Goal: Task Accomplishment & Management: Manage account settings

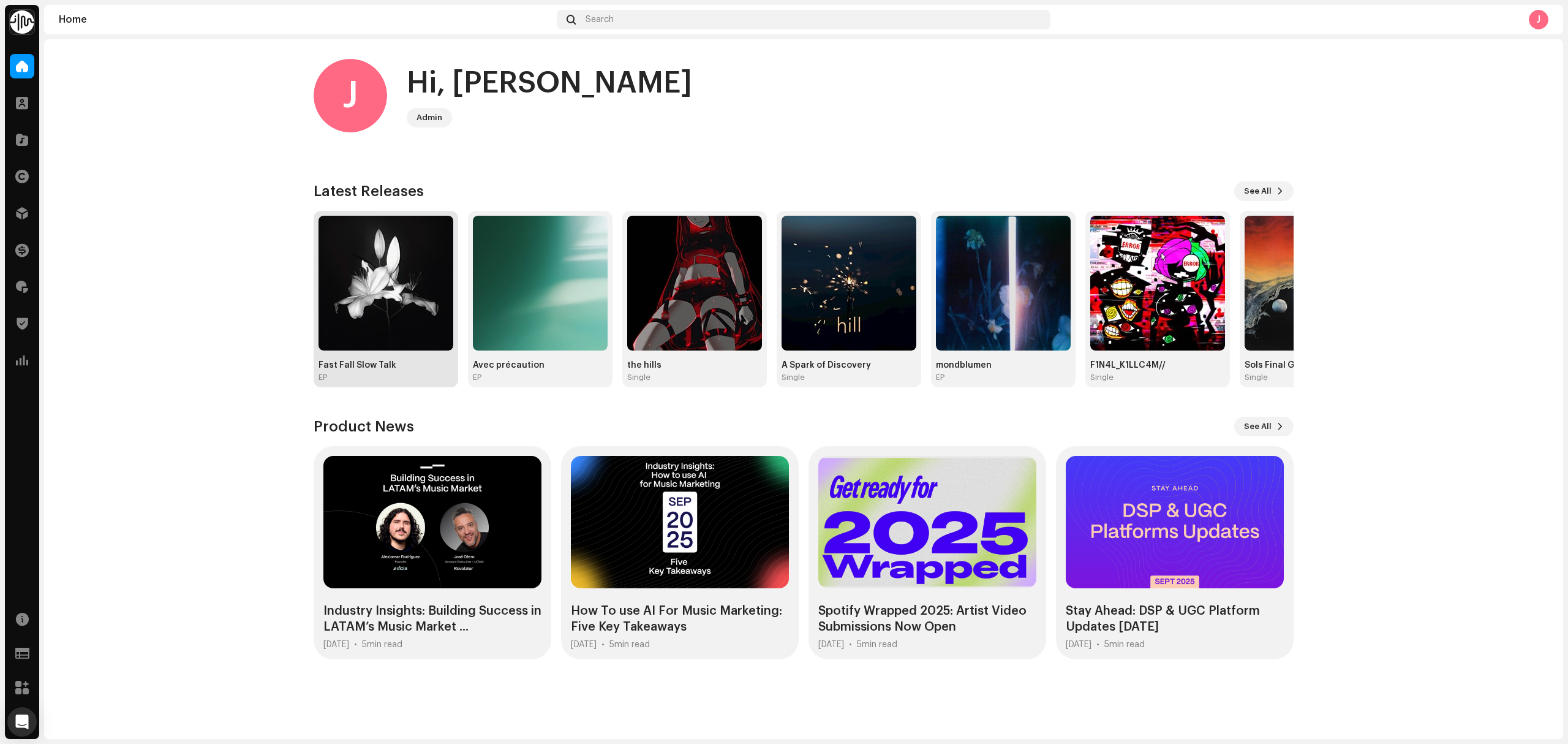
click at [373, 332] on img at bounding box center [385, 283] width 135 height 135
click at [19, 220] on div at bounding box center [22, 213] width 24 height 24
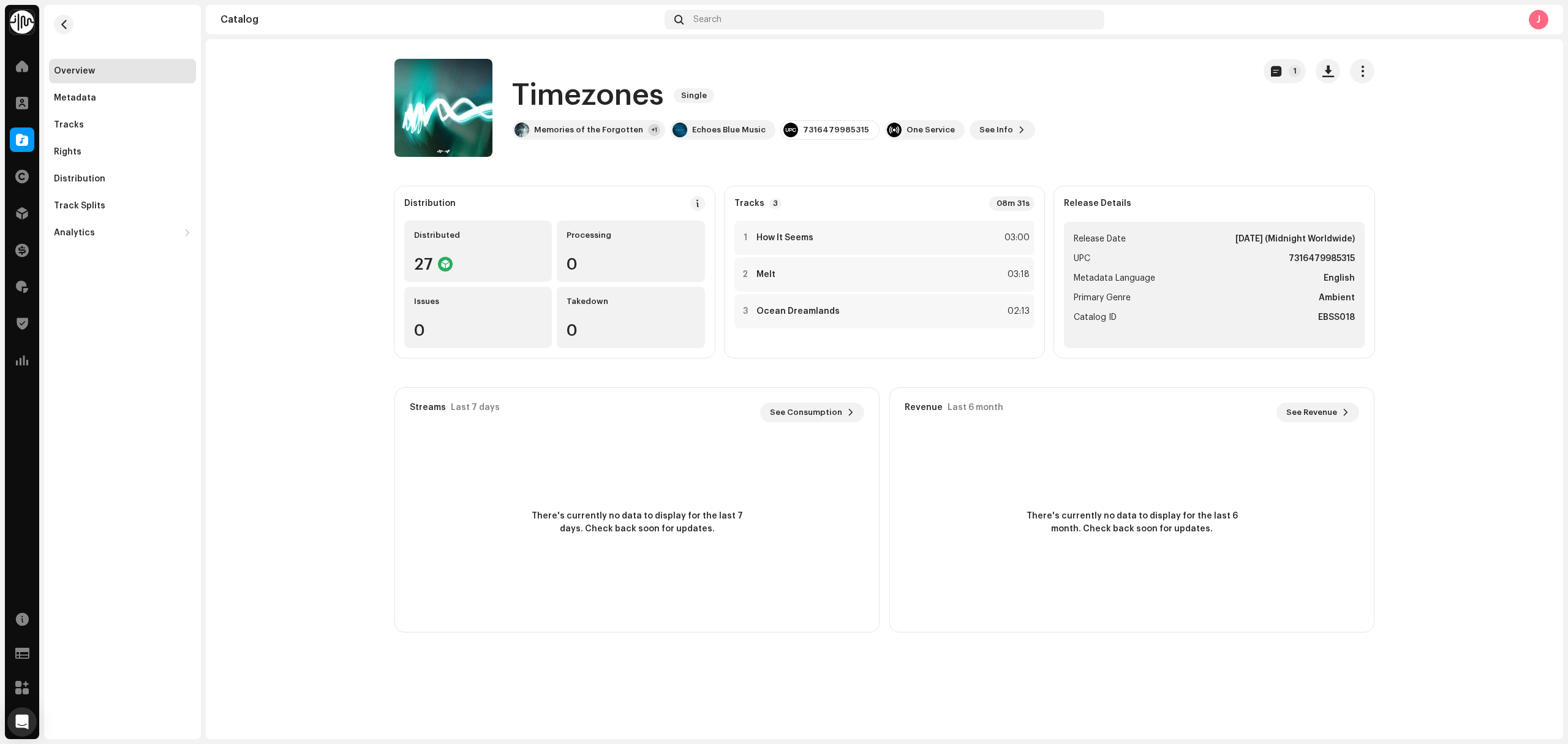
click at [337, 185] on catalog-releases-details-overview "Timezones Single 1 Timezones Single Memories of the Forgotten +1 Echoes Blue Mu…" at bounding box center [884, 345] width 1357 height 613
copy div "Timezones Single Memories of the Forgotten"
drag, startPoint x: 638, startPoint y: 133, endPoint x: 508, endPoint y: 103, distance: 133.4
click at [506, 99] on div "Timezones Single Memories of the Forgotten +1 Echoes Blue Music 7316479985315 O…" at bounding box center [819, 108] width 849 height 98
copy div "Timezones Single Memories of the Forgotten"
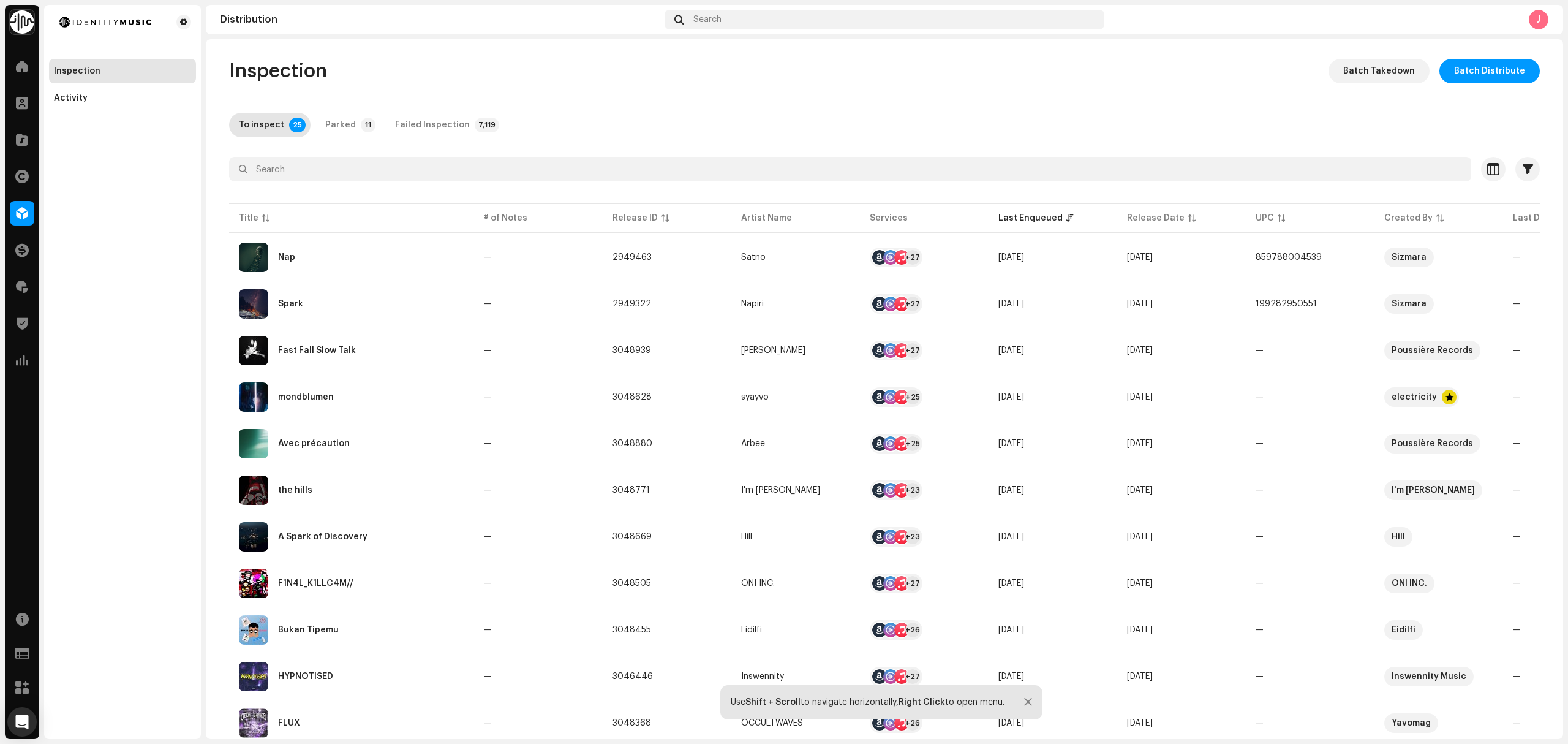
click at [141, 371] on div "Inspection Activity" at bounding box center [122, 372] width 156 height 734
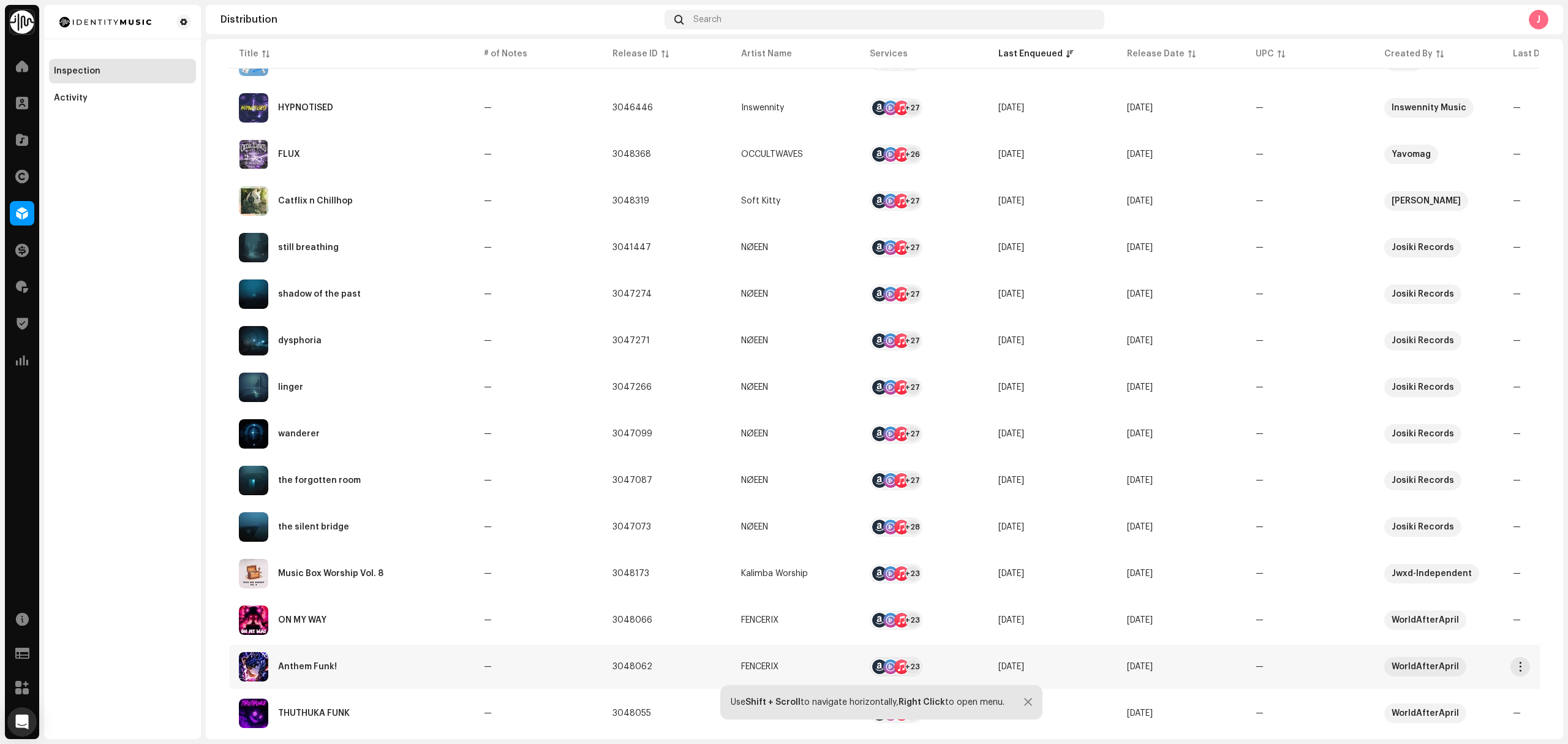
scroll to position [651, 0]
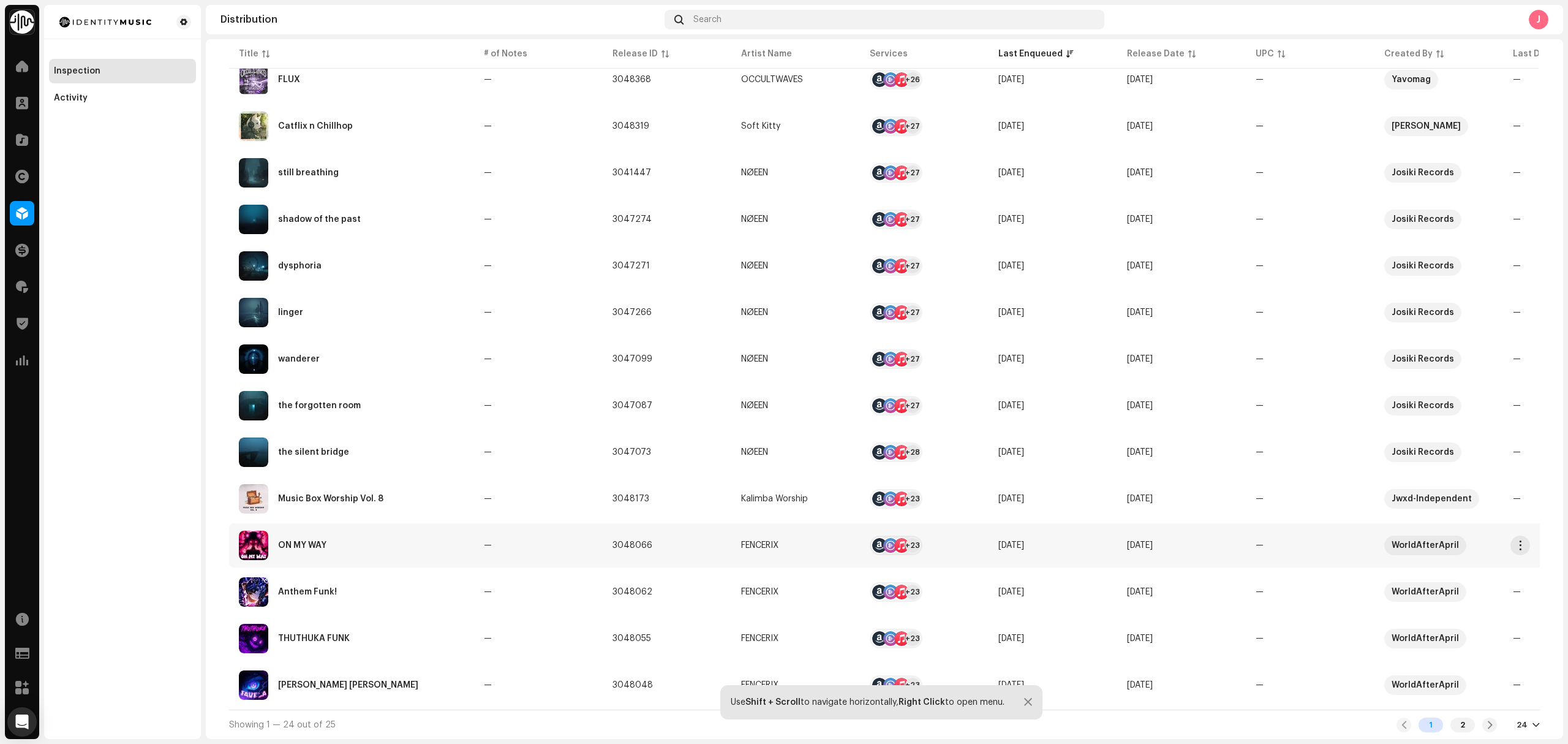
click at [444, 555] on div "ON MY WAY" at bounding box center [351, 545] width 225 height 30
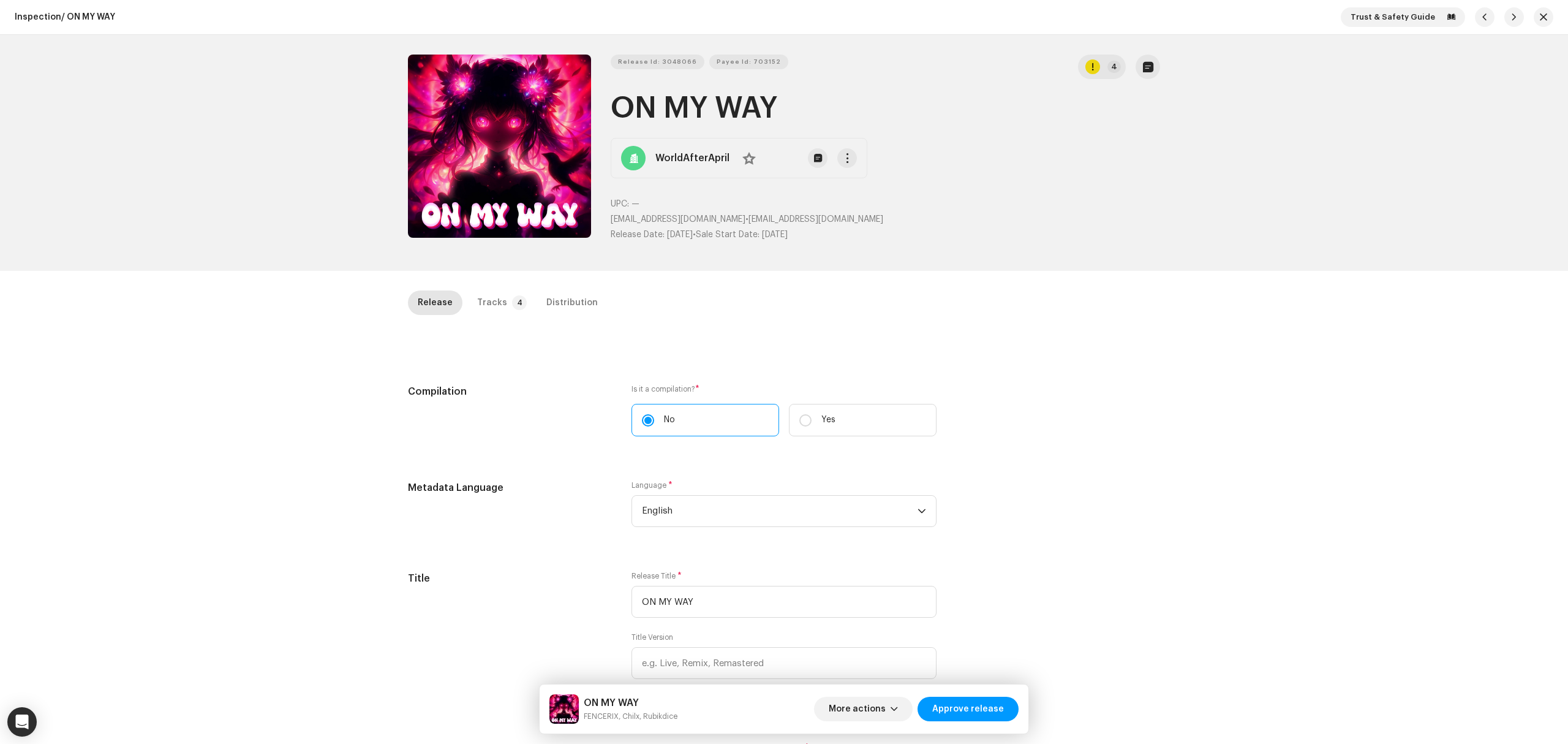
click at [518, 288] on div "Inspection / ON MY WAY Trust & Safety Guide Release Id: 3048066 Payee Id: 70315…" at bounding box center [784, 372] width 1568 height 744
click at [512, 300] on p-badge "4" at bounding box center [519, 302] width 15 height 15
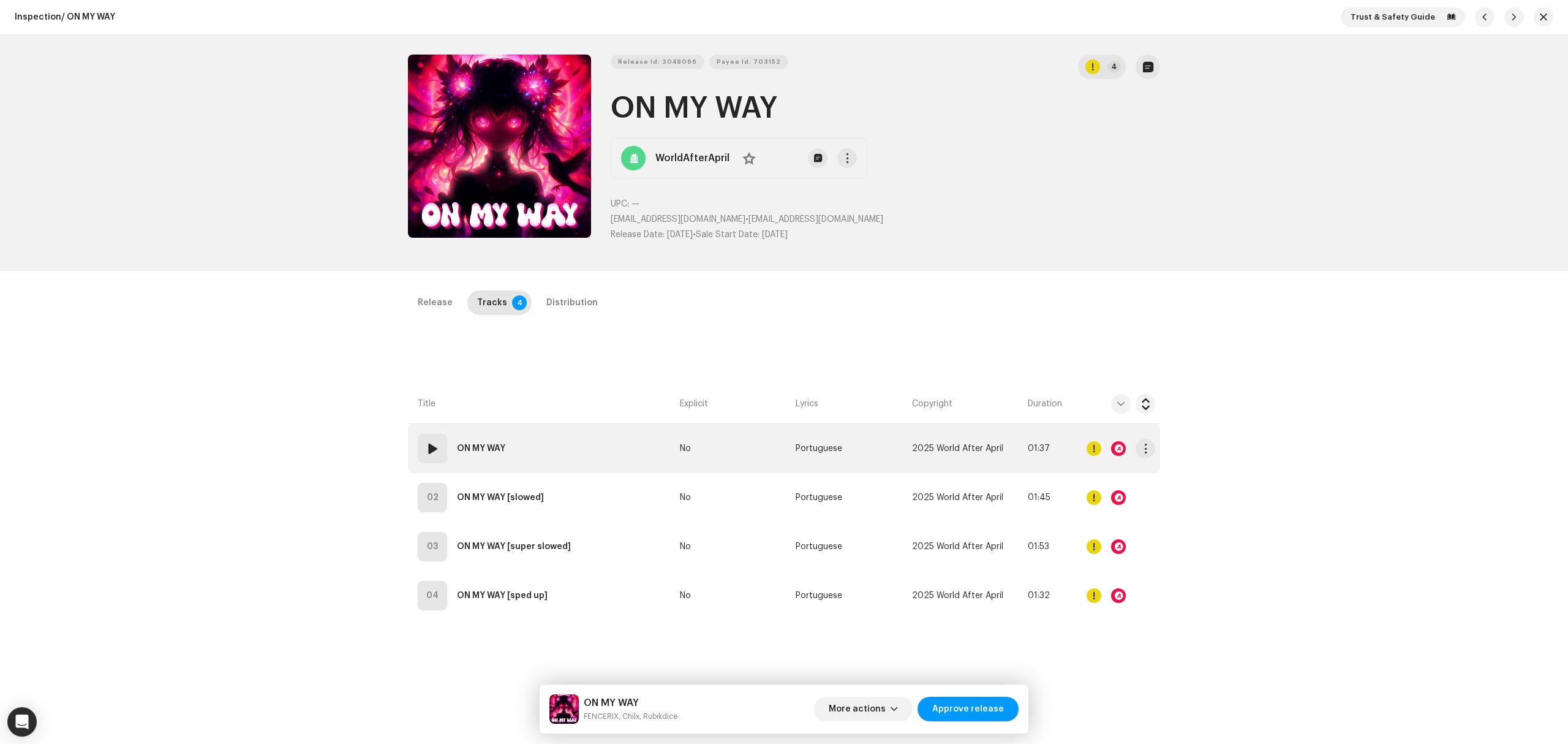
click at [610, 456] on td "01 ON MY WAY" at bounding box center [541, 448] width 267 height 49
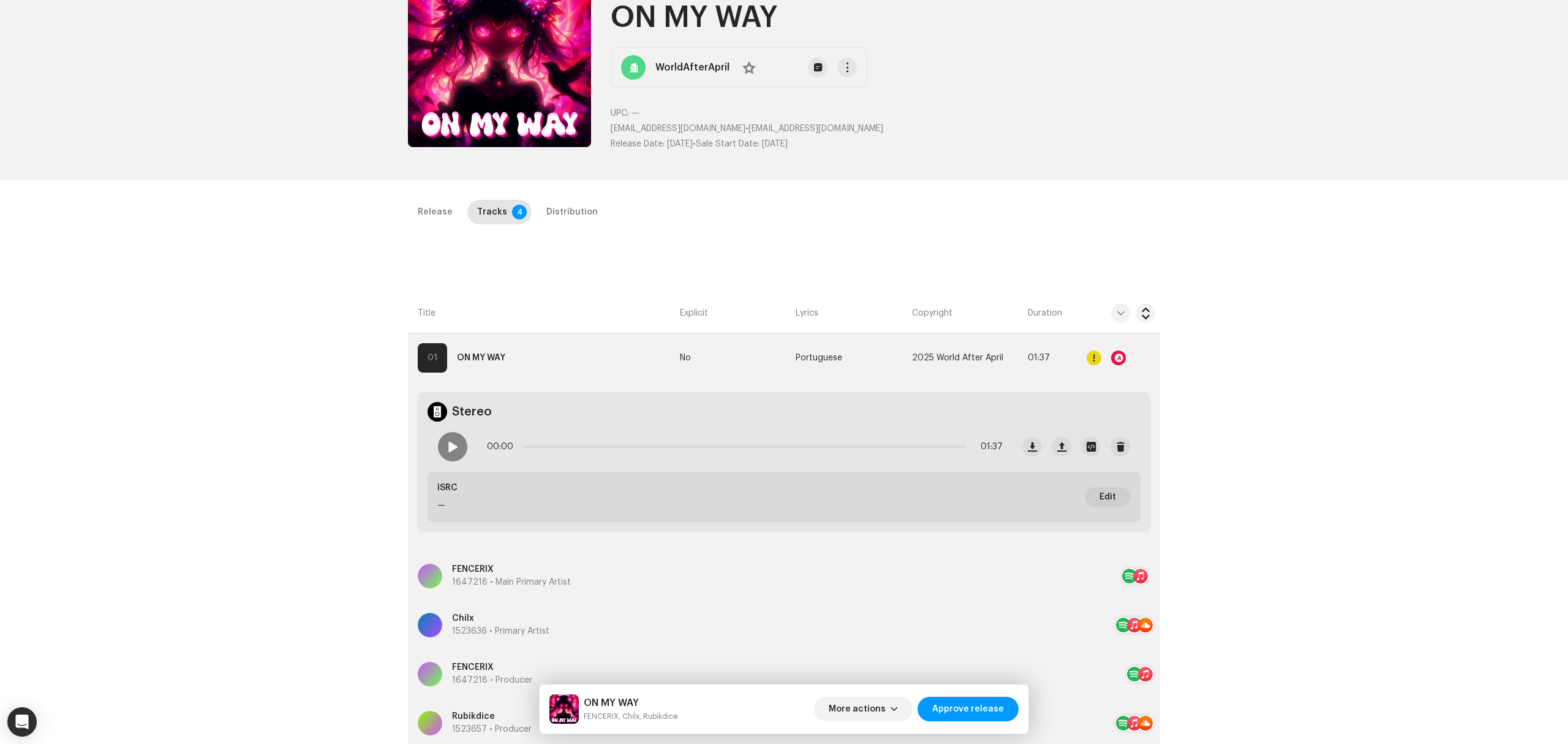
scroll to position [245, 0]
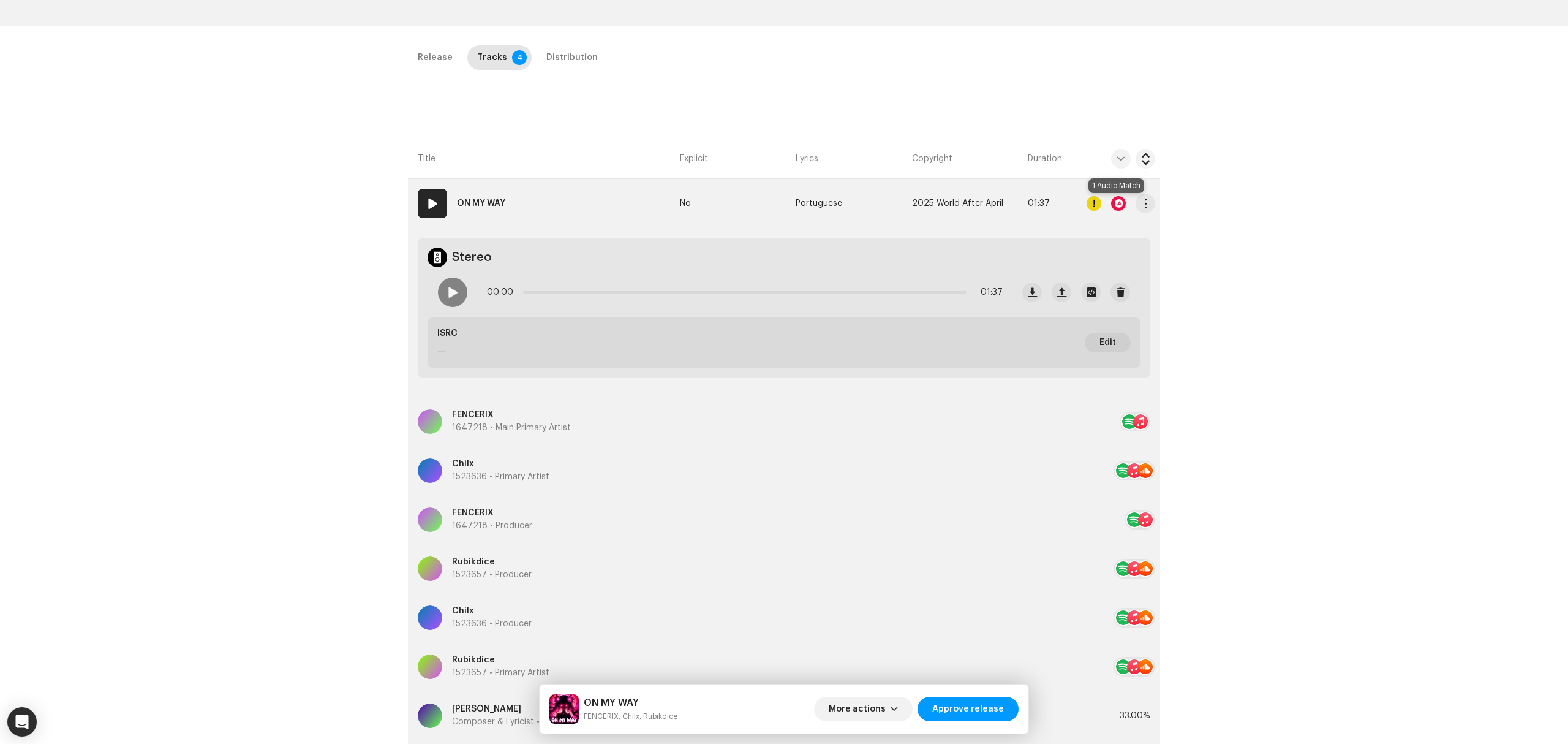
click at [1123, 203] on div at bounding box center [1118, 203] width 15 height 15
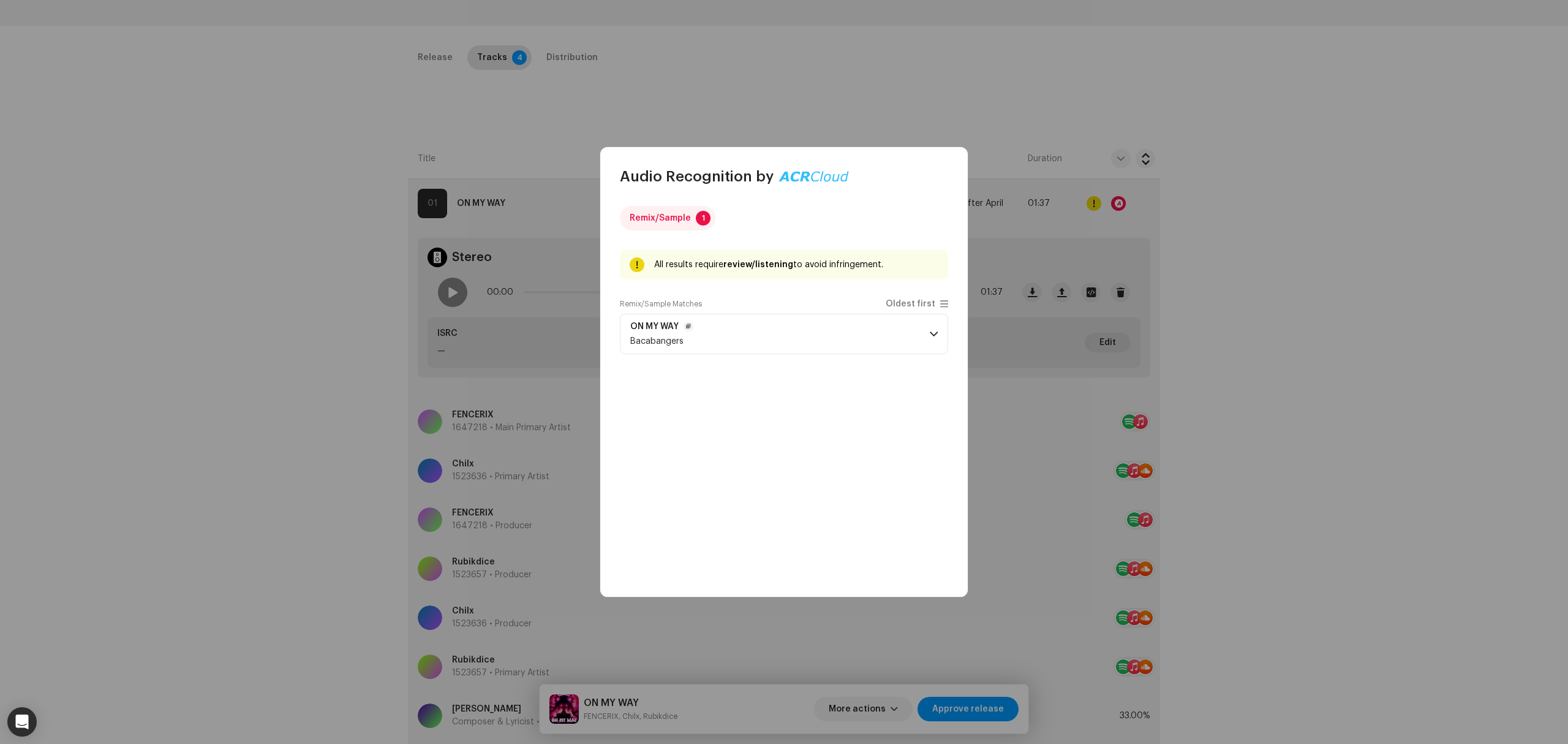
click at [810, 340] on p-accordion-header "ON MY WAY Bacabangers" at bounding box center [784, 334] width 329 height 41
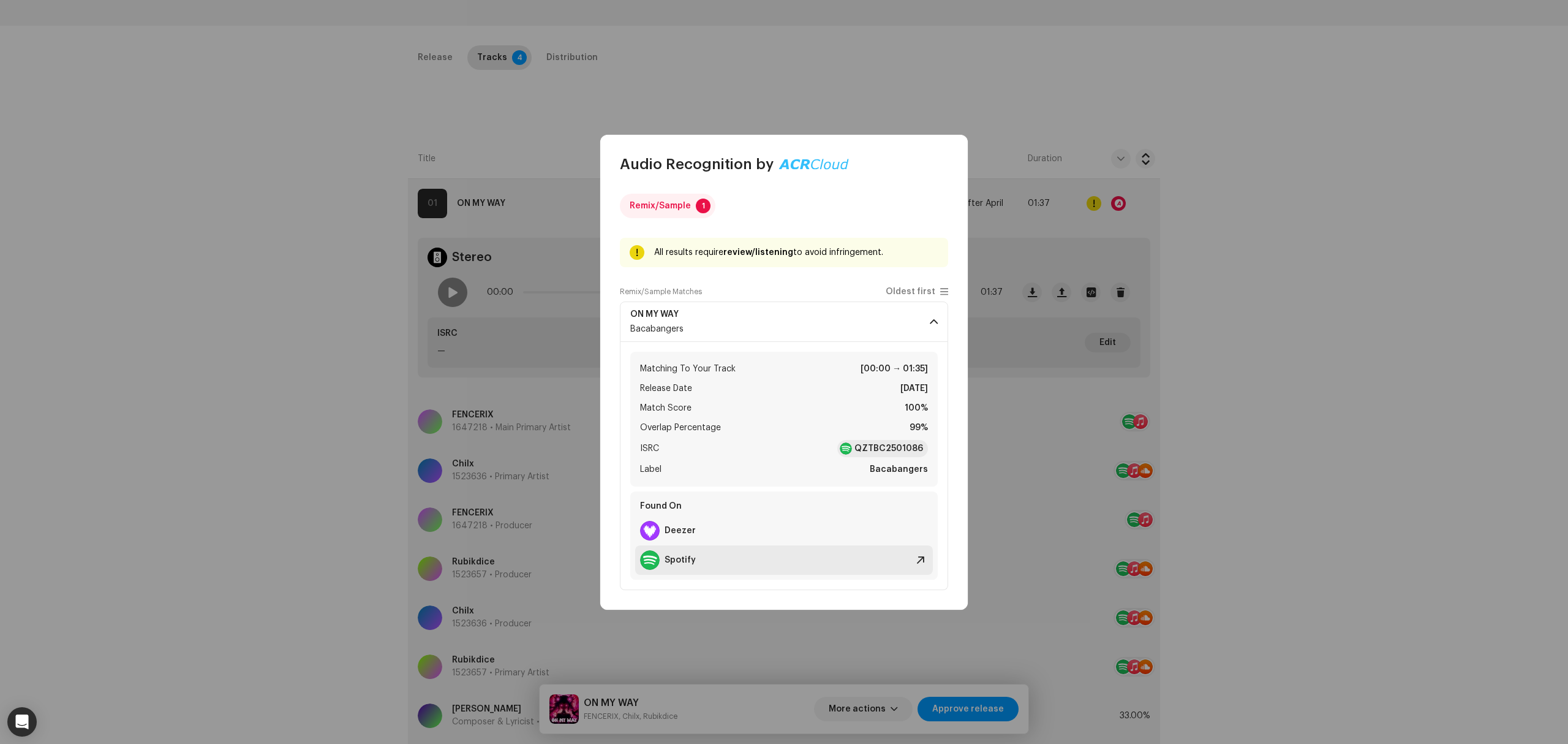
click at [743, 560] on div "Spotify" at bounding box center [784, 560] width 297 height 30
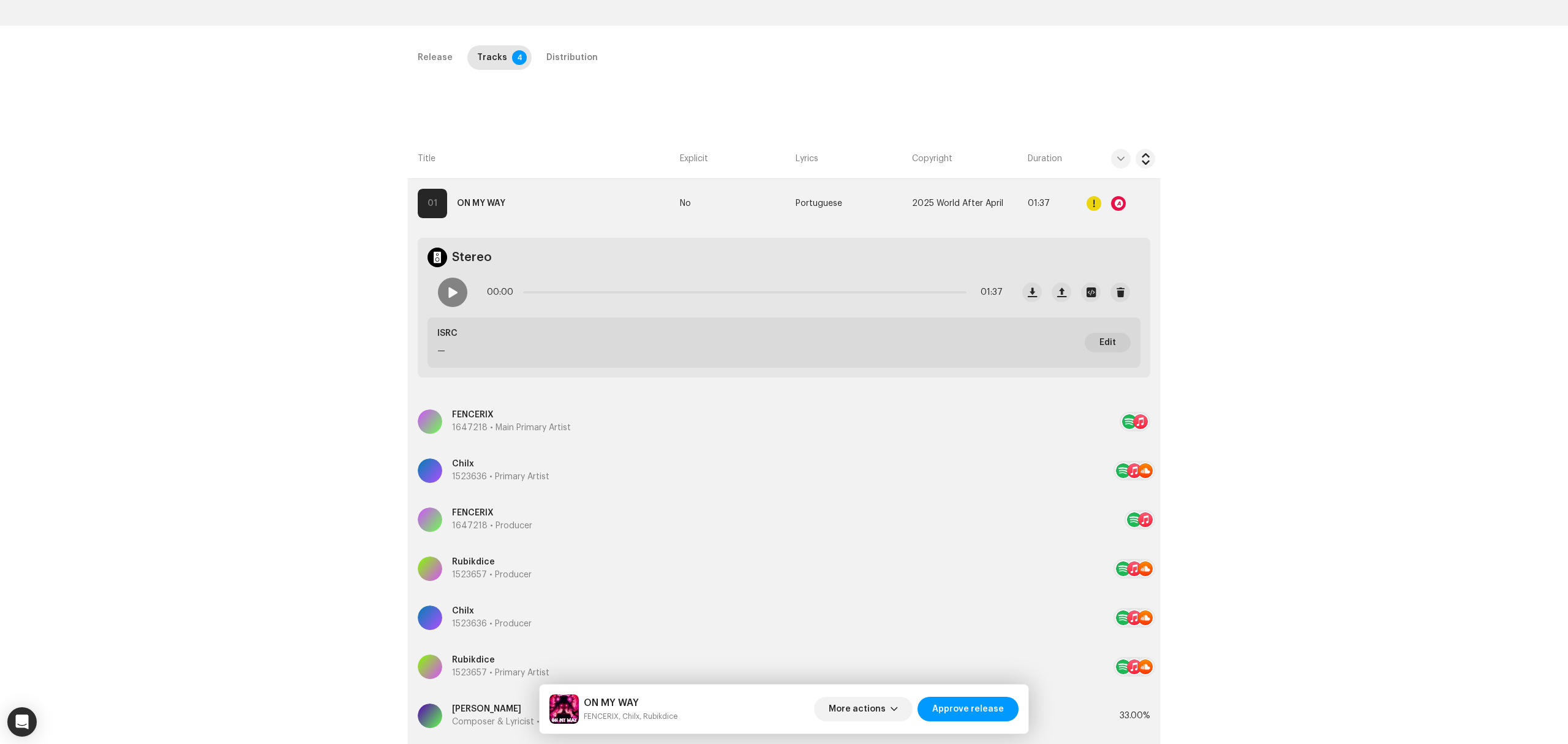
click at [244, 273] on div "Audio Recognition by Remix/Sample 1 All results require review/listening to avo…" at bounding box center [784, 372] width 1568 height 744
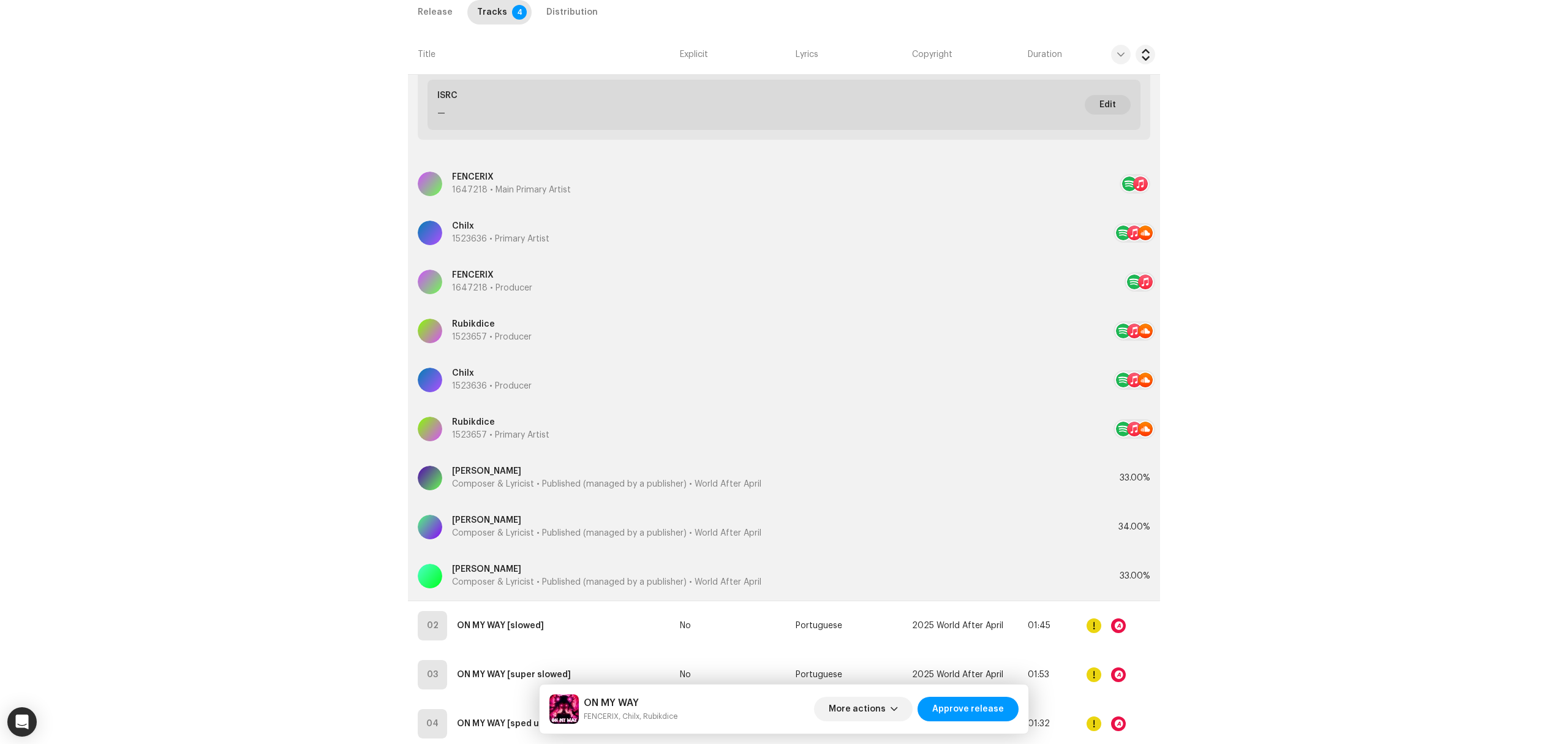
scroll to position [576, 0]
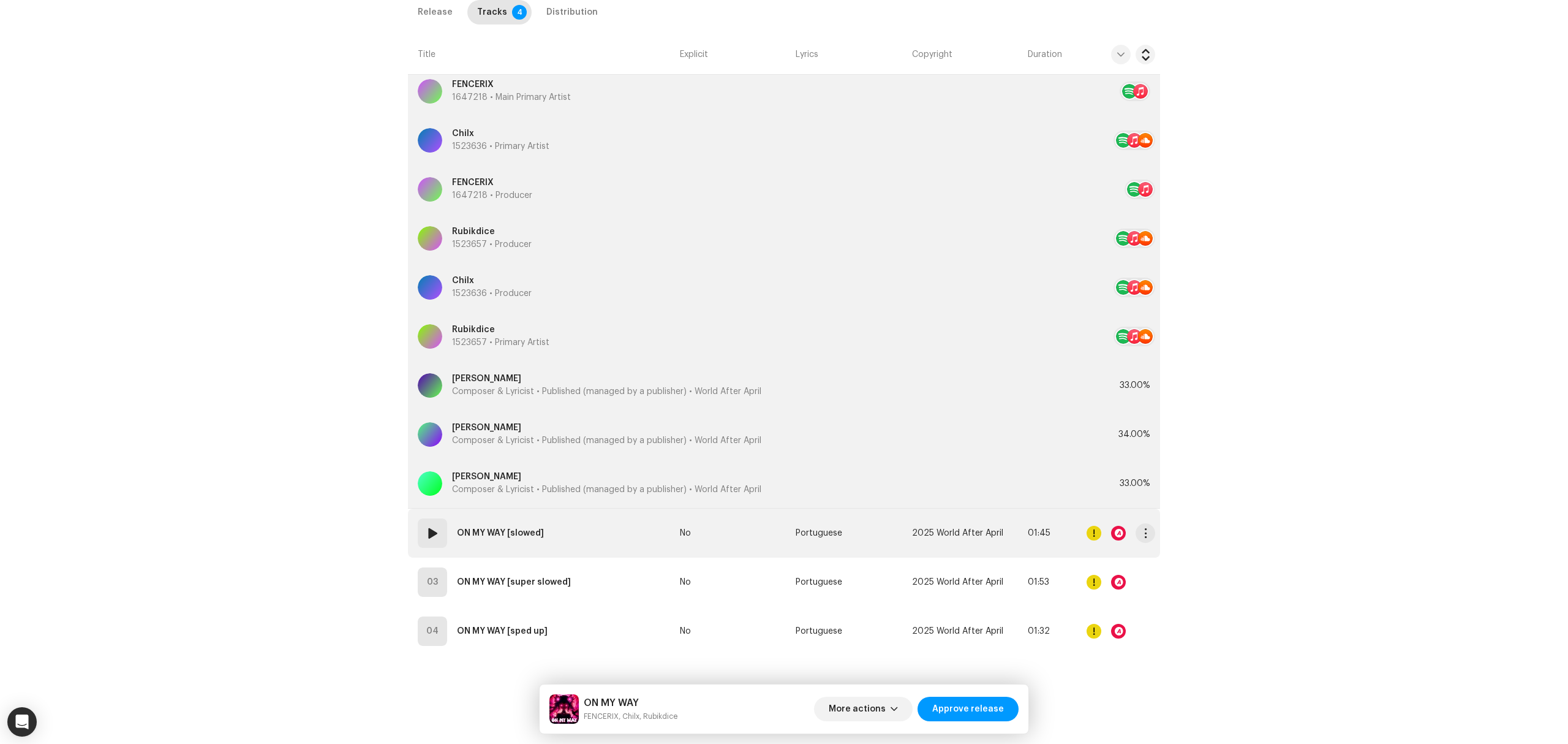
click at [584, 543] on td "02 ON MY WAY [slowed]" at bounding box center [541, 533] width 267 height 49
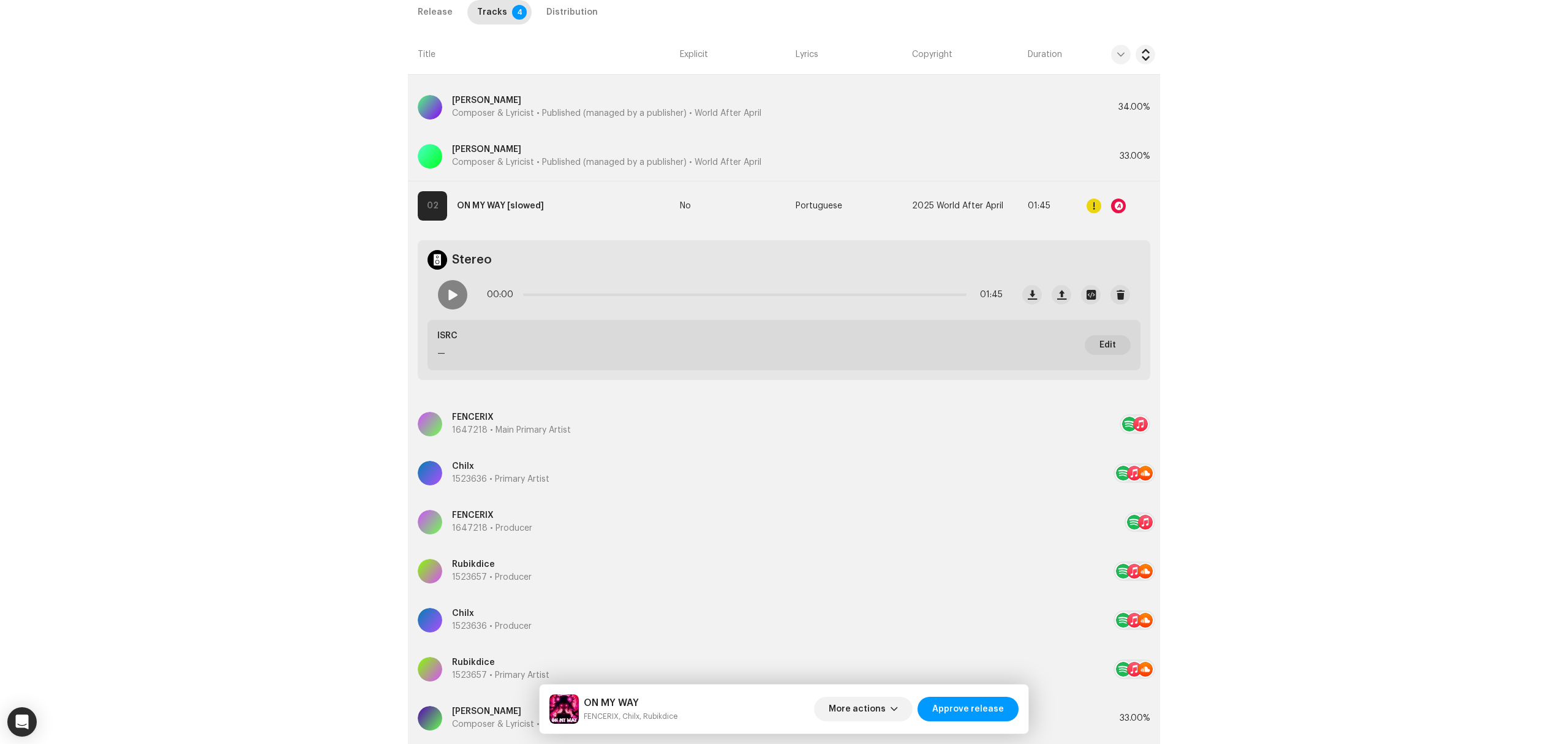
scroll to position [331, 0]
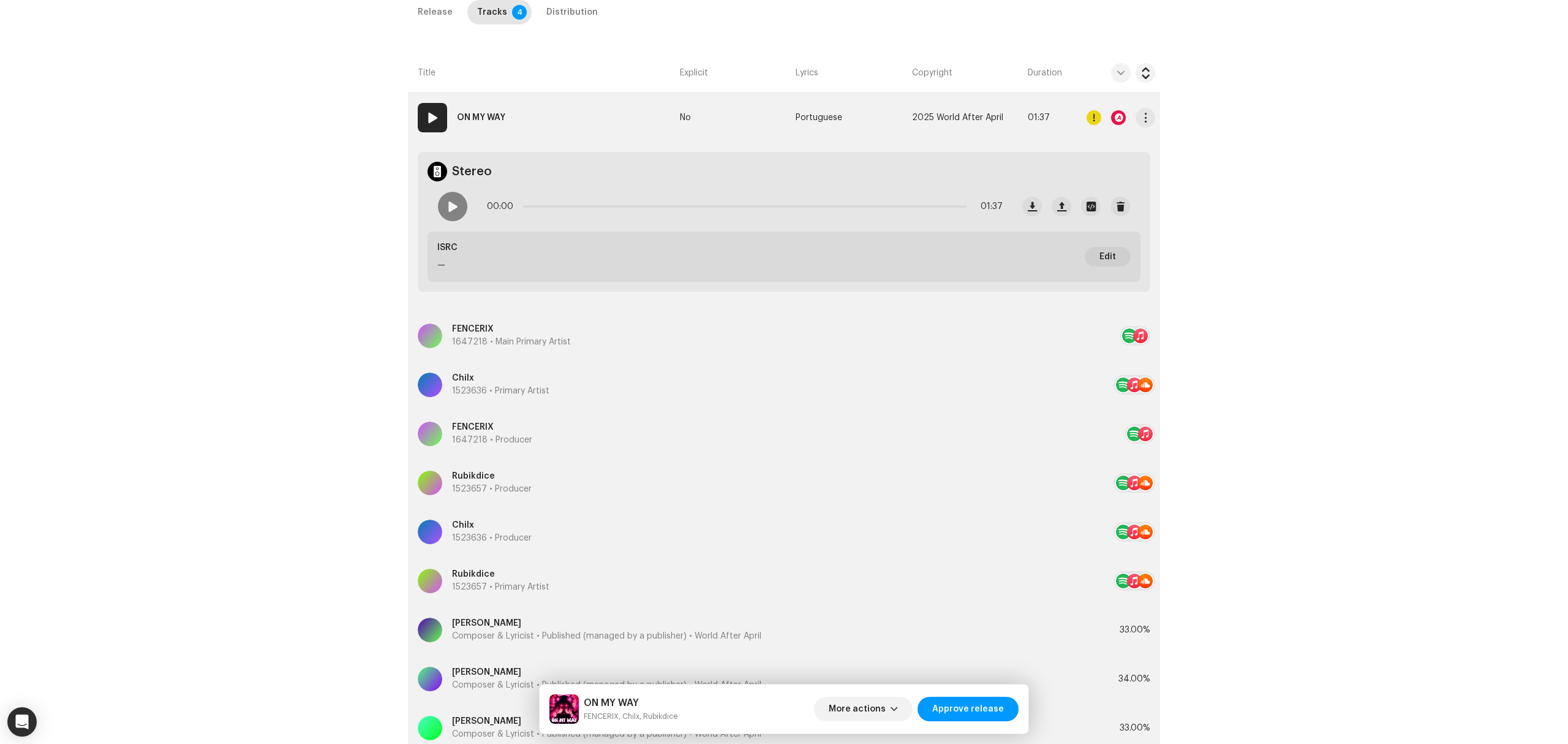
click at [1118, 118] on div at bounding box center [1118, 118] width 15 height 15
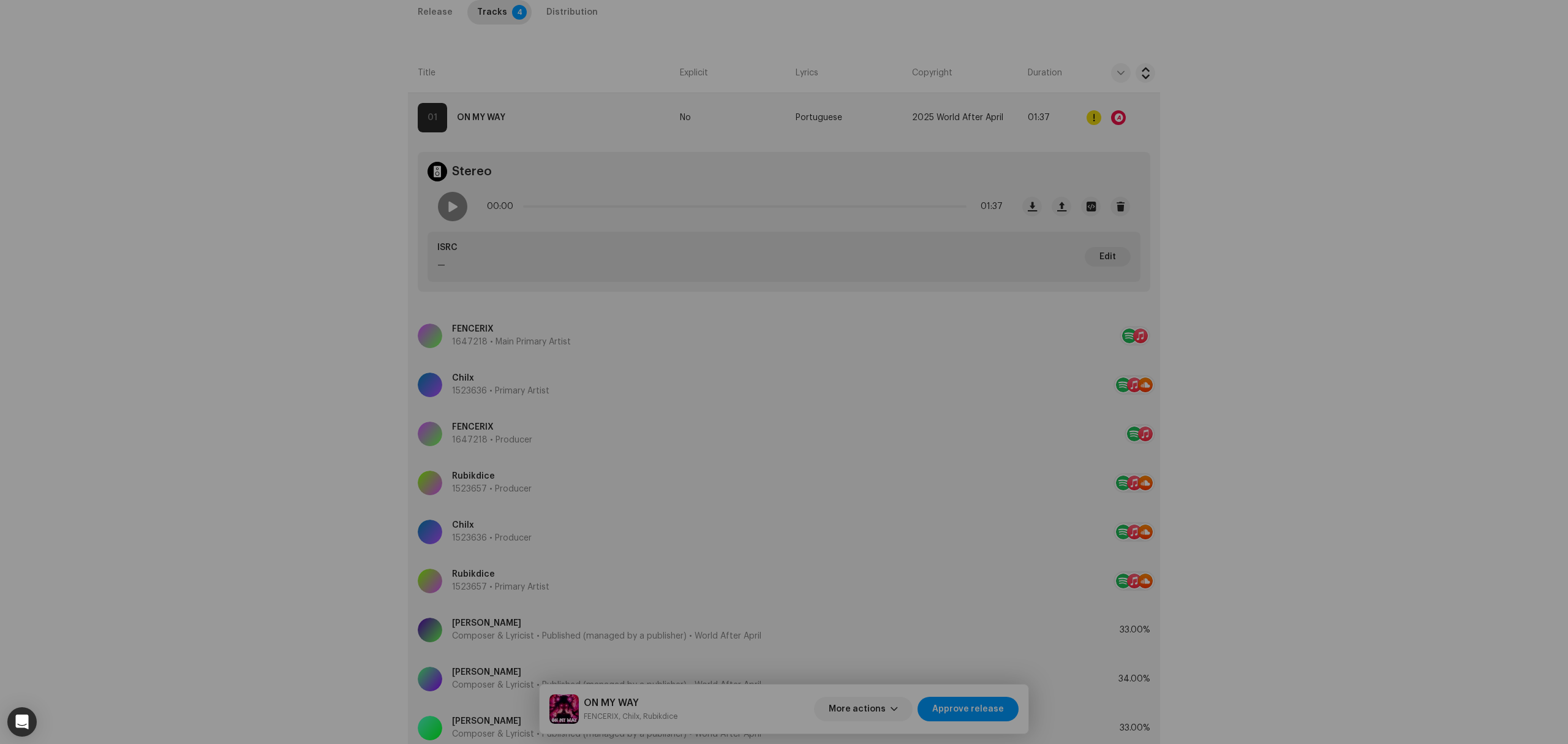
click at [354, 412] on div "Audio Recognition by Remix/Sample 1 All results require review/listening to avo…" at bounding box center [784, 372] width 1568 height 744
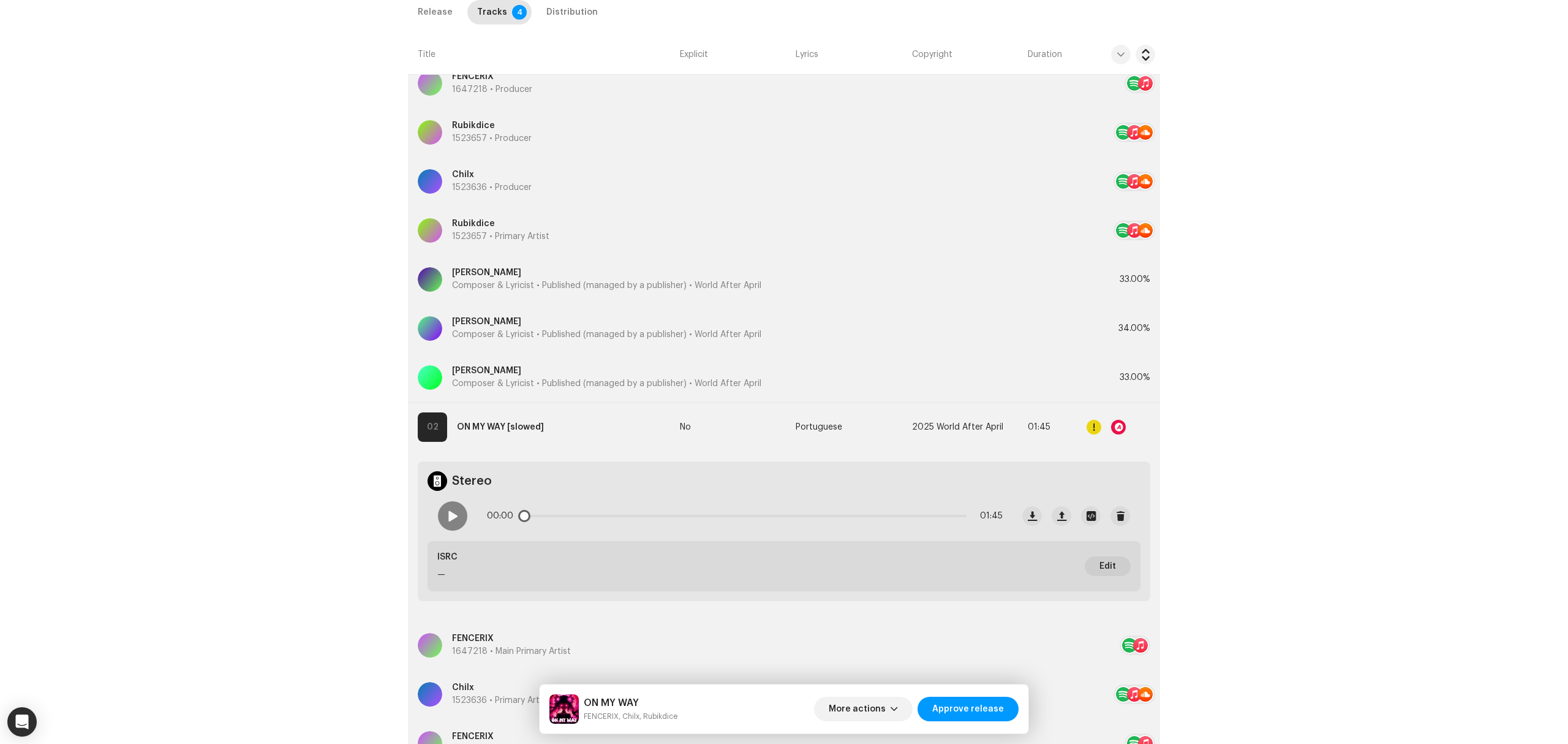
scroll to position [739, 0]
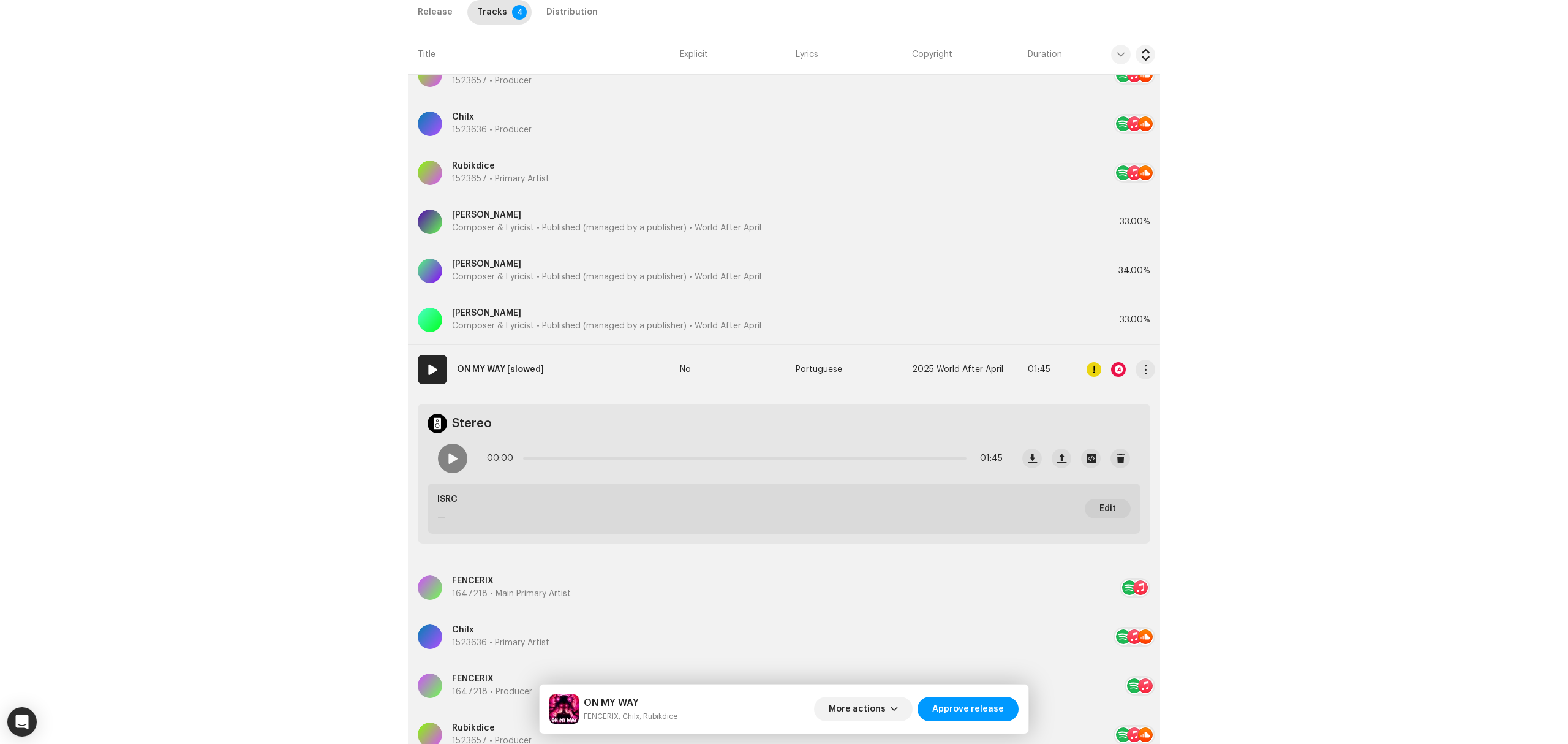
click at [1124, 368] on div at bounding box center [1121, 369] width 69 height 24
click at [1113, 369] on div at bounding box center [1118, 369] width 15 height 15
click at [285, 400] on div "Audio Recognition by Remix/Sample 2 All results require review/listening to avo…" at bounding box center [784, 372] width 1568 height 744
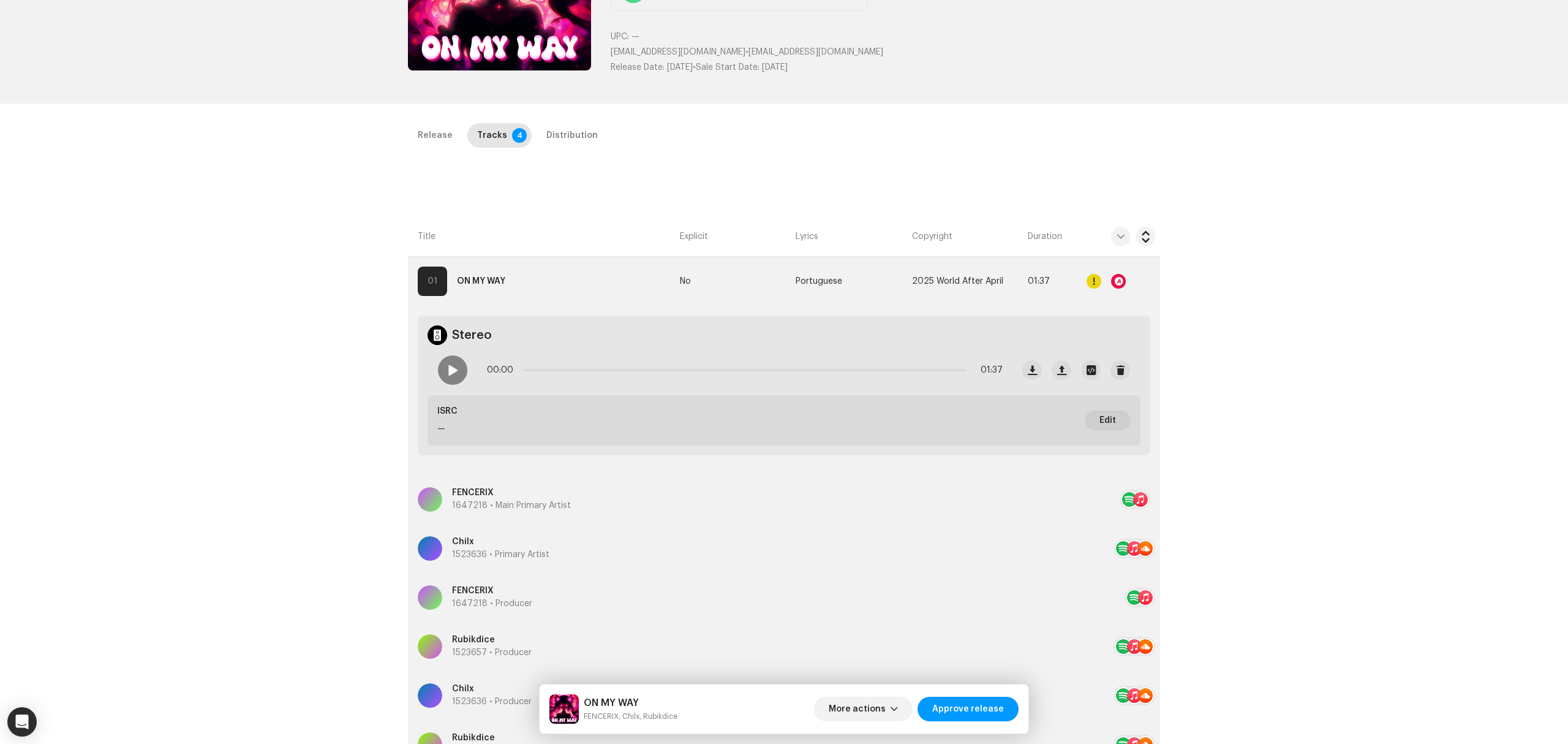
scroll to position [0, 0]
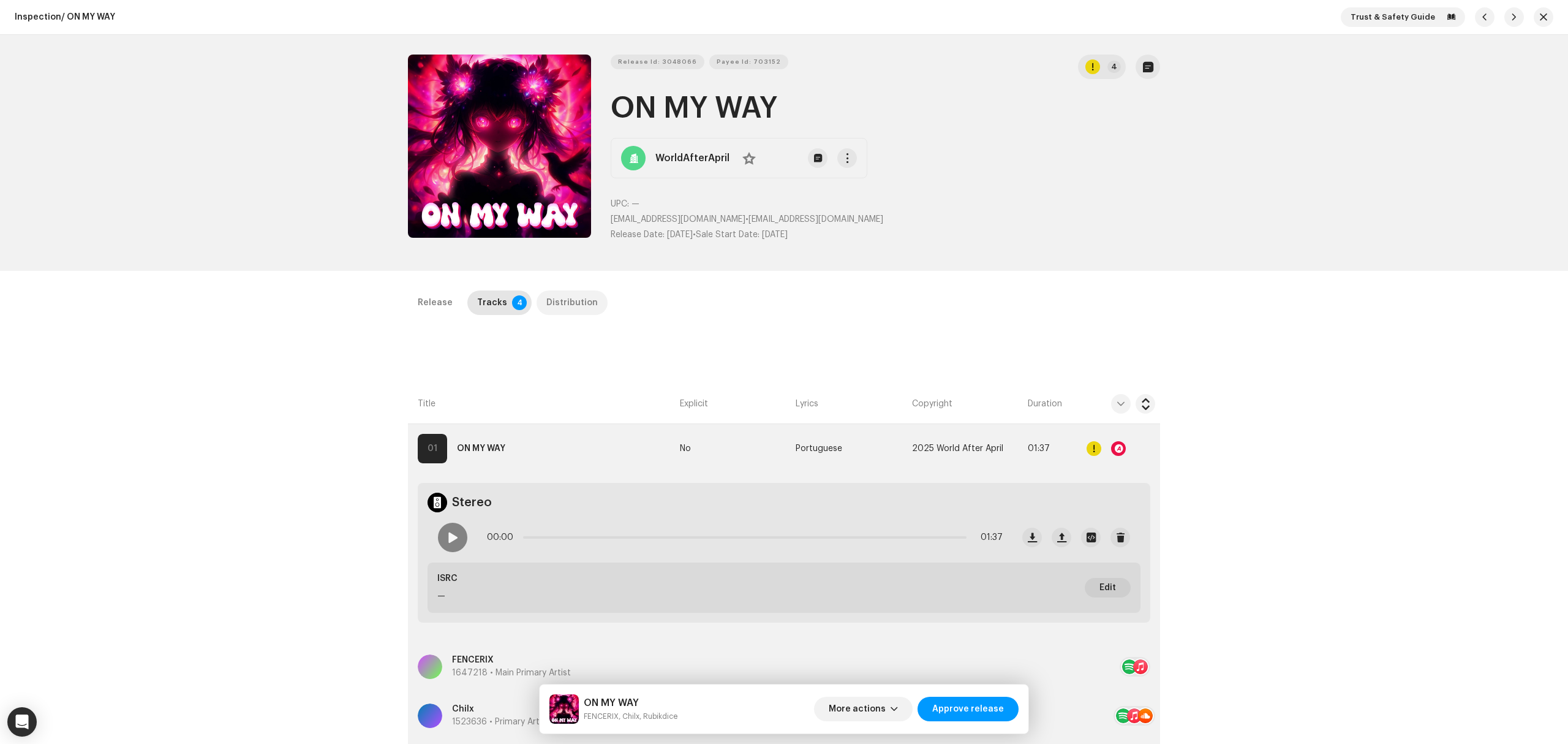
click at [569, 303] on div "Distribution" at bounding box center [572, 302] width 51 height 24
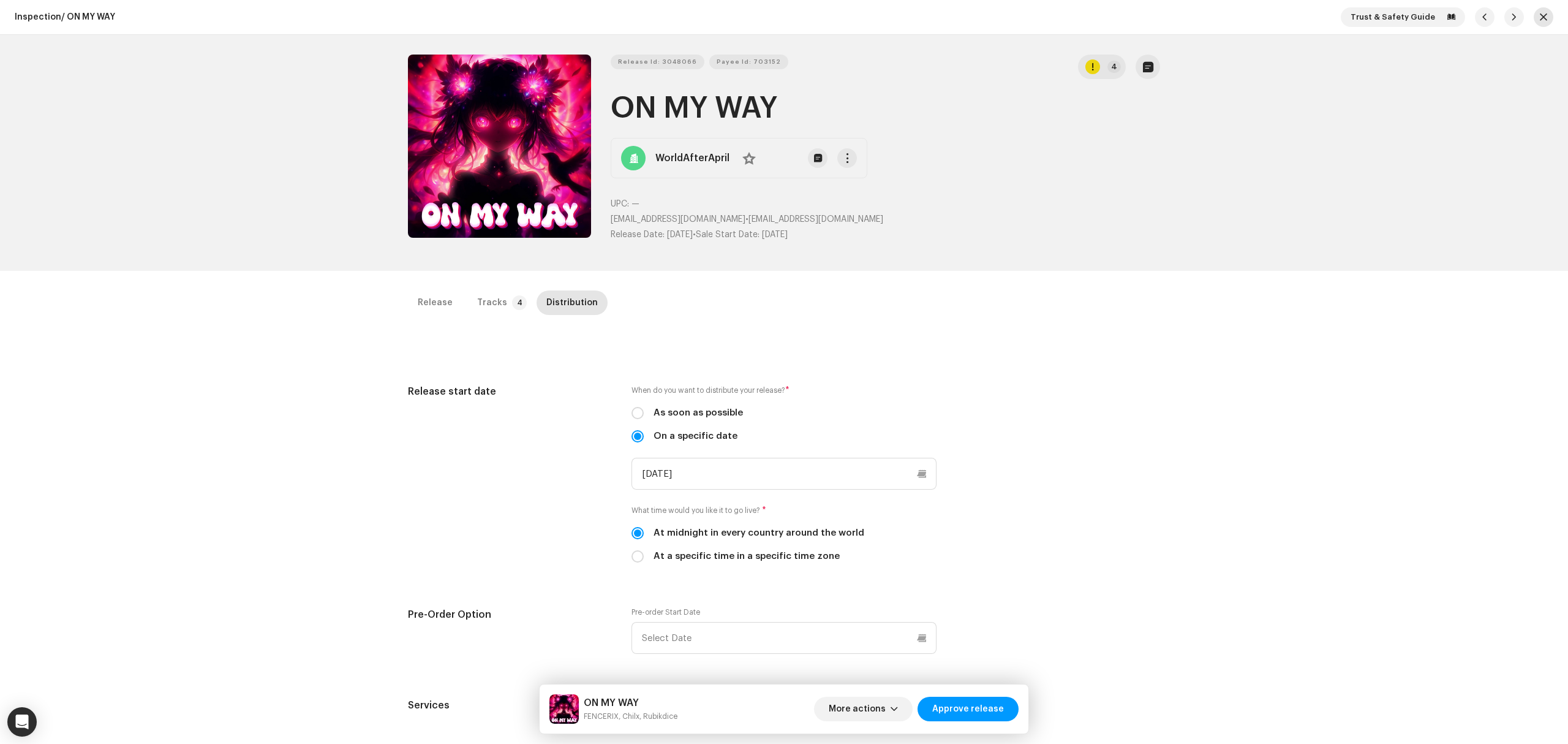
click at [1542, 18] on button "button" at bounding box center [1543, 16] width 19 height 19
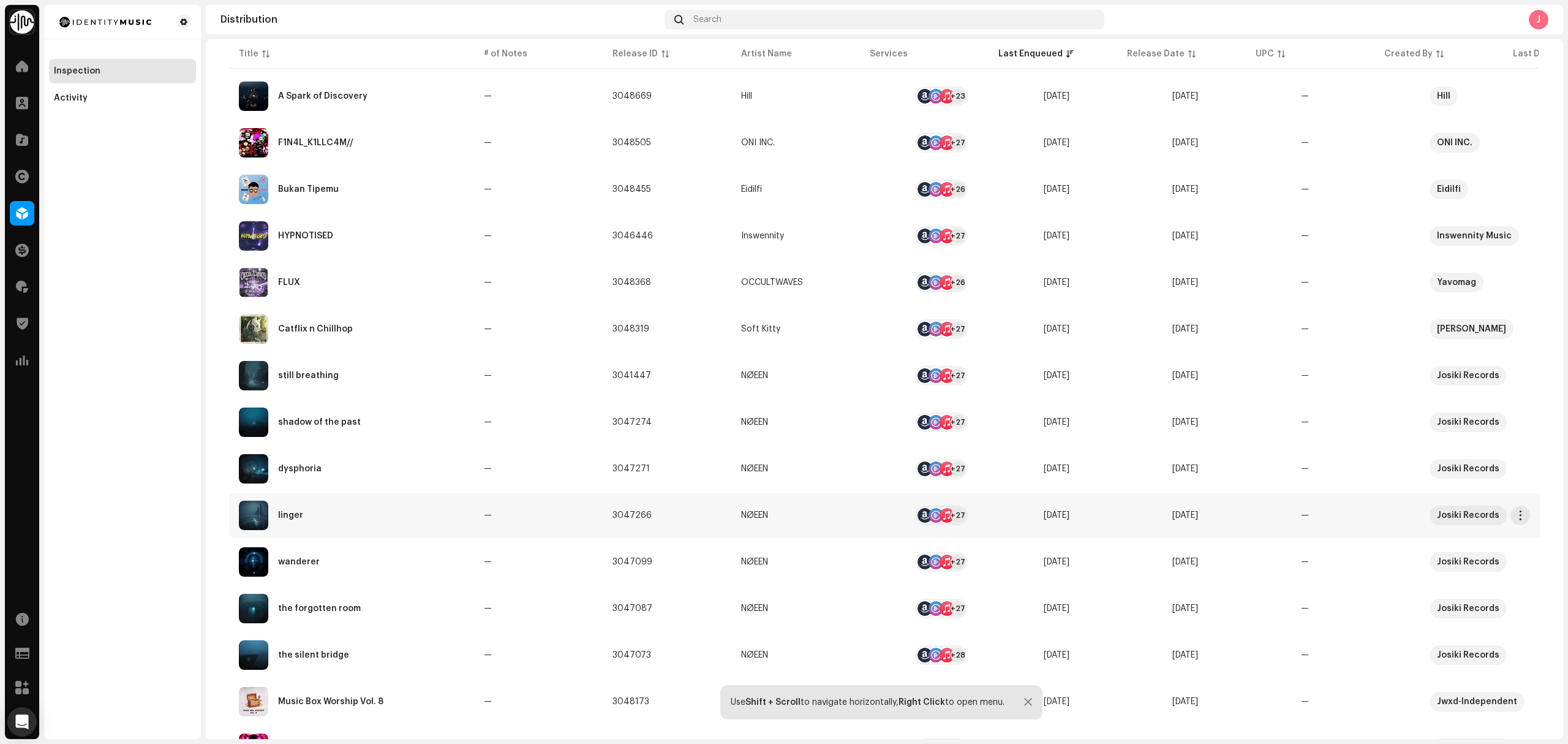
scroll to position [651, 0]
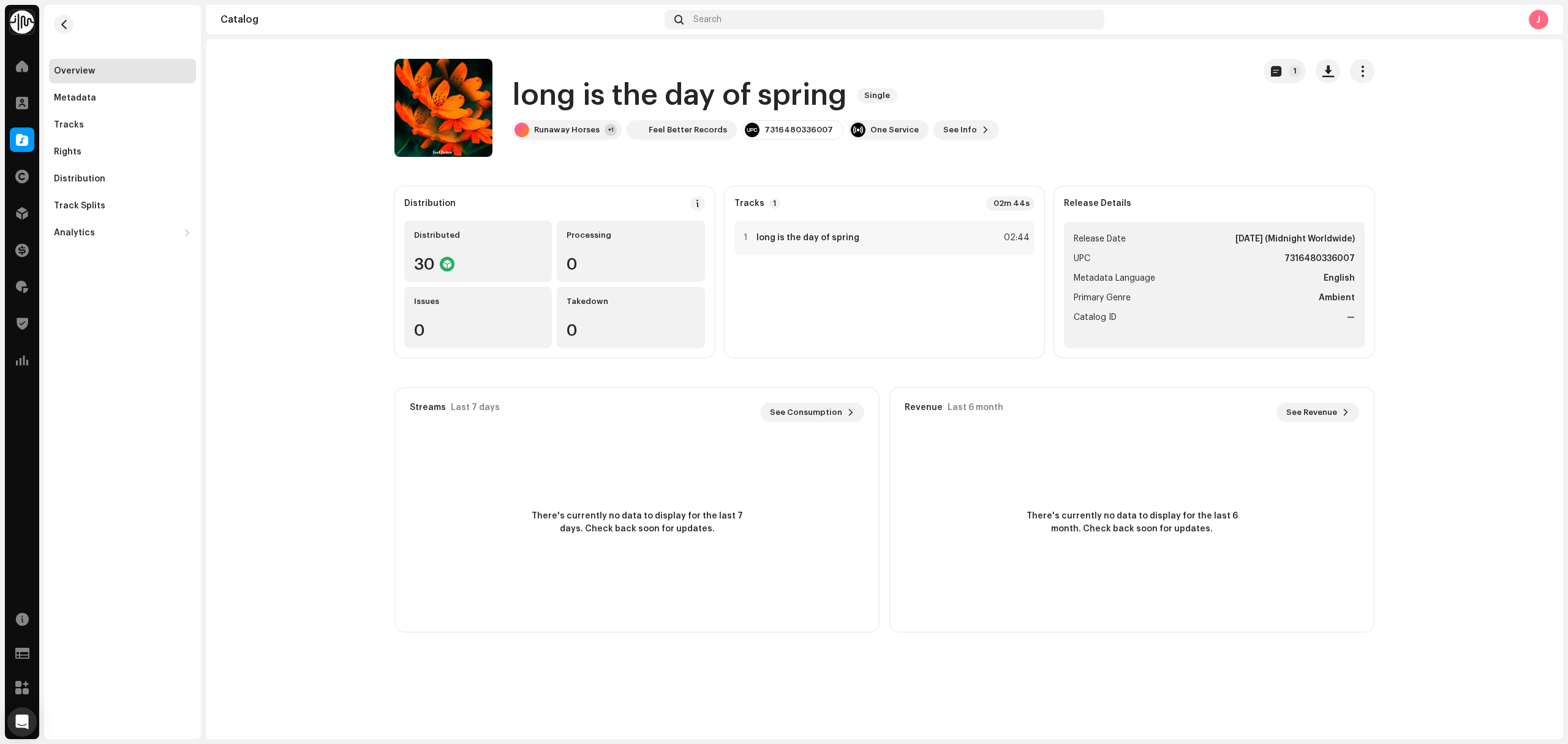
click at [124, 422] on div "Overview Metadata Tracks Rights Distribution Track Splits Analytics Consumption…" at bounding box center [122, 372] width 156 height 734
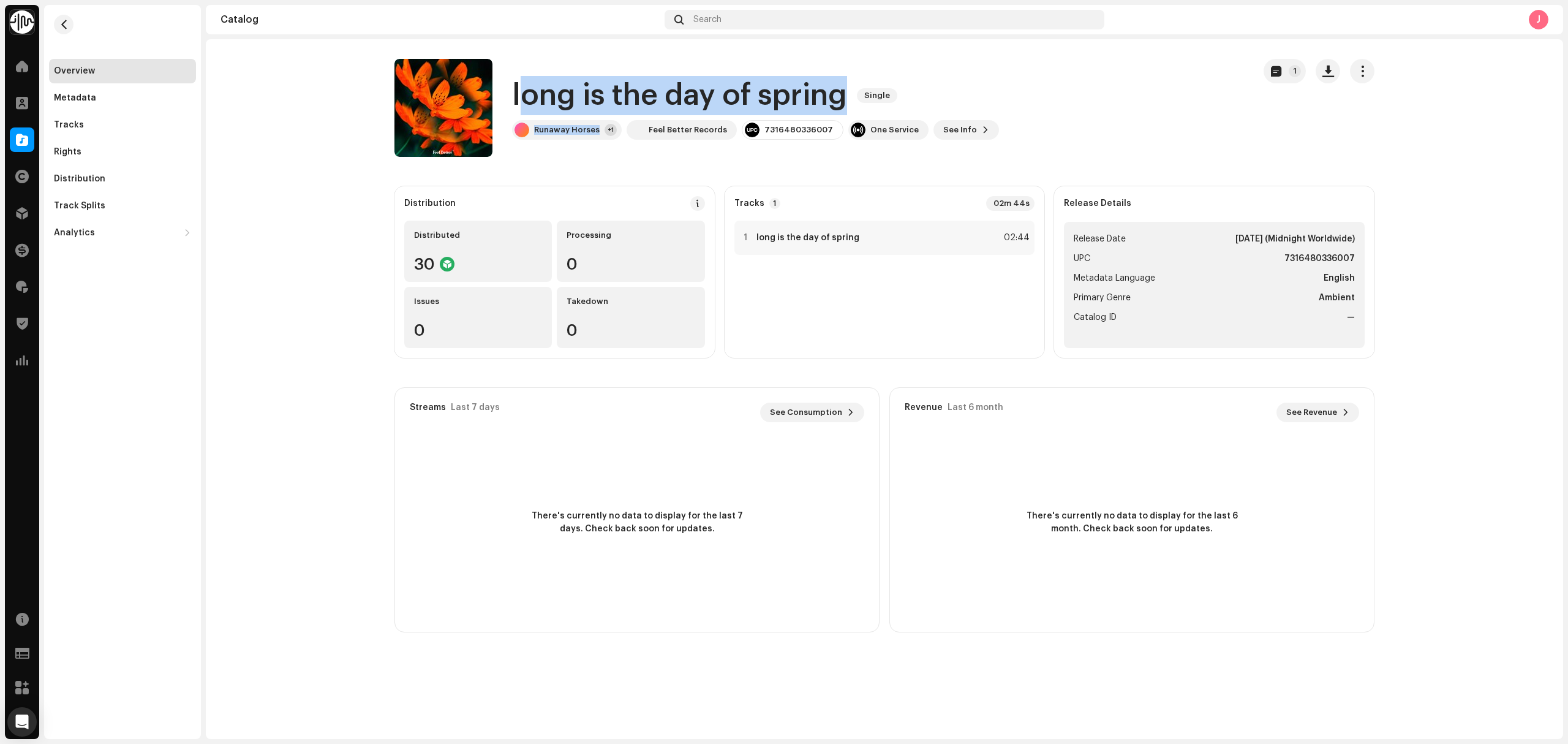
drag, startPoint x: 604, startPoint y: 131, endPoint x: 515, endPoint y: 88, distance: 98.8
click at [515, 88] on div "long is the day of spring Single Runaway Horses +1 Feel Better Records 73164803…" at bounding box center [755, 108] width 487 height 64
click at [590, 150] on div "long is the day of spring Single Runaway Horses +1 Feel Better Records 73164803…" at bounding box center [819, 108] width 849 height 98
drag, startPoint x: 601, startPoint y: 133, endPoint x: 512, endPoint y: 96, distance: 96.4
click at [512, 96] on div "long is the day of spring Single Runaway Horses +1 Feel Better Records 73164803…" at bounding box center [755, 108] width 487 height 64
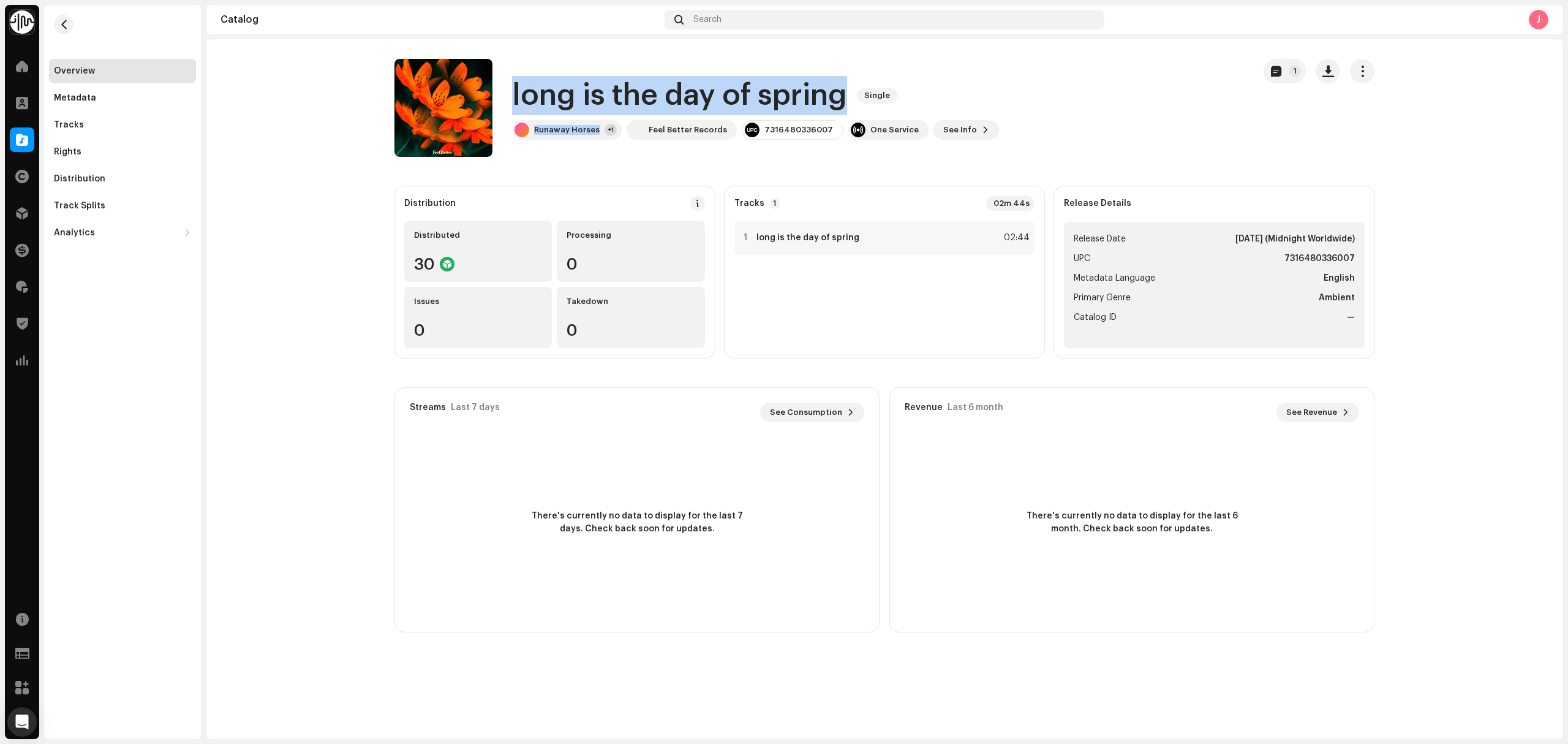
copy div "long is the day of spring Single Runaway Horses"
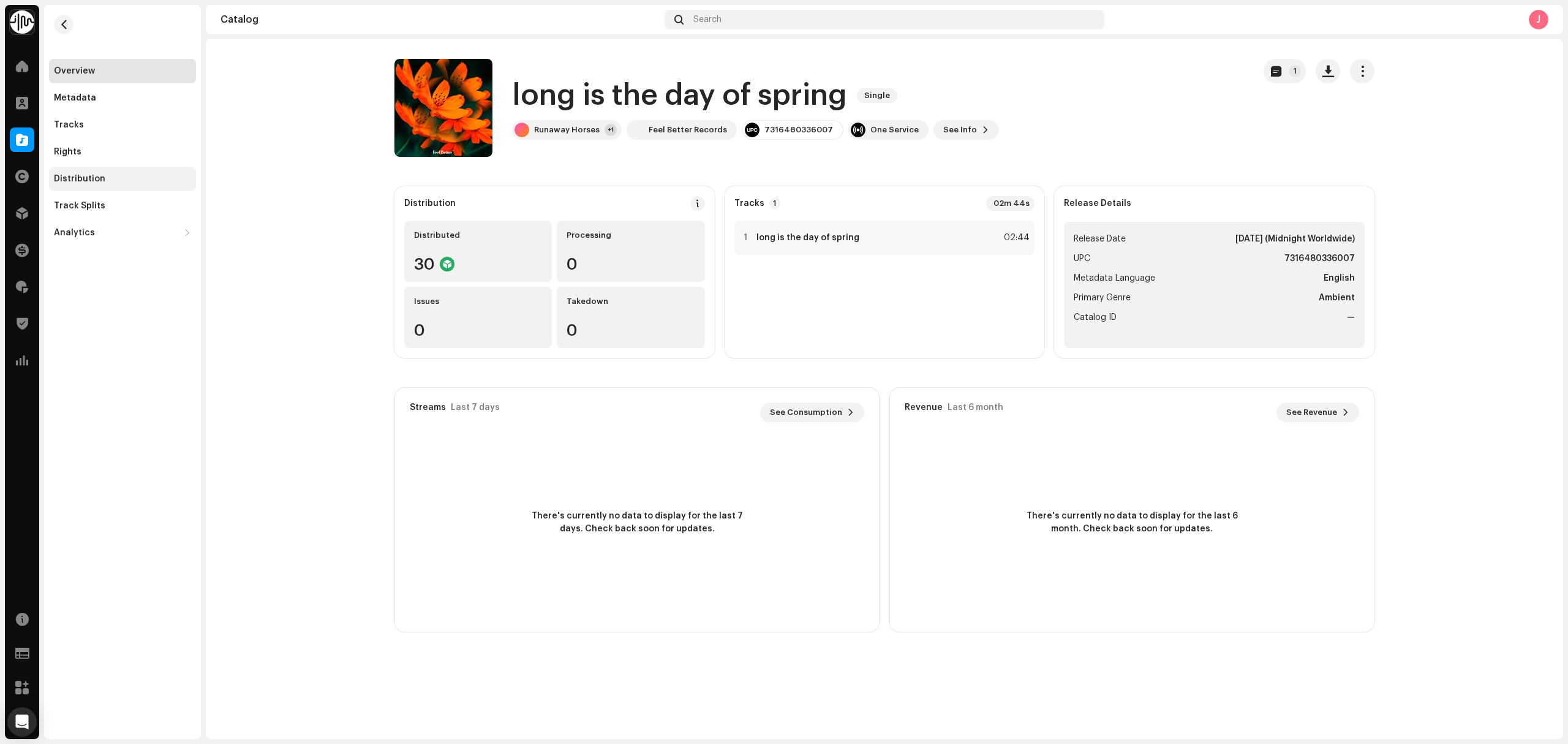
click at [65, 182] on div "Distribution" at bounding box center [79, 178] width 51 height 10
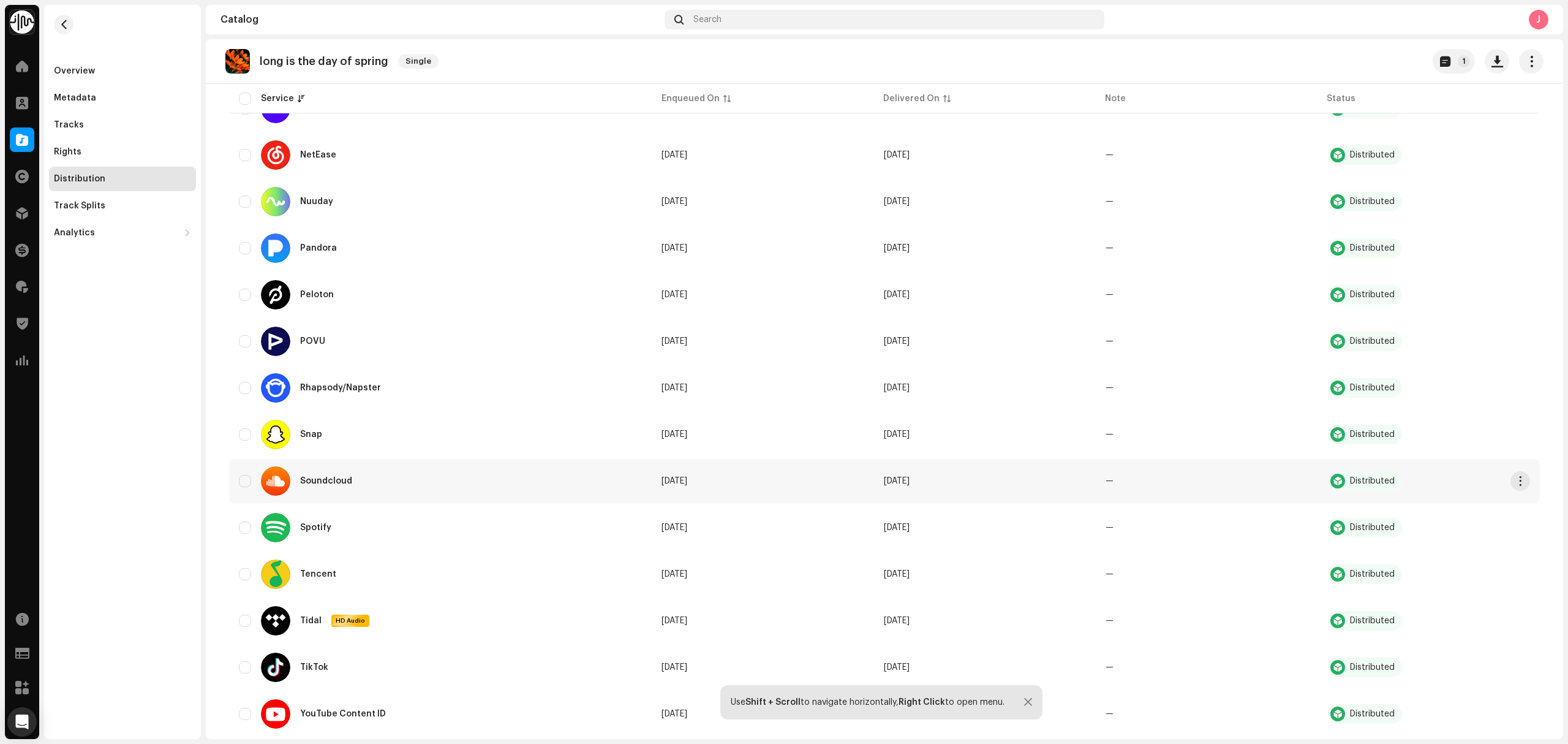
scroll to position [898, 0]
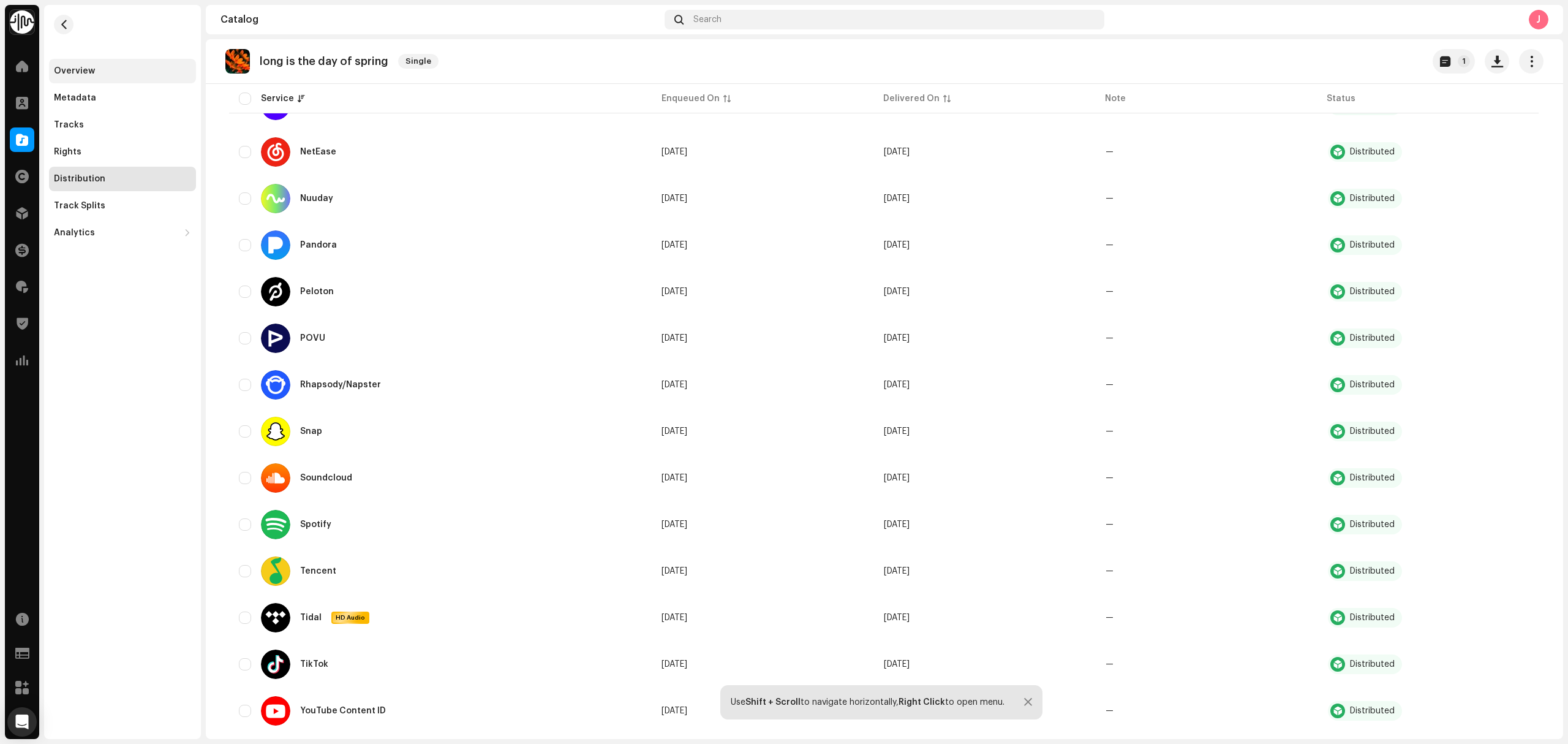
click at [125, 67] on div "Overview" at bounding box center [122, 71] width 137 height 10
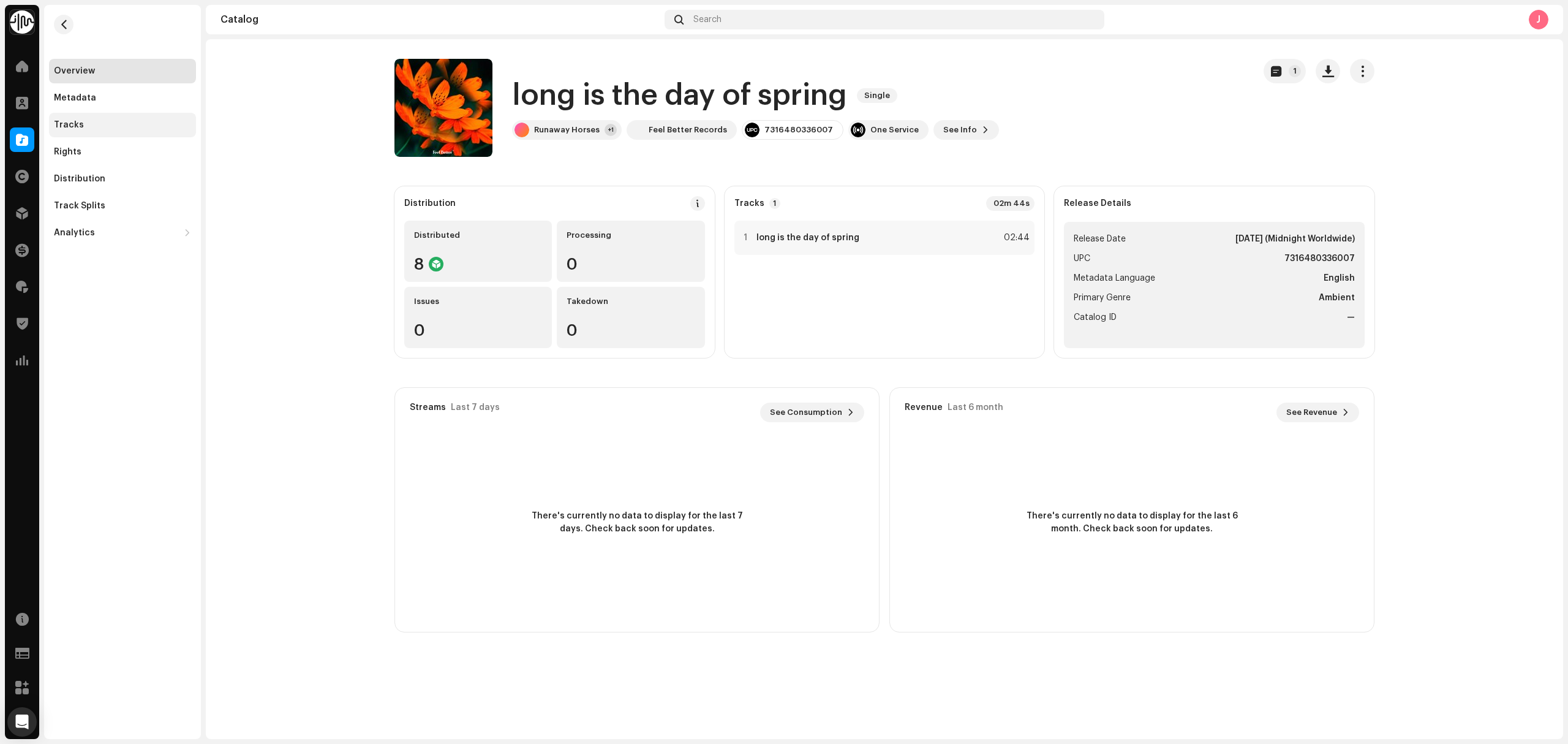
click at [121, 125] on div "Tracks" at bounding box center [122, 125] width 137 height 10
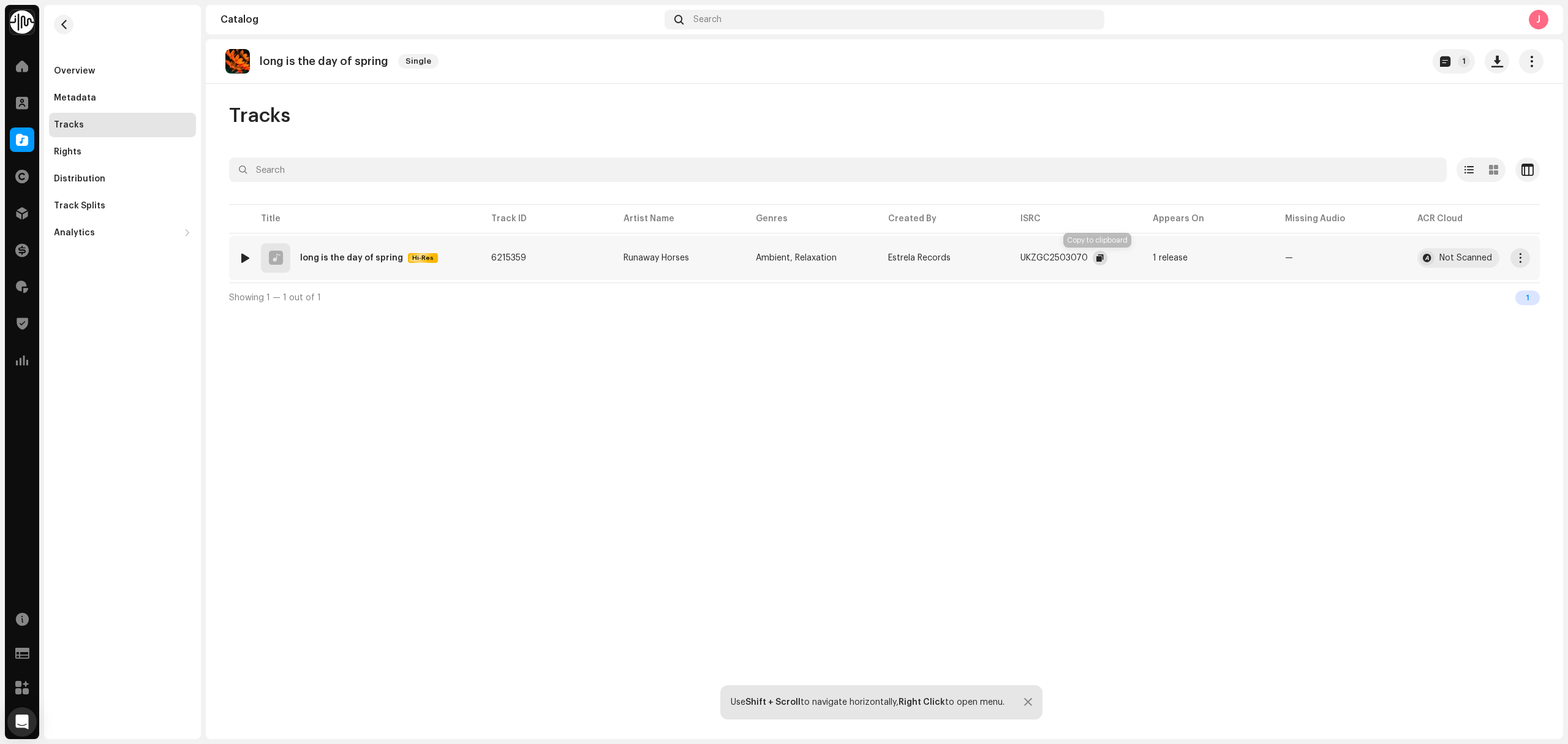
click at [1096, 260] on span "button" at bounding box center [1099, 258] width 7 height 10
click at [92, 76] on div "Overview" at bounding box center [122, 71] width 147 height 24
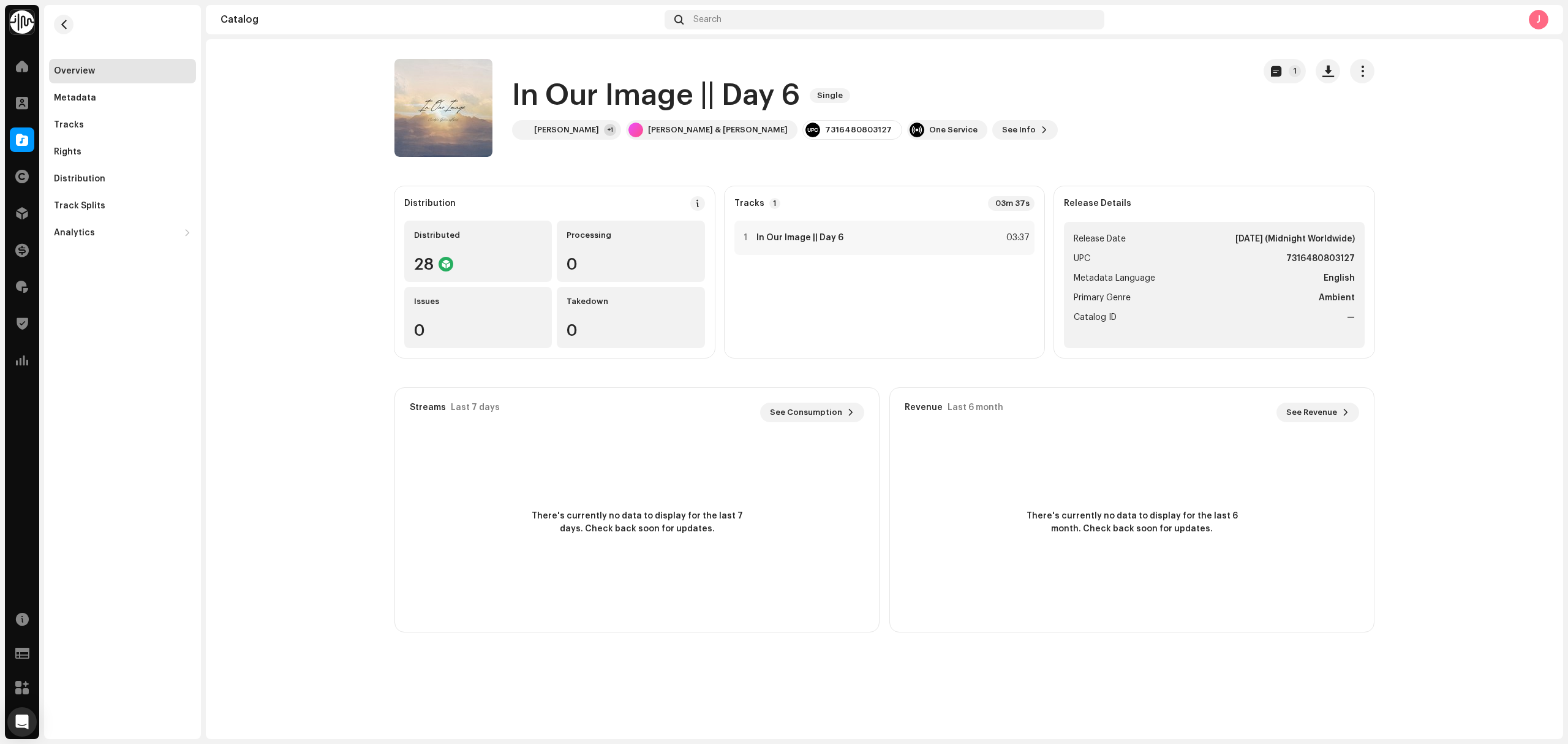
drag, startPoint x: 1414, startPoint y: 133, endPoint x: 919, endPoint y: 111, distance: 495.5
click at [1412, 136] on re-o-release-hero "In Our Image || Day 6 Single 1 In Our Image || Day 6 Single [PERSON_NAME] +1 [P…" at bounding box center [884, 108] width 1357 height 98
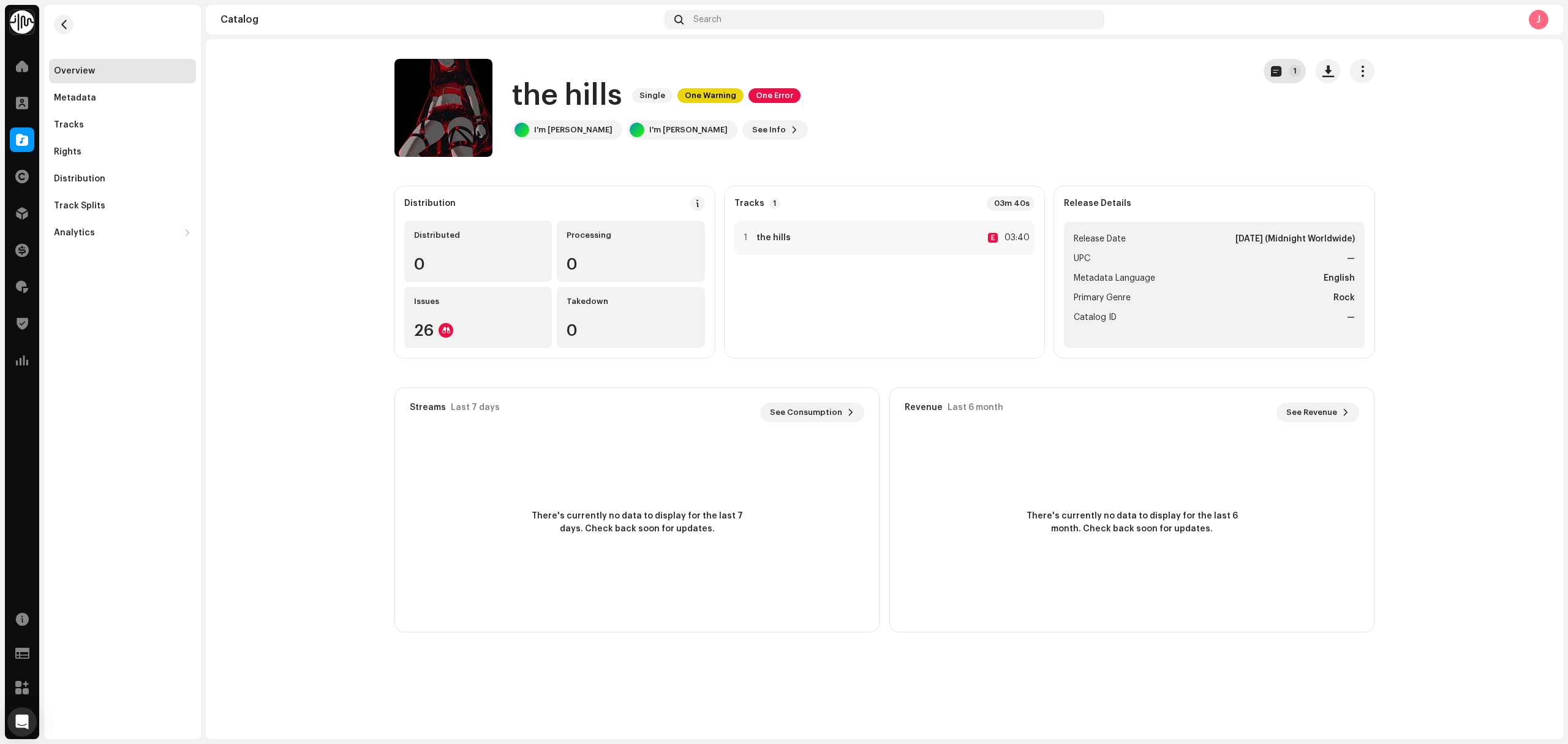
click at [1284, 74] on button "1" at bounding box center [1285, 71] width 42 height 24
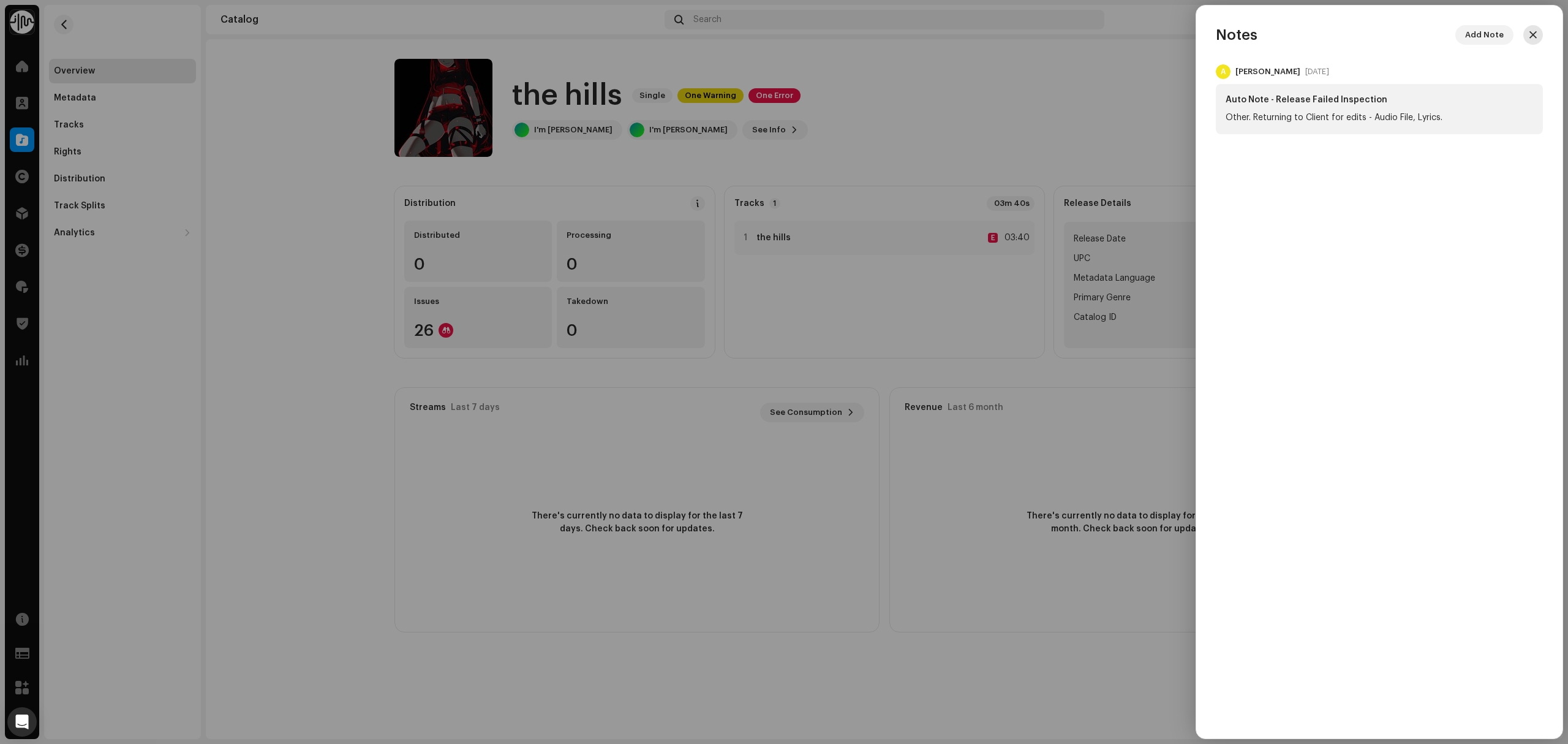
click at [1529, 36] on span "button" at bounding box center [1532, 35] width 7 height 10
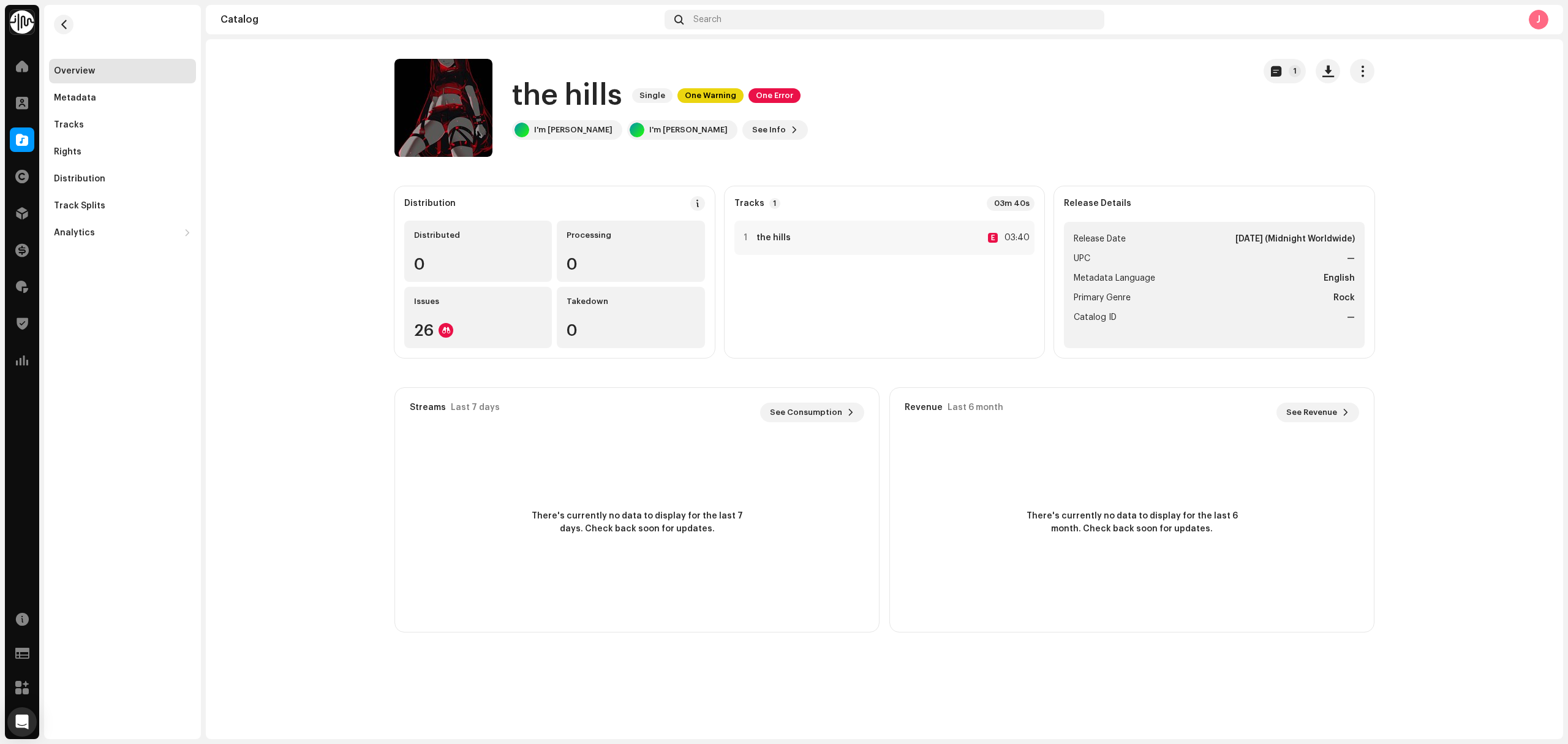
click at [1279, 86] on div "1" at bounding box center [1319, 108] width 111 height 98
click at [1279, 74] on span "button" at bounding box center [1275, 71] width 10 height 10
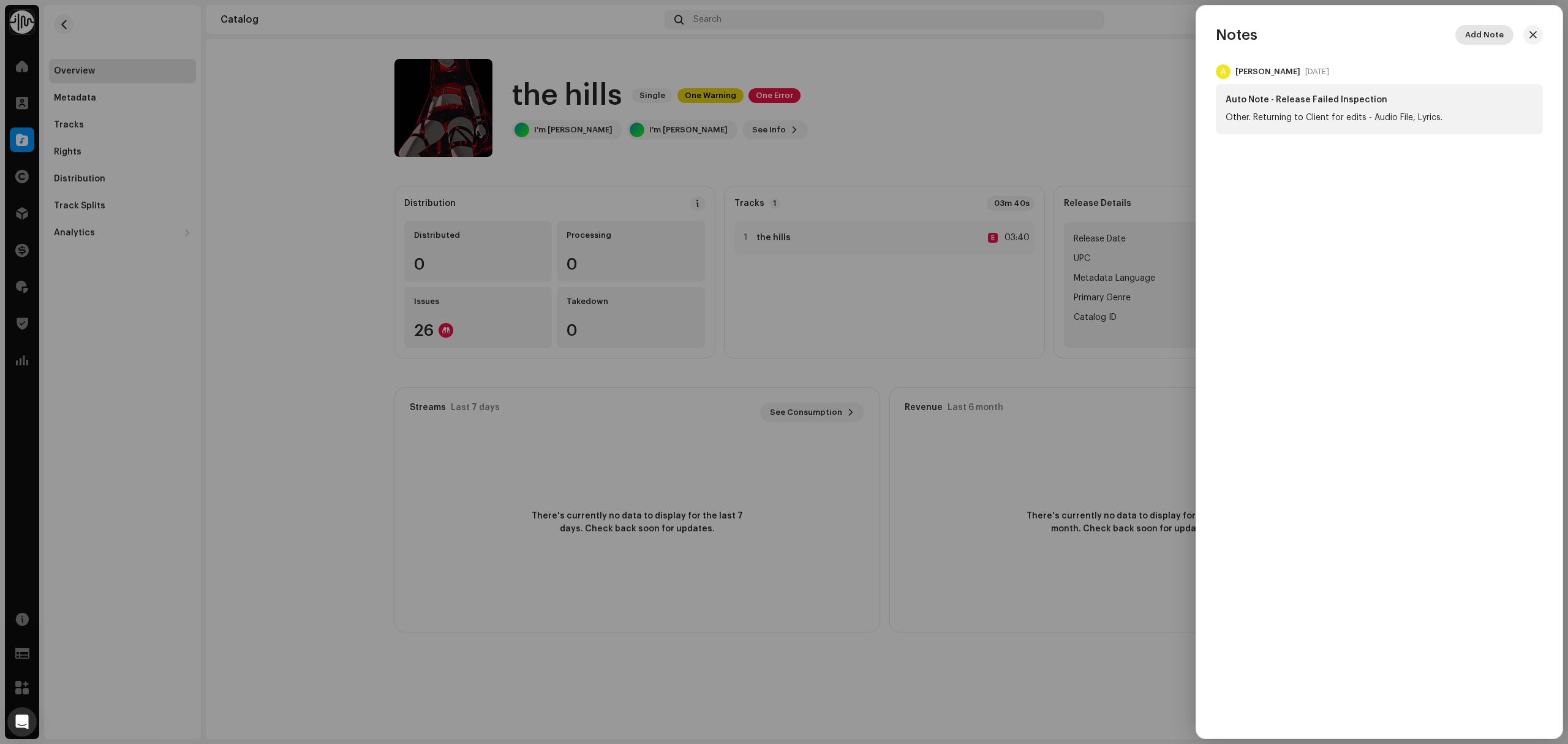
click at [1503, 37] on button "Add Note" at bounding box center [1484, 34] width 58 height 19
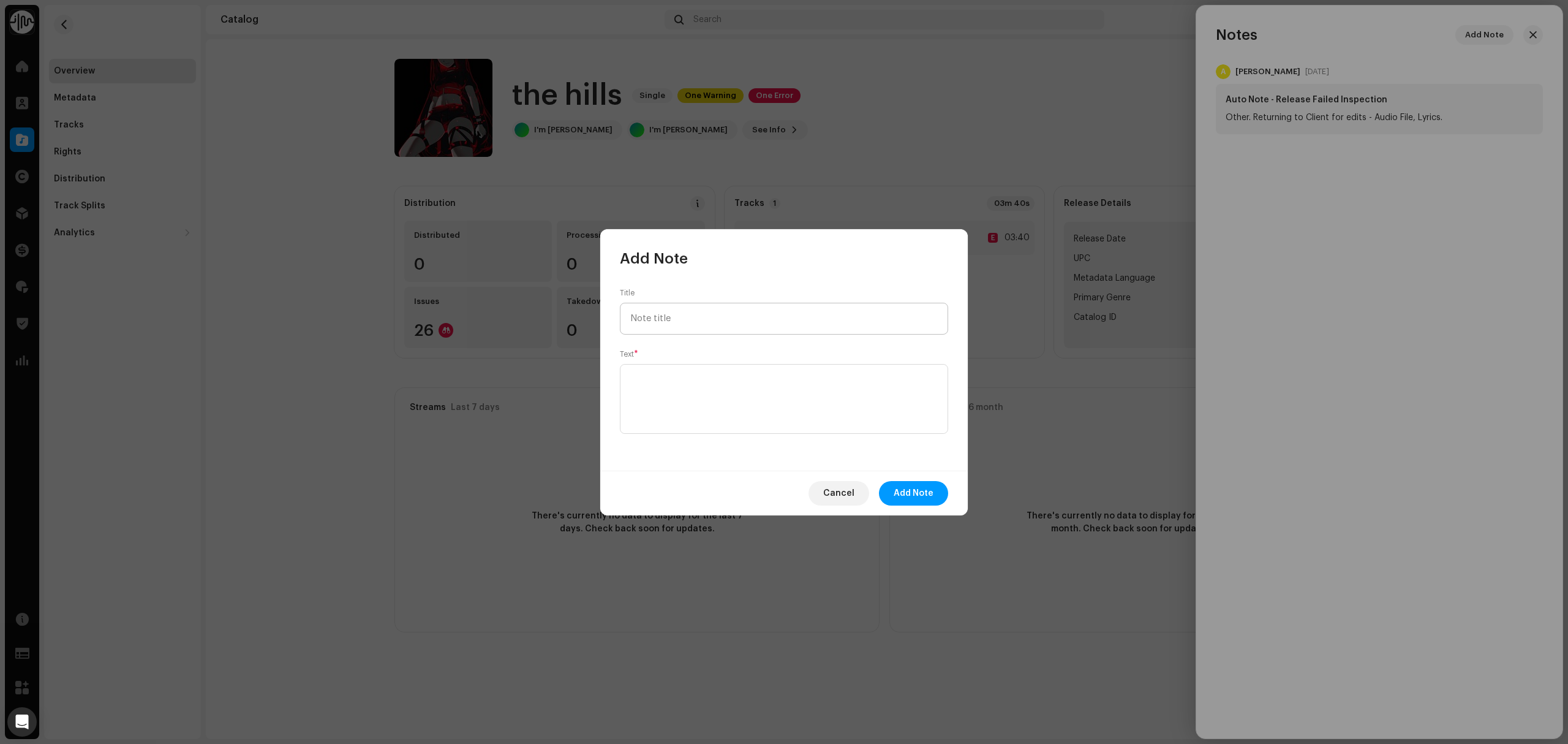
click at [846, 321] on input "text" at bounding box center [784, 319] width 329 height 32
type input "Licence"
click at [745, 423] on textarea at bounding box center [784, 399] width 329 height 70
type textarea "Saved to account"
click at [932, 500] on span "Add Note" at bounding box center [913, 493] width 40 height 24
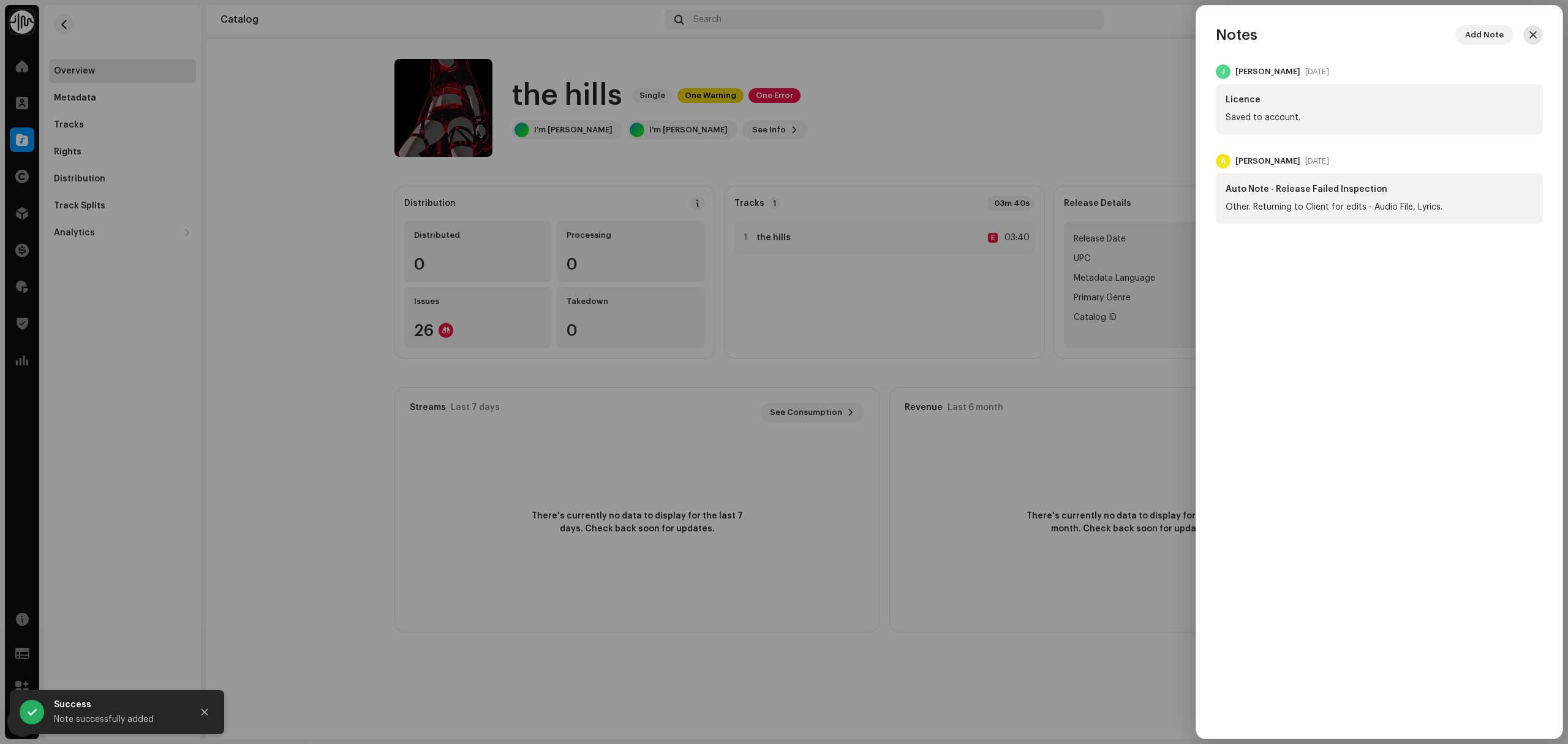
click at [1535, 30] on span "button" at bounding box center [1532, 35] width 7 height 10
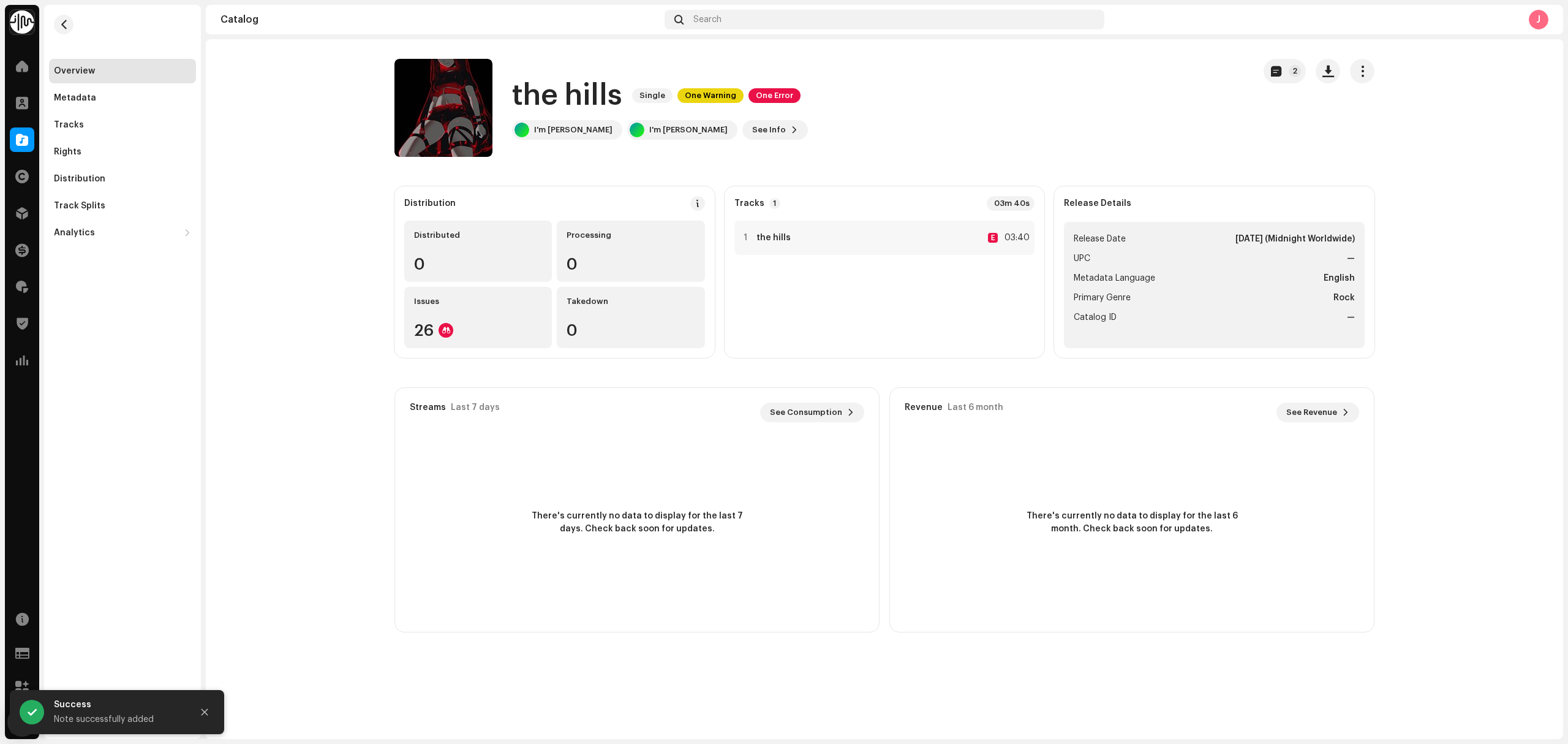
click at [199, 327] on div "Overview Metadata Tracks Rights Distribution Track Splits Analytics Consumption…" at bounding box center [122, 372] width 156 height 734
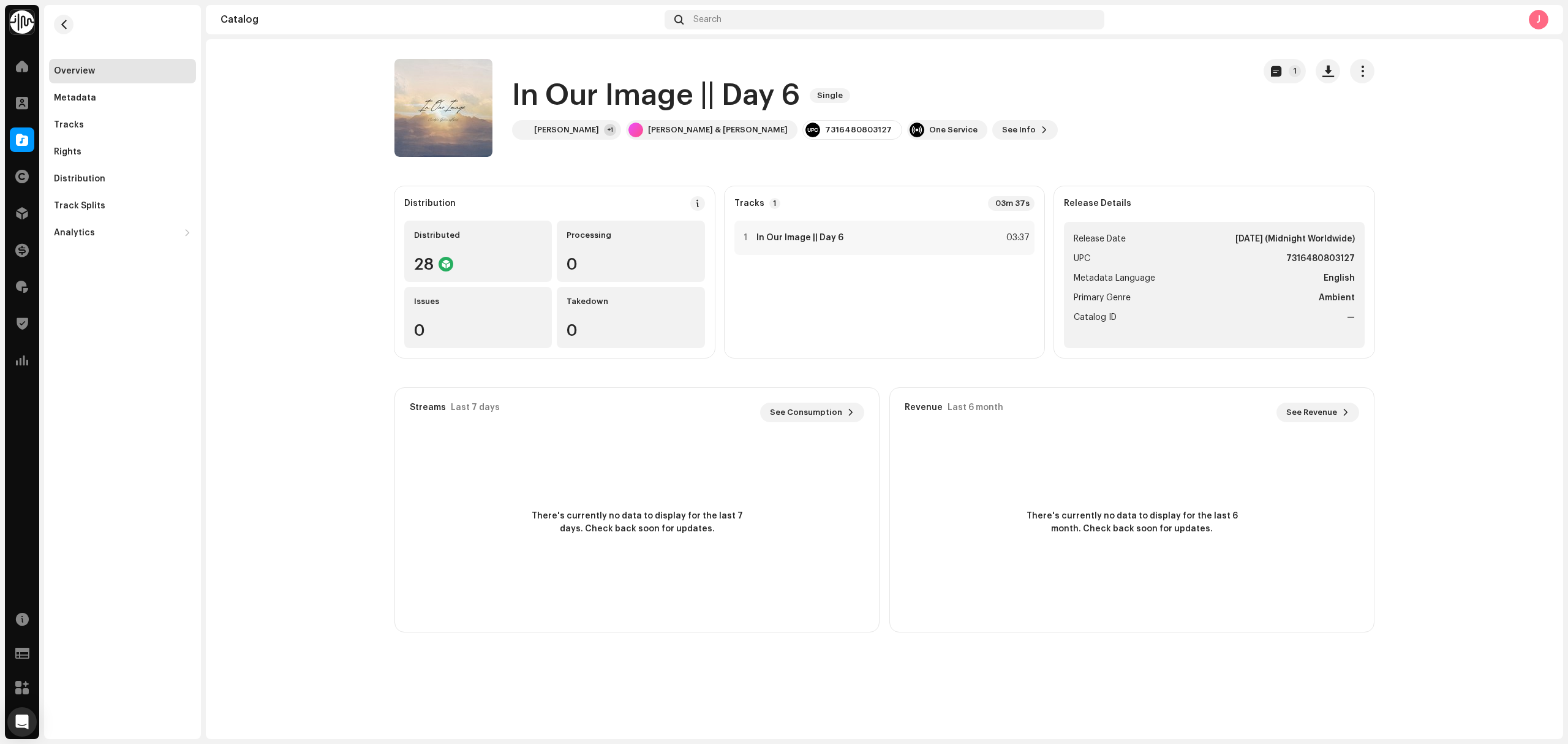
click at [322, 252] on catalog-releases-details-overview "In Our Image || Day 6 Single 1 In Our Image || Day 6 Single Christopher Galovan…" at bounding box center [884, 345] width 1357 height 613
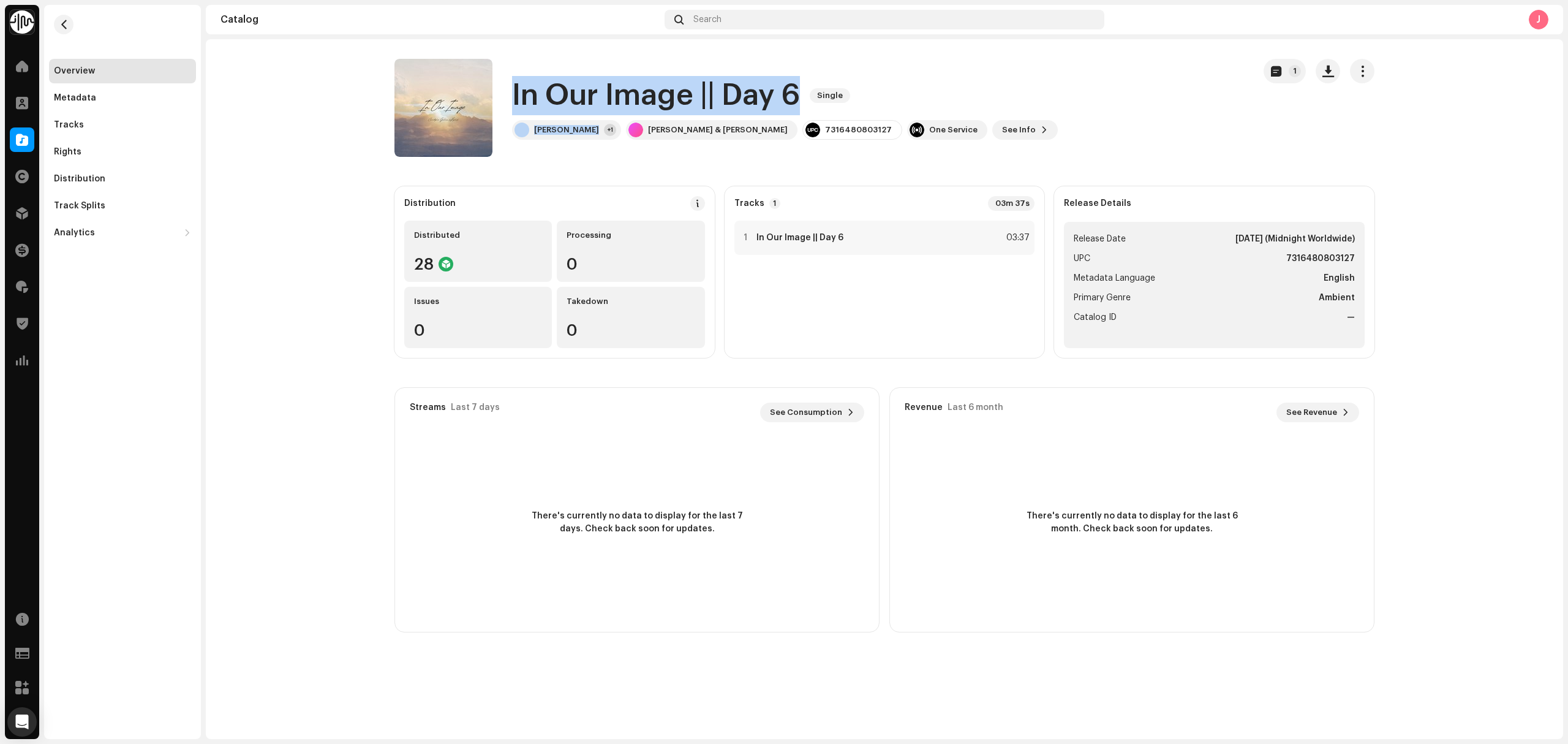
drag, startPoint x: 616, startPoint y: 138, endPoint x: 505, endPoint y: 96, distance: 118.7
click at [505, 96] on div "In Our Image || Day 6 Single Christopher Galovan +1 Christopher Galovan & Rapha…" at bounding box center [819, 108] width 849 height 98
copy div "In Our Image || Day 6 Single Christopher Galovan"
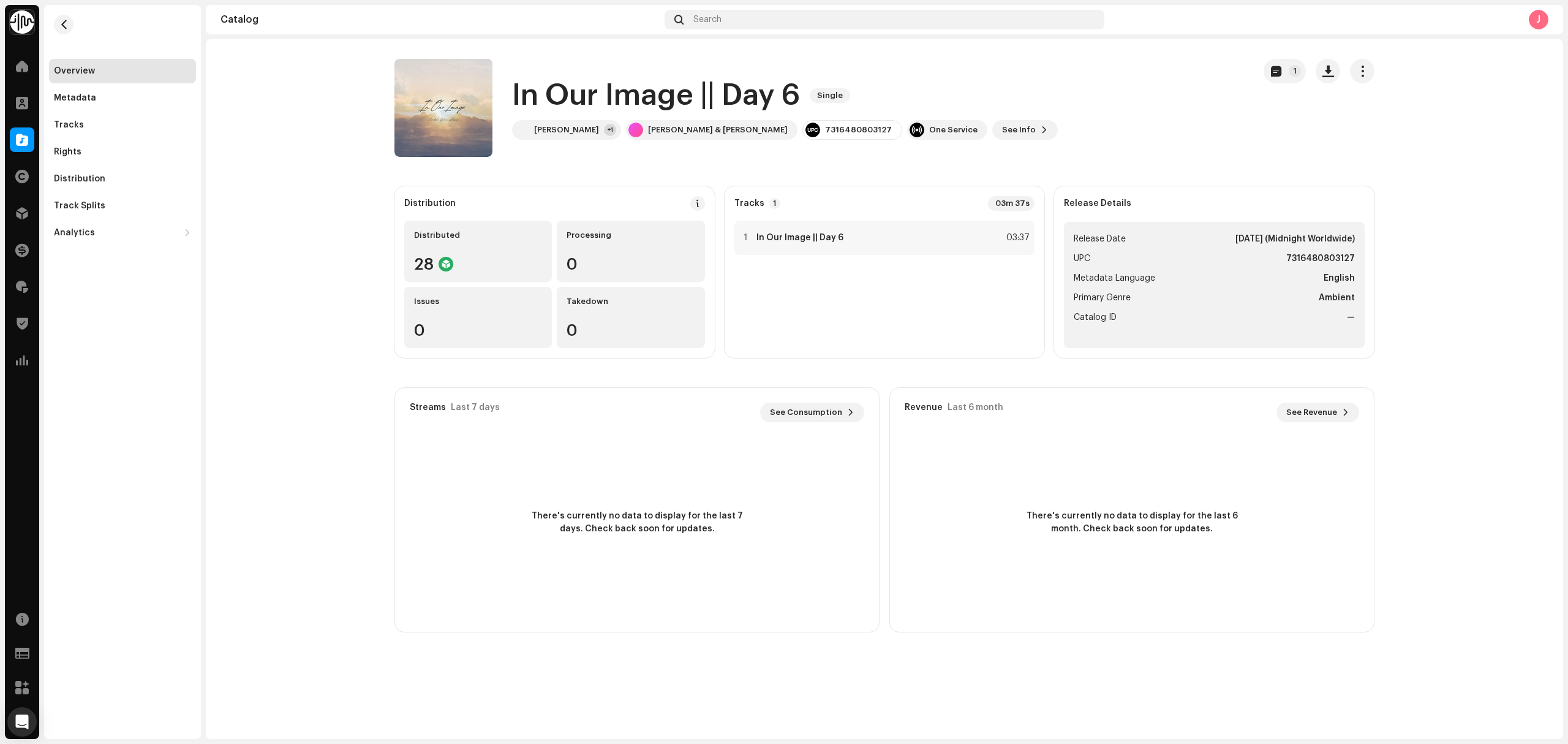
click at [160, 272] on div "Overview Metadata Tracks Rights Distribution Track Splits Analytics Consumption…" at bounding box center [122, 372] width 156 height 734
click at [90, 182] on div "Distribution" at bounding box center [79, 178] width 51 height 10
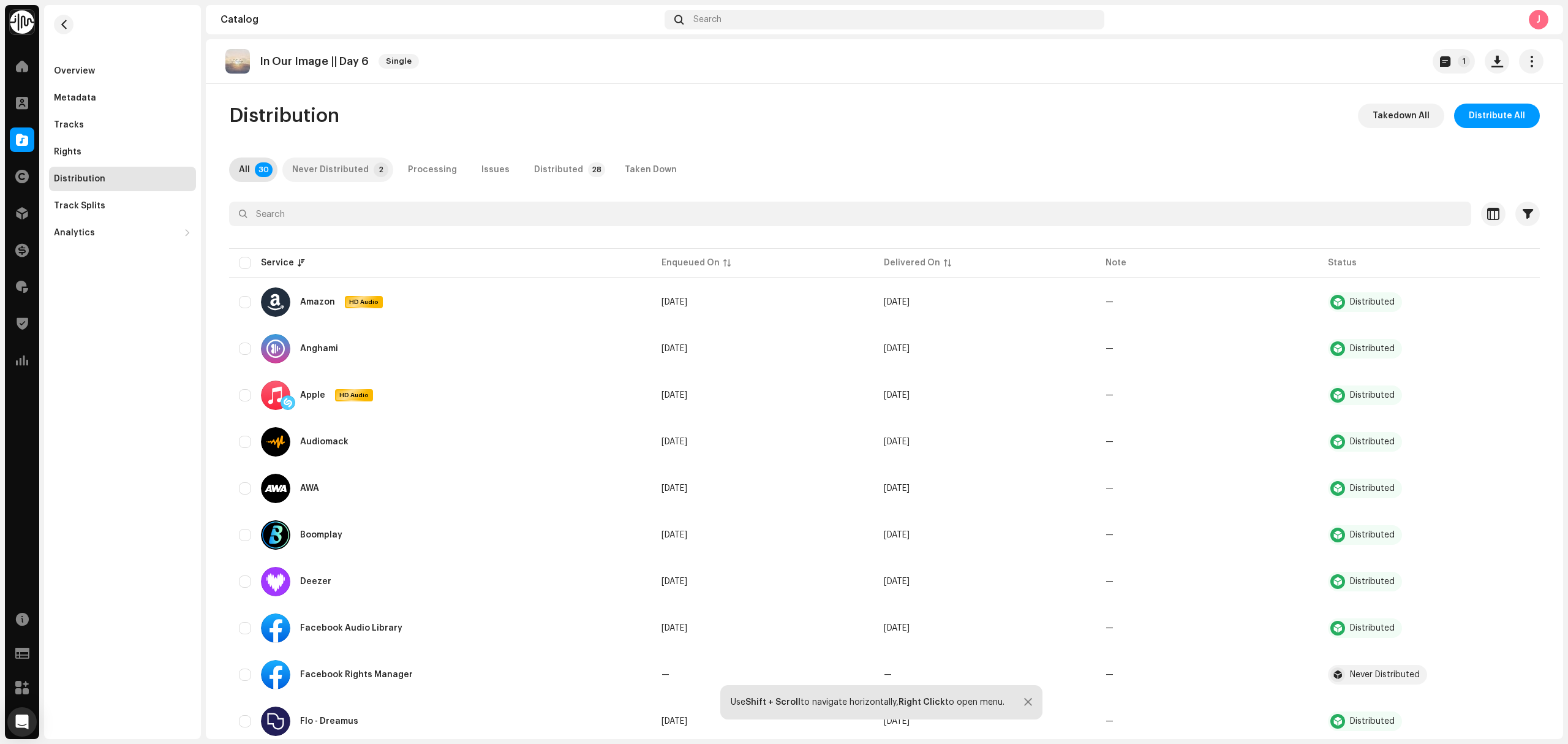
click at [329, 162] on div "Never Distributed" at bounding box center [330, 169] width 76 height 24
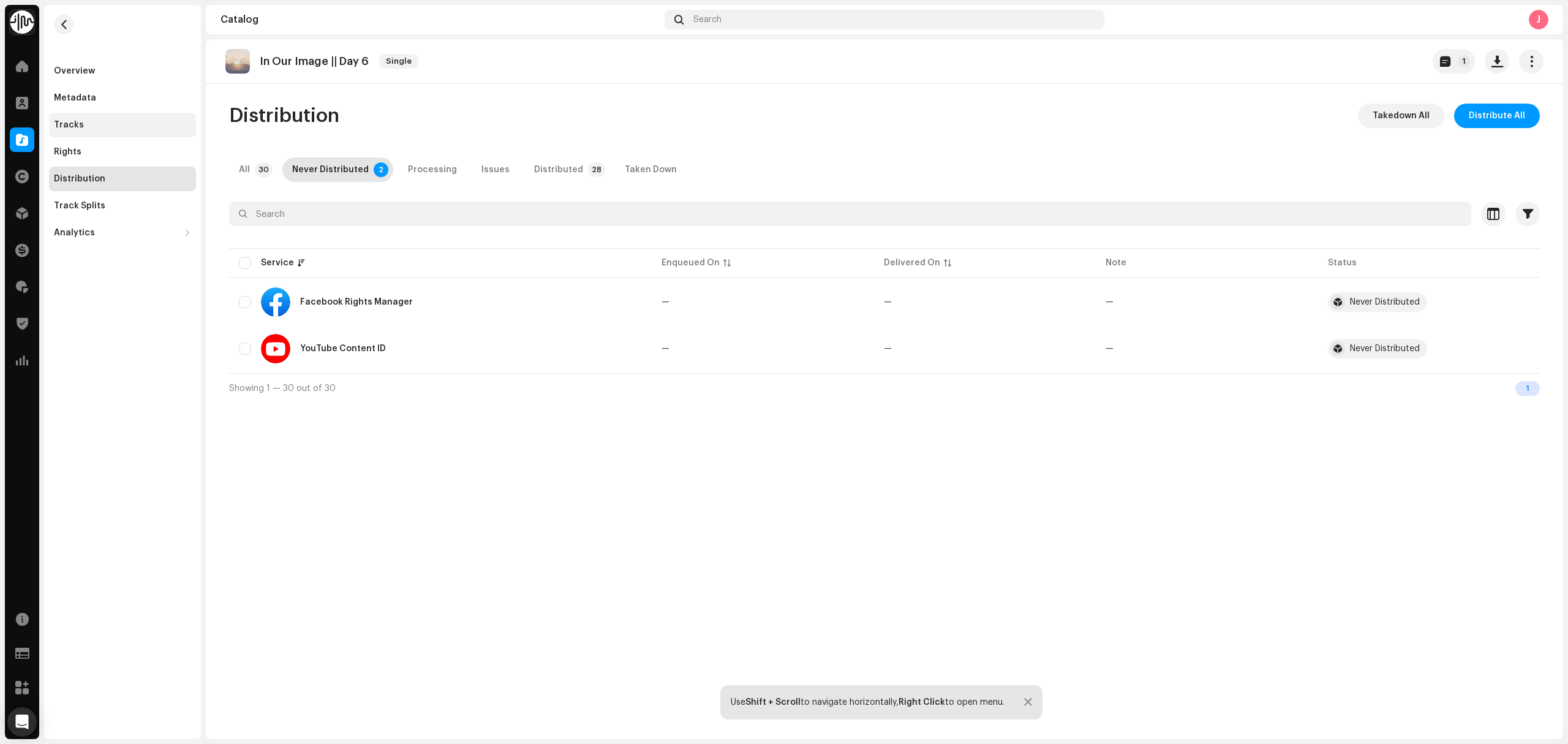
click at [116, 129] on div "Tracks" at bounding box center [122, 125] width 137 height 10
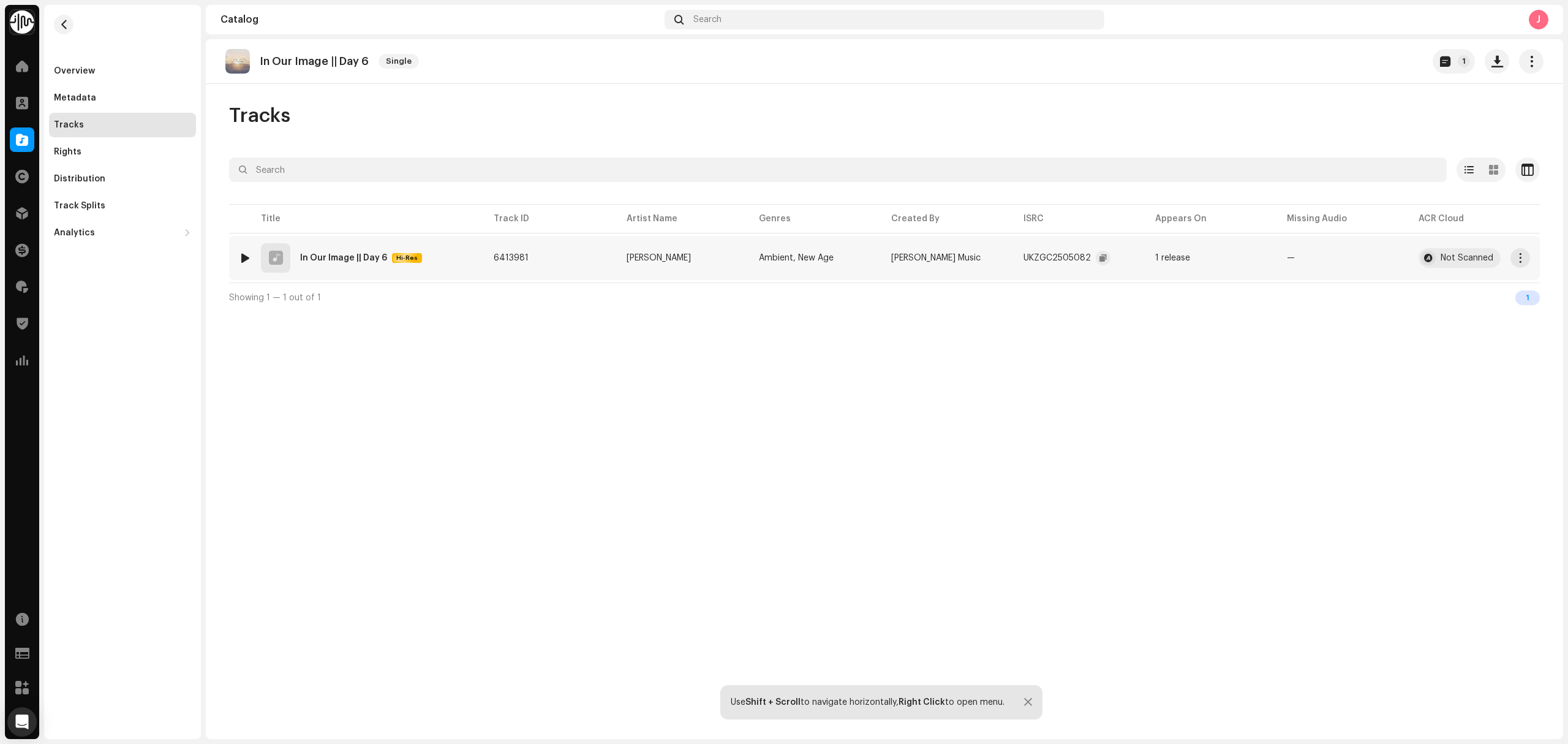
click at [1092, 259] on div "UKZGC2505082" at bounding box center [1067, 257] width 87 height 24
click at [1096, 260] on button "button" at bounding box center [1102, 258] width 15 height 15
click at [105, 69] on div "Overview" at bounding box center [122, 71] width 137 height 10
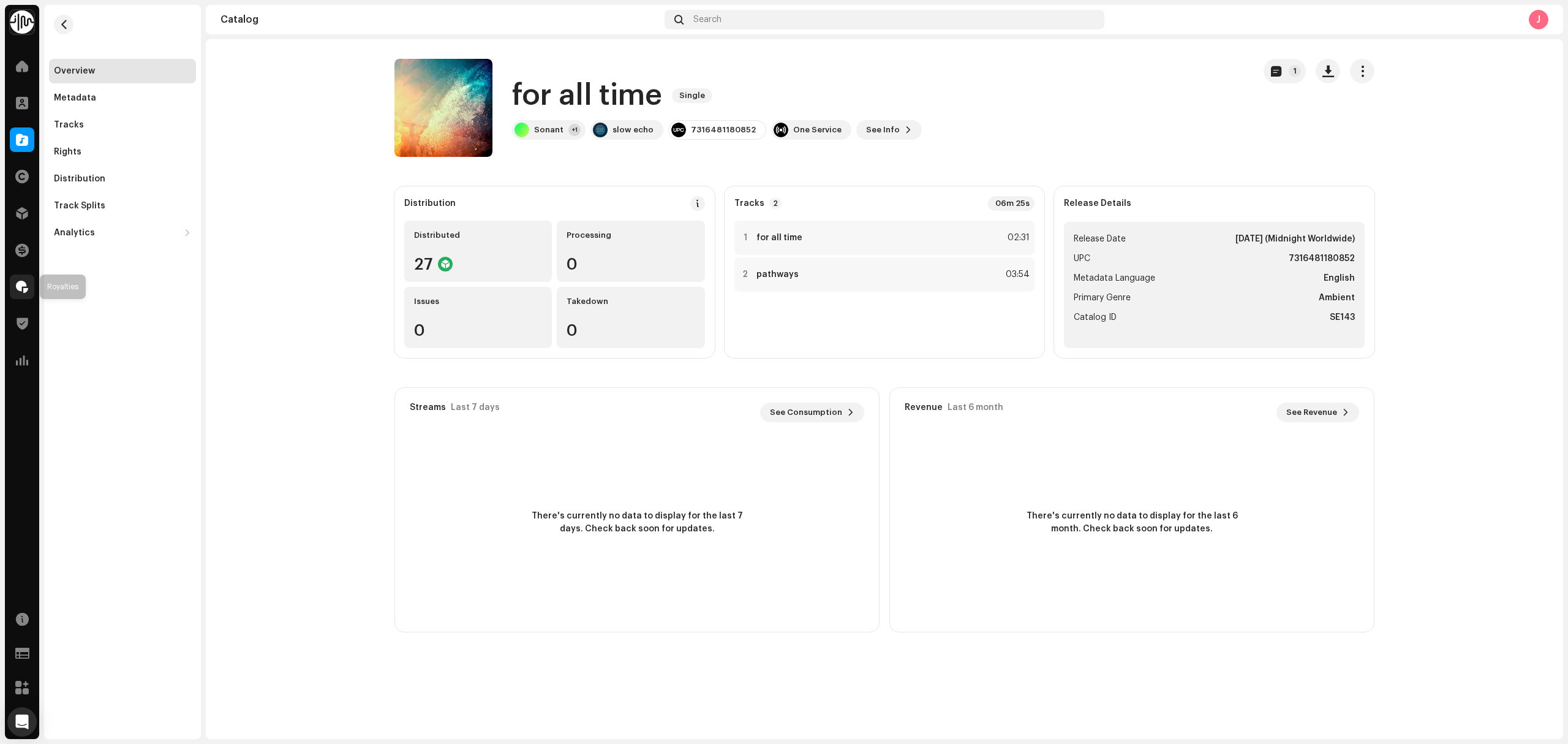
click at [19, 289] on span at bounding box center [22, 287] width 12 height 10
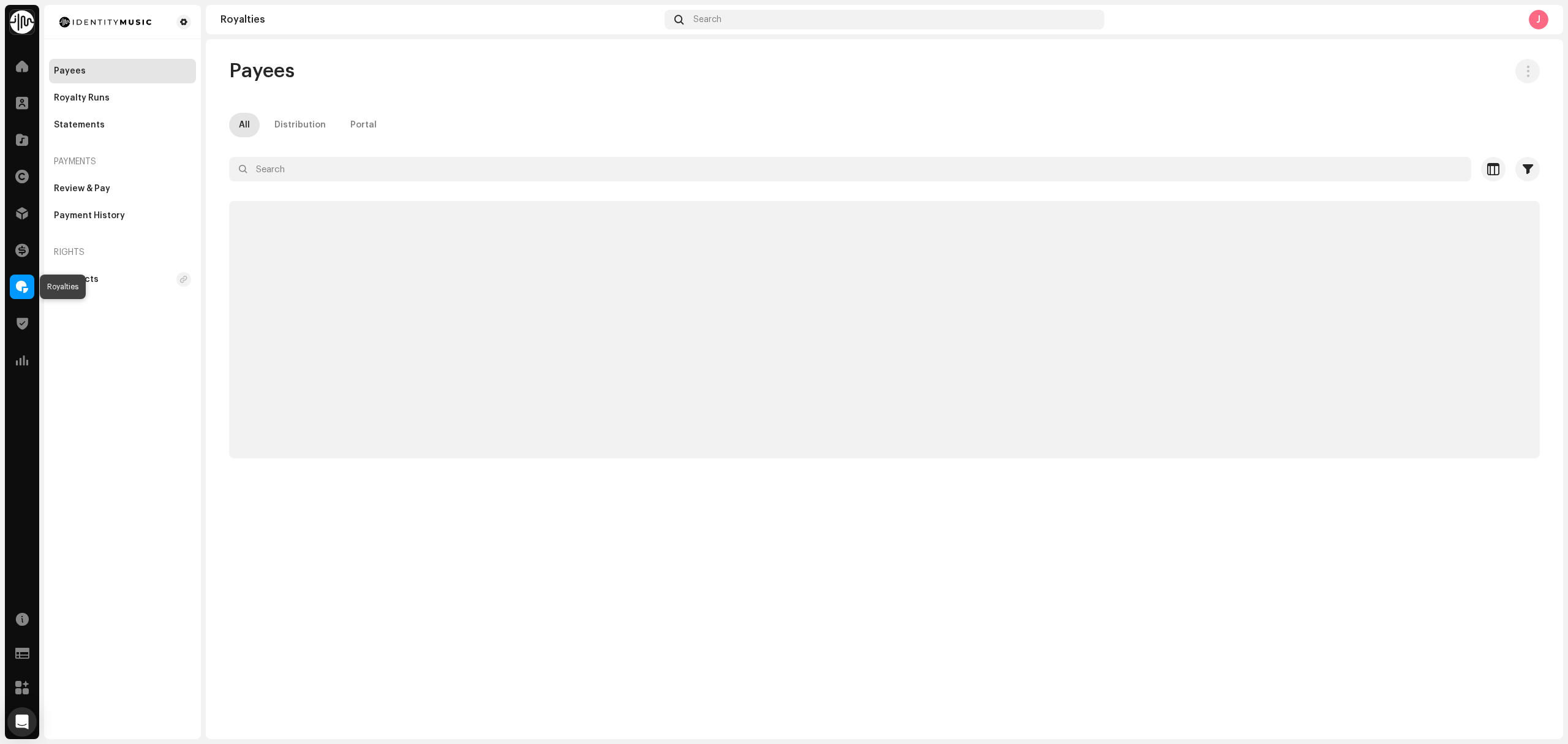
click at [24, 284] on span at bounding box center [22, 287] width 12 height 10
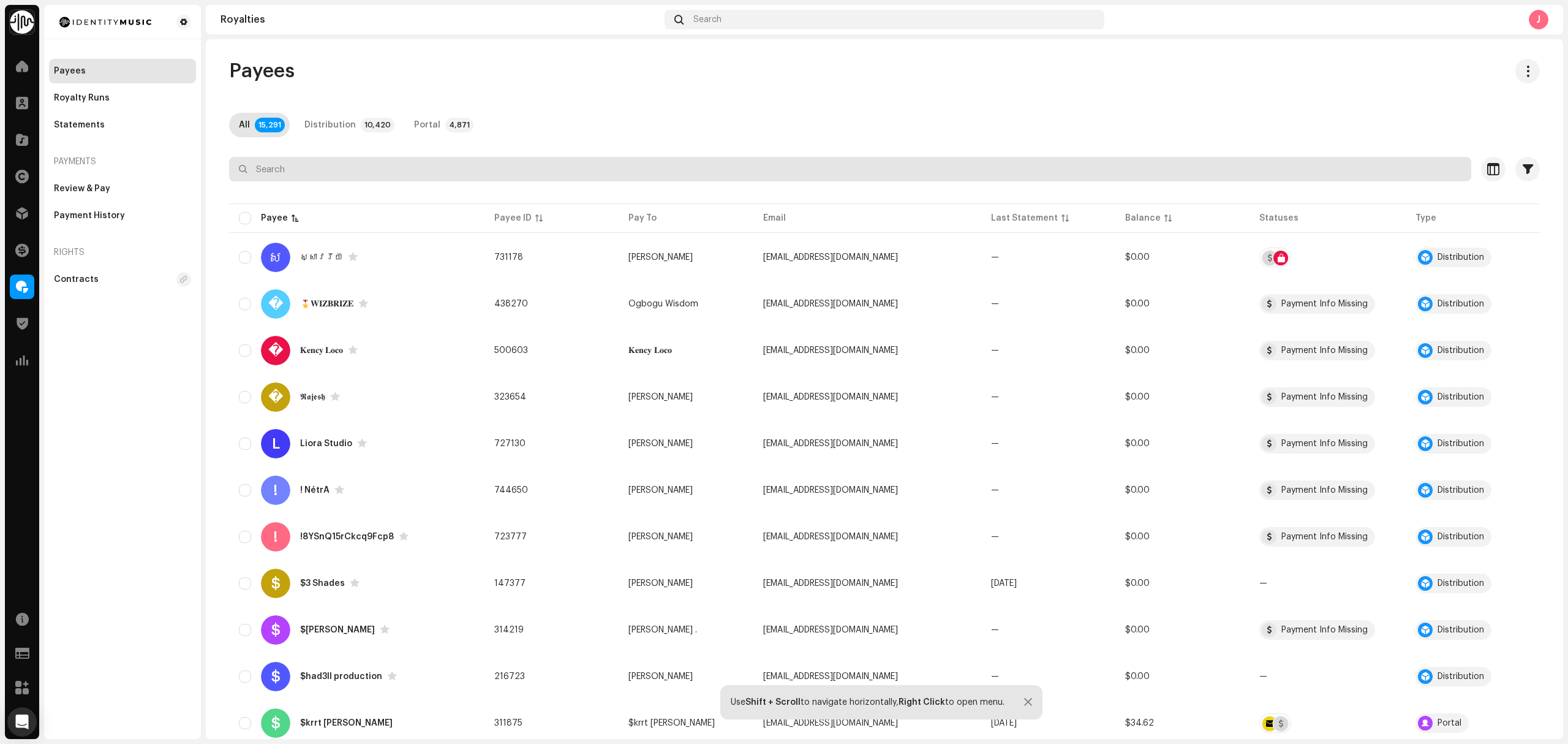
click at [319, 174] on input "text" at bounding box center [849, 168] width 1242 height 24
paste input "[EMAIL_ADDRESS][DOMAIN_NAME]"
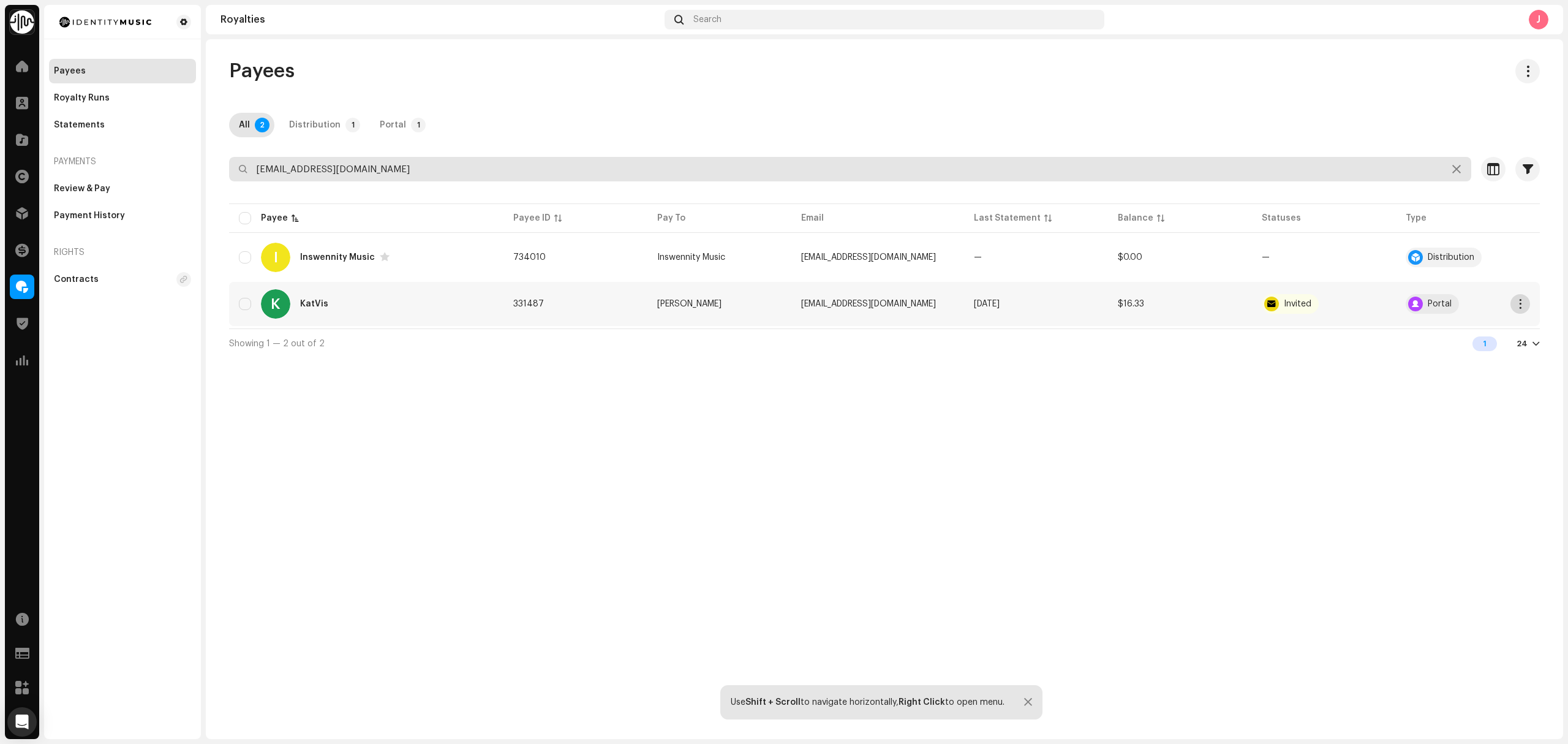
type input "[EMAIL_ADDRESS][DOMAIN_NAME]"
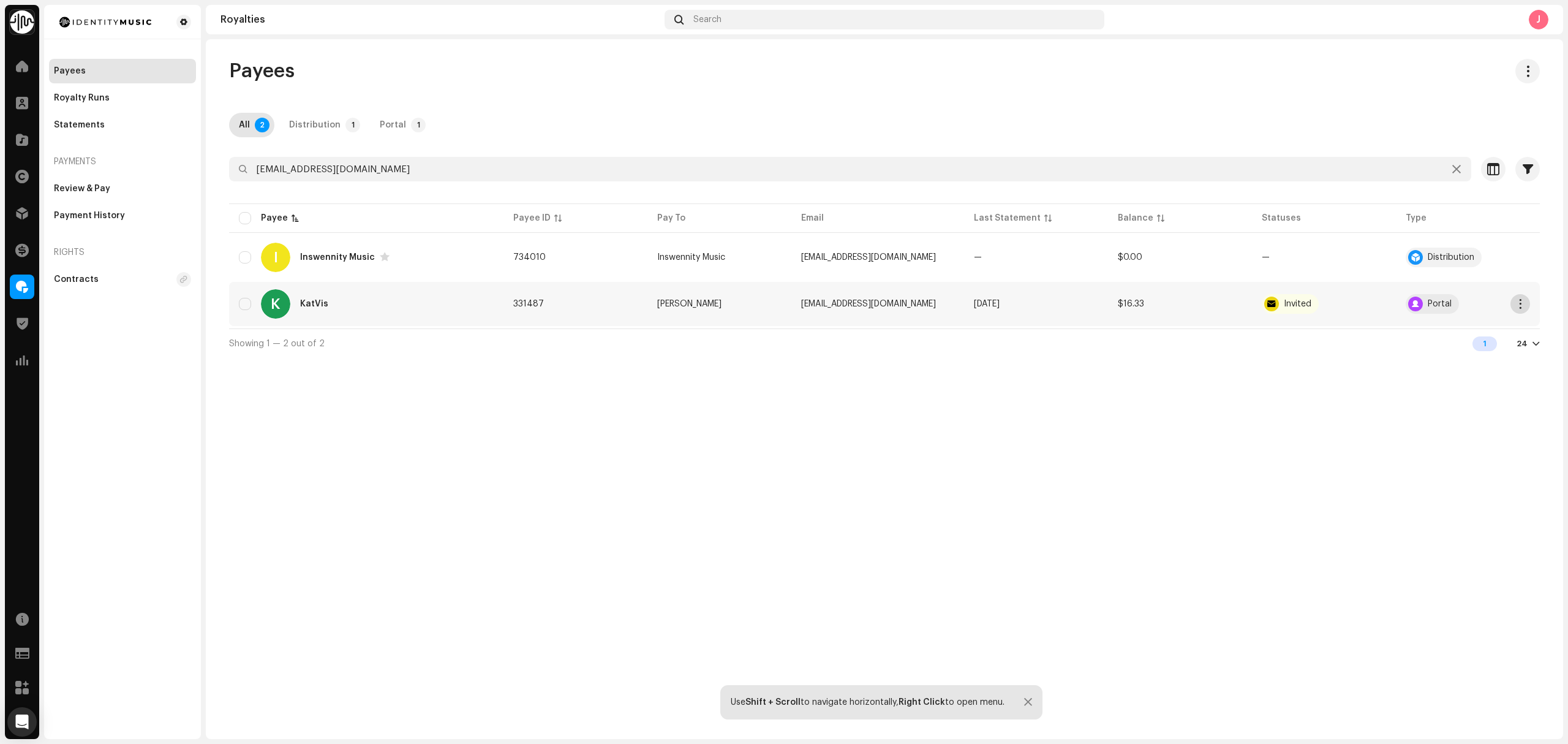
click at [1520, 299] on button "button" at bounding box center [1520, 304] width 19 height 19
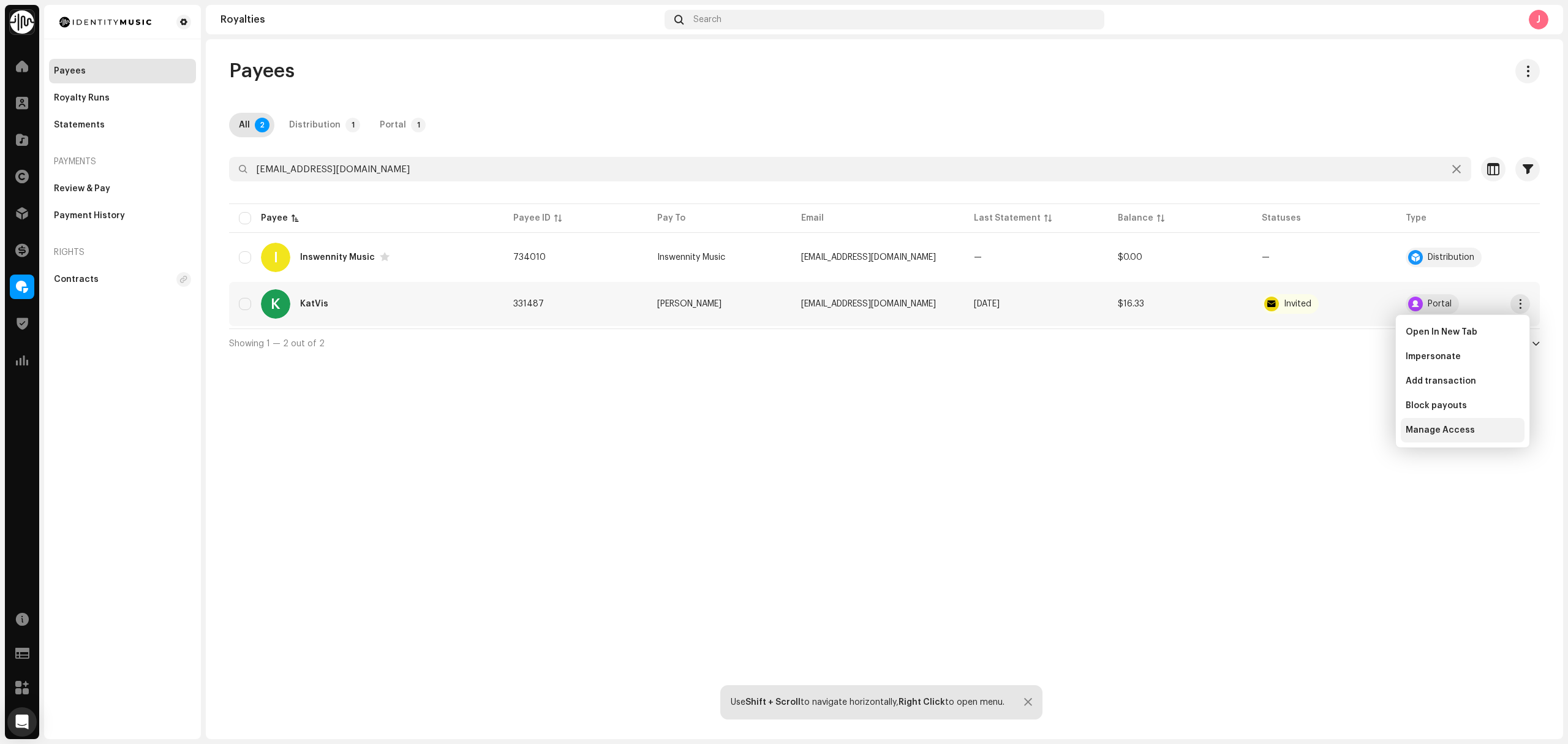
click at [1460, 430] on span "Manage Access" at bounding box center [1440, 430] width 69 height 10
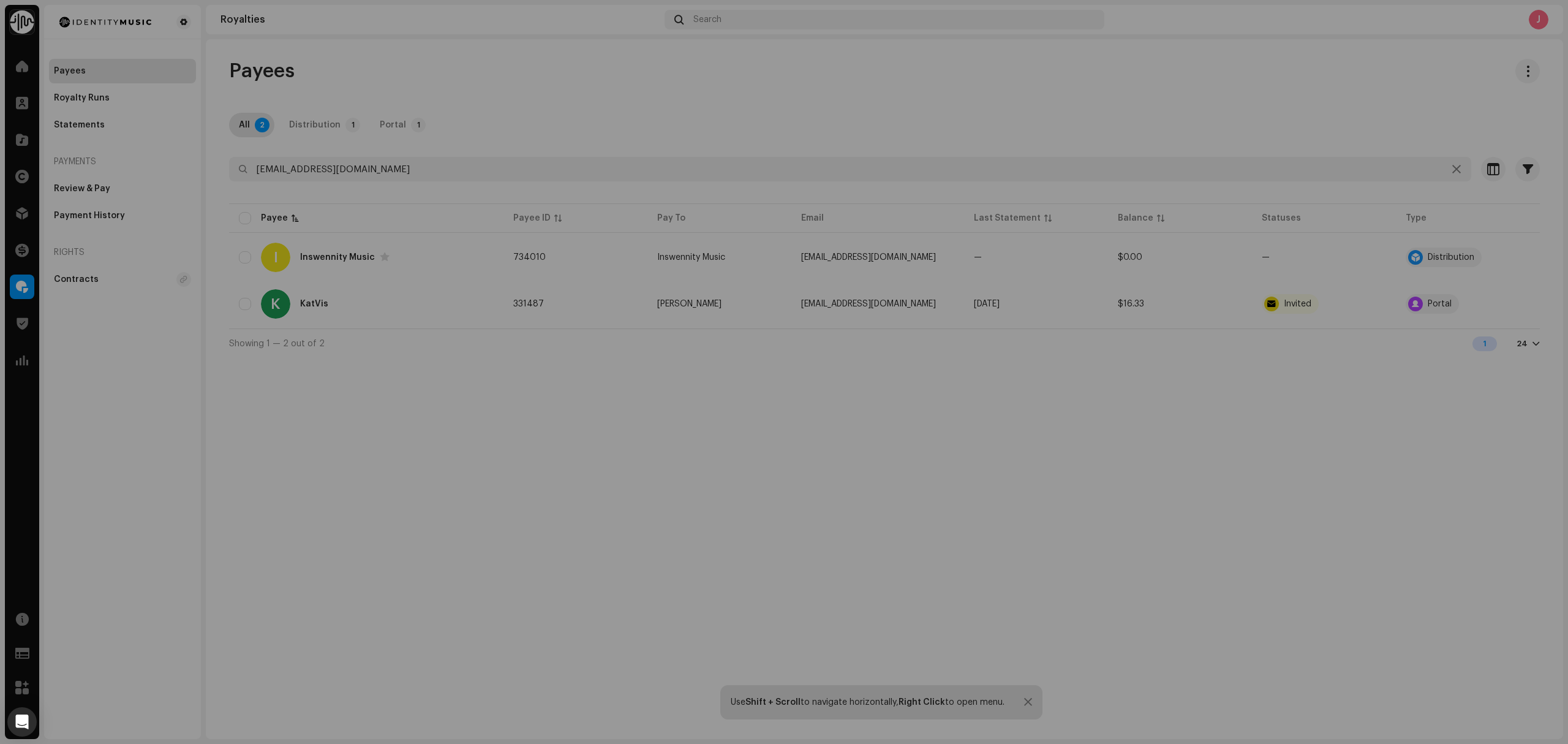
click at [1243, 436] on div "Access to Payee Portal The portal only displays information from assets on a ro…" at bounding box center [784, 372] width 1568 height 744
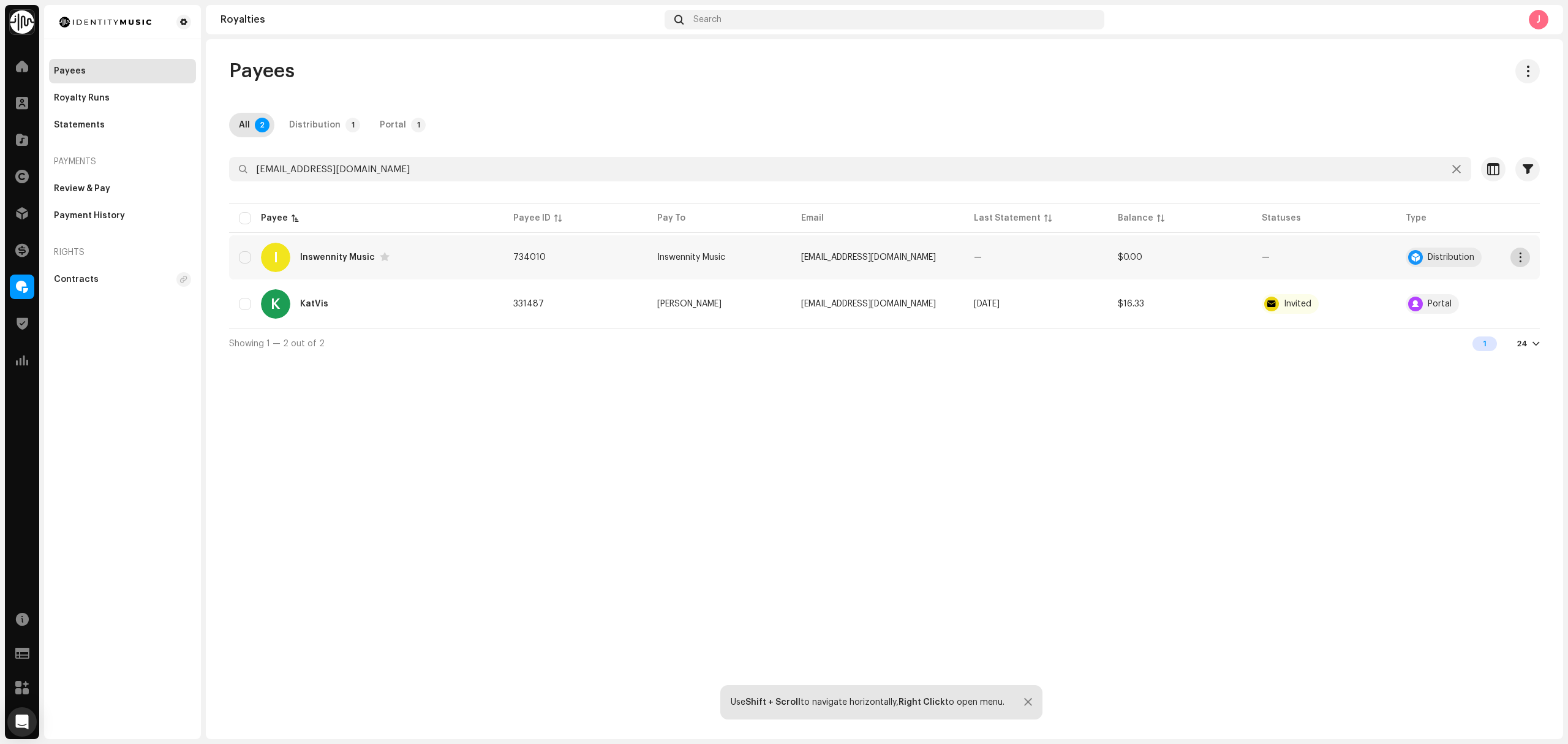
click at [1526, 259] on button "button" at bounding box center [1520, 257] width 19 height 19
click at [1130, 429] on div "Payees All 2 Distribution 1 Portal 1 [EMAIL_ADDRESS][DOMAIN_NAME] Selected 0 Se…" at bounding box center [884, 389] width 1357 height 700
click at [23, 150] on div at bounding box center [22, 139] width 24 height 24
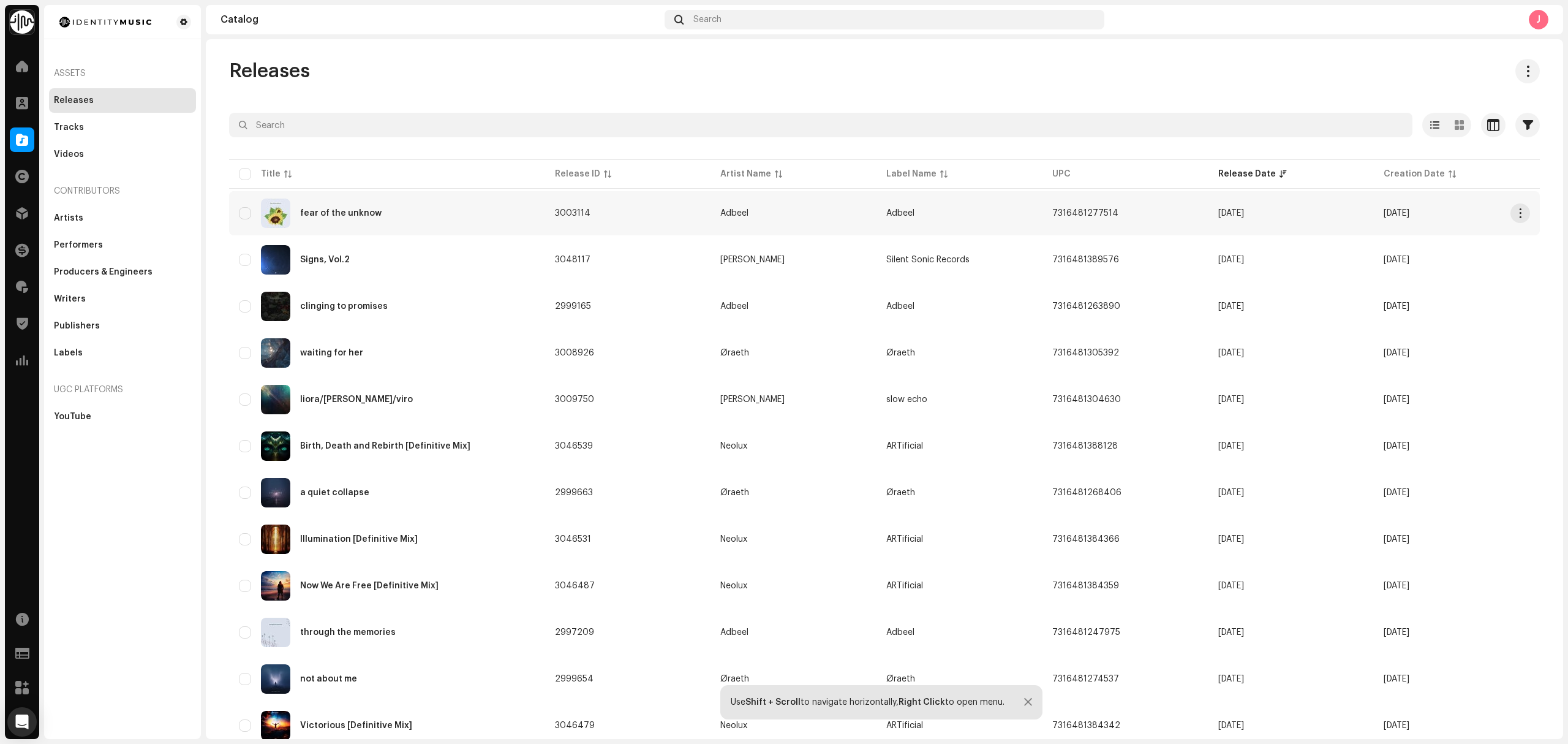
click at [444, 225] on div "fear of the unknow" at bounding box center [387, 213] width 297 height 30
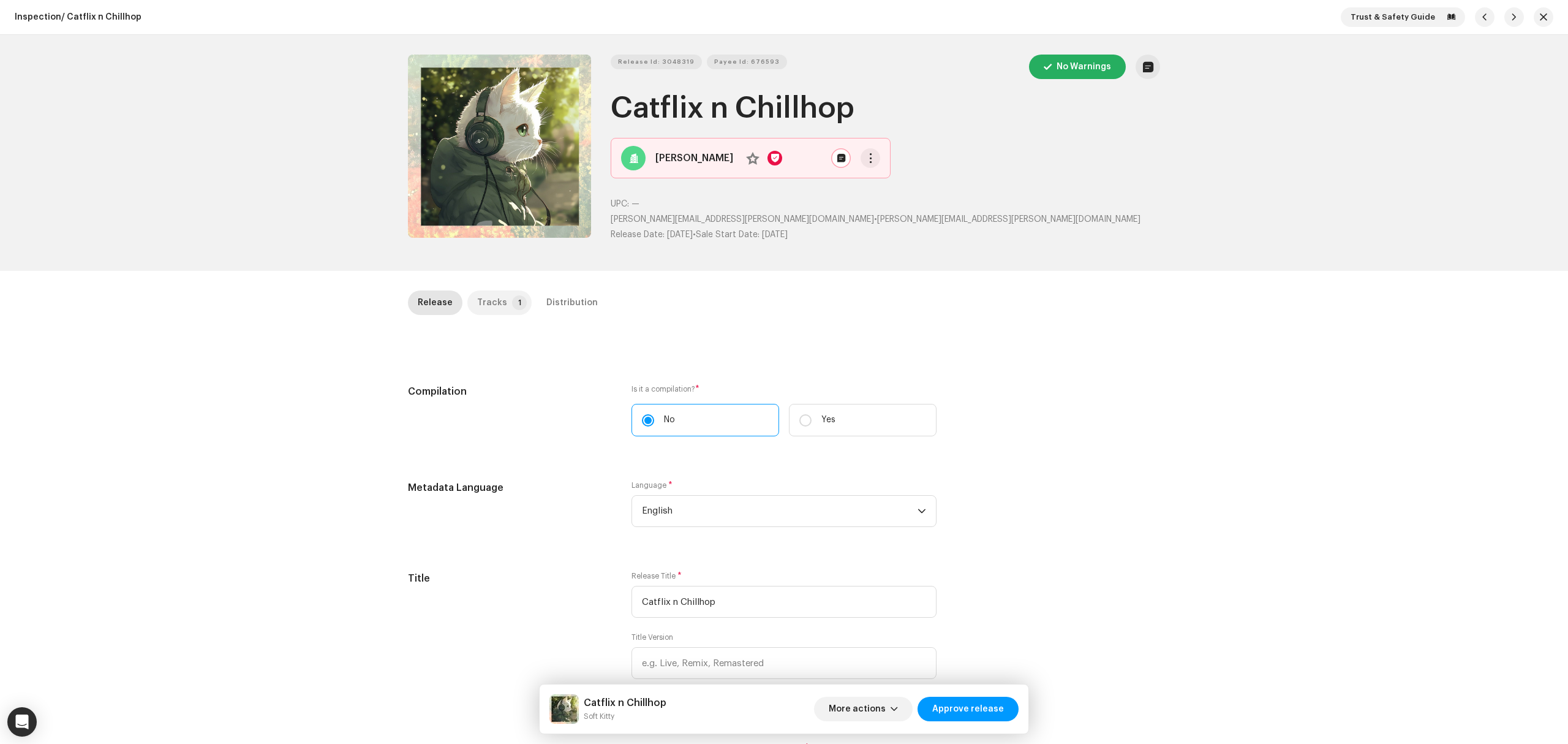
click at [512, 309] on p-badge "1" at bounding box center [519, 302] width 15 height 15
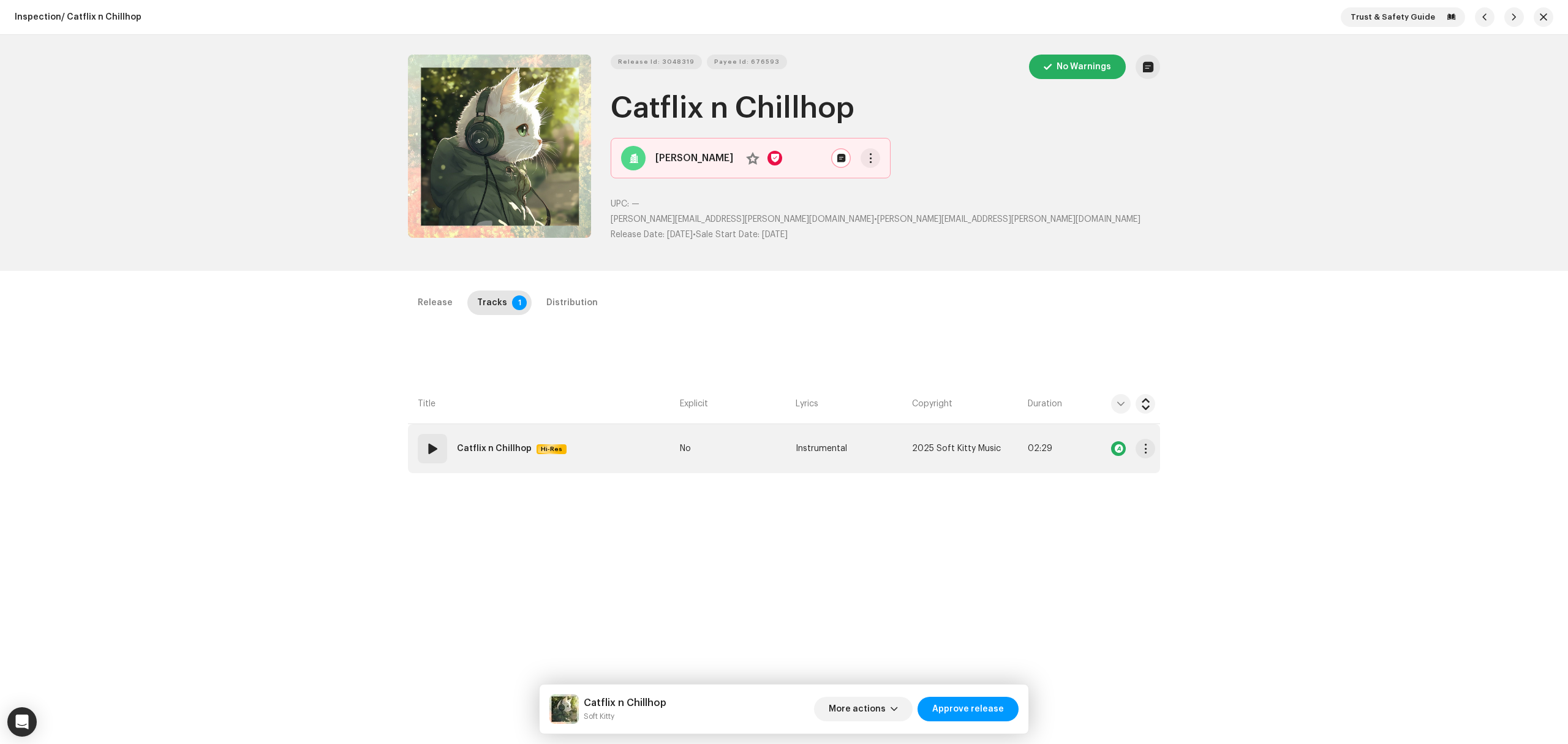
click at [589, 458] on td "01 Catflix n Chillhop Hi-Res" at bounding box center [541, 448] width 267 height 49
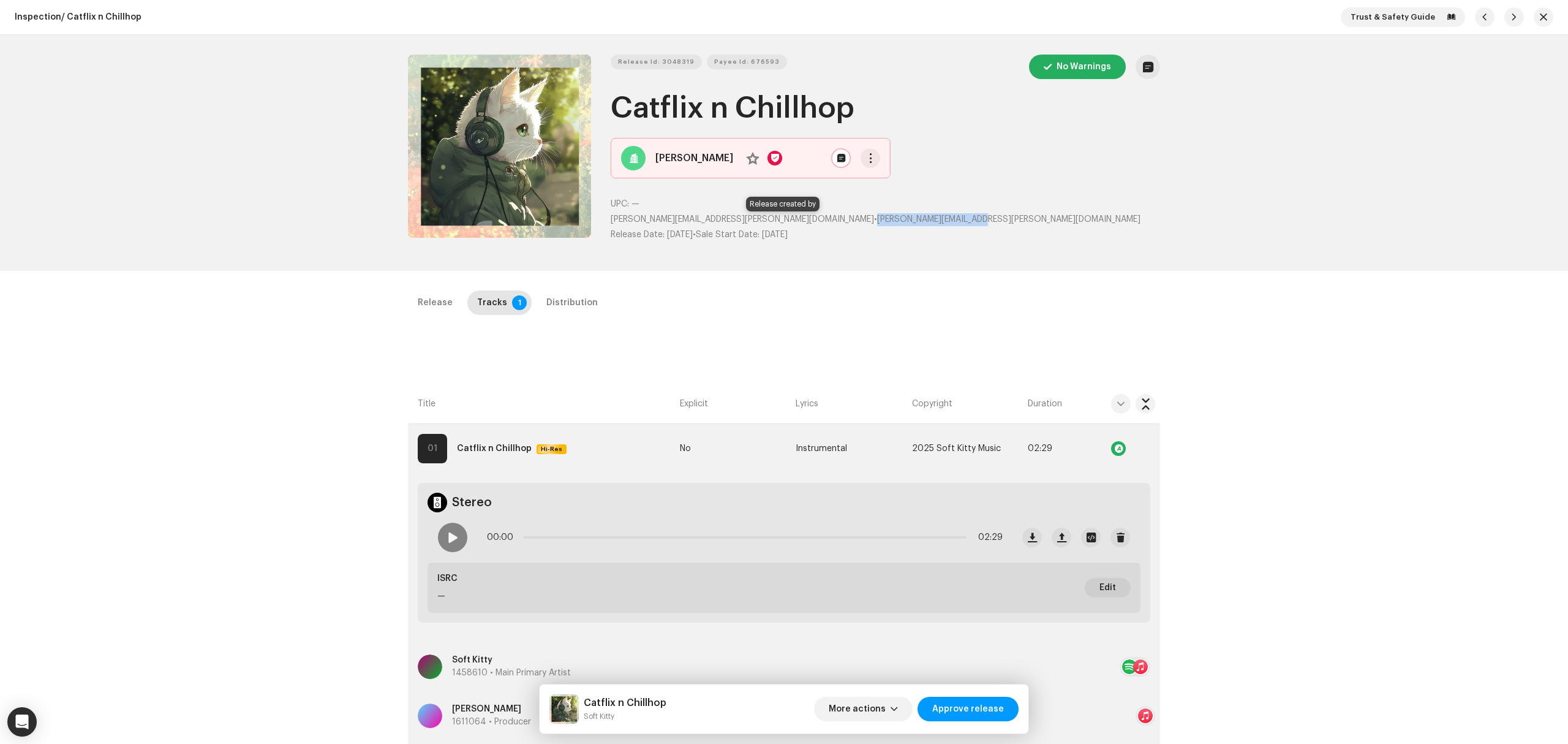
copy span "donna.lugassy@gmail.com"
drag, startPoint x: 897, startPoint y: 218, endPoint x: 728, endPoint y: 220, distance: 169.0
click at [728, 220] on p "donna.lugassy@gmail.com • donna.lugassy@gmail.com" at bounding box center [885, 220] width 550 height 13
click at [662, 171] on div "Donna Lugassy No" at bounding box center [750, 158] width 279 height 41
click at [666, 167] on div "Donna Lugassy No" at bounding box center [750, 158] width 279 height 41
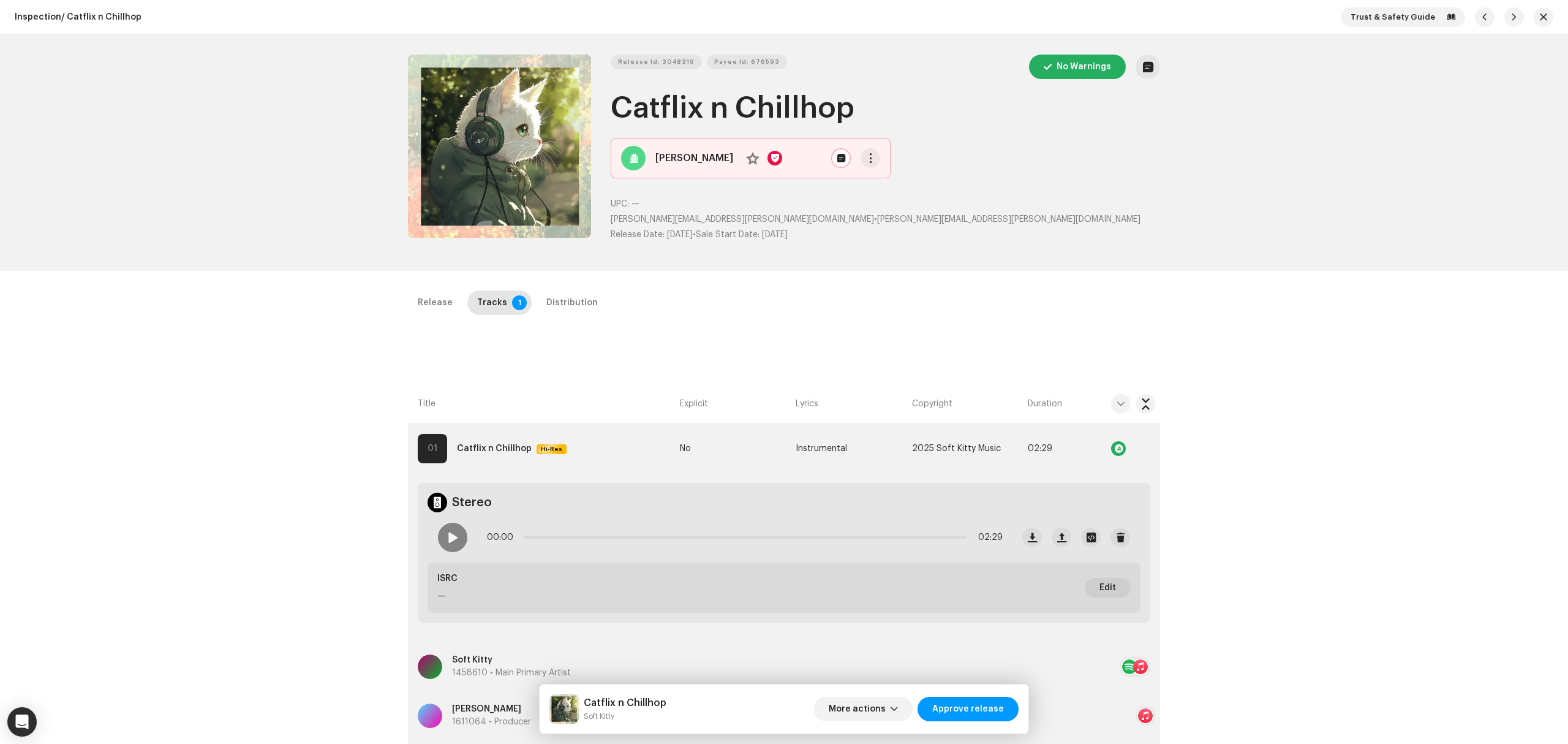
click at [670, 156] on strong "Donna Lugassy" at bounding box center [694, 158] width 78 height 15
drag, startPoint x: 860, startPoint y: 210, endPoint x: 741, endPoint y: 219, distance: 119.3
click at [741, 219] on div "UPC: — donna.lugassy@gmail.com • donna.lugassy@gmail.com Release Date: Oct 24, …" at bounding box center [885, 220] width 550 height 44
click at [877, 222] on span "donna.lugassy@gmail.com" at bounding box center [1008, 219] width 263 height 9
copy p "donna.lugassy@gmail.com"
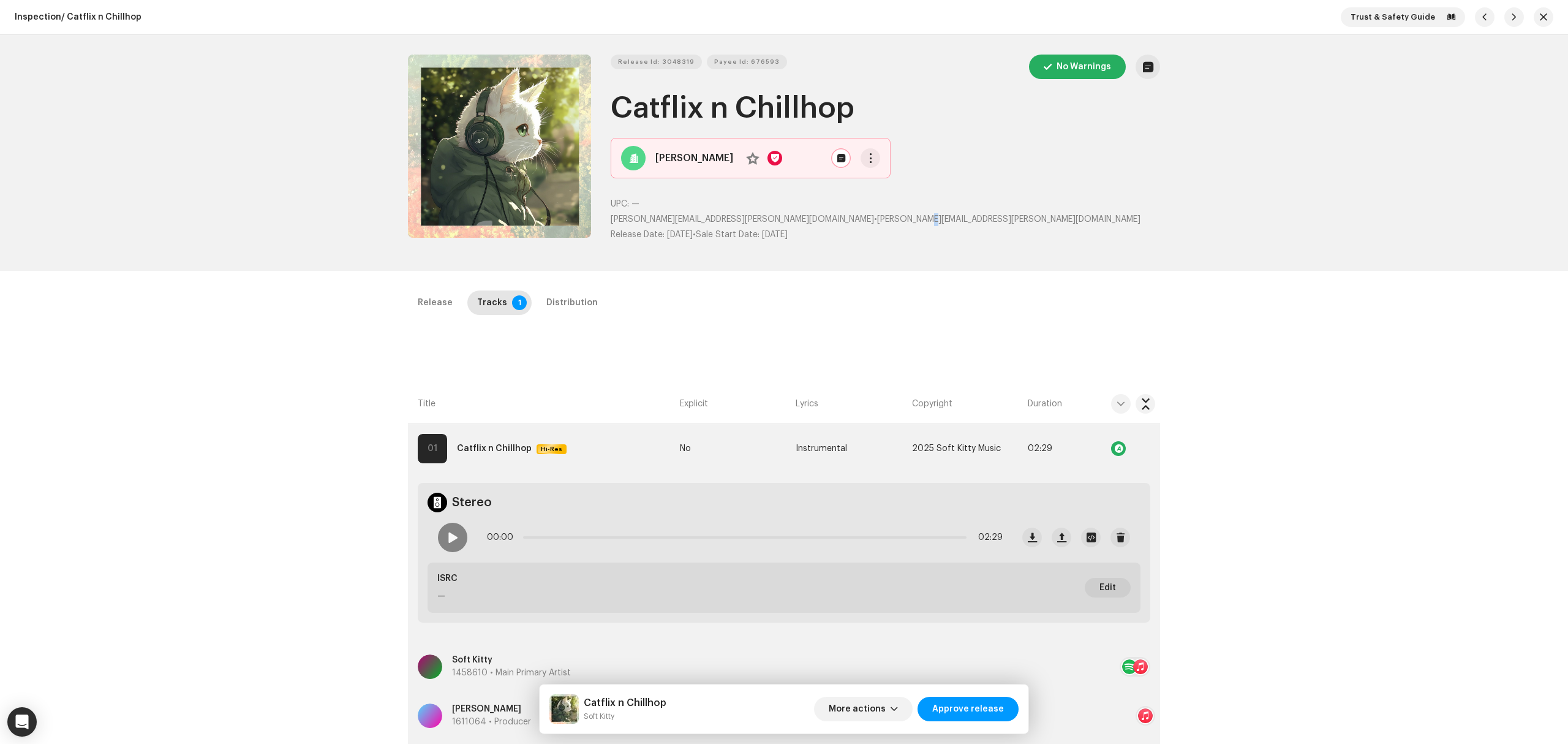
drag, startPoint x: 839, startPoint y: 225, endPoint x: 726, endPoint y: 224, distance: 113.0
click at [726, 224] on p "donna.lugassy@gmail.com • donna.lugassy@gmail.com" at bounding box center [885, 220] width 550 height 13
click at [273, 354] on div "Inspection / Catflix n Chillhop Trust & Safety Guide Release Id: 3048319 Payee …" at bounding box center [784, 372] width 1568 height 744
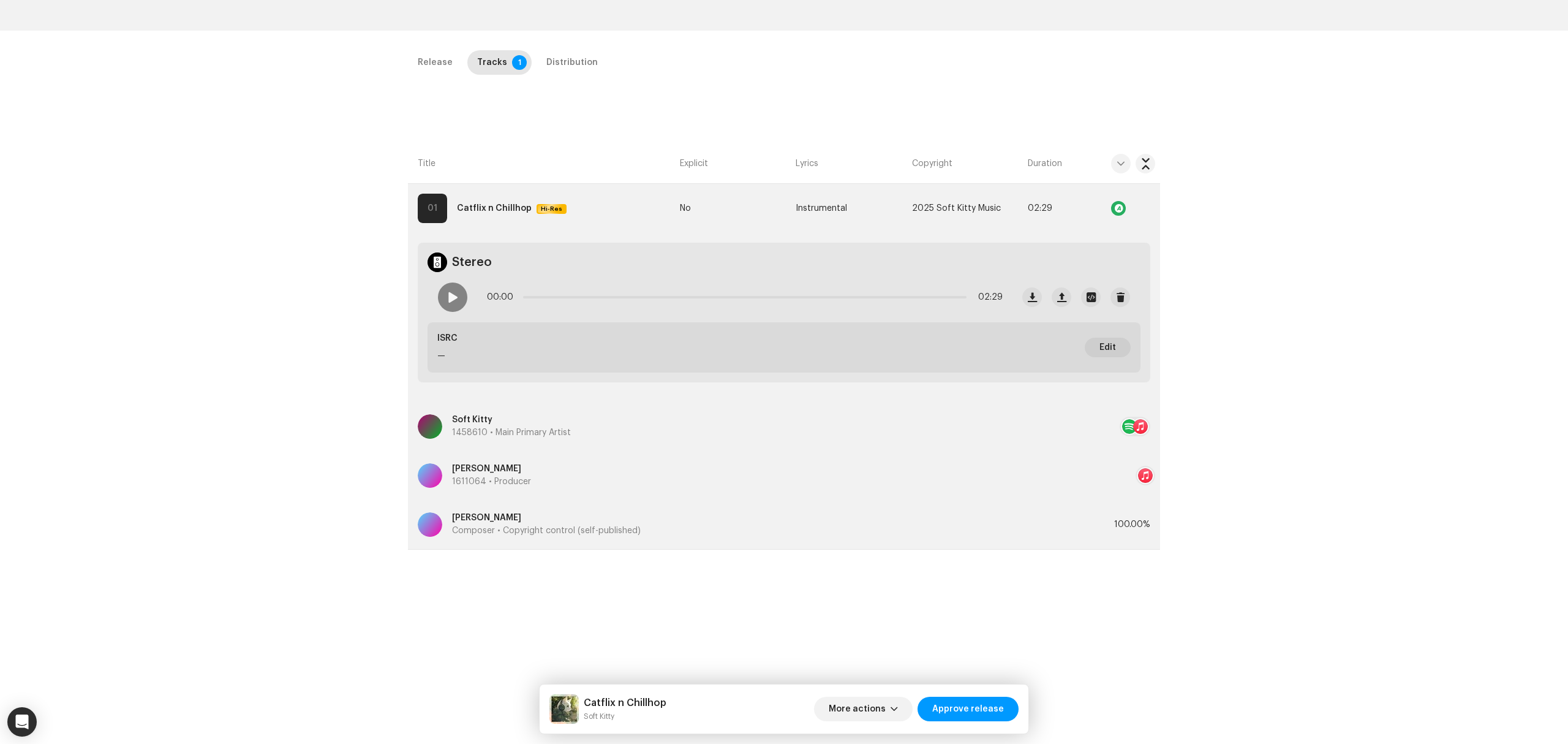
scroll to position [245, 0]
click at [239, 517] on div "Inspection / Catflix n Chillhop Trust & Safety Guide Release Id: 3048319 Payee …" at bounding box center [784, 372] width 1568 height 744
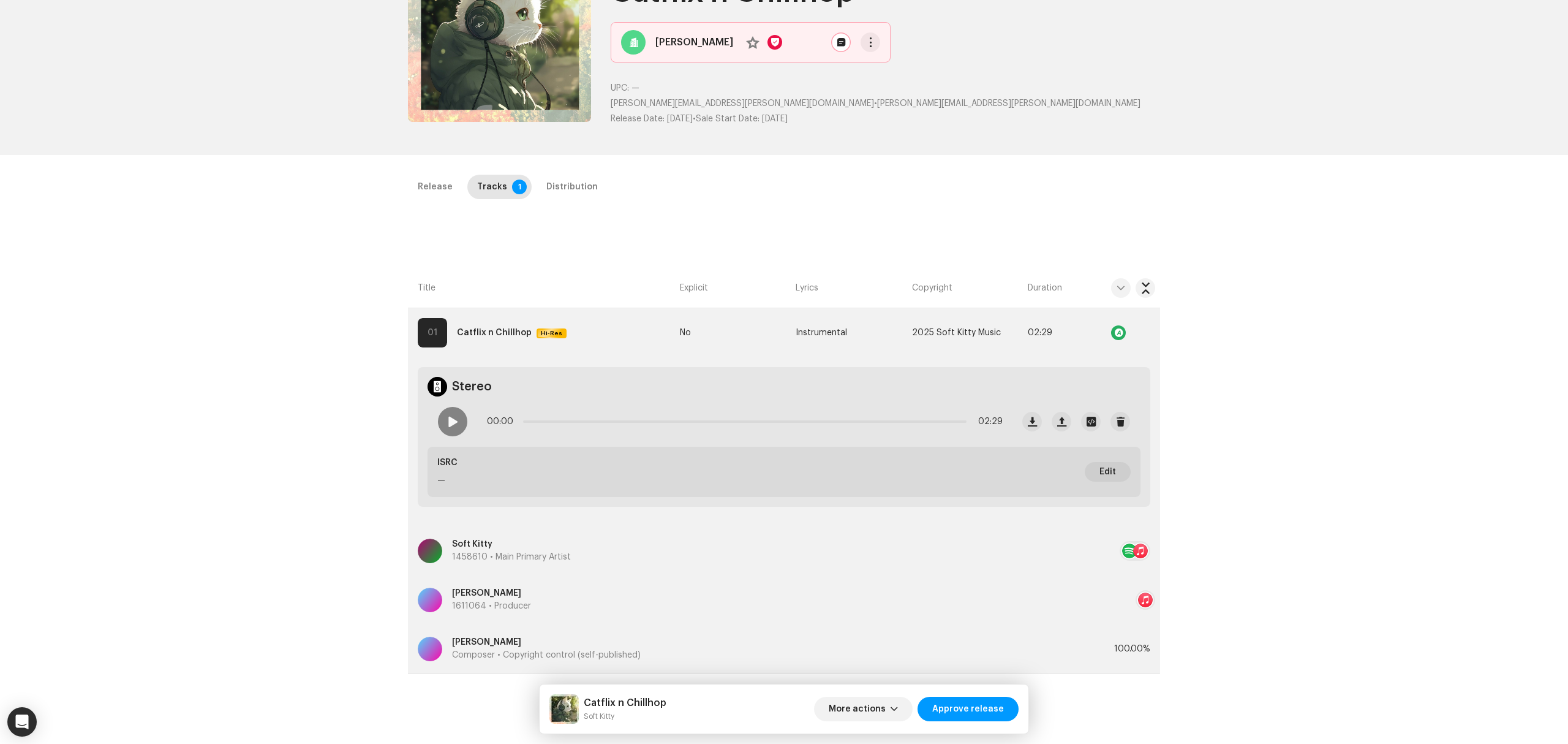
scroll to position [0, 0]
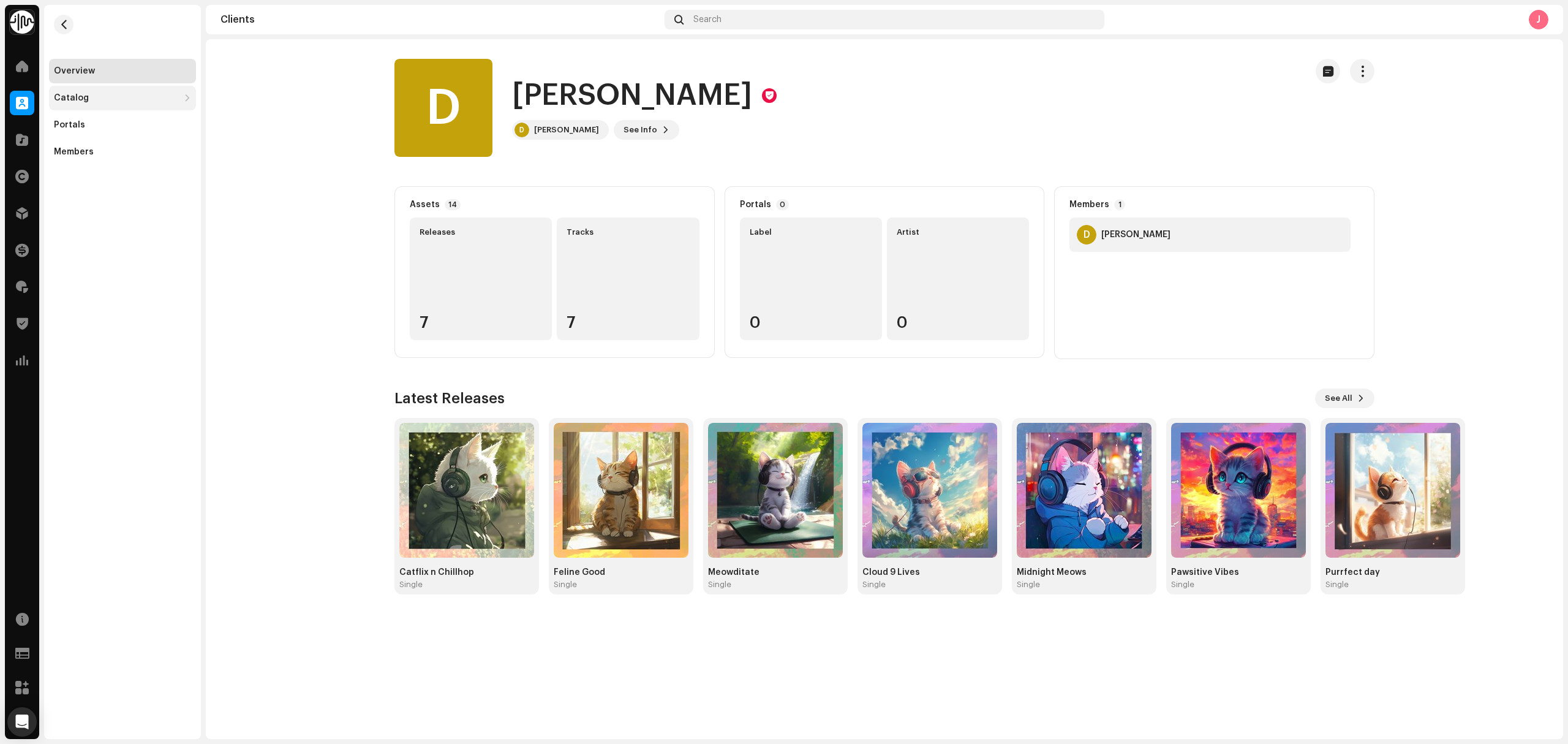
click at [130, 103] on div "Catalog" at bounding box center [122, 97] width 147 height 24
click at [128, 136] on div "Releases" at bounding box center [122, 125] width 147 height 24
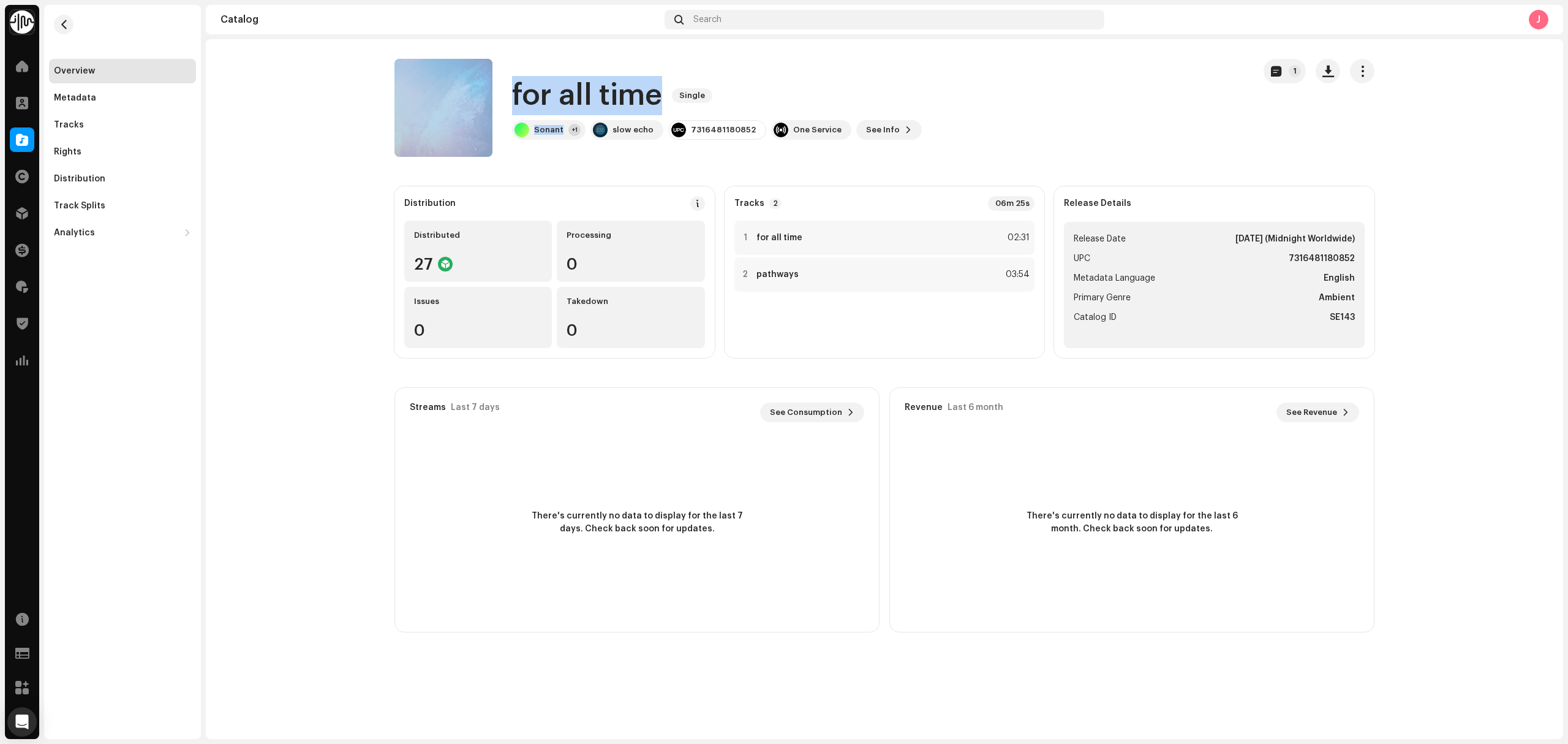
drag, startPoint x: 562, startPoint y: 131, endPoint x: 719, endPoint y: 135, distance: 157.1
click at [491, 99] on div "for all time Single Sonant +1 slow echo 7316481180852 One Service See Info 1" at bounding box center [819, 108] width 849 height 98
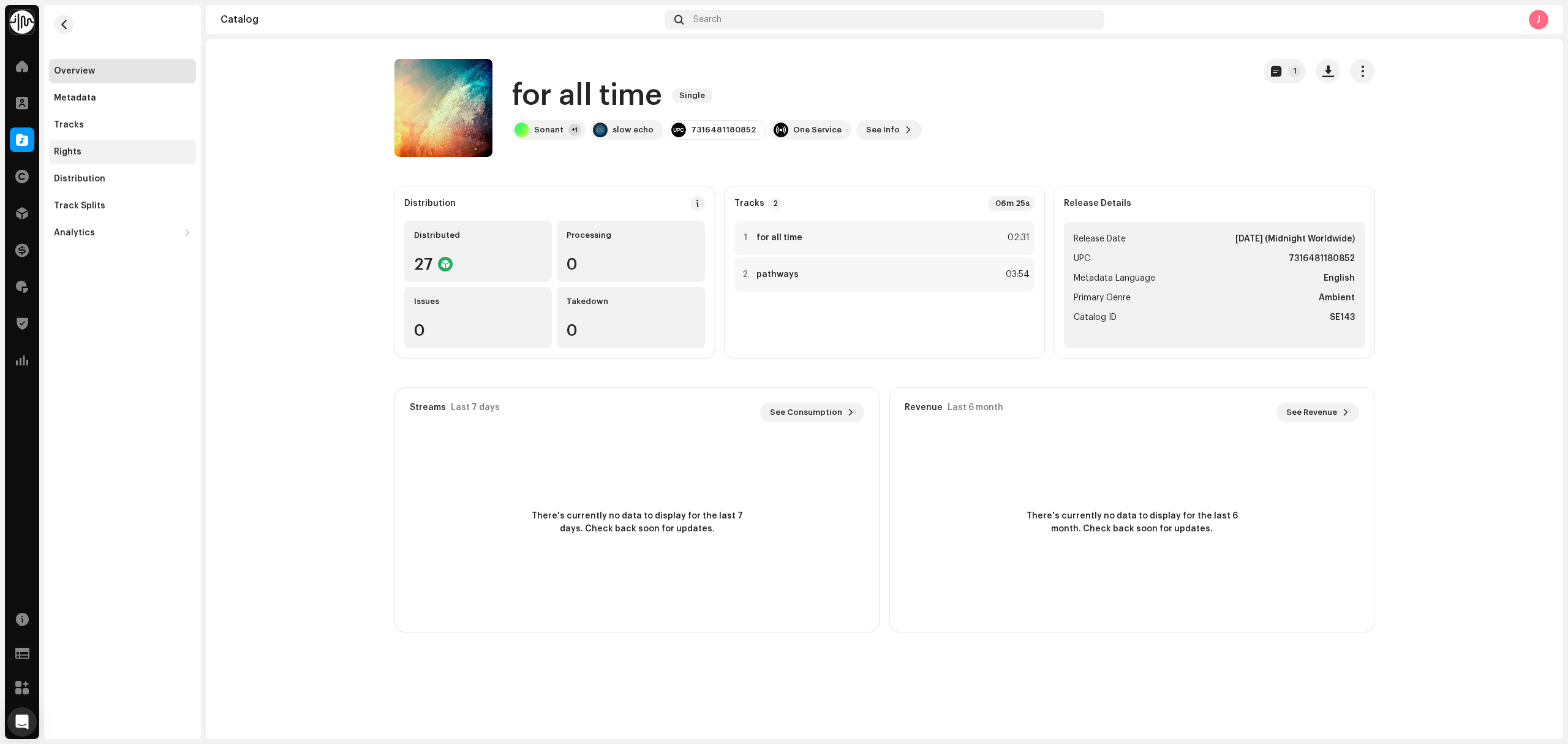
click at [94, 162] on div "Rights" at bounding box center [122, 151] width 147 height 24
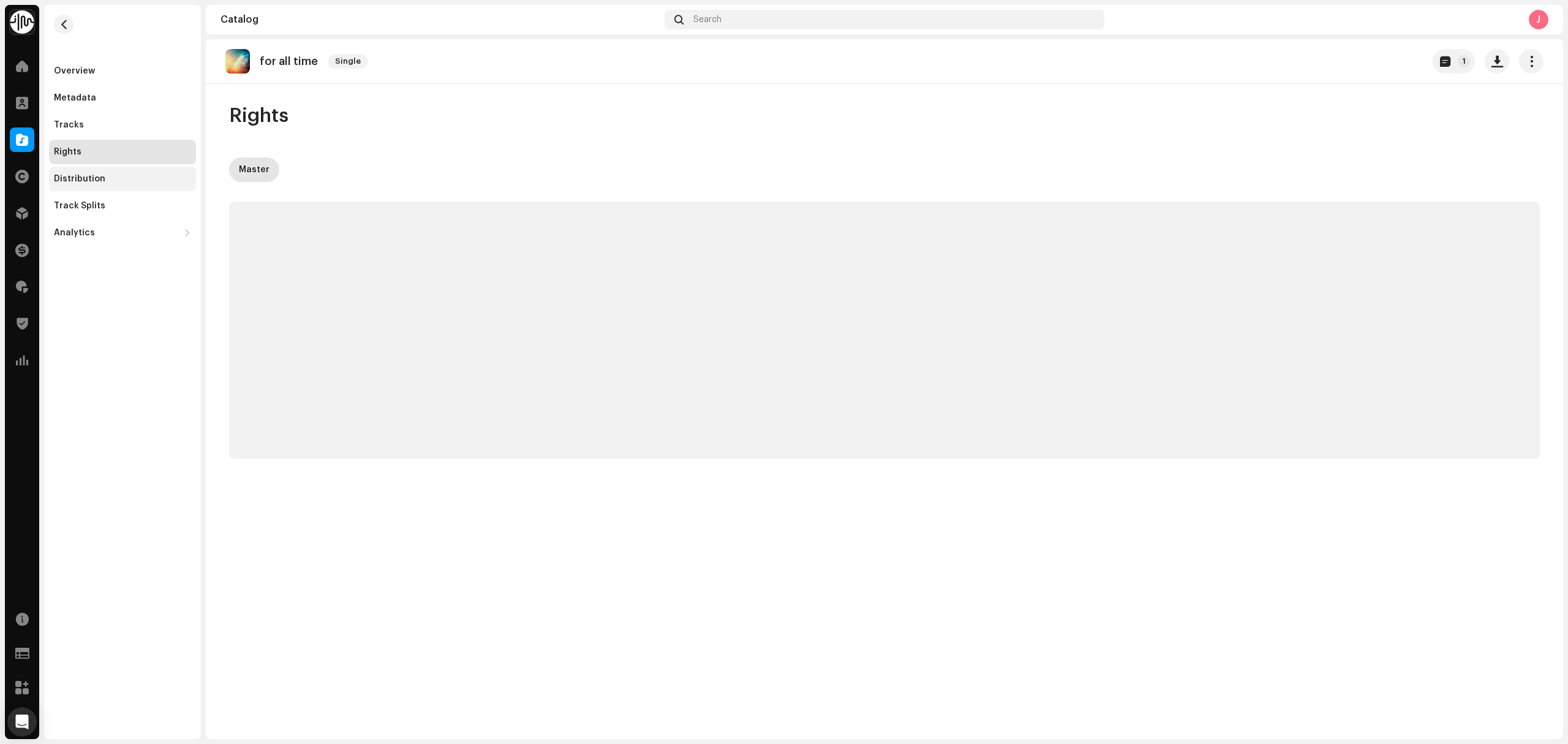
click at [102, 184] on div "Distribution" at bounding box center [122, 178] width 147 height 24
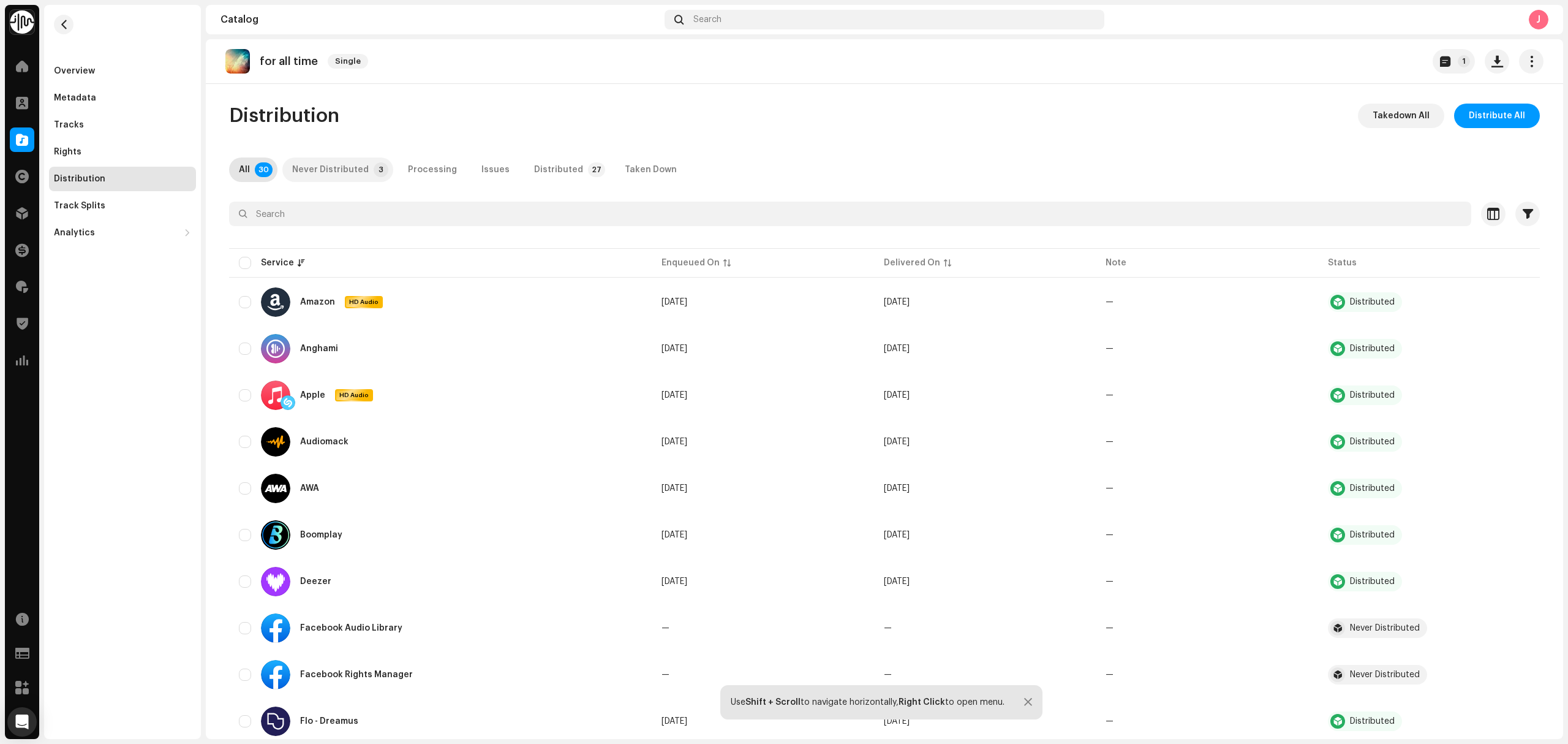
click at [326, 162] on div "Never Distributed" at bounding box center [330, 169] width 76 height 24
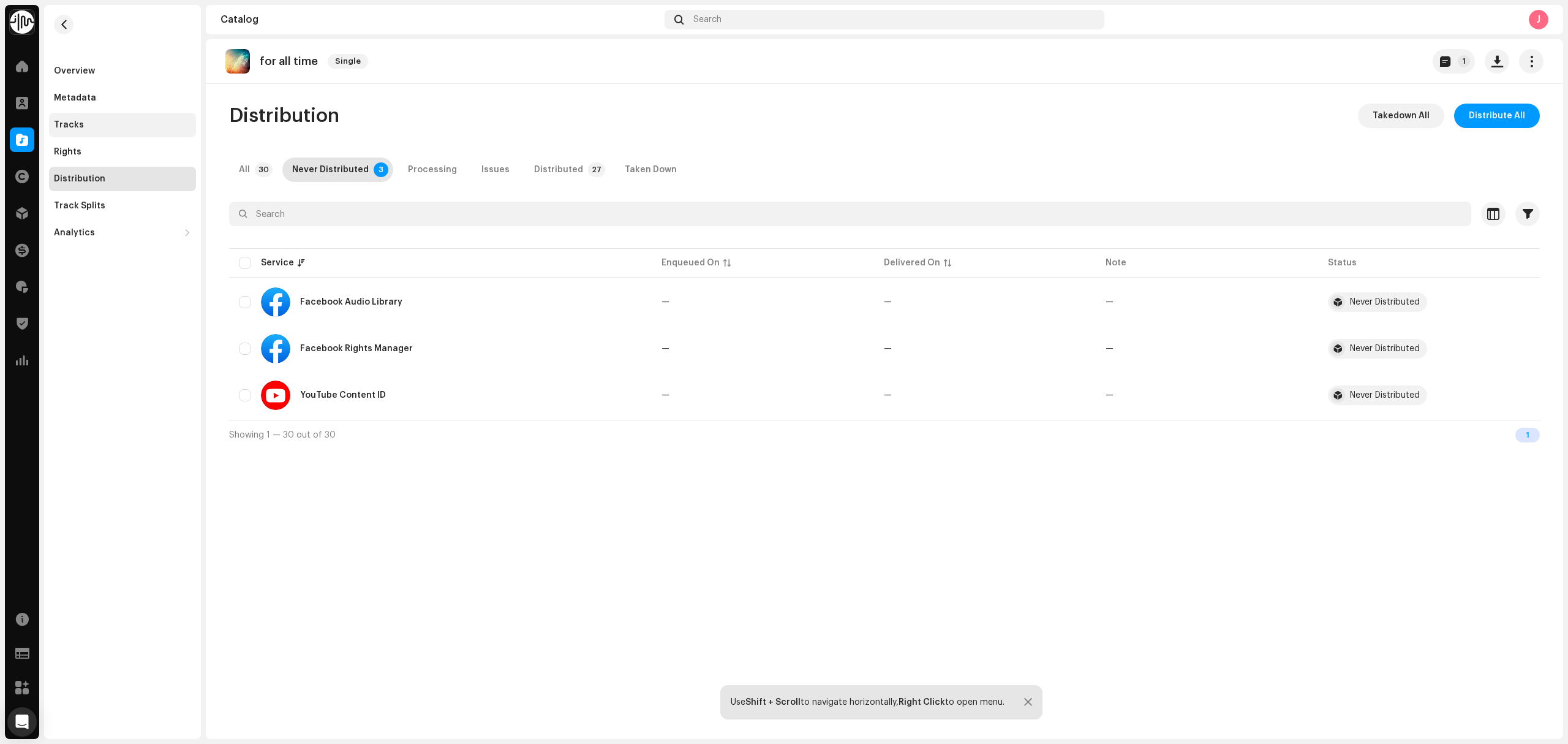
click at [76, 129] on div "Tracks" at bounding box center [69, 125] width 30 height 10
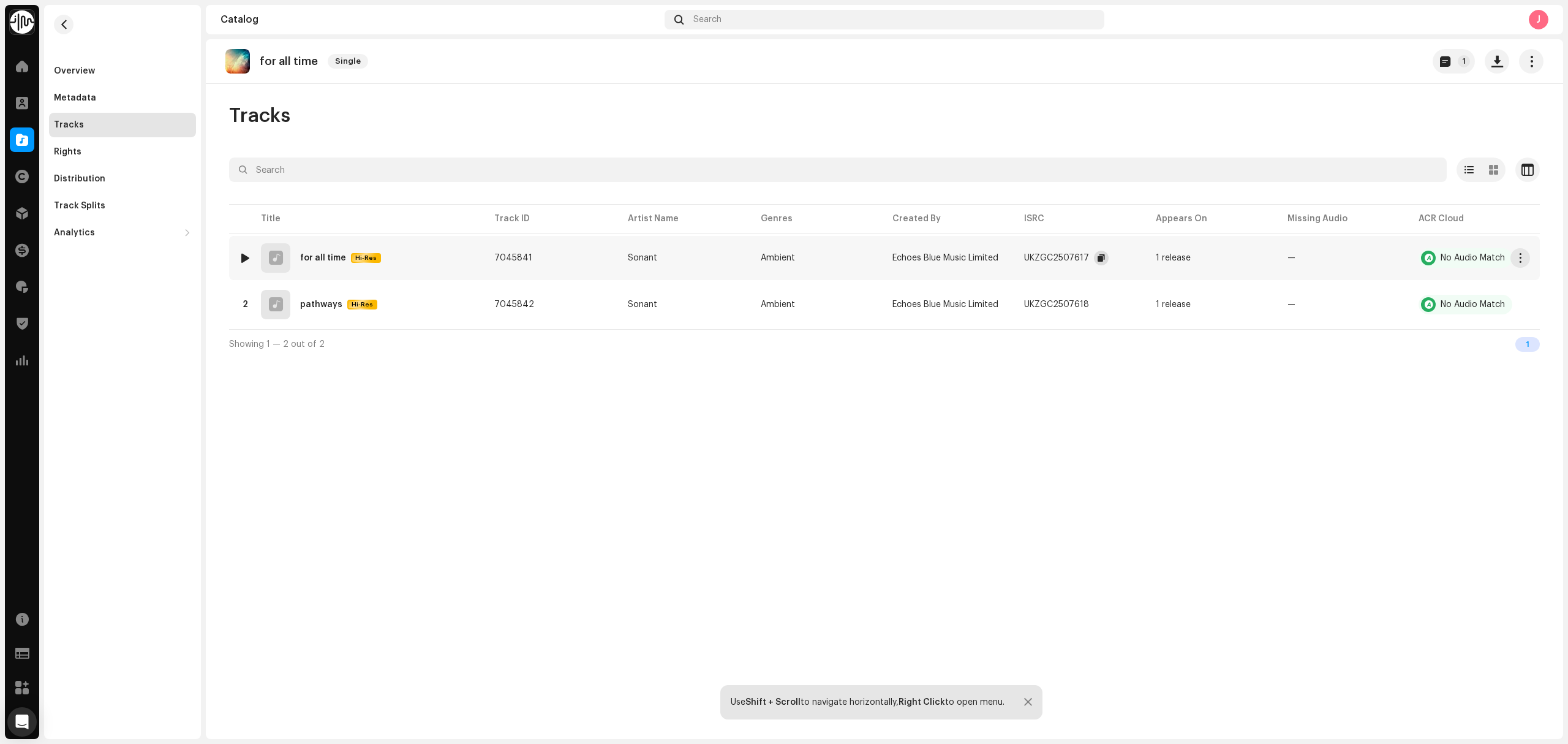
click at [1094, 254] on button "button" at bounding box center [1101, 258] width 15 height 15
click at [528, 442] on div "for all time Single 1 Tracks Selected 0 Options Filters Distribution status In …" at bounding box center [884, 389] width 1357 height 700
click at [125, 182] on div "Distribution" at bounding box center [122, 178] width 137 height 10
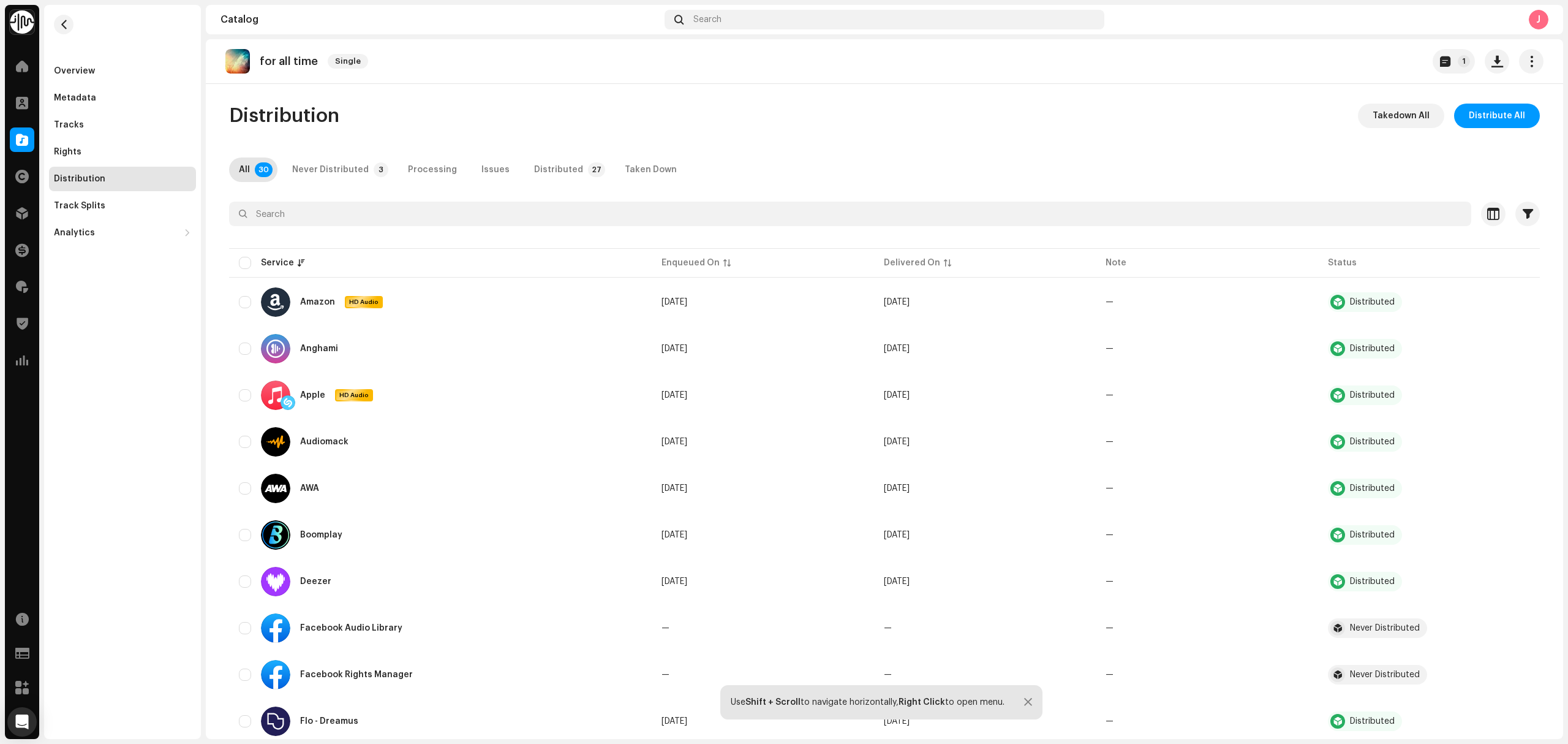
click at [113, 132] on div "Tracks" at bounding box center [122, 125] width 147 height 24
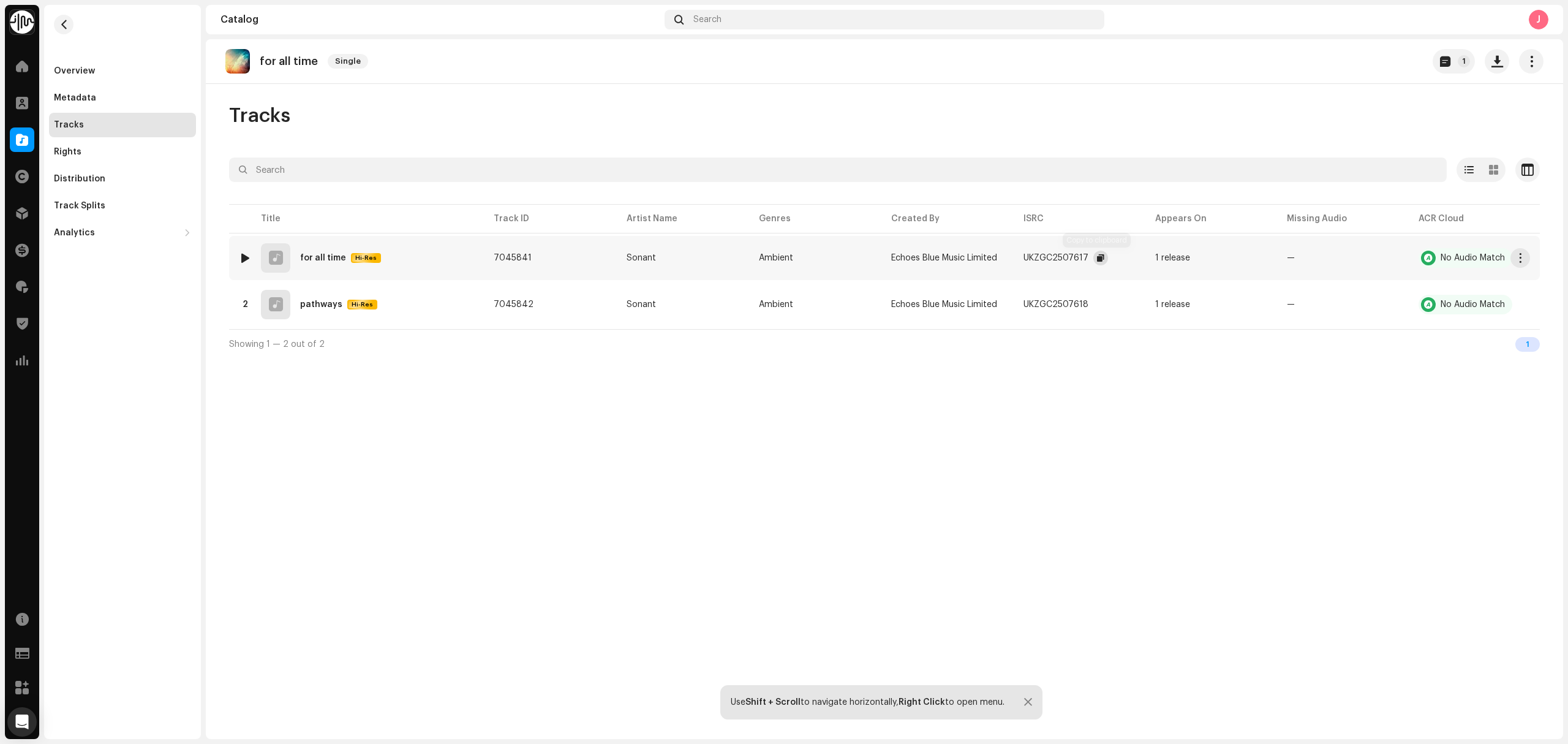
click at [1097, 260] on span "button" at bounding box center [1100, 258] width 7 height 10
click at [1342, 584] on div "for all time Single 1 Tracks Selected 0 Options Filters Distribution status In …" at bounding box center [884, 389] width 1357 height 700
click at [97, 69] on div "Overview" at bounding box center [122, 71] width 137 height 10
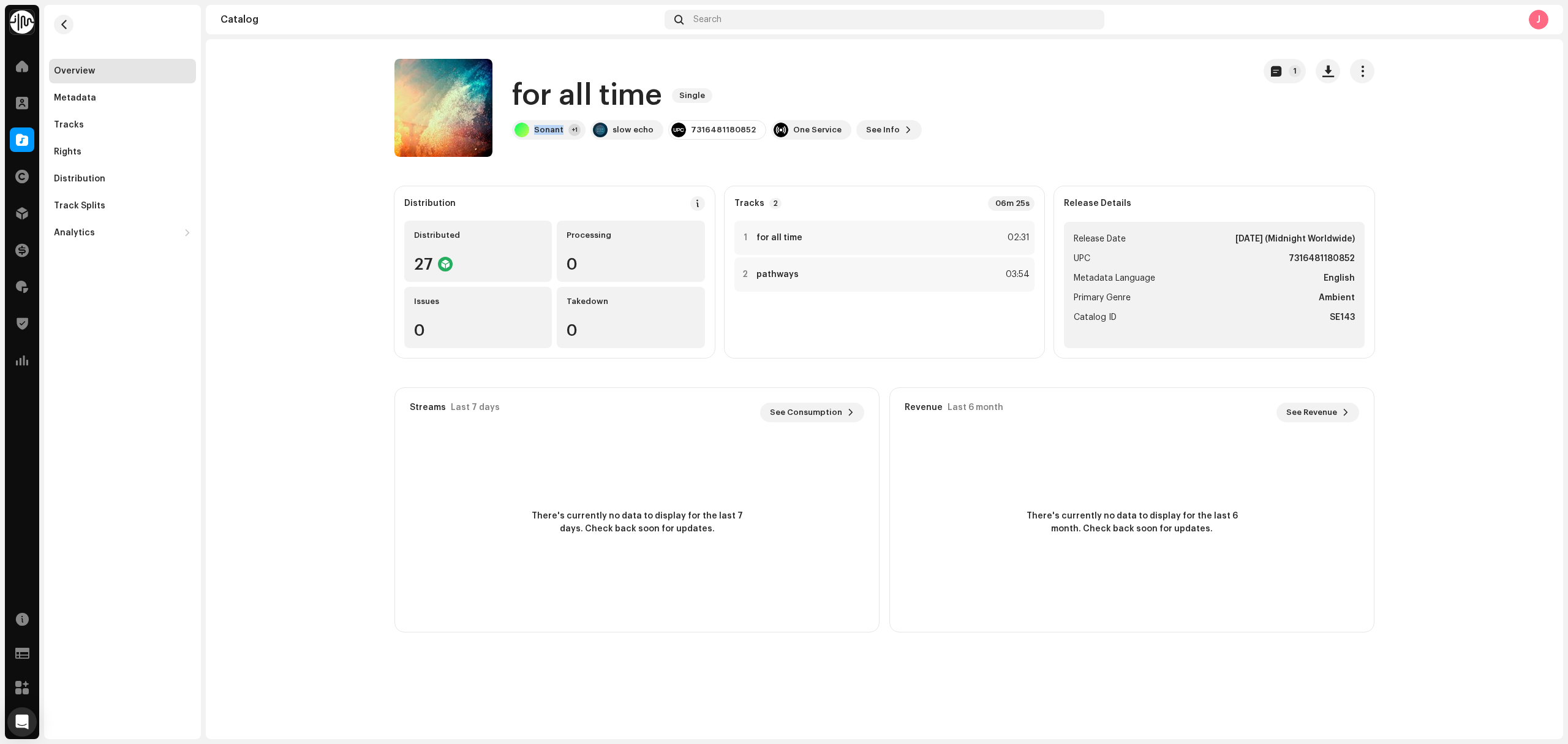
drag, startPoint x: 561, startPoint y: 137, endPoint x: 511, endPoint y: 118, distance: 53.5
click at [511, 118] on div "for all time Single Sonant +1 slow echo 7316481180852 One Service See Info 1" at bounding box center [819, 108] width 849 height 98
click at [156, 121] on div "Tracks" at bounding box center [122, 125] width 137 height 10
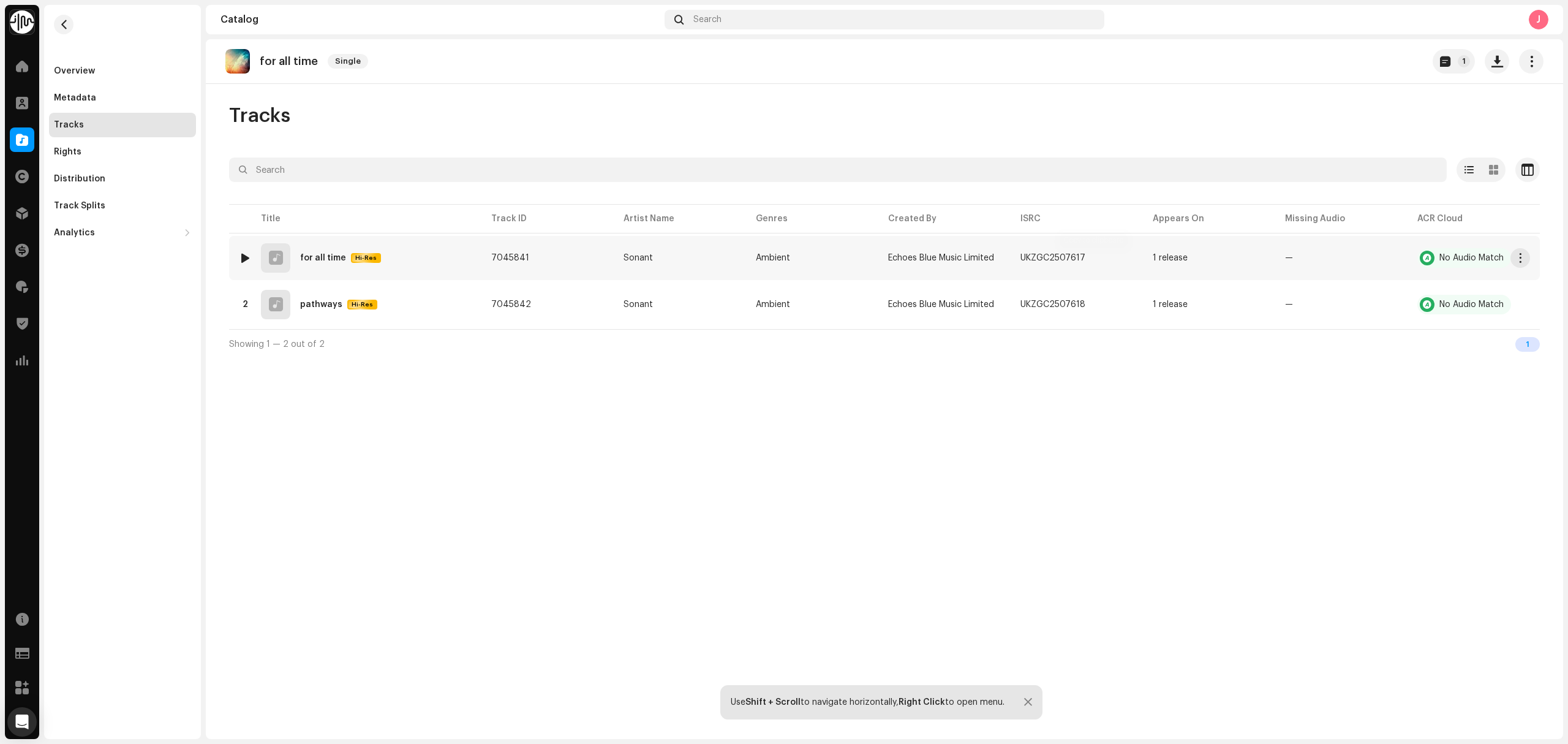
click at [1115, 249] on div "UKZGC2507617" at bounding box center [1077, 257] width 113 height 24
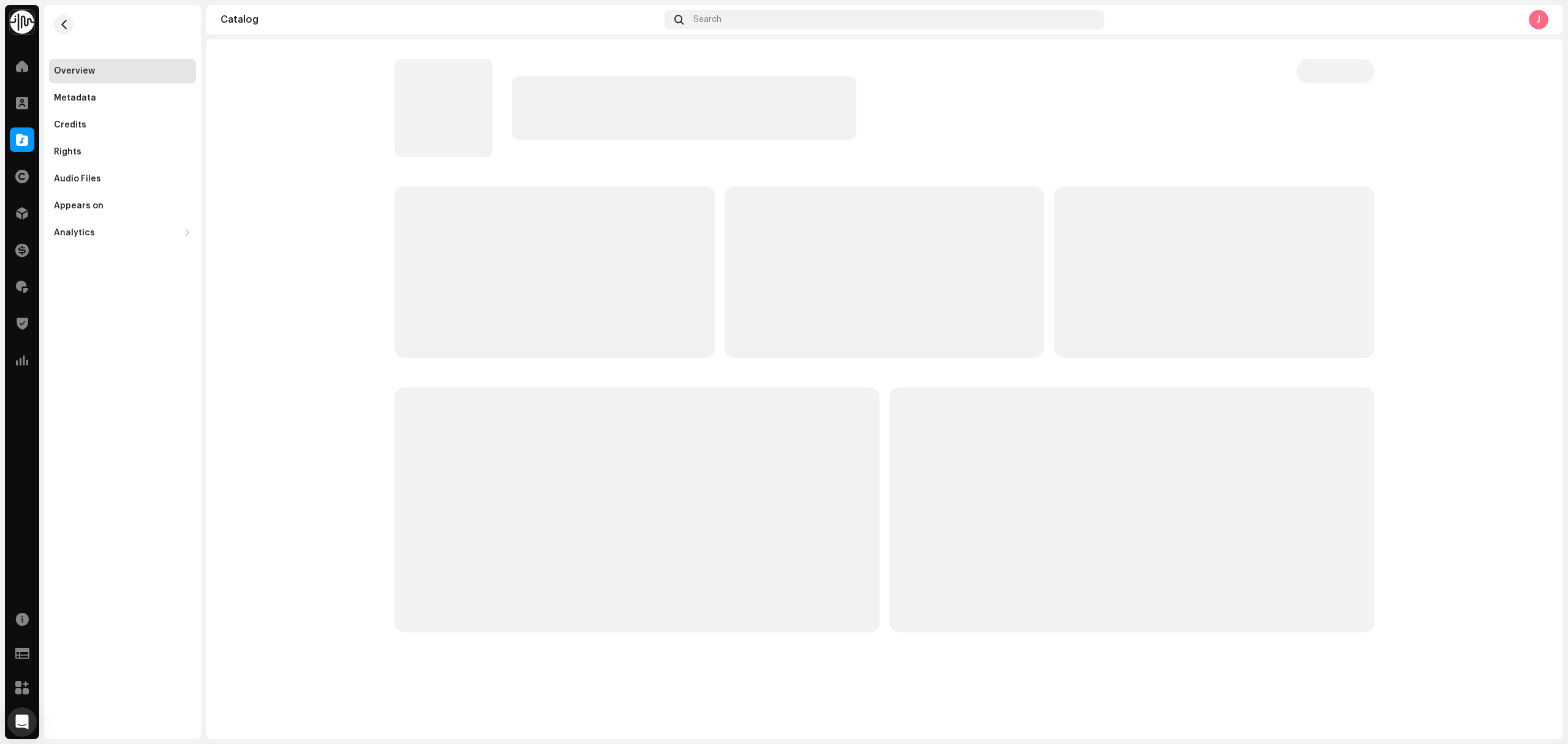
click at [59, 24] on span "button" at bounding box center [64, 24] width 9 height 10
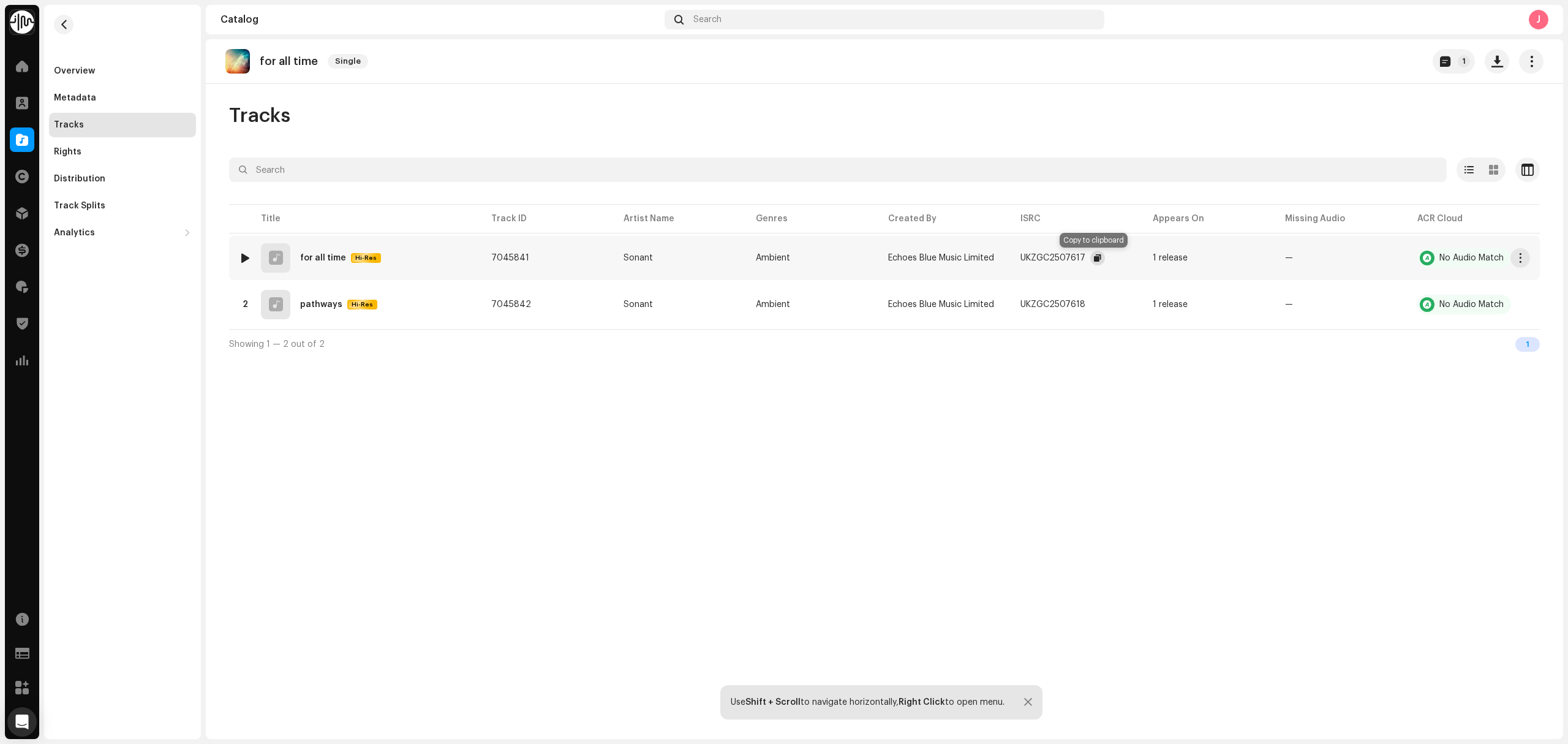
click at [1098, 256] on button "button" at bounding box center [1097, 258] width 15 height 15
click at [143, 68] on div "Overview" at bounding box center [122, 71] width 137 height 10
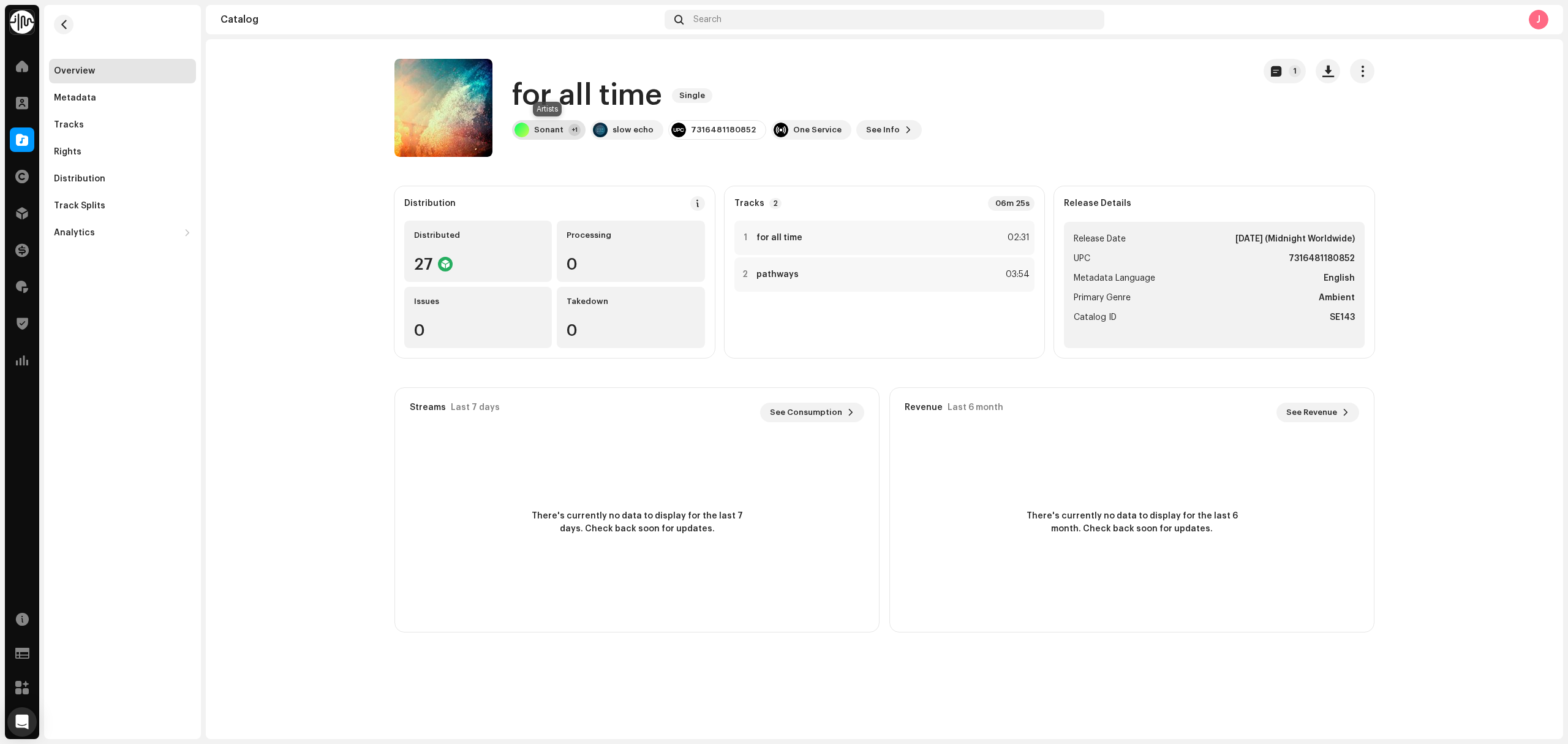
click at [533, 133] on div "Sonant +1" at bounding box center [549, 129] width 73 height 19
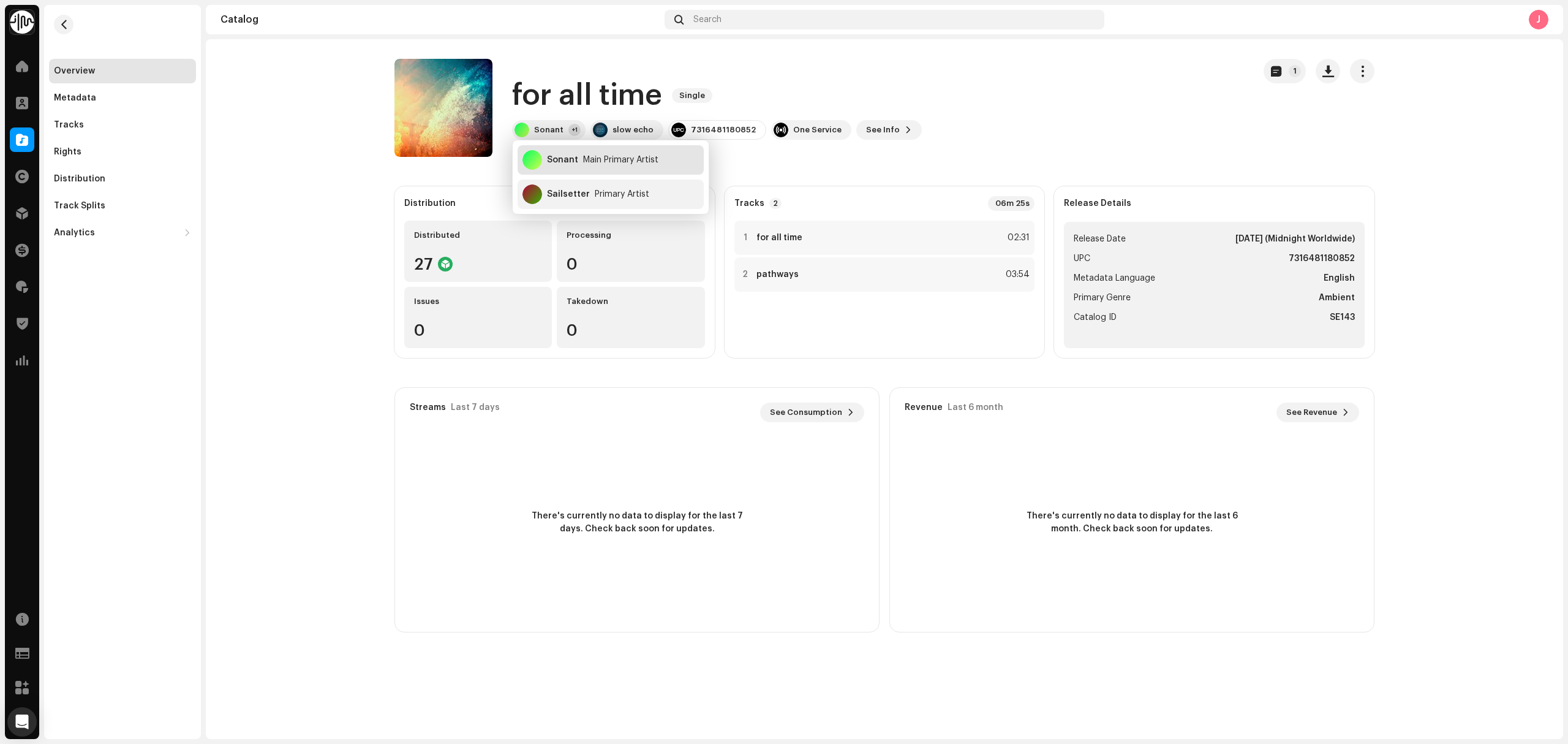
click at [540, 152] on re-a-cover at bounding box center [532, 160] width 19 height 19
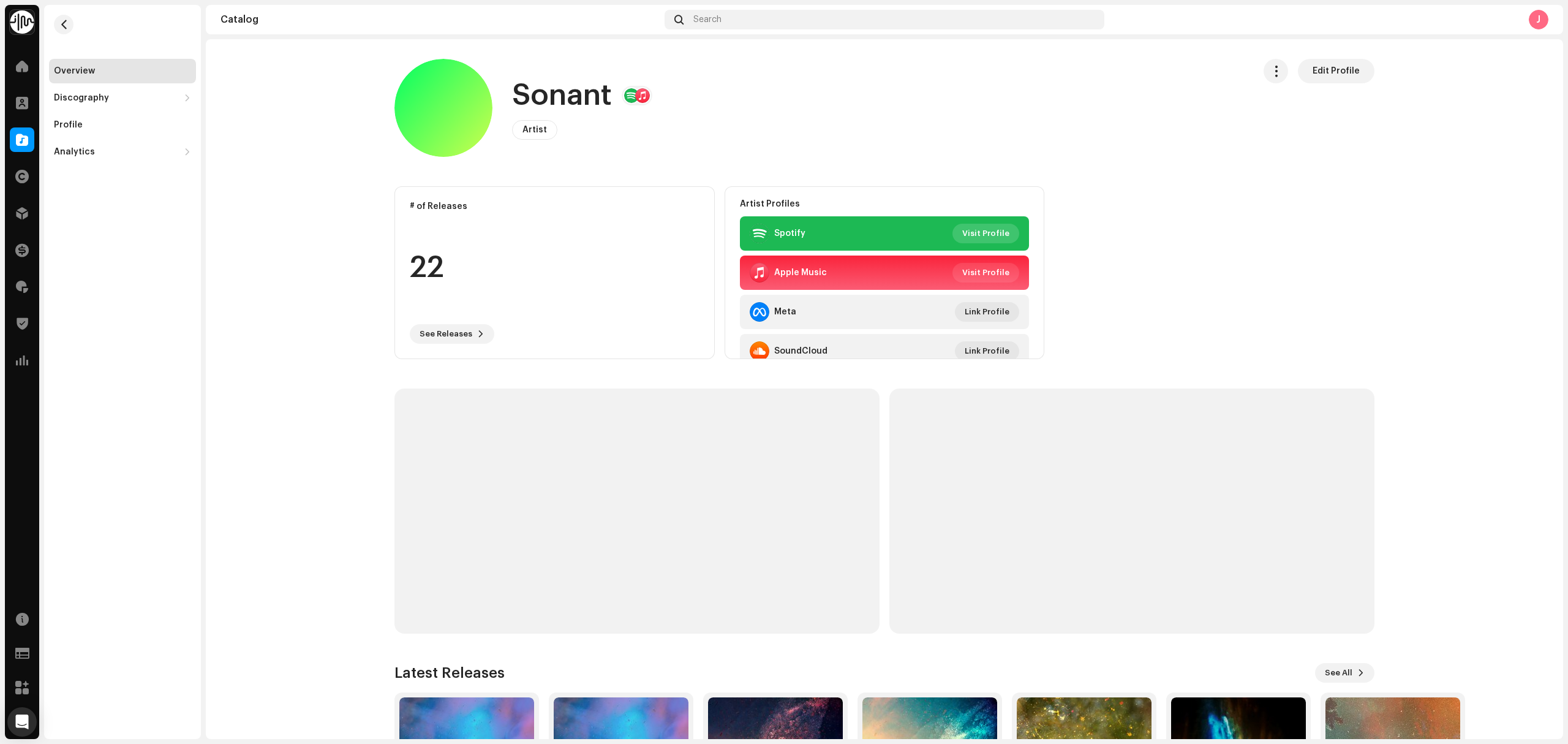
click at [973, 236] on span "Visit Profile" at bounding box center [986, 233] width 47 height 24
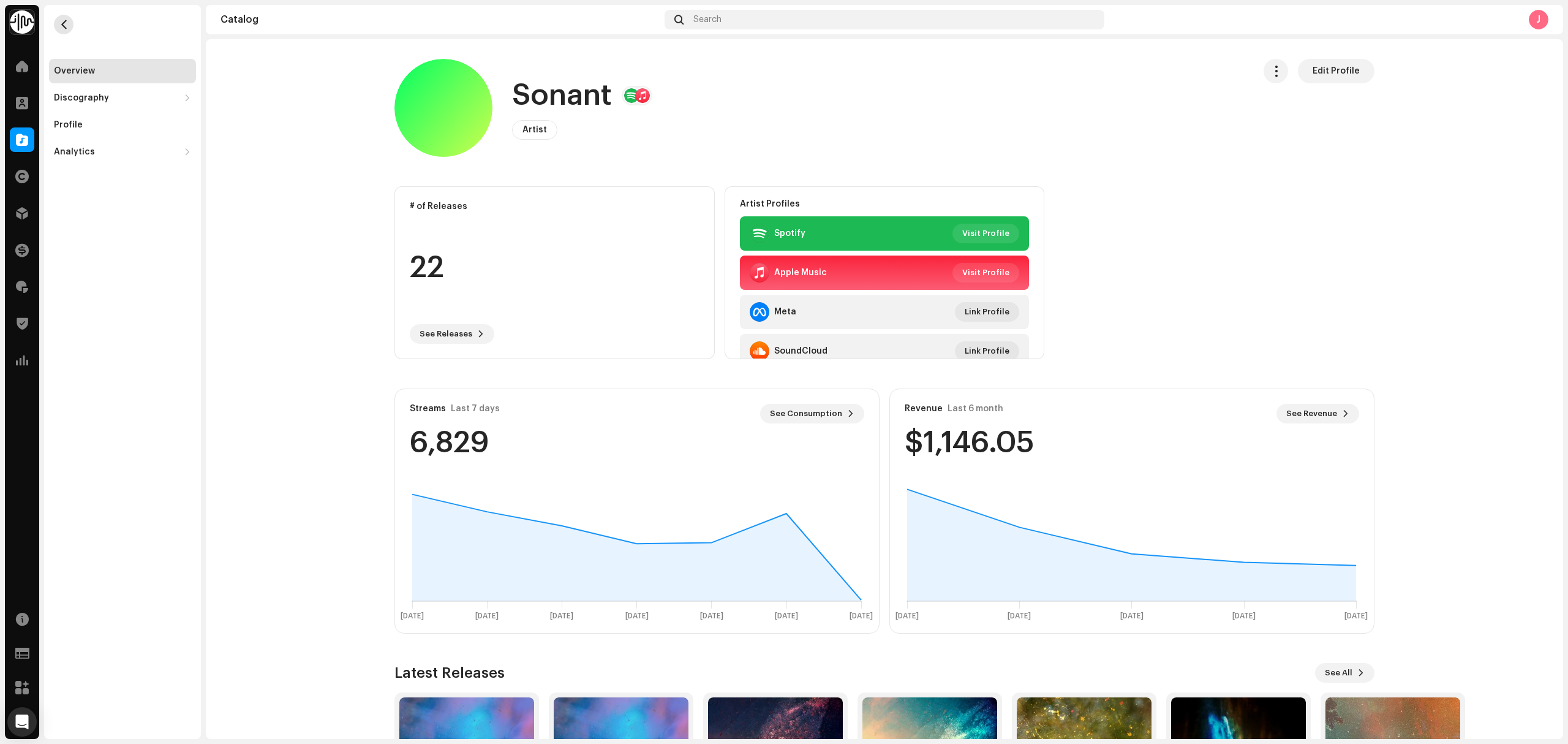
click at [65, 25] on span "button" at bounding box center [64, 24] width 9 height 10
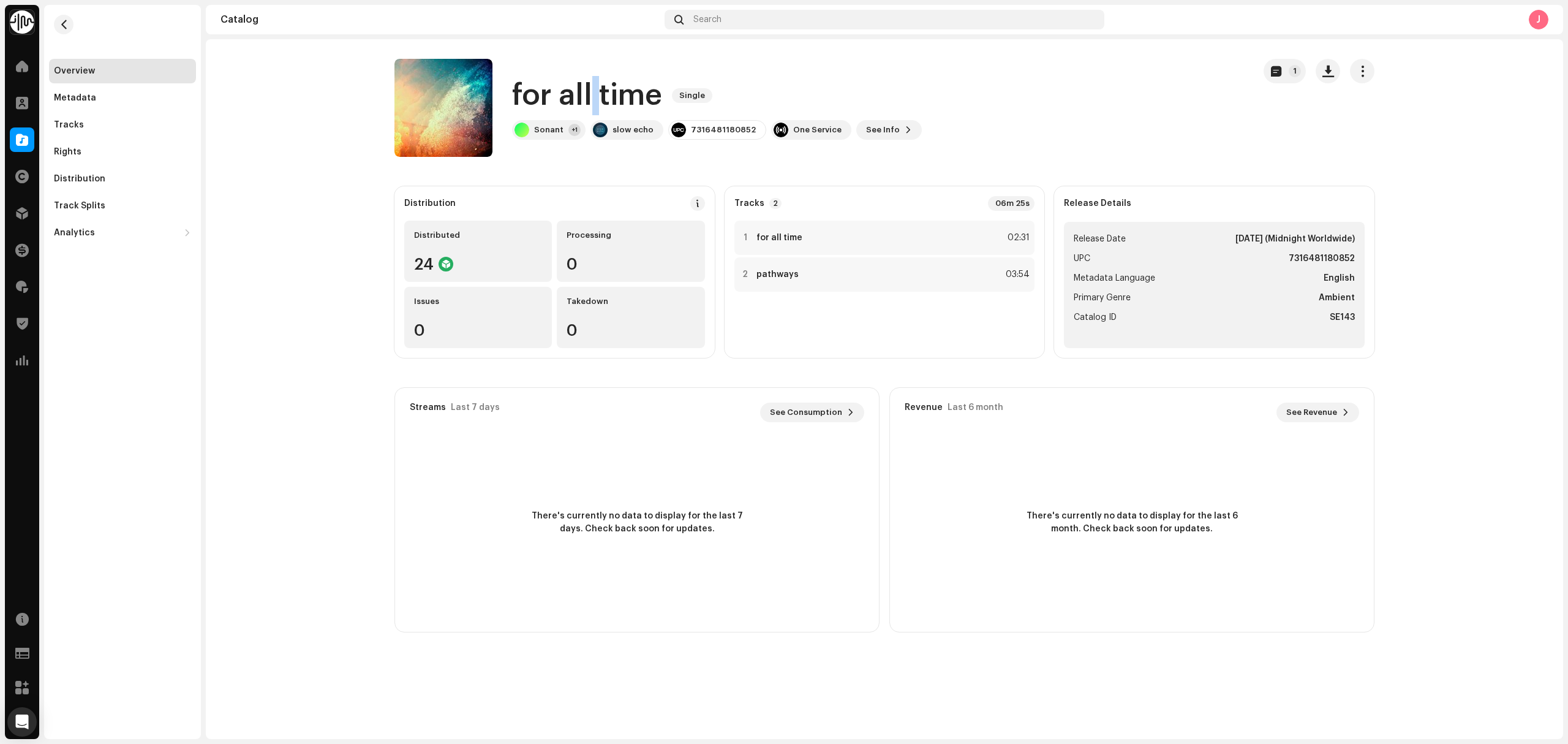
click at [594, 94] on h1 "for all time" at bounding box center [587, 96] width 150 height 39
click at [715, 133] on div "7316481180852" at bounding box center [722, 129] width 65 height 10
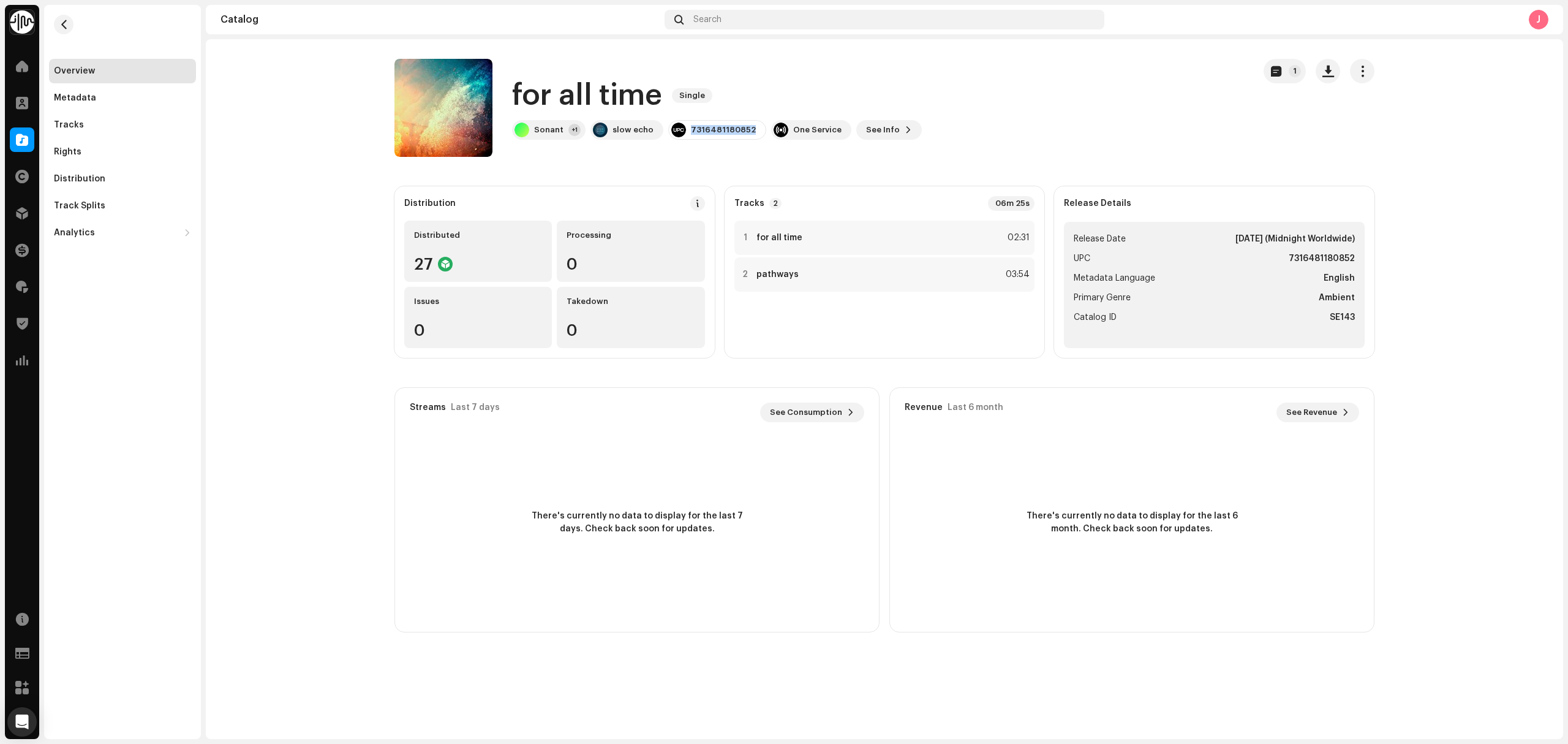
copy div "7316481180852"
click at [382, 157] on catalog-releases-details-overview "for all time Single 1 for all time Single Sonant +1 slow echo 7316481180852 One…" at bounding box center [884, 345] width 1357 height 613
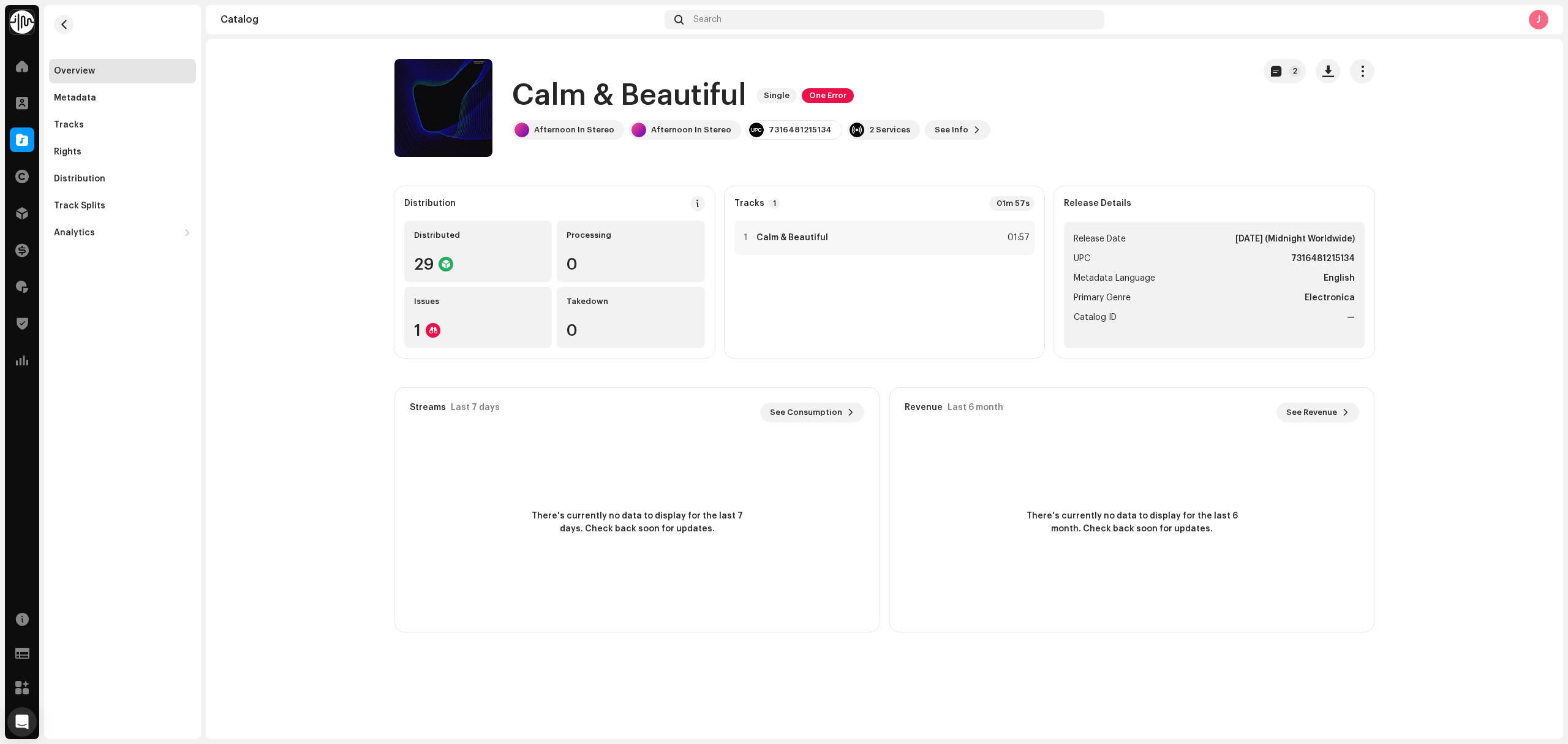
click at [823, 105] on div "Calm & Beautiful Single One Error" at bounding box center [751, 96] width 478 height 39
click at [828, 98] on span "One Error" at bounding box center [828, 95] width 52 height 15
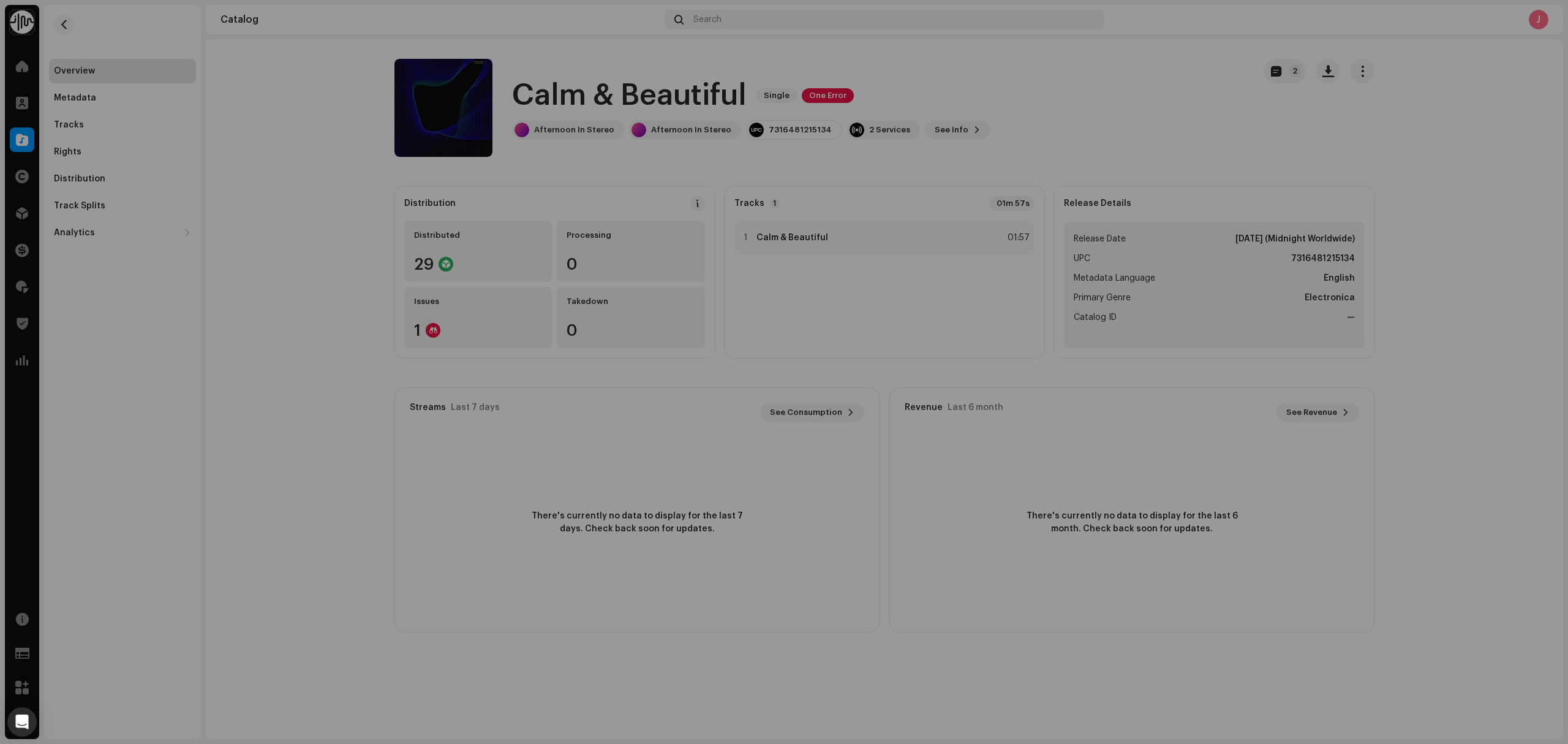
click at [1014, 108] on div "Inspection Errors We found the errors below when inspecting your release. IMPOR…" at bounding box center [784, 372] width 1568 height 744
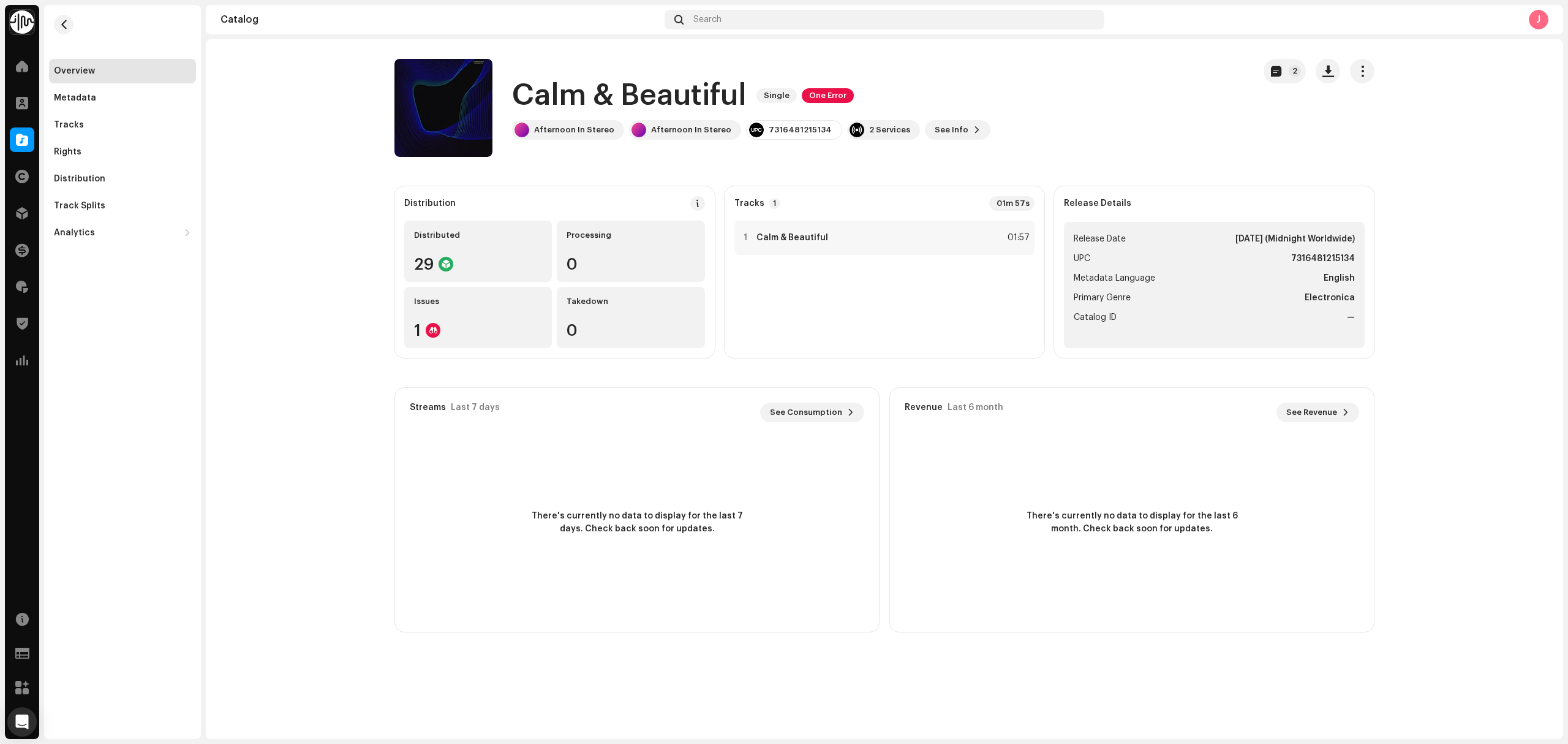
click at [1385, 171] on catalog-releases-details-overview "Calm & Beautiful Single One Error 2 Calm & Beautiful Single One Error Afternoon…" at bounding box center [884, 345] width 1357 height 613
click at [803, 94] on span "One Error" at bounding box center [828, 95] width 52 height 15
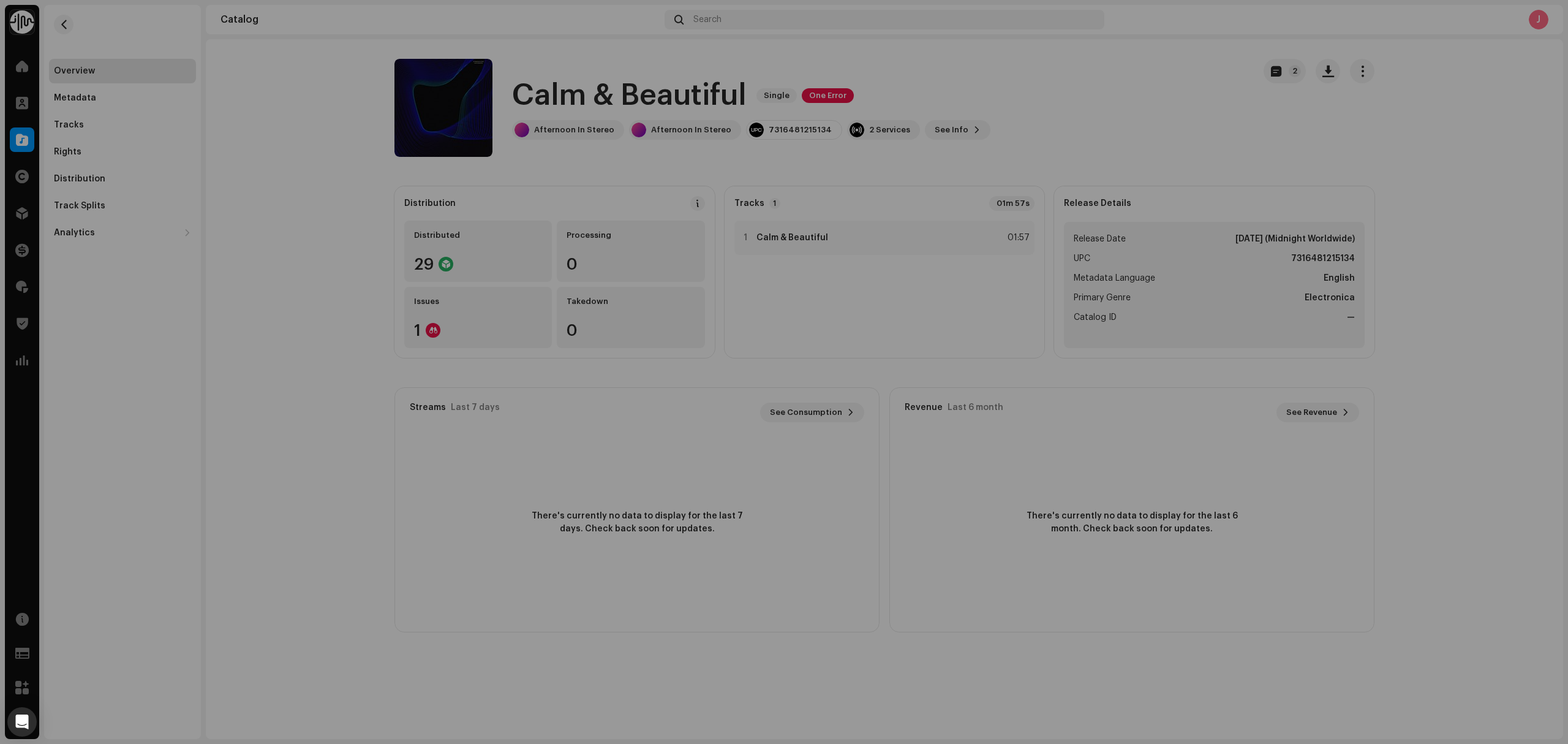
click at [1022, 128] on div "Inspection Errors We found the errors below when inspecting your release. IMPOR…" at bounding box center [784, 372] width 1568 height 744
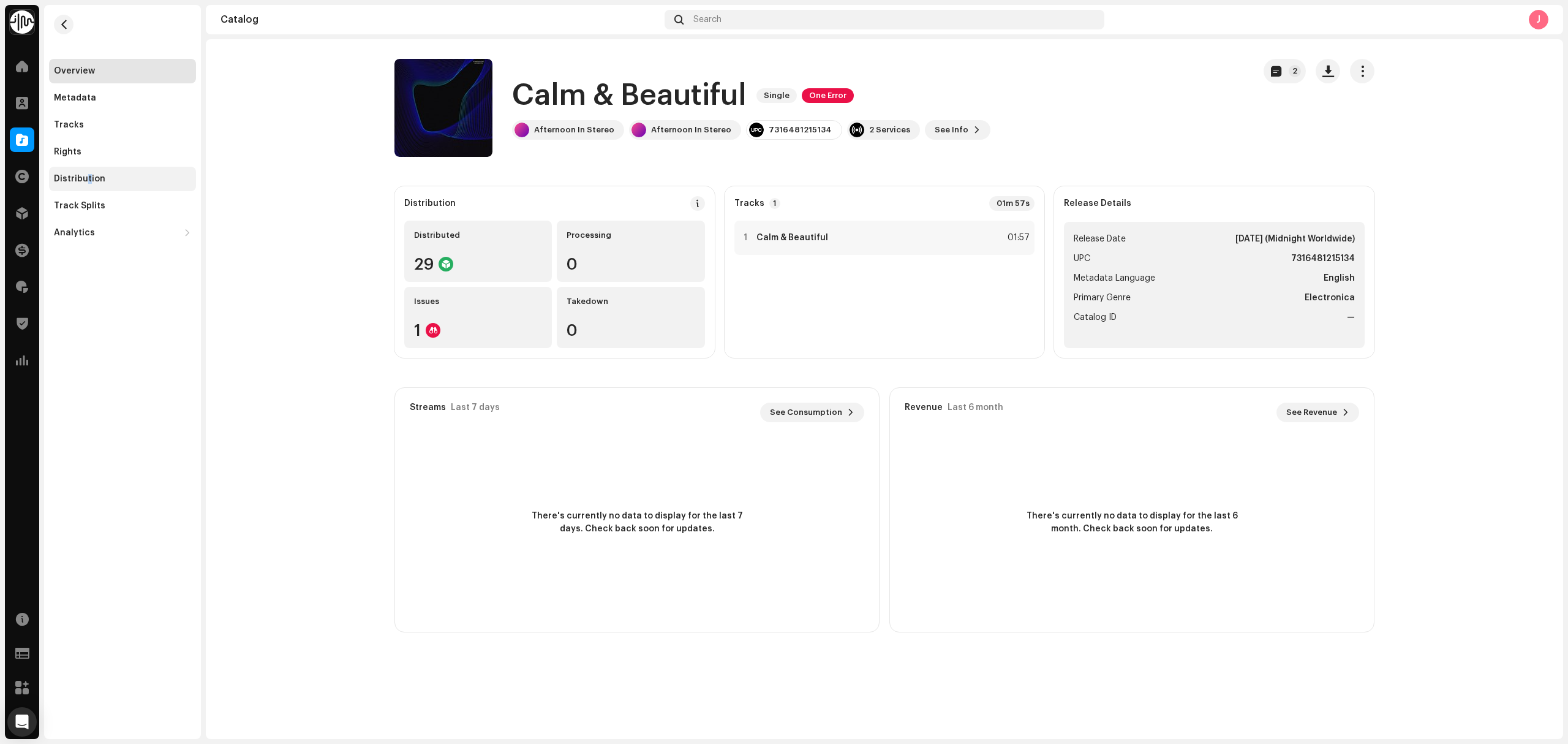
click at [88, 179] on div "Distribution" at bounding box center [79, 178] width 51 height 10
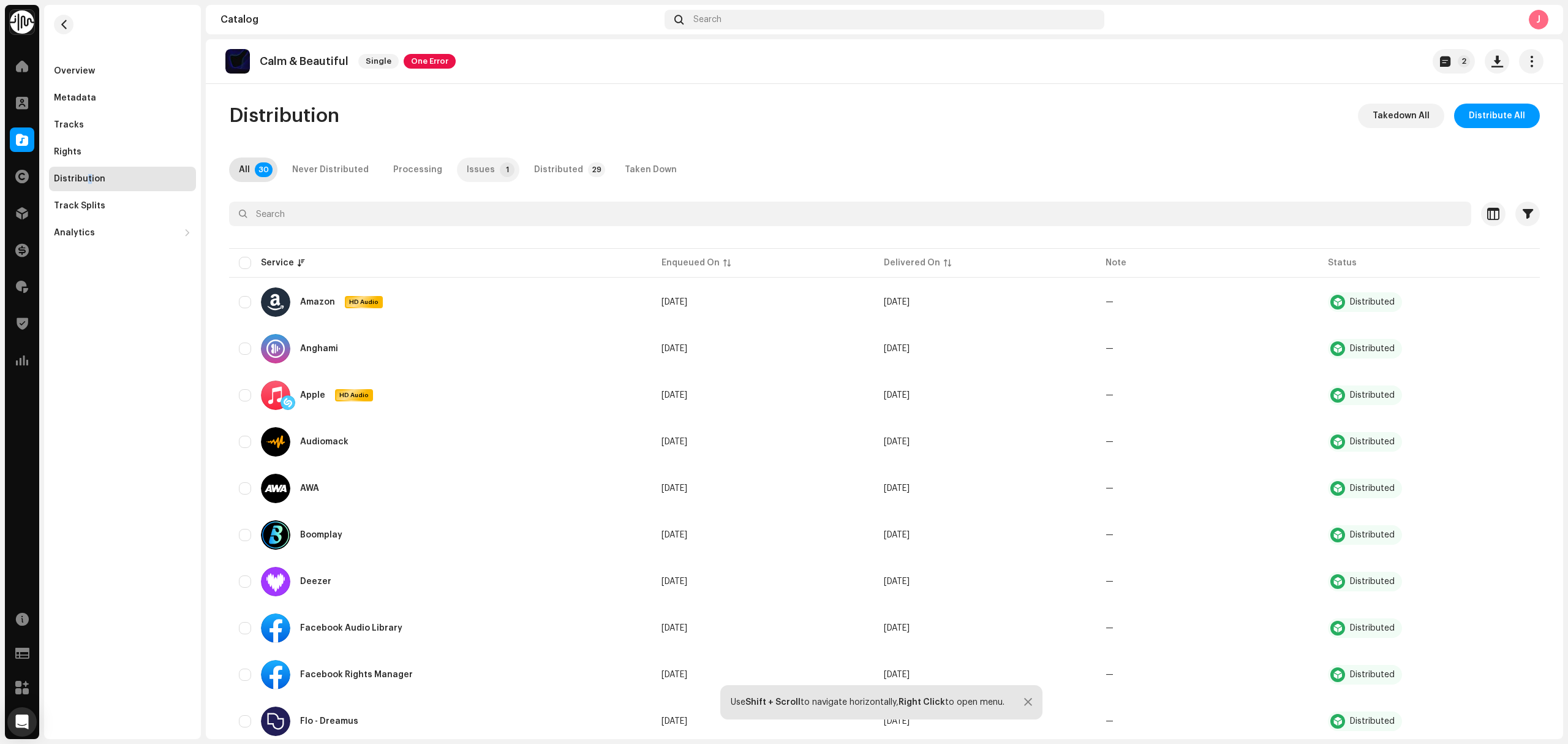
click at [457, 170] on p-tab "Issues 1" at bounding box center [488, 169] width 62 height 24
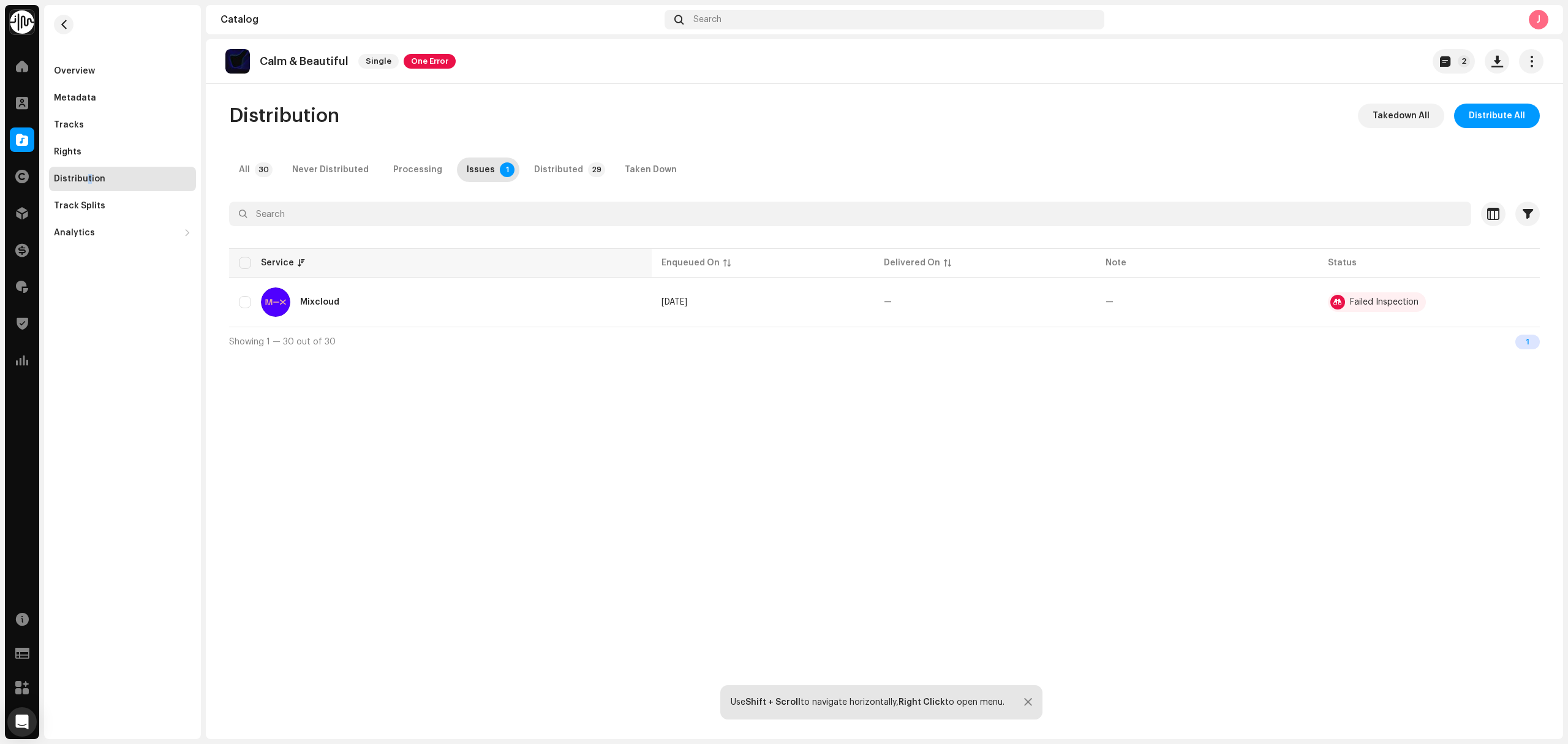
click at [234, 261] on th "Service" at bounding box center [440, 263] width 423 height 30
click at [245, 261] on input "checkbox" at bounding box center [245, 263] width 12 height 12
checkbox input "true"
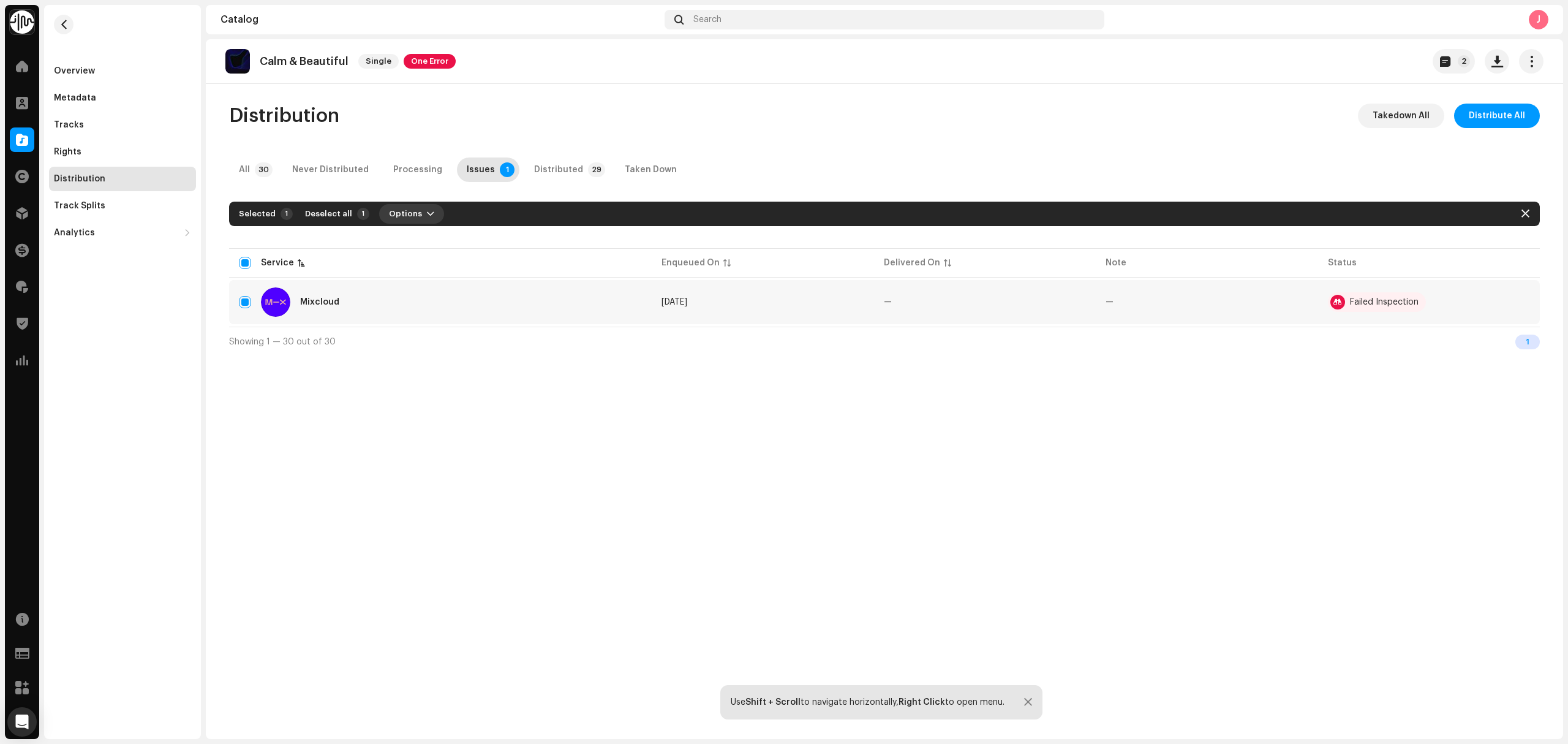
click at [389, 211] on span "Options" at bounding box center [406, 213] width 33 height 24
drag, startPoint x: 398, startPoint y: 228, endPoint x: 413, endPoint y: 244, distance: 21.9
click at [413, 244] on span "Distribute" at bounding box center [405, 242] width 44 height 10
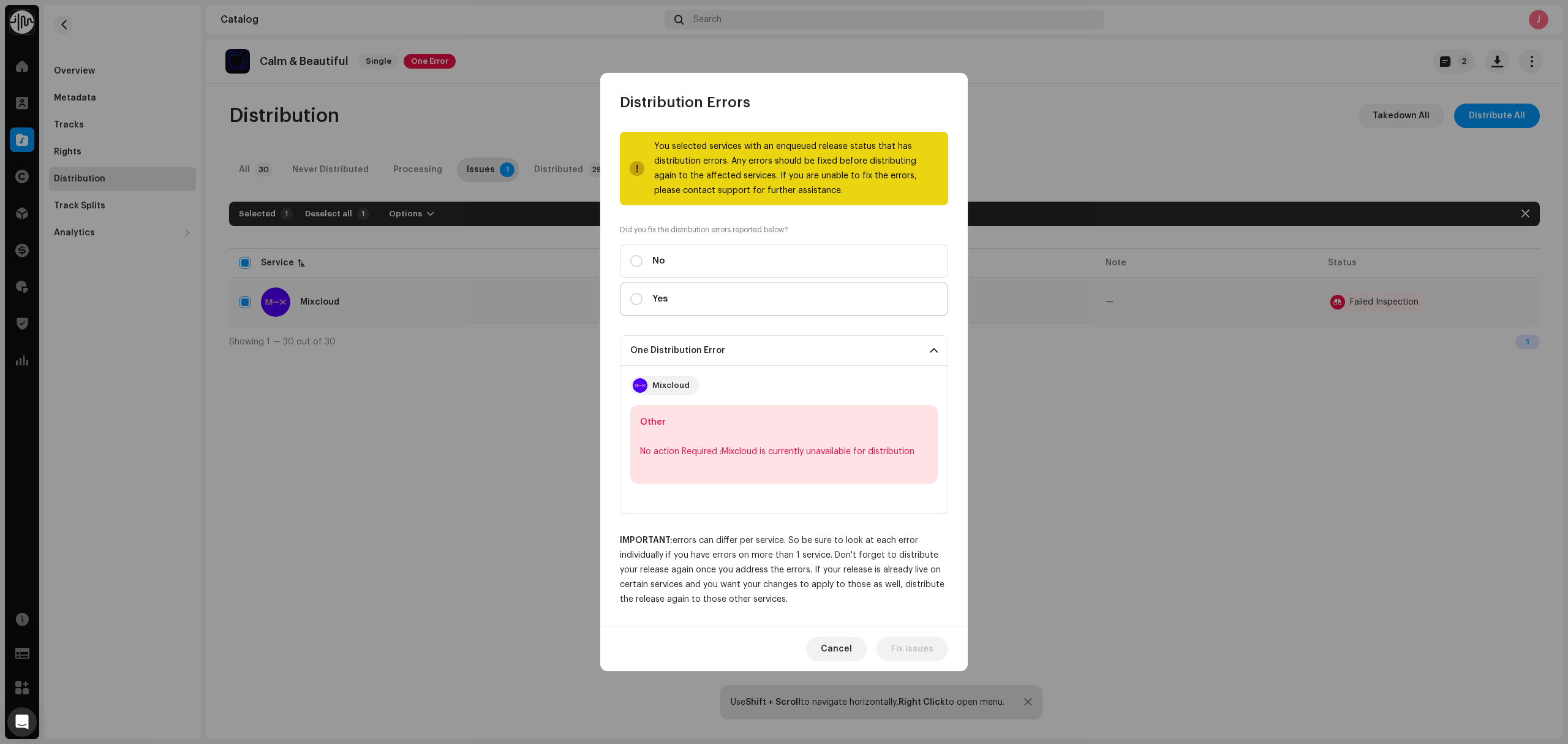
click at [647, 316] on div "You selected services with an enqueued release status that has distribution err…" at bounding box center [784, 369] width 329 height 475
click at [647, 310] on label "Yes" at bounding box center [784, 299] width 329 height 33
click at [642, 305] on input "Yes" at bounding box center [636, 299] width 12 height 12
radio input "true"
click at [915, 656] on span "Distribute" at bounding box center [912, 648] width 44 height 24
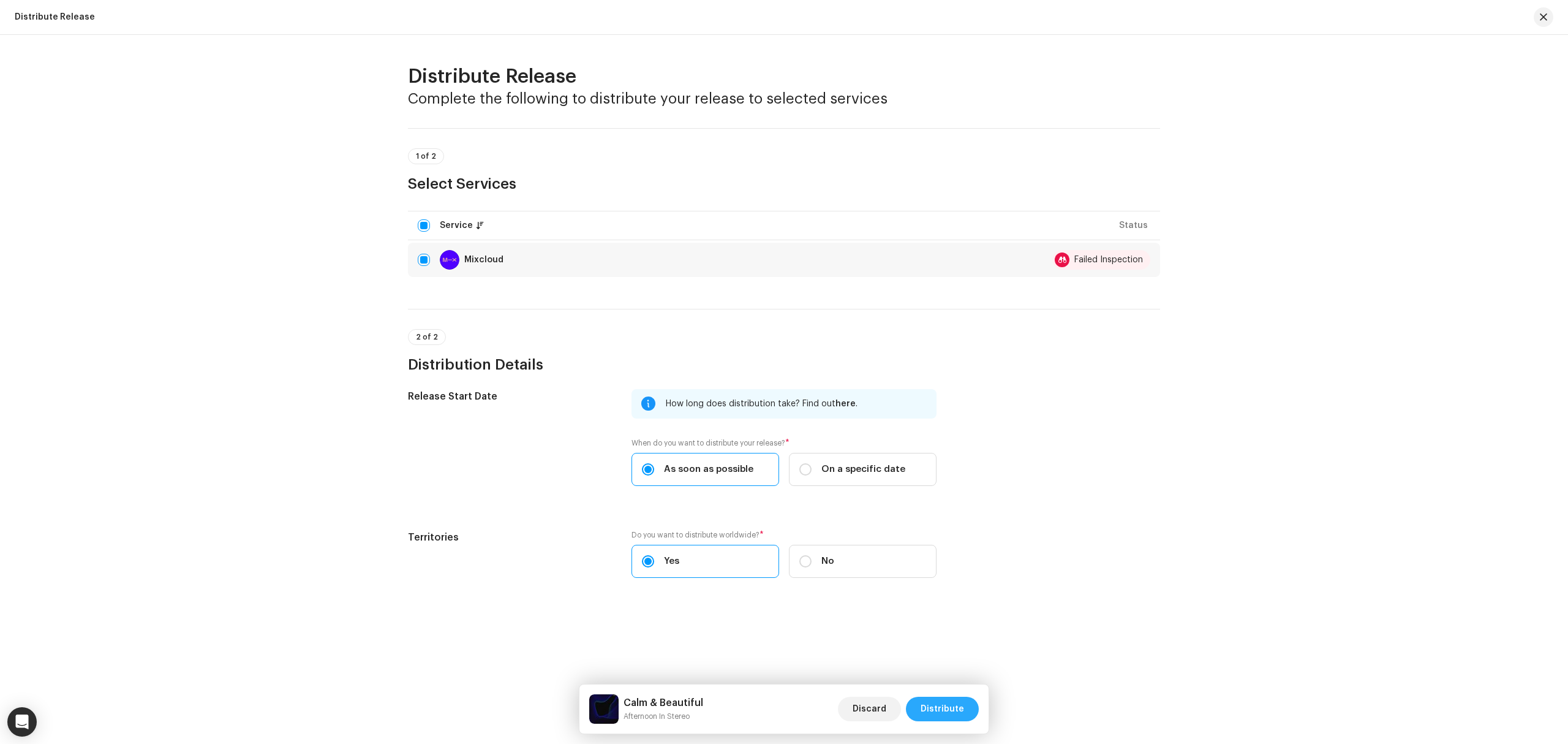
click at [941, 707] on span "Distribute" at bounding box center [942, 708] width 44 height 24
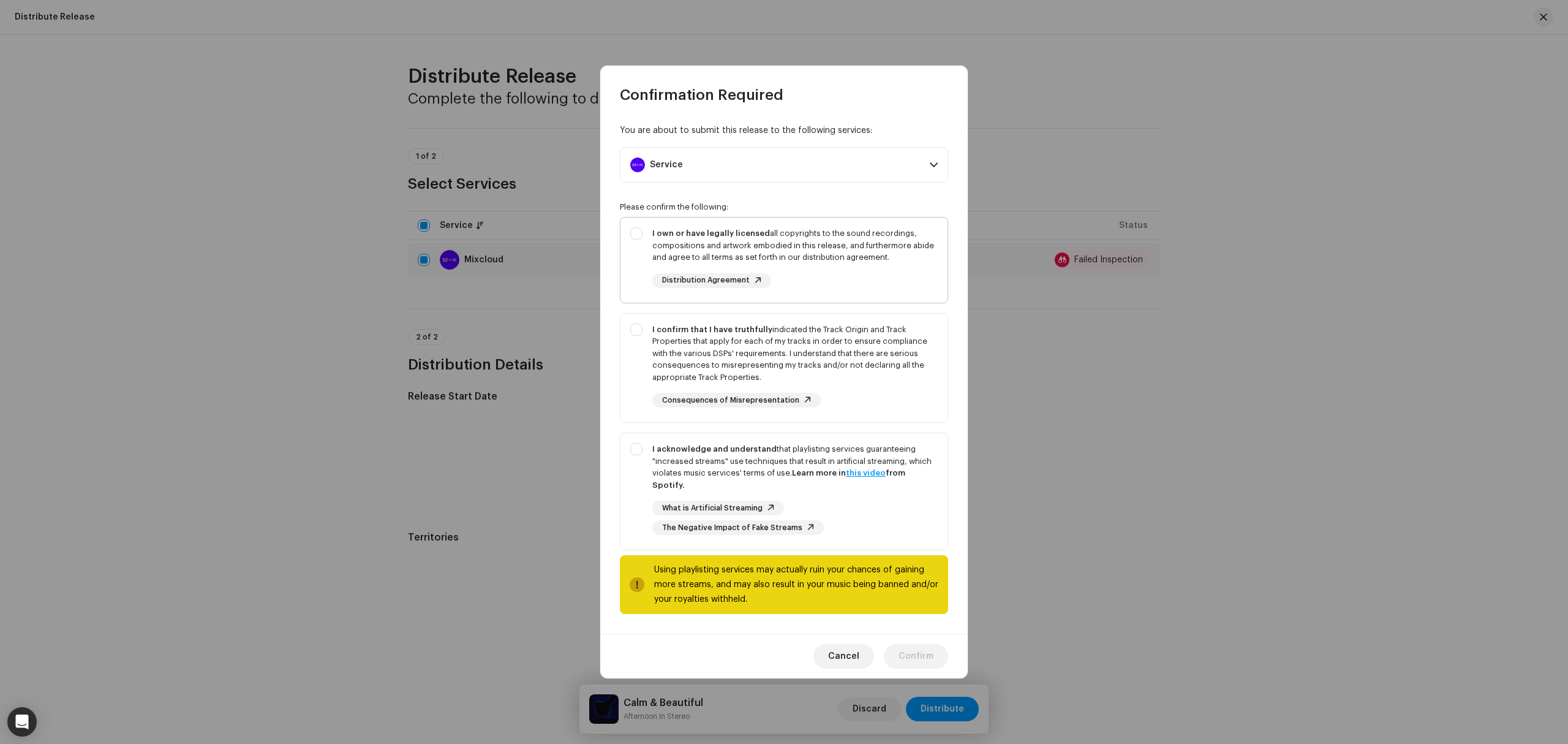
click at [649, 249] on div "I own or have legally licensed all copyrights to the sound recordings, composit…" at bounding box center [784, 257] width 327 height 80
checkbox input "true"
click at [662, 383] on div "I confirm that I have truthfully indicated the Track Origin and Track Propertie…" at bounding box center [795, 353] width 286 height 60
checkbox input "true"
click at [639, 485] on div "I acknowledge and understand that playlisting services guaranteeing "increased …" at bounding box center [784, 488] width 327 height 111
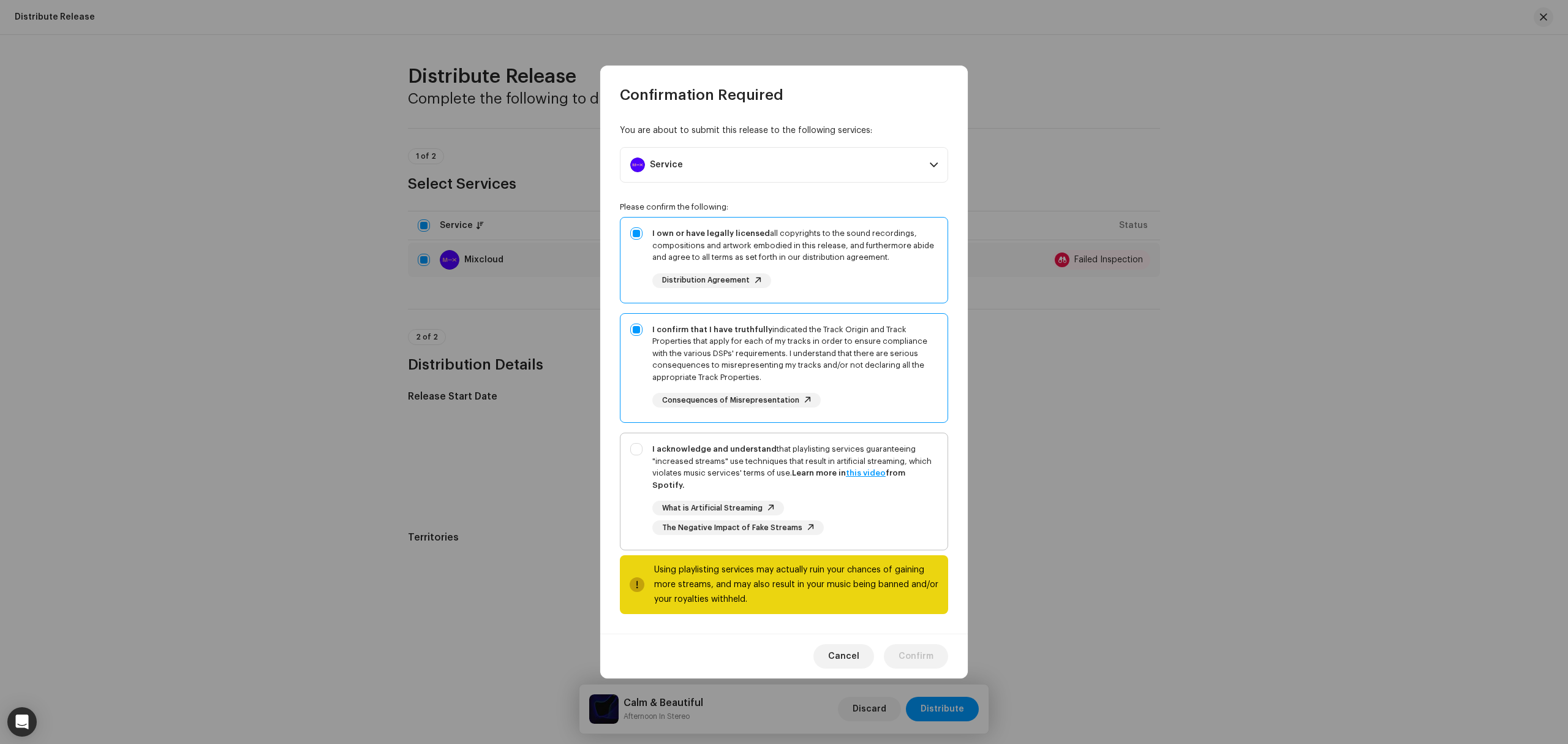
checkbox input "true"
click at [905, 648] on span "Confirm" at bounding box center [916, 656] width 35 height 24
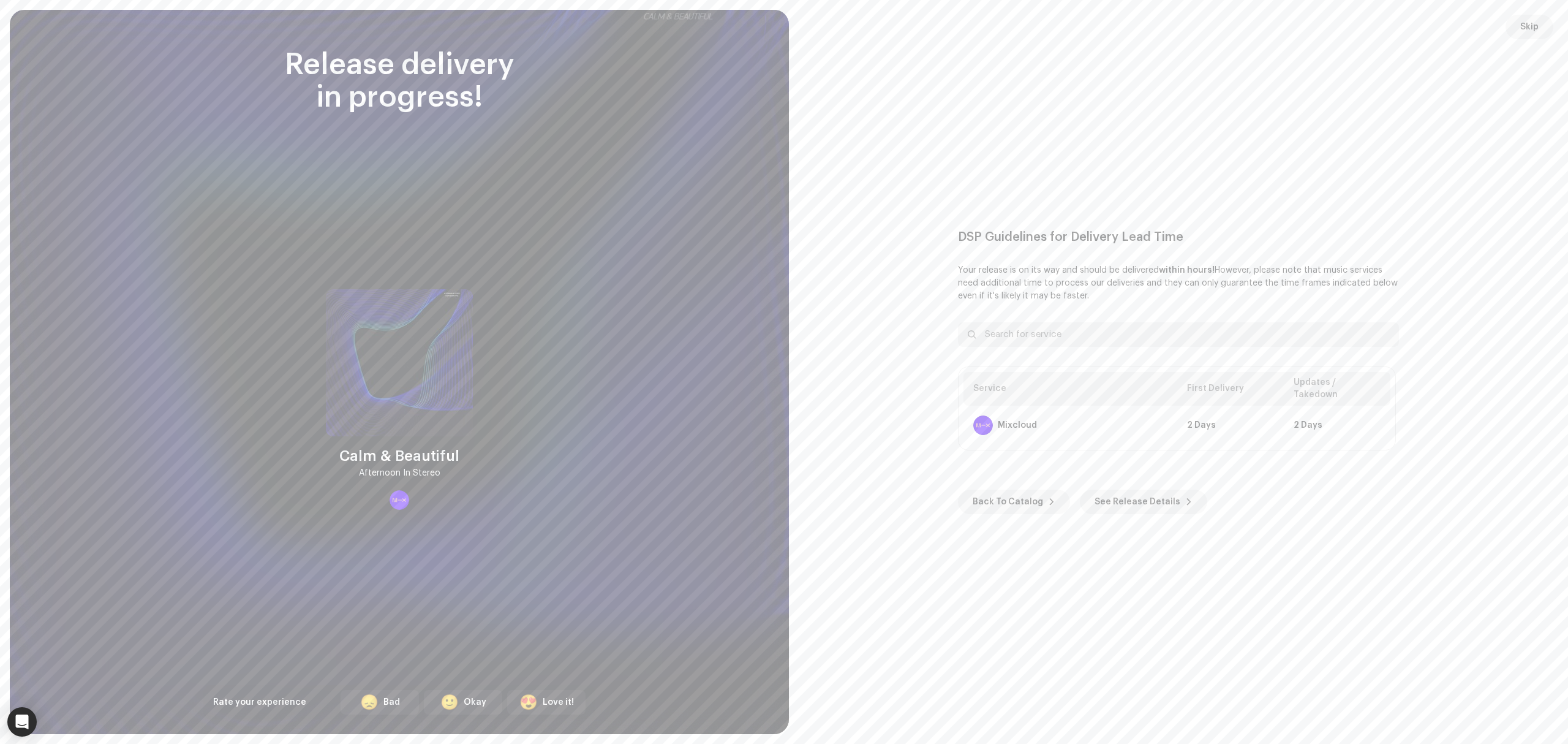
drag, startPoint x: 1530, startPoint y: 34, endPoint x: 1504, endPoint y: 35, distance: 26.0
click at [1531, 33] on span "Skip" at bounding box center [1529, 26] width 19 height 24
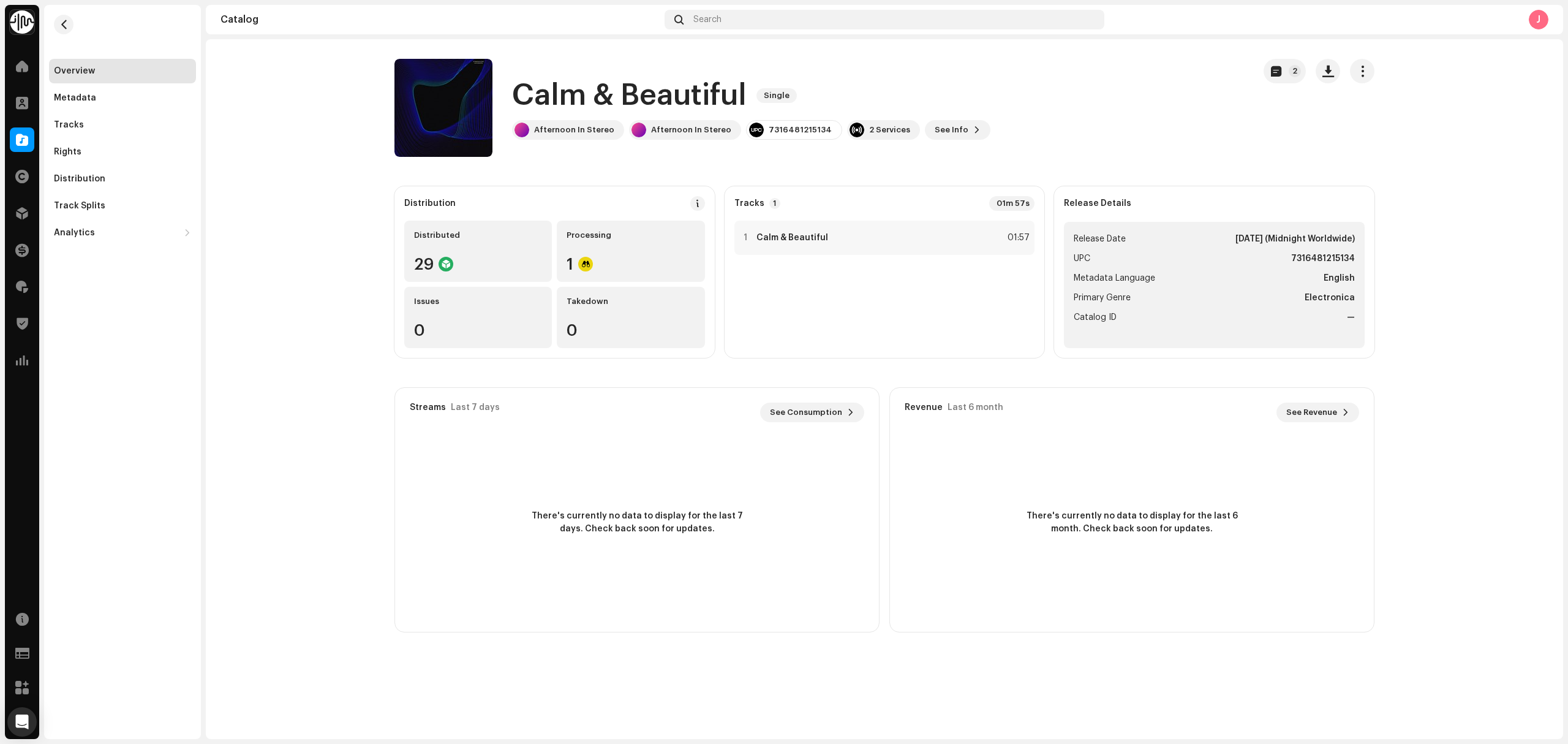
click at [54, 481] on div "Overview Metadata Tracks Rights Distribution Track Splits Analytics Consumption…" at bounding box center [122, 372] width 156 height 734
drag, startPoint x: 617, startPoint y: 128, endPoint x: 521, endPoint y: 92, distance: 102.5
click at [521, 92] on div "Calm & Beautiful Single Afternoon In Stereo Afternoon In Stereo 7316481215134 2…" at bounding box center [751, 108] width 478 height 64
copy div "Calm & Beautiful Single Afternoon In Stereo"
click at [269, 155] on re-o-release-hero "Calm & Beautiful Single 2 Calm & Beautiful Single Afternoon In Stereo Afternoon…" at bounding box center [884, 108] width 1357 height 98
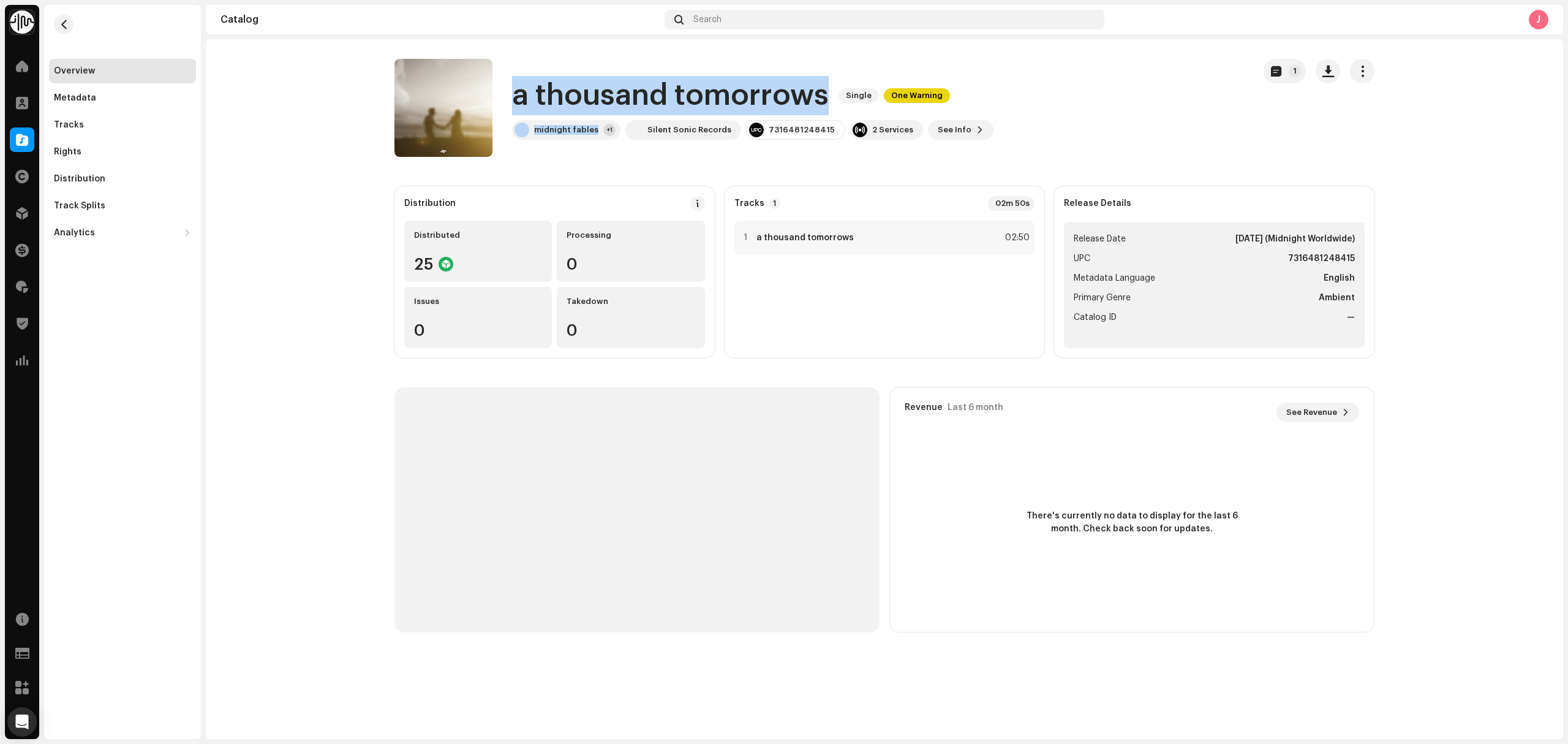
drag, startPoint x: 599, startPoint y: 138, endPoint x: 507, endPoint y: 100, distance: 99.5
click at [507, 100] on div "a thousand tomorrows Single One Warning midnight fables +1 Silent Sonic Records…" at bounding box center [819, 108] width 849 height 98
copy div "a thousand tomorrows Single One Warning midnight fables"
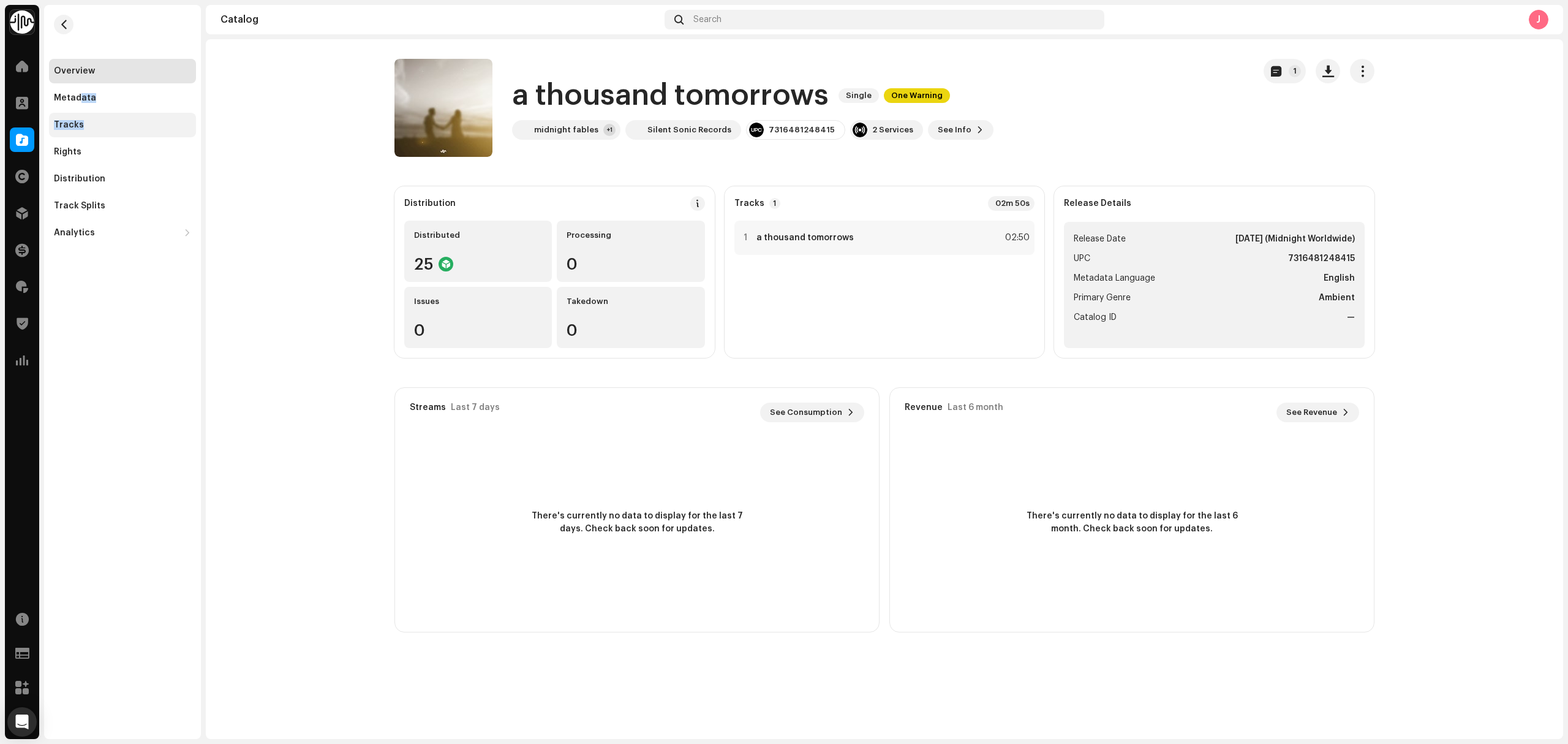
click at [82, 114] on div "Overview Metadata Tracks Rights Distribution Track Splits Analytics Consumption…" at bounding box center [122, 152] width 147 height 186
click at [111, 190] on div "Distribution" at bounding box center [122, 178] width 147 height 24
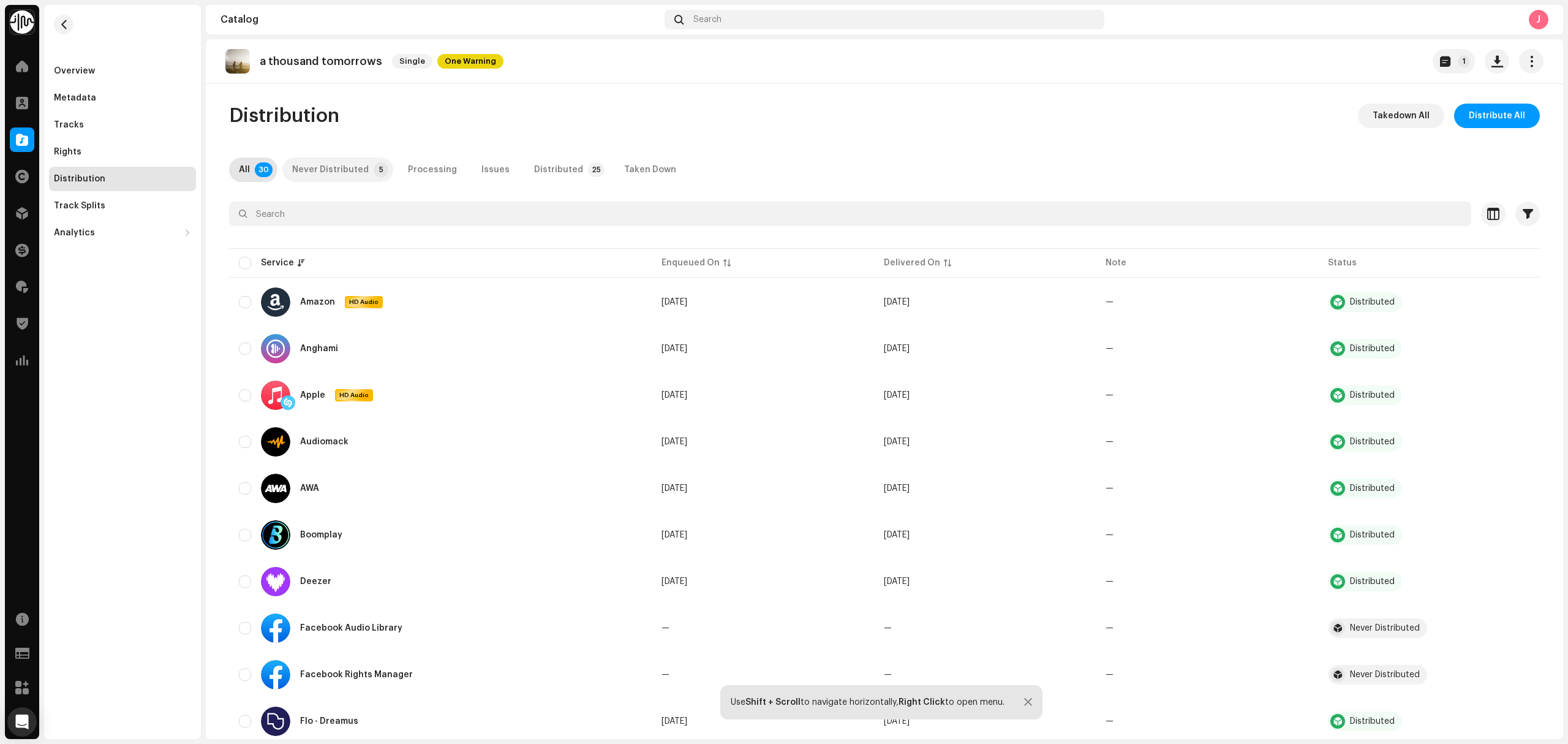
click at [374, 173] on p-badge "5" at bounding box center [381, 169] width 15 height 15
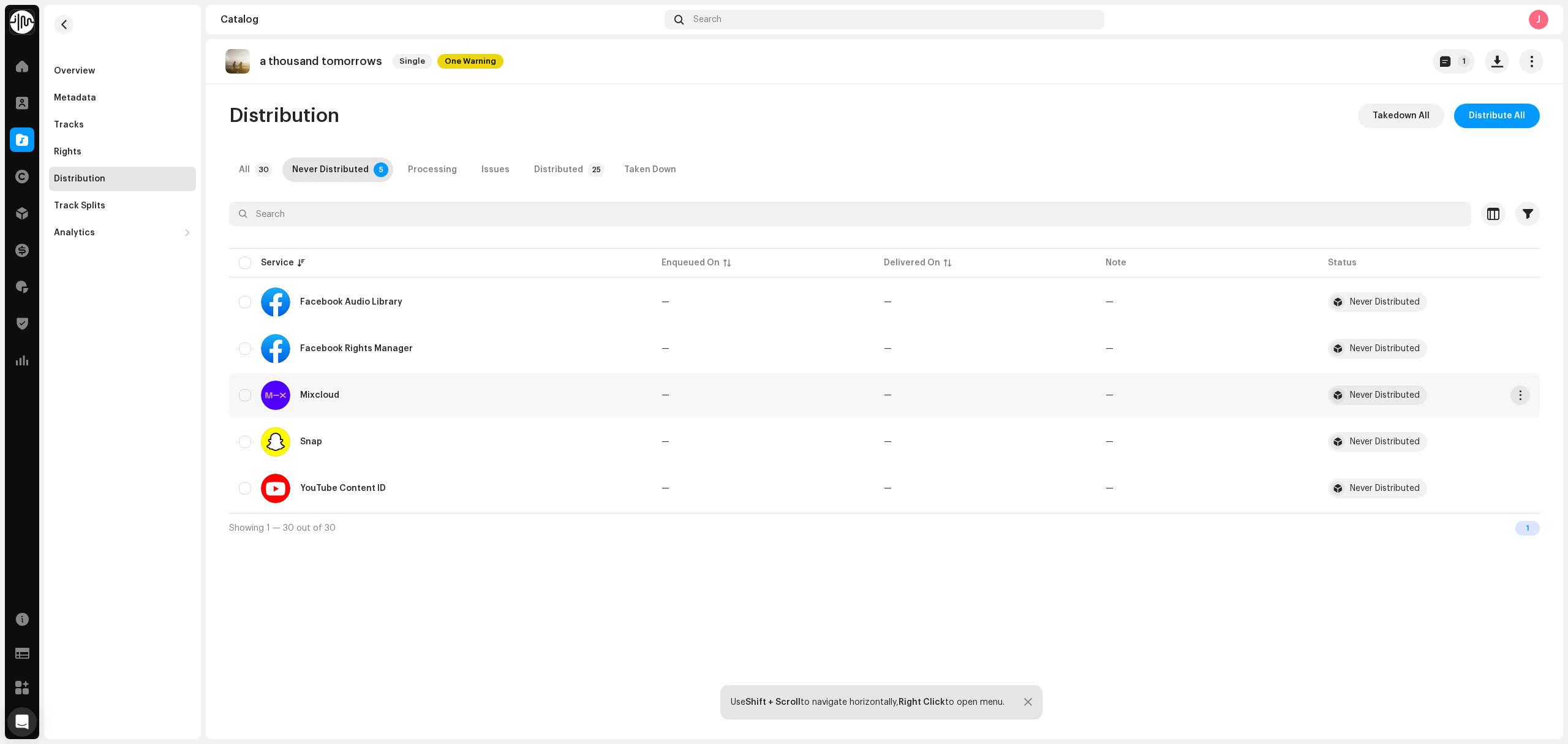
click at [255, 393] on div "Mixcloud" at bounding box center [441, 396] width 403 height 30
click at [246, 398] on input "checkbox" at bounding box center [245, 396] width 12 height 12
checkbox input "true"
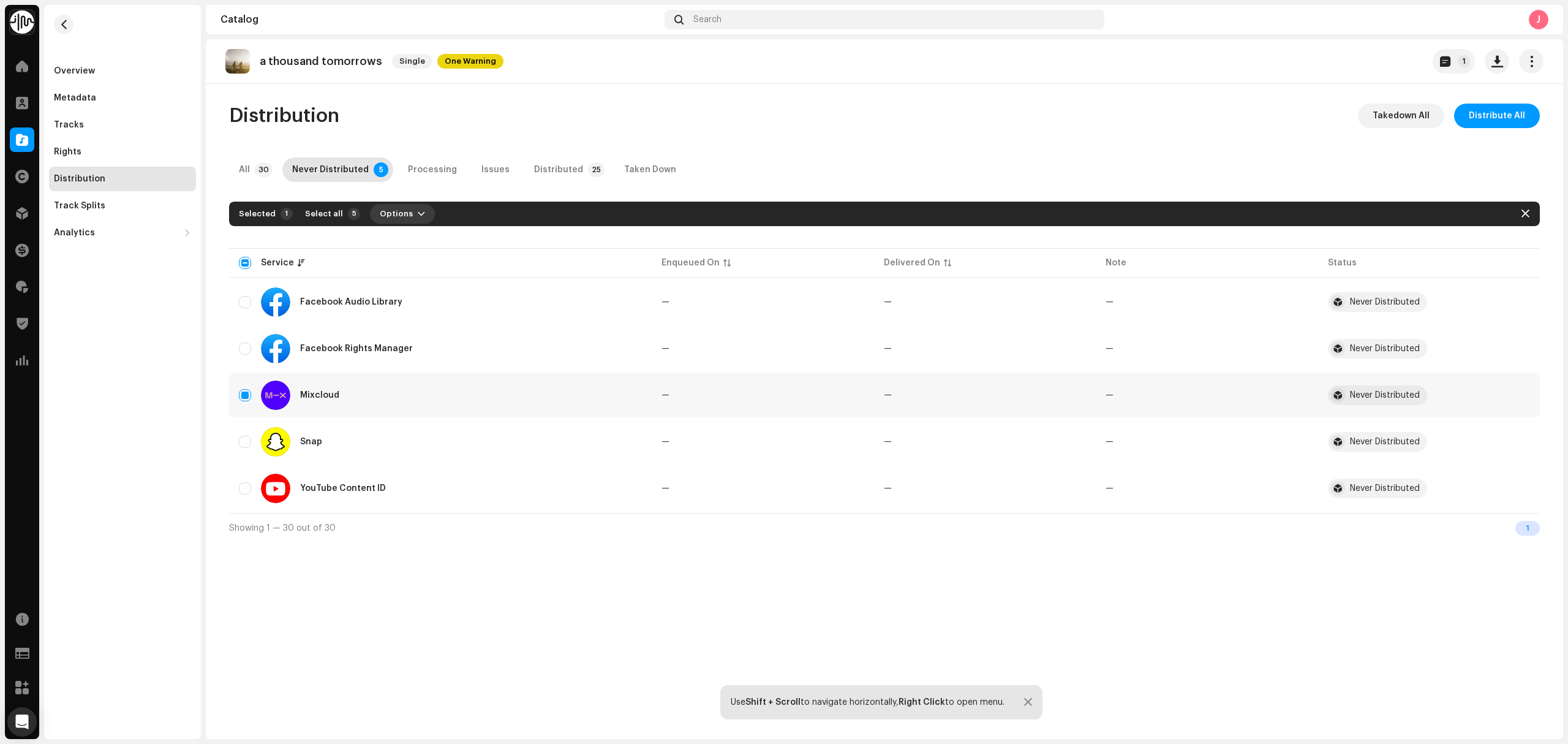
click at [397, 220] on span "Options" at bounding box center [396, 213] width 33 height 24
click at [405, 254] on div "Distribute" at bounding box center [431, 241] width 124 height 24
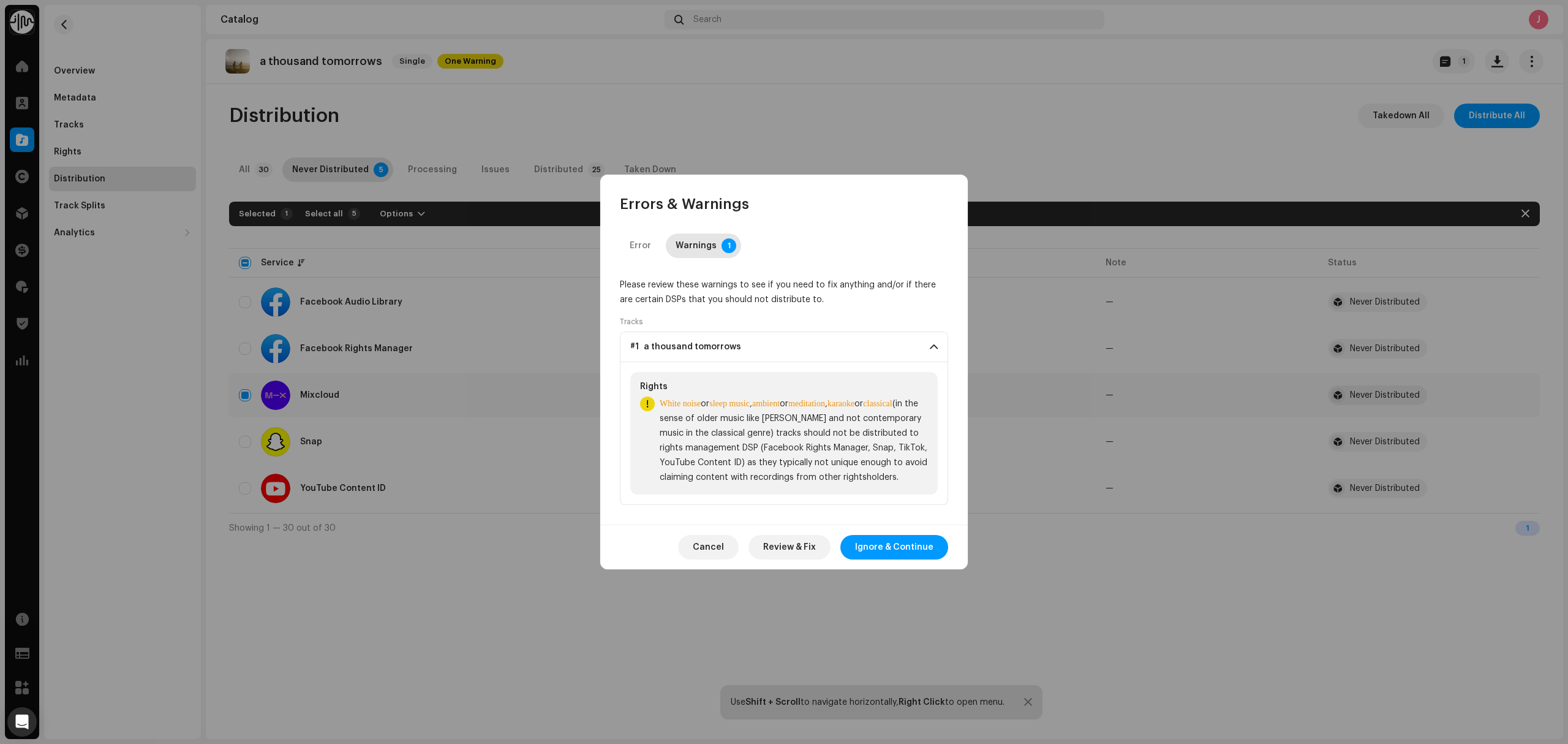
click at [860, 535] on div "Cancel Review & Fix Ignore & Continue" at bounding box center [784, 546] width 367 height 44
click at [870, 548] on span "Ignore & Continue" at bounding box center [894, 547] width 79 height 24
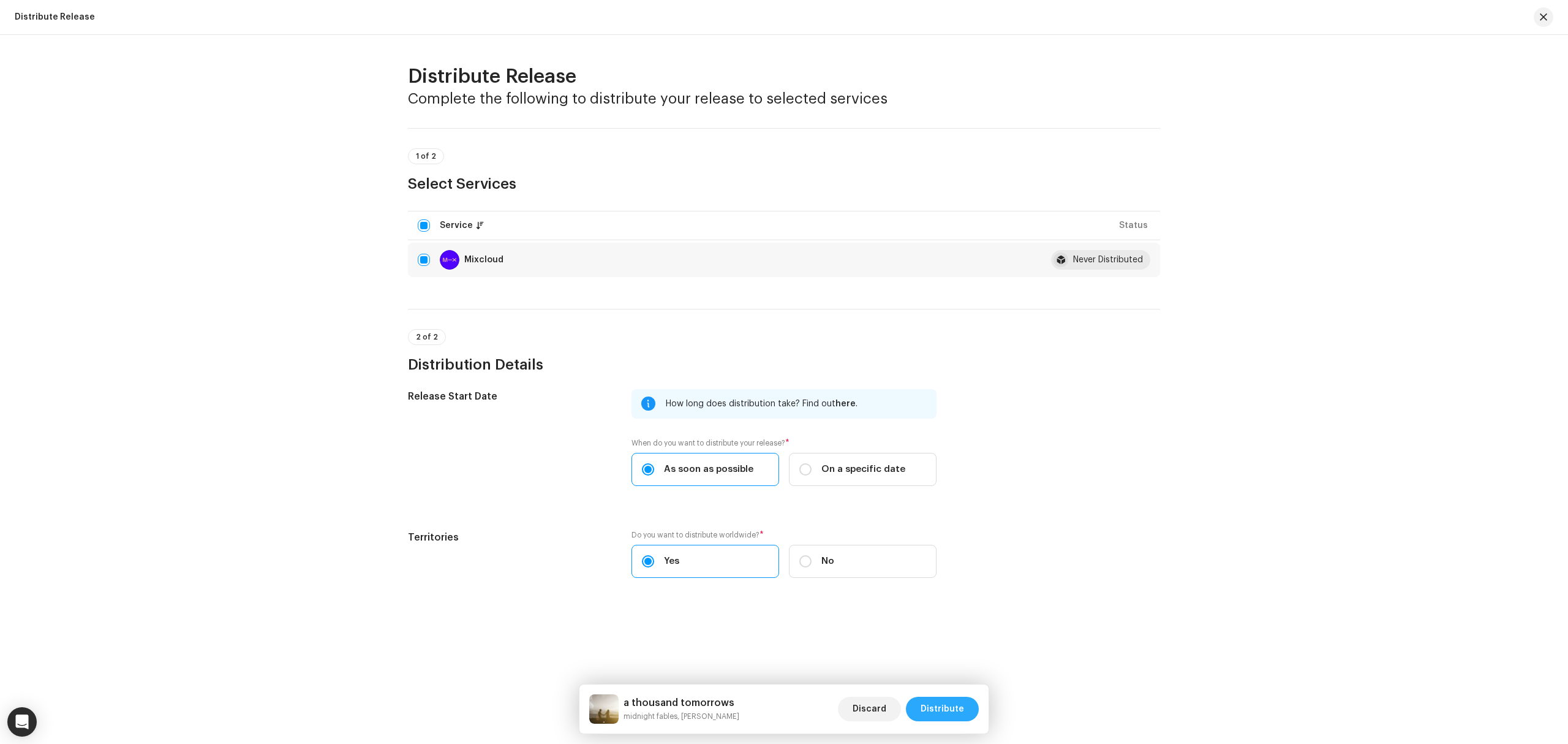
click at [962, 711] on div "a thousand tomorrows midnight fables, Vincent Corver Discard Distribute" at bounding box center [783, 709] width 409 height 49
click at [955, 709] on span "Distribute" at bounding box center [942, 708] width 44 height 24
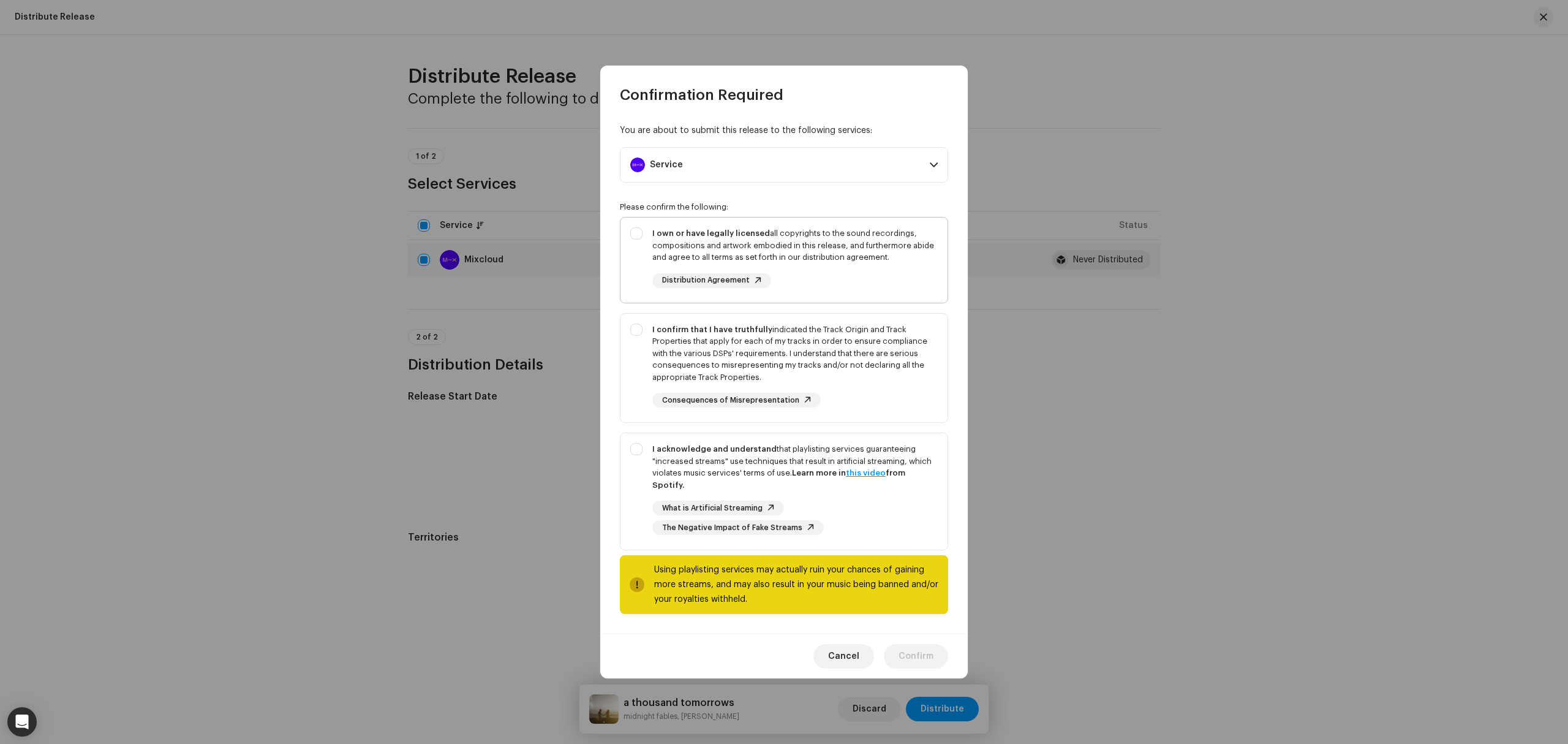
click at [637, 255] on div "I own or have legally licensed all copyrights to the sound recordings, composit…" at bounding box center [784, 257] width 327 height 80
checkbox input "true"
drag, startPoint x: 621, startPoint y: 368, endPoint x: 624, endPoint y: 375, distance: 7.6
click at [624, 375] on div "I confirm that I have truthfully indicated the Track Origin and Track Propertie…" at bounding box center [784, 366] width 327 height 104
checkbox input "true"
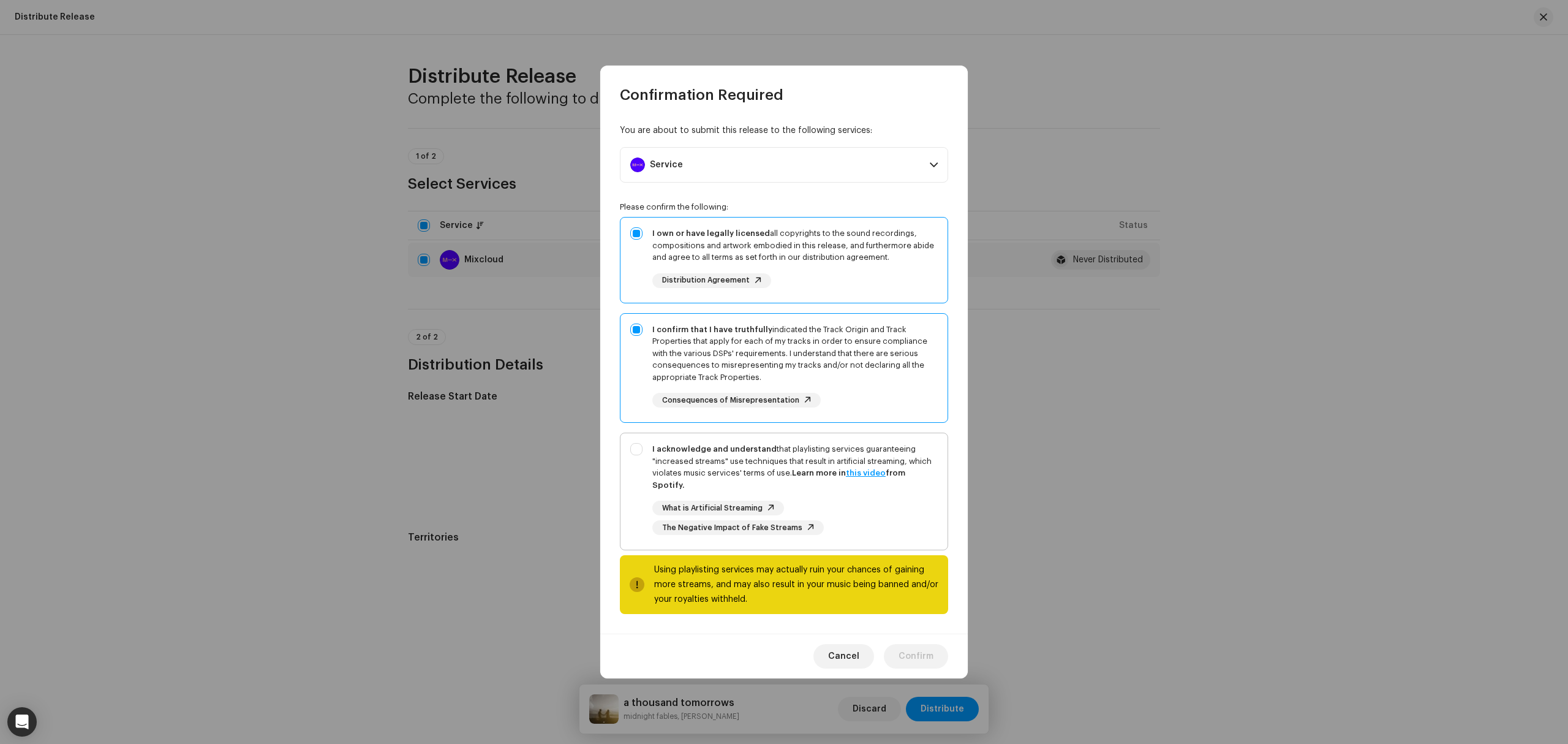
click at [656, 510] on div "What is Artificial Streaming The Negative Impact of Fake Streams" at bounding box center [795, 518] width 286 height 34
checkbox input "true"
click at [919, 654] on span "Confirm" at bounding box center [916, 656] width 35 height 24
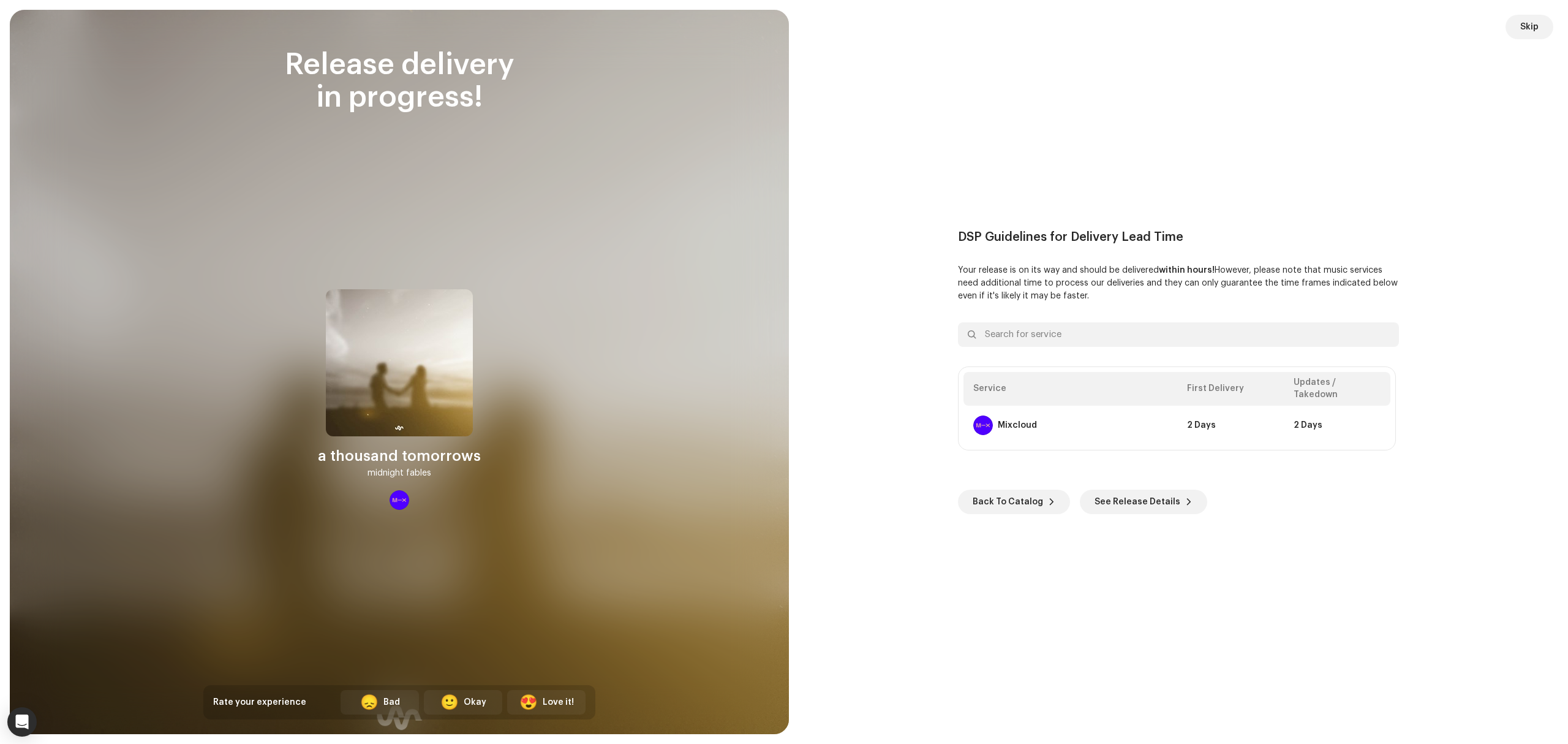
click at [1380, 123] on div "DSP Guidelines for Delivery Lead Time Your release is on its way and should be …" at bounding box center [1178, 372] width 750 height 695
click at [1525, 32] on button "Skip" at bounding box center [1529, 26] width 47 height 24
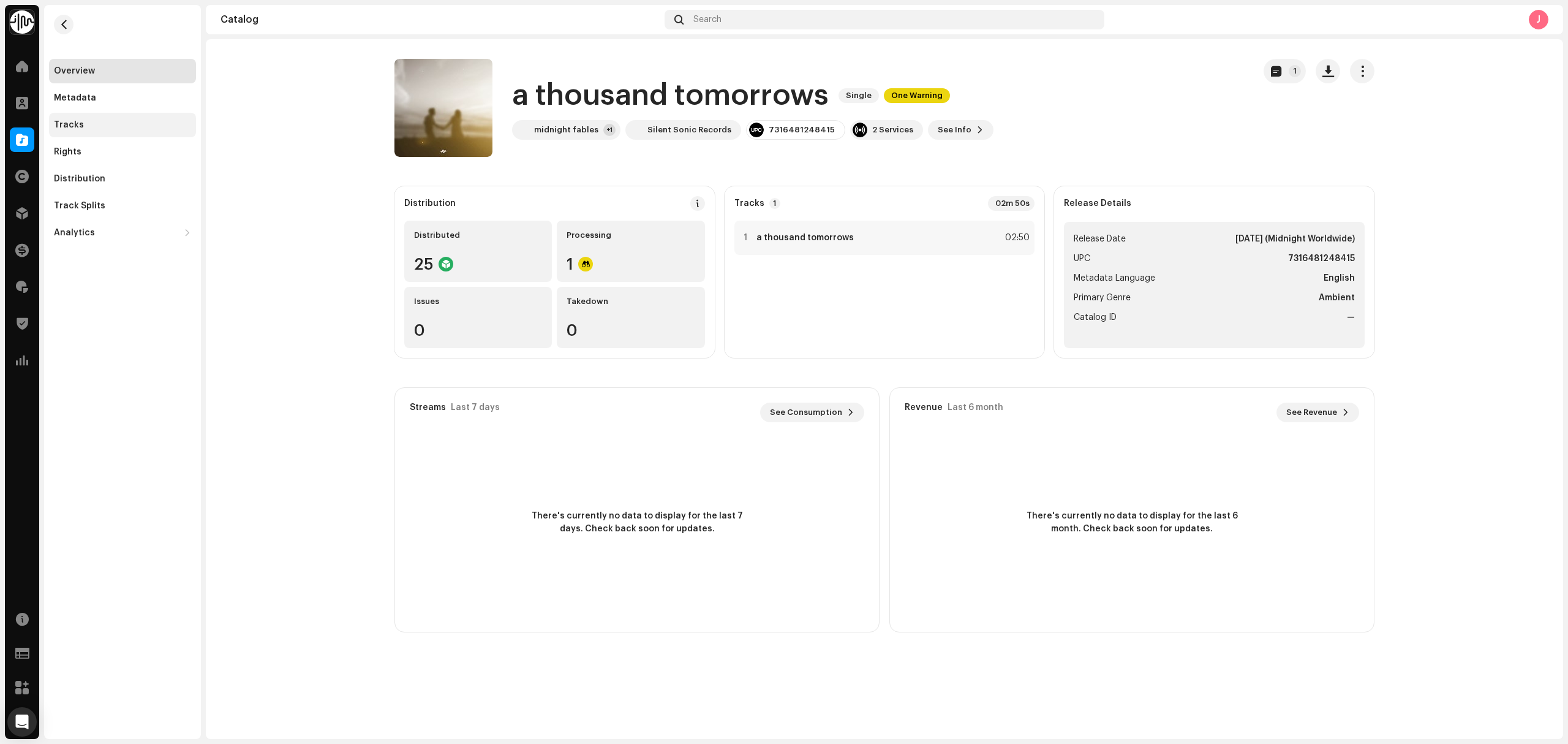
click at [86, 122] on div "Tracks" at bounding box center [122, 125] width 137 height 10
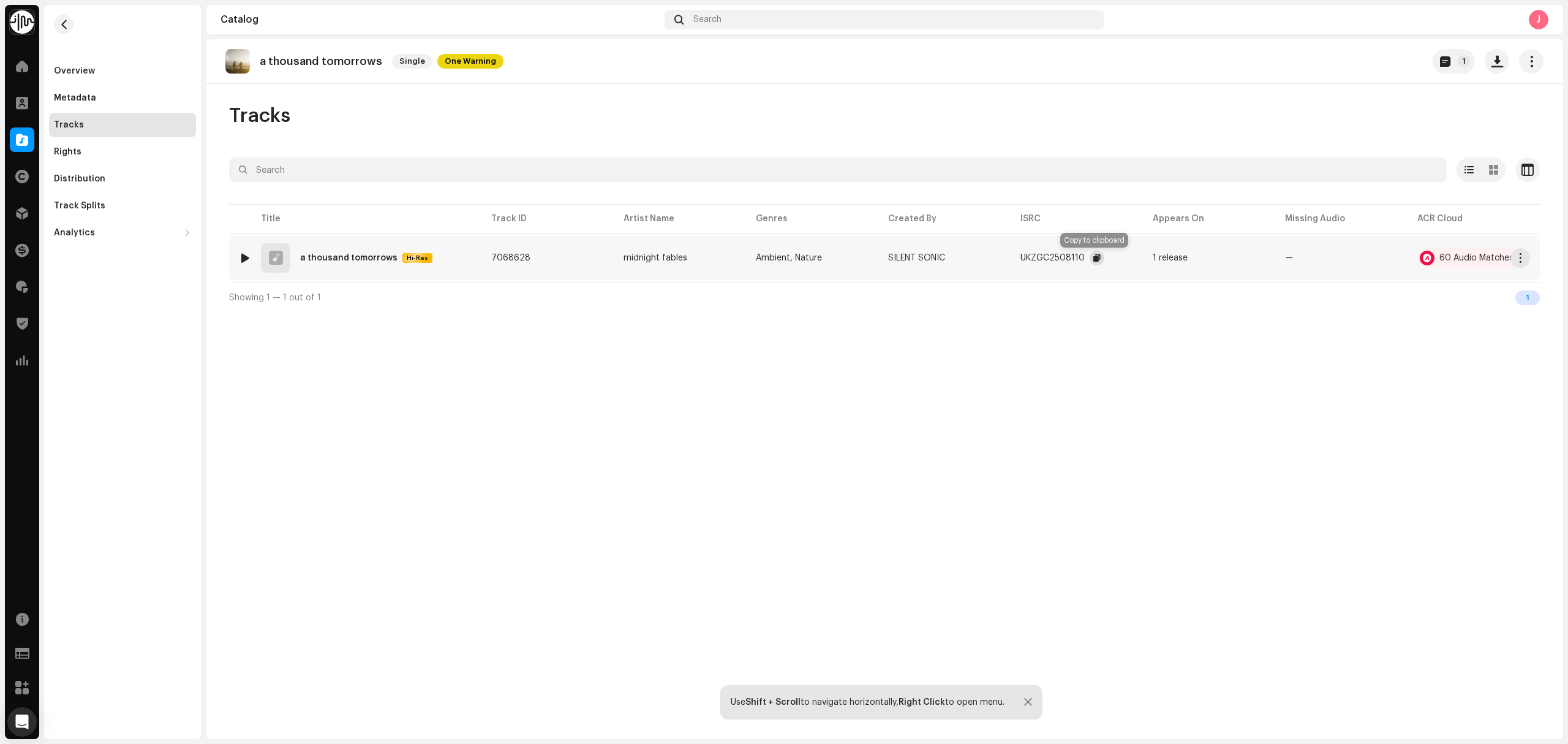
click at [1100, 258] on button "button" at bounding box center [1096, 258] width 15 height 15
click at [72, 81] on div "Overview" at bounding box center [122, 71] width 147 height 24
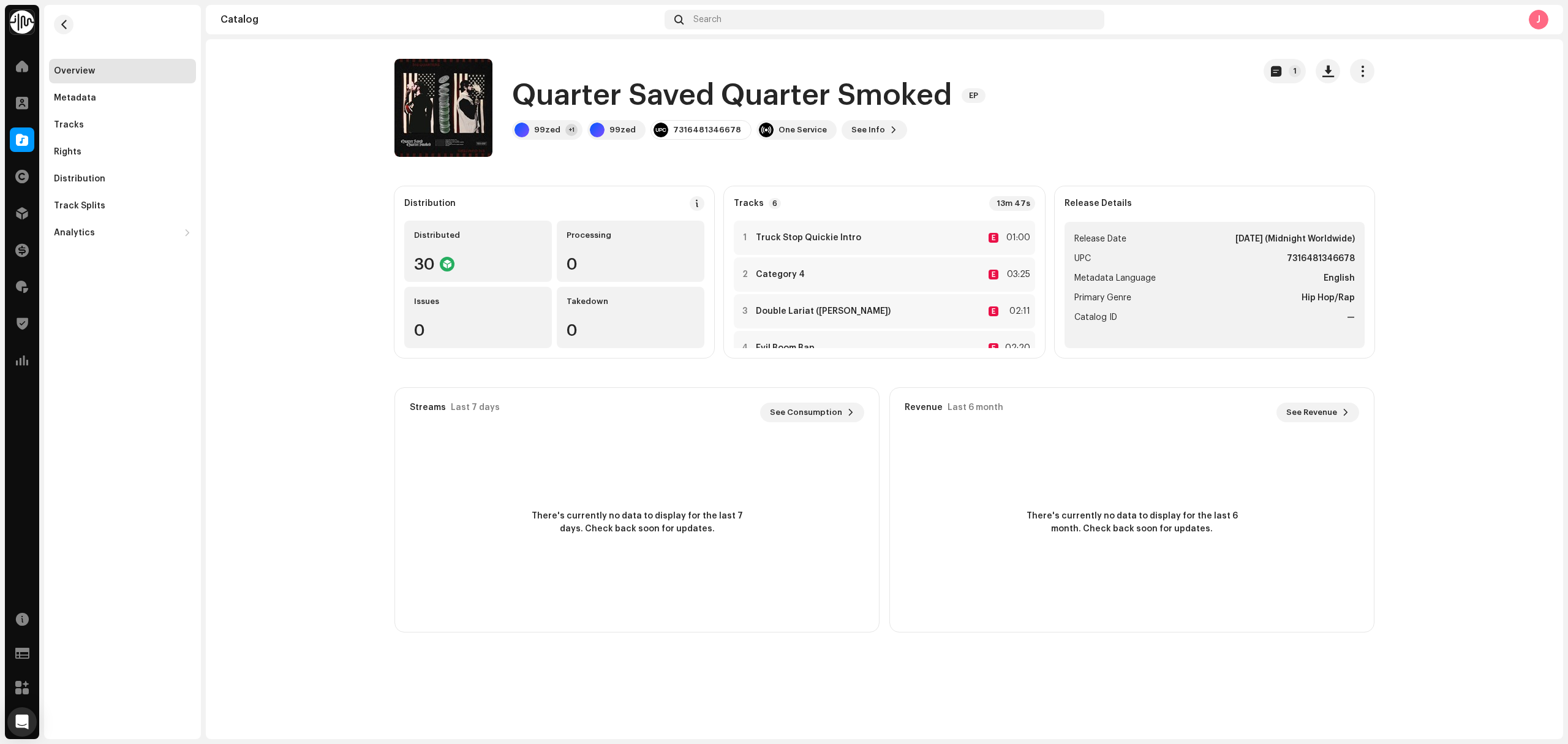
drag, startPoint x: 89, startPoint y: 513, endPoint x: 146, endPoint y: 481, distance: 65.4
click at [89, 513] on div "Overview Metadata Tracks Rights Distribution Track Splits Analytics Consumption…" at bounding box center [122, 372] width 156 height 734
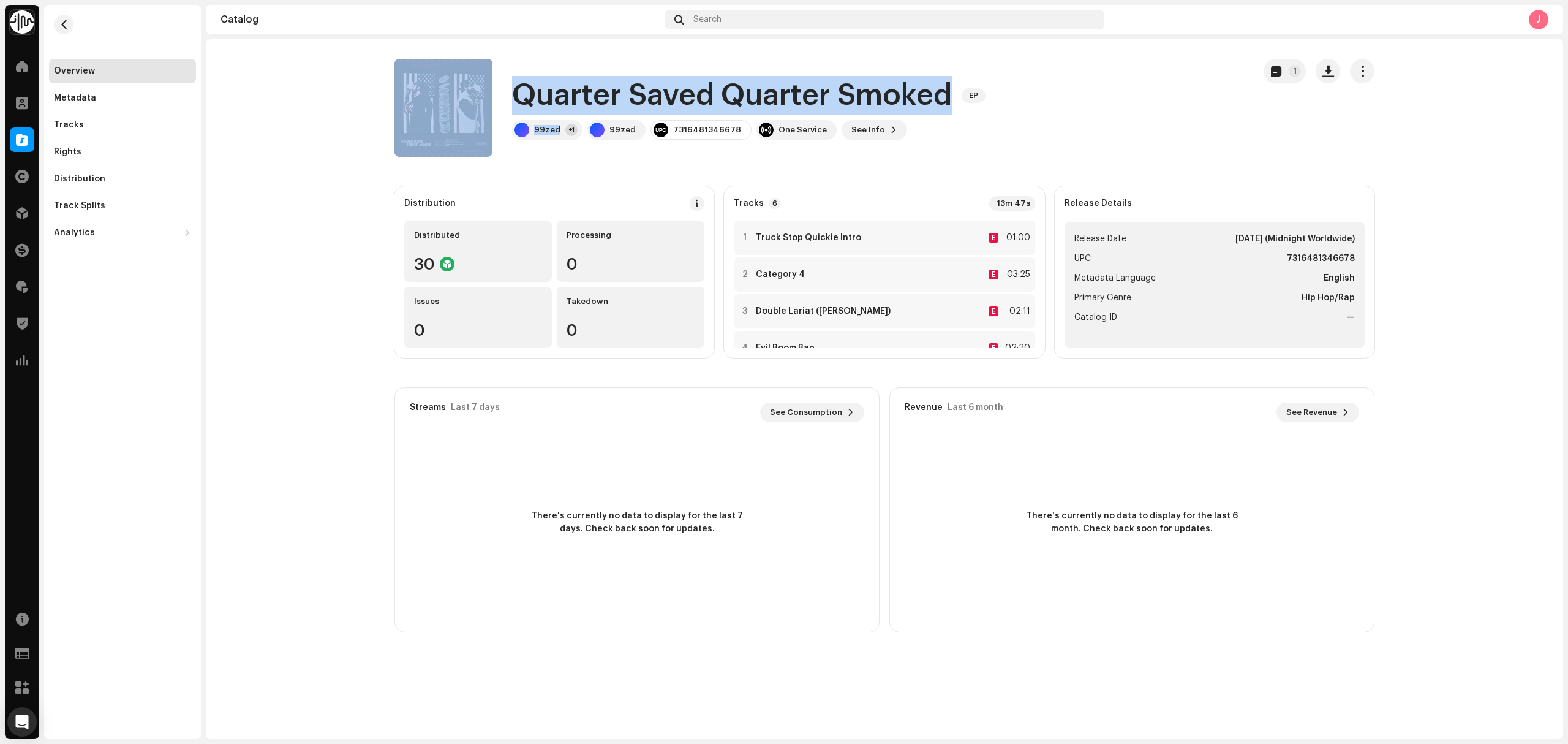
drag, startPoint x: 561, startPoint y: 136, endPoint x: 493, endPoint y: 98, distance: 77.9
click at [493, 98] on div "Quarter Saved Quarter Smoked EP 99zed +1 99zed 7316481346678 One Service See In…" at bounding box center [819, 108] width 849 height 98
copy div "Quarter Saved Quarter Smoked EP 99zed"
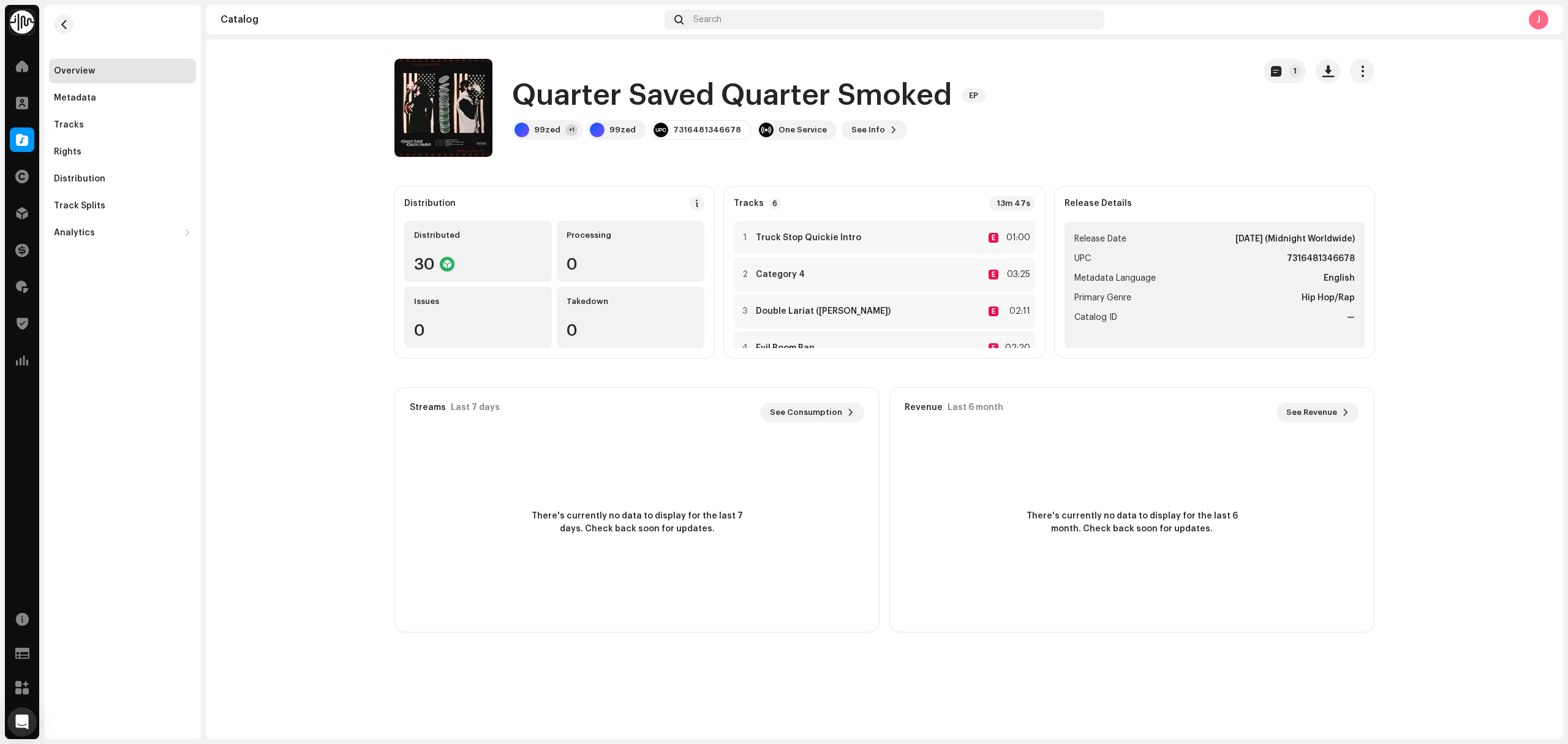
click at [1296, 57] on catalog-releases-details-overview "Quarter Saved Quarter Smoked EP 1 Quarter Saved Quarter Smoked EP 99zed +1 99ze…" at bounding box center [884, 345] width 1357 height 613
click at [1289, 68] on p-badge "1" at bounding box center [1295, 71] width 12 height 12
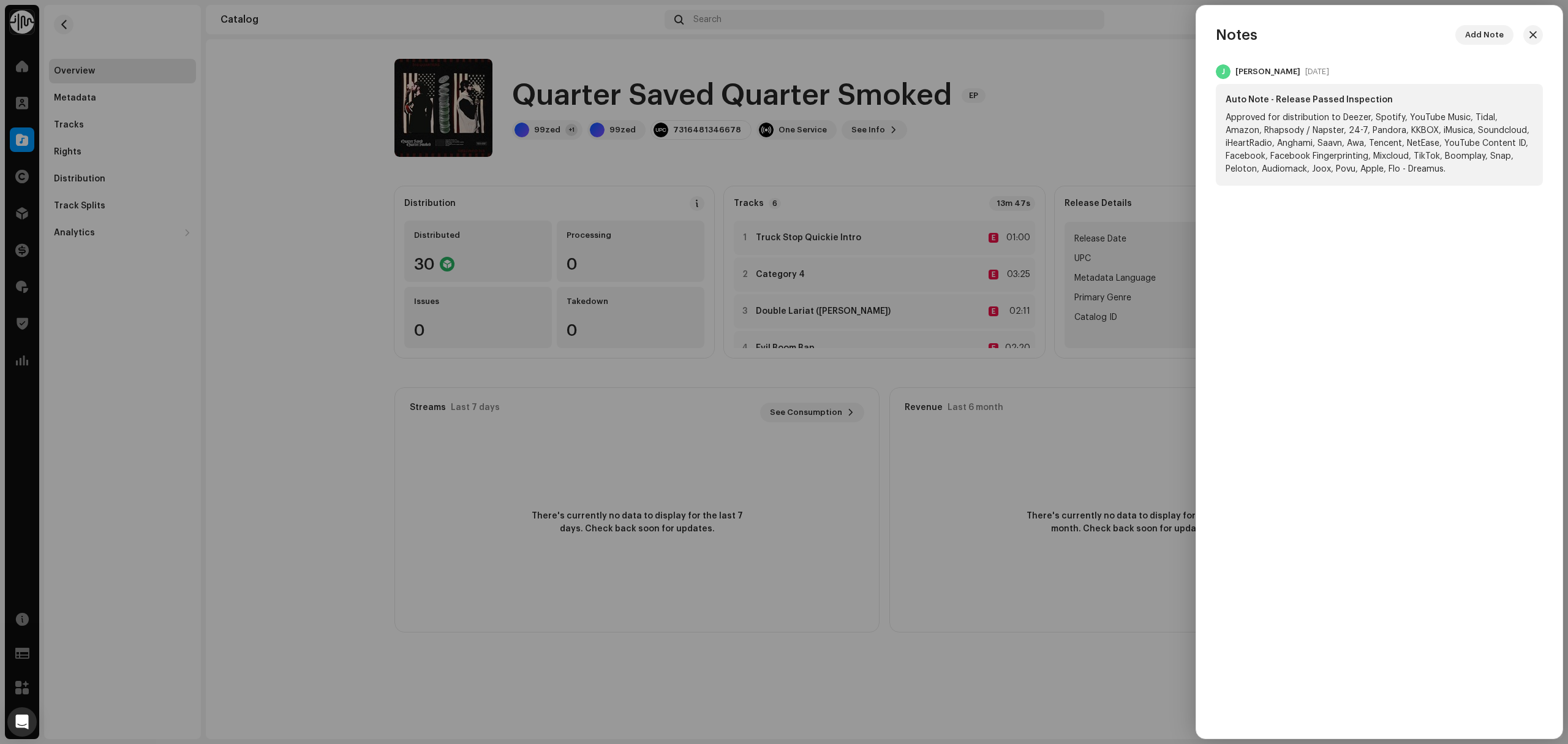
click at [329, 151] on div at bounding box center [784, 372] width 1568 height 744
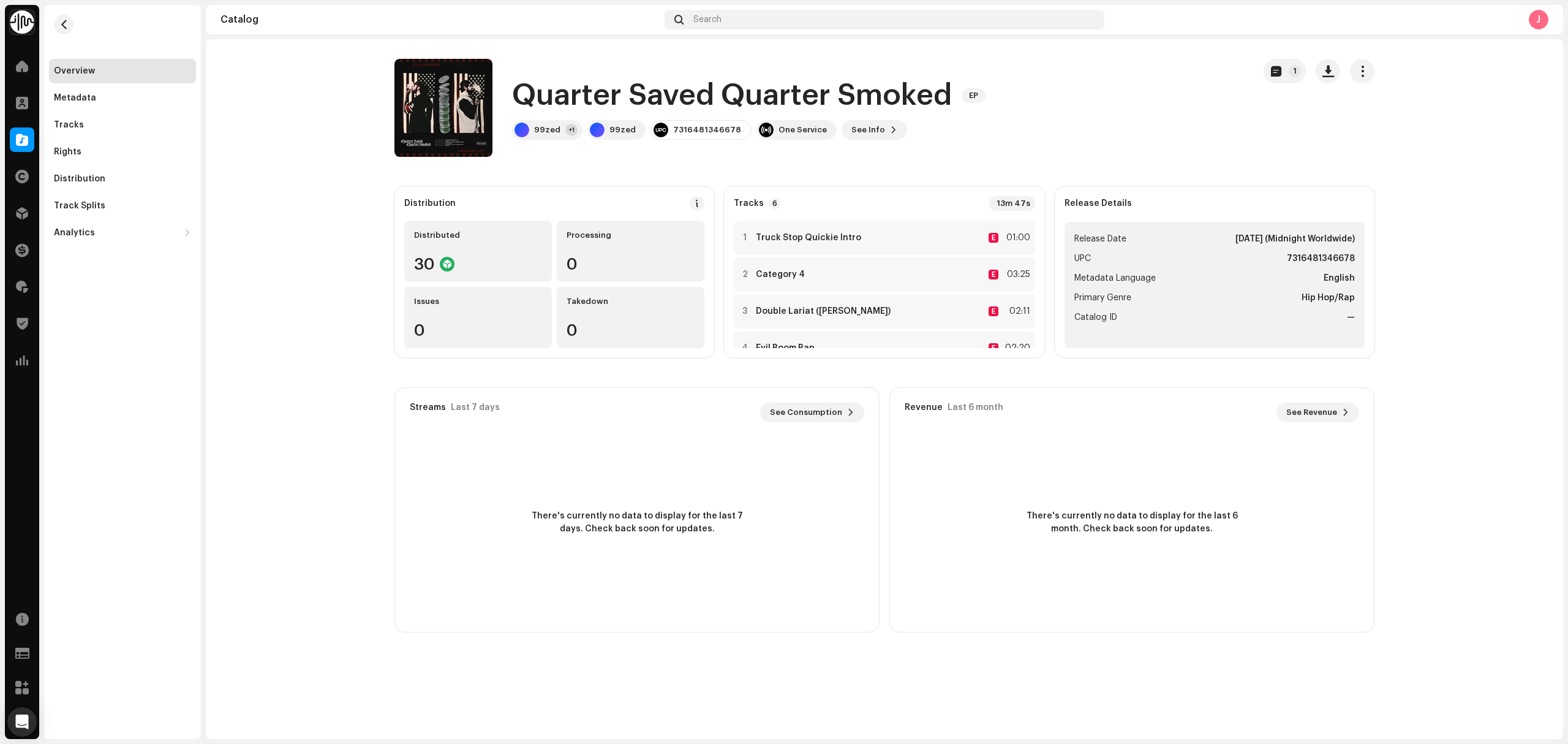
click at [390, 171] on catalog-releases-details-overview "Quarter Saved Quarter Smoked EP 1 Quarter Saved Quarter Smoked EP 99zed +1 99ze…" at bounding box center [884, 345] width 1357 height 613
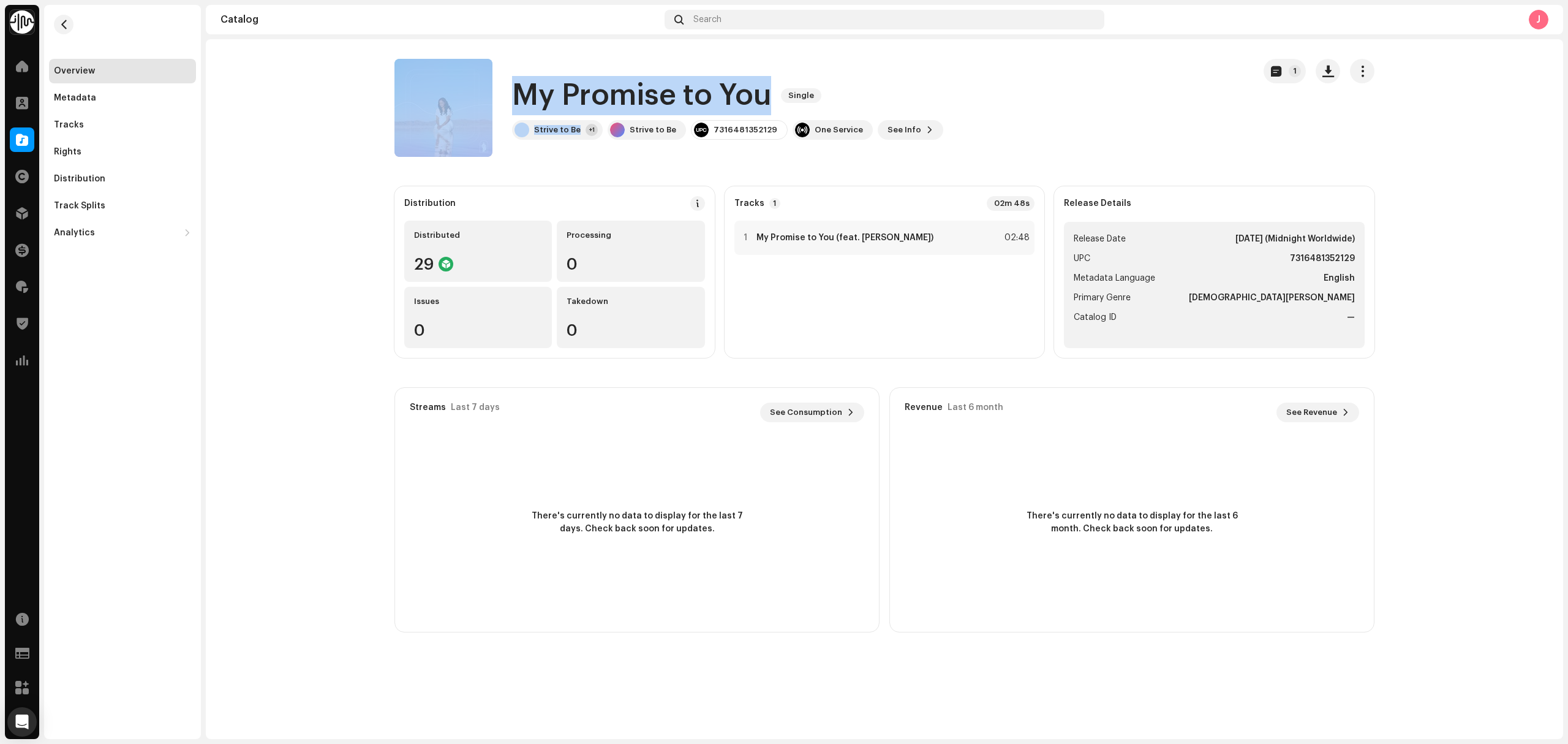
drag, startPoint x: 582, startPoint y: 131, endPoint x: 497, endPoint y: 97, distance: 91.5
click at [491, 94] on div "My Promise to You Single Strive to Be +1 Strive to Be 7316481352129 One Service…" at bounding box center [819, 108] width 849 height 98
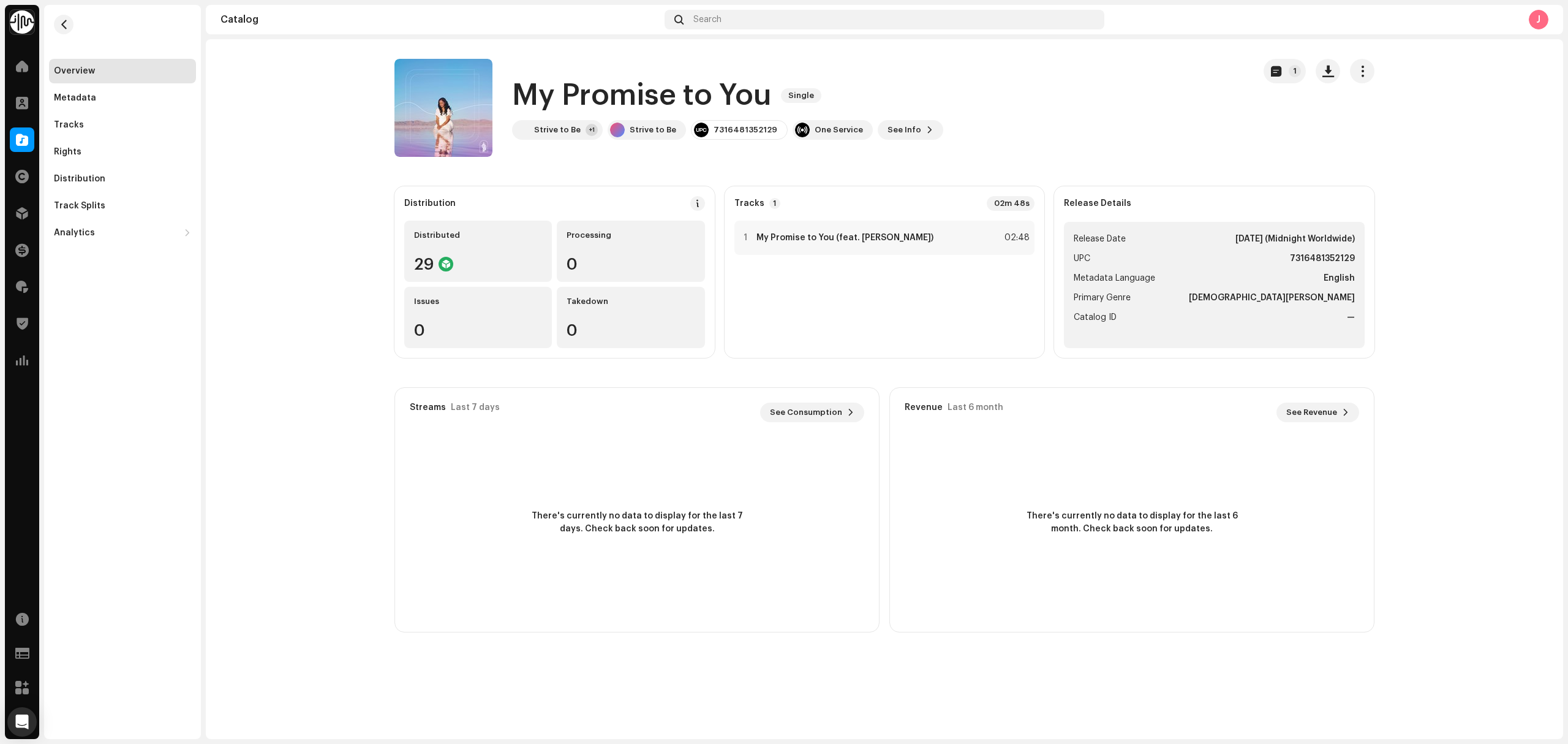
click at [335, 277] on catalog-releases-details-overview "My Promise to You Single 1 My Promise to You Single Strive to Be +1 Strive to B…" at bounding box center [884, 345] width 1357 height 613
click at [19, 130] on div at bounding box center [22, 139] width 24 height 24
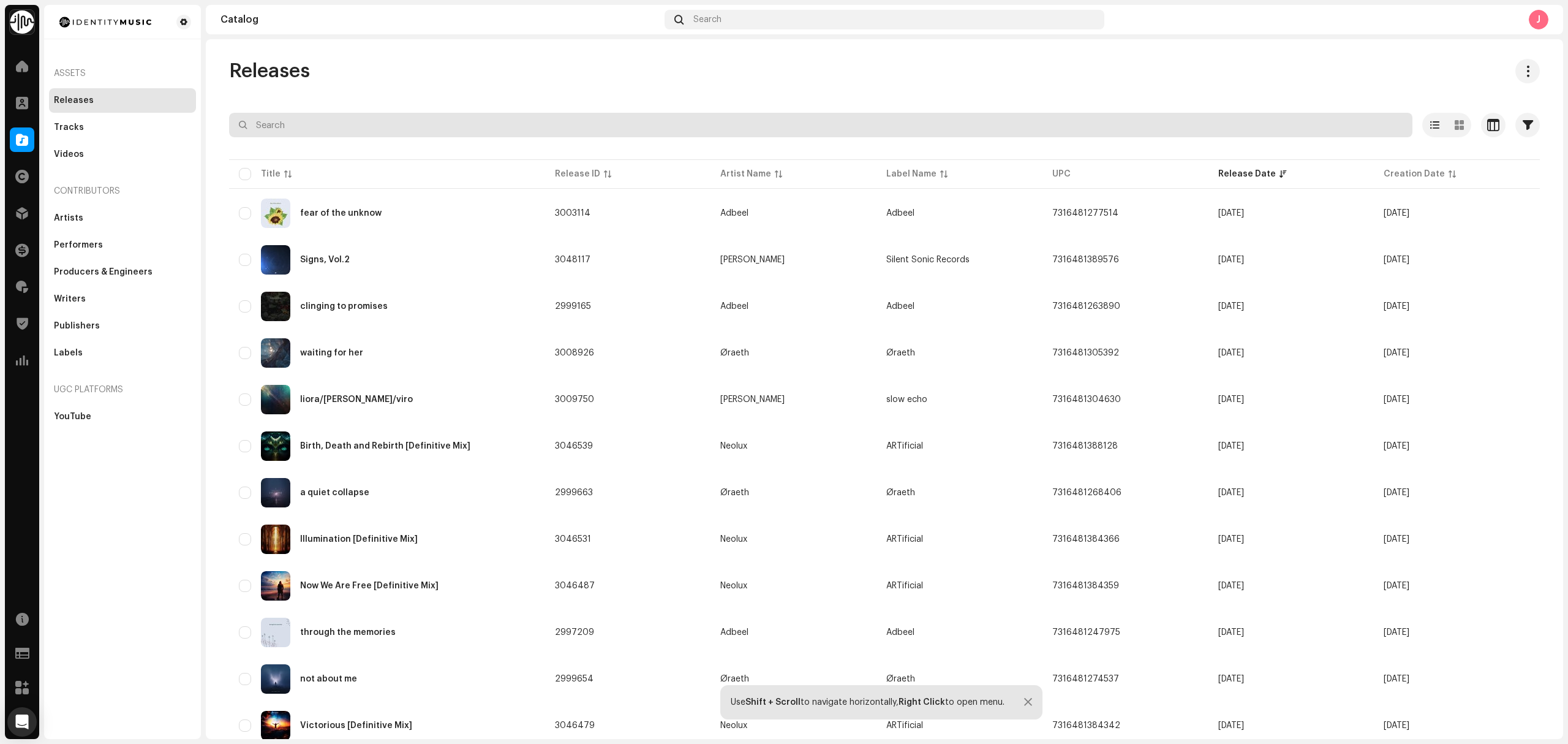
click at [325, 116] on input "text" at bounding box center [821, 125] width 1183 height 24
paste input "Psycho gabber"
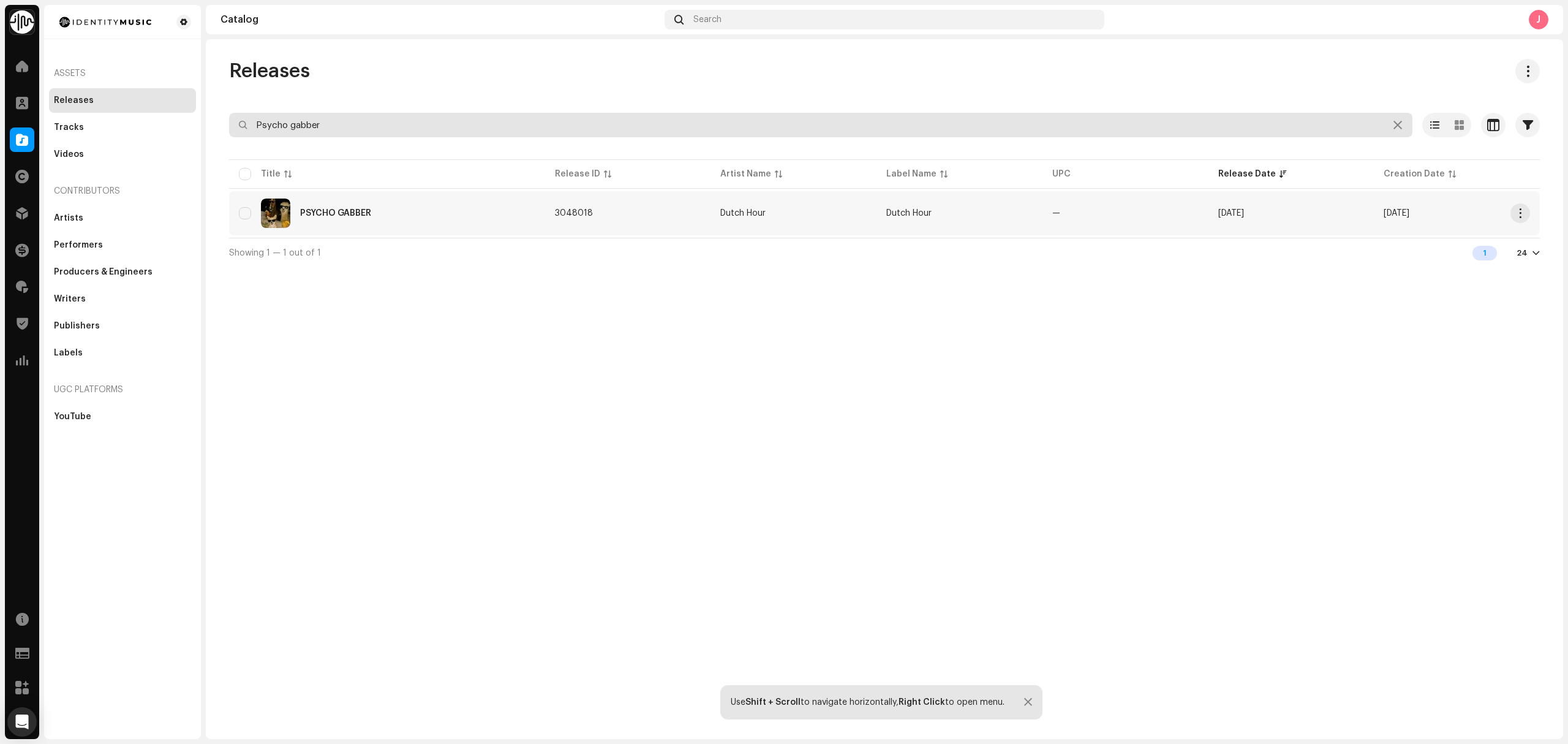
type input "Psycho gabber"
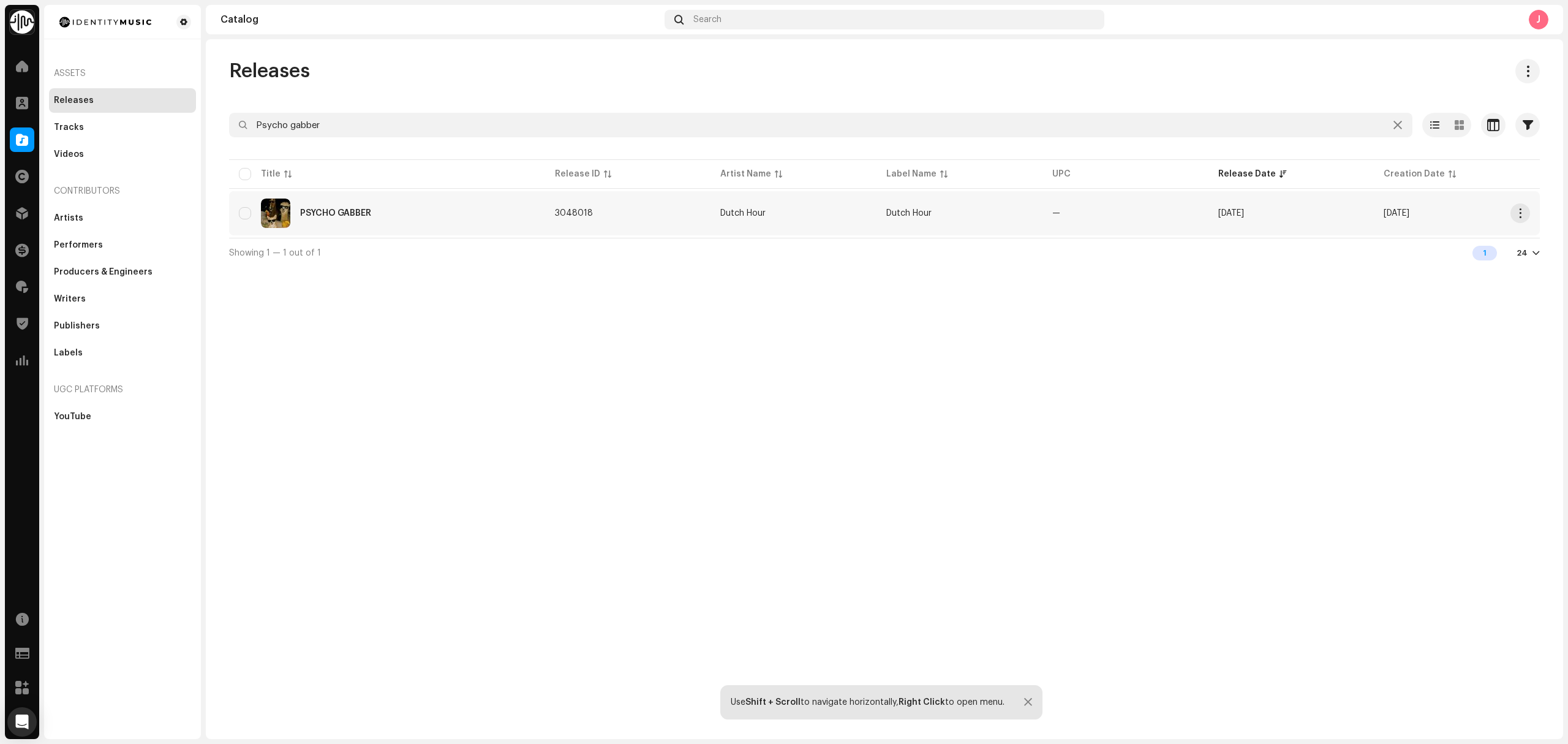
click at [473, 221] on div "PSYCHO GABBER" at bounding box center [387, 213] width 297 height 30
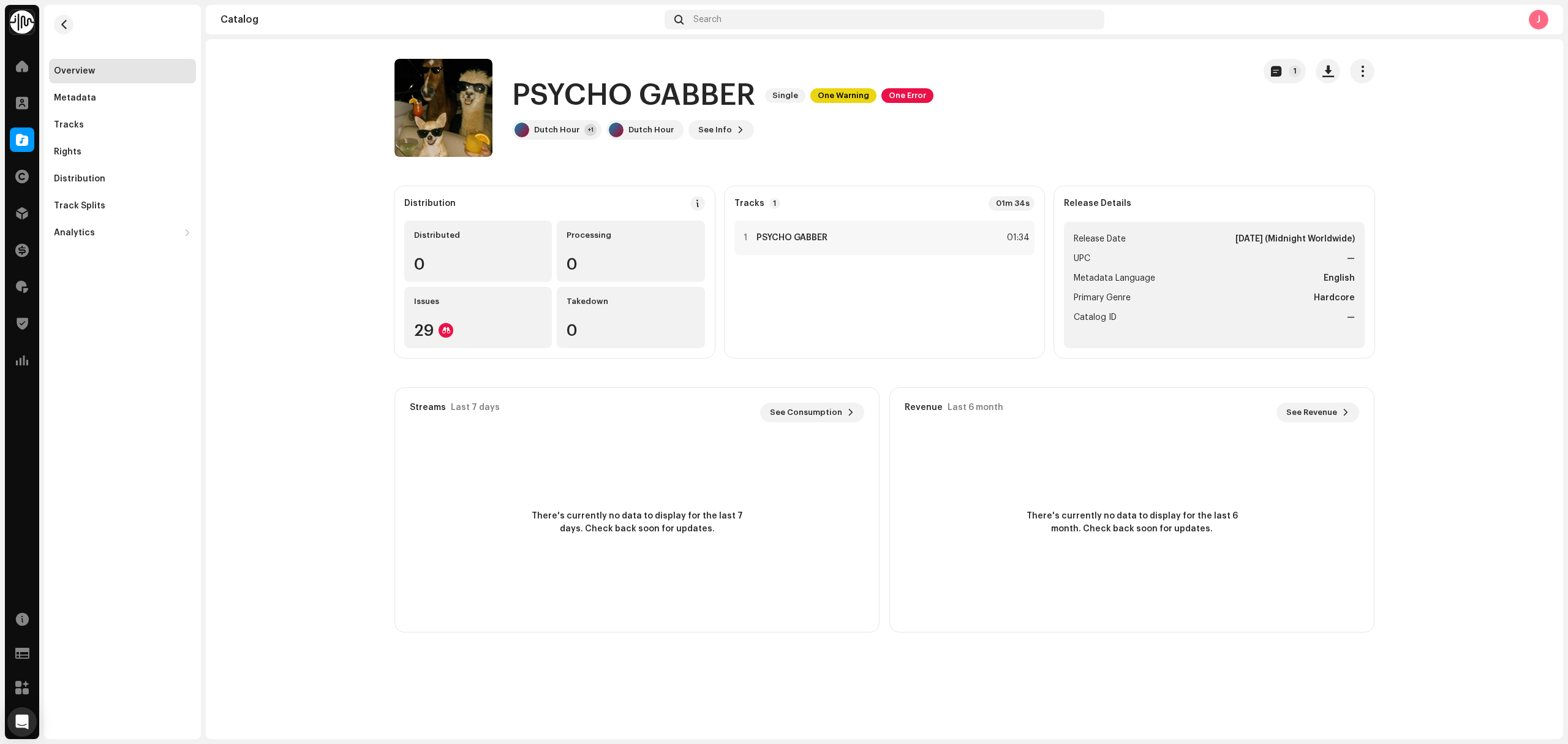
click at [1362, 94] on div "1" at bounding box center [1319, 108] width 111 height 98
click at [1369, 74] on button "button" at bounding box center [1362, 71] width 24 height 24
click at [1399, 130] on div "Edit" at bounding box center [1417, 125] width 114 height 10
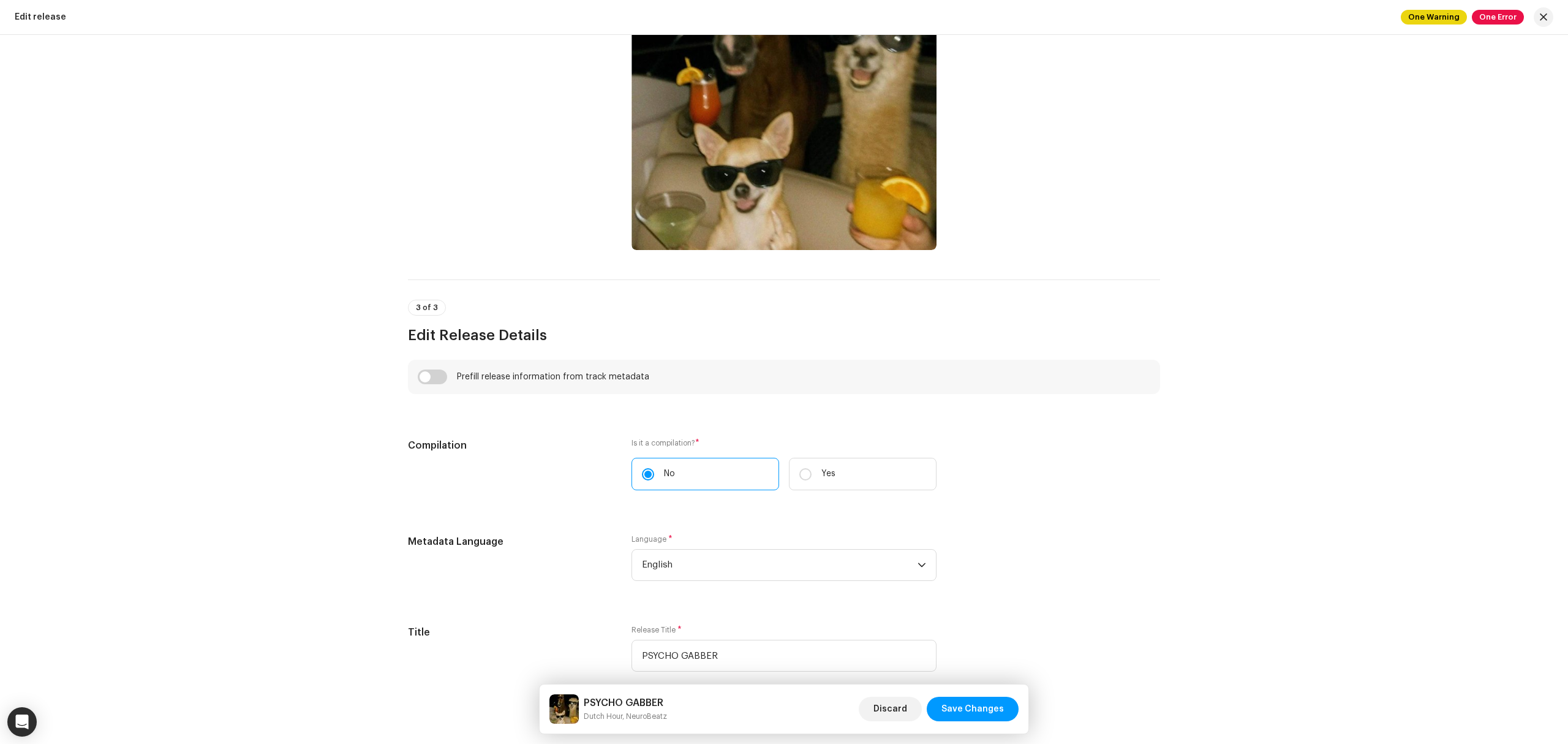
scroll to position [245, 0]
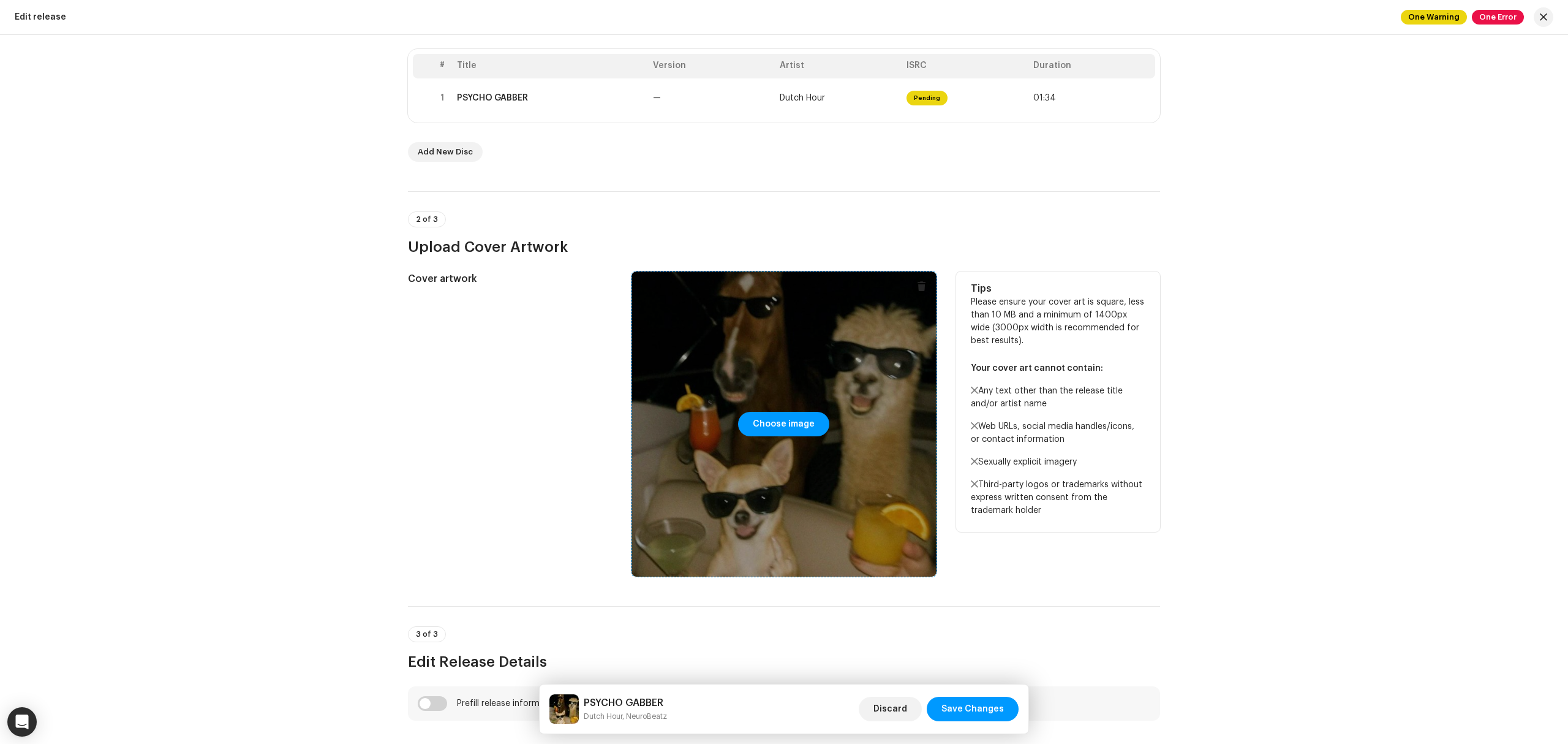
drag, startPoint x: 785, startPoint y: 430, endPoint x: 789, endPoint y: 442, distance: 12.6
click at [789, 442] on div "Choose image" at bounding box center [784, 424] width 305 height 305
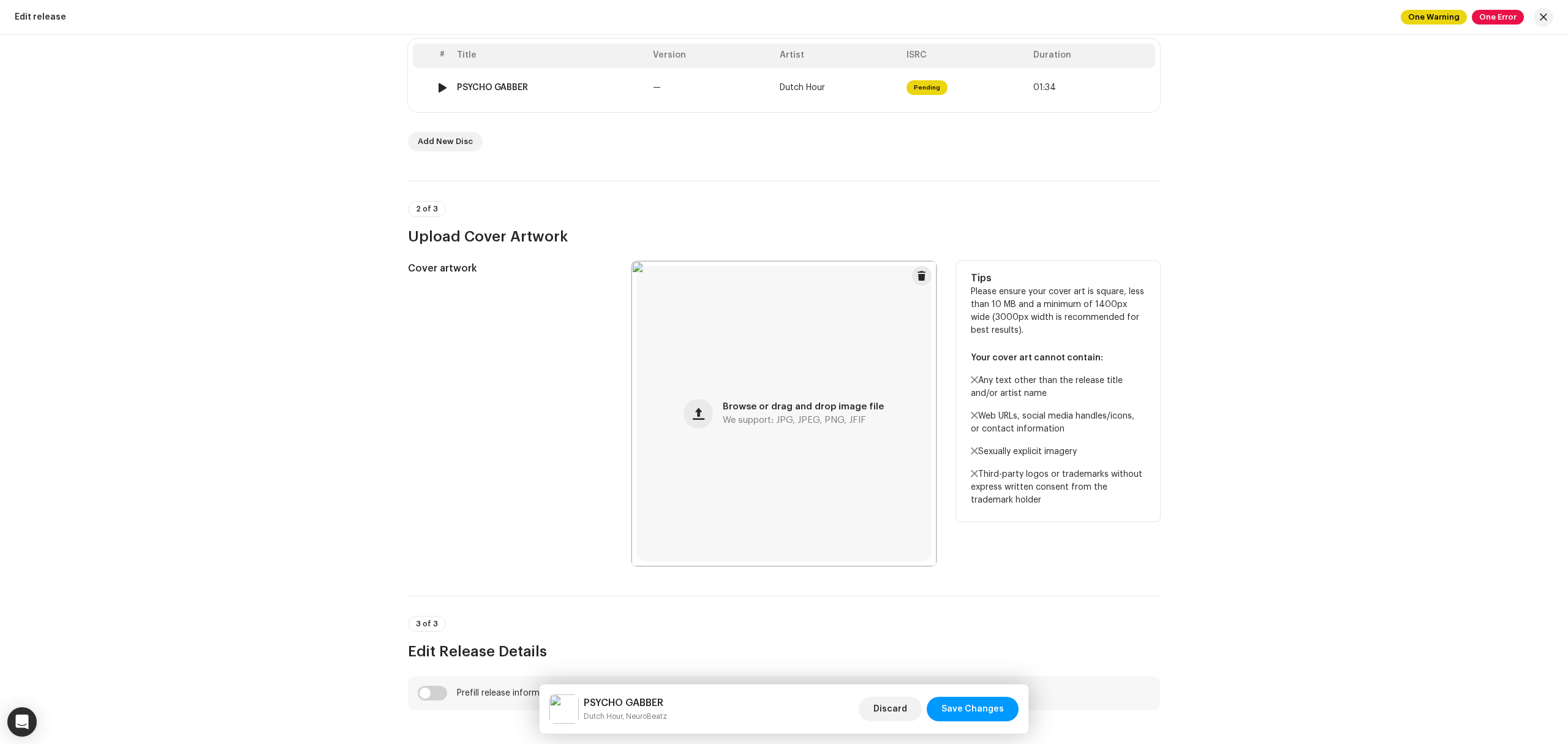
scroll to position [136, 0]
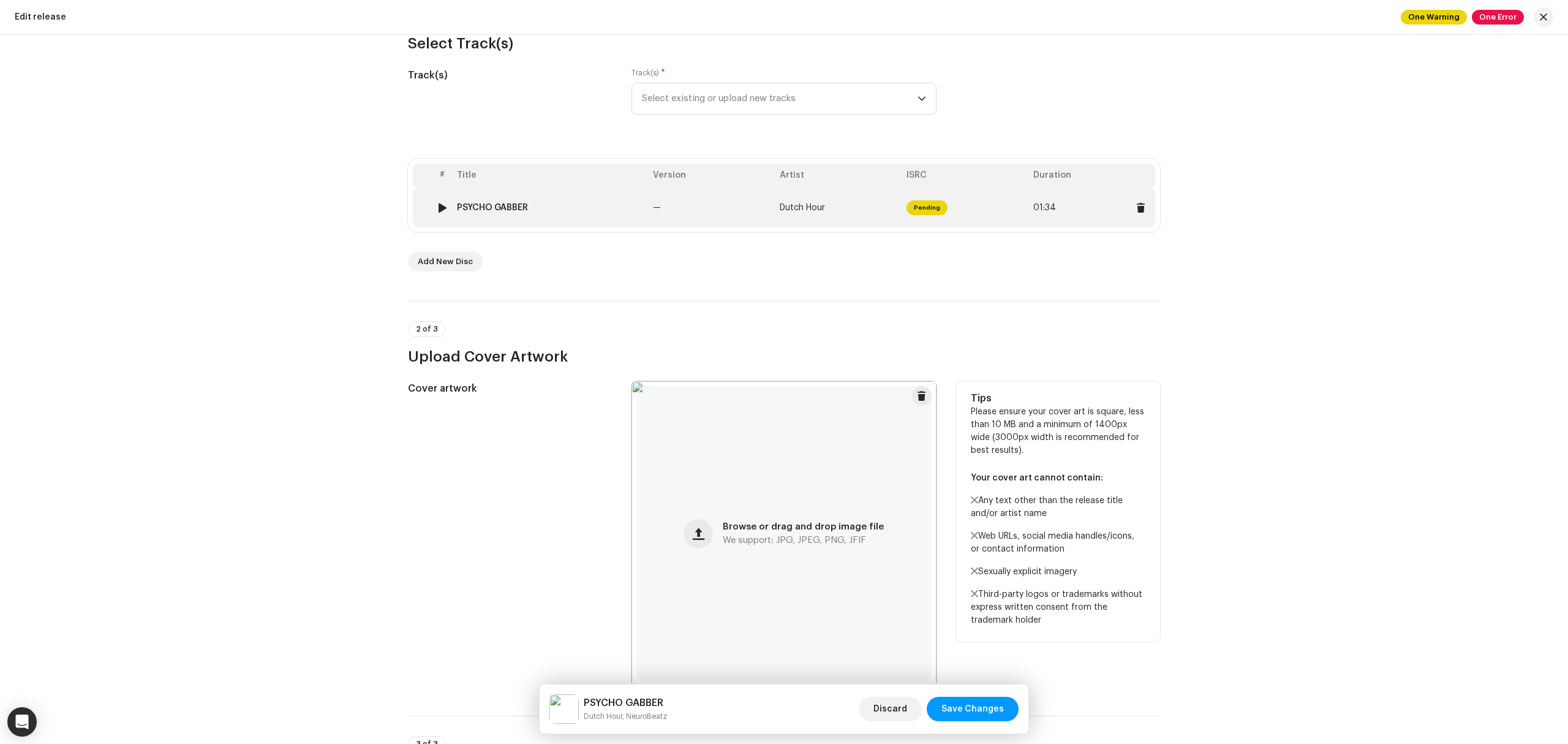
click at [596, 203] on div "PSYCHO GABBER" at bounding box center [550, 207] width 186 height 10
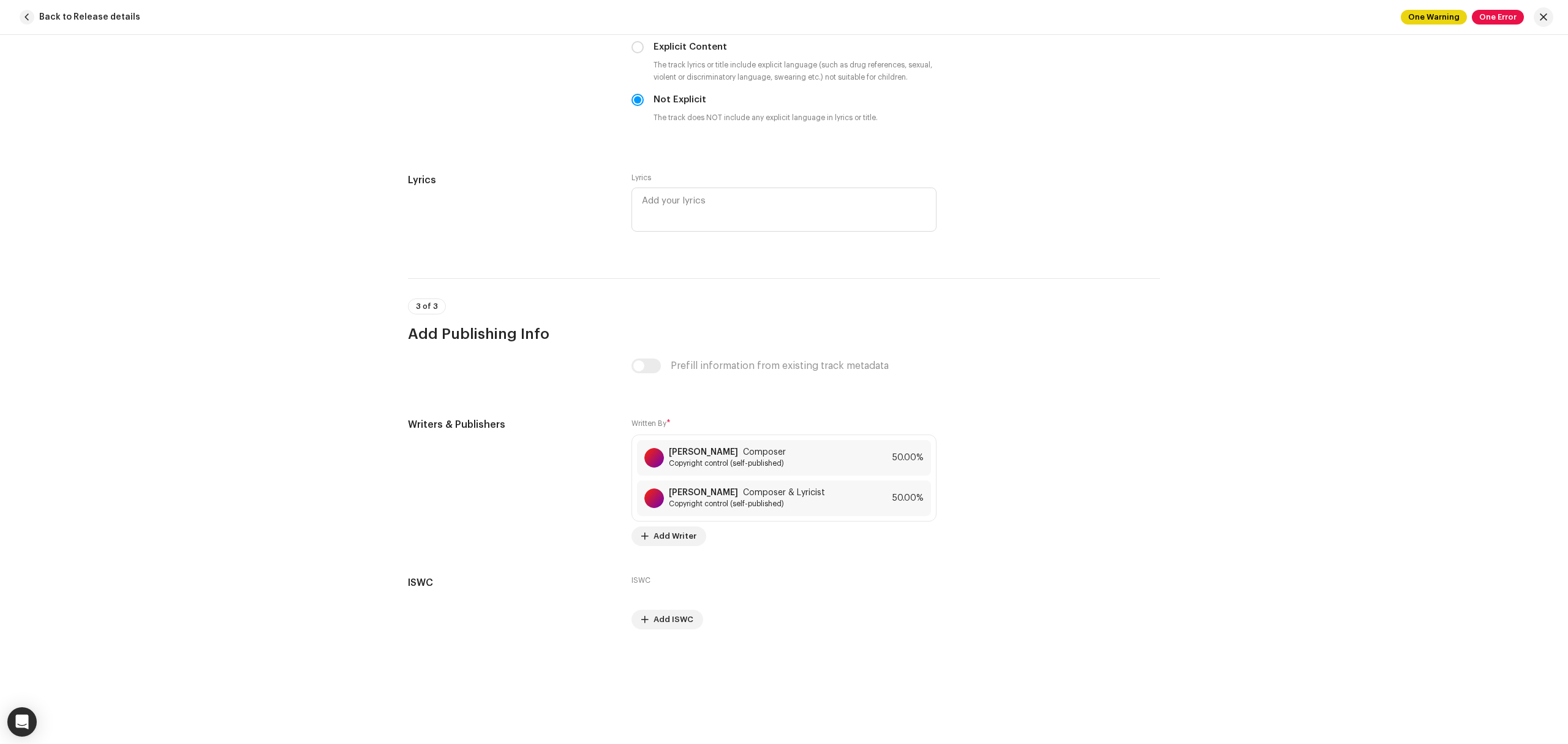
scroll to position [2251, 0]
drag, startPoint x: 1363, startPoint y: 383, endPoint x: 1358, endPoint y: 388, distance: 7.1
click at [1363, 383] on div "Track details Complete the following to finalize your track. 1 of 3 Add Audio F…" at bounding box center [784, 390] width 1568 height 709
click at [916, 457] on span at bounding box center [916, 454] width 7 height 10
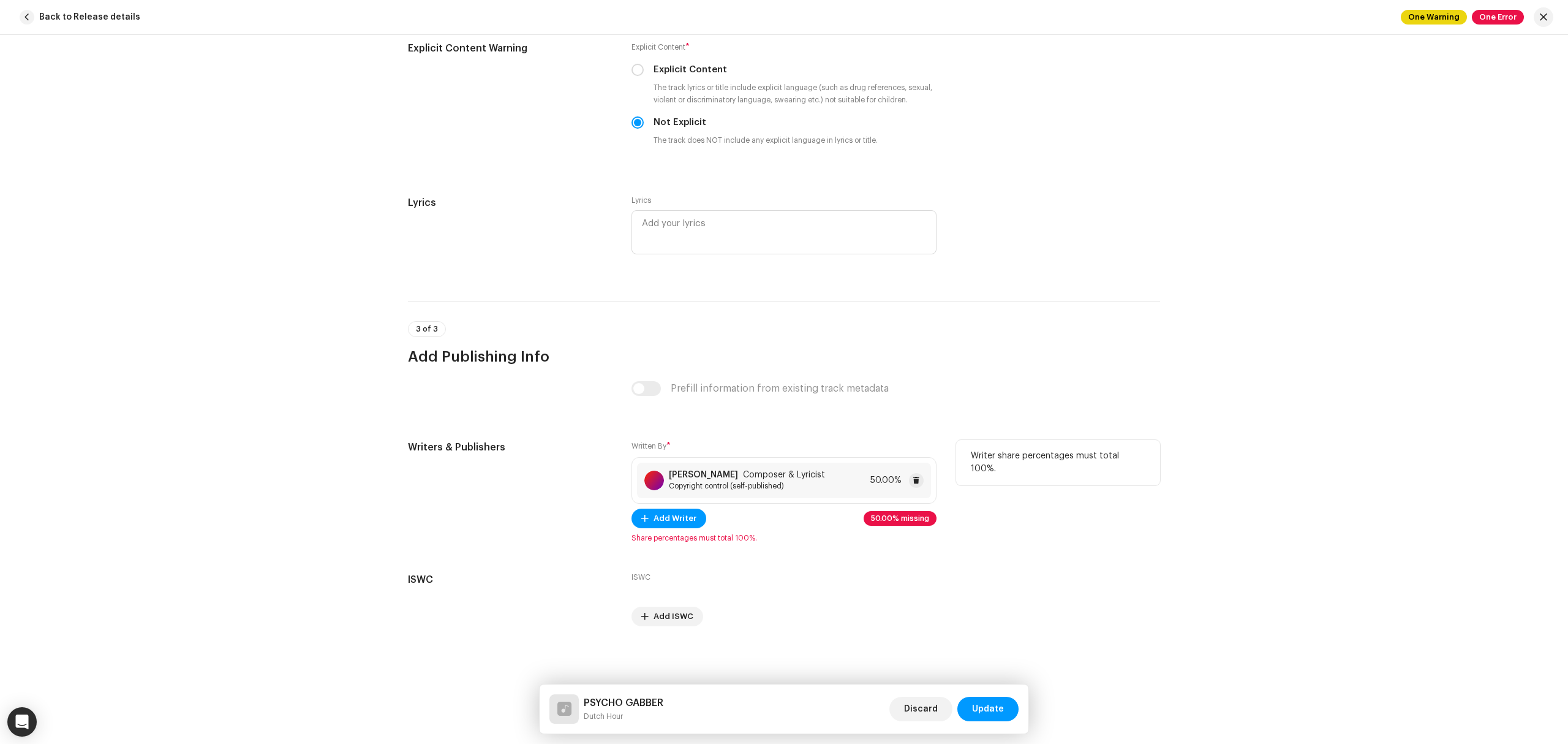
click at [696, 481] on span "Copyright control (self-published)" at bounding box center [747, 486] width 156 height 10
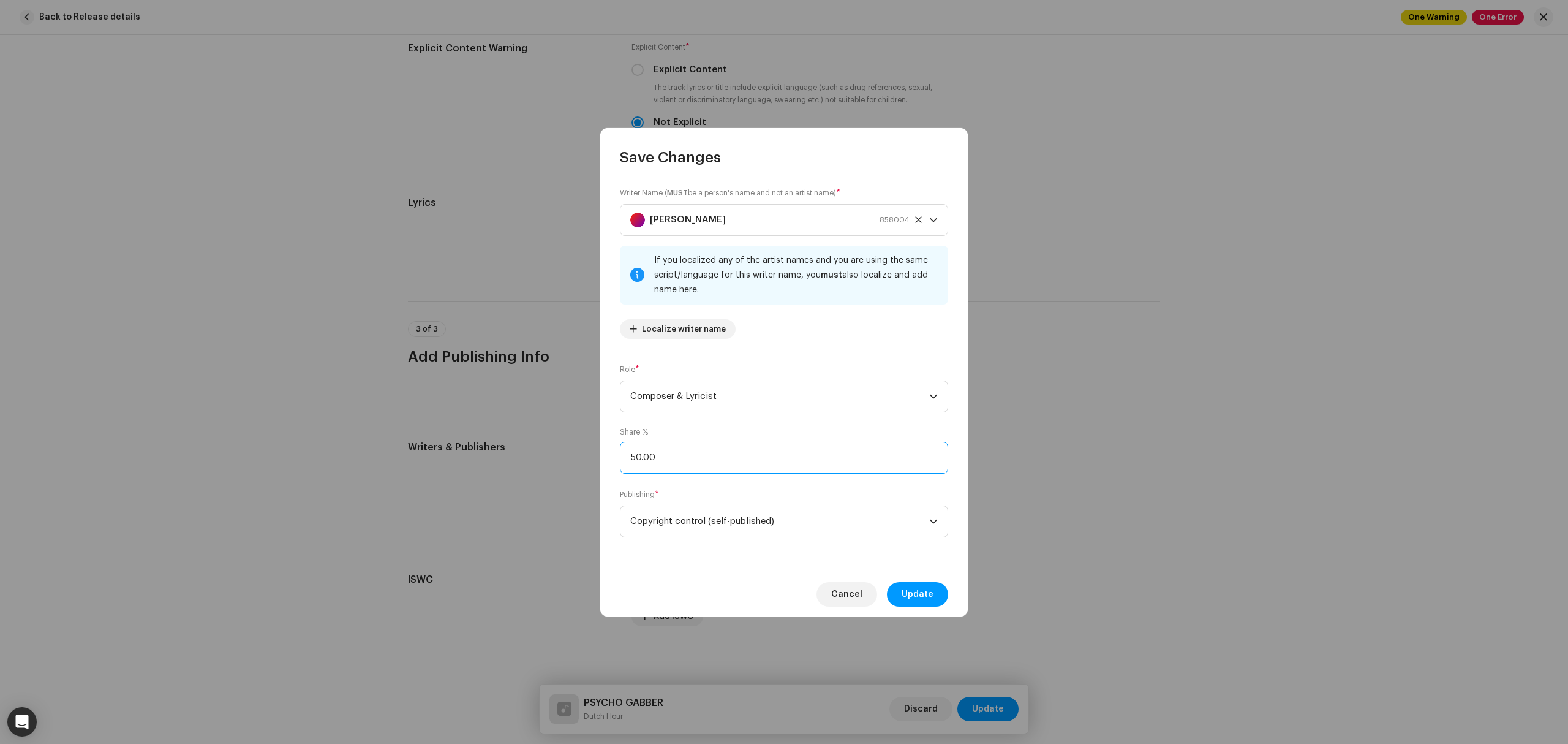
drag, startPoint x: 719, startPoint y: 458, endPoint x: 427, endPoint y: 440, distance: 292.6
click at [449, 439] on div "Save Changes Writer Name ( MUST be a person's name and not an artist name) * Ko…" at bounding box center [784, 372] width 1568 height 744
type input "100.00"
click at [912, 594] on span "Update" at bounding box center [917, 594] width 32 height 24
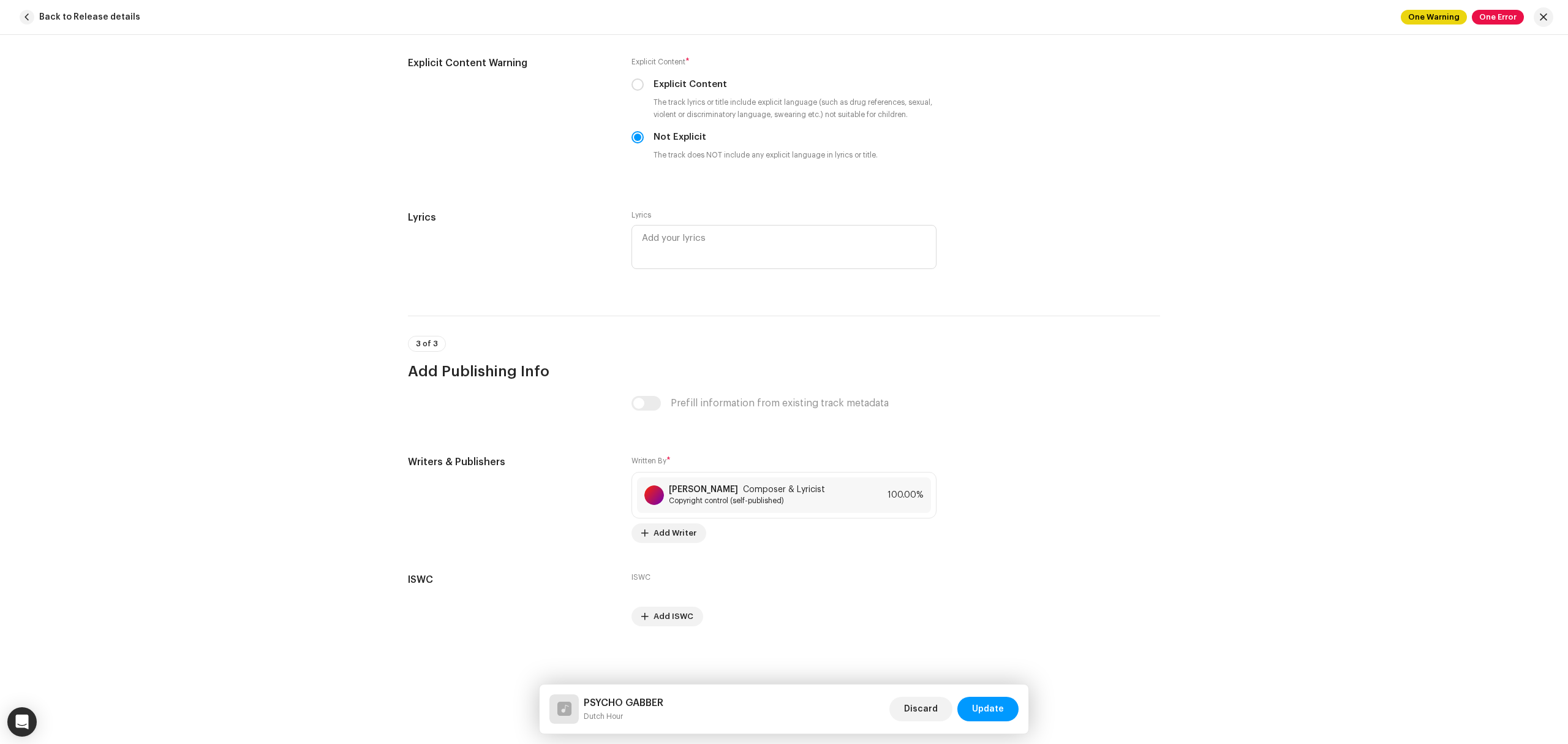
click at [293, 540] on div "Track details Complete the following to finalize your track. 1 of 3 Add Audio F…" at bounding box center [784, 390] width 1568 height 709
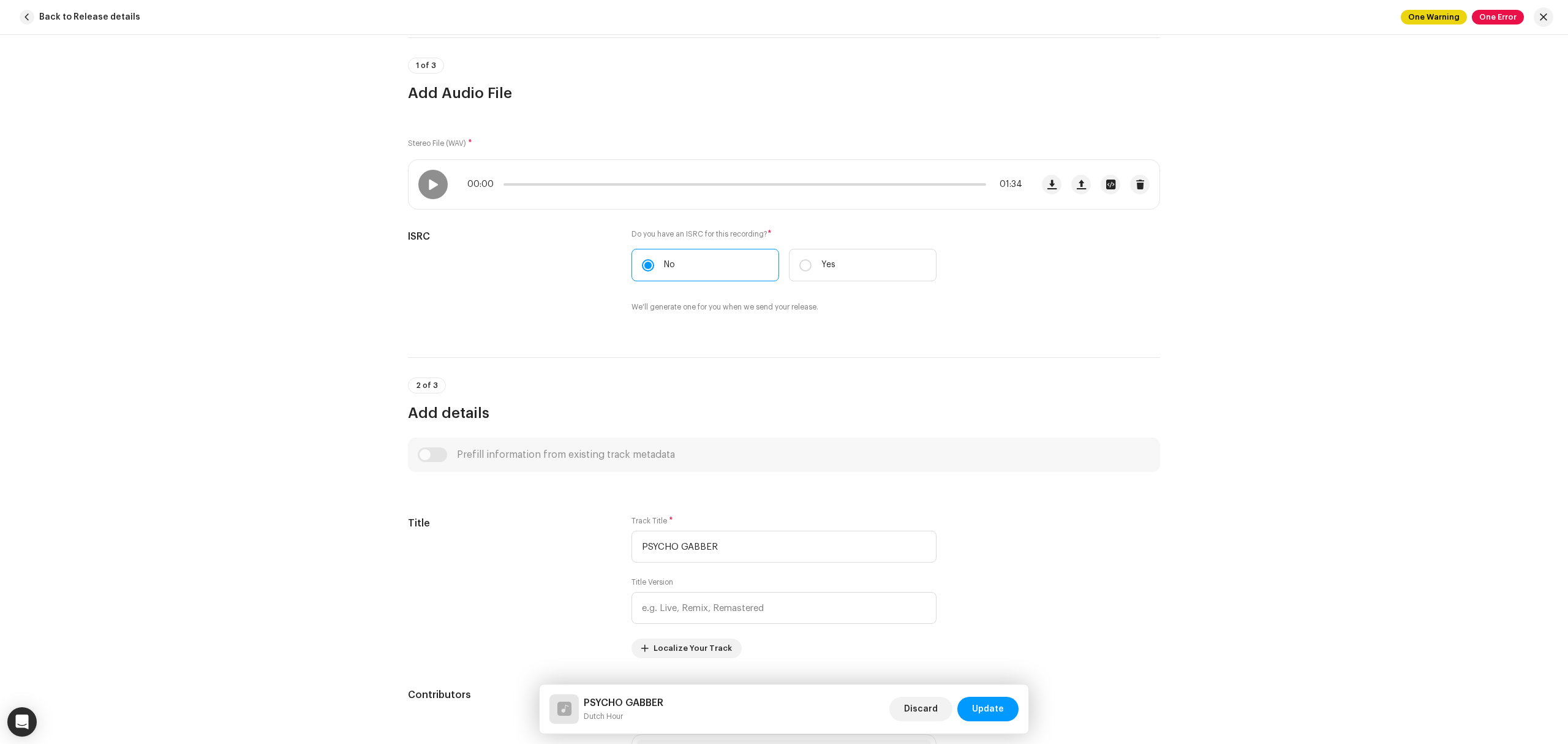
scroll to position [0, 0]
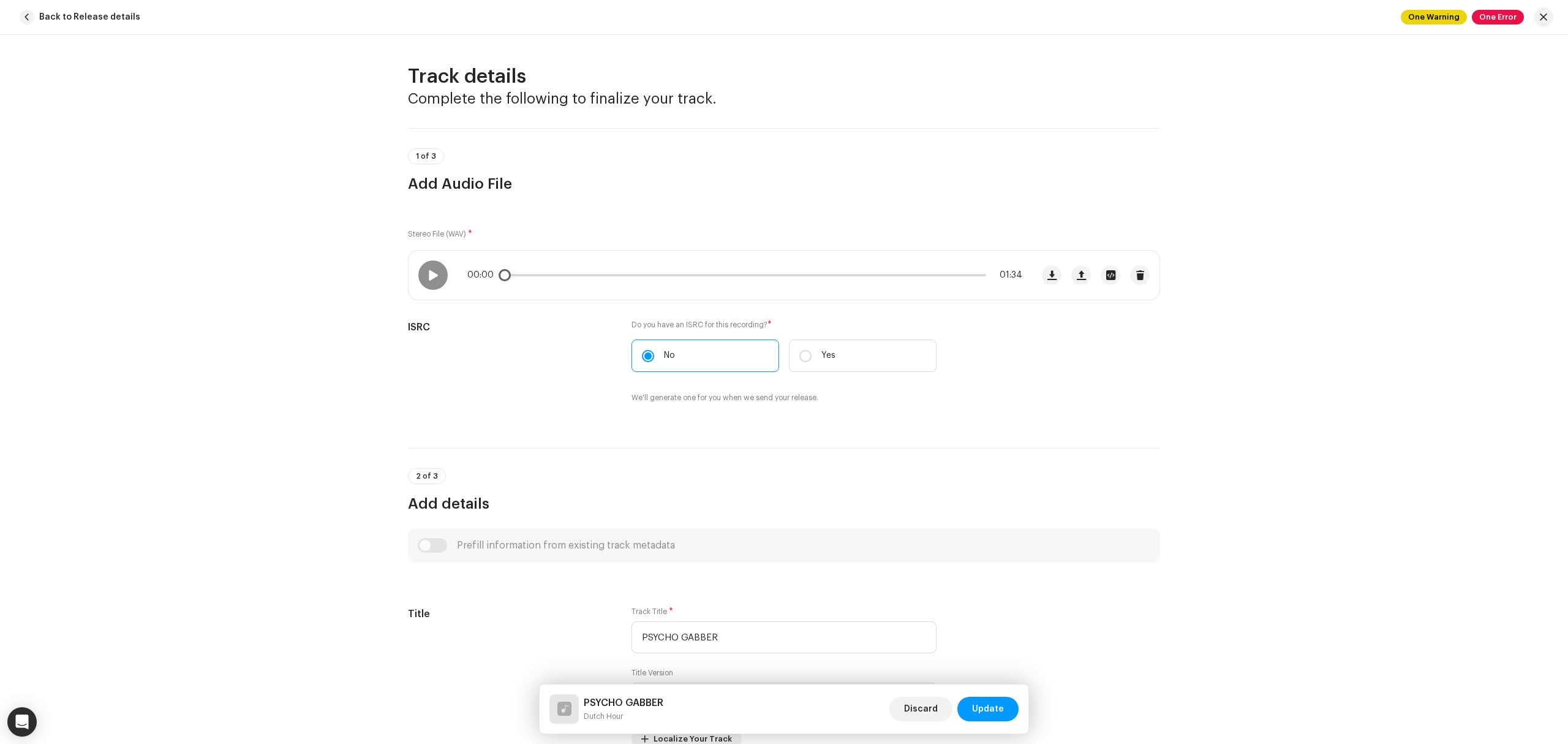
click at [430, 294] on div "00:00 01:34" at bounding box center [720, 275] width 624 height 49
drag, startPoint x: 432, startPoint y: 283, endPoint x: 454, endPoint y: 283, distance: 22.0
click at [430, 283] on div at bounding box center [433, 275] width 30 height 30
drag, startPoint x: 504, startPoint y: 277, endPoint x: 554, endPoint y: 277, distance: 50.0
click at [553, 277] on span at bounding box center [550, 275] width 12 height 12
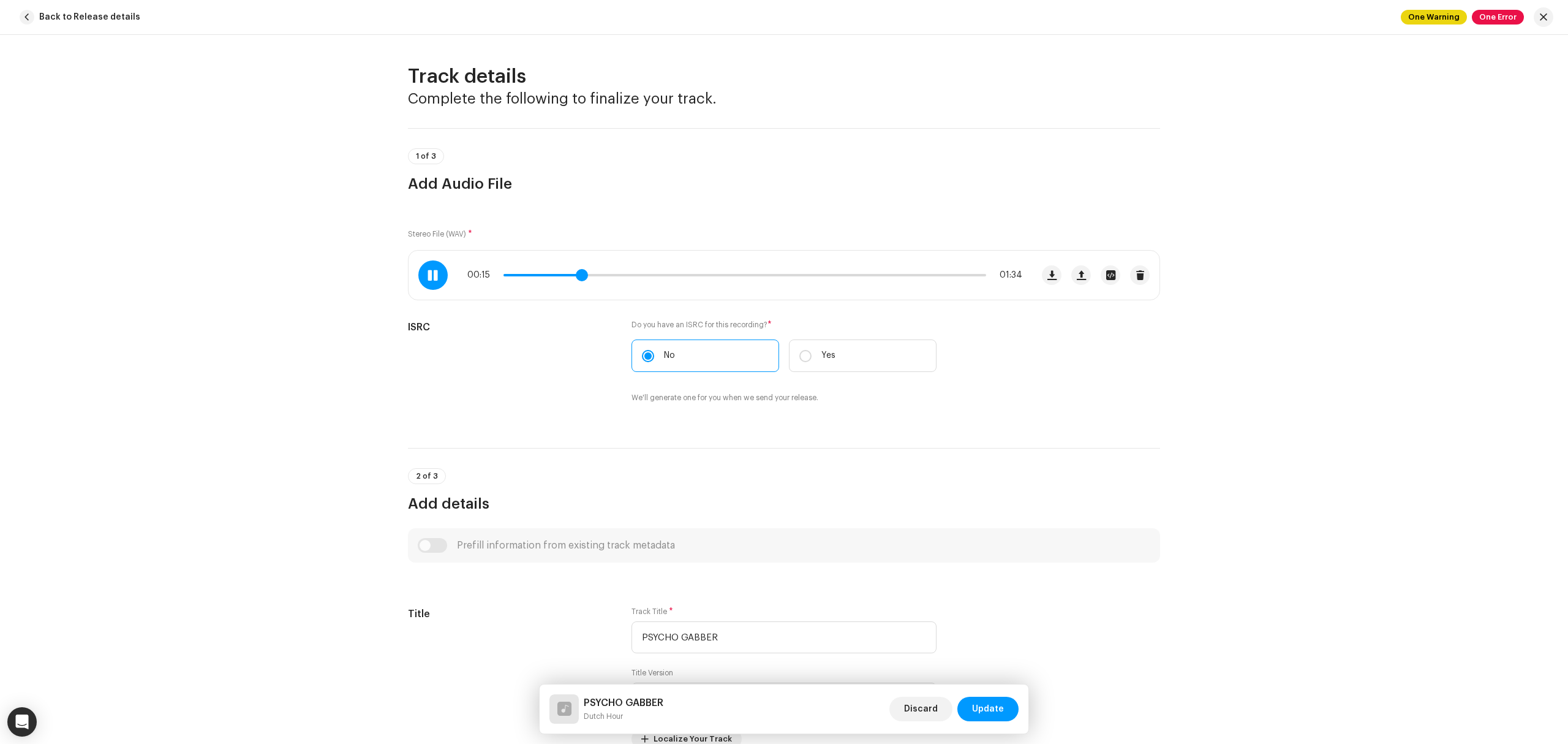
drag, startPoint x: 554, startPoint y: 277, endPoint x: 582, endPoint y: 280, distance: 28.2
click at [582, 280] on span at bounding box center [582, 275] width 12 height 12
drag, startPoint x: 582, startPoint y: 280, endPoint x: 630, endPoint y: 280, distance: 48.0
click at [630, 280] on span at bounding box center [628, 275] width 12 height 12
drag, startPoint x: 630, startPoint y: 280, endPoint x: 674, endPoint y: 278, distance: 44.0
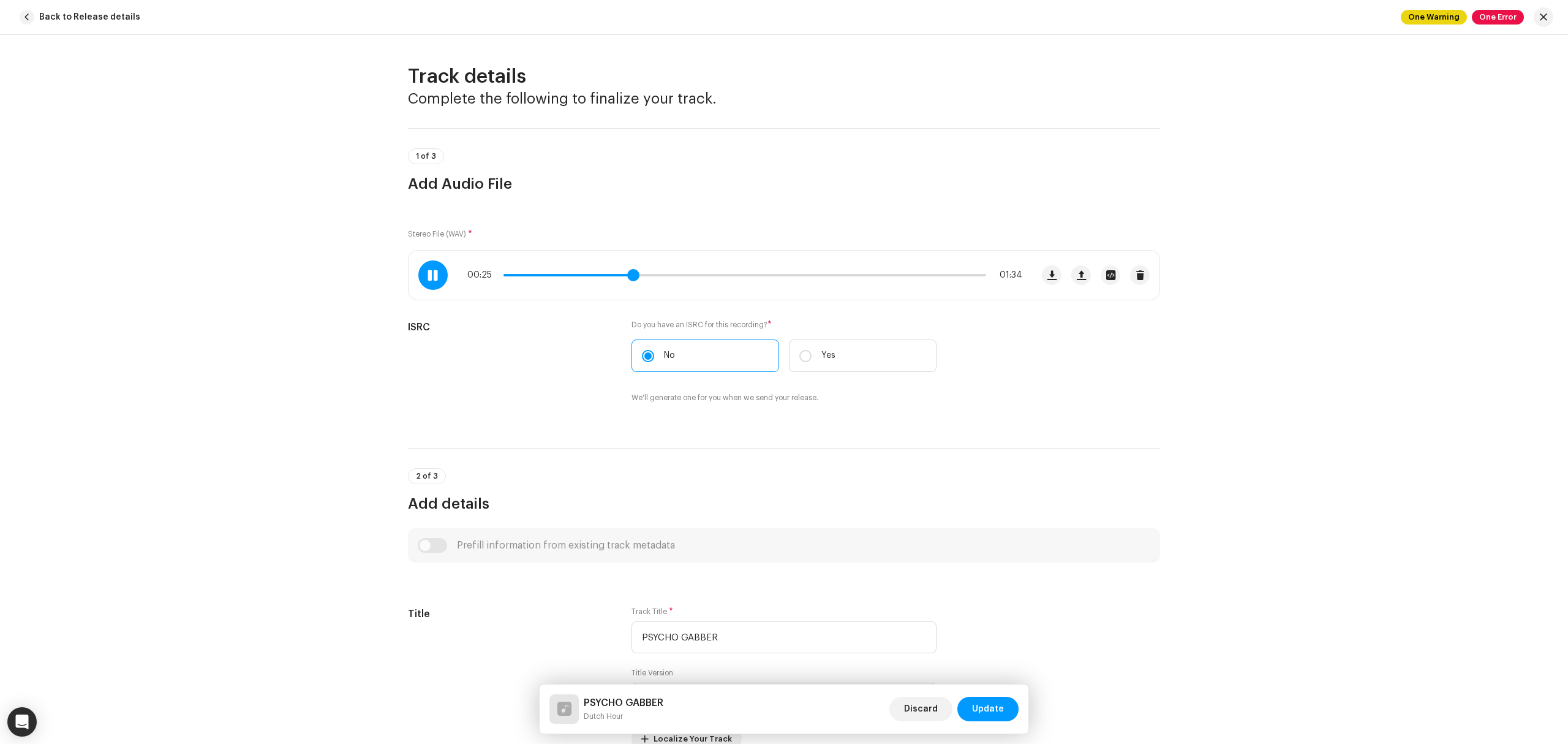
click at [639, 278] on span at bounding box center [634, 275] width 12 height 12
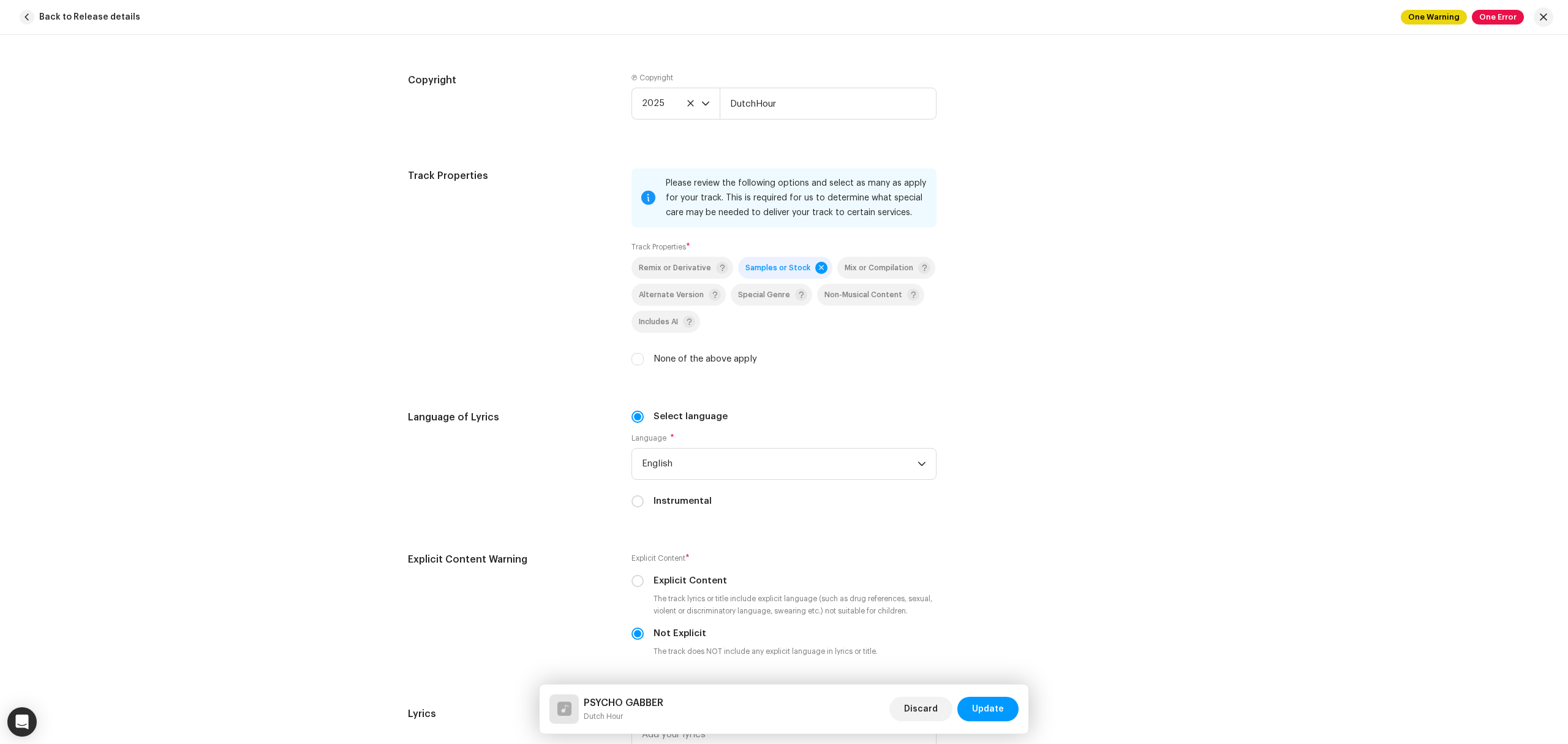
scroll to position [1797, 0]
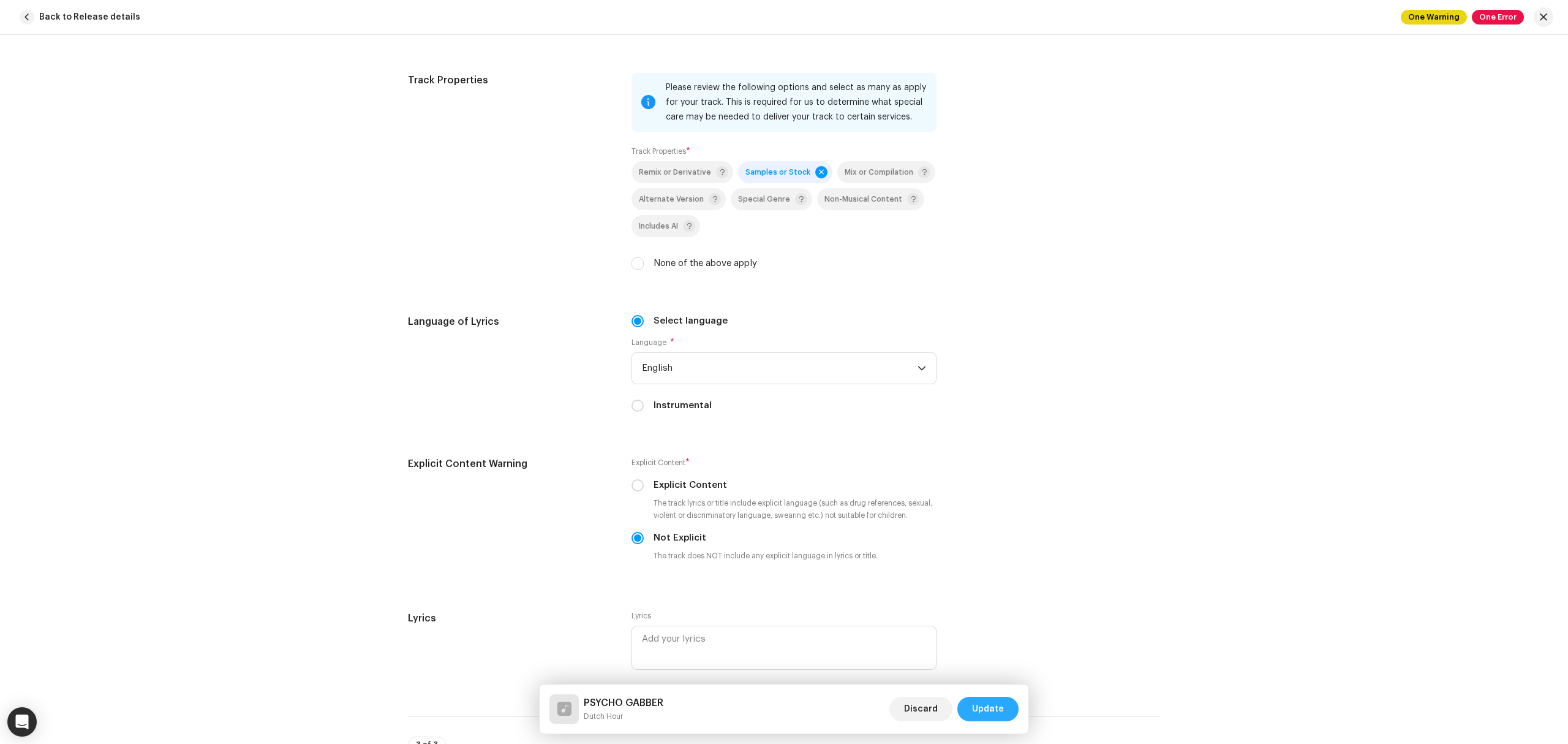
click at [980, 702] on span "Update" at bounding box center [987, 708] width 32 height 24
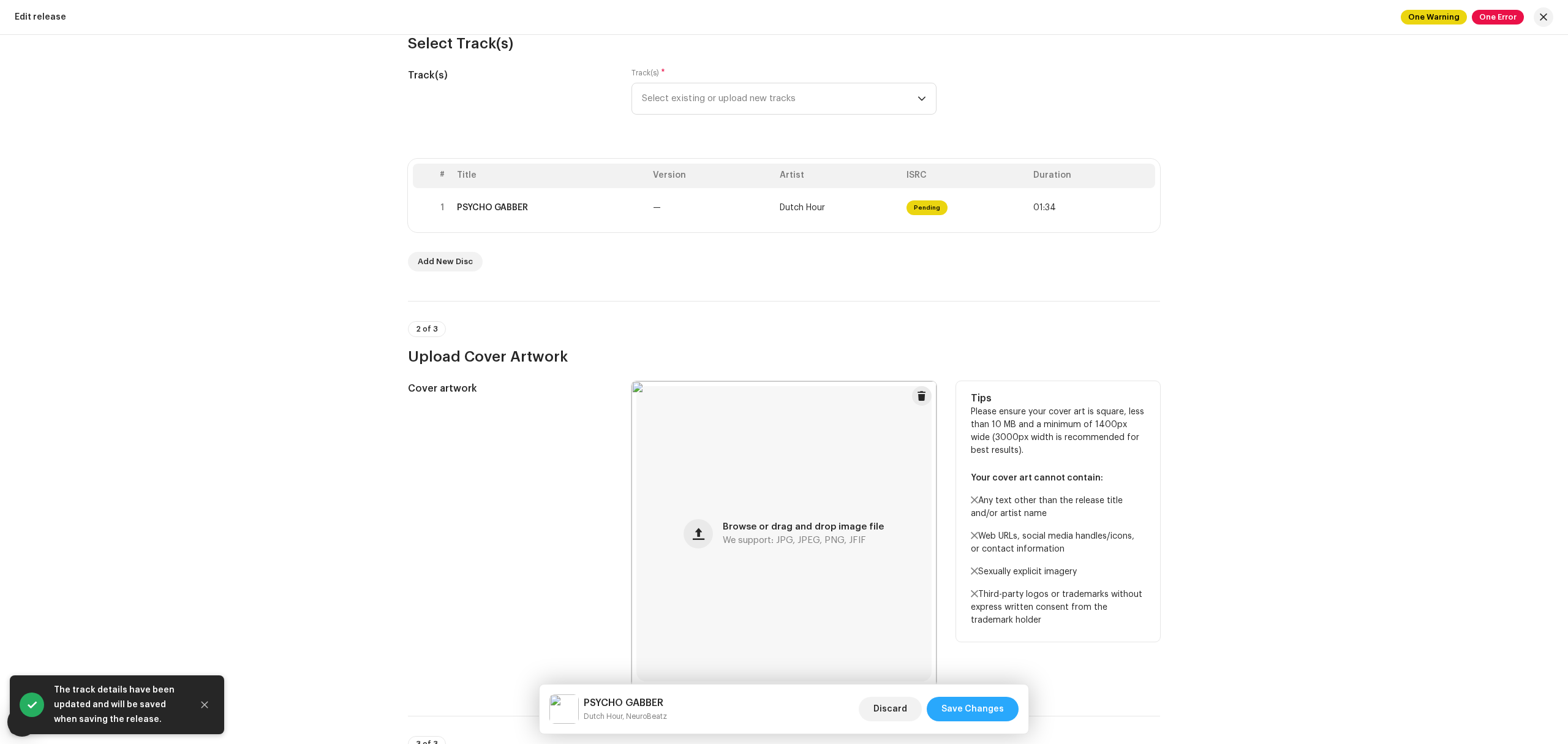
click at [964, 712] on span "Save Changes" at bounding box center [972, 708] width 62 height 24
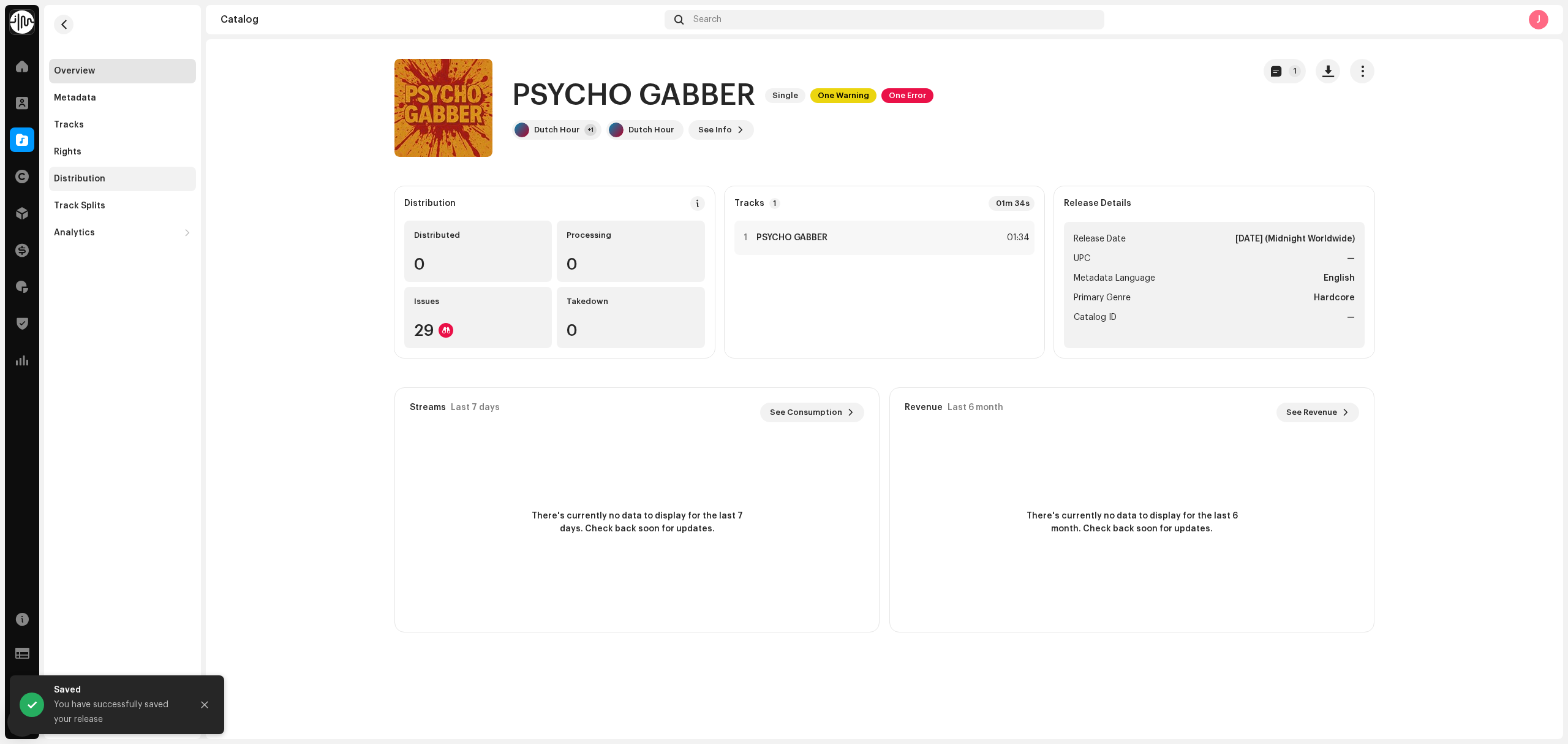
click at [116, 177] on div "Distribution" at bounding box center [122, 178] width 137 height 10
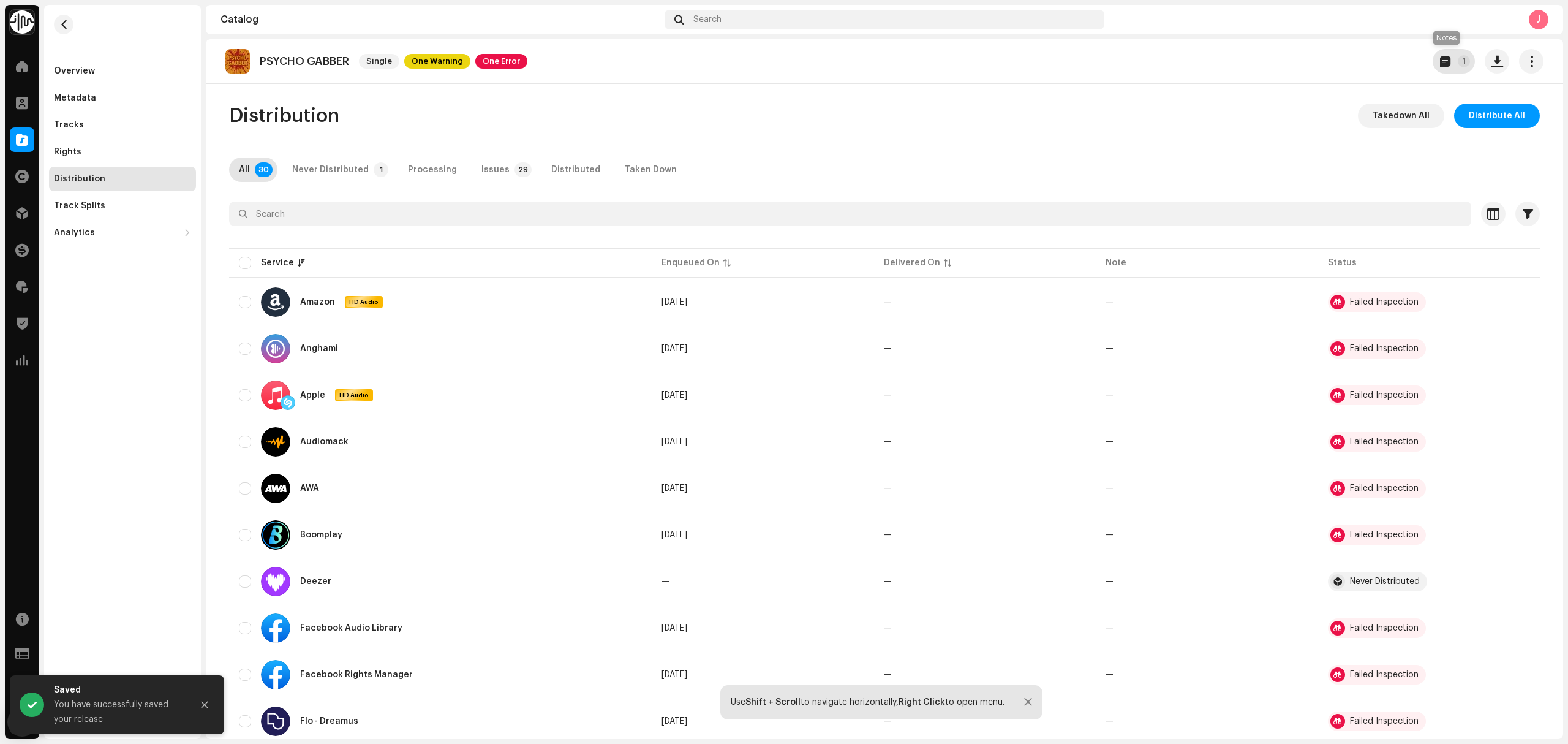
click at [1440, 59] on span "button" at bounding box center [1444, 61] width 10 height 10
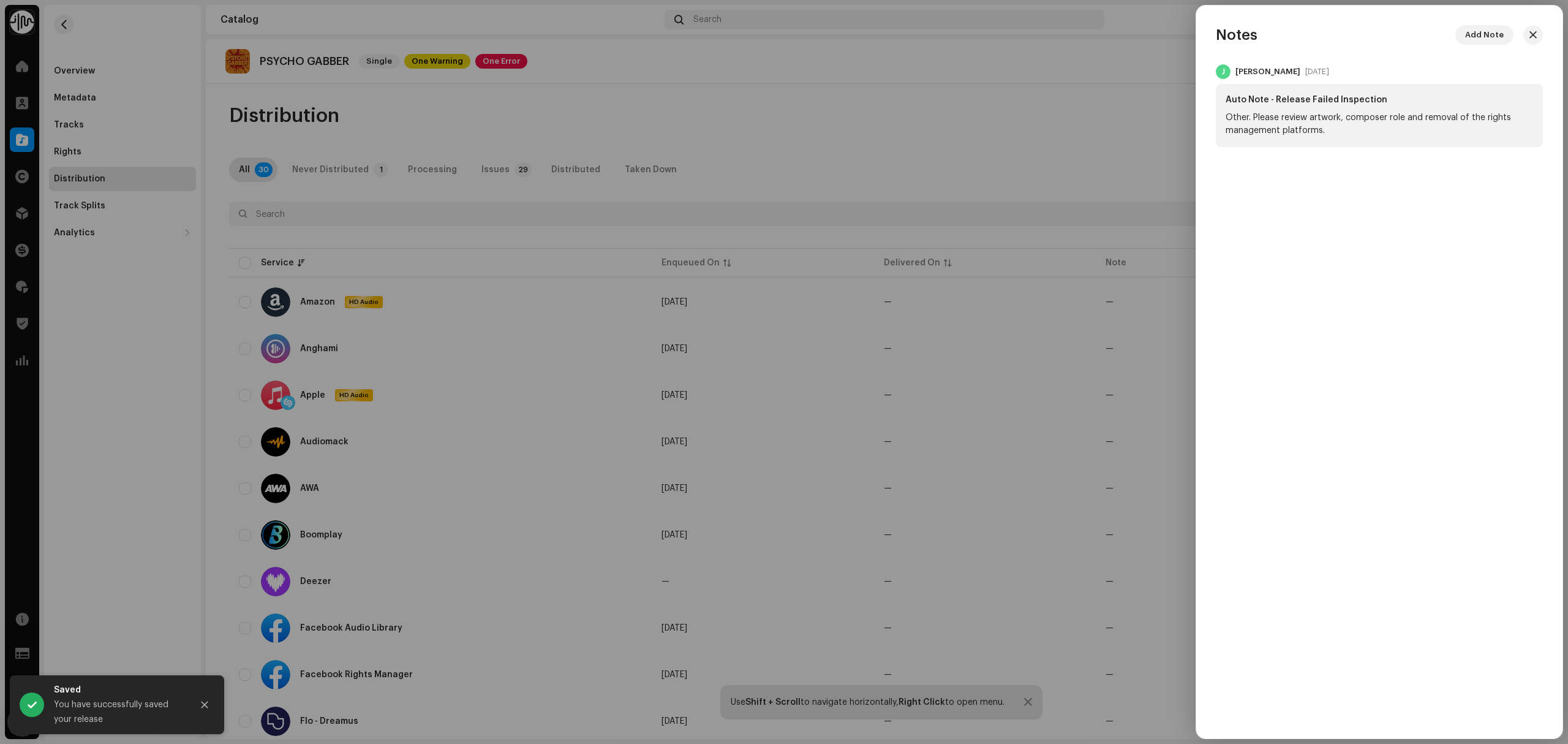
click at [1066, 64] on div at bounding box center [784, 372] width 1568 height 744
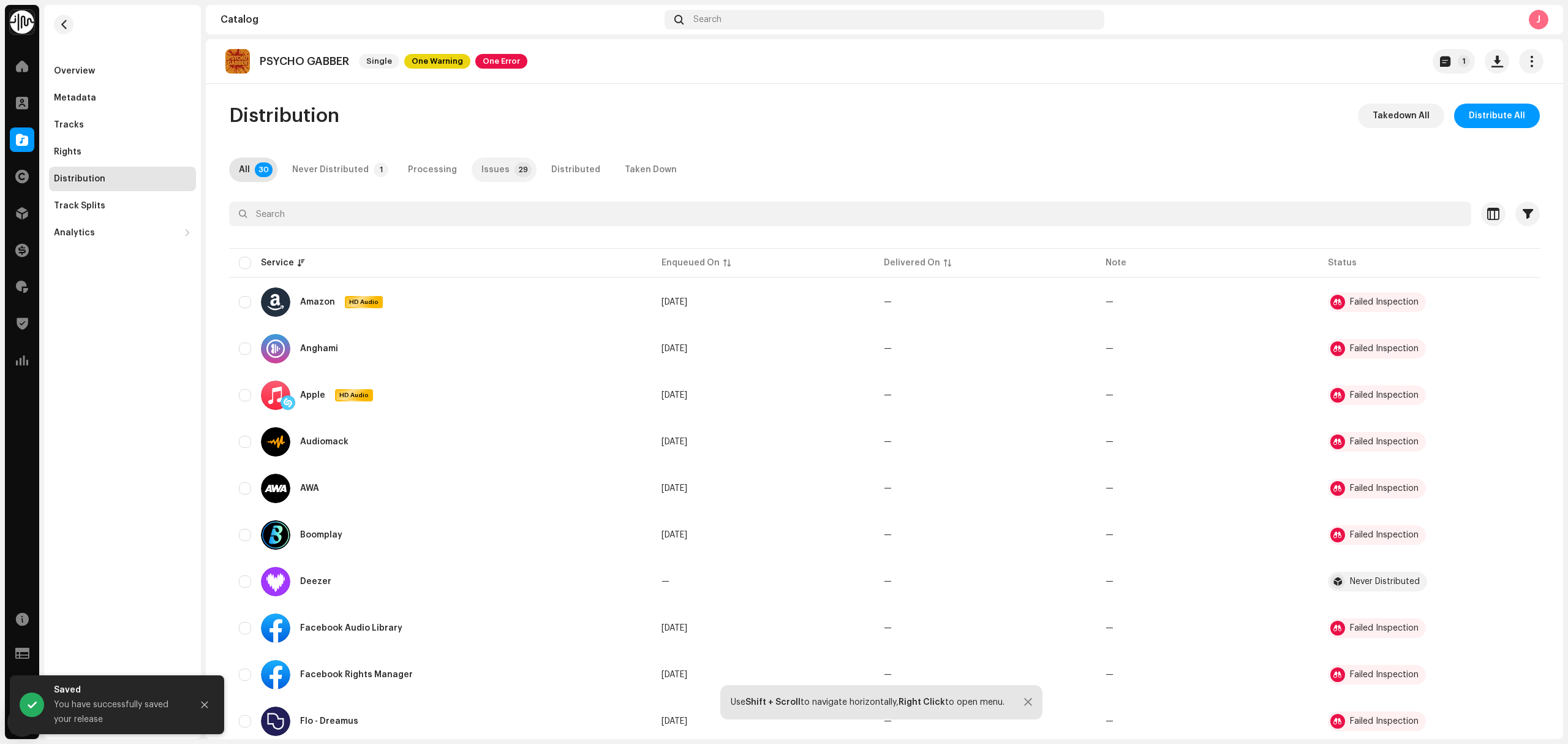
click at [515, 167] on p-badge "29" at bounding box center [523, 169] width 17 height 15
click at [239, 266] on input "checkbox" at bounding box center [245, 263] width 12 height 12
checkbox input "true"
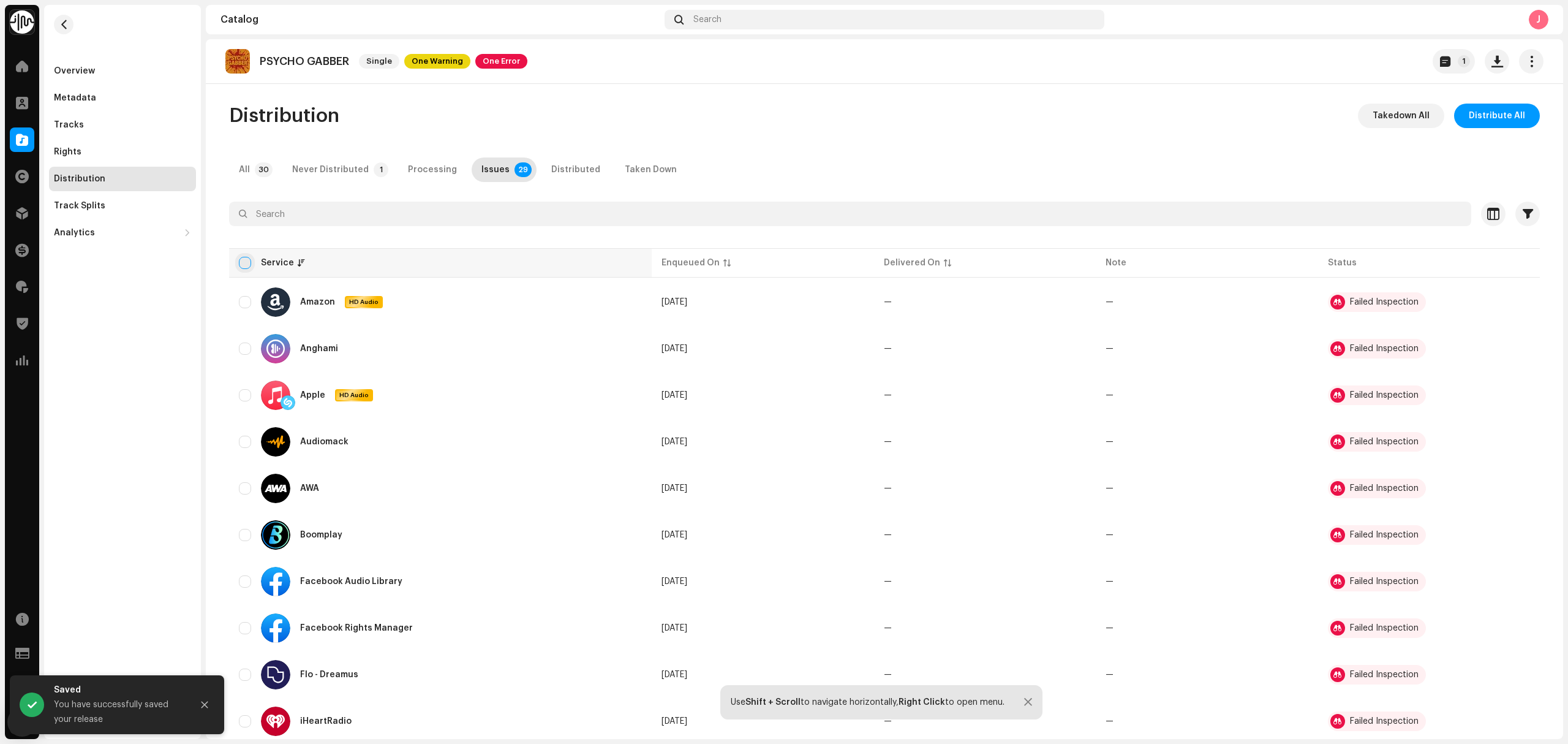
checkbox input "true"
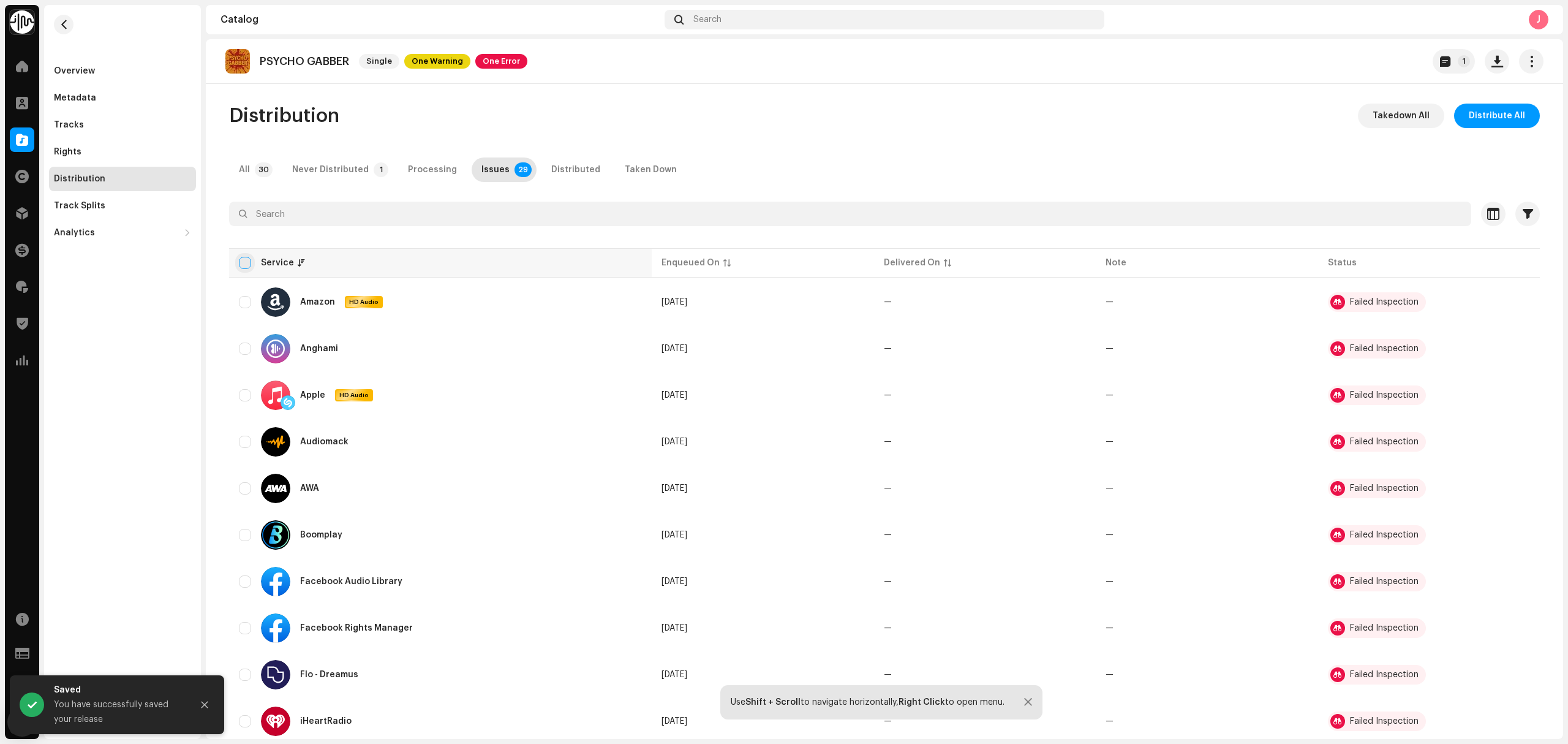
checkbox input "true"
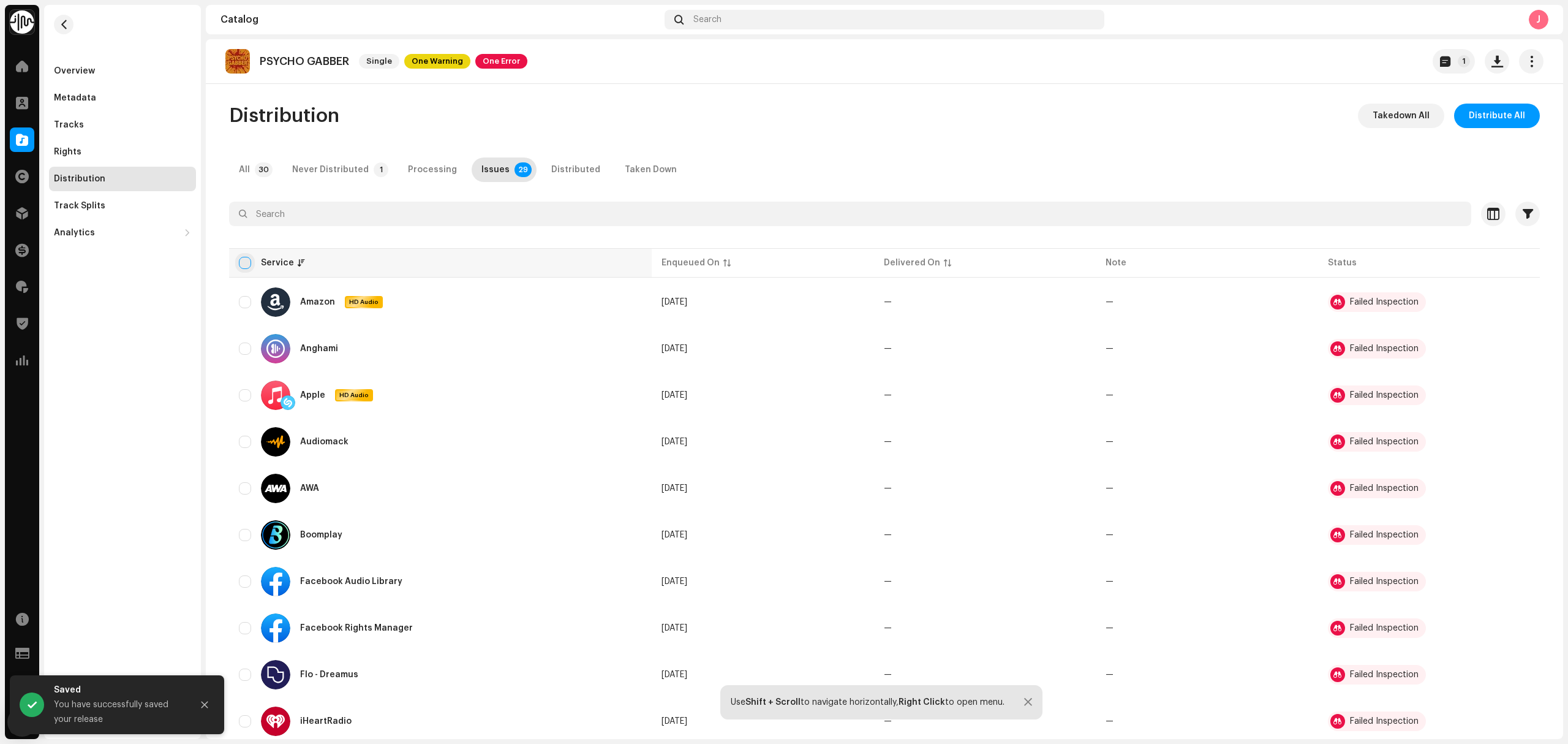
checkbox input "true"
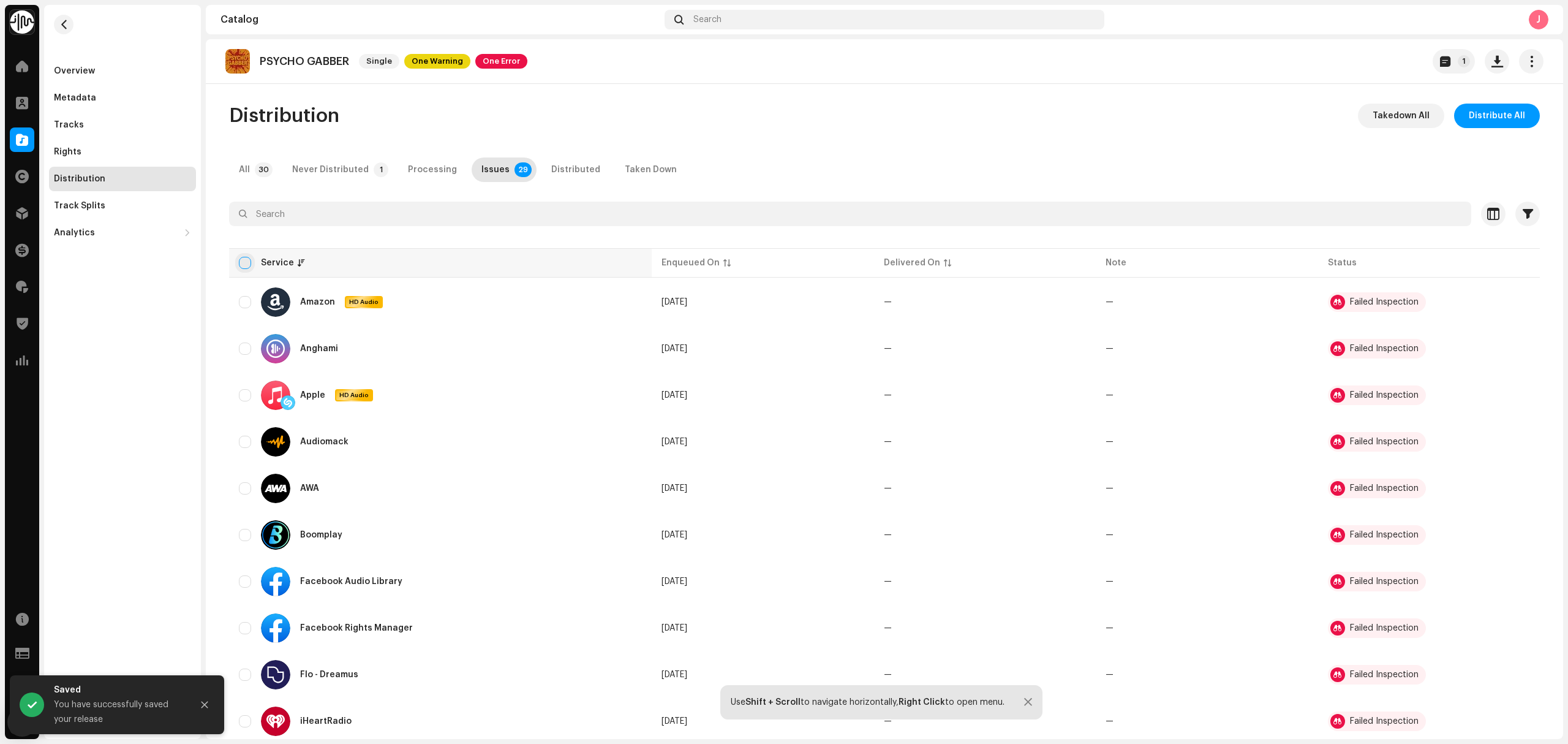
checkbox input "true"
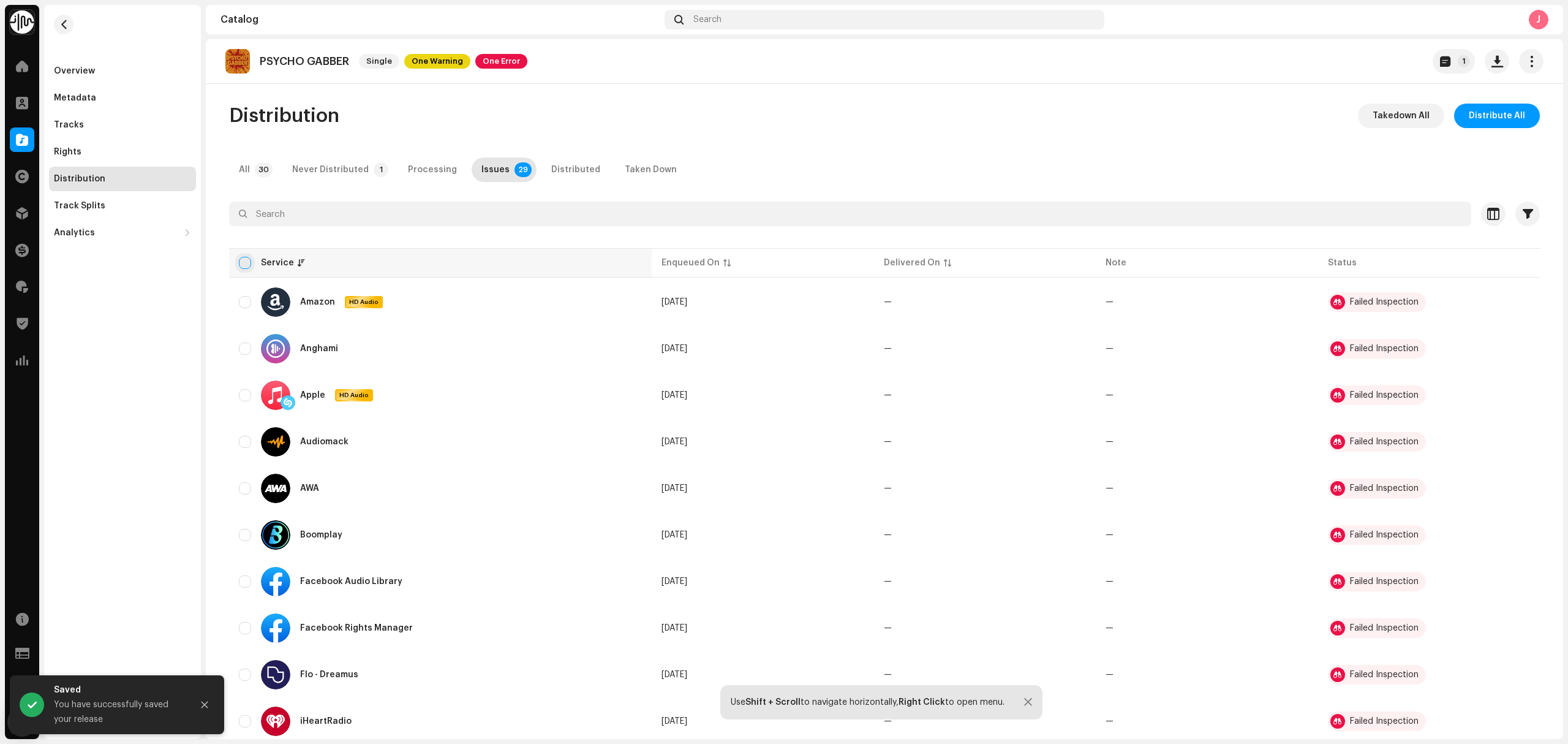
checkbox input "true"
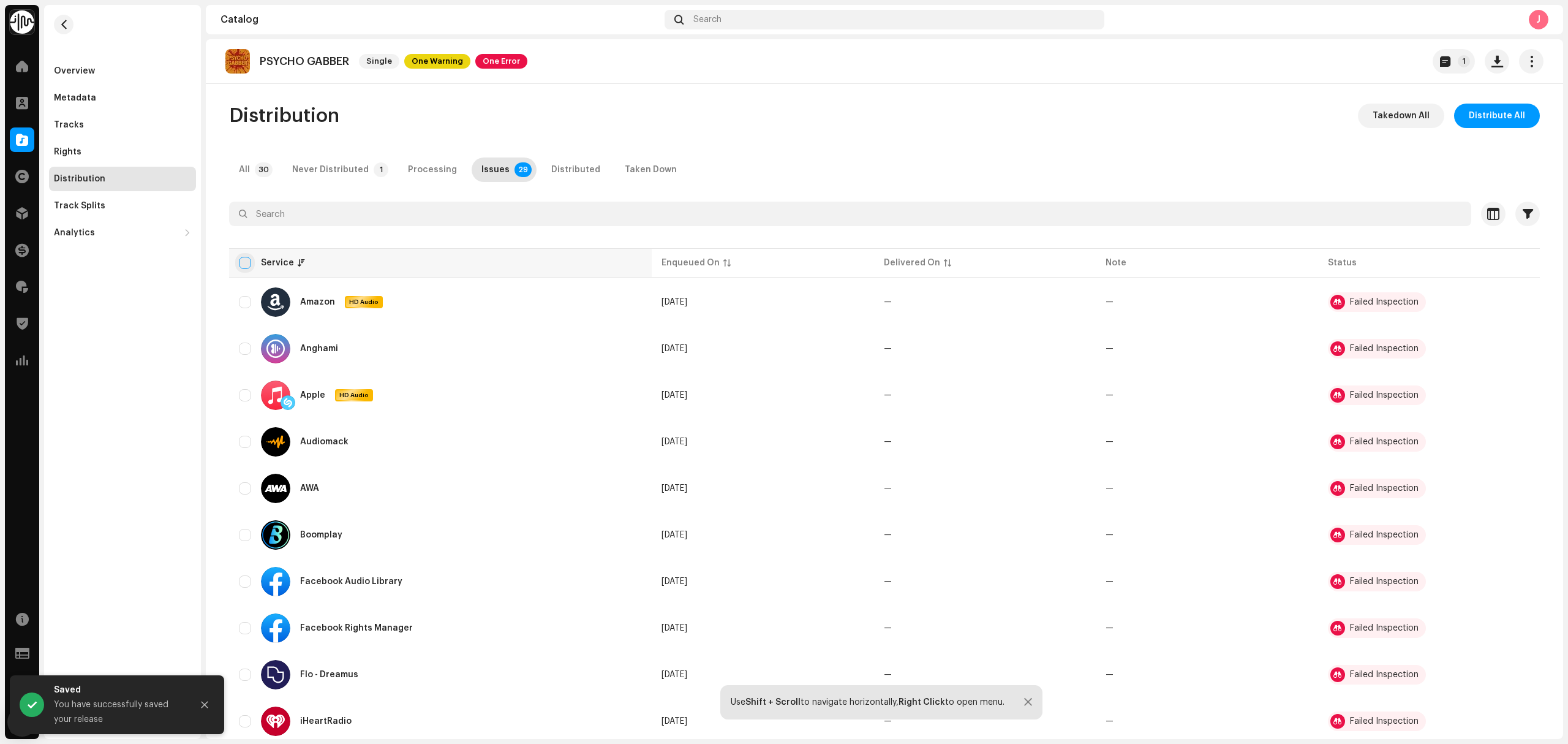
checkbox input "true"
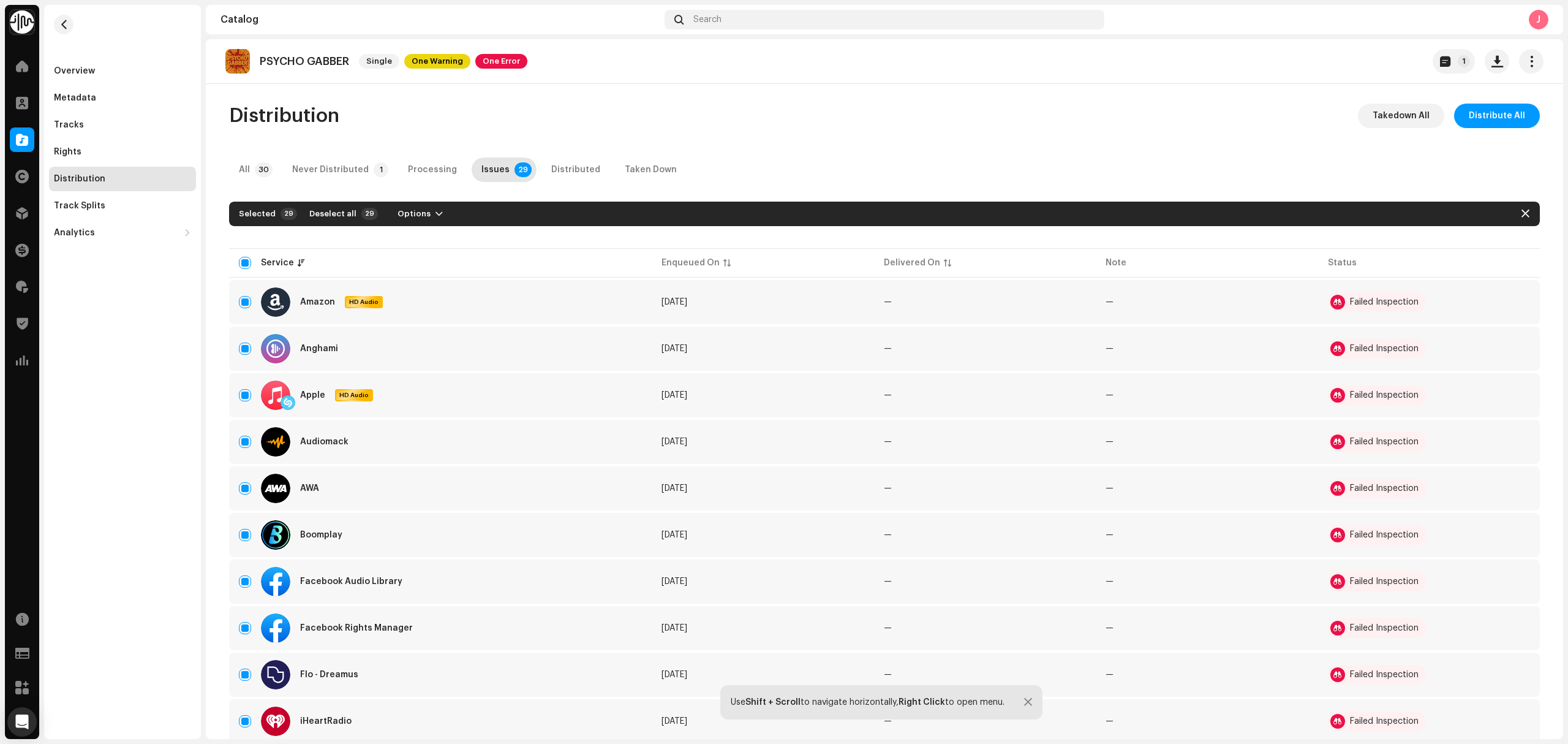
scroll to position [326, 0]
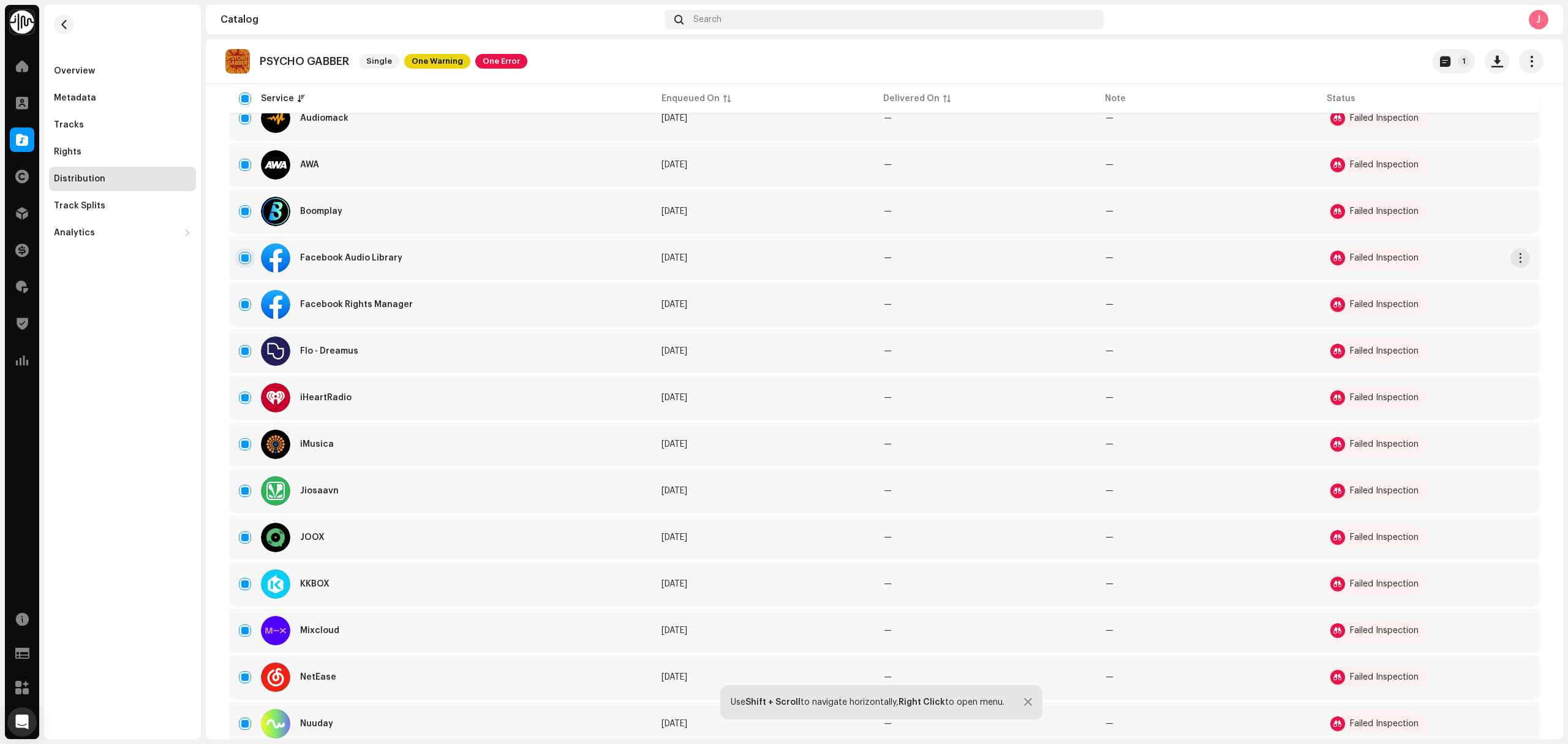
click at [241, 263] on input "Row Selected" at bounding box center [245, 258] width 12 height 12
checkbox input "false"
click at [245, 302] on input "Row Selected" at bounding box center [245, 305] width 12 height 12
checkbox input "false"
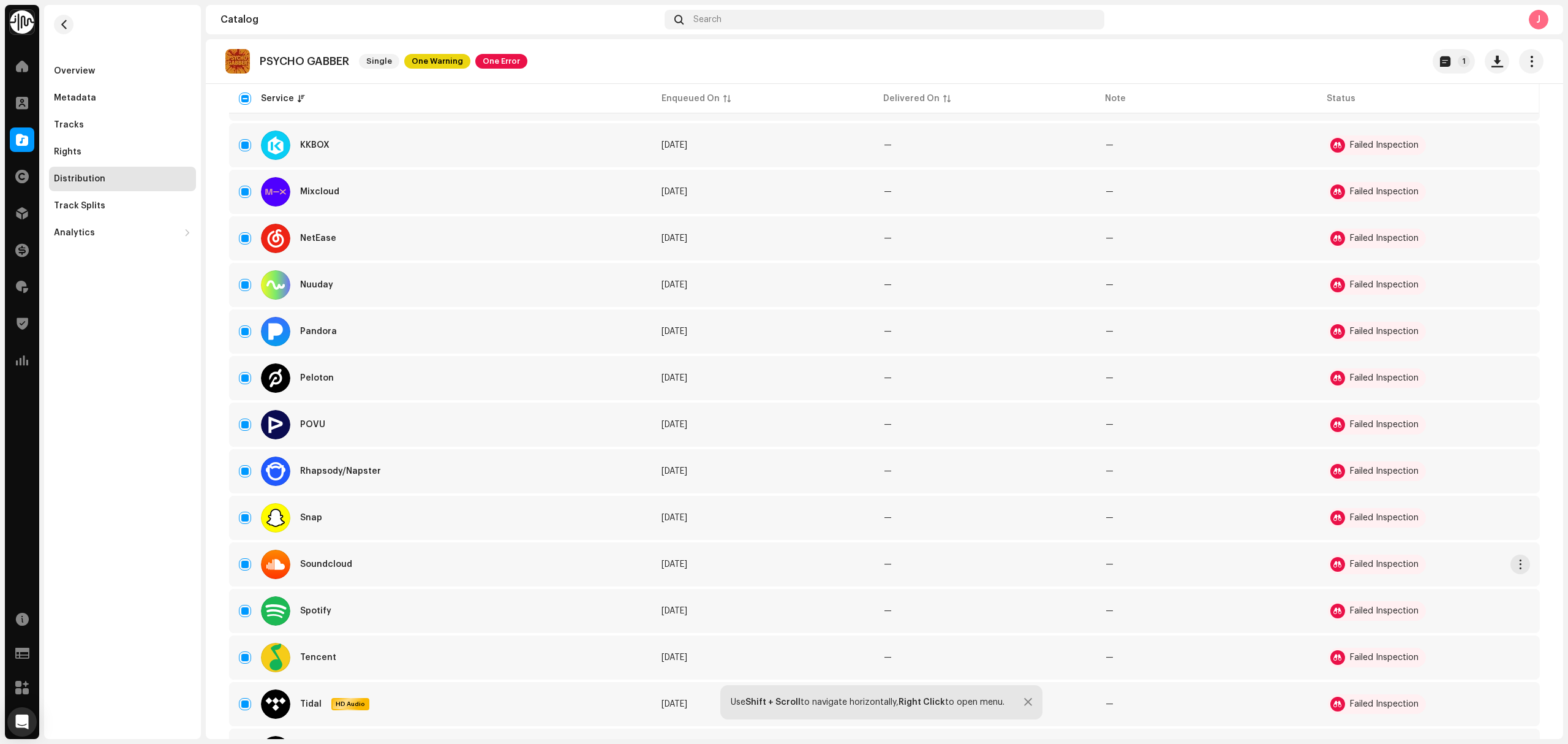
scroll to position [924, 0]
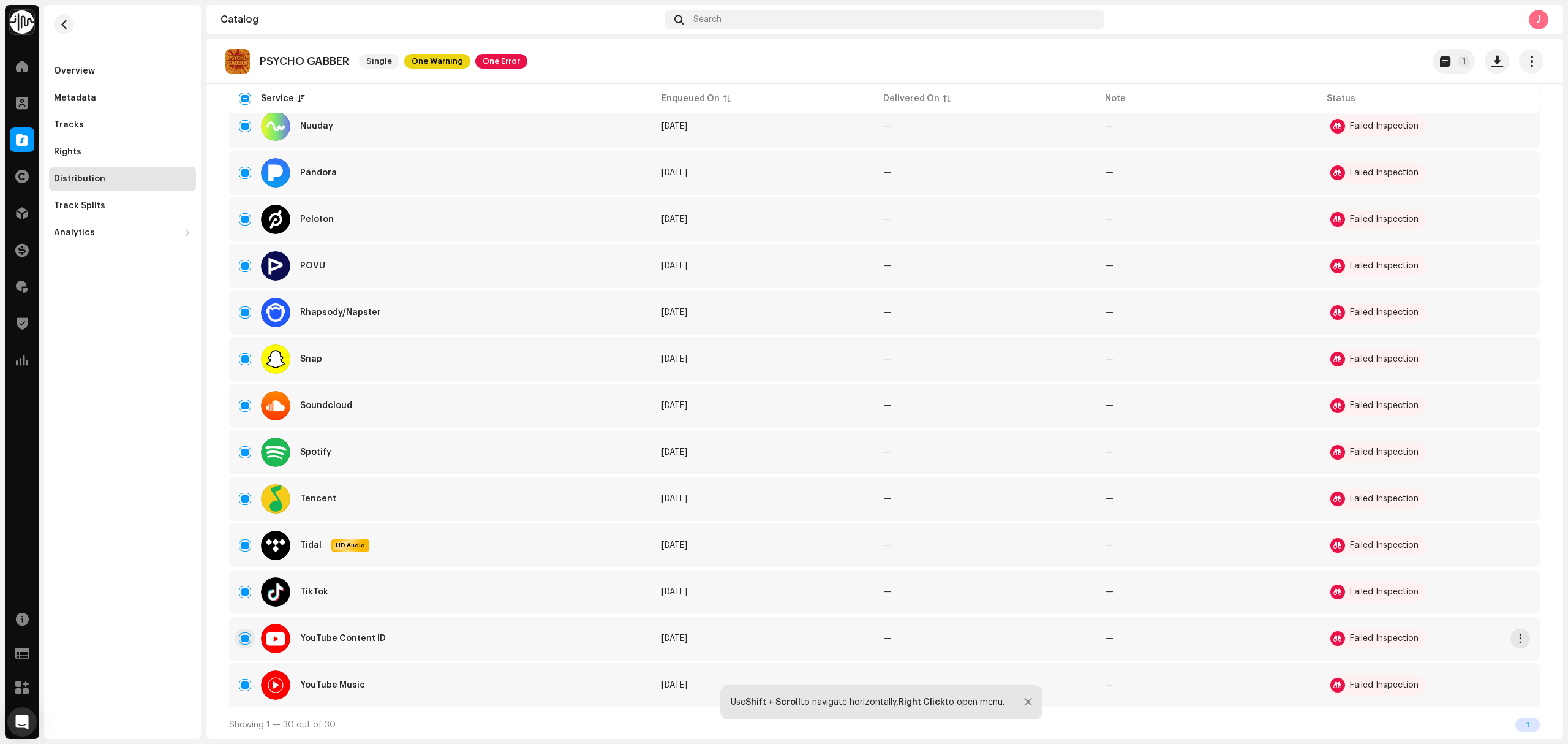
click at [246, 639] on input "Row Selected" at bounding box center [245, 639] width 12 height 12
checkbox input "false"
click at [239, 359] on input "Row Selected" at bounding box center [245, 359] width 12 height 12
checkbox input "false"
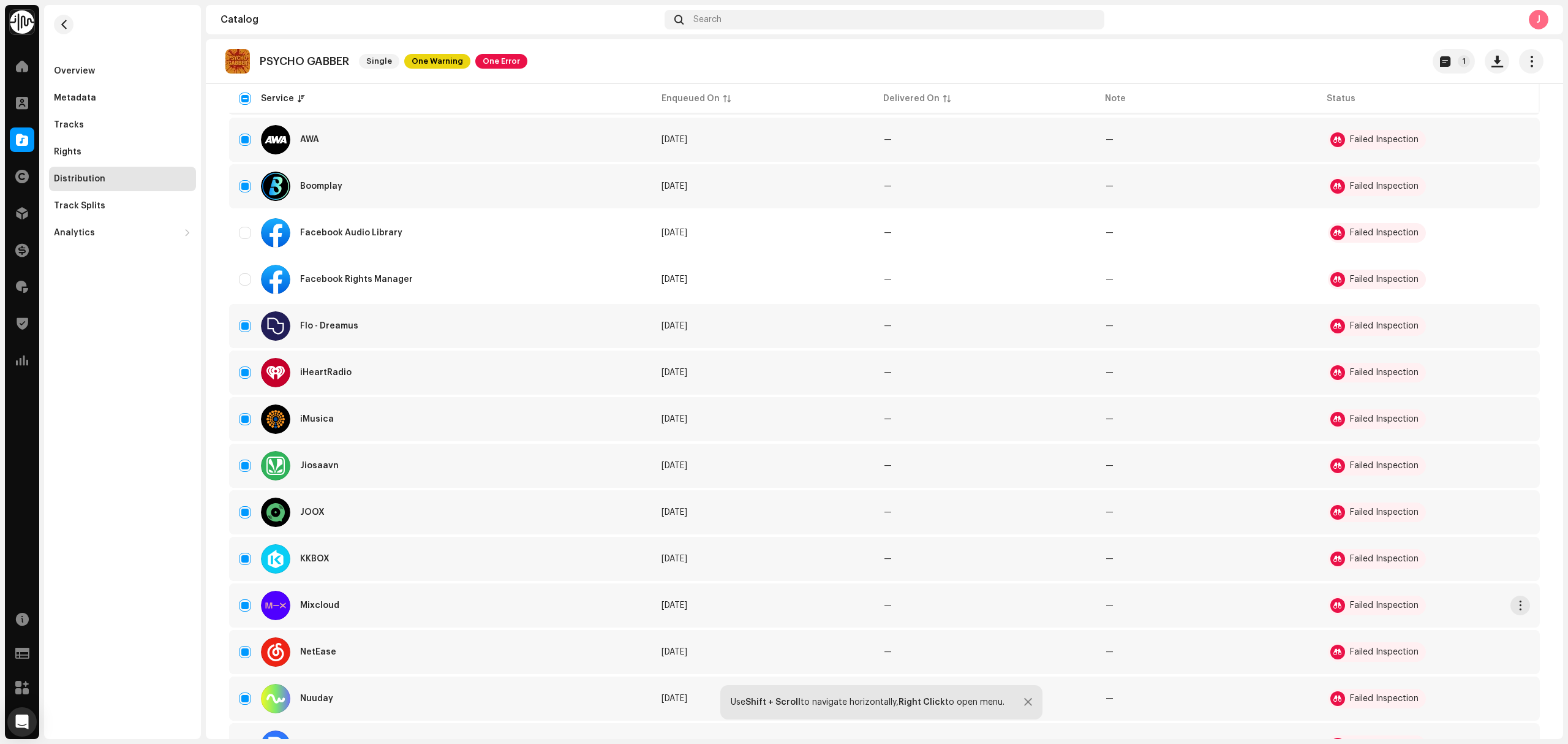
scroll to position [0, 0]
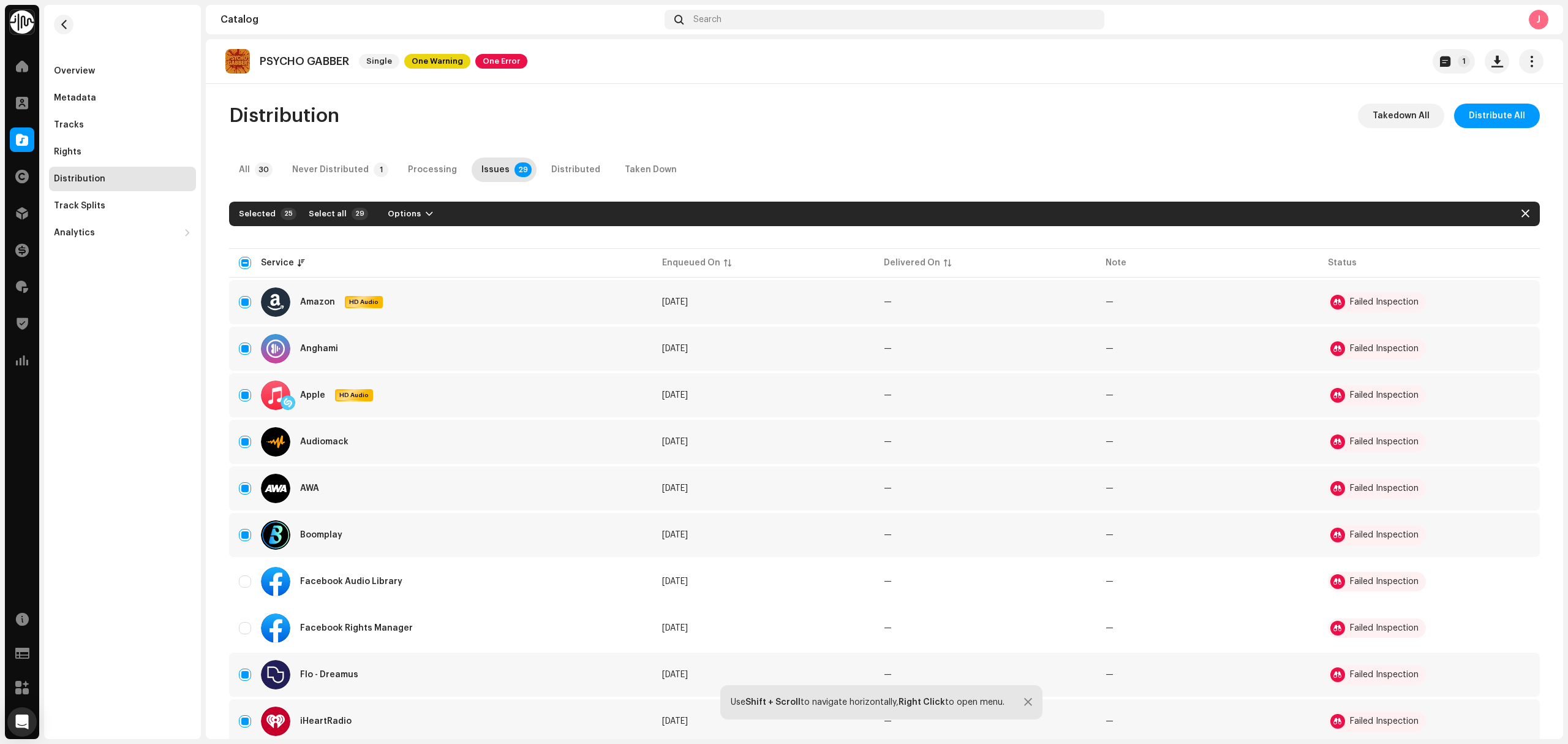
click at [420, 226] on div at bounding box center [884, 235] width 1310 height 19
click at [397, 205] on span "Options" at bounding box center [404, 213] width 33 height 24
click at [412, 237] on div "Distribute" at bounding box center [433, 241] width 124 height 24
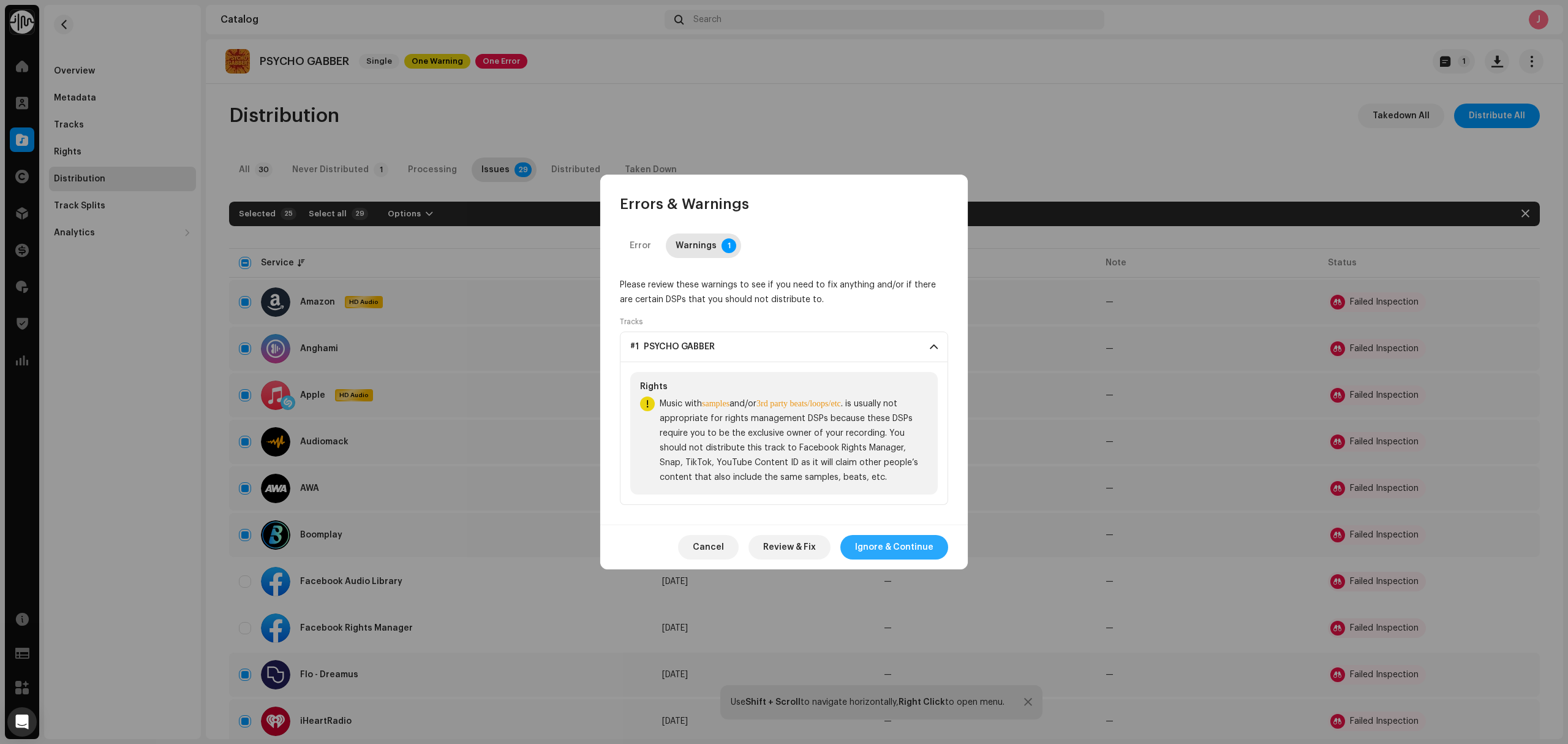
click at [893, 549] on span "Ignore & Continue" at bounding box center [894, 547] width 79 height 24
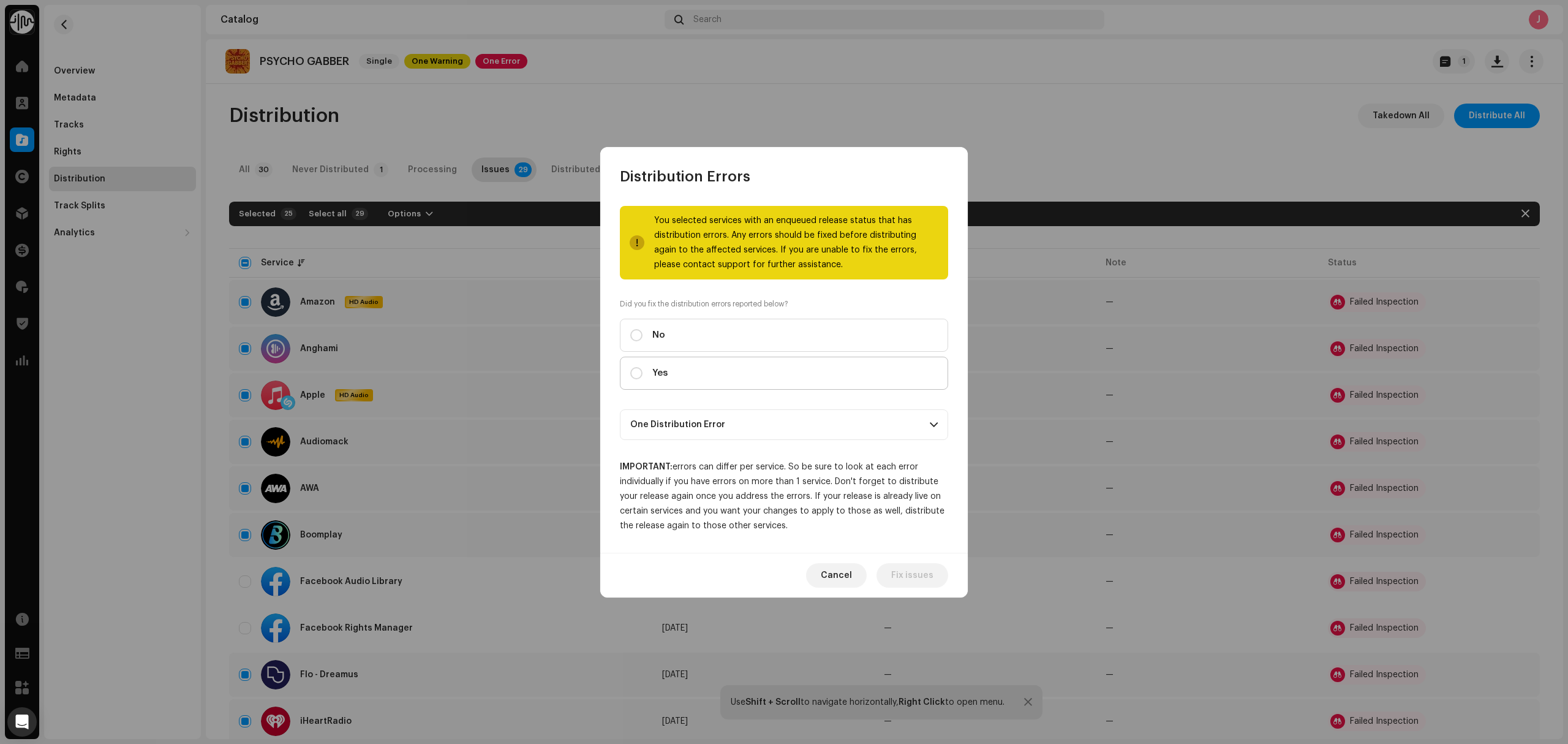
click at [751, 380] on label "Yes" at bounding box center [784, 373] width 329 height 33
click at [642, 379] on input "Yes" at bounding box center [636, 373] width 12 height 12
radio input "true"
click at [916, 587] on span "Distribute" at bounding box center [912, 575] width 44 height 24
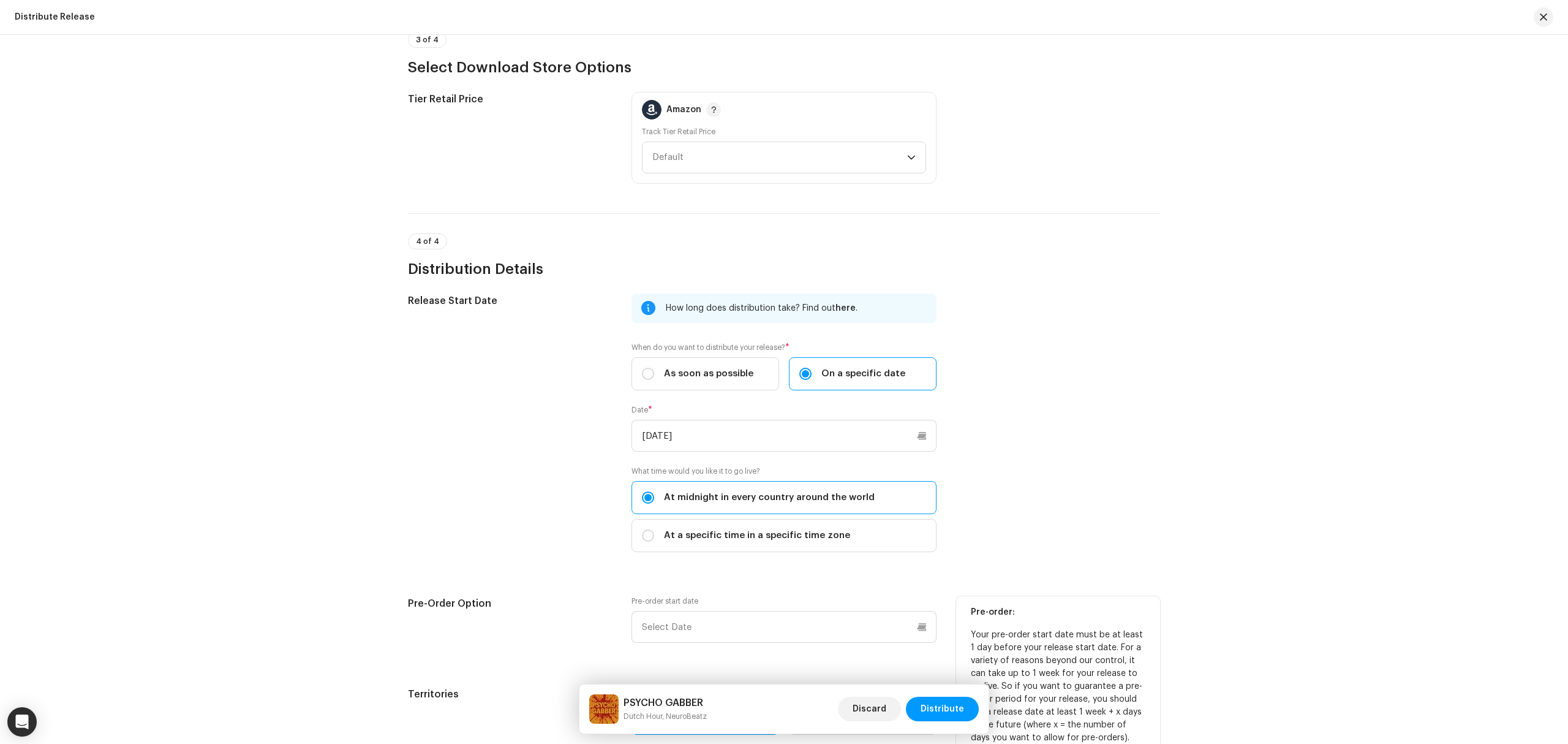
scroll to position [1535, 0]
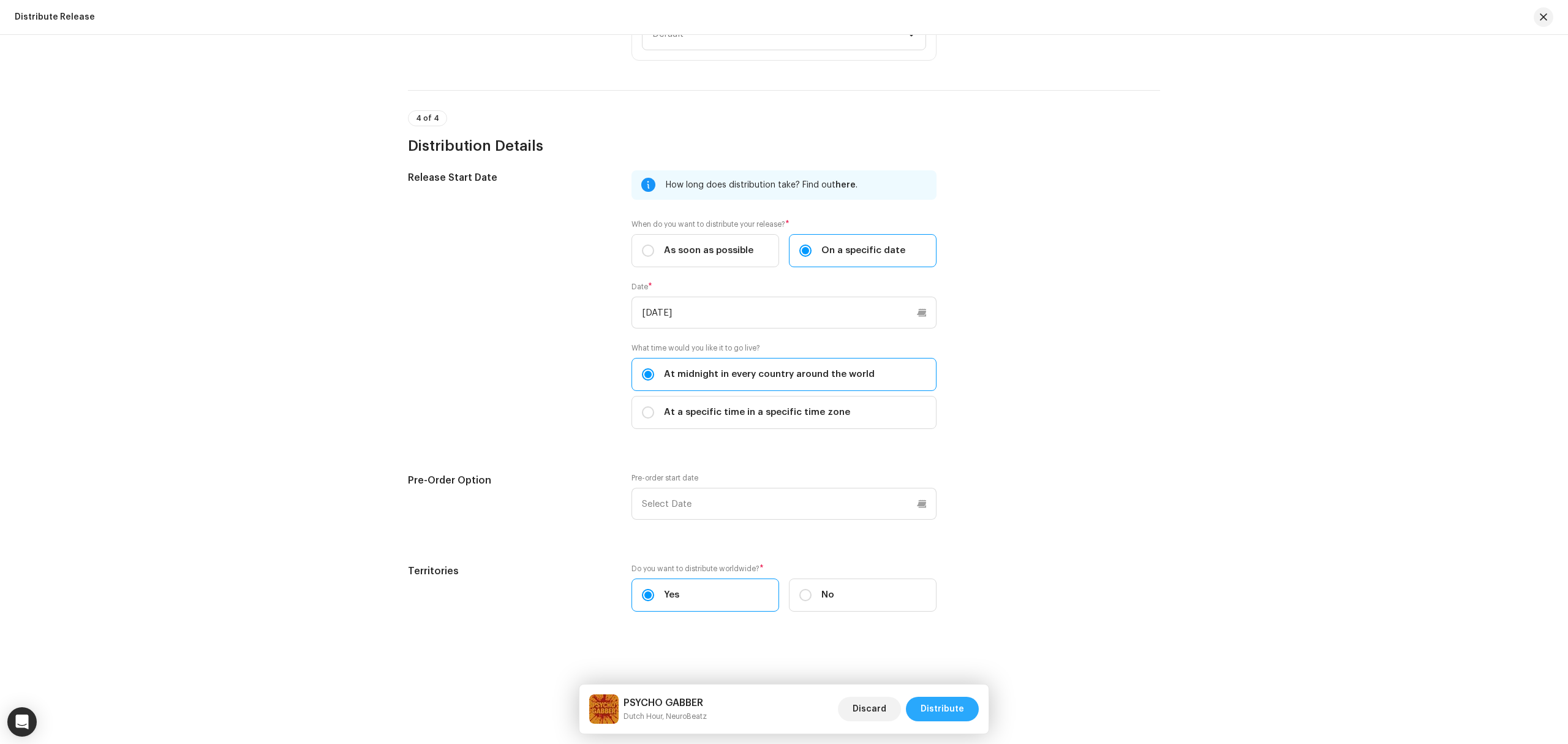
click at [951, 716] on span "Distribute" at bounding box center [942, 708] width 44 height 24
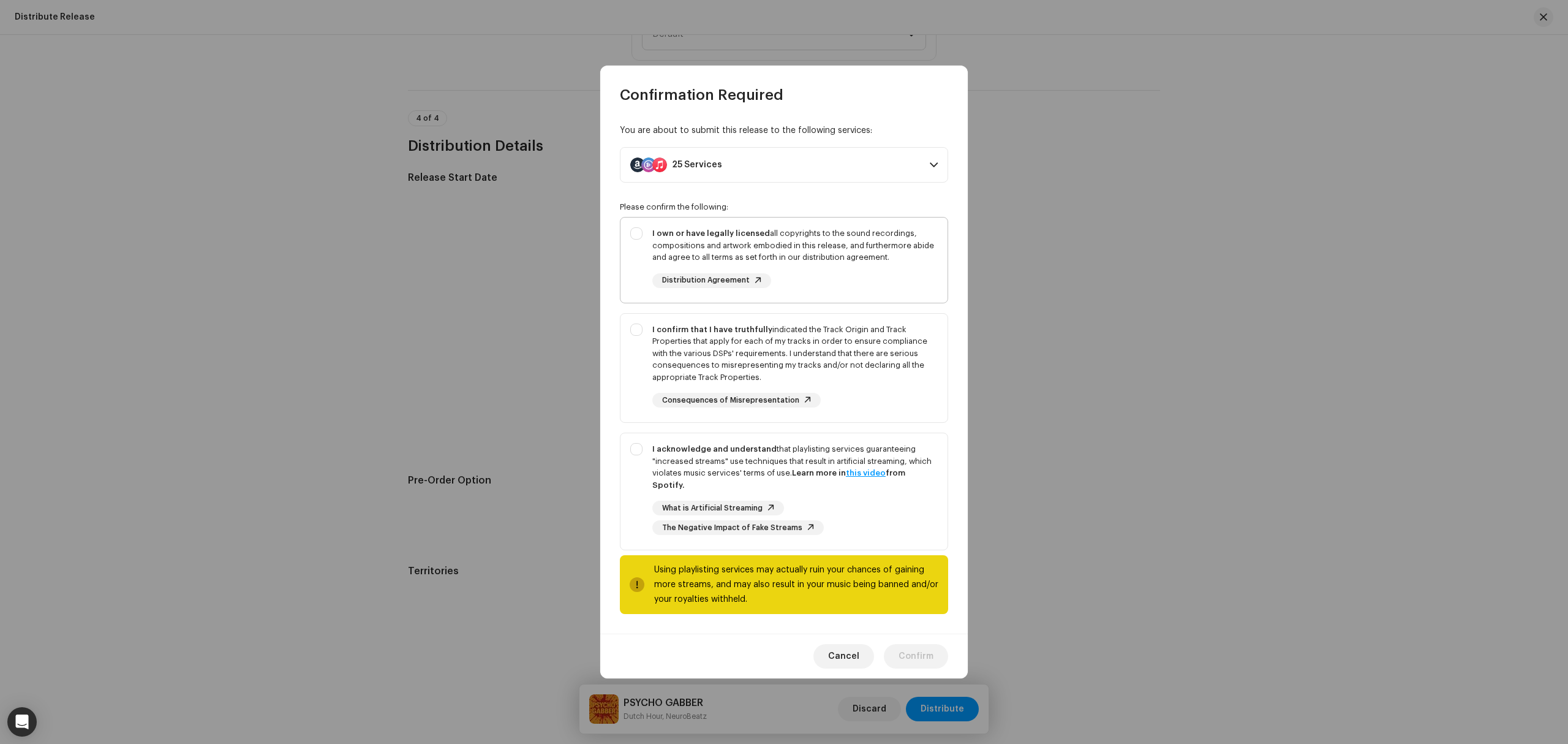
click at [648, 269] on div "I own or have legally licensed all copyrights to the sound recordings, composit…" at bounding box center [784, 257] width 327 height 80
checkbox input "true"
drag, startPoint x: 641, startPoint y: 365, endPoint x: 641, endPoint y: 402, distance: 37.0
click at [641, 366] on div "I confirm that I have truthfully indicated the Track Origin and Track Propertie…" at bounding box center [784, 366] width 327 height 104
checkbox input "true"
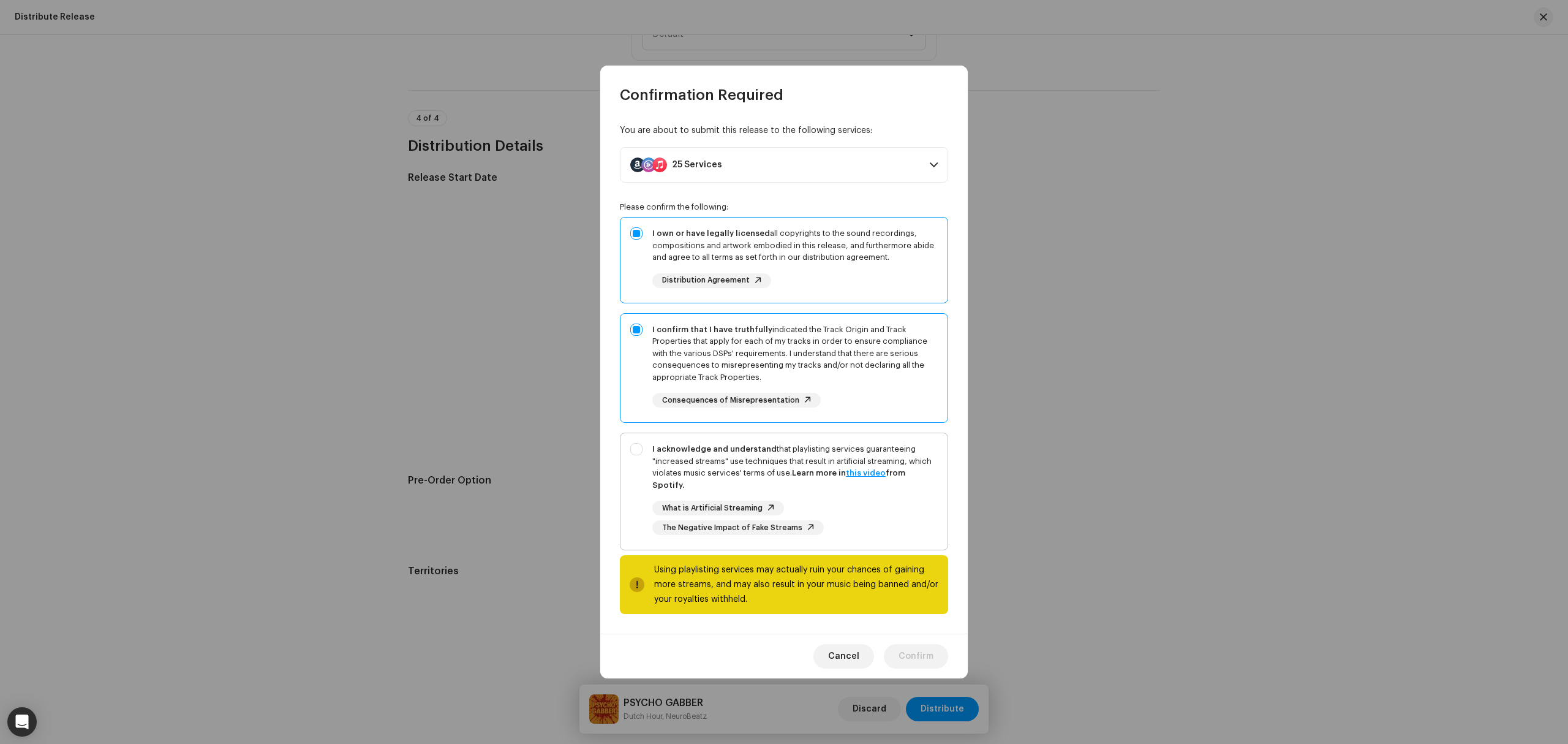
click at [638, 458] on div "I acknowledge and understand that playlisting services guaranteeing "increased …" at bounding box center [784, 488] width 327 height 111
checkbox input "true"
click at [926, 653] on span "Confirm" at bounding box center [916, 656] width 35 height 24
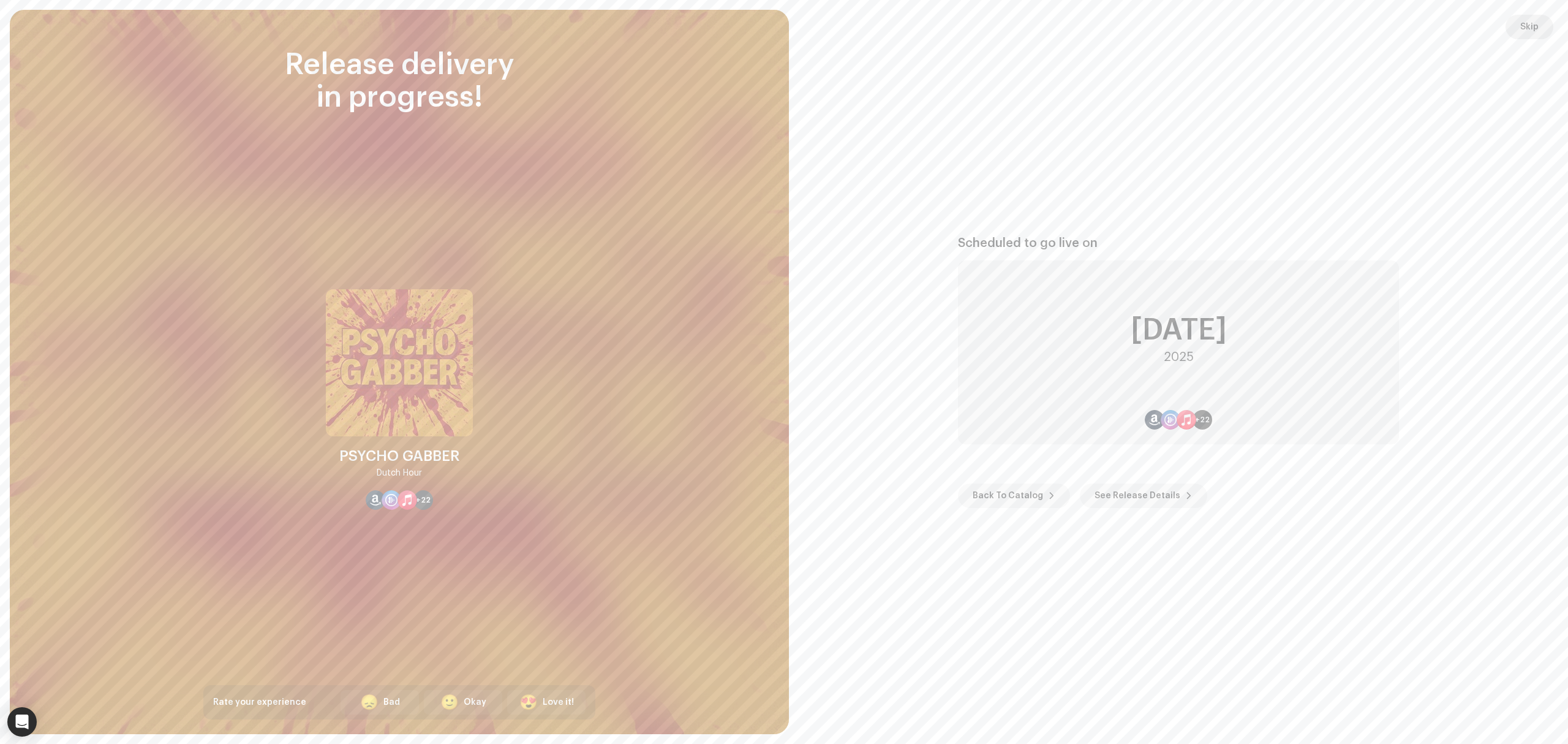
click at [1525, 37] on span "Skip" at bounding box center [1529, 26] width 19 height 24
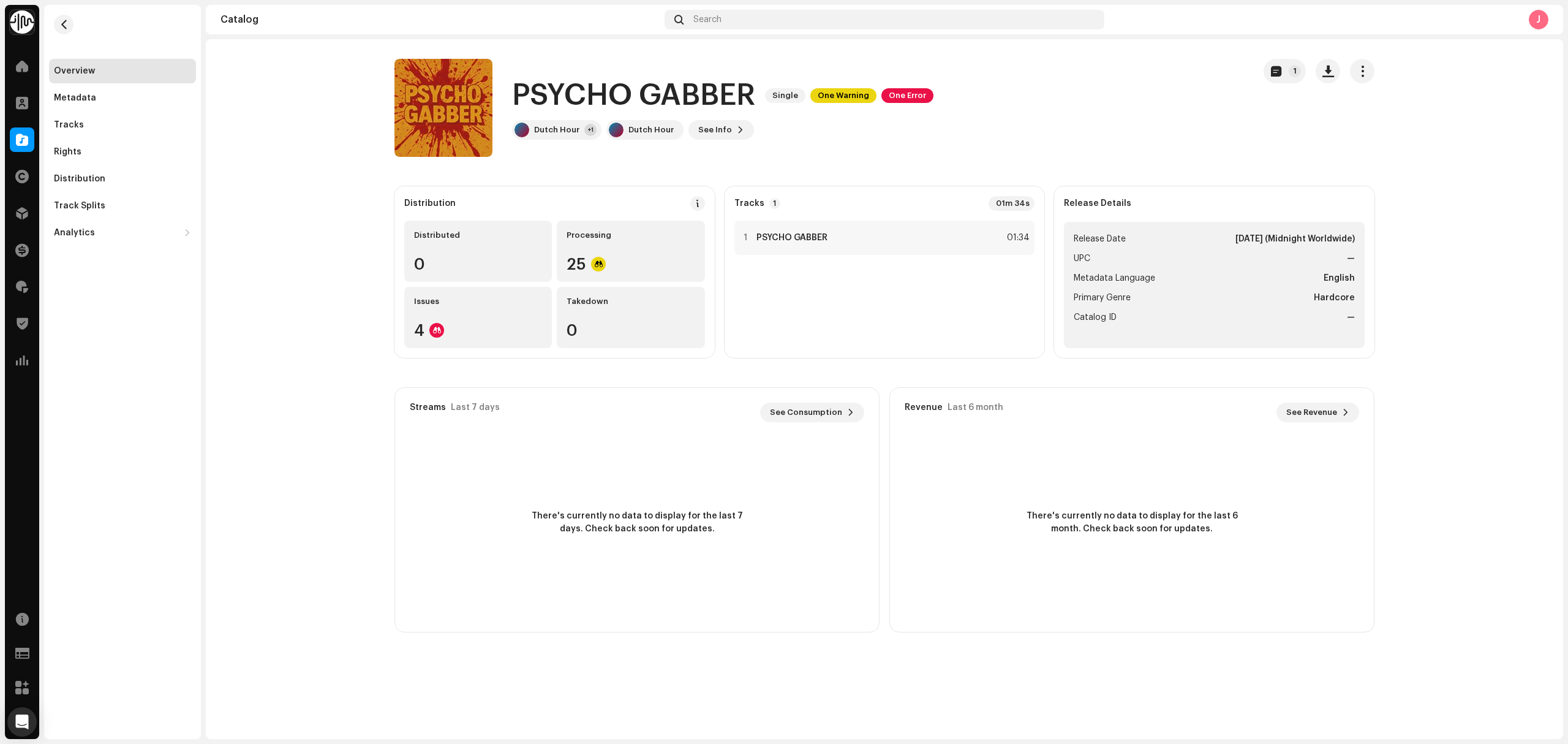
click at [130, 383] on div "Overview Metadata Tracks Rights Distribution Track Splits Analytics Consumption…" at bounding box center [122, 372] width 156 height 734
drag, startPoint x: 18, startPoint y: 135, endPoint x: 579, endPoint y: 323, distance: 591.7
click at [18, 135] on span at bounding box center [22, 139] width 12 height 10
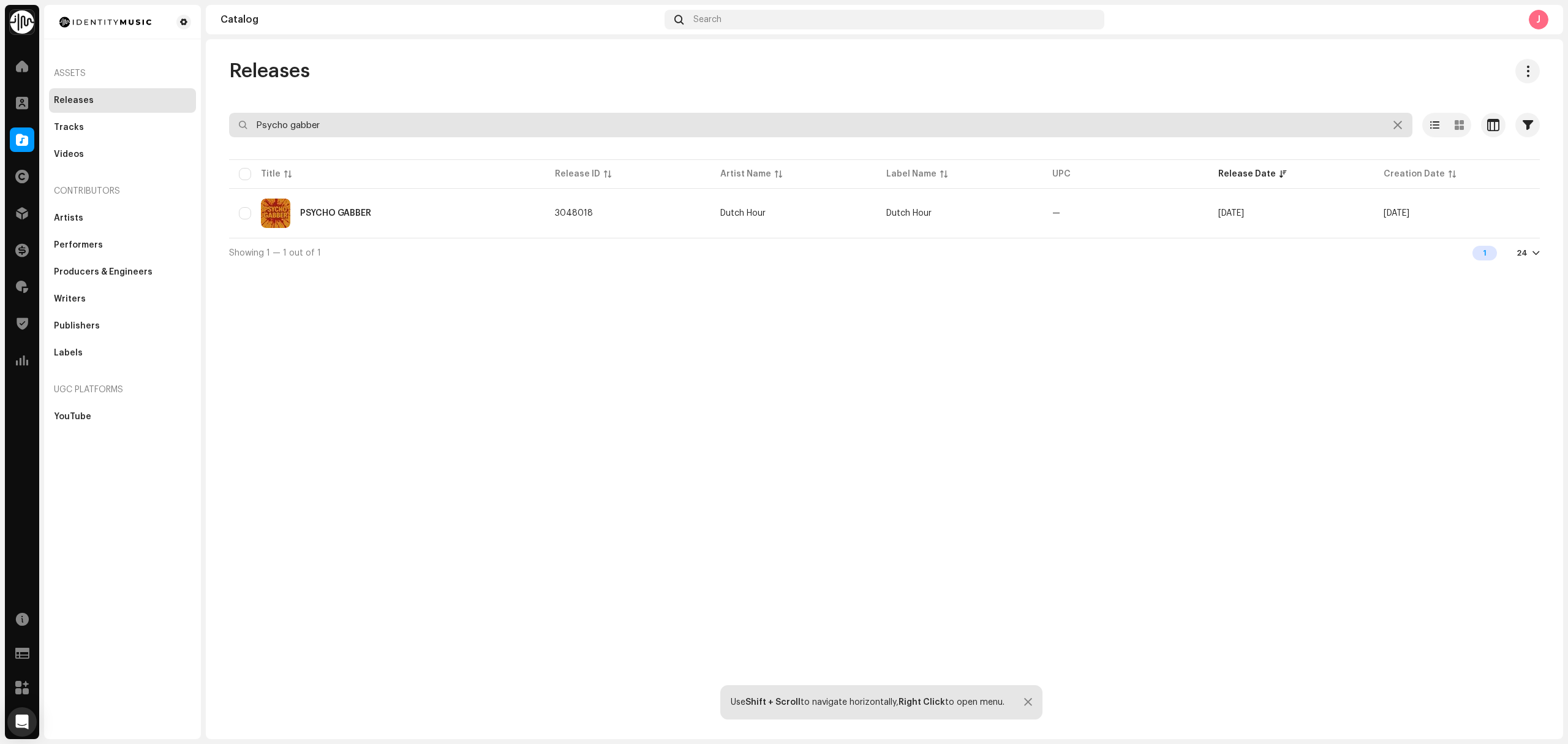
drag, startPoint x: 376, startPoint y: 123, endPoint x: 231, endPoint y: 133, distance: 145.3
click at [231, 133] on input "Psycho gabber" at bounding box center [821, 125] width 1183 height 24
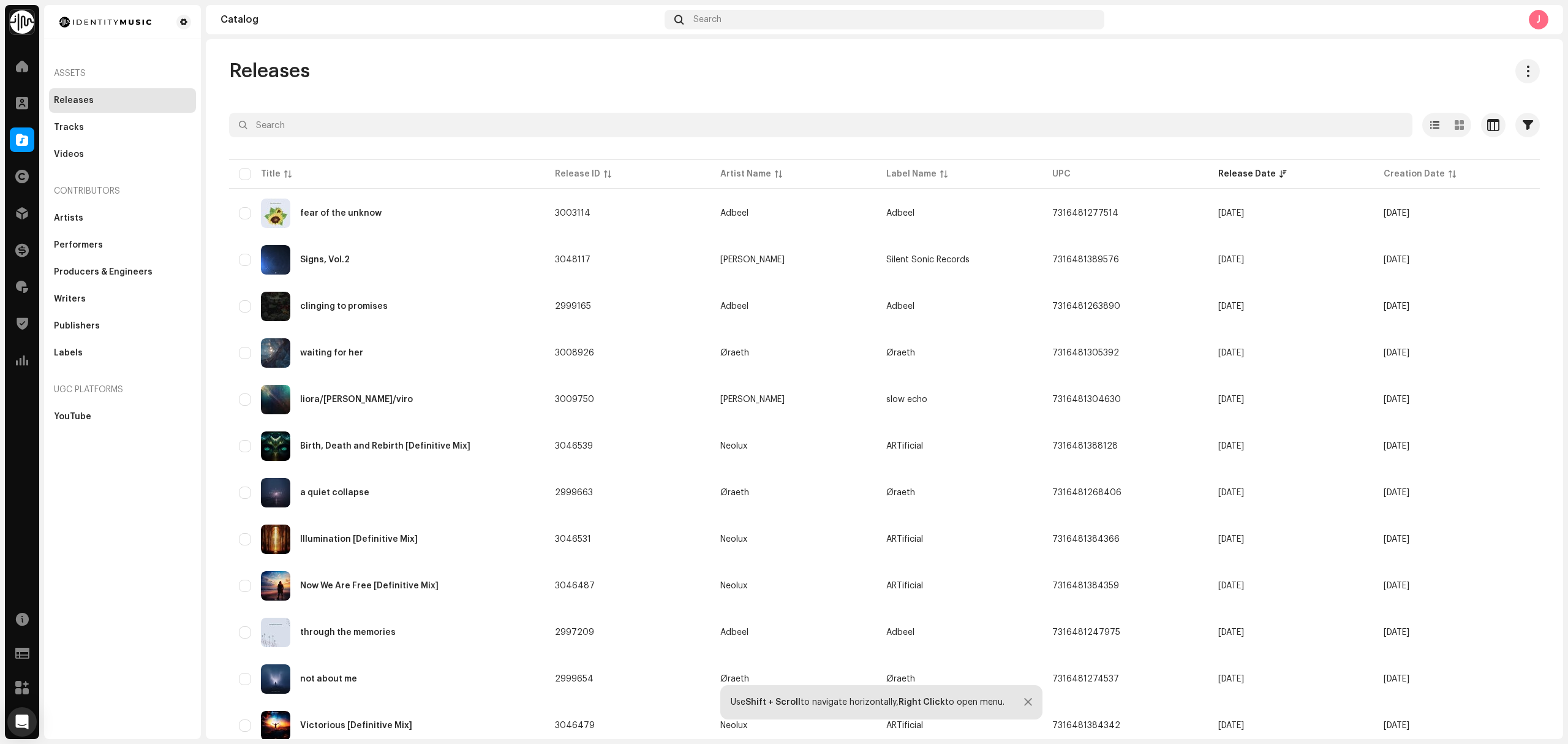
click at [90, 490] on div "Assets Releases Tracks Videos Contributors Artists Performers Producers & Engin…" at bounding box center [122, 372] width 156 height 734
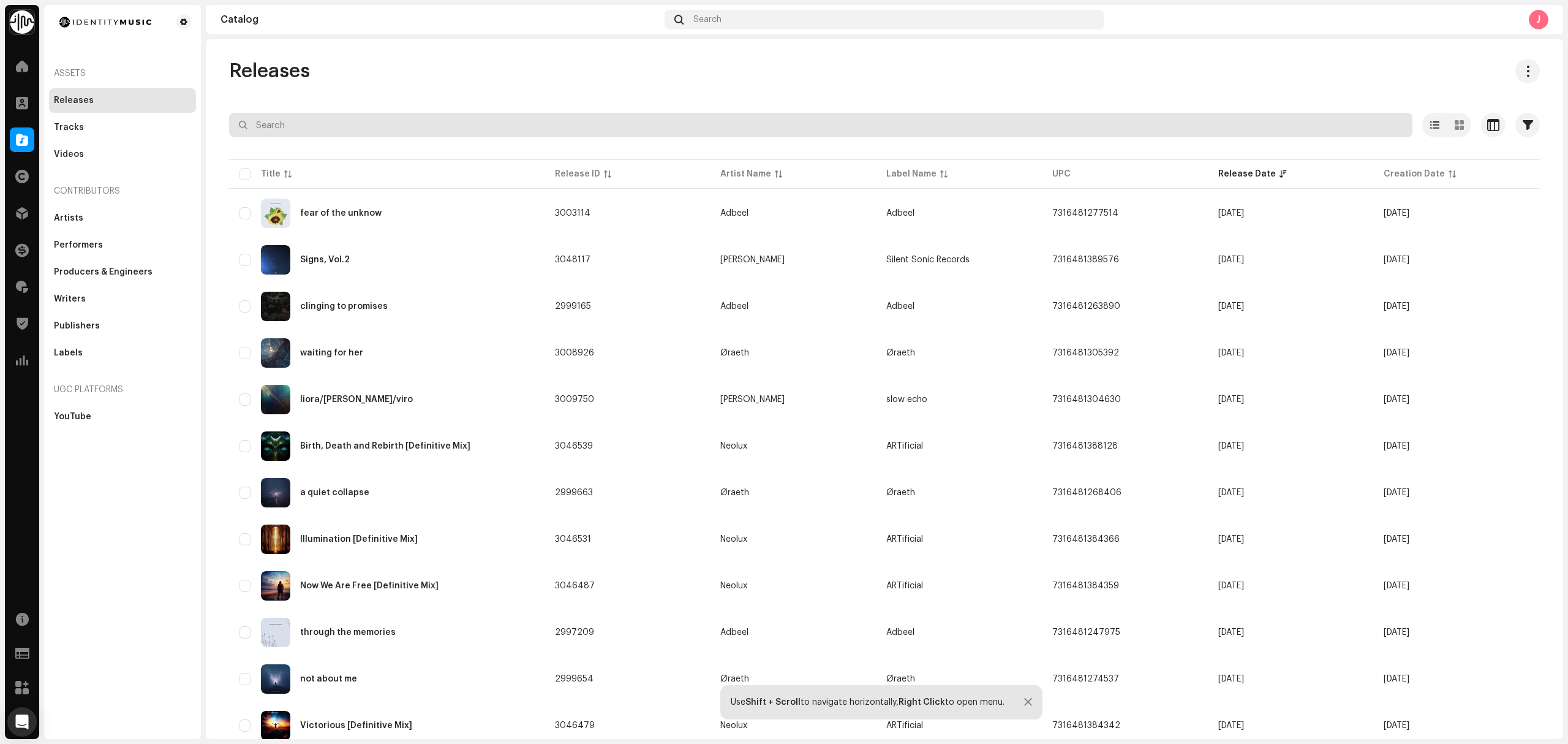
click at [343, 118] on input "text" at bounding box center [821, 125] width 1183 height 24
paste input "195541081639"
type input "195541081639"
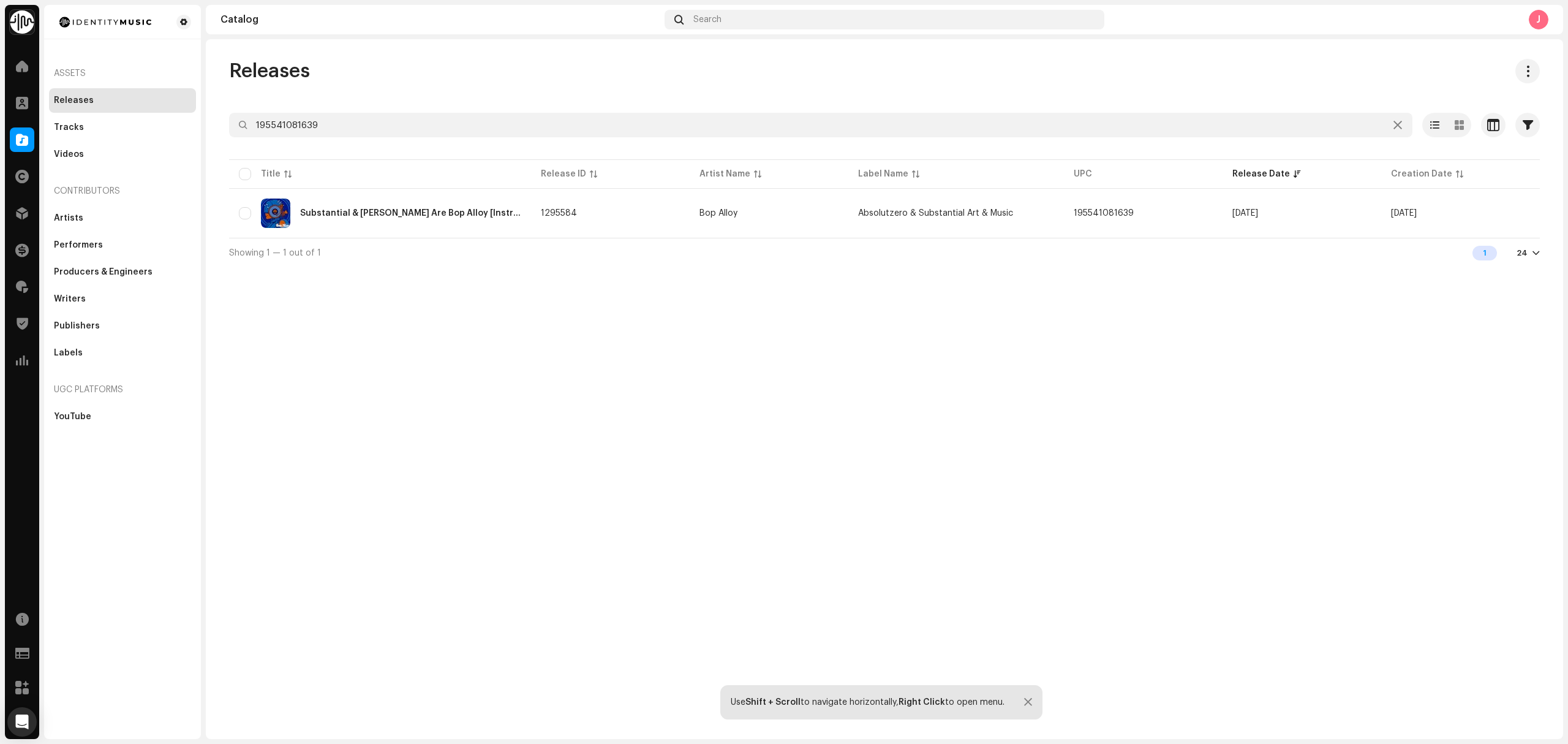
click at [461, 237] on table "Title Release ID Artist Name Label Name UPC Release Date Creation Date Substant…" at bounding box center [884, 197] width 1310 height 81
click at [453, 228] on td "Substantial & Marcus D Are Bop Alloy [Instrumentals]" at bounding box center [380, 213] width 302 height 44
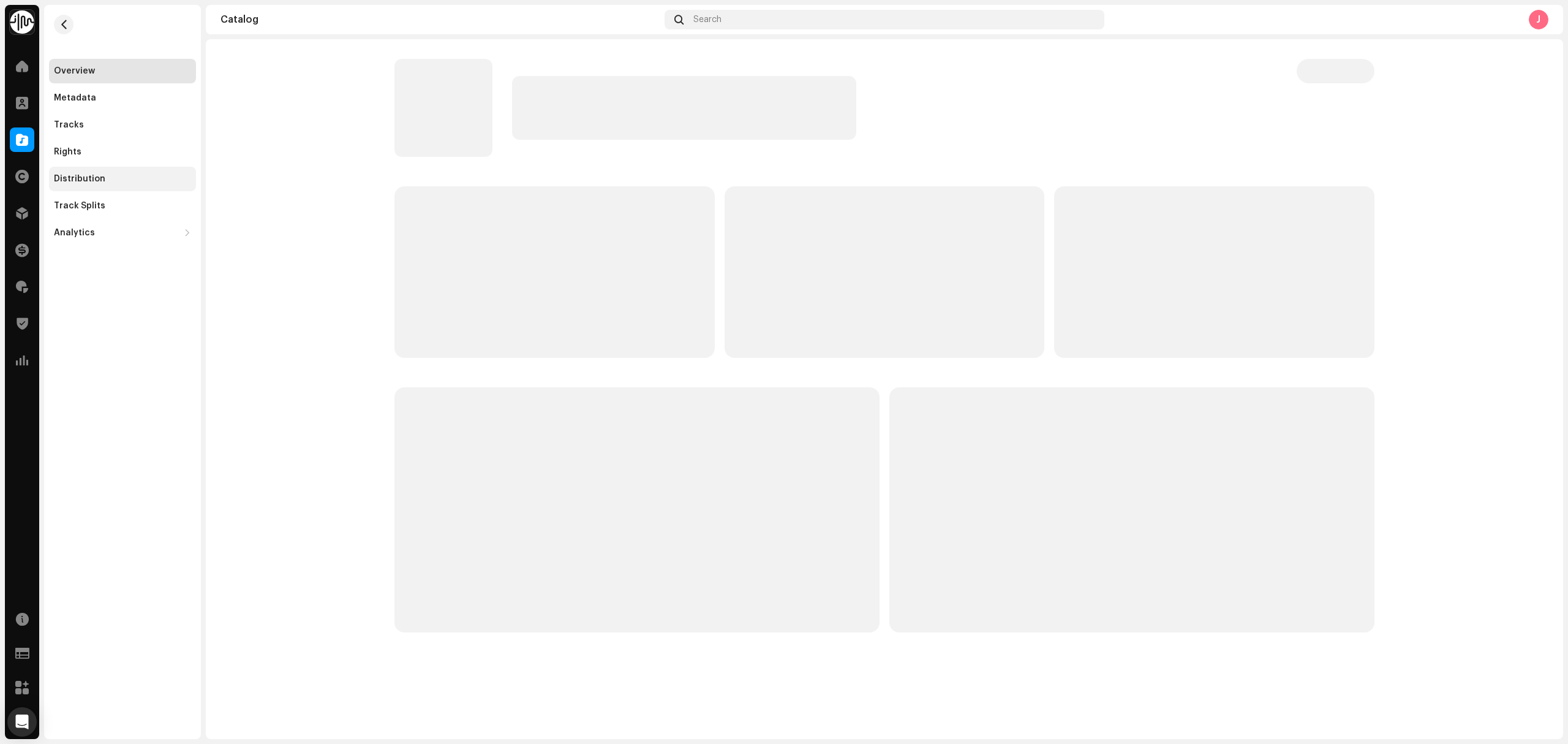
click at [77, 171] on div "Distribution" at bounding box center [122, 178] width 147 height 24
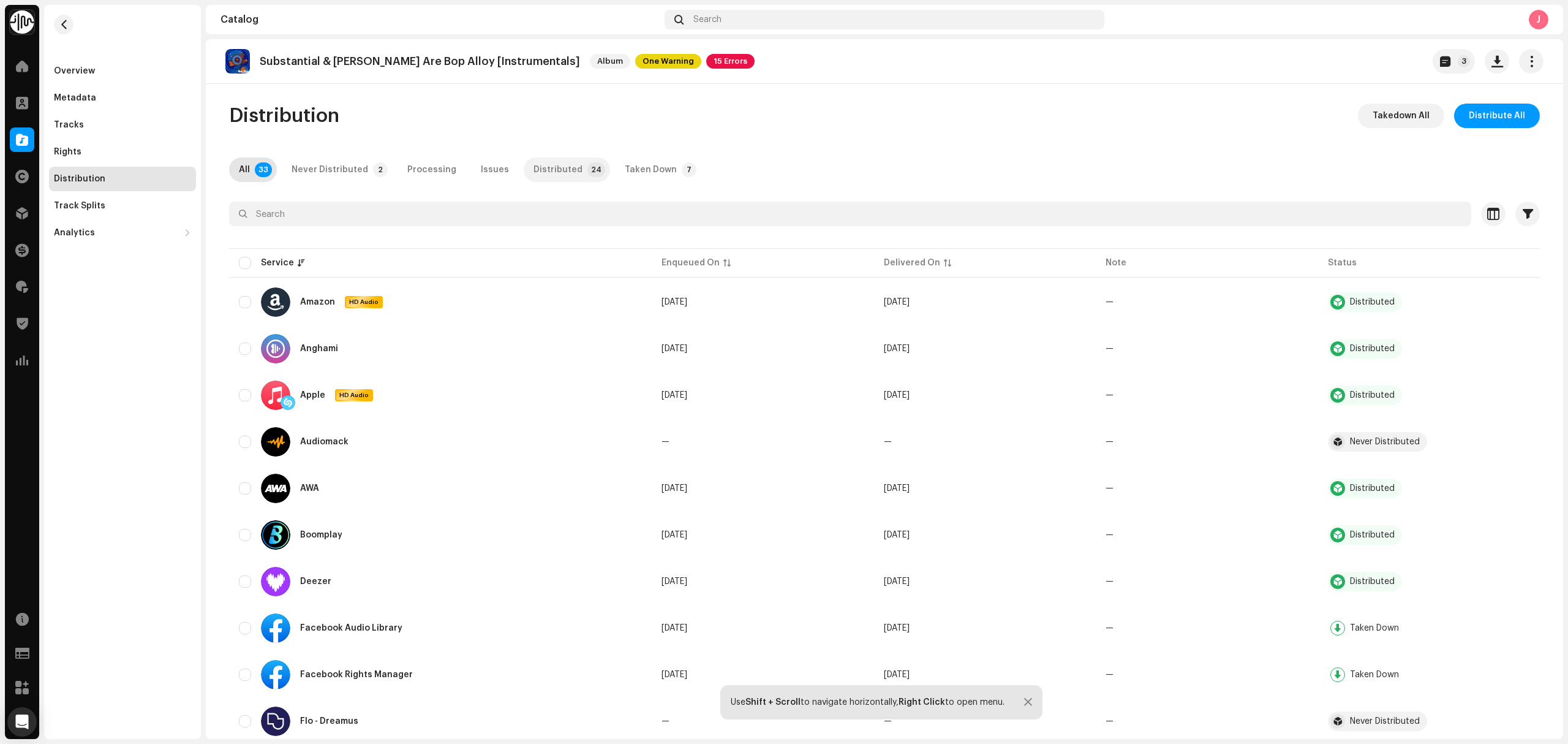
click at [587, 171] on p-badge "24" at bounding box center [596, 169] width 18 height 15
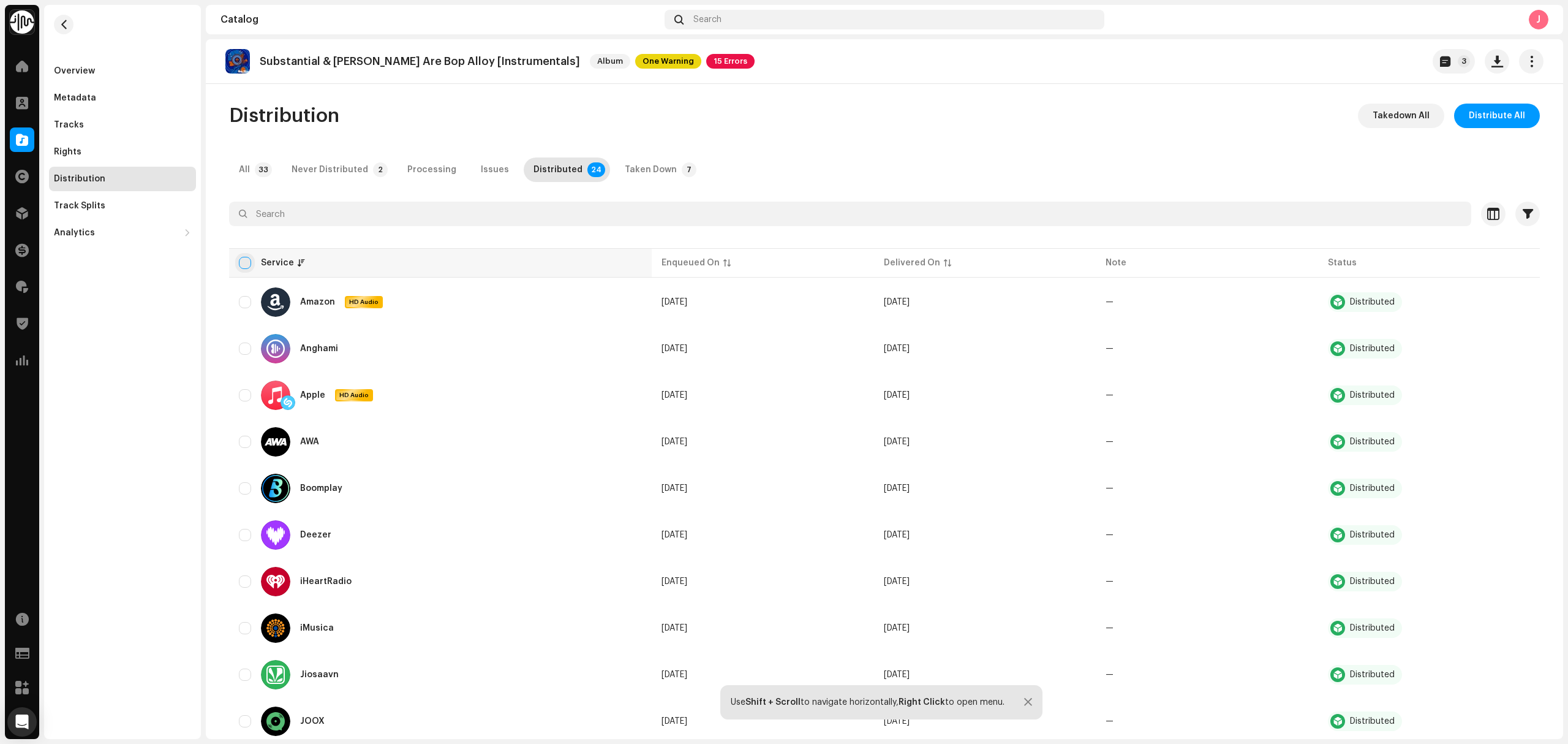
click at [239, 263] on input "checkbox" at bounding box center [245, 263] width 12 height 12
checkbox input "true"
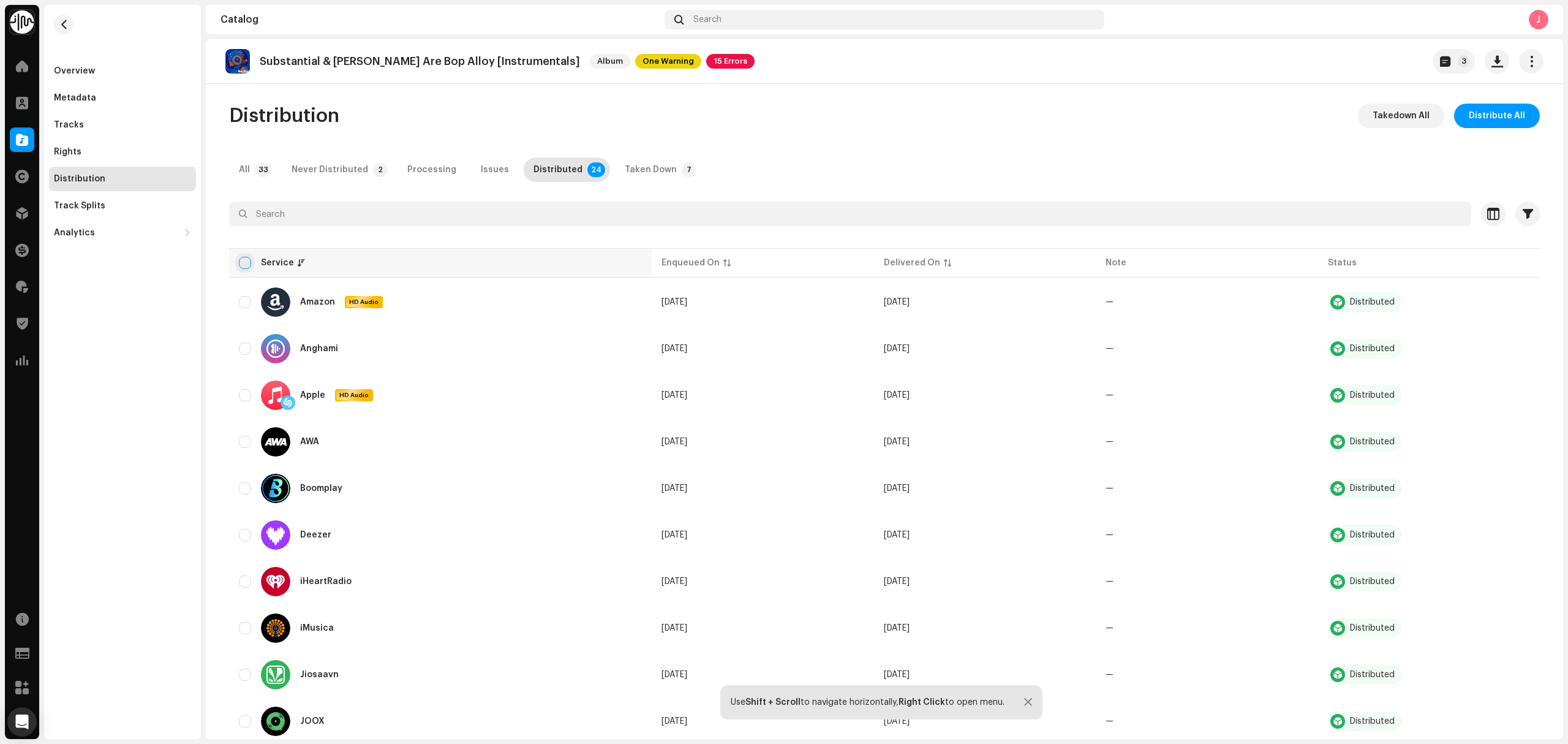
checkbox input "true"
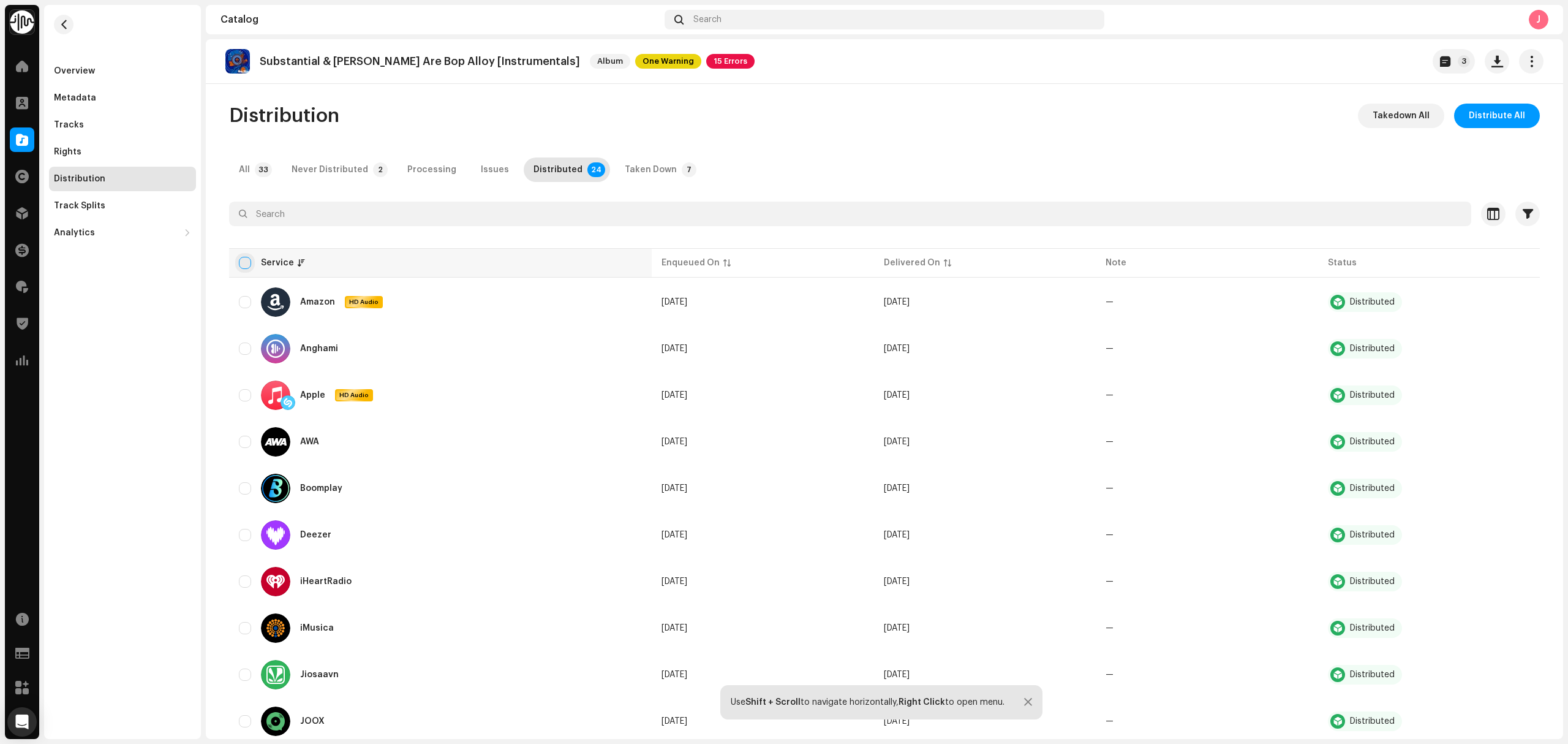
checkbox input "true"
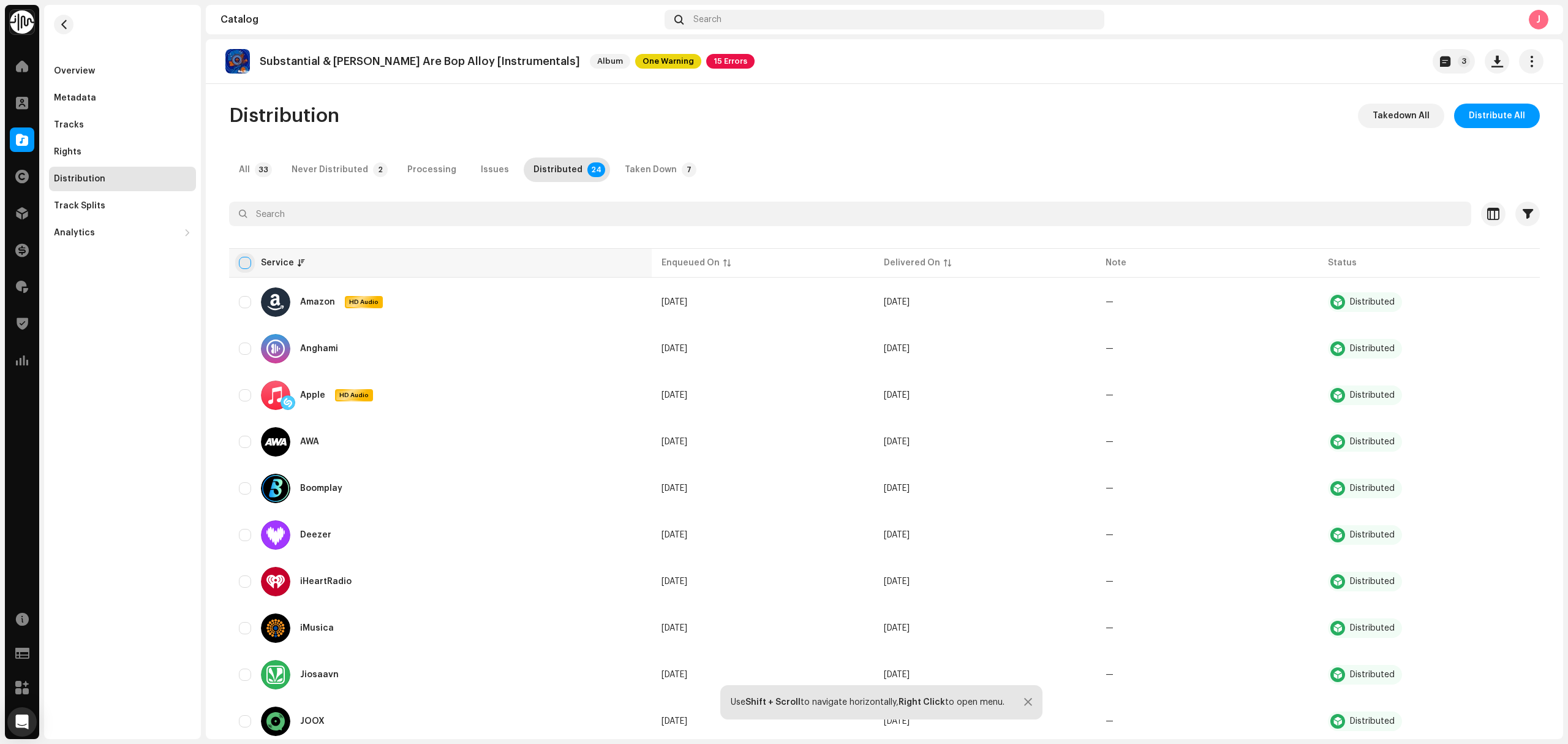
checkbox input "true"
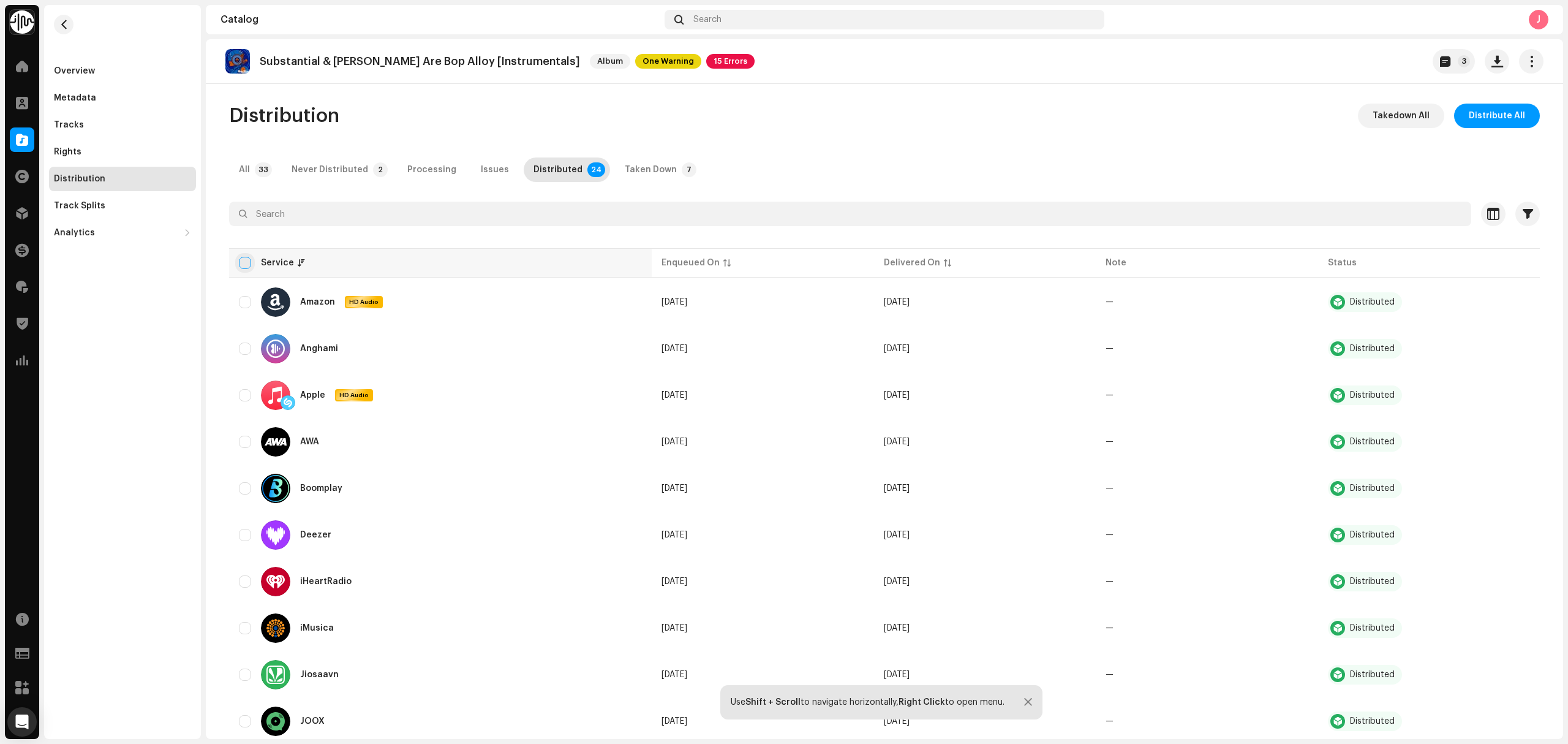
checkbox input "true"
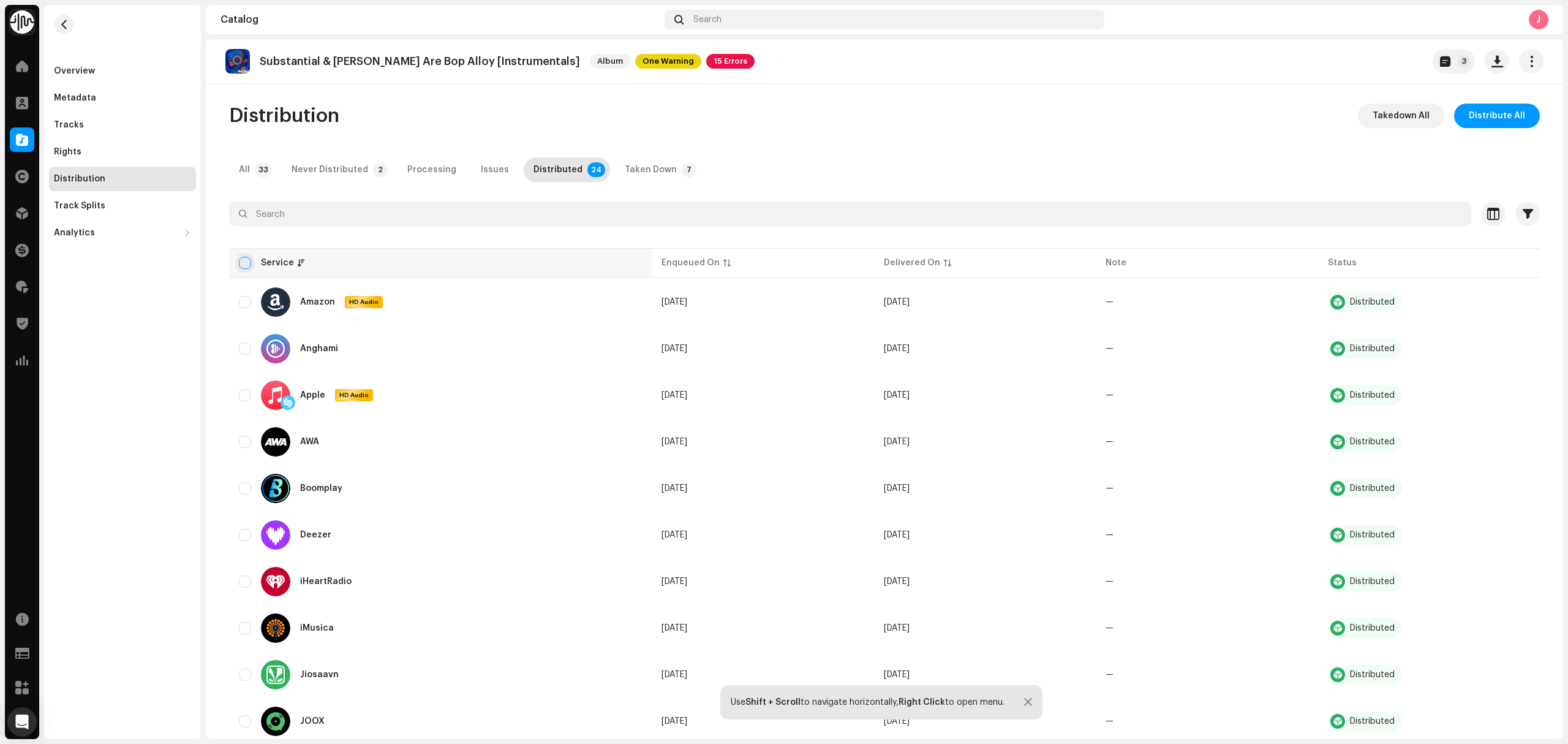
checkbox input "true"
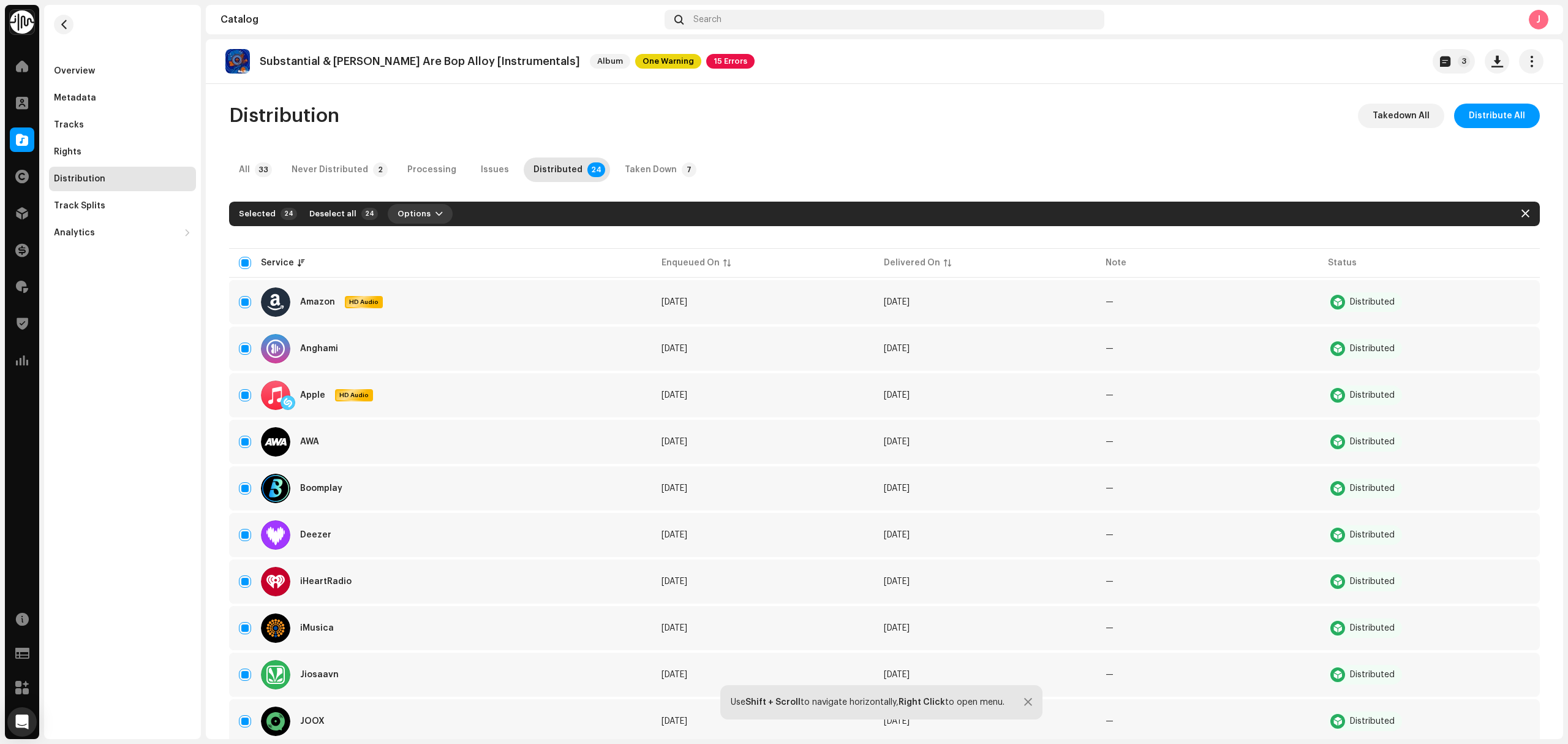
click at [420, 222] on button "Options" at bounding box center [420, 213] width 65 height 19
click at [412, 270] on span "Takedown" at bounding box center [408, 266] width 44 height 10
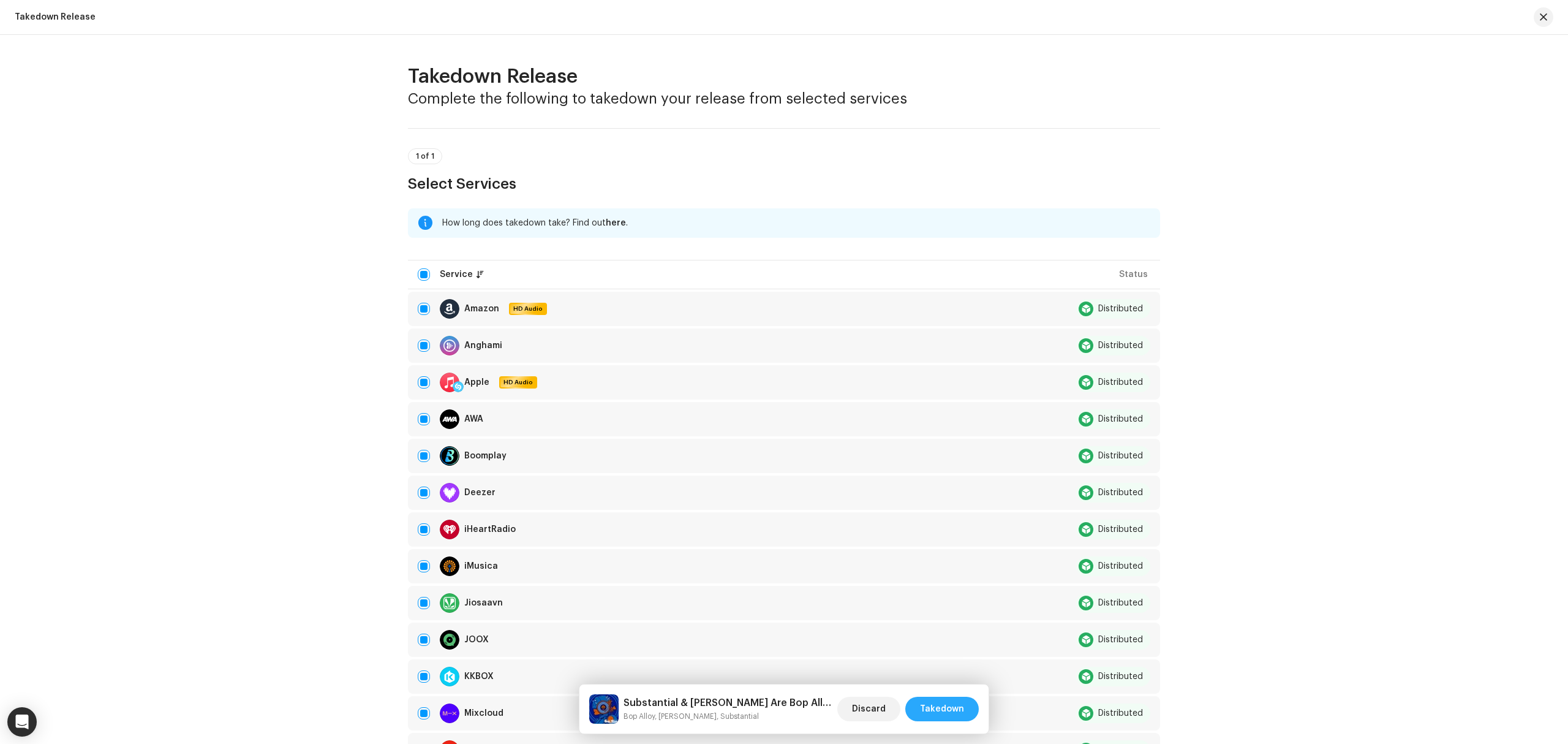
click at [943, 709] on span "Takedown" at bounding box center [942, 708] width 44 height 24
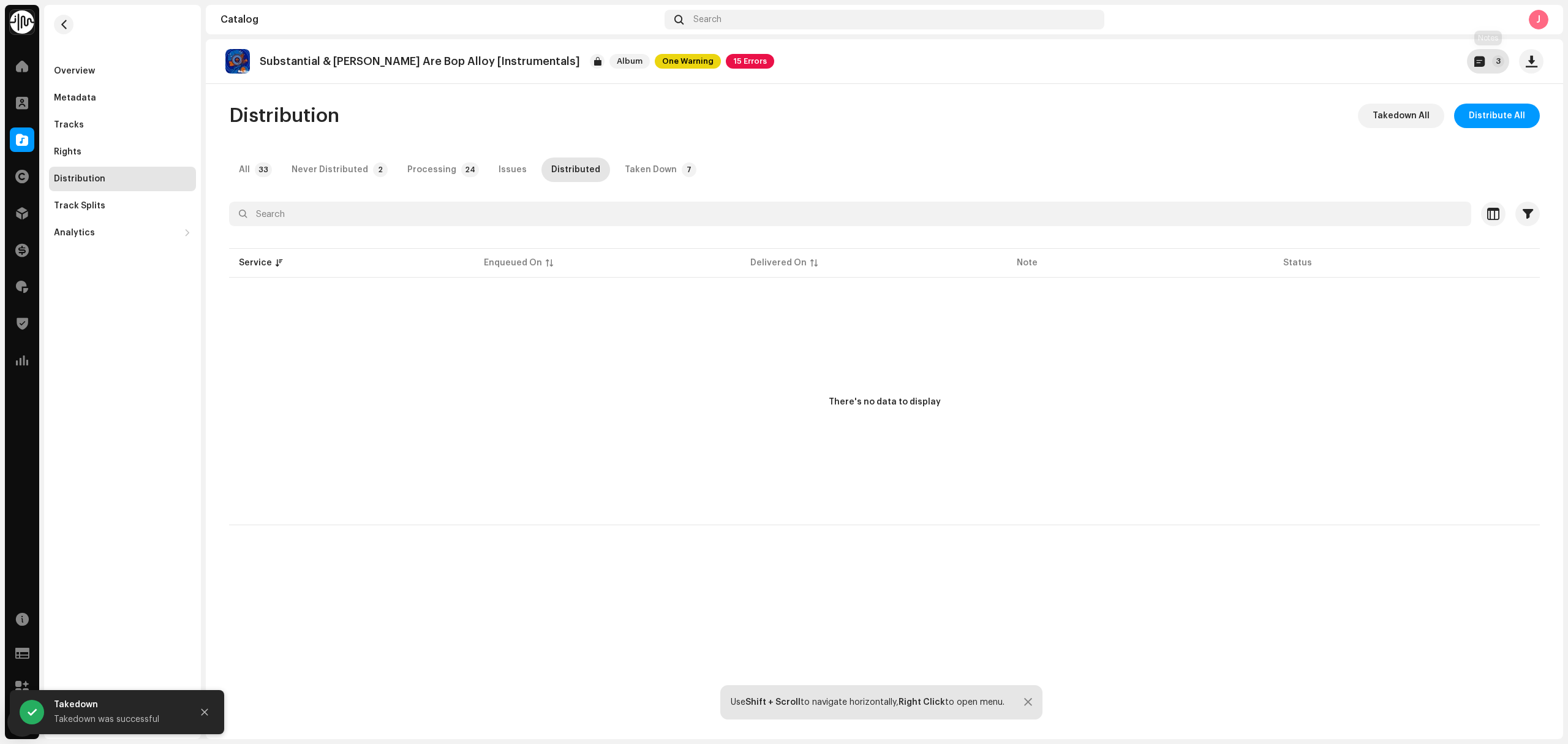
click at [1482, 59] on span "button" at bounding box center [1478, 61] width 10 height 10
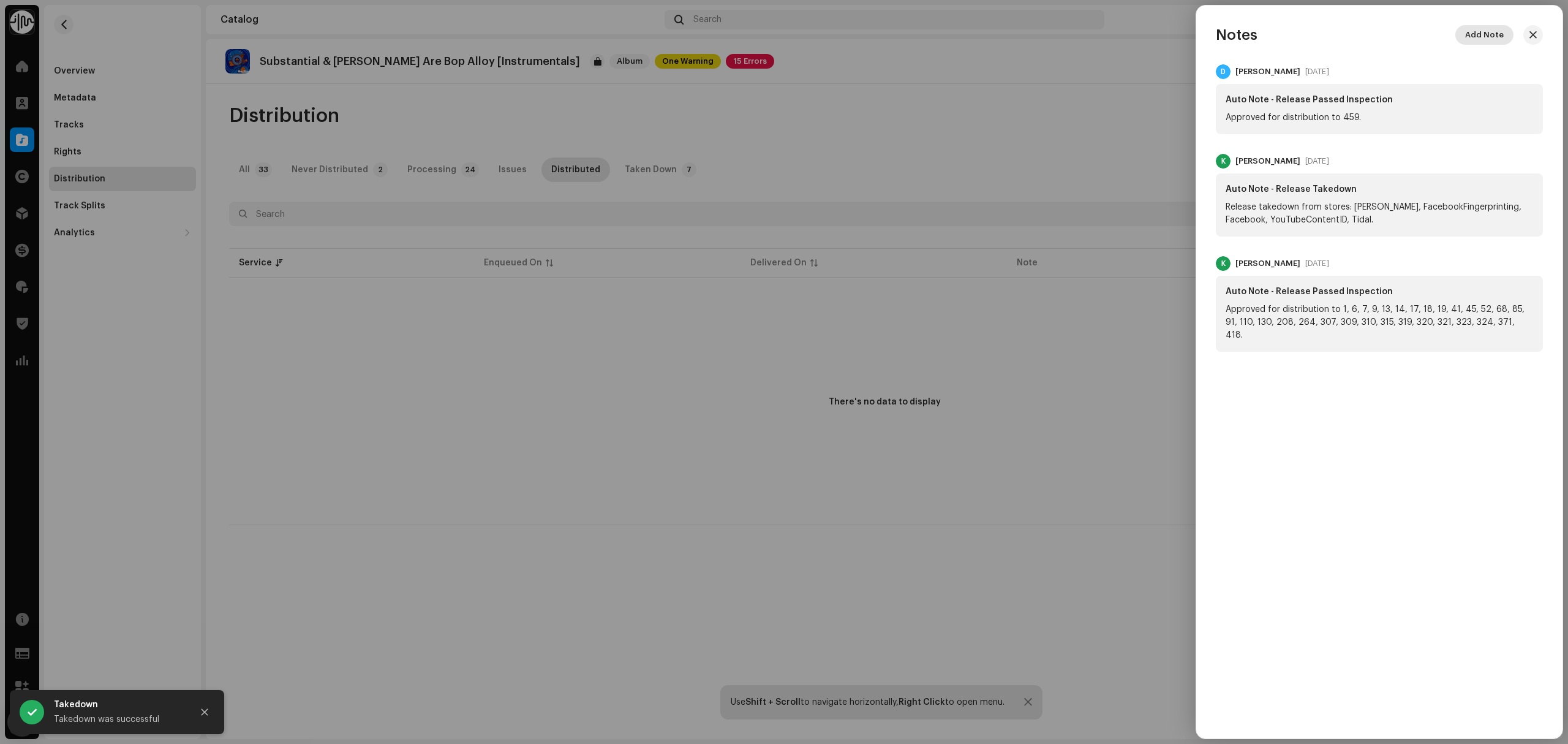
click at [1485, 34] on span "Add Note" at bounding box center [1485, 34] width 39 height 24
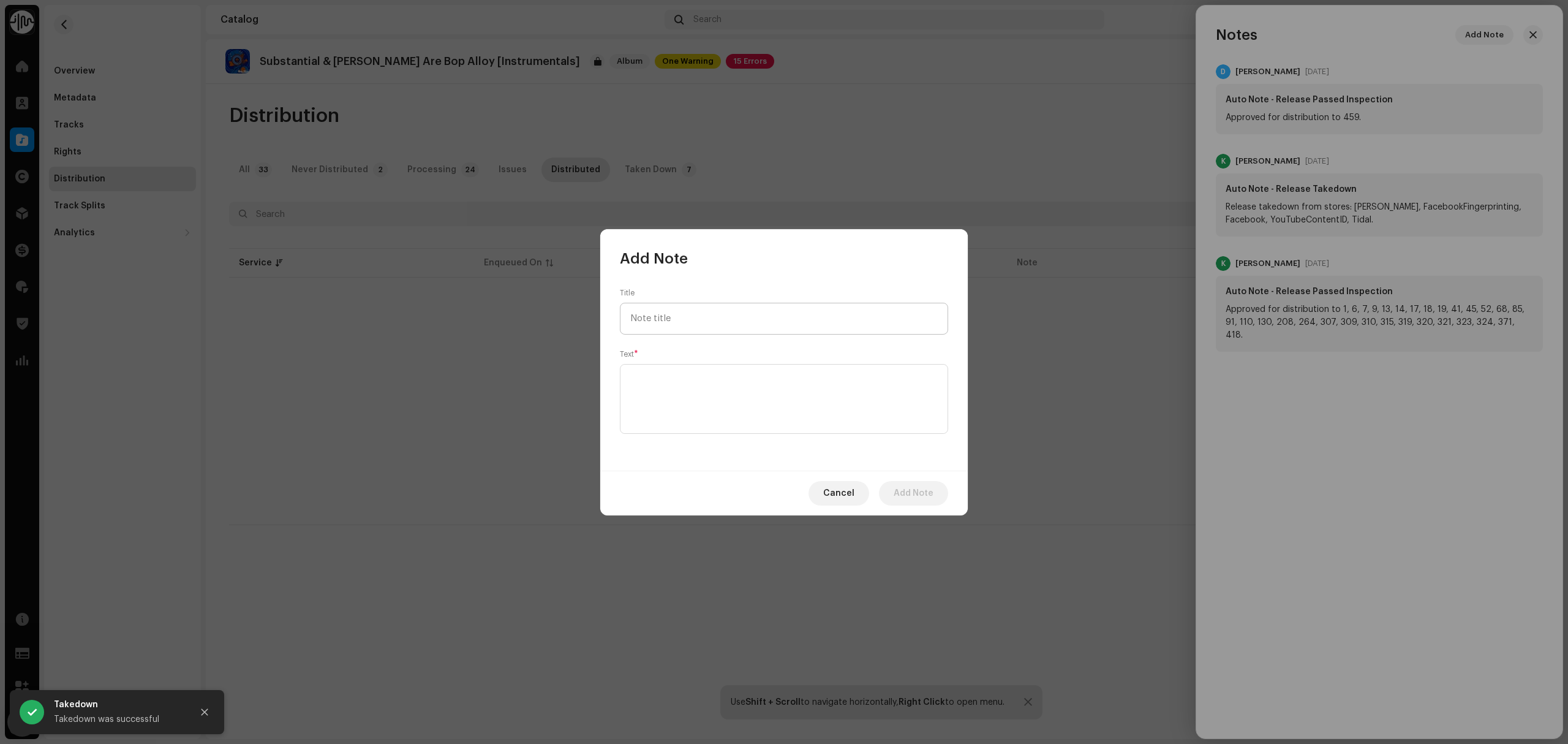
click at [768, 322] on input "text" at bounding box center [784, 319] width 329 height 32
type input "Takedown"
drag, startPoint x: 801, startPoint y: 395, endPoint x: 797, endPoint y: 404, distance: 9.8
click at [797, 404] on textarea at bounding box center [784, 399] width 329 height 70
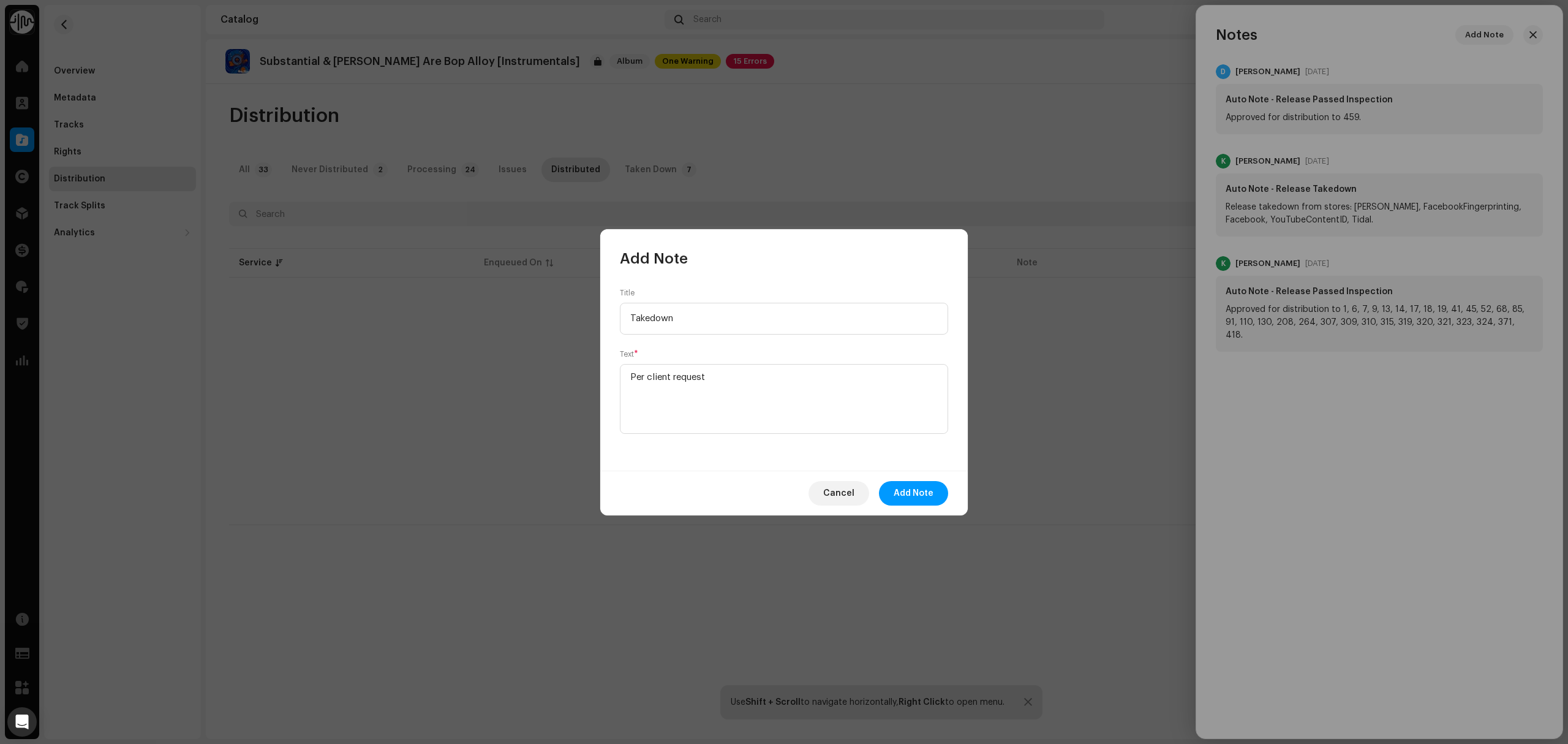
type textarea "Per client request"
click at [909, 513] on div "Cancel Add Note" at bounding box center [784, 492] width 367 height 44
click at [912, 494] on span "Add Note" at bounding box center [913, 493] width 40 height 24
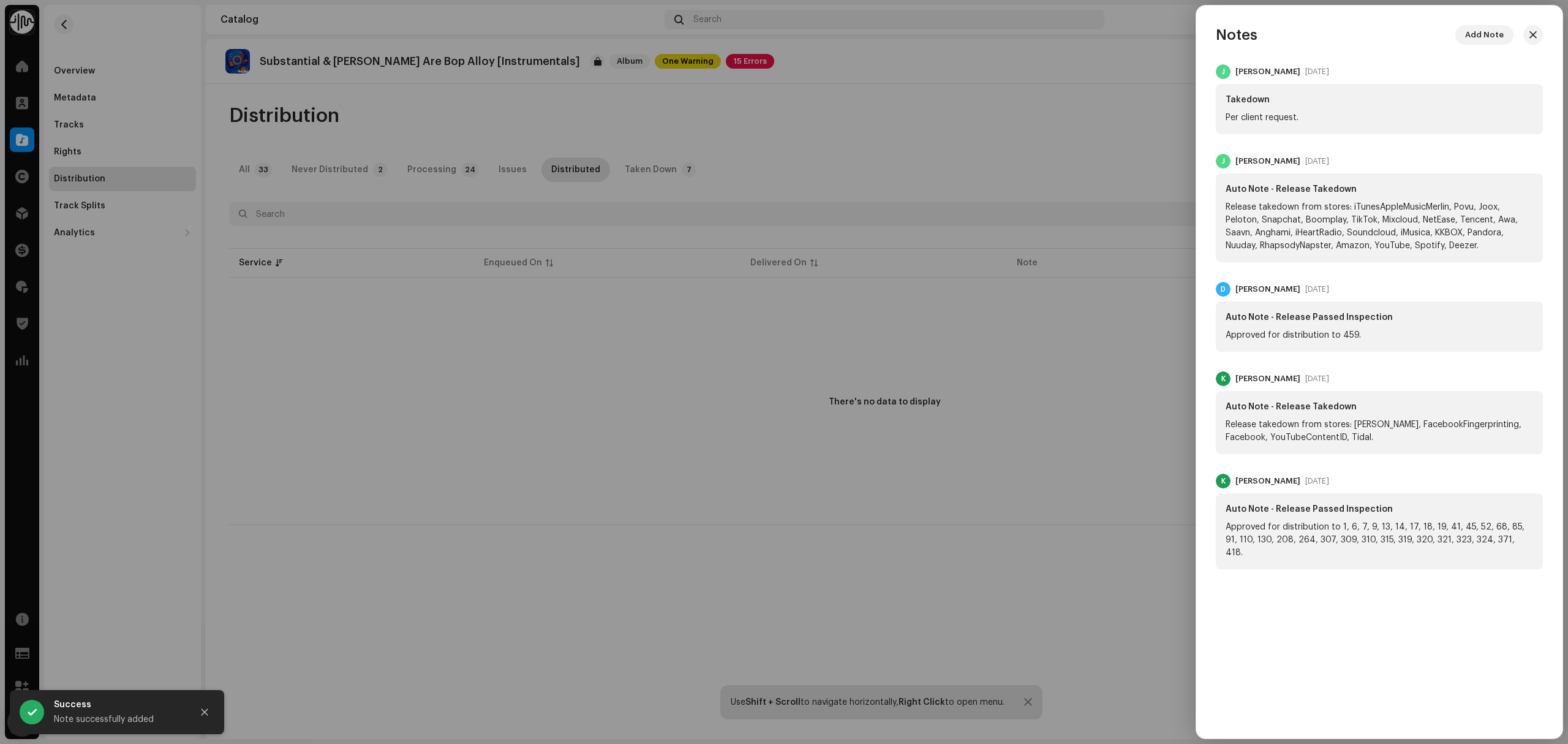
click at [16, 128] on div at bounding box center [784, 372] width 1568 height 744
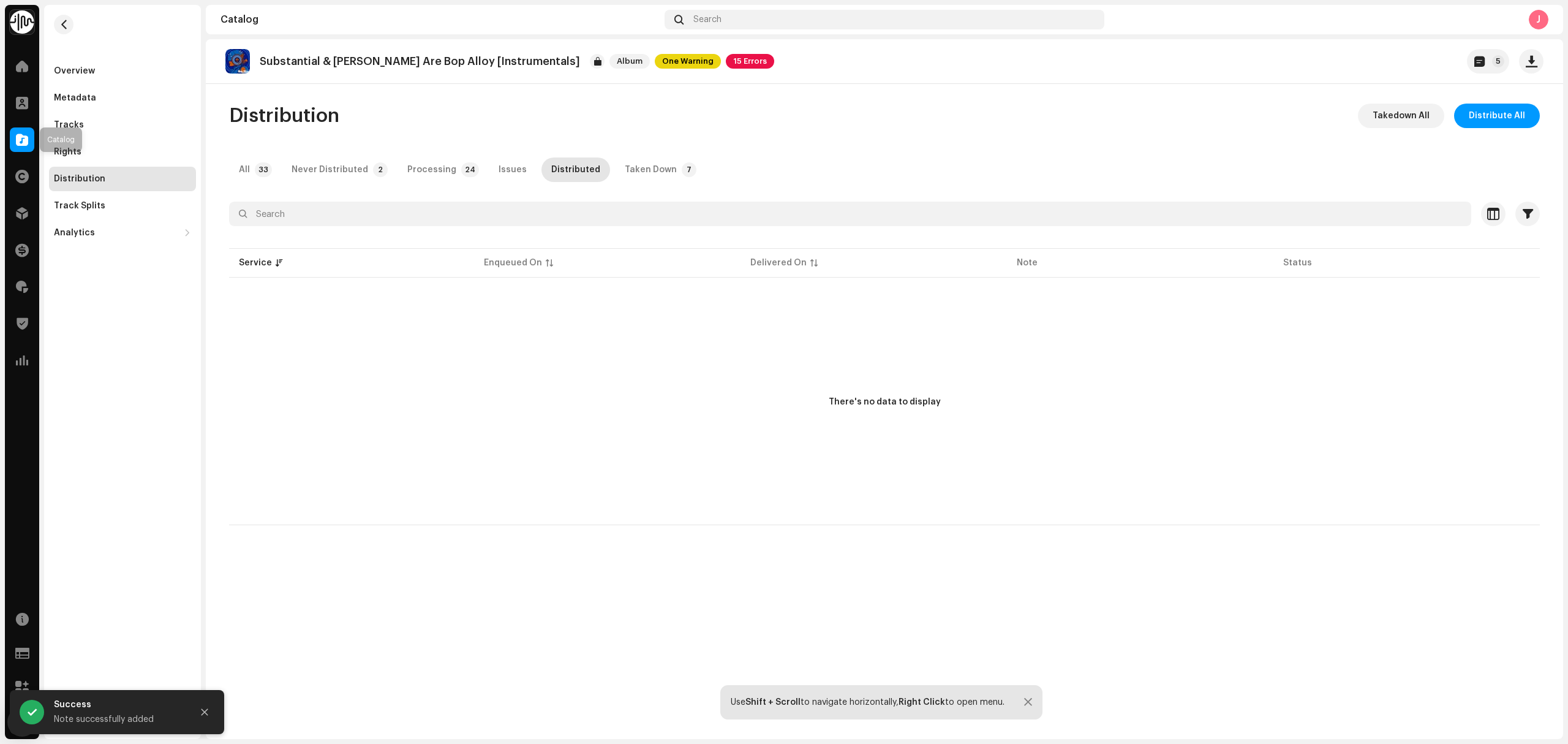
click at [18, 131] on div at bounding box center [22, 139] width 24 height 24
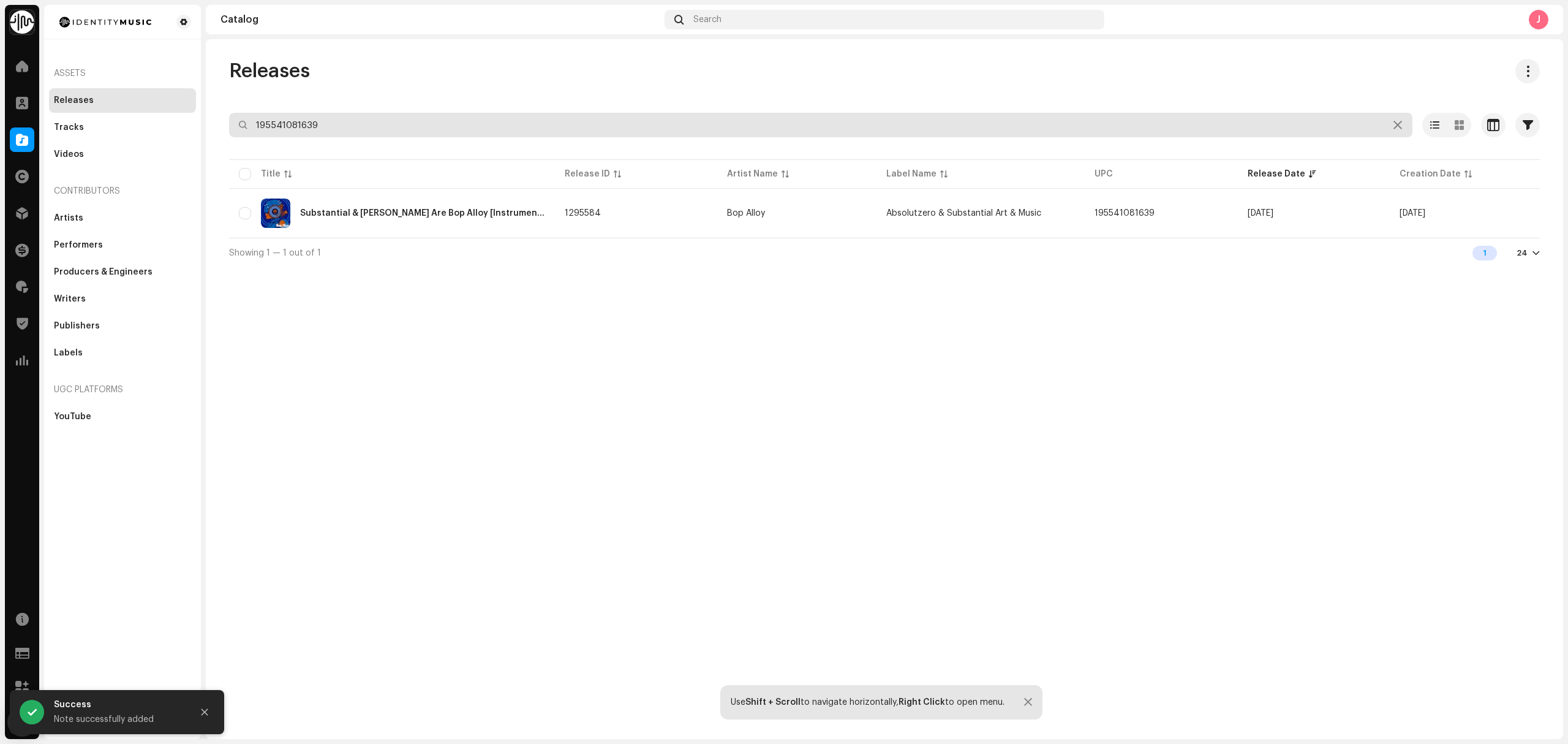
drag, startPoint x: 343, startPoint y: 118, endPoint x: 140, endPoint y: 107, distance: 203.3
click at [148, 107] on div "Identity Music Home Clients Catalog Rights Distribution Finance Royalties Trust…" at bounding box center [784, 372] width 1568 height 744
paste input "268837373"
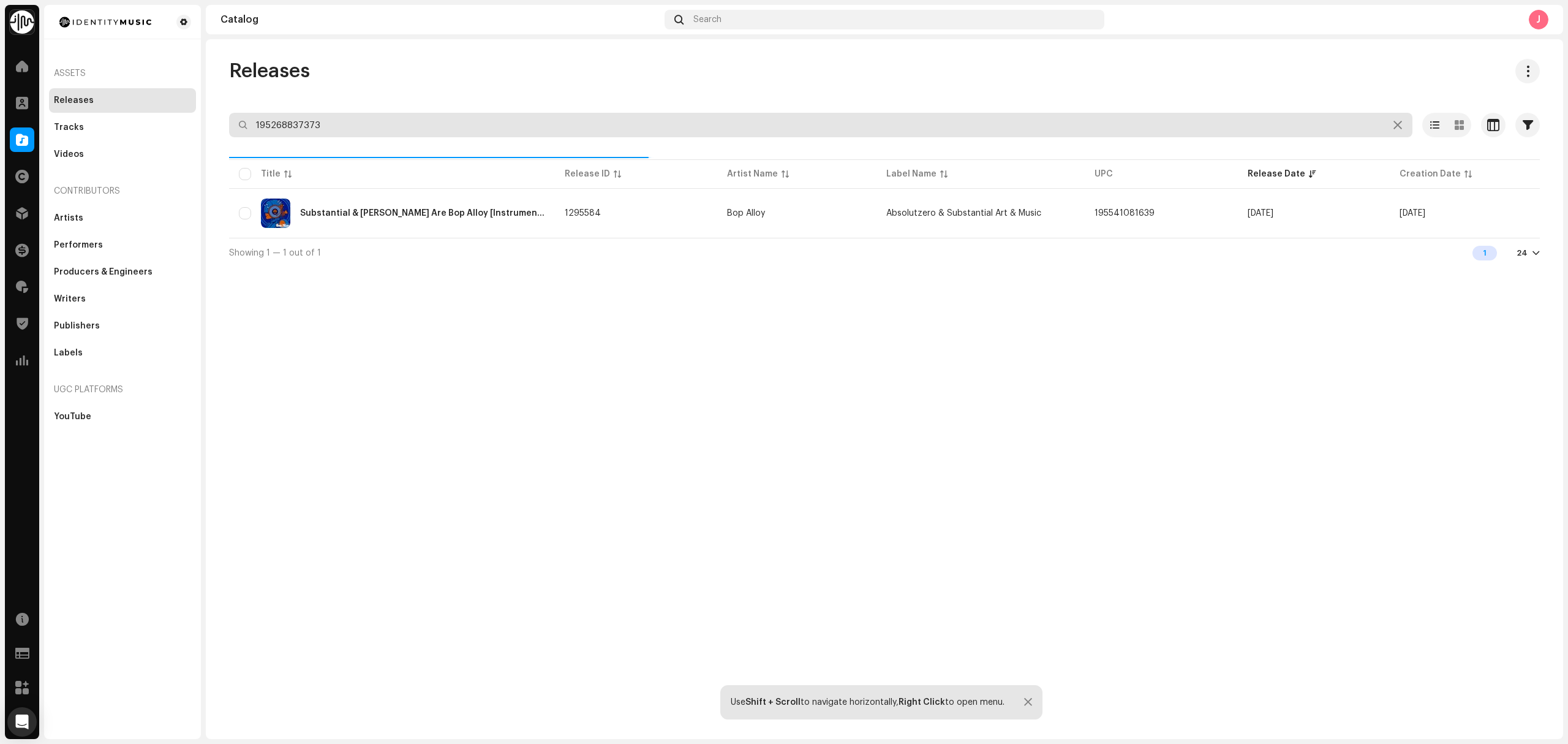
type input "195268837373"
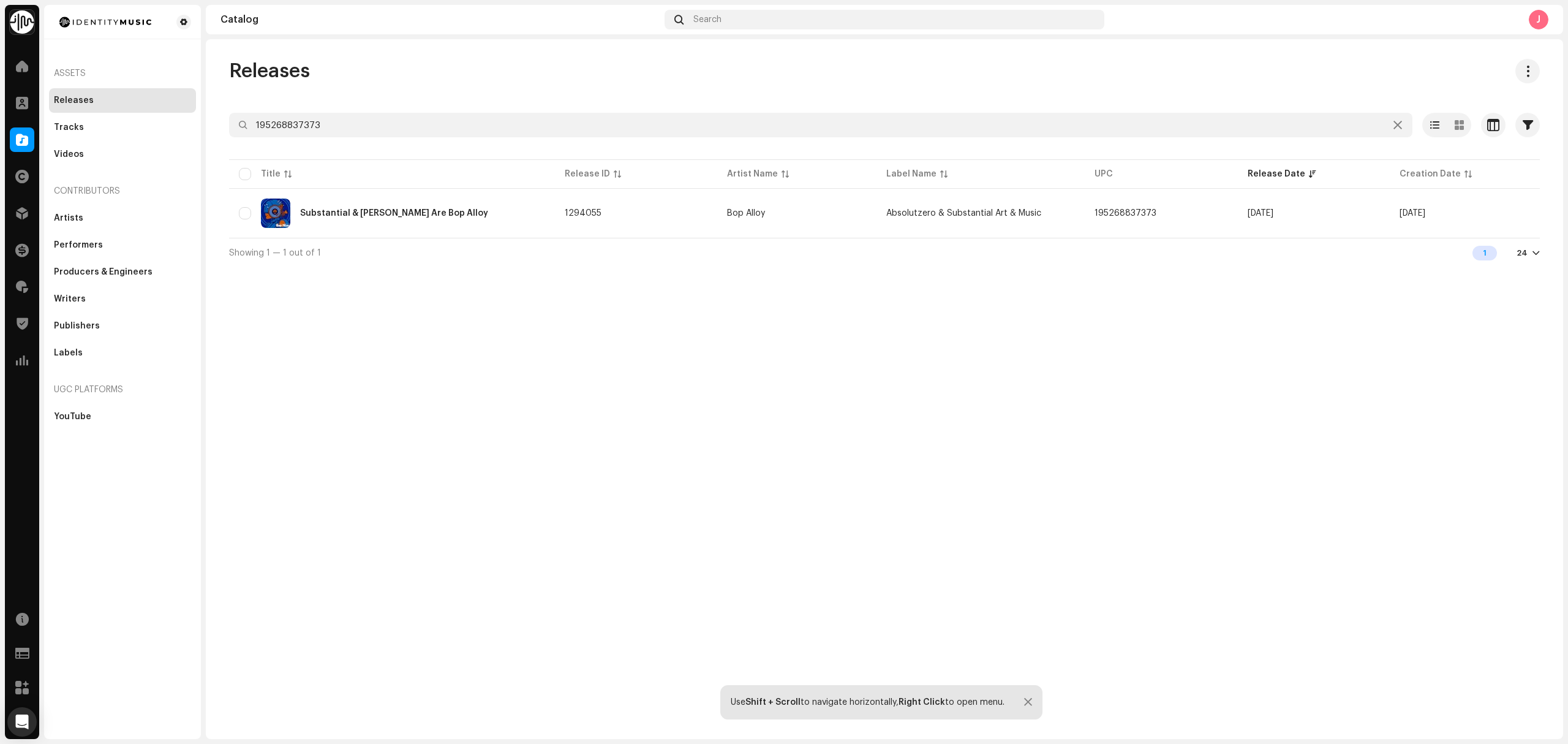
drag, startPoint x: 1215, startPoint y: 476, endPoint x: 1058, endPoint y: 453, distance: 158.7
click at [1214, 478] on div "Releases 195268837373 Selected 0 Options Filters Distribution status Never Dist…" at bounding box center [884, 389] width 1357 height 700
click at [478, 226] on div "Substantial & Marcus D Are Bop Alloy" at bounding box center [392, 213] width 306 height 30
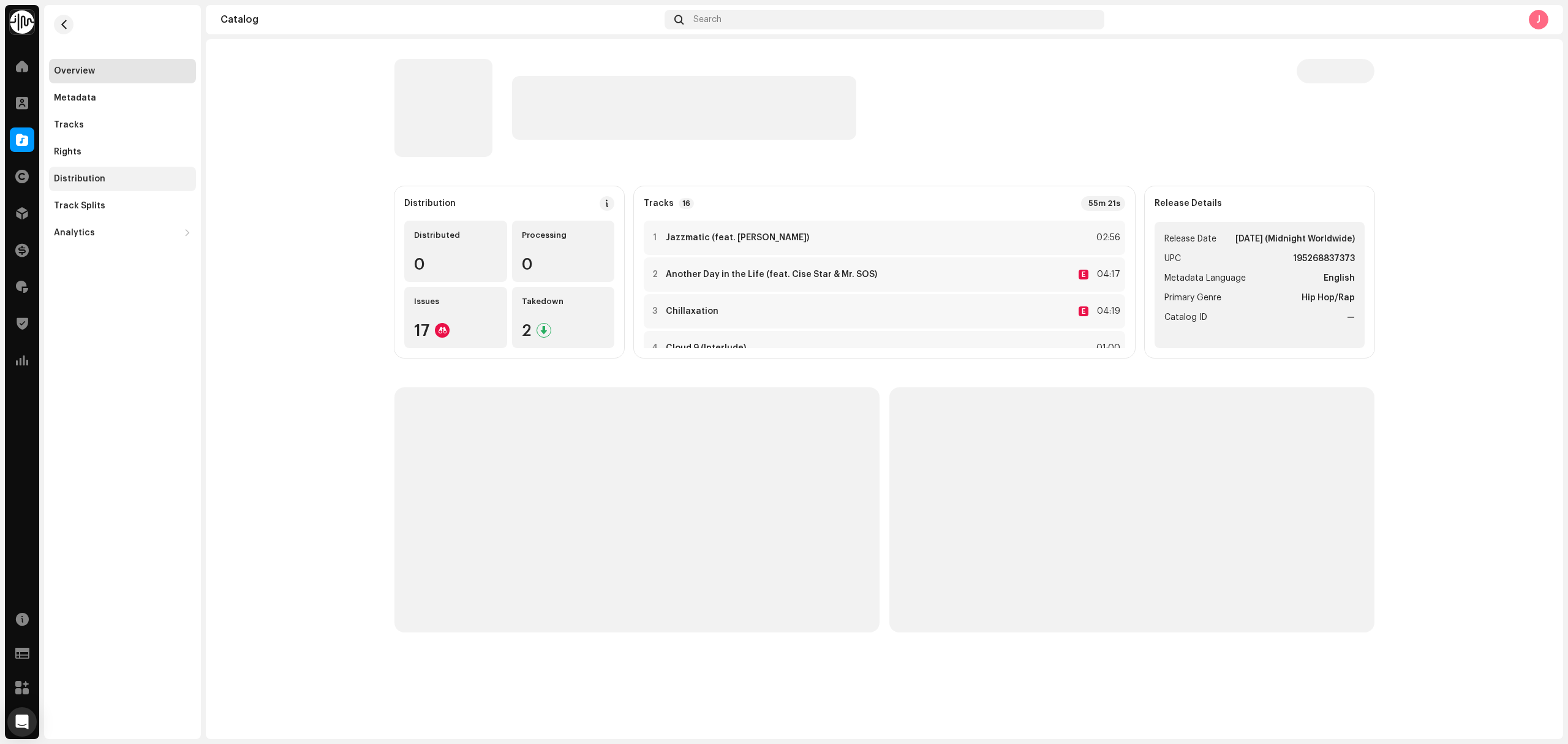
click at [99, 189] on div "Distribution" at bounding box center [122, 178] width 147 height 24
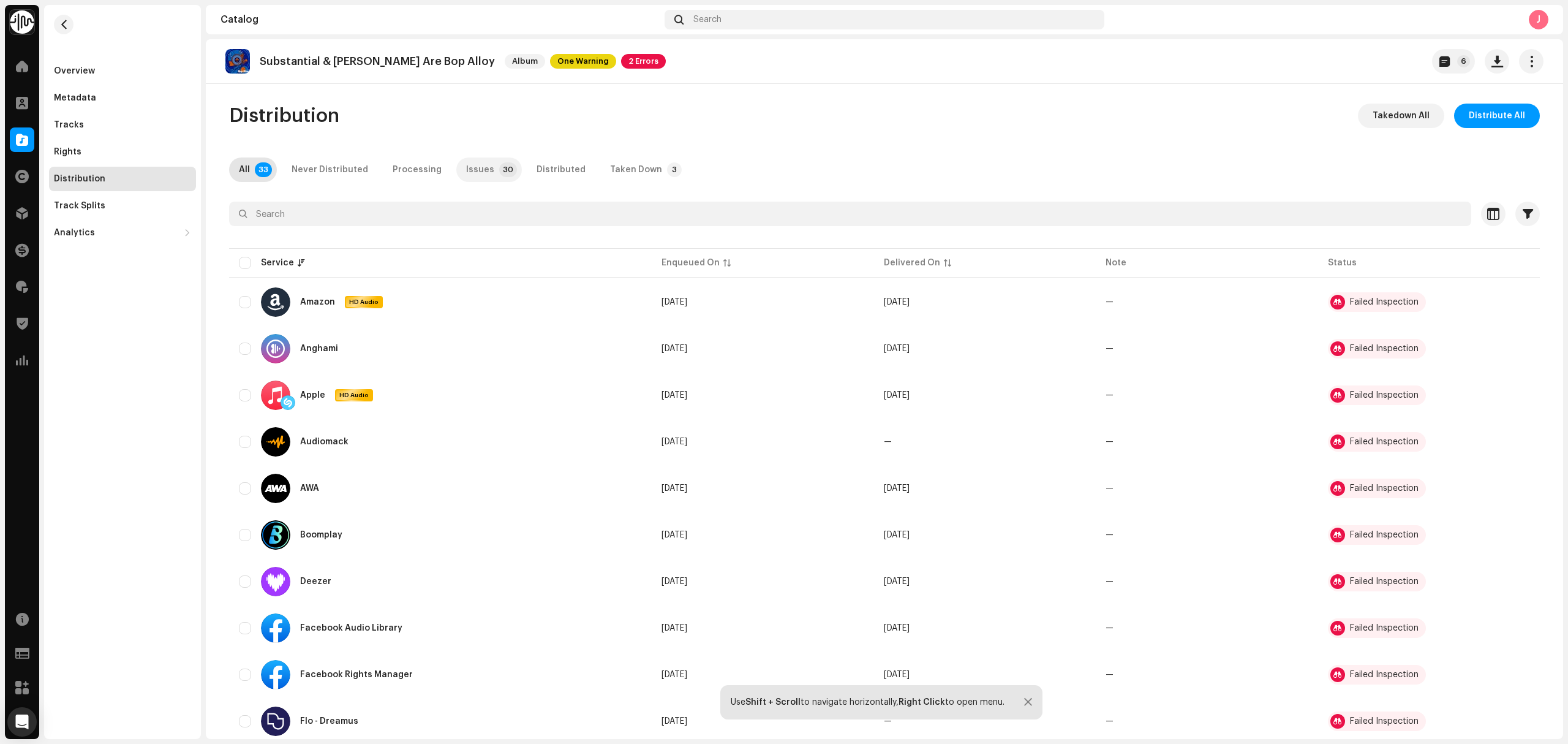
click at [490, 160] on p-tab "Issues 30" at bounding box center [489, 169] width 65 height 24
click at [241, 263] on input "checkbox" at bounding box center [245, 263] width 12 height 12
checkbox input "true"
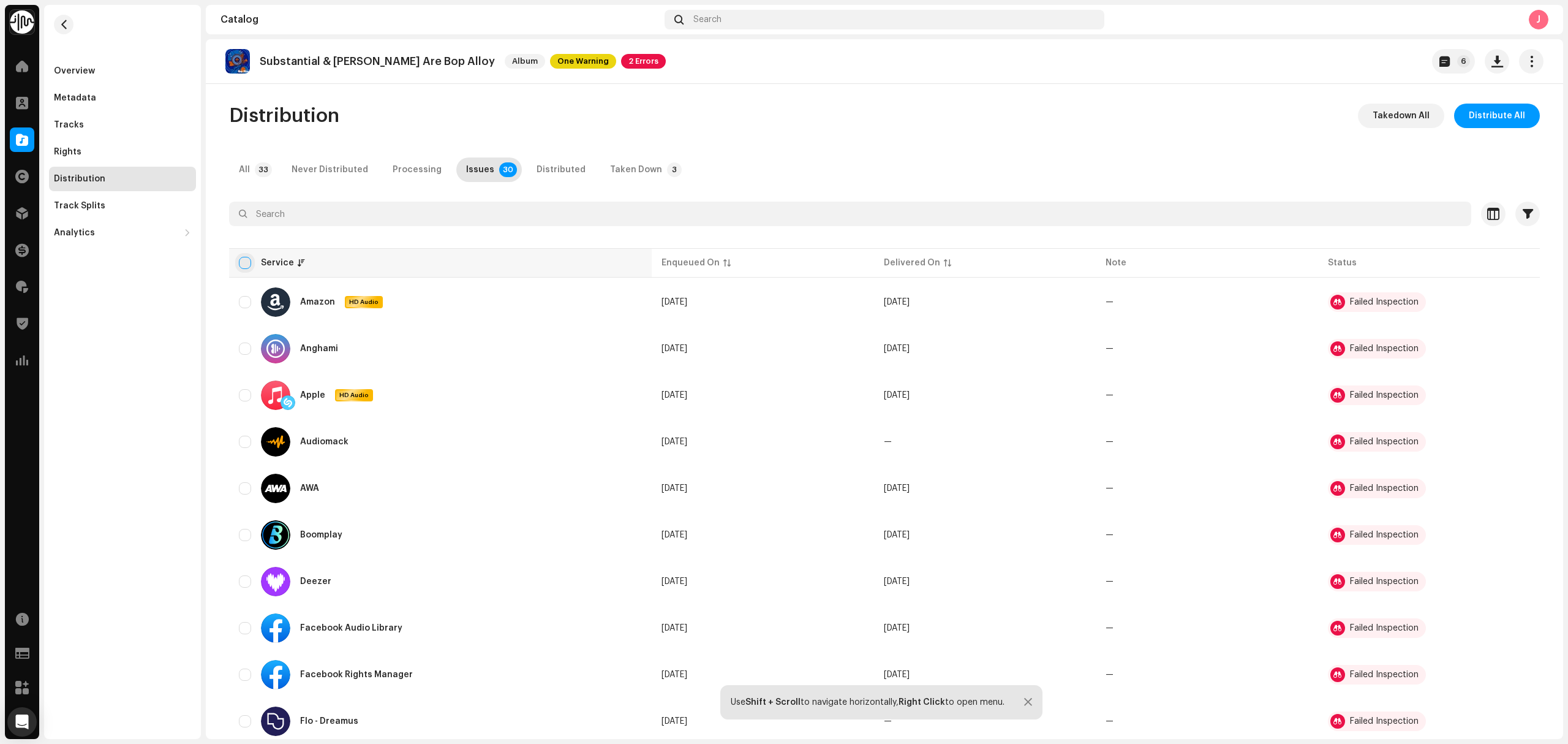
checkbox input "true"
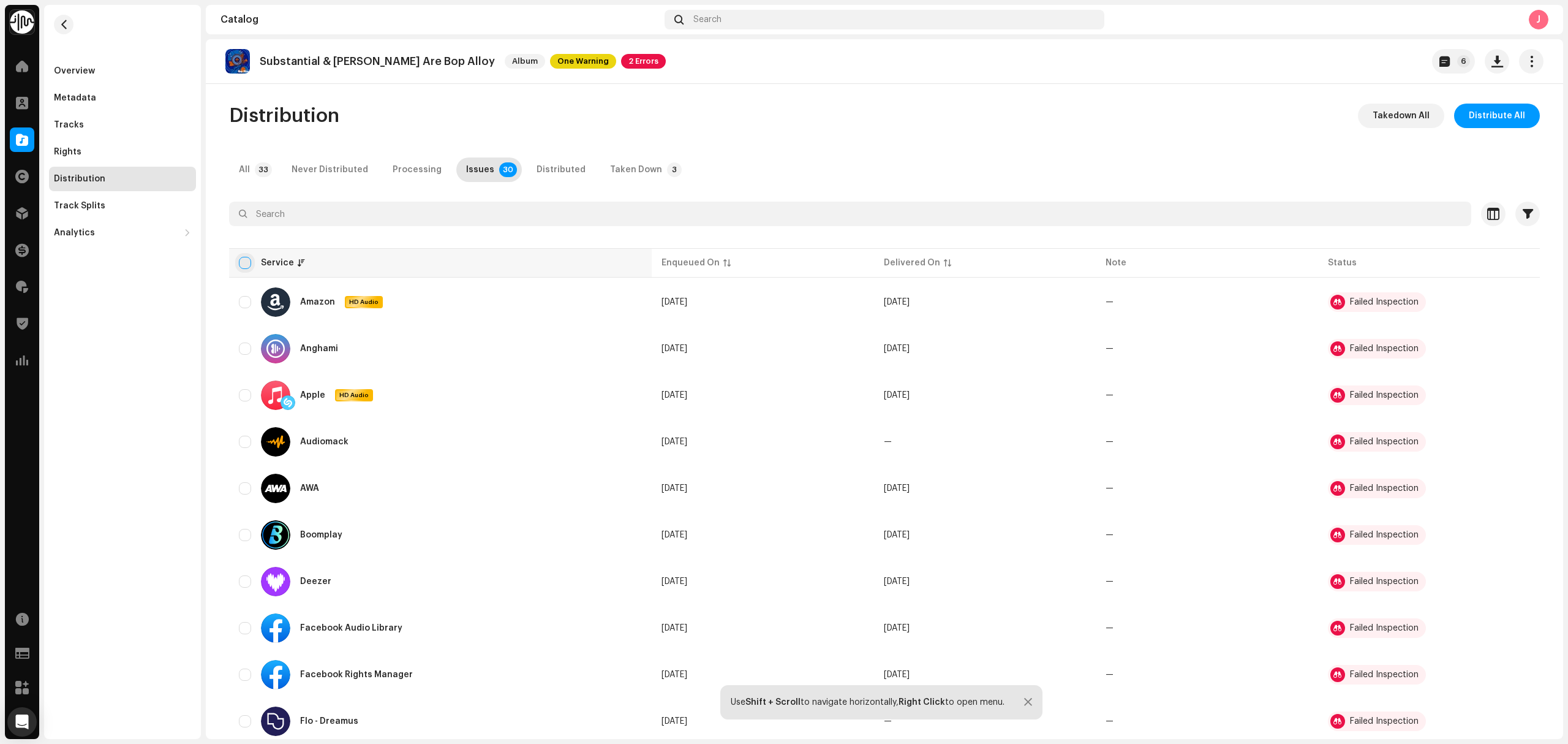
checkbox input "true"
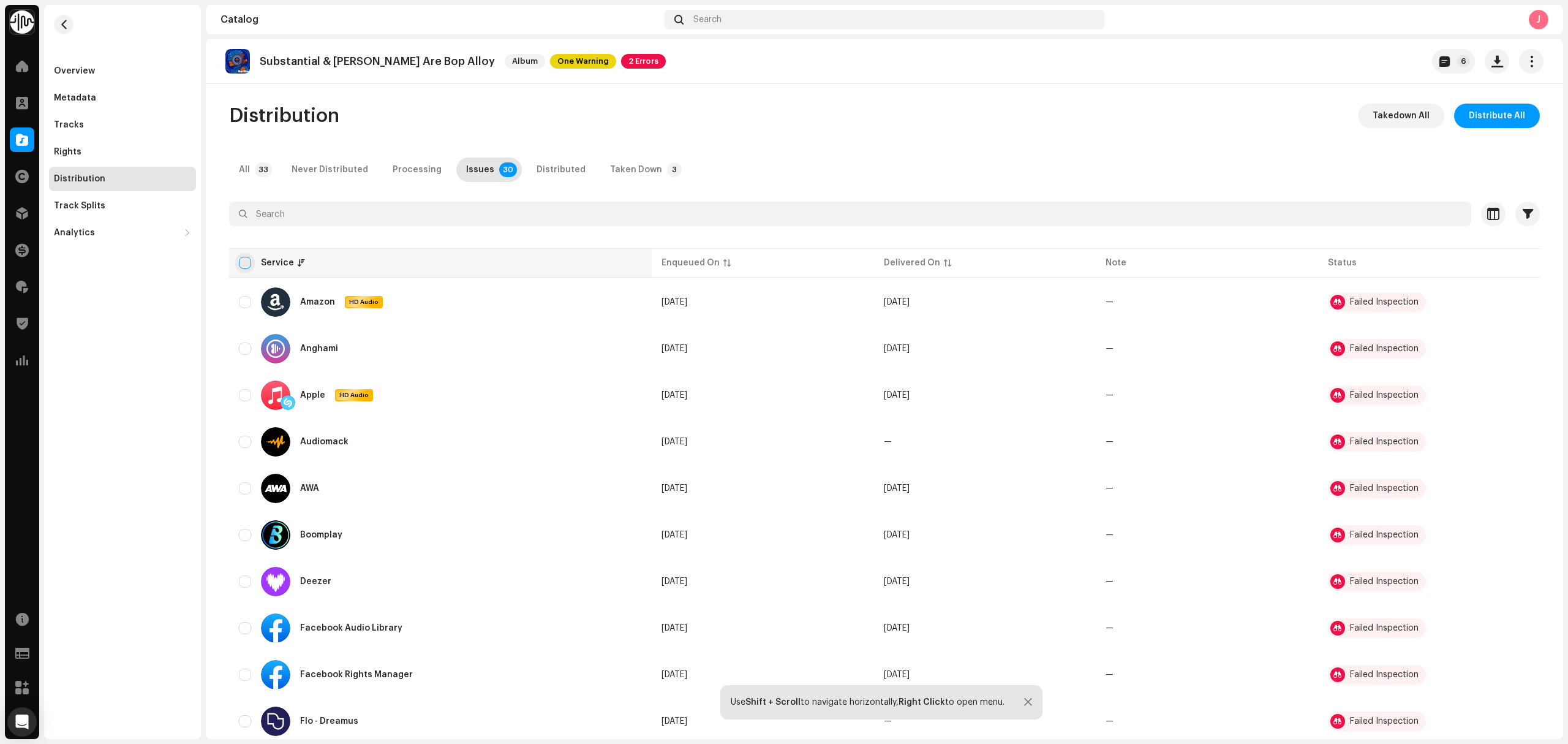
checkbox input "true"
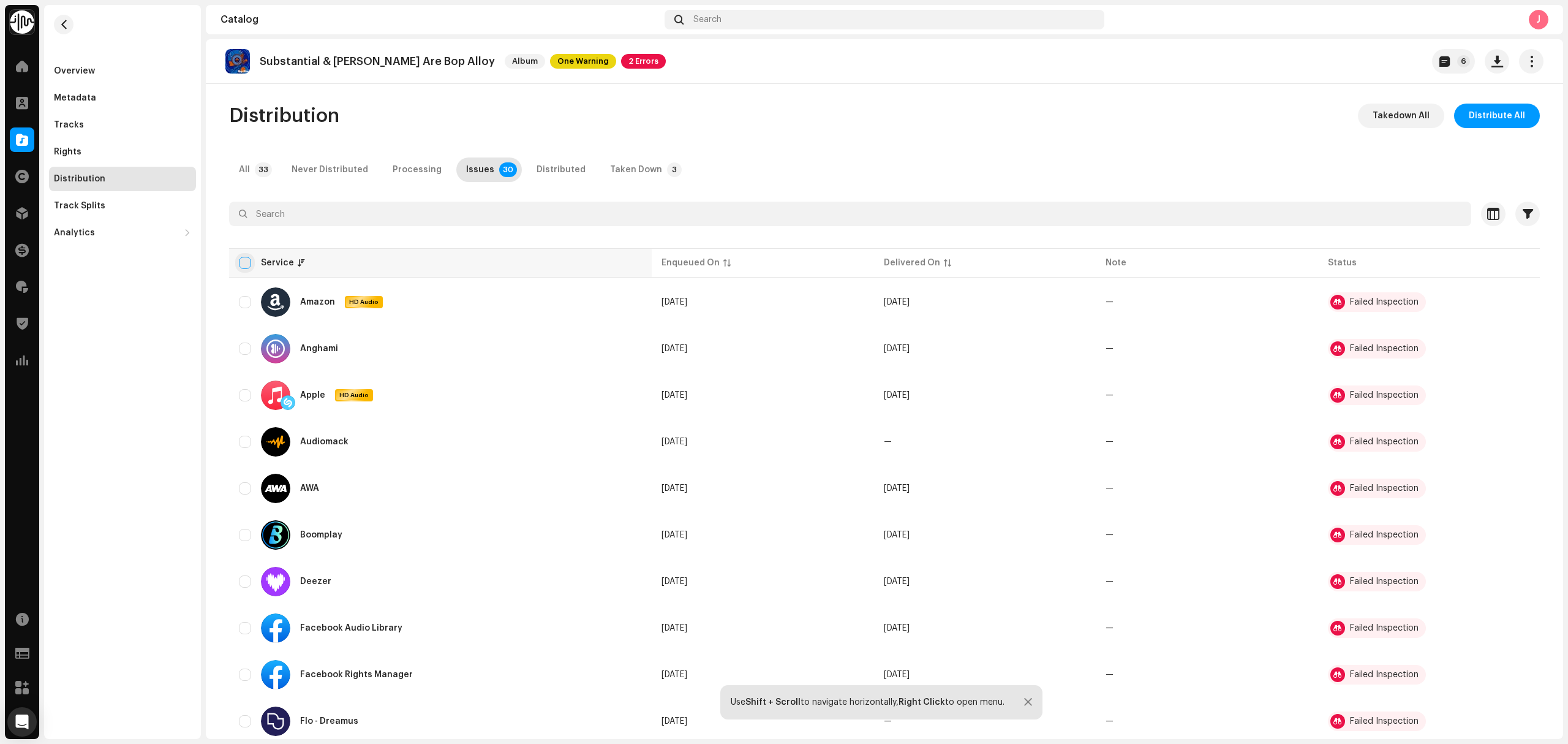
checkbox input "true"
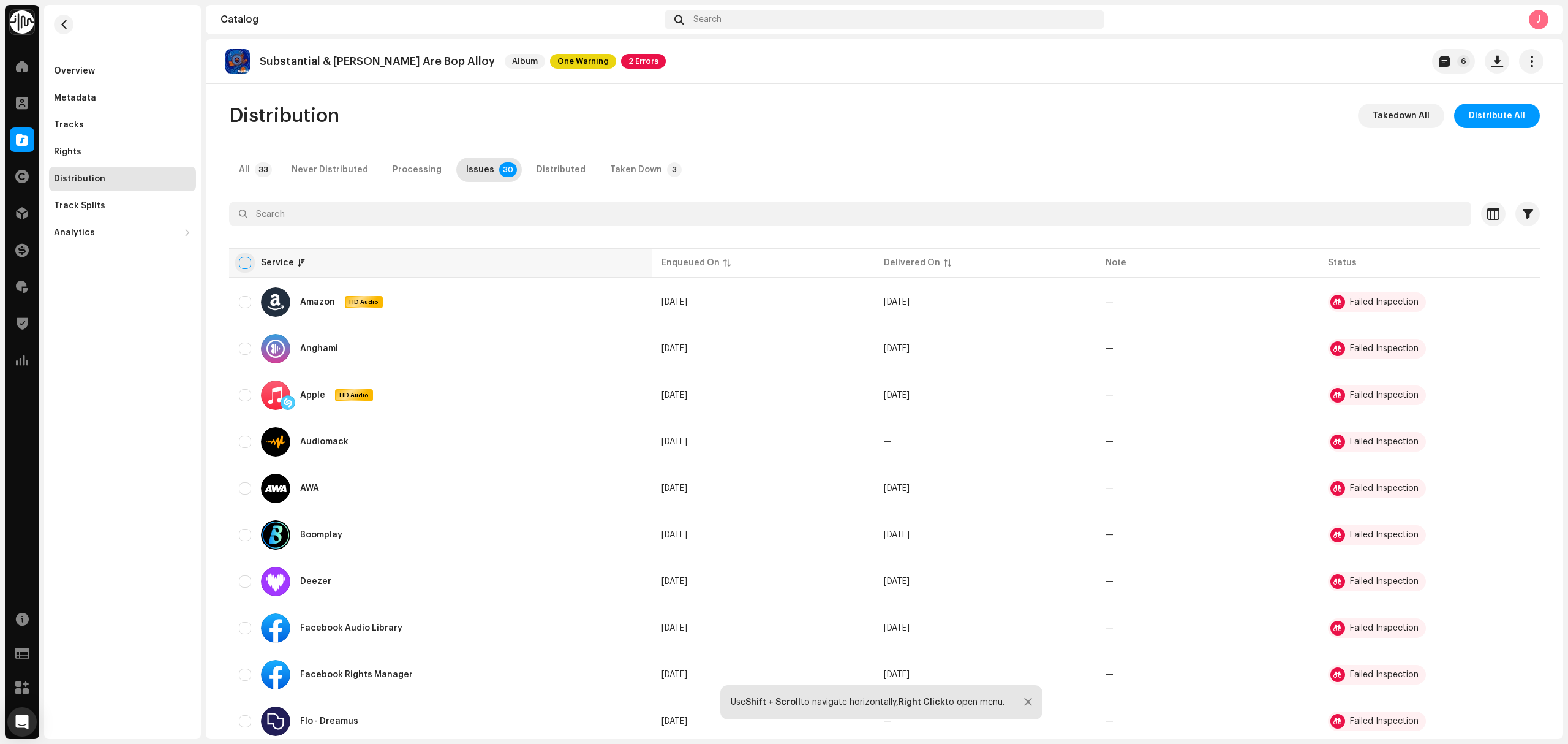
checkbox input "true"
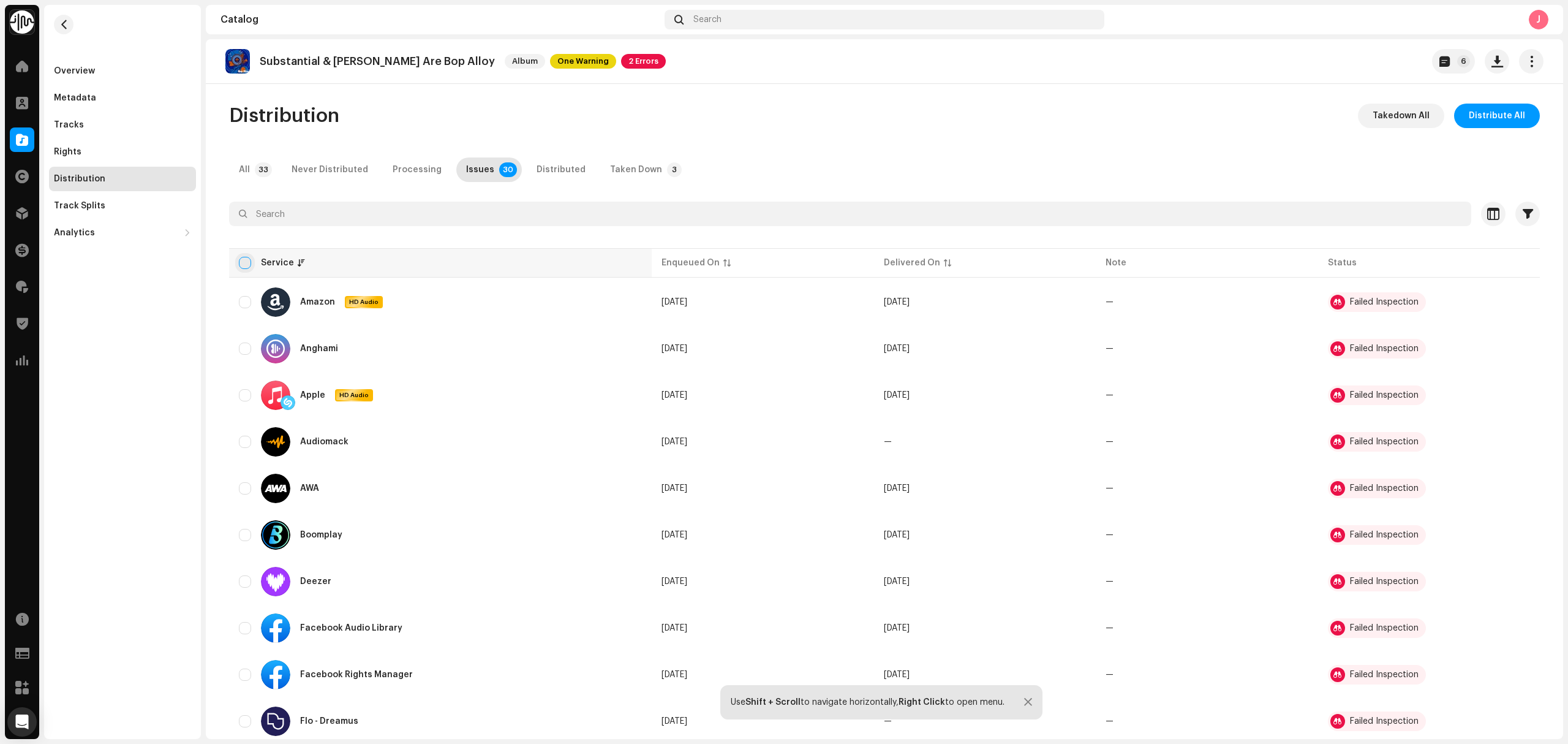
checkbox input "true"
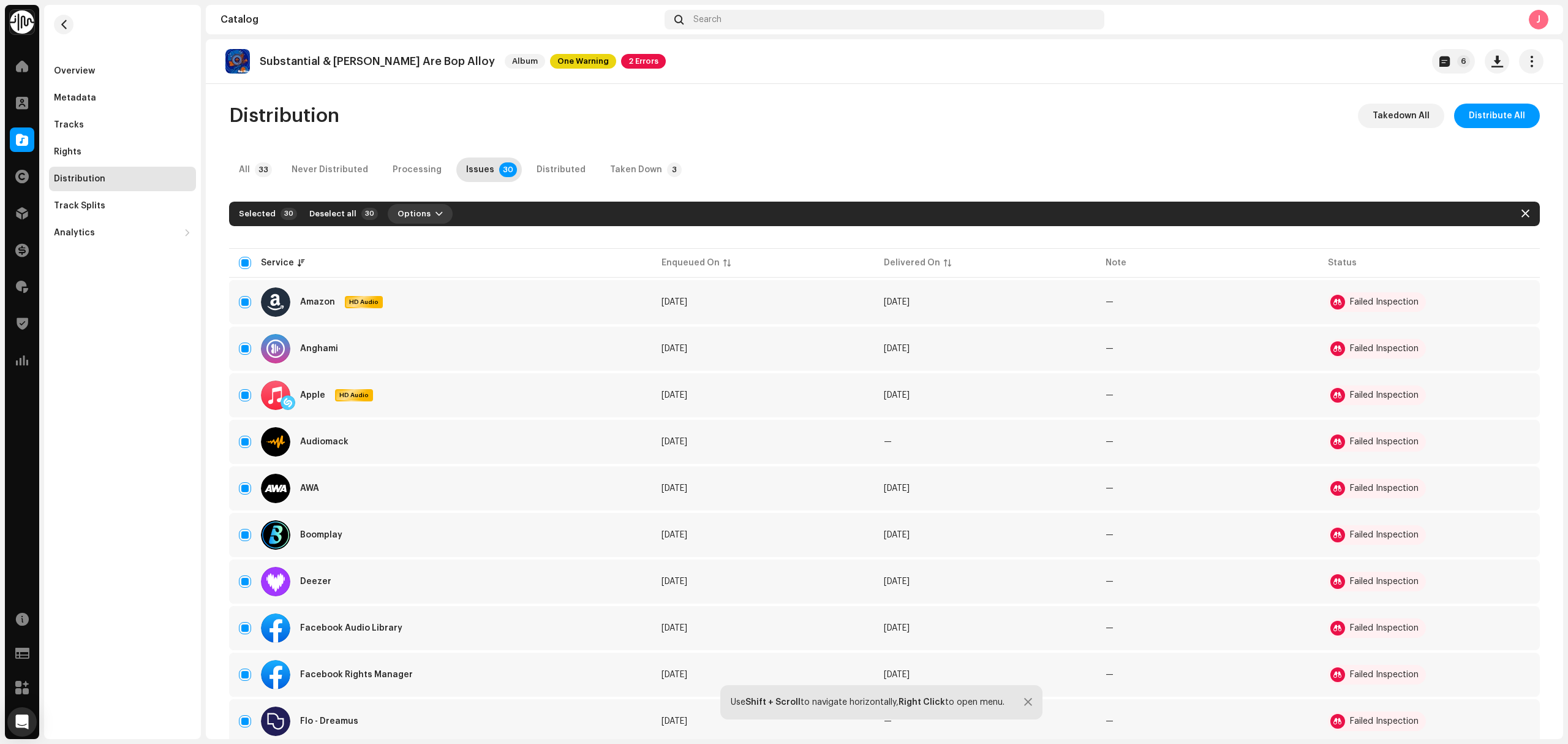
click at [415, 217] on span "Options" at bounding box center [414, 213] width 33 height 24
click at [434, 269] on div "Takedown" at bounding box center [445, 266] width 114 height 10
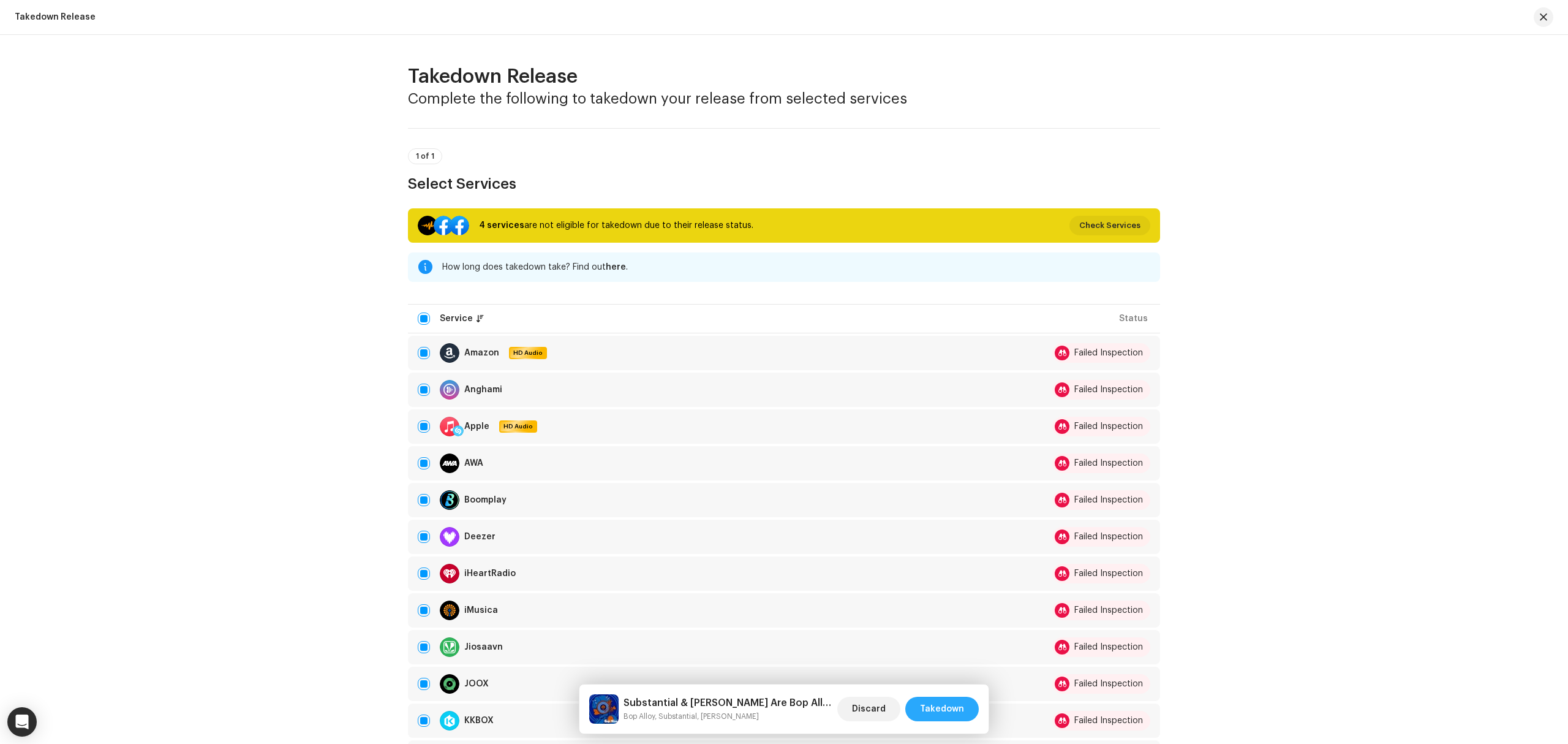
click at [940, 705] on span "Takedown" at bounding box center [942, 708] width 44 height 24
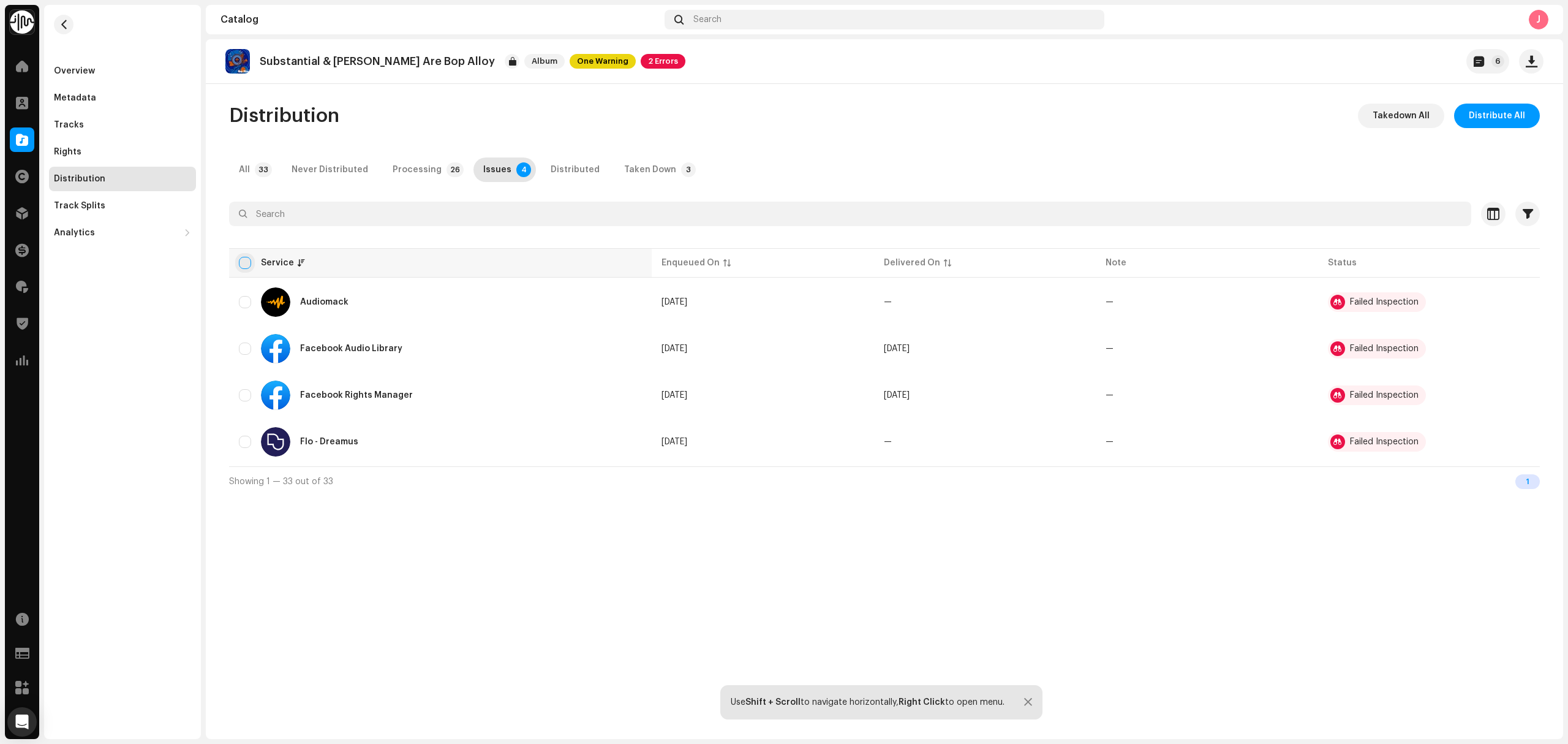
click at [243, 260] on input "checkbox" at bounding box center [245, 263] width 12 height 12
checkbox input "true"
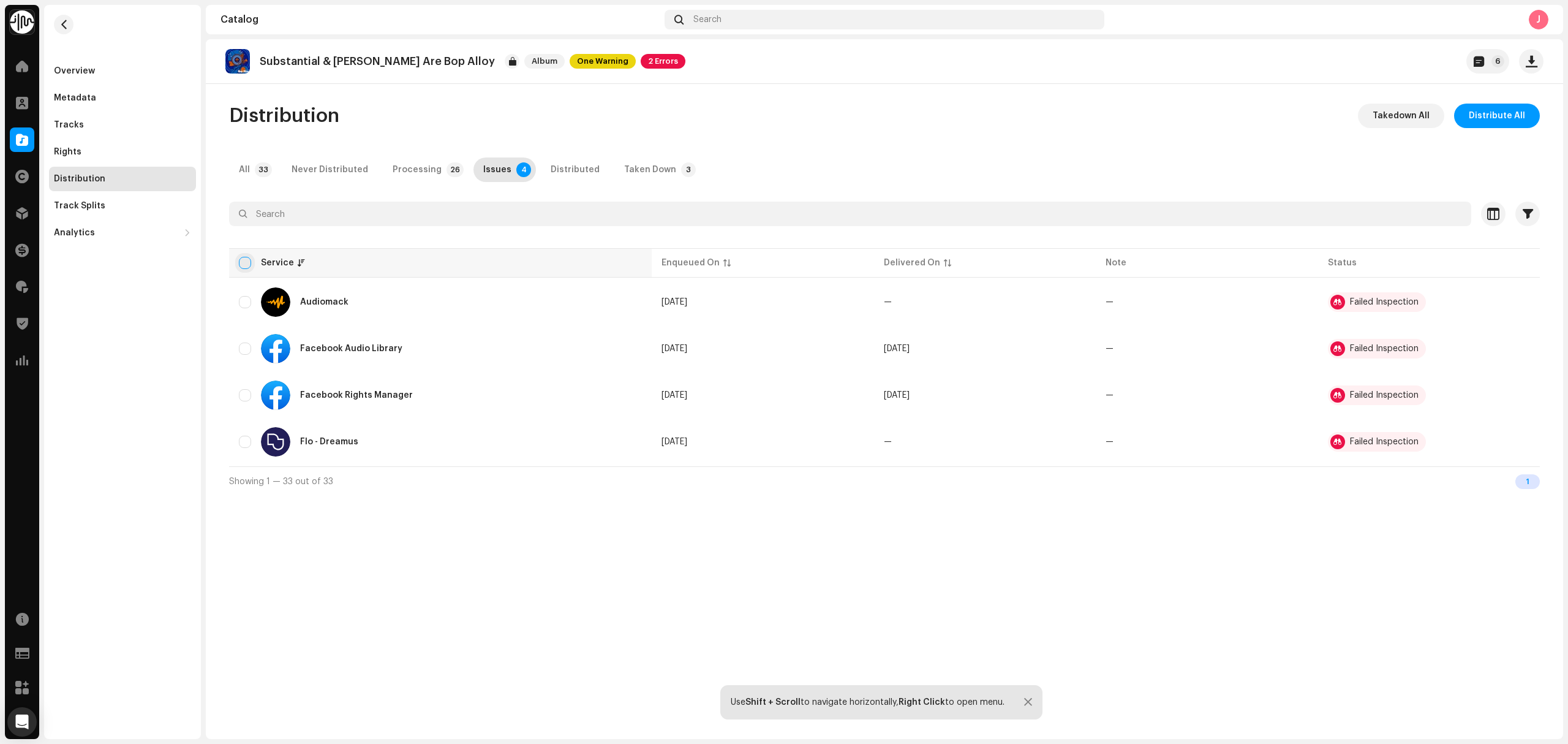
checkbox input "true"
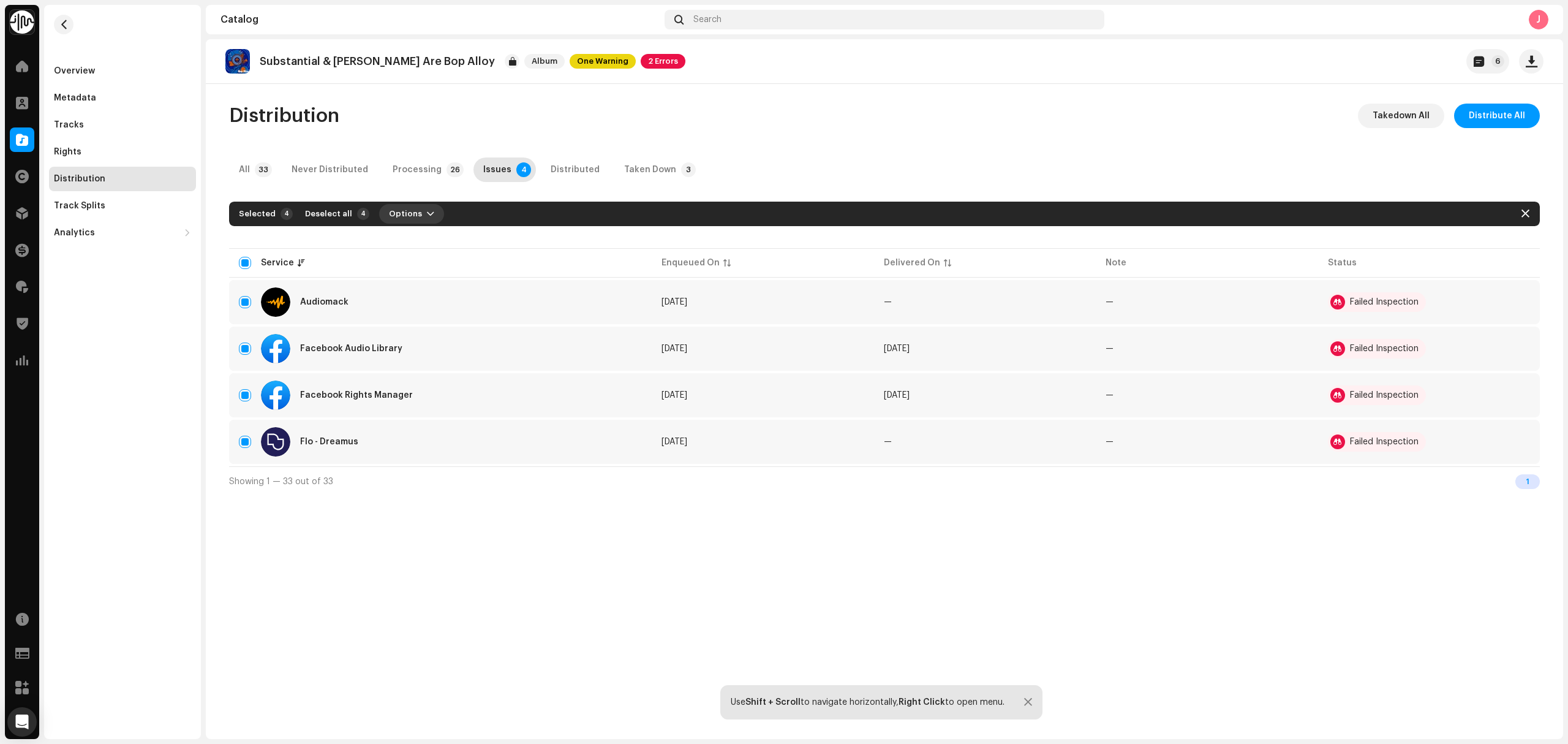
click at [427, 211] on span "button" at bounding box center [430, 213] width 7 height 10
click at [427, 266] on div "Takedown" at bounding box center [440, 266] width 114 height 10
drag, startPoint x: 776, startPoint y: 570, endPoint x: 517, endPoint y: 444, distance: 288.0
click at [776, 566] on div "Not Eligible For Takedown The selected services are not eligible for takedown o…" at bounding box center [784, 372] width 1568 height 744
click at [245, 292] on div "Audiomack" at bounding box center [441, 302] width 403 height 30
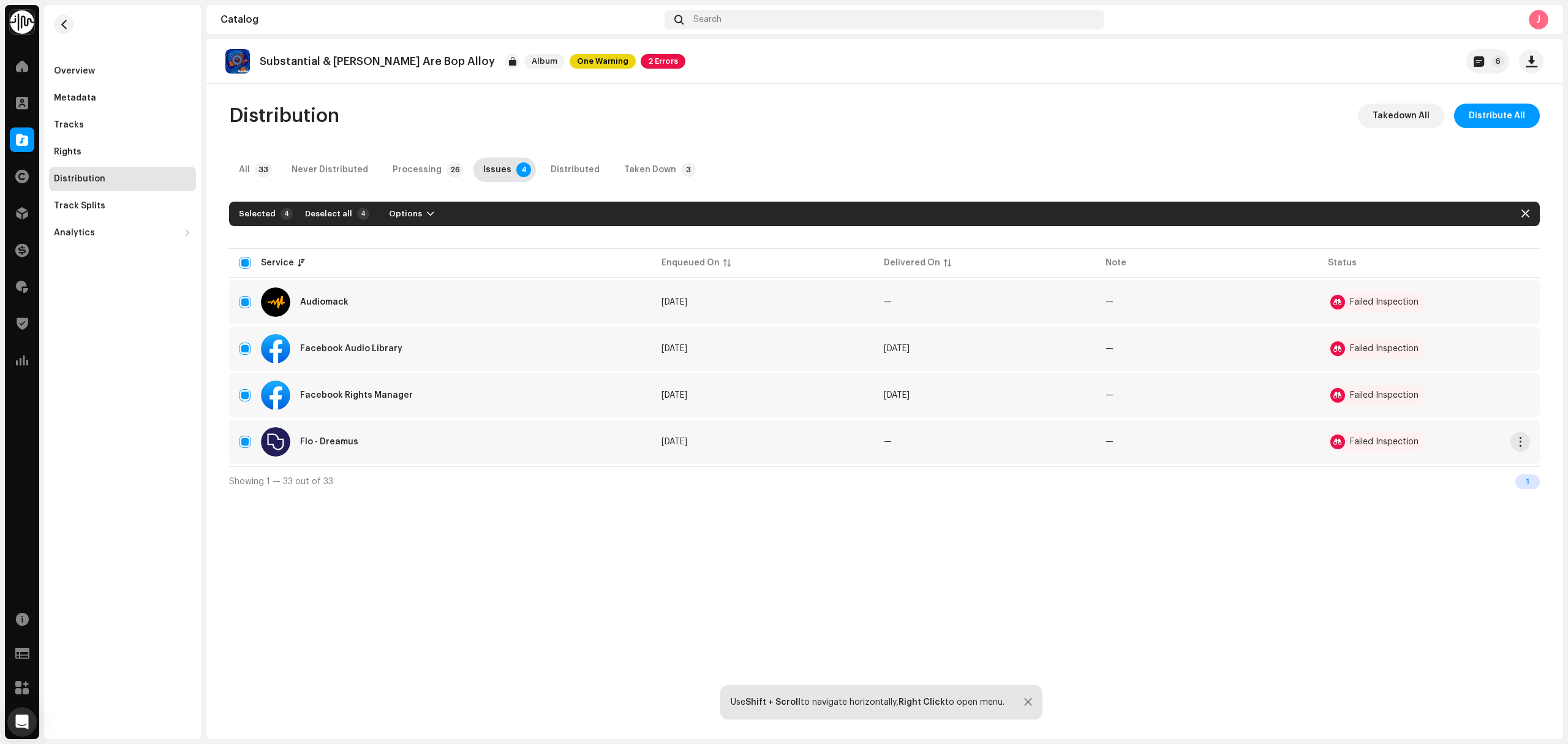
click at [240, 452] on div "Flo - Dreamus" at bounding box center [441, 442] width 403 height 30
click at [244, 298] on input "Row Selected" at bounding box center [245, 302] width 12 height 12
checkbox input "false"
drag, startPoint x: 245, startPoint y: 442, endPoint x: 293, endPoint y: 398, distance: 65.1
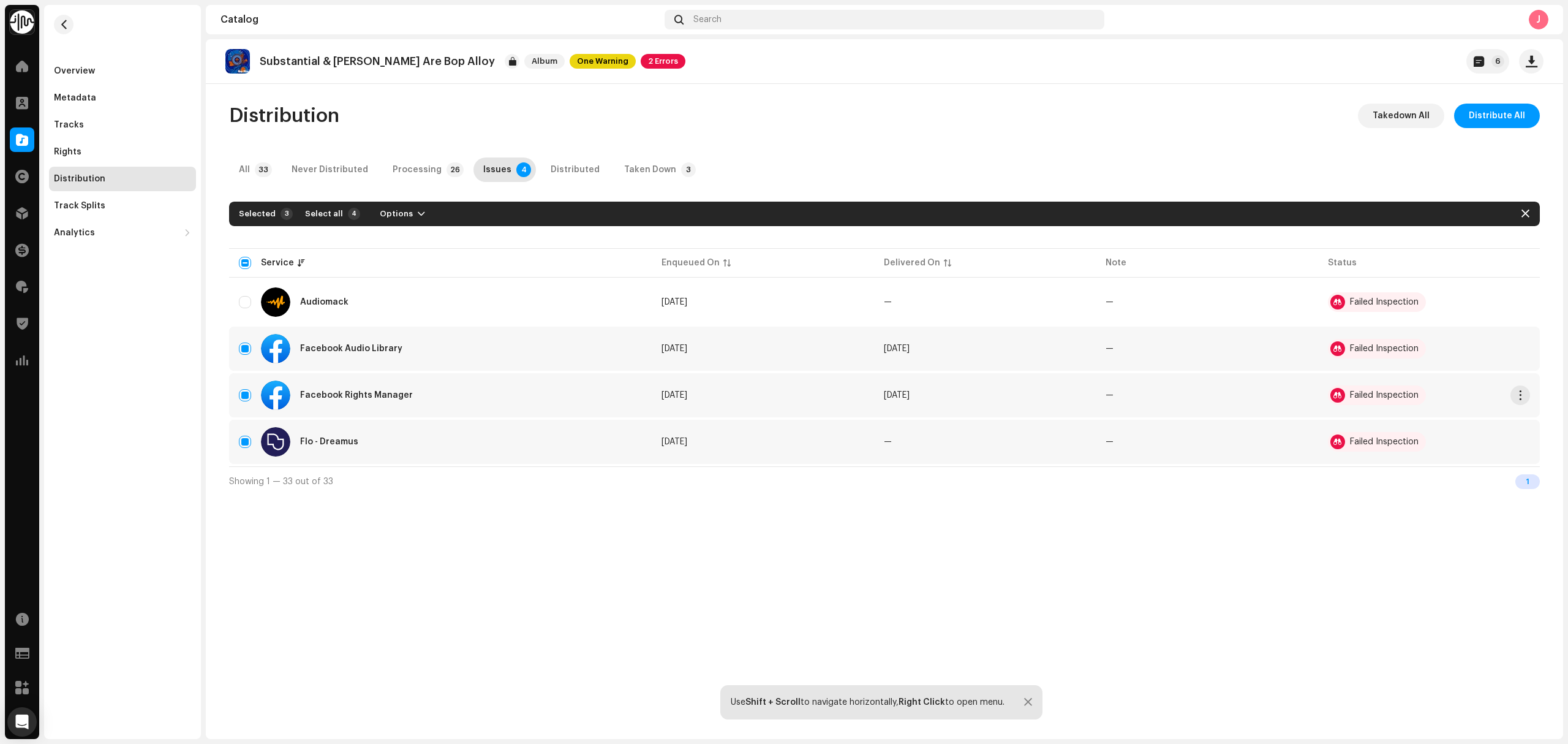
click at [244, 442] on input "Row Selected" at bounding box center [245, 442] width 12 height 12
checkbox input "false"
click at [395, 216] on span "Options" at bounding box center [396, 213] width 33 height 24
click at [403, 261] on div "Takedown" at bounding box center [431, 266] width 124 height 24
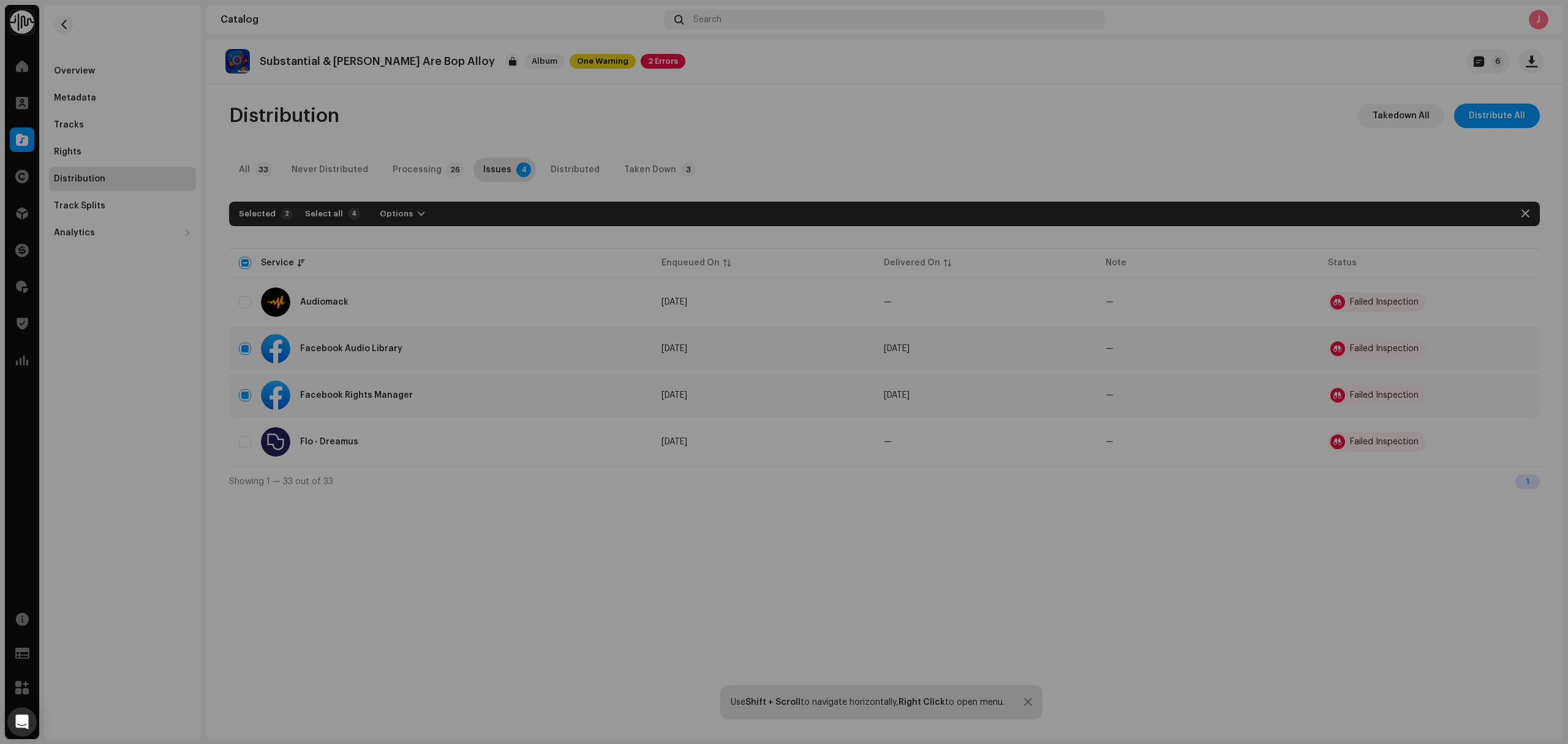
click at [867, 580] on div "Not Eligible For Takedown The selected services are not eligible for takedown o…" at bounding box center [784, 372] width 1568 height 744
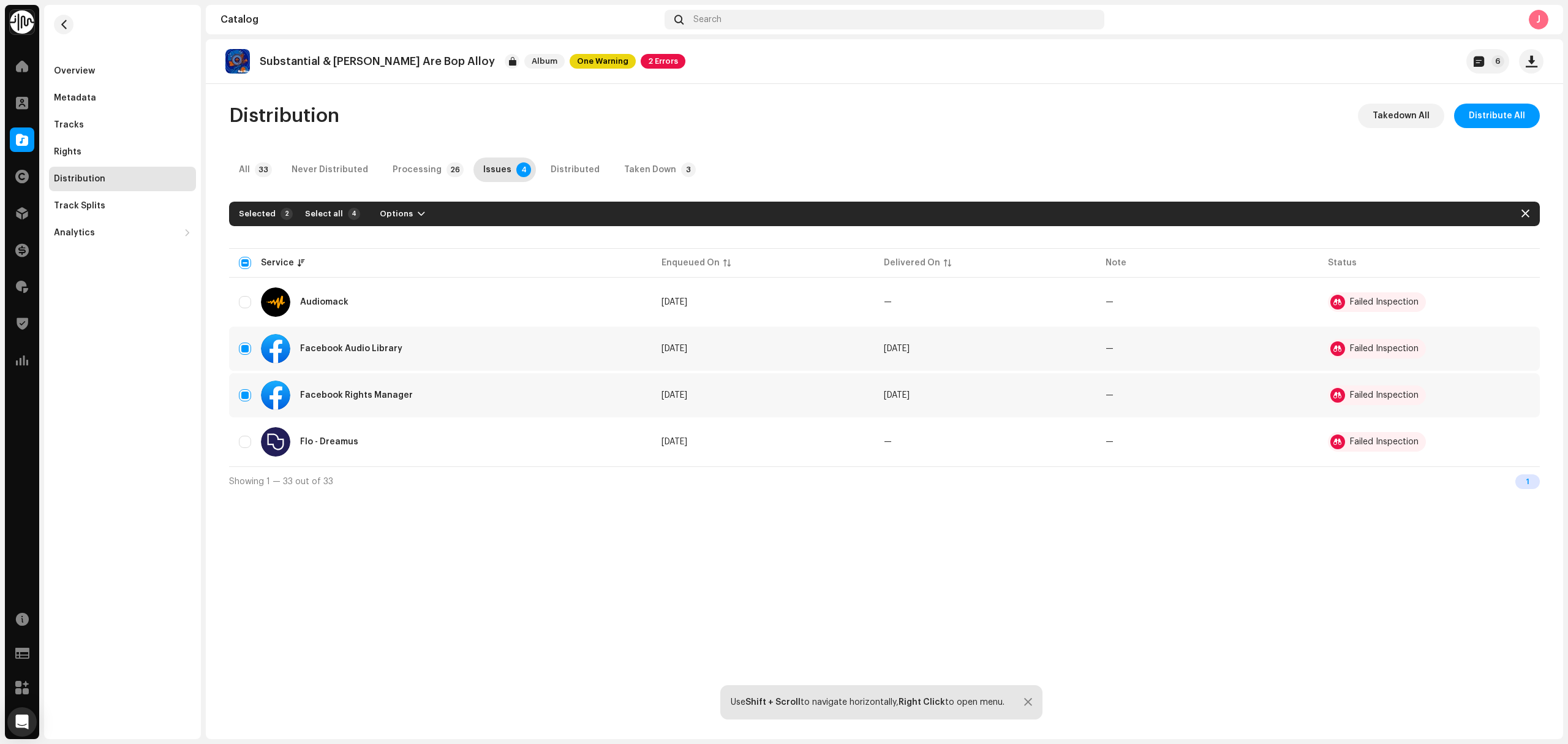
click at [1043, 562] on div "Substantial & Marcus D Are Bop Alloy Album One Warning 2 Errors 6 Distribution …" at bounding box center [884, 389] width 1357 height 700
click at [429, 170] on div "Processing" at bounding box center [417, 169] width 49 height 24
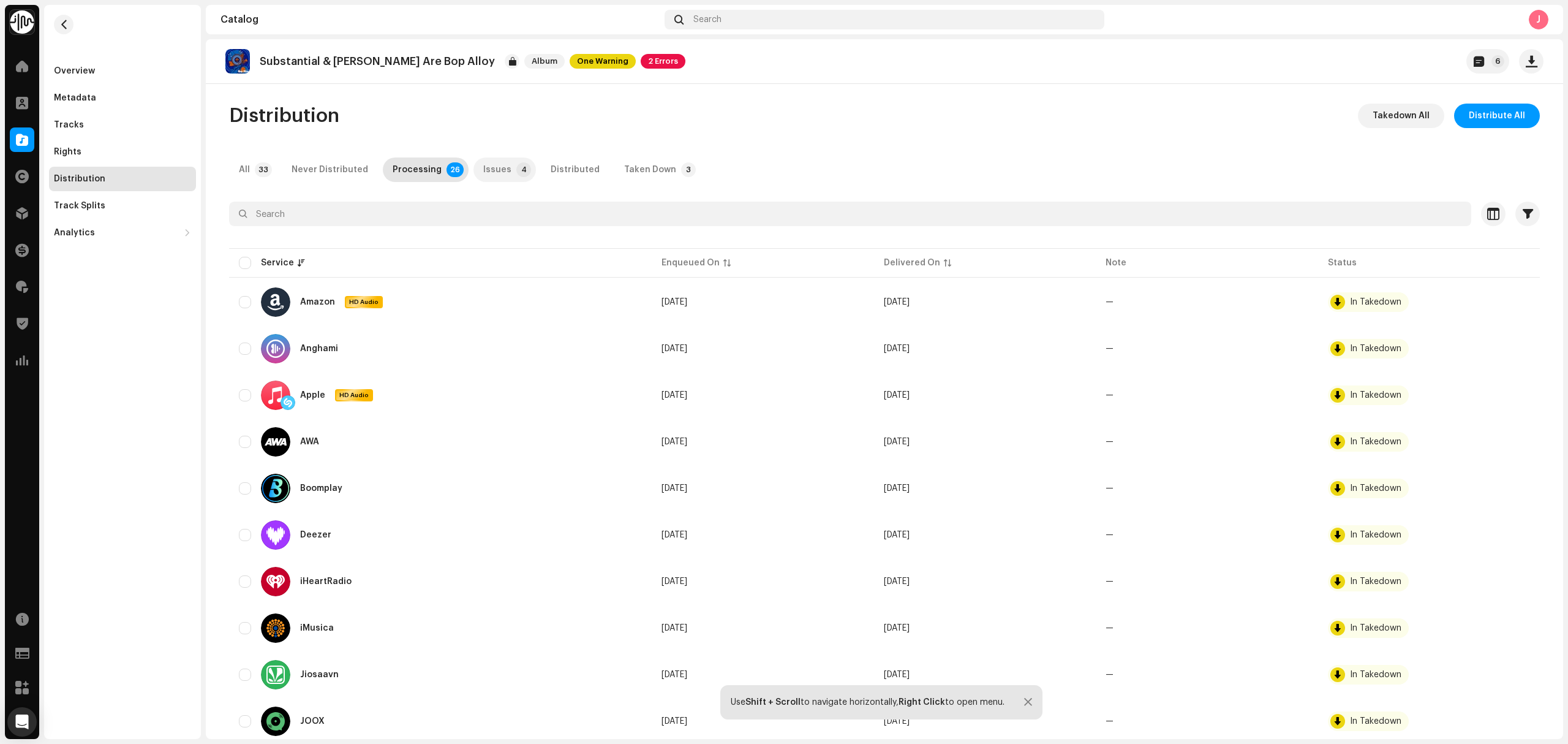
click at [483, 167] on div "Issues" at bounding box center [497, 169] width 28 height 24
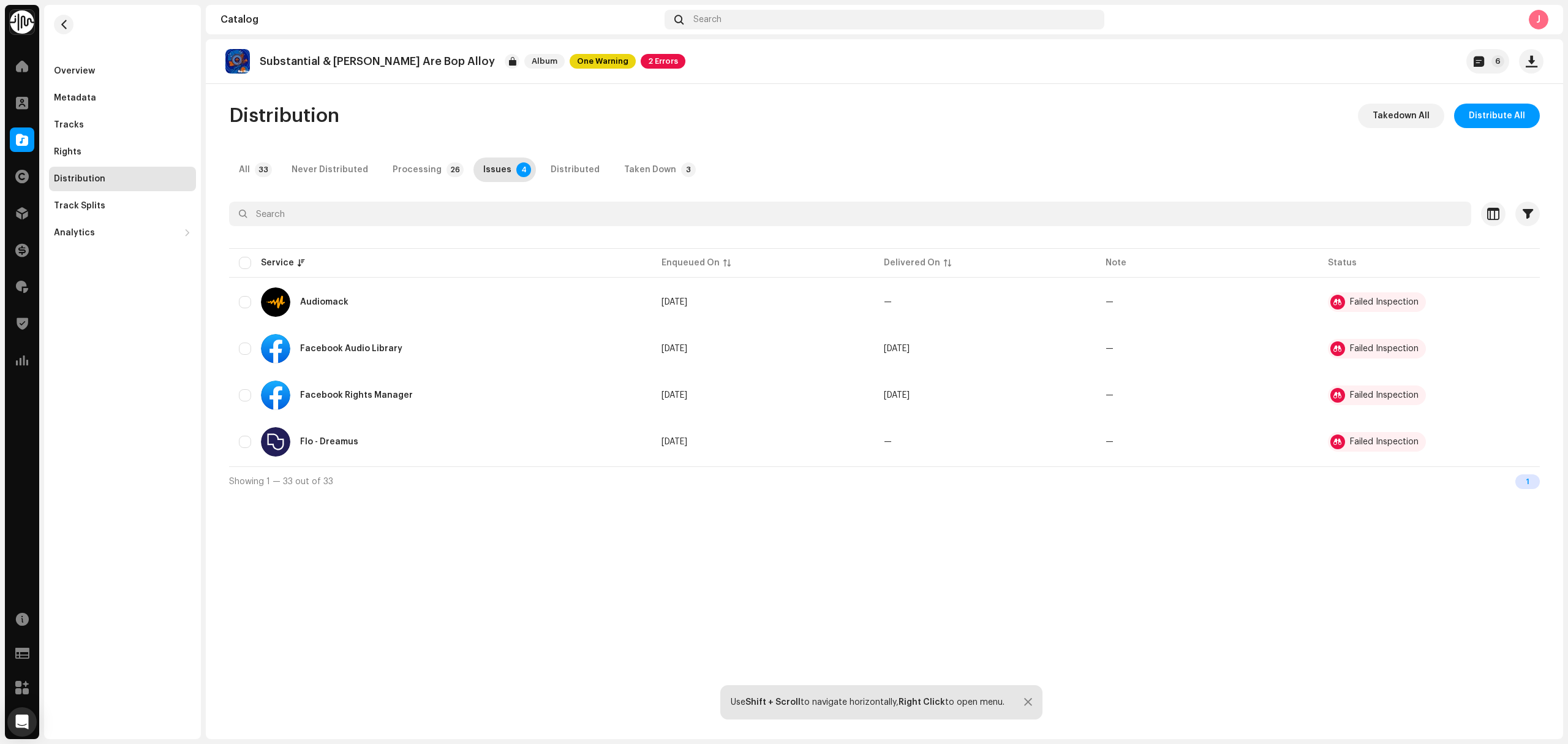
click at [98, 489] on div "Overview Metadata Tracks Rights Distribution Track Splits Analytics Consumption…" at bounding box center [122, 372] width 156 height 734
click at [20, 136] on span at bounding box center [22, 139] width 12 height 10
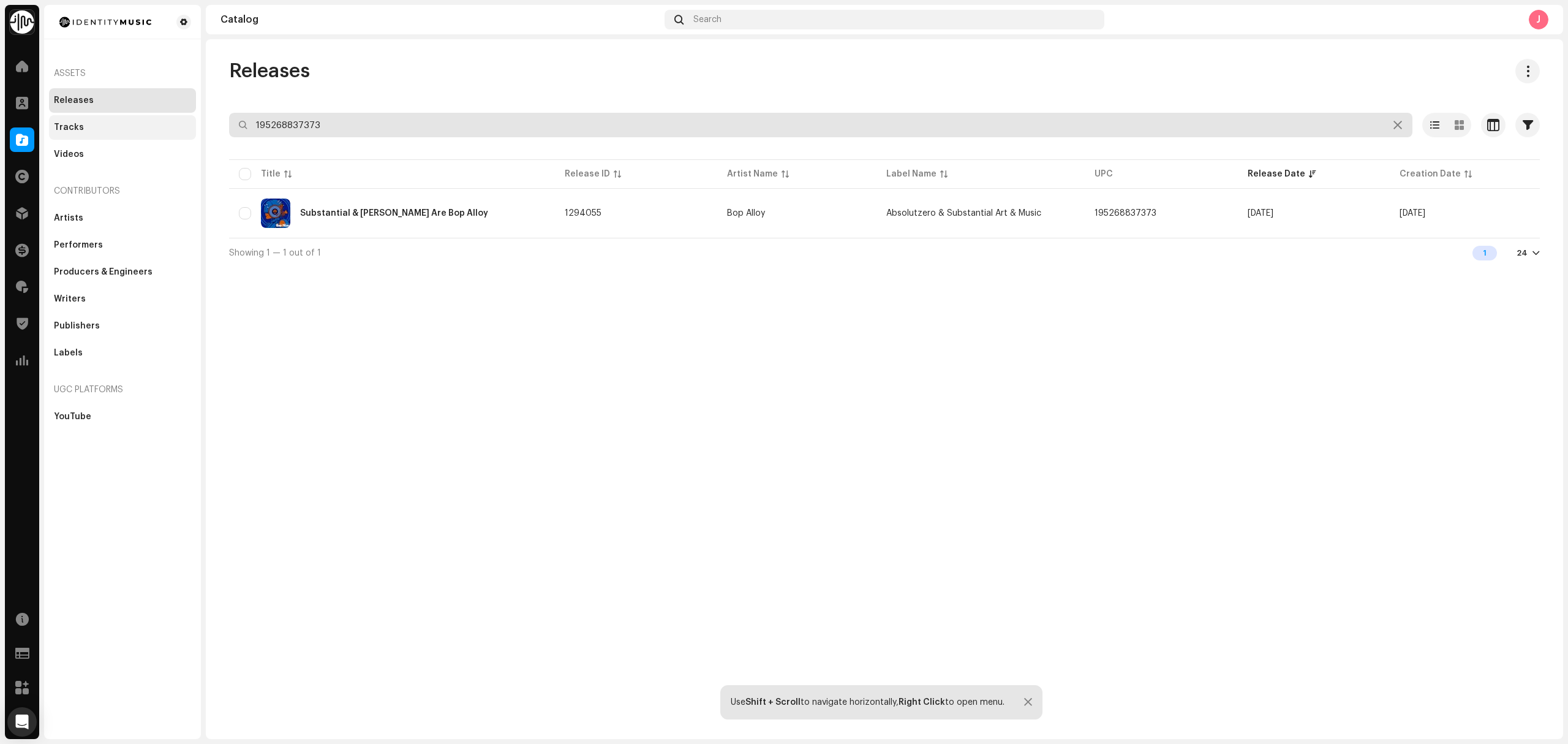
drag, startPoint x: 452, startPoint y: 136, endPoint x: 160, endPoint y: 125, distance: 292.2
click at [167, 116] on div "Identity Music Home Clients Catalog Rights Distribution Finance Royalties Trust…" at bounding box center [784, 372] width 1568 height 744
paste input "7085548807"
type input "197085548807"
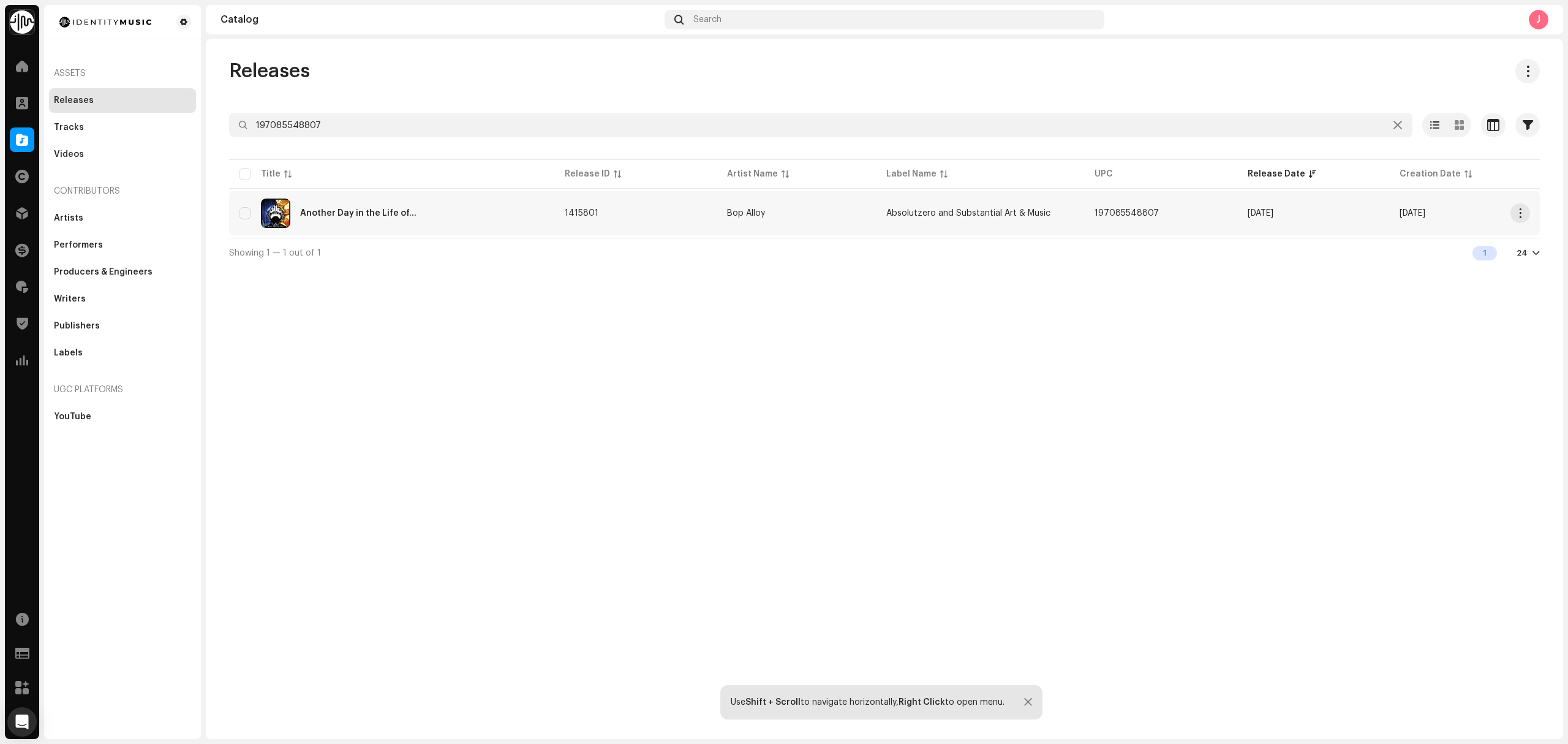
click at [473, 220] on div "Another Day in the Life of..." at bounding box center [392, 213] width 306 height 30
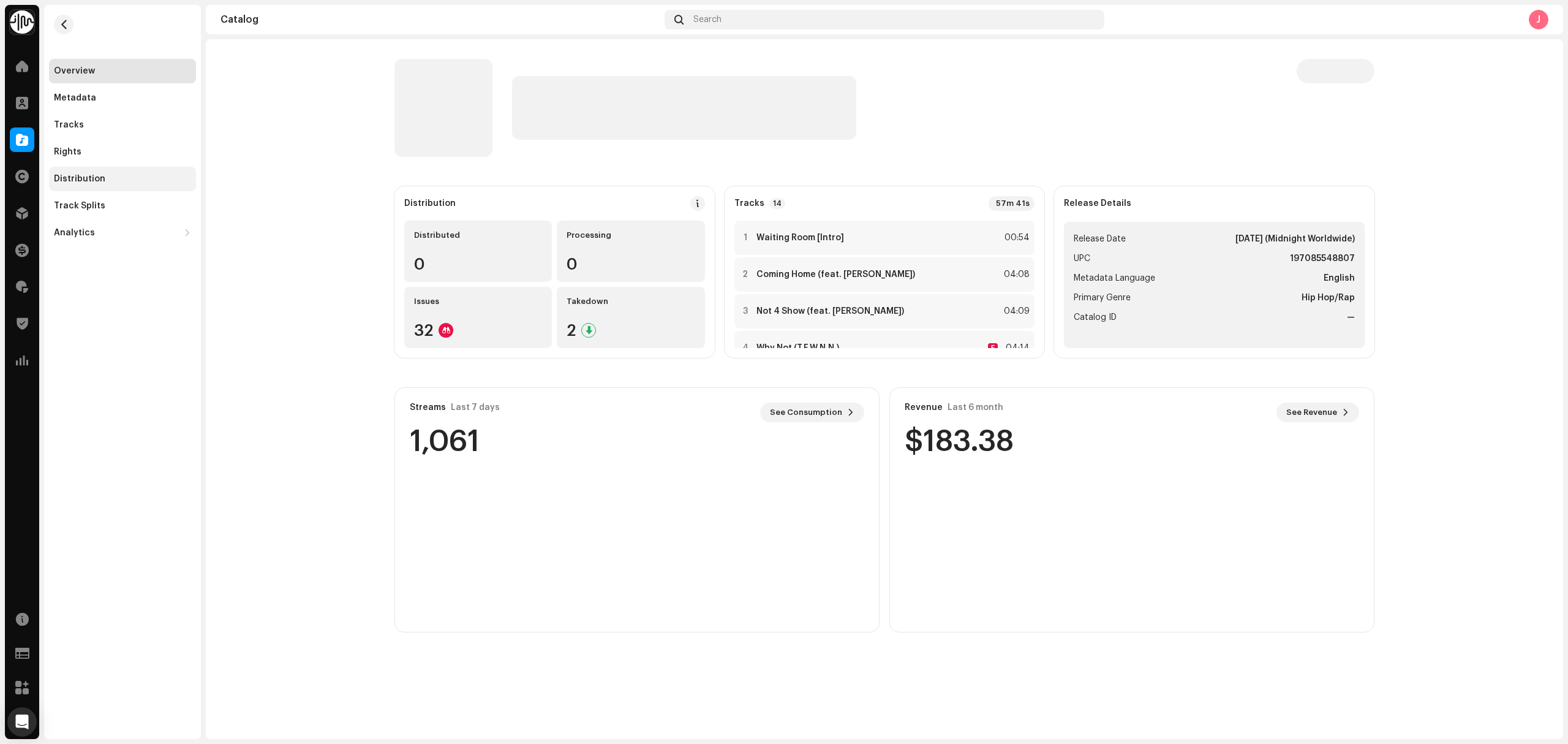
click at [87, 175] on div "Distribution" at bounding box center [79, 178] width 51 height 10
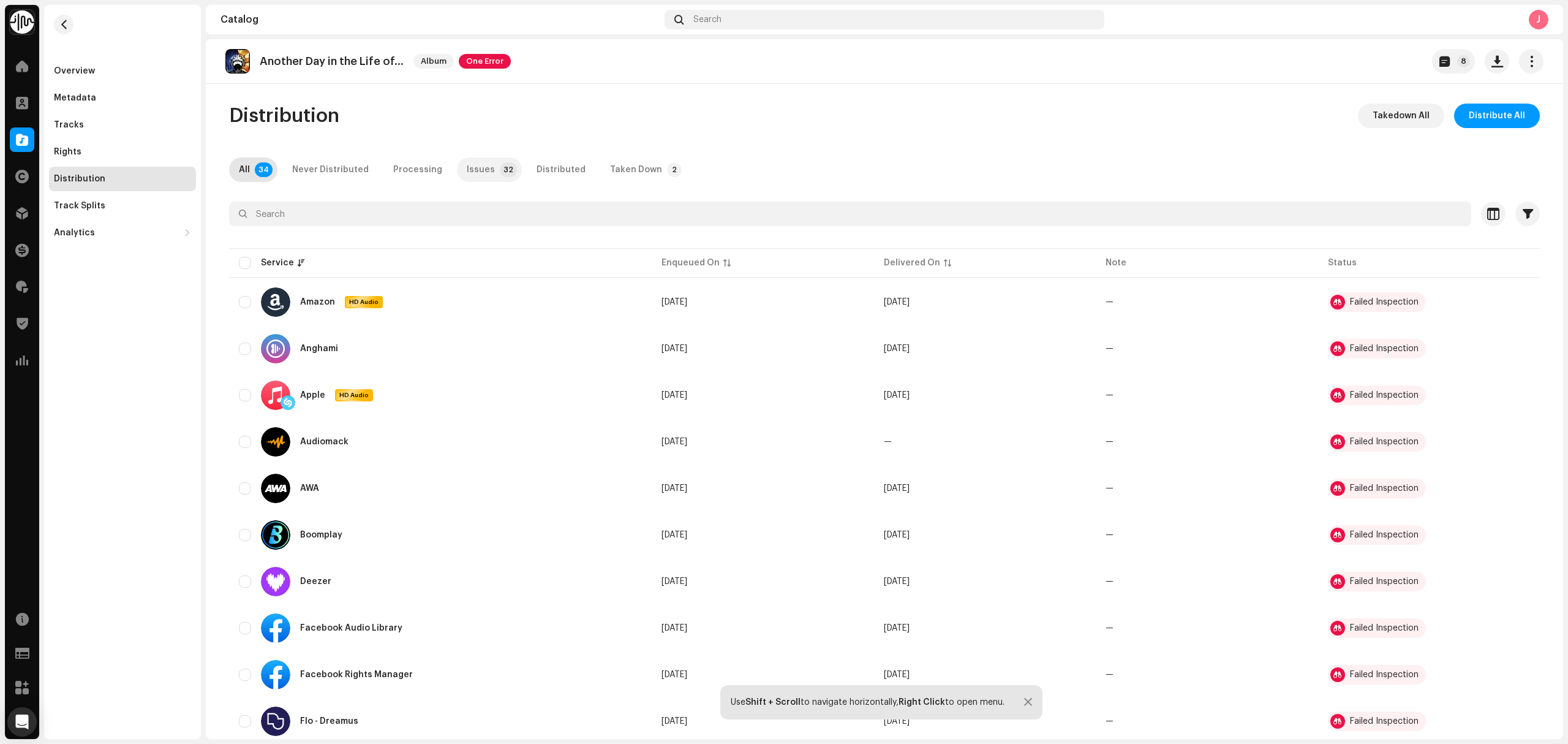
click at [476, 167] on div "Issues" at bounding box center [480, 169] width 28 height 24
click at [239, 263] on input "checkbox" at bounding box center [245, 263] width 12 height 12
checkbox input "true"
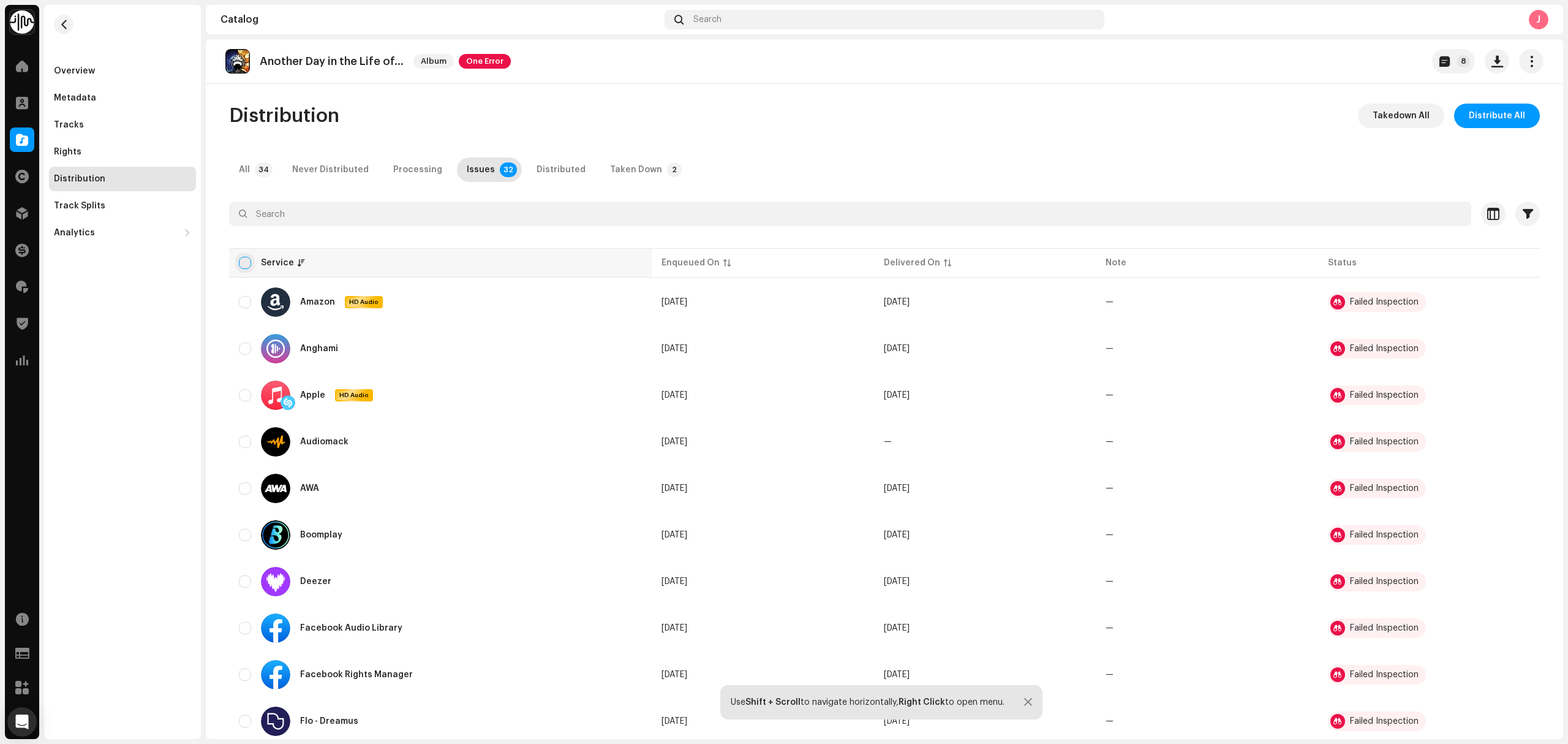
checkbox input "true"
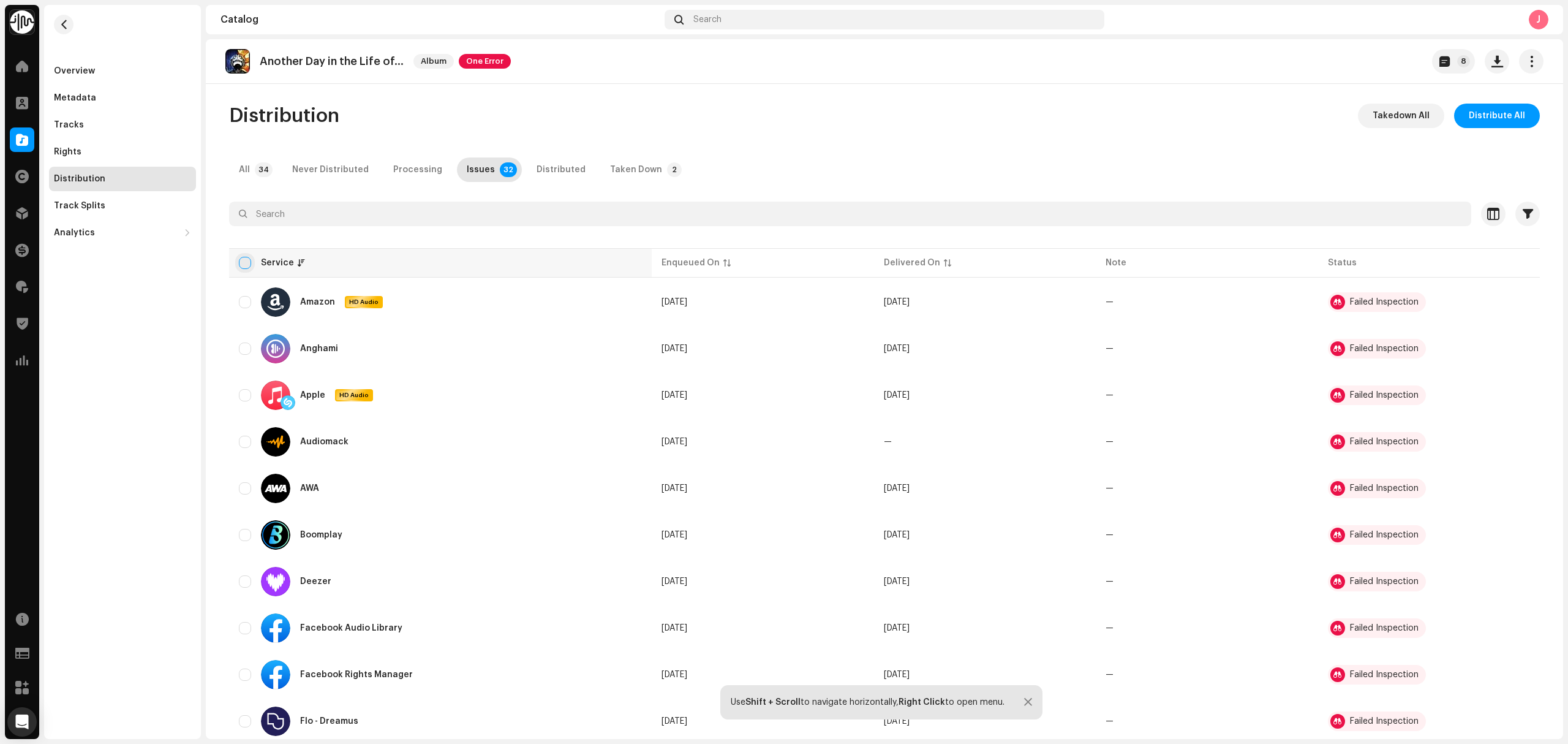
checkbox input "true"
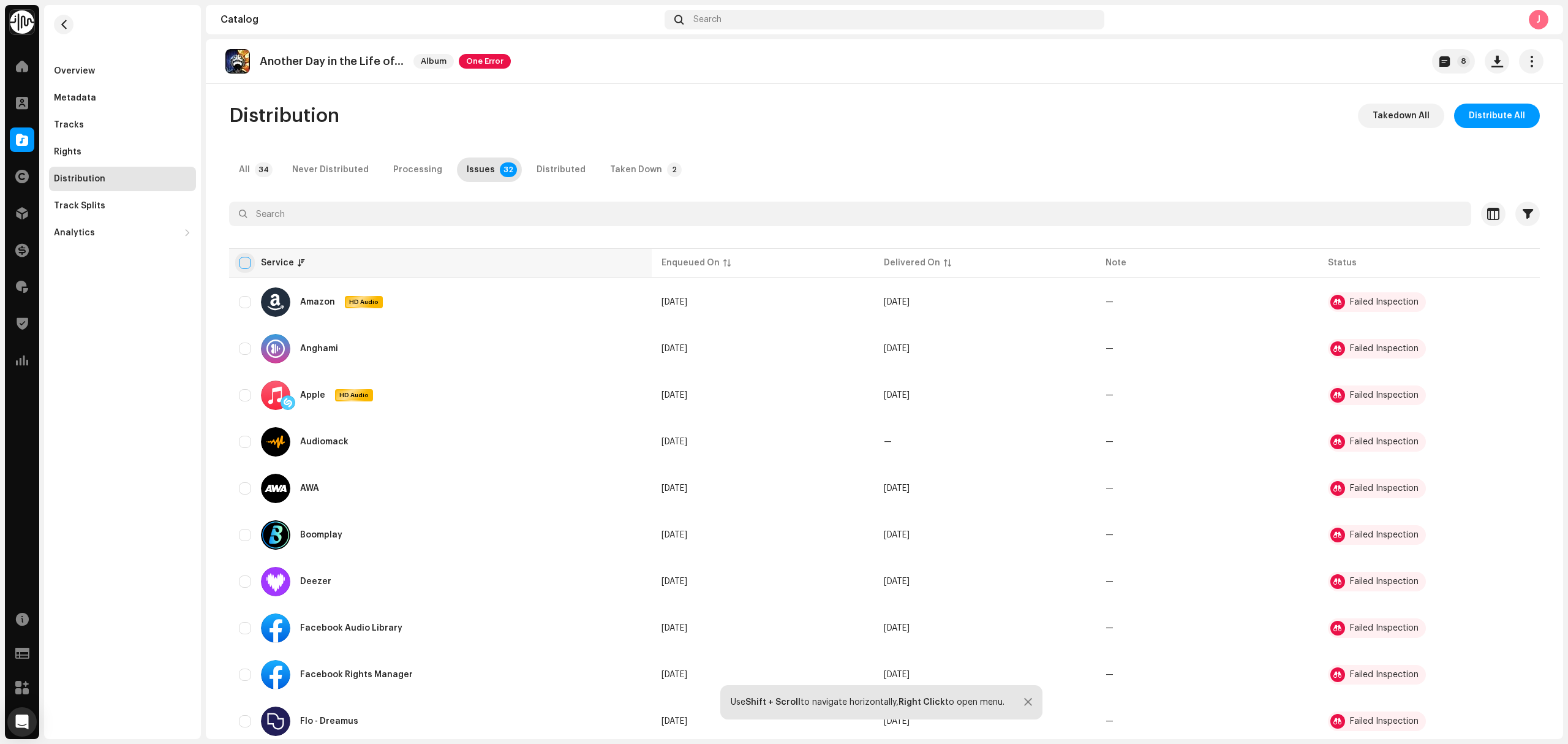
checkbox input "true"
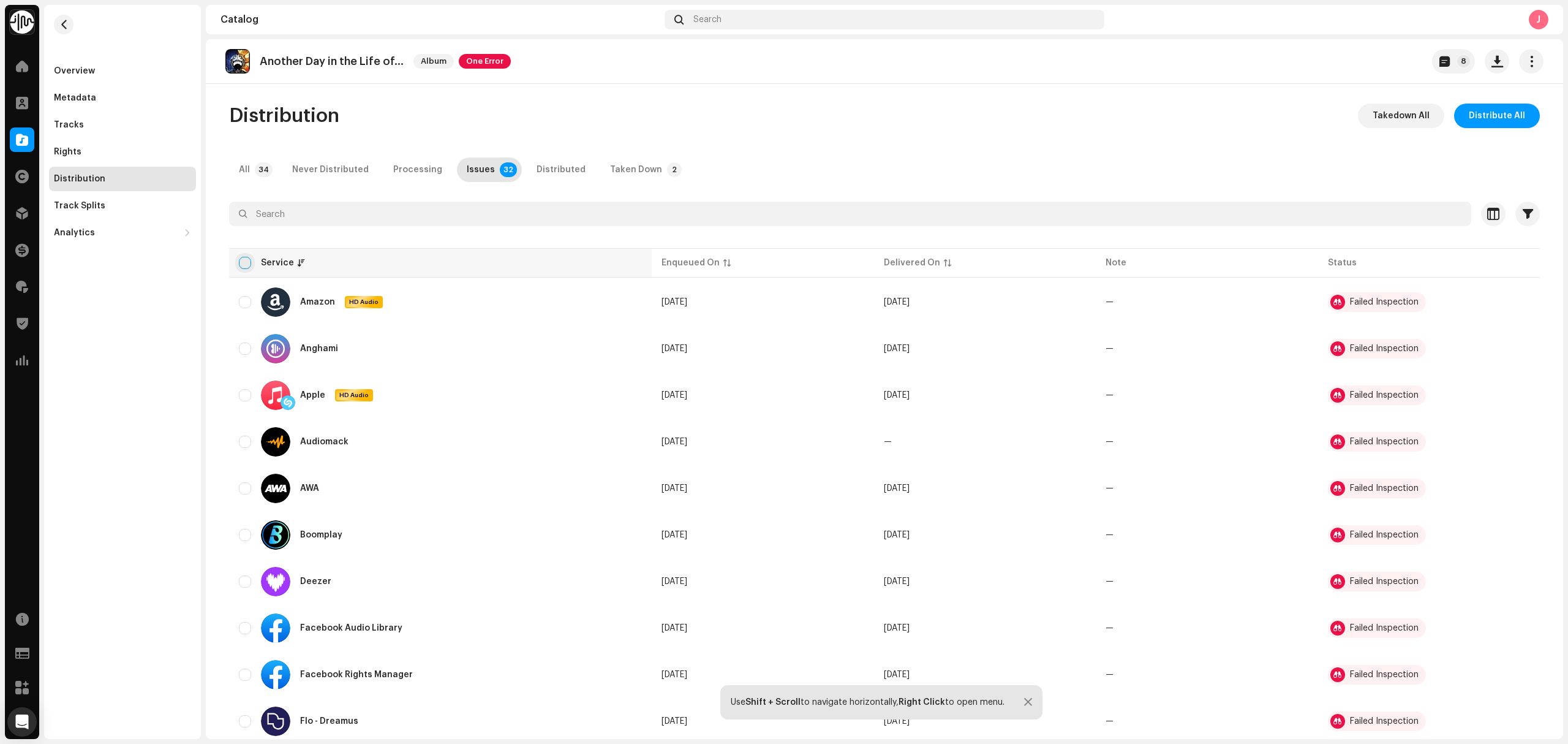
checkbox input "true"
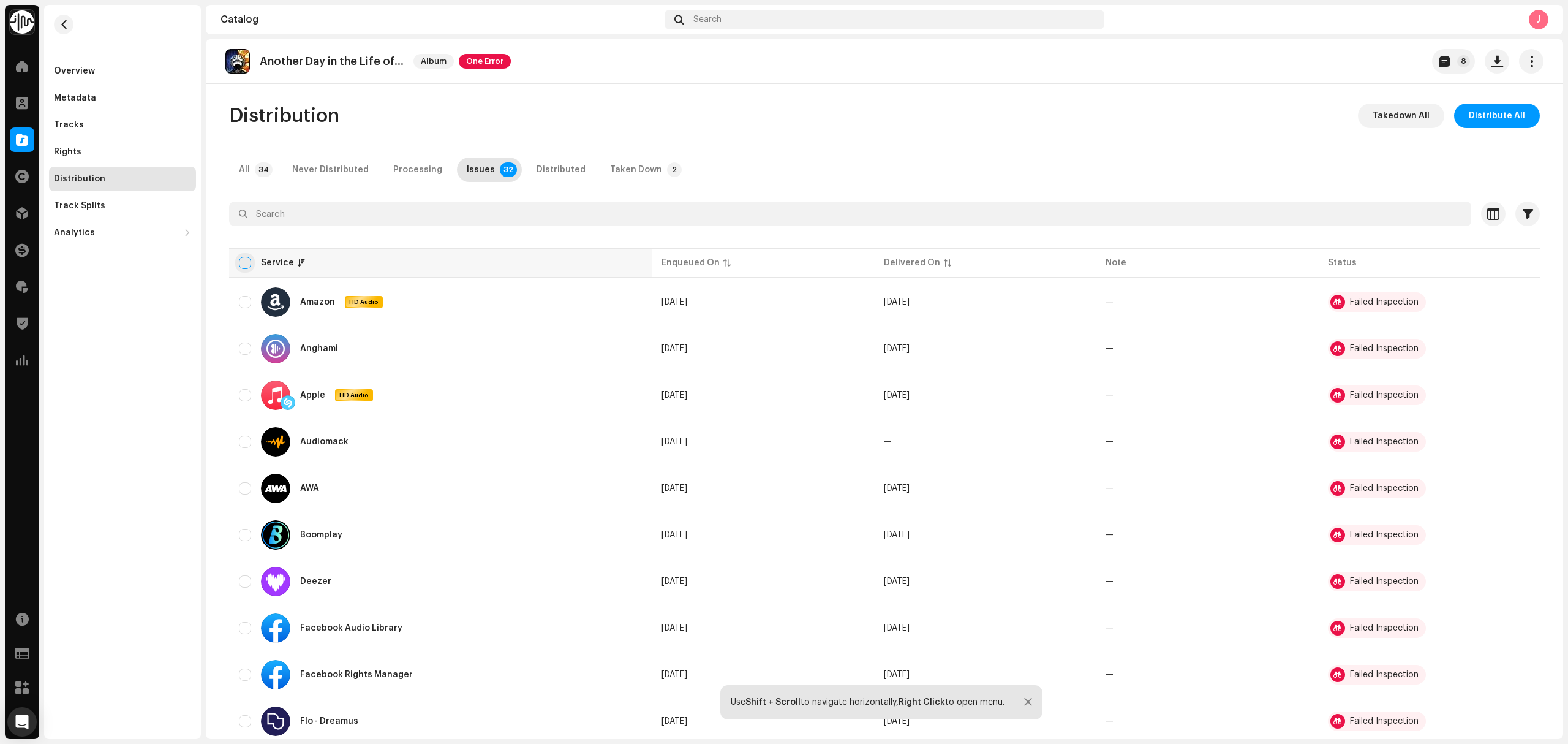
checkbox input "true"
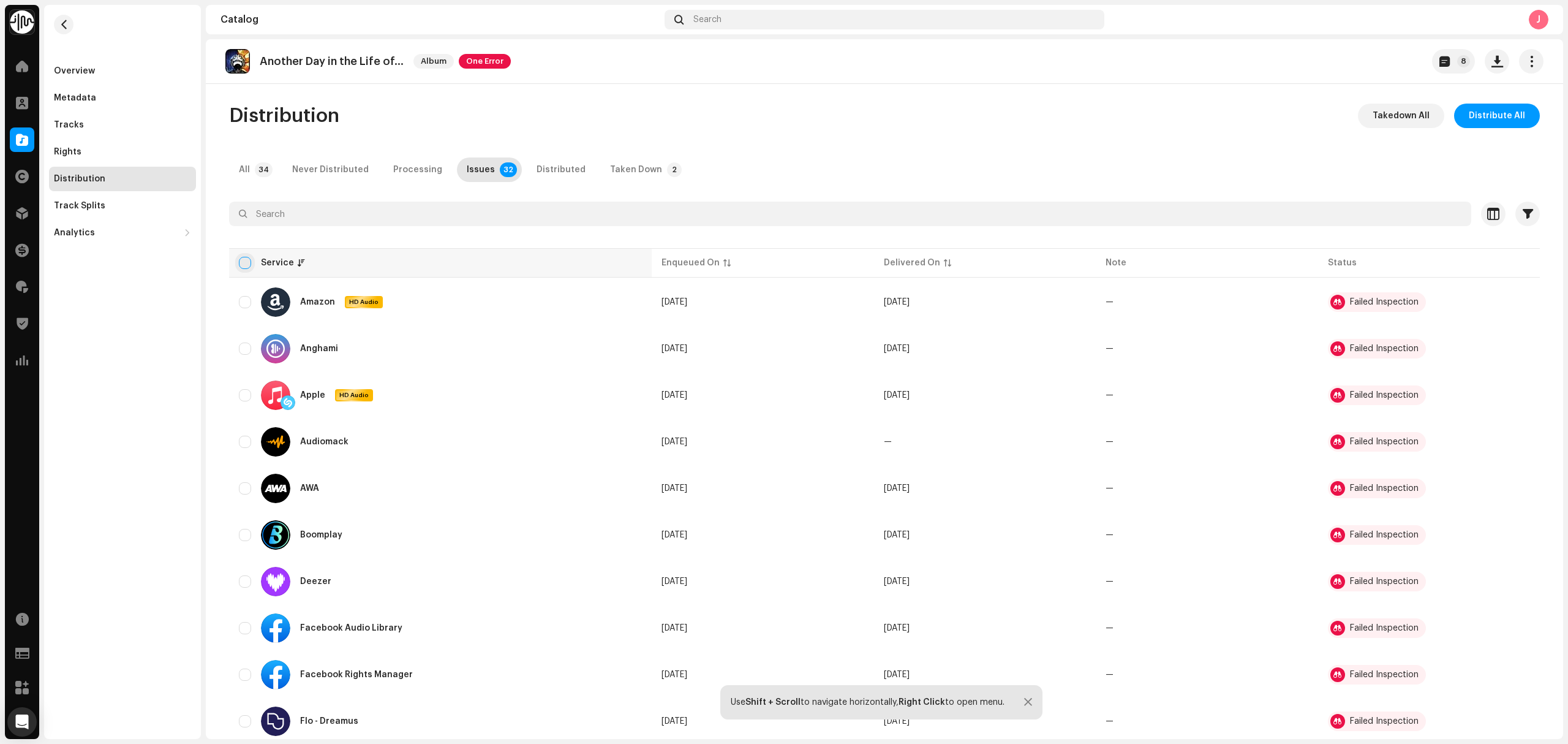
checkbox input "true"
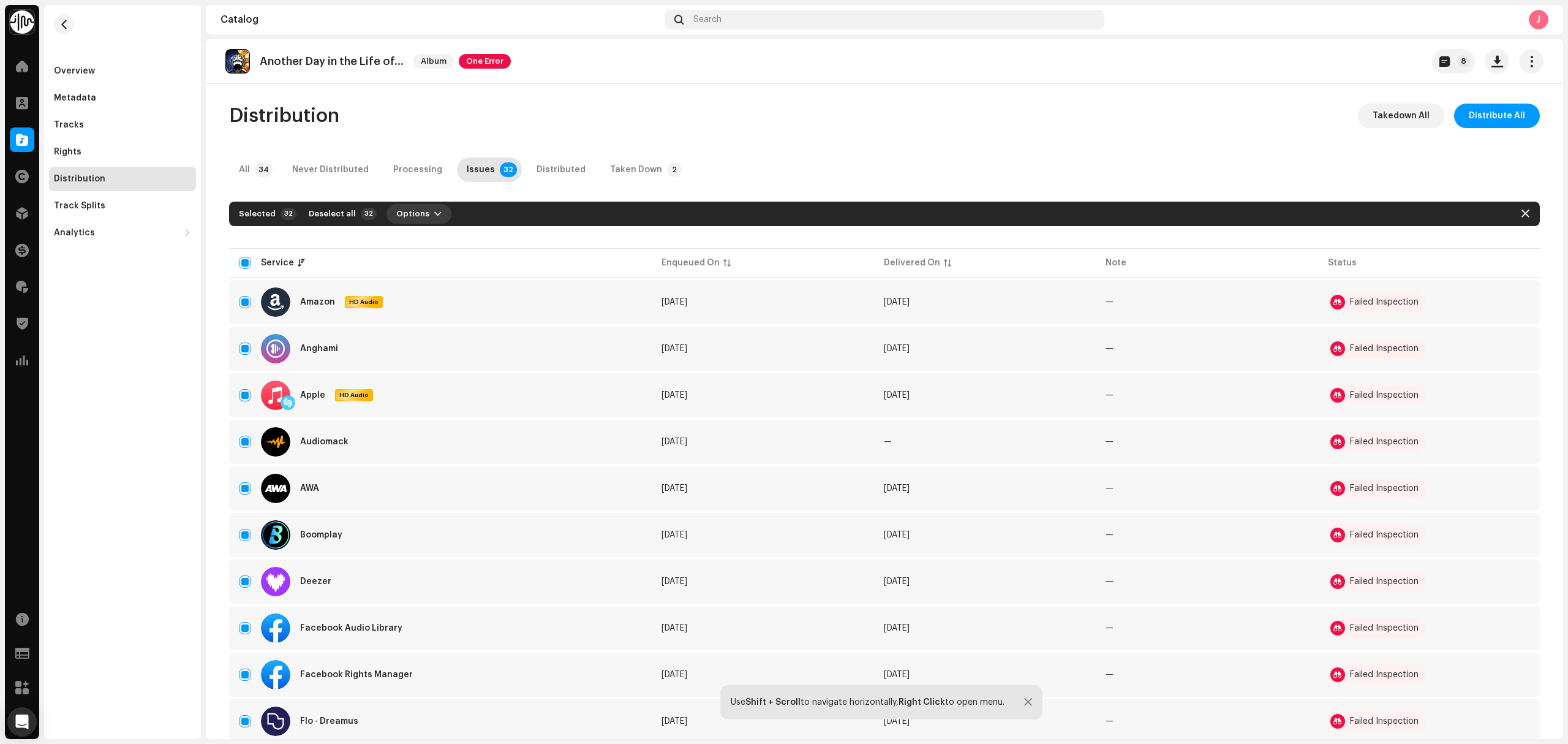
click at [403, 212] on span "Options" at bounding box center [413, 213] width 33 height 24
click at [427, 266] on div "Takedown" at bounding box center [443, 266] width 114 height 10
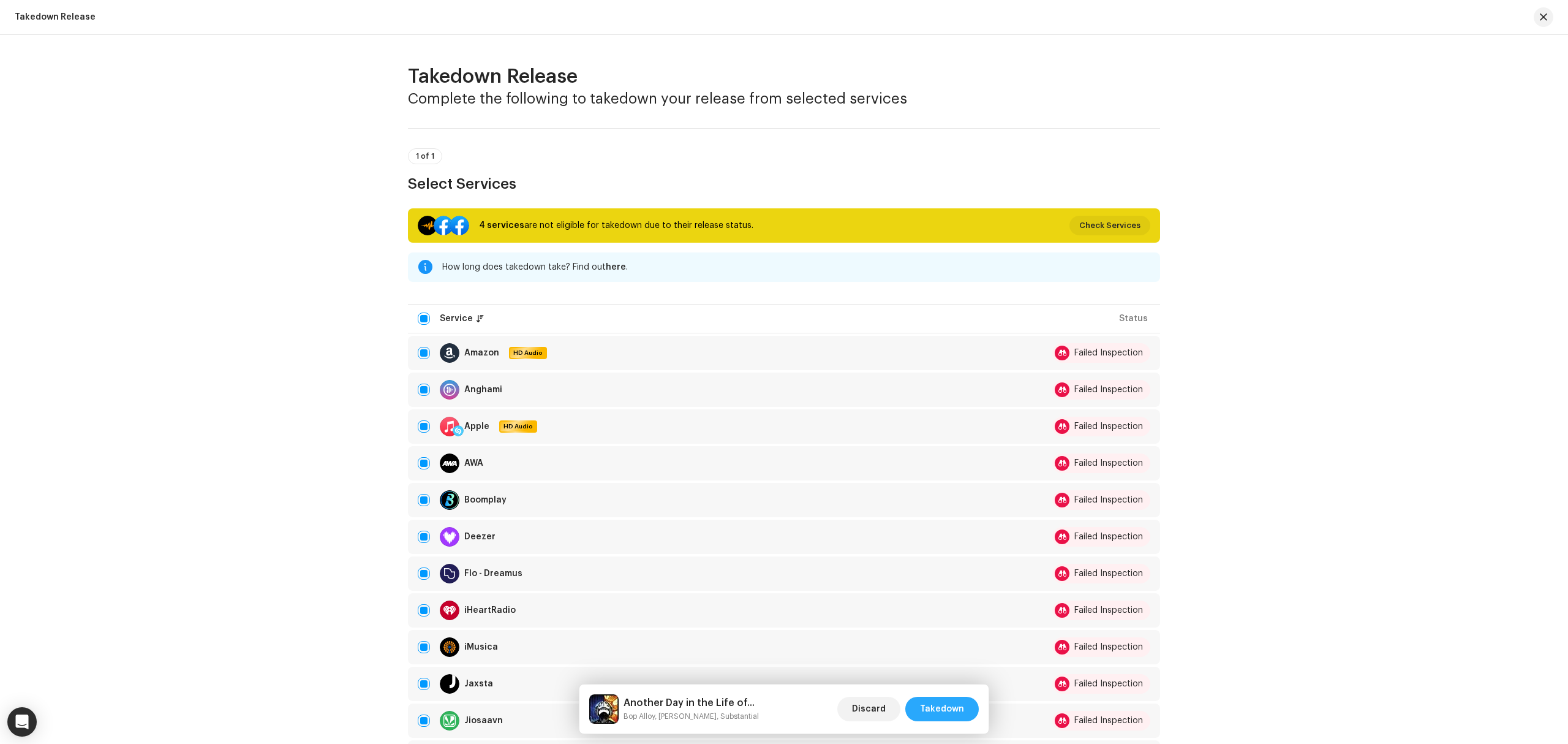
click at [934, 707] on span "Takedown" at bounding box center [942, 708] width 44 height 24
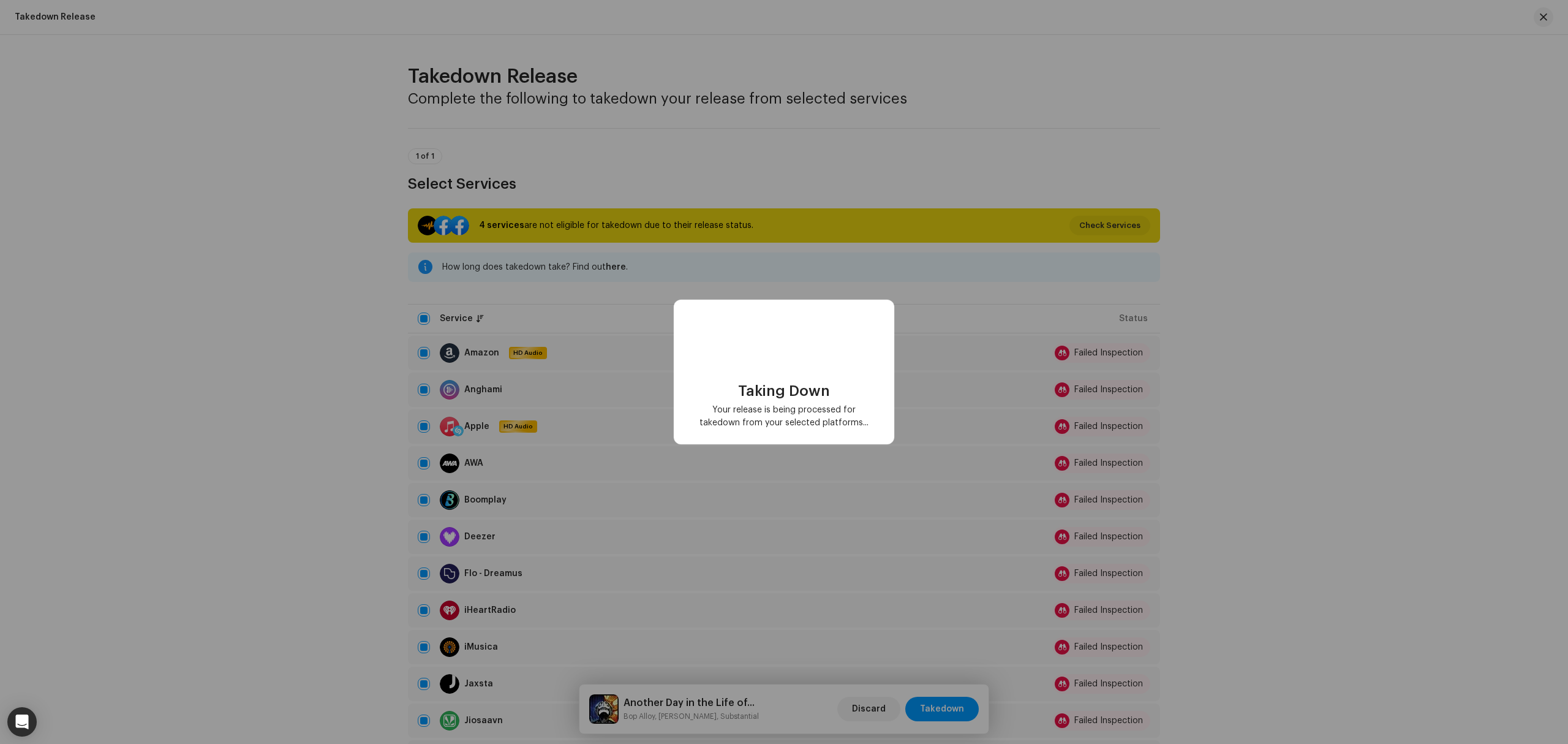
checkbox input "false"
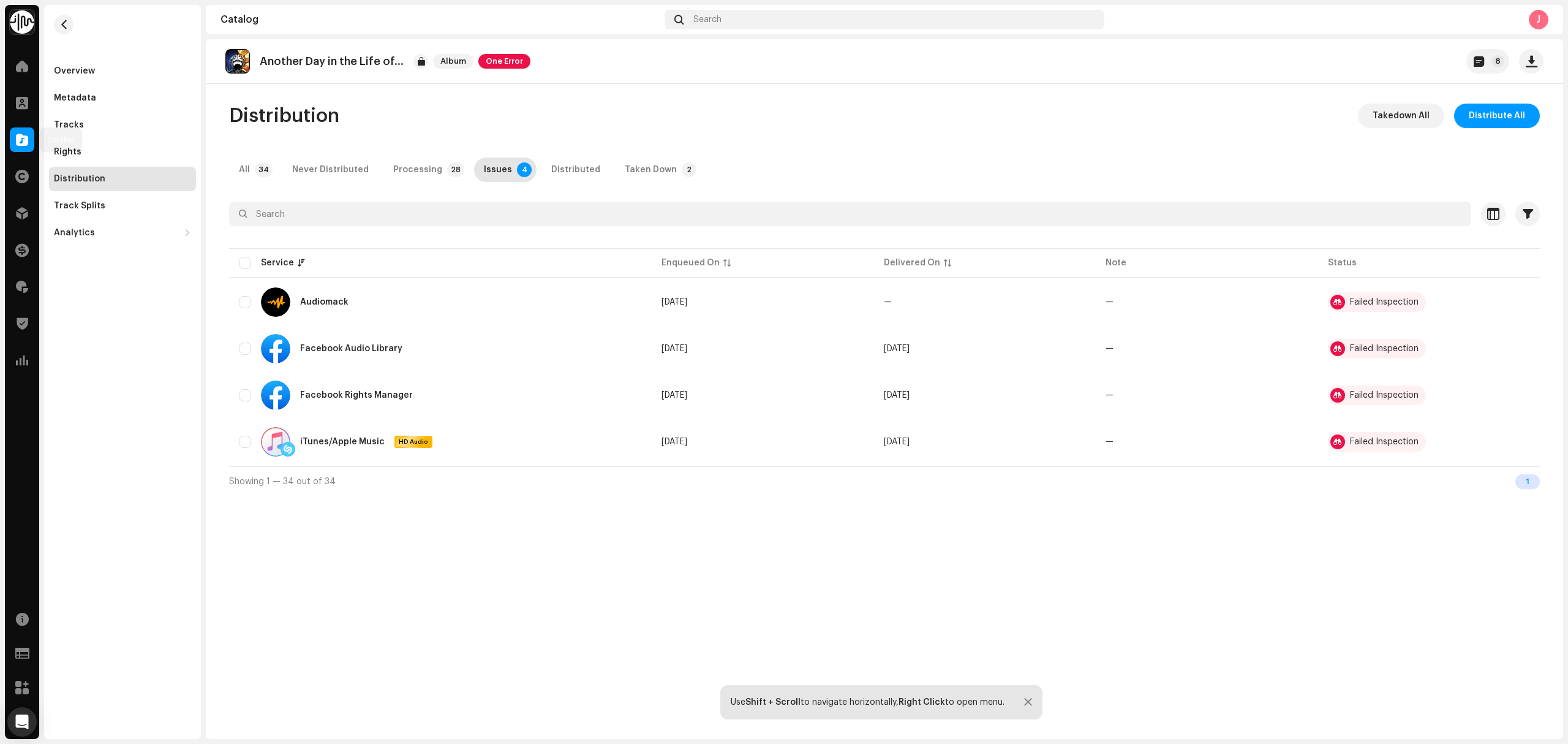
click at [9, 139] on div "Catalog" at bounding box center [22, 139] width 34 height 34
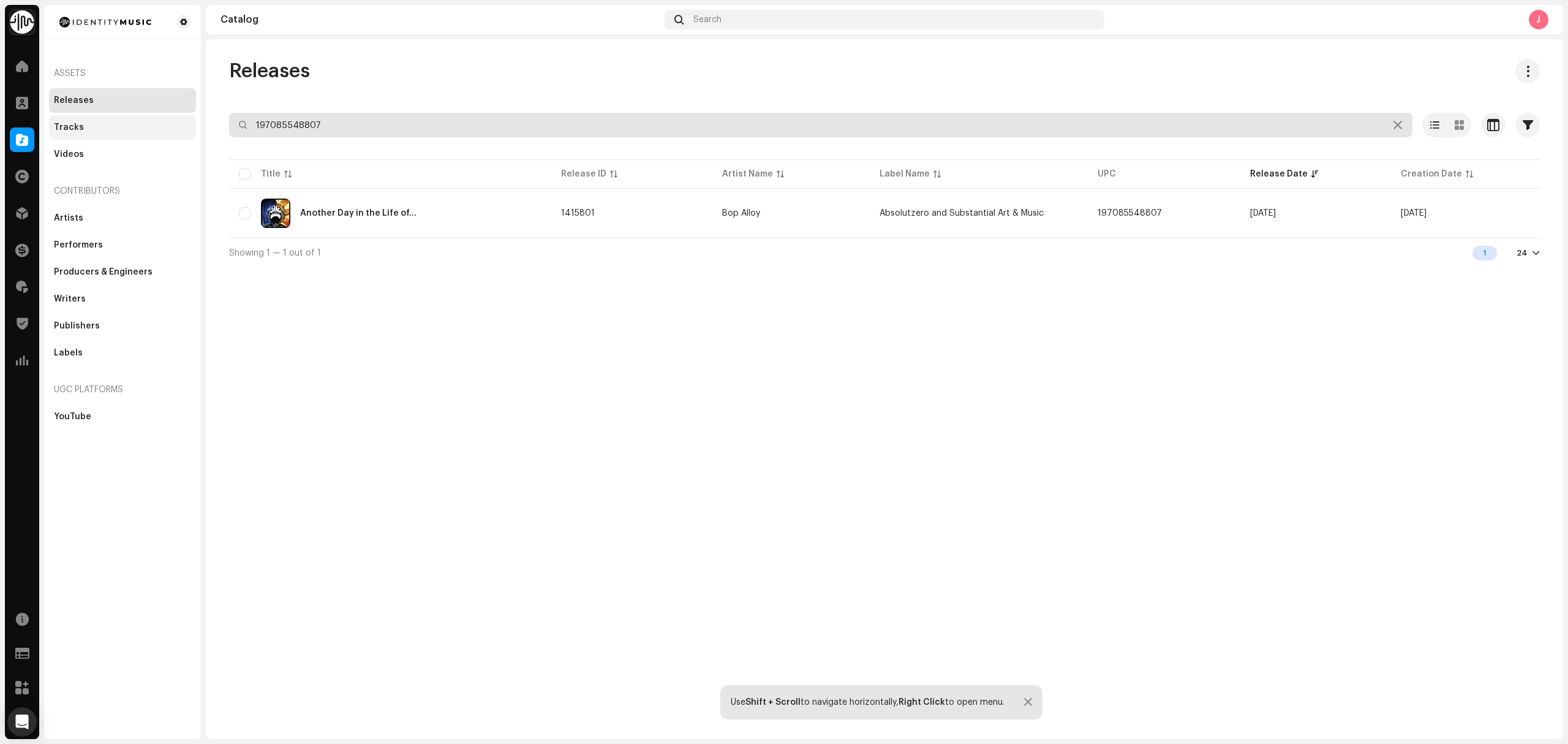
drag, startPoint x: 356, startPoint y: 126, endPoint x: 126, endPoint y: 123, distance: 230.0
click at [150, 123] on div "Identity Music Home Clients Catalog Rights Distribution Finance Royalties Trust…" at bounding box center [784, 372] width 1568 height 744
paste input "5541081639"
type input "195541081639"
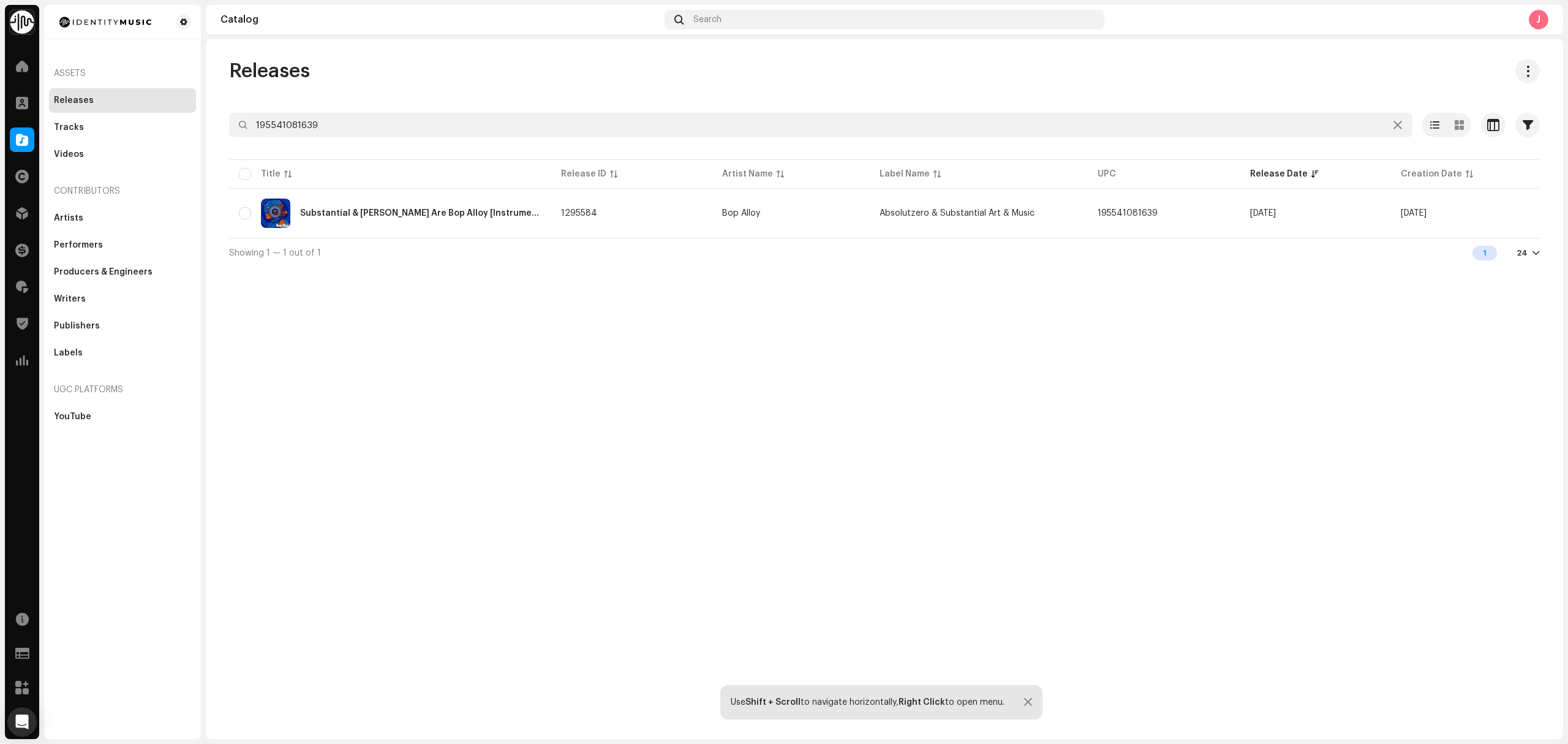
click at [1253, 352] on div "Releases 195541081639 Selected 0 Options Filters Distribution status Never Dist…" at bounding box center [884, 389] width 1357 height 700
click at [527, 229] on td "Substantial & Marcus D Are Bop Alloy [Instrumentals]" at bounding box center [390, 213] width 322 height 44
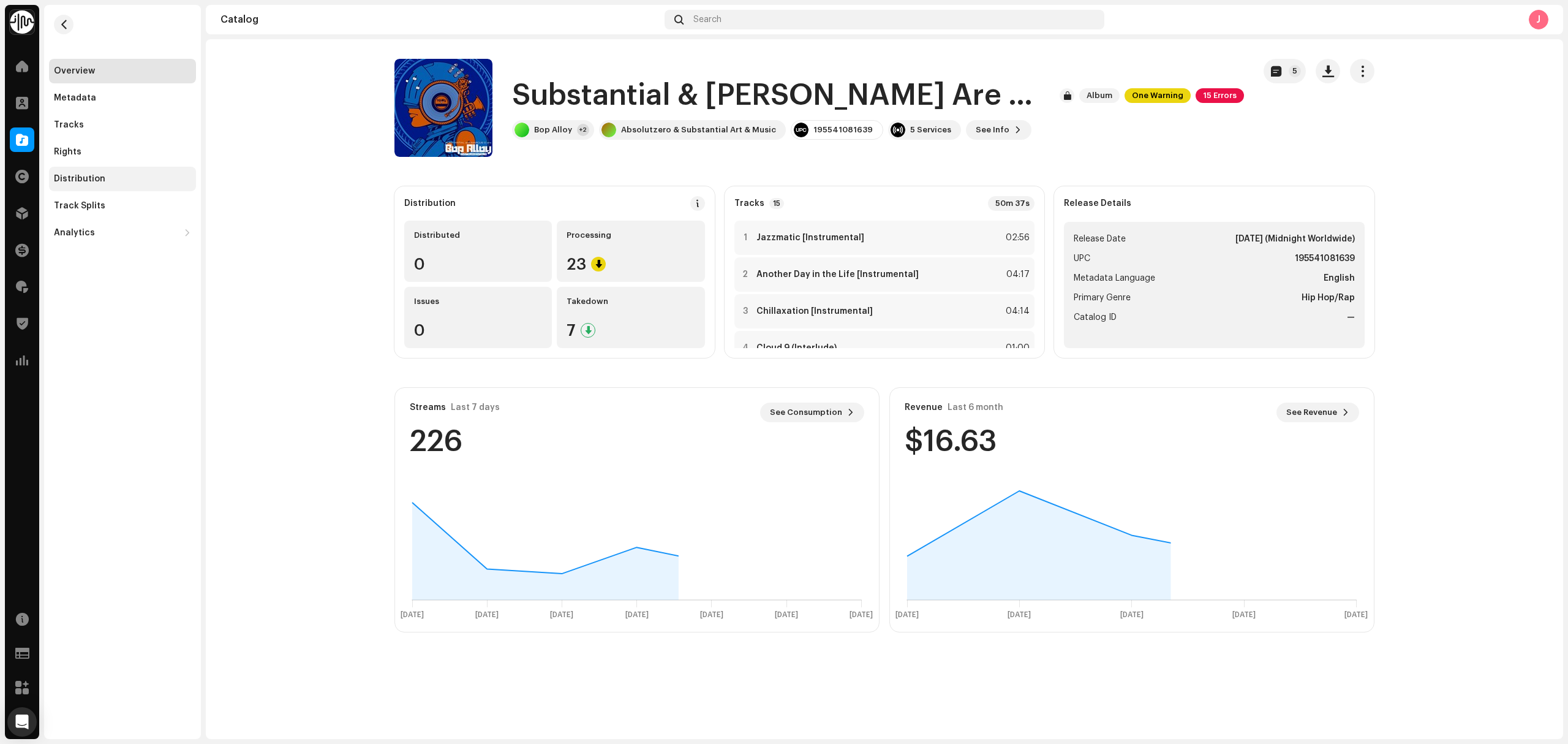
click at [109, 182] on div "Distribution" at bounding box center [122, 178] width 137 height 10
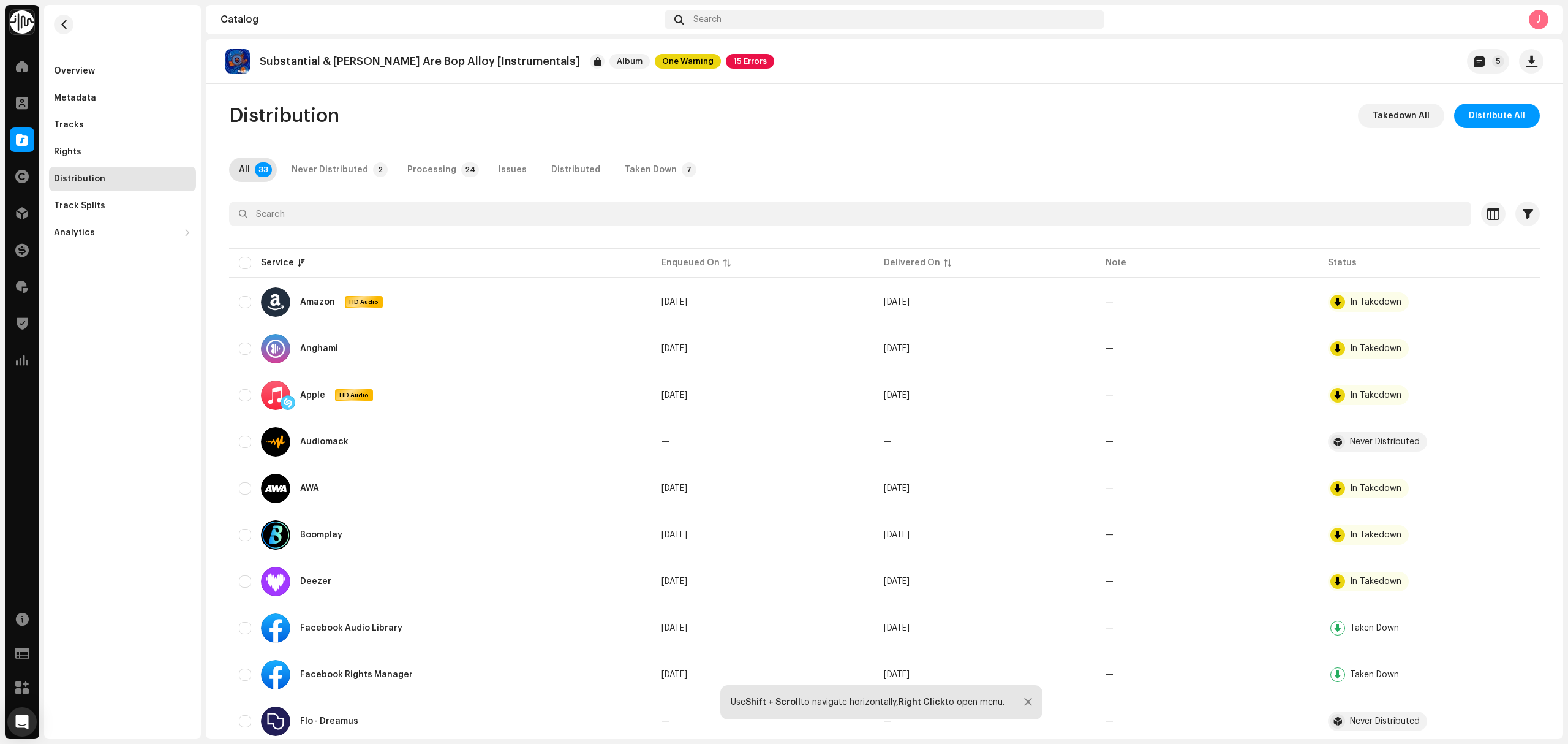
drag, startPoint x: 153, startPoint y: 425, endPoint x: 125, endPoint y: 386, distance: 48.0
click at [153, 425] on div "Overview Metadata Tracks Rights Distribution Track Splits Analytics Consumption…" at bounding box center [122, 372] width 156 height 734
click at [2, 133] on div "Identity Music Home Clients Catalog Rights Distribution Finance Royalties Trust…" at bounding box center [784, 372] width 1568 height 744
click at [10, 141] on div "Catalog" at bounding box center [22, 139] width 34 height 34
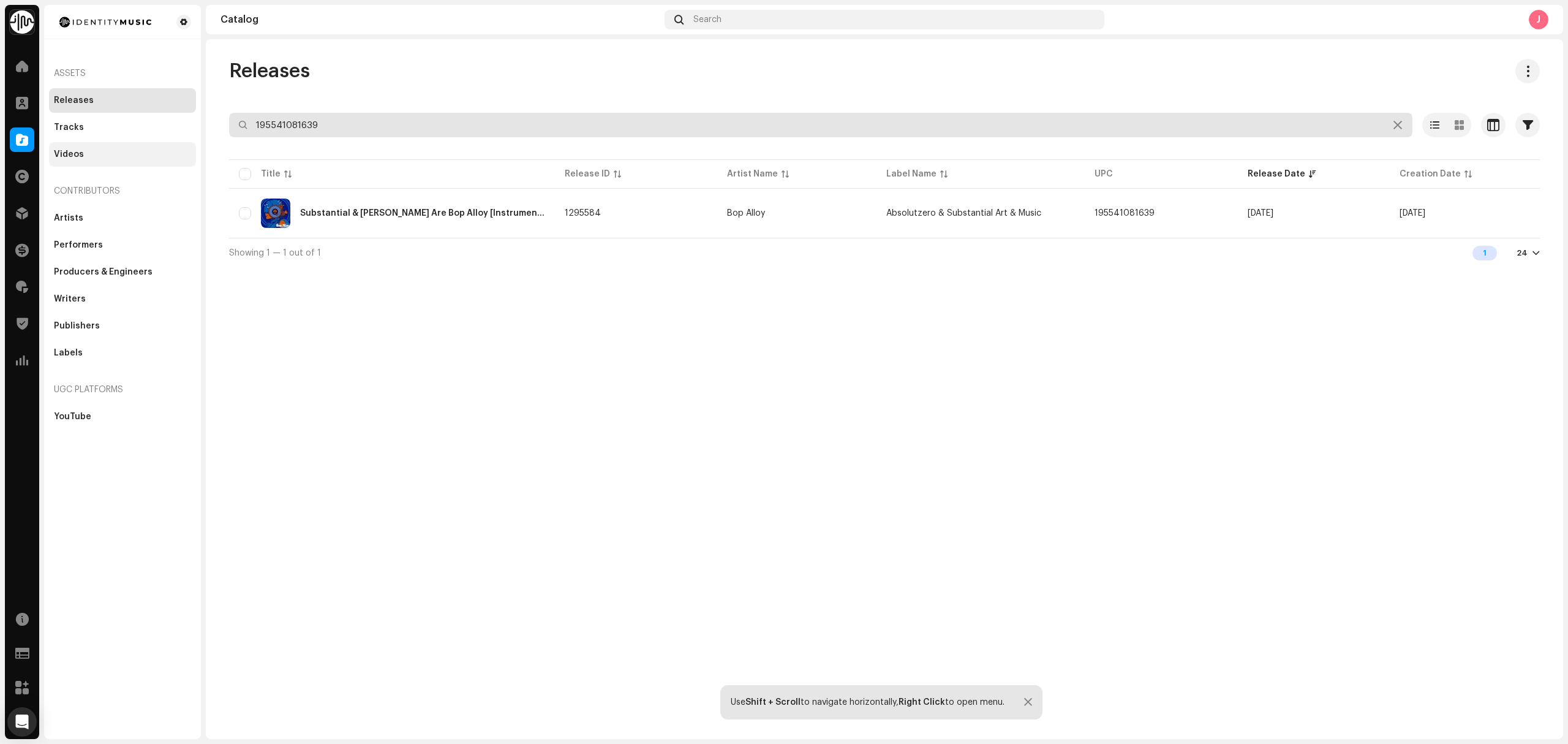
drag, startPoint x: 380, startPoint y: 122, endPoint x: 131, endPoint y: 146, distance: 250.2
click at [170, 143] on div "Identity Music Home Clients Catalog Rights Distribution Finance Royalties Trust…" at bounding box center [784, 372] width 1568 height 744
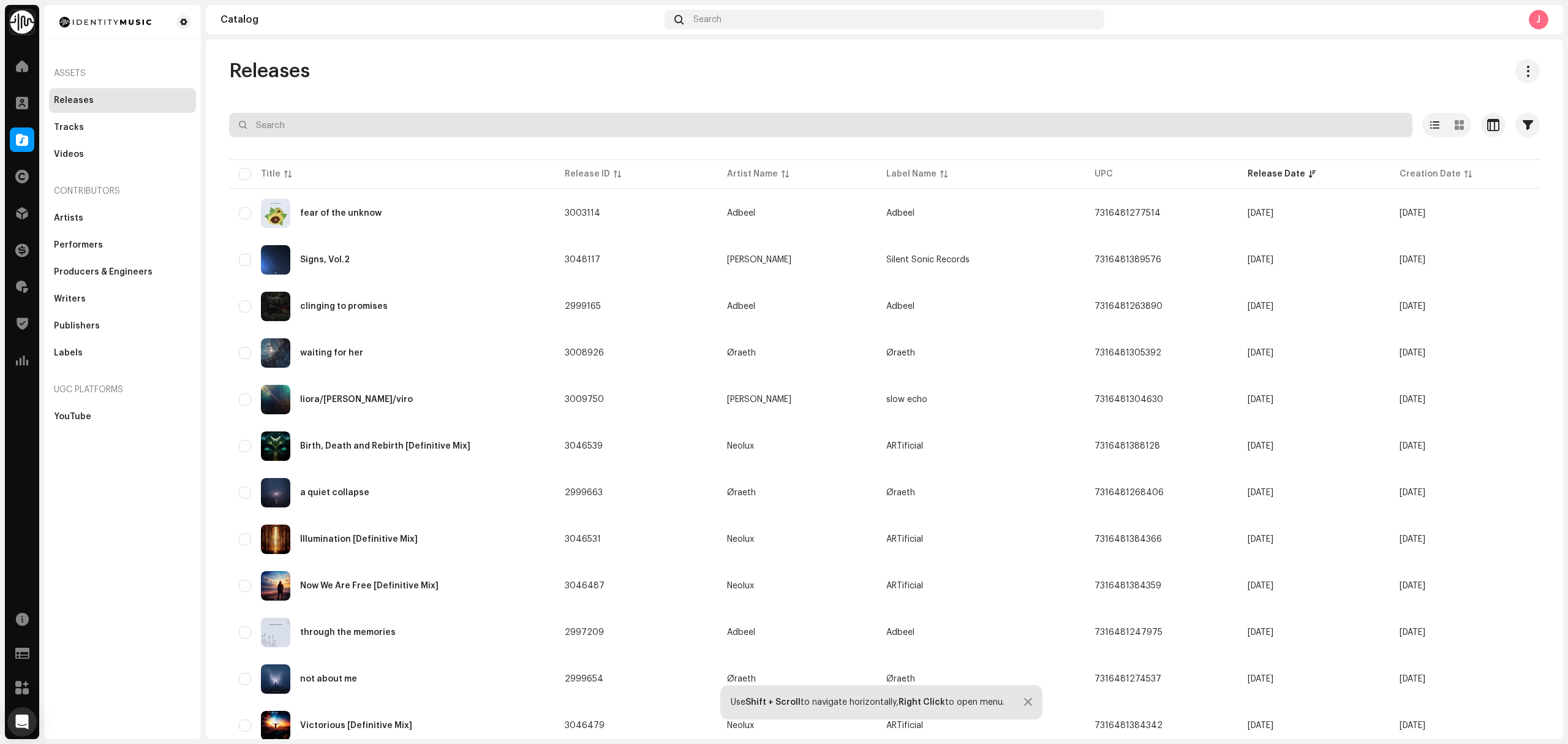
click at [283, 133] on input "text" at bounding box center [821, 125] width 1183 height 24
paste input "7316481365433"
type input "7316481365433"
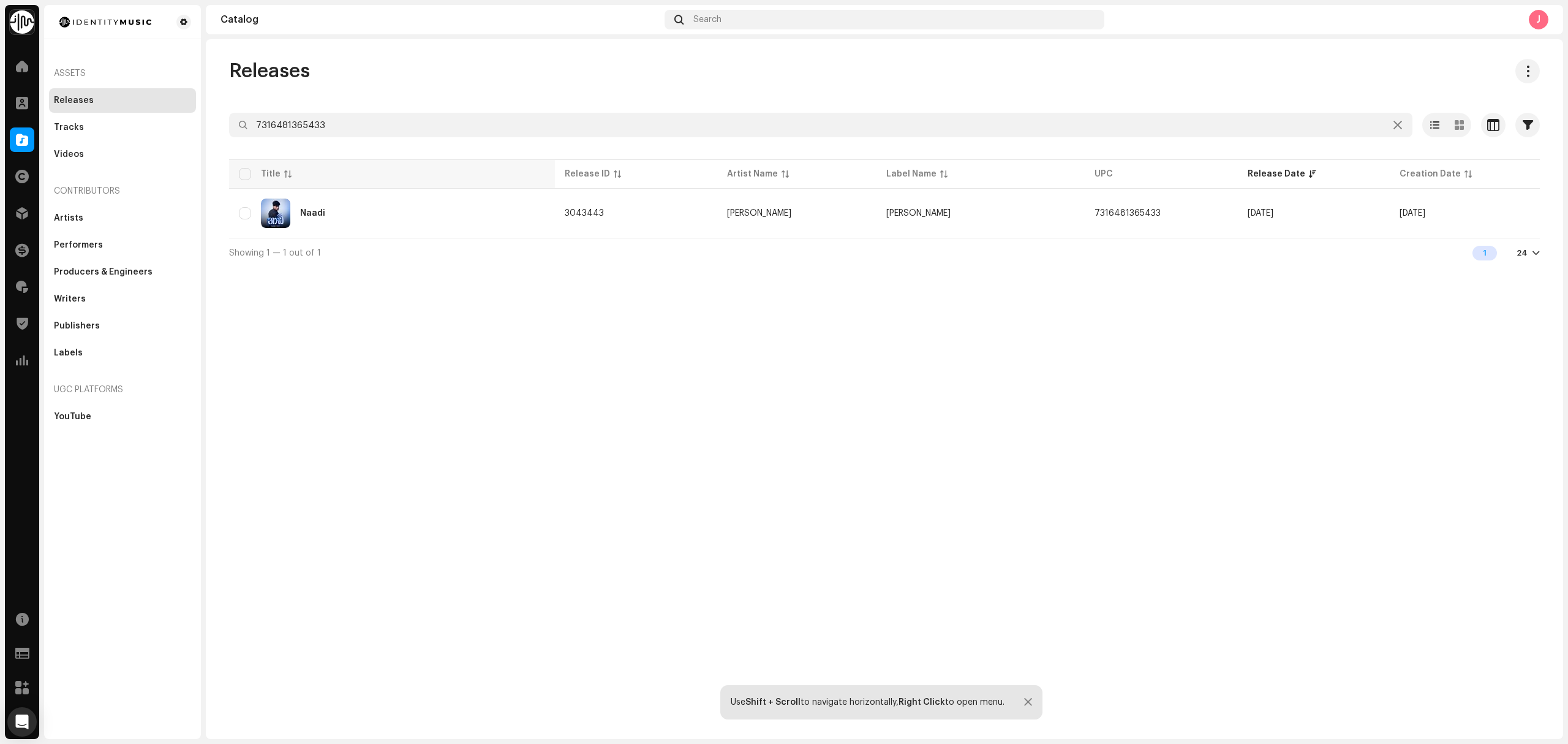
click at [451, 189] on th "Title" at bounding box center [392, 175] width 325 height 30
click at [457, 206] on div "Naadi" at bounding box center [392, 213] width 306 height 30
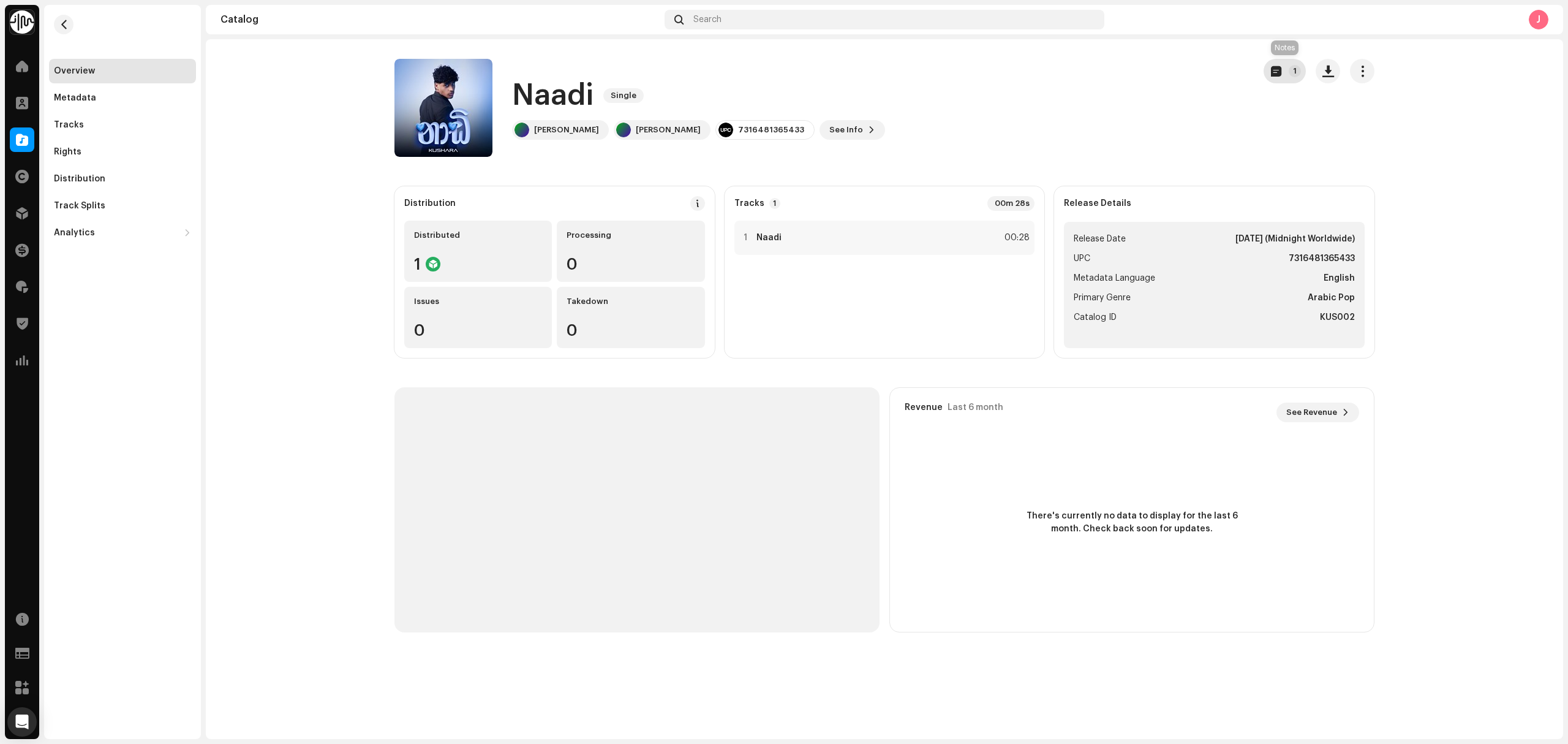
click at [1287, 76] on button "1" at bounding box center [1285, 71] width 42 height 24
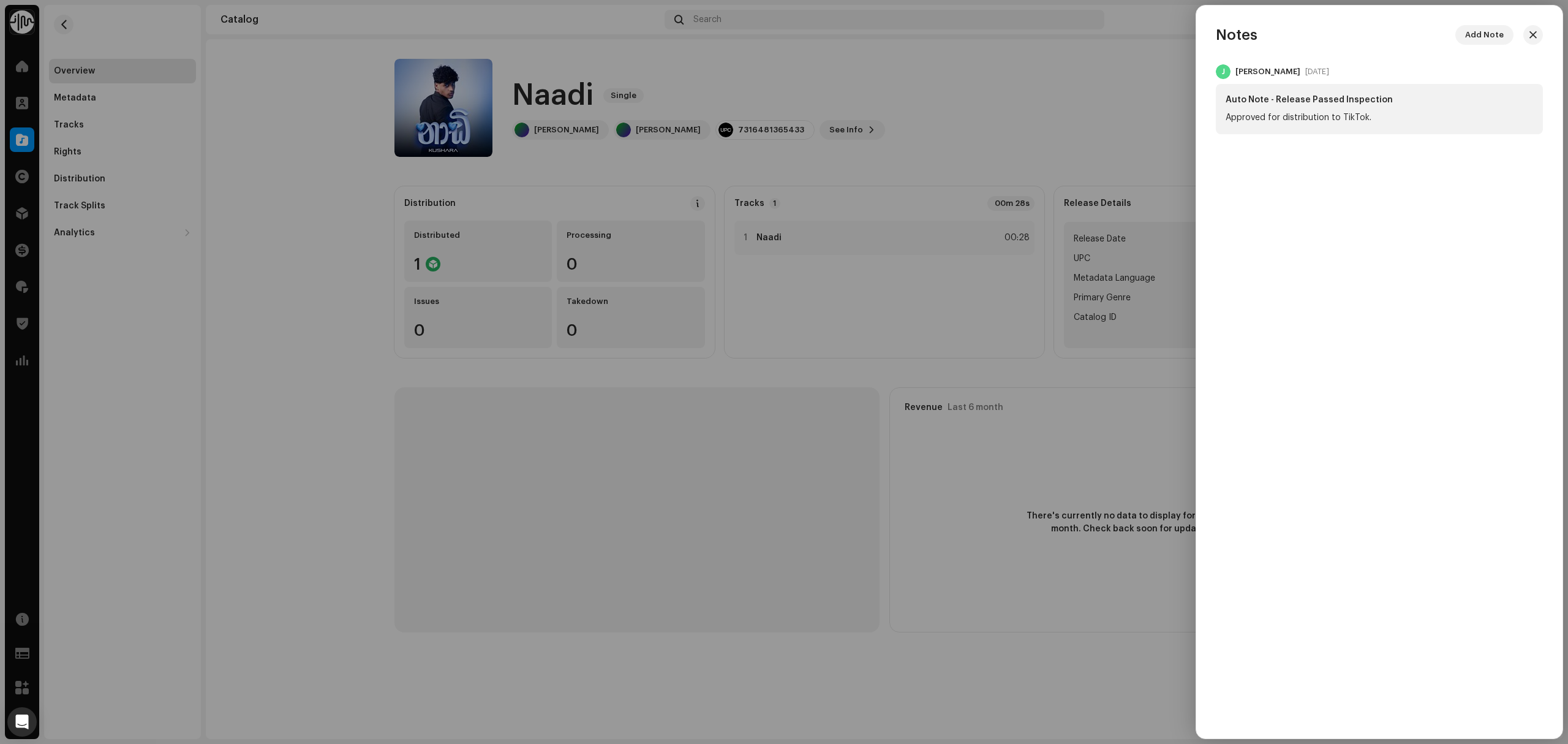
click at [1039, 153] on div at bounding box center [784, 372] width 1568 height 744
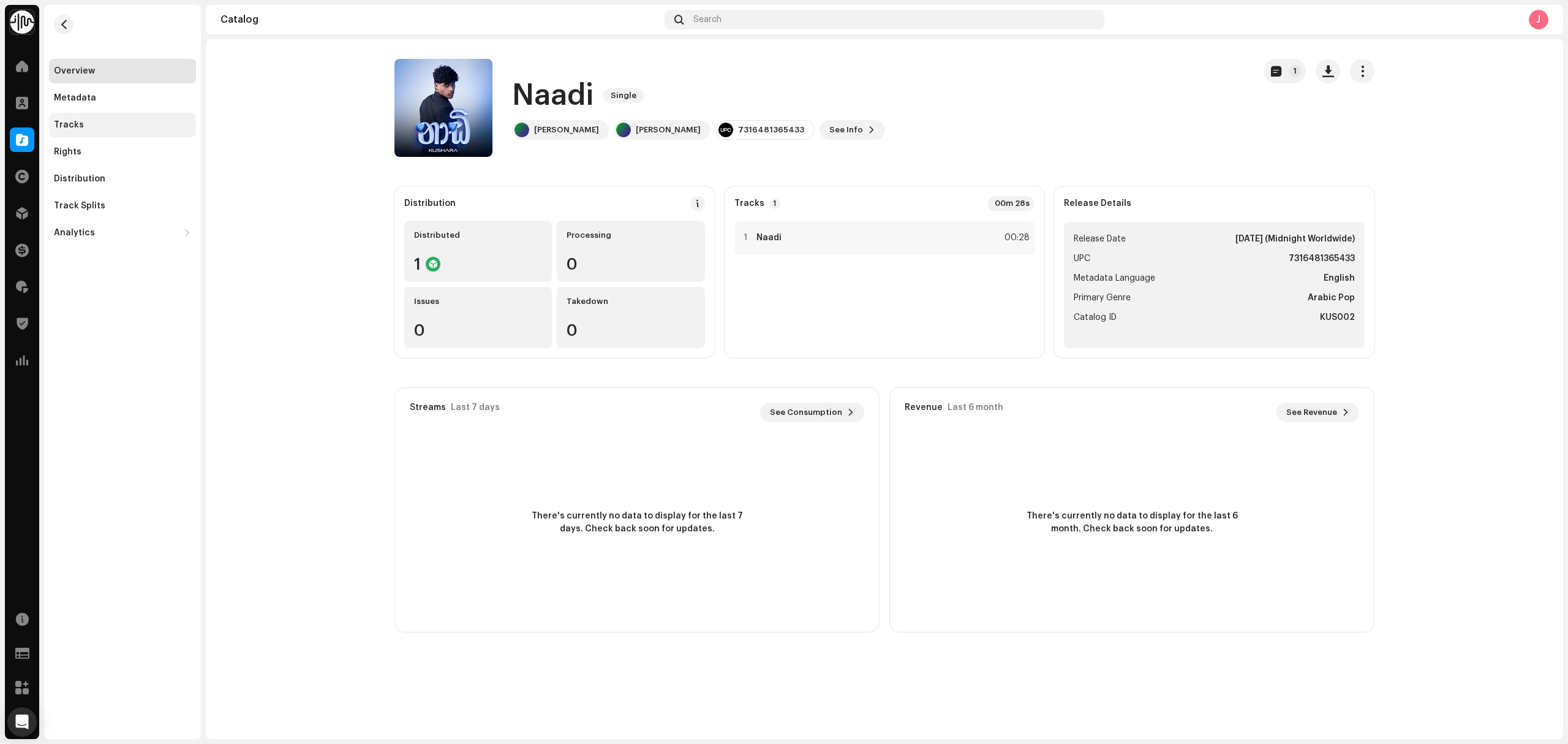
click at [128, 133] on div "Tracks" at bounding box center [122, 125] width 147 height 24
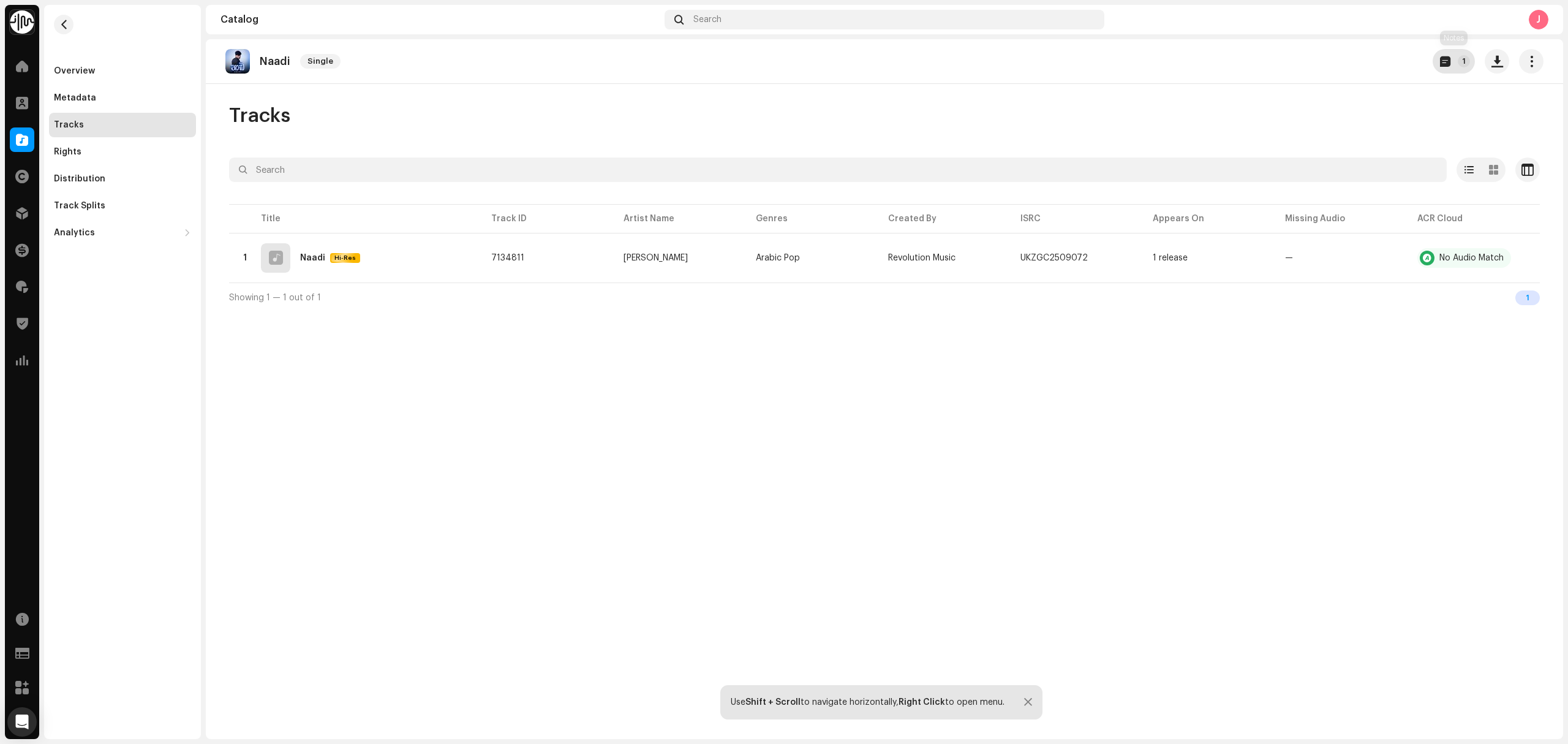
click at [1450, 59] on button "1" at bounding box center [1454, 61] width 42 height 24
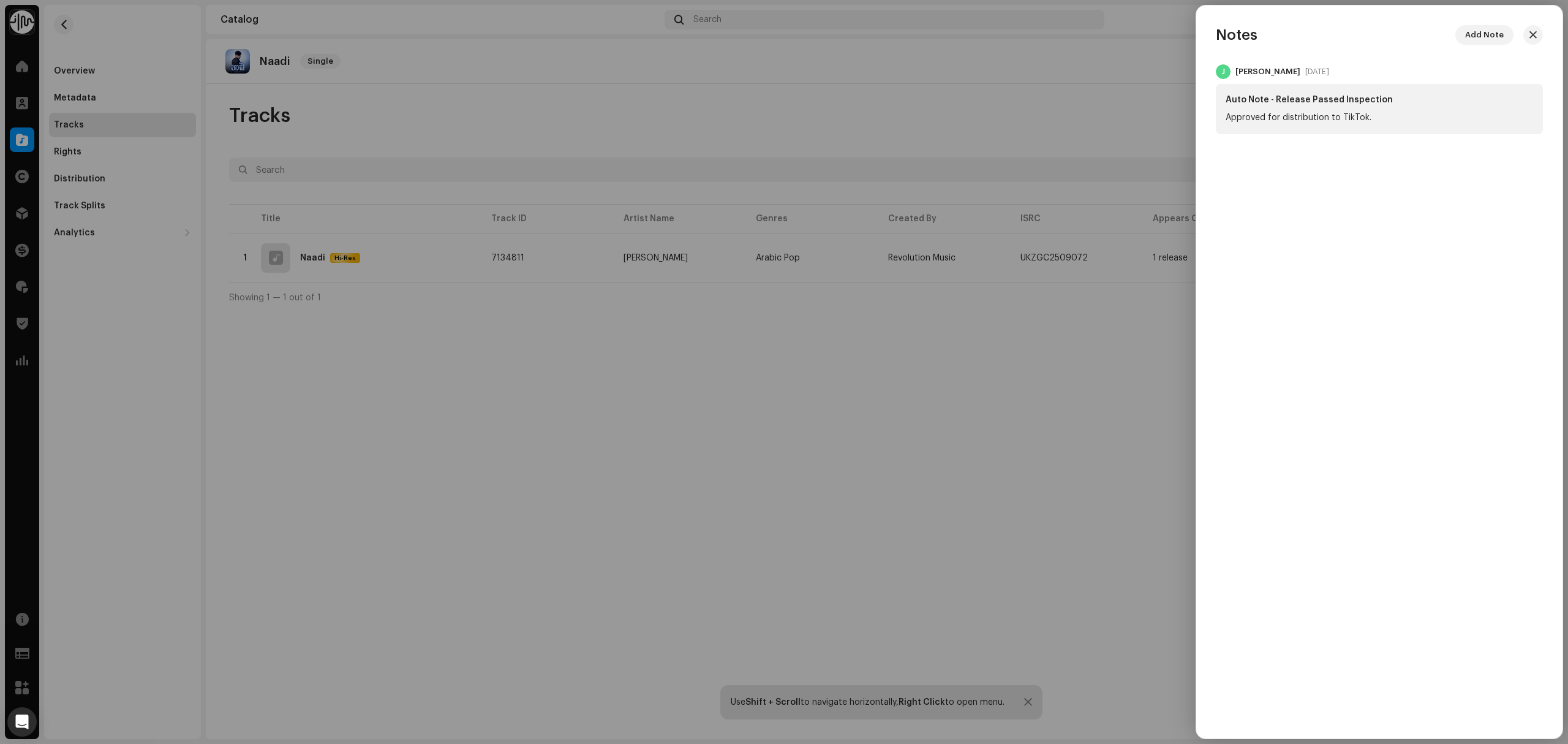
drag, startPoint x: 623, startPoint y: 392, endPoint x: 293, endPoint y: 223, distance: 370.8
click at [622, 392] on div at bounding box center [784, 372] width 1568 height 744
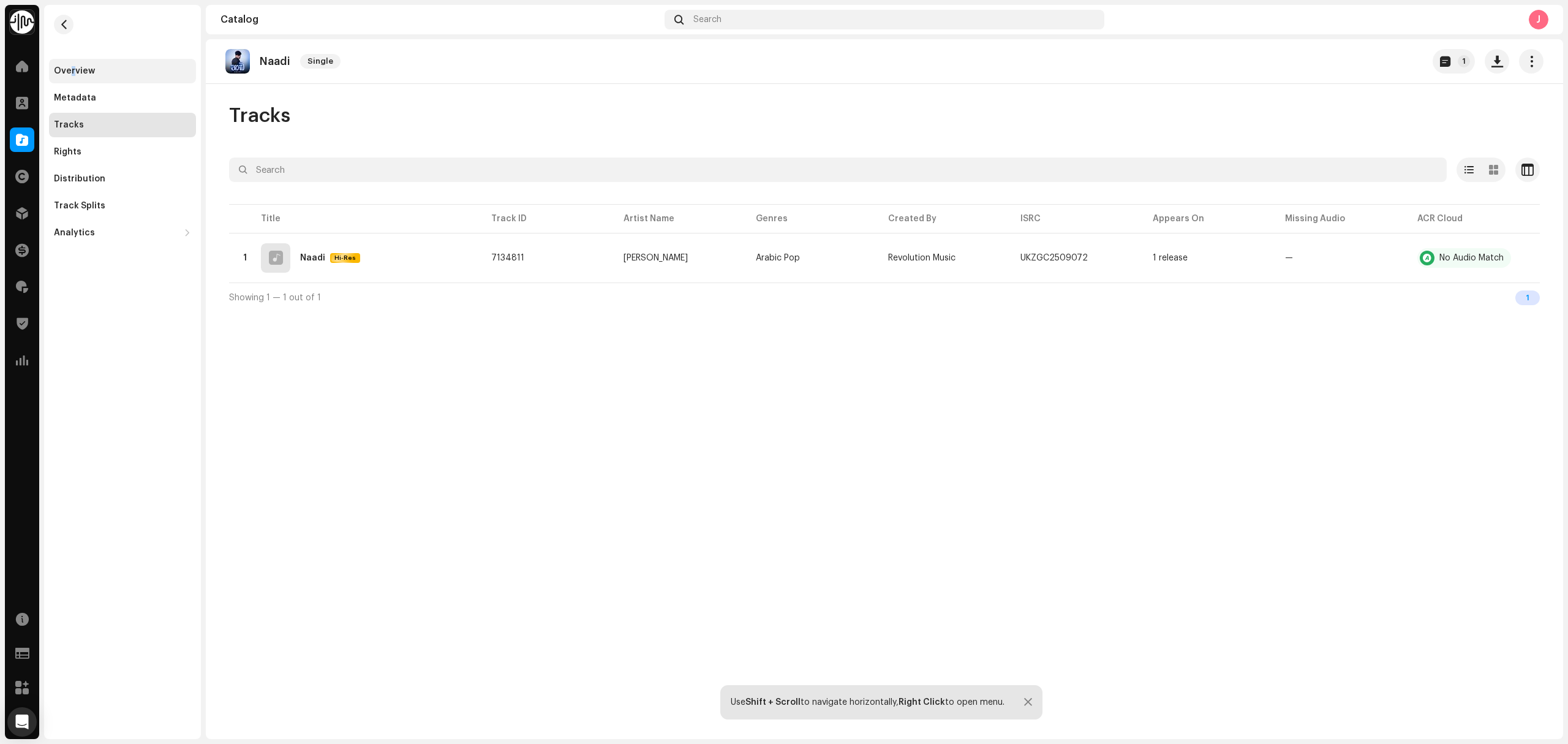
drag, startPoint x: 72, startPoint y: 69, endPoint x: 92, endPoint y: 71, distance: 20.1
click at [73, 69] on div "Overview" at bounding box center [74, 71] width 41 height 10
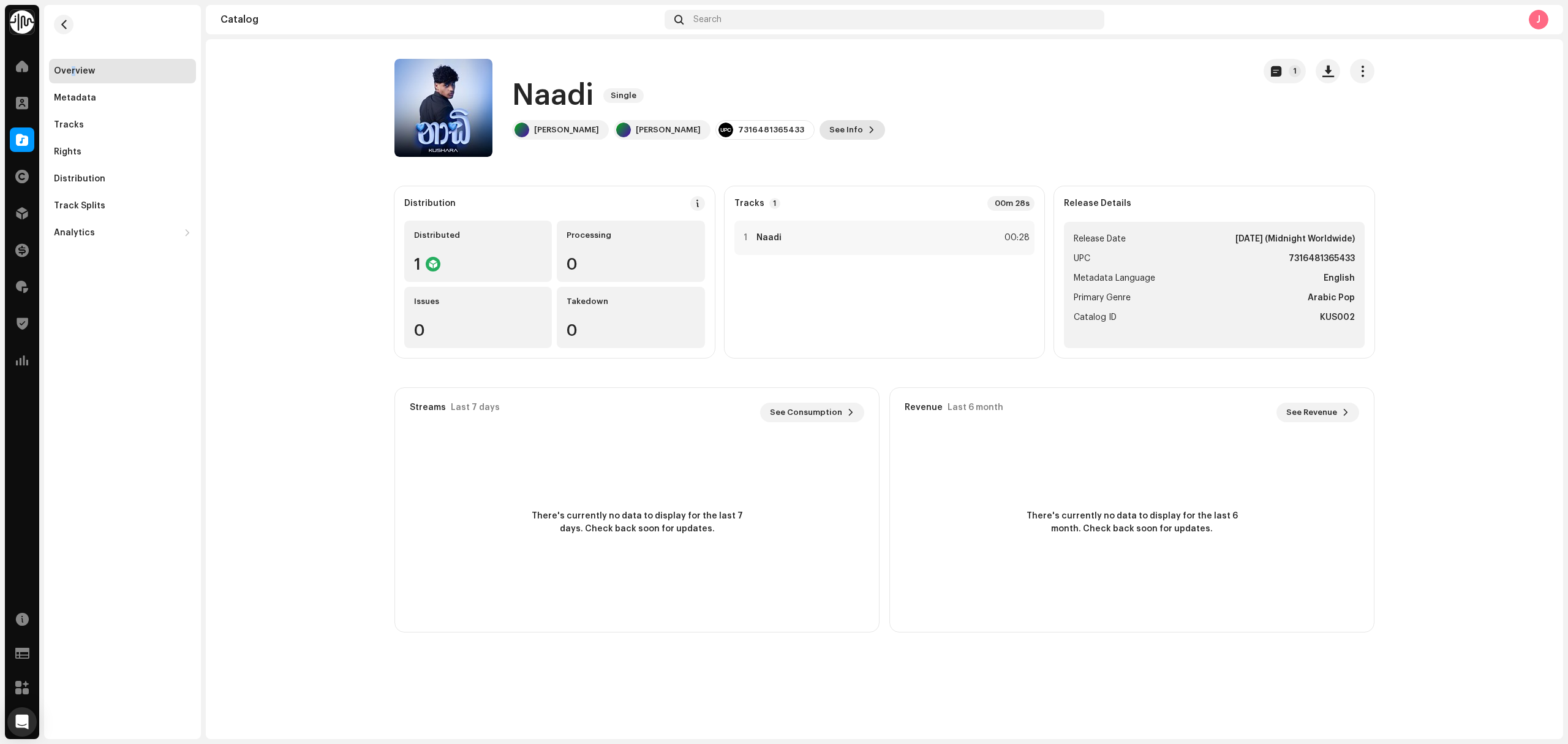
click at [850, 138] on span "See Info" at bounding box center [846, 129] width 33 height 24
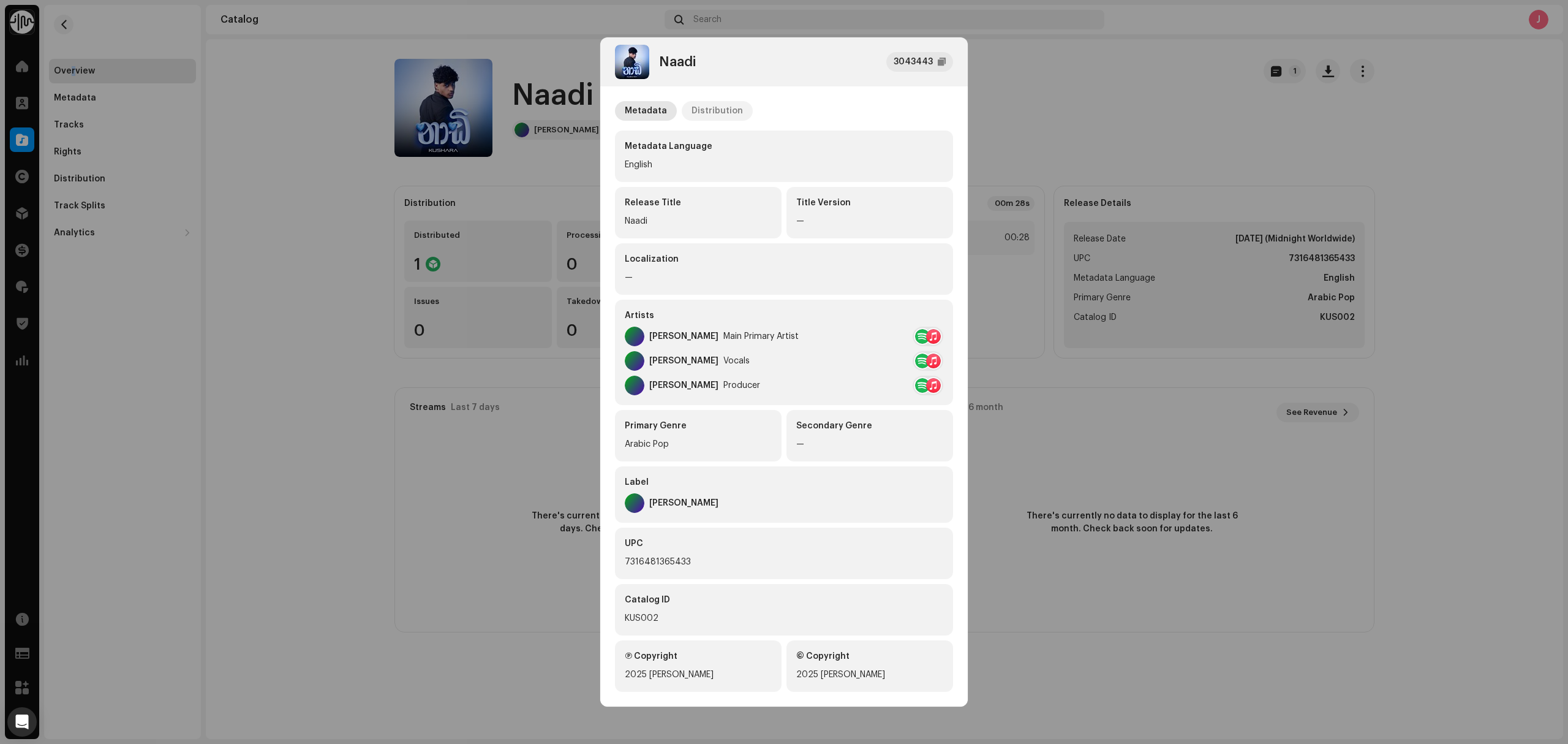
click at [696, 108] on div "Distribution" at bounding box center [717, 111] width 51 height 19
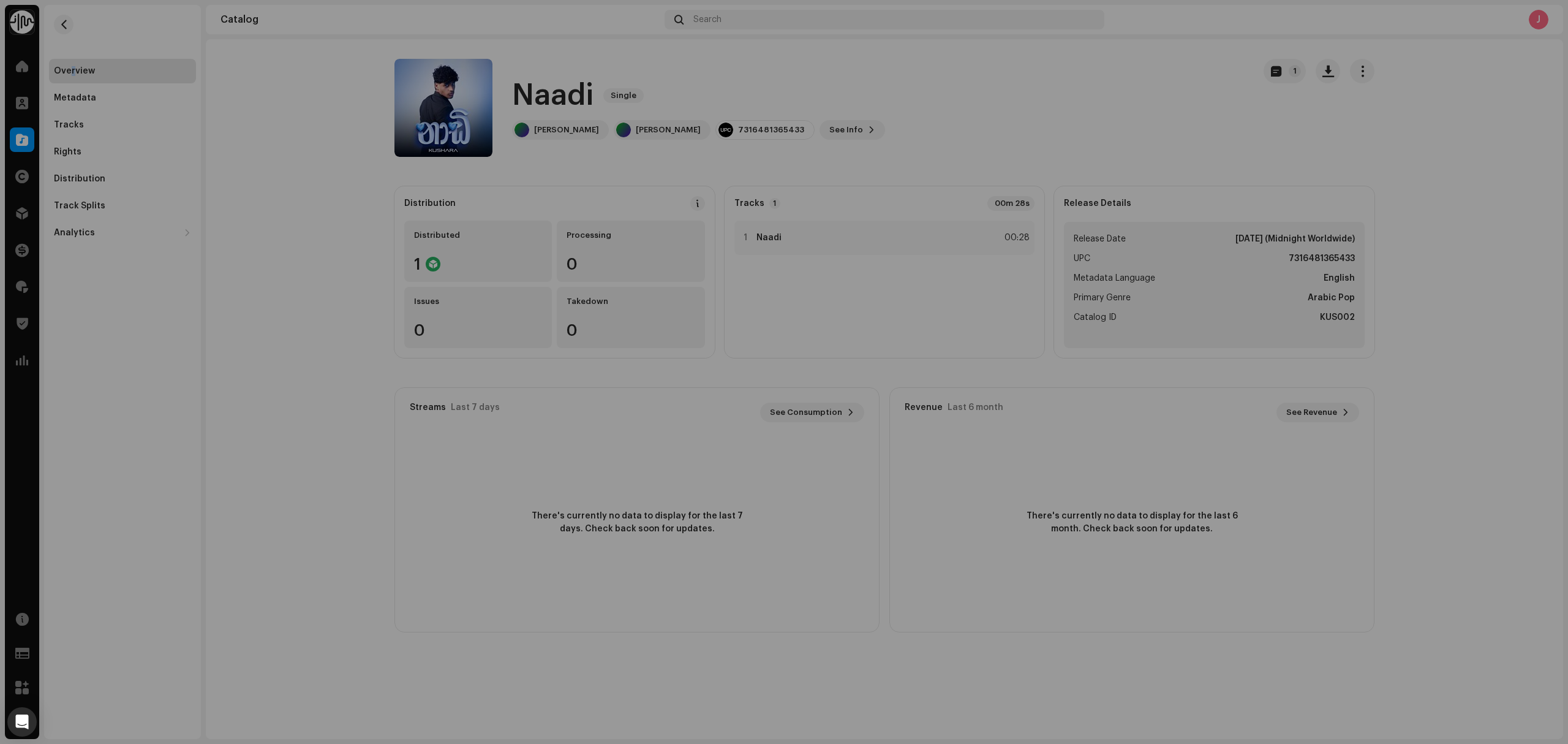
drag, startPoint x: 1174, startPoint y: 130, endPoint x: 944, endPoint y: 79, distance: 235.6
click at [1172, 131] on div "Naadi 3043443 Metadata Distribution Release Date Oct 3, 2025 (Midnight Worldwid…" at bounding box center [784, 372] width 1568 height 744
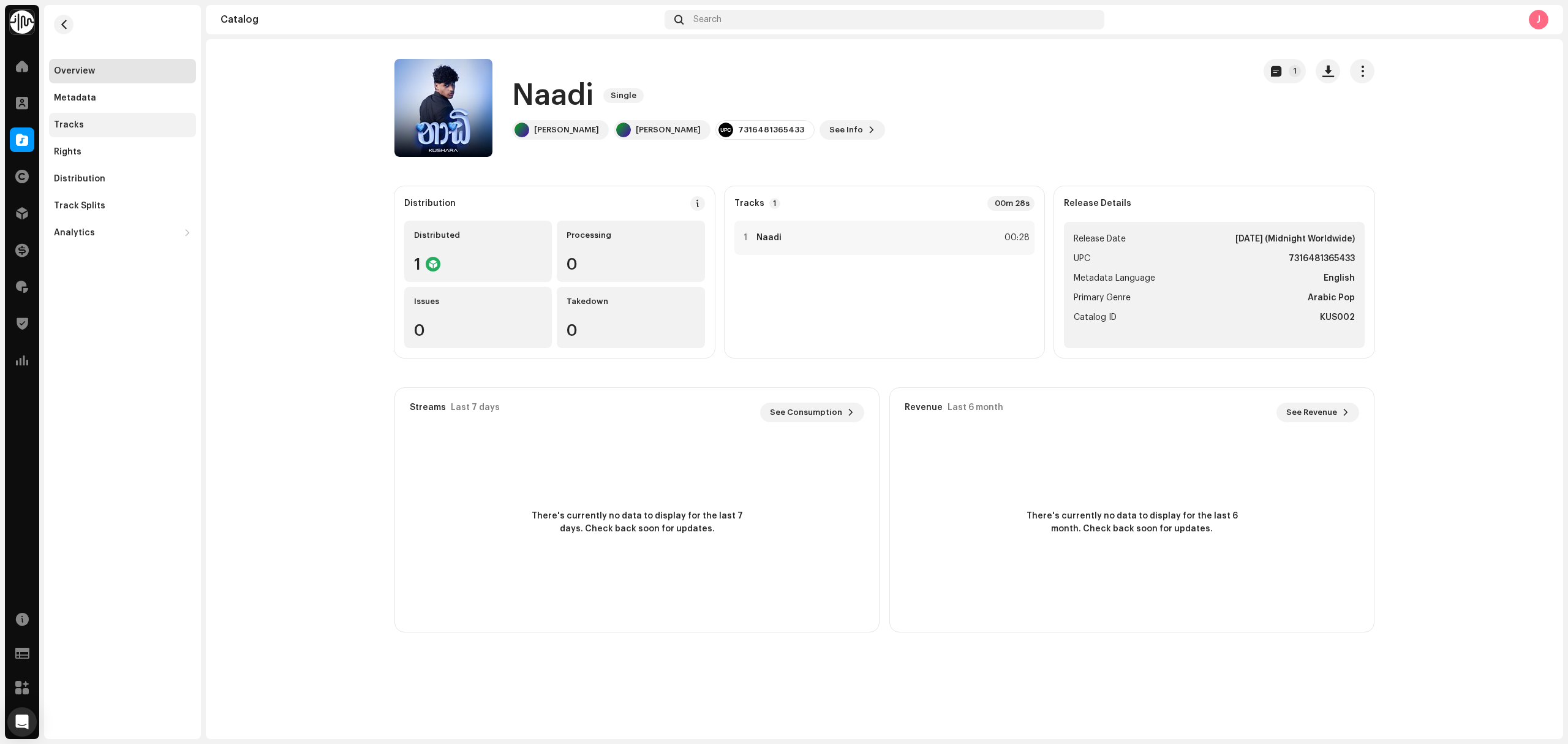
click at [105, 124] on div "Tracks" at bounding box center [122, 125] width 137 height 10
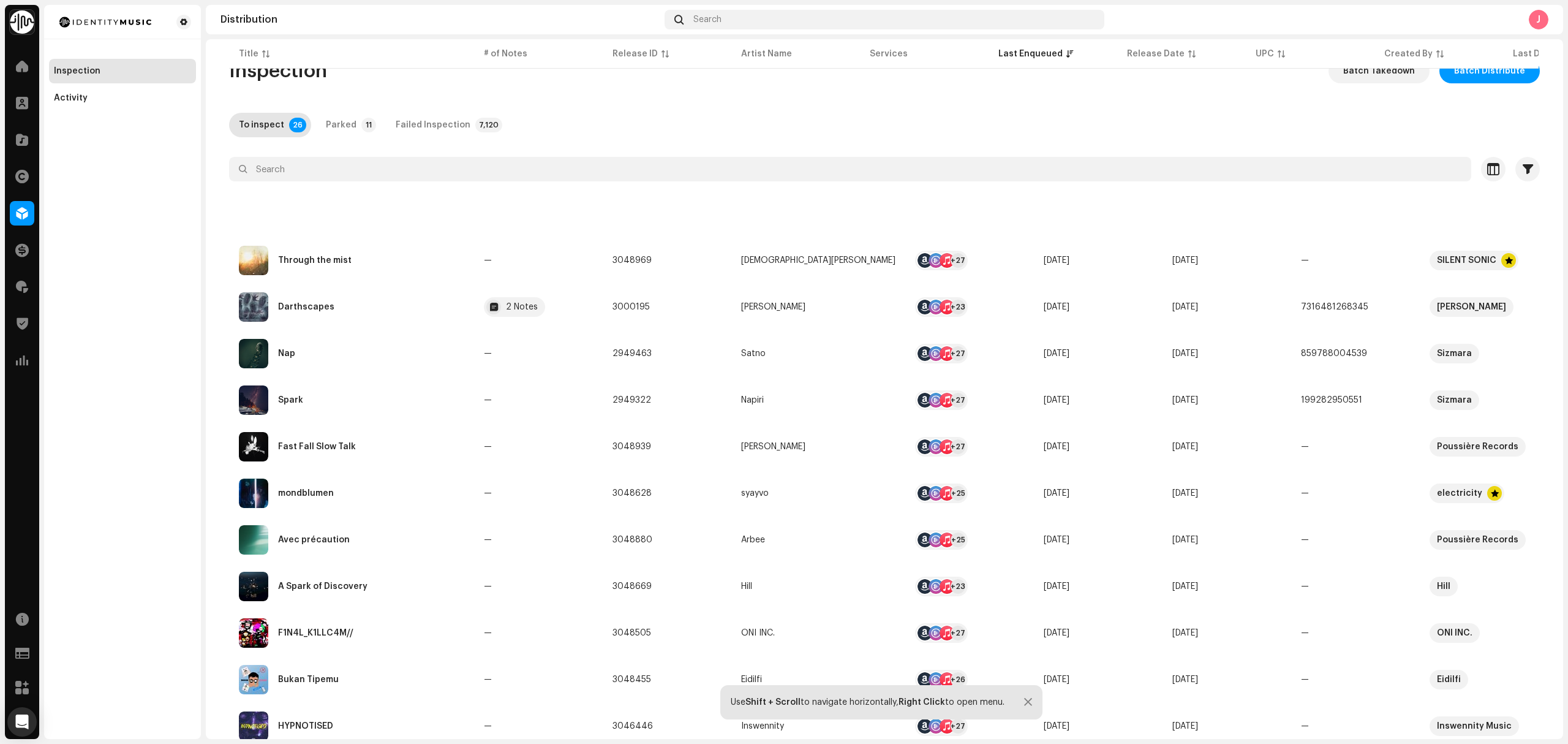
scroll to position [160, 0]
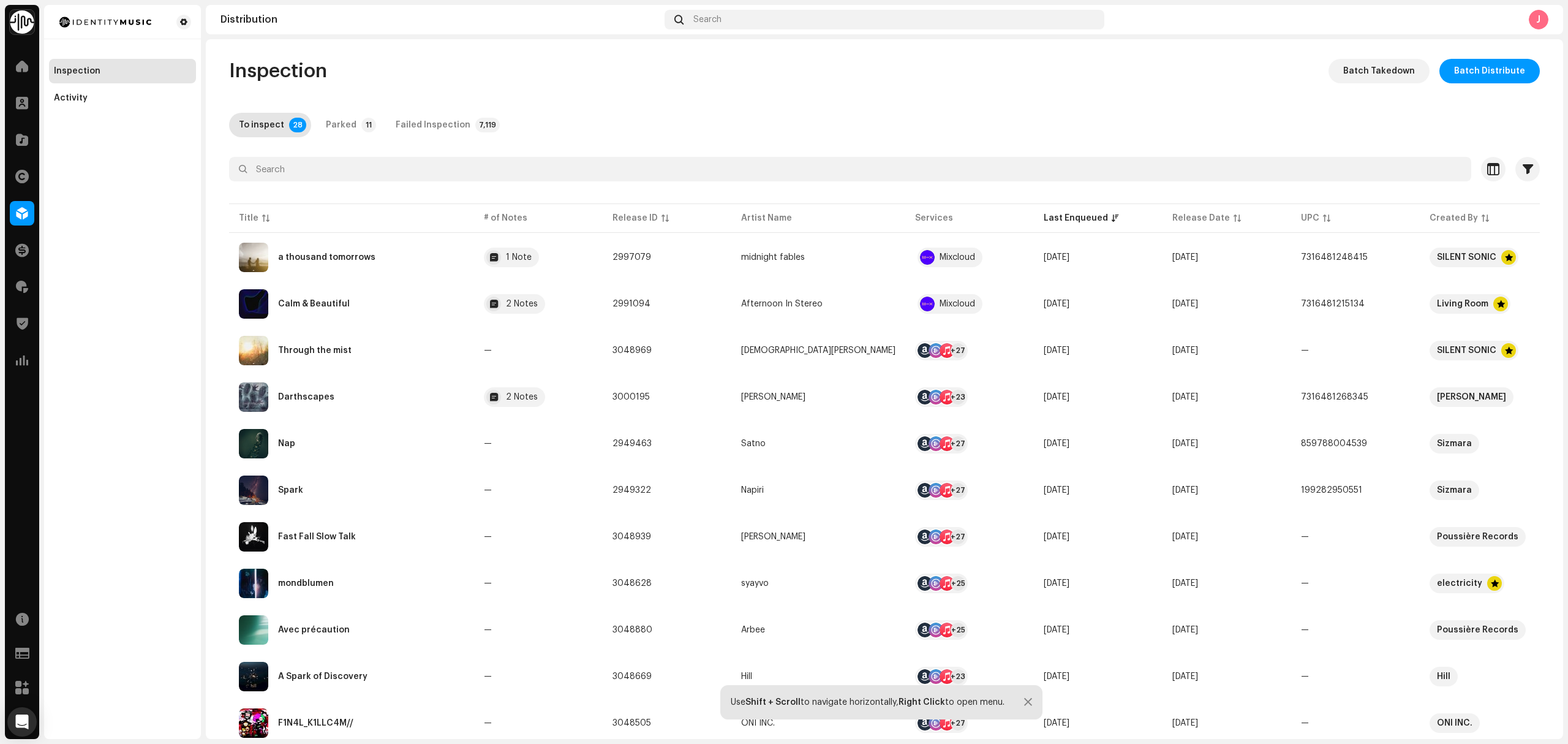
click at [162, 336] on div "Inspection Activity" at bounding box center [122, 372] width 156 height 734
click at [399, 256] on div "a thousand tomorrows" at bounding box center [351, 258] width 225 height 30
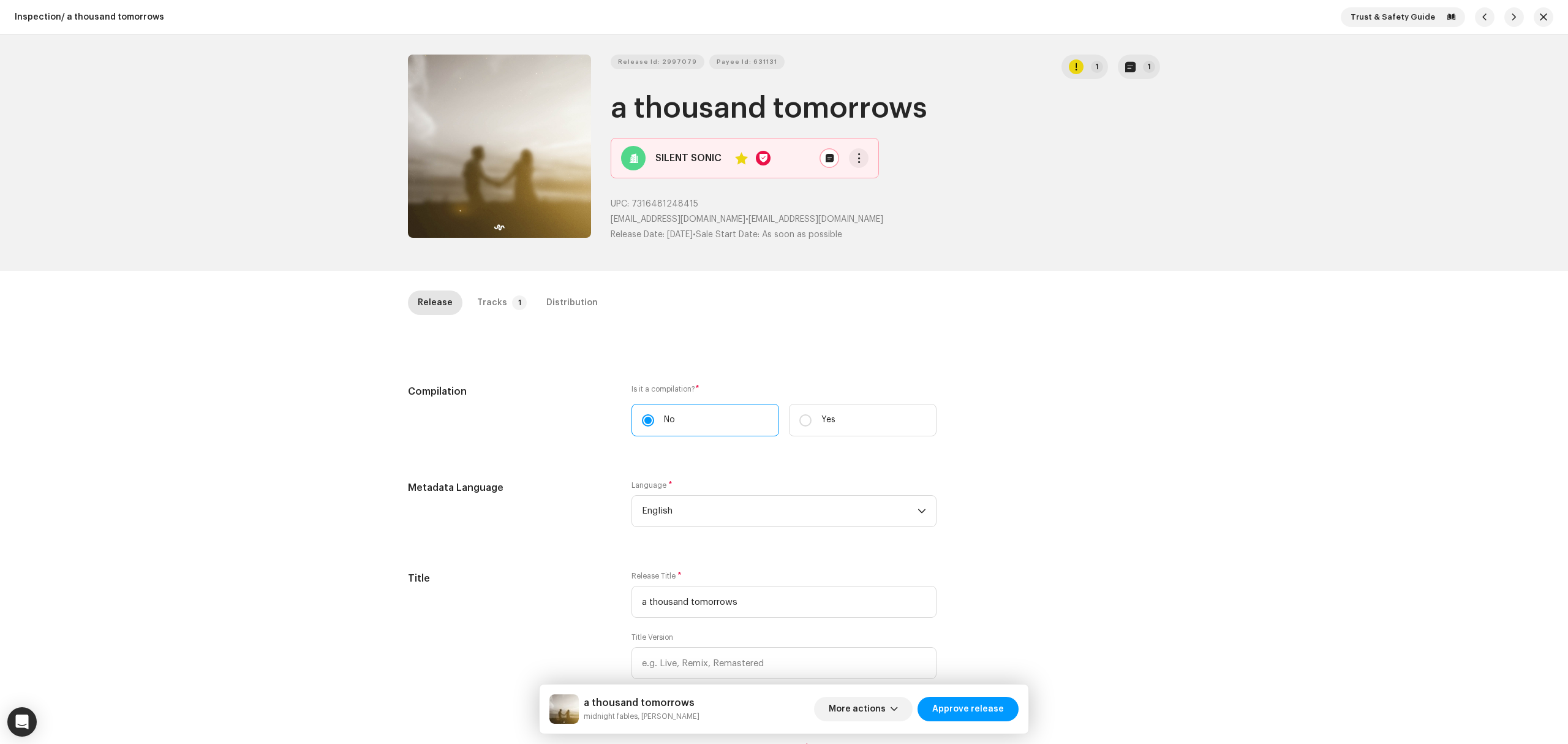
click at [538, 315] on div "Release Tracks 1 Distribution" at bounding box center [784, 308] width 752 height 35
click at [547, 305] on div "Distribution" at bounding box center [572, 302] width 51 height 24
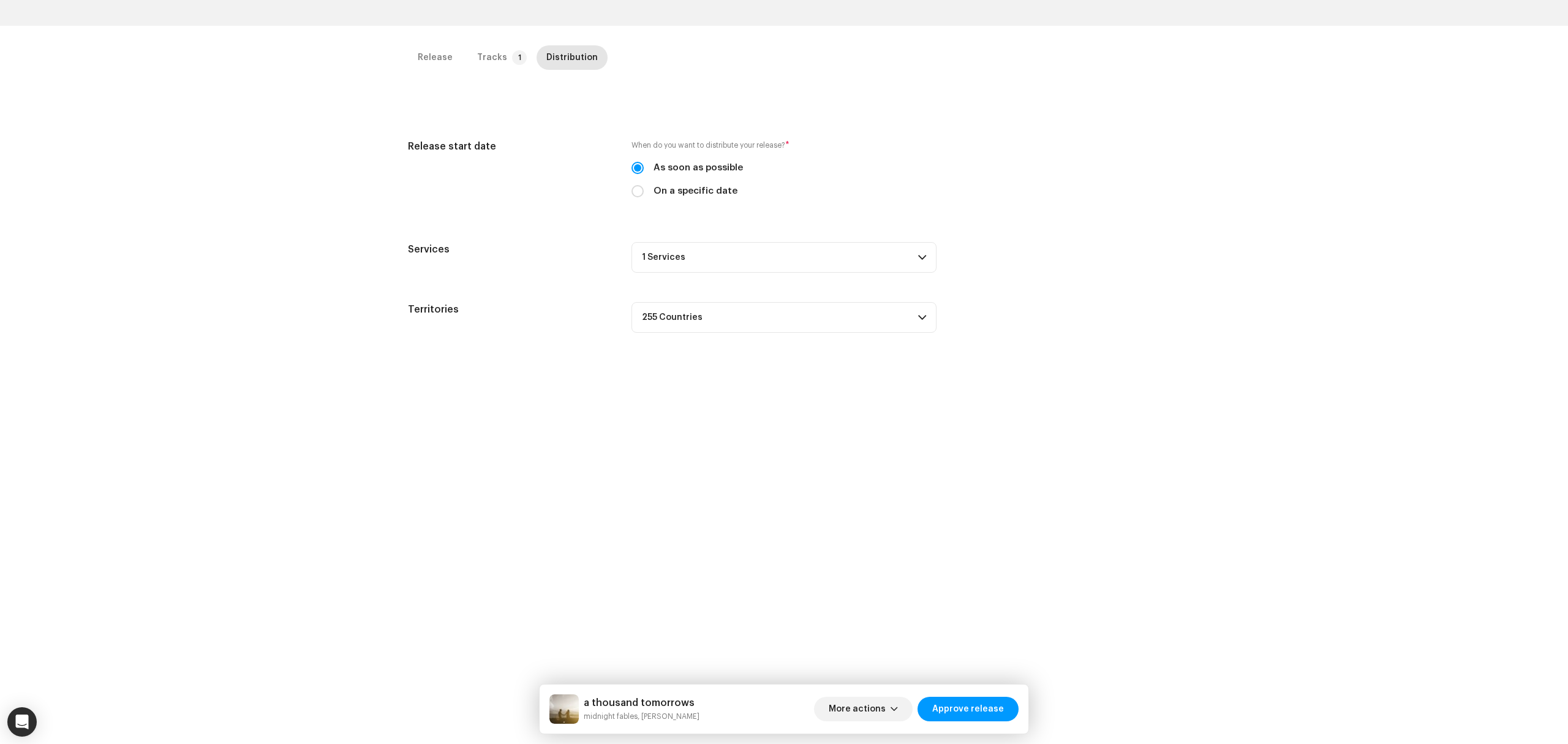
click at [772, 270] on p-accordion-header "1 Services" at bounding box center [784, 257] width 305 height 30
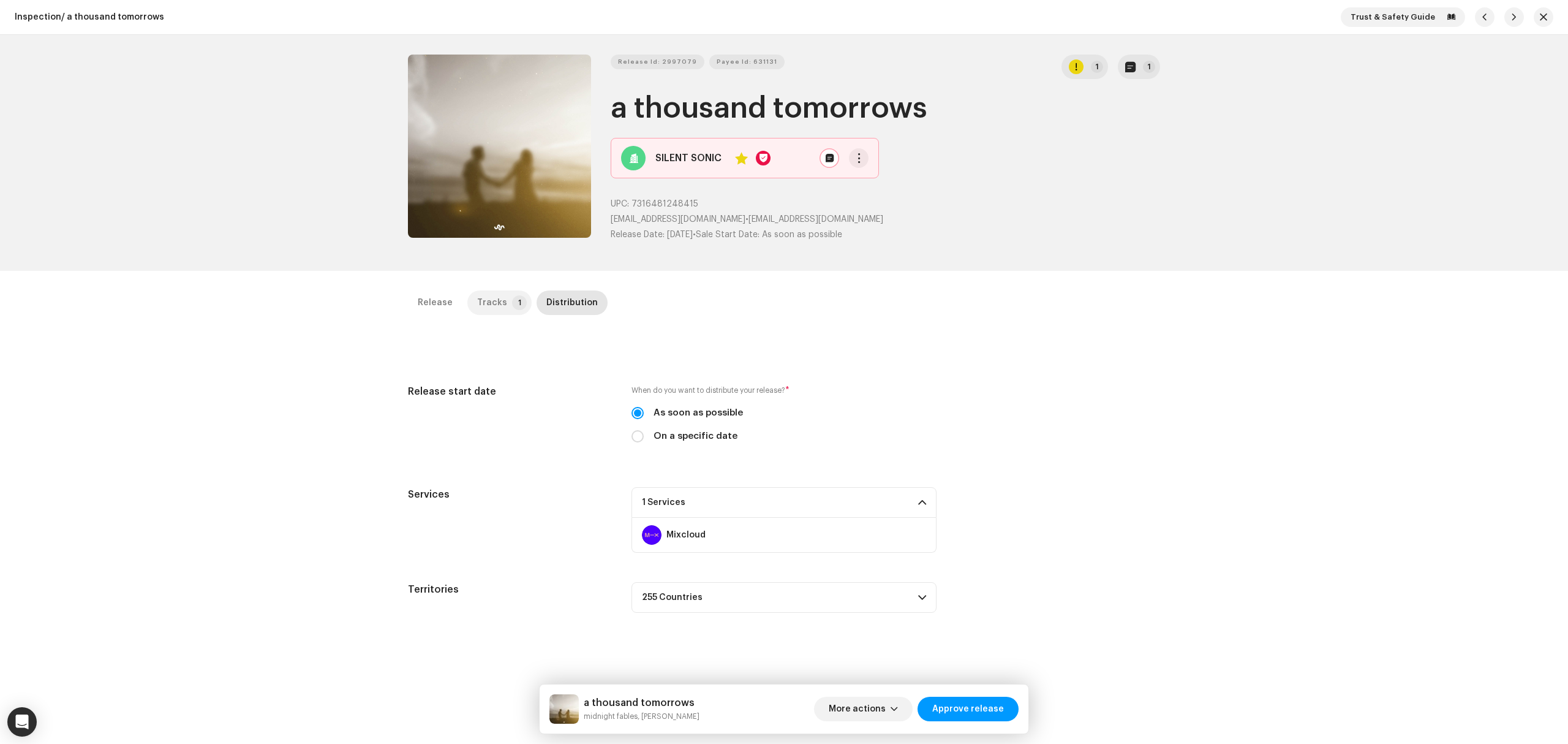
click at [495, 291] on div "Tracks" at bounding box center [492, 302] width 30 height 24
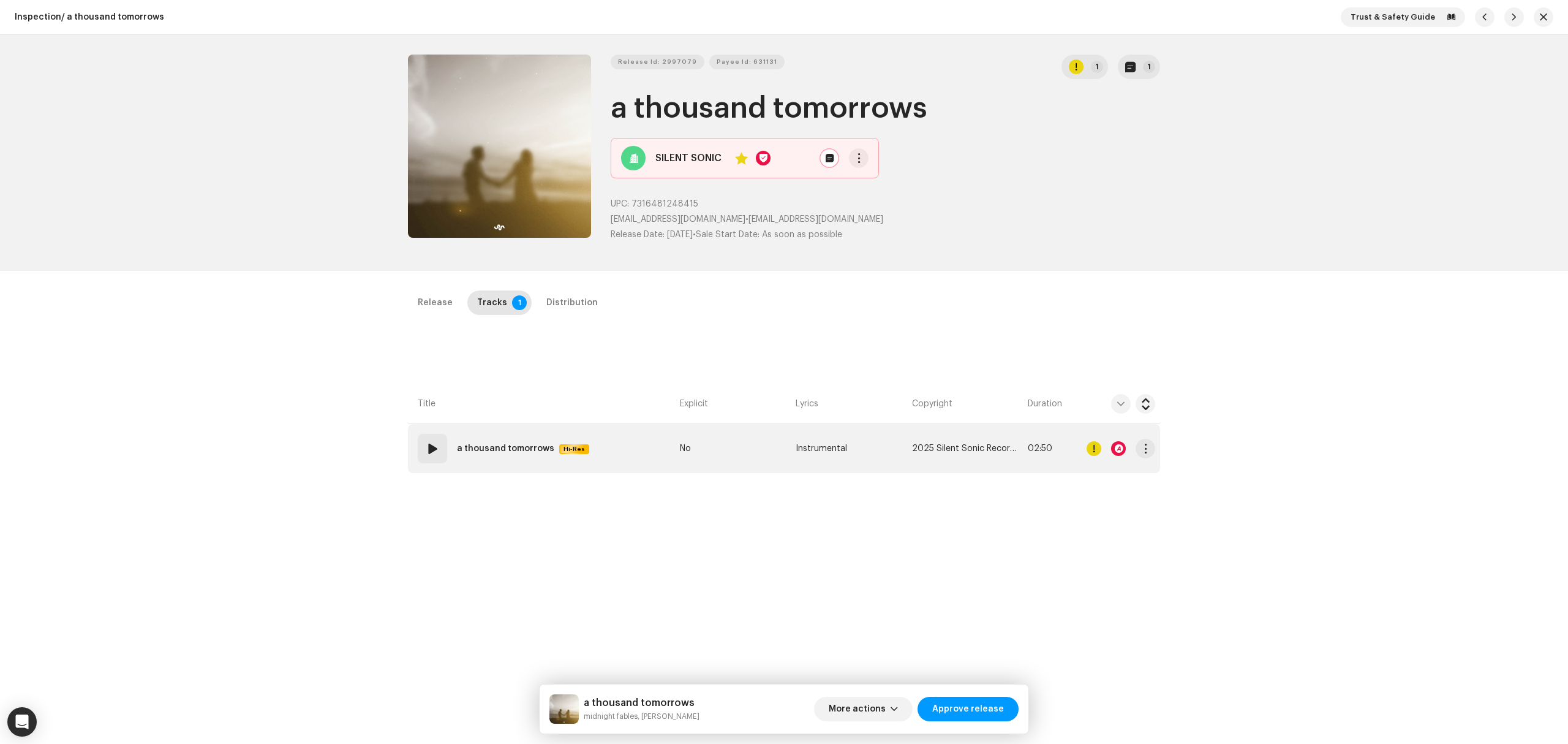
click at [599, 438] on td "01 a thousand tomorrows Hi-Res" at bounding box center [541, 448] width 267 height 49
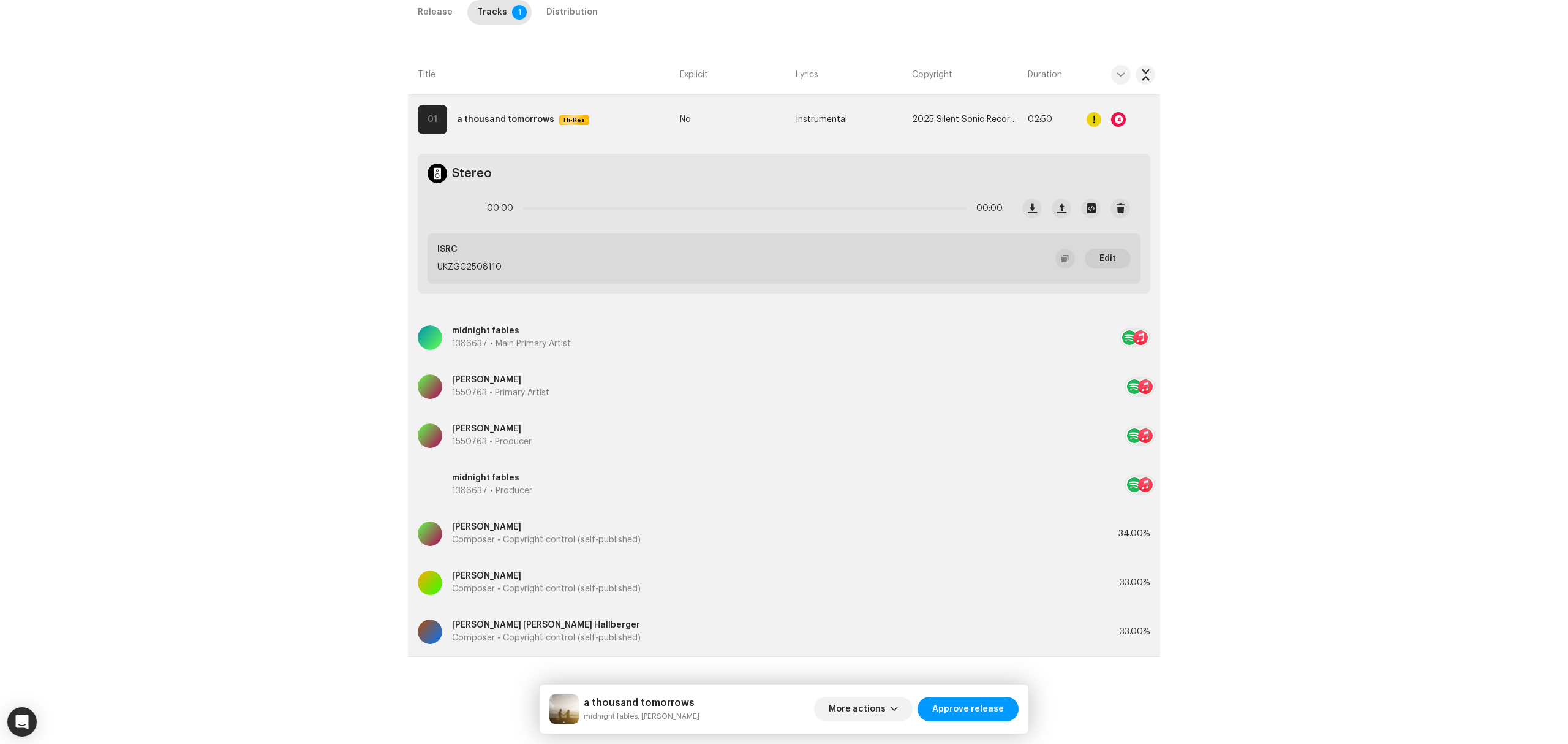
scroll to position [331, 0]
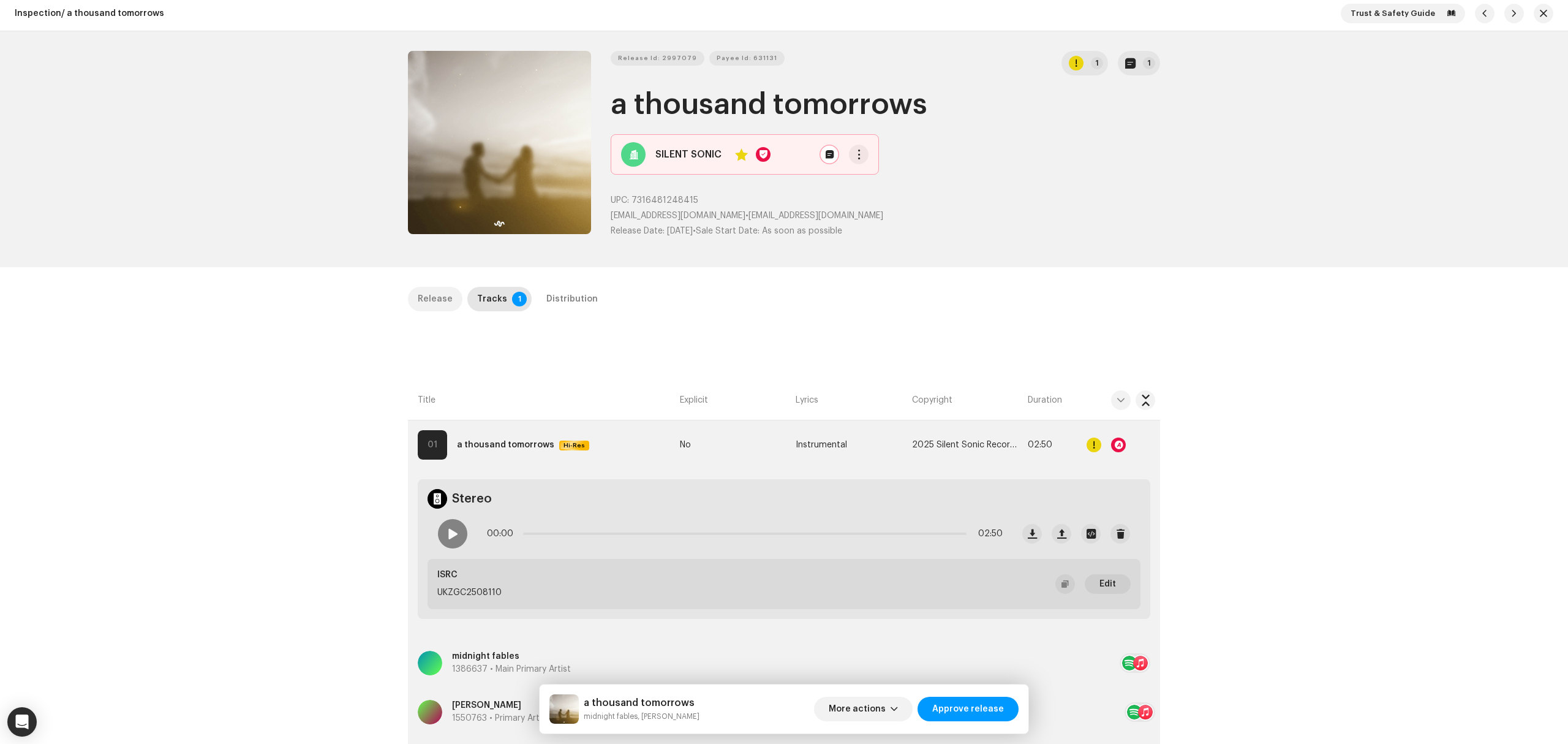
click at [427, 302] on div "Release" at bounding box center [434, 298] width 35 height 24
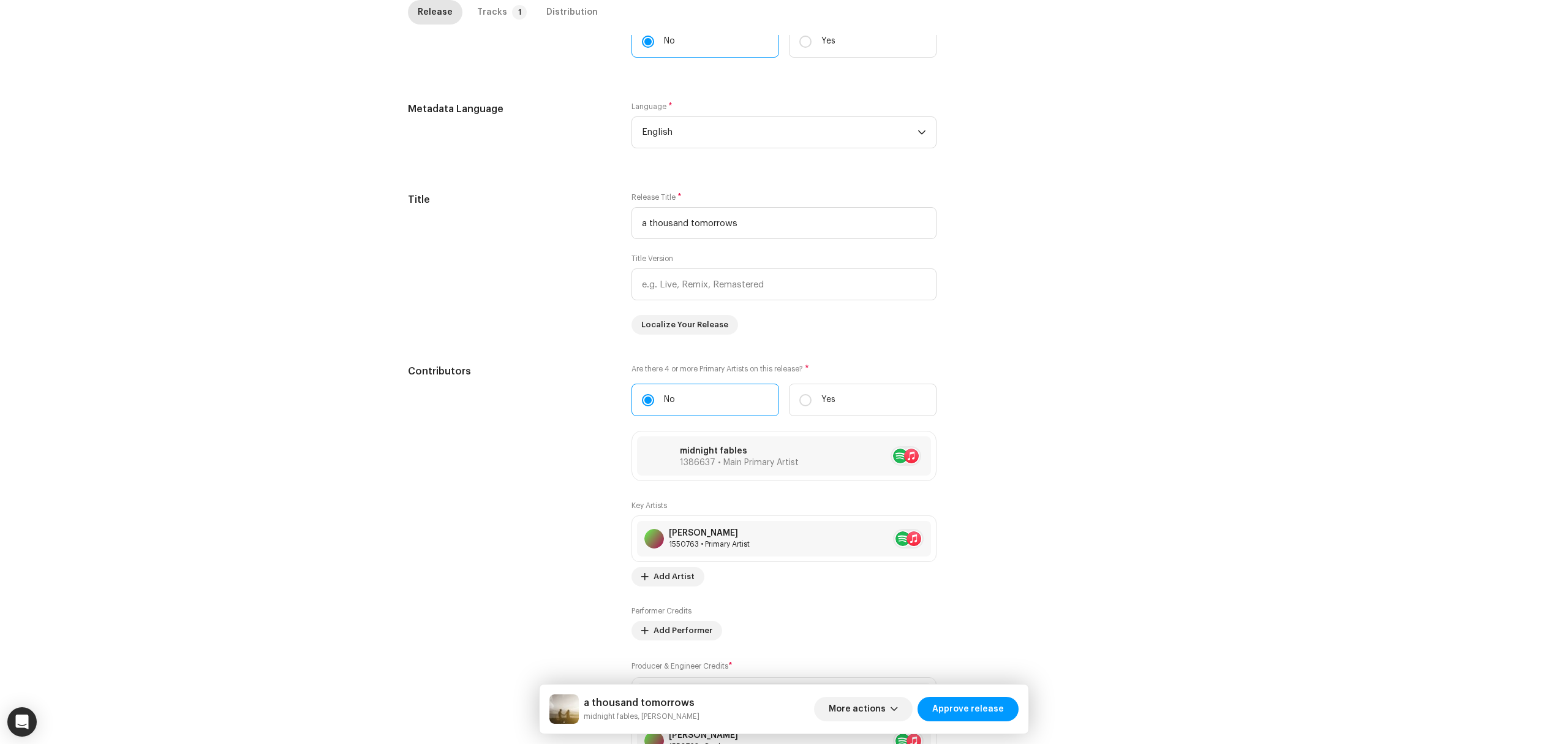
scroll to position [99, 0]
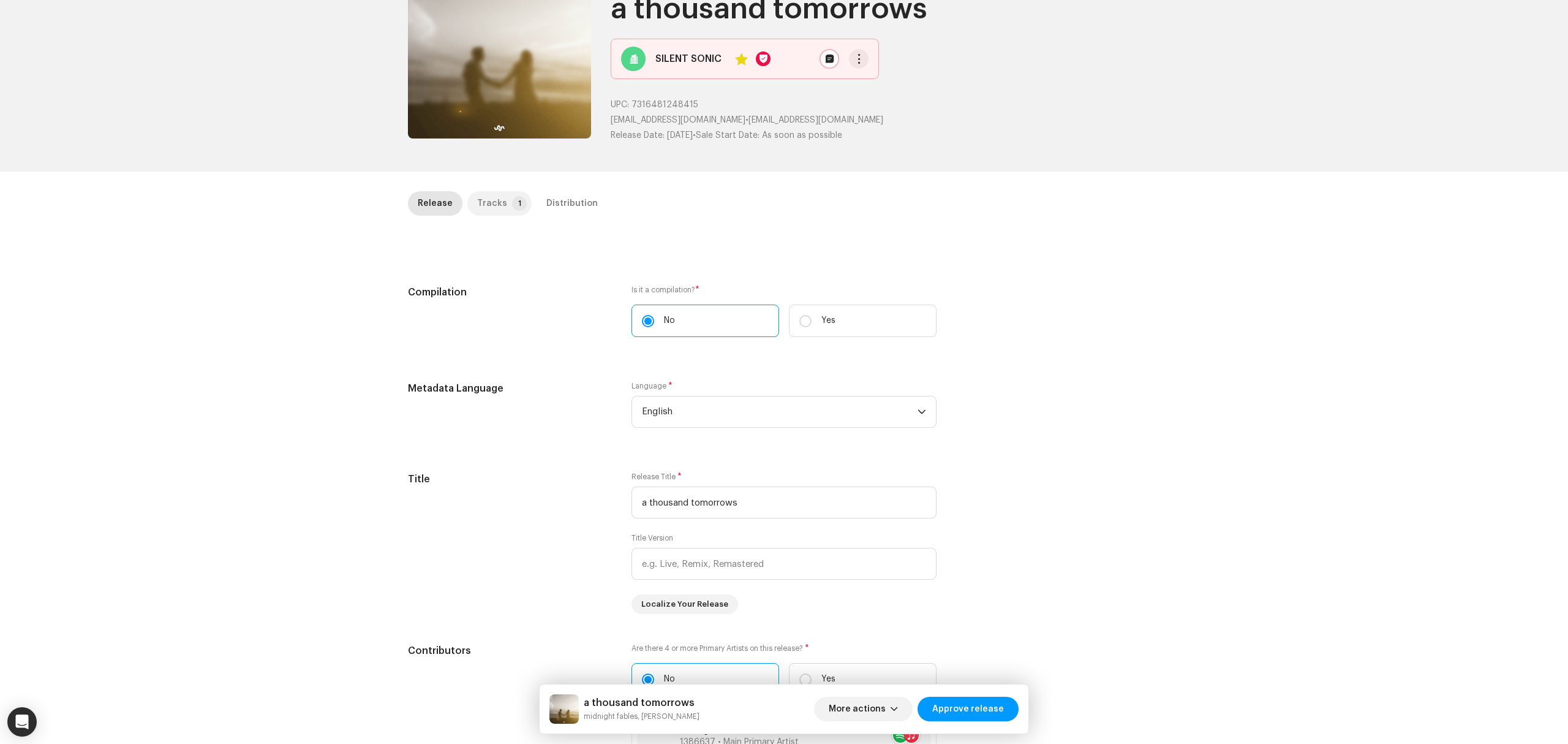
click at [500, 192] on p-tab "Tracks 1" at bounding box center [499, 203] width 65 height 24
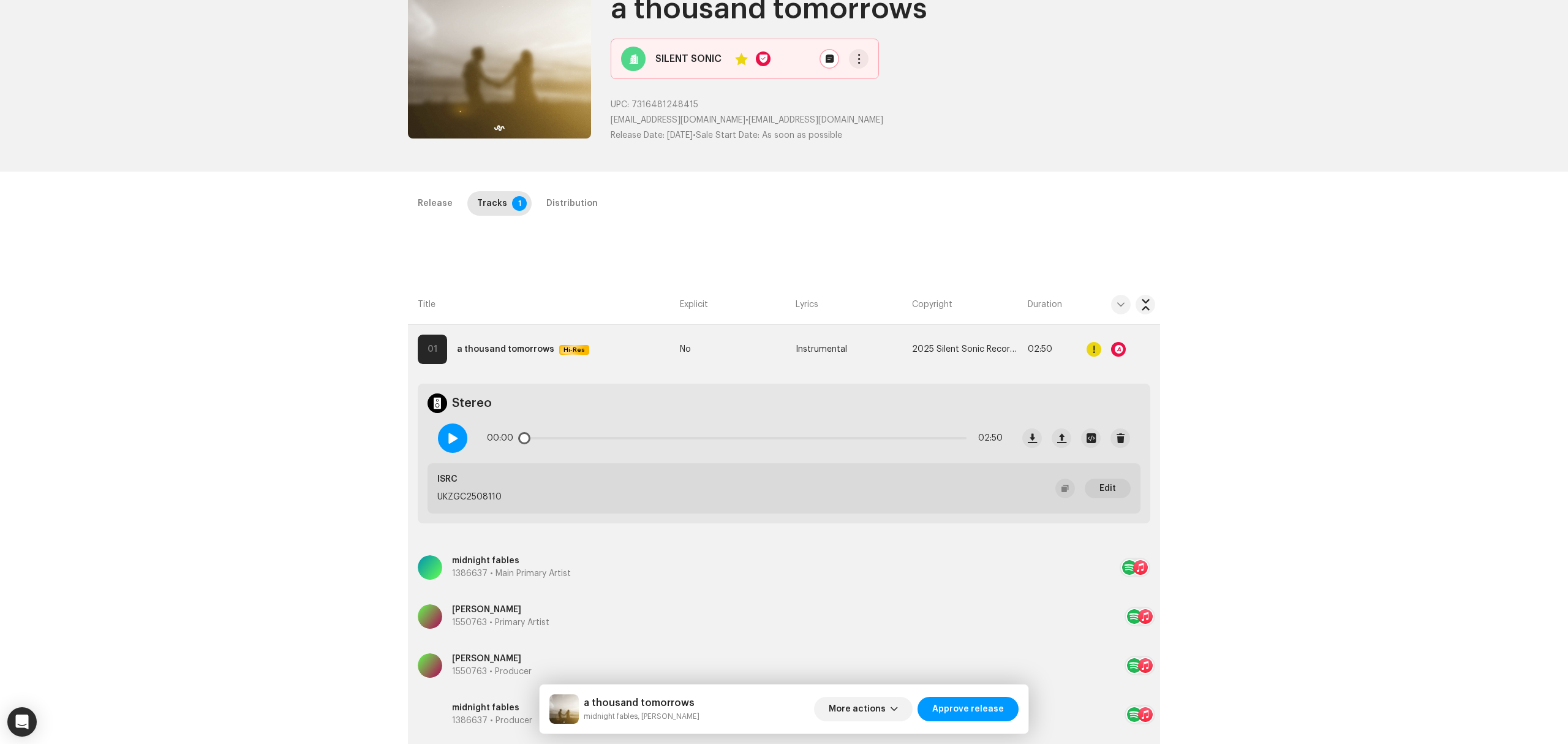
click at [446, 444] on div at bounding box center [452, 439] width 30 height 30
drag, startPoint x: 520, startPoint y: 436, endPoint x: 571, endPoint y: 440, distance: 51.2
click at [571, 440] on div "00:02 02:50" at bounding box center [744, 438] width 515 height 24
drag, startPoint x: 571, startPoint y: 440, endPoint x: 748, endPoint y: 446, distance: 177.1
click at [747, 446] on div "00:38 02:50" at bounding box center [744, 438] width 515 height 24
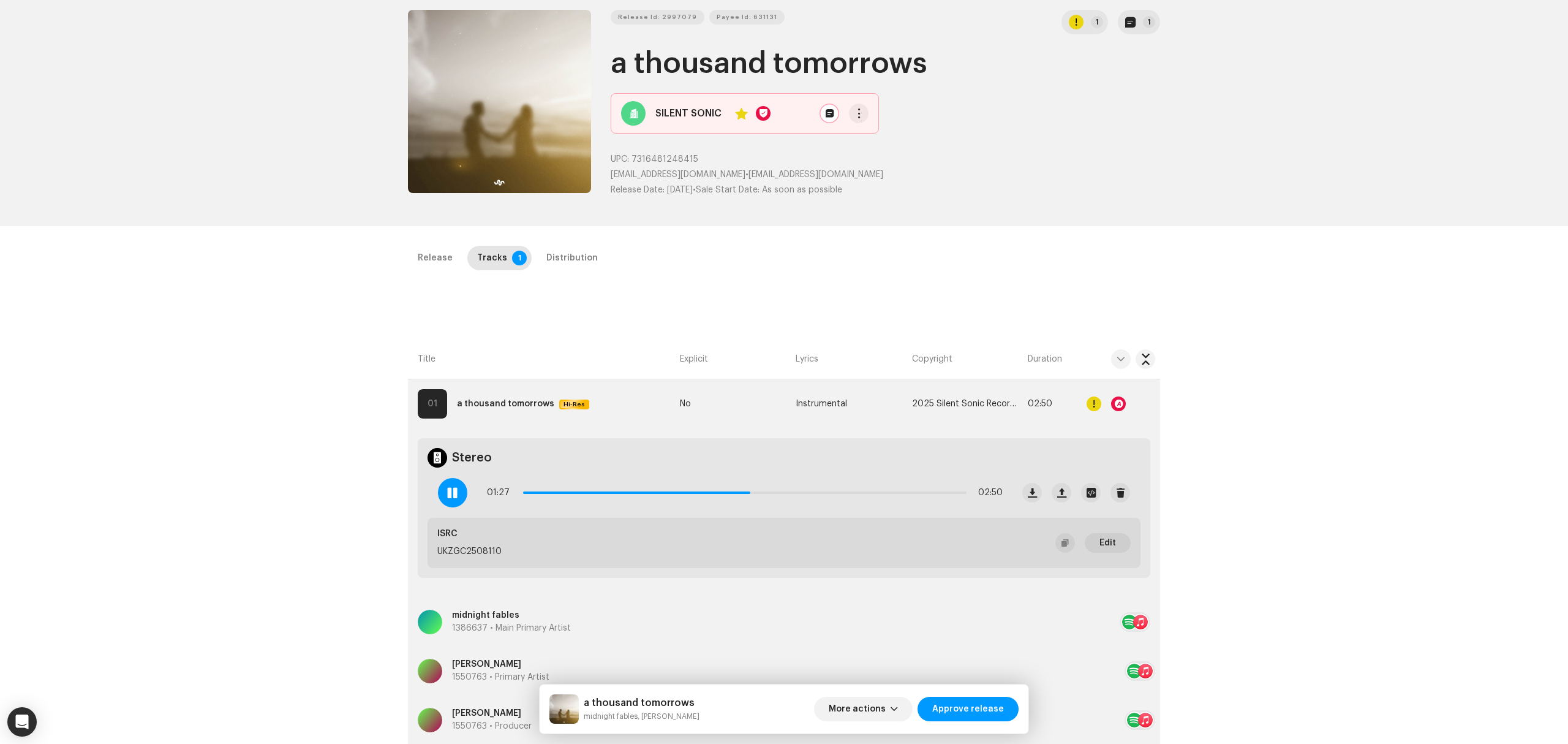
scroll to position [0, 0]
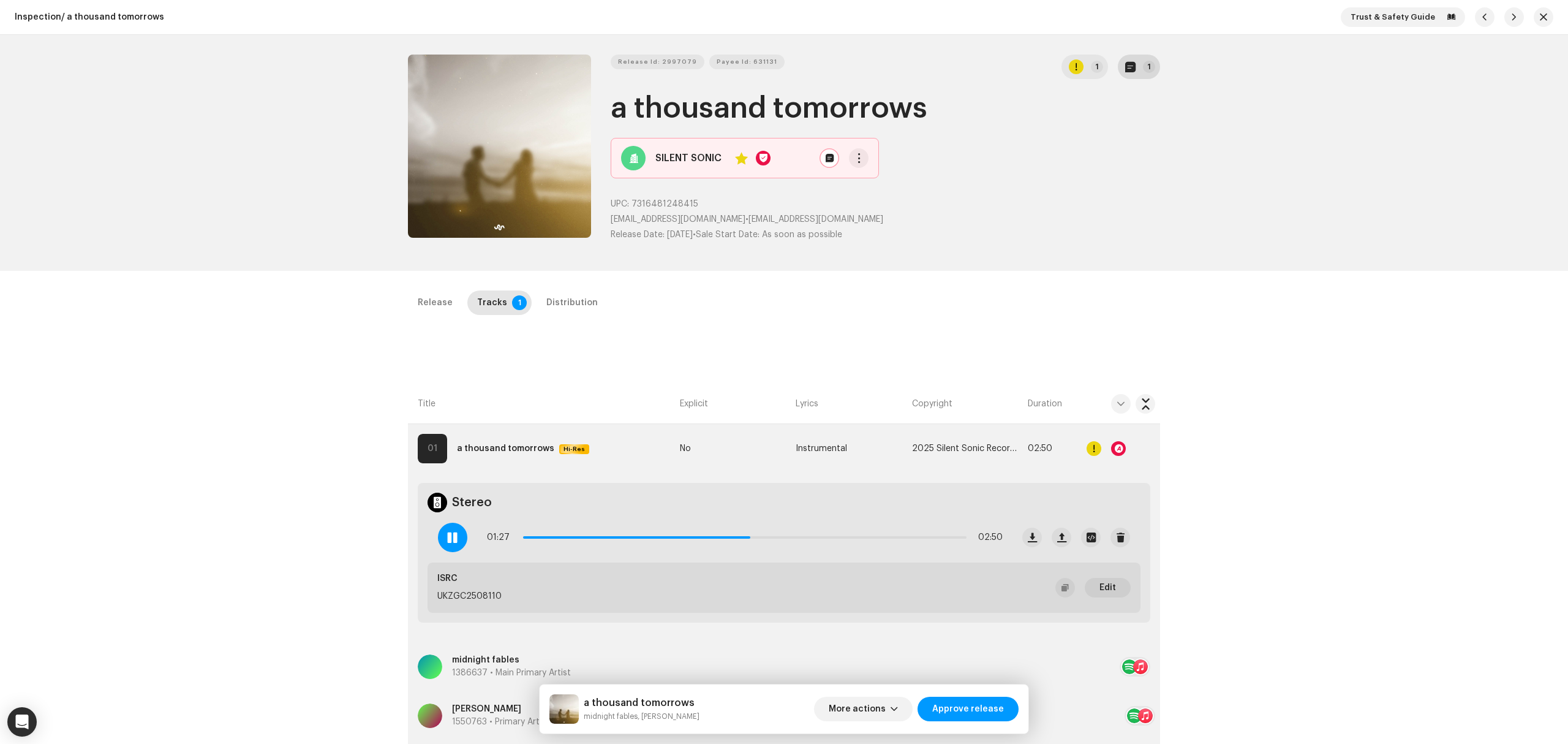
click at [1139, 74] on button "1" at bounding box center [1139, 66] width 42 height 24
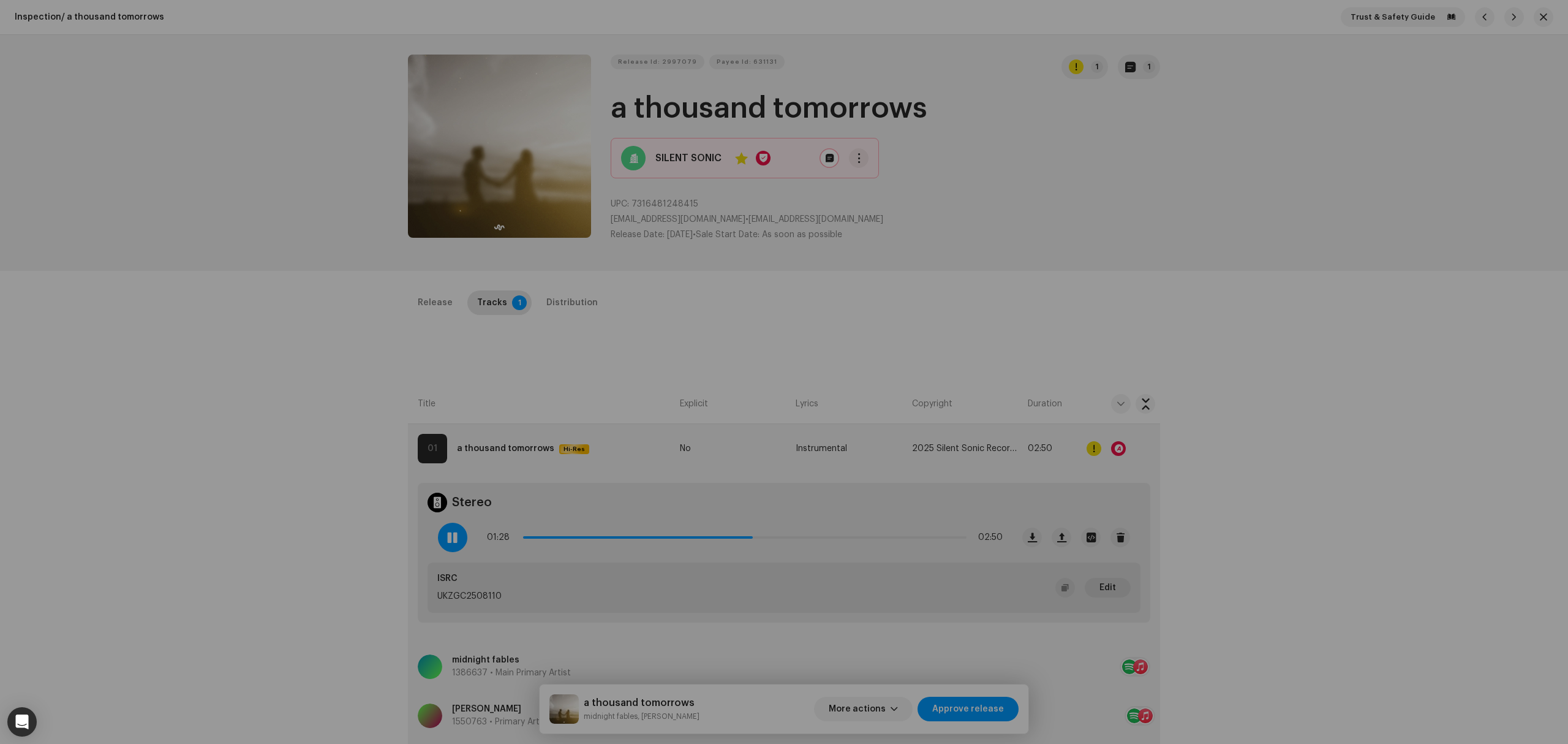
click at [237, 429] on div "Release notes Jessica Cox Sep 4, 2025 AUTO NOTE - RELEASE PASSED INSPECTION App…" at bounding box center [784, 372] width 1568 height 744
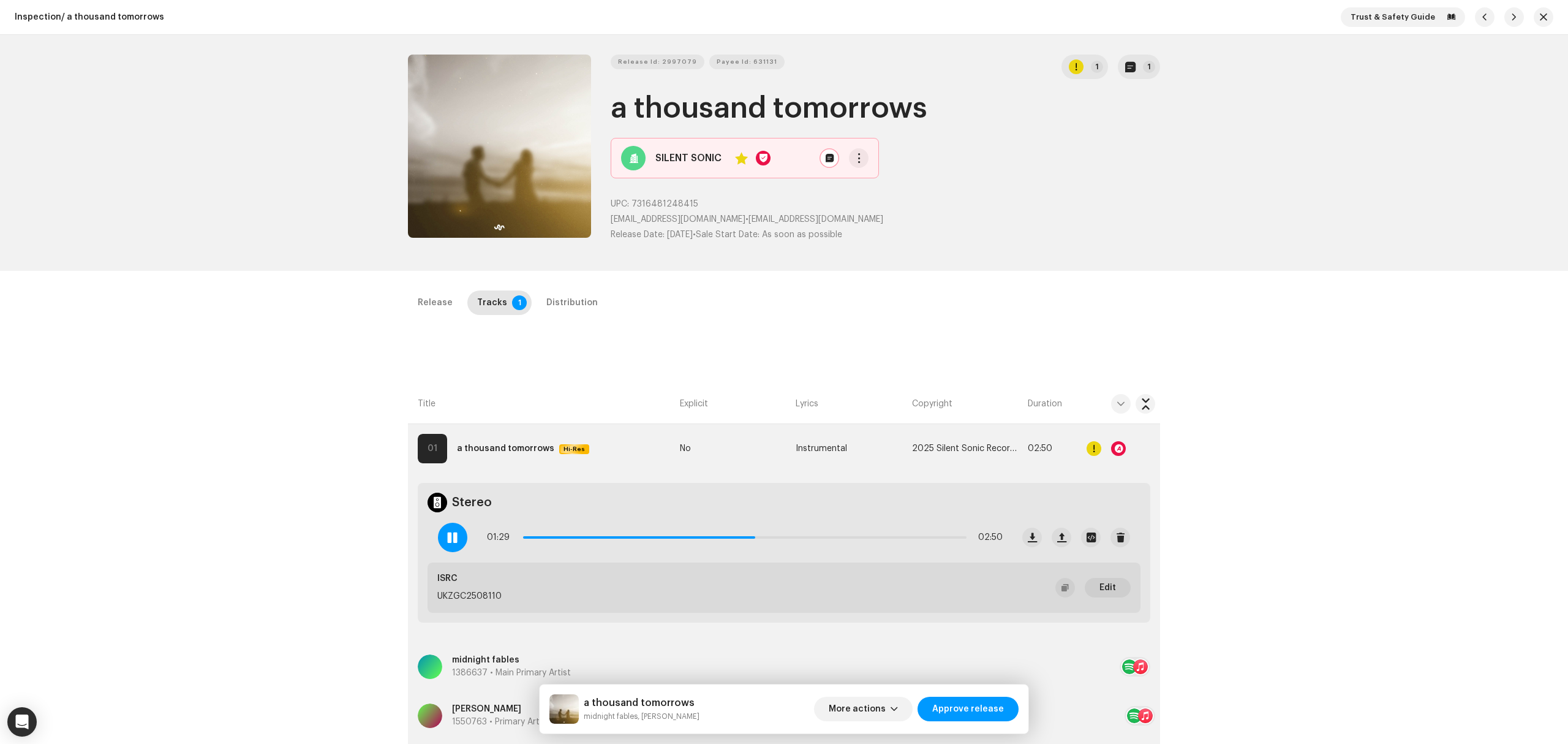
click at [566, 317] on div "Release Tracks 1 Distribution" at bounding box center [784, 308] width 752 height 35
click at [564, 306] on div "Distribution" at bounding box center [572, 302] width 51 height 24
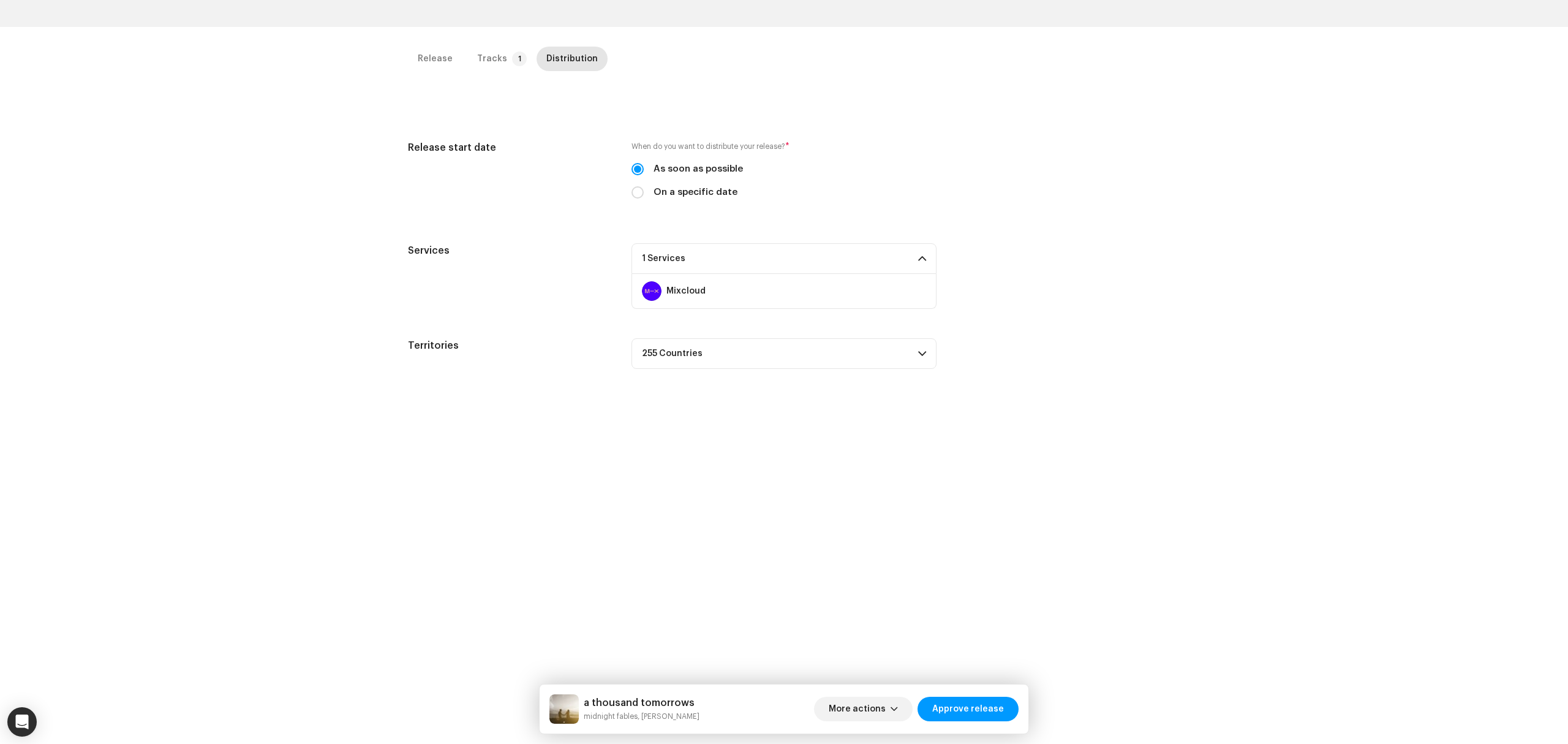
scroll to position [245, 0]
click at [966, 707] on span "Approve release" at bounding box center [968, 708] width 72 height 24
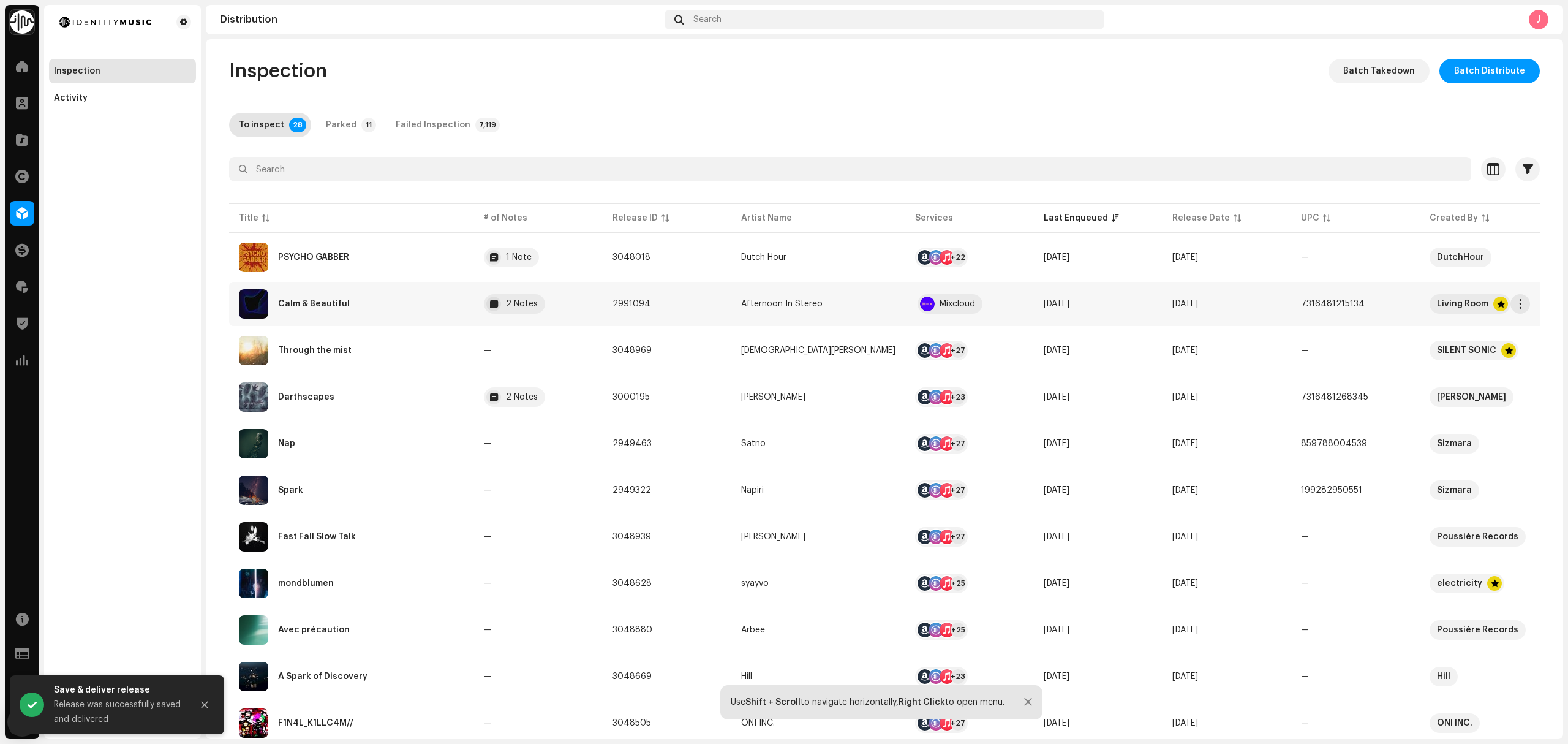
click at [405, 317] on div "Calm & Beautiful" at bounding box center [351, 304] width 225 height 30
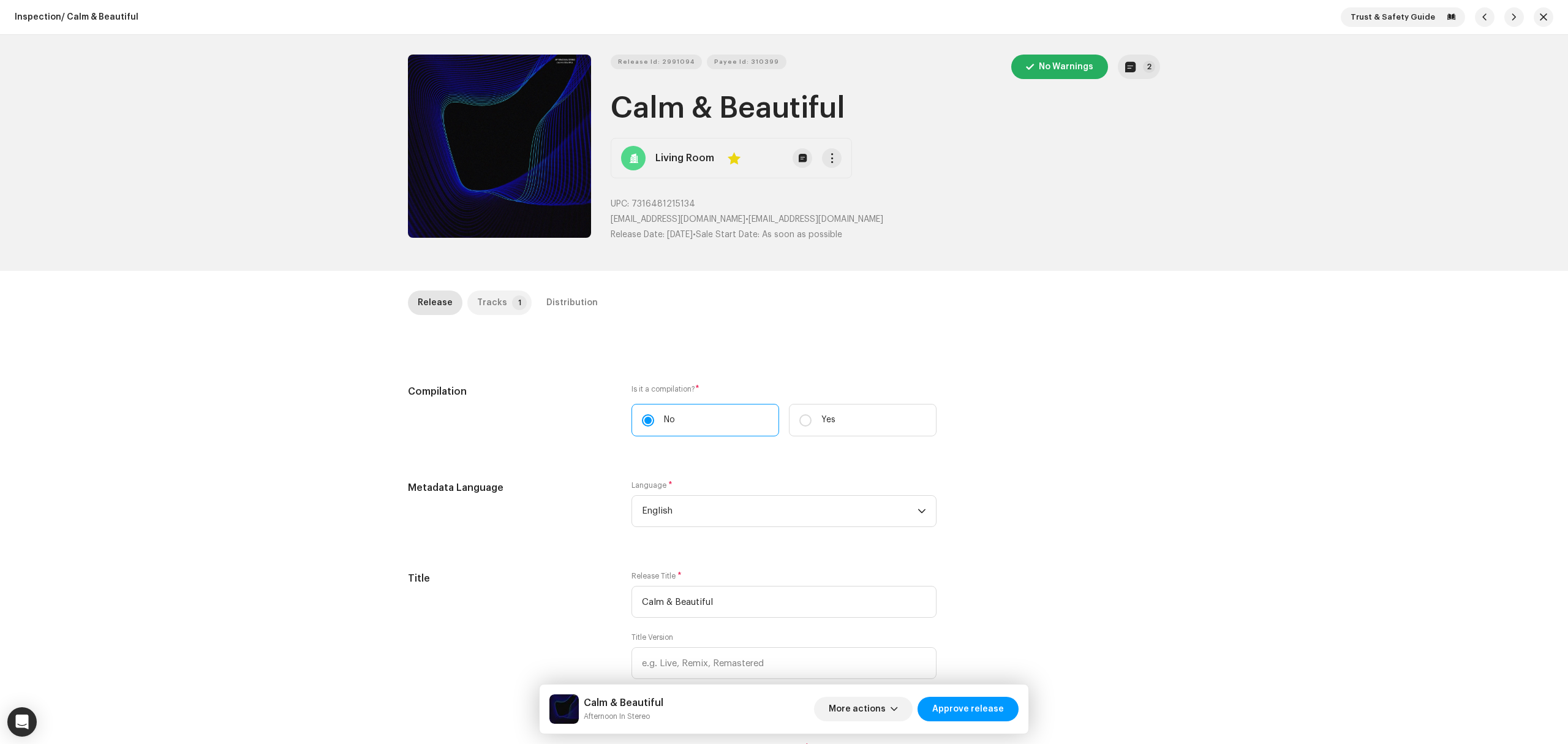
click at [504, 310] on p-tab "Tracks 1" at bounding box center [499, 302] width 65 height 24
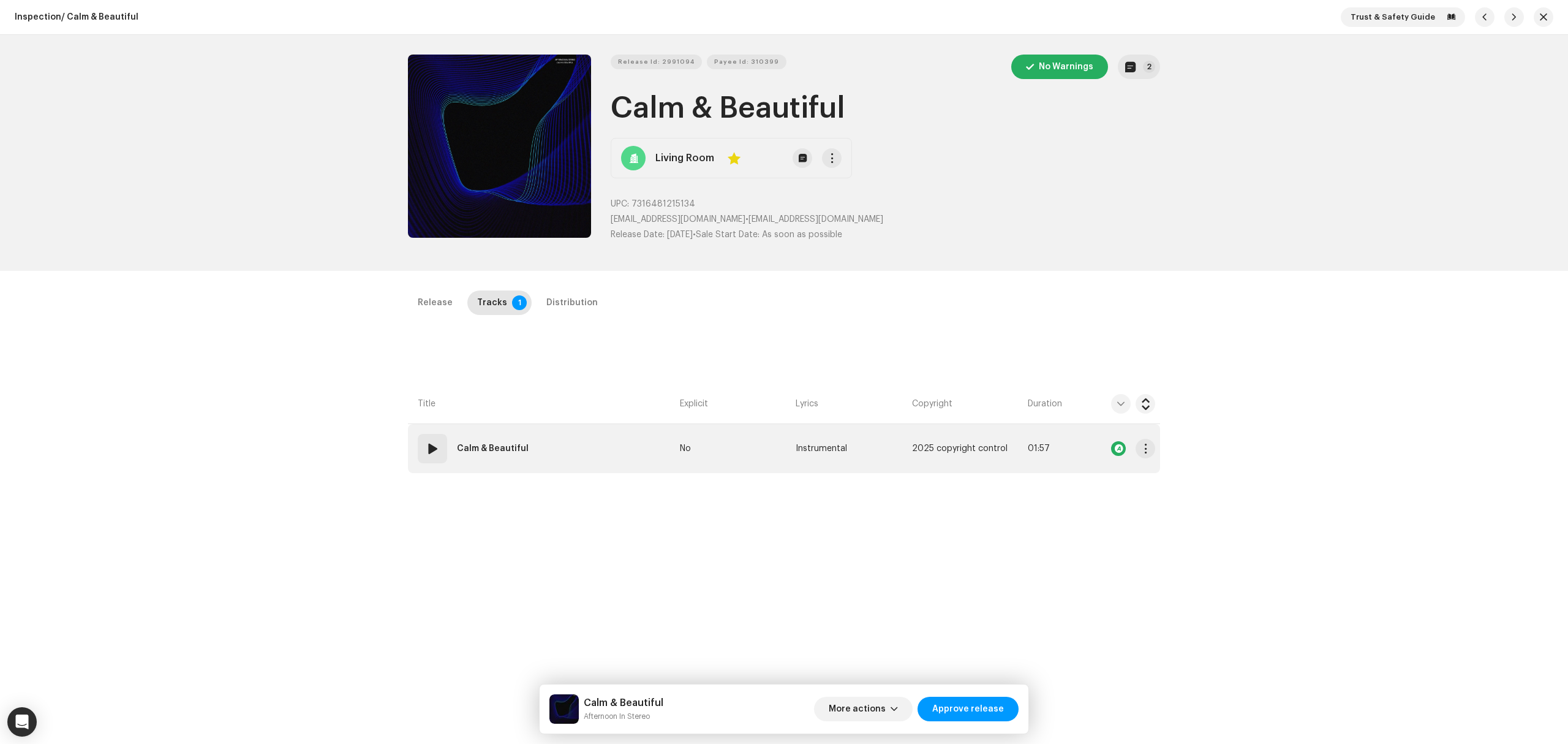
click at [599, 453] on td "01 Calm & Beautiful" at bounding box center [541, 448] width 267 height 49
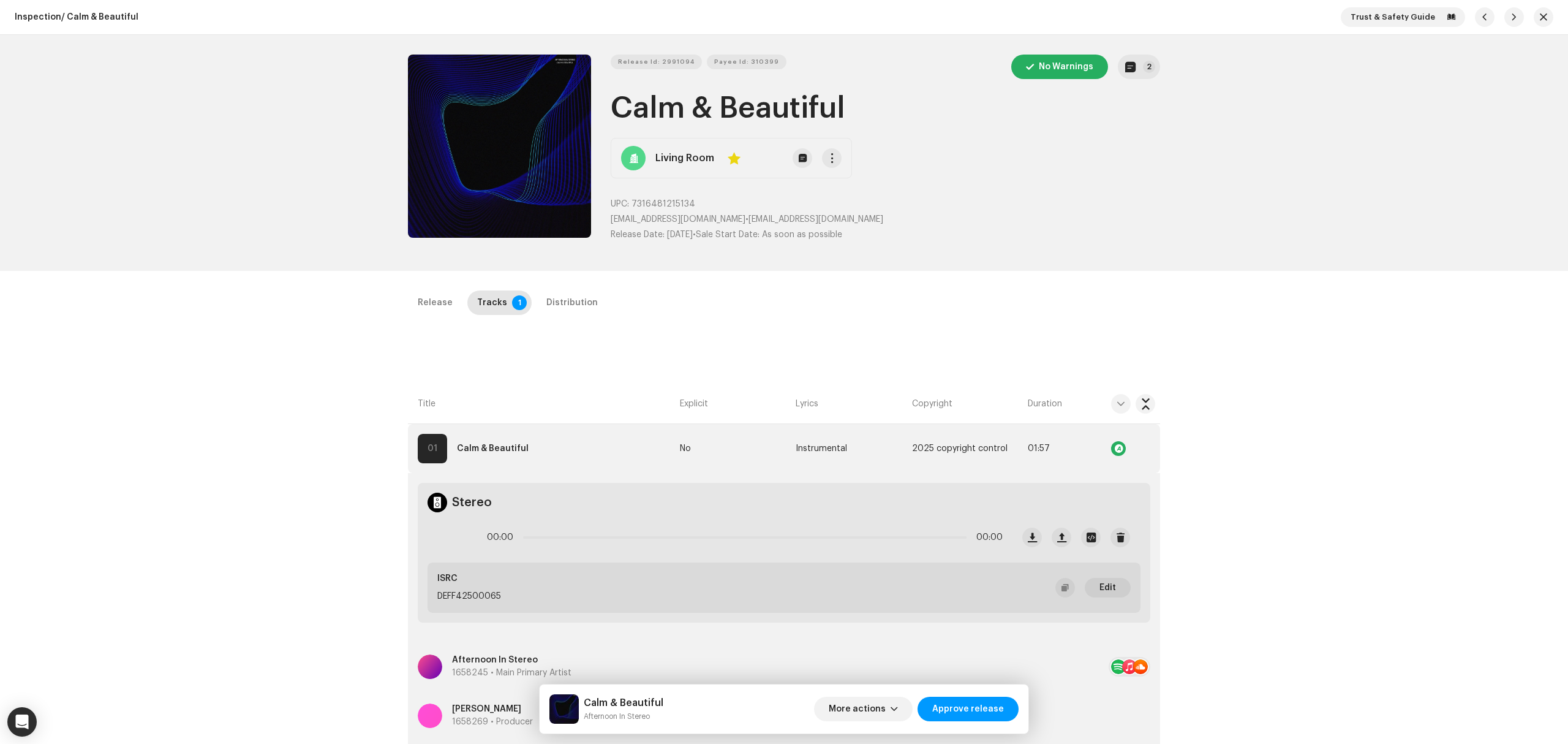
scroll to position [245, 0]
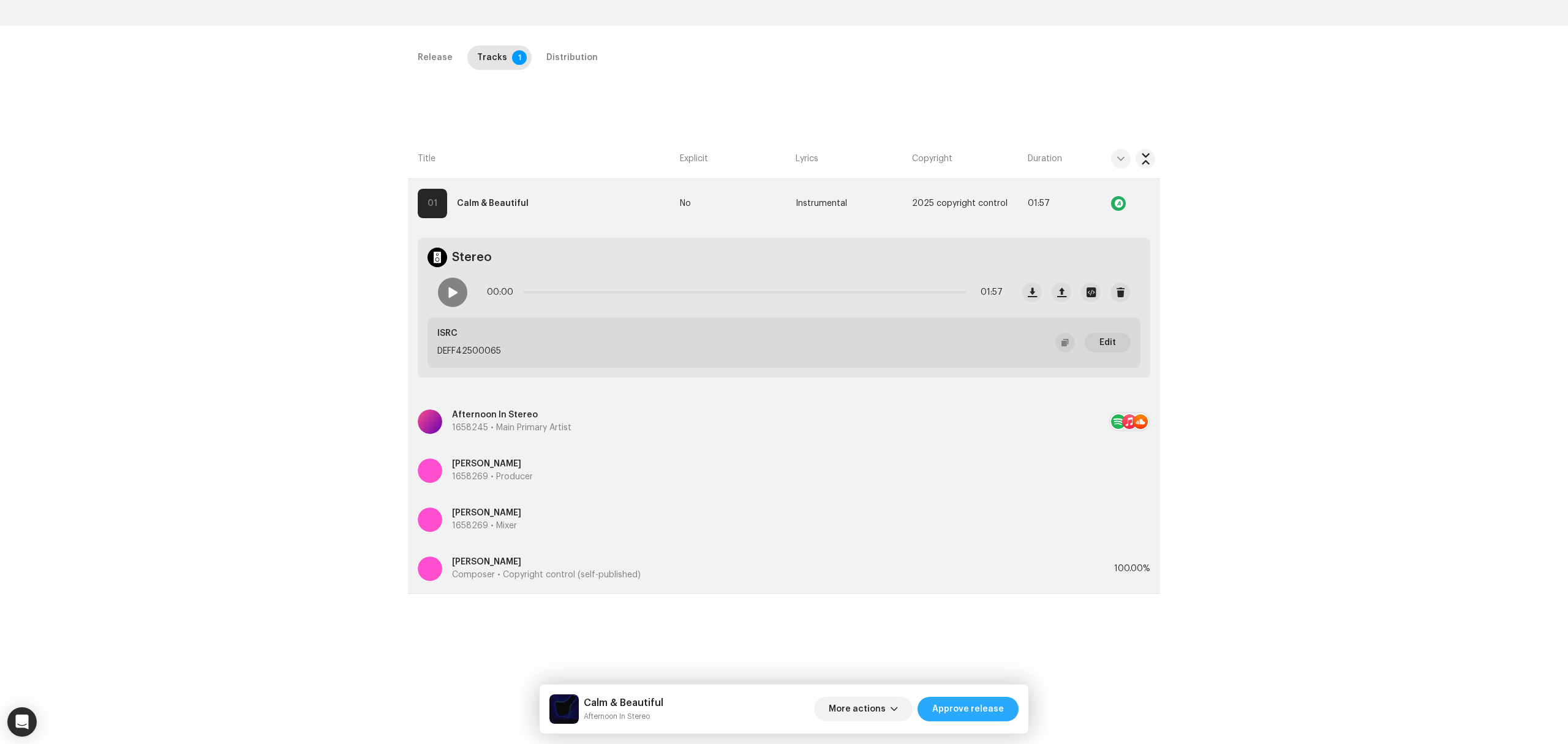
click at [978, 710] on span "Approve release" at bounding box center [968, 708] width 72 height 24
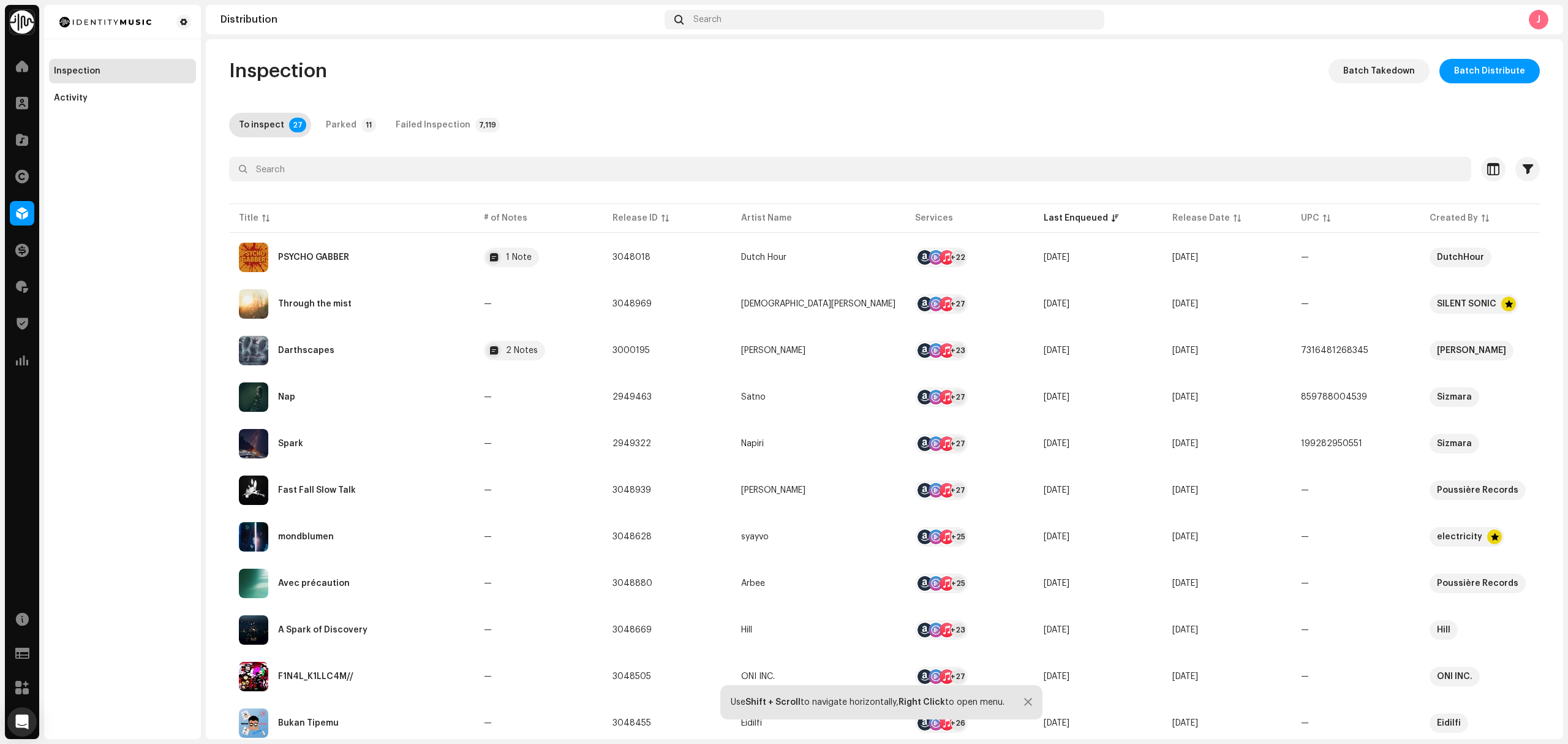
click at [148, 302] on div "Inspection Activity" at bounding box center [122, 372] width 156 height 734
click at [1043, 220] on div "Last Enqueued" at bounding box center [1075, 218] width 65 height 12
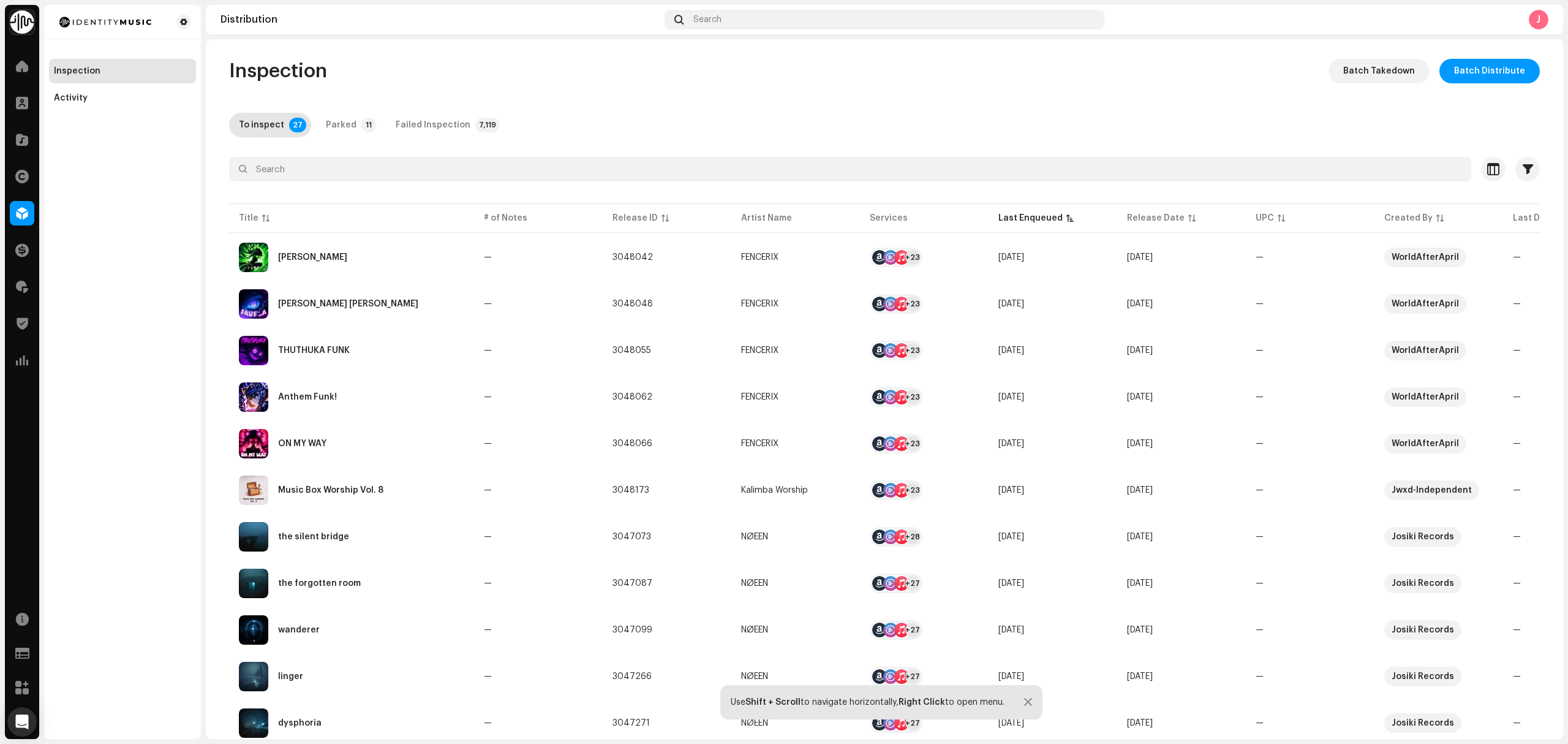
click at [135, 199] on div "Inspection Activity" at bounding box center [122, 372] width 156 height 734
click at [133, 277] on div "Inspection Activity" at bounding box center [122, 372] width 156 height 734
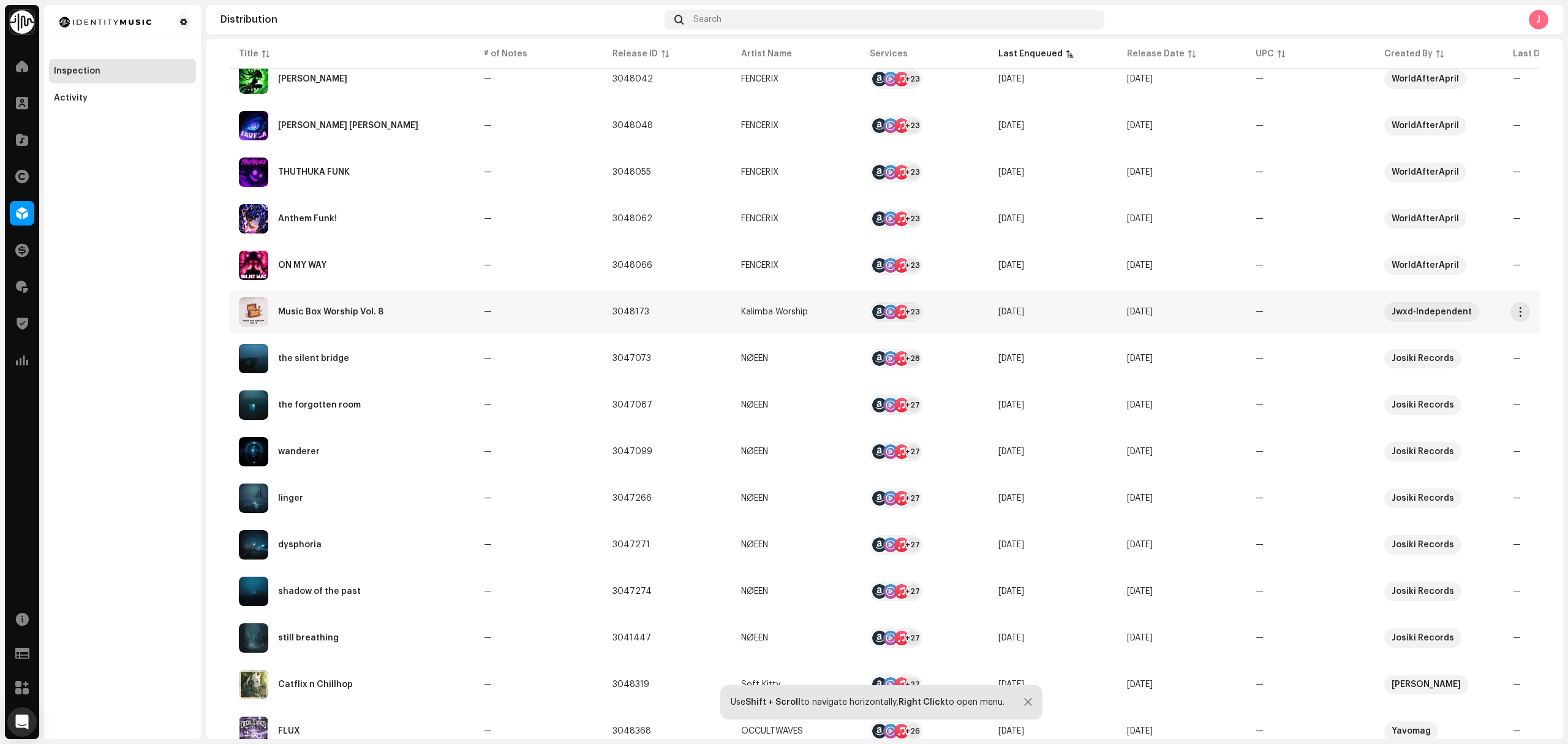
scroll to position [245, 0]
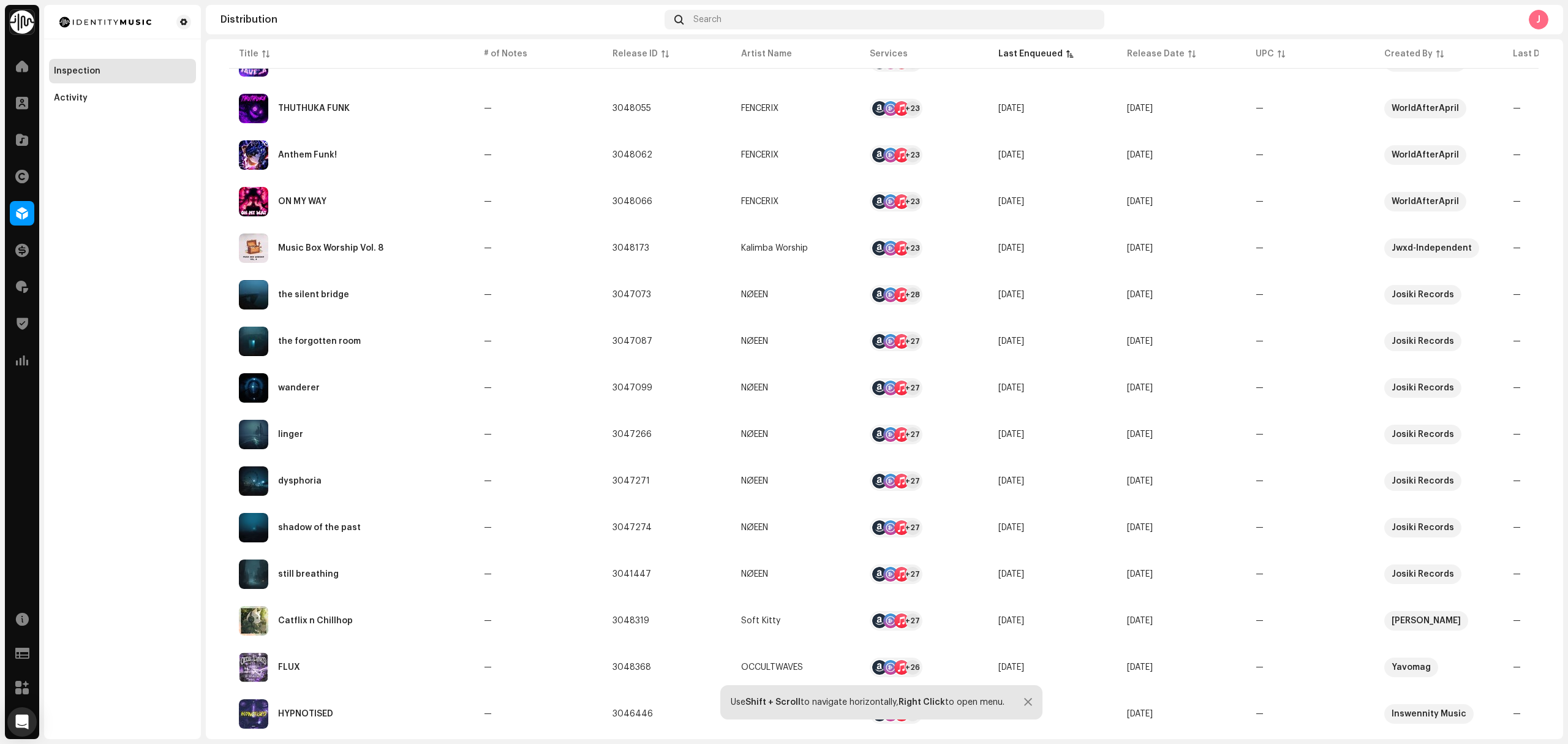
click at [115, 400] on div "Inspection Activity" at bounding box center [122, 372] width 156 height 734
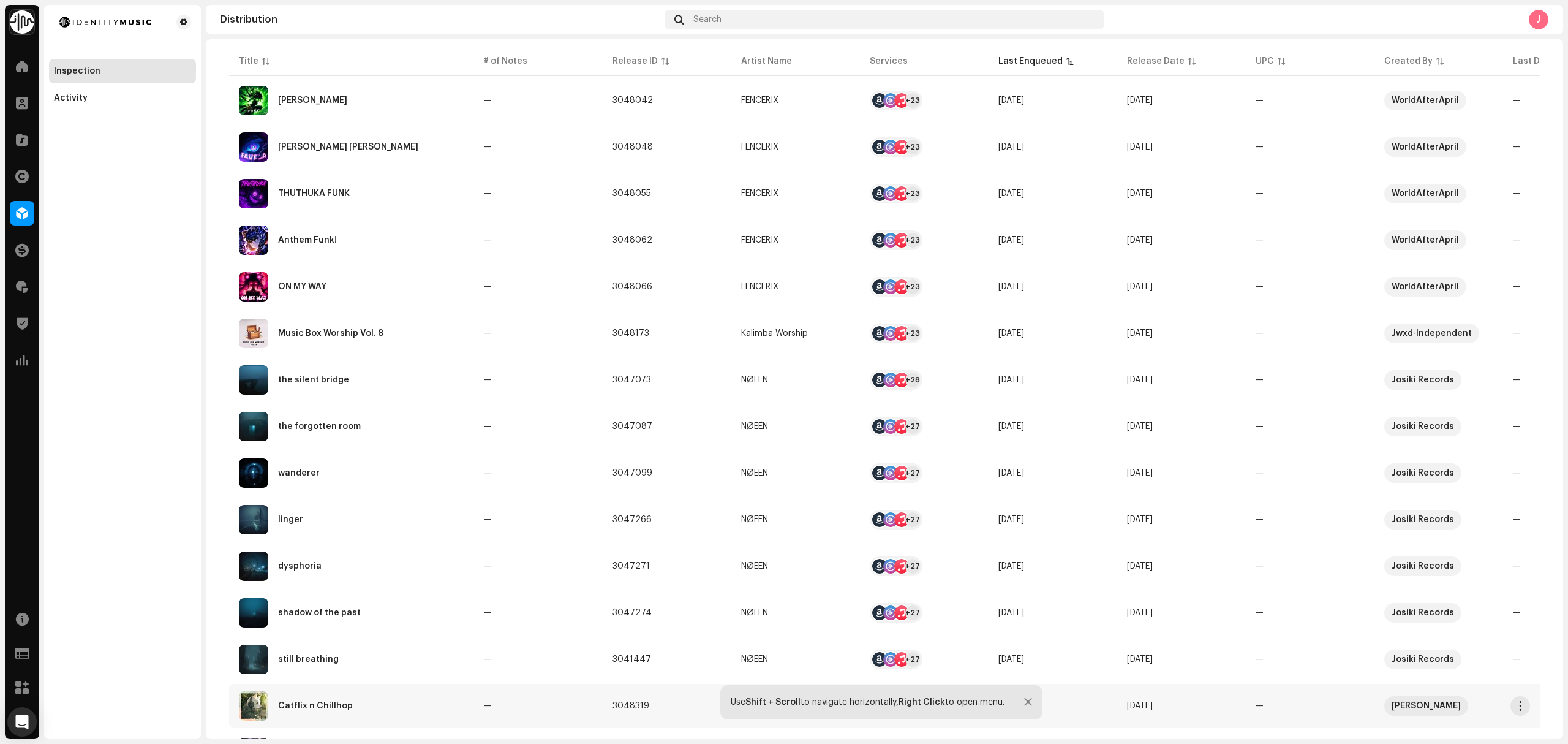
scroll to position [648, 0]
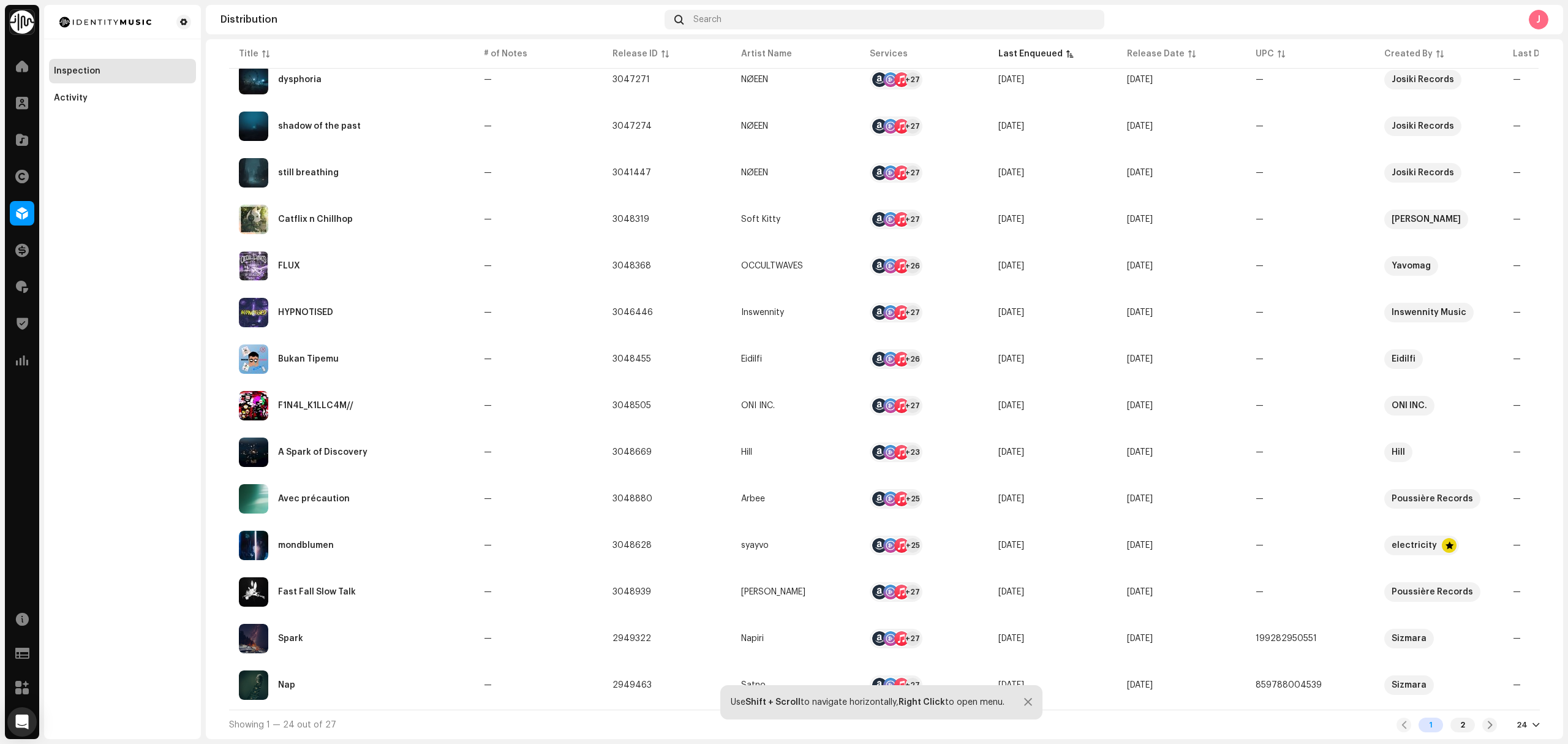
click at [1459, 719] on div "Showing 1 — 24 out of 27 1 2 24" at bounding box center [884, 725] width 1310 height 30
click at [1457, 735] on div "Showing 1 — 24 out of 27 1 2 24" at bounding box center [884, 725] width 1310 height 30
click at [1471, 728] on div "2" at bounding box center [1462, 725] width 24 height 15
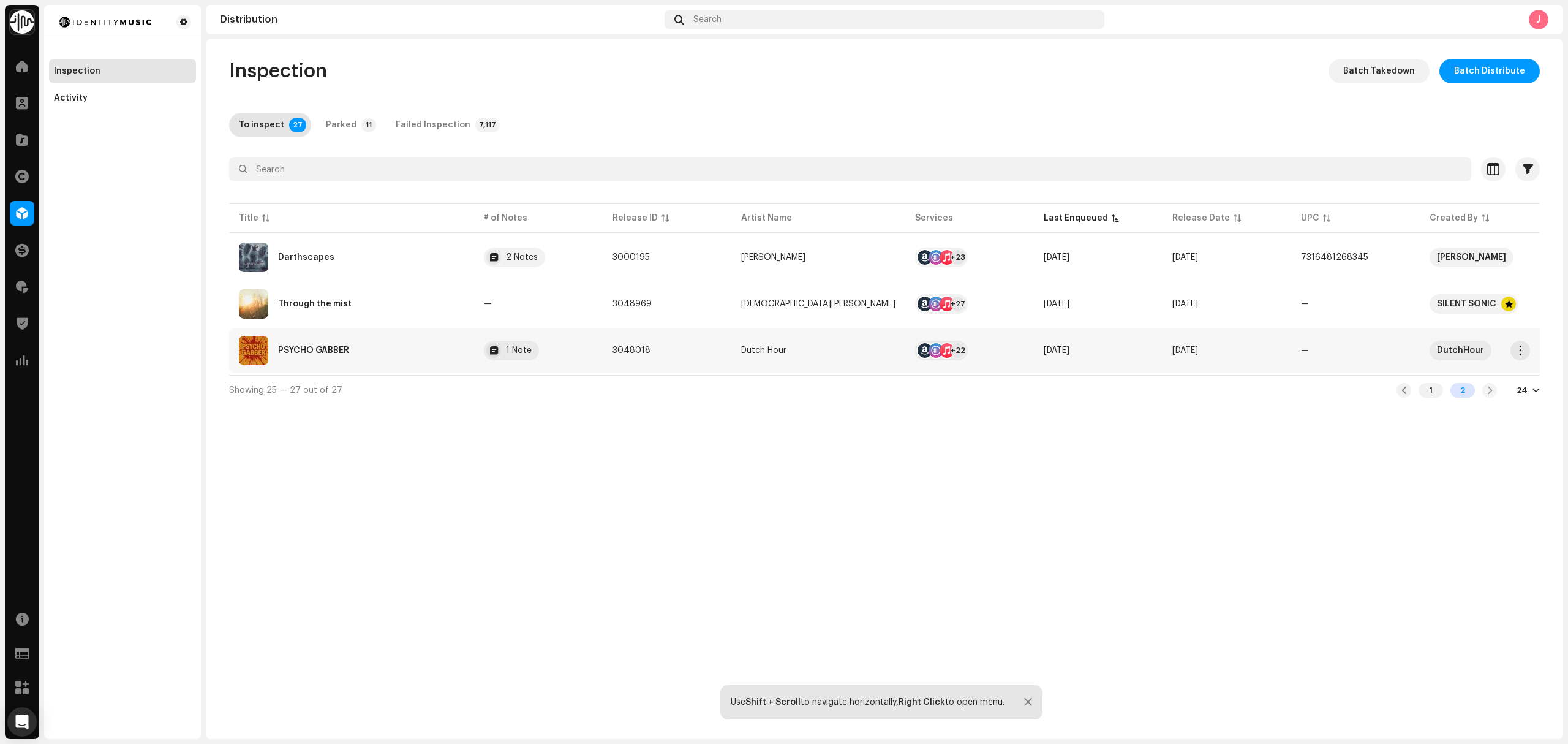
click at [424, 363] on div "PSYCHO GABBER" at bounding box center [351, 351] width 225 height 30
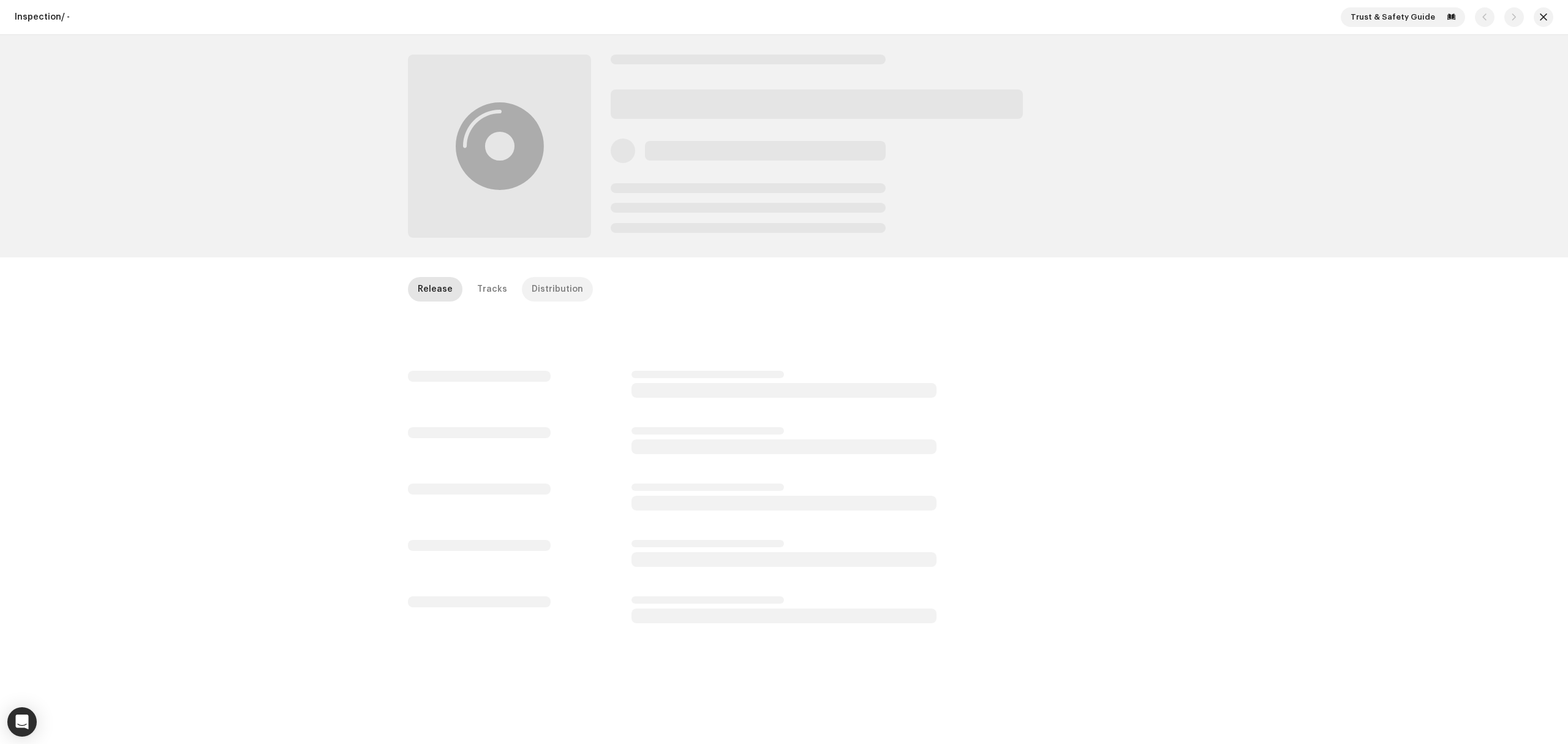
click at [537, 294] on div "Distribution" at bounding box center [557, 289] width 51 height 24
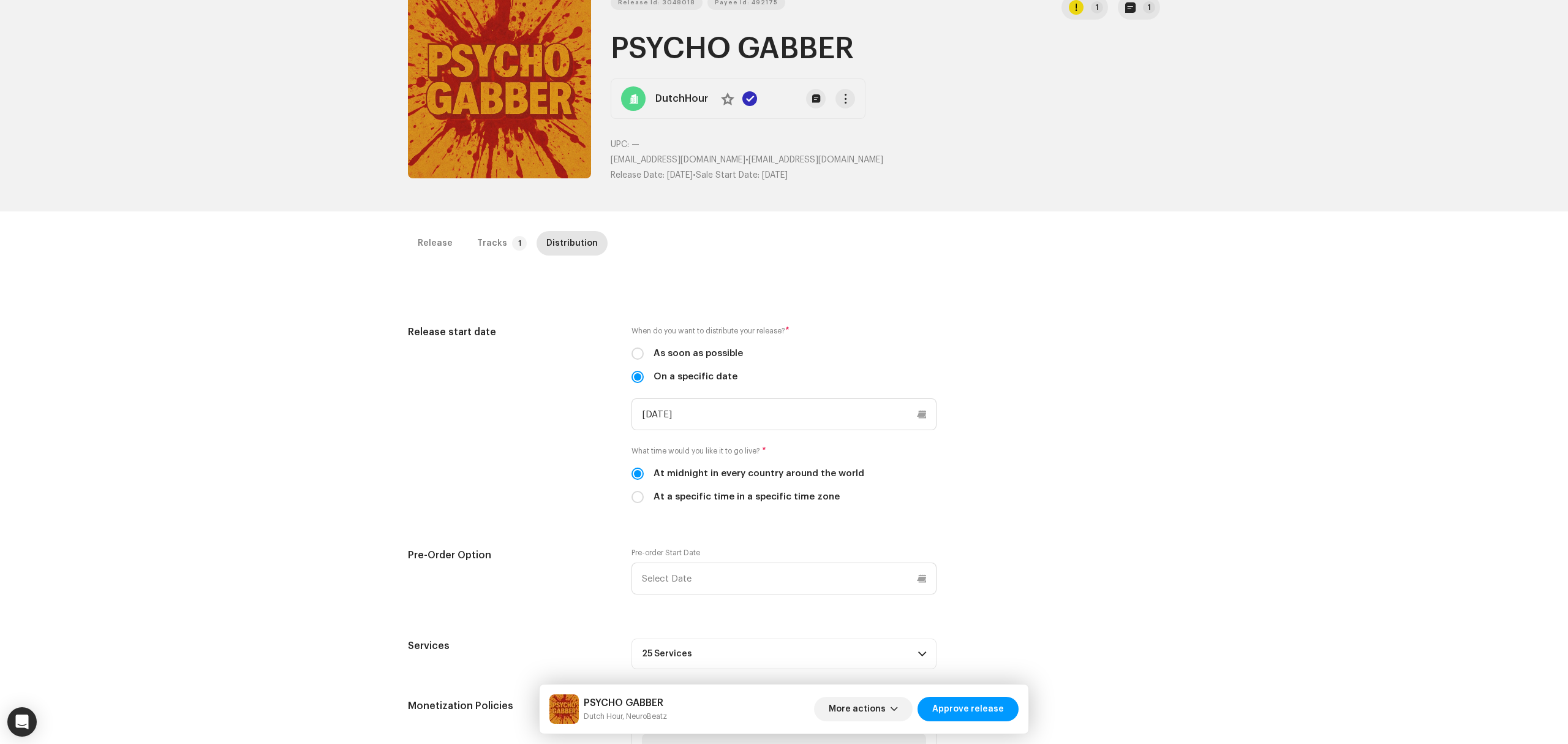
scroll to position [163, 0]
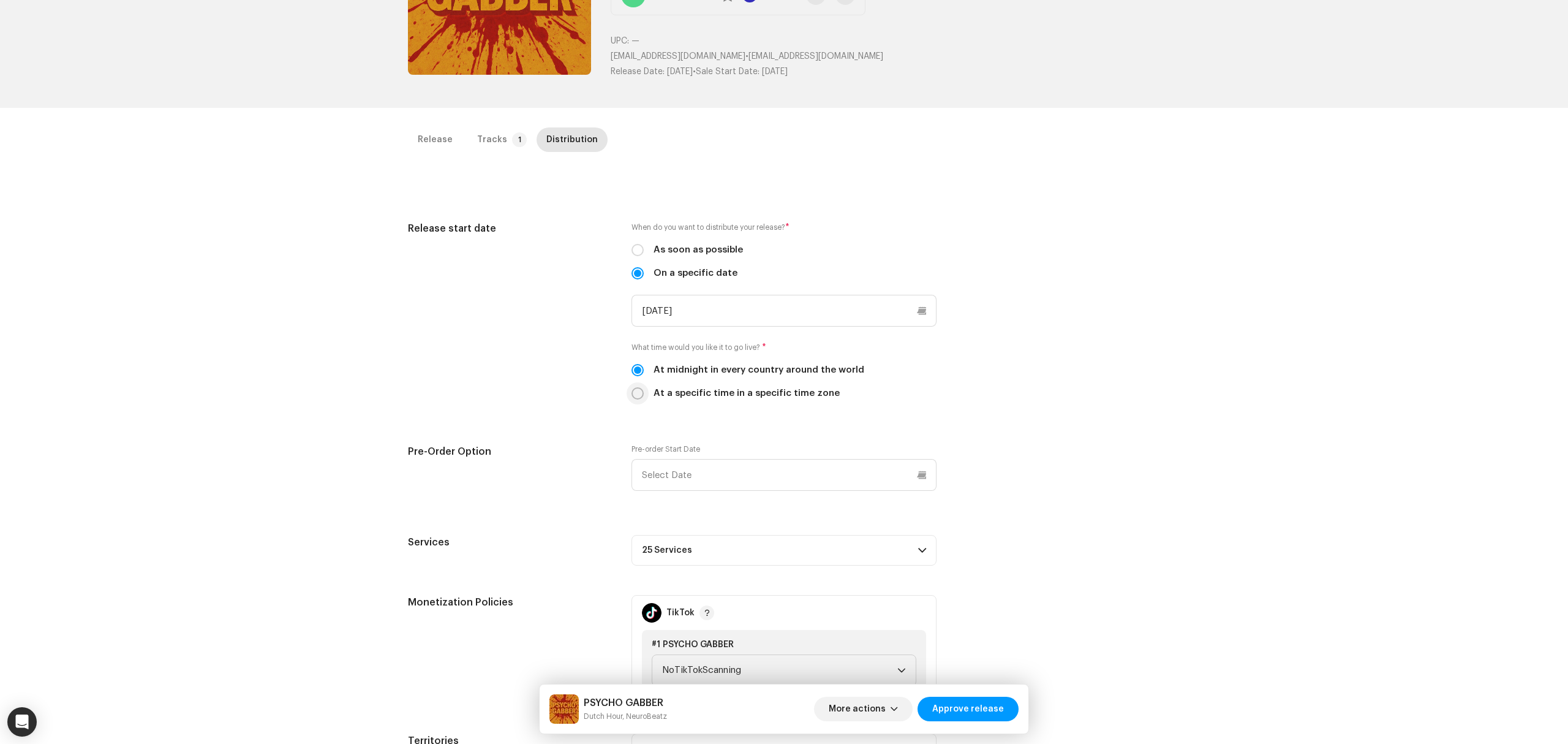
click at [638, 398] on input "At a specific time in a specific time zone" at bounding box center [638, 393] width 12 height 12
radio input "true"
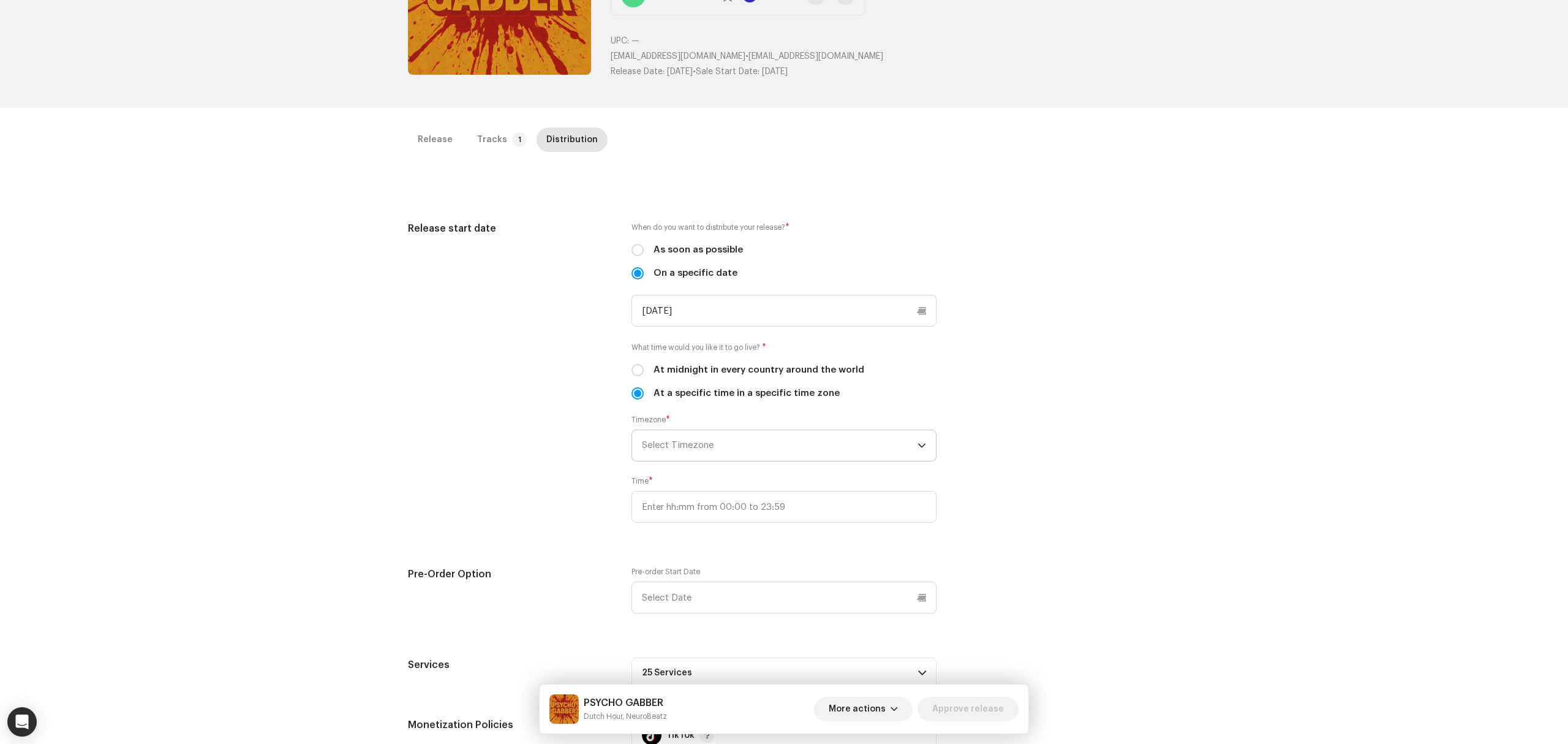
click at [751, 456] on span "Select Timezone" at bounding box center [779, 445] width 276 height 30
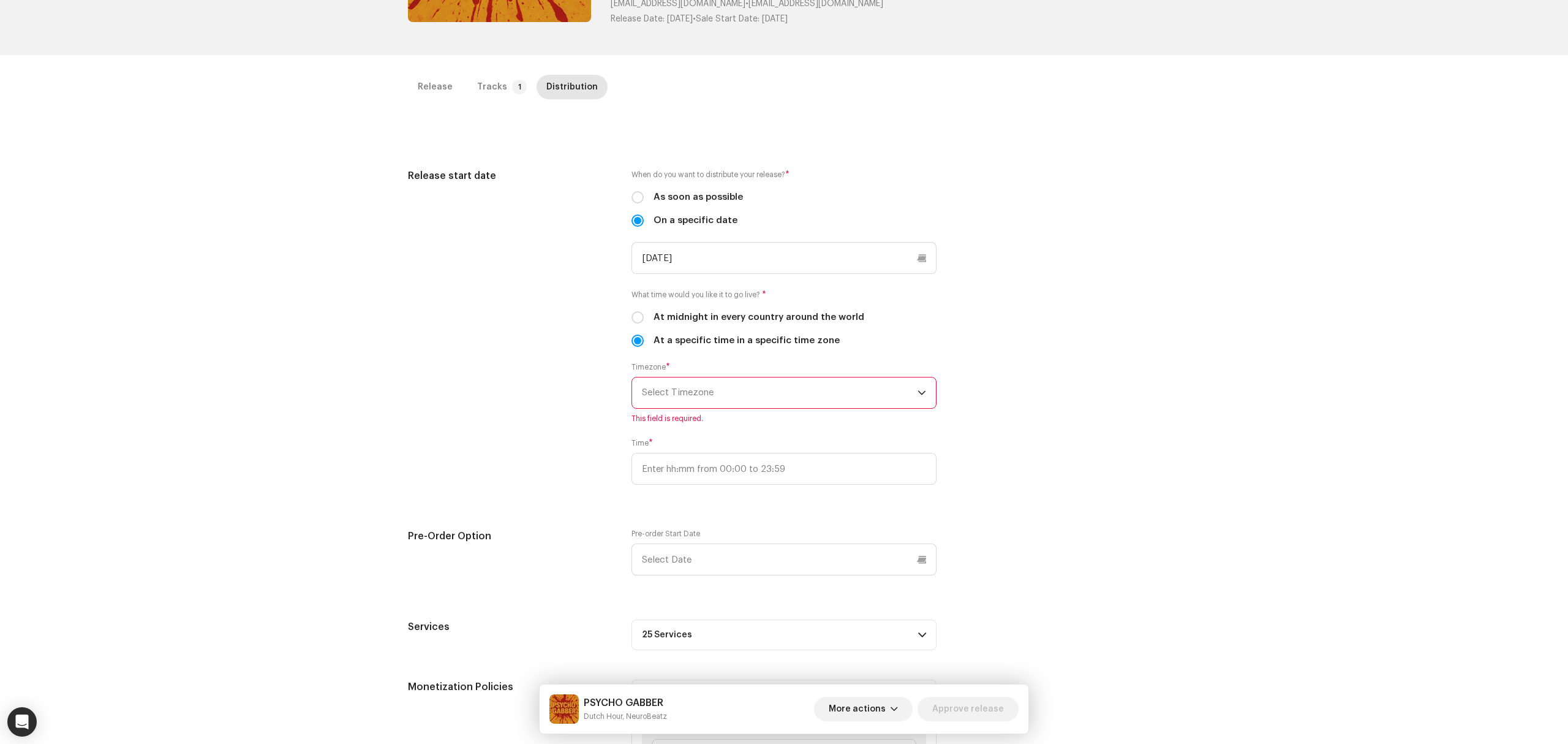
scroll to position [245, 0]
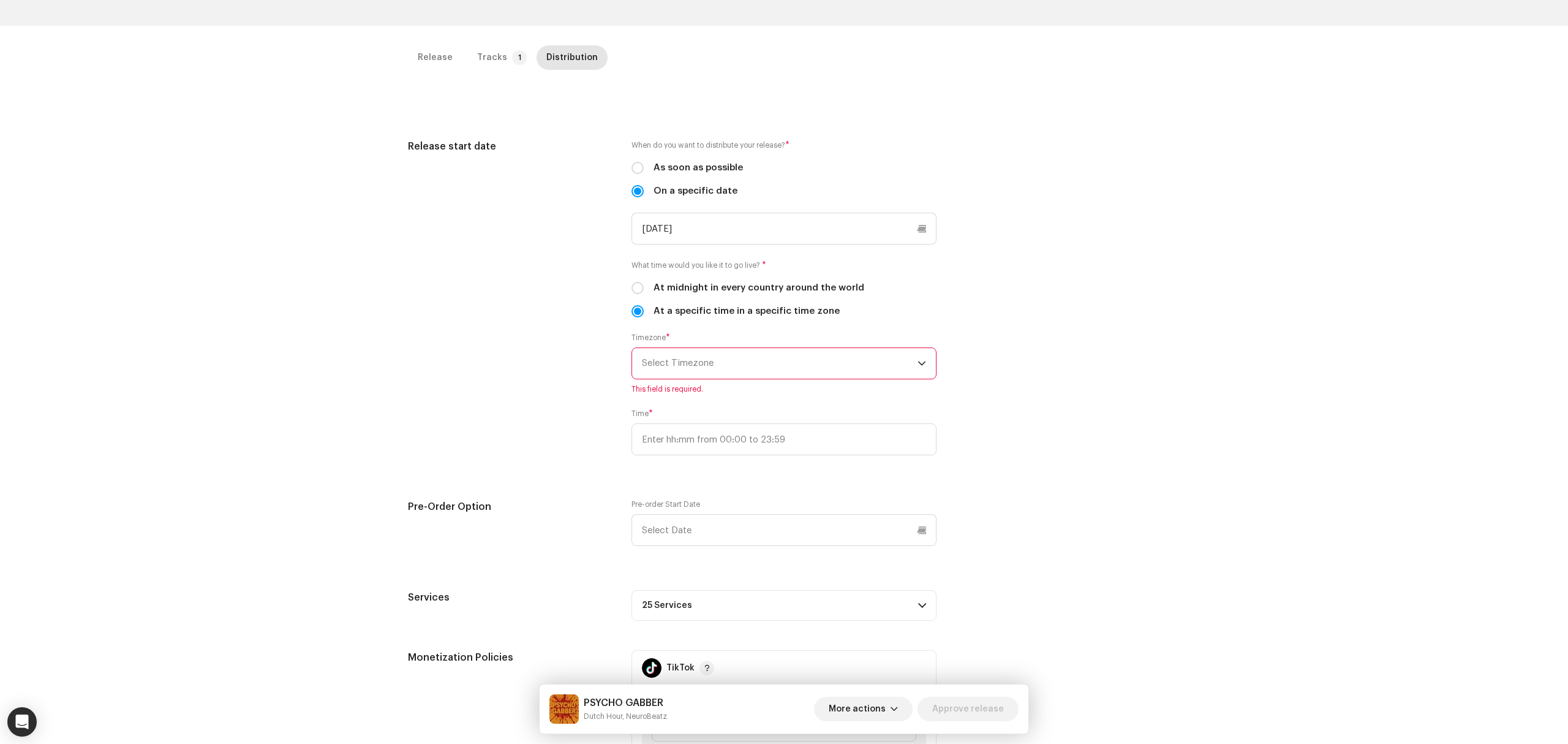
click at [757, 376] on span "Select Timezone" at bounding box center [779, 363] width 276 height 30
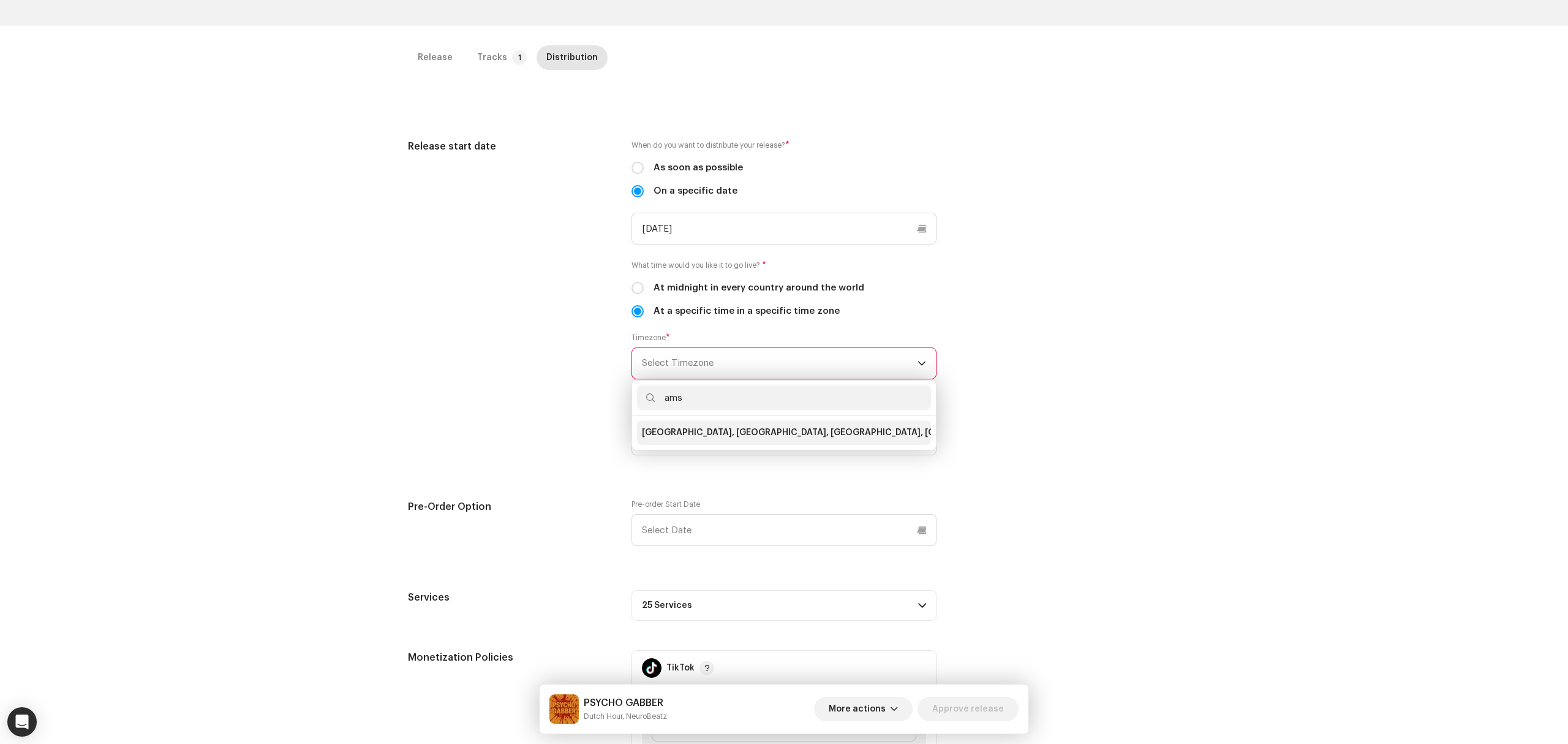
type input "ams"
click at [779, 444] on li "[GEOGRAPHIC_DATA], [GEOGRAPHIC_DATA], [GEOGRAPHIC_DATA], [GEOGRAPHIC_DATA], [GE…" at bounding box center [784, 432] width 294 height 24
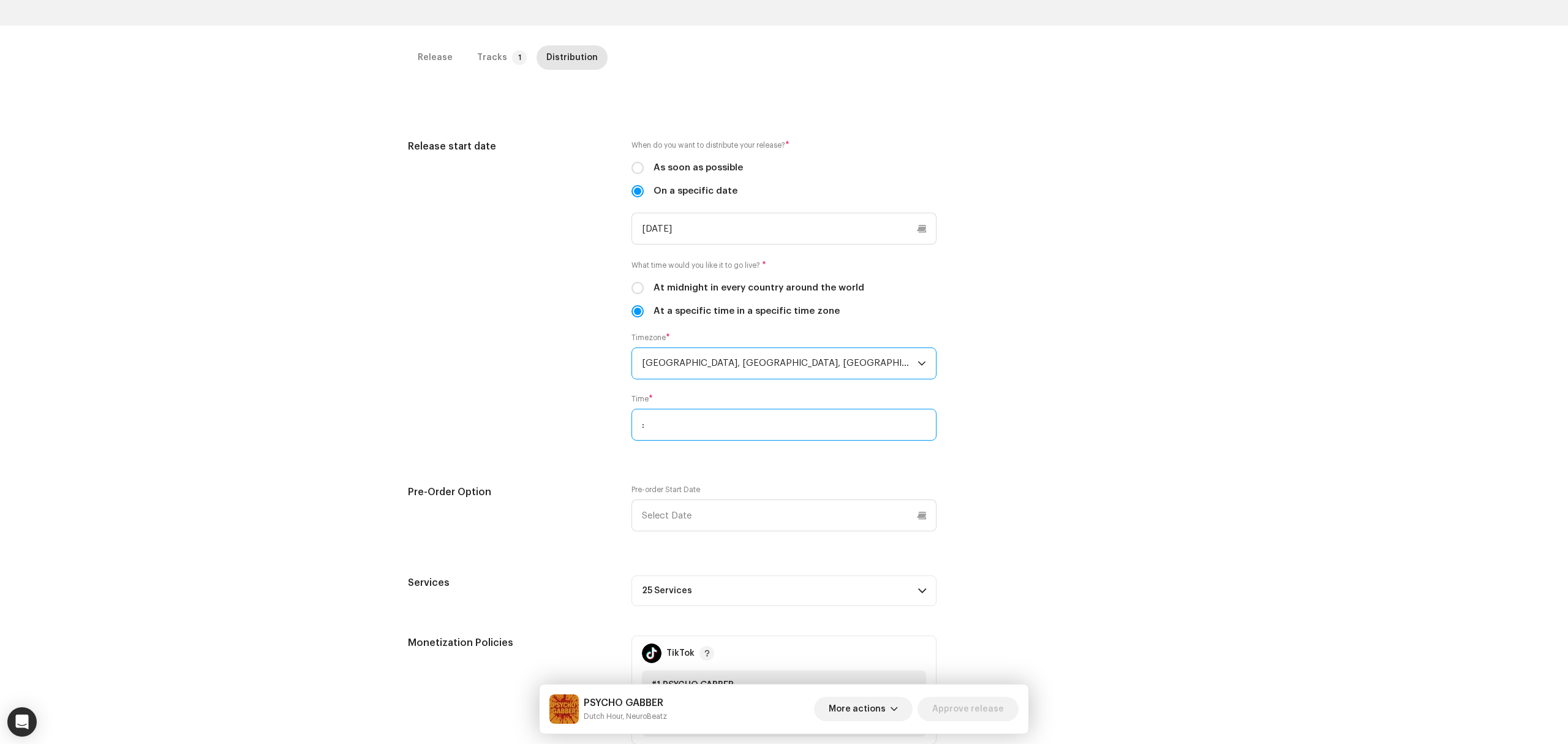
click at [730, 432] on input ":" at bounding box center [784, 425] width 305 height 32
type input "00:00"
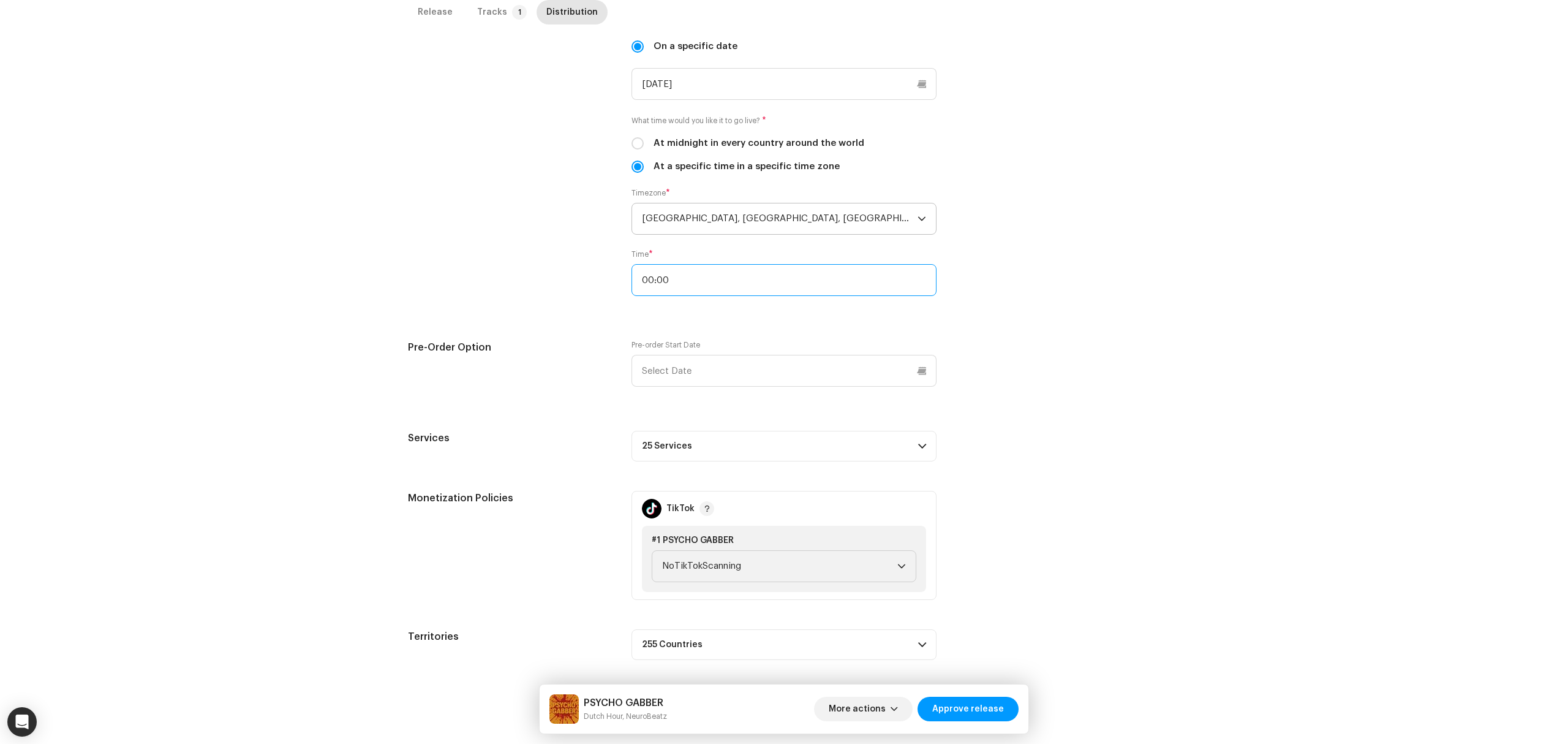
scroll to position [398, 0]
click at [863, 439] on p-accordion-header "25 Services" at bounding box center [784, 442] width 305 height 30
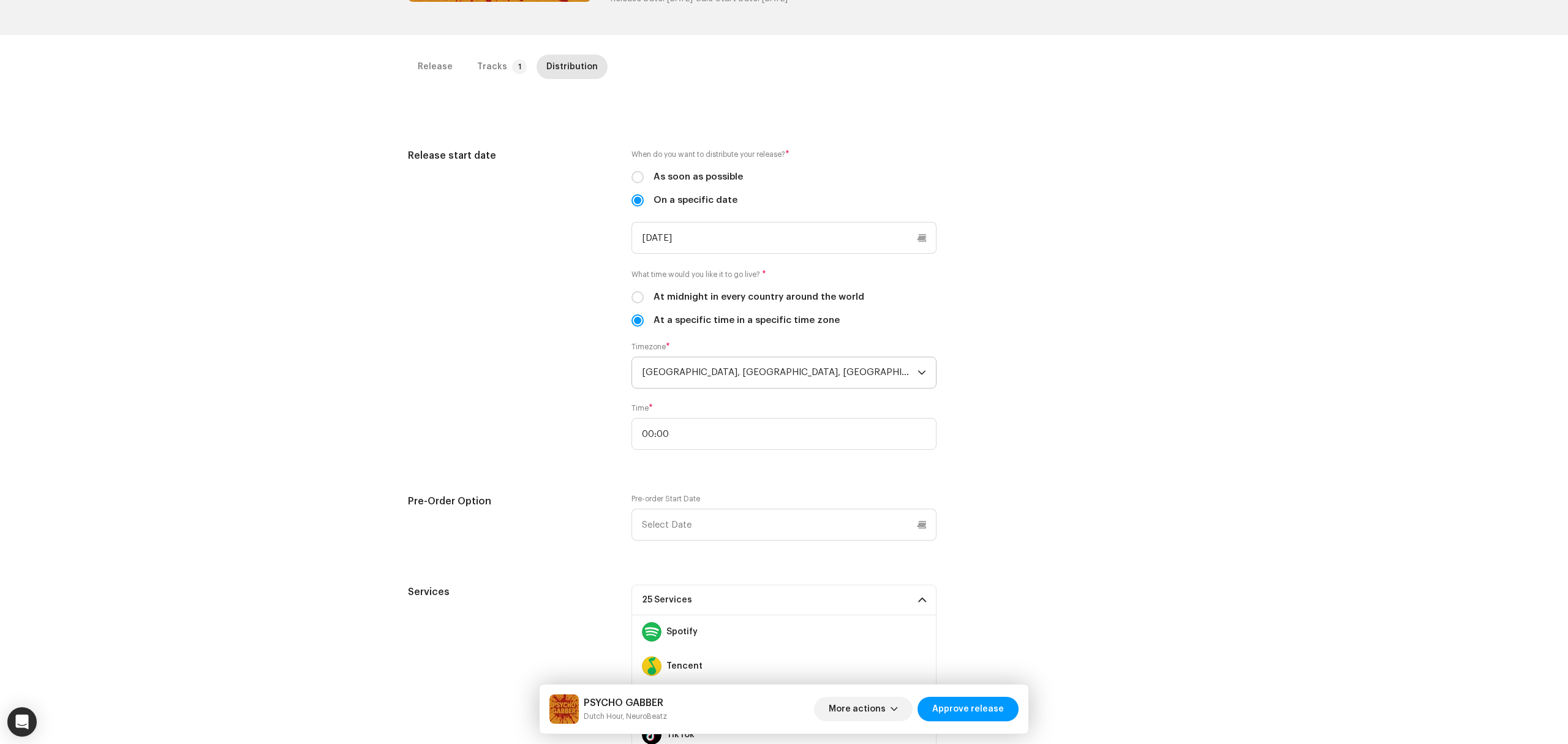
scroll to position [0, 0]
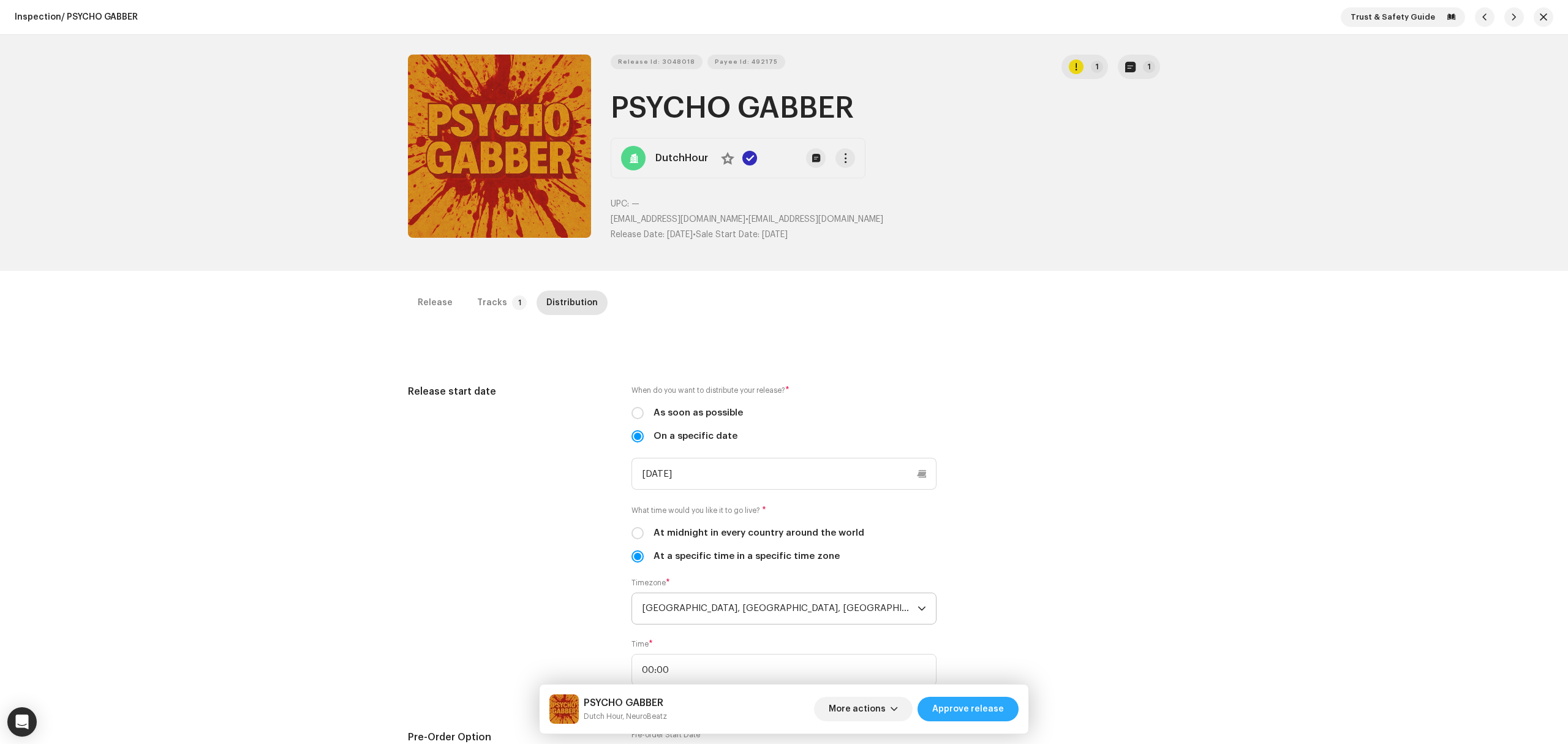
click at [979, 708] on span "Approve release" at bounding box center [968, 708] width 72 height 24
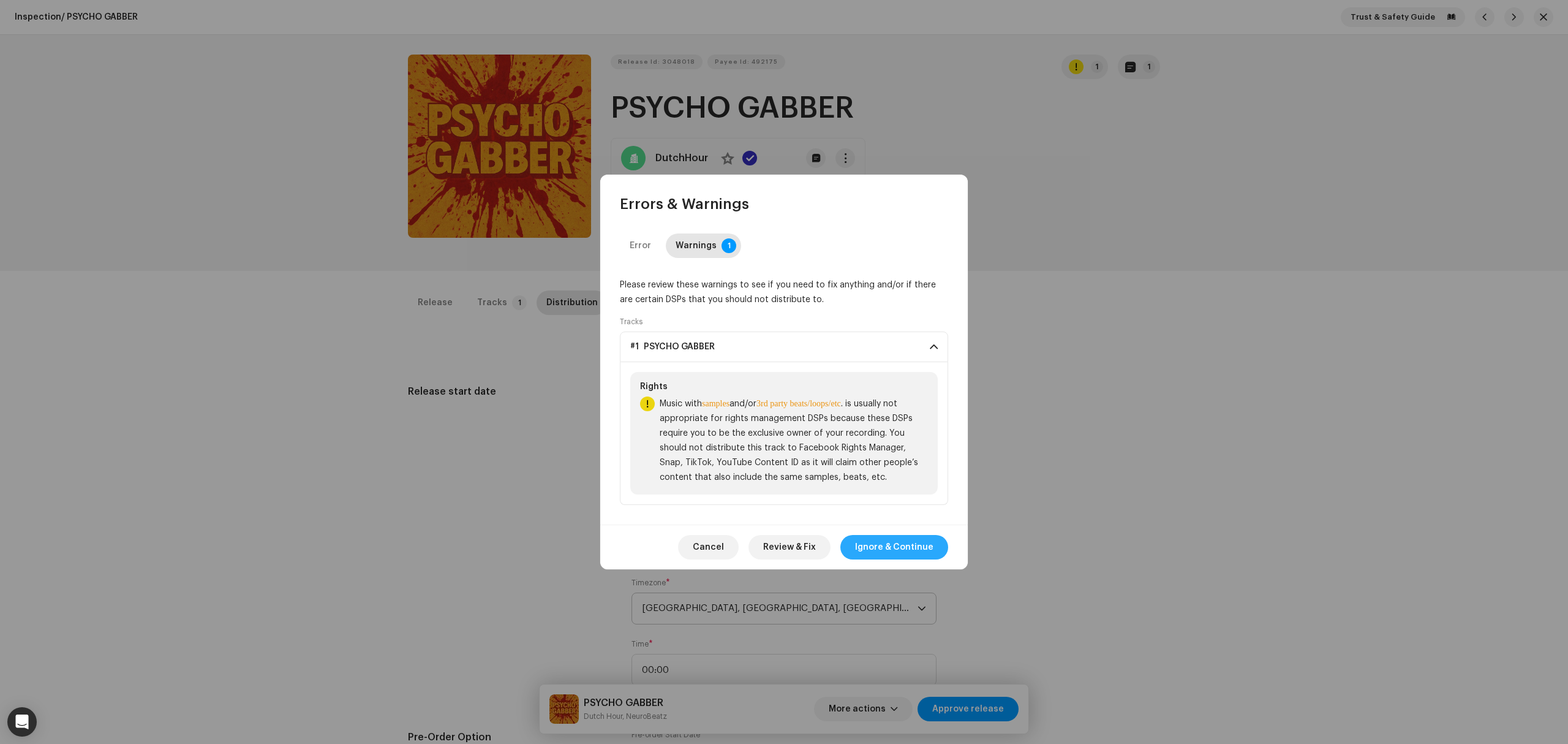
click at [900, 549] on span "Ignore & Continue" at bounding box center [894, 547] width 79 height 24
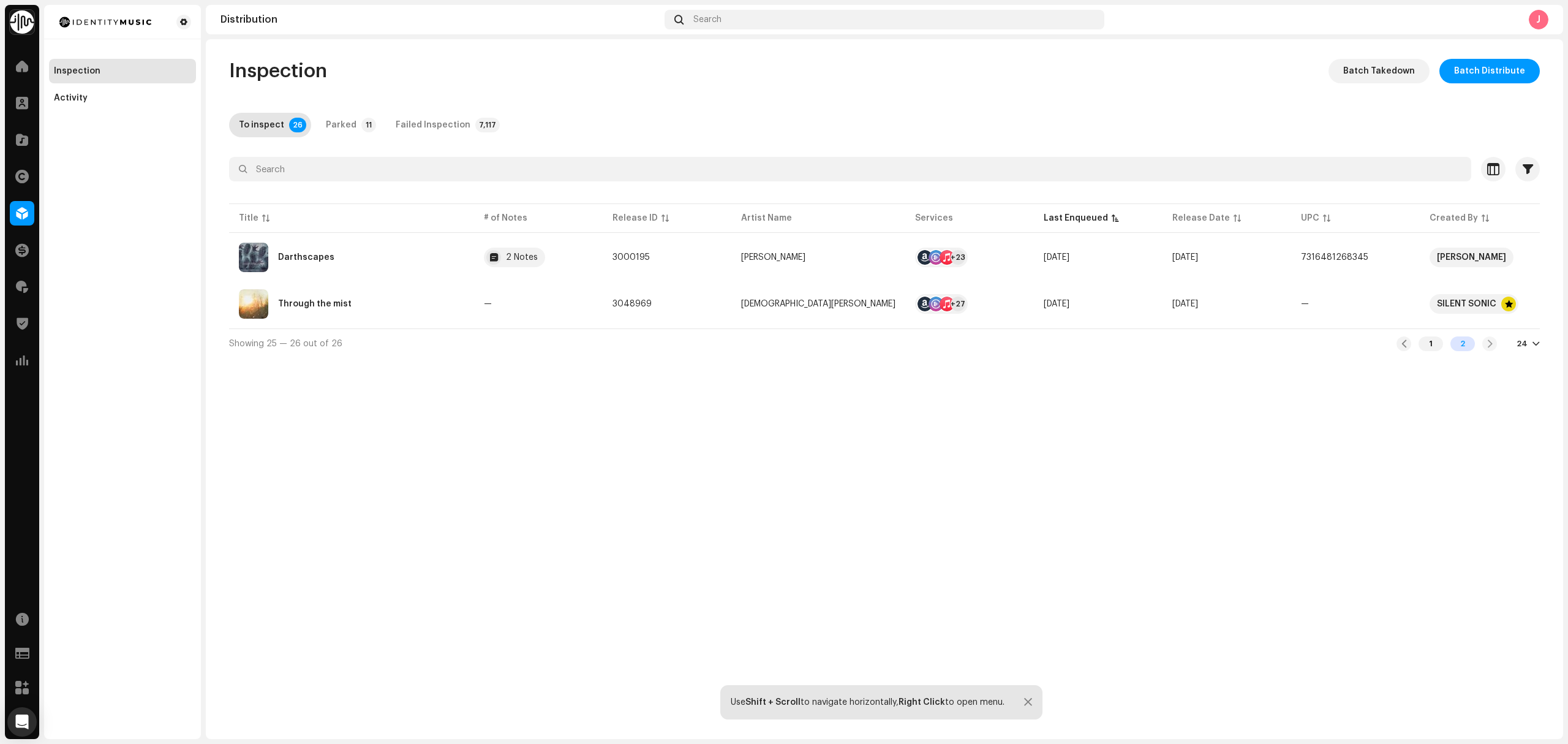
click at [245, 452] on div "Inspection Batch Takedown Batch Distribute To inspect 26 Parked 11 Failed Inspe…" at bounding box center [884, 389] width 1357 height 700
click at [1432, 351] on div "1" at bounding box center [1430, 344] width 24 height 15
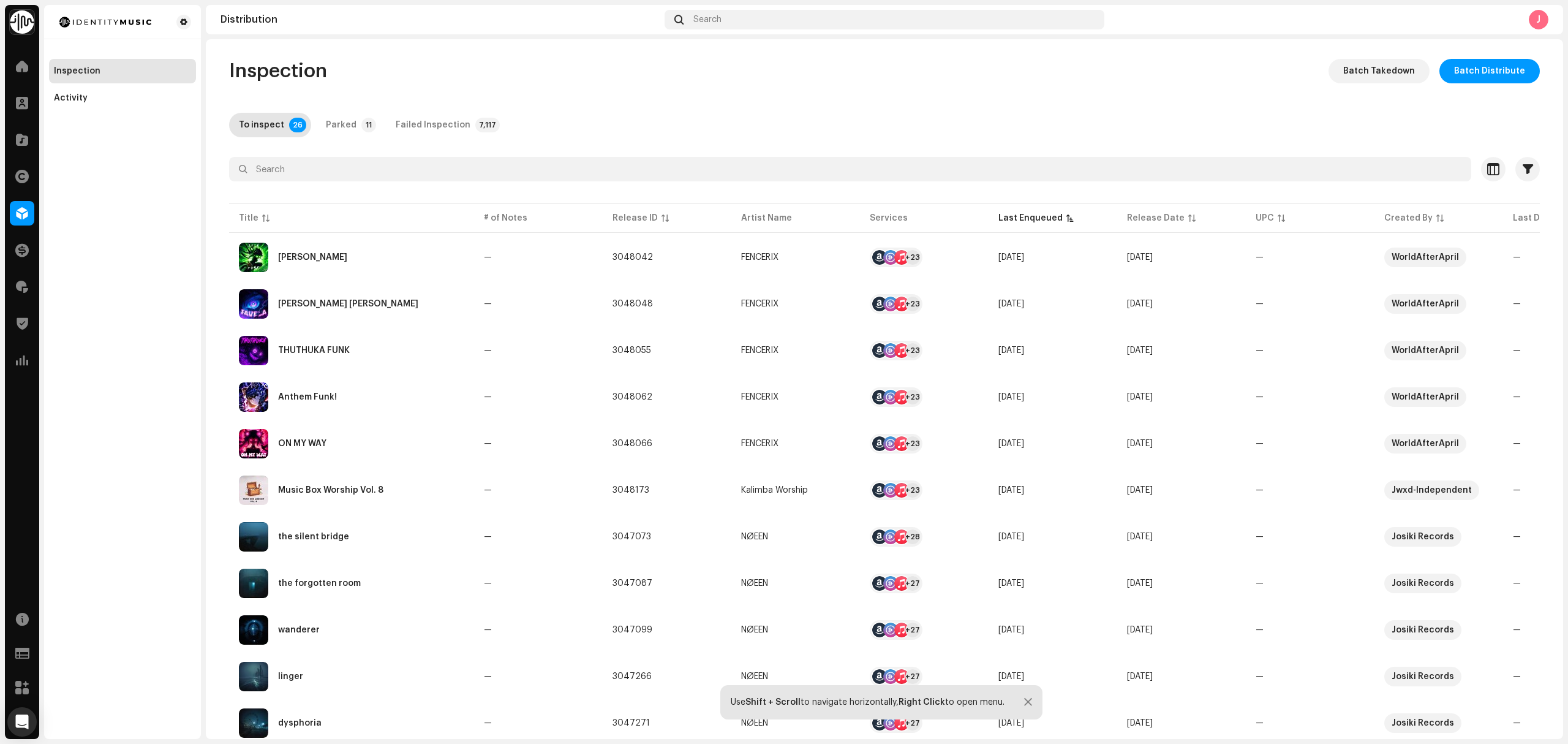
click at [147, 337] on div "Inspection Activity" at bounding box center [122, 372] width 156 height 734
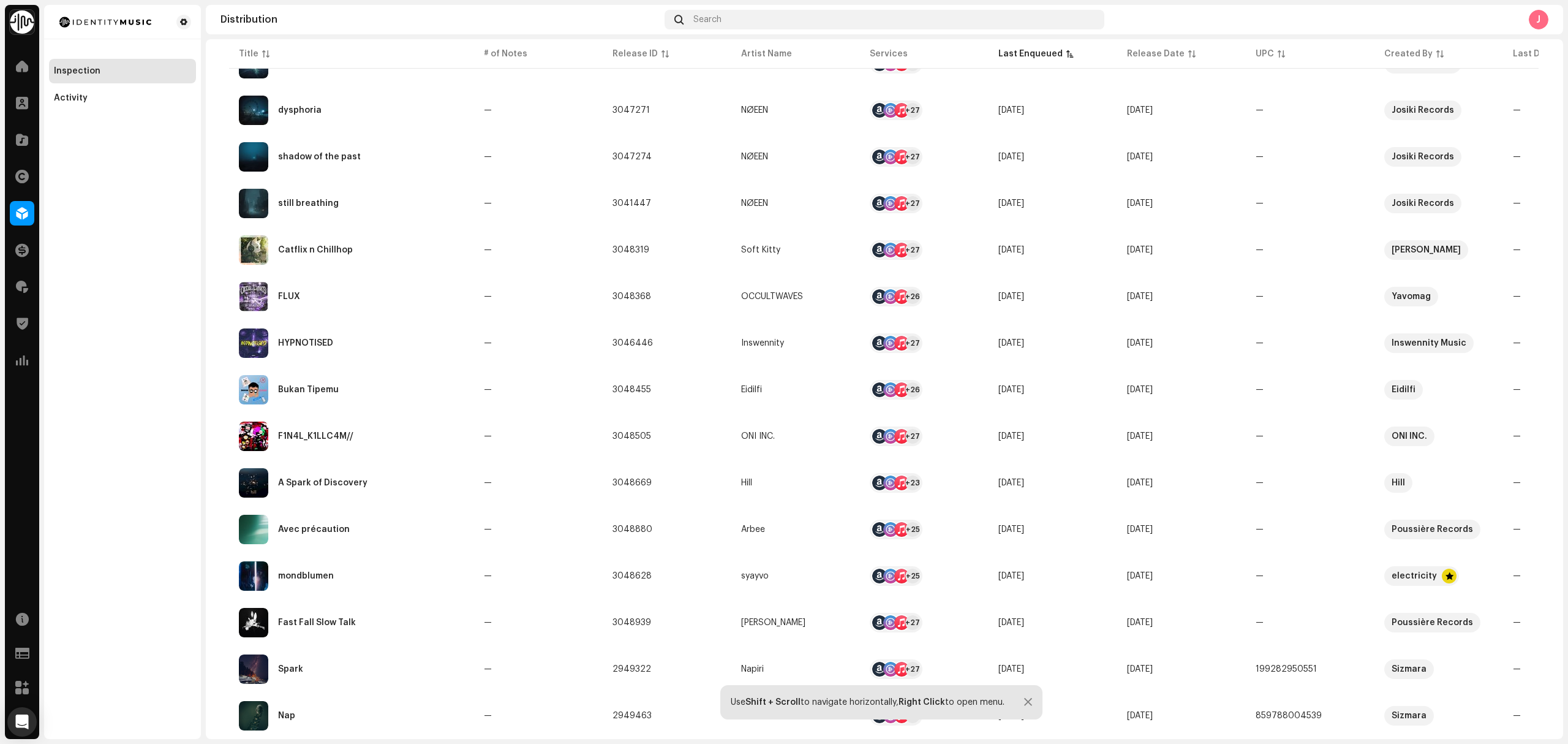
scroll to position [651, 0]
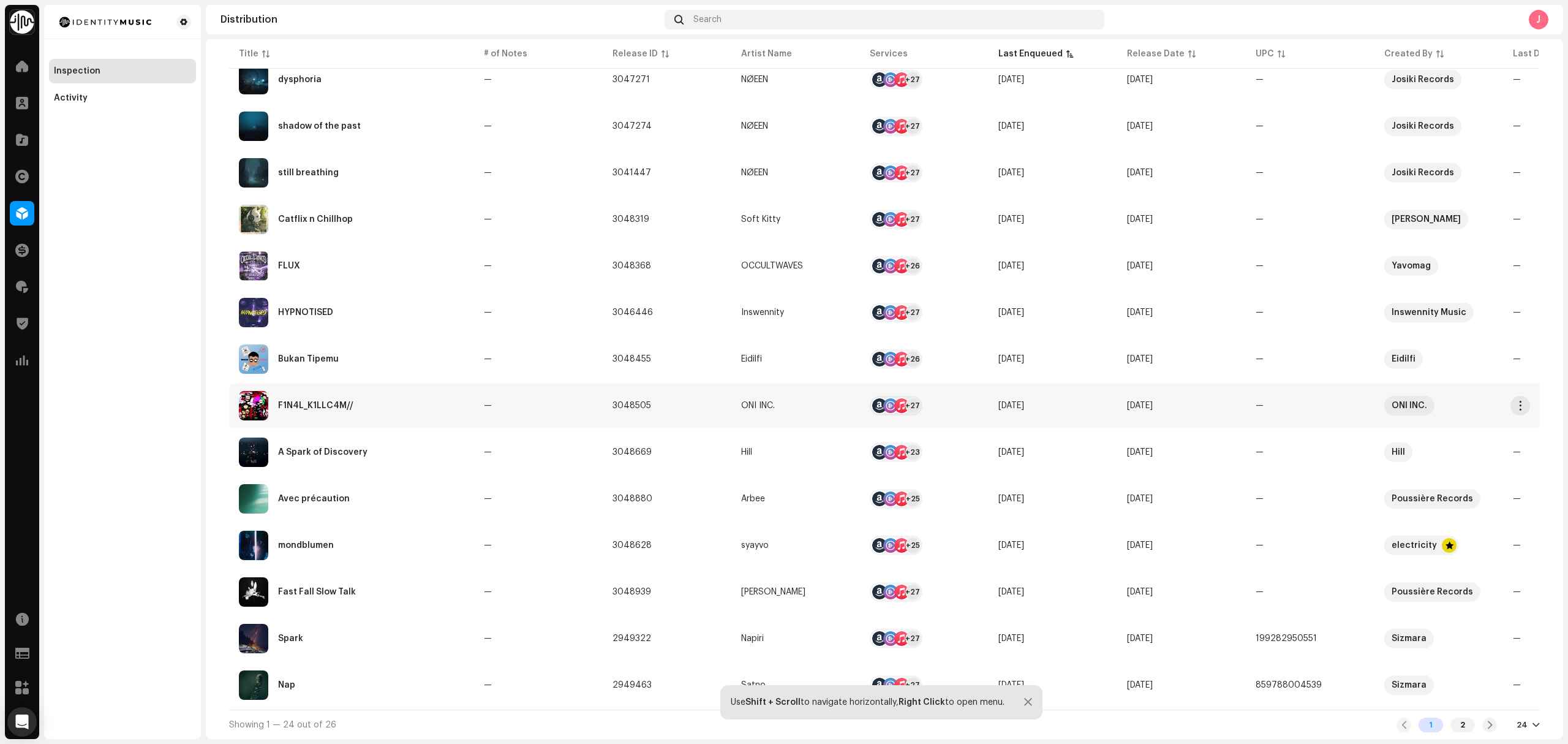
click at [539, 414] on td "—" at bounding box center [538, 405] width 128 height 44
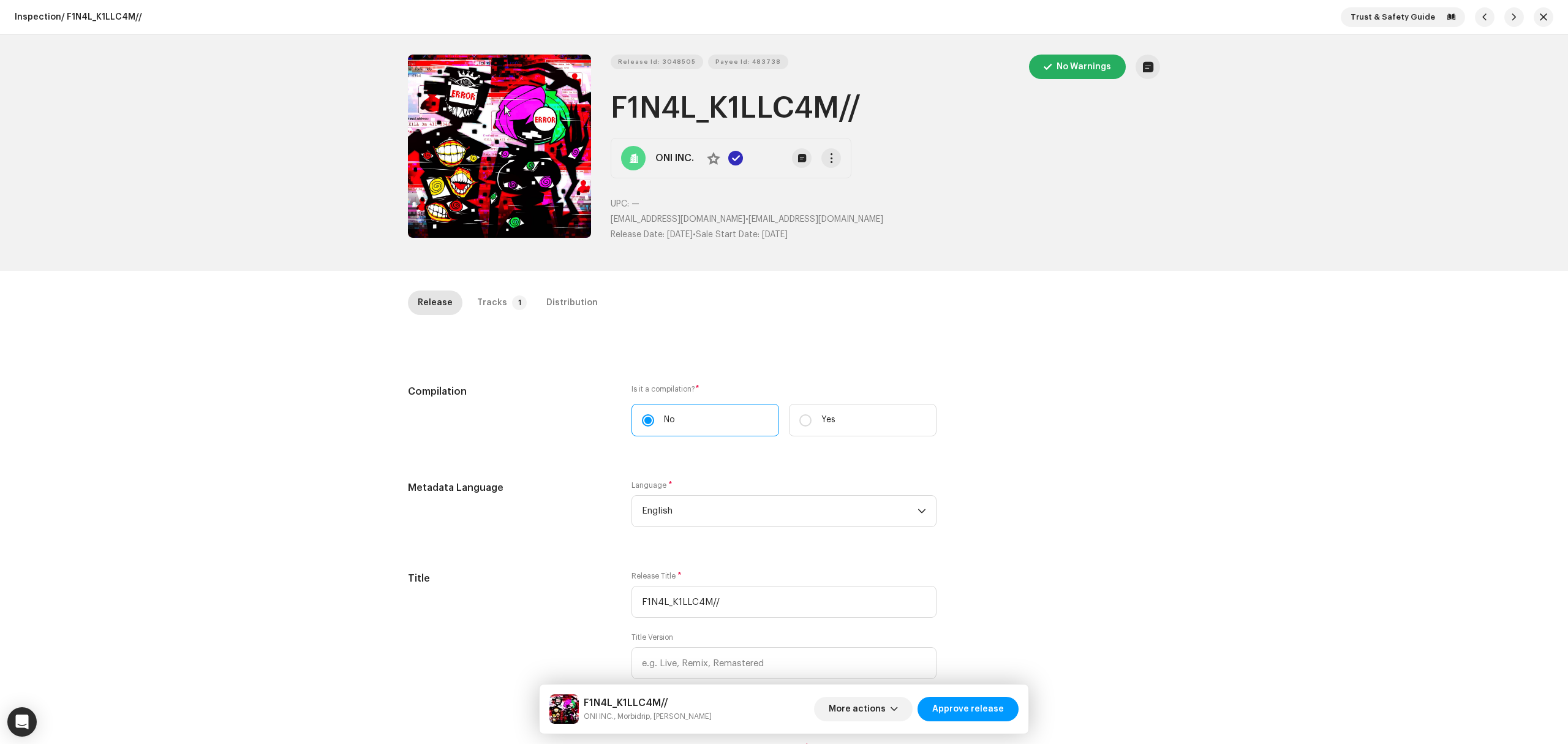
click at [375, 150] on div "Release Id: 3048505 Payee Id: 483738 No Warnings F1N4L_K1LLC4M// ONI INC. No UP…" at bounding box center [784, 153] width 1568 height 236
click at [461, 177] on button "Zoom Image" at bounding box center [499, 146] width 183 height 183
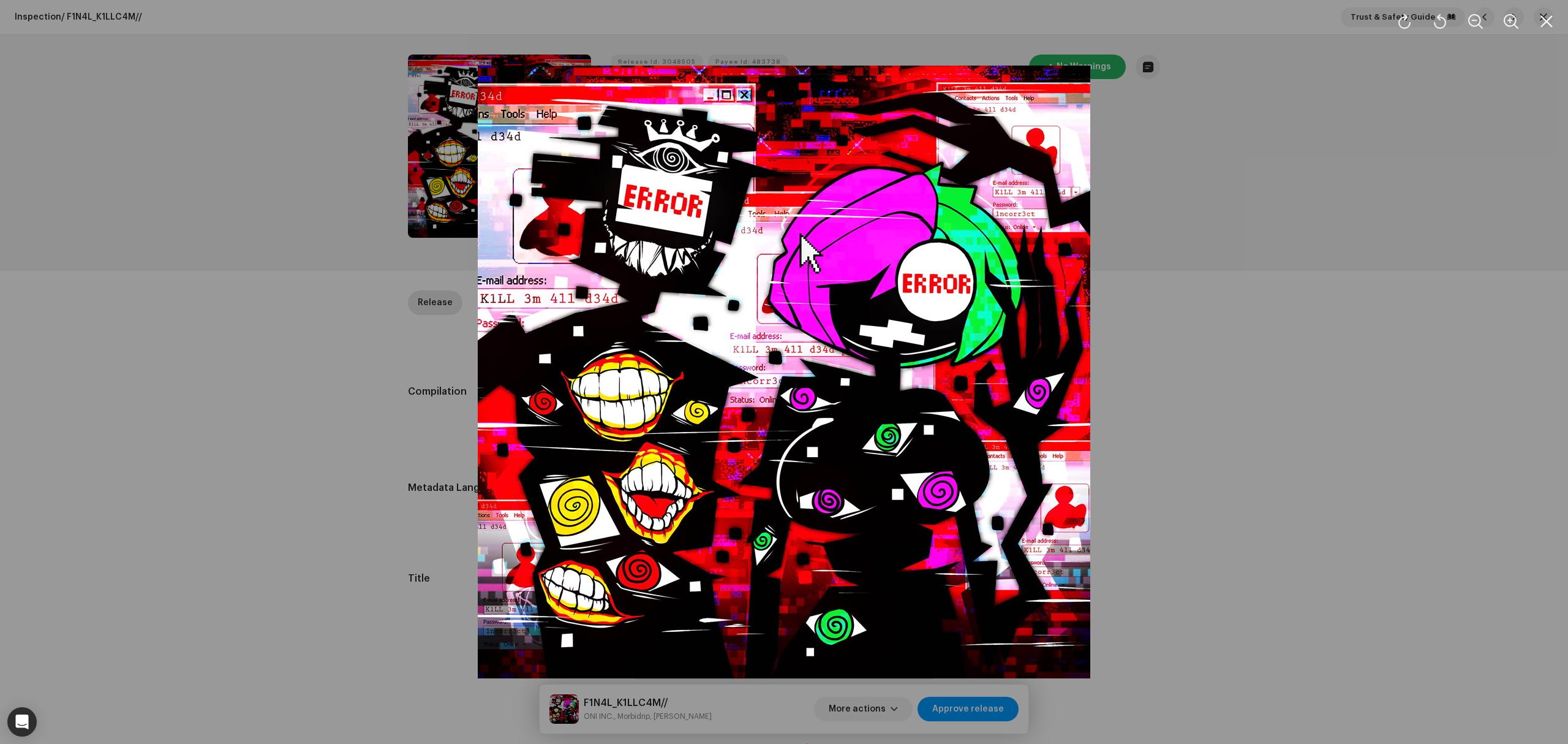
click at [226, 369] on div at bounding box center [784, 372] width 1568 height 744
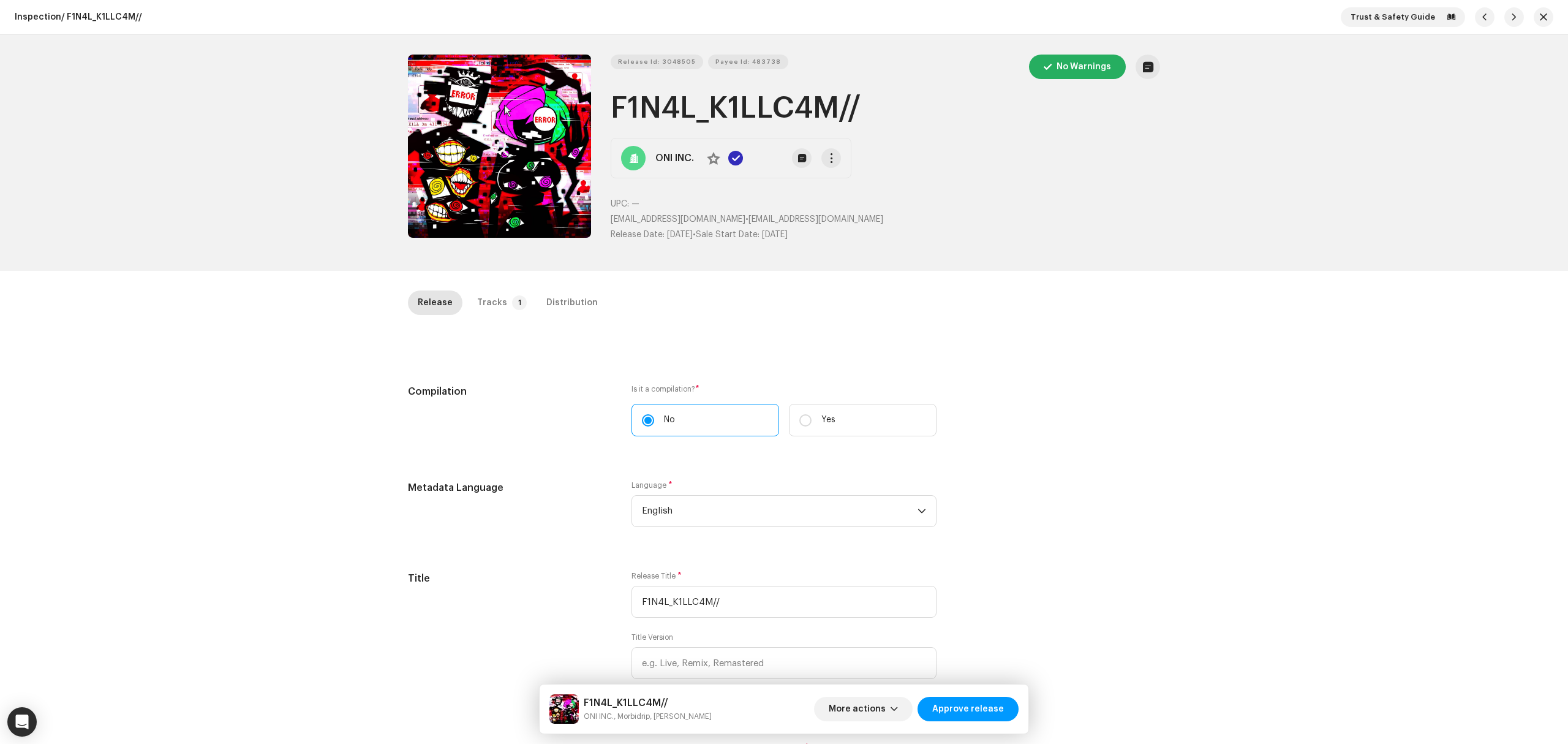
click at [182, 439] on div "Inspection / F1N4L_K1LLC4M// Trust & Safety Guide Release Id: 3048505 Payee Id:…" at bounding box center [784, 372] width 1568 height 744
click at [297, 464] on div "Inspection / F1N4L_K1LLC4M// Trust & Safety Guide Release Id: 3048505 Payee Id:…" at bounding box center [784, 372] width 1568 height 744
click at [545, 146] on button "Zoom Image" at bounding box center [499, 146] width 183 height 183
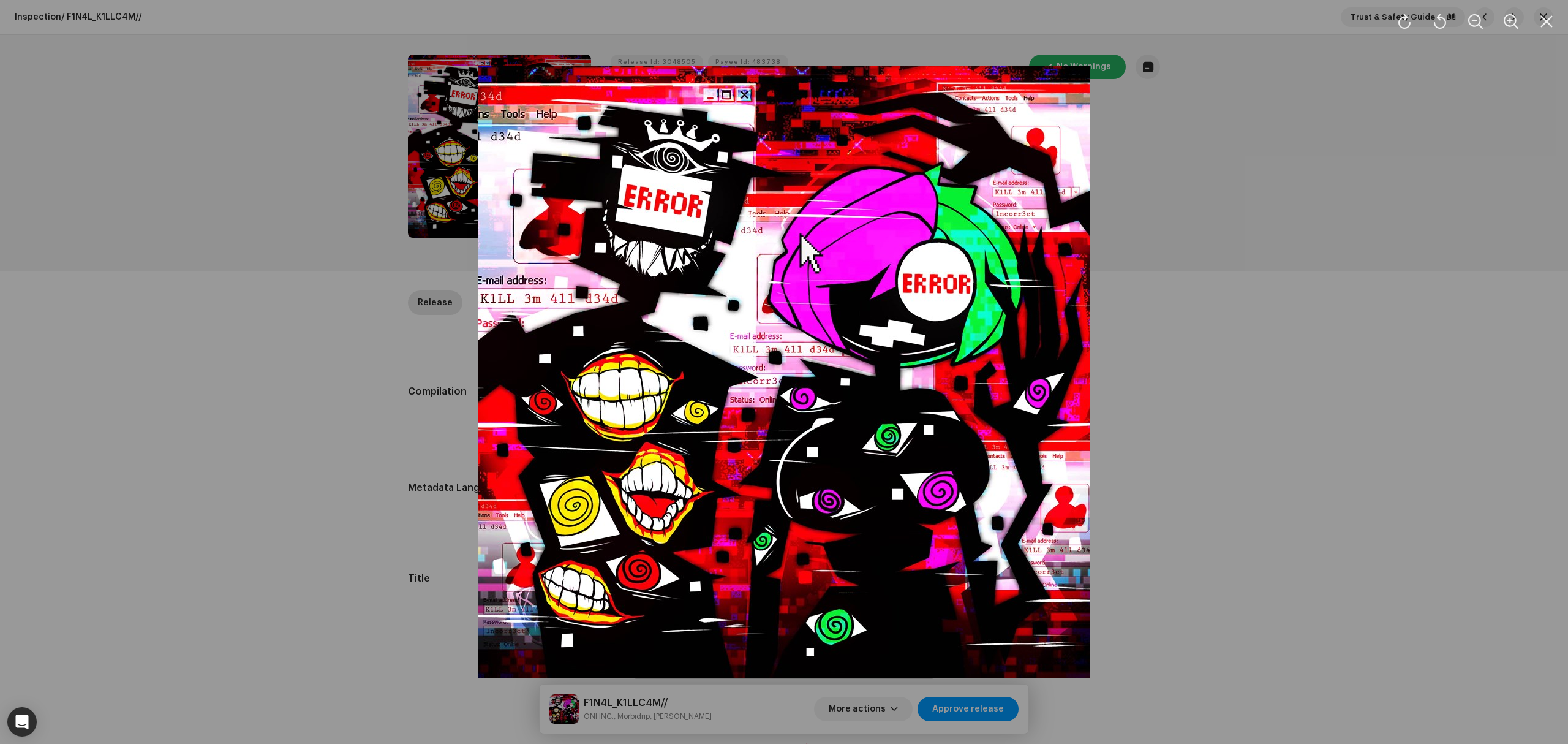
click at [245, 294] on div at bounding box center [784, 372] width 1568 height 744
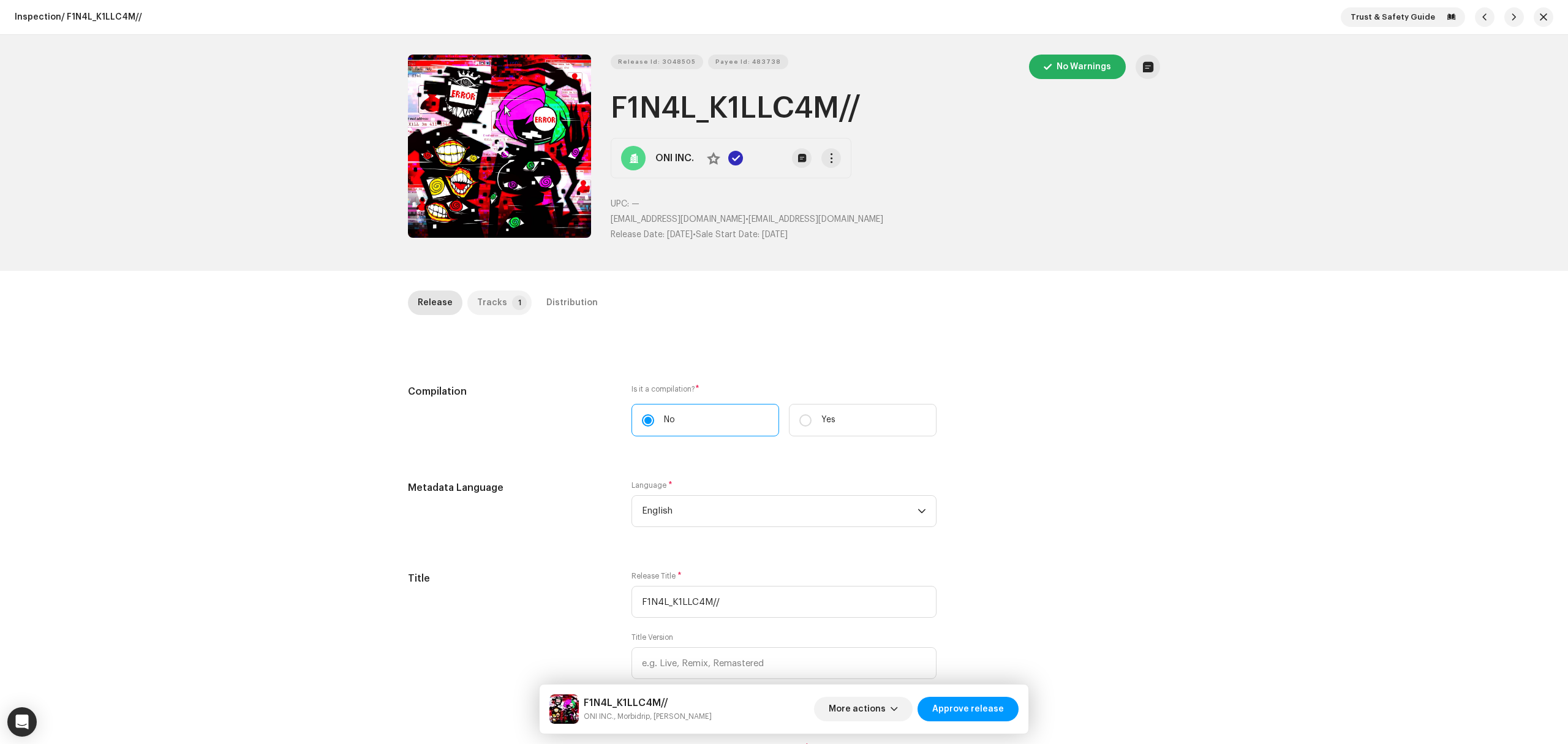
click at [495, 300] on div "Tracks" at bounding box center [492, 302] width 30 height 24
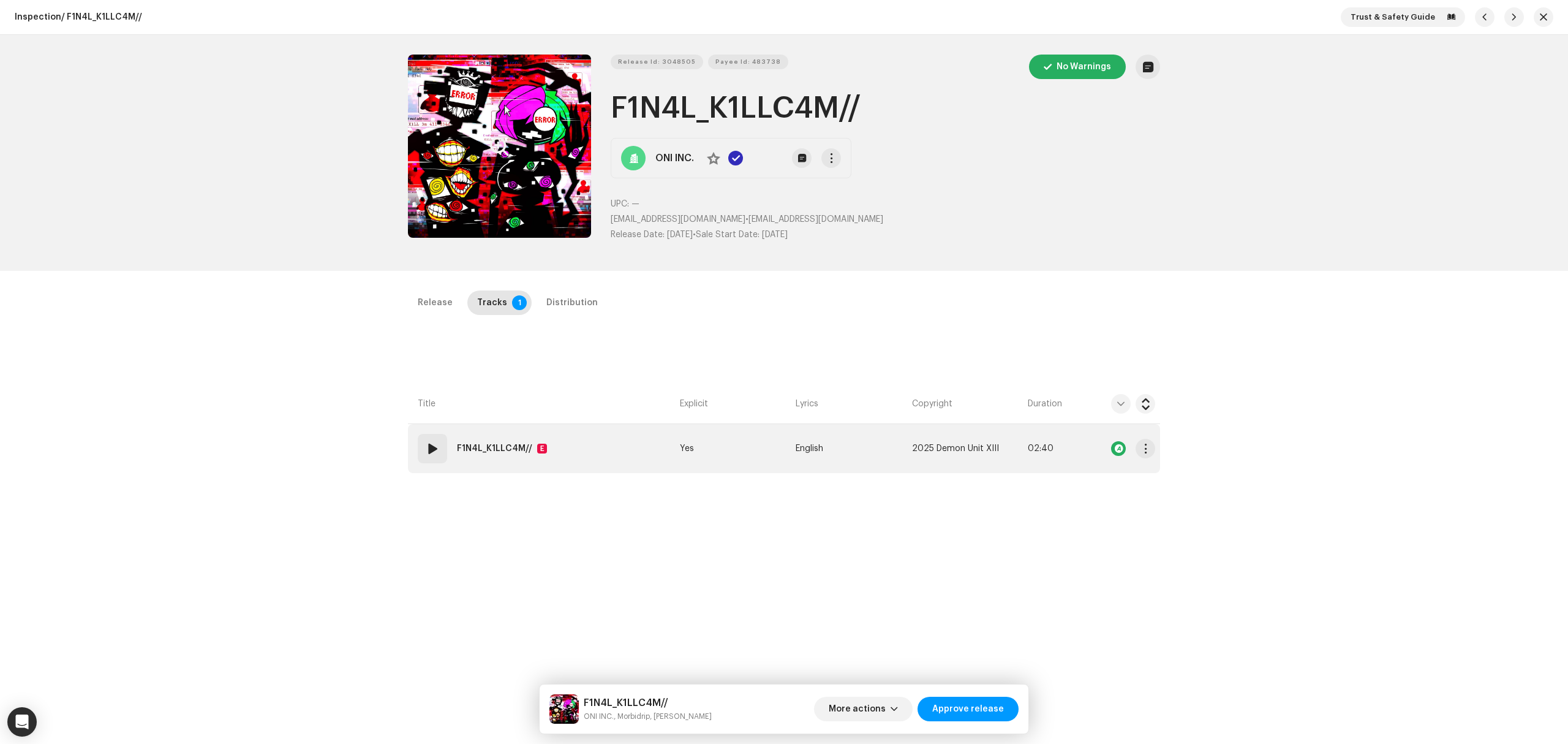
click at [620, 439] on td "01 F1N4L_K1LLC4M// E" at bounding box center [541, 448] width 267 height 49
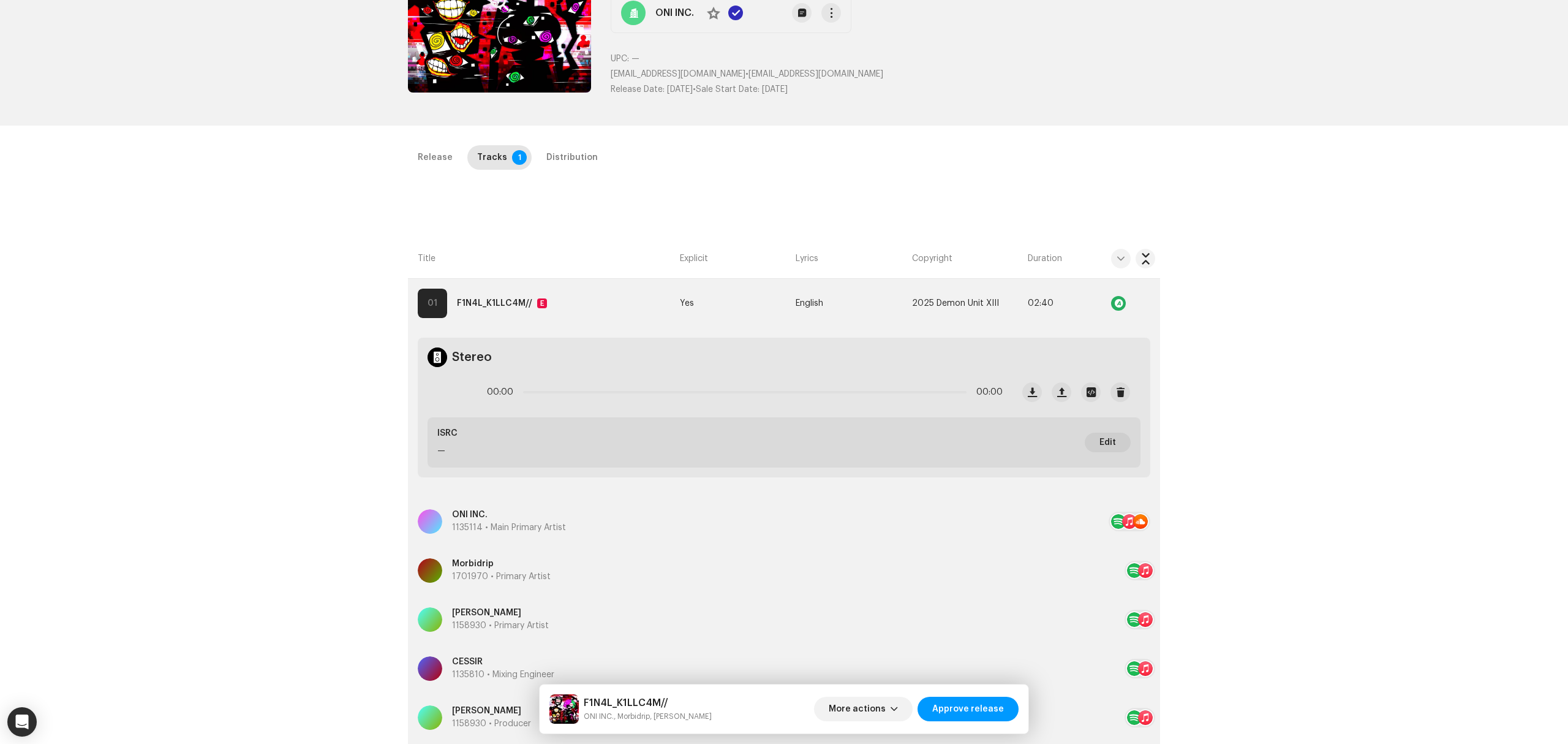
scroll to position [291, 0]
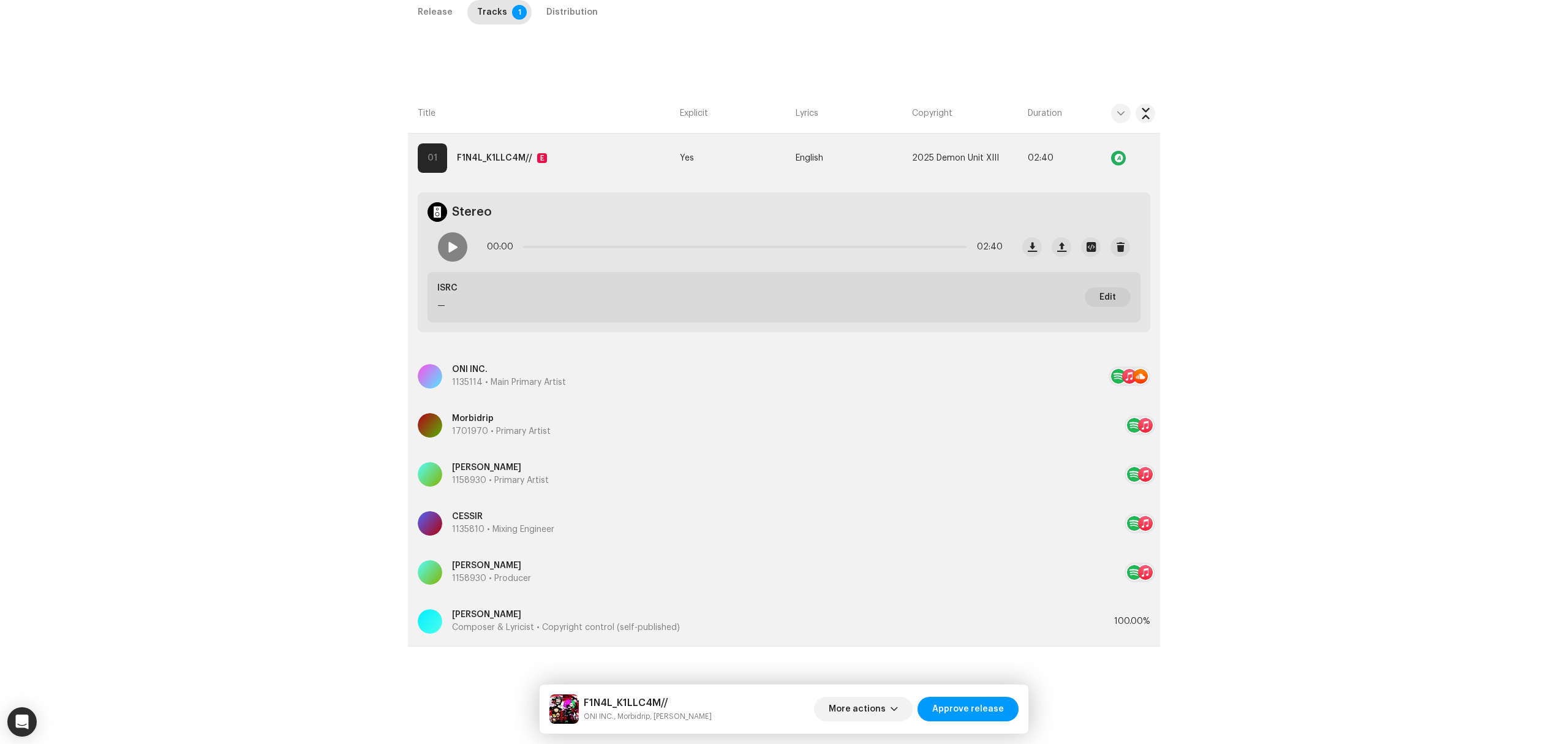
drag, startPoint x: 431, startPoint y: 24, endPoint x: 429, endPoint y: 33, distance: 9.2
click at [431, 27] on div "Release Tracks 1 Distribution" at bounding box center [784, 17] width 752 height 35
click at [437, 16] on div "Release" at bounding box center [434, 12] width 35 height 24
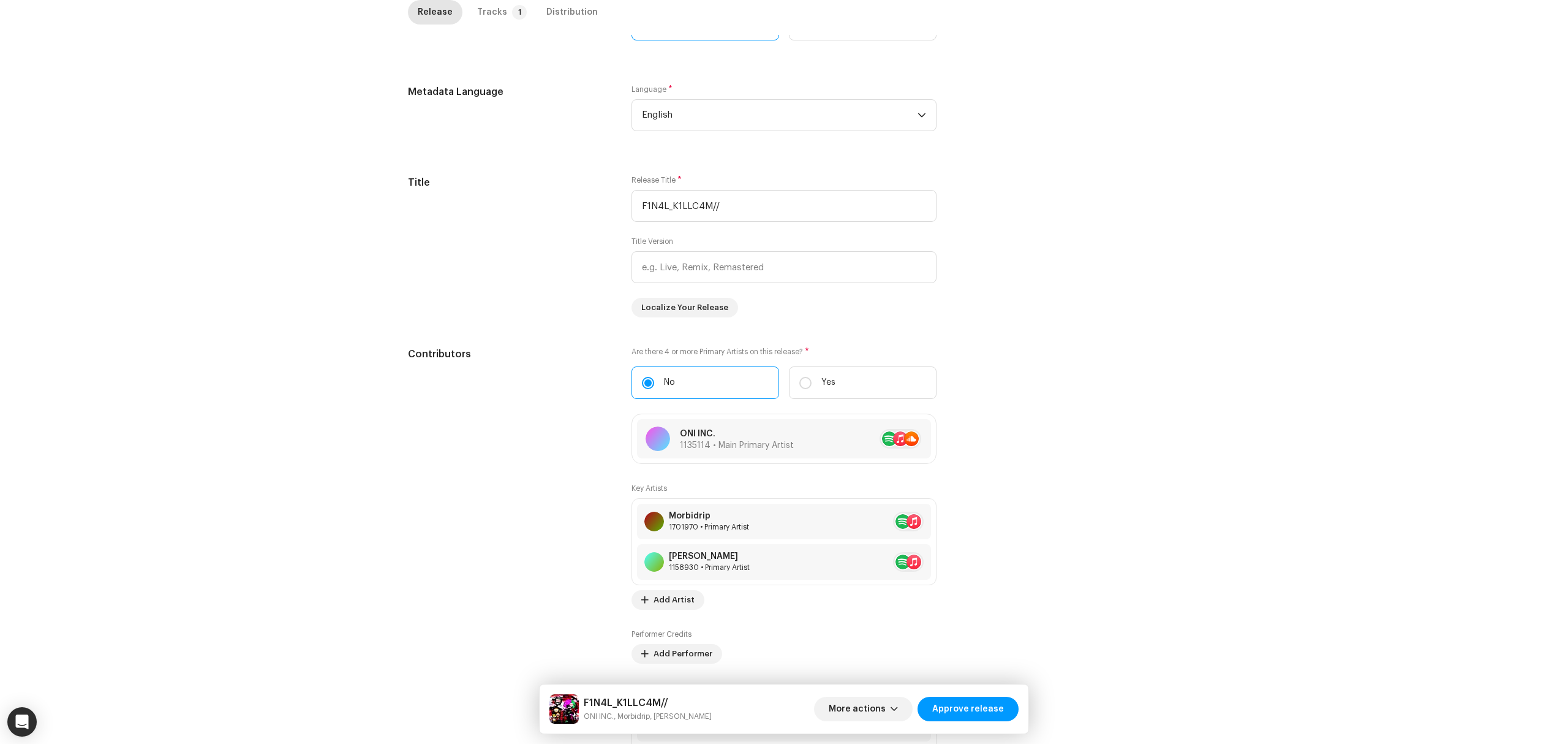
scroll to position [128, 0]
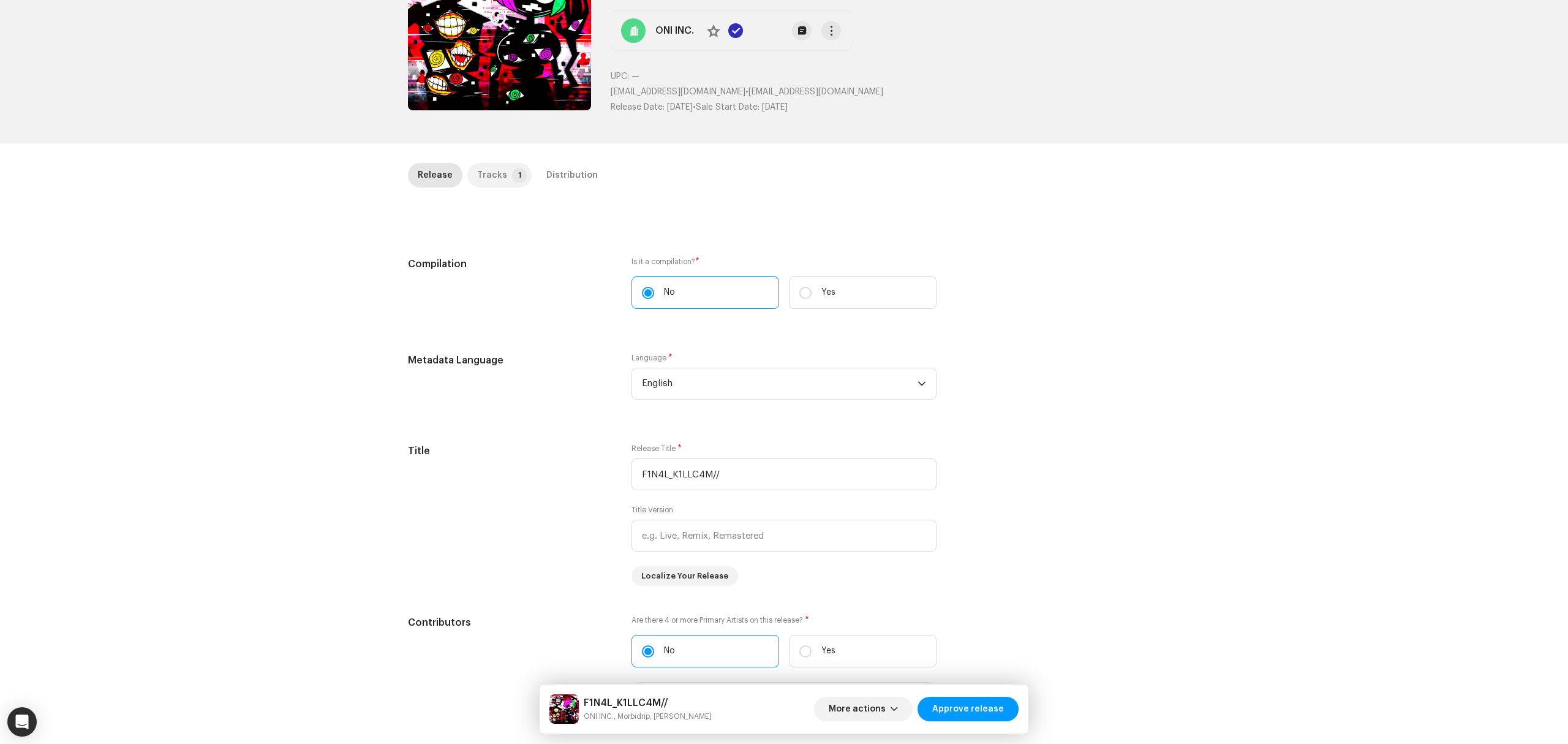
click at [480, 170] on div "Tracks" at bounding box center [492, 175] width 30 height 24
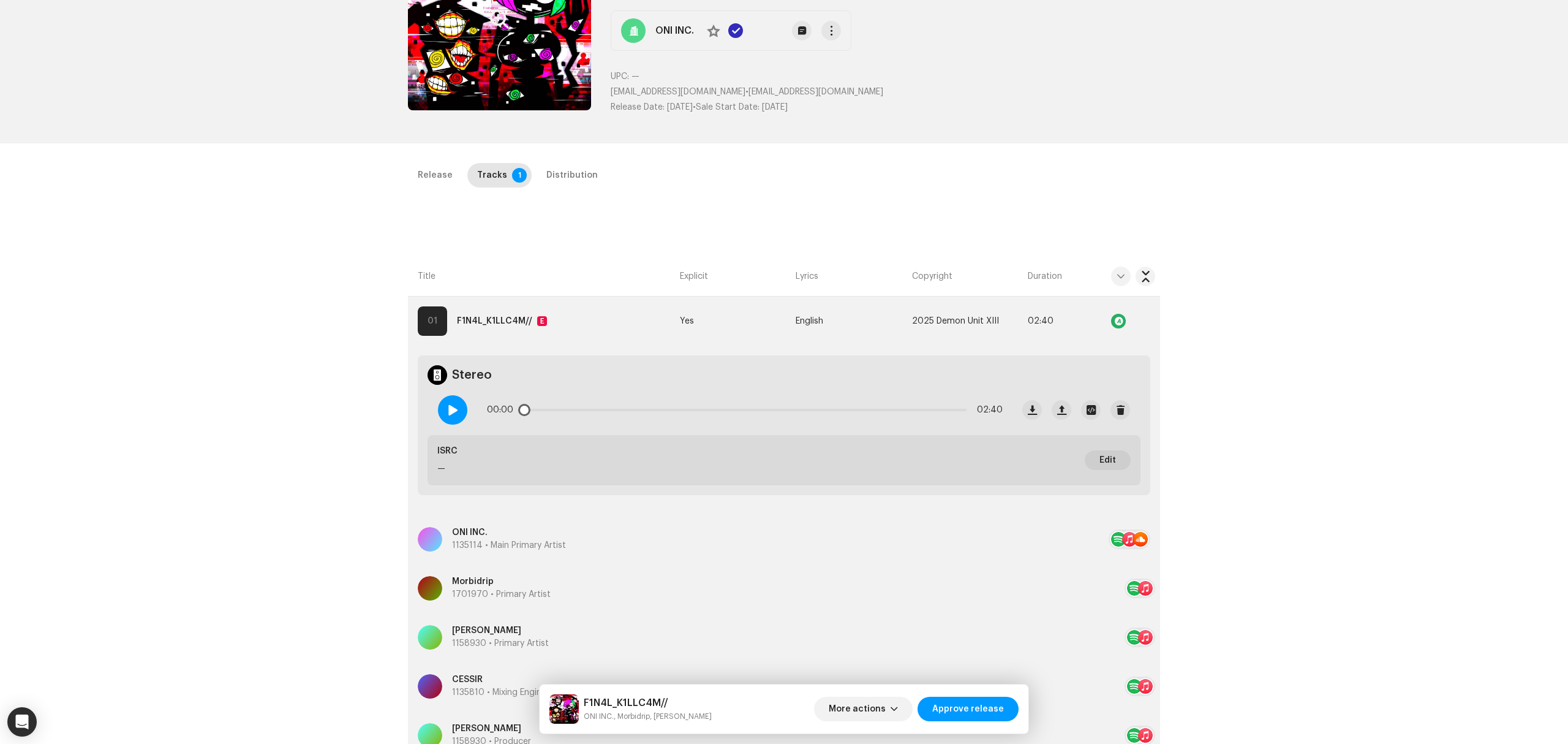
click at [459, 415] on div at bounding box center [452, 410] width 30 height 30
click at [1038, 422] on div "00:09 02:40" at bounding box center [784, 410] width 713 height 51
click at [1029, 407] on span "button" at bounding box center [1032, 410] width 9 height 10
drag, startPoint x: 880, startPoint y: 145, endPoint x: 936, endPoint y: 146, distance: 56.0
click at [880, 145] on div "Inspection / F1N4L_K1LLC4M// Trust & Safety Guide Release Id: 3048505 Payee Id:…" at bounding box center [784, 372] width 1568 height 744
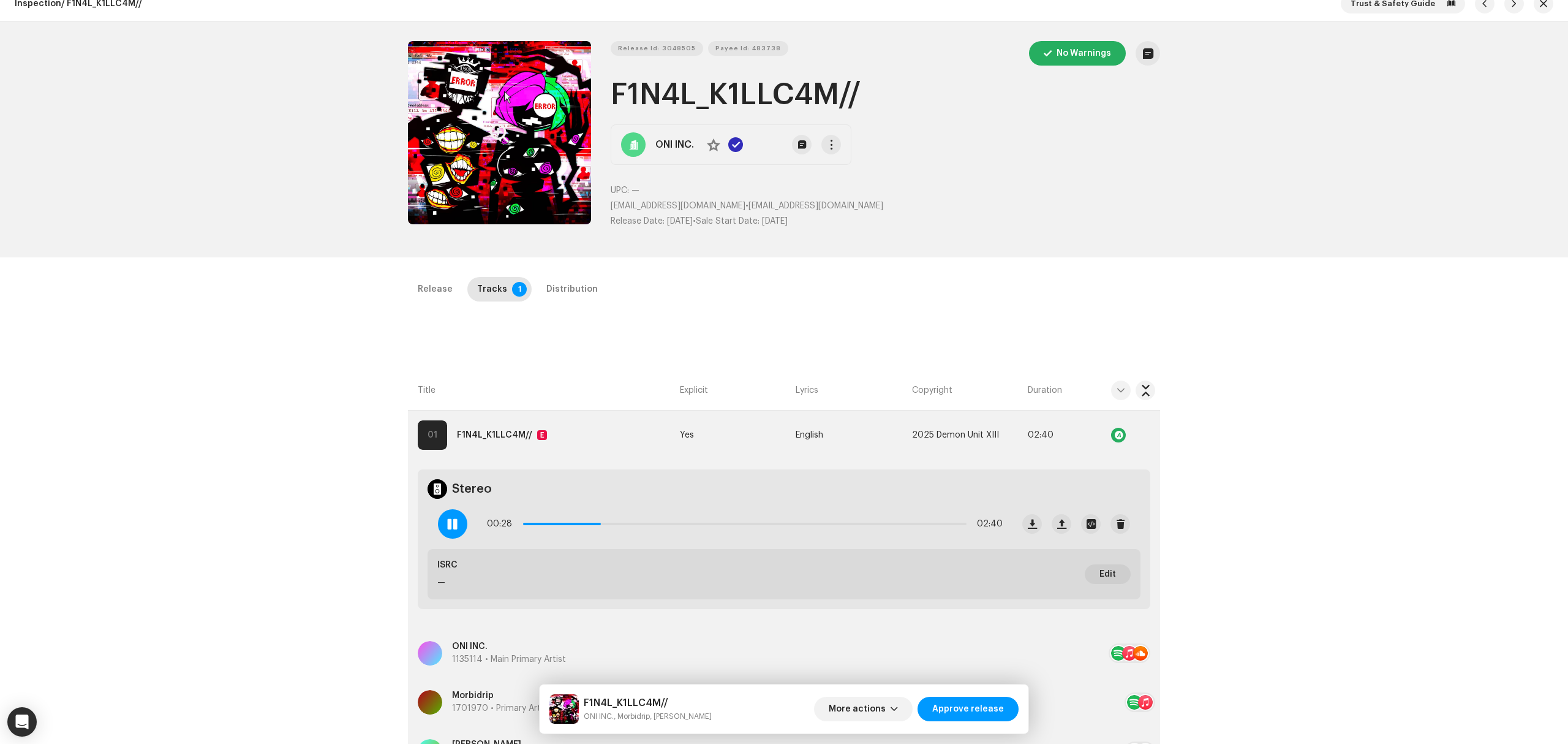
scroll to position [0, 0]
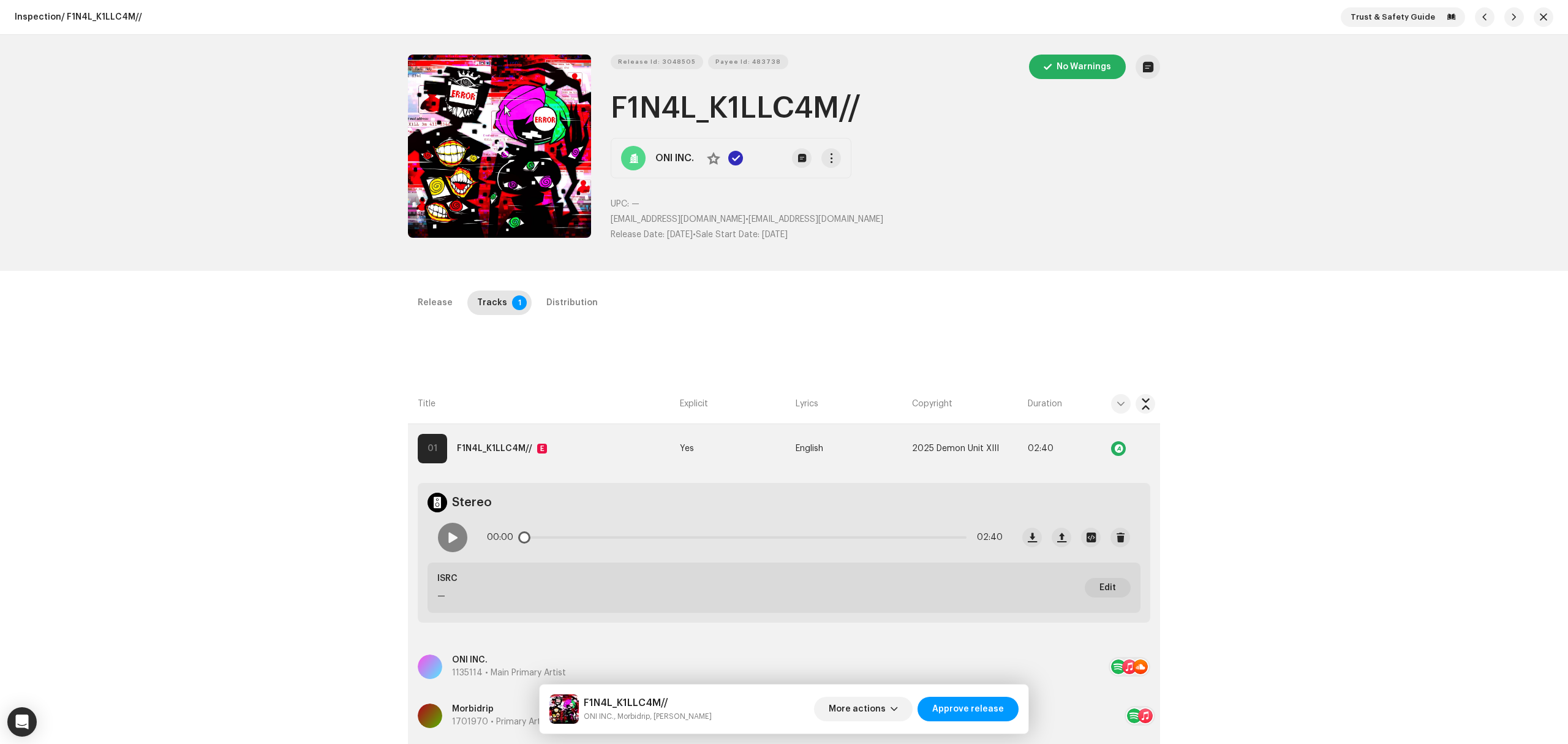
click at [920, 543] on div "00:00 02:40" at bounding box center [744, 537] width 515 height 24
click at [920, 541] on div "00:00 02:40" at bounding box center [744, 537] width 515 height 24
drag, startPoint x: 527, startPoint y: 538, endPoint x: 934, endPoint y: 547, distance: 407.1
click at [934, 547] on div "02:29 02:40" at bounding box center [744, 537] width 515 height 24
drag, startPoint x: 937, startPoint y: 540, endPoint x: 909, endPoint y: 538, distance: 28.1
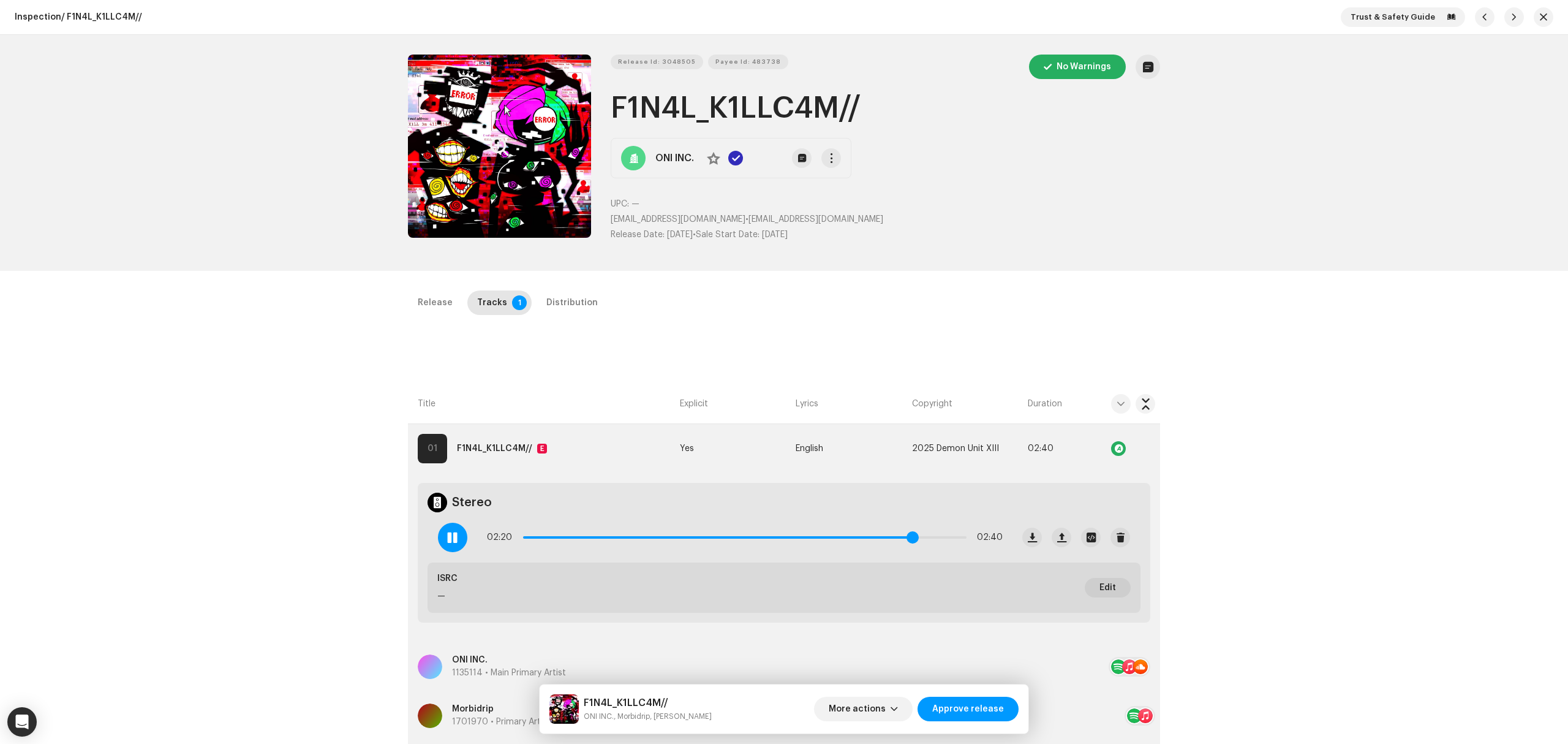
click at [909, 538] on span at bounding box center [912, 538] width 12 height 12
drag, startPoint x: 908, startPoint y: 538, endPoint x: 891, endPoint y: 536, distance: 17.1
click at [900, 536] on span at bounding box center [906, 538] width 12 height 12
click at [454, 540] on span at bounding box center [452, 538] width 10 height 10
drag, startPoint x: 269, startPoint y: 277, endPoint x: 351, endPoint y: 1, distance: 287.9
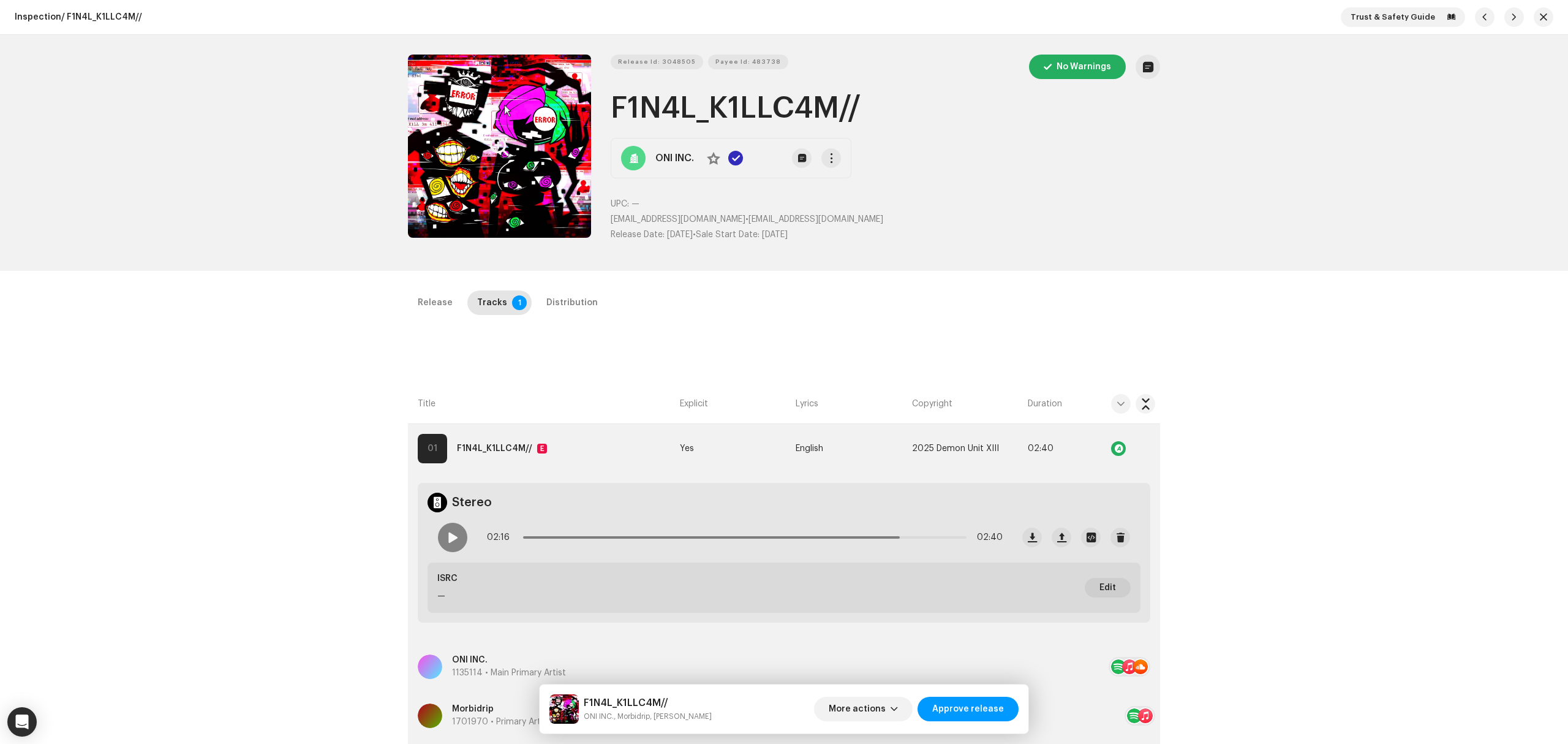
click at [269, 277] on div "Inspection / F1N4L_K1LLC4M// Trust & Safety Guide Release Id: 3048505 Payee Id:…" at bounding box center [784, 372] width 1568 height 744
click at [258, 222] on div "Release Id: 3048505 Payee Id: 483738 No Warnings F1N4L_K1LLC4M// ONI INC. No UP…" at bounding box center [784, 153] width 1568 height 236
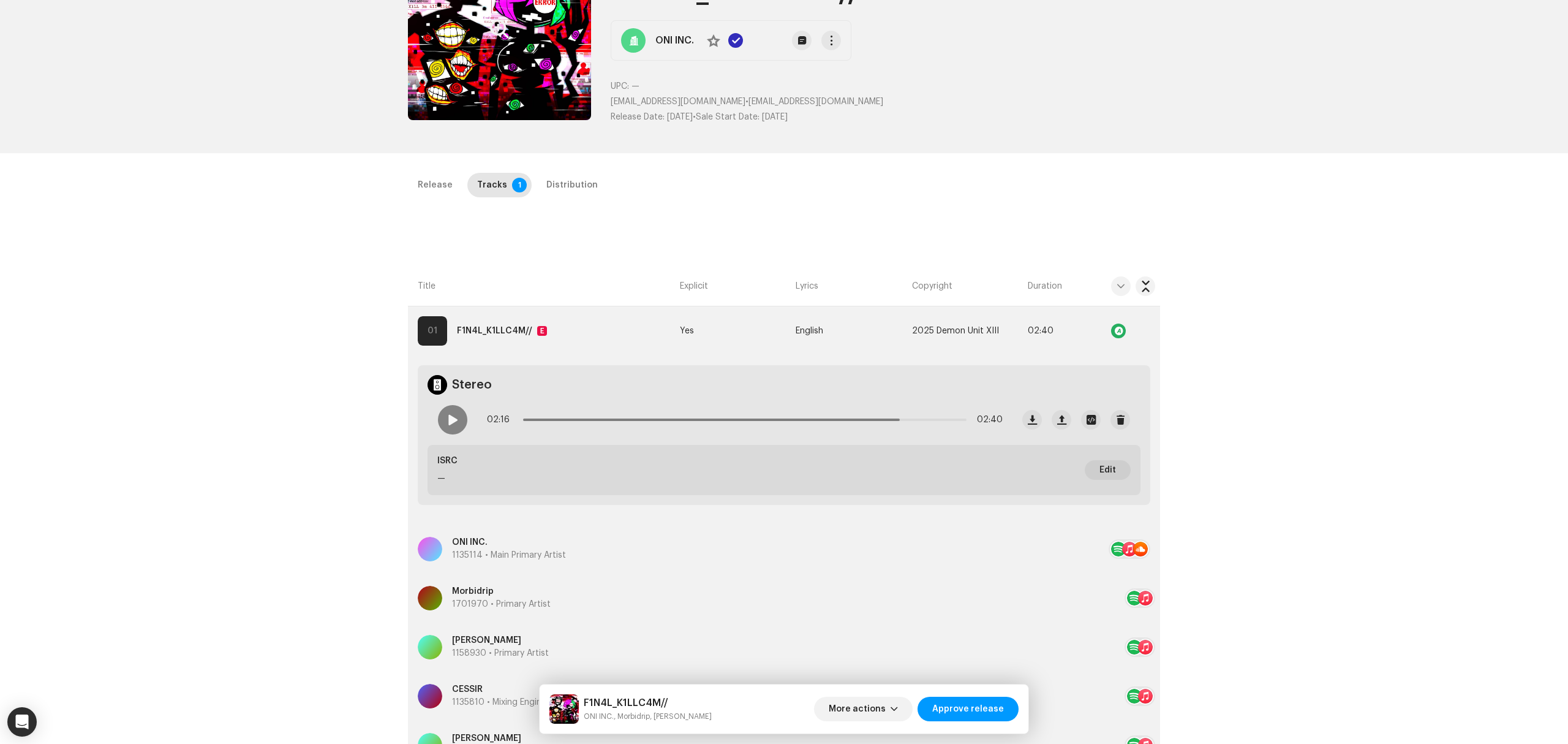
scroll to position [291, 0]
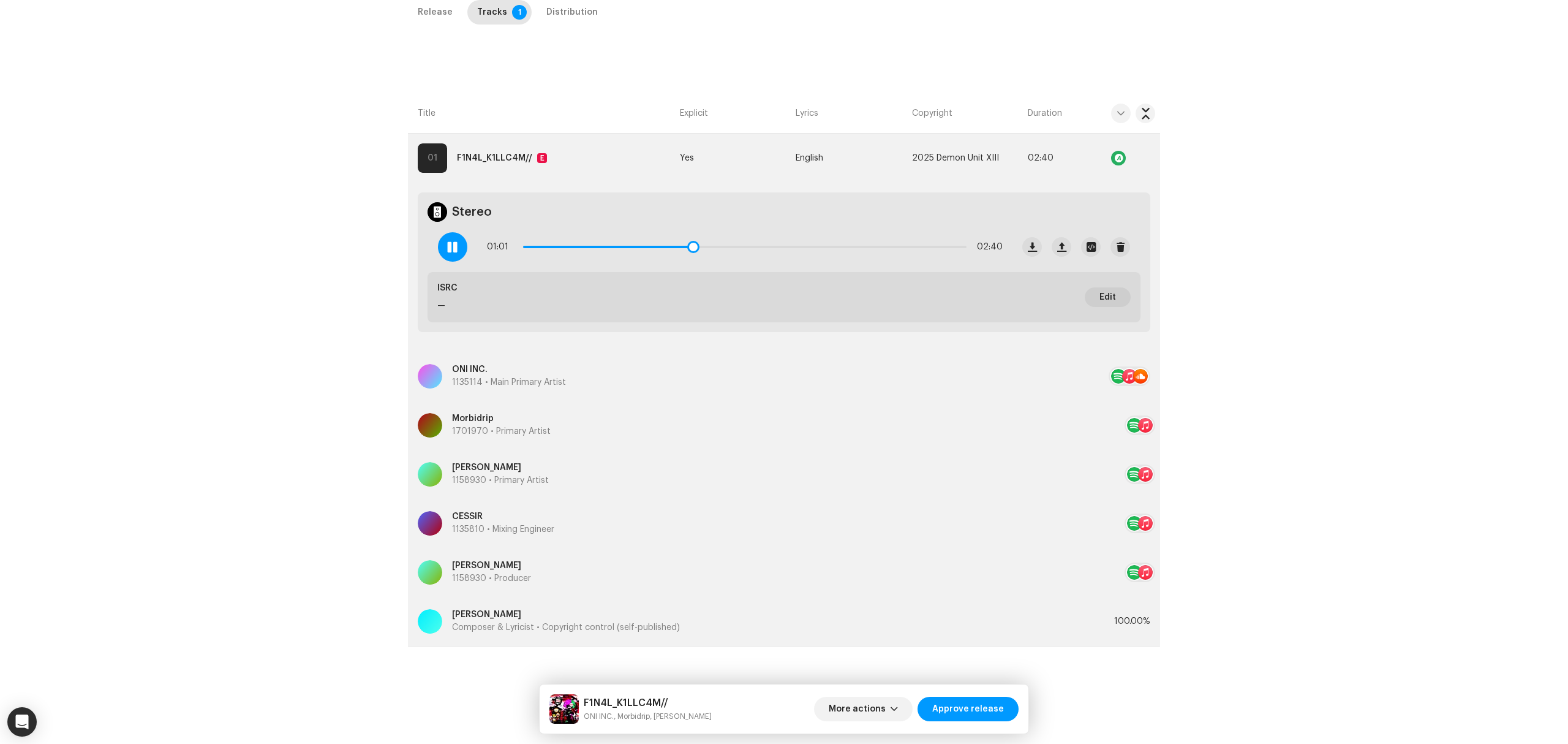
drag, startPoint x: 895, startPoint y: 246, endPoint x: 692, endPoint y: 252, distance: 203.1
click at [692, 252] on span at bounding box center [694, 247] width 12 height 12
click at [708, 244] on div "01:02 02:40" at bounding box center [744, 246] width 515 height 24
drag, startPoint x: 698, startPoint y: 249, endPoint x: 765, endPoint y: 244, distance: 67.2
click at [765, 244] on span at bounding box center [765, 247] width 12 height 12
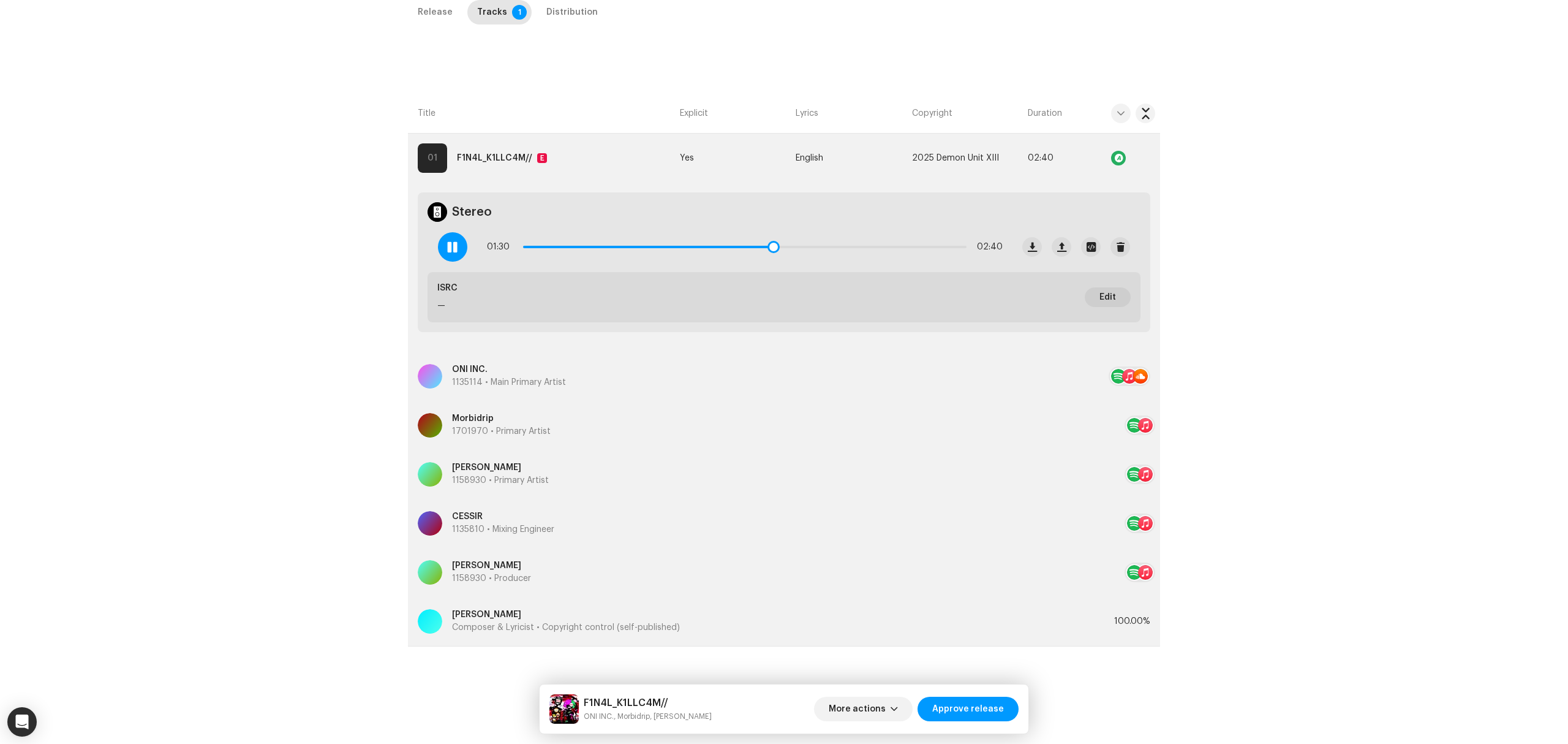
click at [455, 245] on span at bounding box center [452, 247] width 10 height 10
click at [285, 412] on div "Inspection / F1N4L_K1LLC4M// Trust & Safety Guide Release Id: 3048505 Payee Id:…" at bounding box center [784, 372] width 1568 height 744
click at [449, 249] on span at bounding box center [452, 247] width 10 height 10
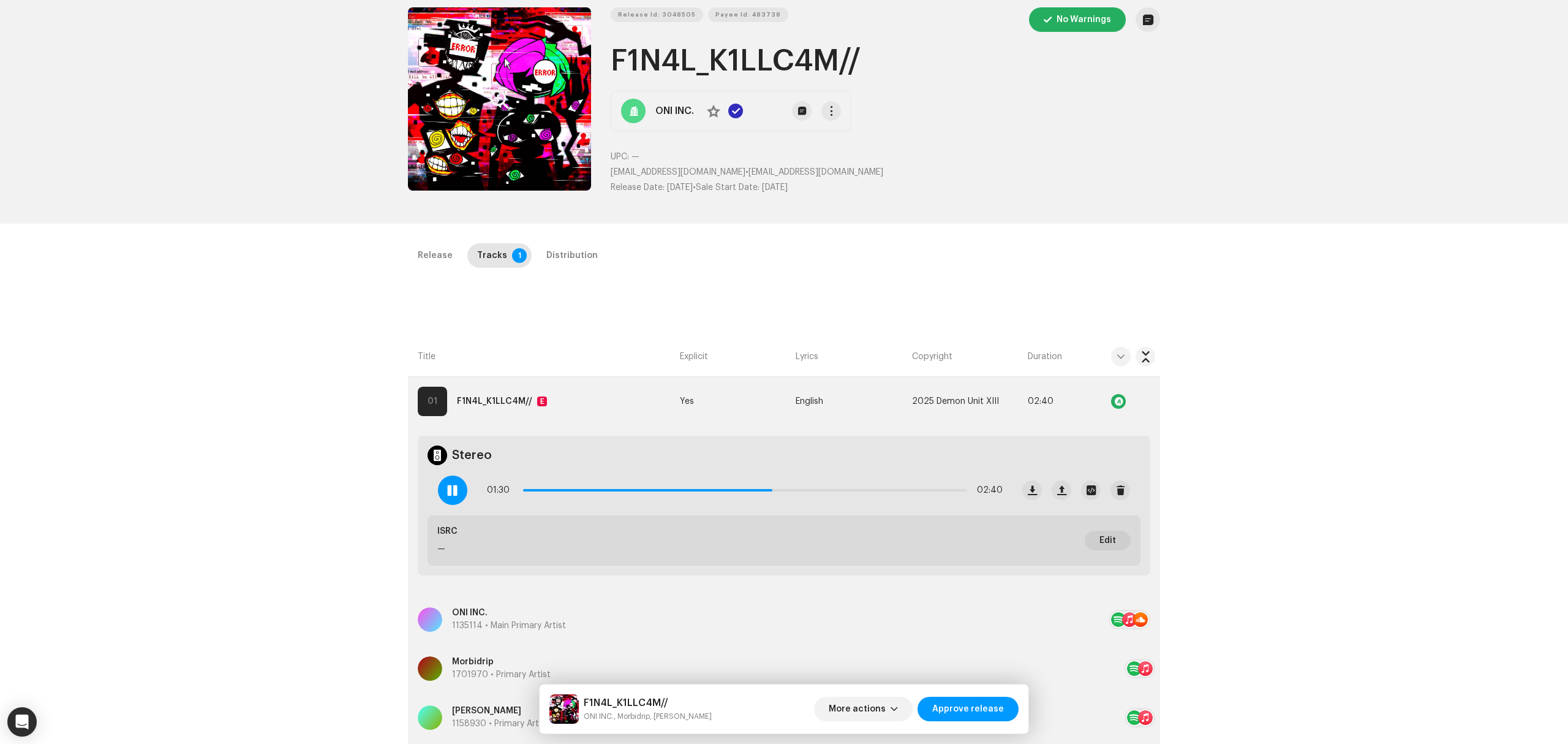
scroll to position [45, 0]
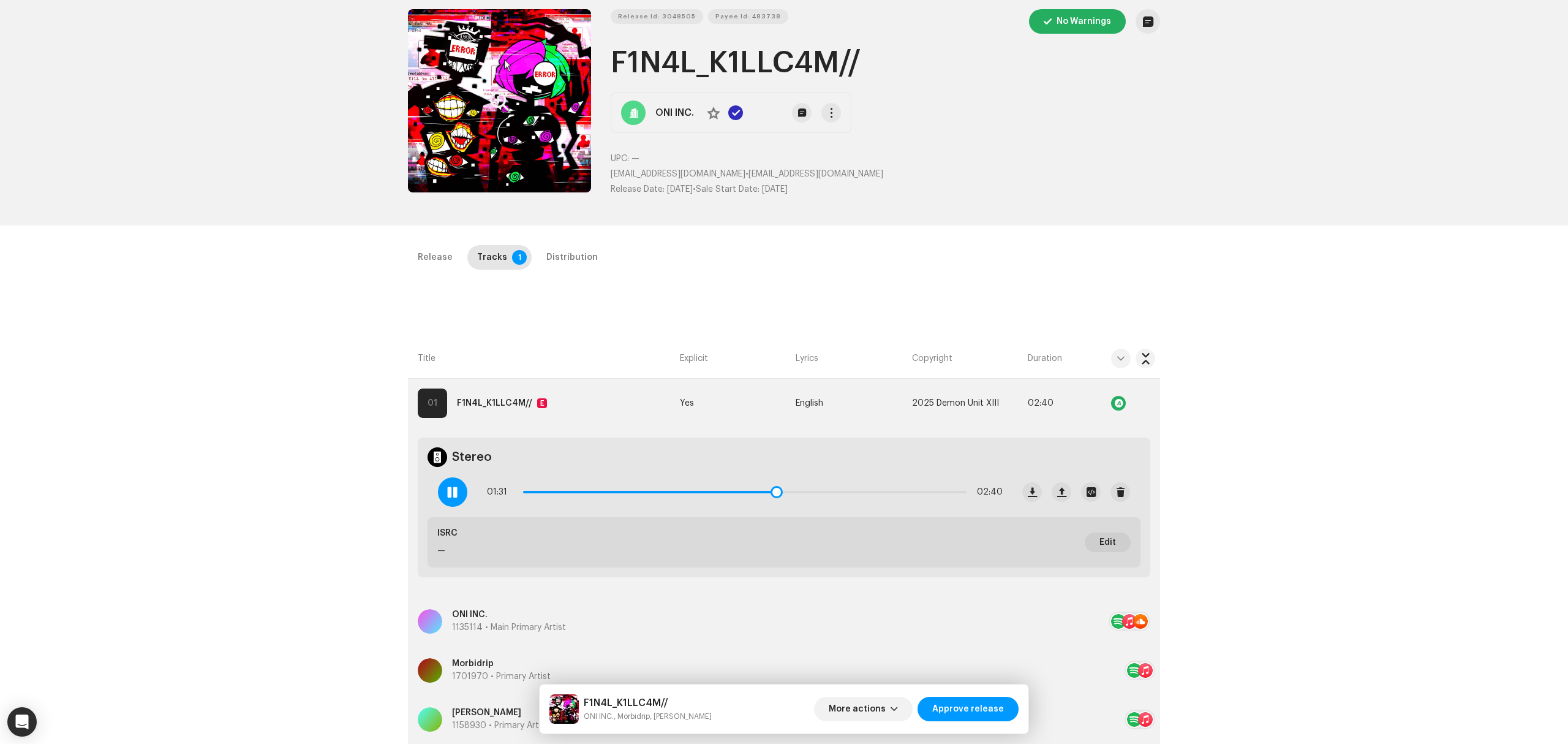
drag, startPoint x: 807, startPoint y: 488, endPoint x: 839, endPoint y: 496, distance: 33.0
click at [867, 488] on div "01:31 02:40" at bounding box center [744, 492] width 515 height 24
drag, startPoint x: 773, startPoint y: 492, endPoint x: 953, endPoint y: 496, distance: 180.0
click at [953, 496] on span at bounding box center [957, 492] width 12 height 12
click at [1141, 405] on span "button" at bounding box center [1146, 403] width 9 height 10
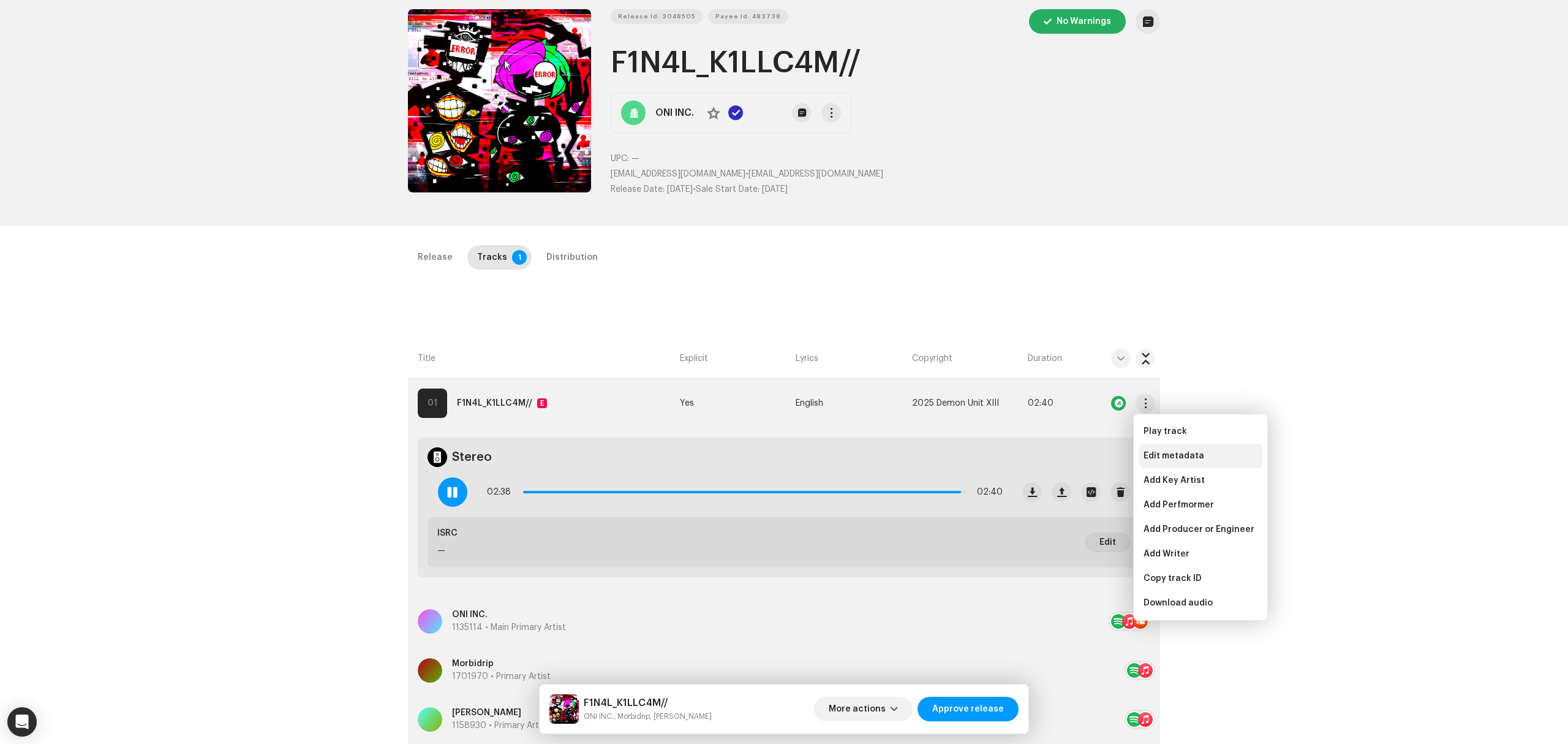
click at [1174, 459] on span "Edit metadata" at bounding box center [1174, 456] width 61 height 10
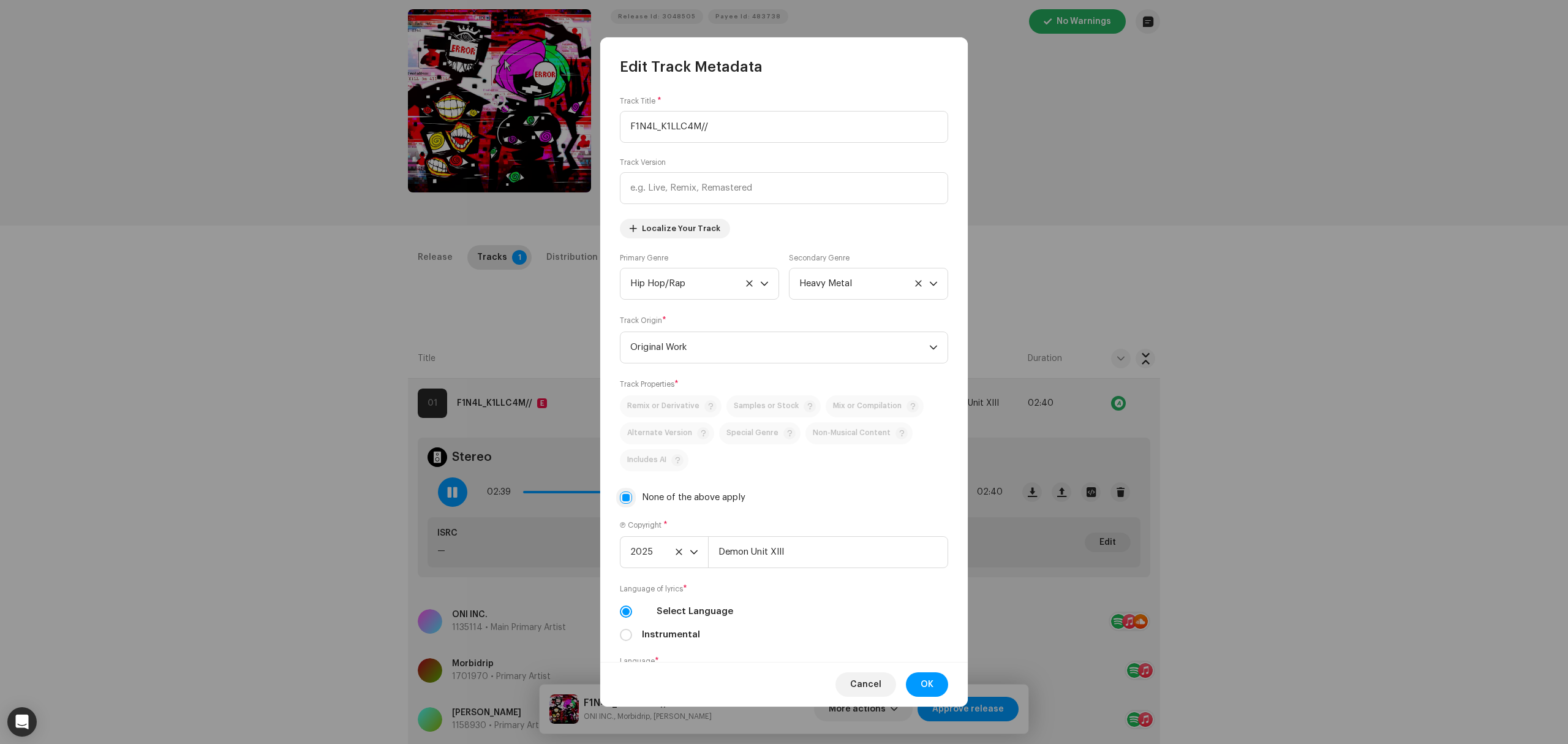
click at [619, 501] on div "Track Title * F1N4L_K1LLC4M// Track Version Localize Your Track Primary Genre H…" at bounding box center [784, 369] width 367 height 586
click at [620, 504] on input "None of the above apply" at bounding box center [626, 498] width 12 height 12
checkbox input "false"
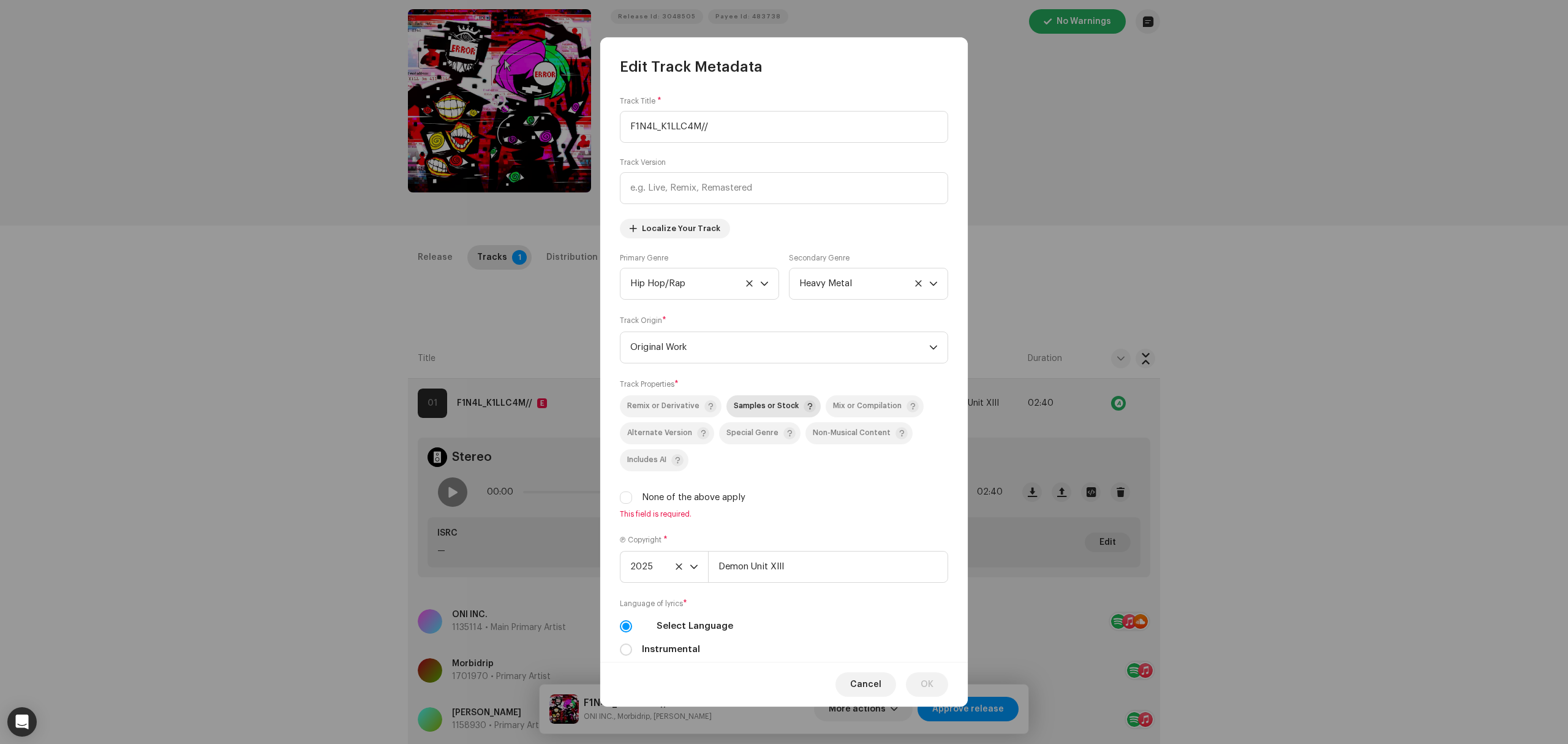
click at [778, 407] on span "Samples or Stock" at bounding box center [765, 406] width 65 height 8
click at [926, 685] on span "OK" at bounding box center [926, 684] width 13 height 24
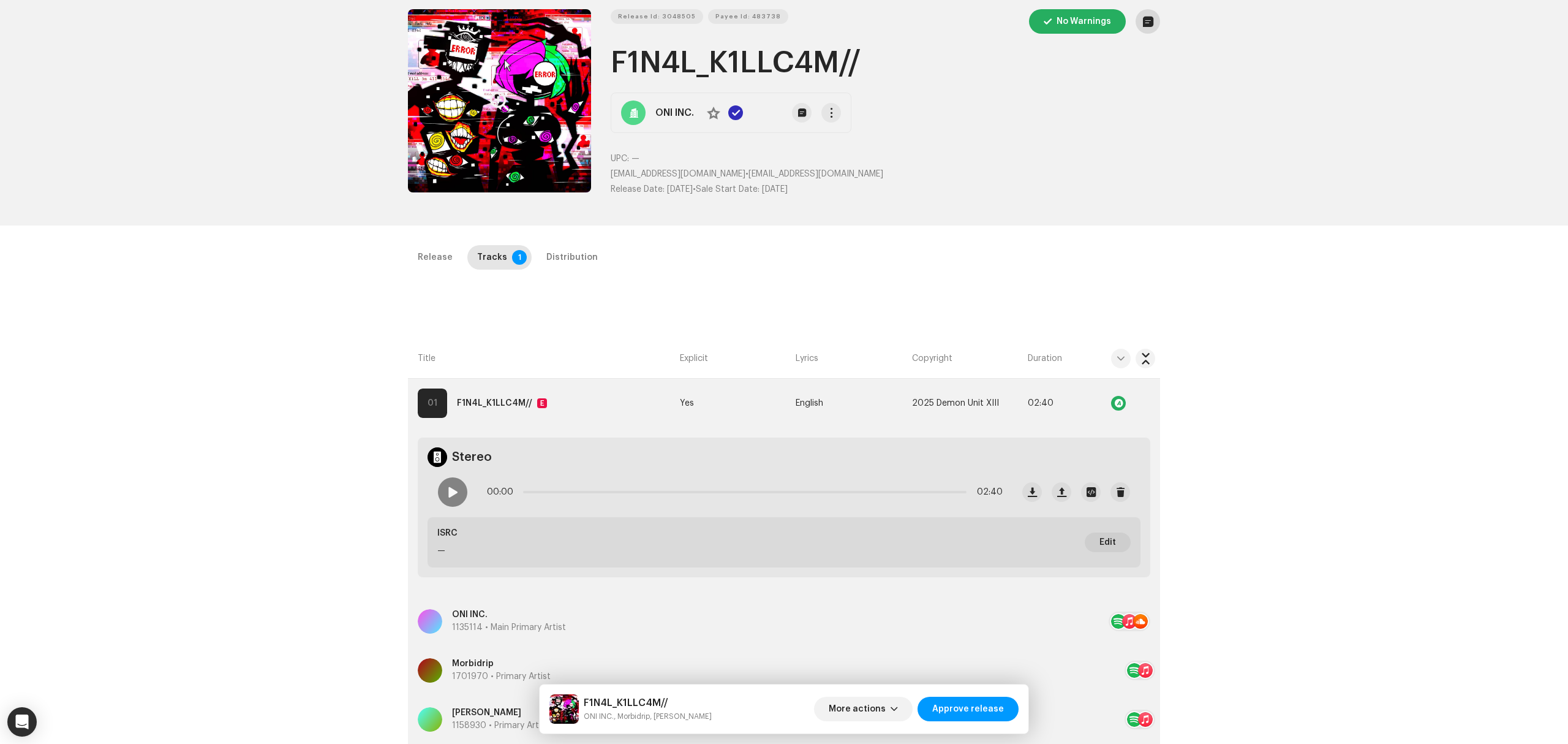
click at [1147, 27] on button "button" at bounding box center [1147, 21] width 24 height 24
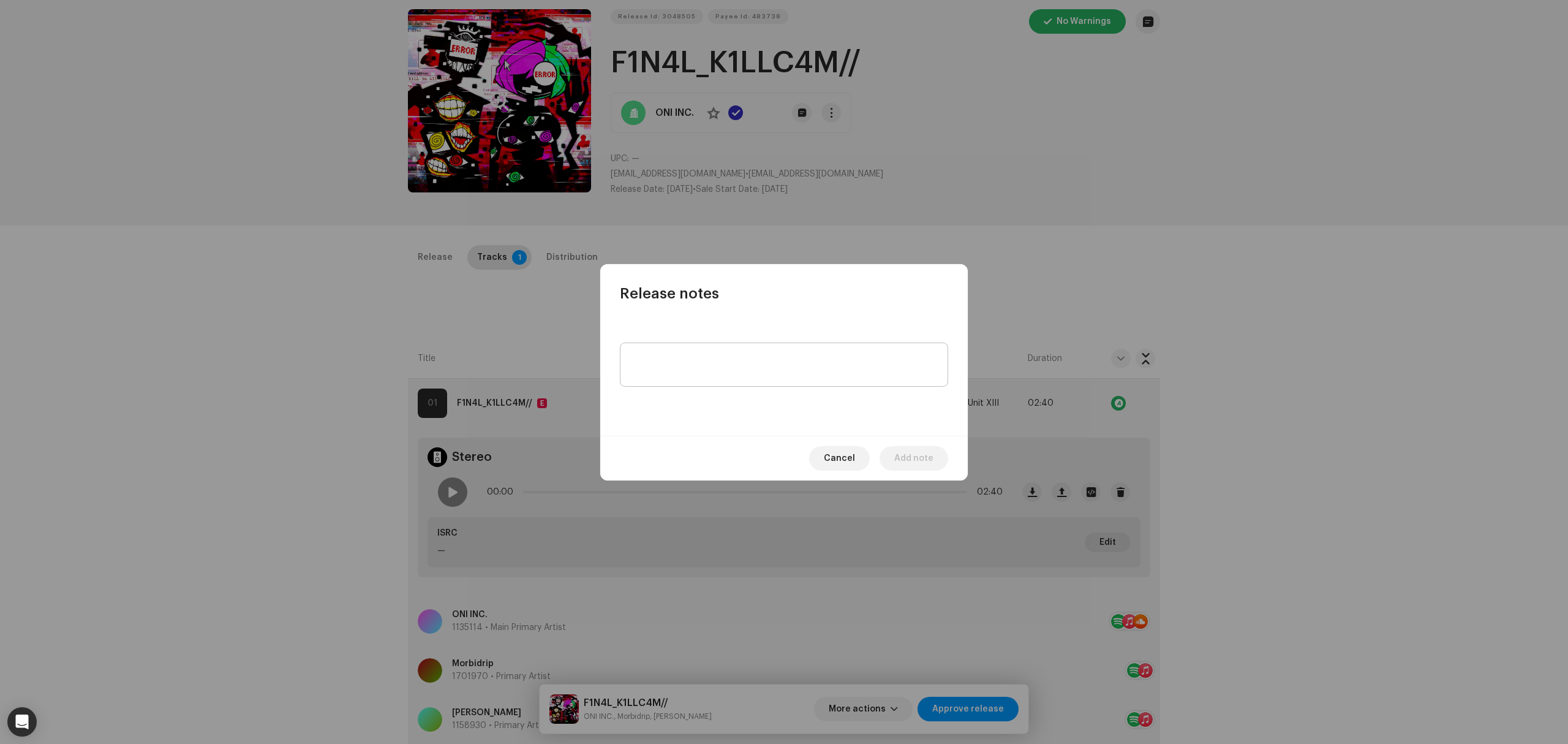
click at [689, 355] on textarea at bounding box center [784, 365] width 329 height 44
type textarea "Samples detected"
click at [891, 455] on button "Add note" at bounding box center [914, 458] width 69 height 24
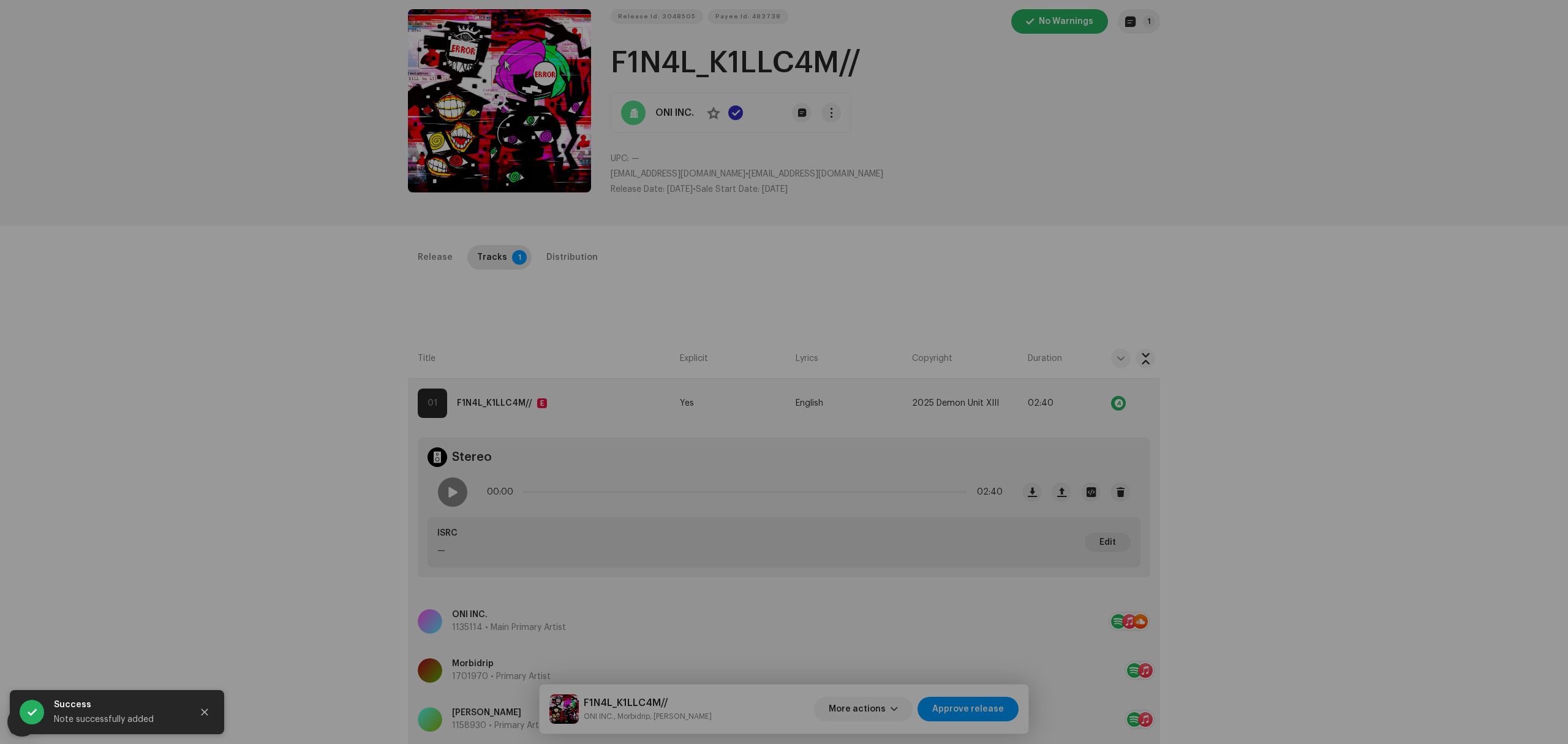
click at [360, 333] on div "Release notes Jessica Cox Oct 10, 2025 Samples detected Cancel Add note" at bounding box center [784, 372] width 1568 height 744
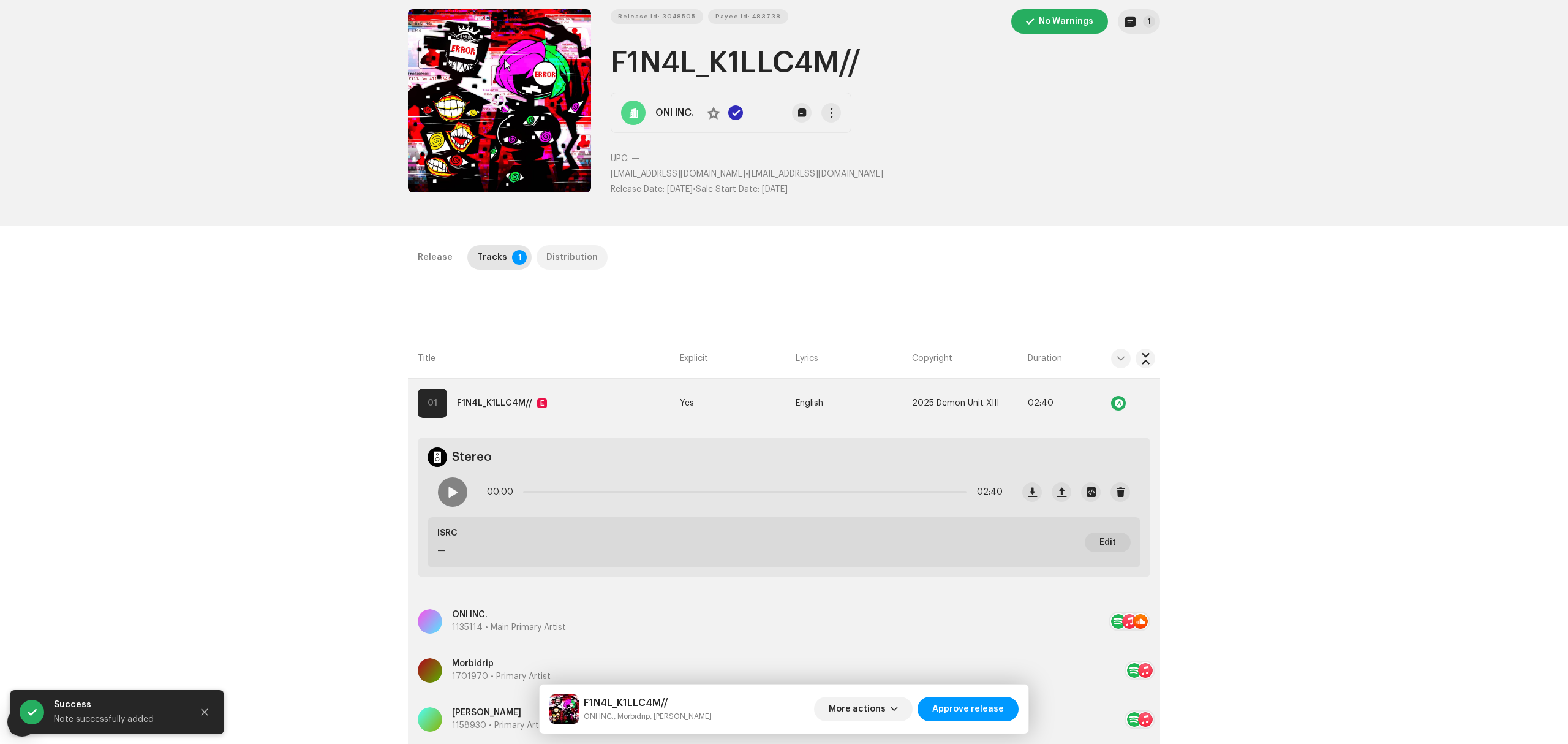
click at [564, 253] on div "Distribution" at bounding box center [572, 257] width 51 height 24
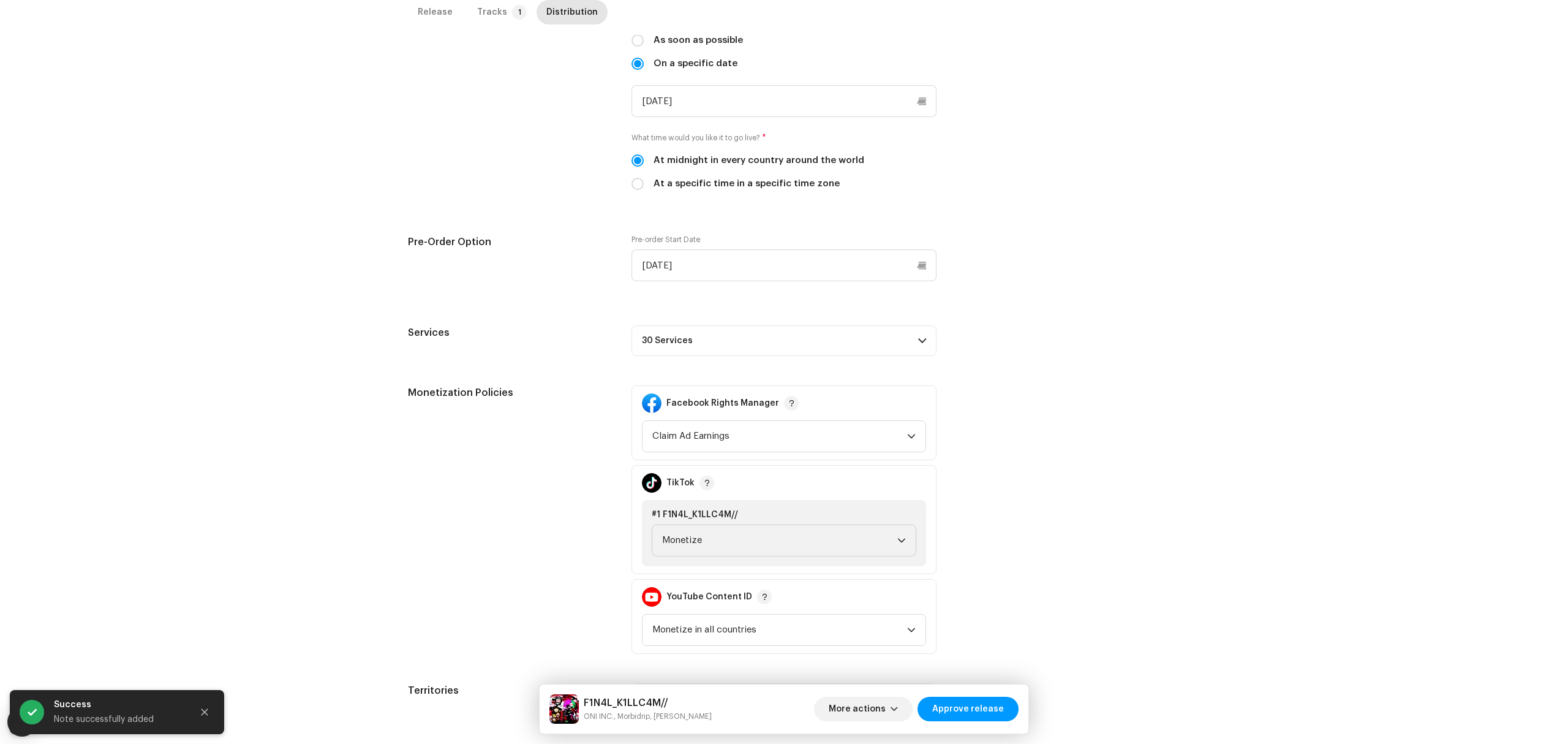
scroll to position [434, 0]
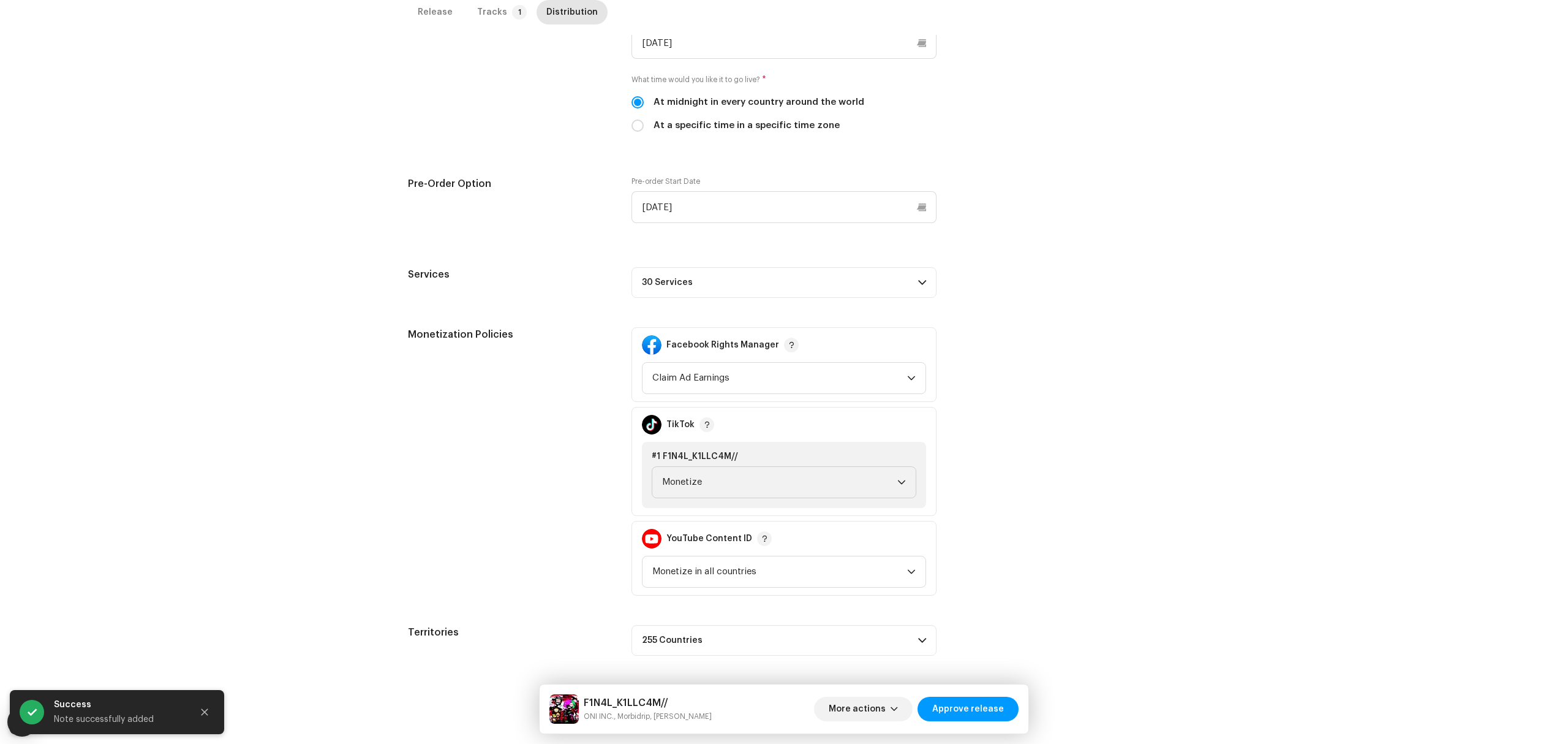
click at [883, 288] on p-accordion-header "30 Services" at bounding box center [784, 282] width 305 height 30
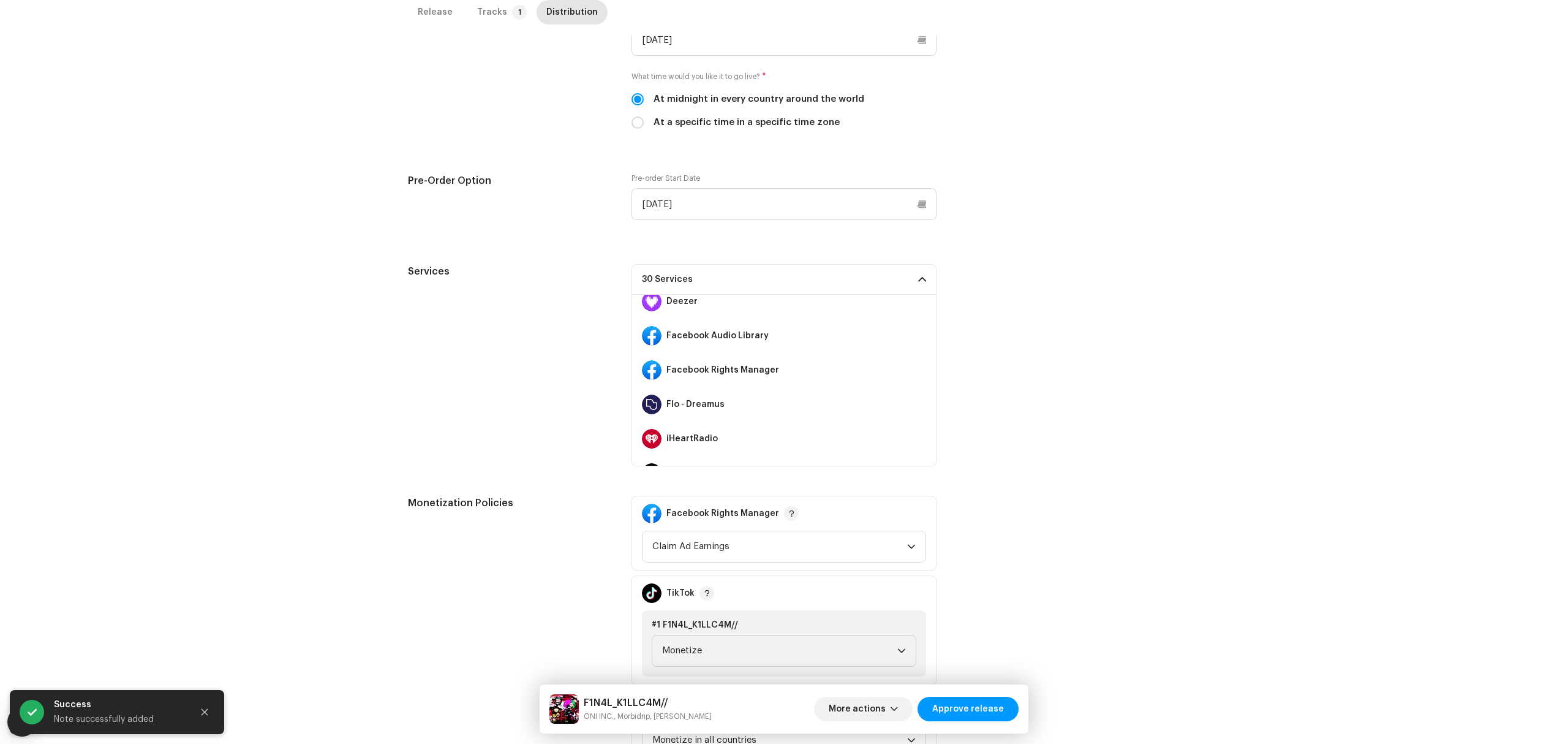
scroll to position [245, 0]
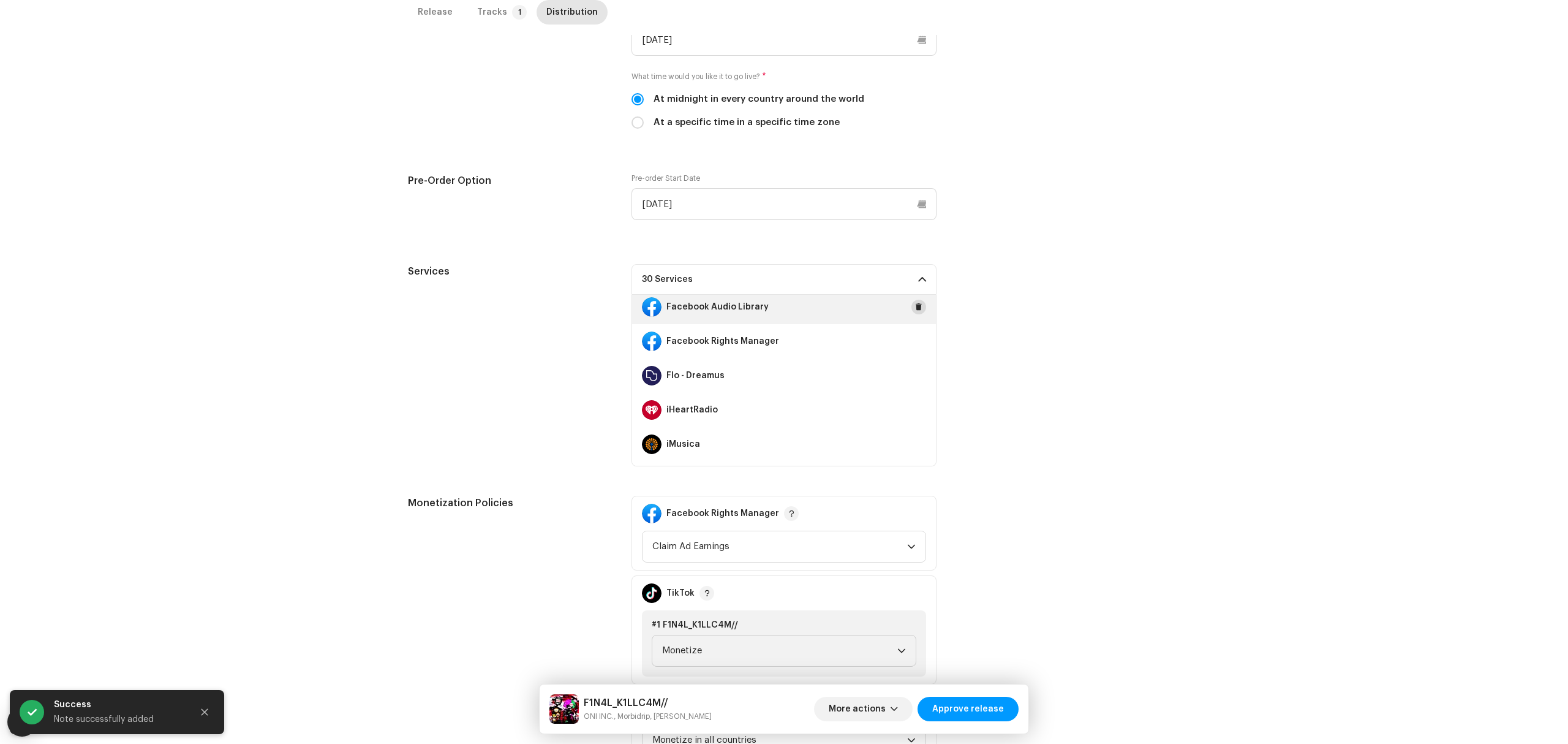
click at [915, 309] on span at bounding box center [918, 307] width 7 height 10
click at [915, 340] on span at bounding box center [918, 341] width 7 height 10
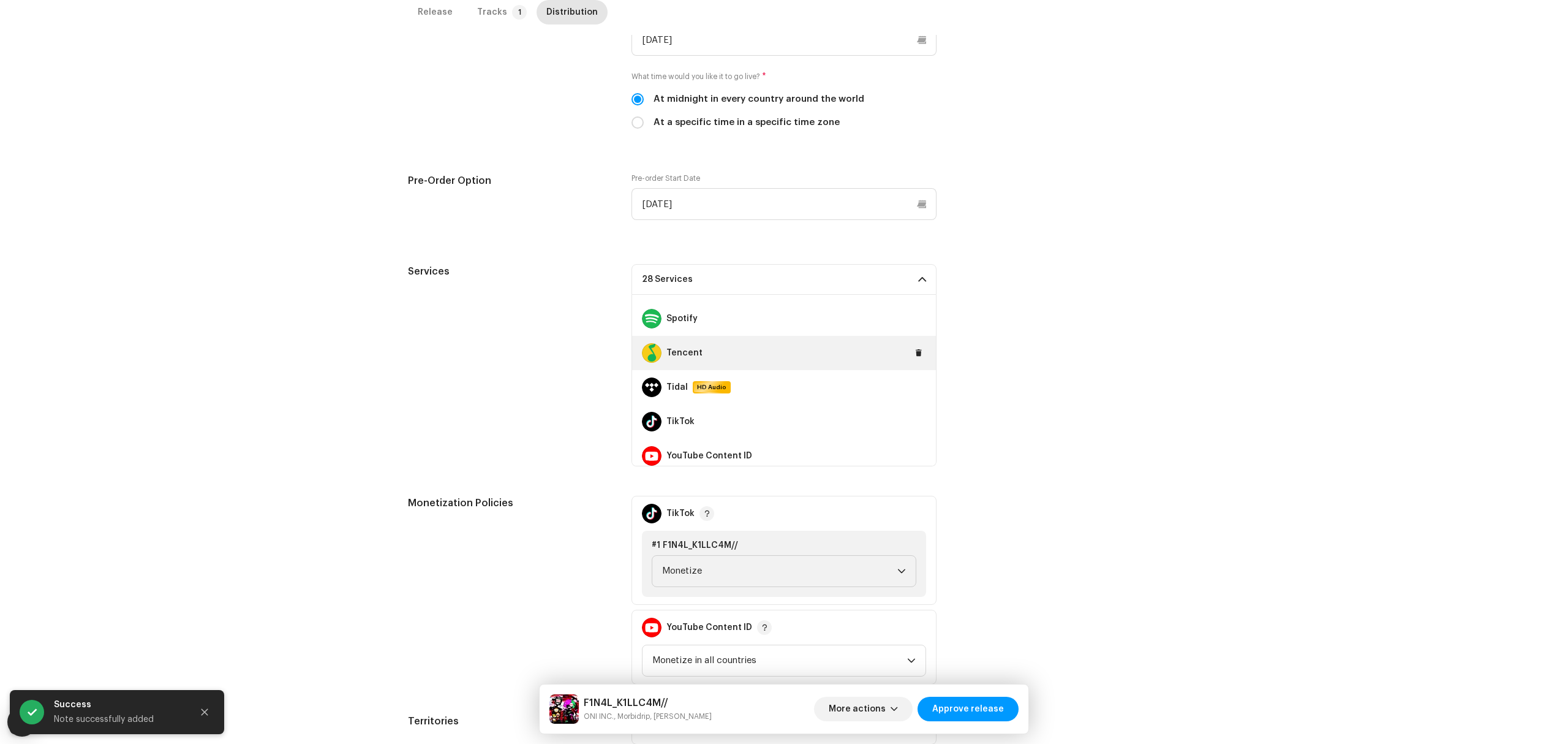
scroll to position [735, 0]
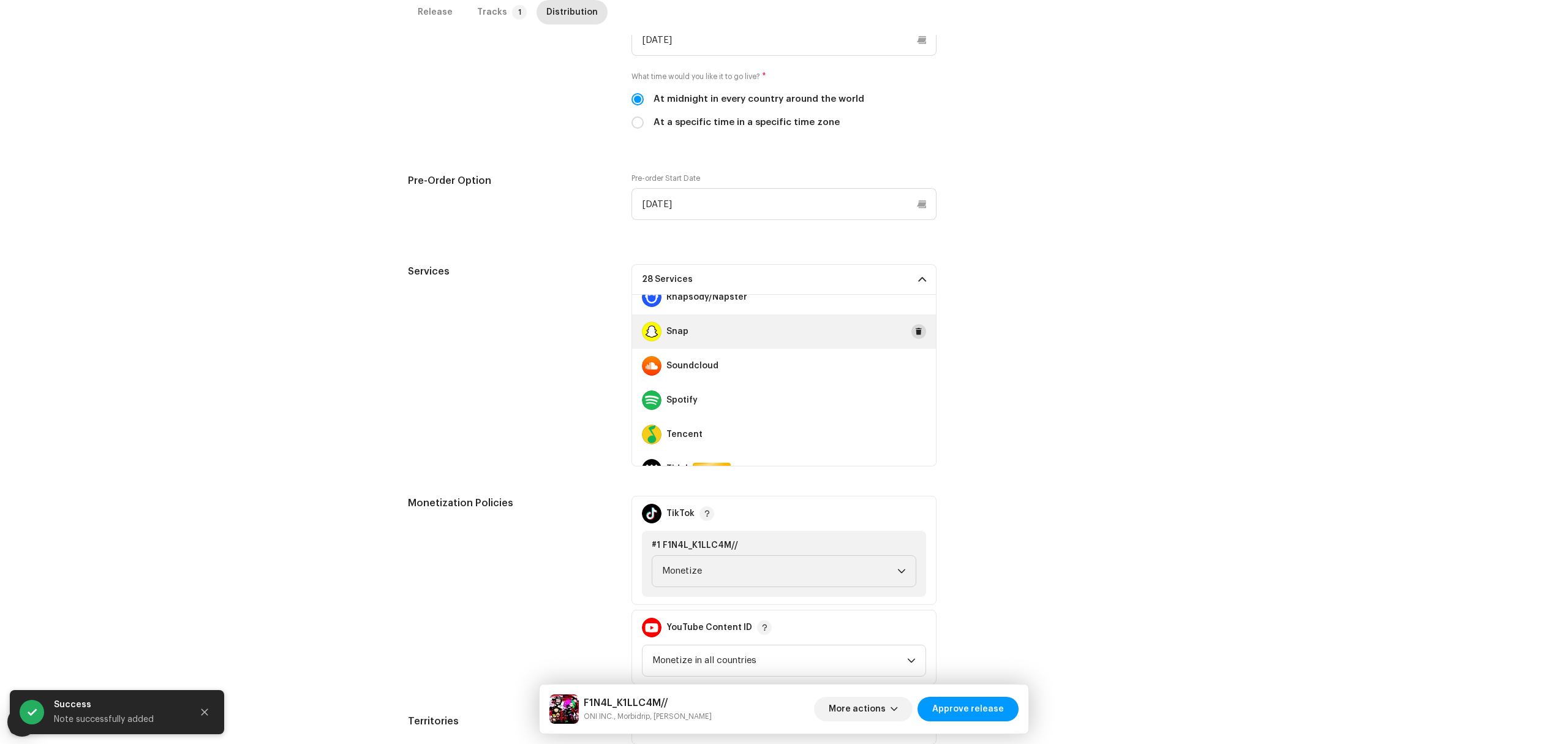
click at [915, 332] on span at bounding box center [918, 331] width 7 height 10
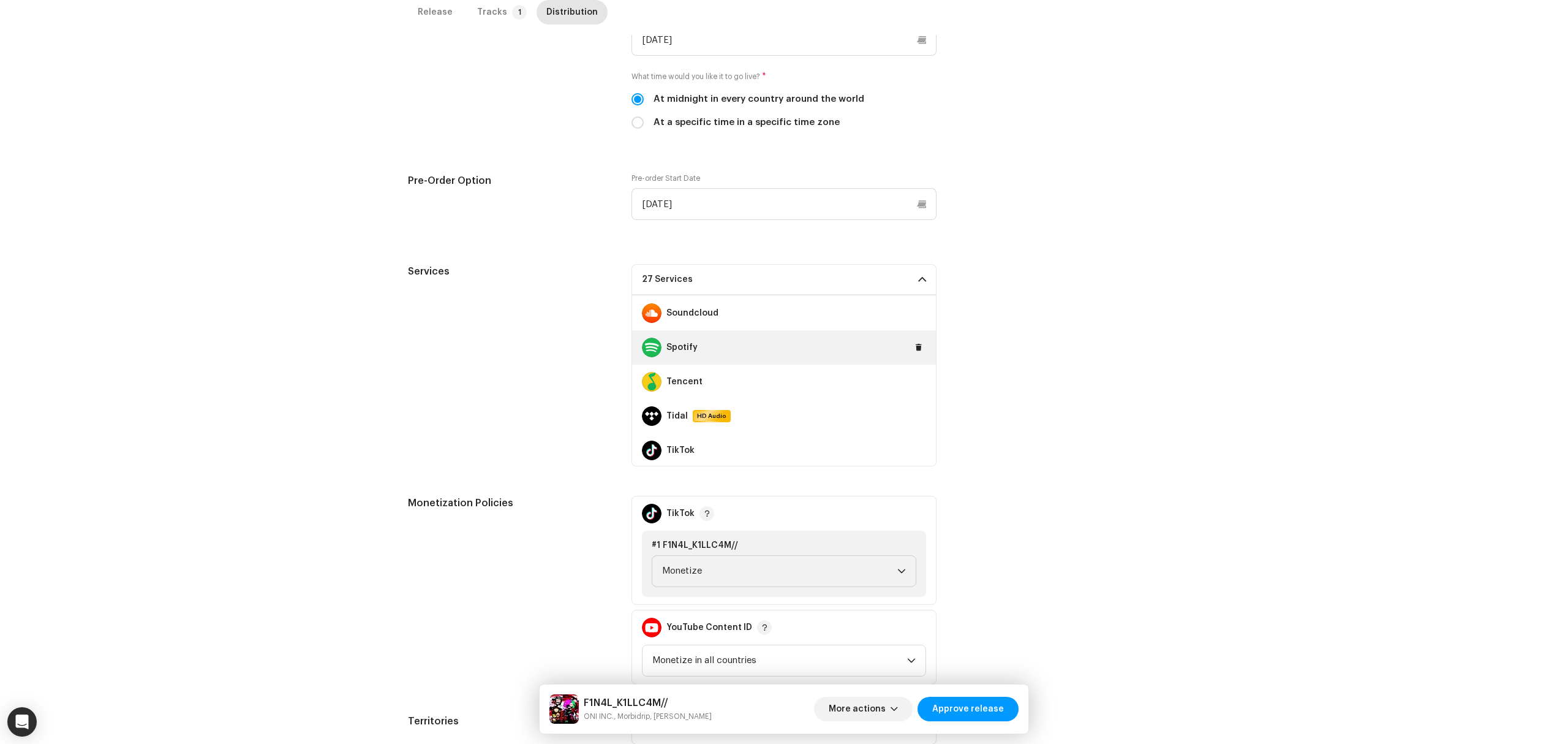
scroll to position [859, 0]
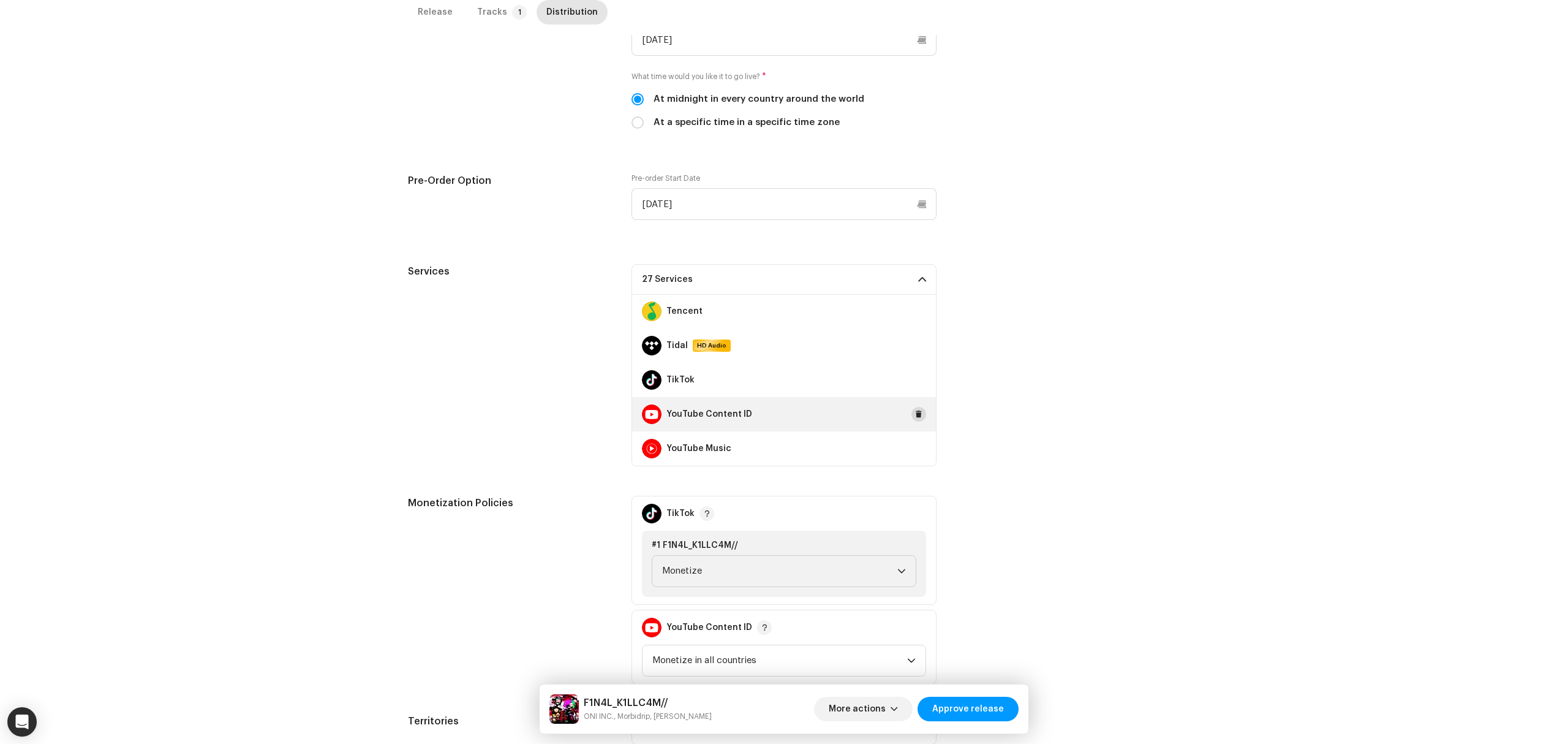
click at [915, 412] on span at bounding box center [918, 414] width 7 height 10
click at [892, 582] on span "Monetize" at bounding box center [779, 570] width 235 height 30
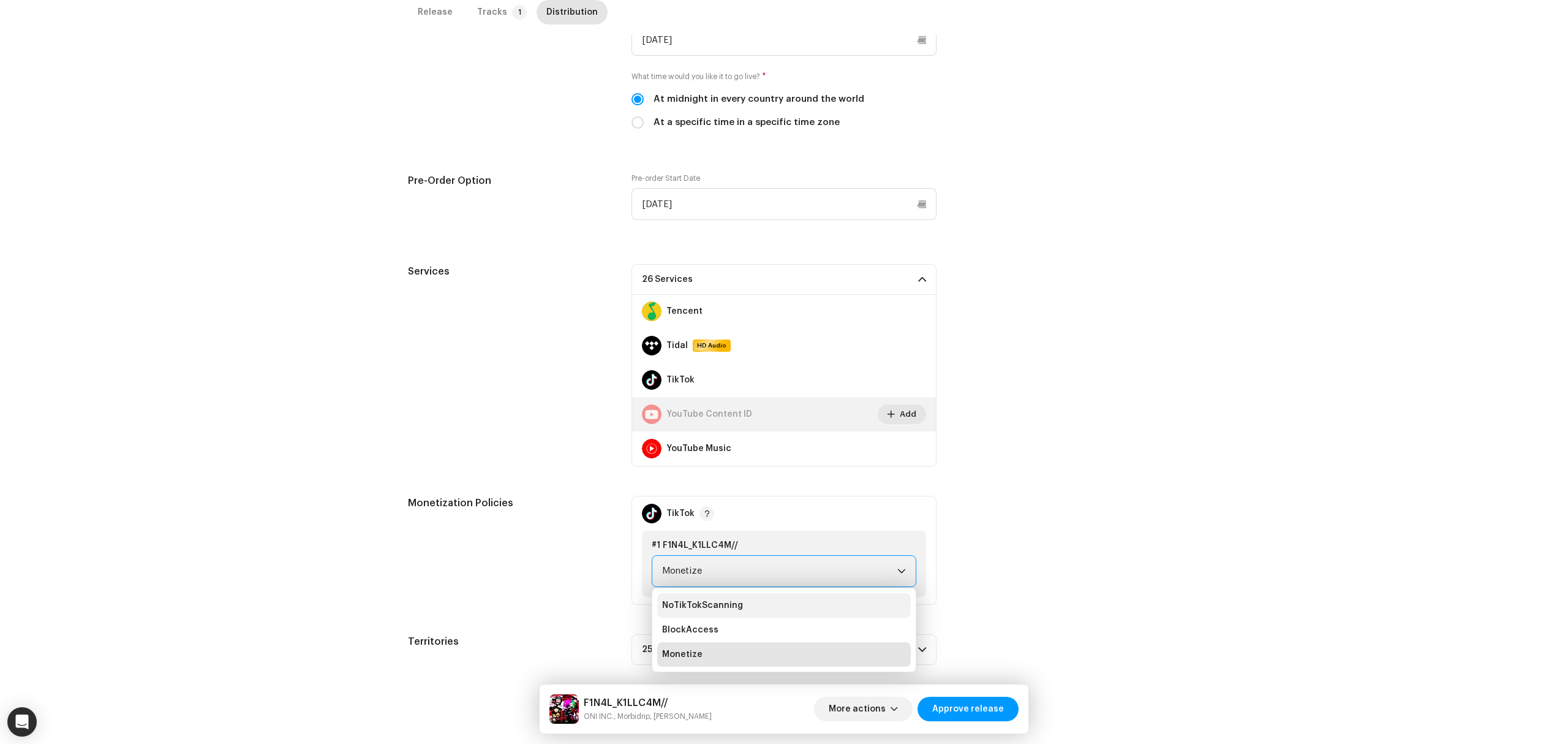
click at [854, 599] on li "NoTikTokScanning" at bounding box center [784, 605] width 254 height 24
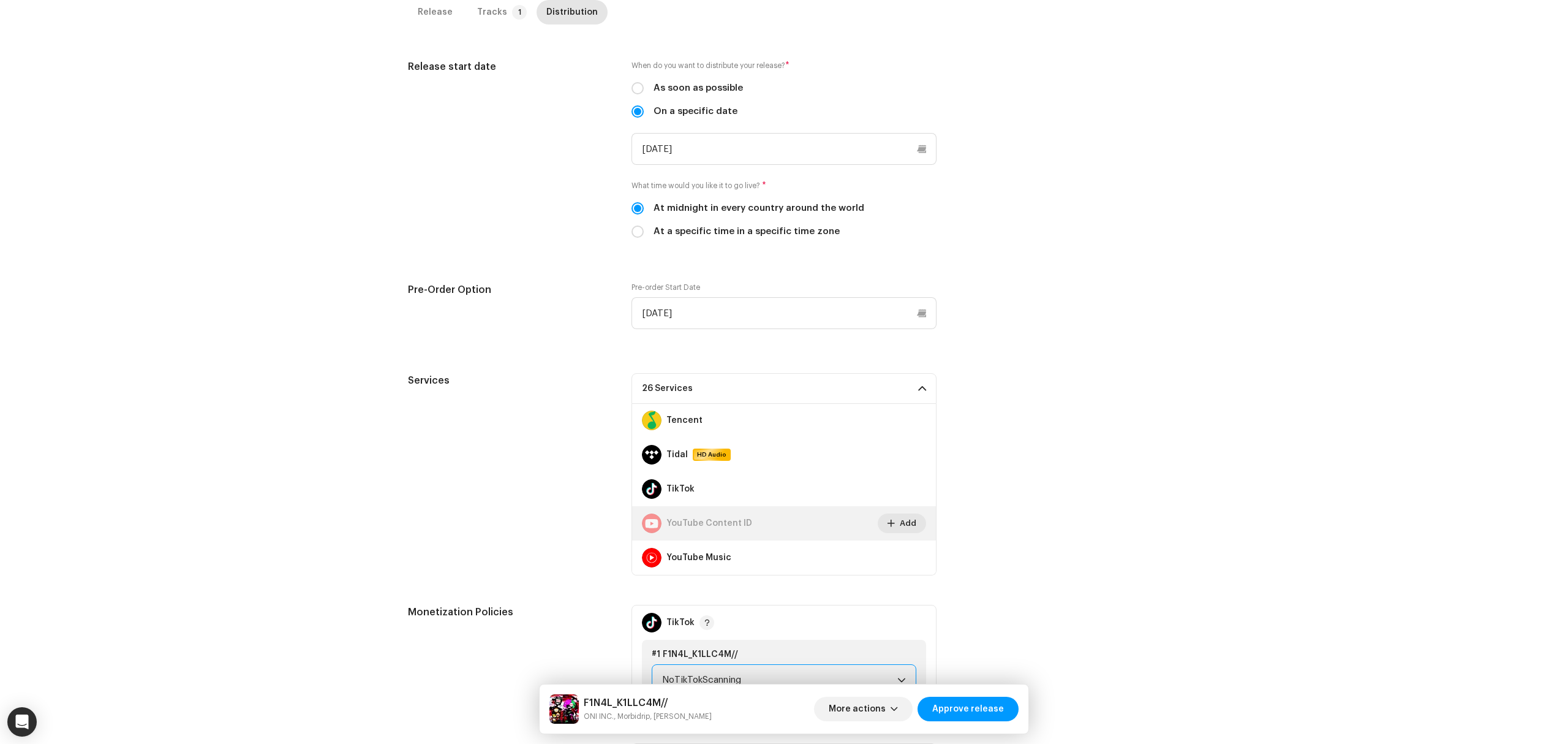
scroll to position [0, 0]
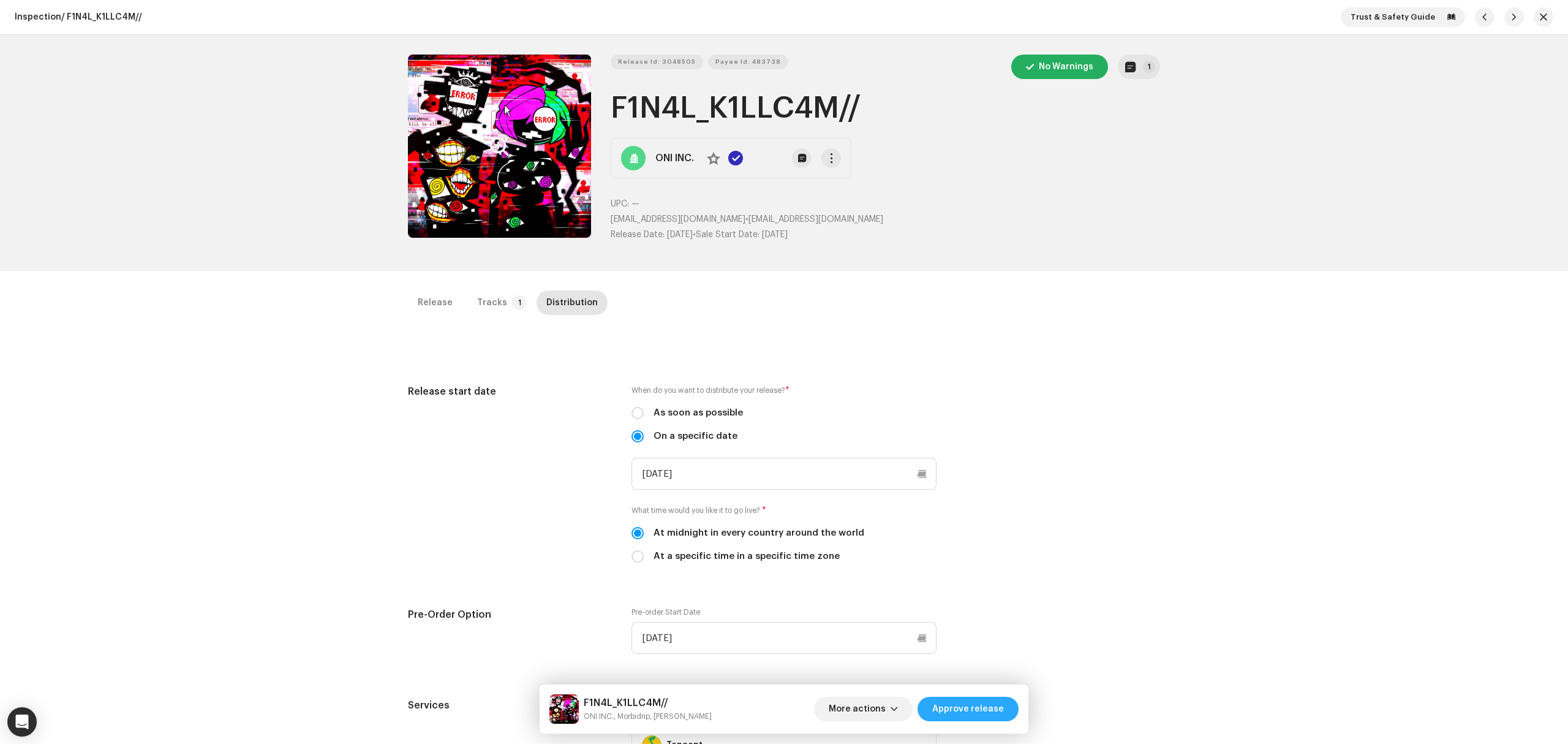
click at [977, 709] on span "Approve release" at bounding box center [968, 708] width 72 height 24
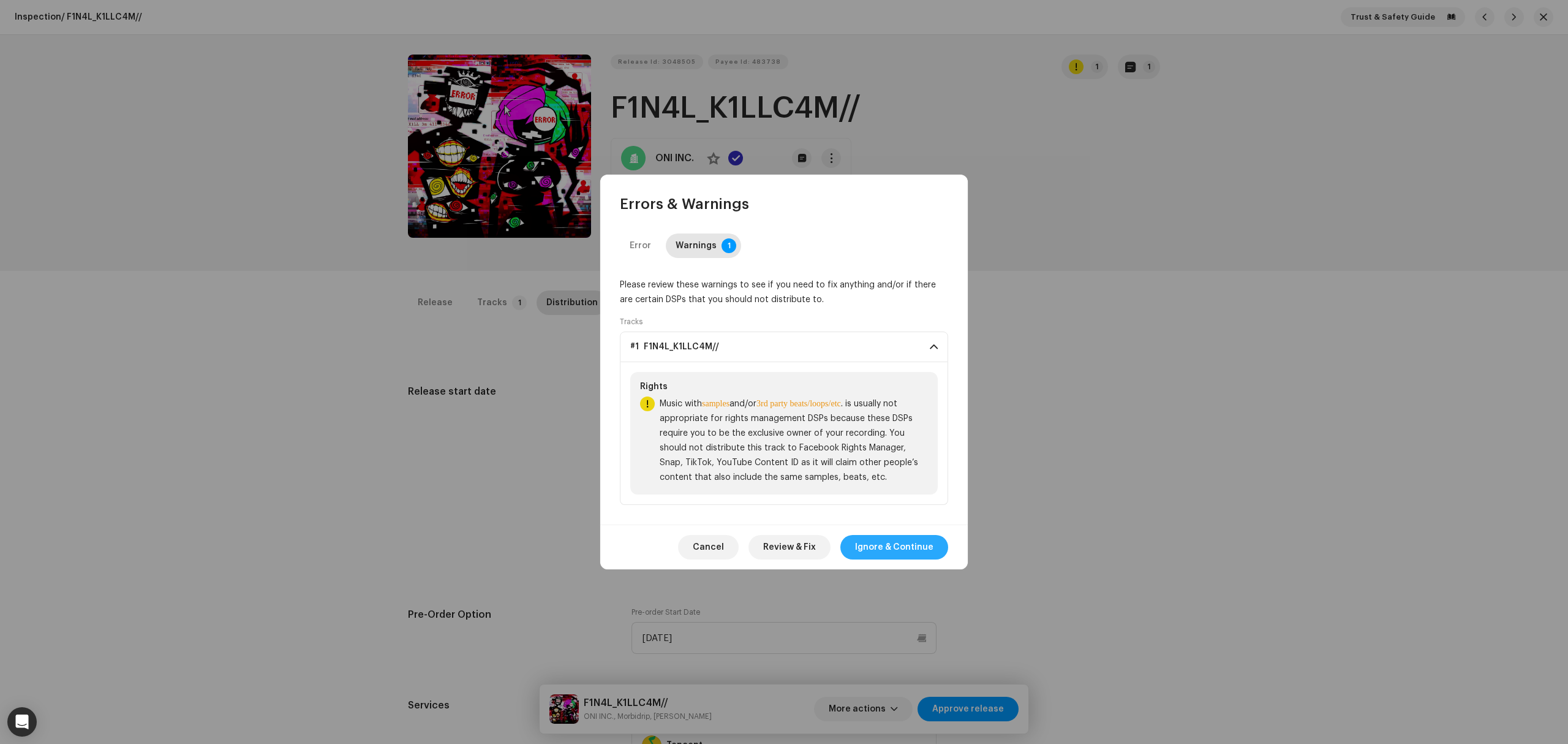
click at [902, 545] on span "Ignore & Continue" at bounding box center [894, 547] width 79 height 24
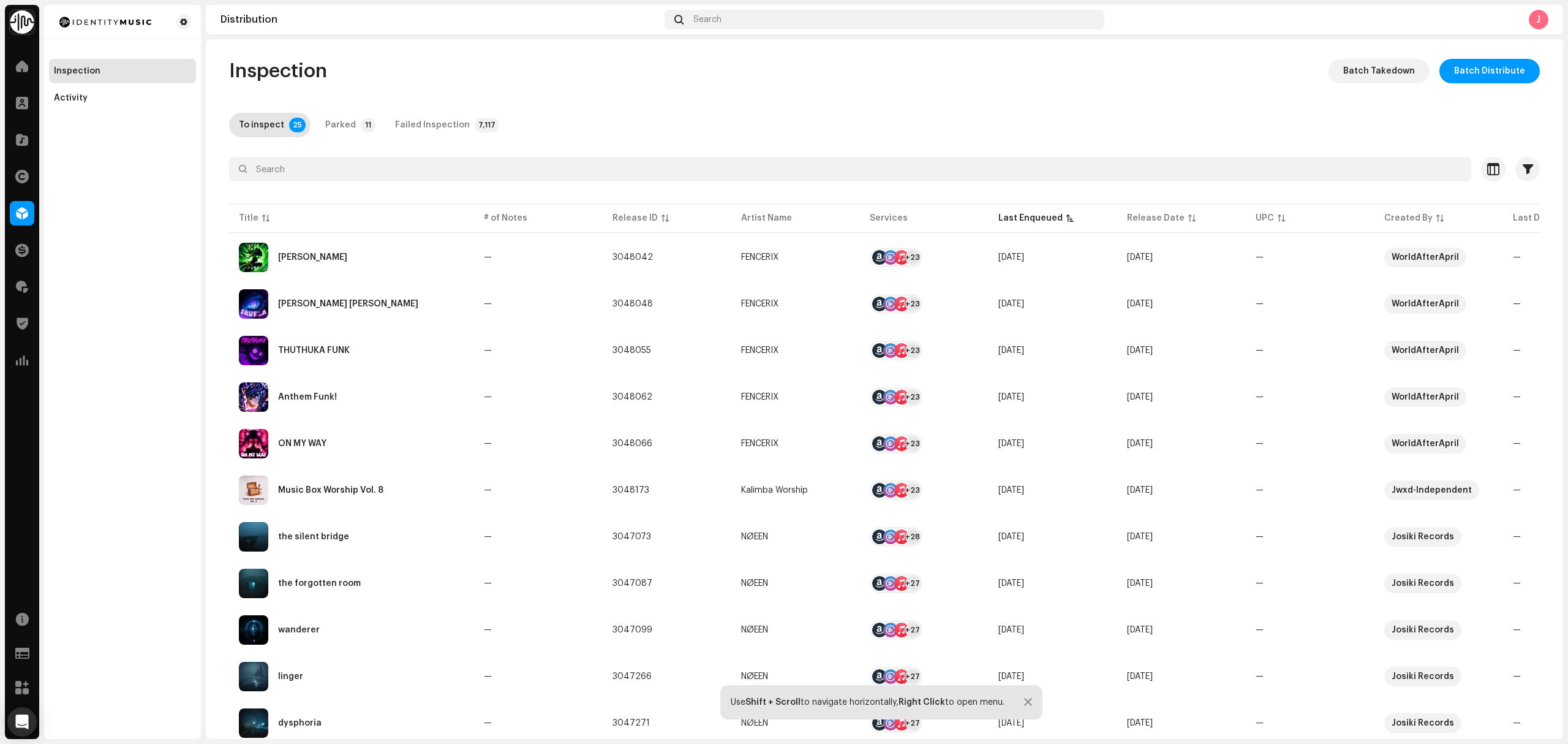
click at [171, 461] on div "Inspection Activity" at bounding box center [122, 372] width 156 height 734
click at [423, 266] on div "Ella Funk" at bounding box center [351, 258] width 225 height 30
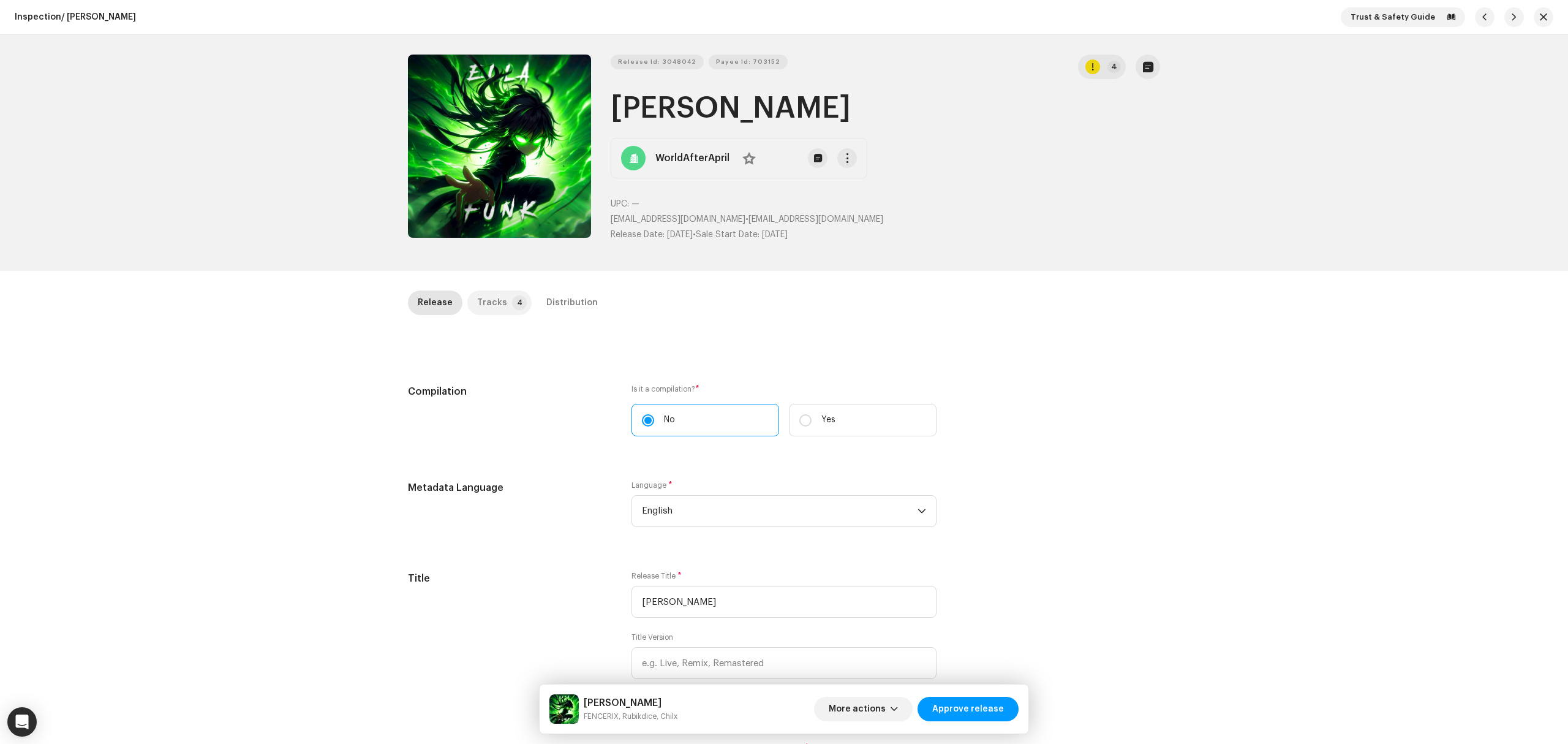
click at [486, 301] on div "Tracks" at bounding box center [492, 302] width 30 height 24
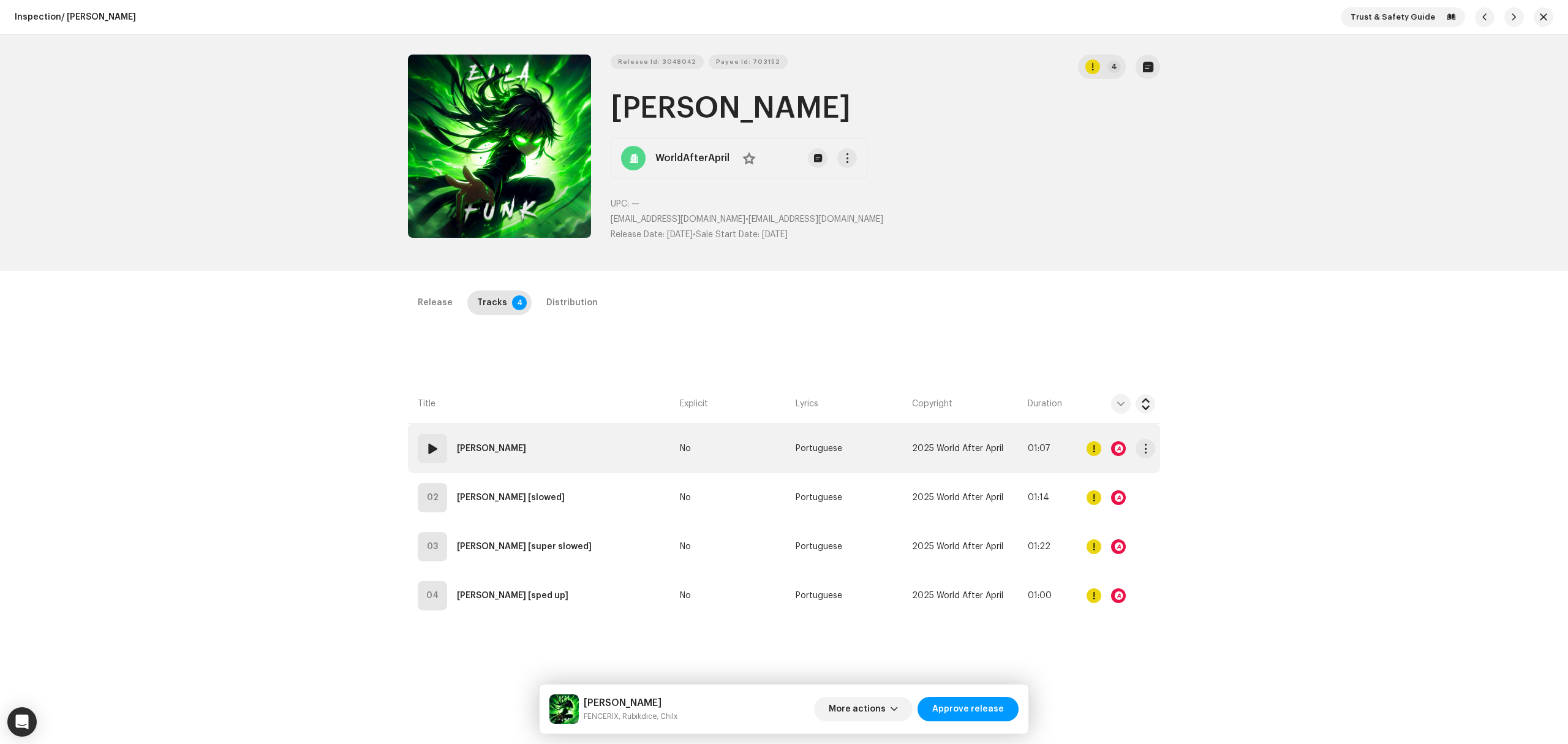
click at [538, 439] on td "01 Ella Funk" at bounding box center [541, 448] width 267 height 49
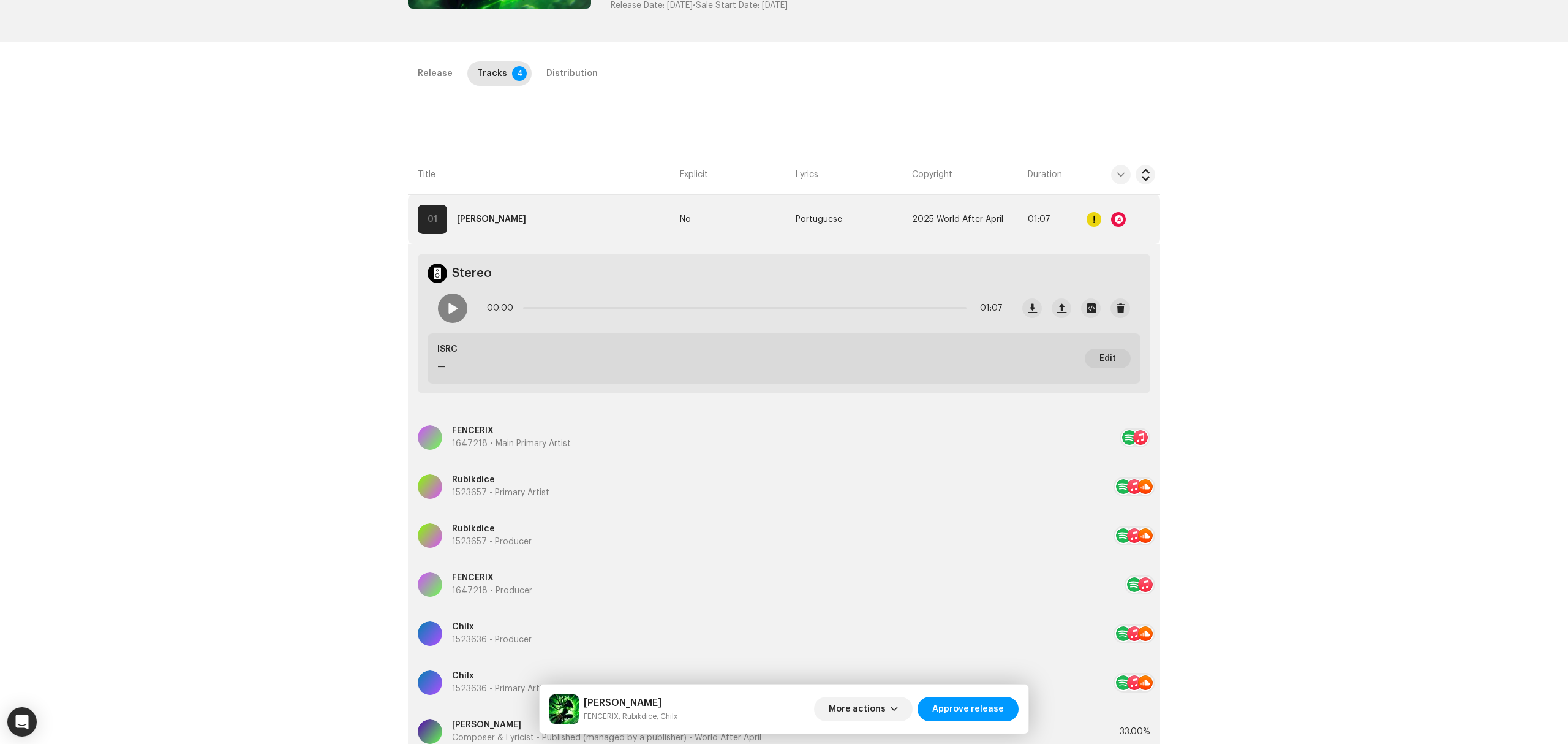
scroll to position [245, 0]
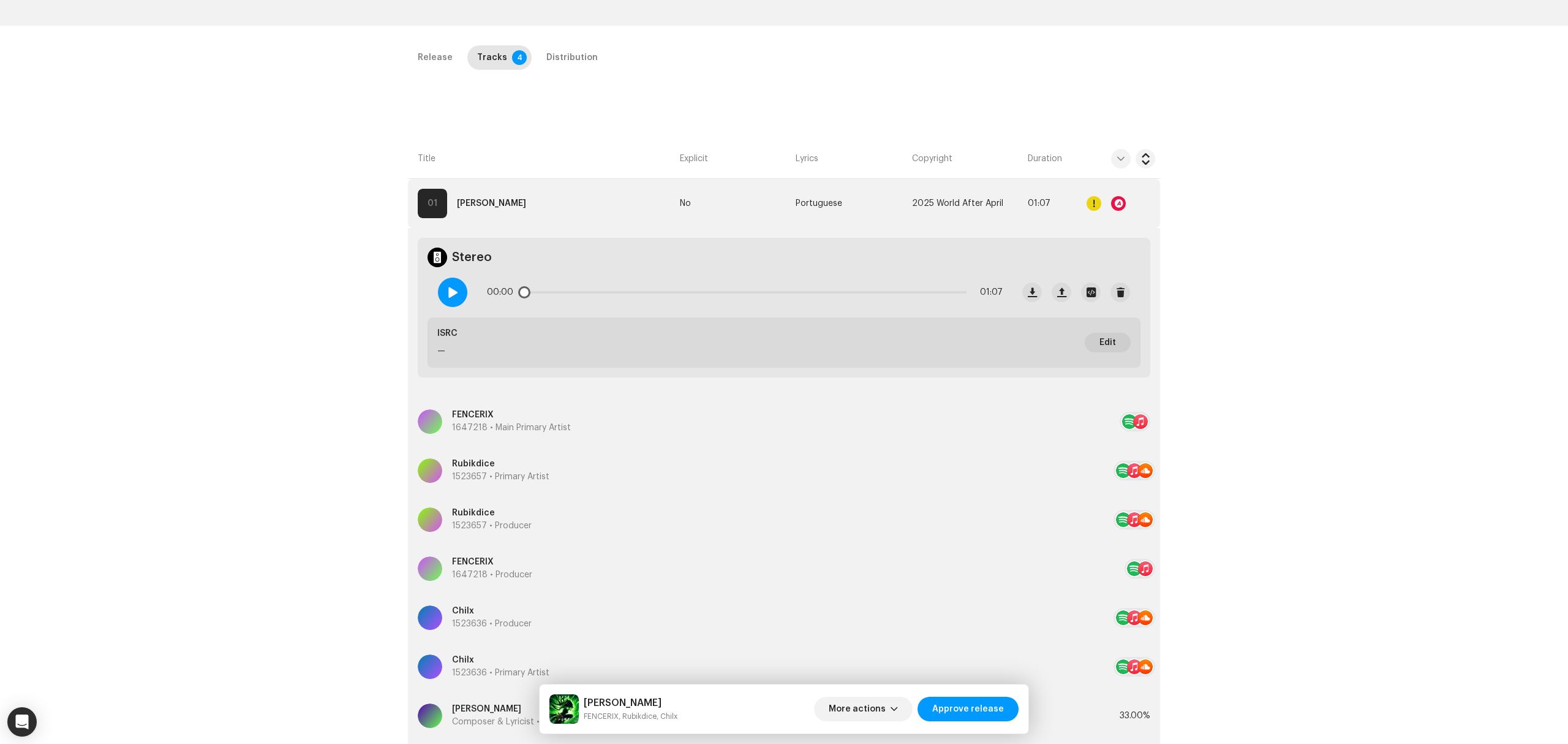
click at [461, 293] on div at bounding box center [452, 292] width 30 height 30
click at [518, 295] on div "00:01 01:07" at bounding box center [744, 291] width 515 height 24
drag, startPoint x: 526, startPoint y: 291, endPoint x: 679, endPoint y: 288, distance: 153.0
click at [650, 288] on span at bounding box center [644, 292] width 12 height 12
click at [1116, 199] on div at bounding box center [1118, 203] width 15 height 15
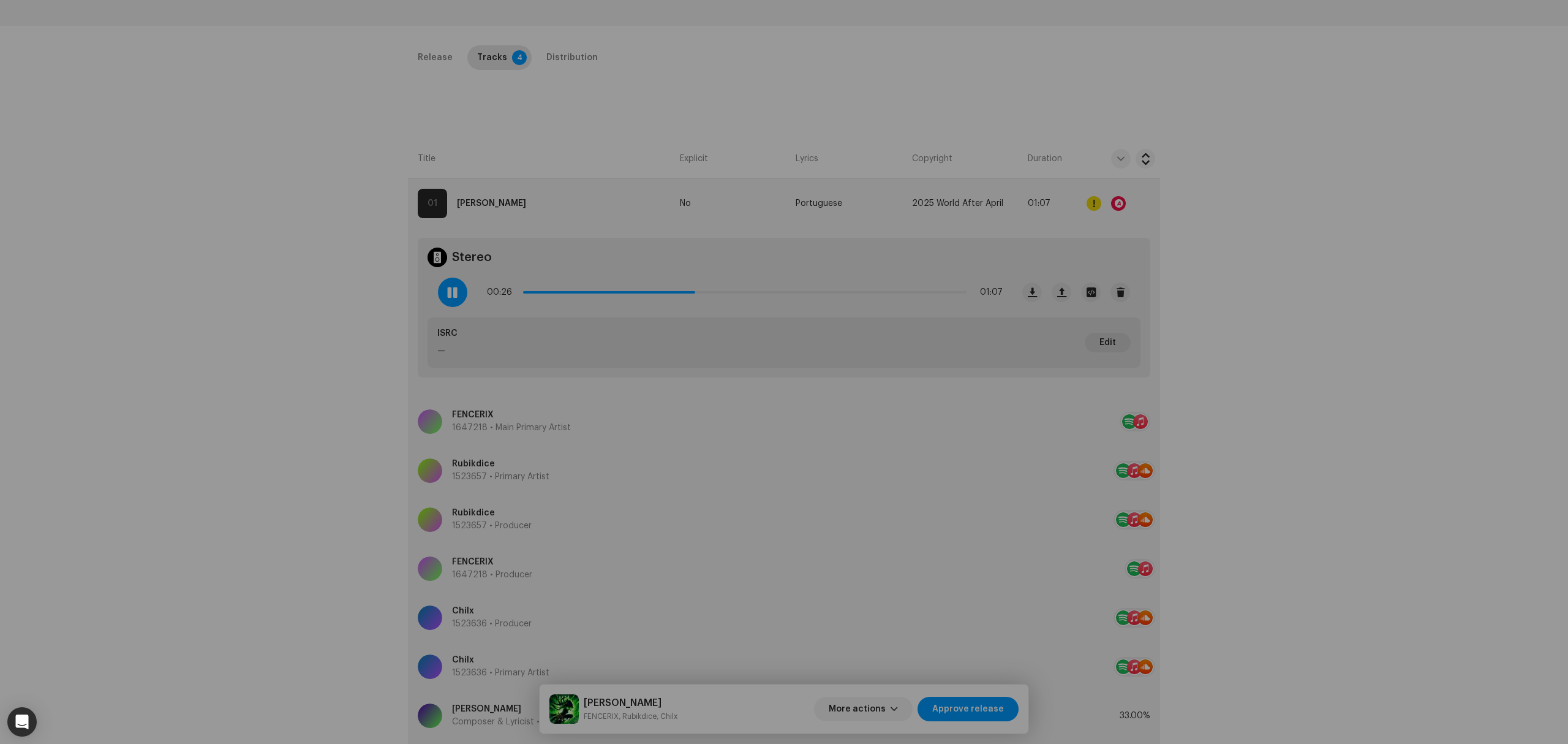
click at [1122, 202] on div "Audio Recognition by Remix/Sample 99 Cover Song 4 All results require review/li…" at bounding box center [784, 372] width 1568 height 744
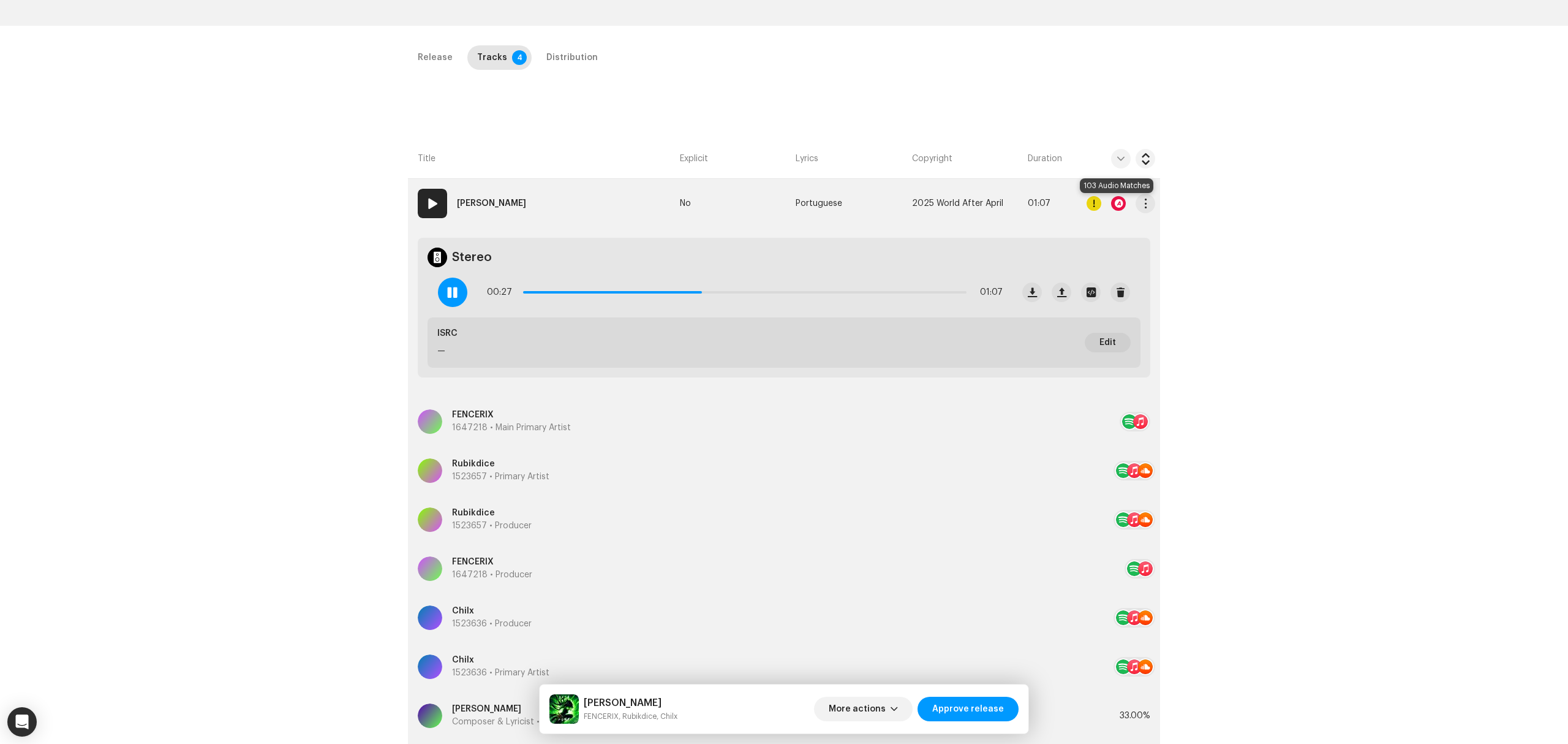
click at [1113, 204] on div at bounding box center [1118, 203] width 15 height 15
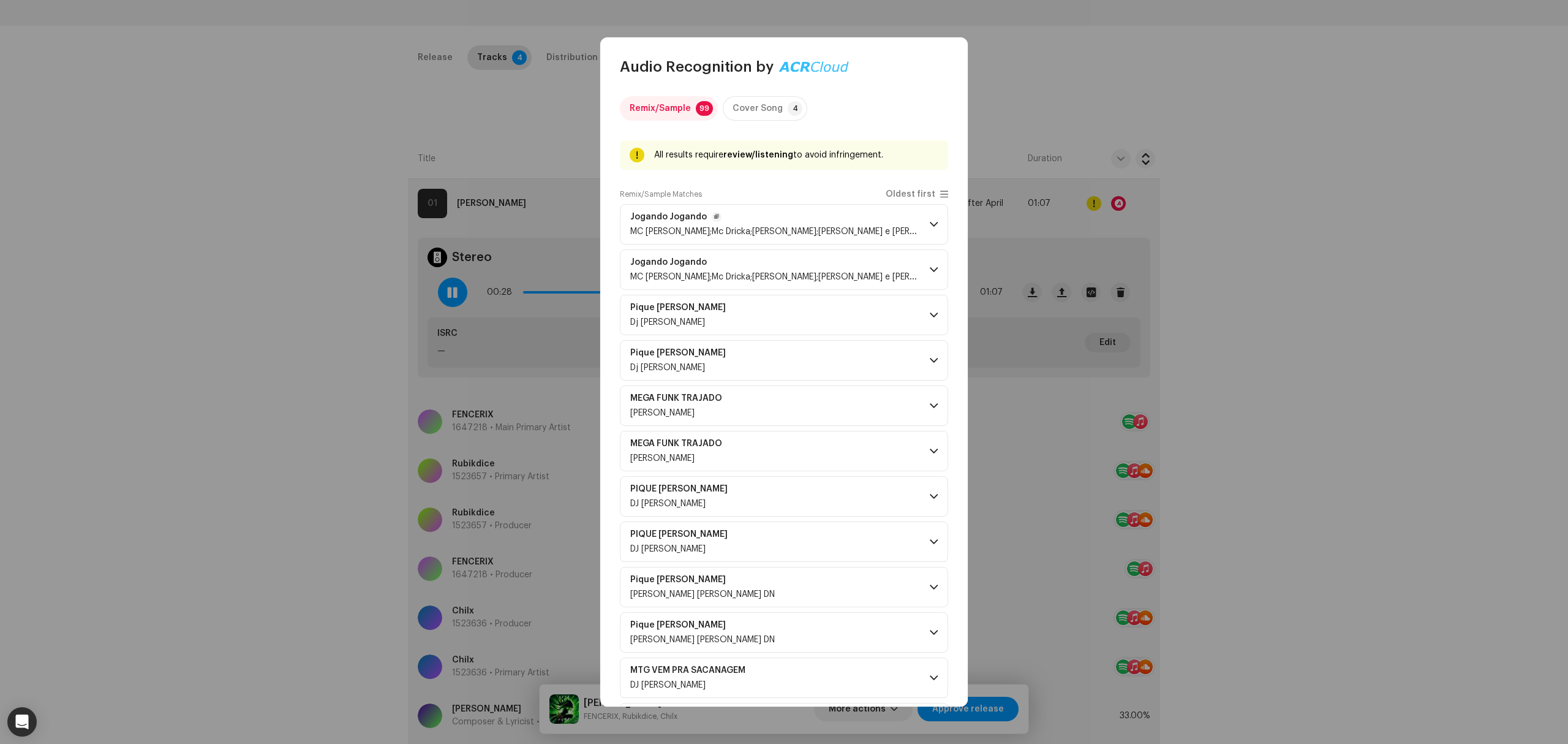
click at [794, 227] on span "MC Rick;Mc Dricka;MC Levin;Mcs Kelvin e Weslley" at bounding box center [793, 231] width 326 height 9
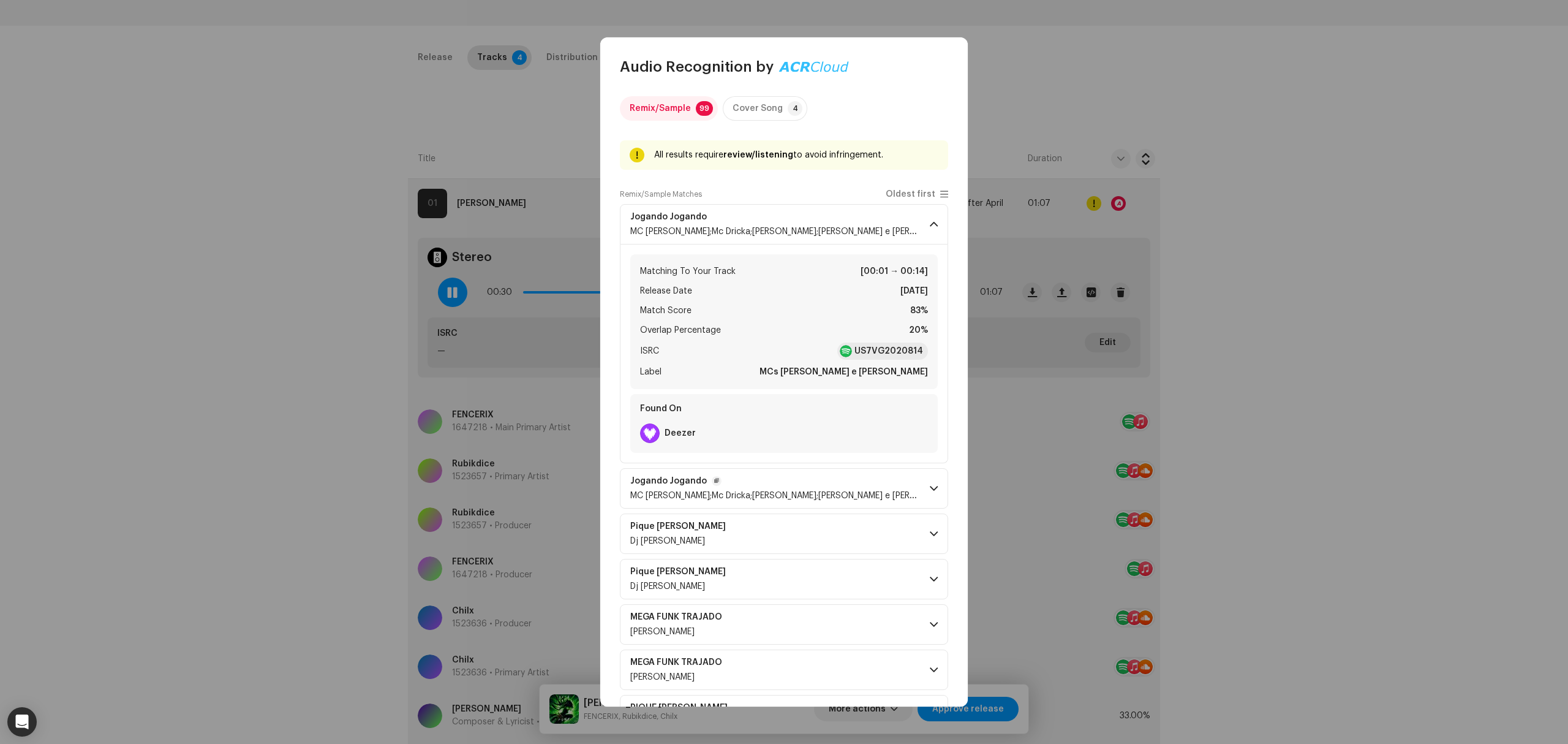
click at [792, 485] on span "Jogando Jogando" at bounding box center [775, 481] width 290 height 10
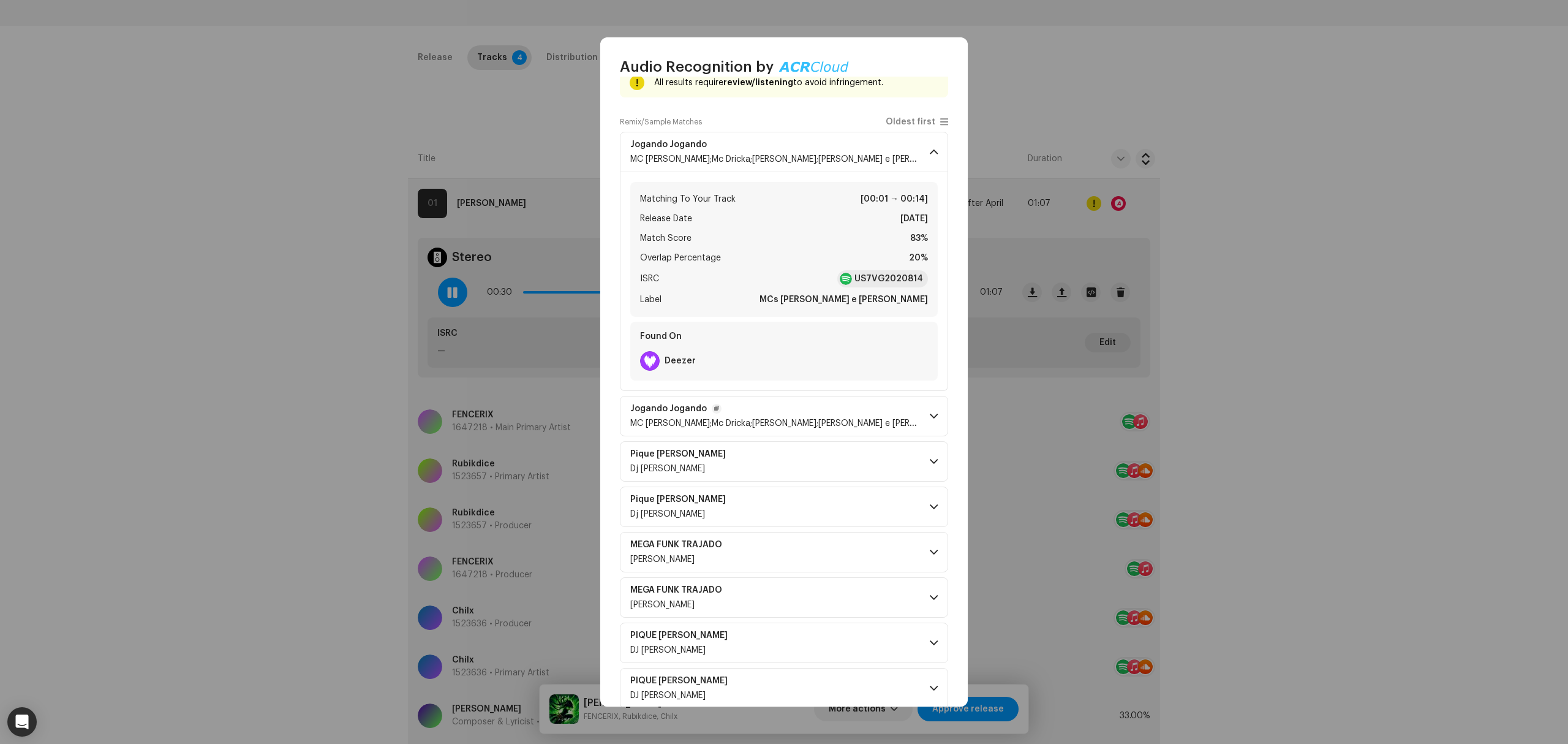
scroll to position [163, 0]
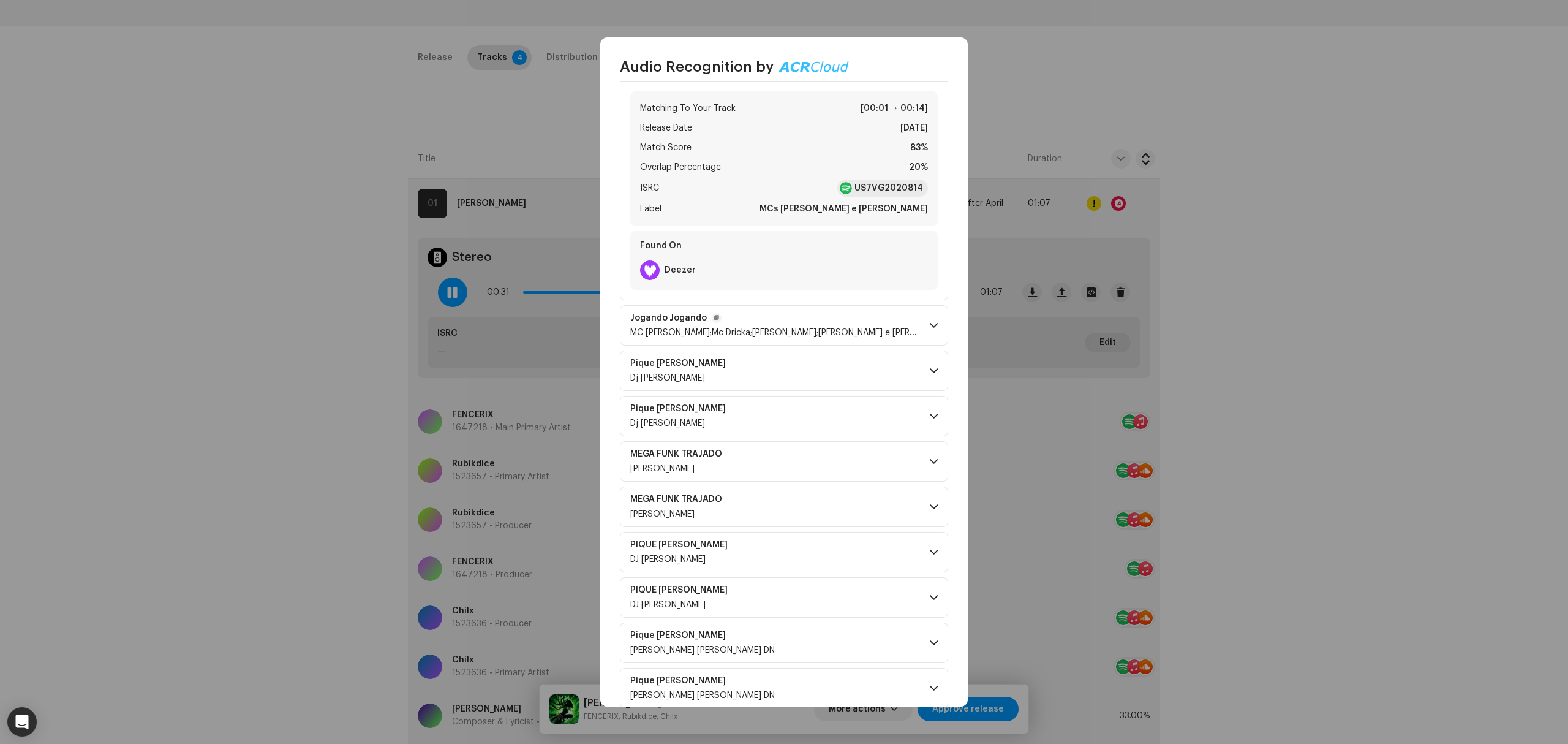
click at [780, 333] on span "MC Rick;Mc Dricka;MC Levin;Mcs Kelvin e Weslley" at bounding box center [793, 333] width 326 height 9
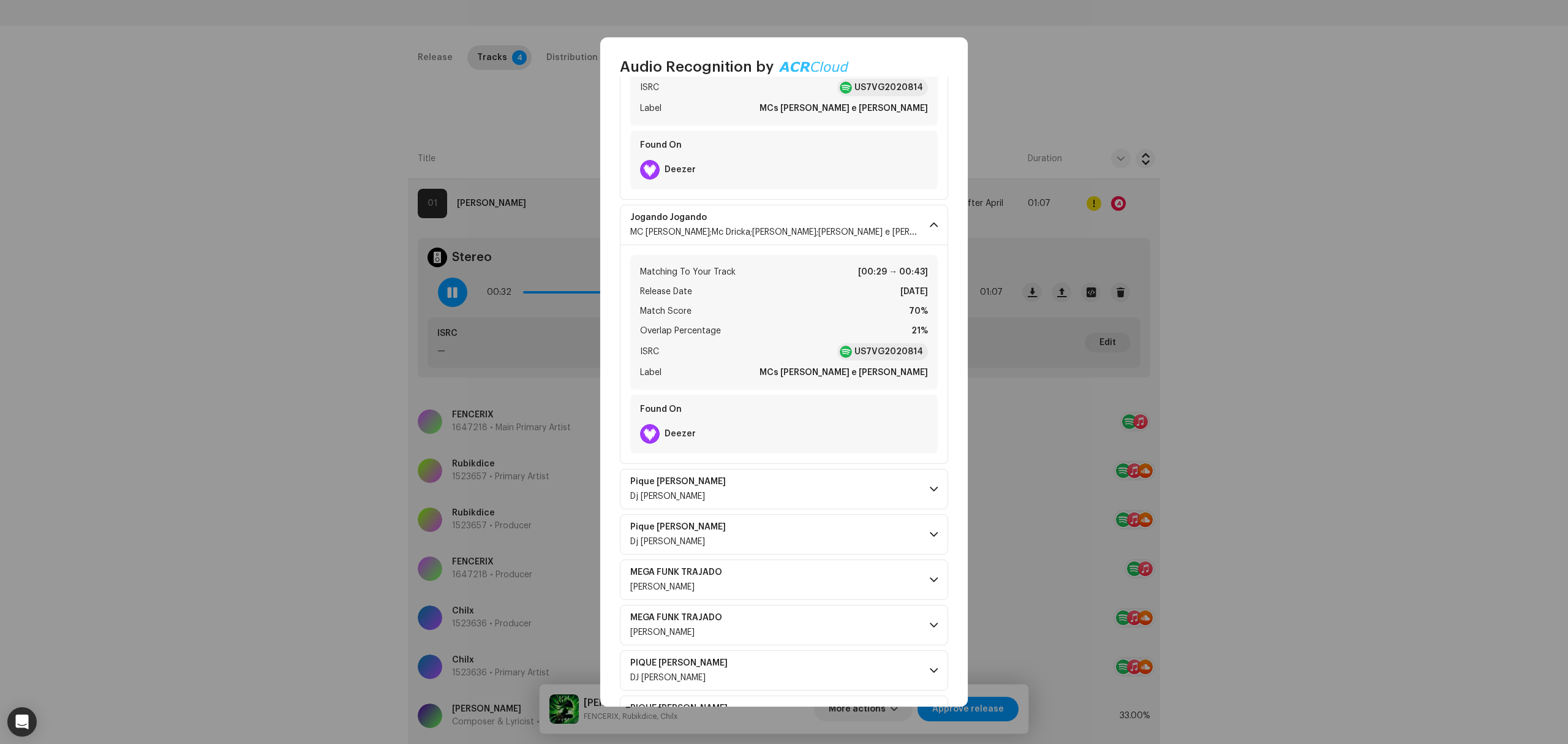
scroll to position [408, 0]
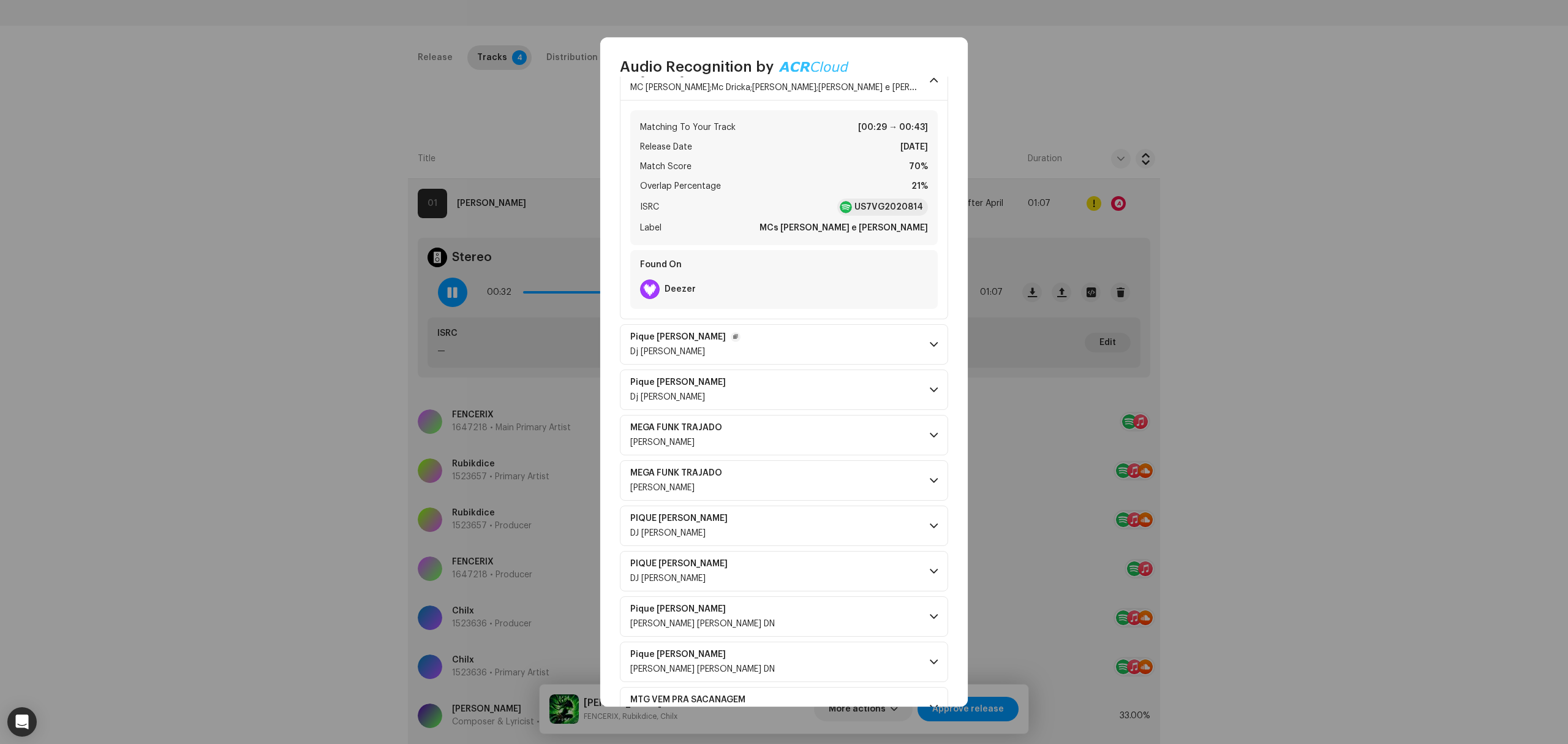
click at [776, 354] on p-accordion-header "Pique De Favela Dj Gui Marques" at bounding box center [784, 344] width 329 height 41
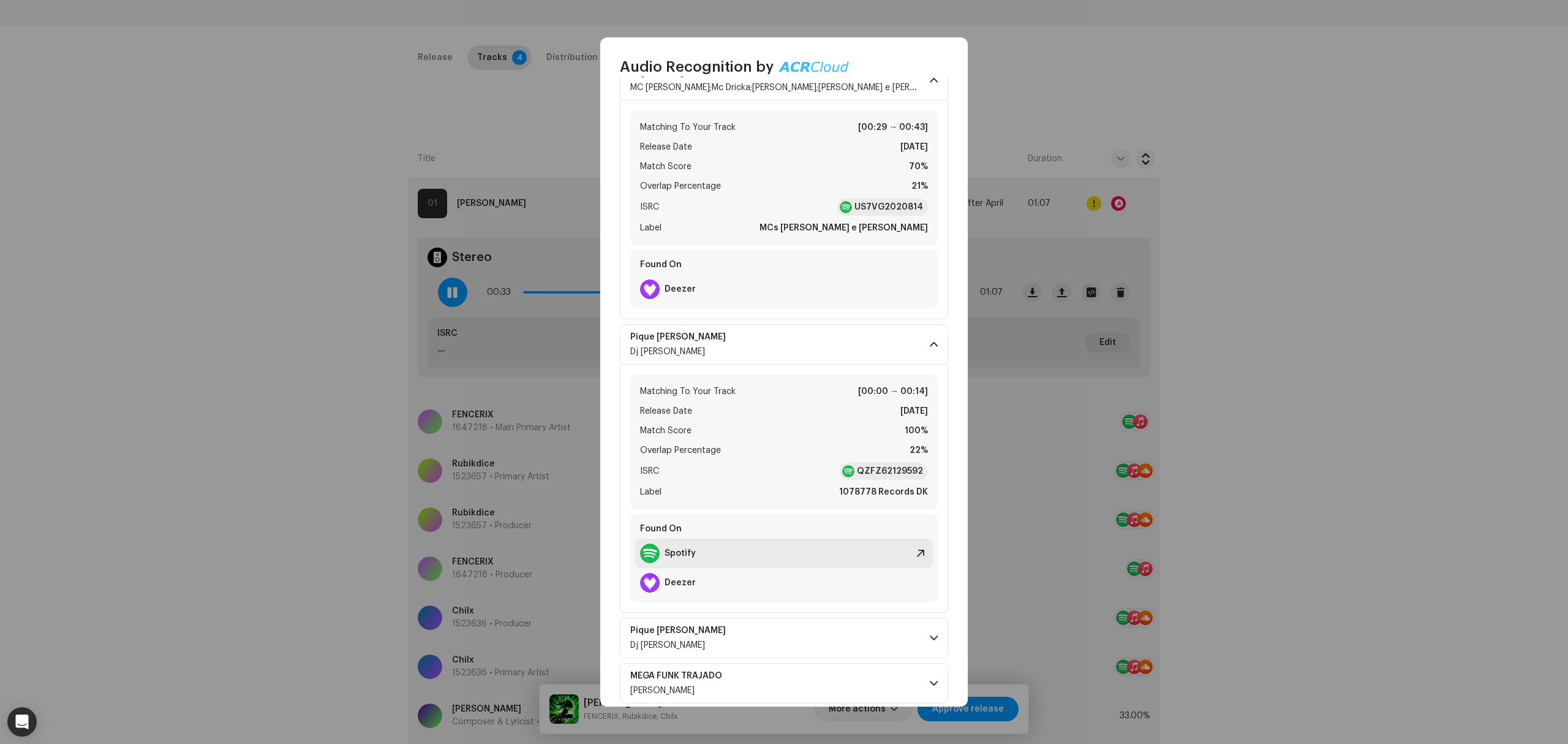
click at [714, 549] on div "Spotify" at bounding box center [784, 553] width 297 height 30
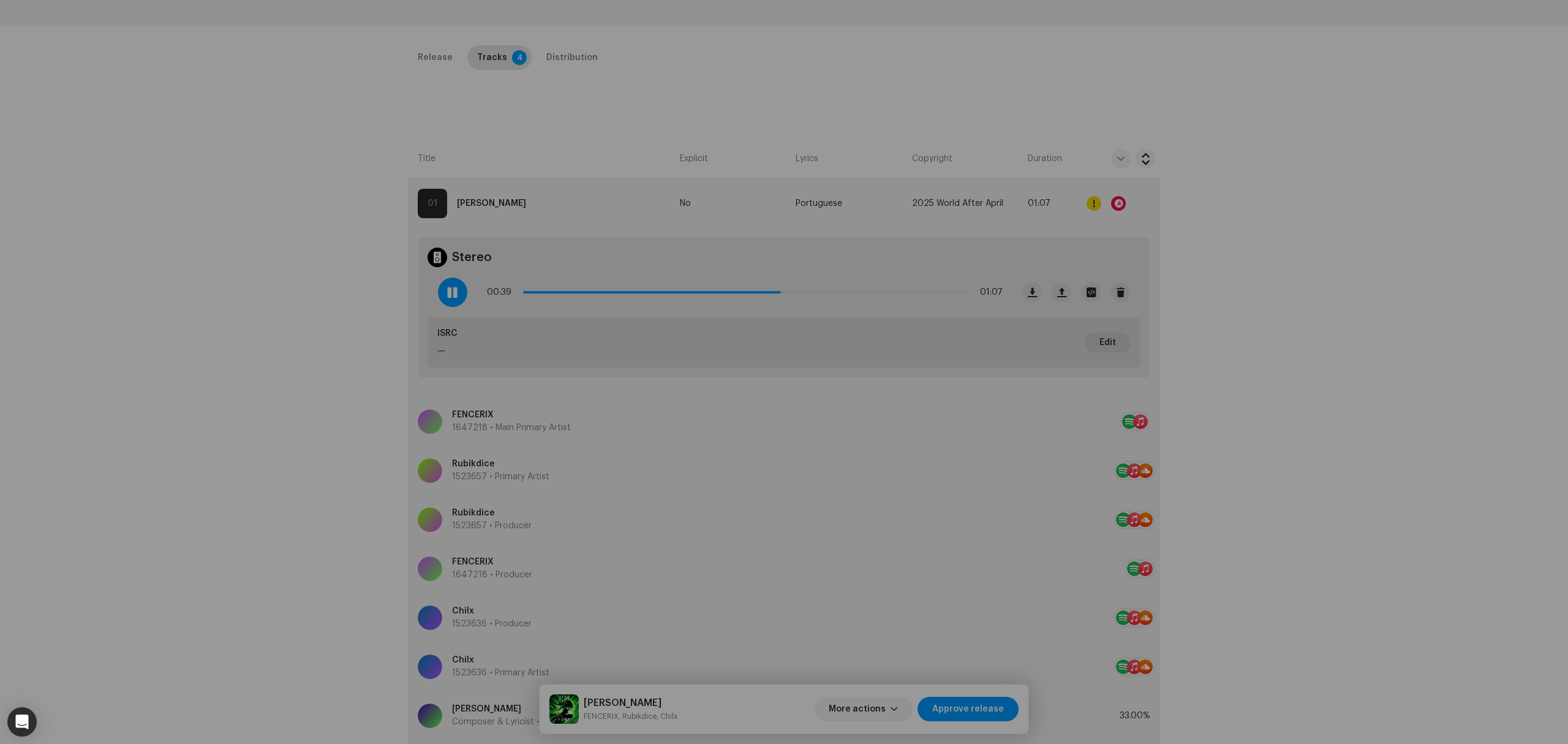
click at [440, 294] on div "Audio Recognition by Remix/Sample 99 Cover Song 4 All results require review/li…" at bounding box center [784, 372] width 1568 height 744
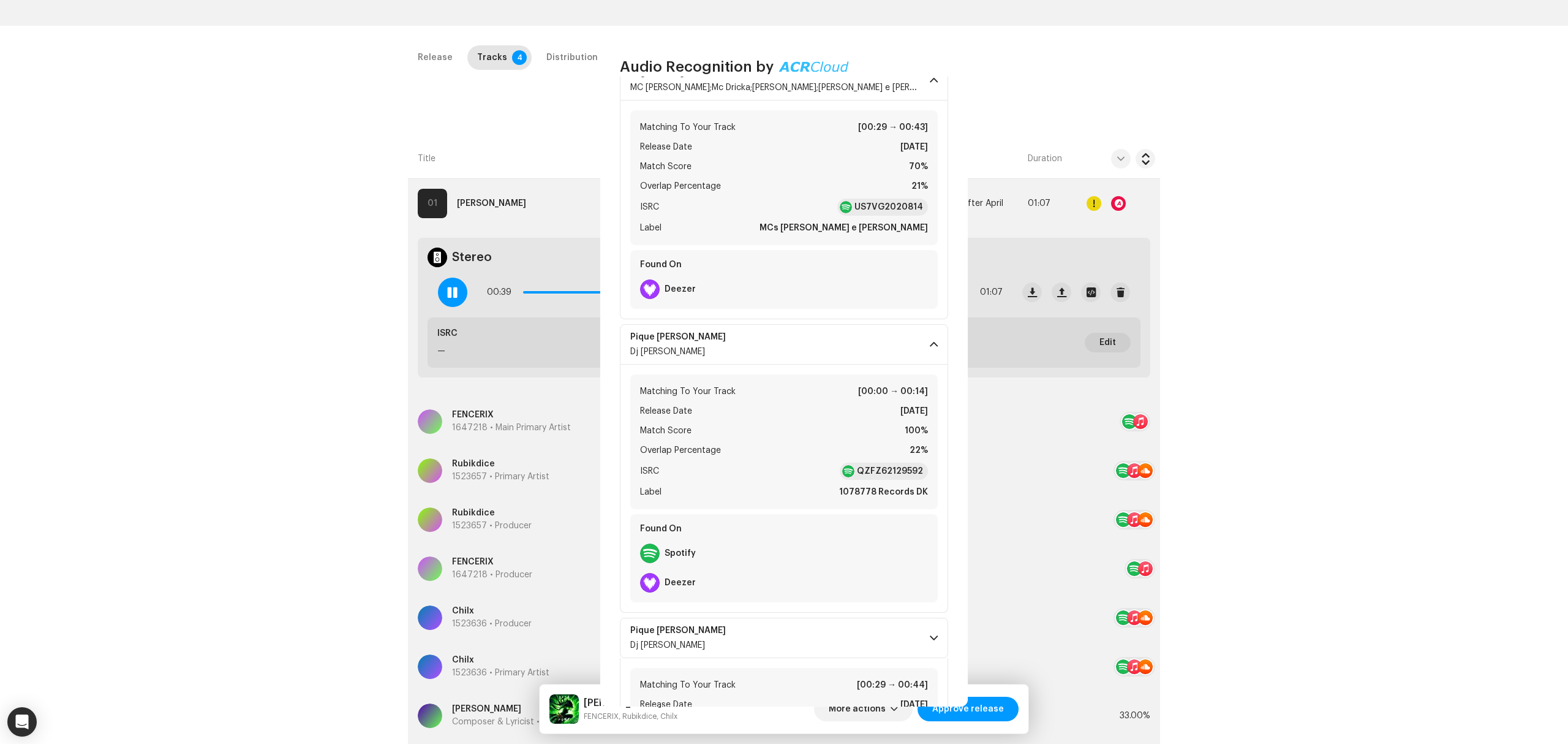
click at [454, 291] on span at bounding box center [452, 292] width 10 height 10
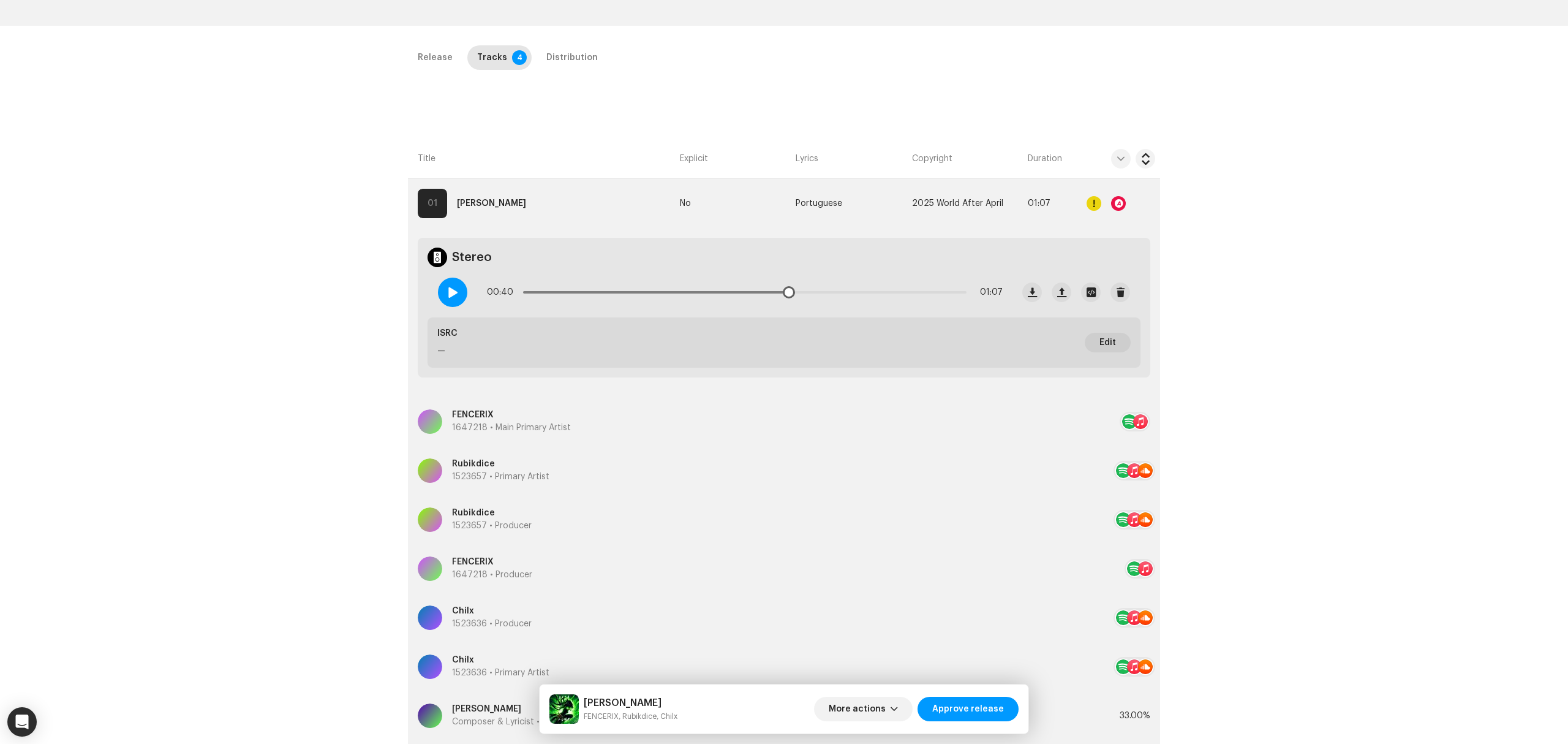
click at [442, 300] on div at bounding box center [452, 292] width 30 height 30
drag, startPoint x: 787, startPoint y: 291, endPoint x: 955, endPoint y: 299, distance: 168.2
click at [955, 299] on div "01:05 01:07" at bounding box center [744, 291] width 515 height 24
click at [1147, 192] on re-m-actions-button at bounding box center [1144, 203] width 19 height 24
click at [1144, 207] on span "button" at bounding box center [1146, 203] width 9 height 10
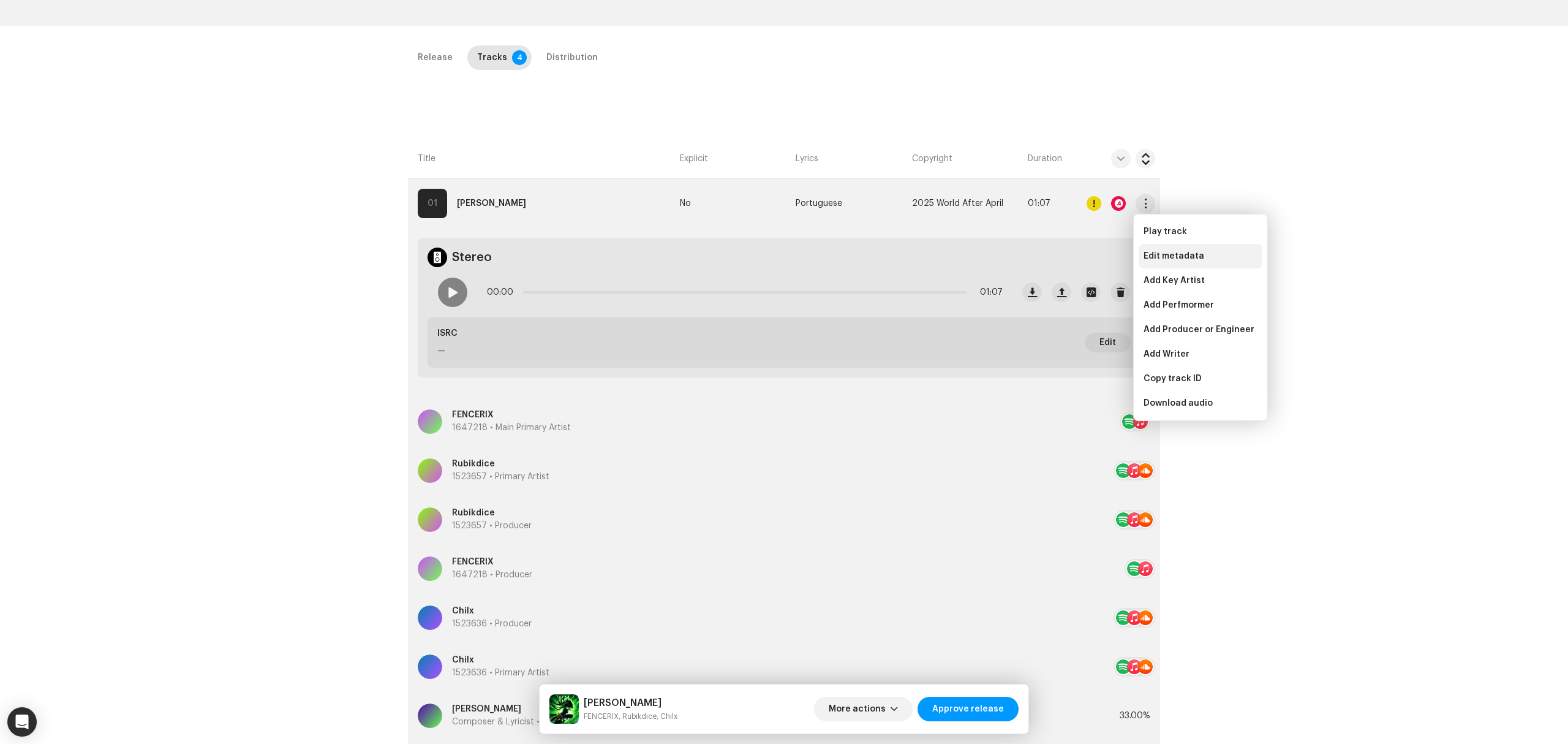
click at [1158, 259] on span "Edit metadata" at bounding box center [1174, 256] width 61 height 10
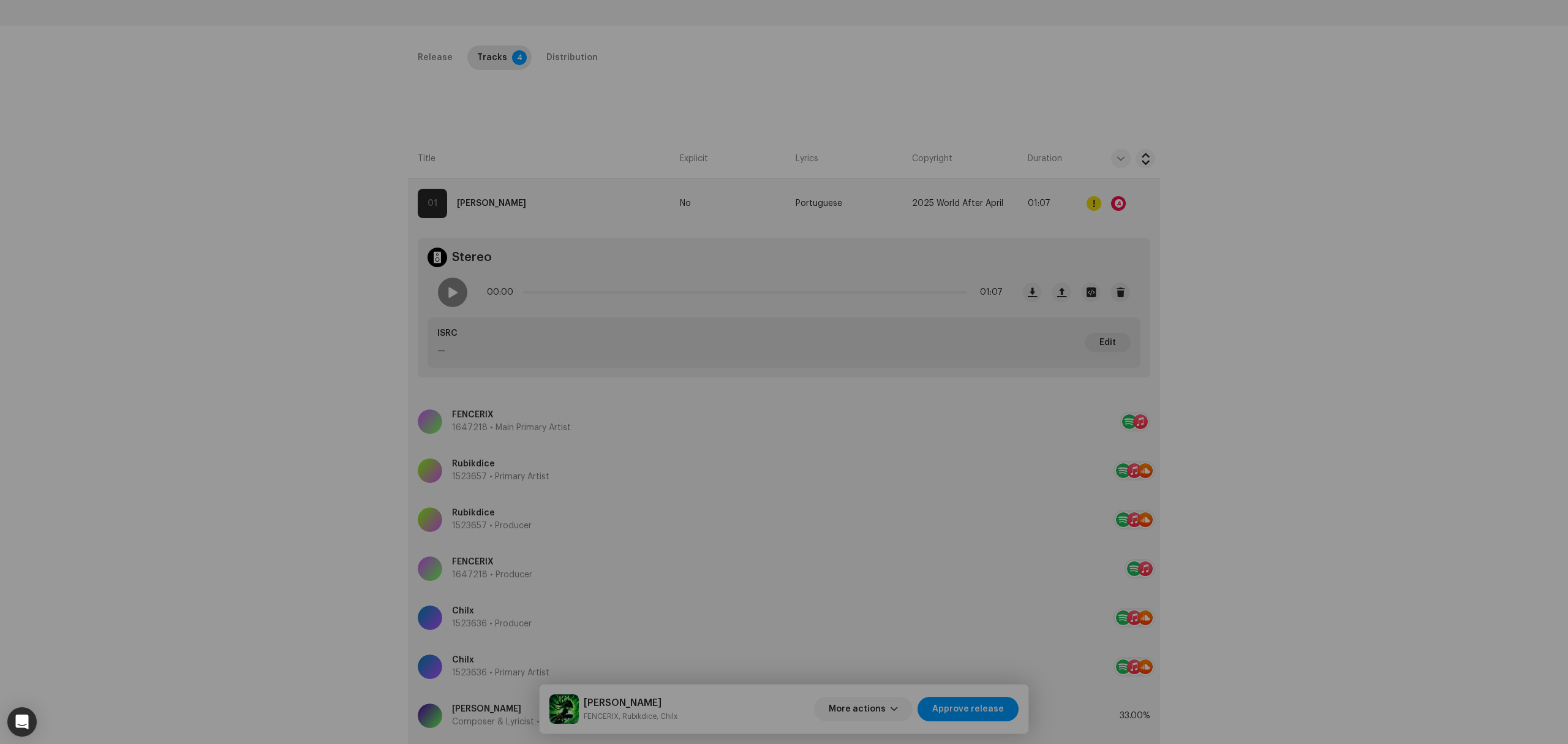
click at [308, 397] on div "Edit Track Metadata Track Title * Ella Funk Track Version Localize Your Track P…" at bounding box center [784, 372] width 1568 height 744
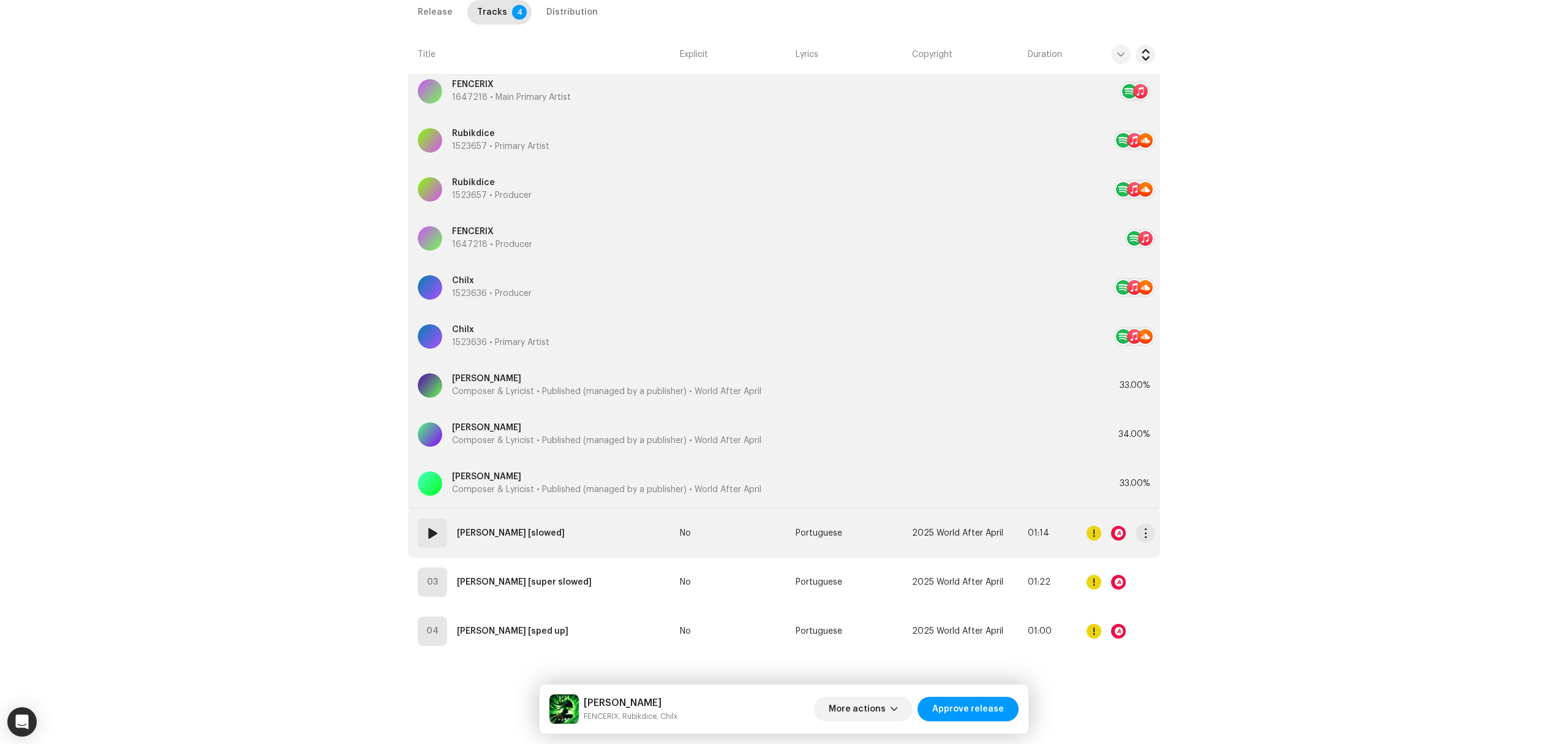
click at [610, 527] on td "02 Ella Funk [slowed]" at bounding box center [541, 533] width 267 height 49
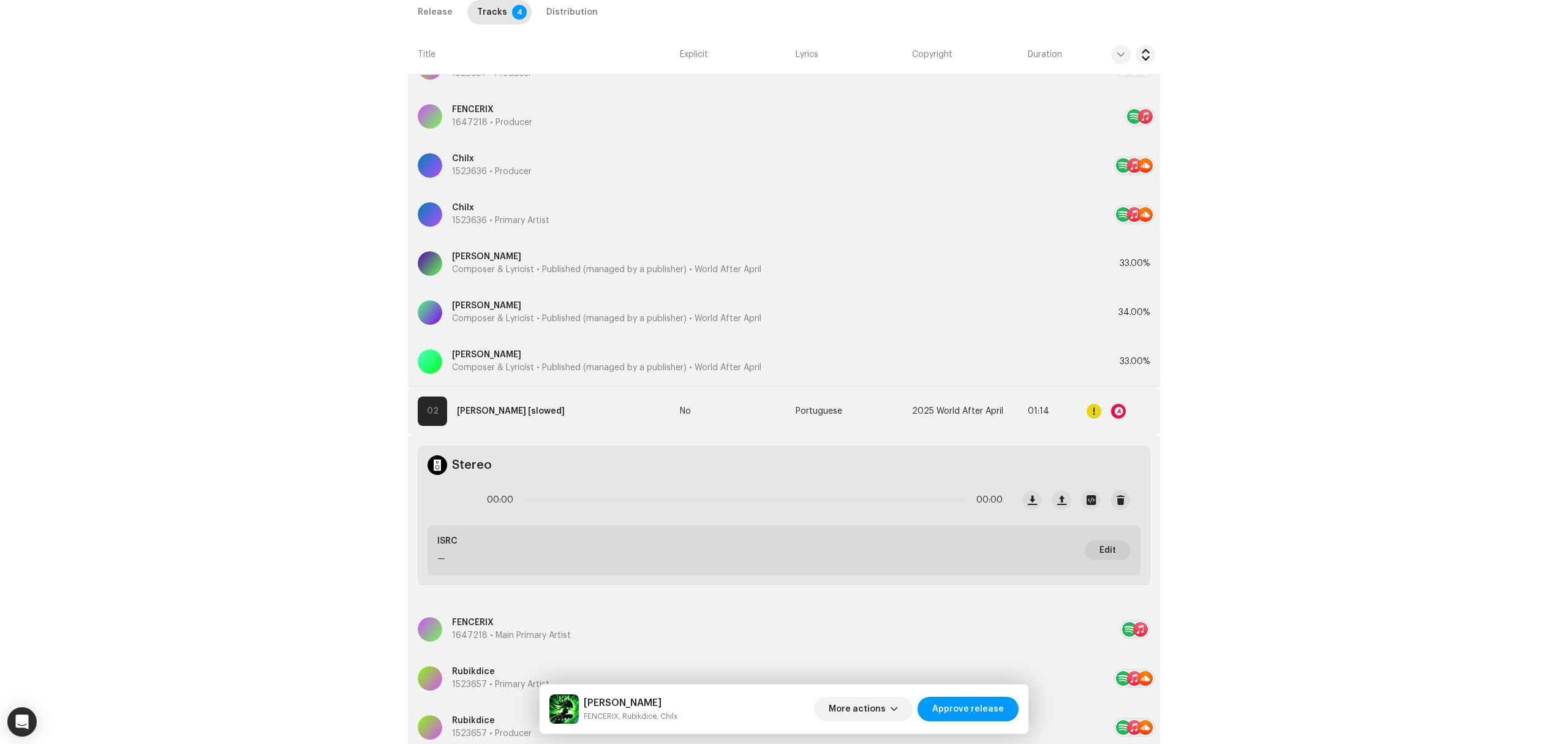
scroll to position [821, 0]
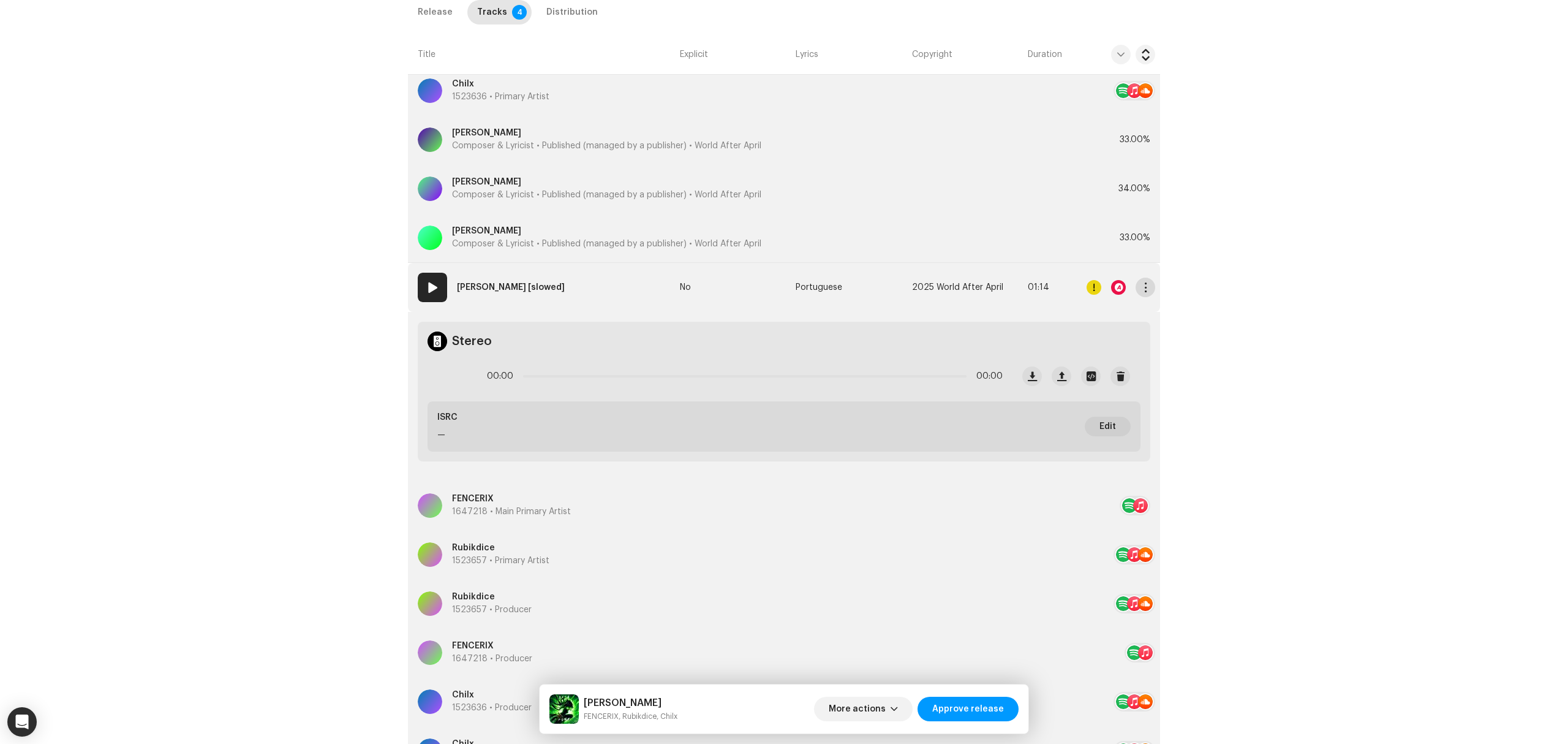
click at [1141, 292] on span "button" at bounding box center [1146, 287] width 9 height 10
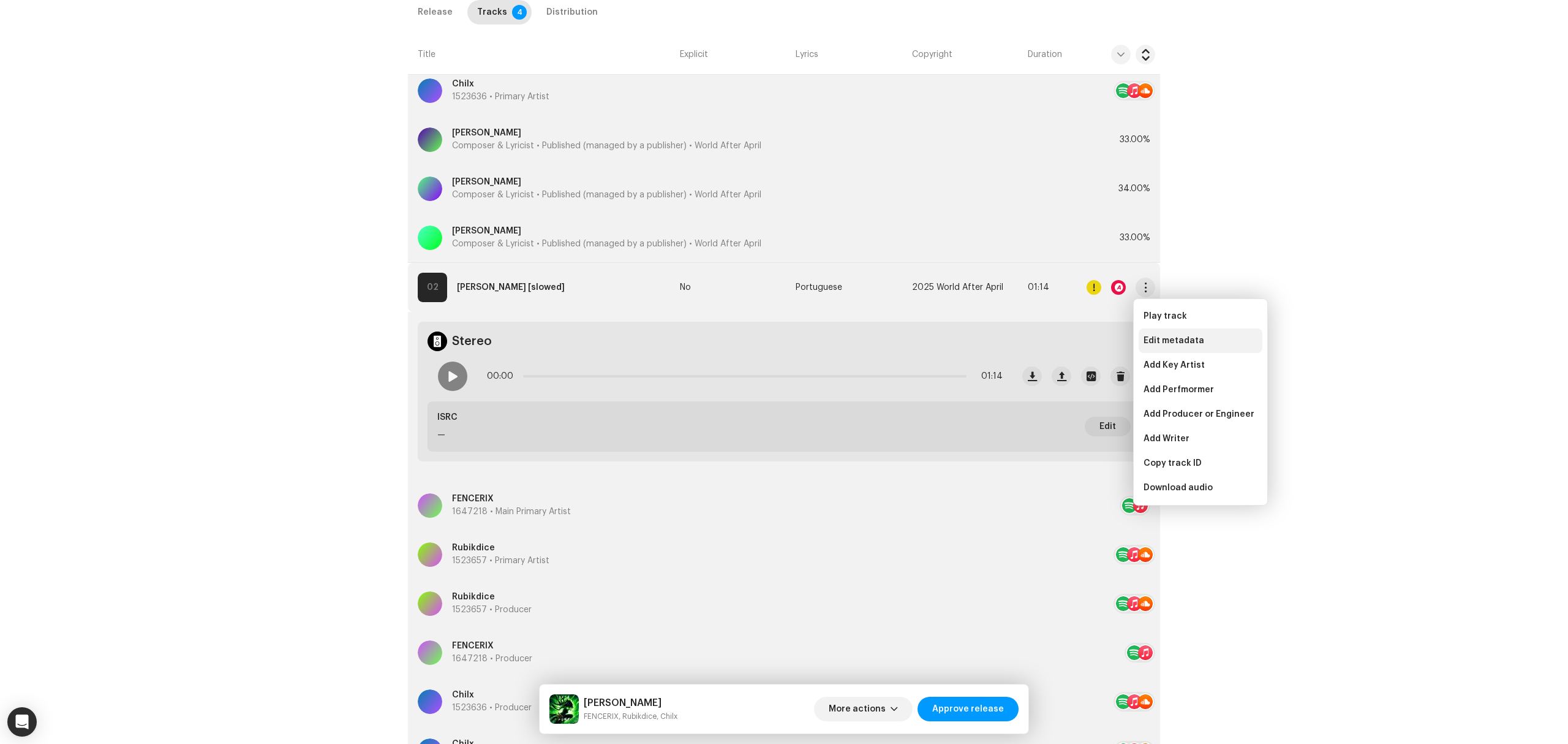
click at [1156, 332] on div "Edit metadata" at bounding box center [1200, 340] width 124 height 24
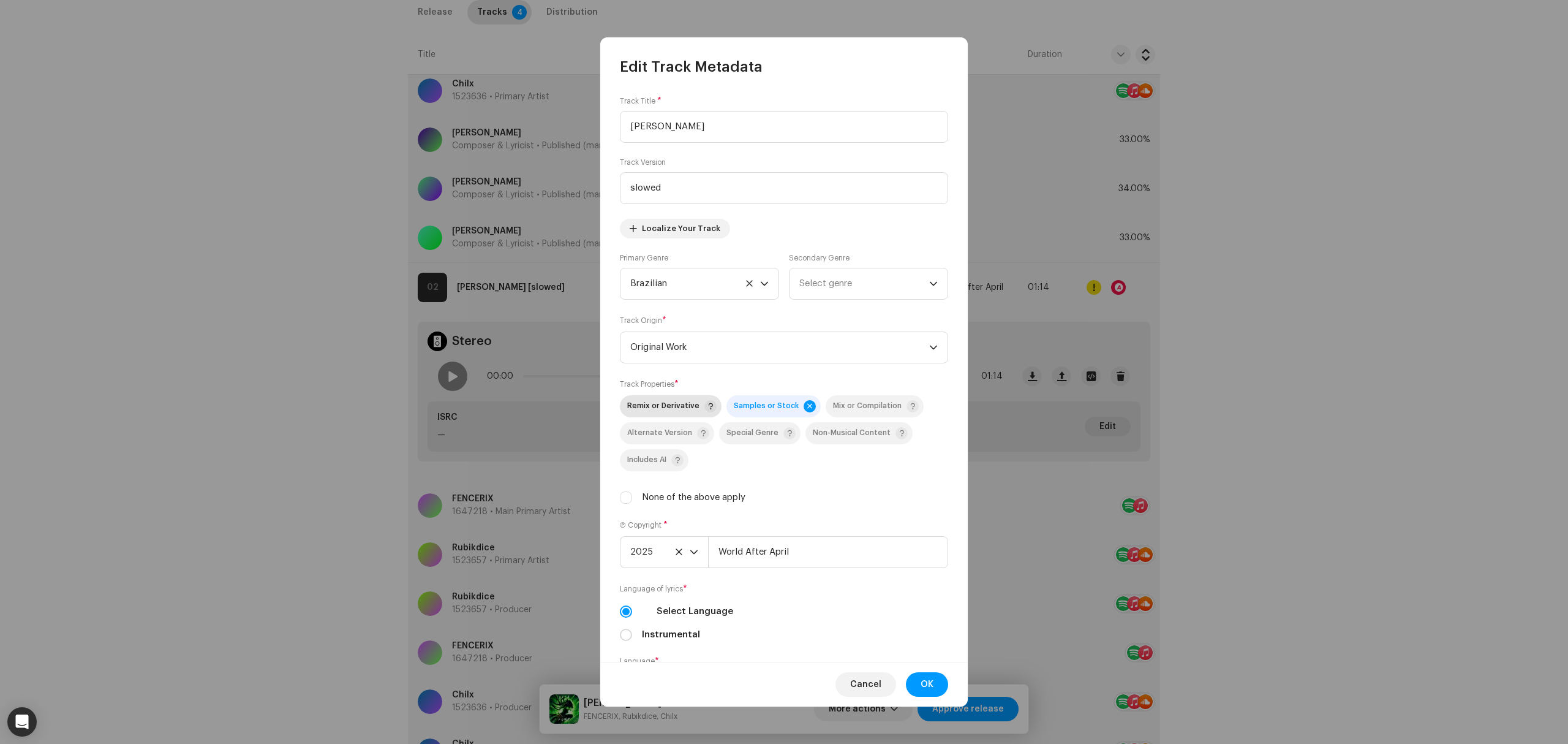
click at [653, 404] on div "Remix or Derivative" at bounding box center [672, 407] width 90 height 12
click at [954, 692] on div "Cancel OK" at bounding box center [784, 684] width 367 height 44
click at [917, 685] on button "OK" at bounding box center [926, 684] width 42 height 24
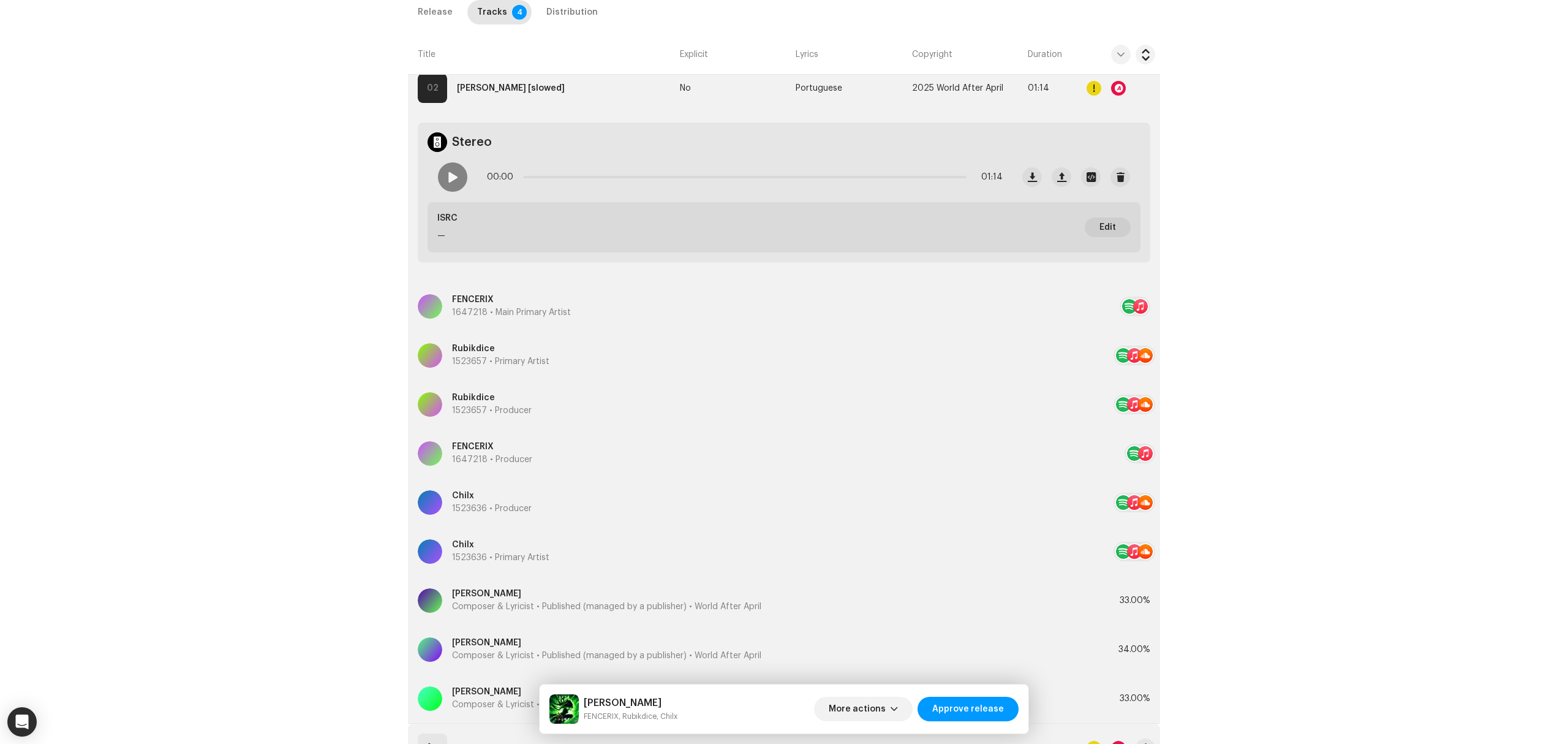
scroll to position [1187, 0]
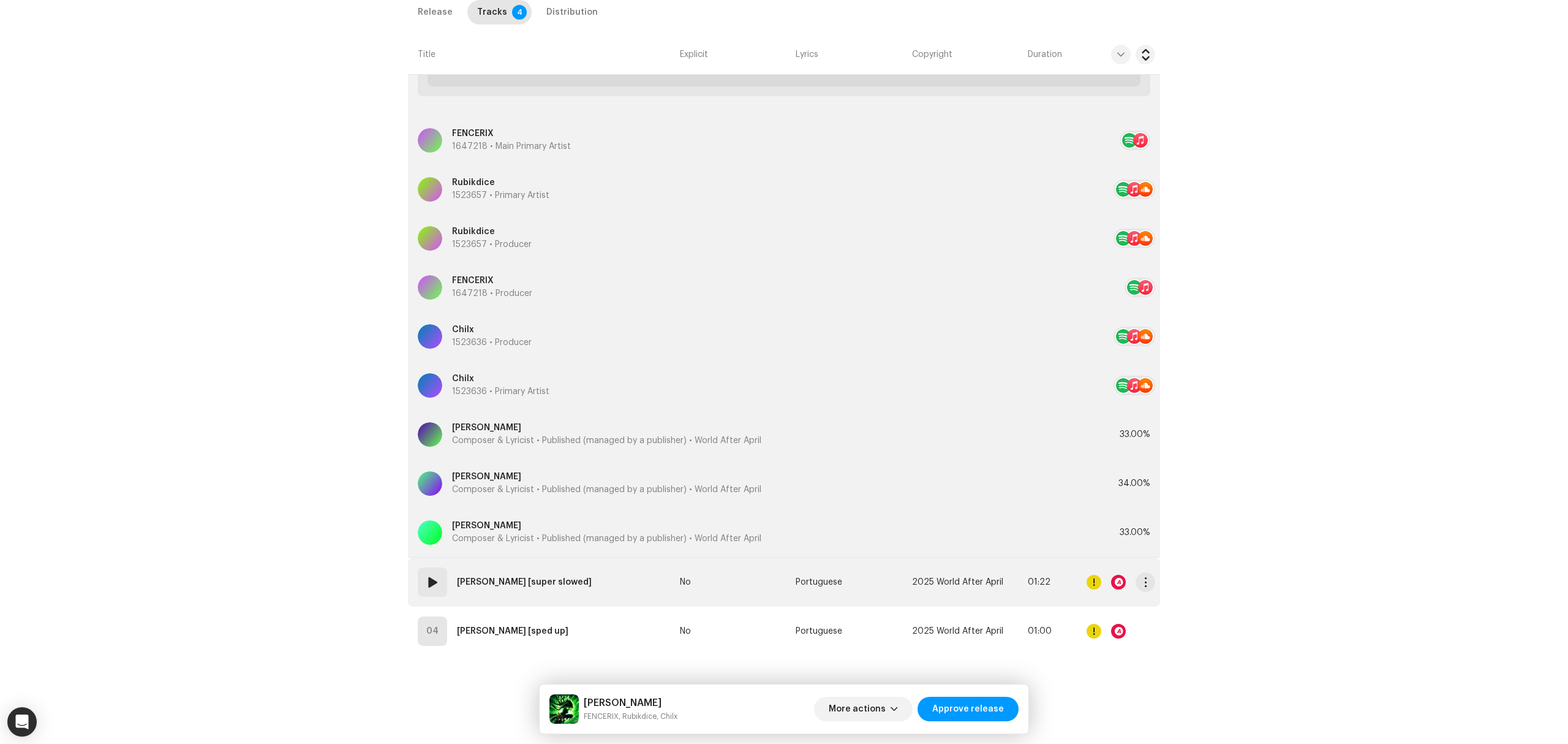
click at [599, 597] on td "03 Ella Funk [super slowed]" at bounding box center [541, 582] width 267 height 49
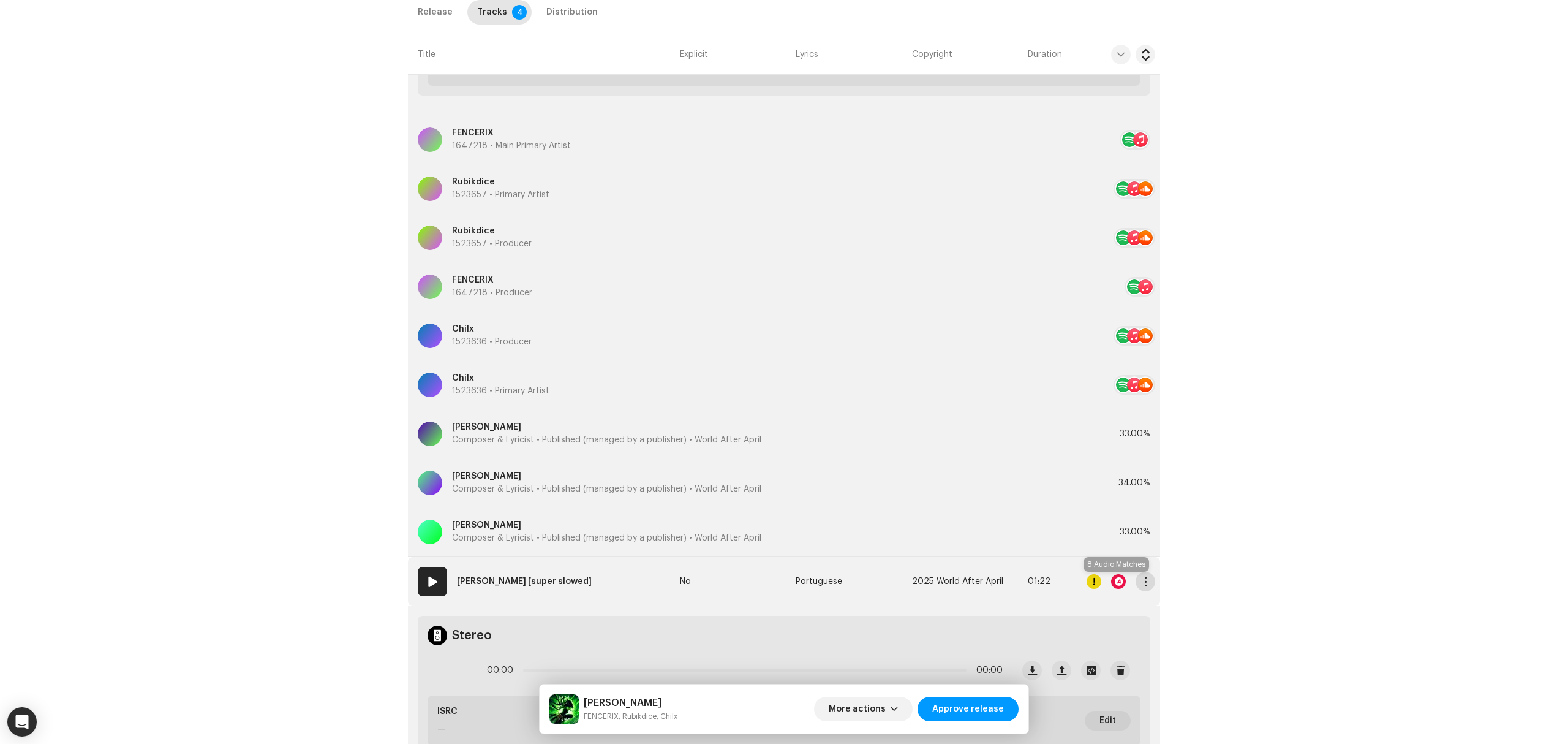
click at [1142, 584] on span "button" at bounding box center [1146, 581] width 9 height 10
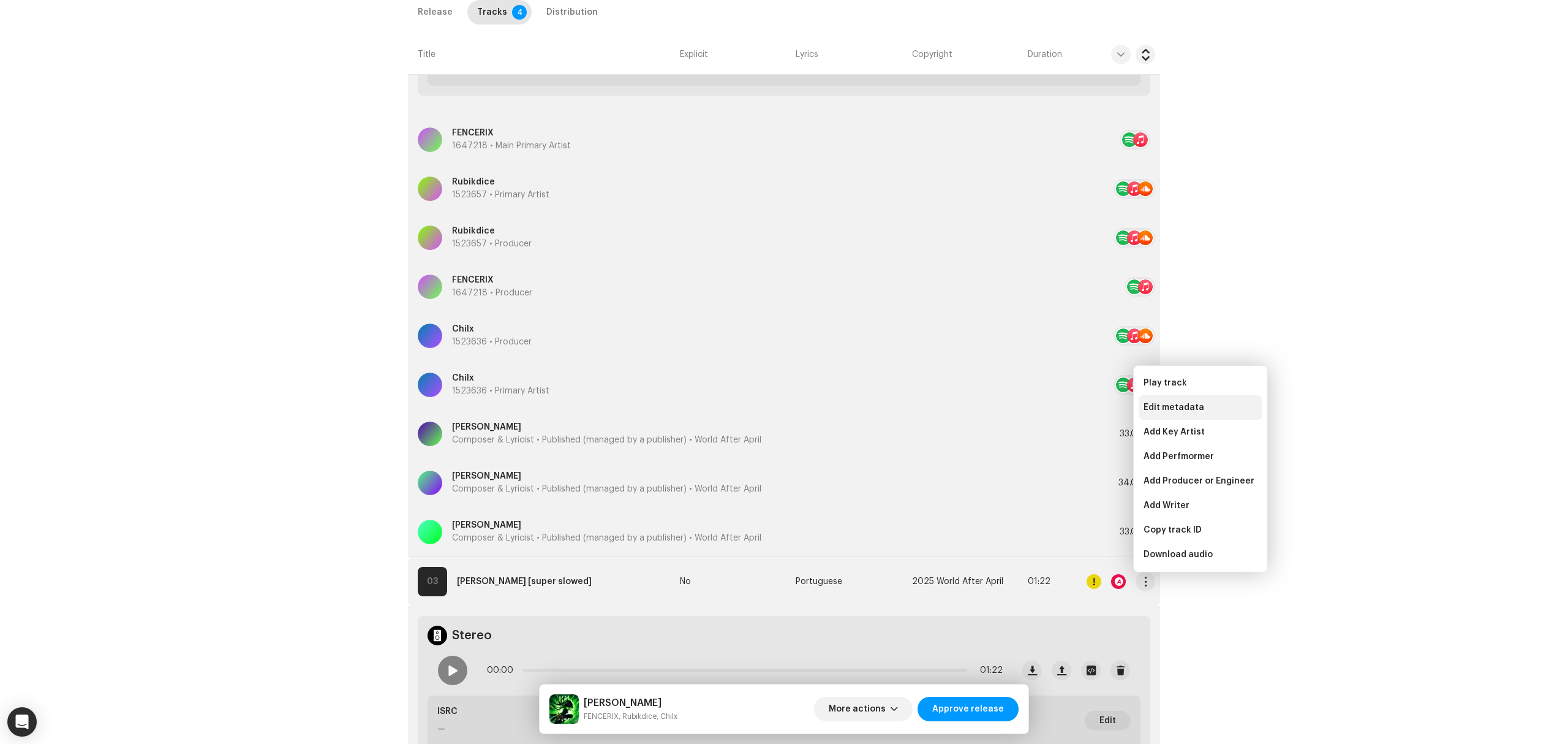
click at [1172, 402] on div "Edit metadata" at bounding box center [1200, 407] width 124 height 24
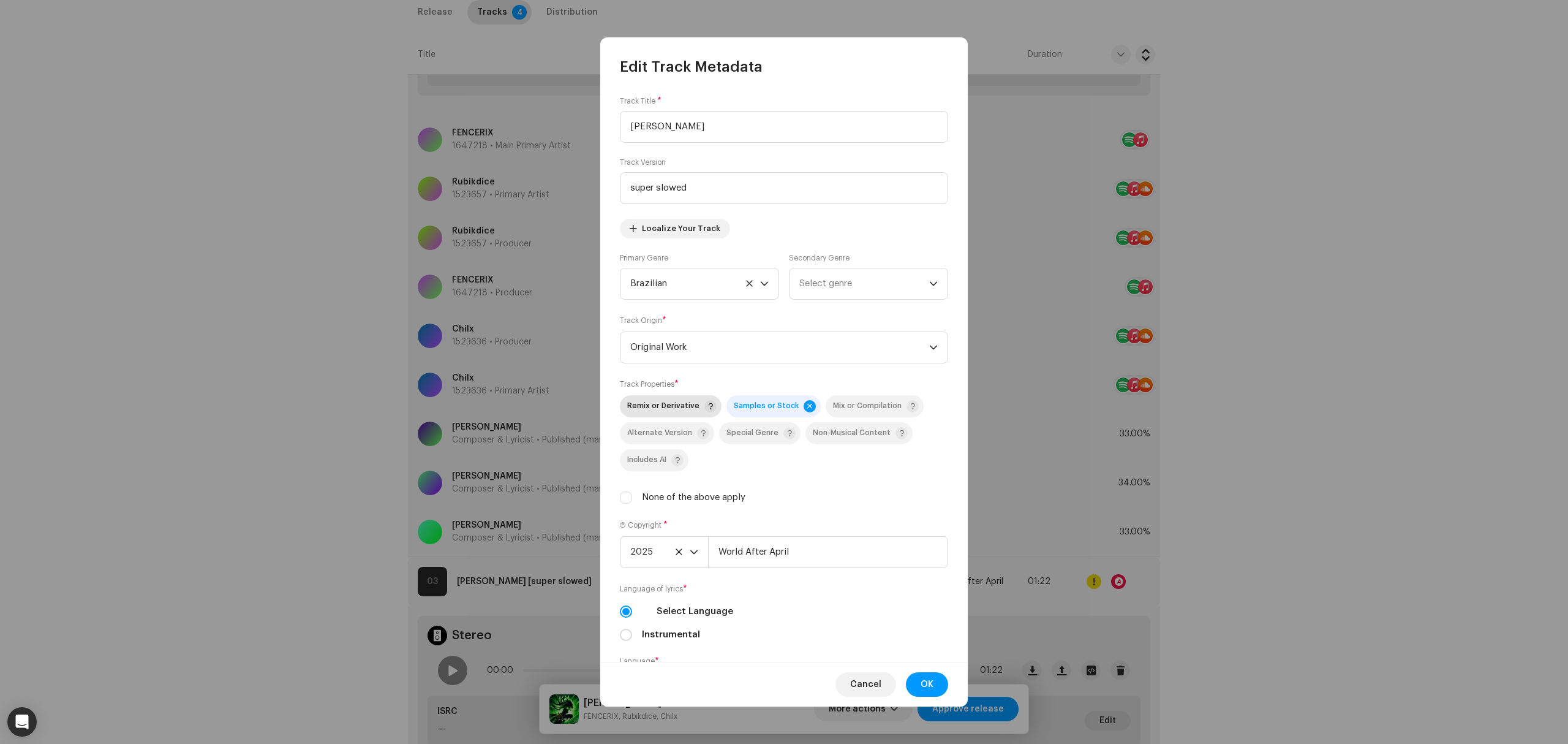
click at [665, 405] on span "Remix or Derivative" at bounding box center [663, 406] width 72 height 8
click at [927, 679] on span "OK" at bounding box center [926, 684] width 13 height 24
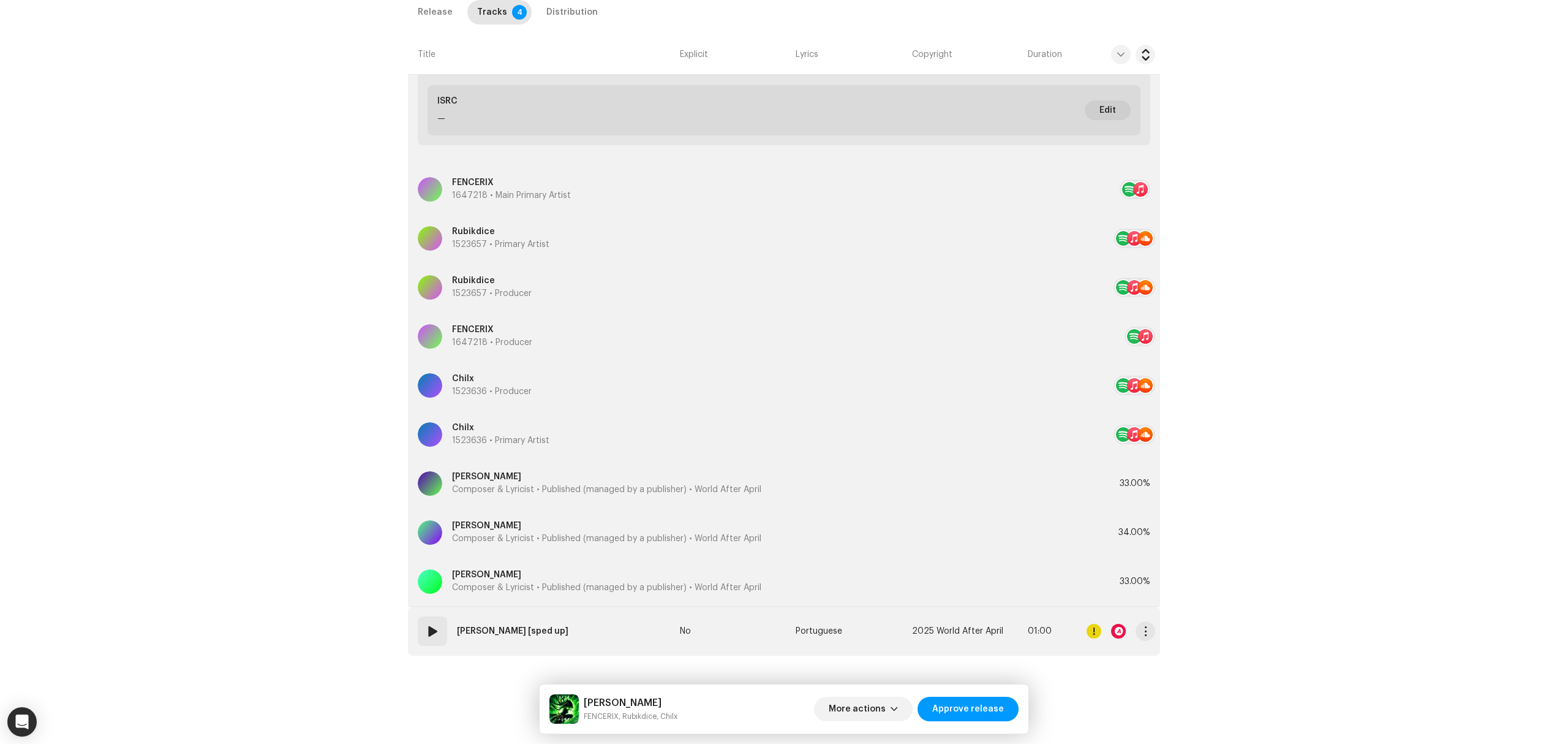
click at [601, 643] on td "04 Ella Funk [sped up]" at bounding box center [541, 631] width 267 height 49
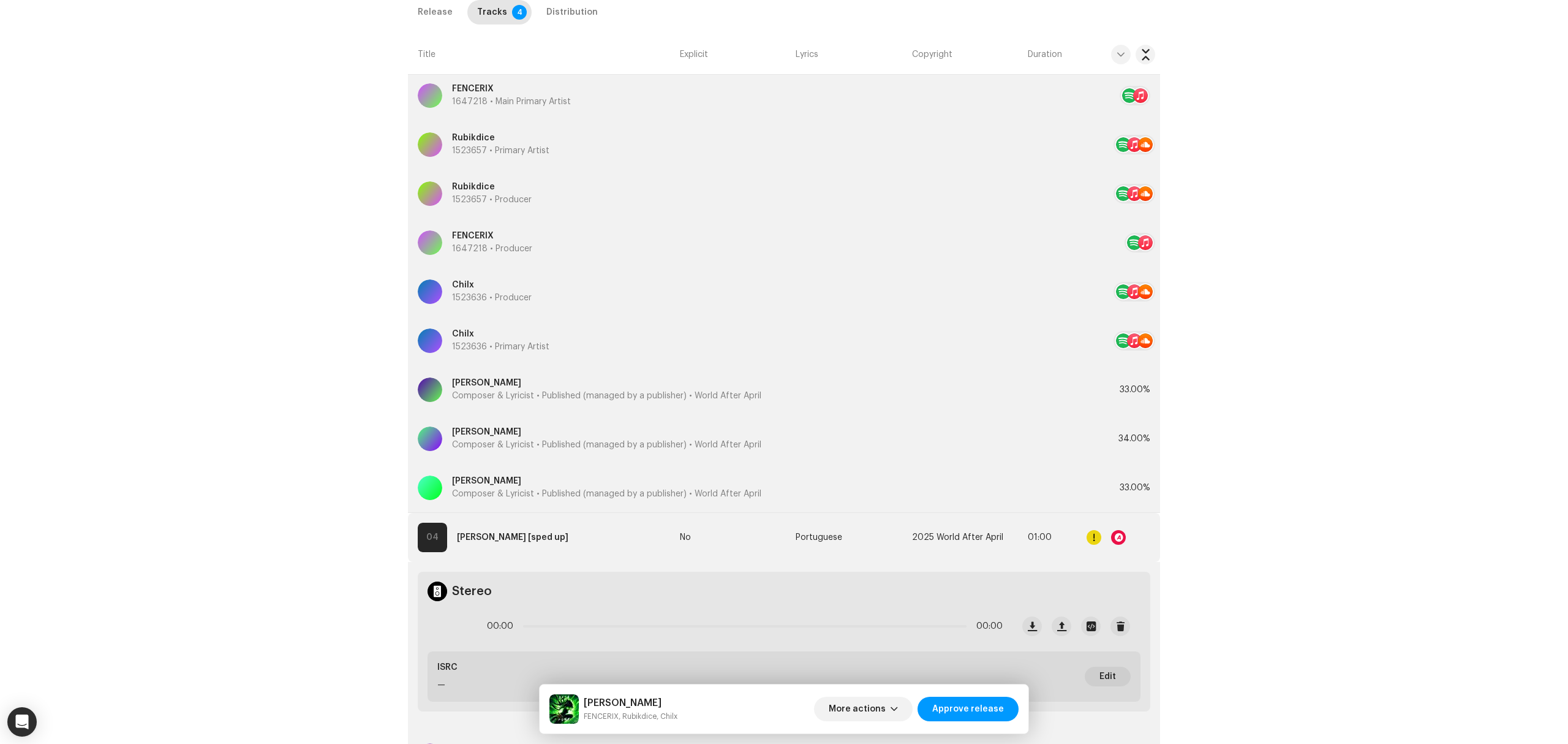
scroll to position [1962, 0]
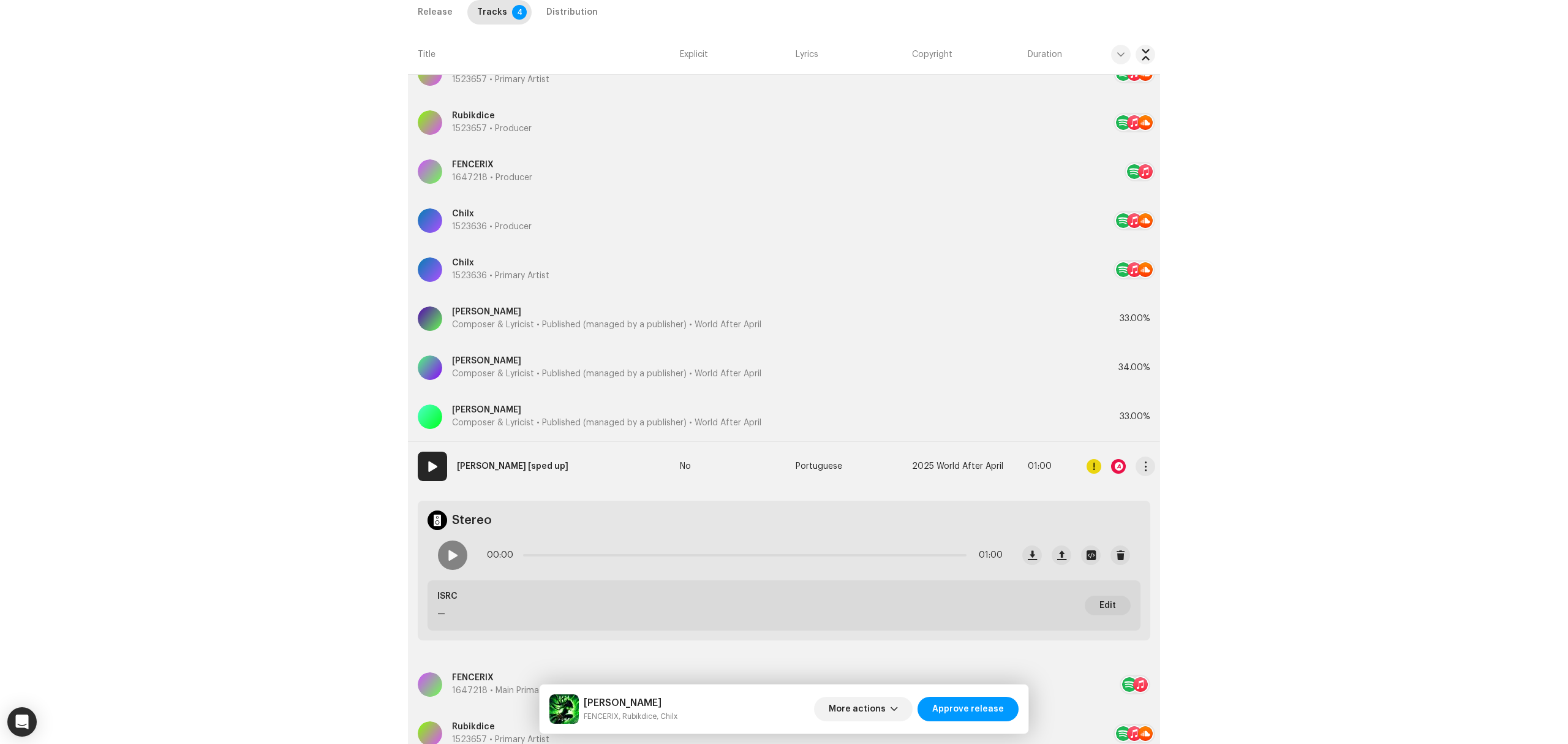
drag, startPoint x: 1144, startPoint y: 467, endPoint x: 1144, endPoint y: 481, distance: 14.0
click at [1144, 467] on span "button" at bounding box center [1146, 466] width 9 height 10
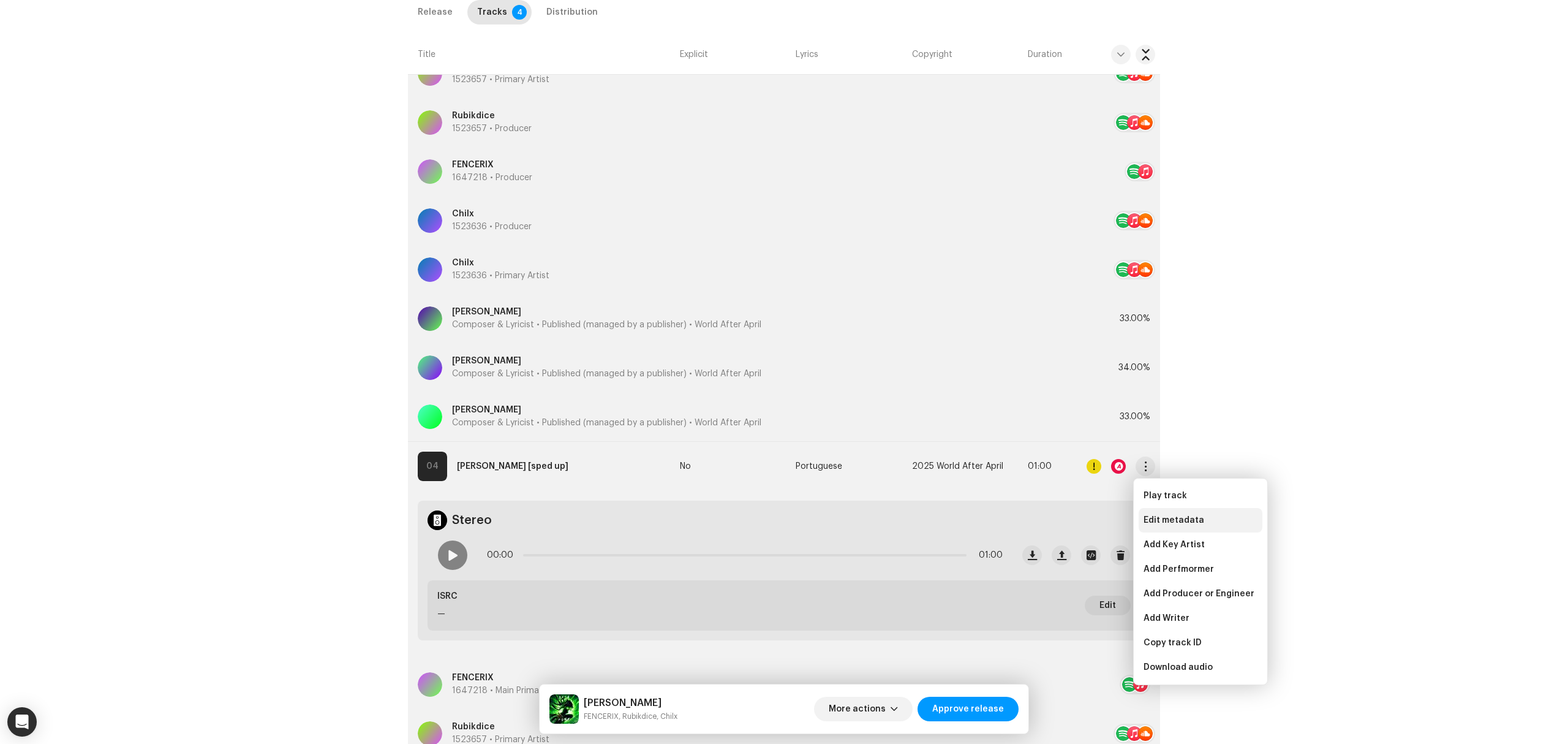
click at [1148, 515] on div "Edit metadata" at bounding box center [1200, 520] width 124 height 24
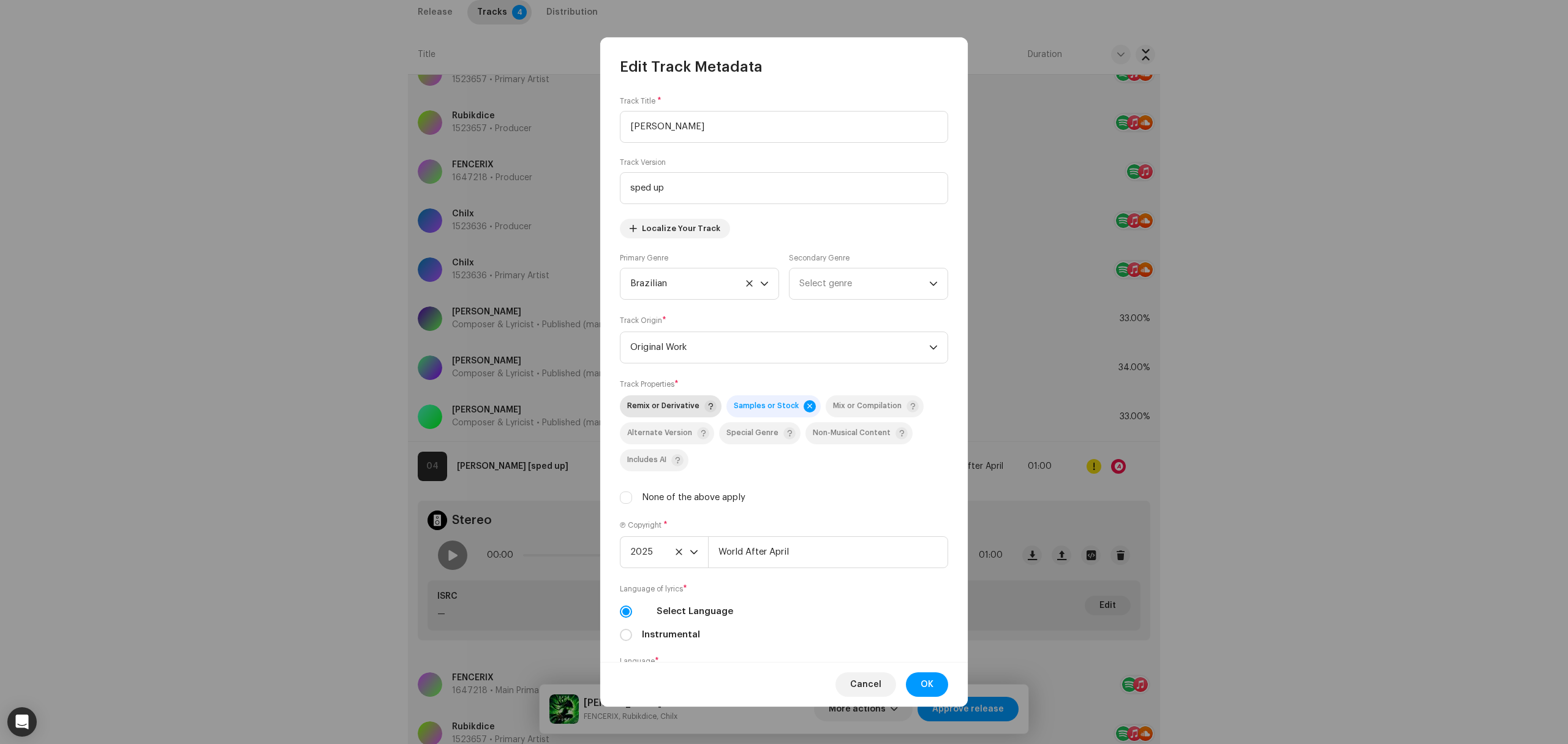
click at [687, 412] on div "Remix or Derivative" at bounding box center [672, 407] width 90 height 12
click at [929, 682] on span "OK" at bounding box center [926, 684] width 13 height 24
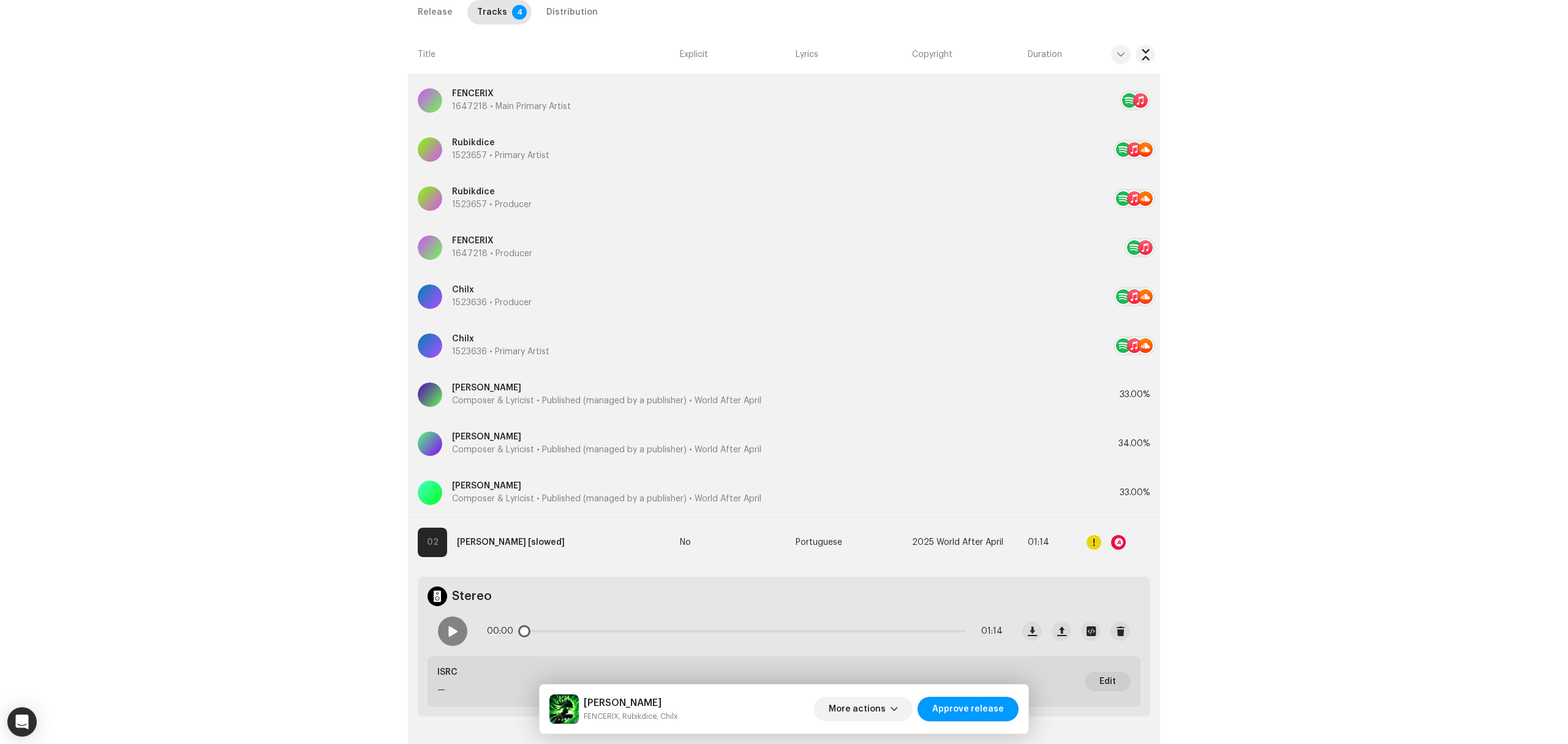
scroll to position [735, 0]
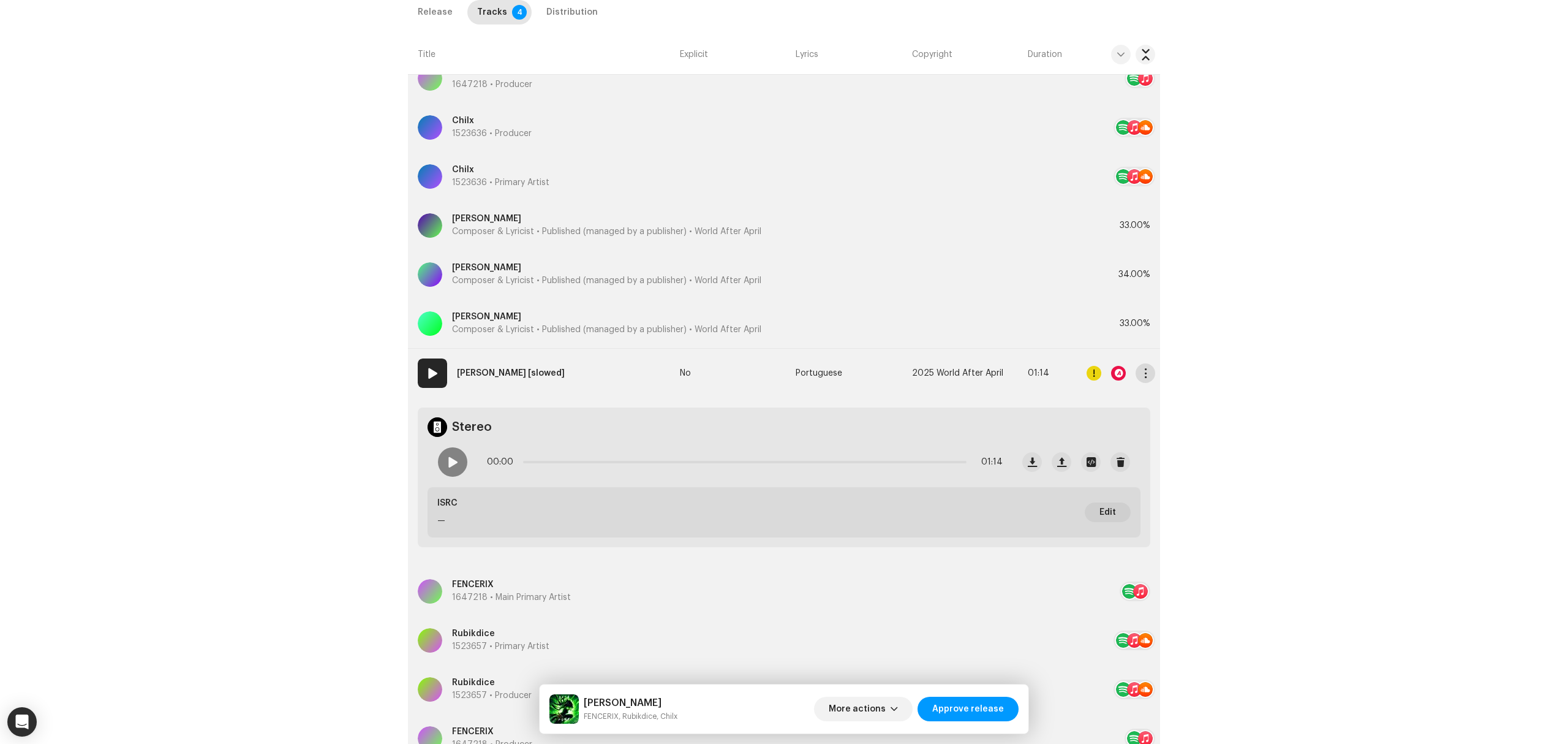
click at [1143, 378] on span "button" at bounding box center [1146, 373] width 9 height 10
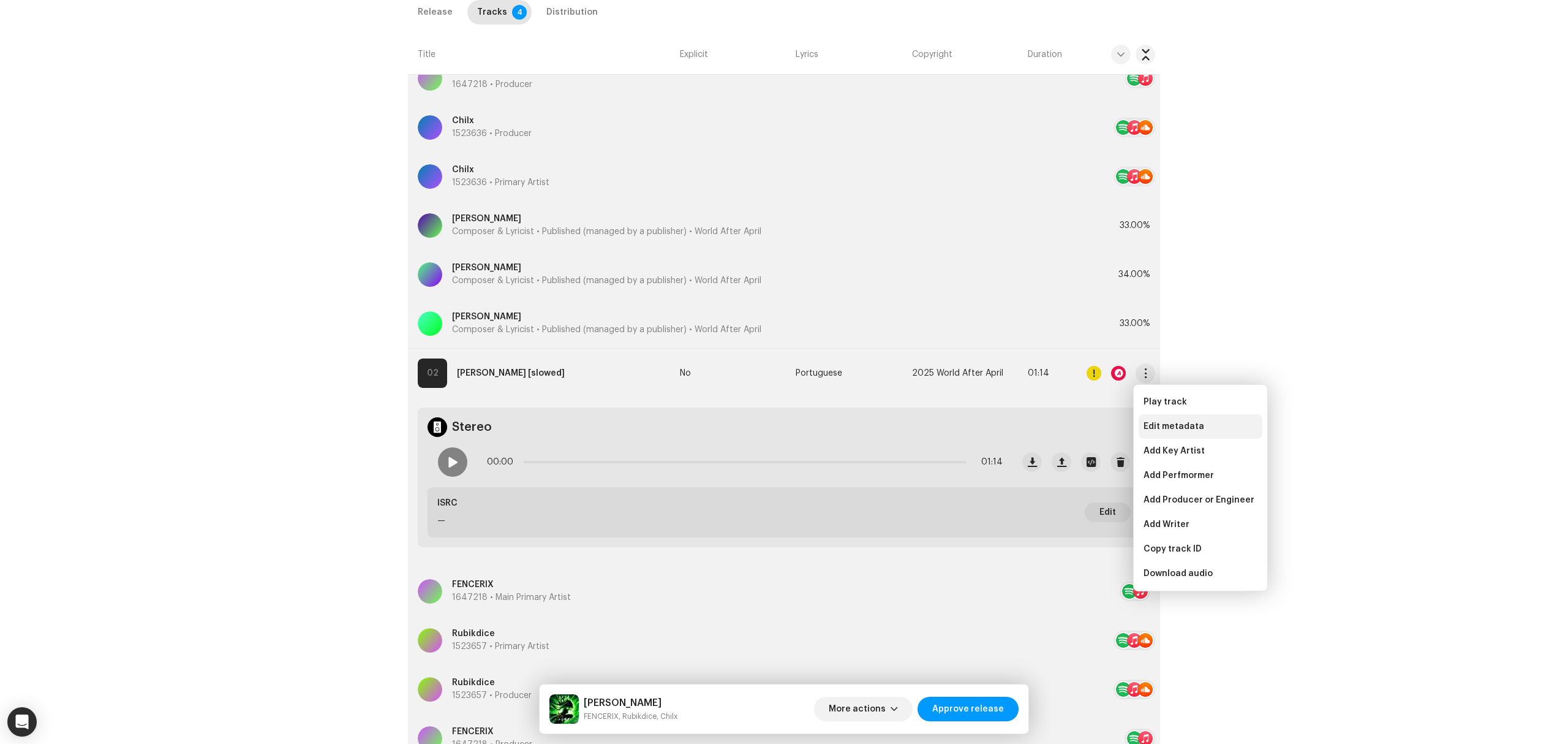
click at [1152, 424] on span "Edit metadata" at bounding box center [1174, 426] width 61 height 10
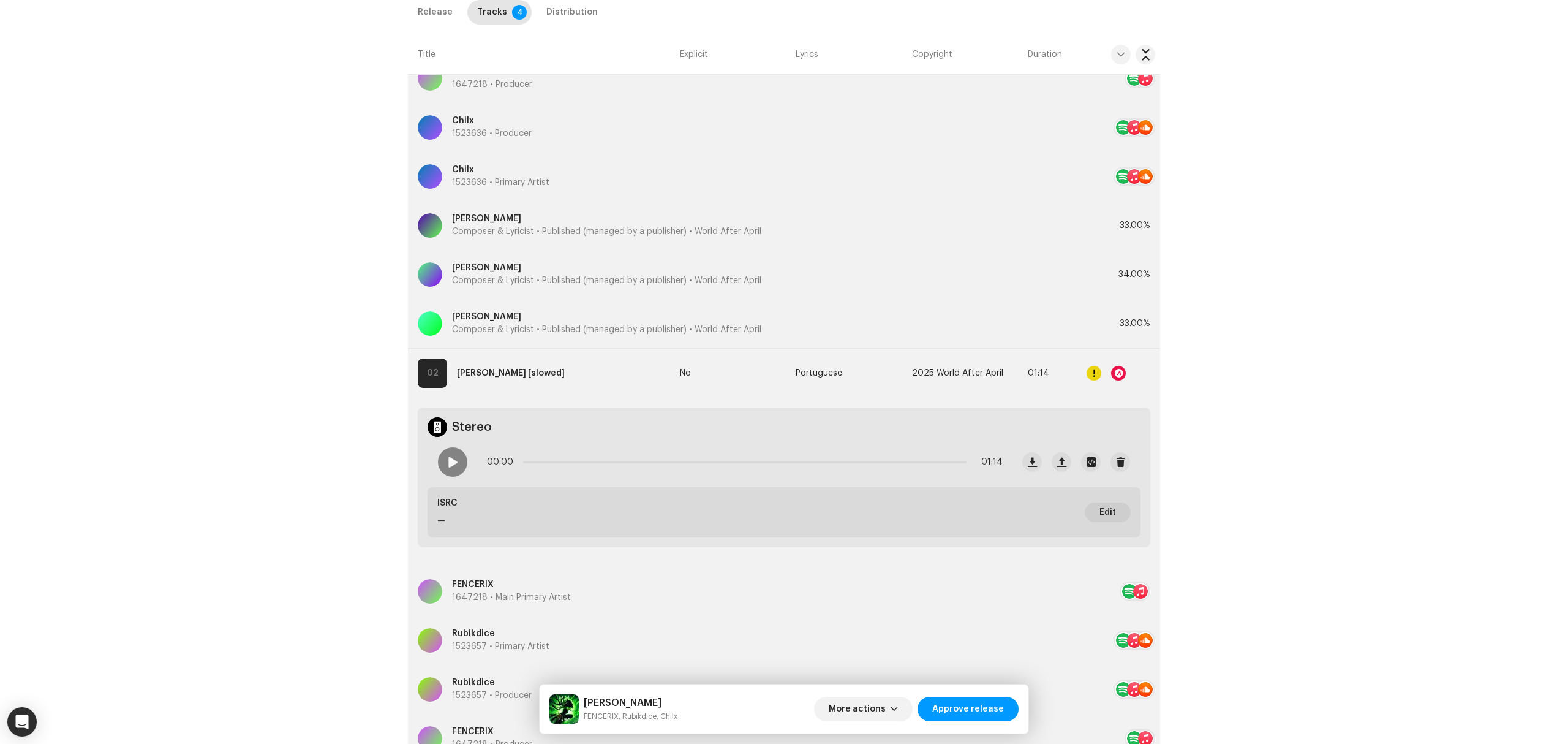
click at [363, 406] on div "Edit Track Metadata Track Title * Ella Funk Track Version slowed Localize Your …" at bounding box center [784, 372] width 1568 height 744
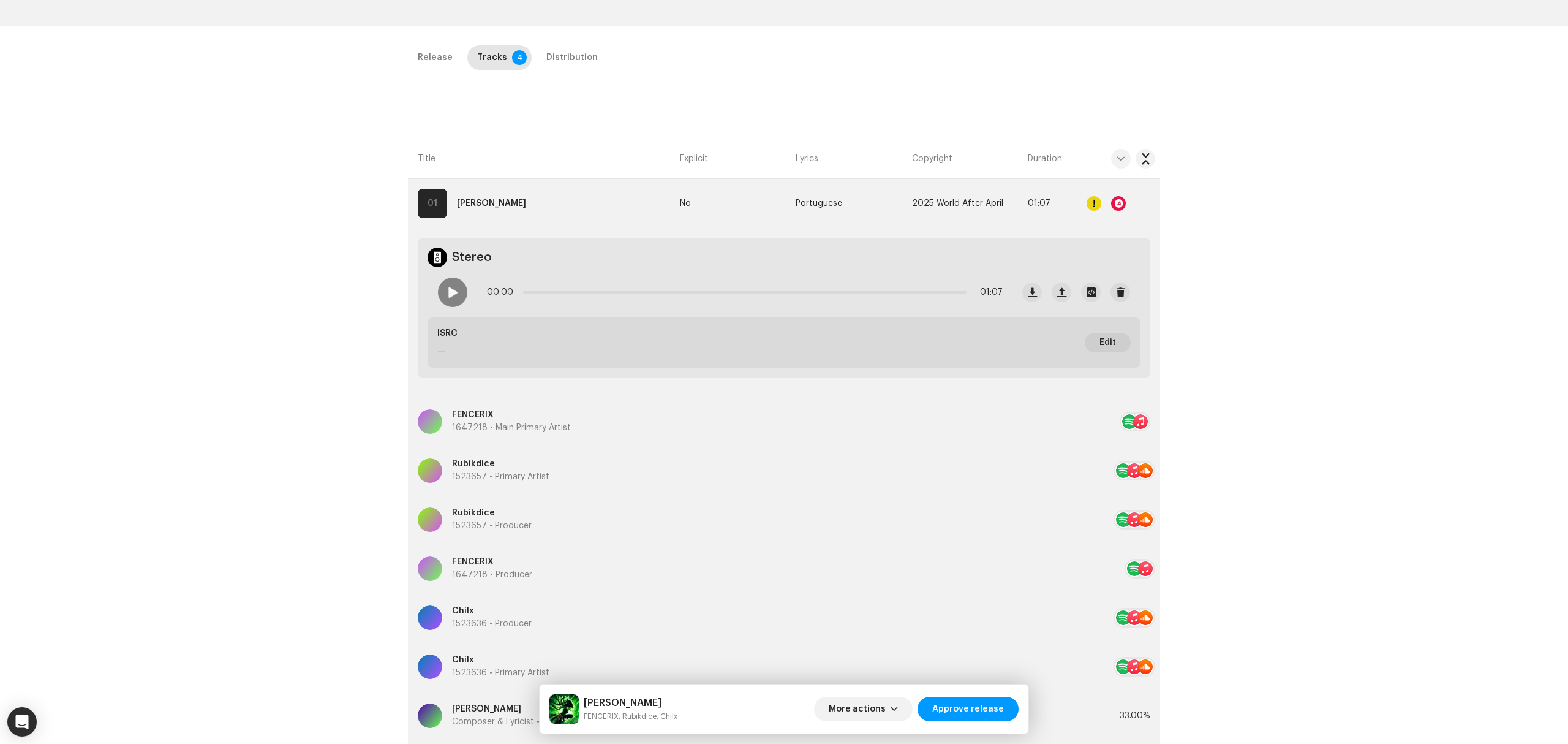
scroll to position [0, 0]
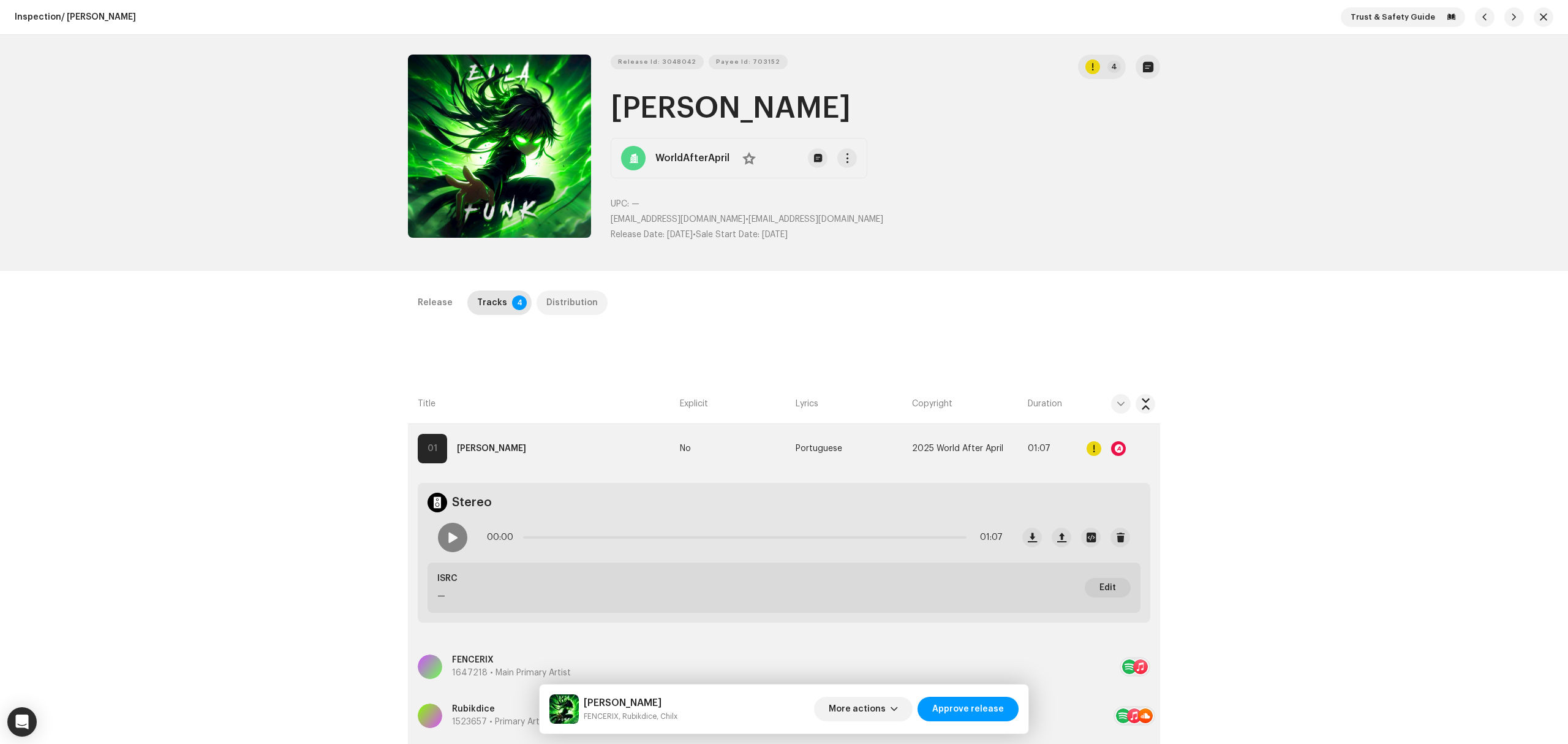
click at [564, 309] on div "Distribution" at bounding box center [572, 302] width 51 height 24
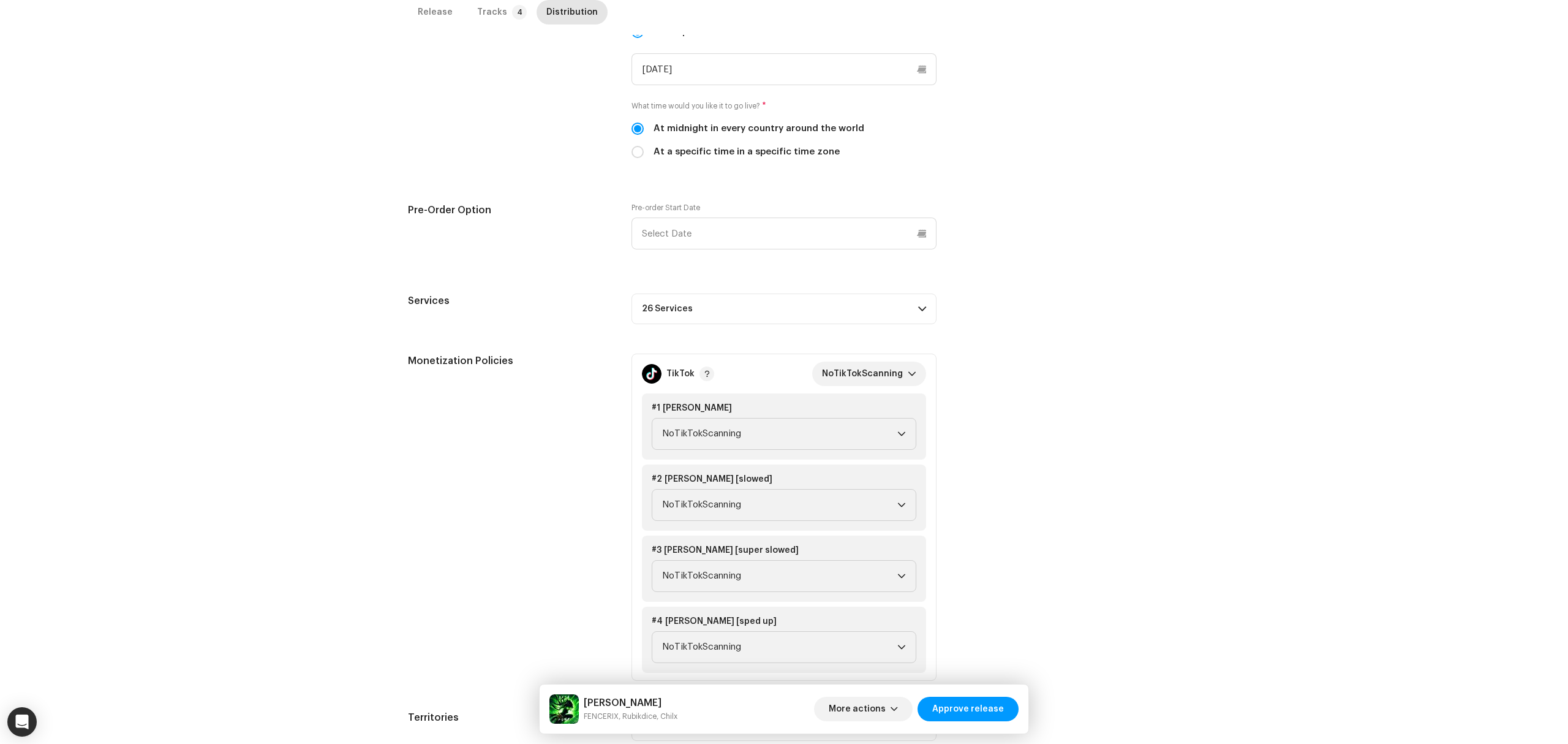
scroll to position [408, 0]
click at [141, 285] on div "Inspection / Ella Funk Trust & Safety Guide Release Id: 3048042 Payee Id: 70315…" at bounding box center [784, 372] width 1568 height 744
click at [797, 319] on p-accordion-header "26 Services" at bounding box center [784, 305] width 305 height 30
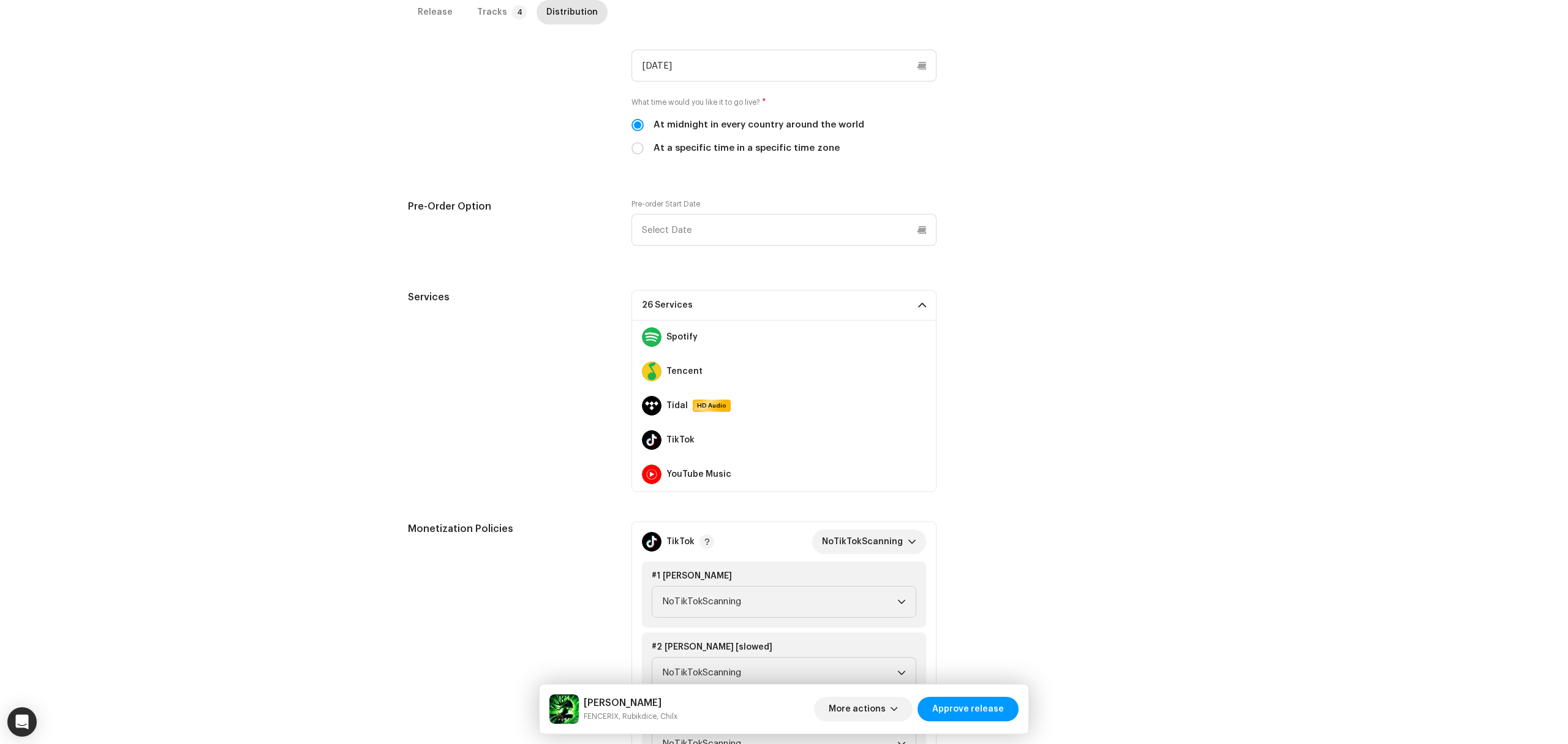
scroll to position [0, 0]
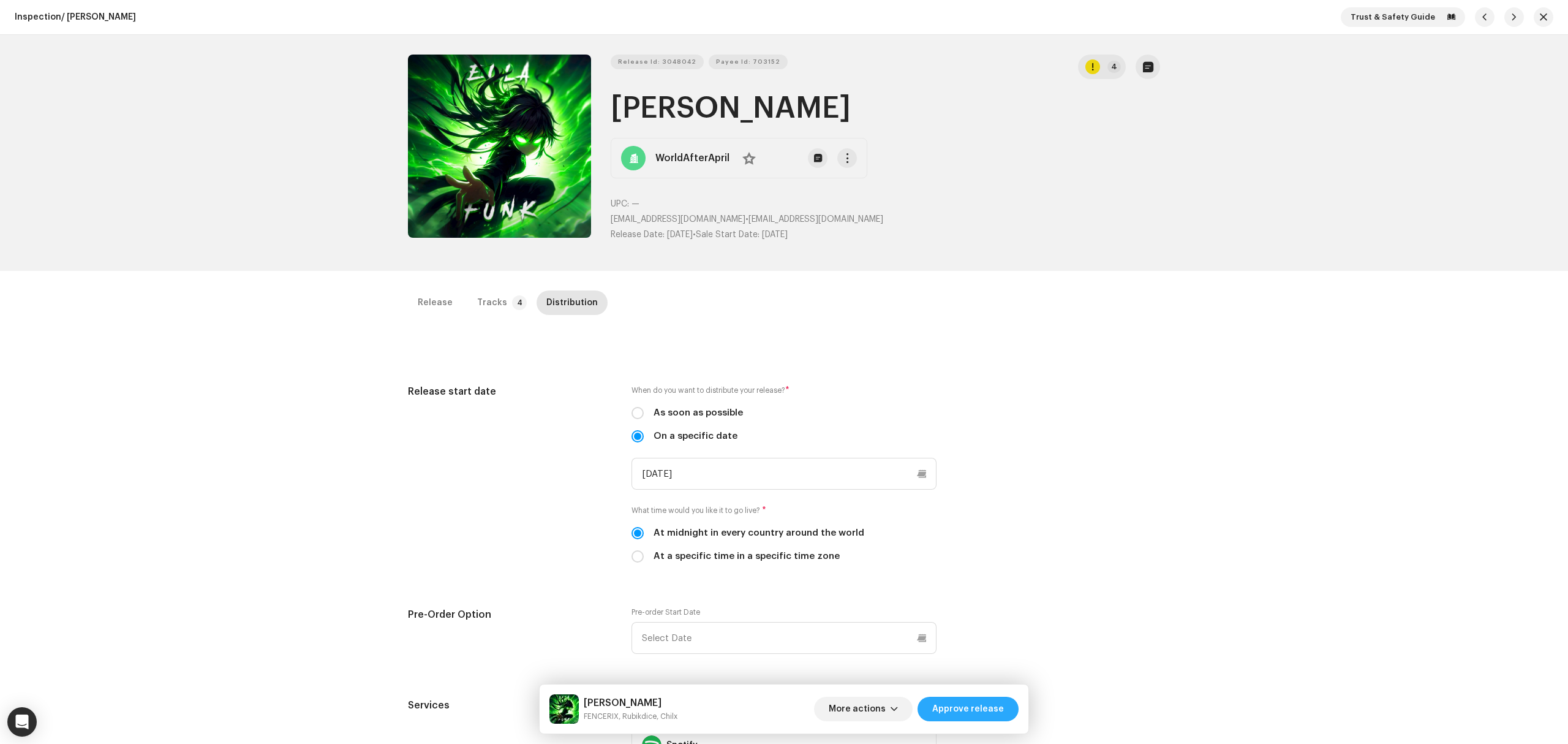
click at [953, 714] on span "Approve release" at bounding box center [968, 708] width 72 height 24
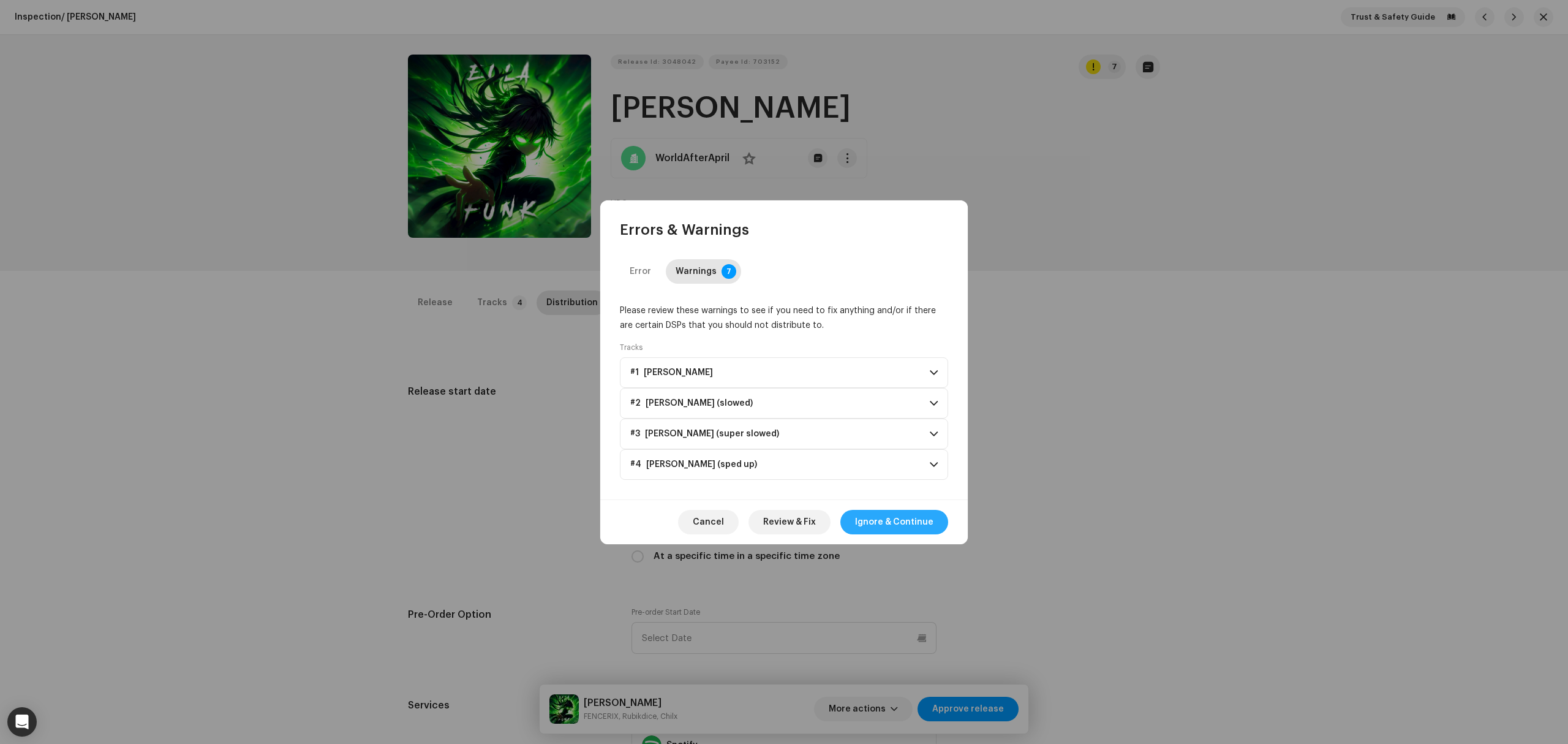
click at [909, 526] on span "Ignore & Continue" at bounding box center [894, 521] width 79 height 24
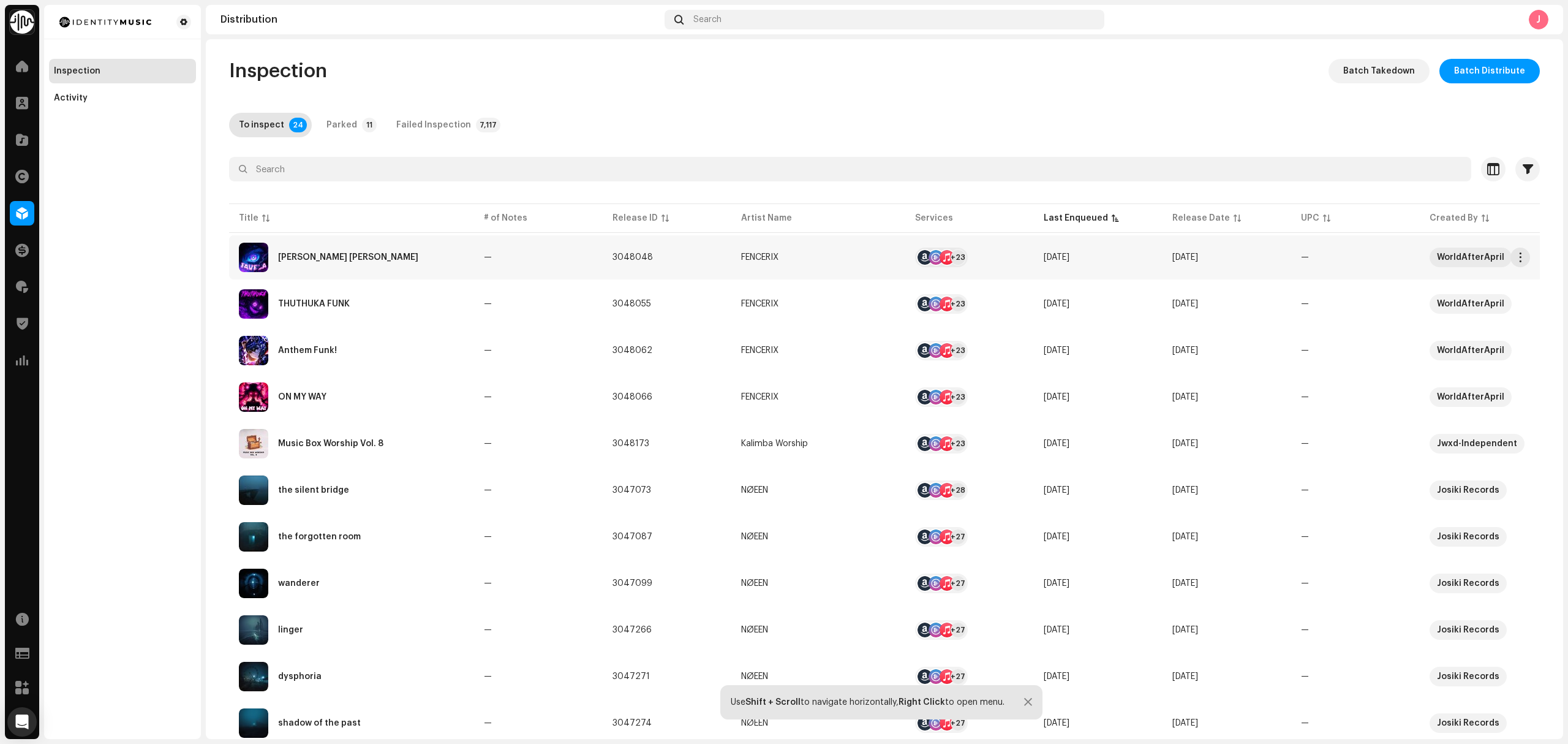
click at [391, 265] on div "FAVELA FUNK" at bounding box center [351, 258] width 225 height 30
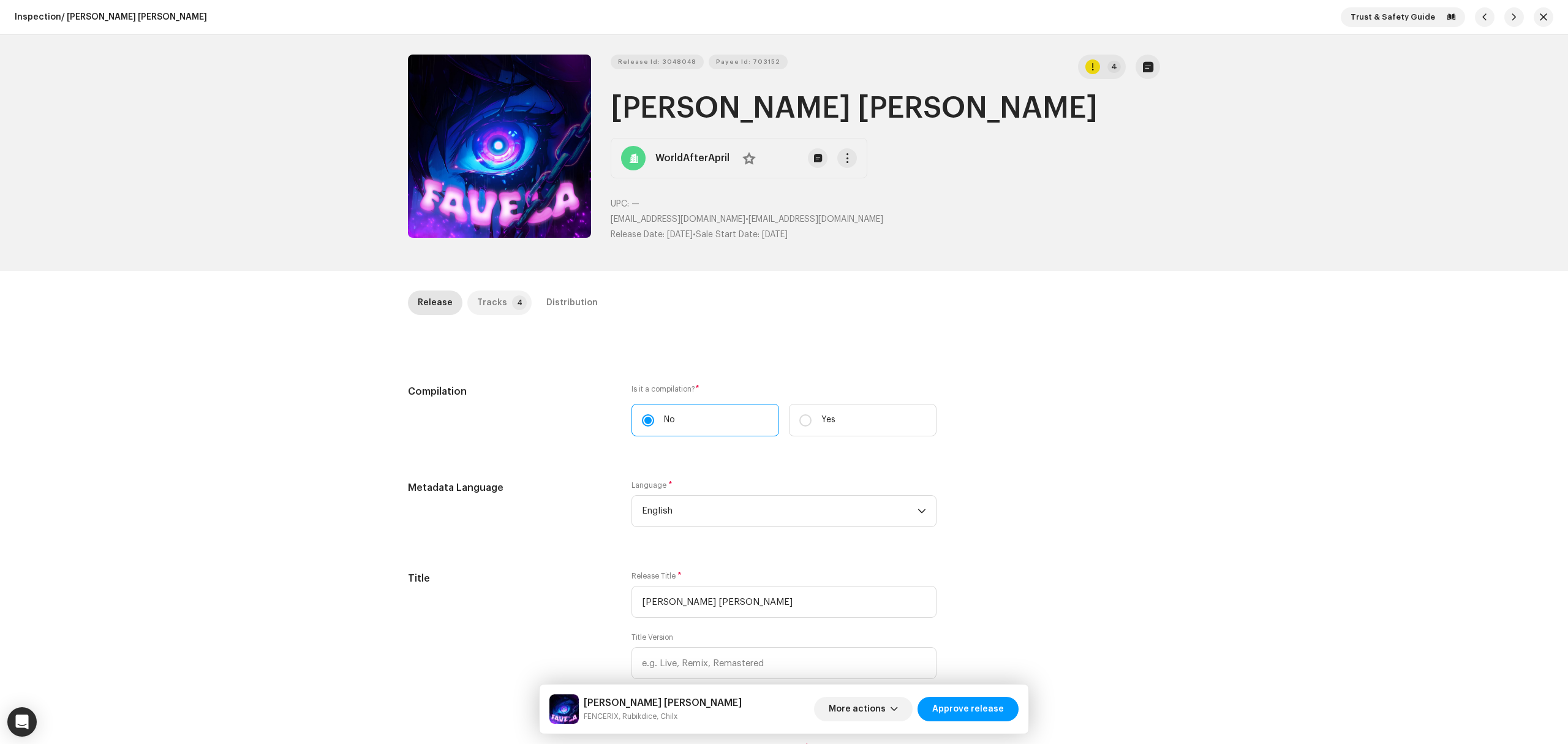
click at [500, 295] on p-tab "Tracks 4" at bounding box center [499, 302] width 65 height 24
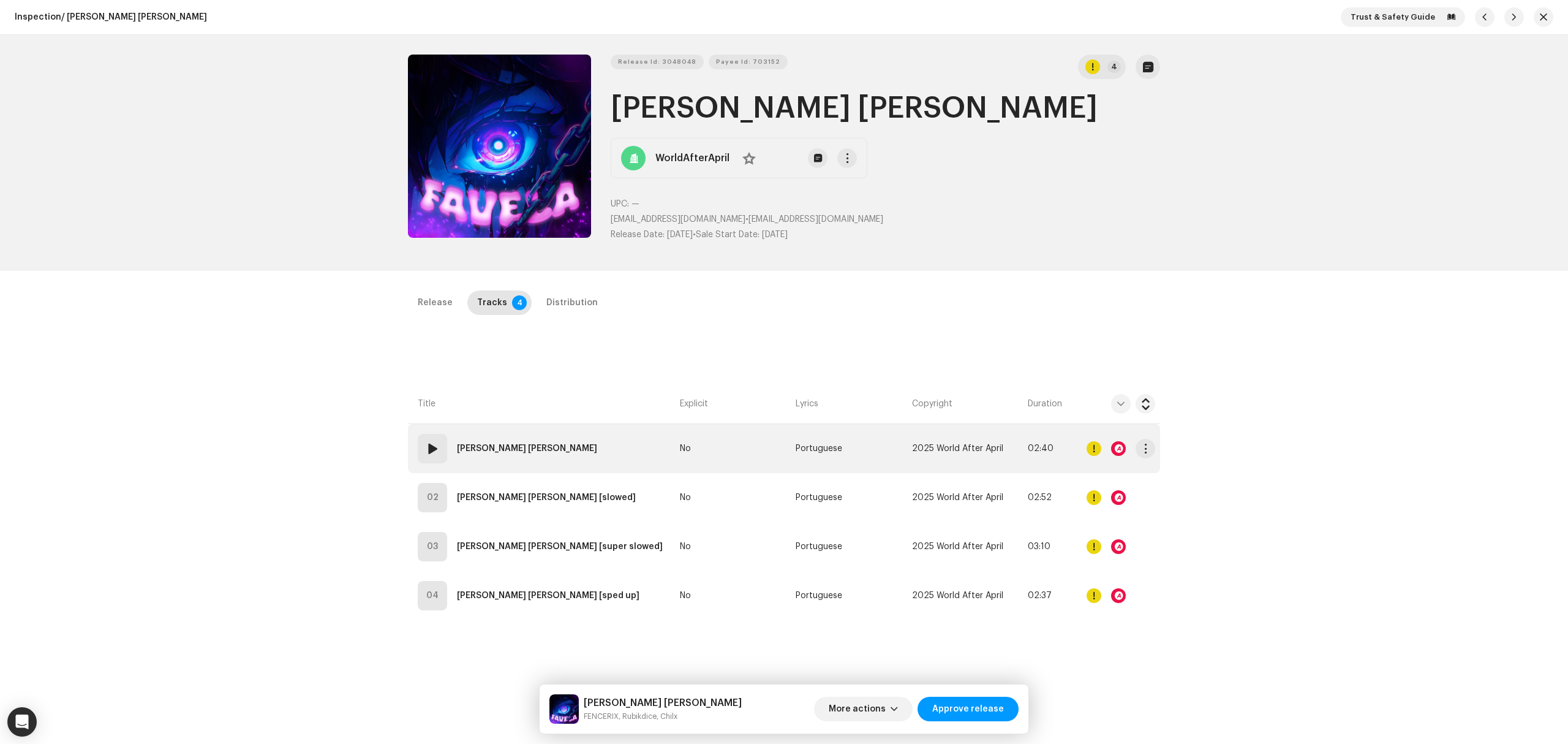
click at [594, 457] on td "01 FAVELA FUNK" at bounding box center [541, 448] width 267 height 49
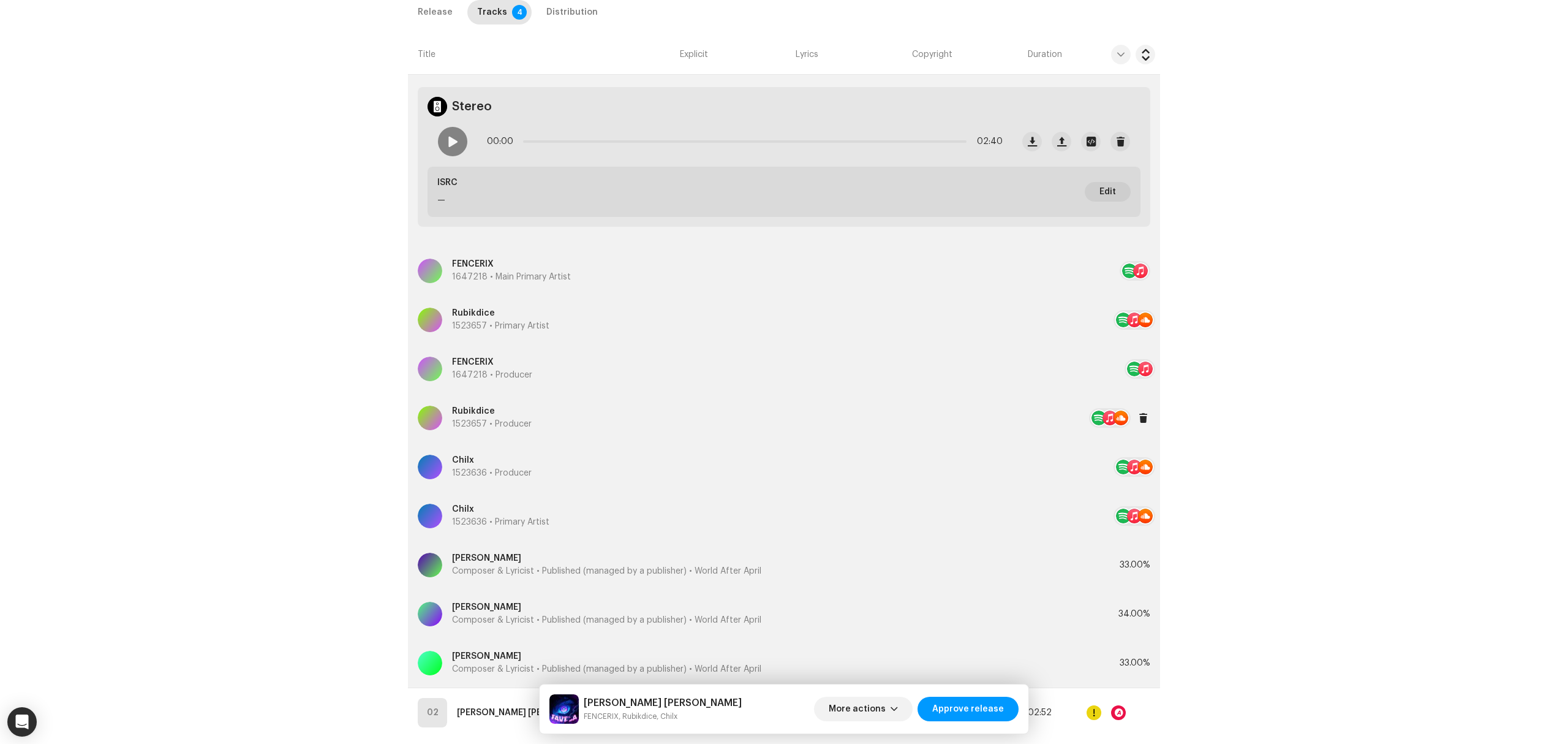
scroll to position [490, 0]
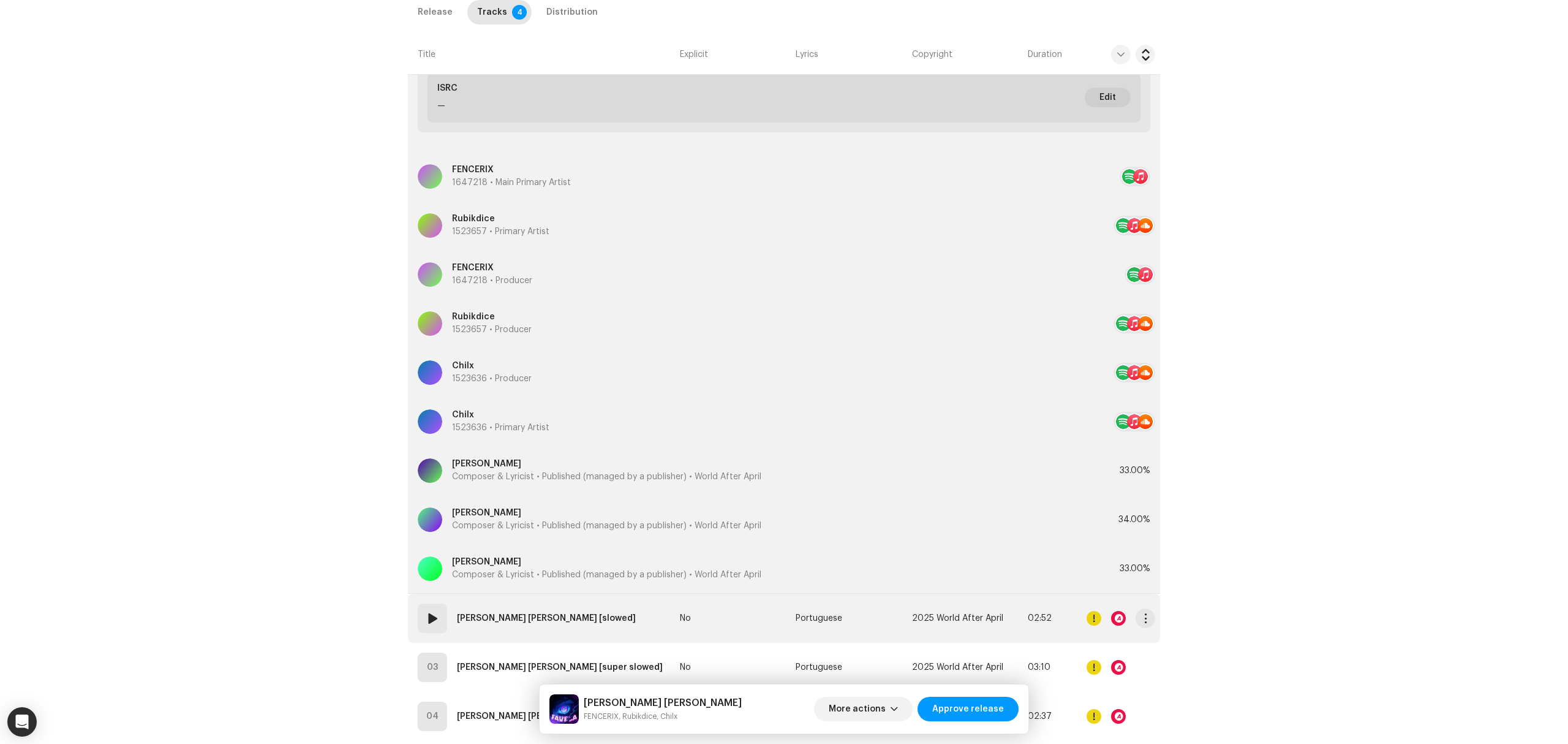
click at [620, 614] on td "02 FAVELA FUNK [slowed]" at bounding box center [541, 618] width 267 height 49
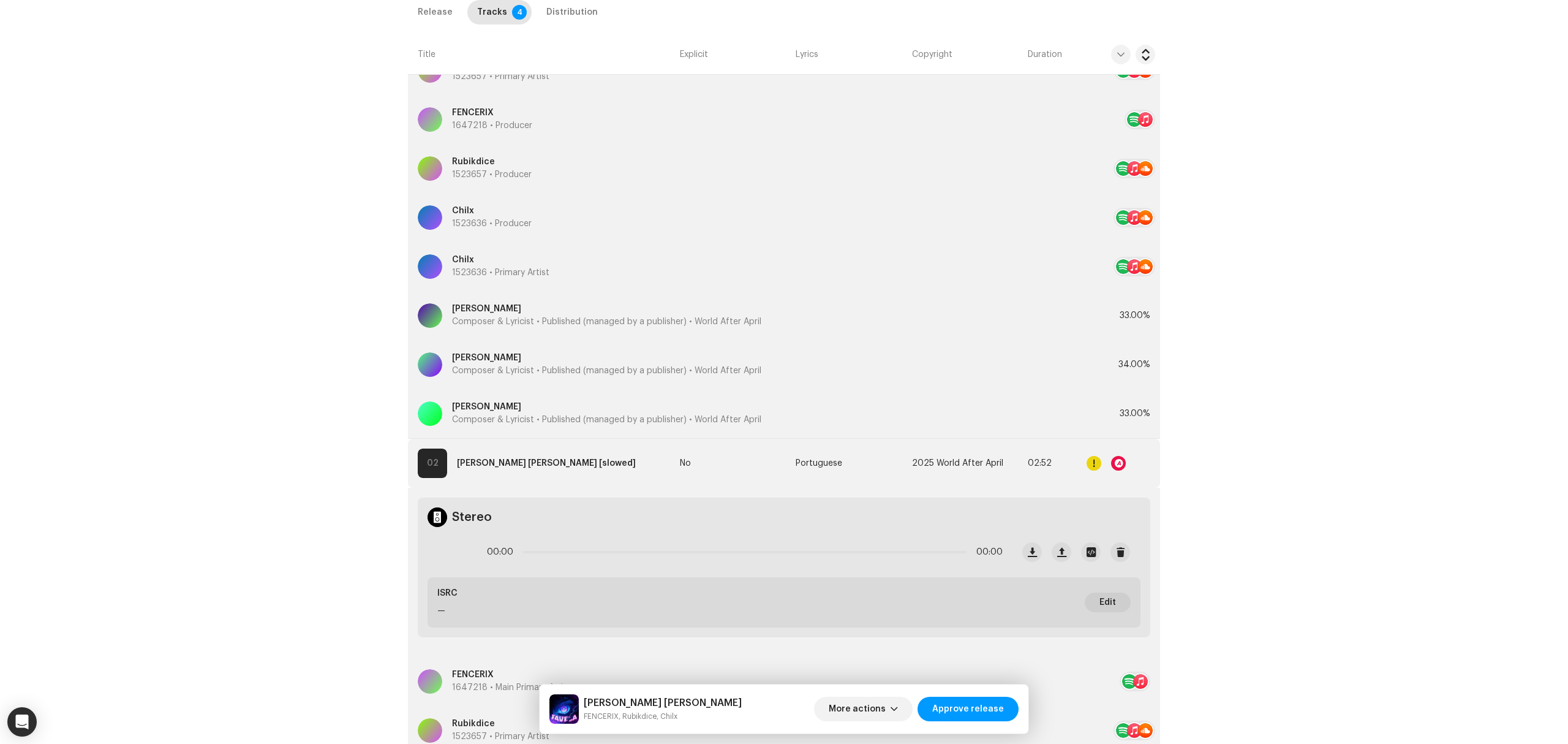
scroll to position [817, 0]
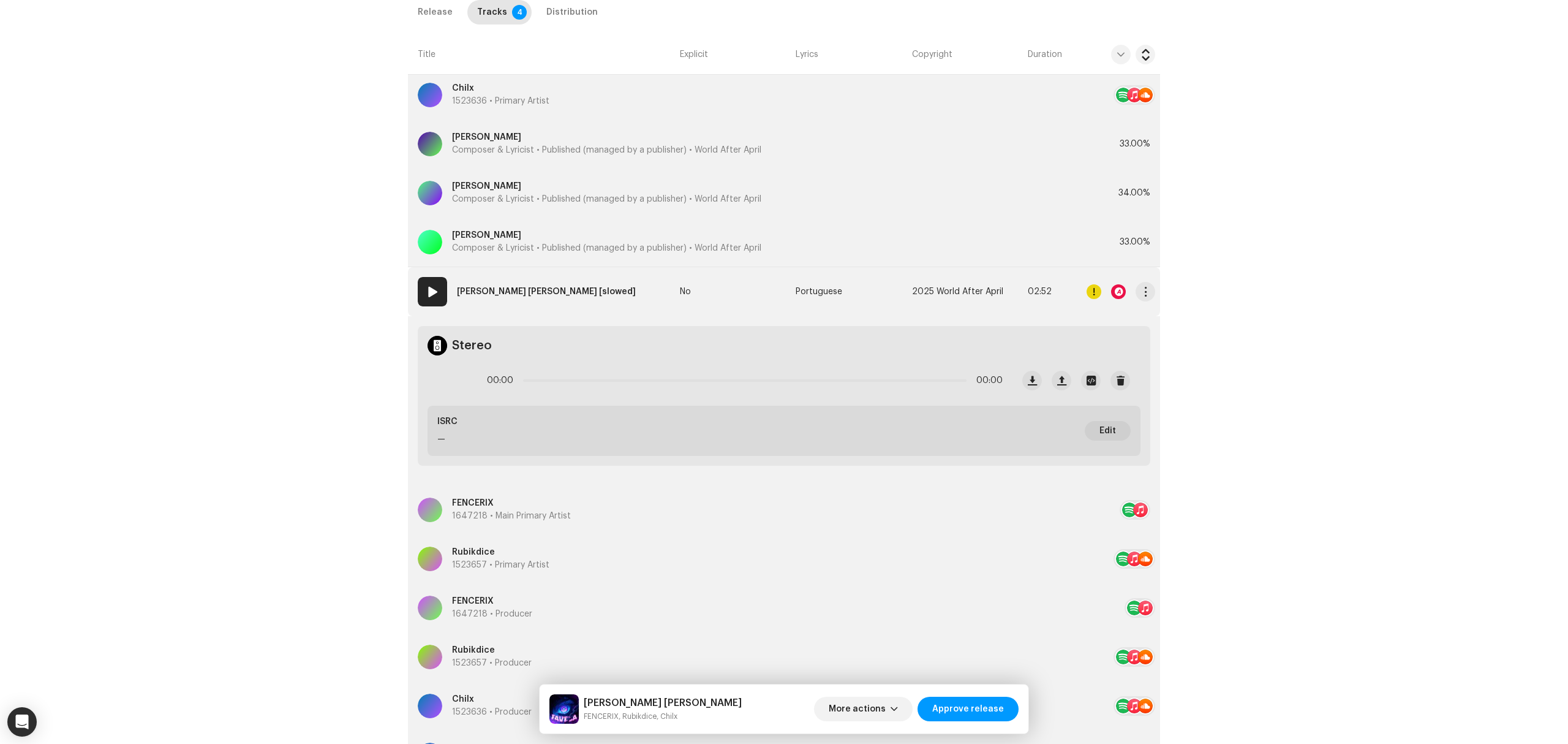
click at [1135, 303] on re-m-actions-button at bounding box center [1144, 291] width 19 height 24
click at [1144, 287] on span "button" at bounding box center [1146, 291] width 9 height 10
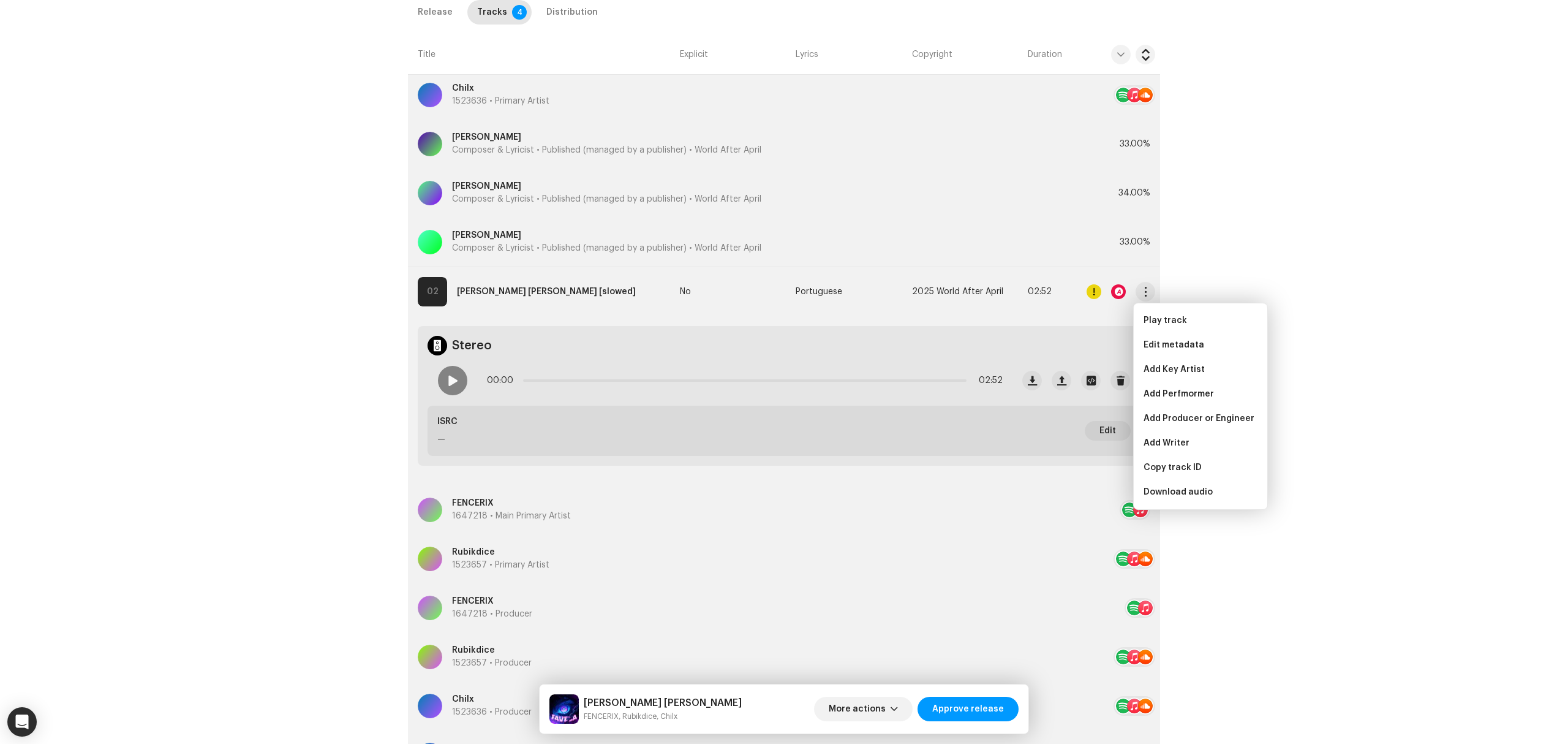
click at [240, 405] on div "Inspection / FAVELA FUNK Trust & Safety Guide Release Id: 3048048 Payee Id: 703…" at bounding box center [784, 372] width 1568 height 744
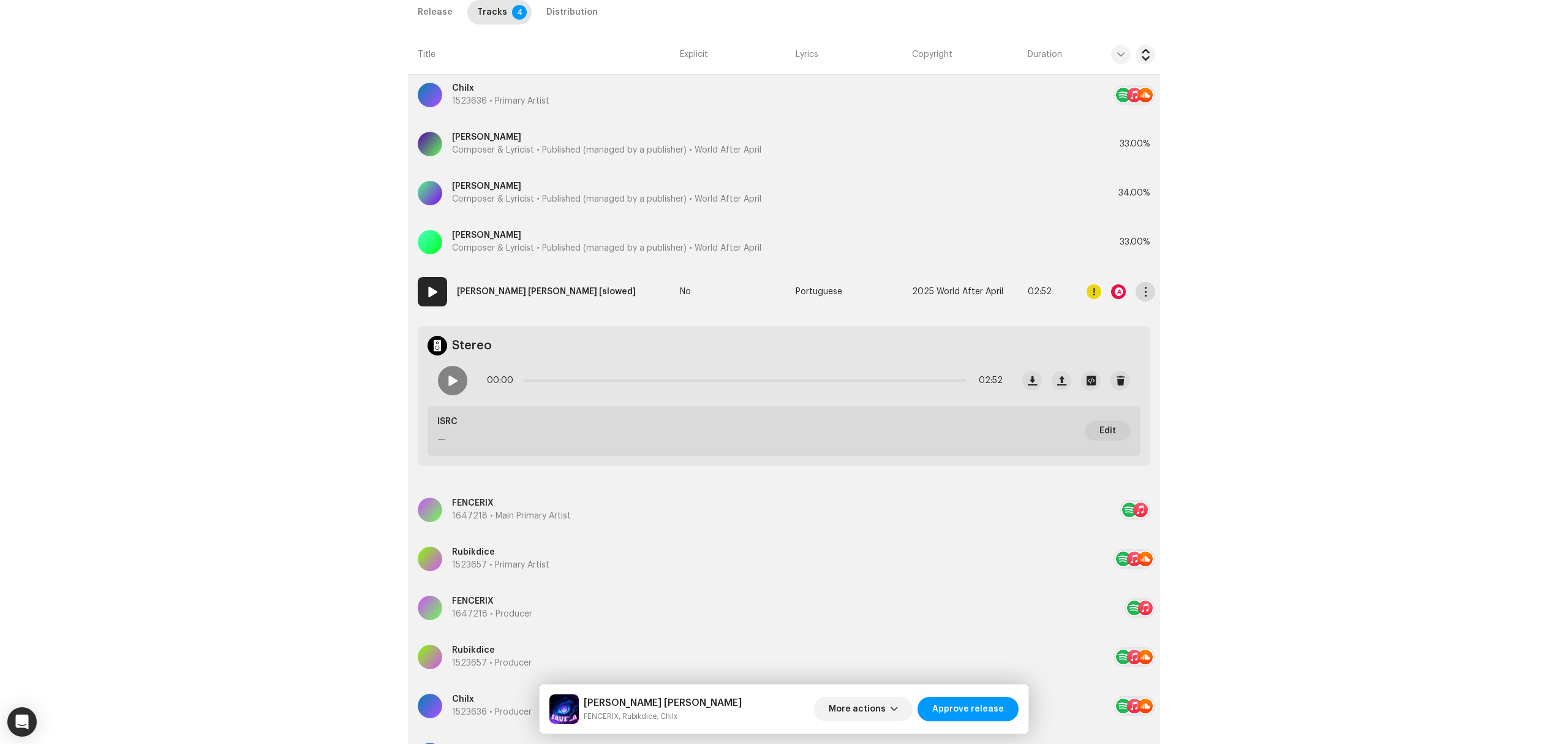
click at [1135, 295] on button "button" at bounding box center [1144, 291] width 19 height 19
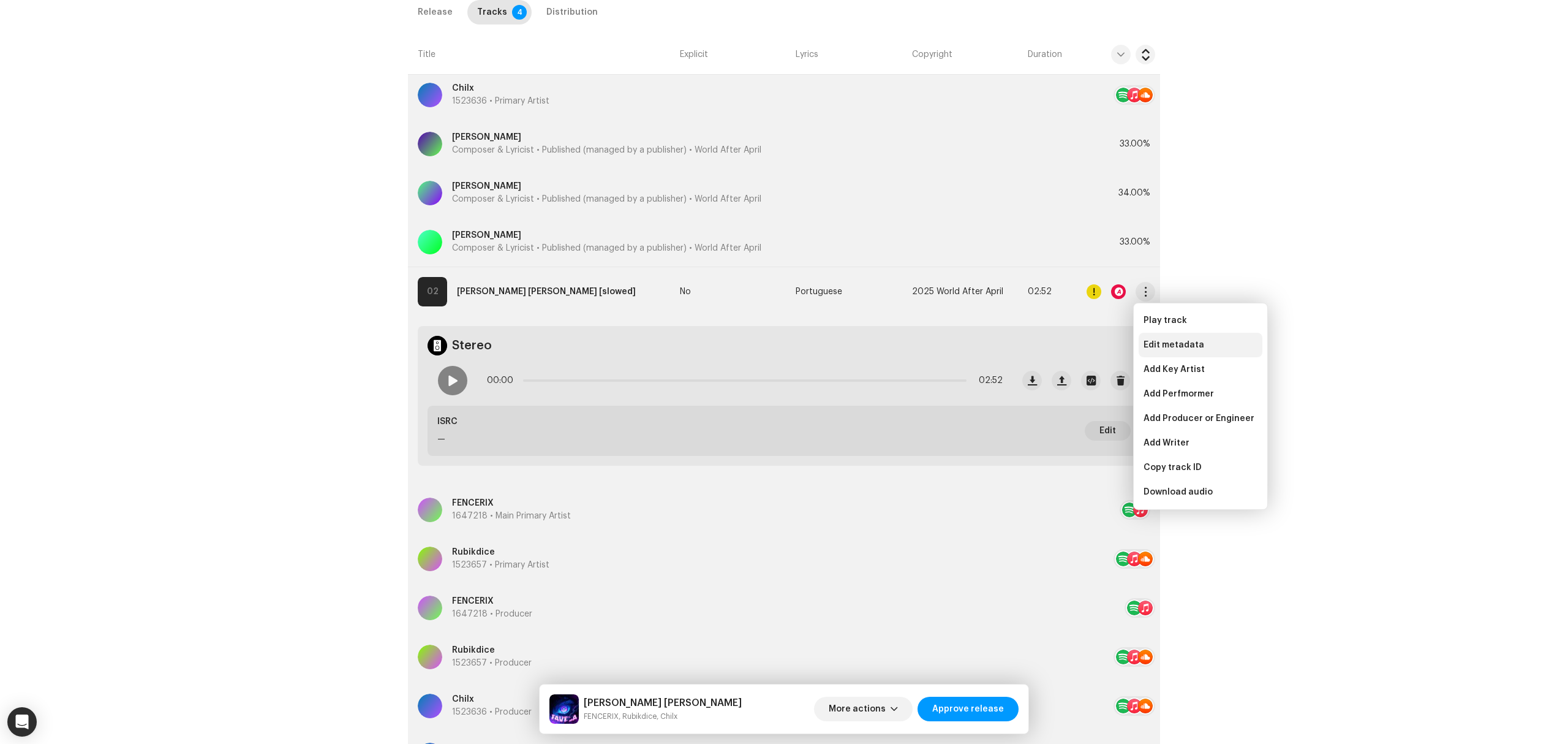
click at [1162, 340] on span "Edit metadata" at bounding box center [1174, 345] width 61 height 10
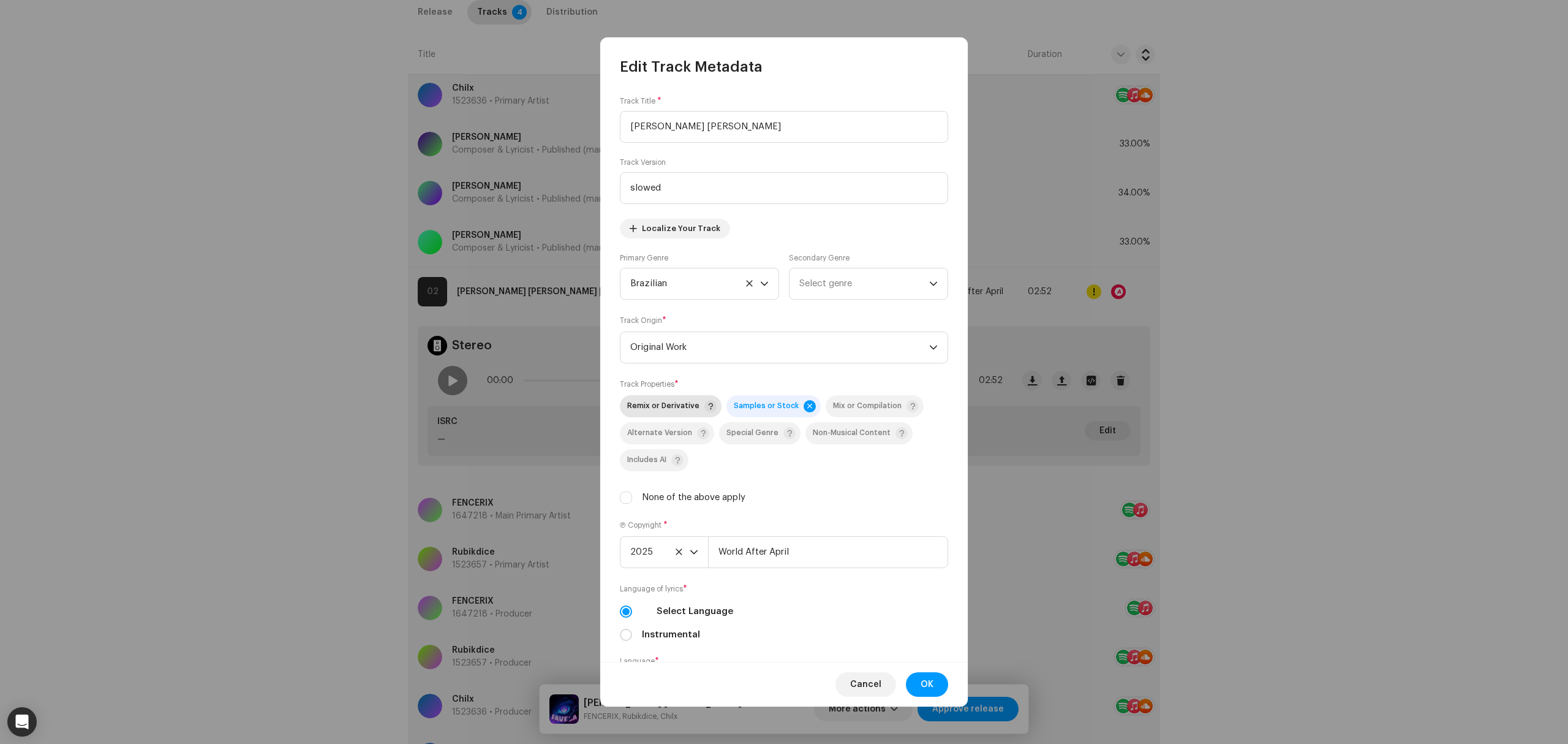
click at [652, 410] on span "Remix or Derivative" at bounding box center [663, 406] width 72 height 8
click at [931, 697] on div "Cancel OK" at bounding box center [784, 684] width 367 height 44
click at [933, 678] on button "OK" at bounding box center [926, 684] width 42 height 24
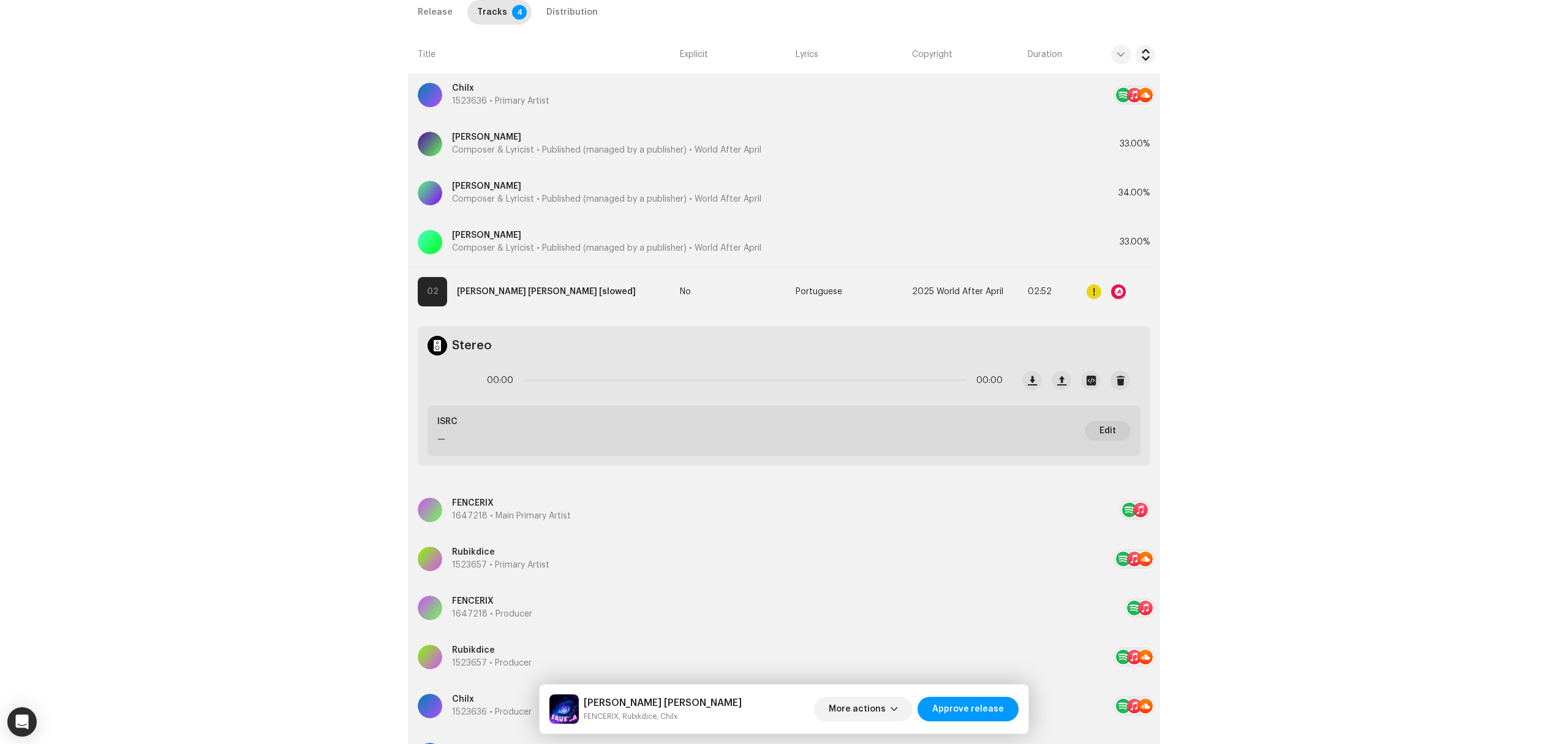
click at [231, 439] on div "Inspection / FAVELA FUNK Trust & Safety Guide Release Id: 3048048 Payee Id: 703…" at bounding box center [784, 372] width 1568 height 744
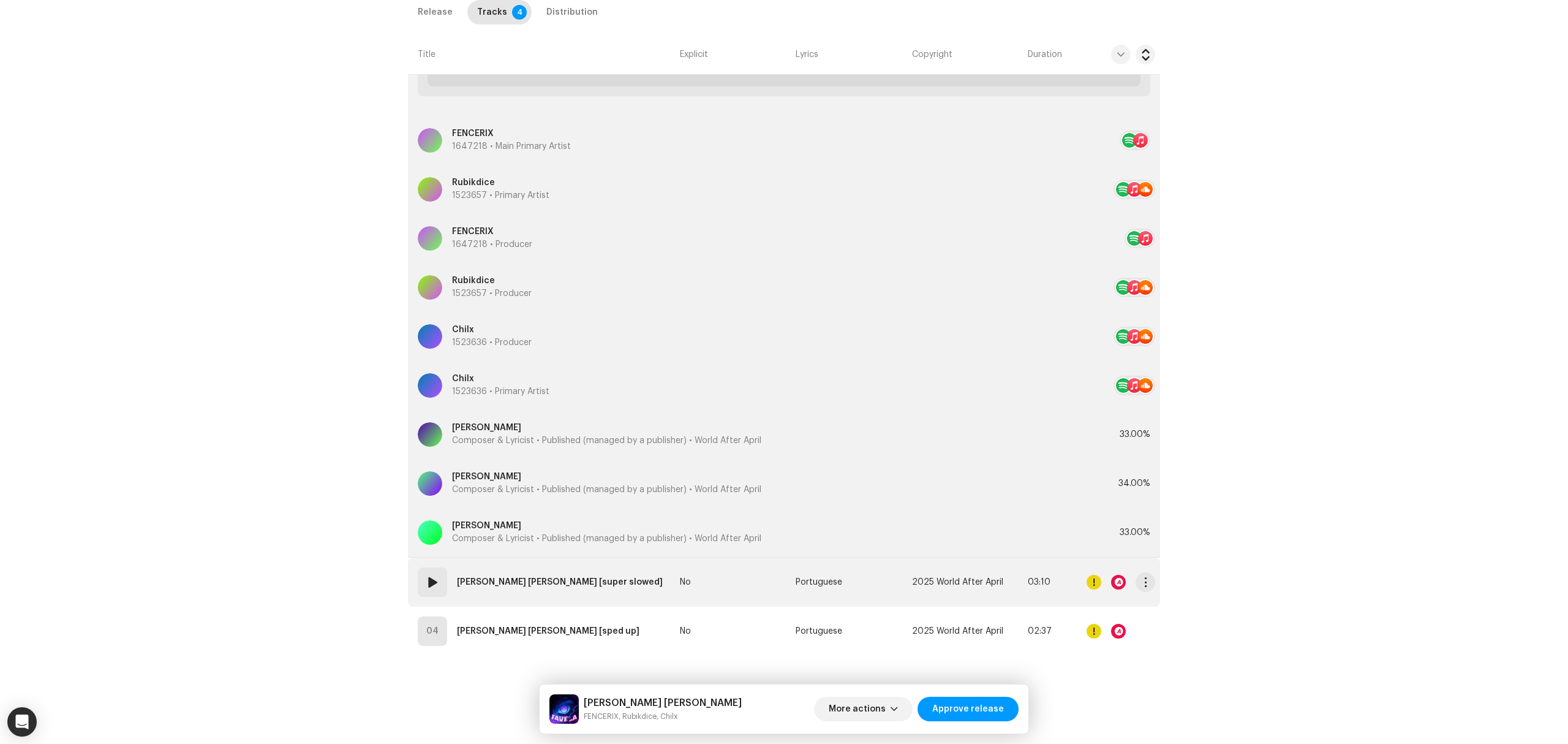
click at [617, 580] on td "03 FAVELA FUNK [super slowed]" at bounding box center [541, 582] width 267 height 49
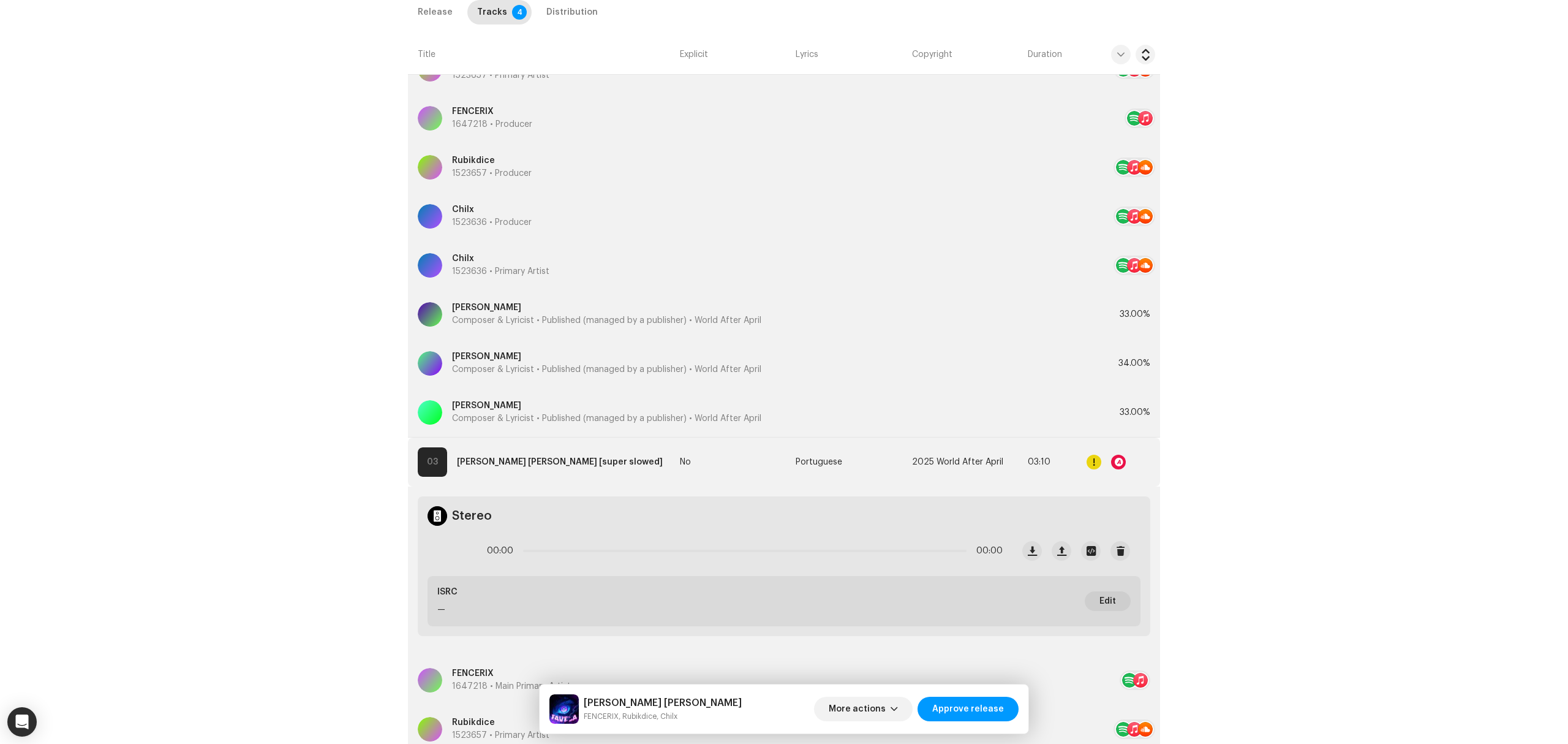
scroll to position [1432, 0]
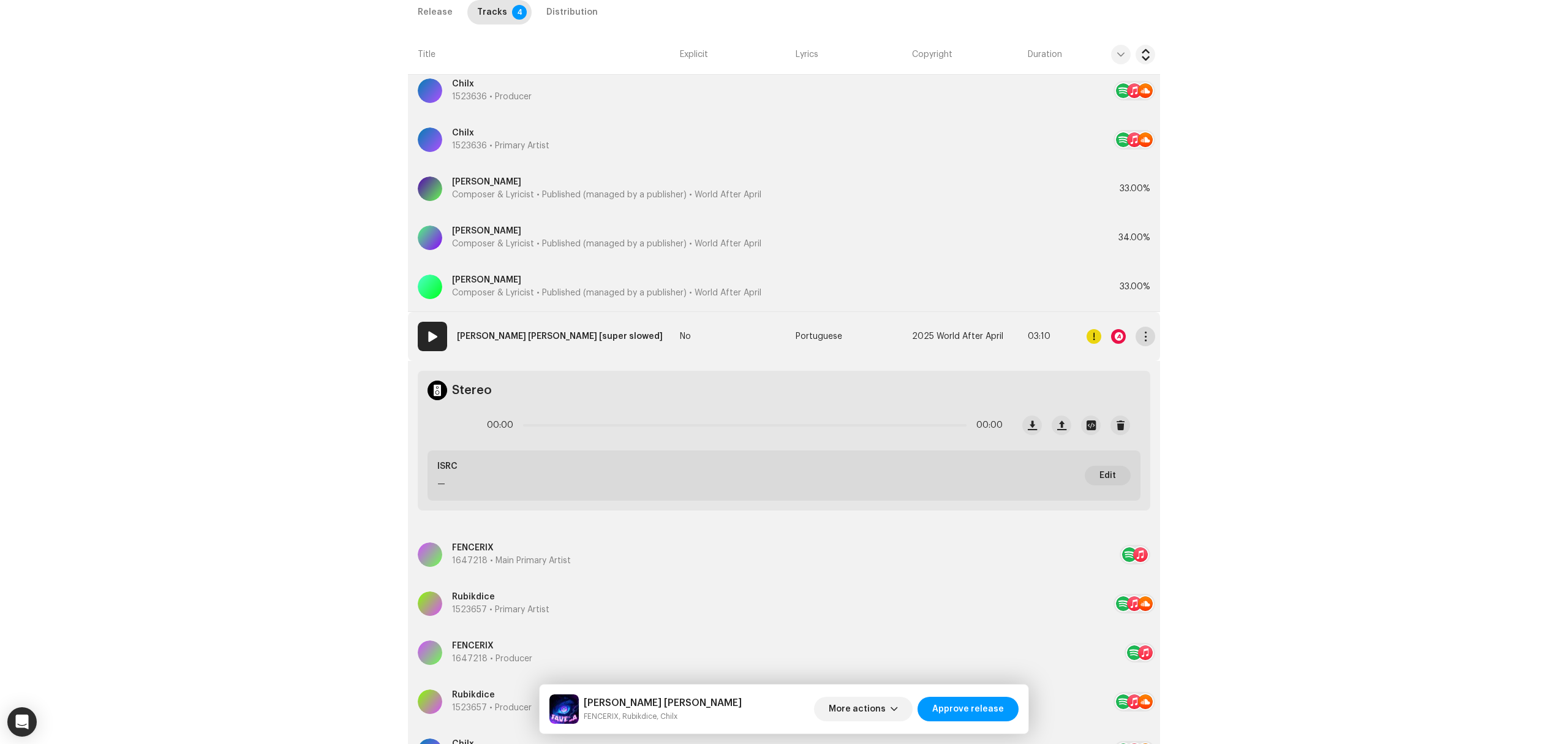
click at [1143, 341] on span "button" at bounding box center [1146, 337] width 9 height 10
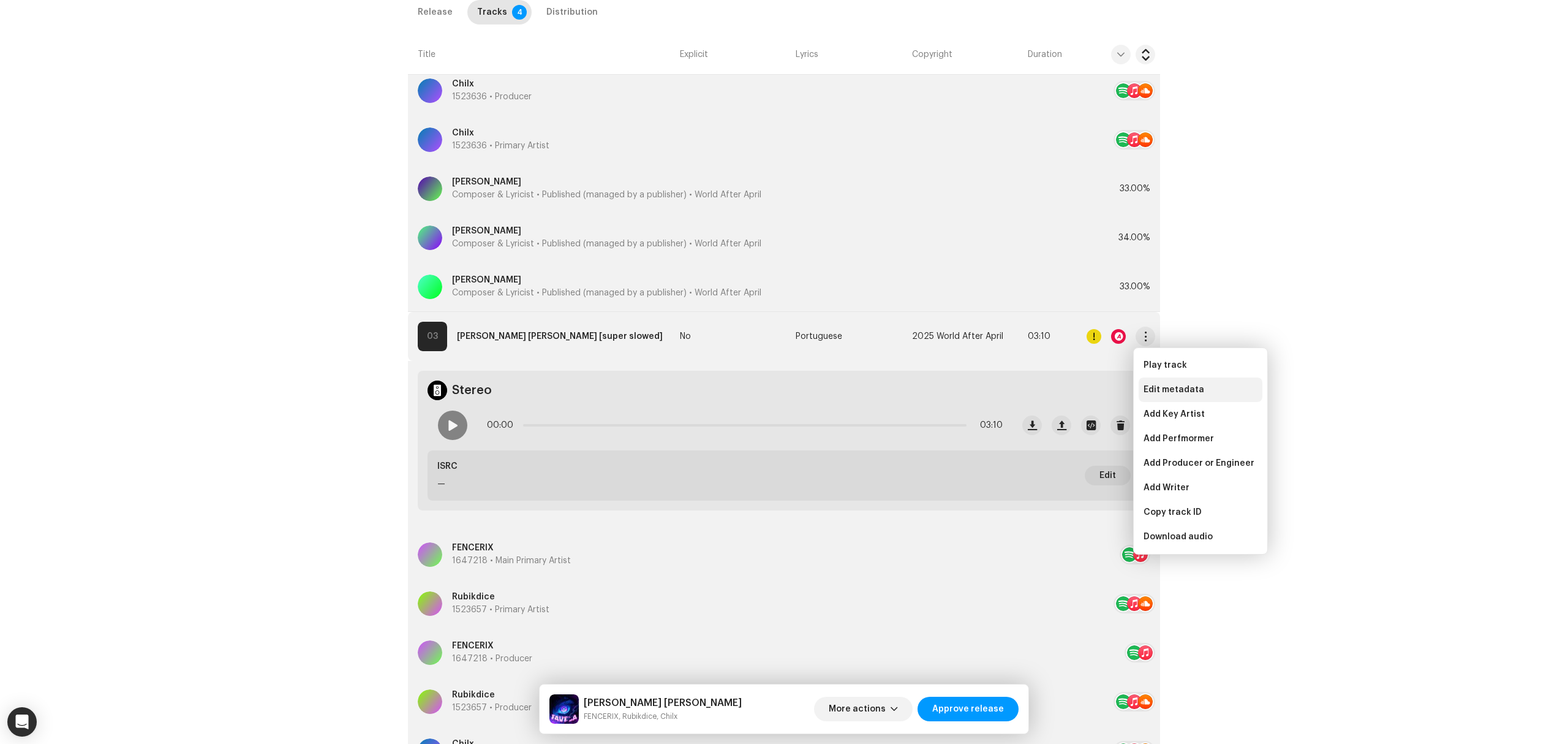
click at [1144, 393] on span "Edit metadata" at bounding box center [1174, 390] width 61 height 10
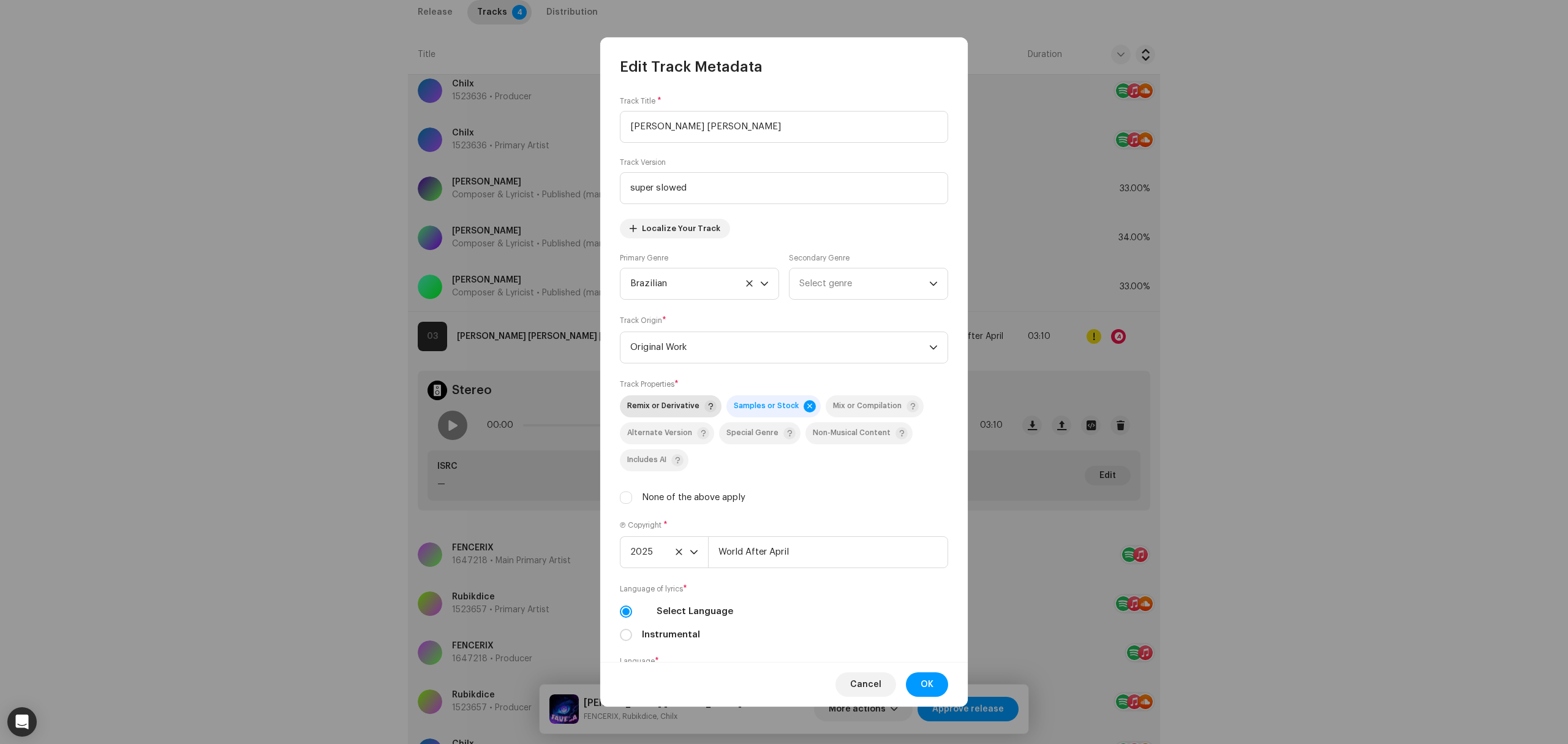
click at [662, 410] on span "Remix or Derivative" at bounding box center [663, 406] width 72 height 8
click at [924, 685] on span "OK" at bounding box center [926, 684] width 13 height 24
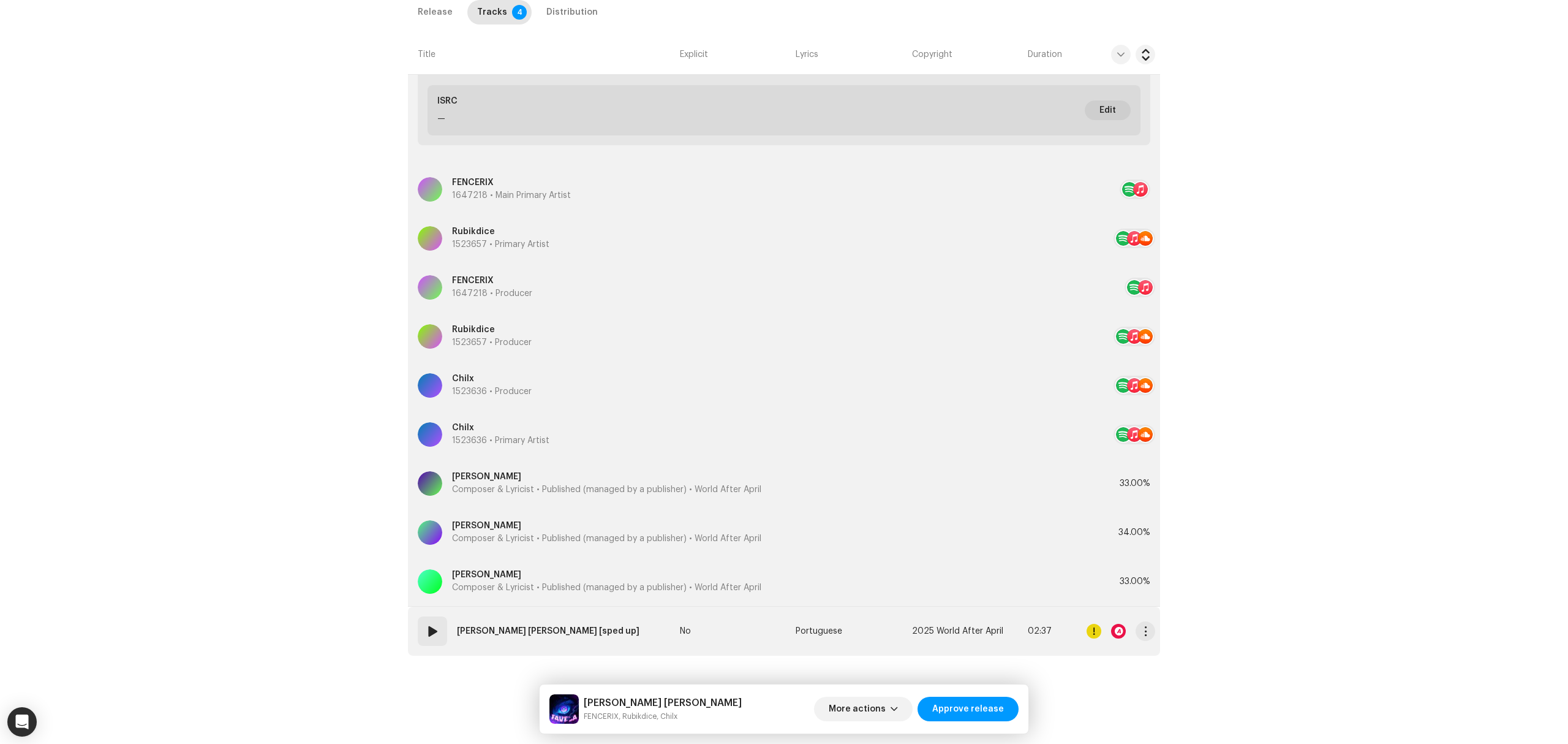
click at [621, 636] on td "04 FAVELA FUNK [sped up]" at bounding box center [541, 631] width 267 height 49
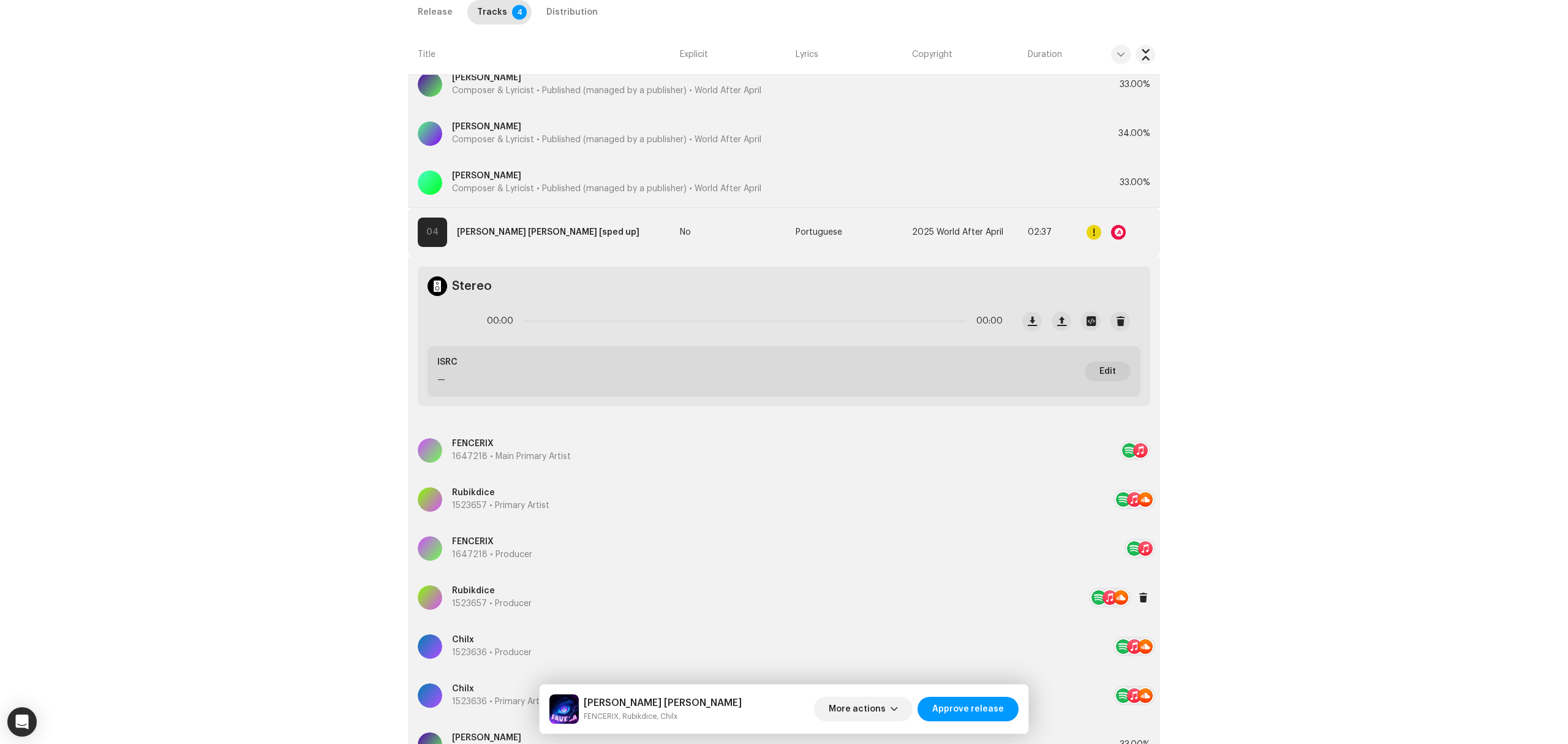
scroll to position [2208, 0]
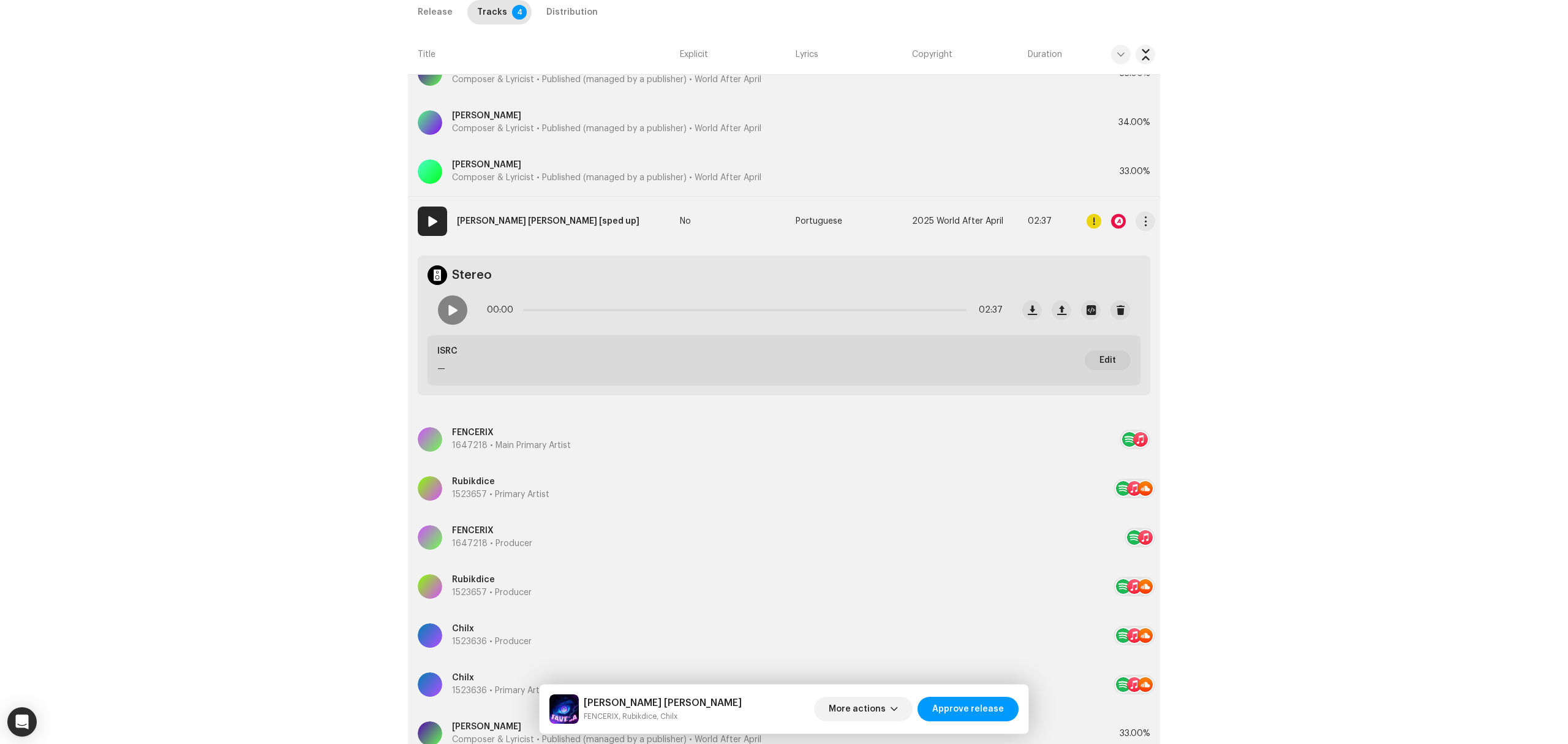
drag, startPoint x: 1144, startPoint y: 224, endPoint x: 1143, endPoint y: 234, distance: 10.0
click at [1144, 224] on span "button" at bounding box center [1146, 221] width 9 height 10
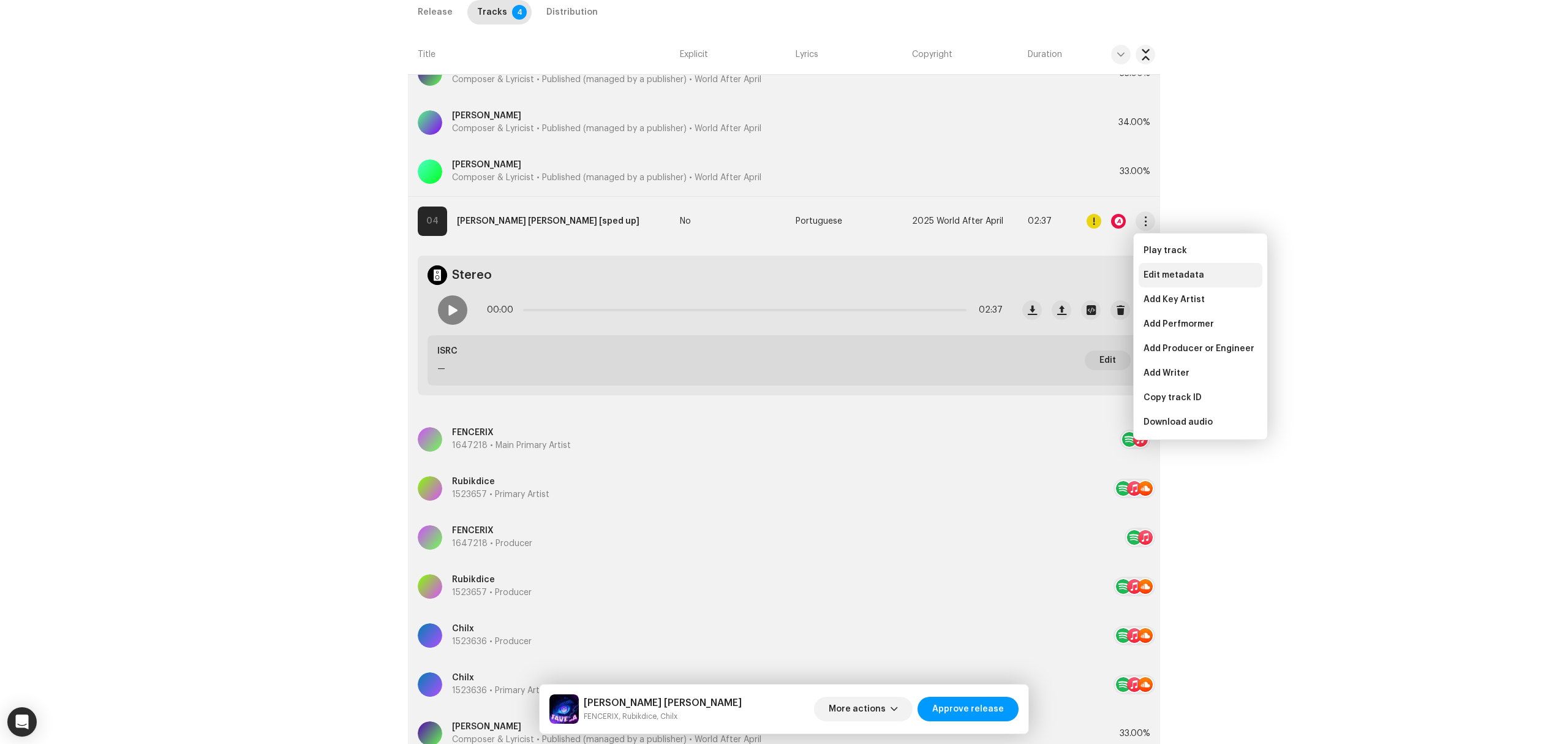
click at [1155, 280] on div "Edit metadata" at bounding box center [1200, 274] width 124 height 24
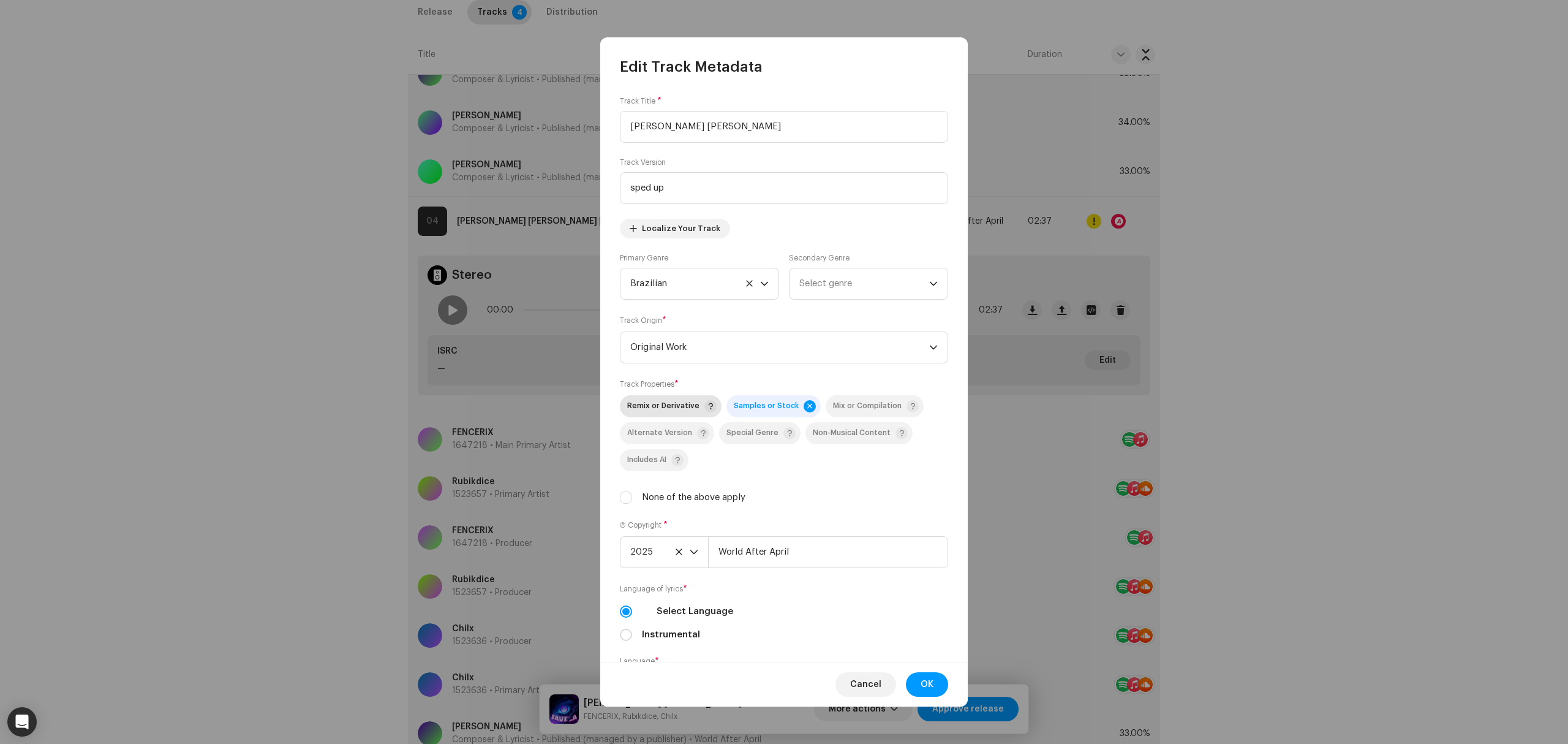
click at [666, 410] on span "Remix or Derivative" at bounding box center [663, 406] width 72 height 8
click at [933, 688] on button "OK" at bounding box center [926, 684] width 42 height 24
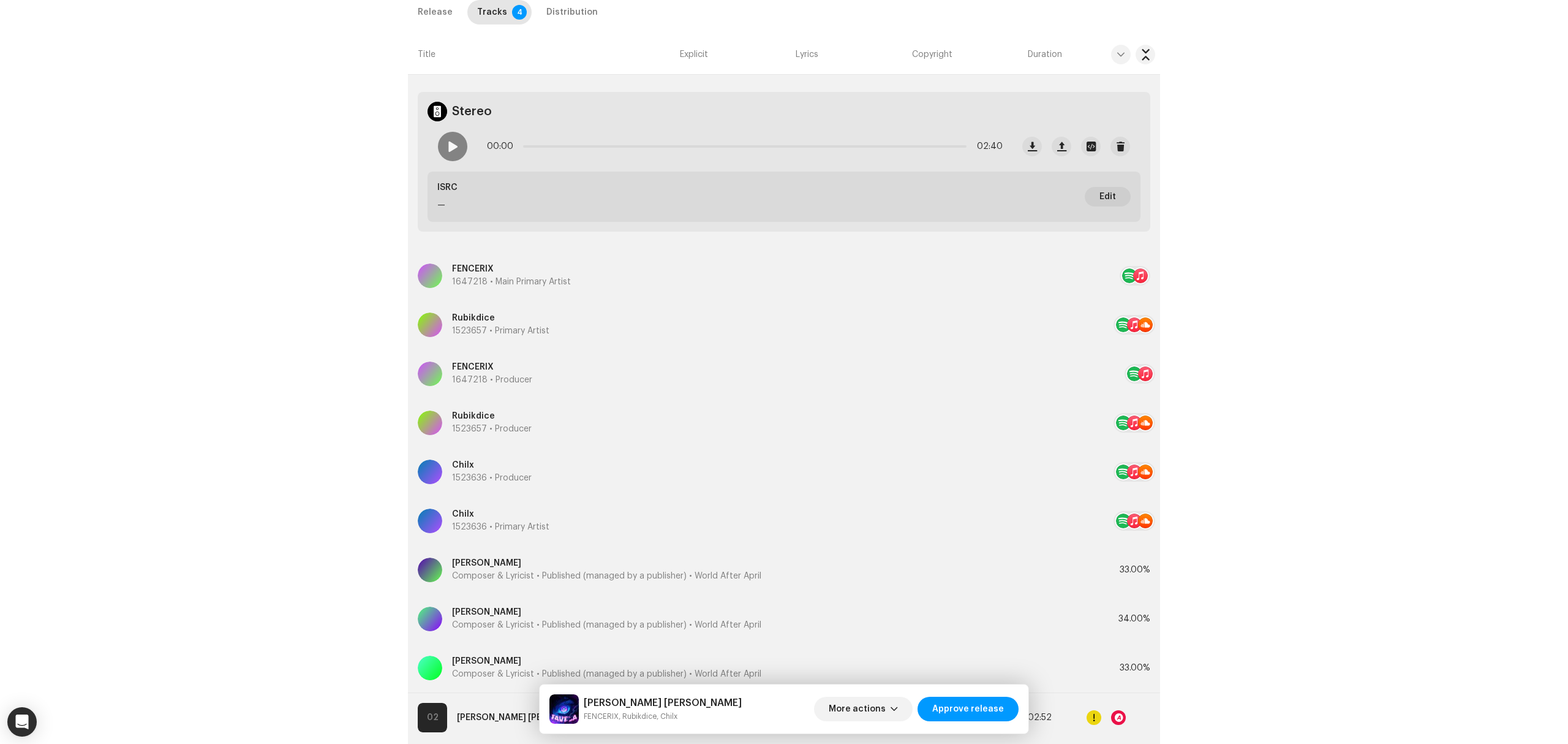
scroll to position [122, 0]
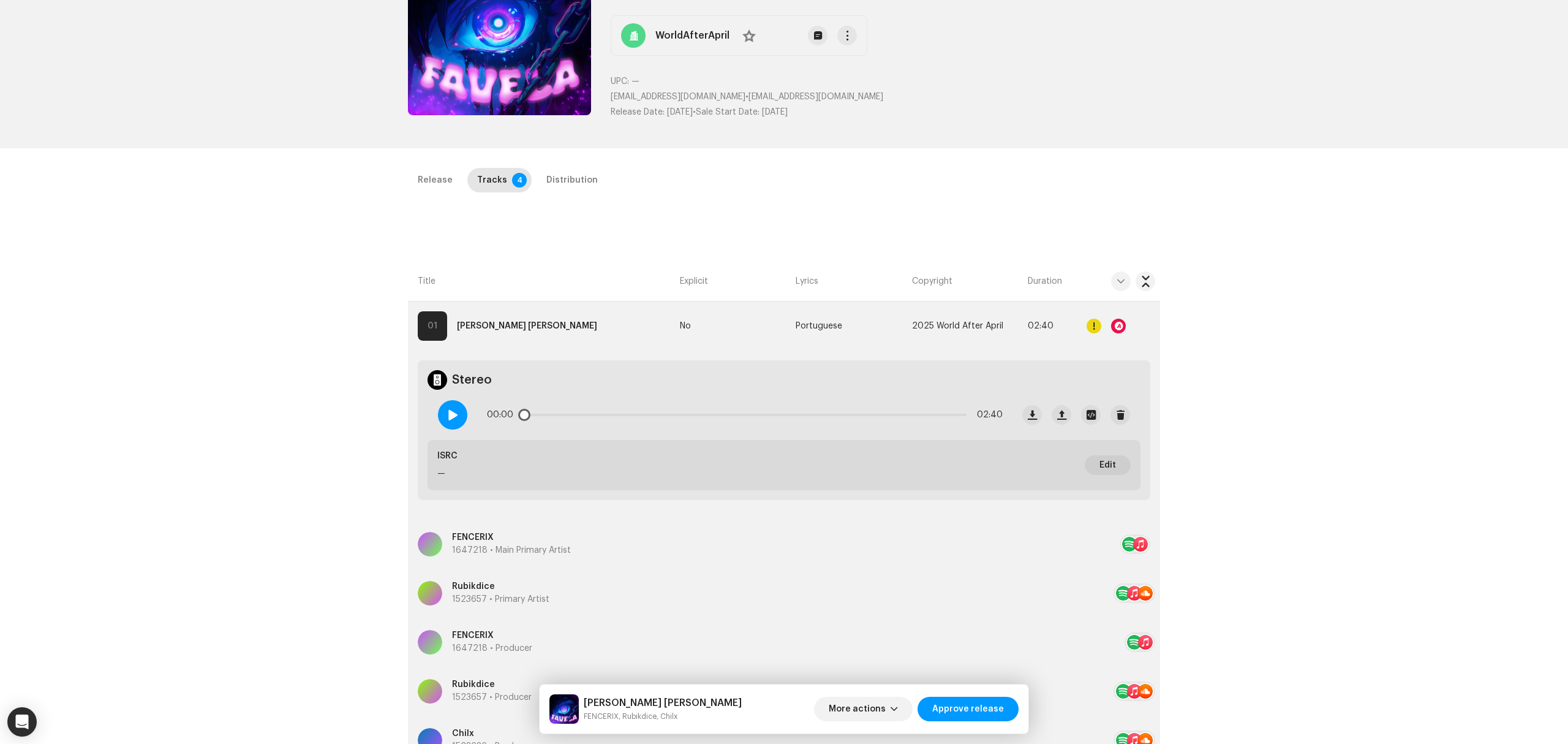
click at [452, 405] on div at bounding box center [452, 415] width 30 height 30
drag, startPoint x: 526, startPoint y: 415, endPoint x: 737, endPoint y: 421, distance: 211.1
click at [737, 421] on div "00:31 02:40" at bounding box center [744, 414] width 515 height 24
drag, startPoint x: 737, startPoint y: 414, endPoint x: 863, endPoint y: 400, distance: 126.8
click at [826, 407] on div "01:40 02:40" at bounding box center [744, 414] width 515 height 24
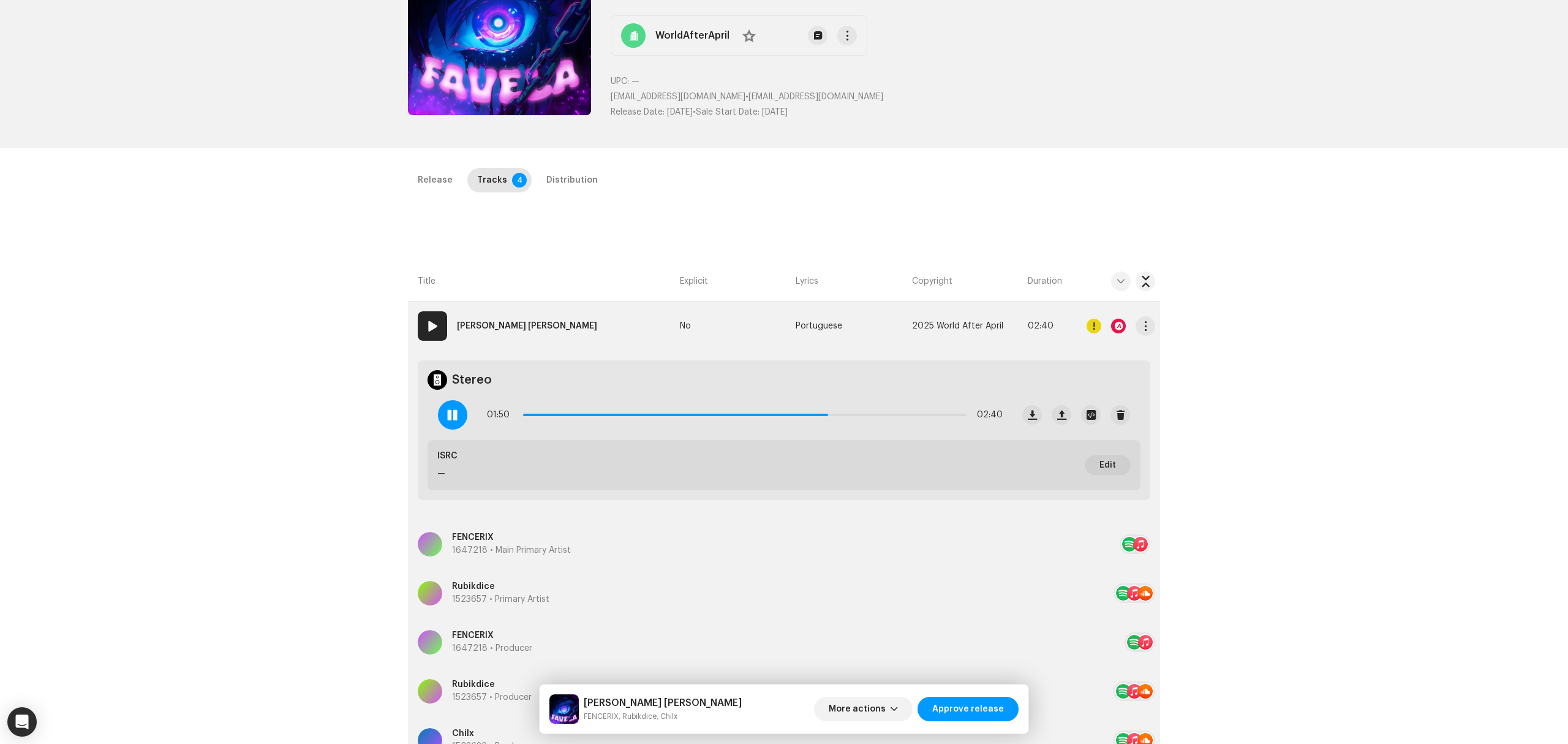
click at [1118, 329] on div at bounding box center [1118, 326] width 15 height 15
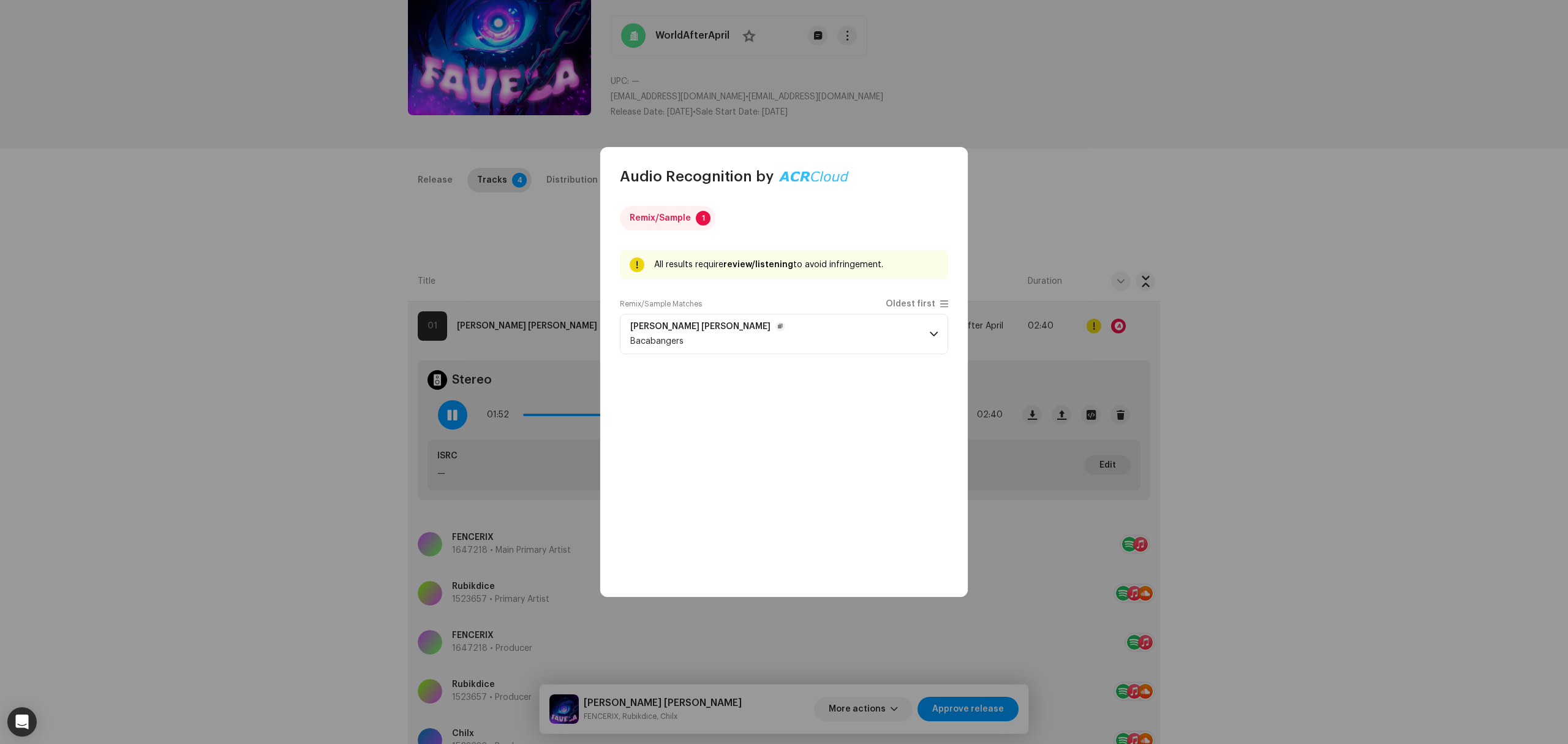
click at [861, 331] on p-accordion-header "FAVELA FUNK Bacabangers" at bounding box center [784, 334] width 329 height 41
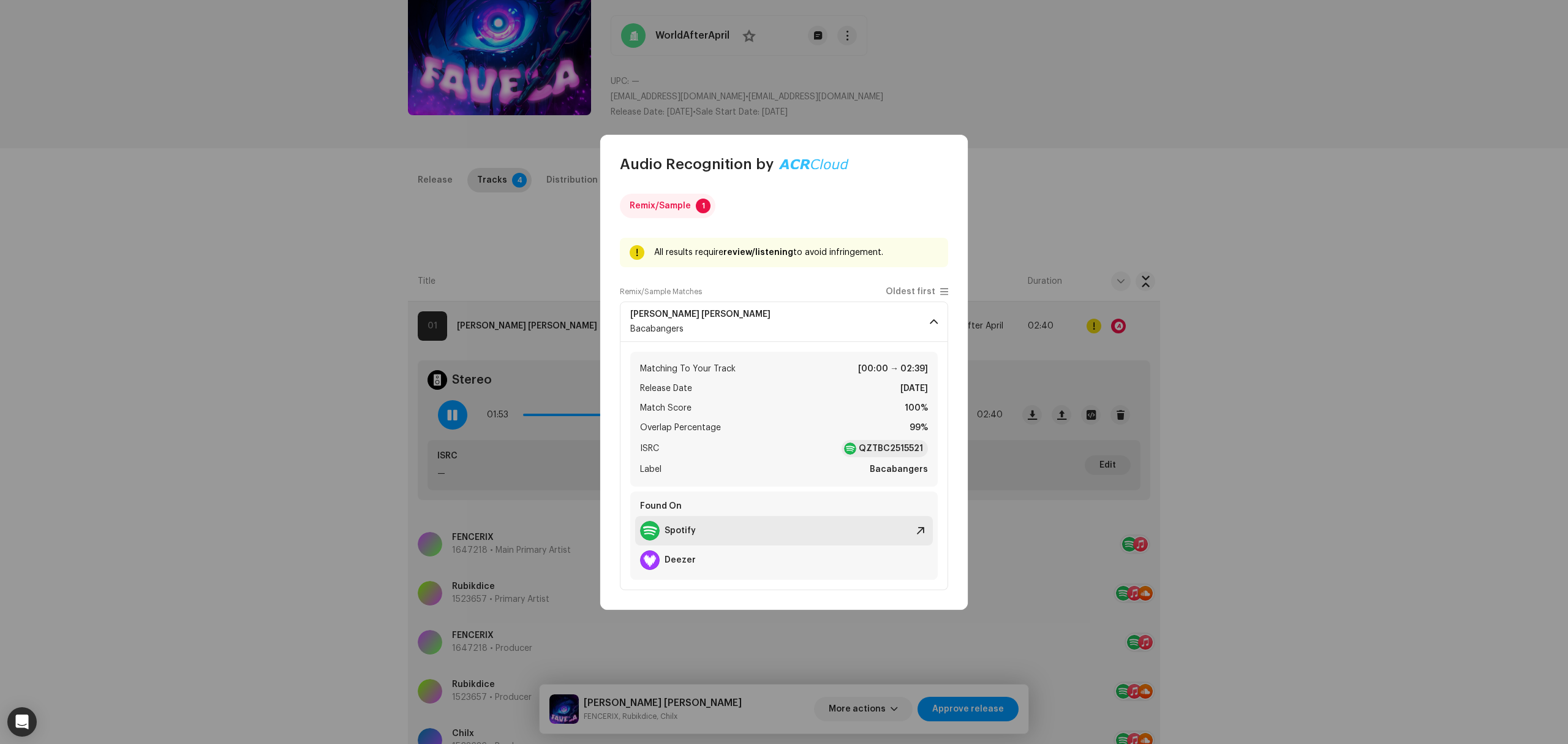
click at [794, 533] on div "Spotify" at bounding box center [784, 531] width 297 height 30
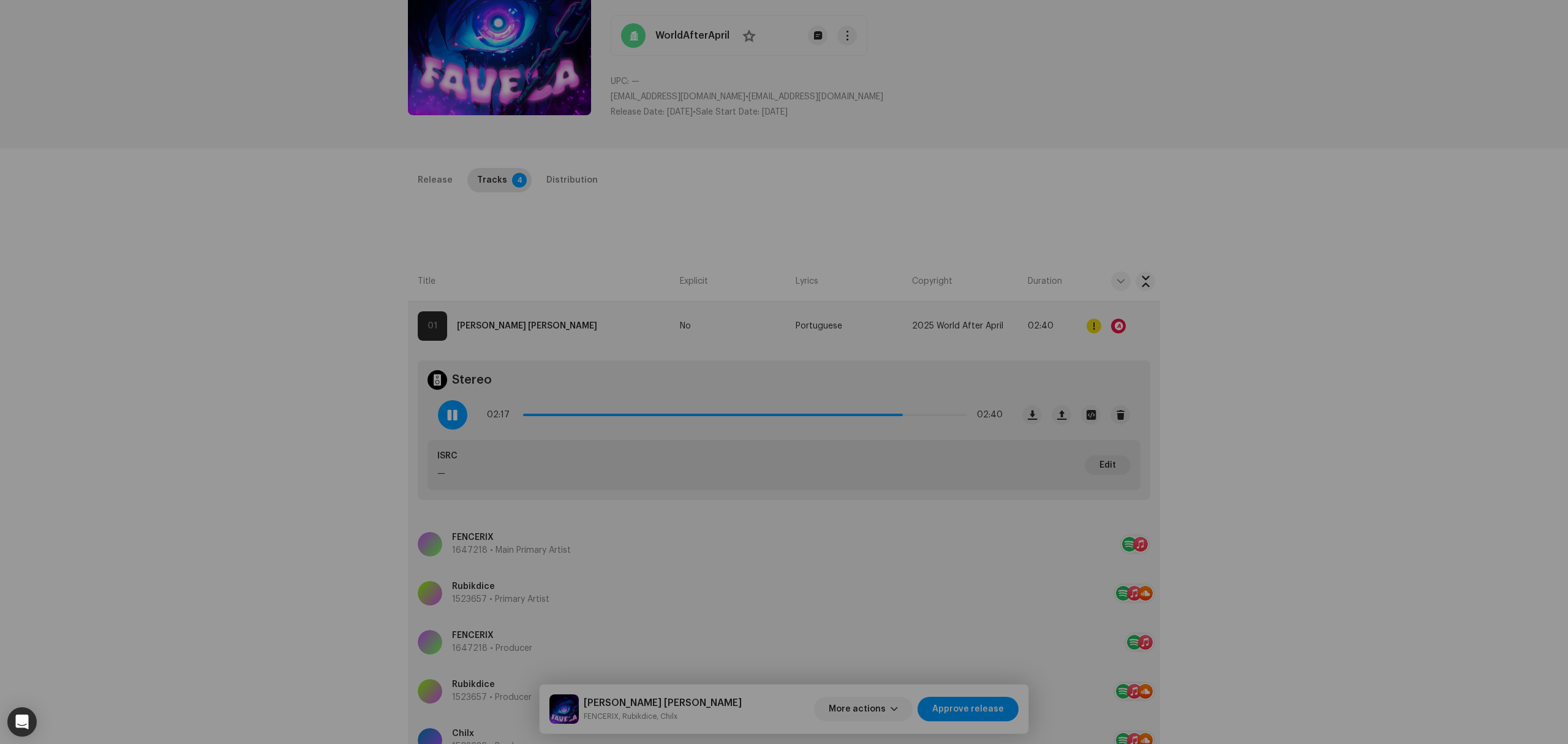
click at [336, 411] on div "Audio Recognition by Remix/Sample 1 All results require review/listening to avo…" at bounding box center [784, 372] width 1568 height 744
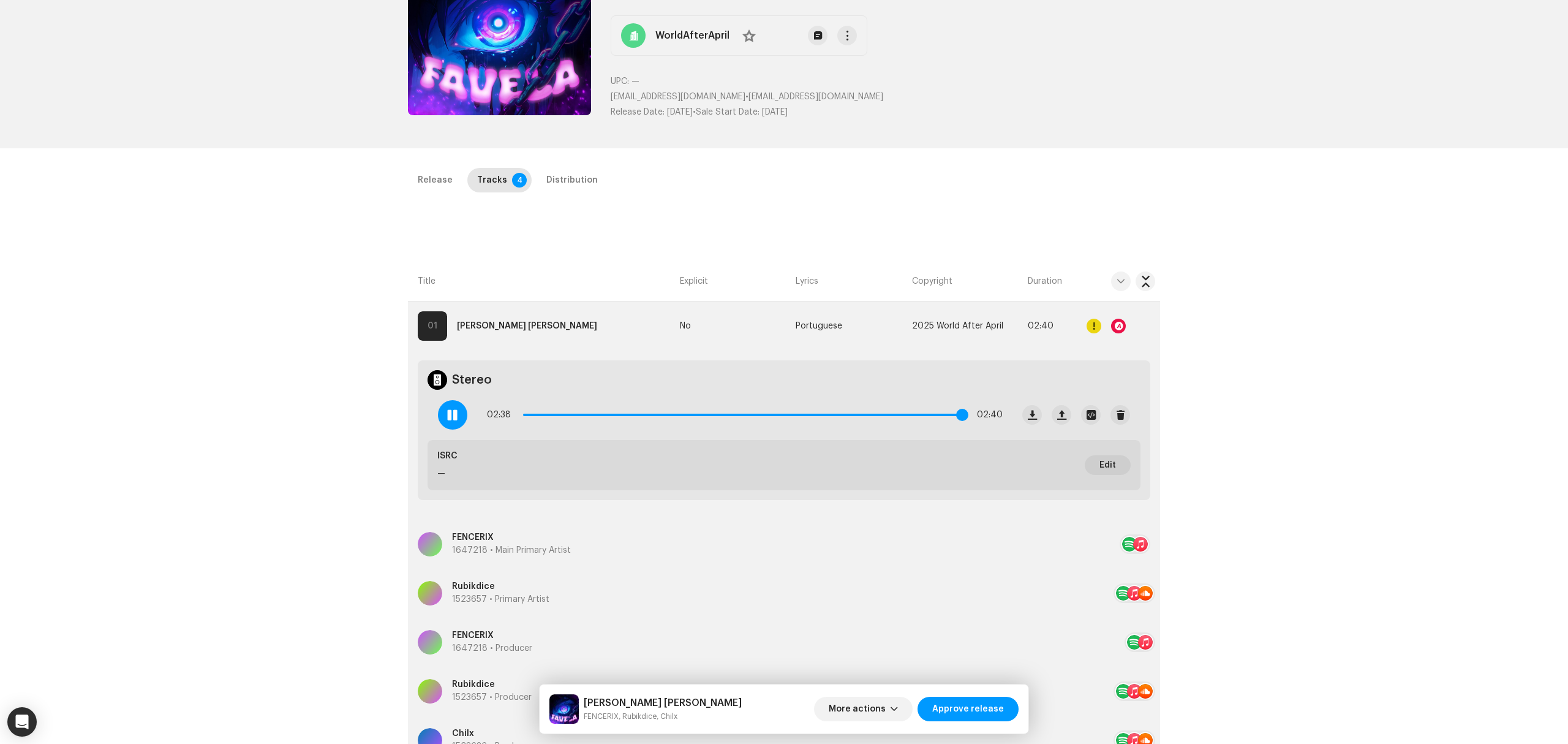
drag, startPoint x: 899, startPoint y: 415, endPoint x: 956, endPoint y: 417, distance: 57.0
click at [956, 417] on span at bounding box center [962, 415] width 12 height 12
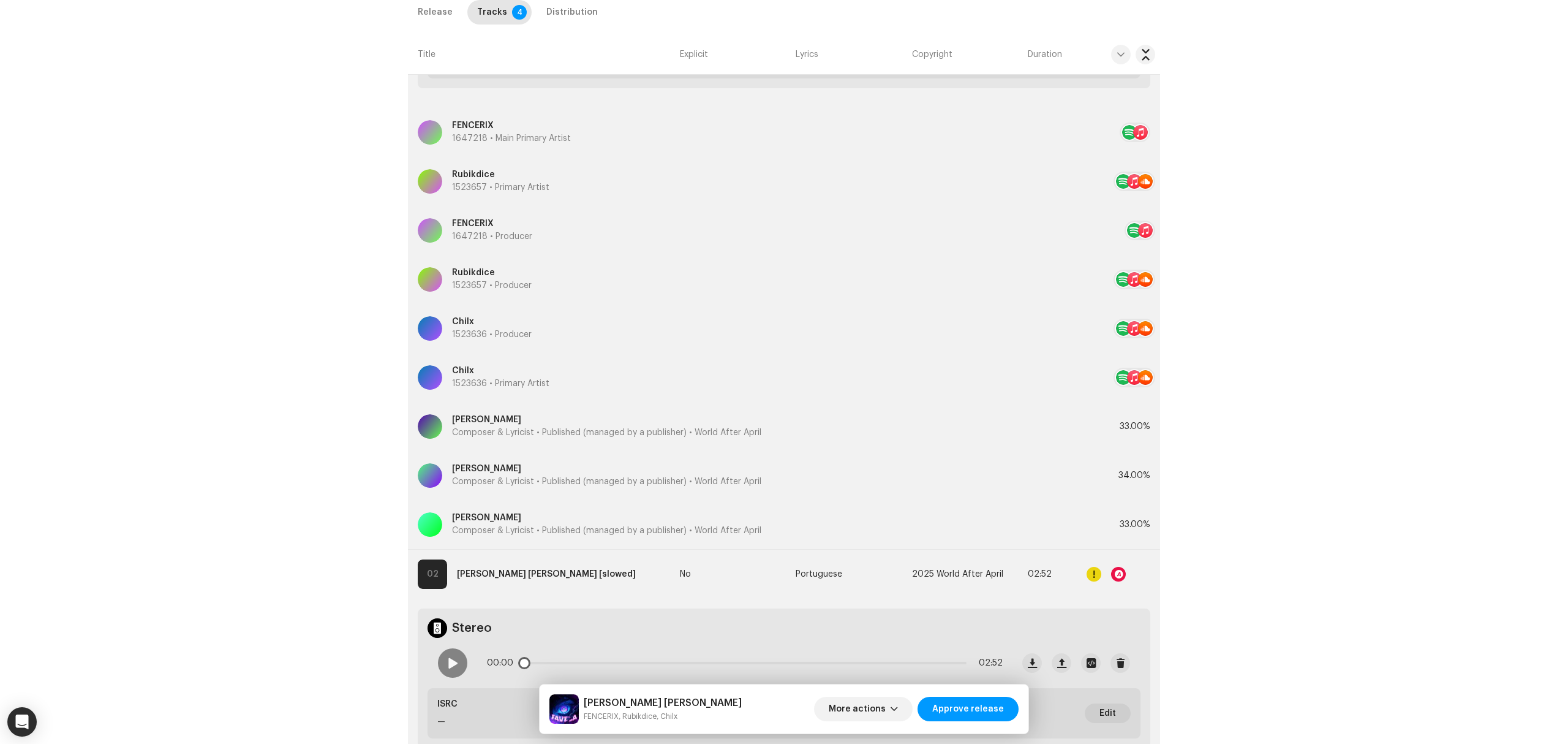
scroll to position [694, 0]
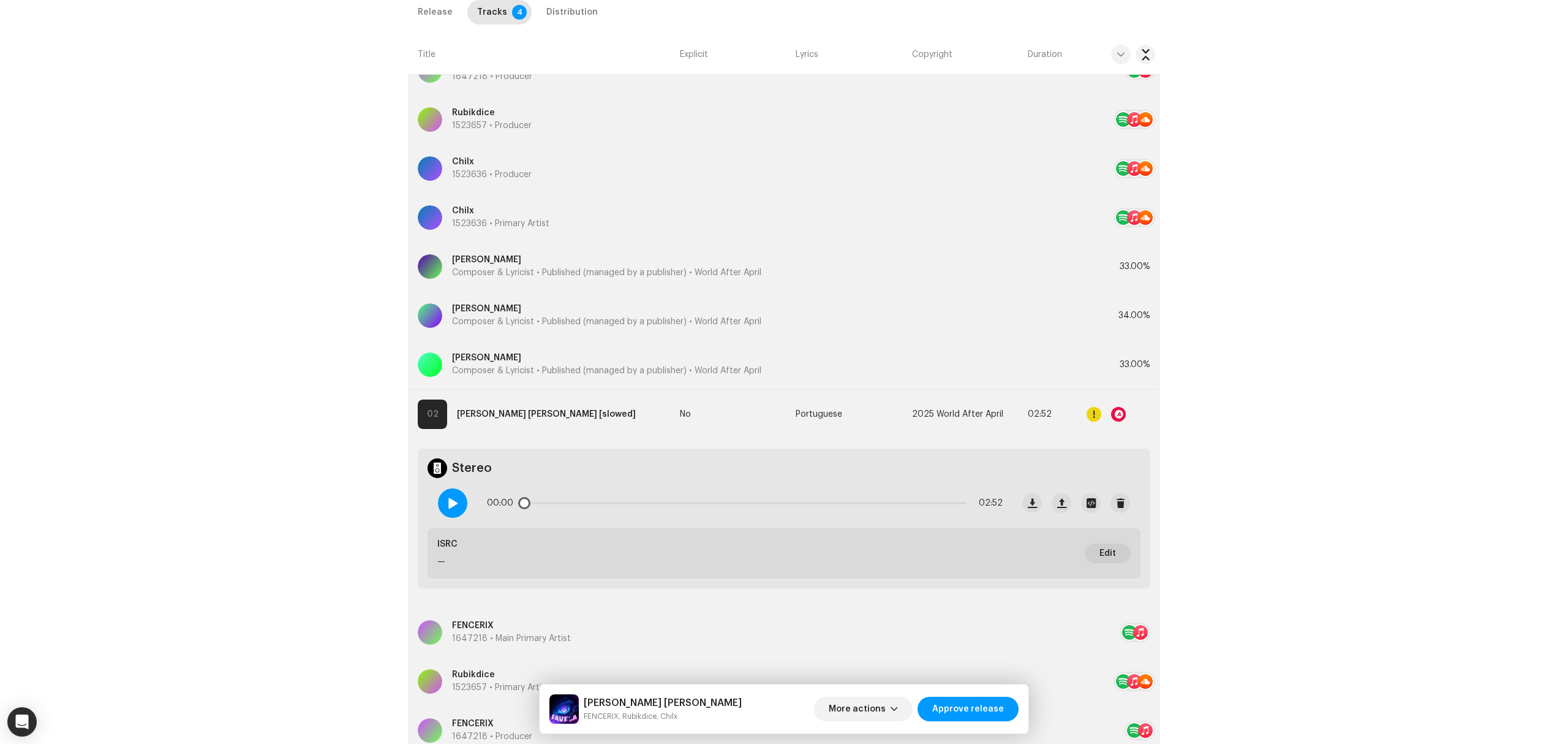
click at [452, 513] on div at bounding box center [452, 503] width 30 height 30
drag, startPoint x: 522, startPoint y: 506, endPoint x: 630, endPoint y: 506, distance: 108.0
click at [615, 506] on div "00:12 02:52" at bounding box center [744, 502] width 515 height 24
click at [1089, 501] on span "button" at bounding box center [1092, 503] width 9 height 10
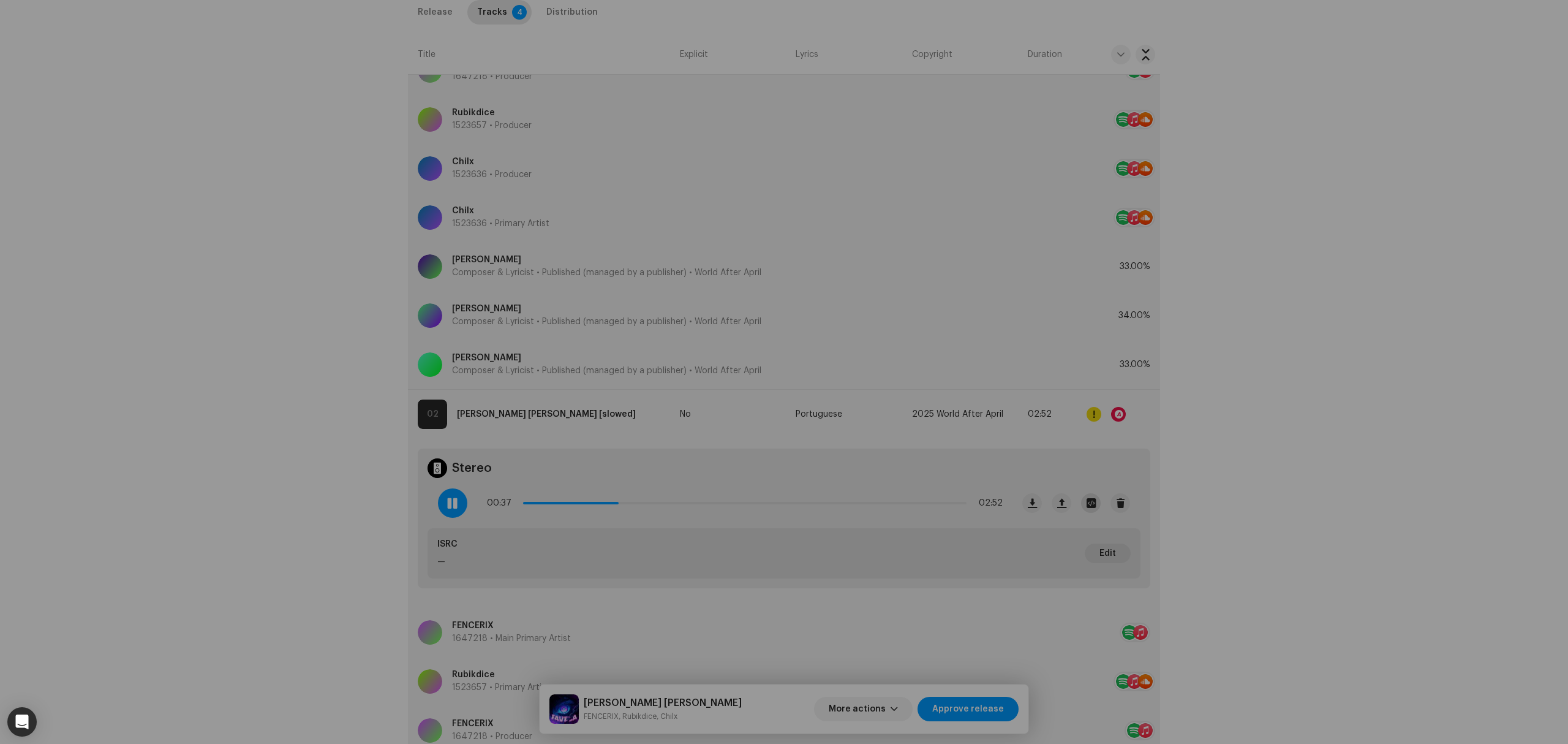
click at [1089, 501] on div "FAVELA FUNK Slowed.wav File Name FAVELA FUNK Slowed.wav 43.33MB Duration 02:52 …" at bounding box center [784, 372] width 1568 height 744
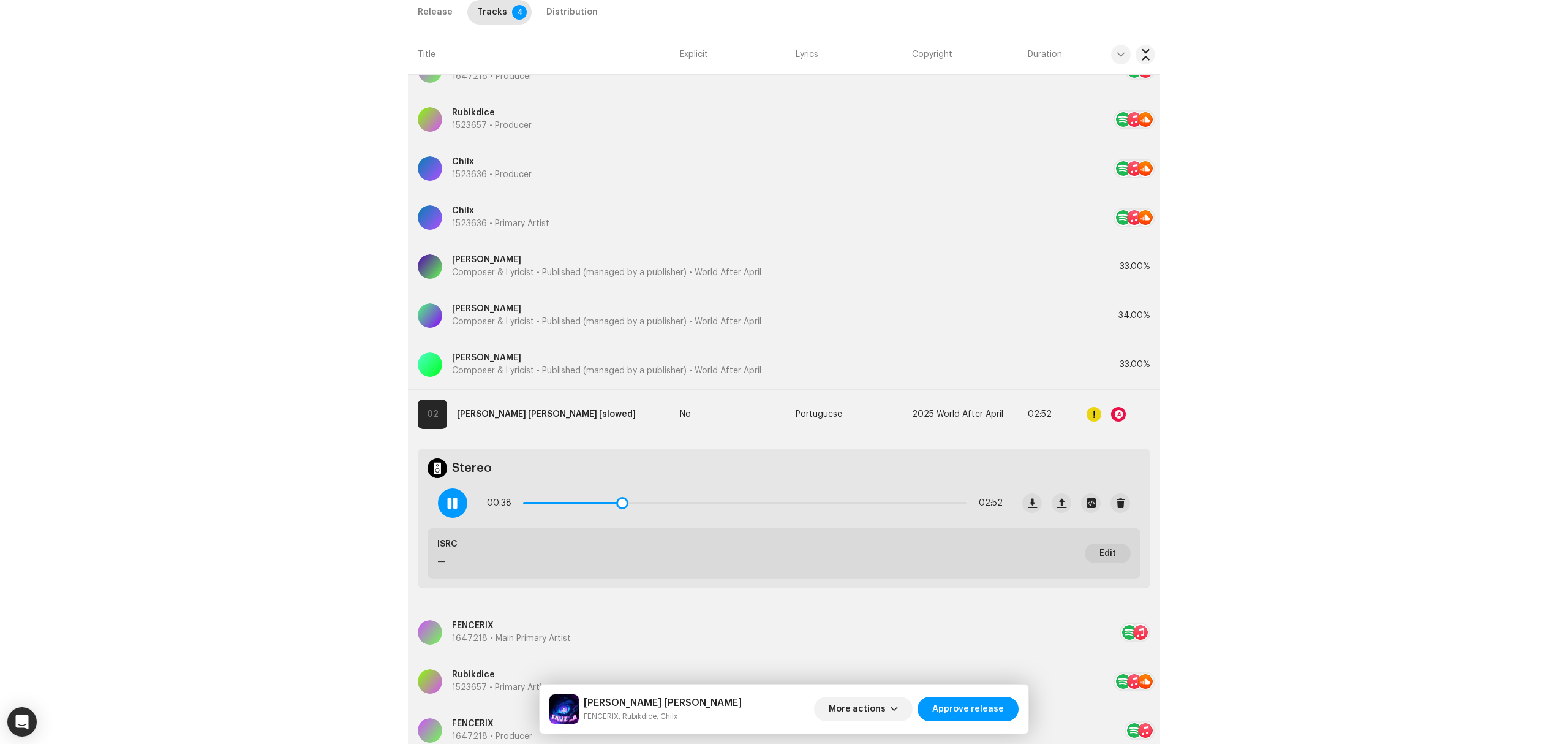
click at [441, 501] on div at bounding box center [452, 503] width 30 height 30
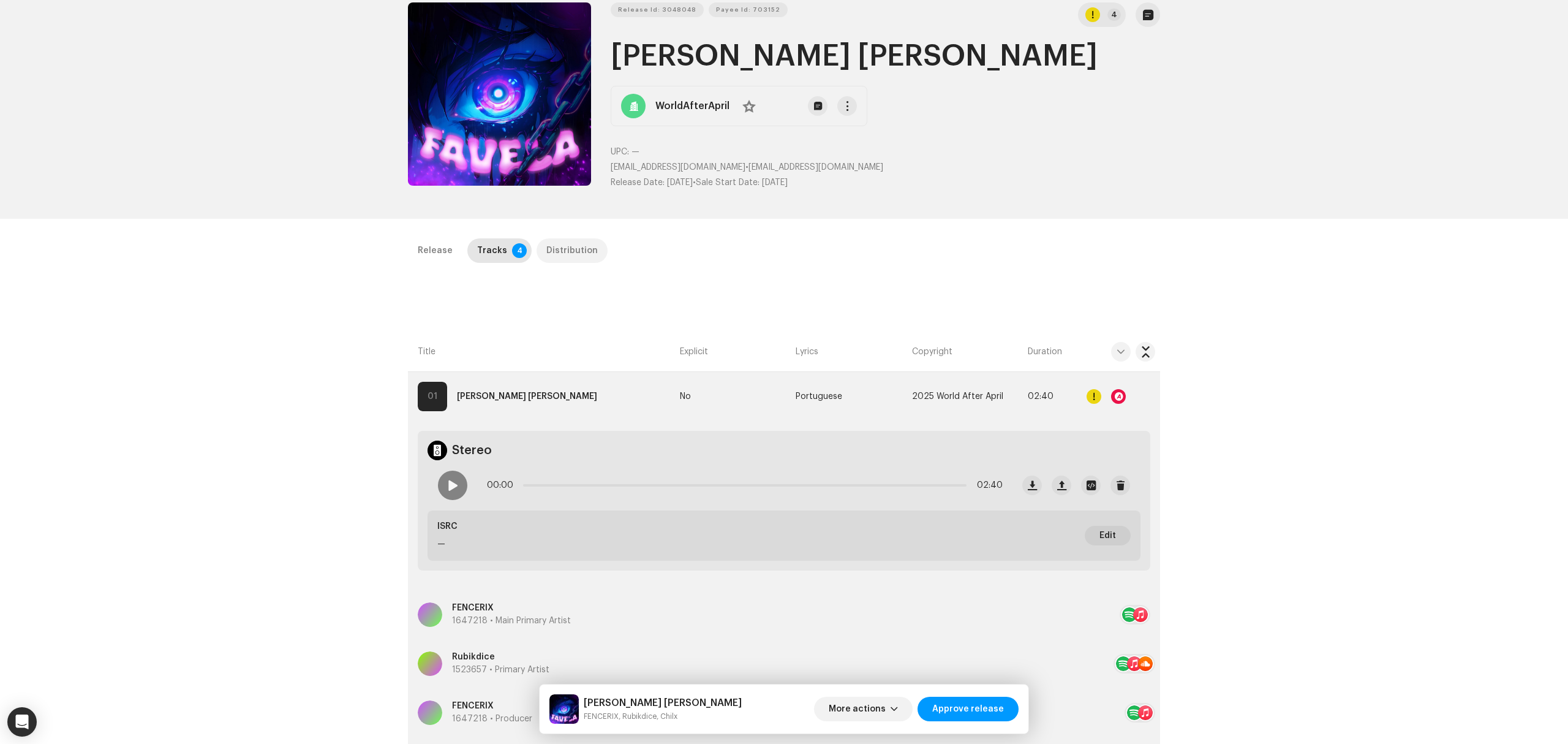
scroll to position [0, 0]
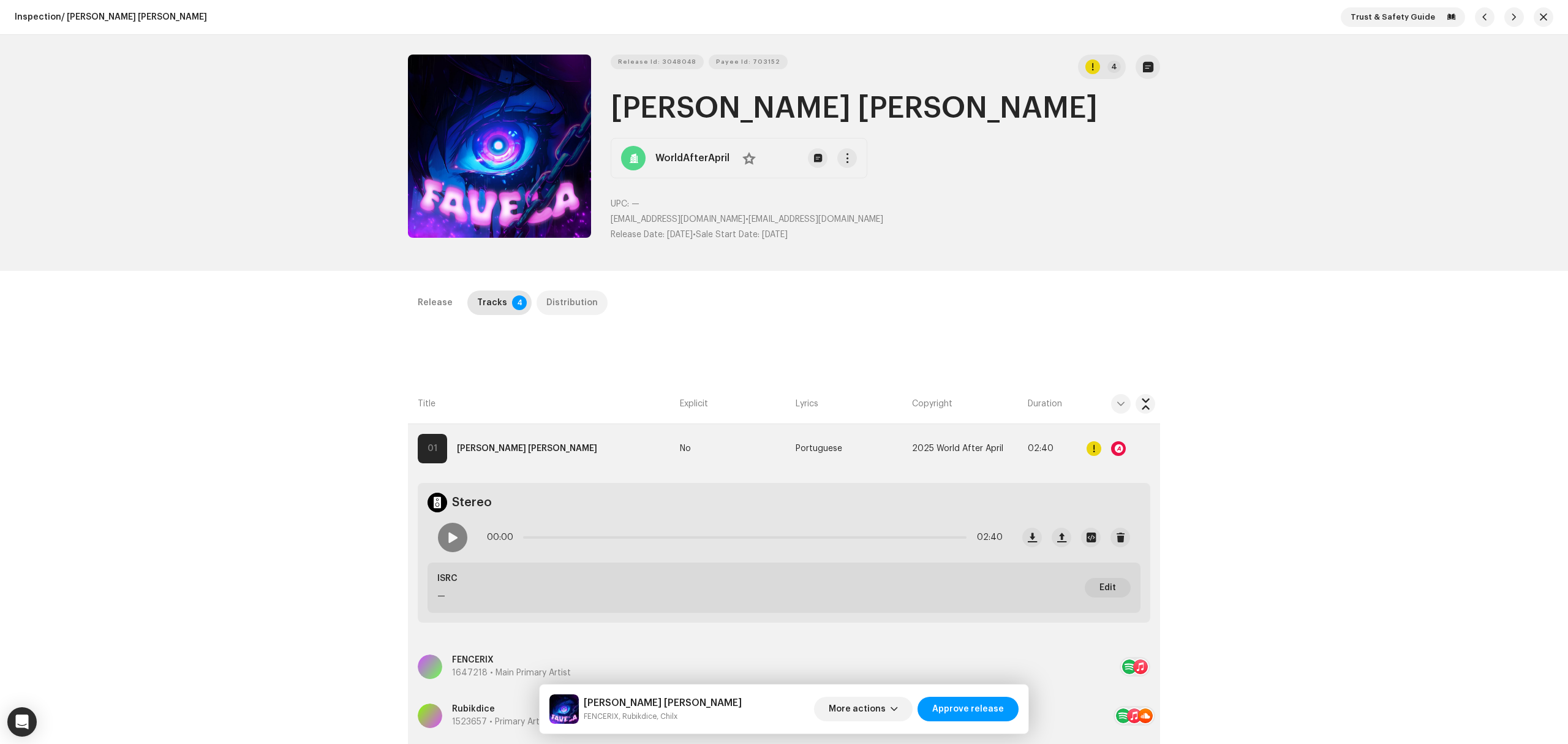
click at [564, 312] on div "Distribution" at bounding box center [572, 302] width 51 height 24
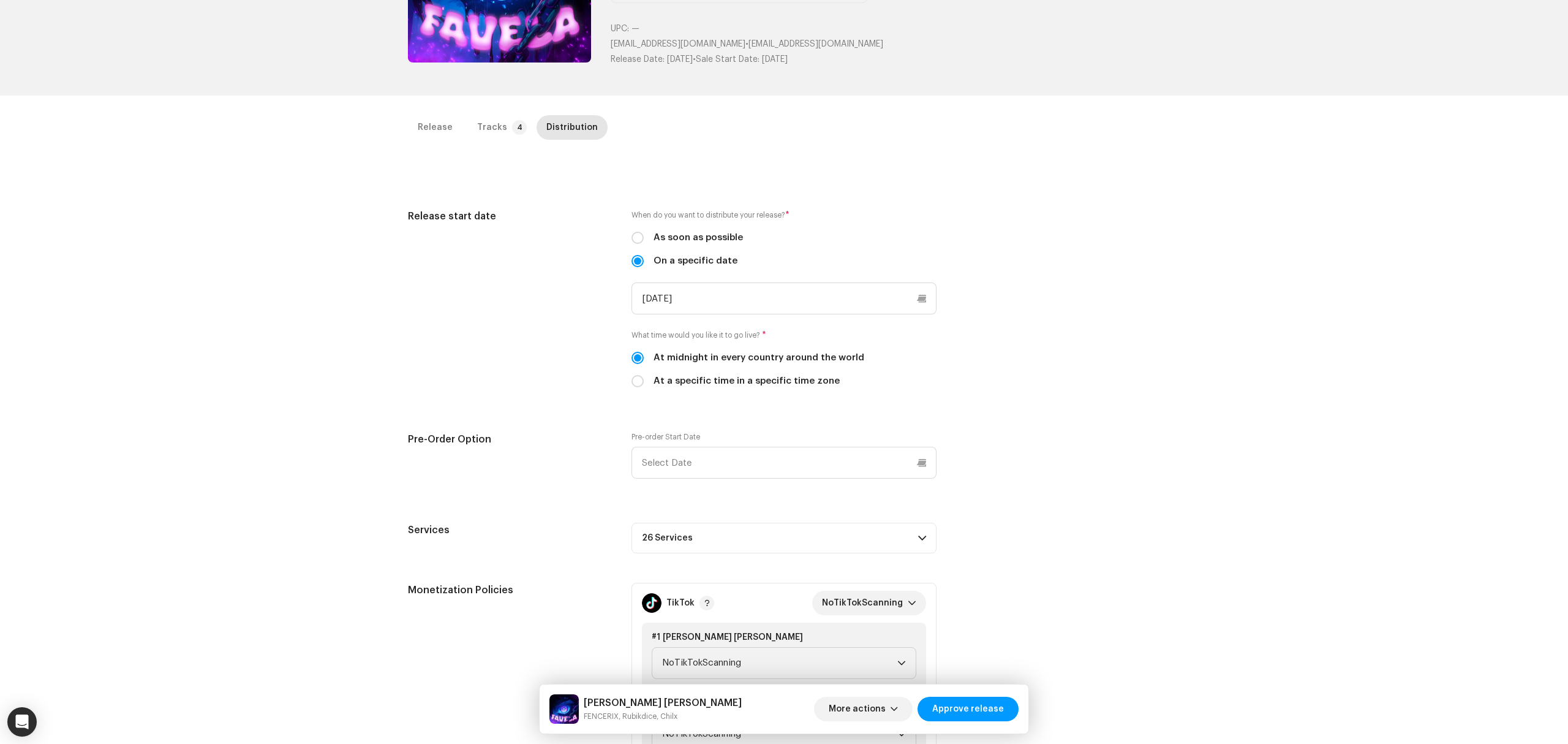
scroll to position [326, 0]
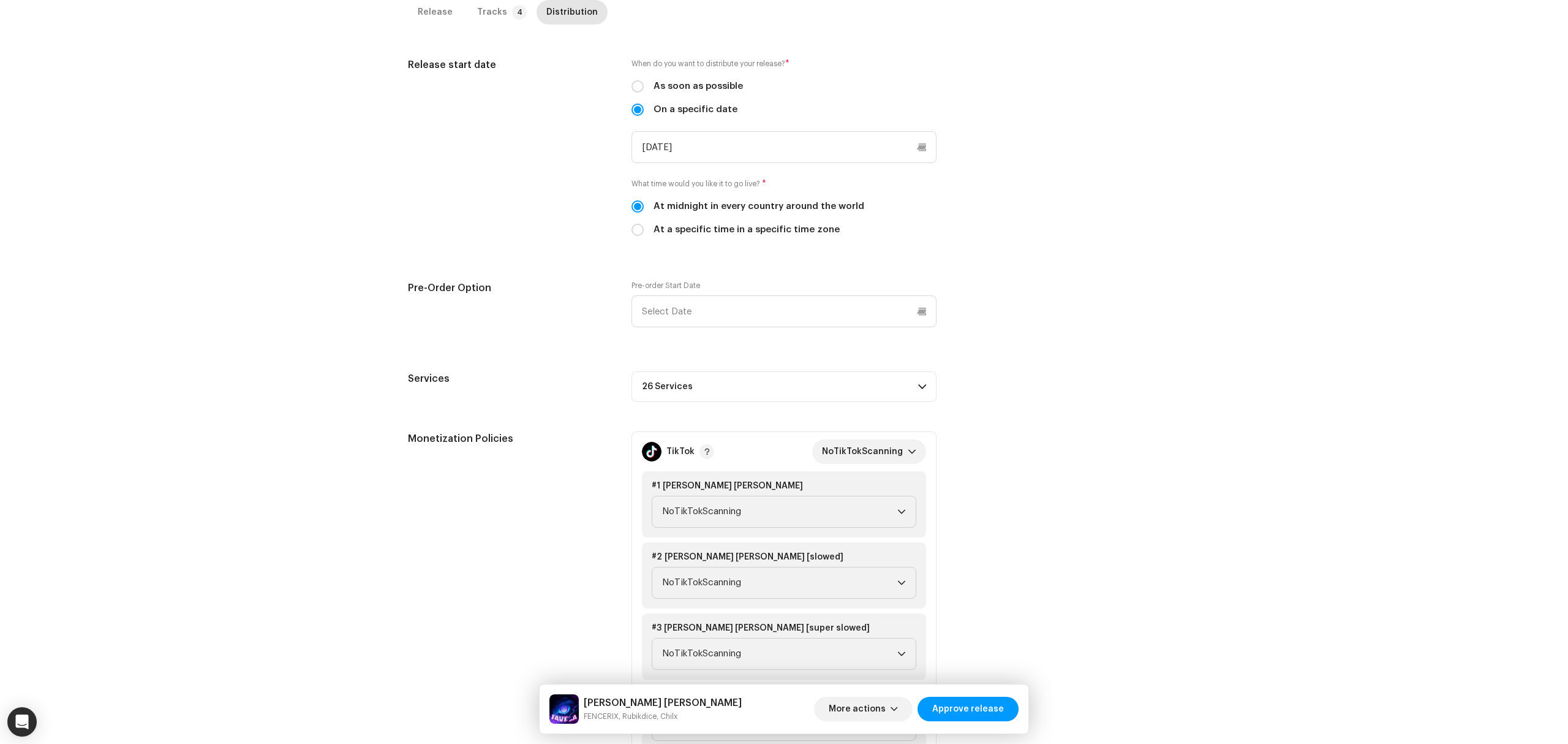
click at [793, 387] on p-accordion-header "26 Services" at bounding box center [784, 386] width 305 height 30
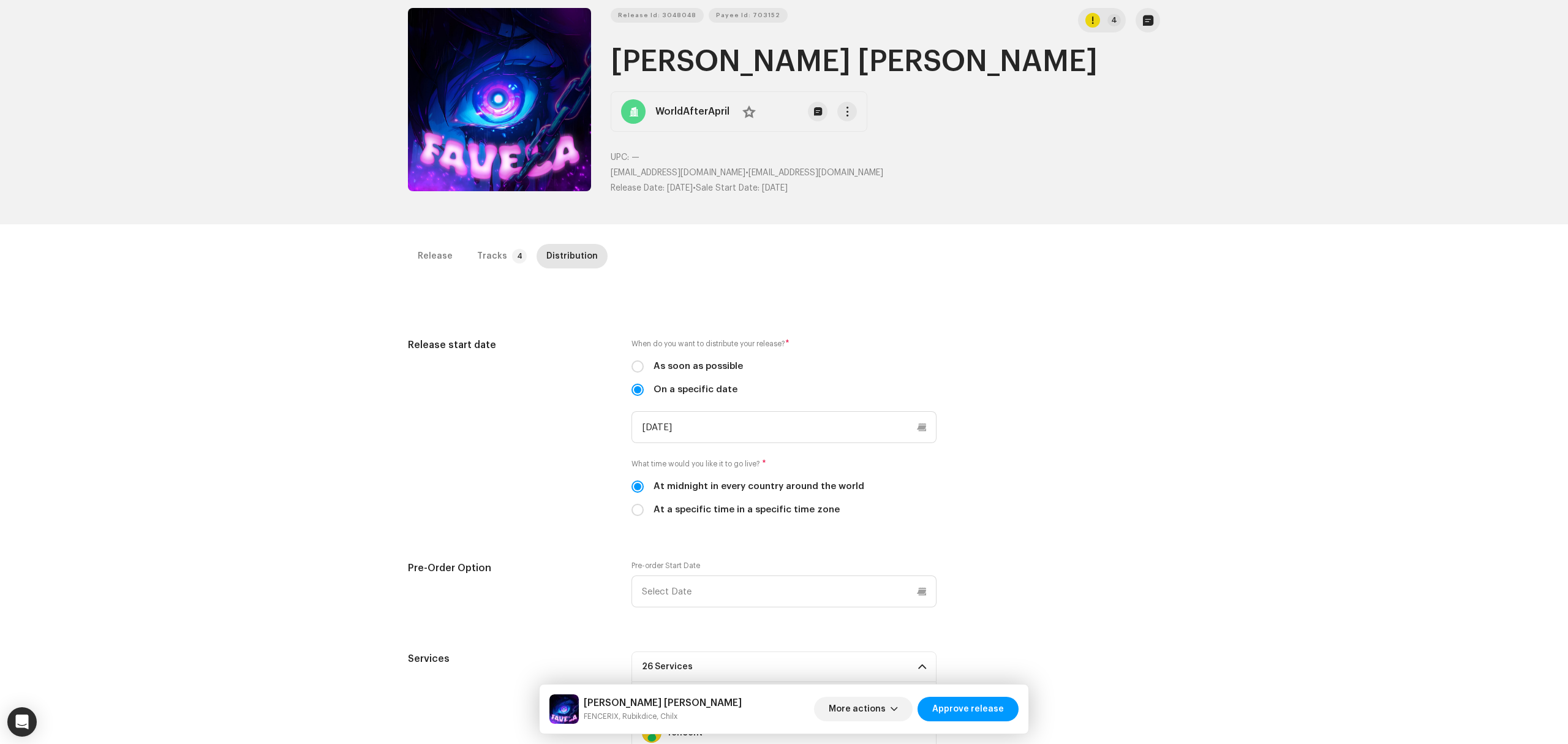
scroll to position [0, 0]
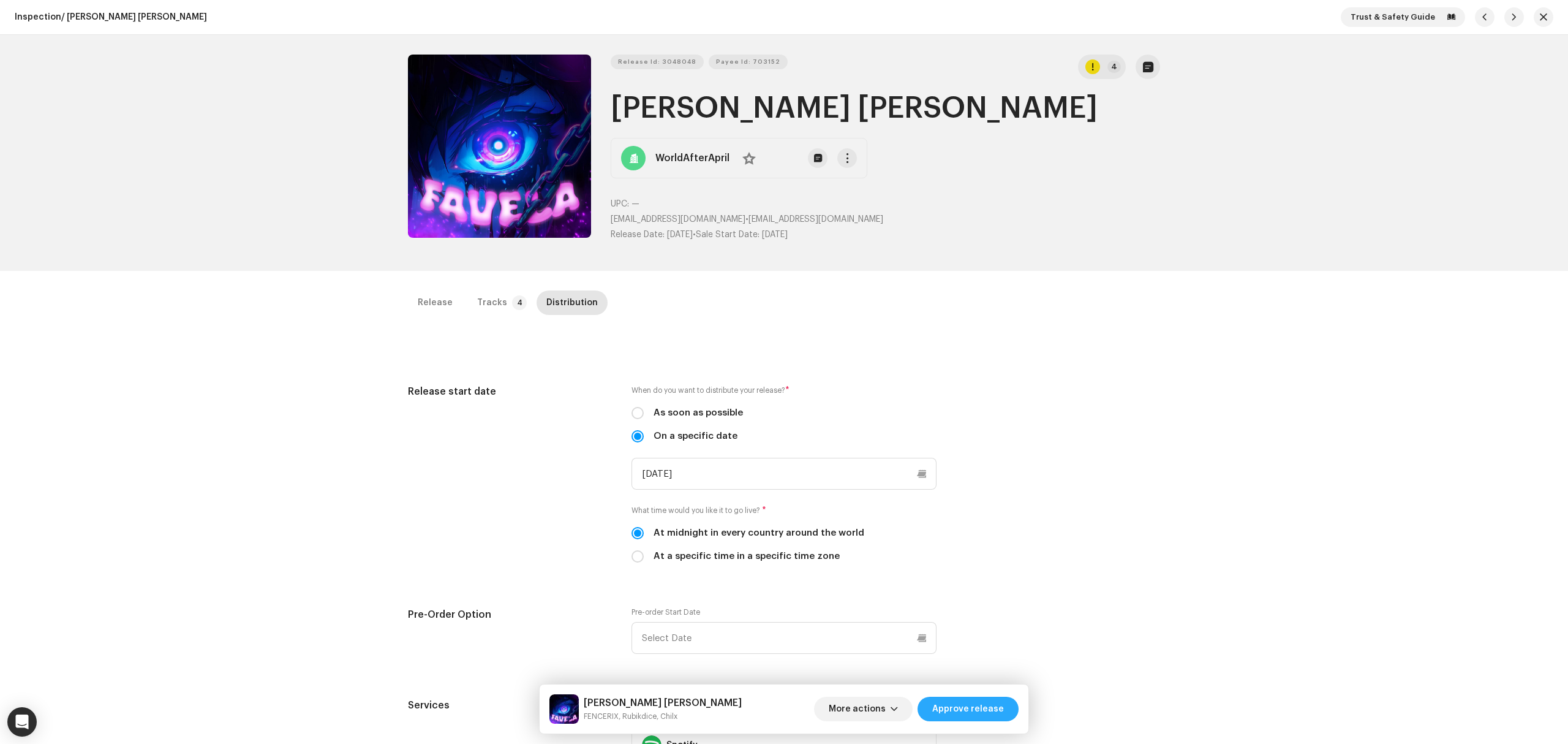
click at [963, 709] on span "Approve release" at bounding box center [968, 708] width 72 height 24
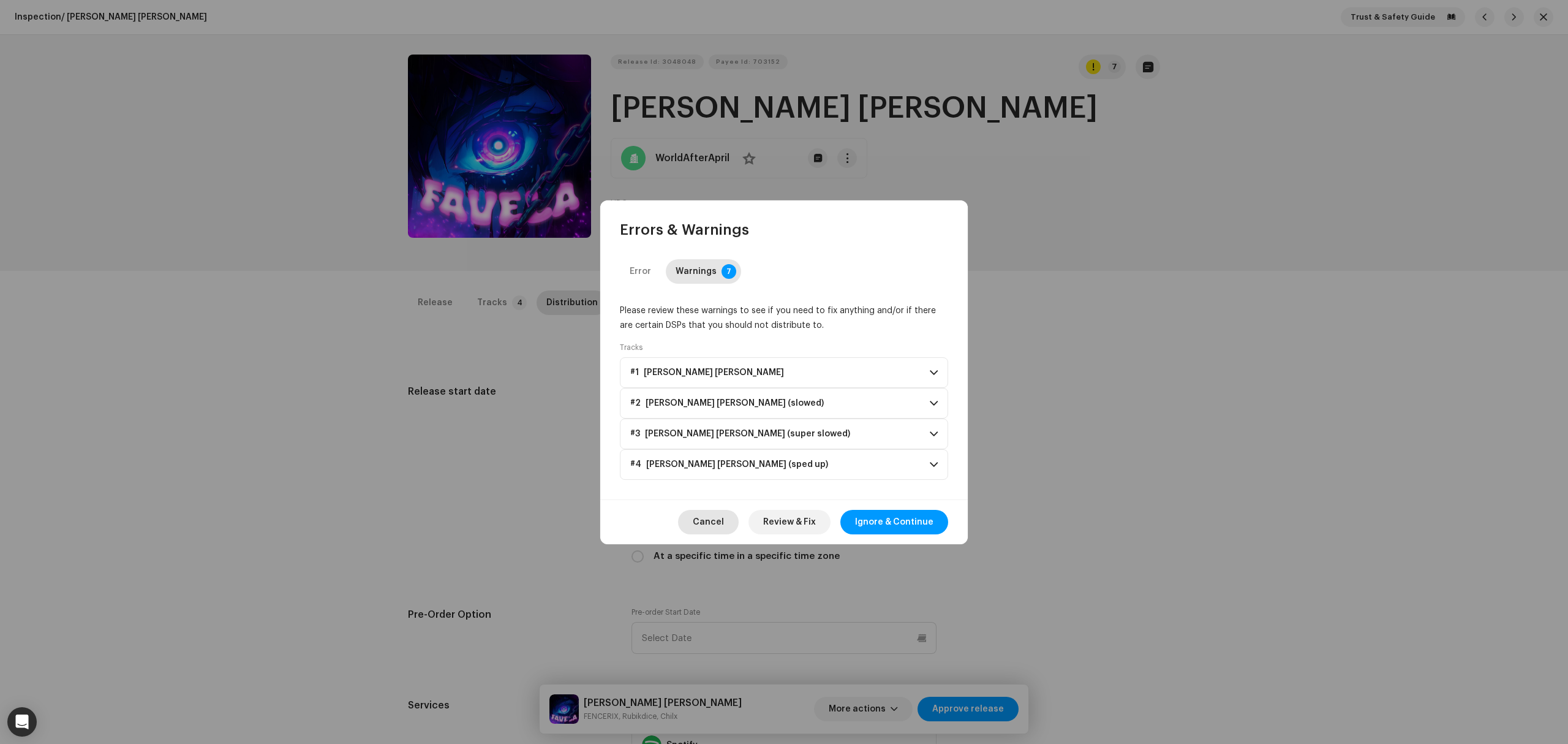
click at [705, 521] on span "Cancel" at bounding box center [708, 521] width 31 height 24
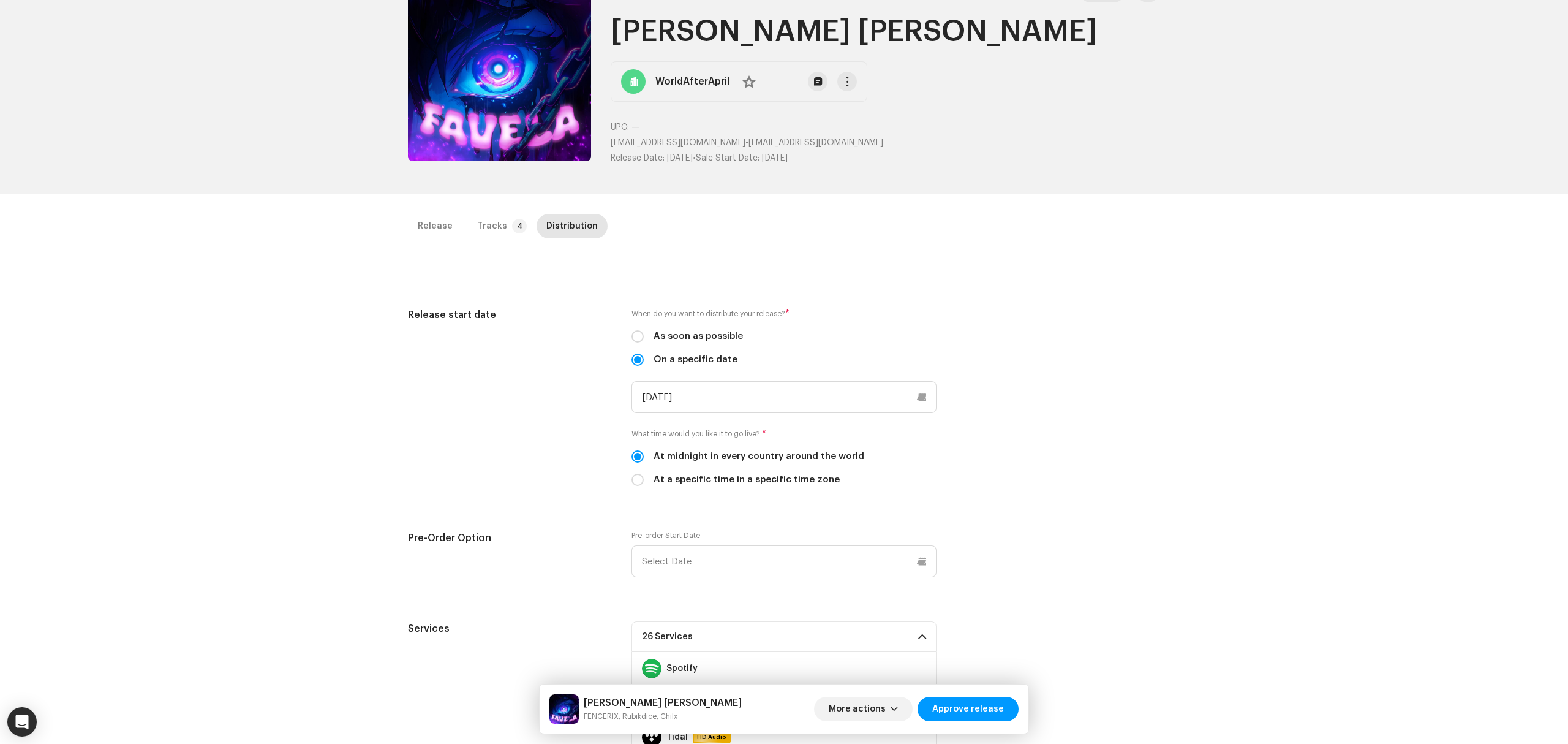
scroll to position [163, 0]
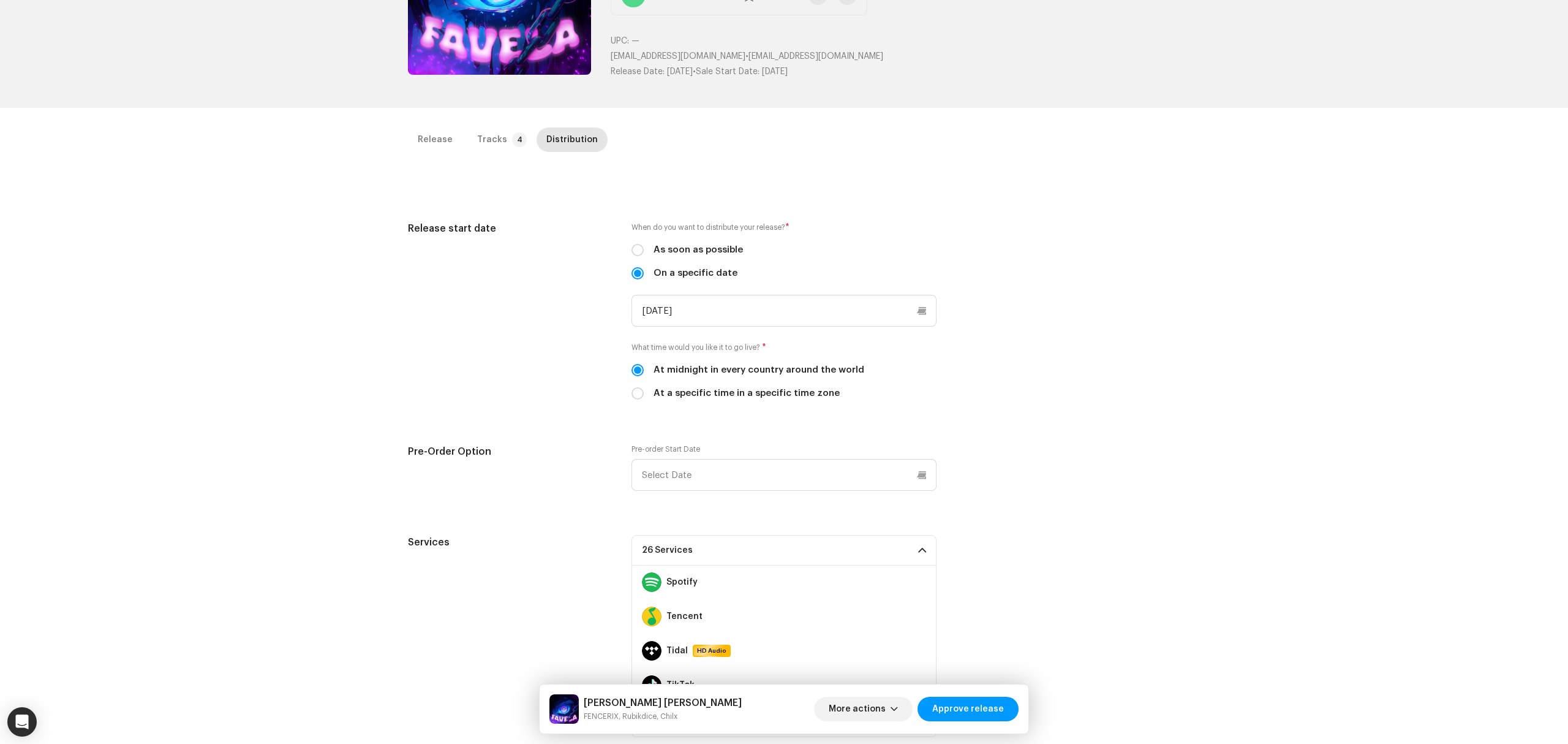
click at [751, 492] on div "Pre-order Start Date" at bounding box center [784, 474] width 305 height 62
click at [758, 468] on input "text" at bounding box center [784, 474] width 305 height 32
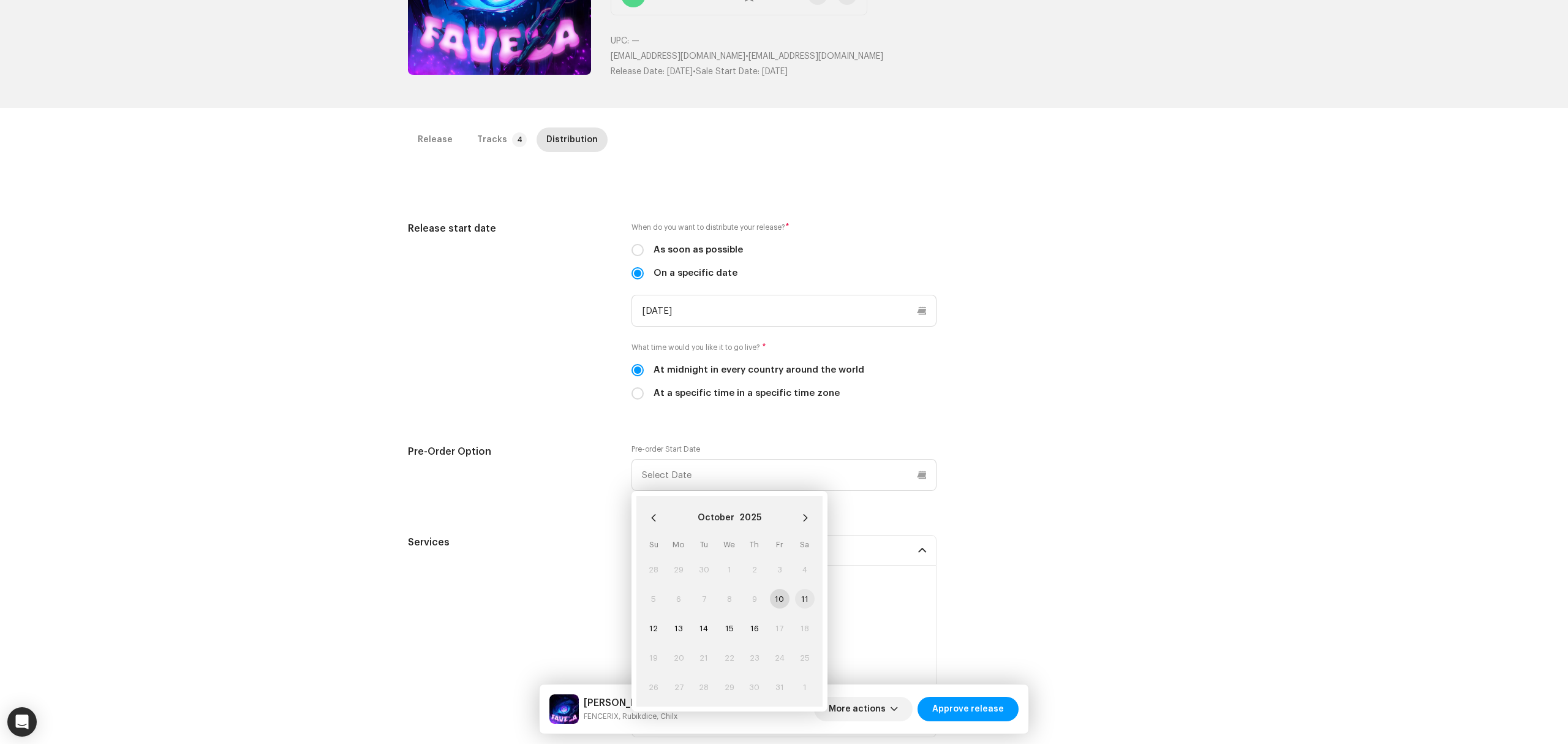
click at [807, 598] on span "11" at bounding box center [804, 598] width 19 height 19
type input "10/11/2025"
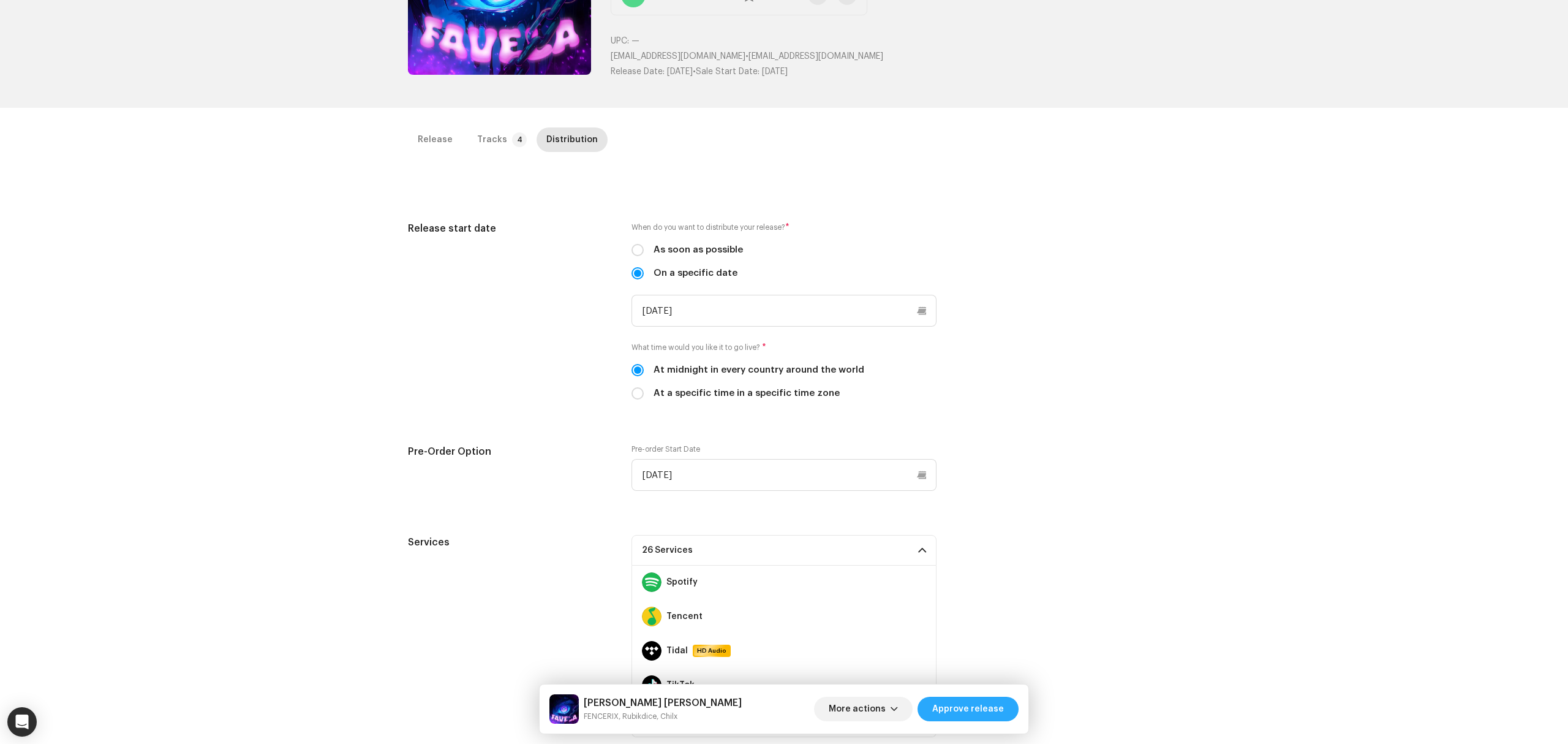
click at [946, 705] on span "Approve release" at bounding box center [968, 708] width 72 height 24
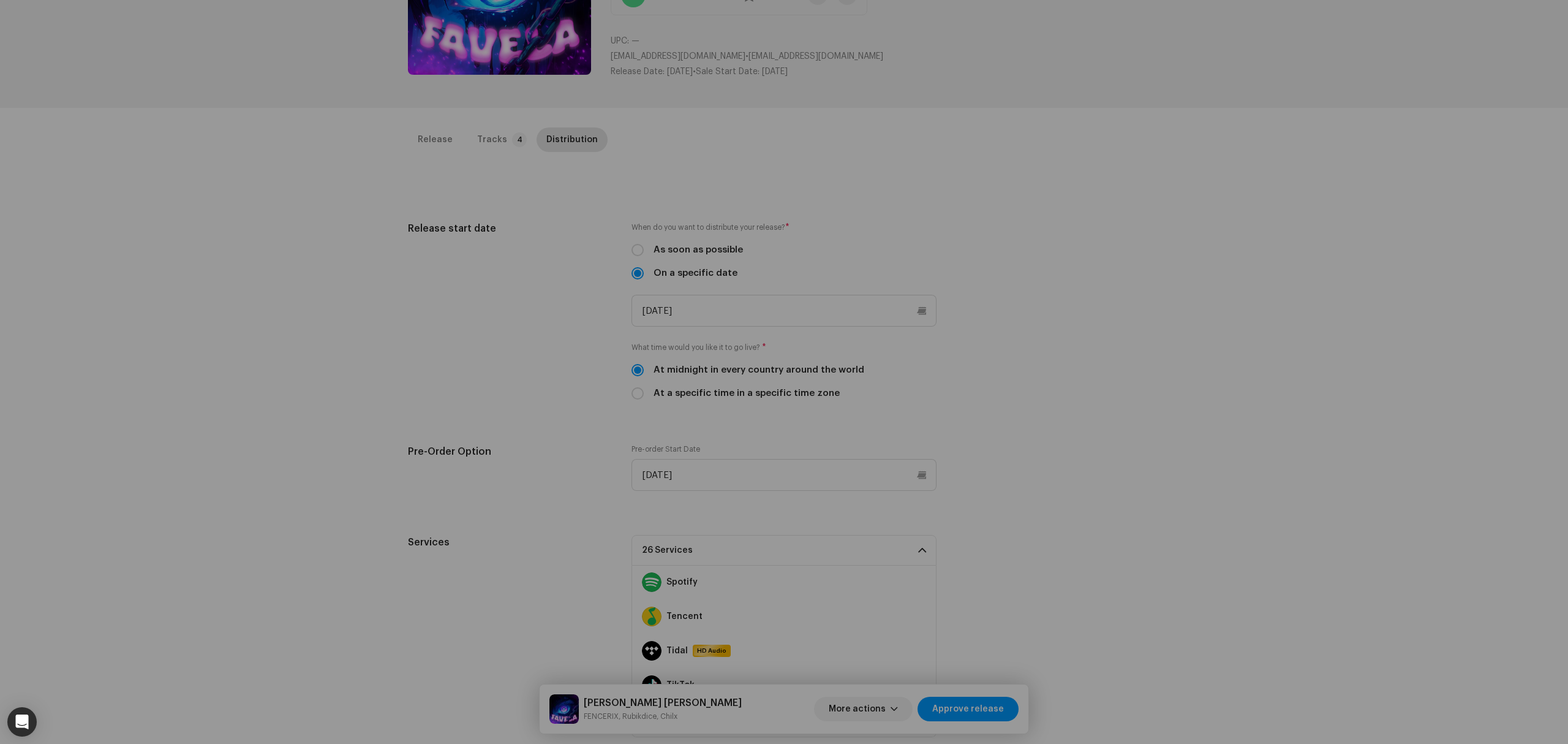
click at [364, 415] on div "Errors & Warnings Error Warnings 7 Please review these warnings to see if you n…" at bounding box center [784, 372] width 1568 height 744
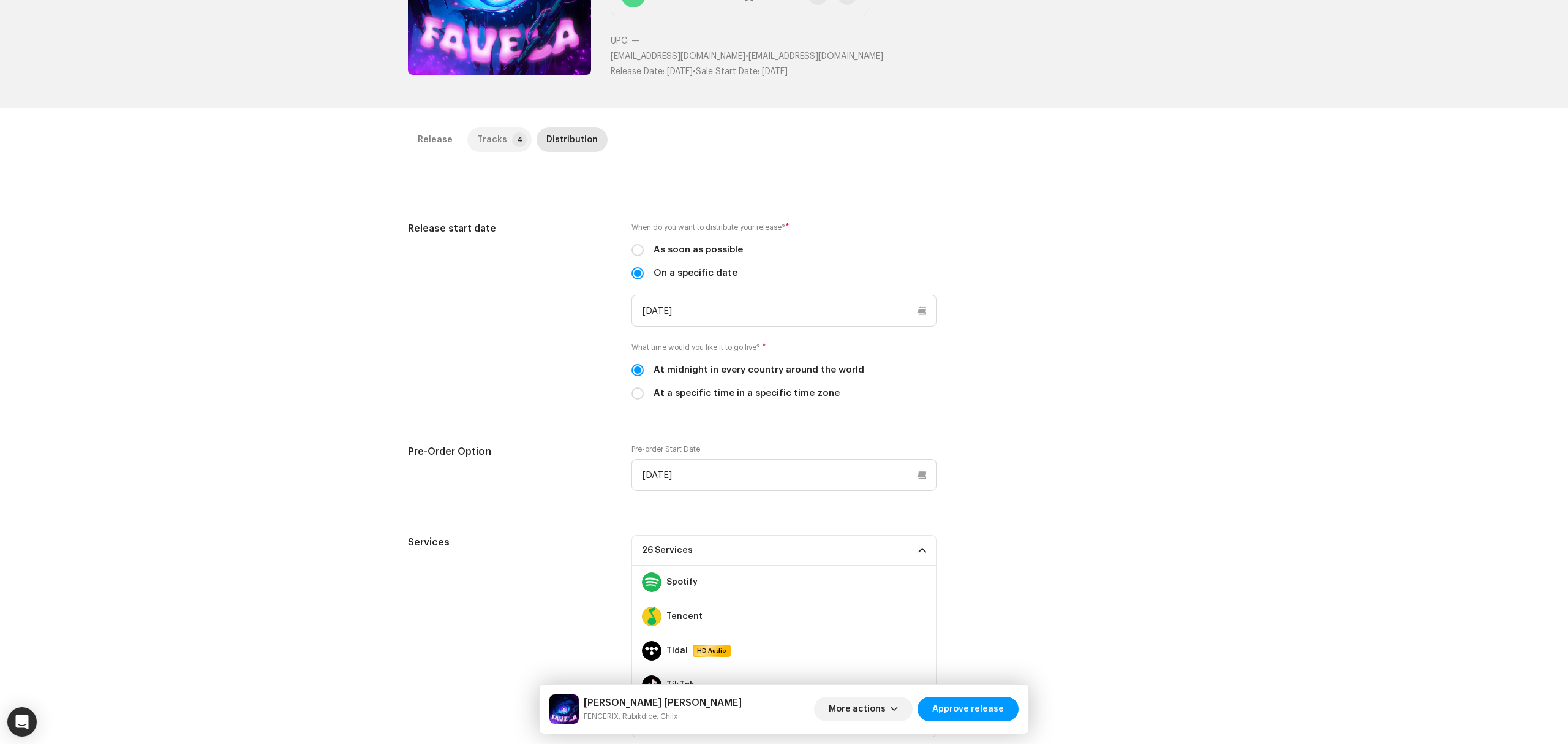
click at [490, 145] on div "Tracks" at bounding box center [492, 139] width 30 height 24
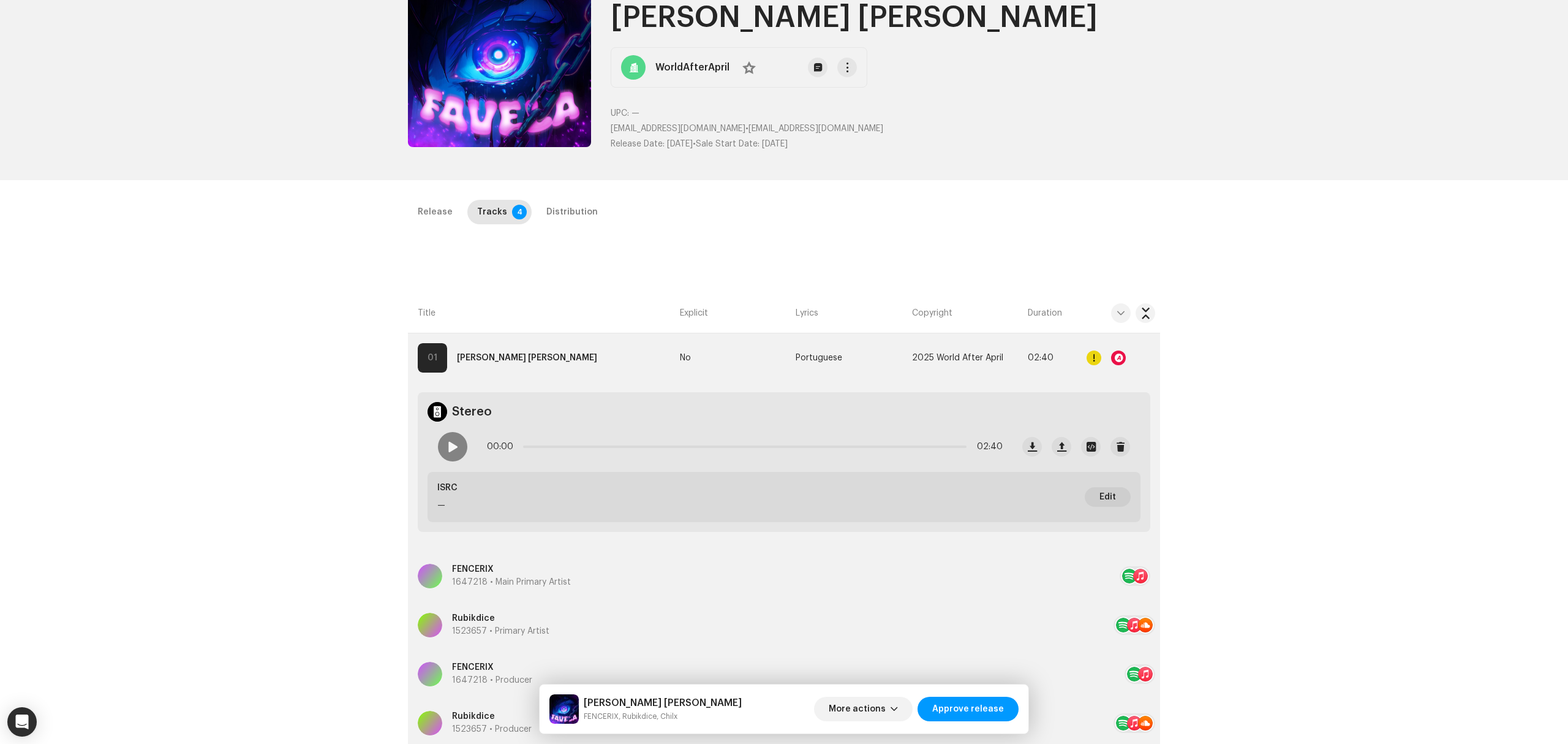
scroll to position [82, 0]
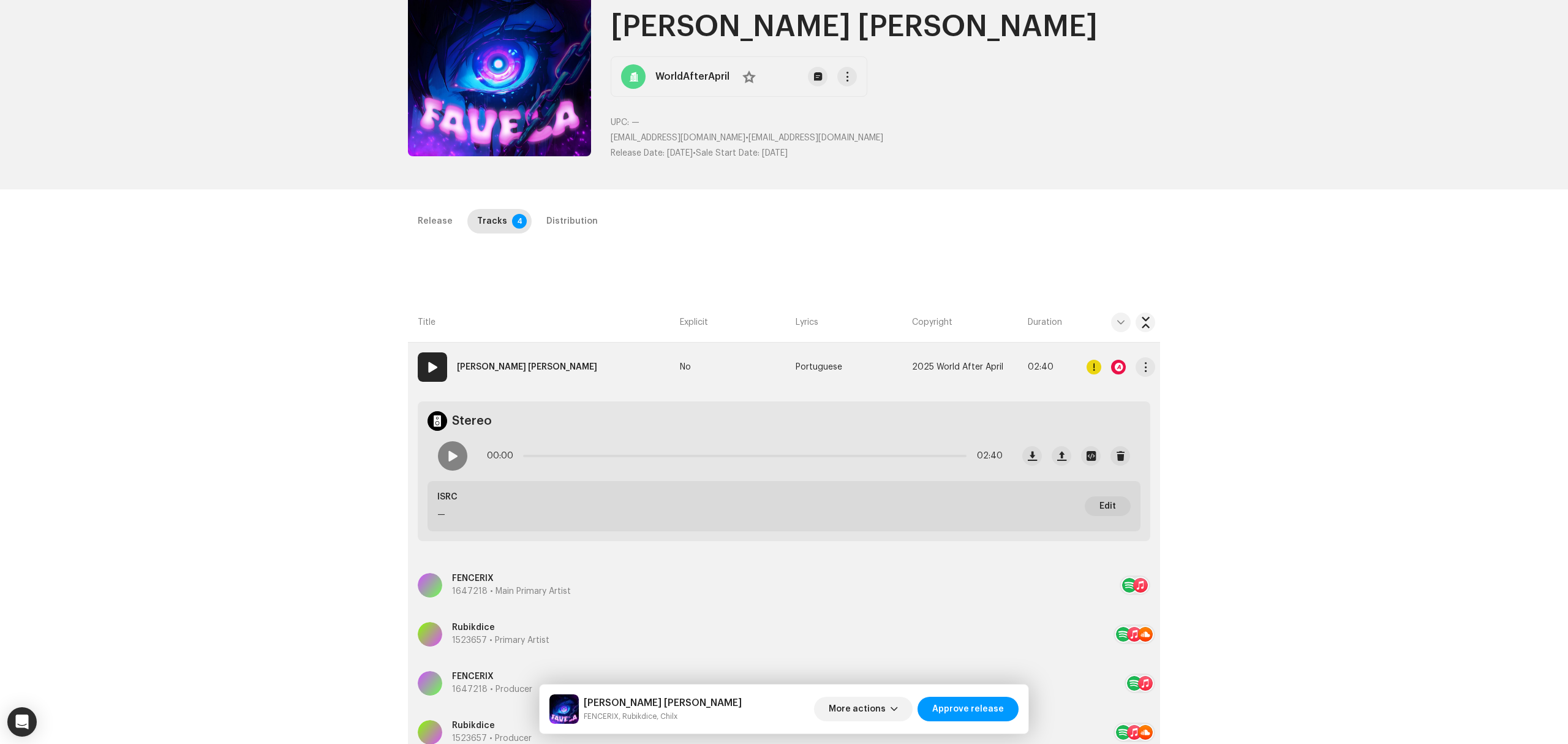
click at [1120, 368] on div at bounding box center [1118, 367] width 15 height 15
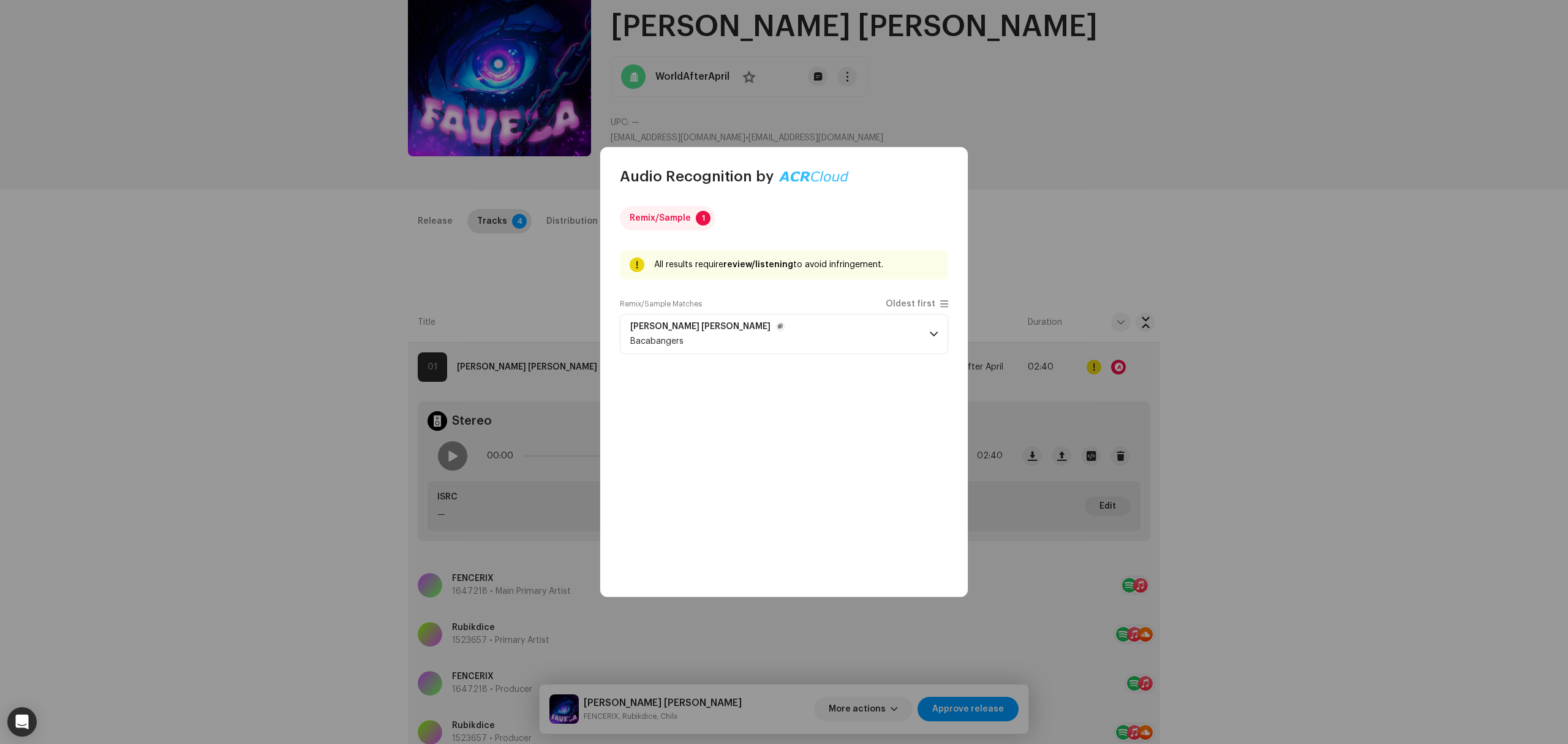
click at [742, 332] on p-accordion-header "FAVELA FUNK Bacabangers" at bounding box center [784, 334] width 329 height 41
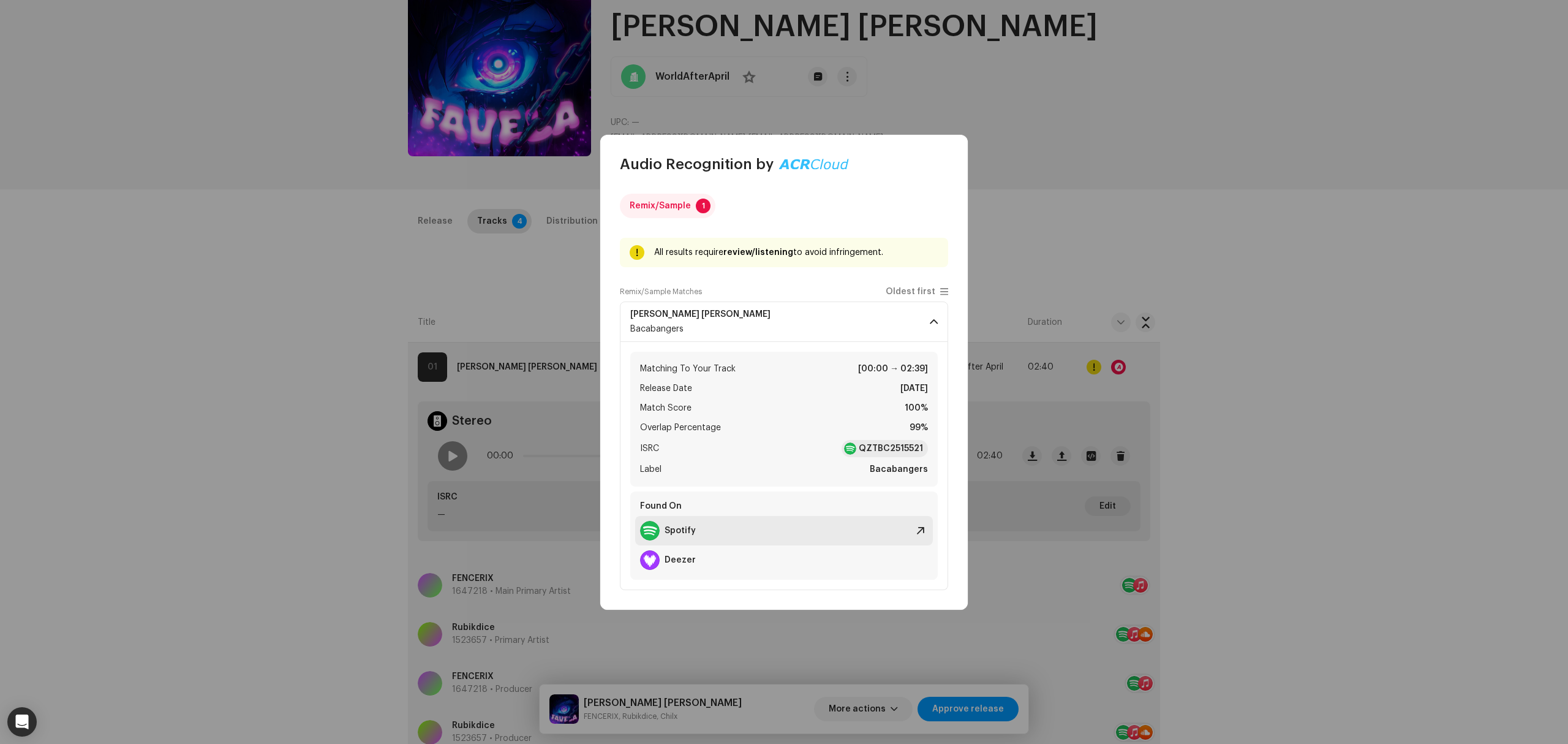
click at [735, 525] on div "Spotify" at bounding box center [784, 531] width 297 height 30
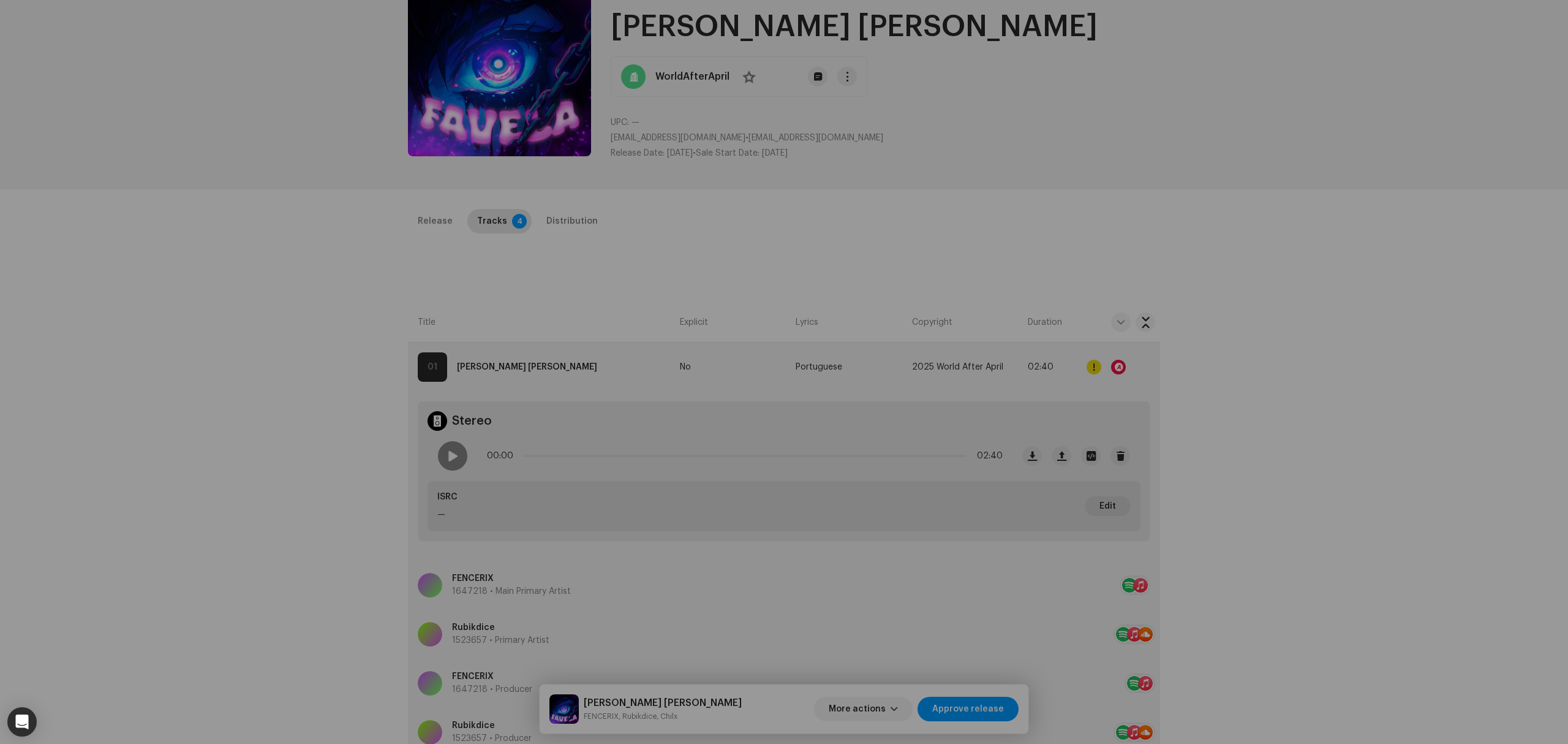
click at [258, 398] on div "Audio Recognition by Remix/Sample 1 All results require review/listening to avo…" at bounding box center [784, 372] width 1568 height 744
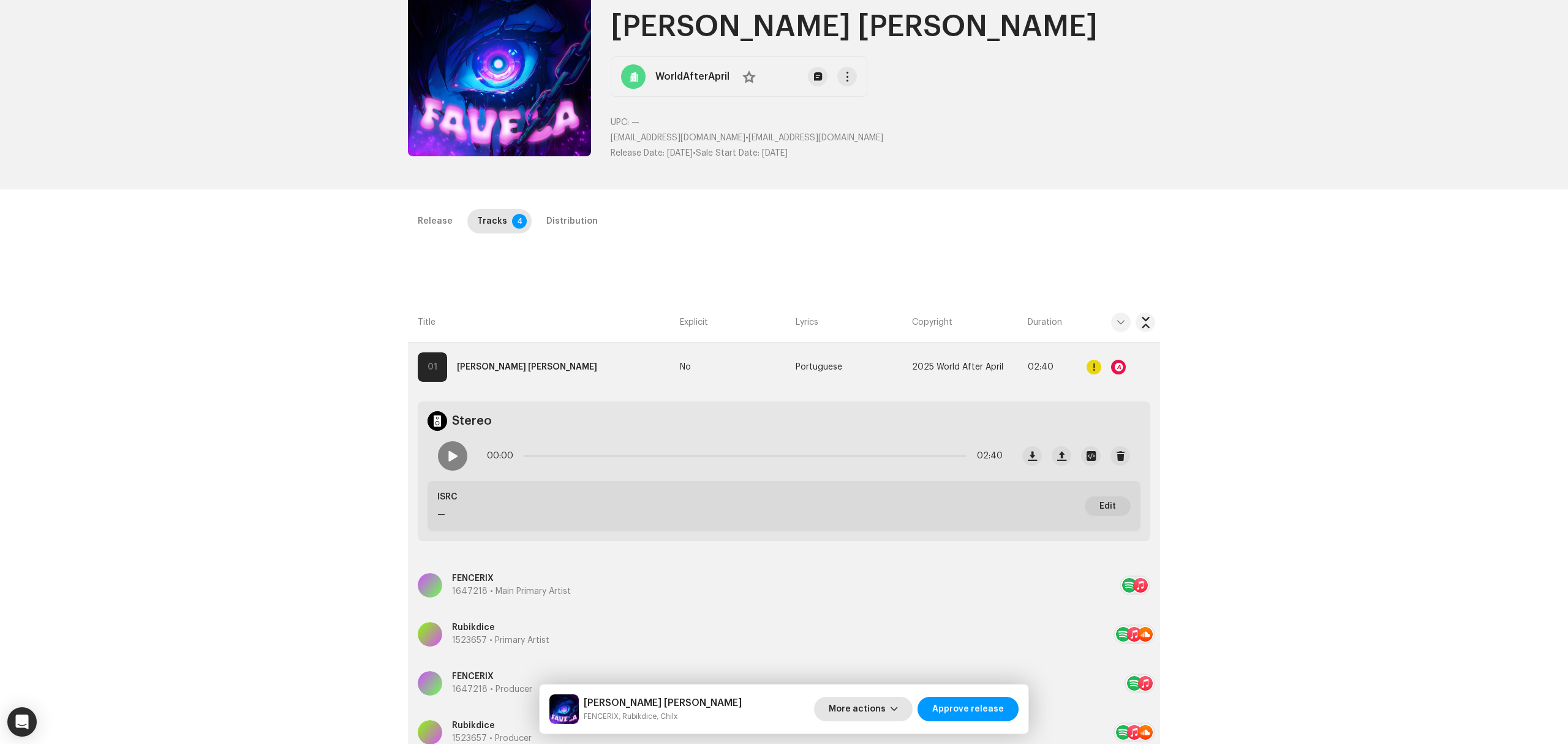
click at [863, 709] on span "More actions" at bounding box center [856, 708] width 57 height 24
click at [883, 635] on div "Fail & Return" at bounding box center [890, 629] width 124 height 24
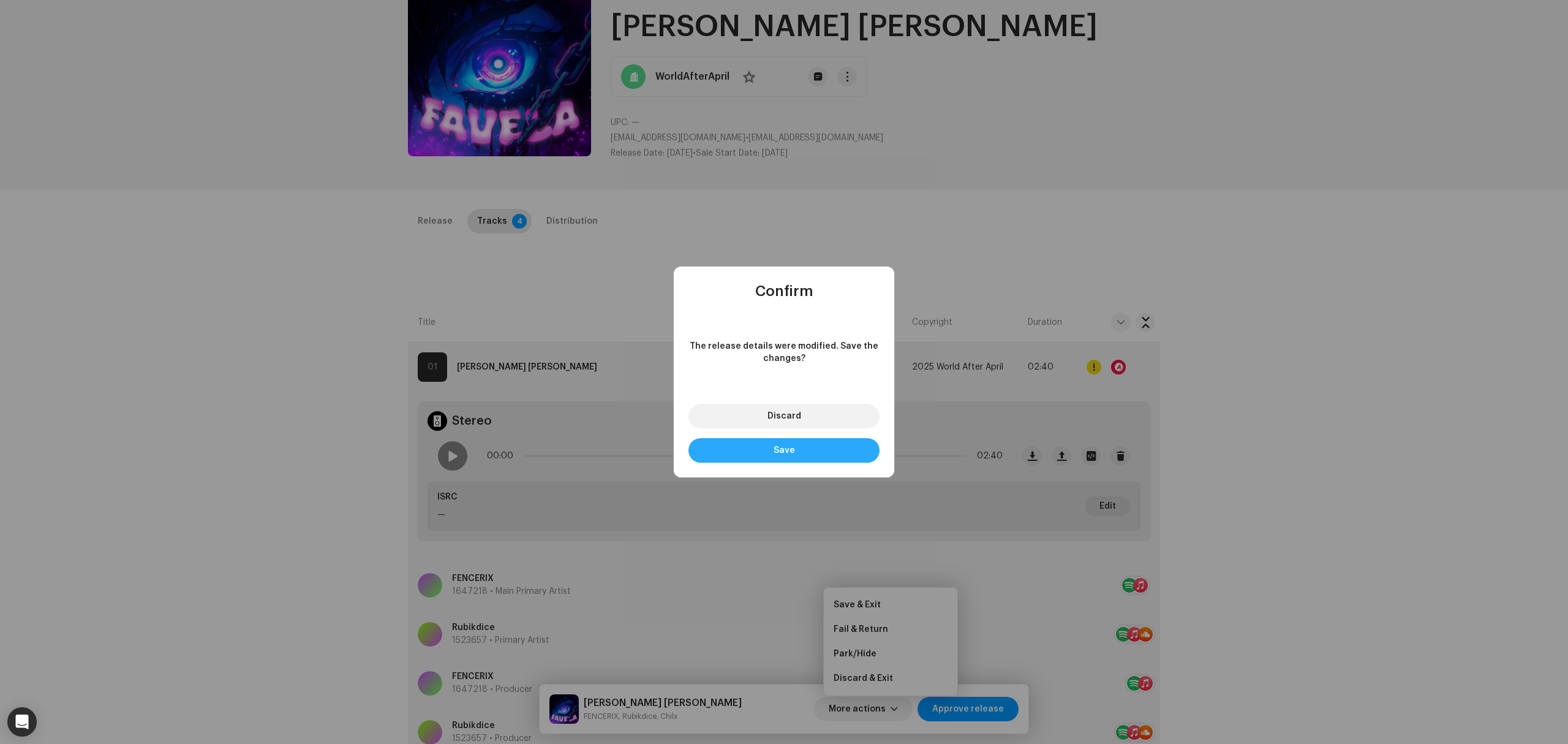
click at [785, 461] on button "Save" at bounding box center [783, 450] width 191 height 24
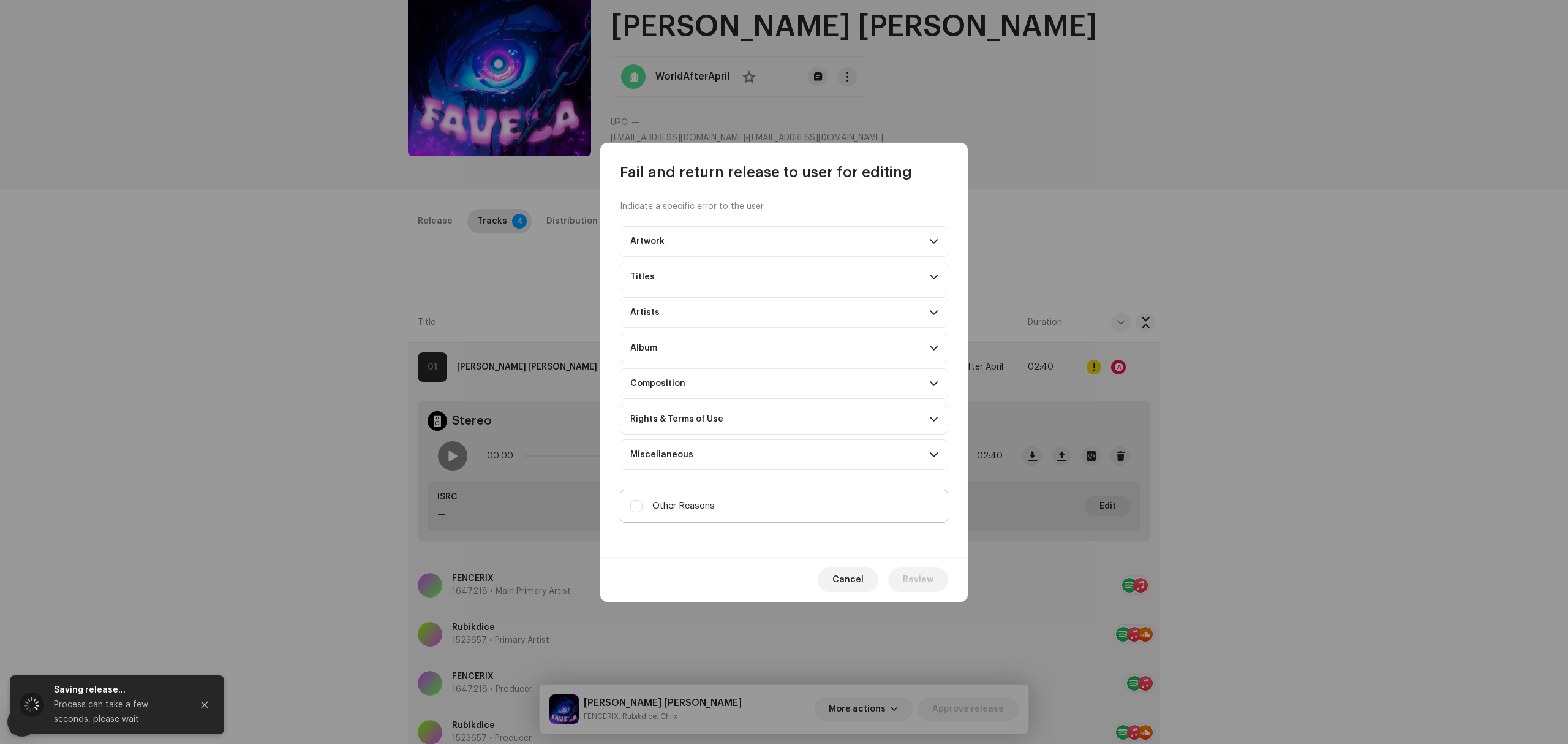
click at [754, 509] on label "Other Reasons" at bounding box center [784, 506] width 329 height 33
click at [642, 509] on input "Other Reasons" at bounding box center [636, 506] width 12 height 12
checkbox input "true"
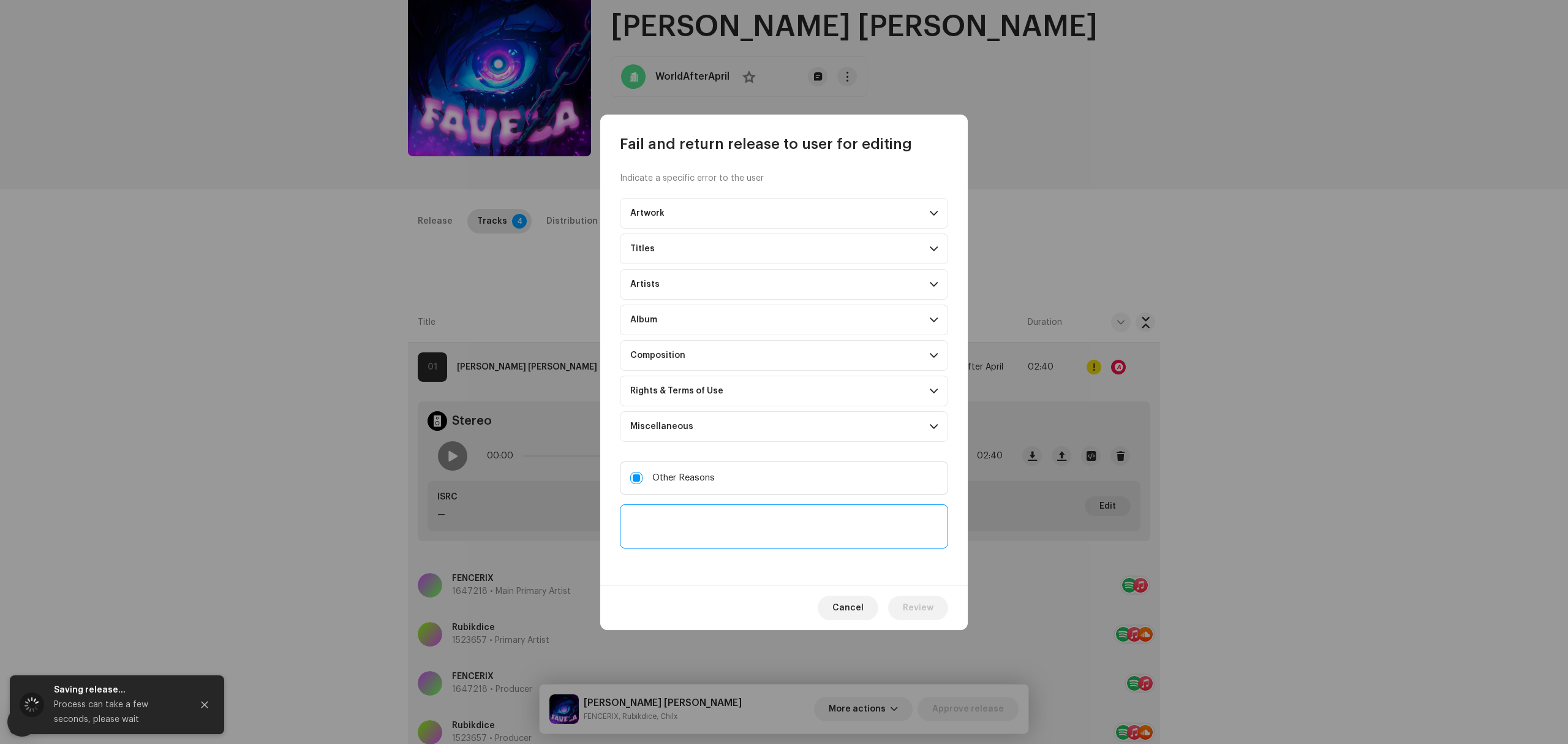
click at [751, 532] on textarea at bounding box center [784, 526] width 329 height 44
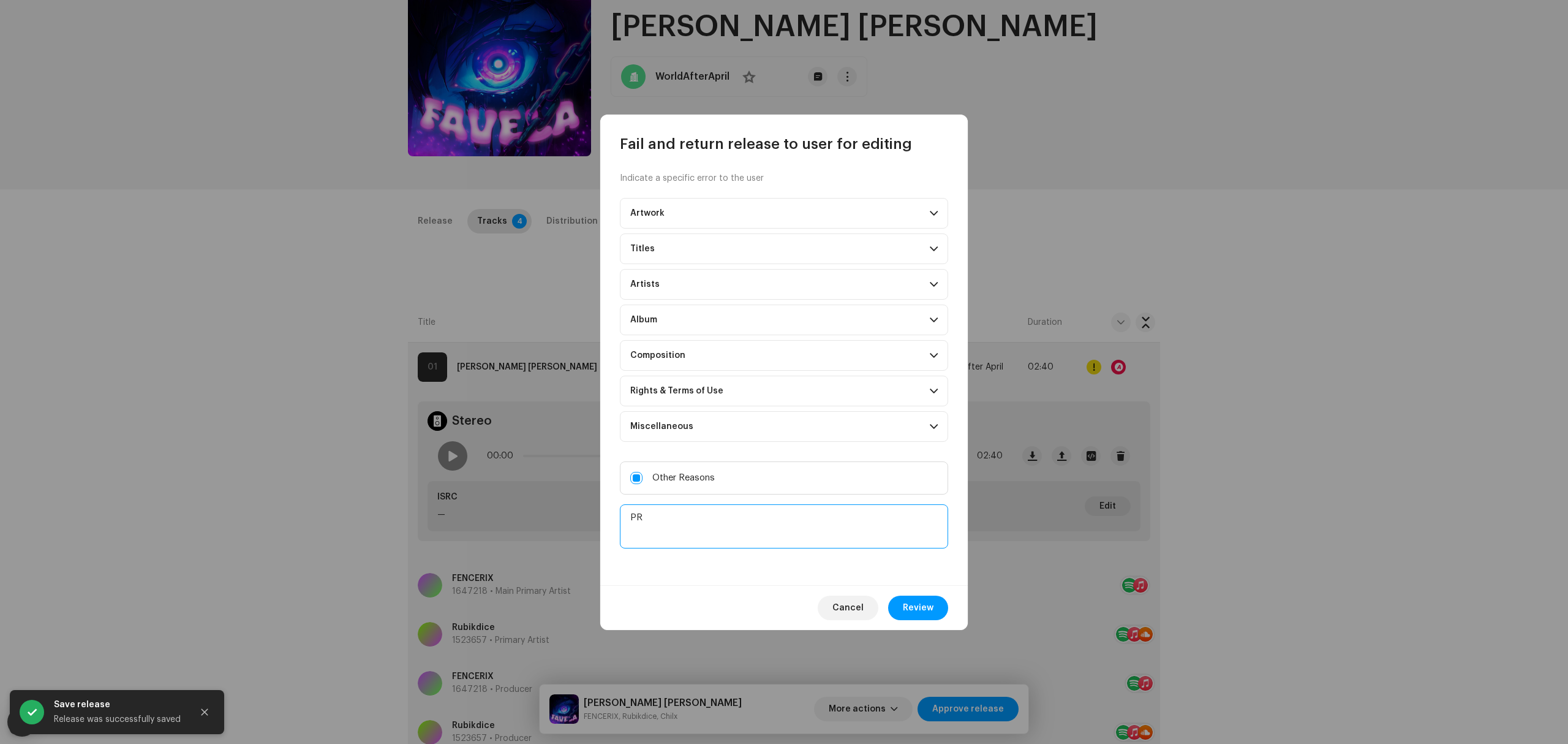
type textarea "P"
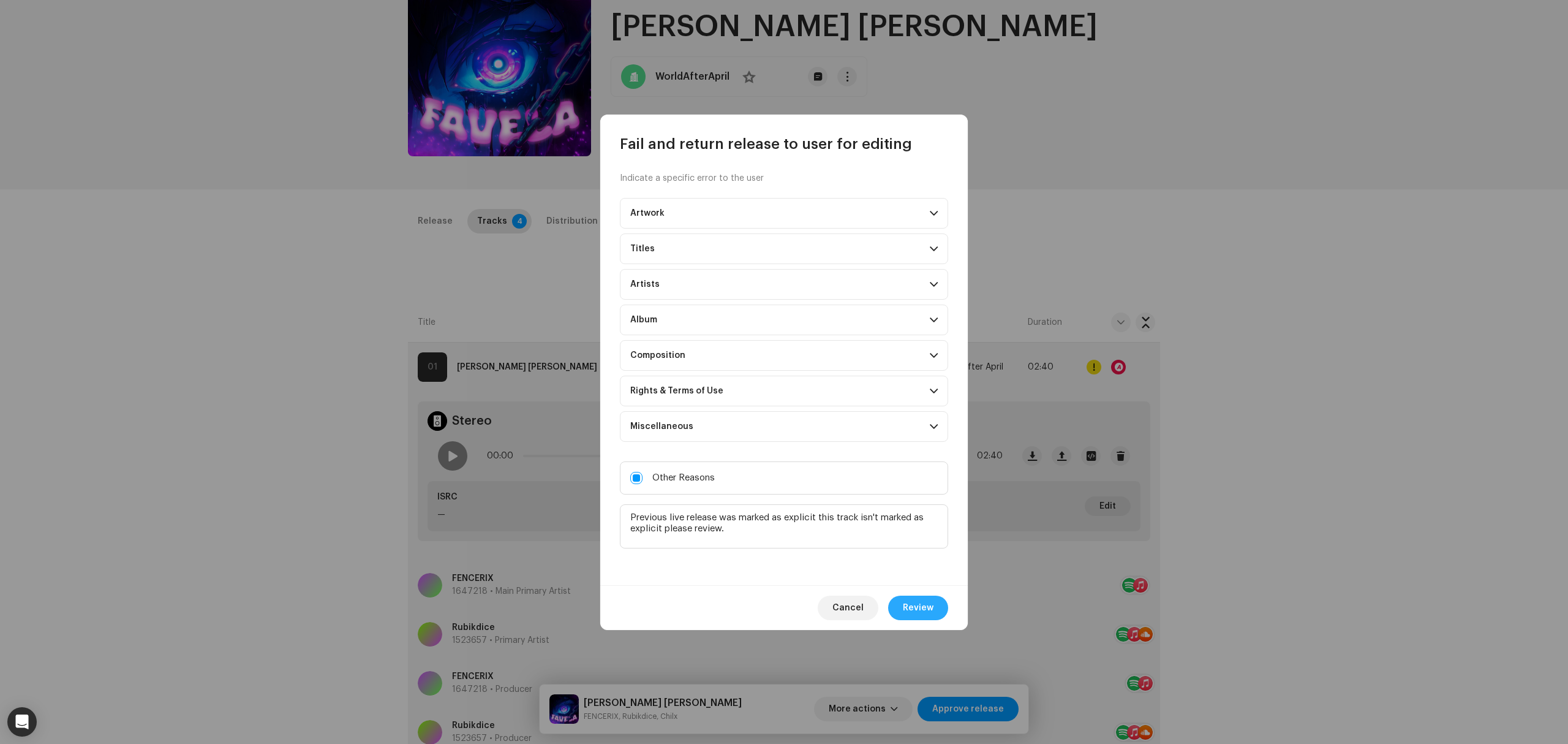
type textarea "Previous live release was marked as explicit this track isn't marked as explici…"
click at [938, 616] on button "Review" at bounding box center [918, 608] width 60 height 24
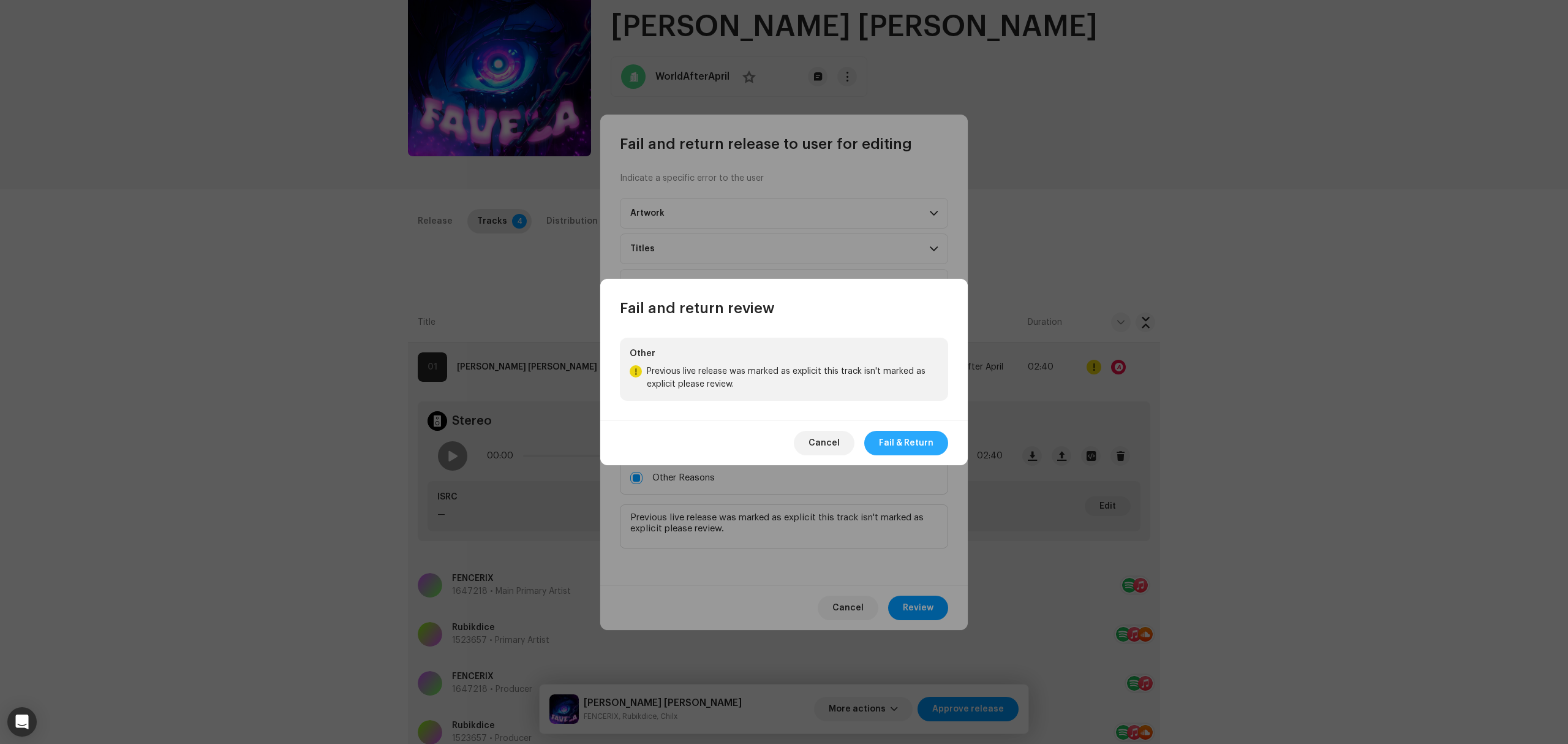
click at [907, 439] on span "Fail & Return" at bounding box center [906, 443] width 54 height 24
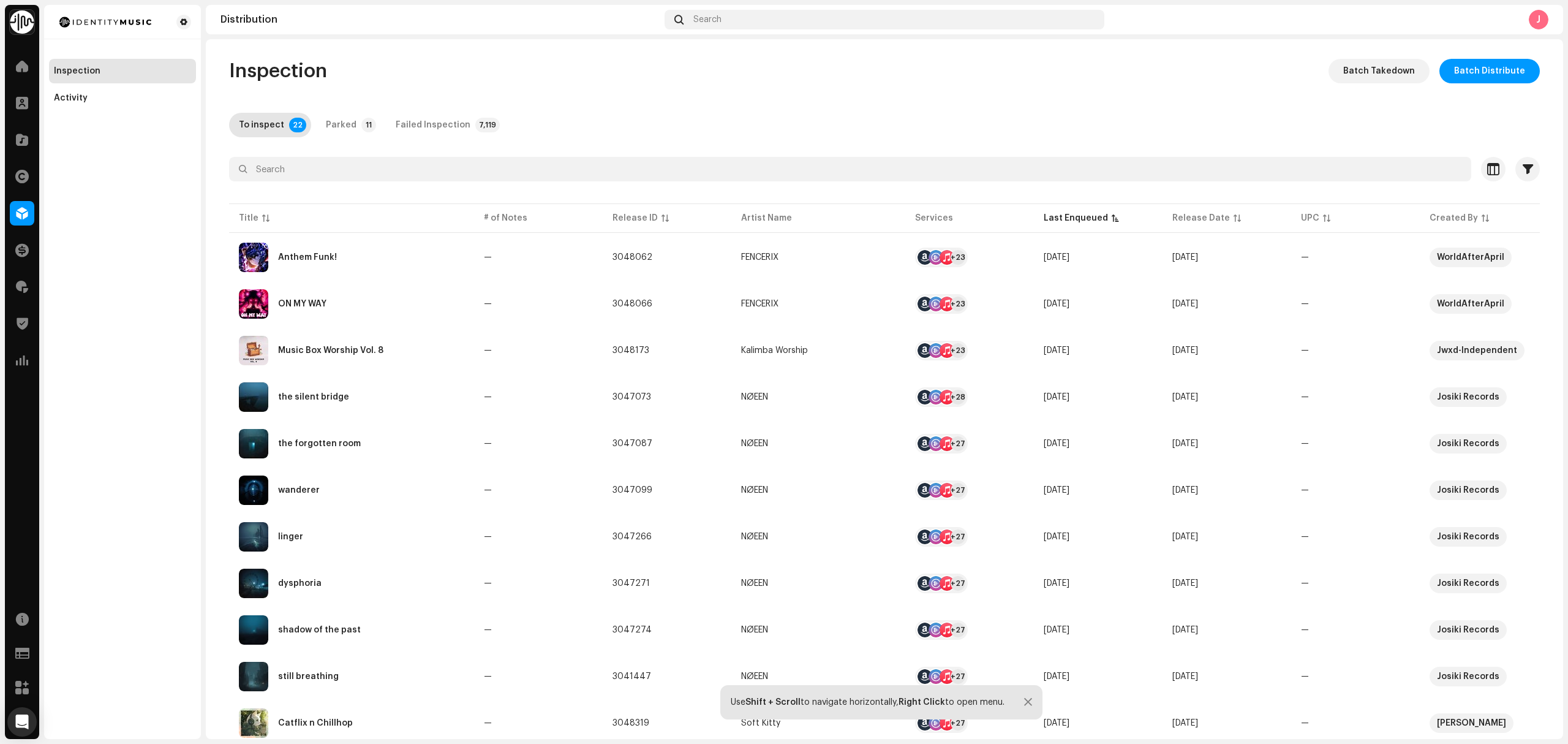
click at [148, 354] on div "Inspection Activity" at bounding box center [122, 372] width 156 height 734
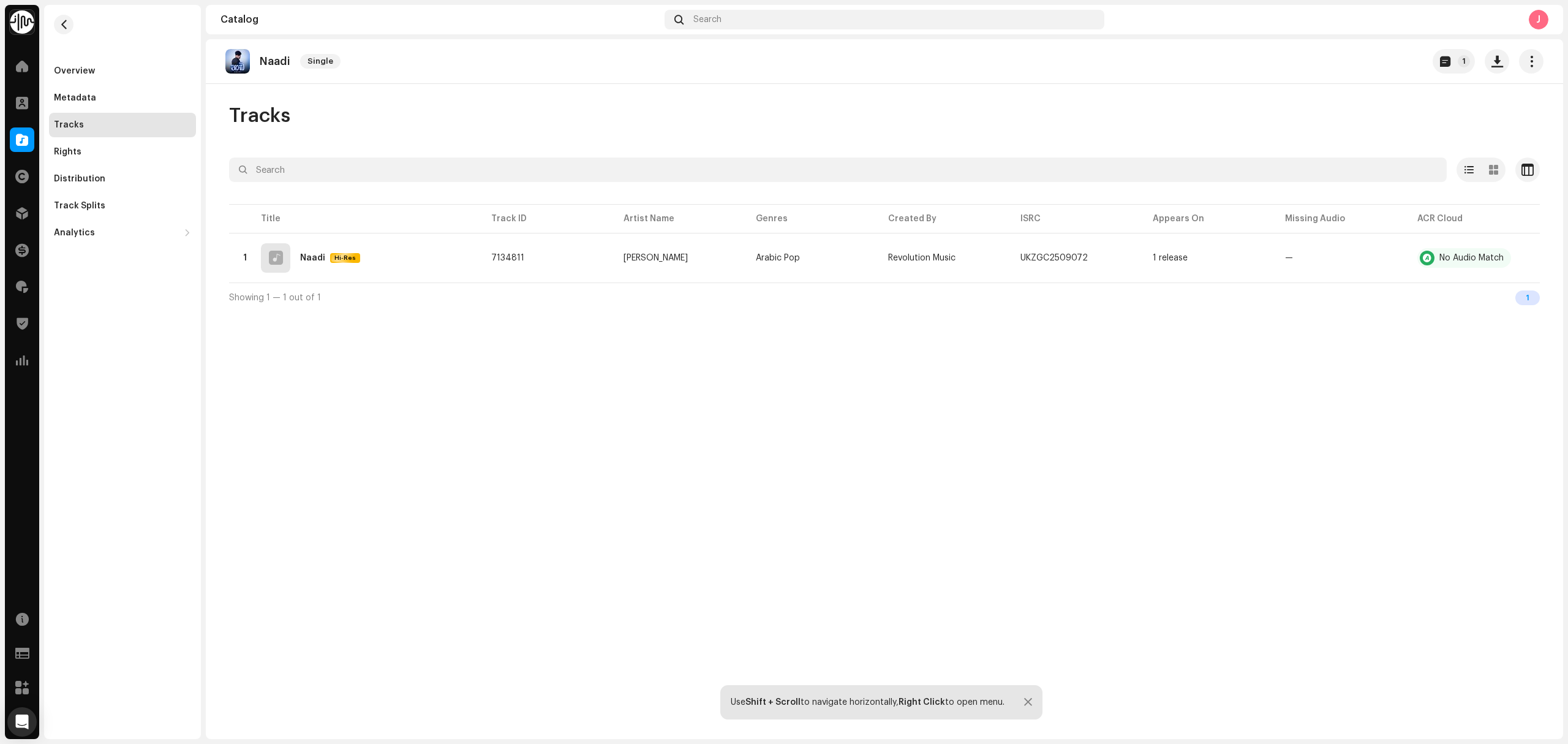
click at [600, 478] on div "Naadi Single 1 Tracks Selected 0 Options Filters Distribution status In progres…" at bounding box center [884, 389] width 1357 height 700
click at [1098, 259] on span "button" at bounding box center [1099, 258] width 7 height 10
click at [245, 257] on div at bounding box center [245, 258] width 9 height 10
click at [346, 717] on div at bounding box center [339, 714] width 19 height 19
click at [585, 481] on div "Naadi Single 1 Tracks Selected 0 Options Filters Distribution status In progres…" at bounding box center [884, 361] width 1357 height 645
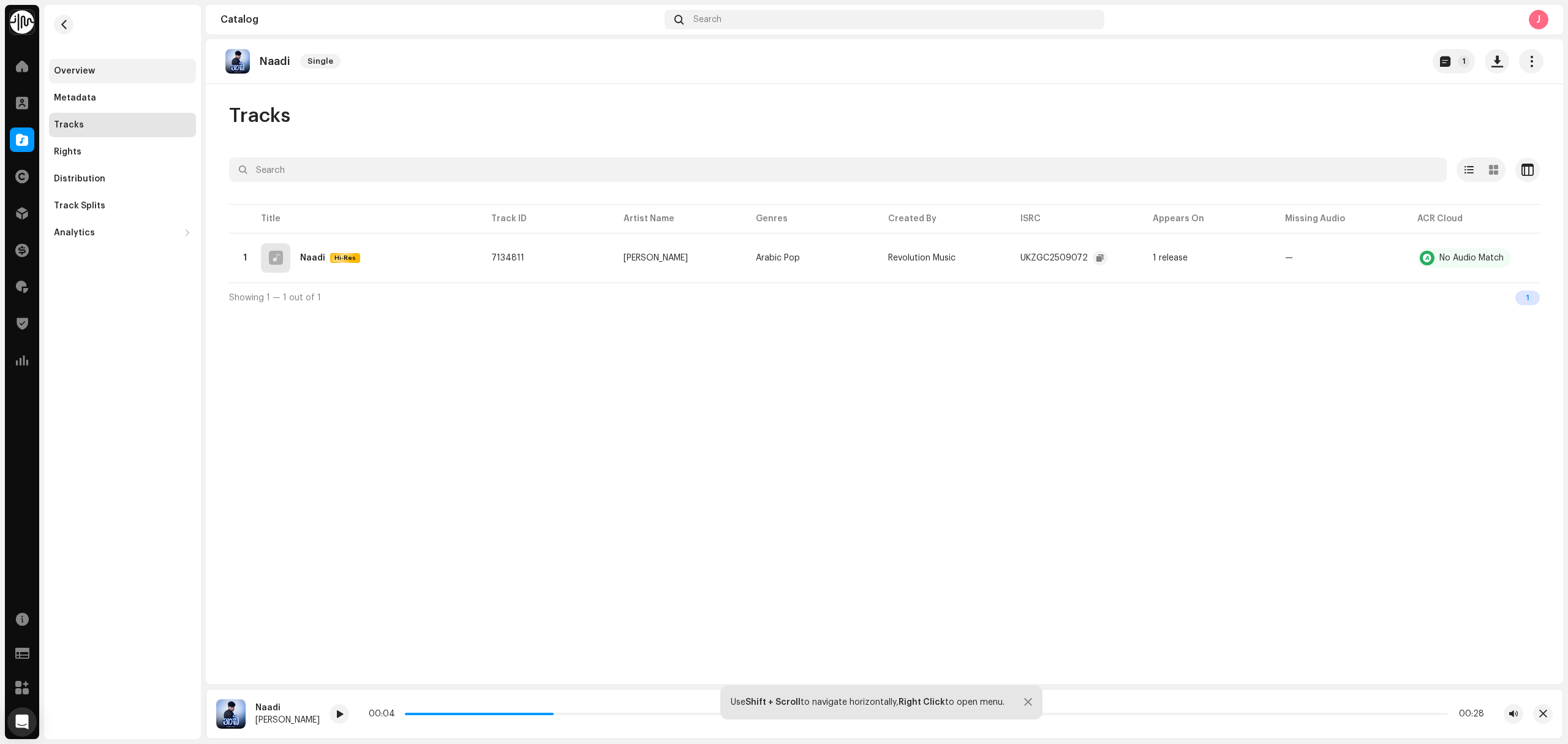
click at [109, 76] on div "Overview" at bounding box center [122, 71] width 147 height 24
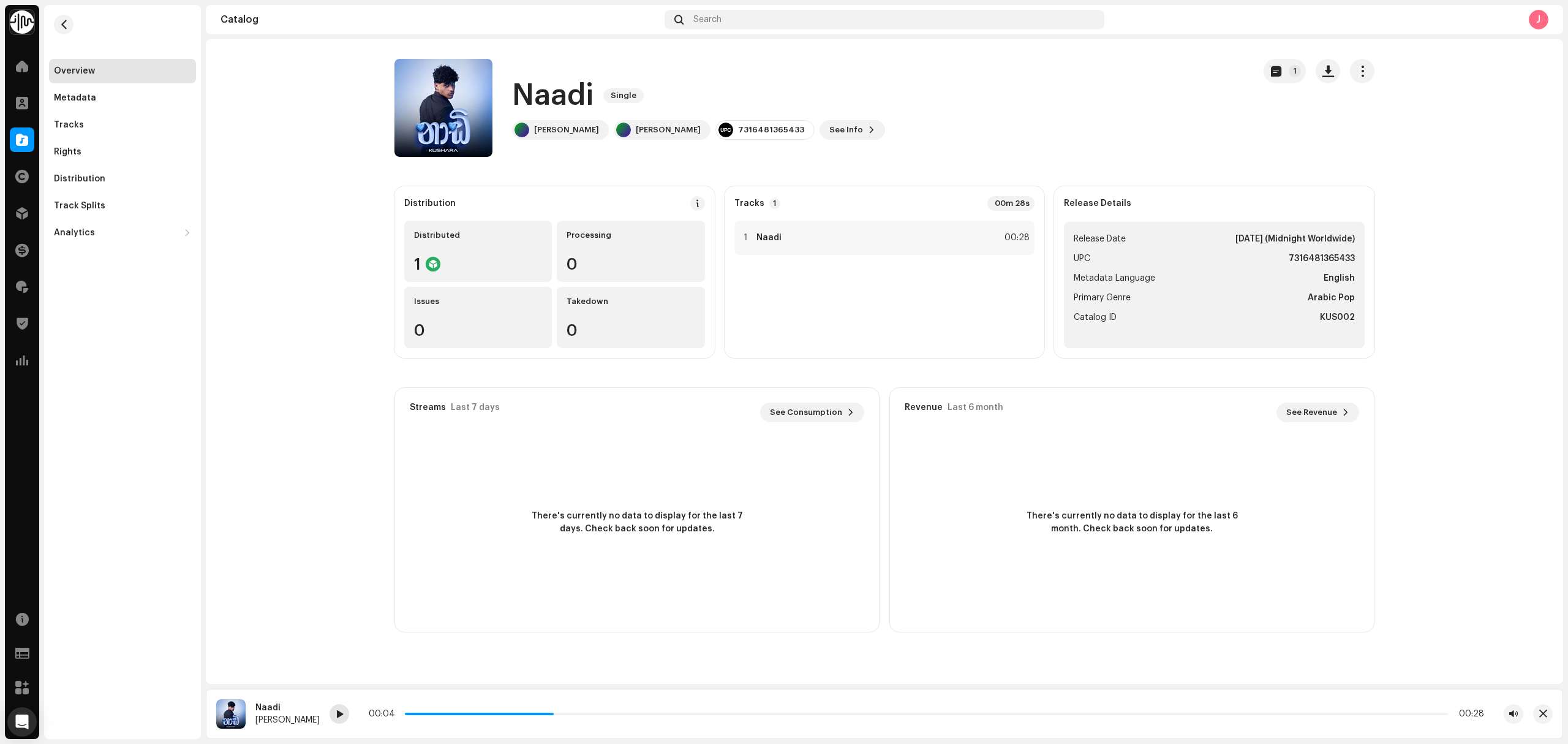
click at [339, 719] on span at bounding box center [339, 714] width 7 height 10
click at [346, 718] on div at bounding box center [339, 714] width 19 height 19
click at [278, 172] on catalog-releases-details-overview "Naadi Single 1 Naadi Single Kushara Yasmith Kushara Yasmith 7316481365433 See I…" at bounding box center [884, 345] width 1357 height 613
click at [287, 332] on catalog-releases-details-overview "Naadi Single 1 Naadi Single Kushara Yasmith Kushara Yasmith 7316481365433 See I…" at bounding box center [884, 345] width 1357 height 613
click at [102, 148] on div "Rights" at bounding box center [122, 152] width 137 height 10
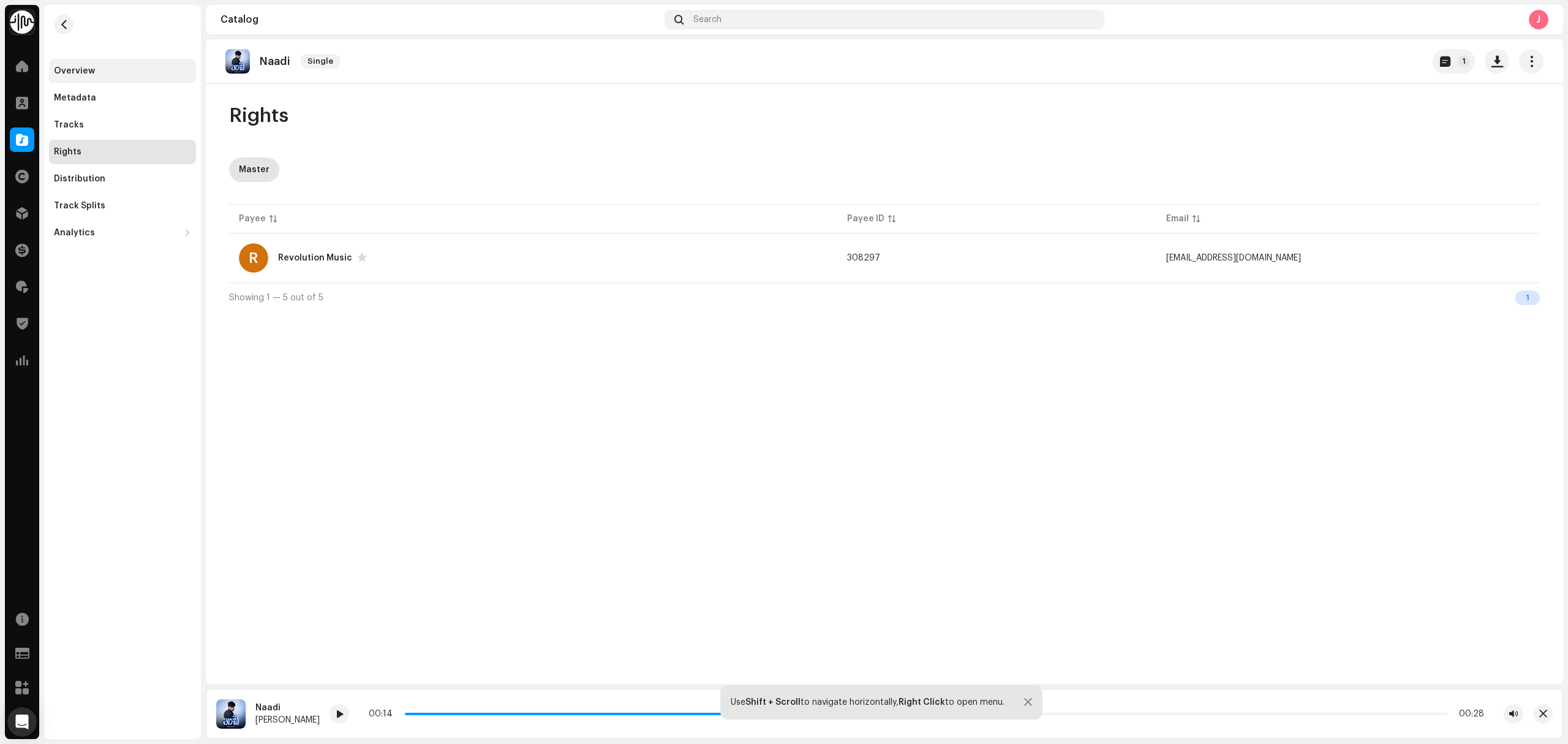
click at [92, 59] on div "Overview" at bounding box center [122, 71] width 147 height 24
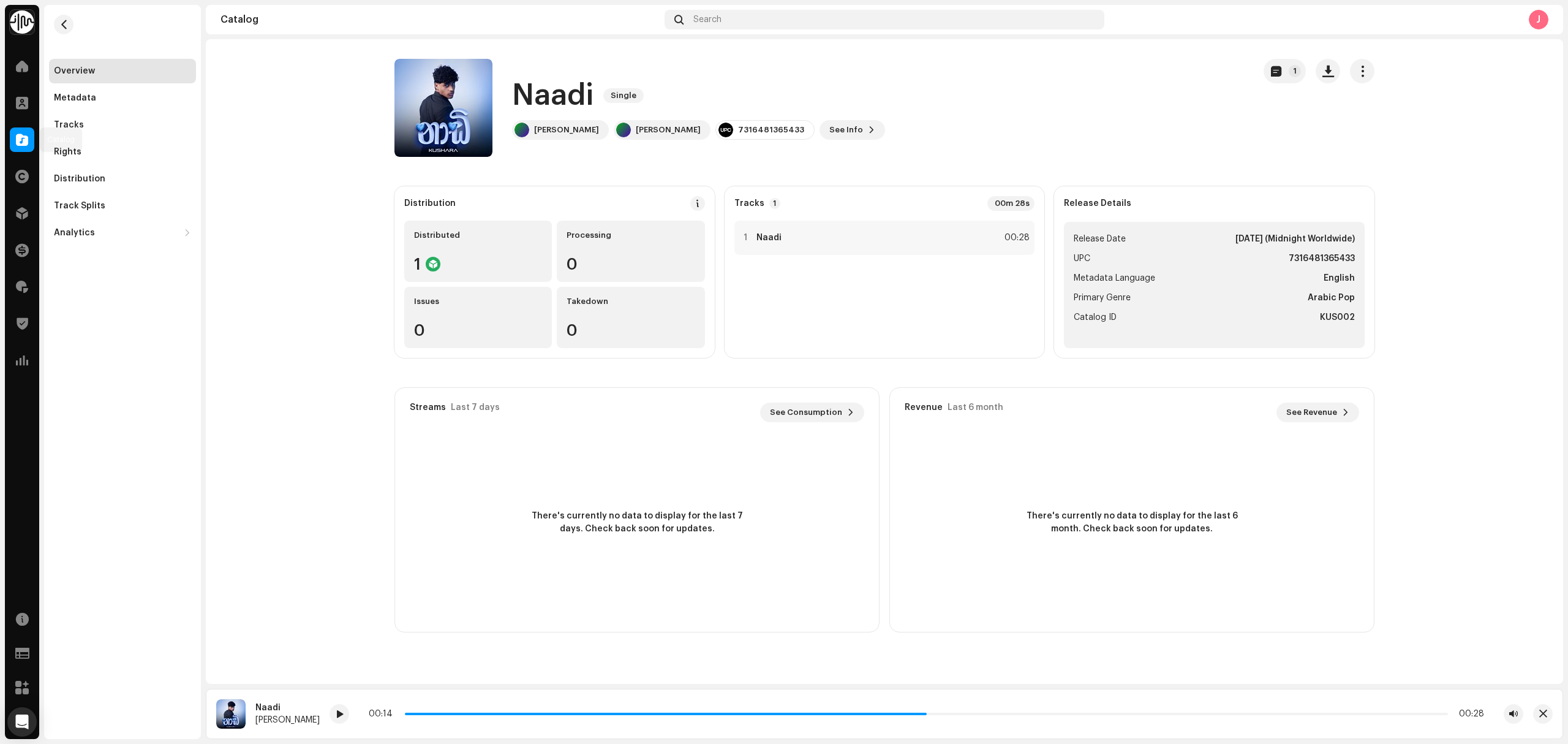
click at [10, 141] on div at bounding box center [22, 139] width 24 height 24
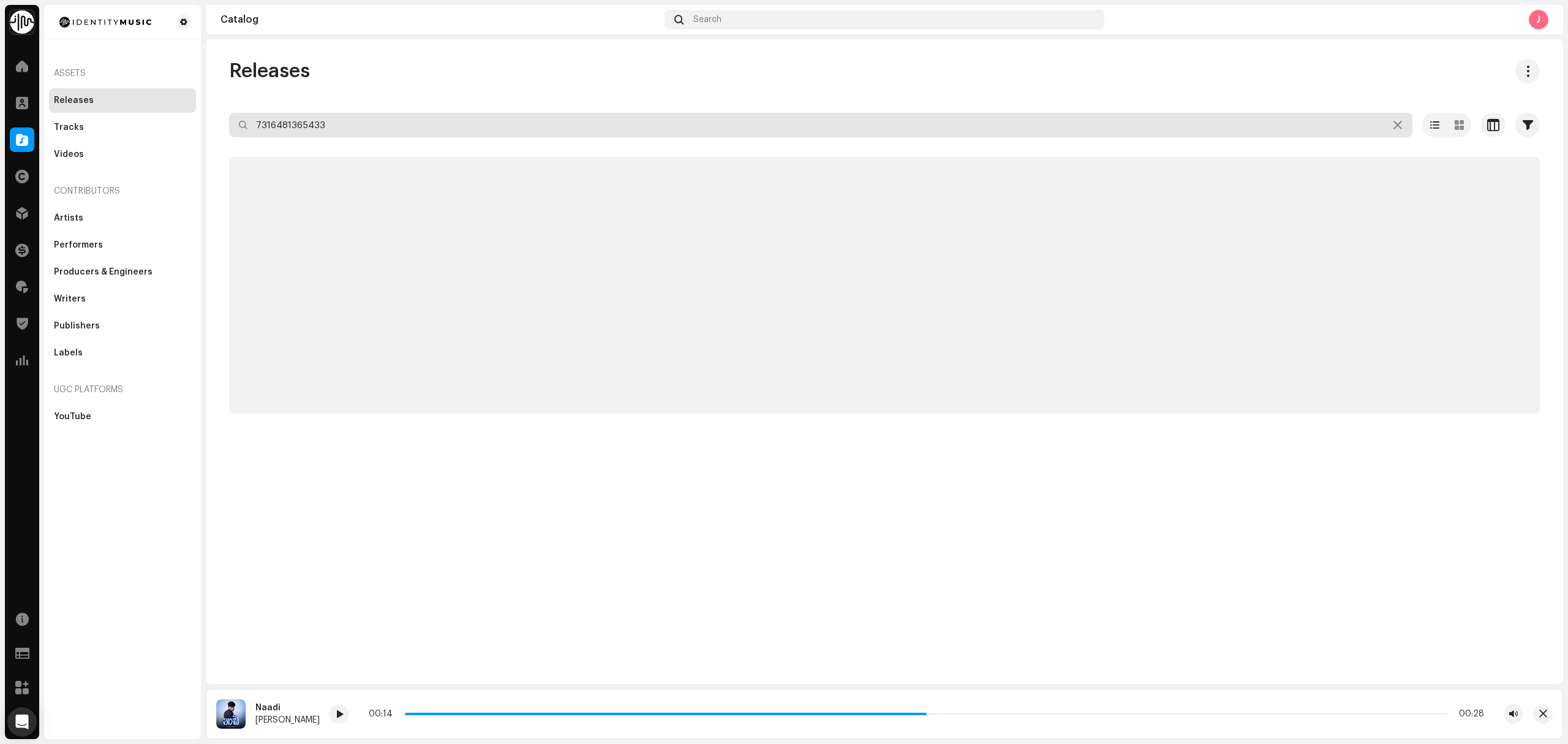
click at [468, 133] on input "7316481365433" at bounding box center [821, 125] width 1183 height 24
drag, startPoint x: 468, startPoint y: 133, endPoint x: 124, endPoint y: 109, distance: 344.8
click at [128, 109] on div "Identity Music Home Clients Catalog Rights Distribution Finance Royalties Trust…" at bounding box center [784, 372] width 1568 height 744
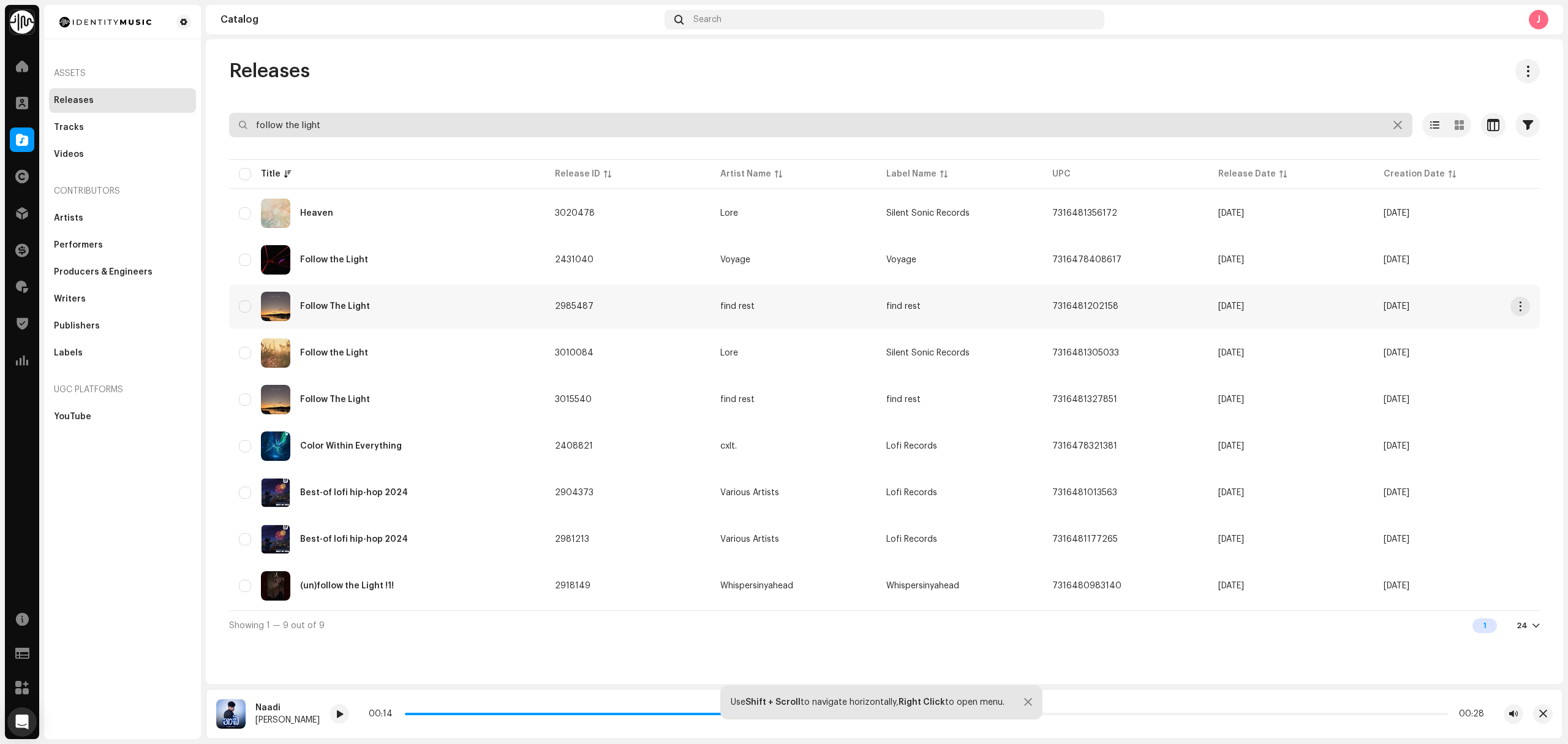
type input "follow the light"
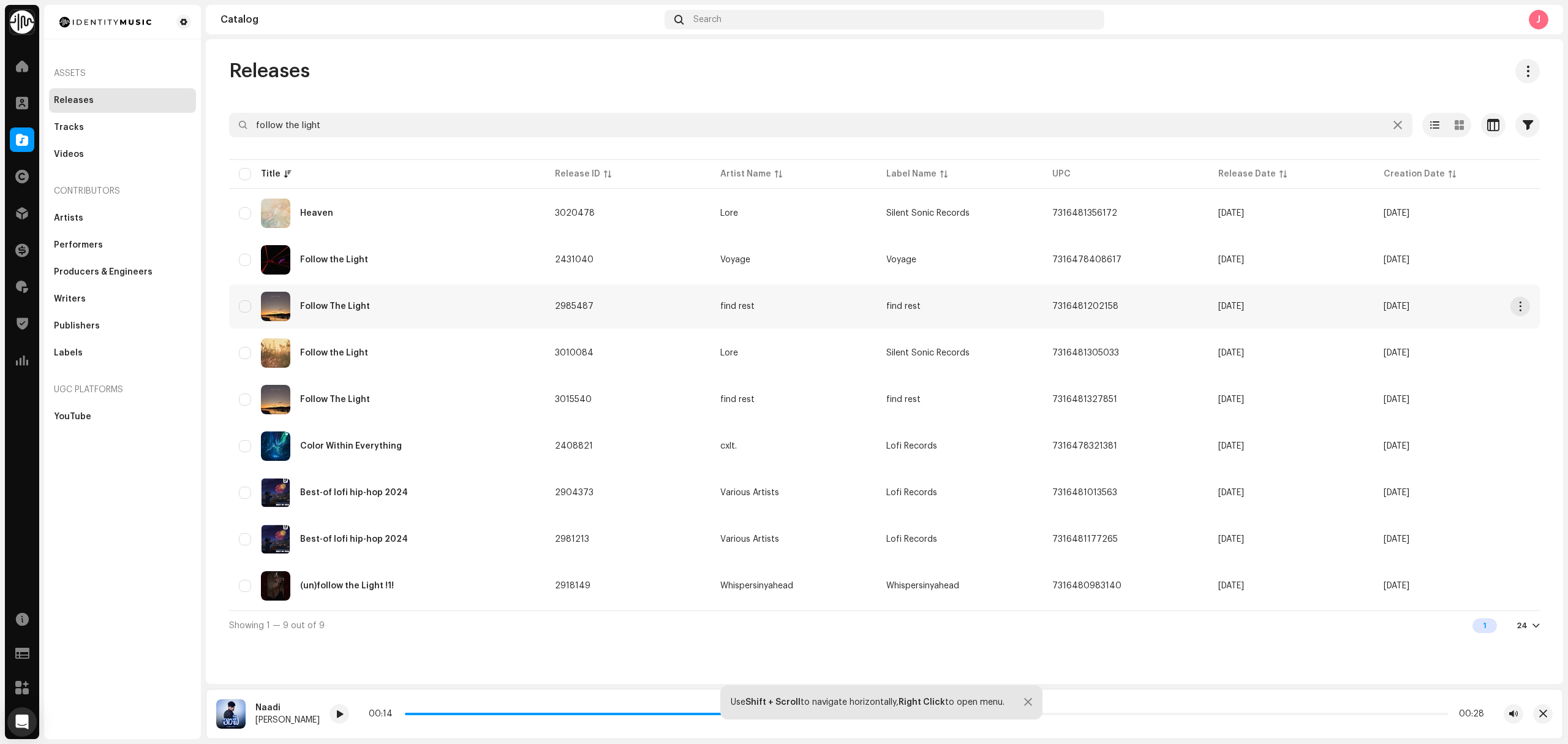
click at [821, 314] on td "find rest" at bounding box center [793, 306] width 166 height 44
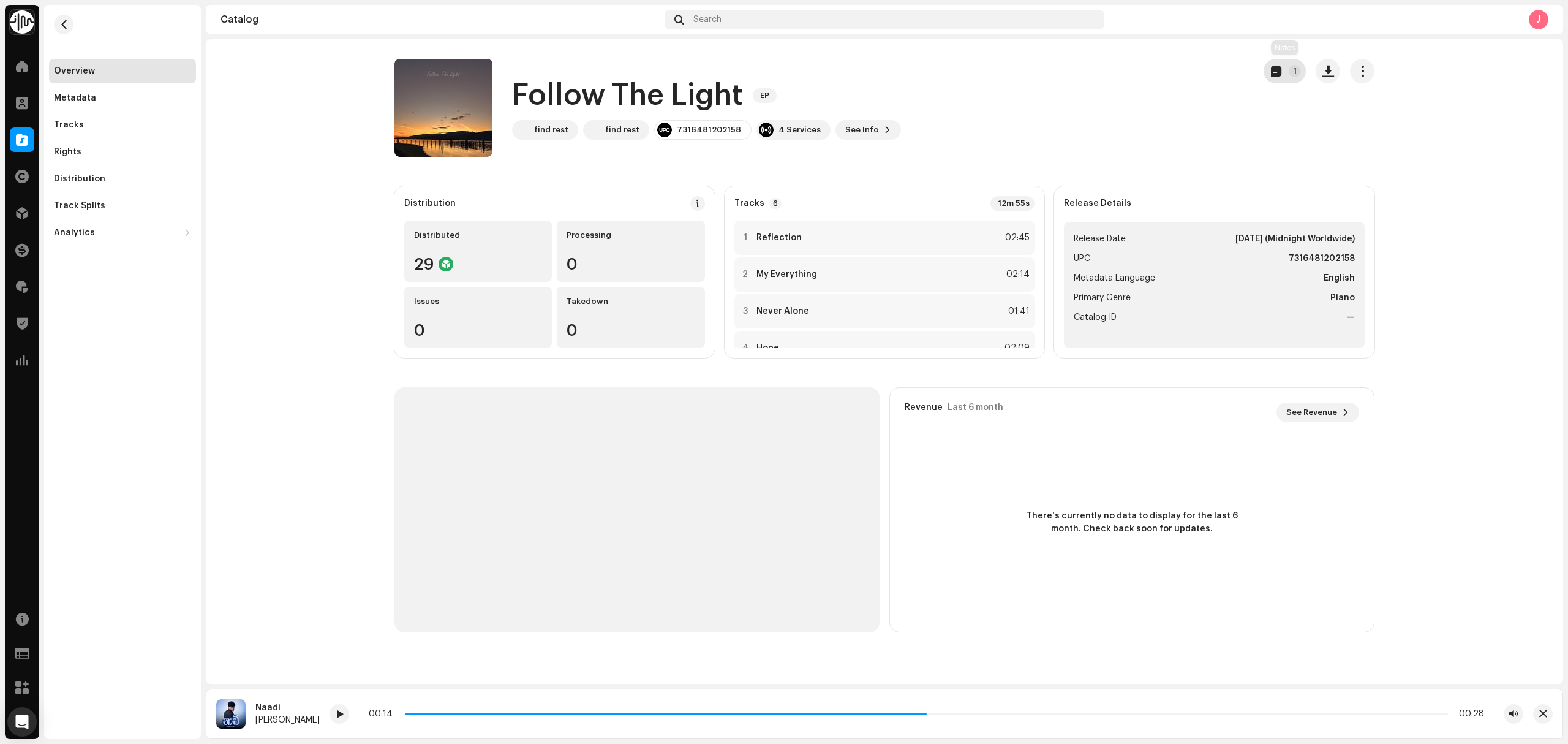
click at [1282, 65] on button "1" at bounding box center [1285, 71] width 42 height 24
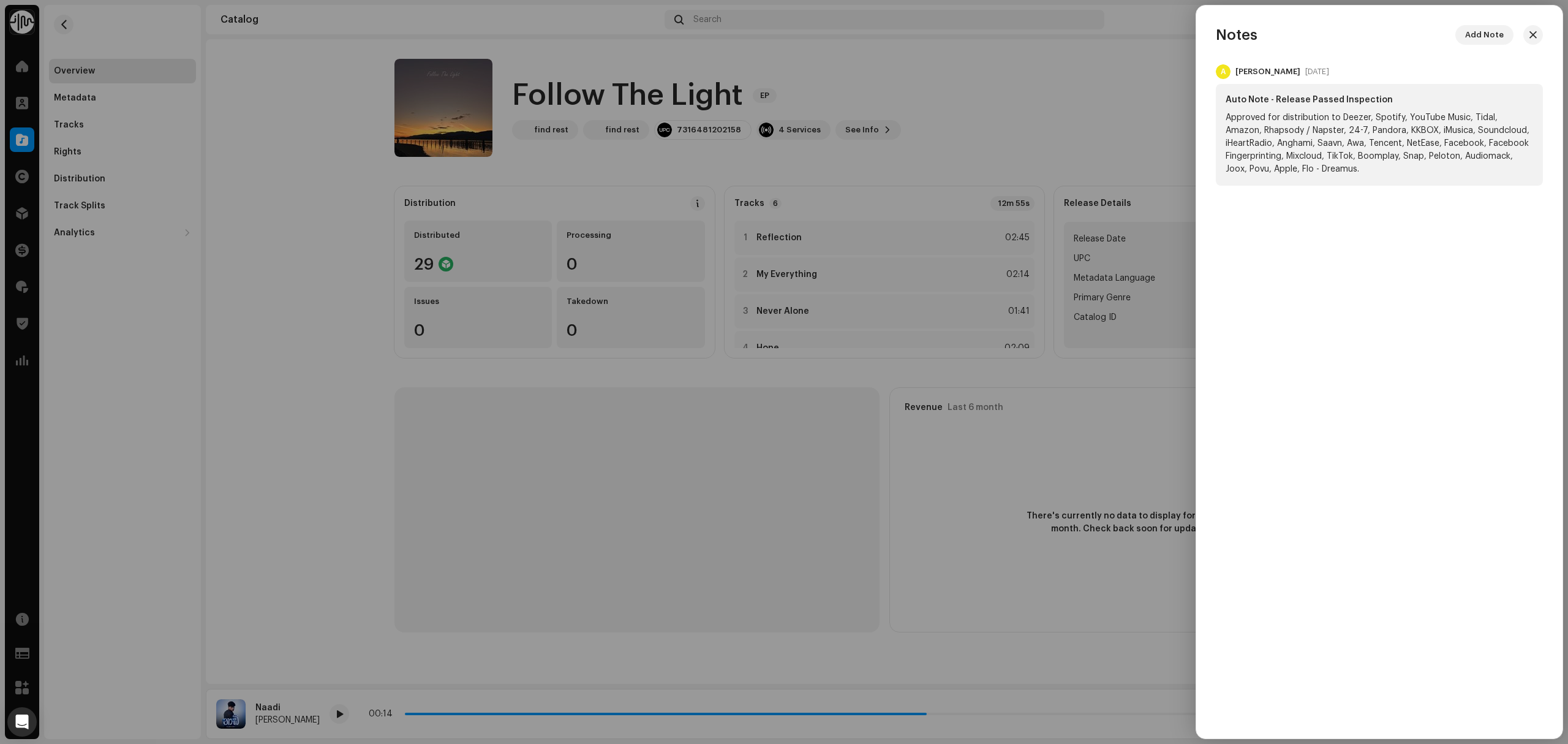
click at [389, 286] on div at bounding box center [784, 372] width 1568 height 744
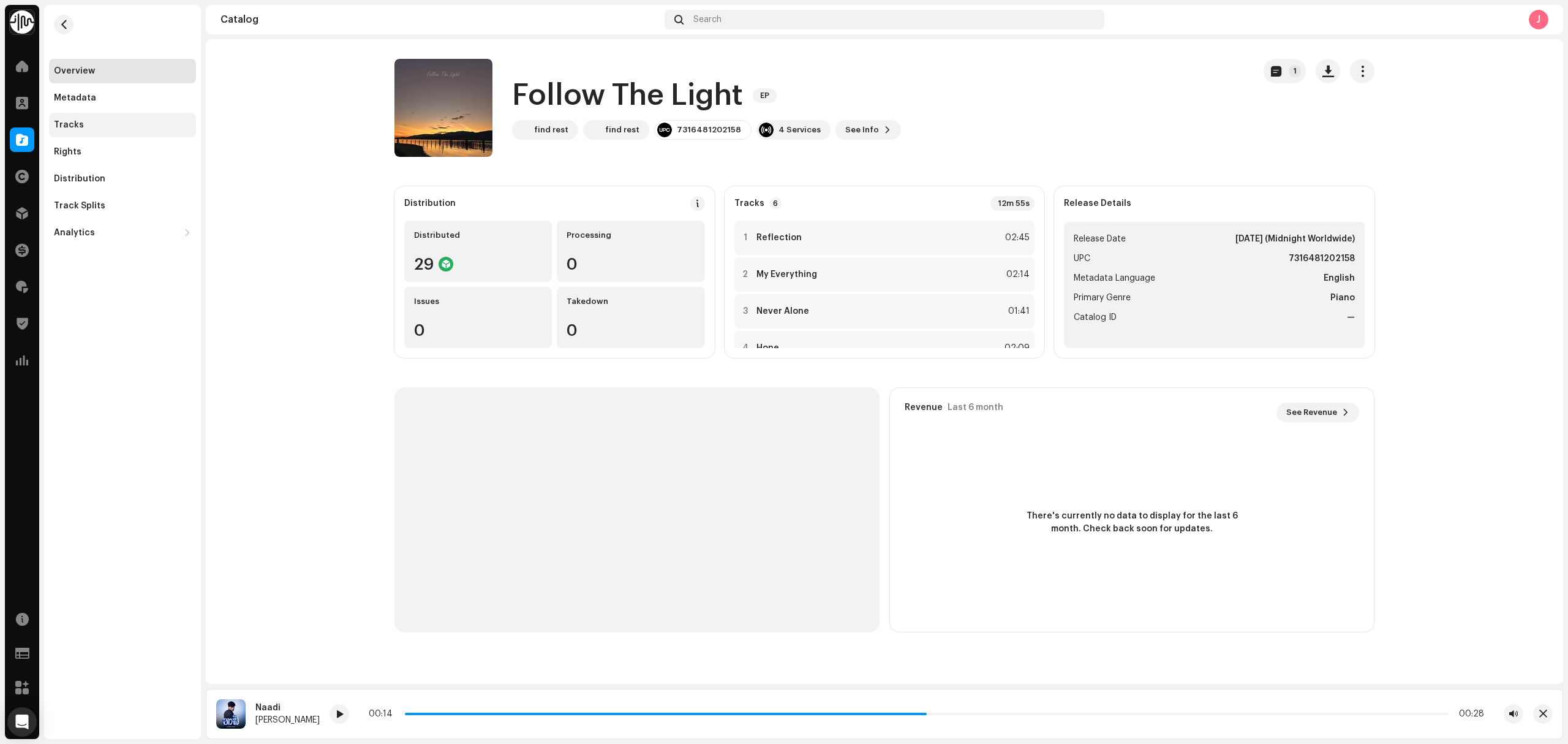
click at [90, 125] on div "Tracks" at bounding box center [122, 125] width 137 height 10
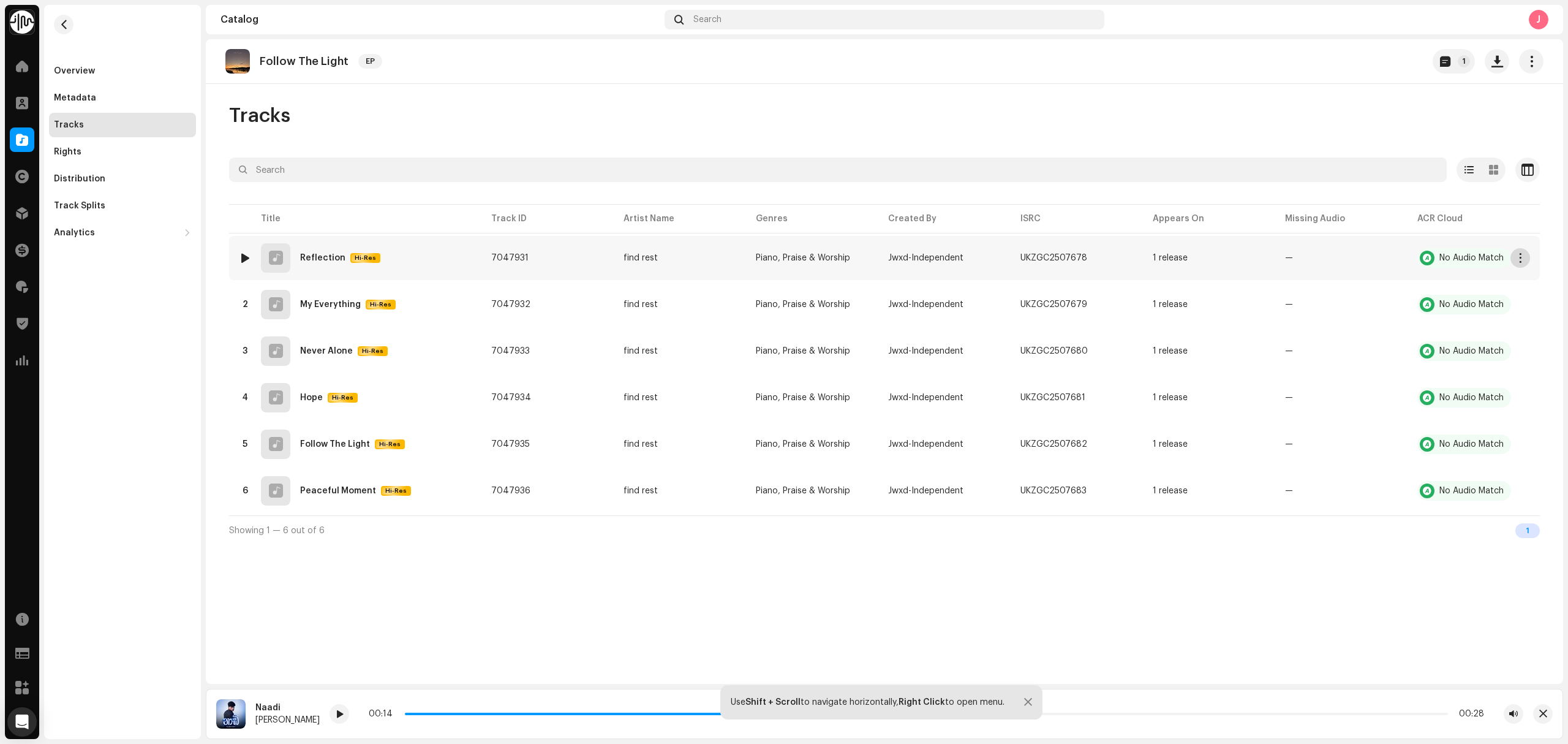
click at [1520, 260] on span "button" at bounding box center [1521, 258] width 9 height 10
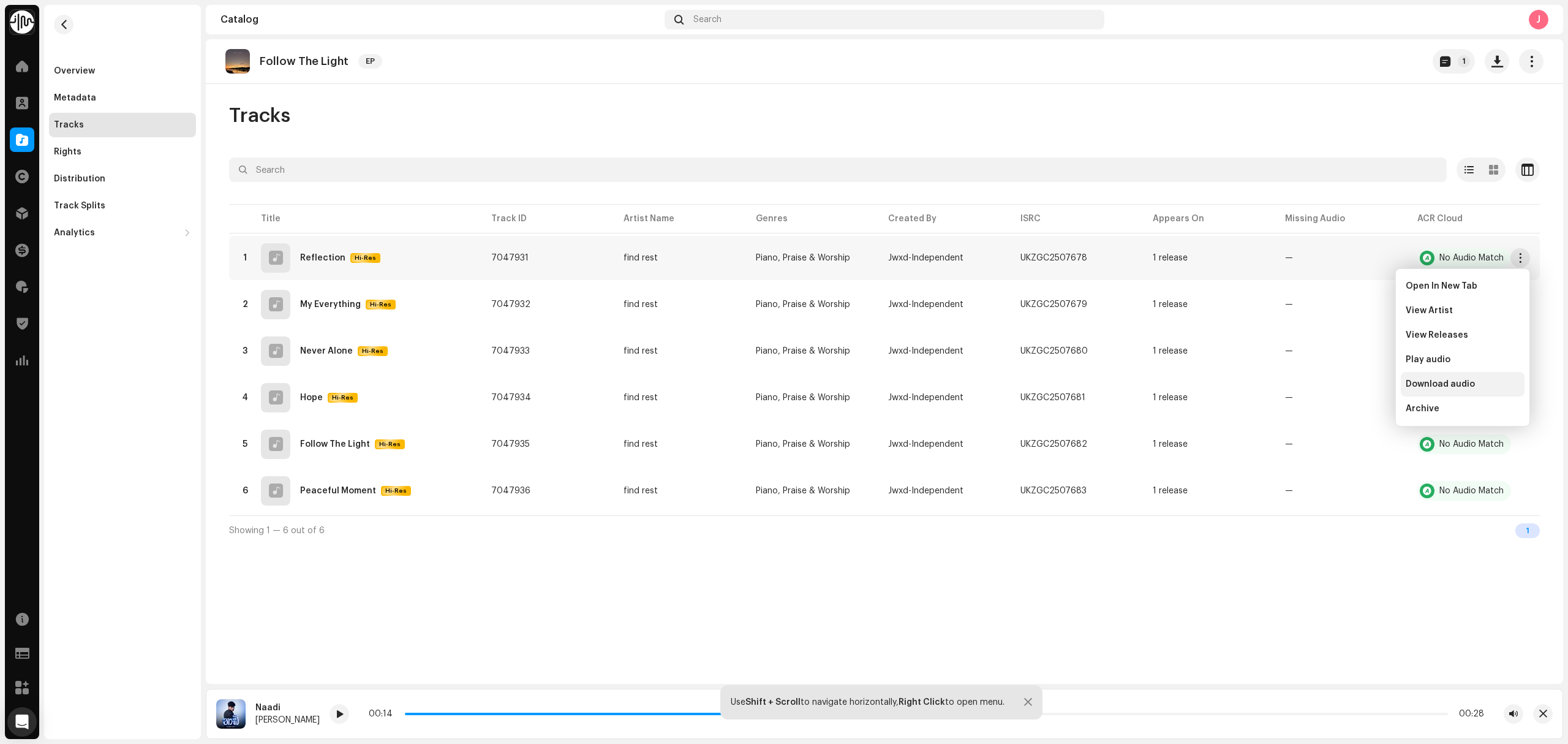
click at [1497, 385] on div "Download audio" at bounding box center [1462, 384] width 114 height 10
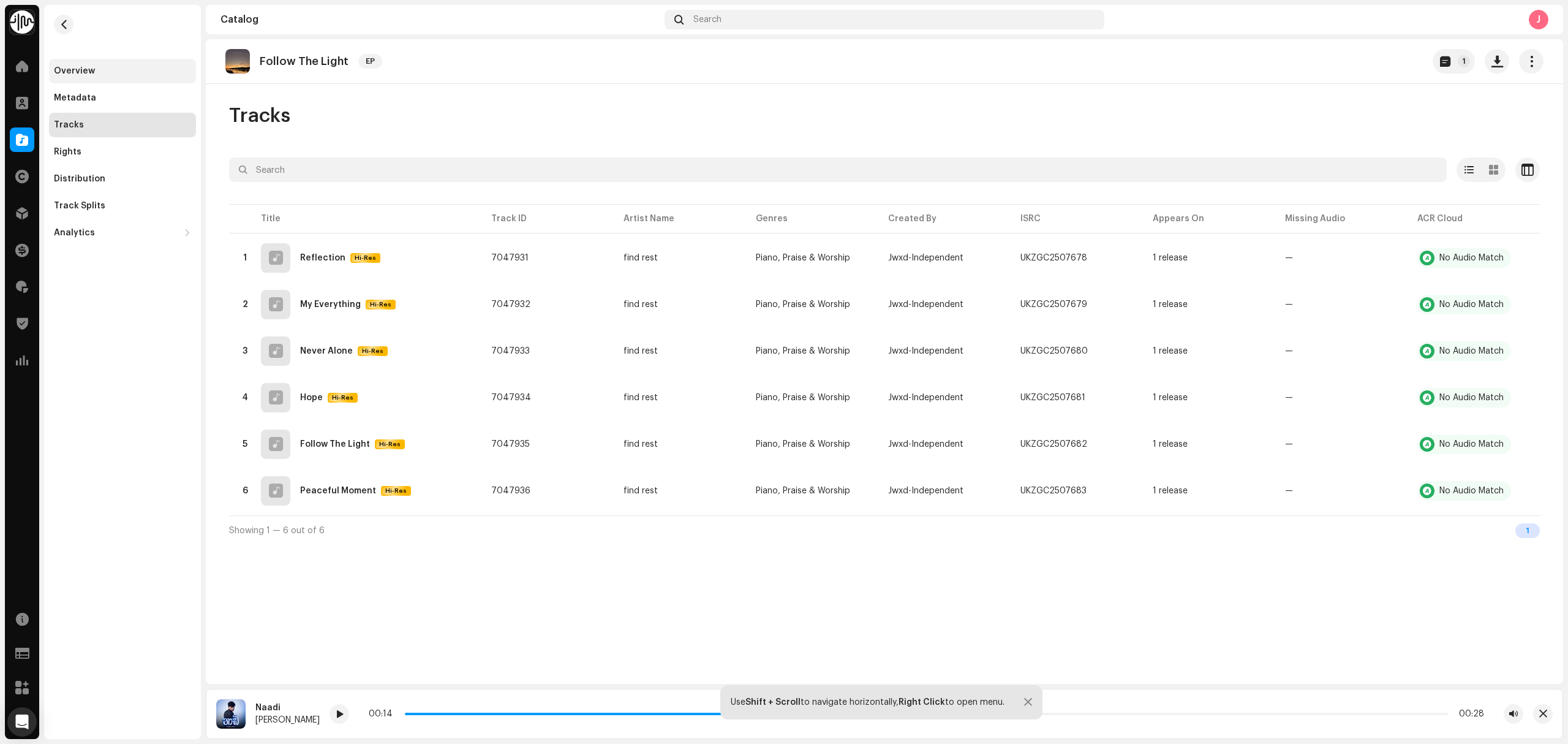
click at [128, 71] on div "Overview" at bounding box center [122, 71] width 137 height 10
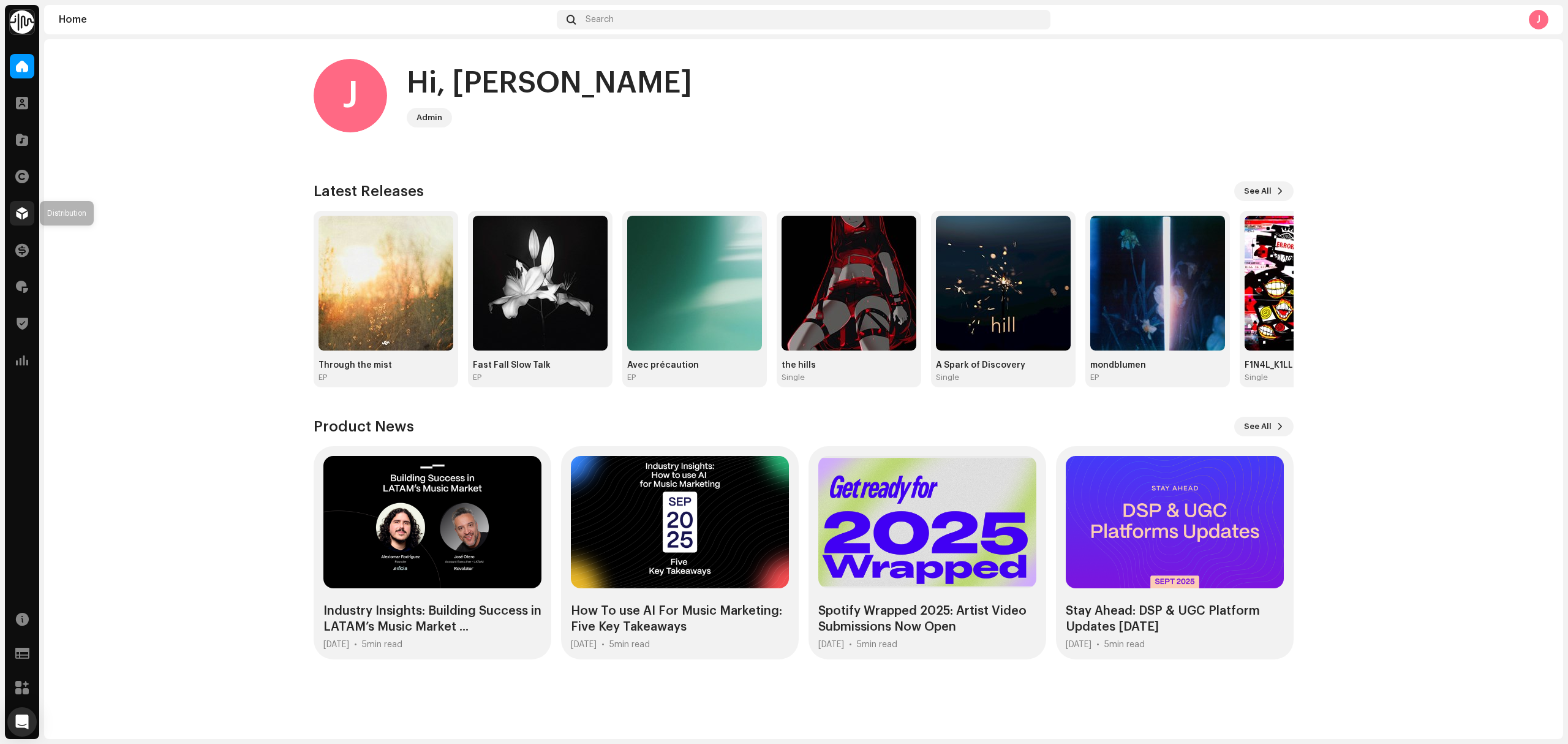
click at [21, 211] on span at bounding box center [22, 213] width 12 height 10
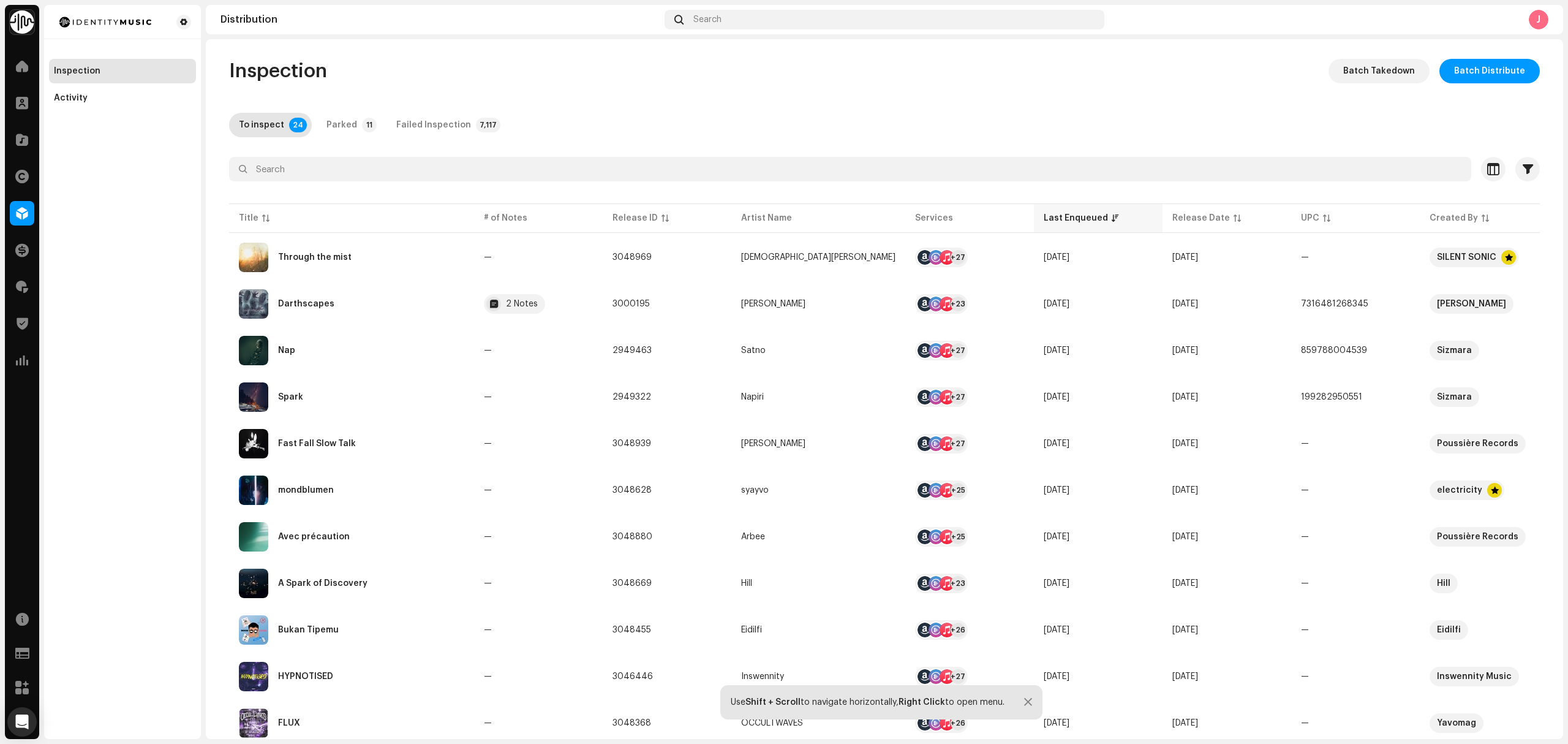
click at [1043, 221] on div "Last Enqueued" at bounding box center [1075, 218] width 65 height 12
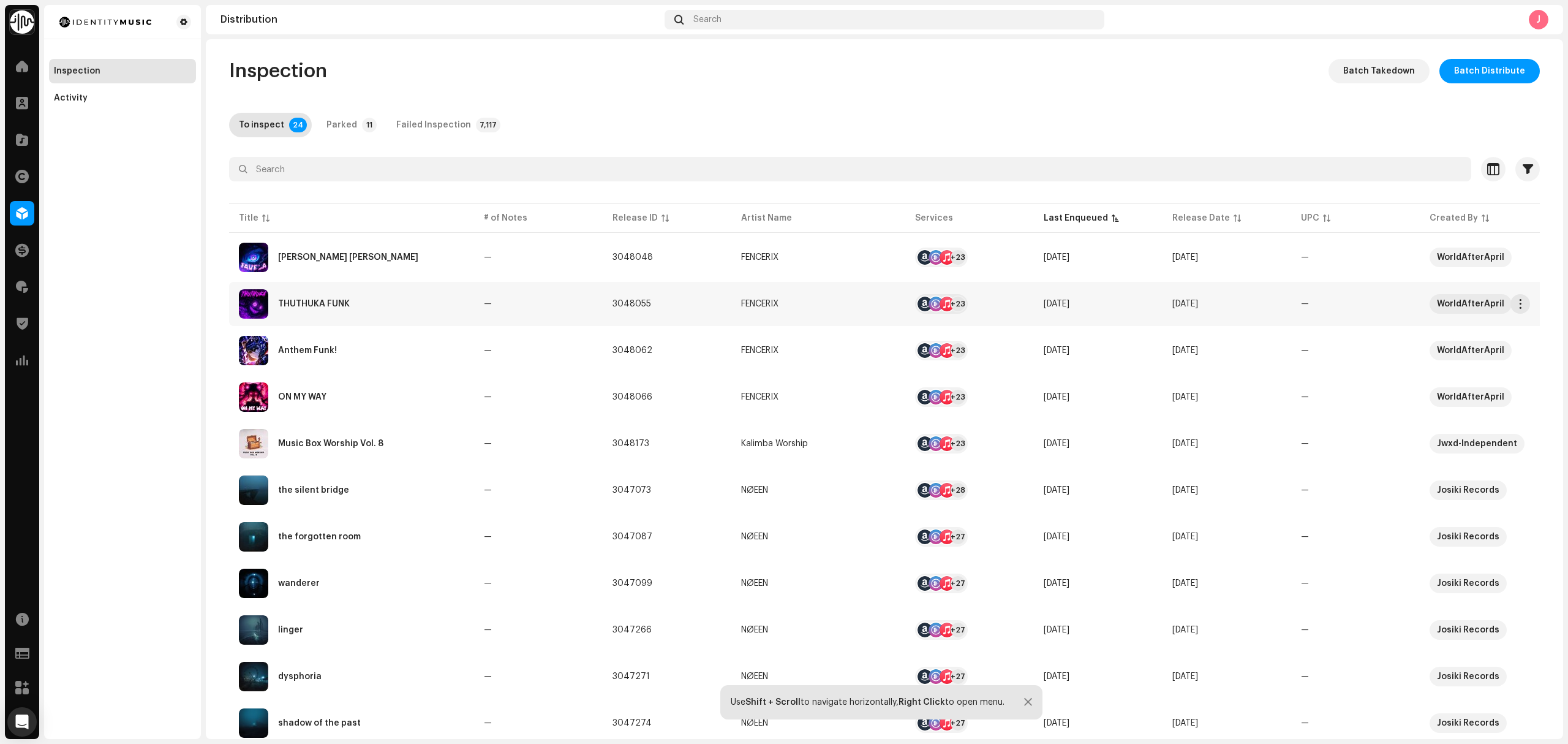
click at [422, 312] on div "THUTHUKA FUNK" at bounding box center [351, 304] width 225 height 30
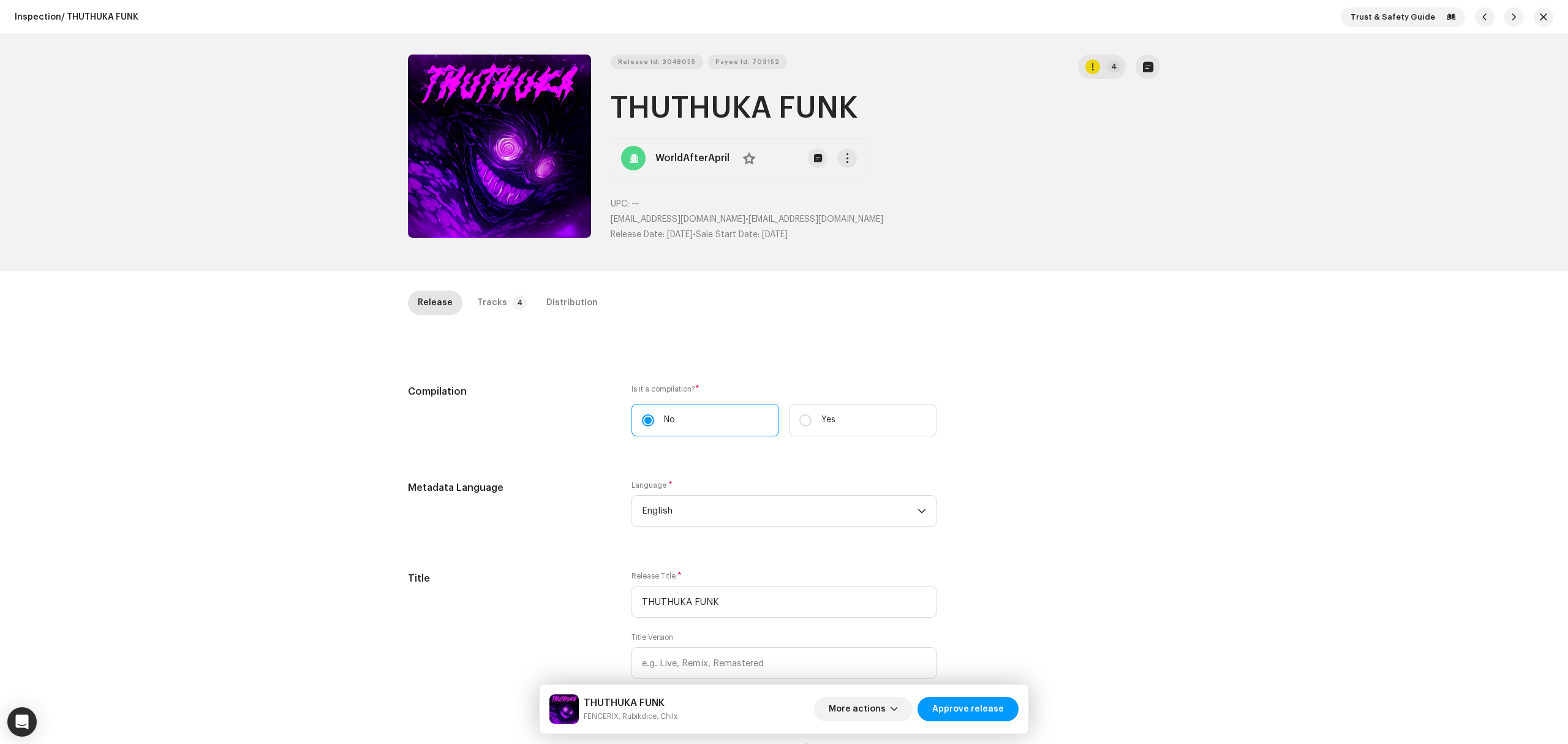
click at [158, 291] on div "Inspection / THUTHUKA FUNK Trust & Safety Guide Release Id: 3048055 Payee Id: 7…" at bounding box center [784, 372] width 1568 height 744
click at [502, 300] on p-tab "Tracks 4" at bounding box center [499, 302] width 65 height 24
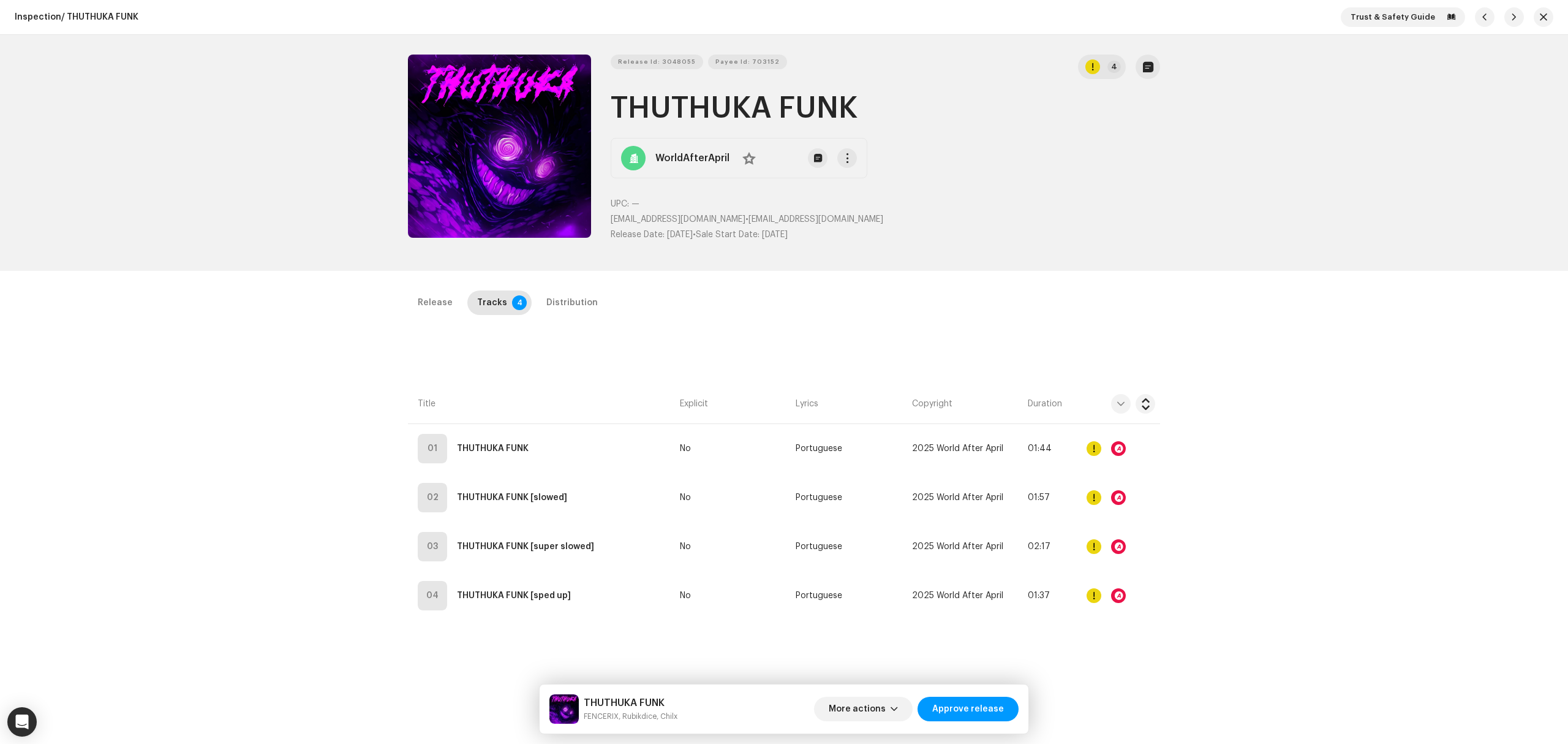
click at [214, 235] on div "Release Id: 3048055 Payee Id: 703152 4 THUTHUKA FUNK WorldAfterApril No UPC: — …" at bounding box center [784, 153] width 1568 height 236
click at [265, 309] on div "Inspection / THUTHUKA FUNK Trust & Safety Guide Release Id: 3048055 Payee Id: 7…" at bounding box center [784, 372] width 1568 height 744
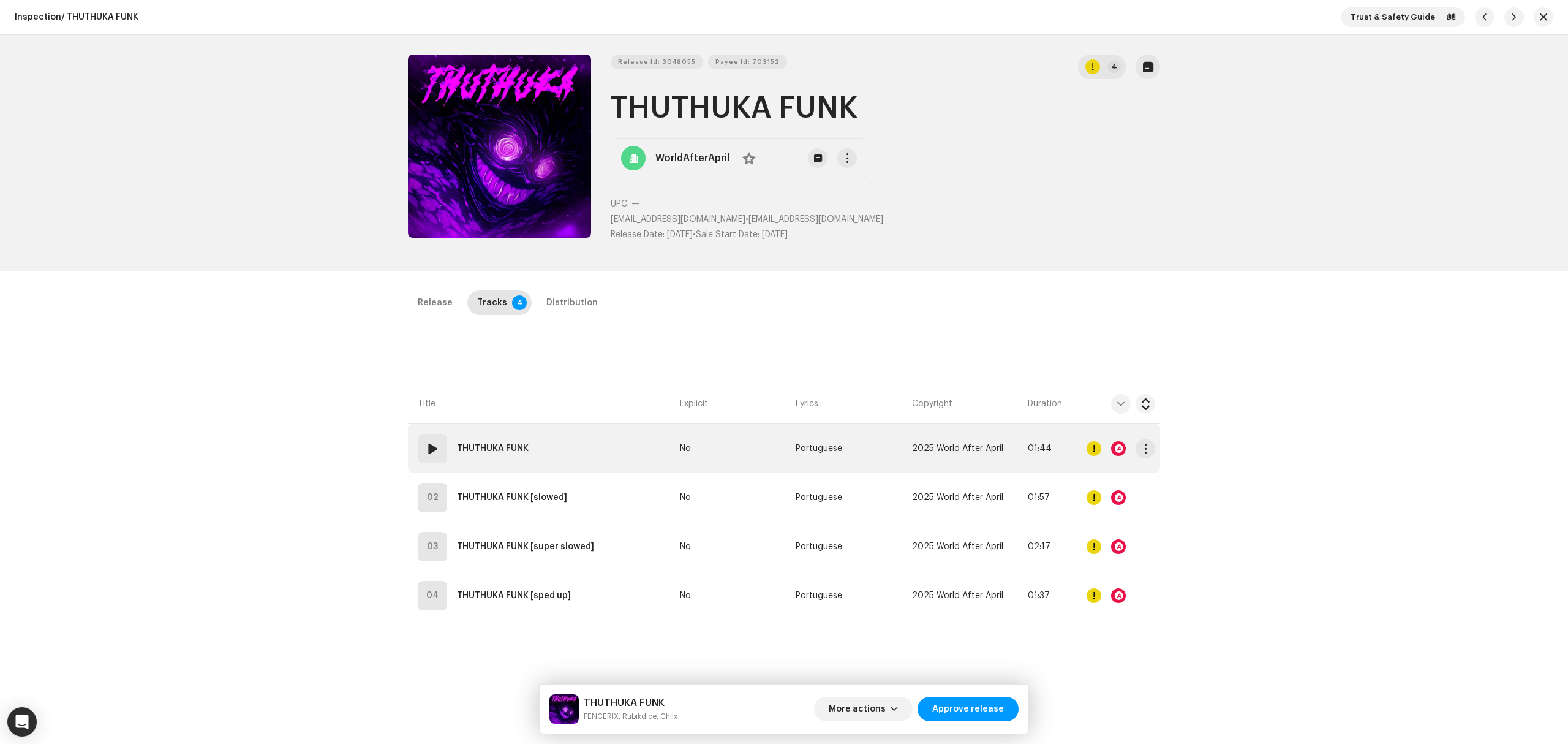
click at [601, 452] on td "01 THUTHUKA FUNK" at bounding box center [541, 448] width 267 height 49
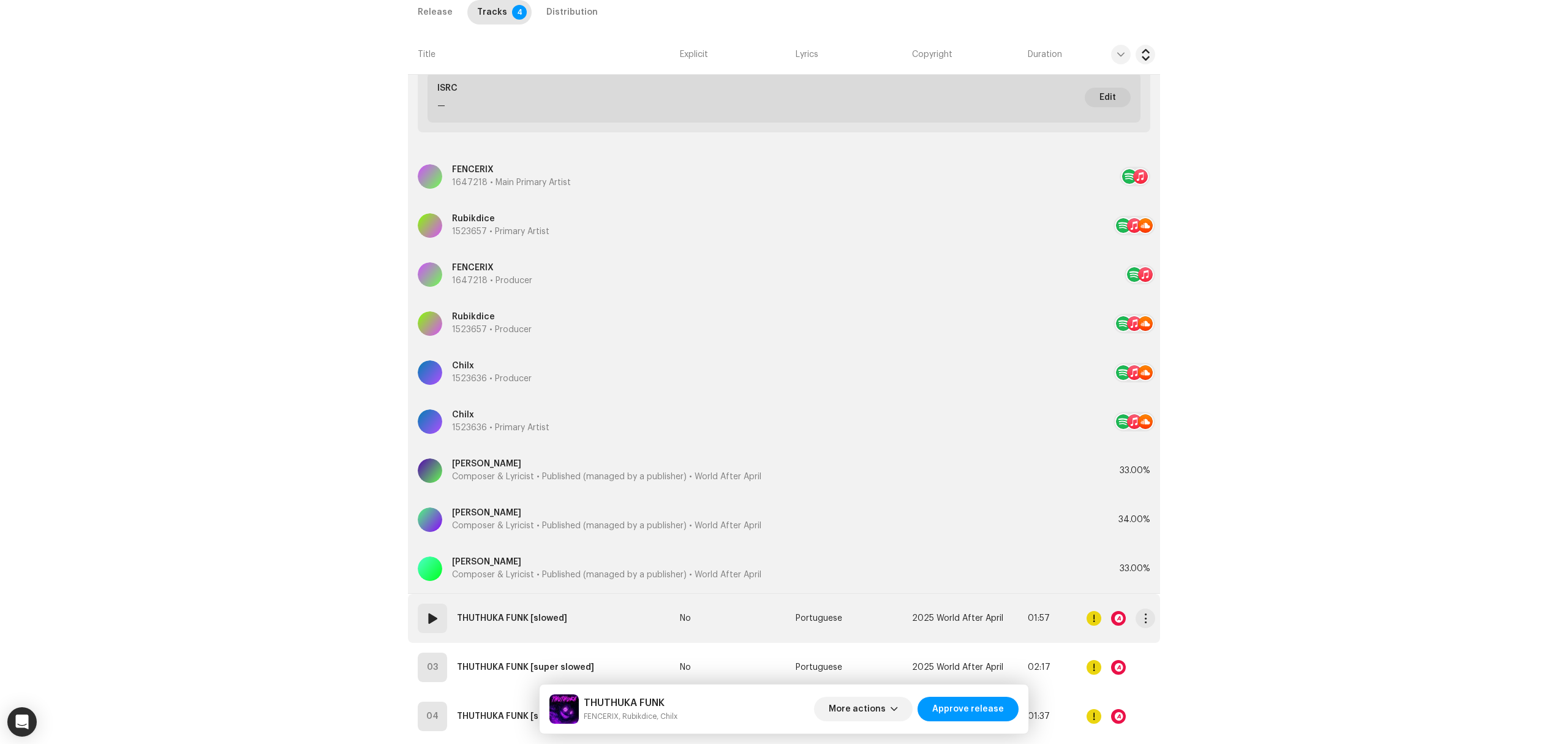
click at [584, 611] on td "02 THUTHUKA FUNK [slowed]" at bounding box center [541, 618] width 267 height 49
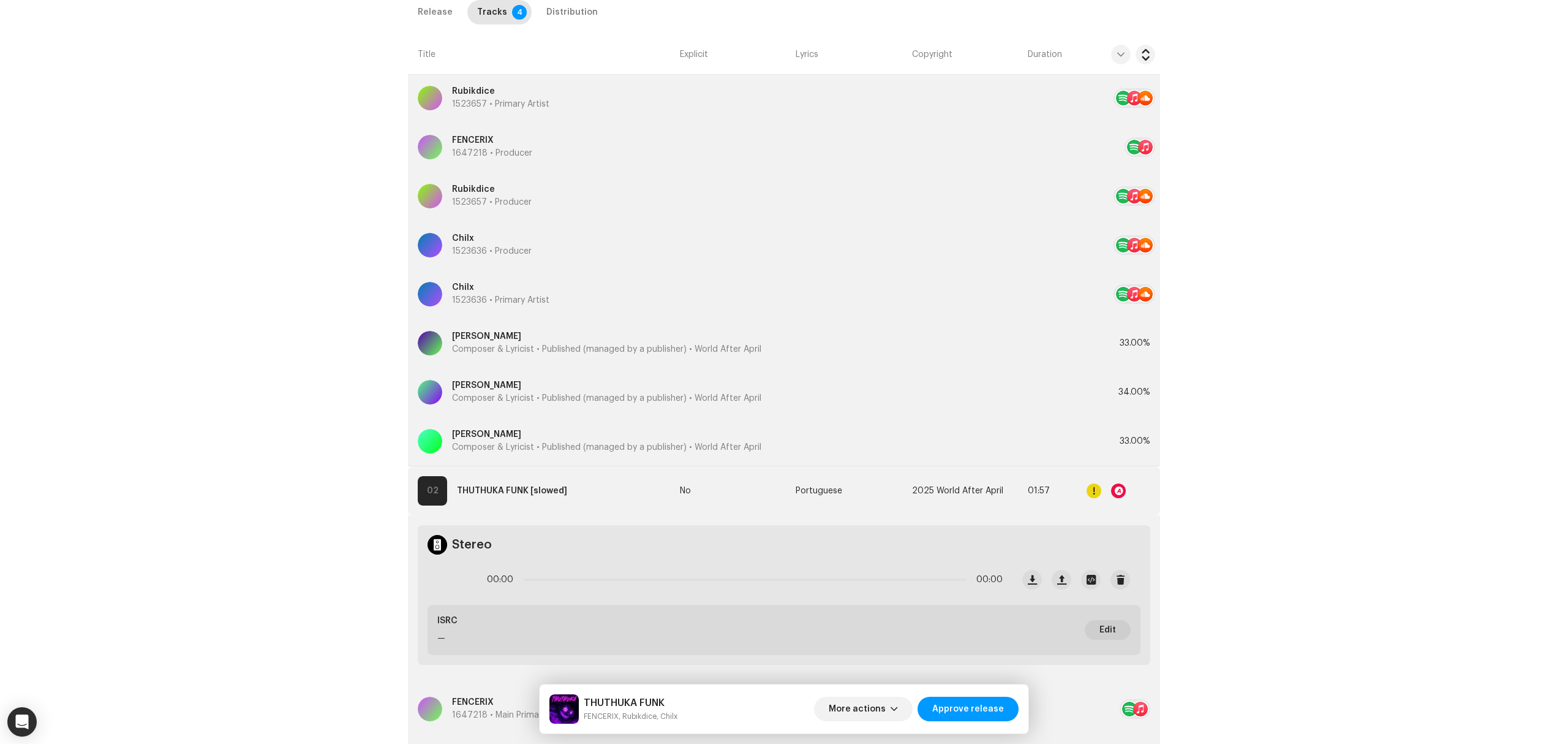
scroll to position [817, 0]
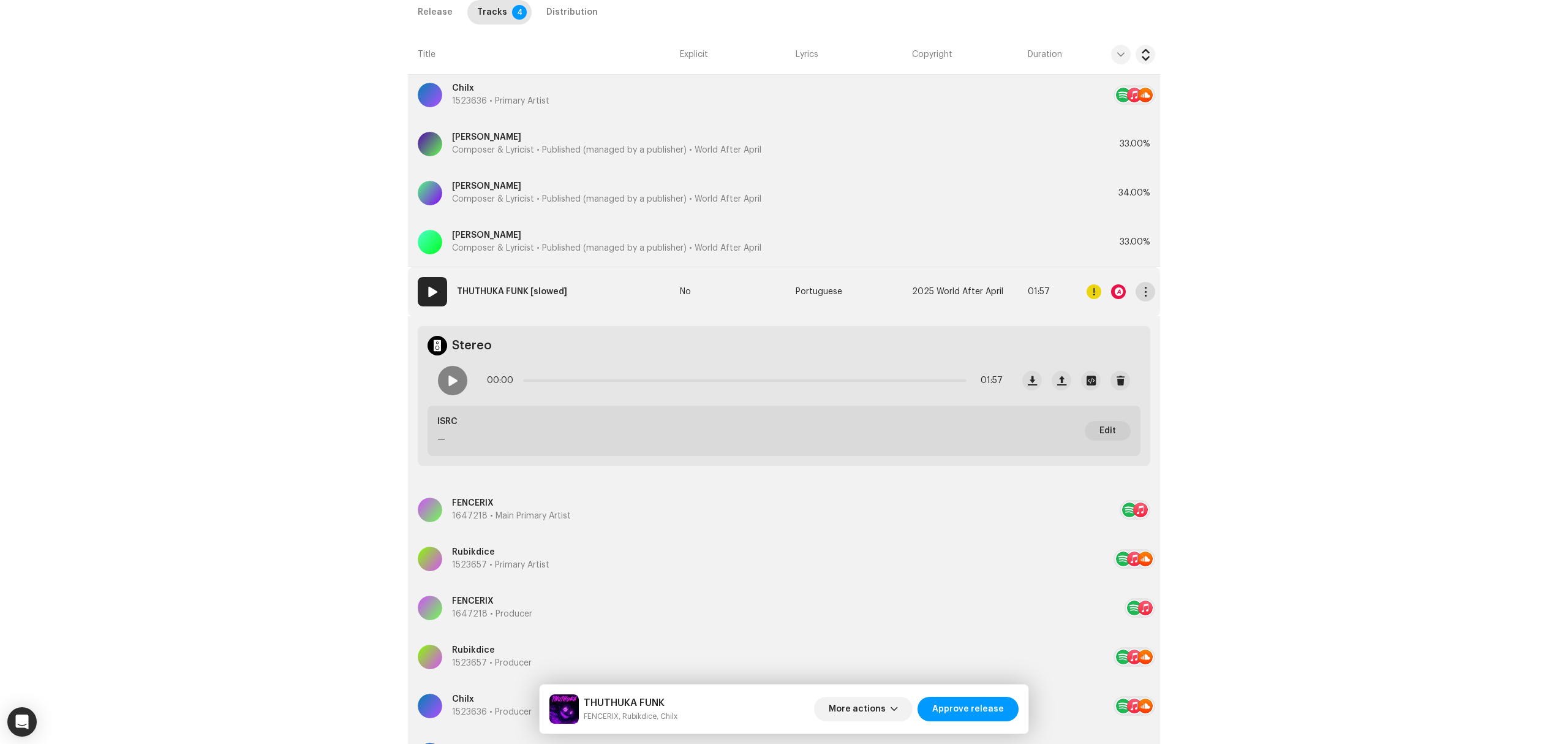
click at [1138, 299] on button "button" at bounding box center [1144, 291] width 19 height 19
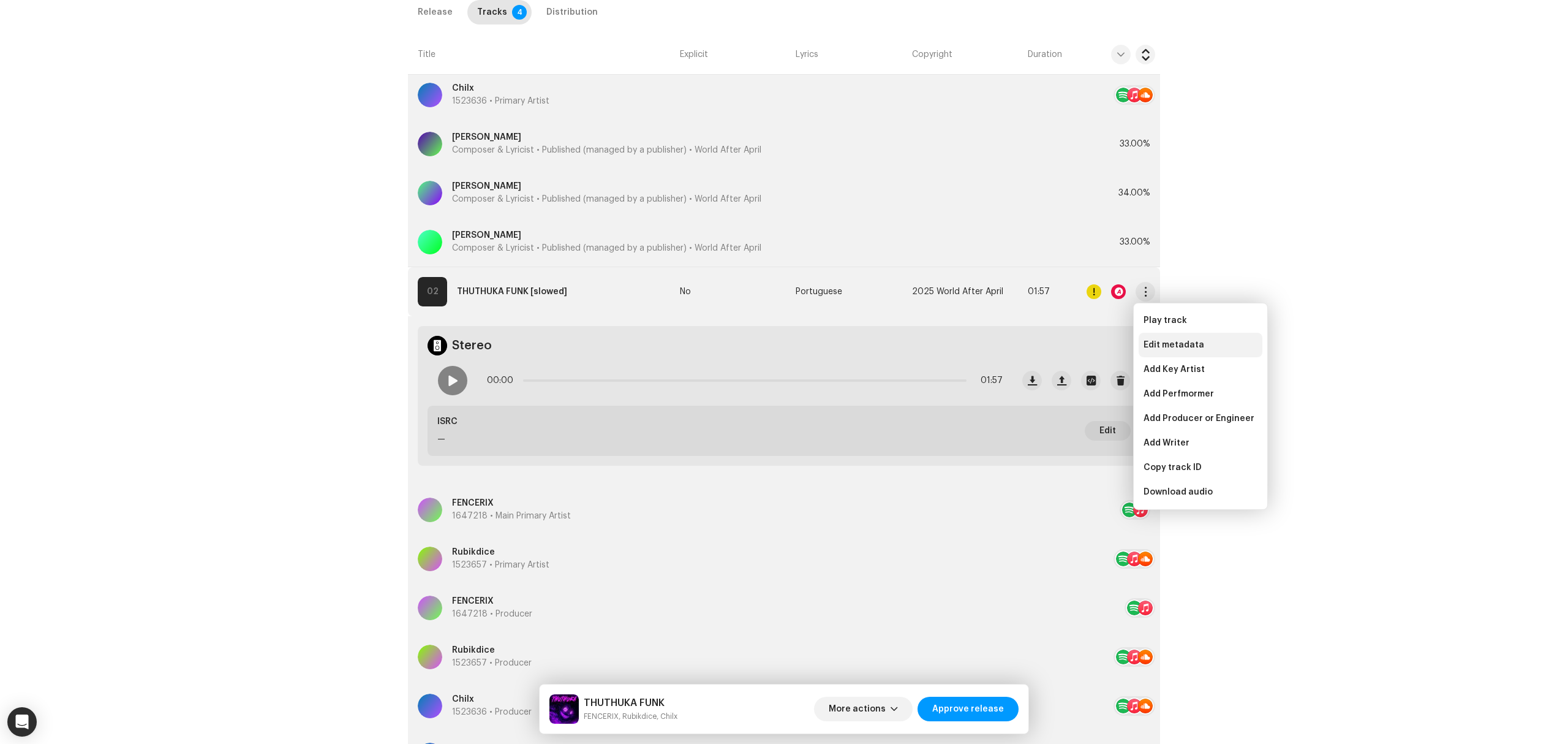
click at [1159, 338] on div "Edit metadata" at bounding box center [1200, 344] width 124 height 24
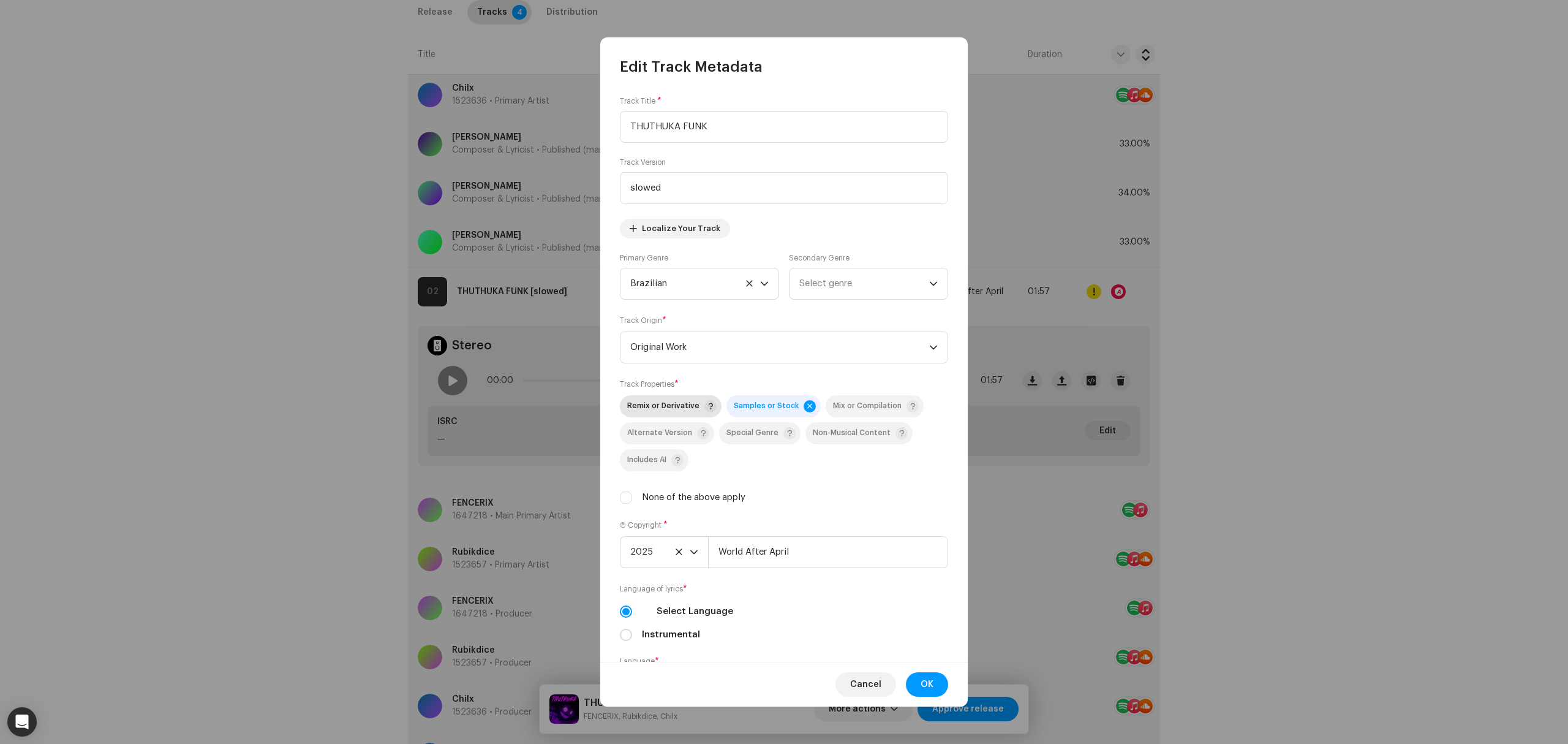
click at [635, 407] on span "Remix or Derivative" at bounding box center [663, 406] width 72 height 8
click at [920, 687] on span "OK" at bounding box center [926, 684] width 13 height 24
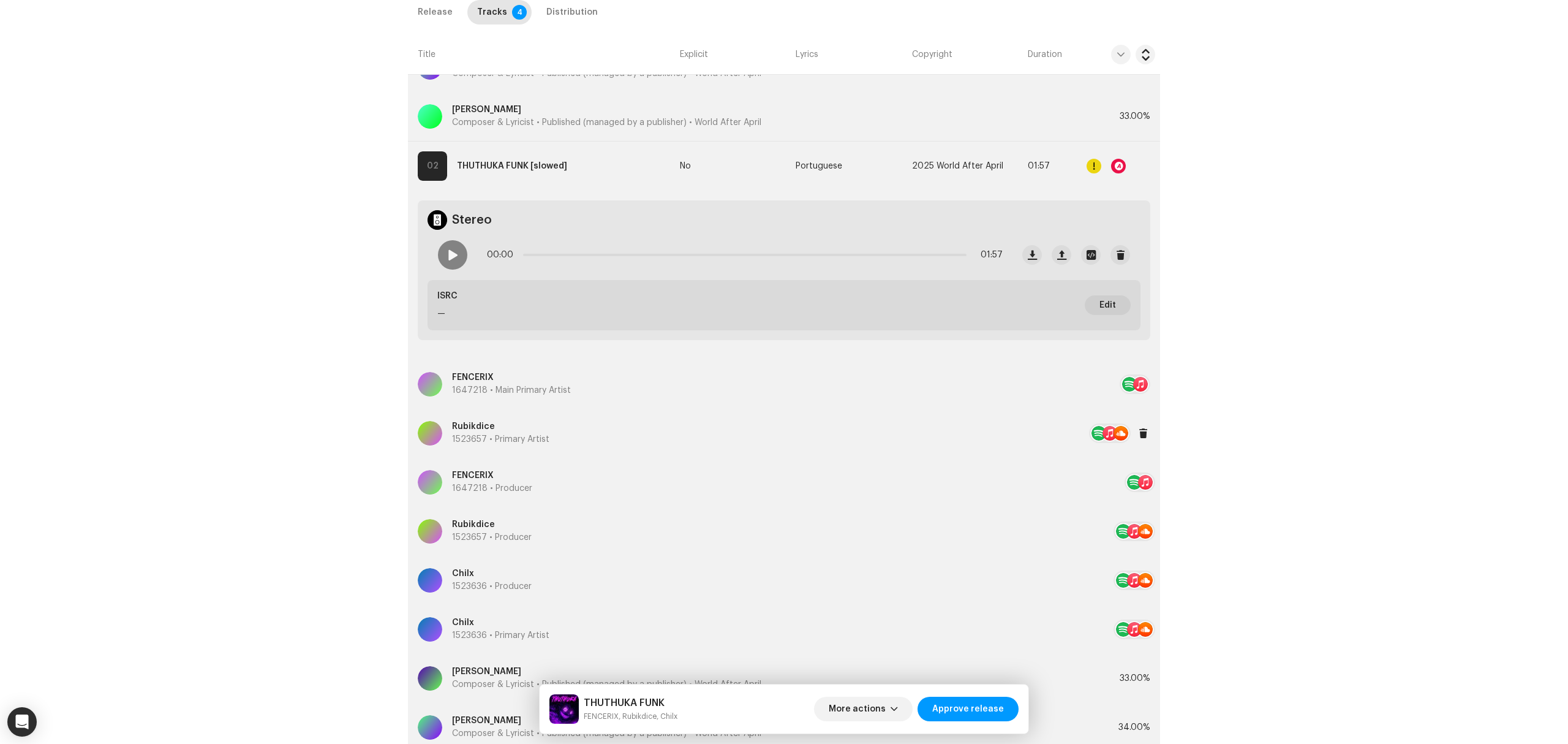
scroll to position [1187, 0]
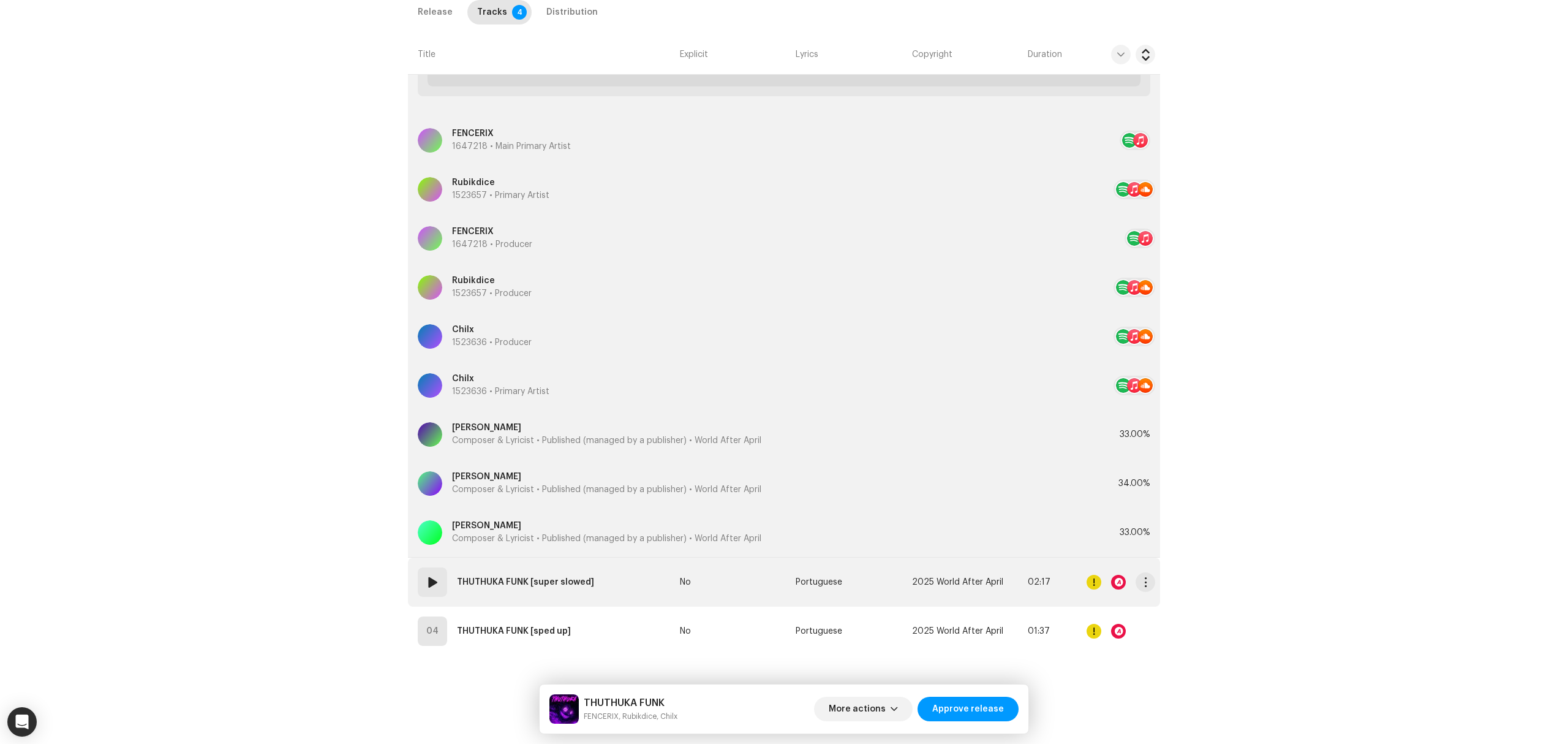
click at [604, 590] on td "03 THUTHUKA FUNK [super slowed]" at bounding box center [541, 582] width 267 height 49
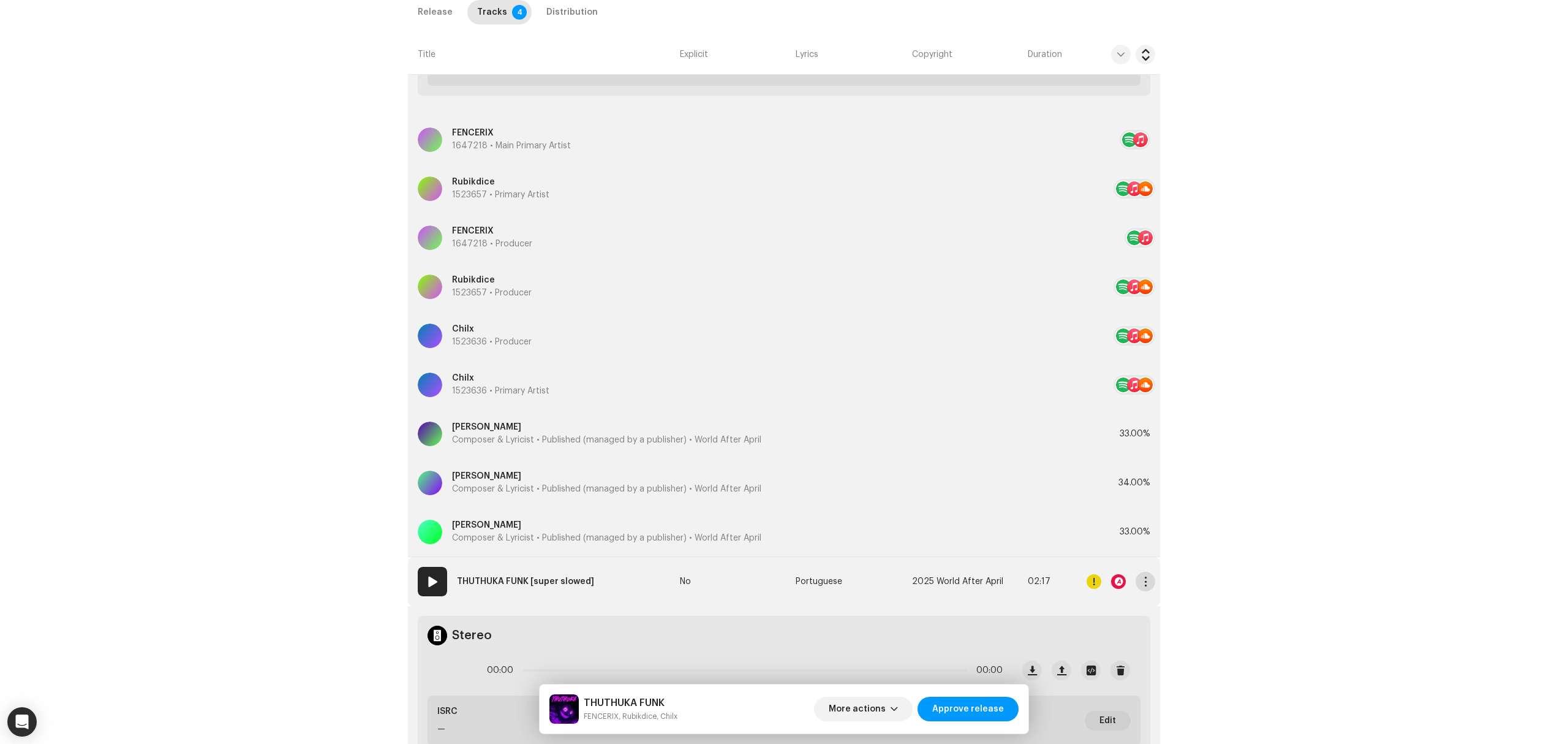
click at [1142, 588] on button "button" at bounding box center [1144, 581] width 19 height 19
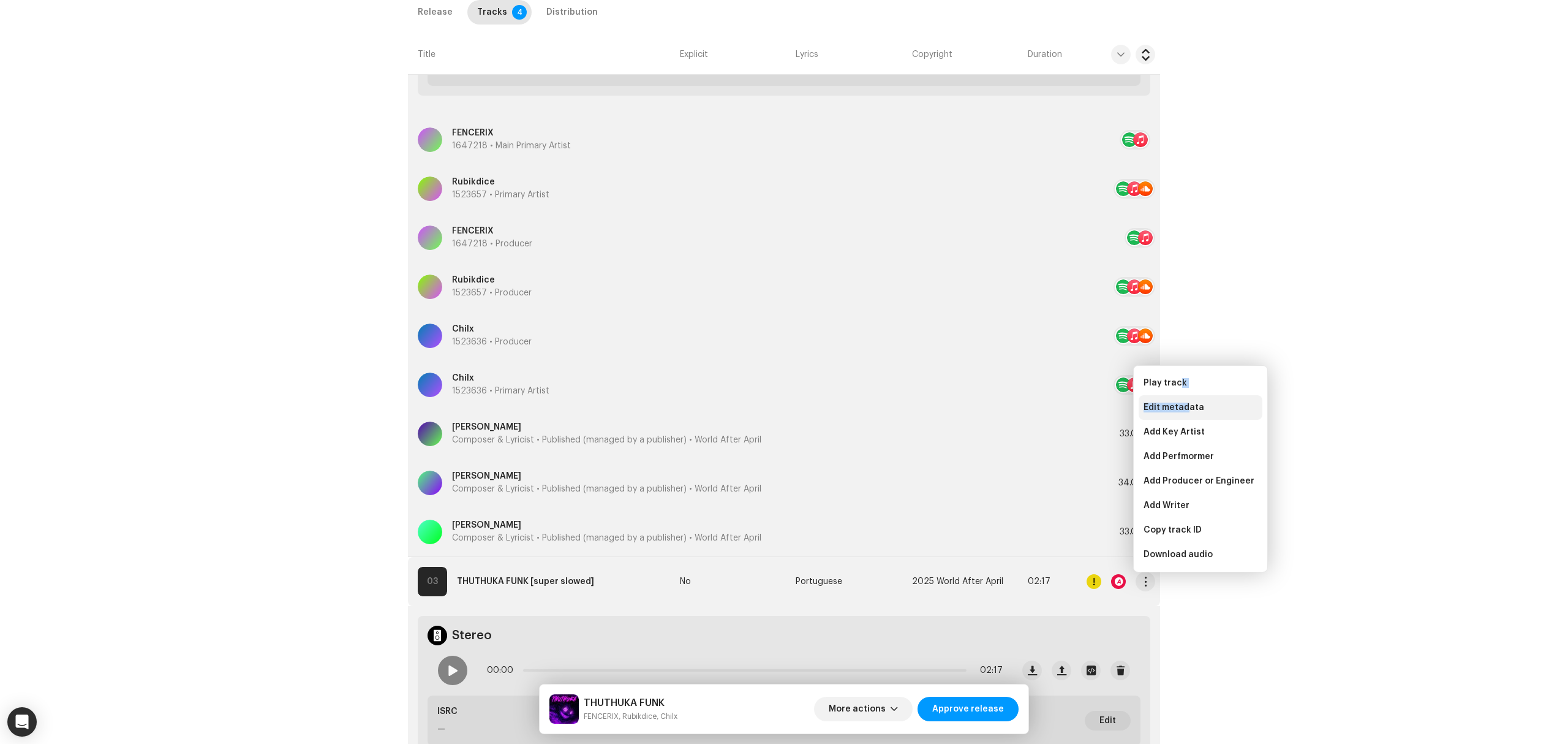
drag, startPoint x: 1177, startPoint y: 393, endPoint x: 1186, endPoint y: 403, distance: 13.5
click at [1186, 403] on div "Play track Edit metadata Add Key Artist Add Perfmormer Add Producer or Engineer…" at bounding box center [1200, 469] width 124 height 196
click at [1186, 403] on span "Edit metadata" at bounding box center [1174, 407] width 61 height 10
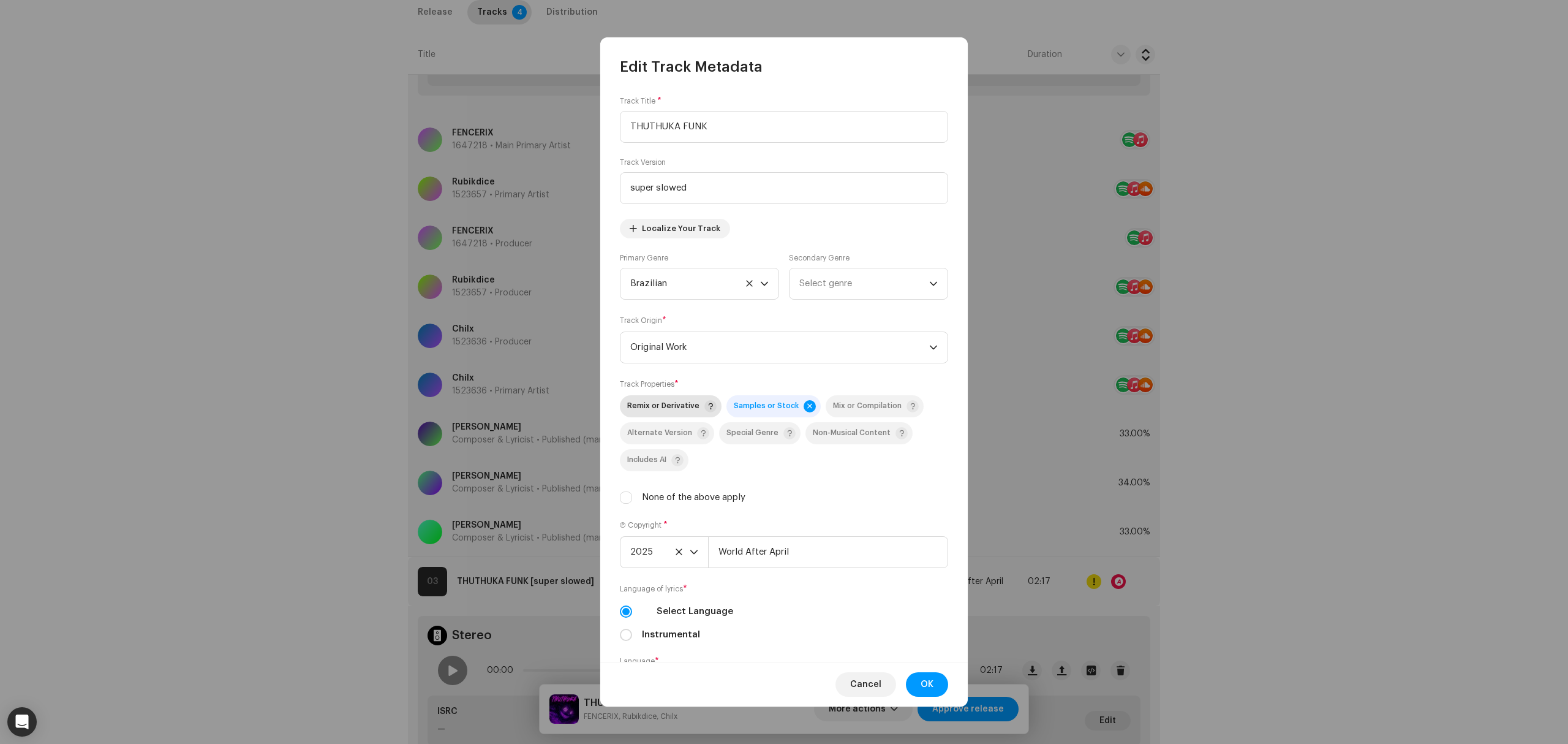
click at [660, 408] on span "Remix or Derivative" at bounding box center [663, 406] width 72 height 8
click at [925, 686] on span "OK" at bounding box center [926, 684] width 13 height 24
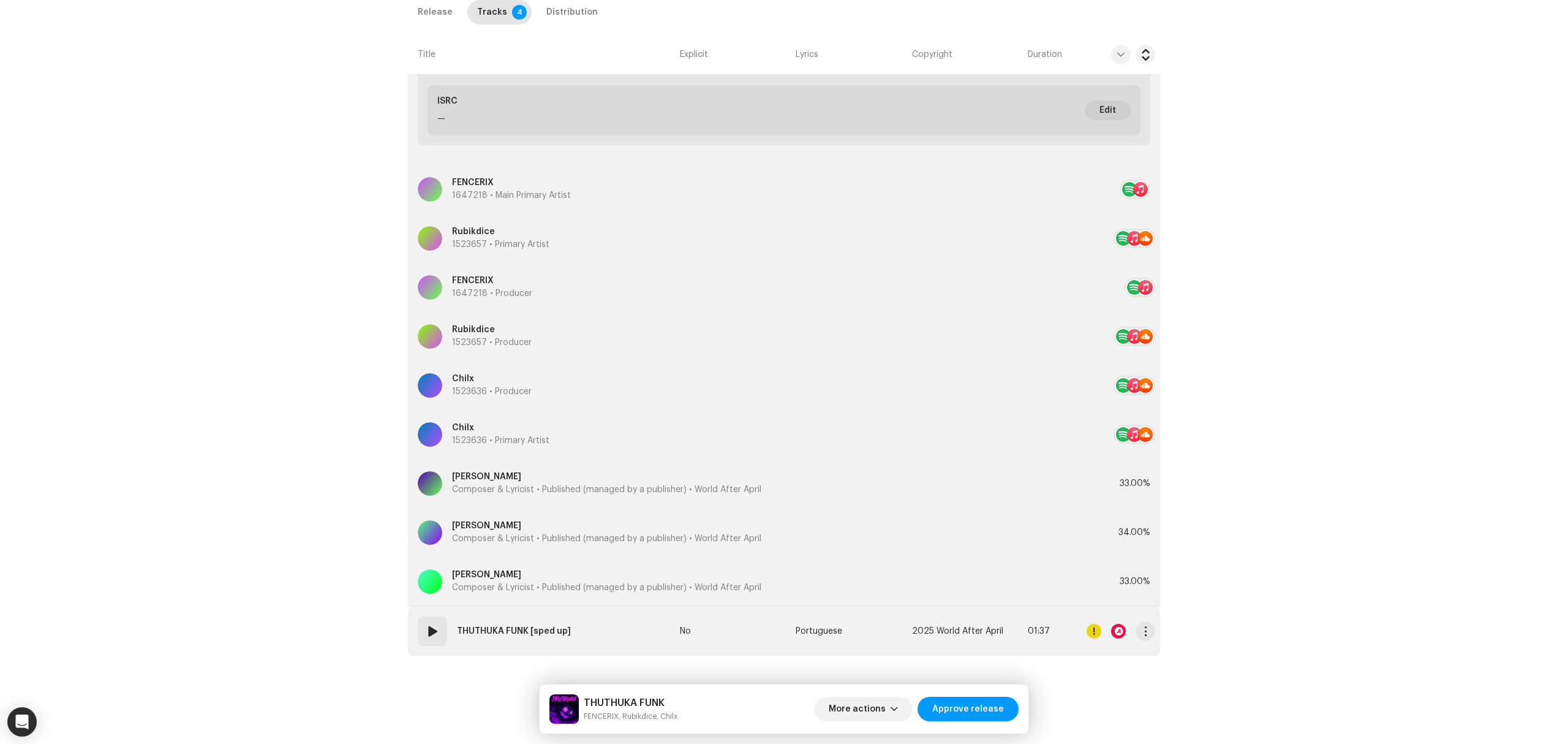
click at [625, 619] on td "04 THUTHUKA FUNK [sped up]" at bounding box center [541, 631] width 267 height 49
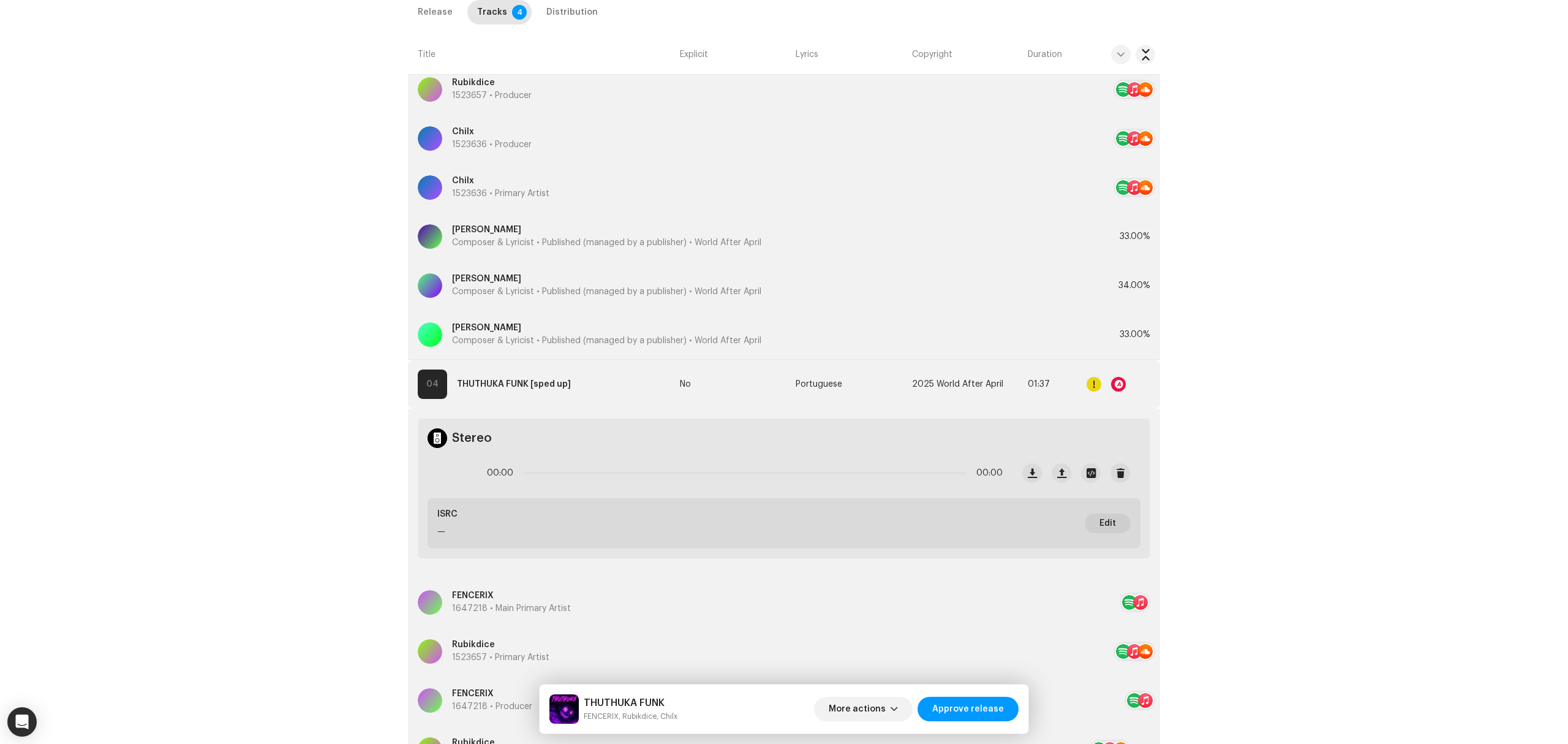
scroll to position [2290, 0]
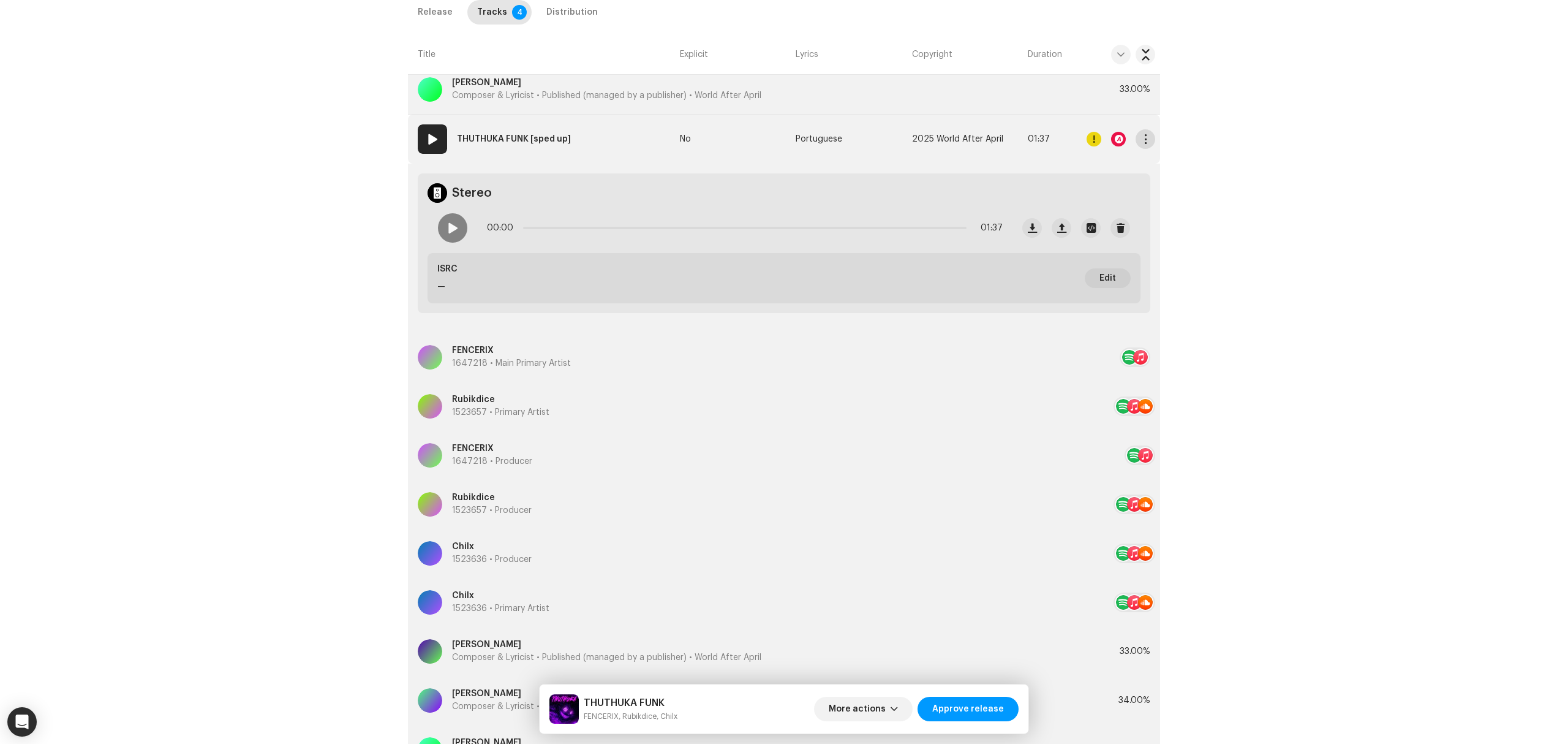
click at [1137, 139] on button "button" at bounding box center [1144, 139] width 19 height 19
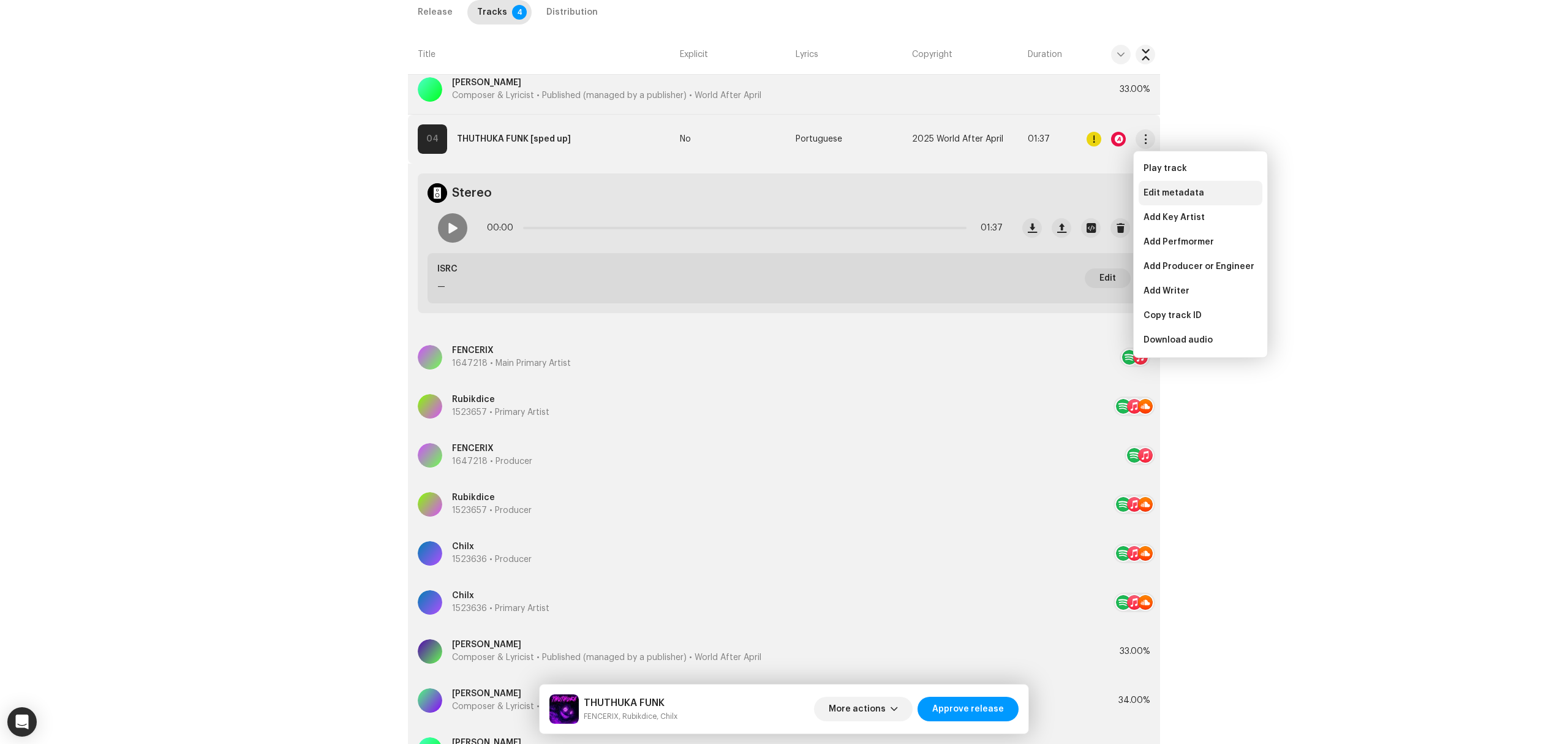
click at [1151, 203] on div "Edit metadata" at bounding box center [1200, 192] width 124 height 24
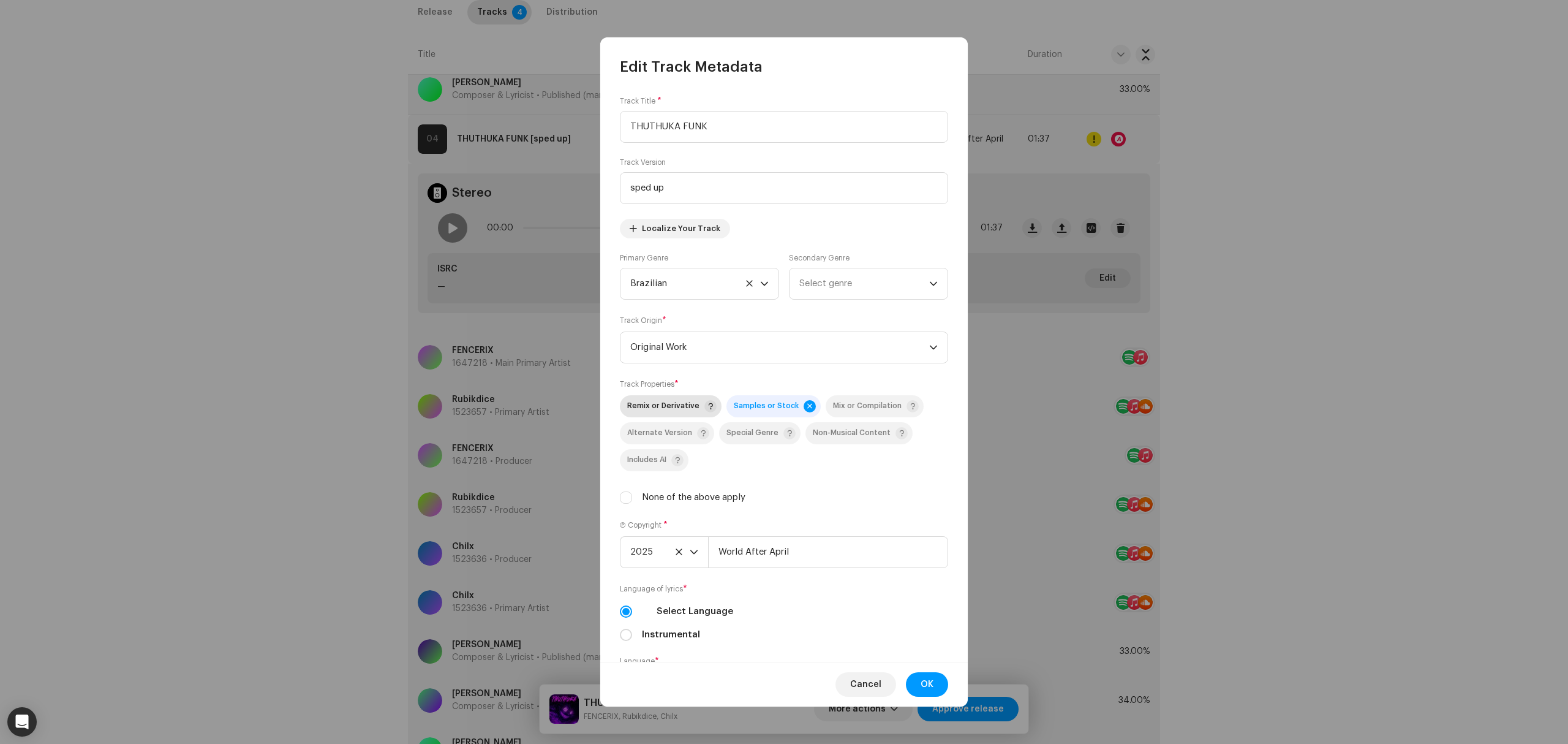
click at [670, 404] on span "Remix or Derivative" at bounding box center [663, 406] width 72 height 8
click at [936, 682] on button "OK" at bounding box center [926, 684] width 42 height 24
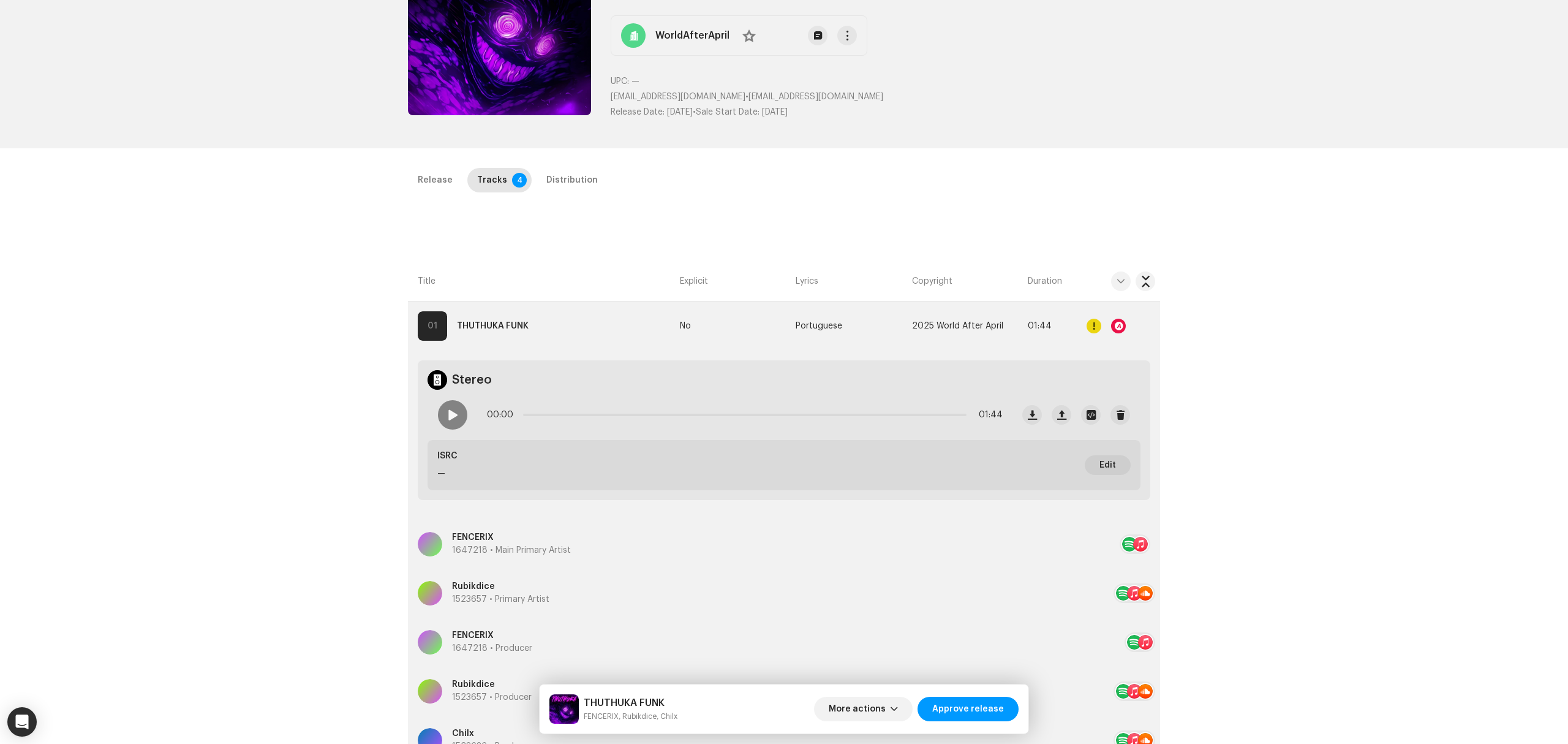
scroll to position [0, 0]
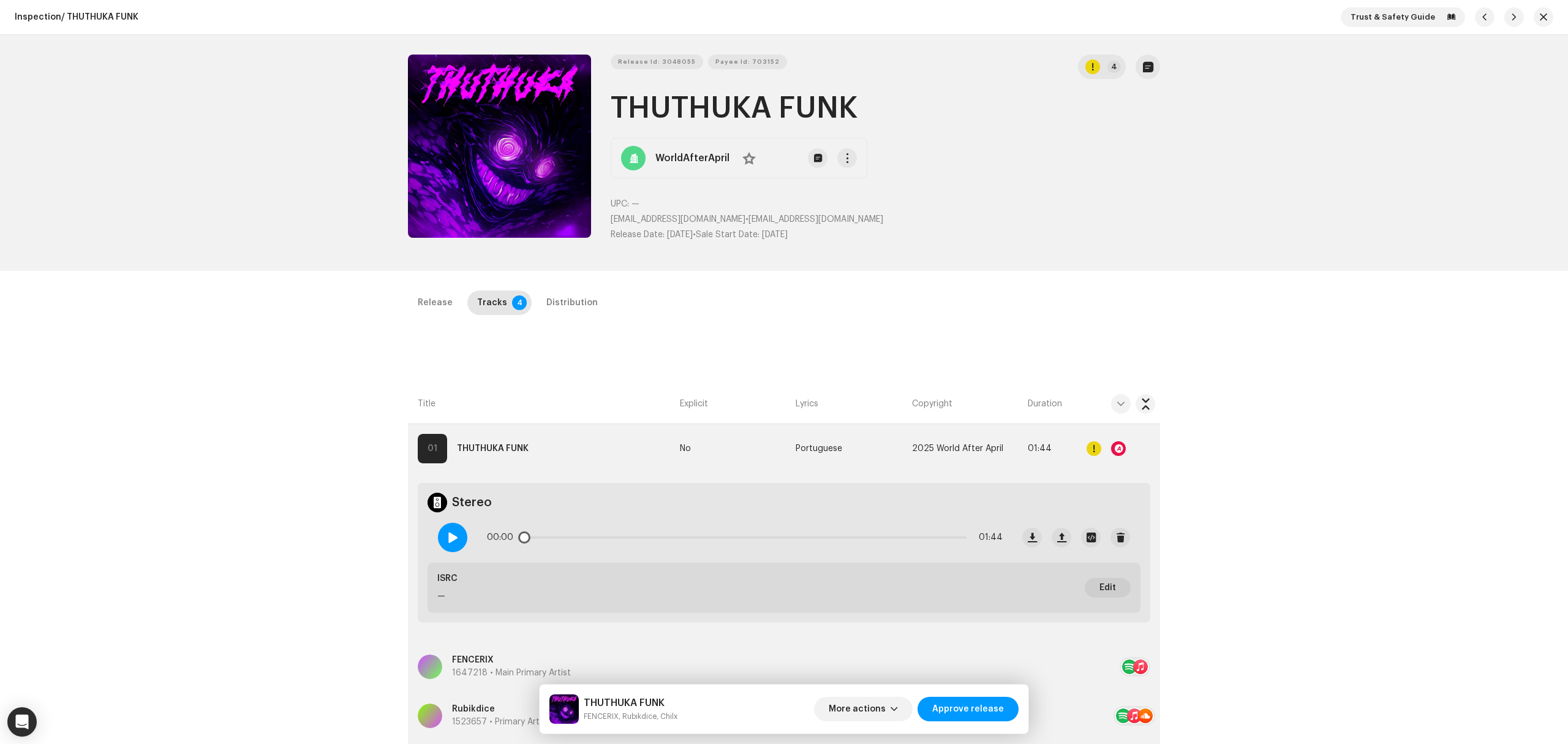
click at [449, 548] on div at bounding box center [452, 538] width 30 height 30
drag, startPoint x: 525, startPoint y: 537, endPoint x: 946, endPoint y: 554, distance: 421.3
click at [946, 554] on div "01:40 01:44" at bounding box center [720, 537] width 584 height 49
click at [1124, 444] on div at bounding box center [1121, 448] width 69 height 24
click at [1120, 447] on div at bounding box center [1118, 448] width 15 height 15
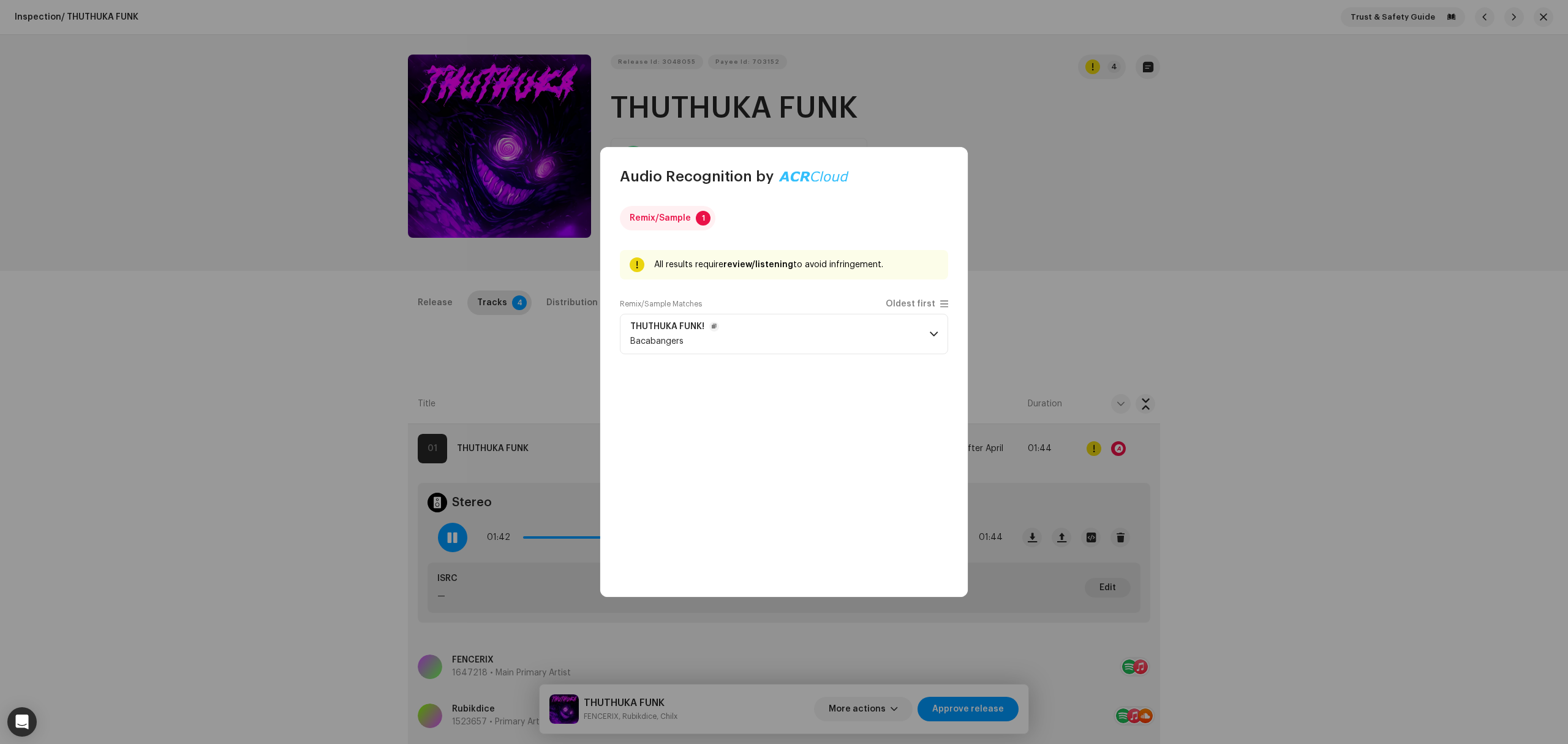
click at [765, 324] on p-accordion-header "THUTHUKA FUNK! Bacabangers" at bounding box center [784, 334] width 329 height 41
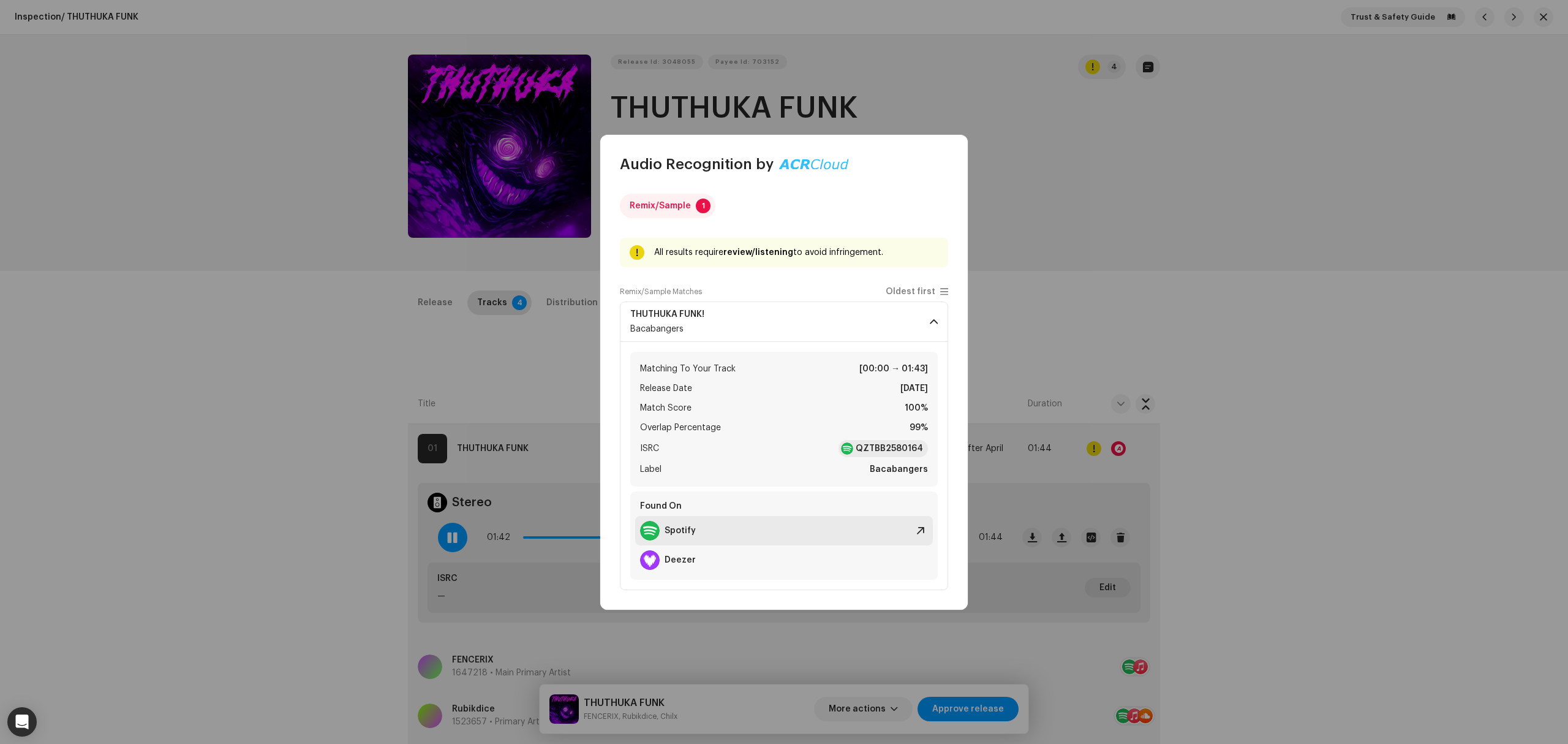
click at [737, 538] on div "Spotify" at bounding box center [784, 531] width 297 height 30
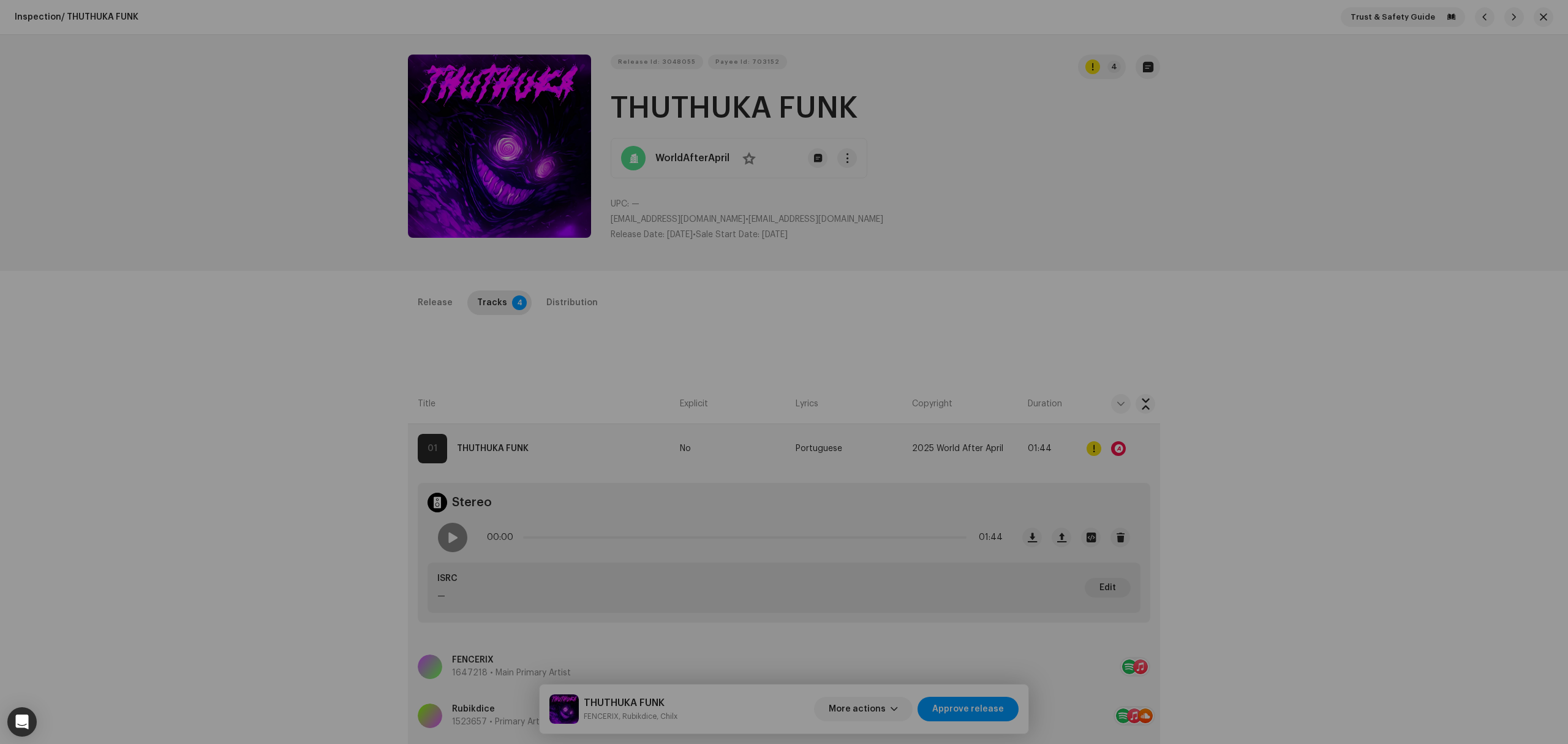
click at [226, 390] on div "Audio Recognition by Remix/Sample 1 All results require review/listening to avo…" at bounding box center [784, 372] width 1568 height 744
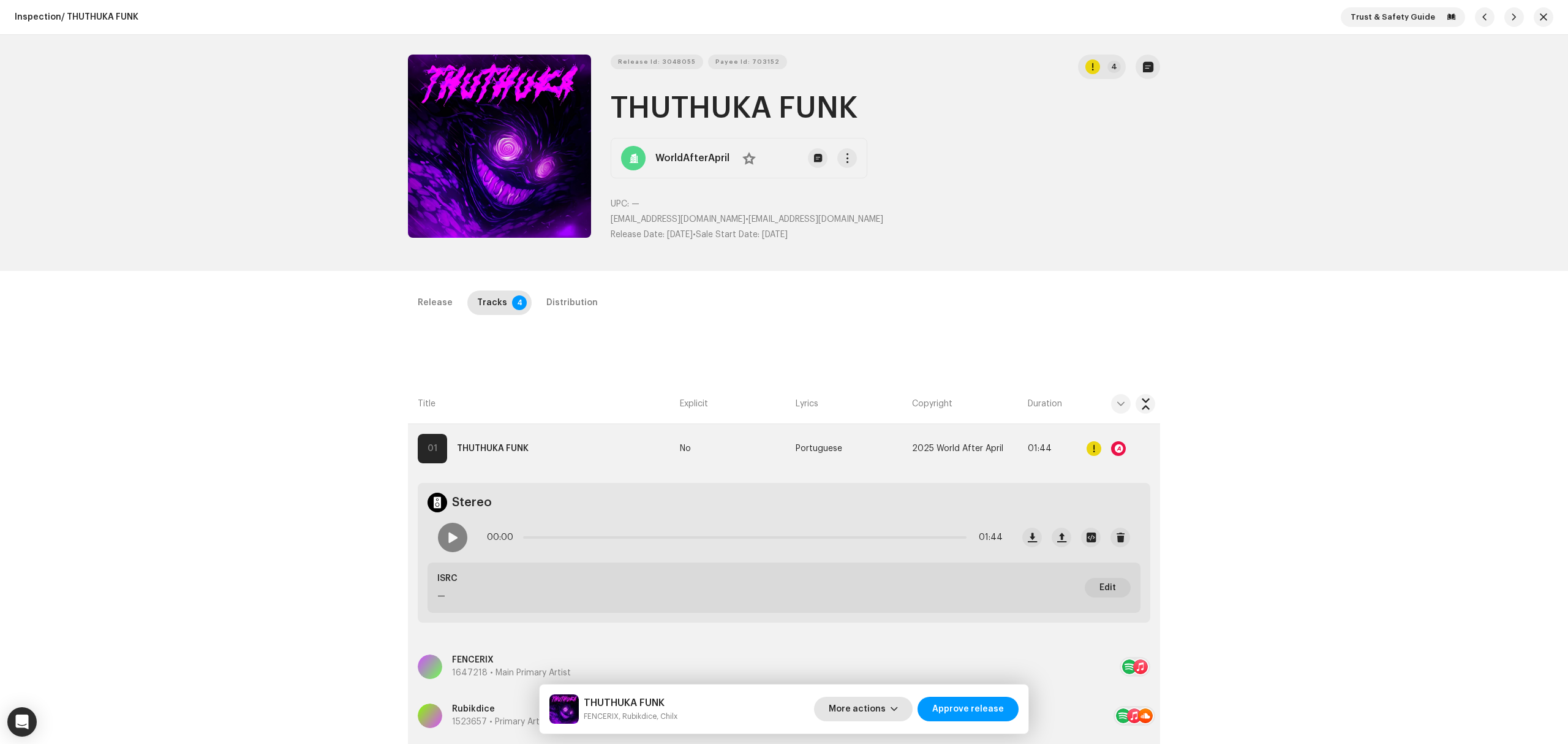
click at [863, 700] on span "More actions" at bounding box center [856, 708] width 57 height 24
click at [883, 633] on span "Fail & Return" at bounding box center [861, 629] width 54 height 10
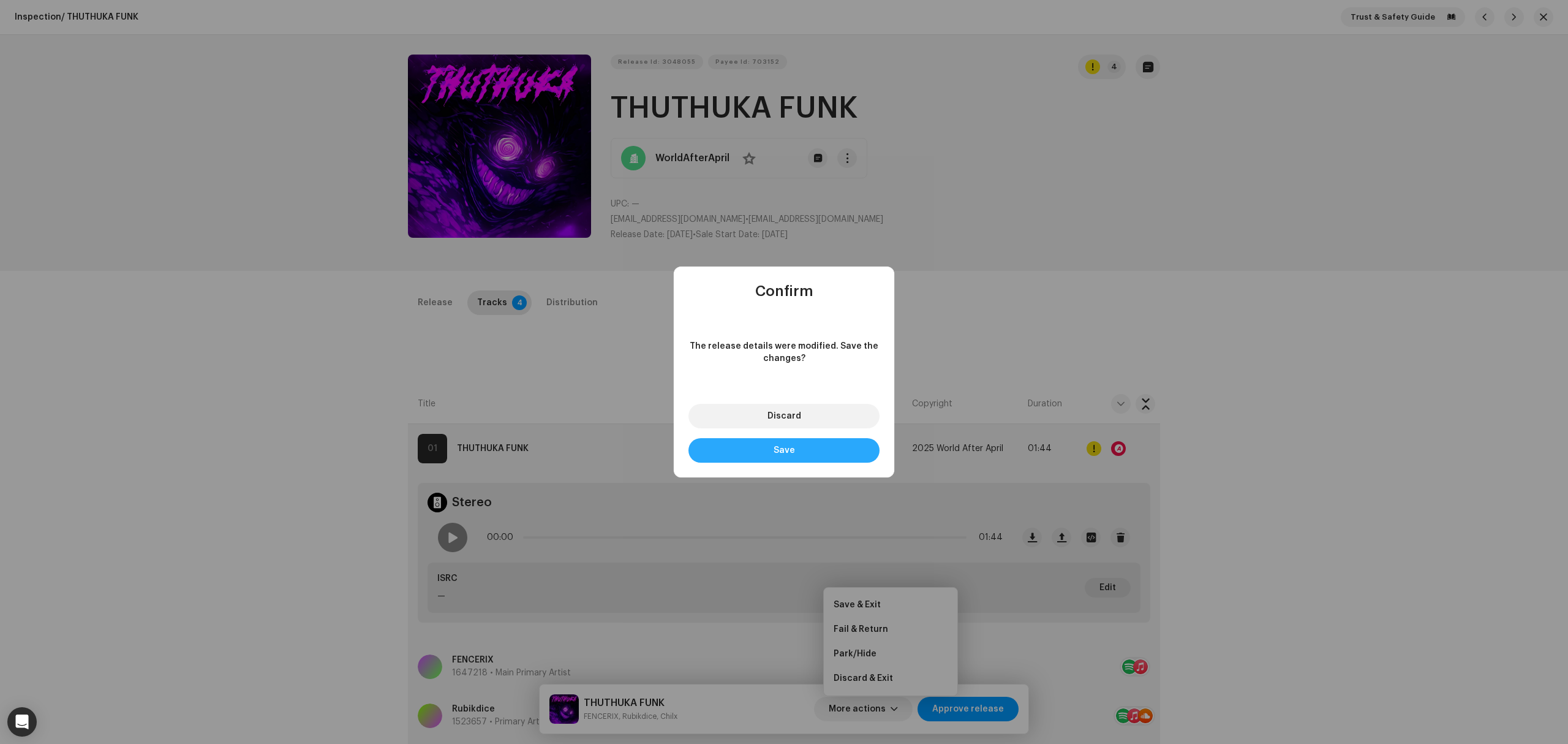
click at [824, 446] on button "Save" at bounding box center [783, 450] width 191 height 24
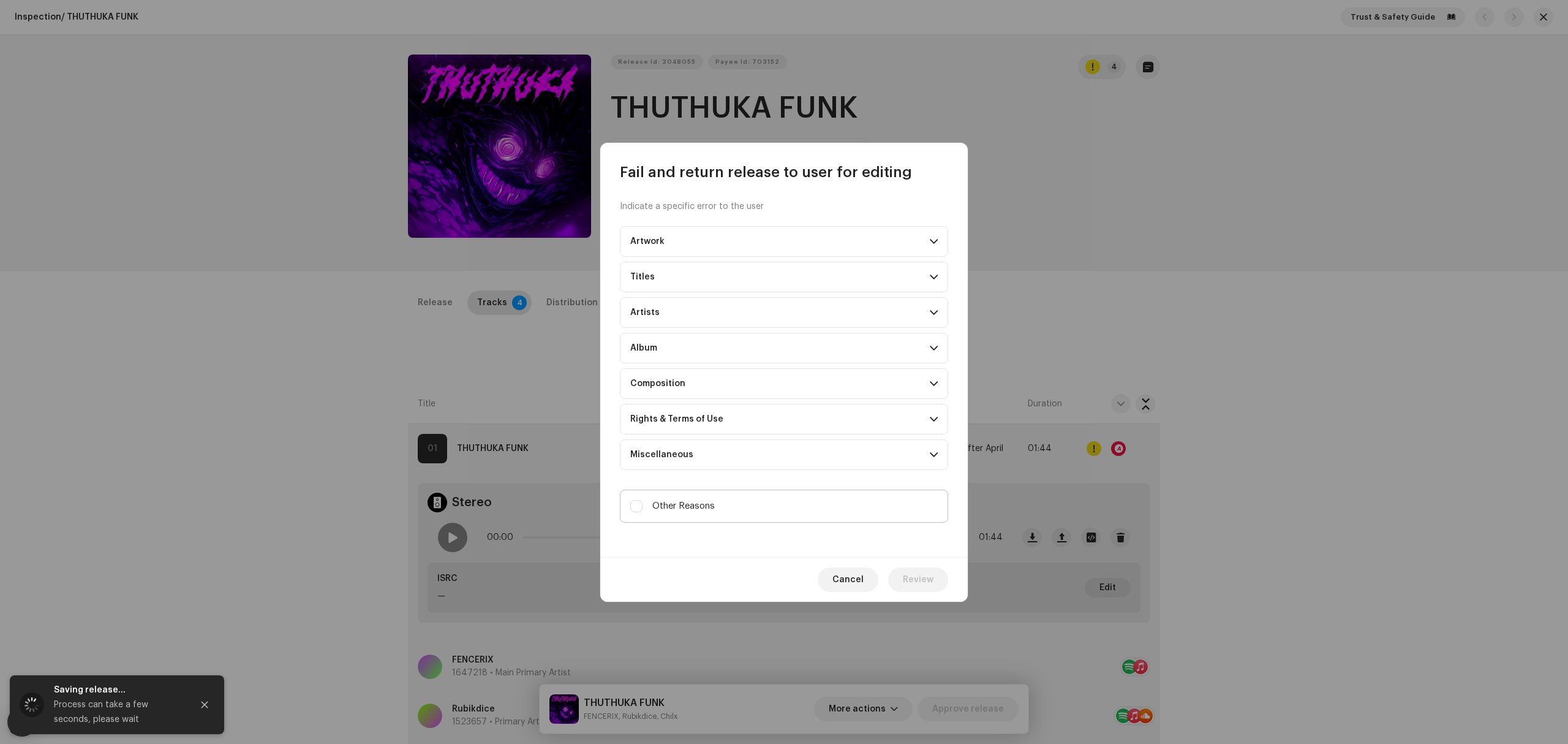
click at [711, 501] on span "Other Reasons" at bounding box center [684, 506] width 62 height 13
click at [642, 501] on input "Other Reasons" at bounding box center [636, 506] width 12 height 12
checkbox input "true"
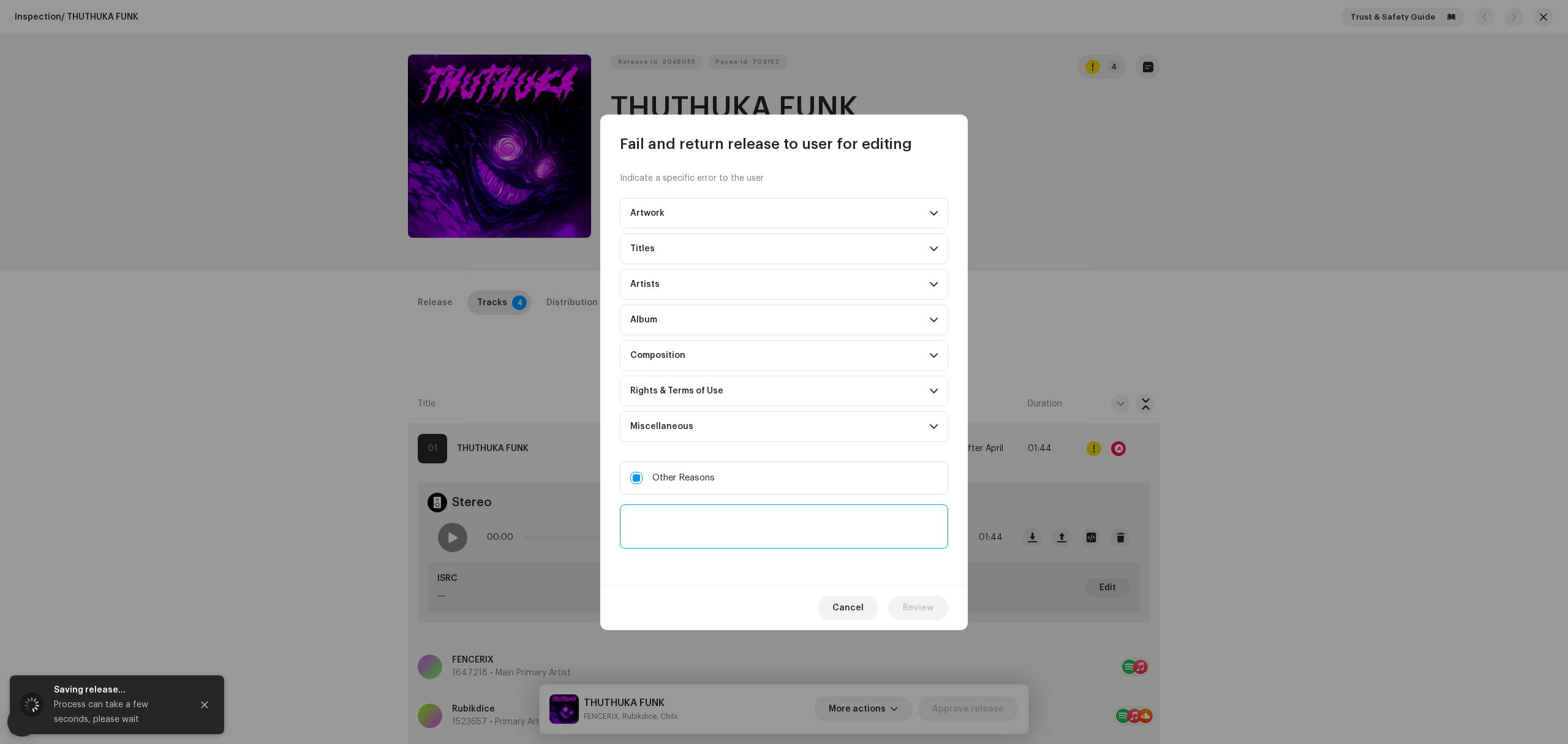
click at [718, 536] on textarea at bounding box center [784, 526] width 329 height 44
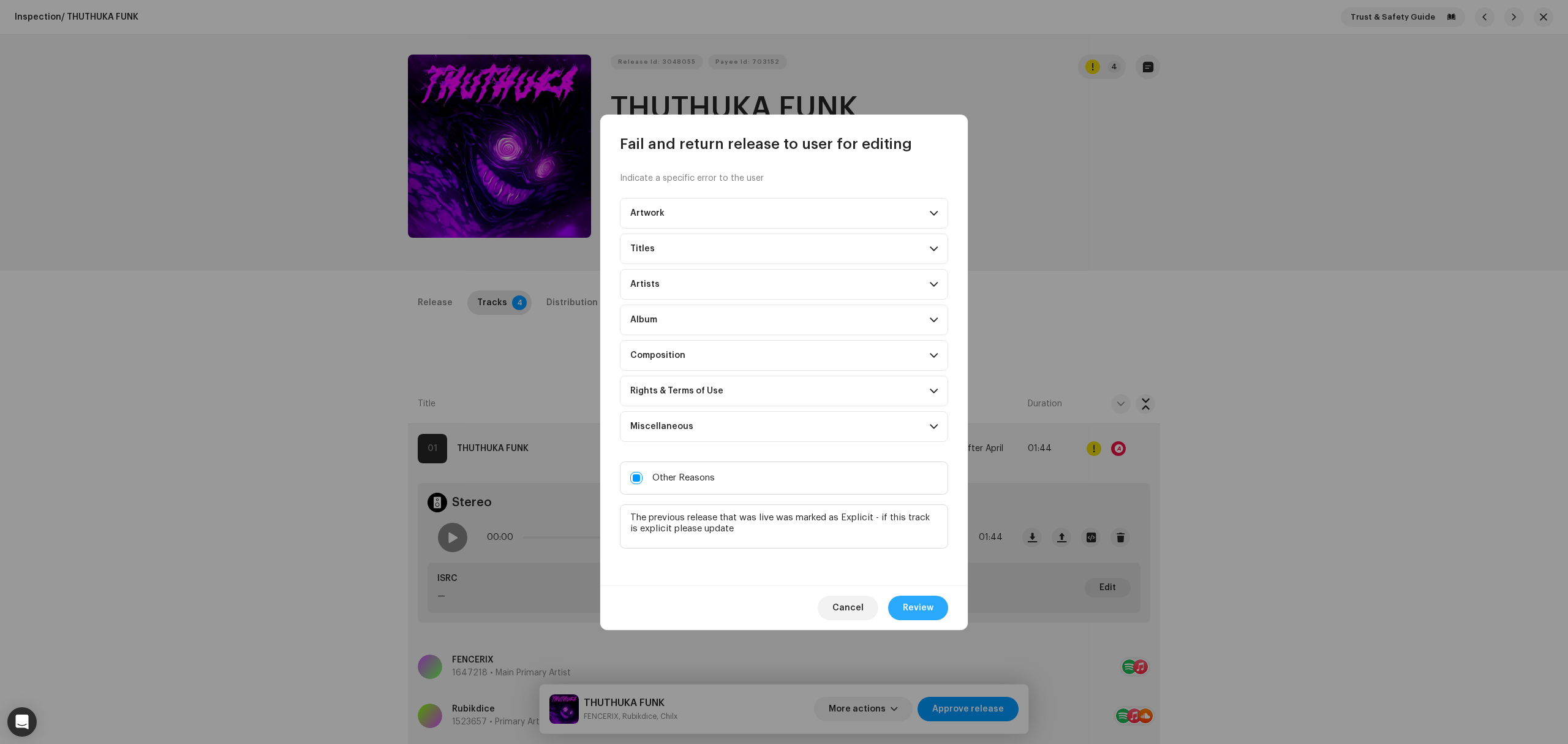
type textarea "The previous release that was live was marked as Explicit - if this track is ex…"
click at [895, 599] on button "Review" at bounding box center [918, 608] width 60 height 24
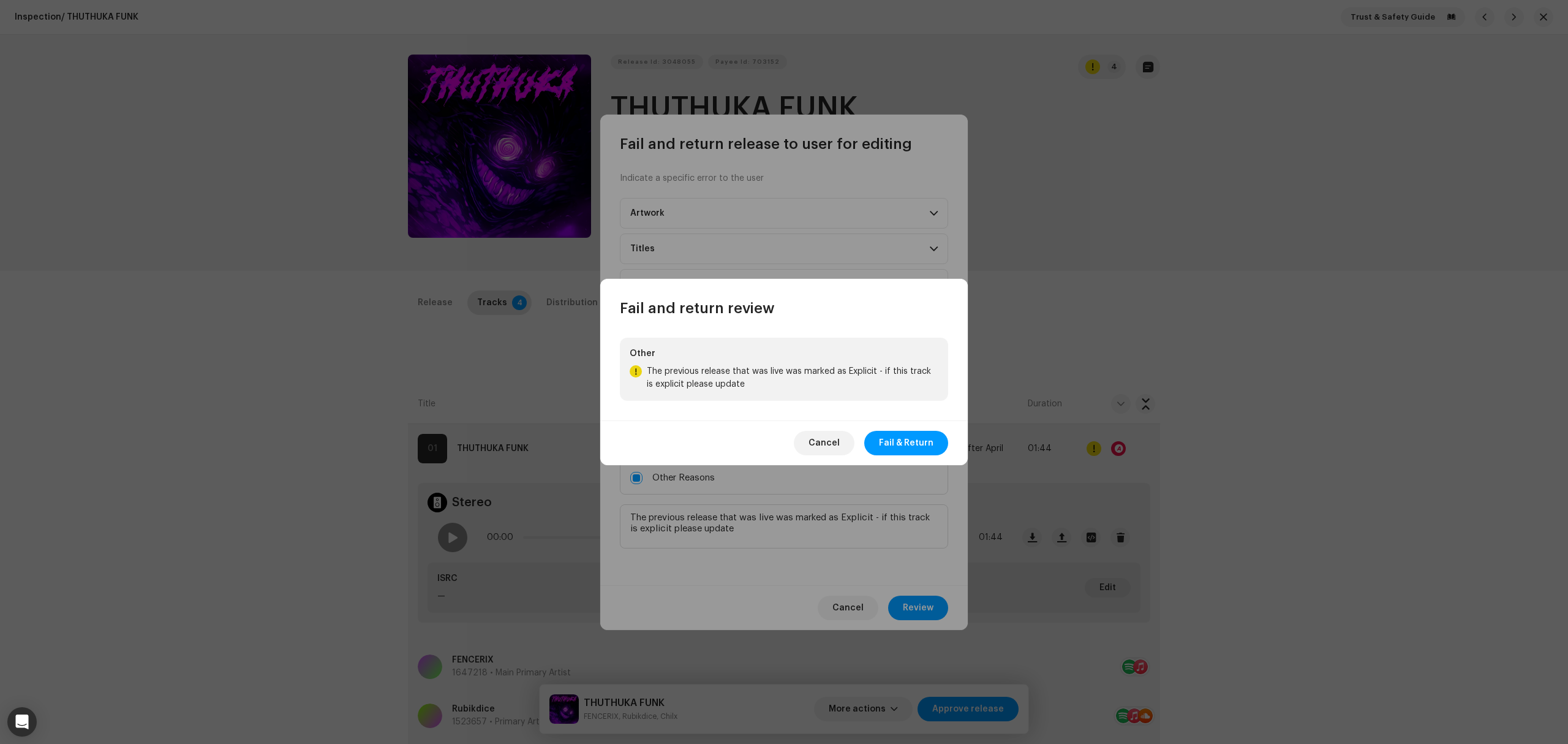
drag, startPoint x: 891, startPoint y: 436, endPoint x: 871, endPoint y: 427, distance: 21.9
click at [890, 439] on span "Fail & Return" at bounding box center [906, 443] width 54 height 24
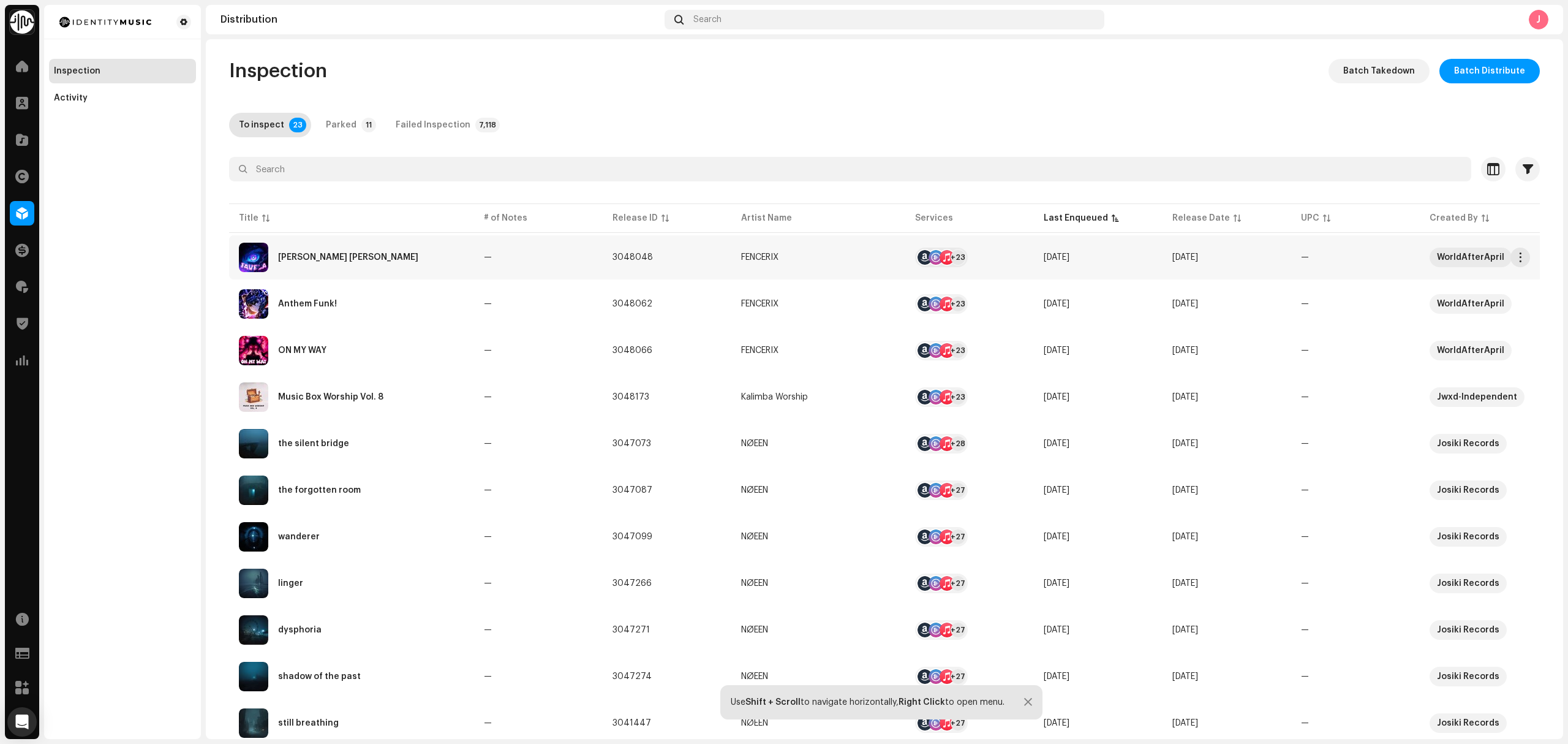
click at [382, 263] on div "FAVELA FUNK" at bounding box center [351, 258] width 225 height 30
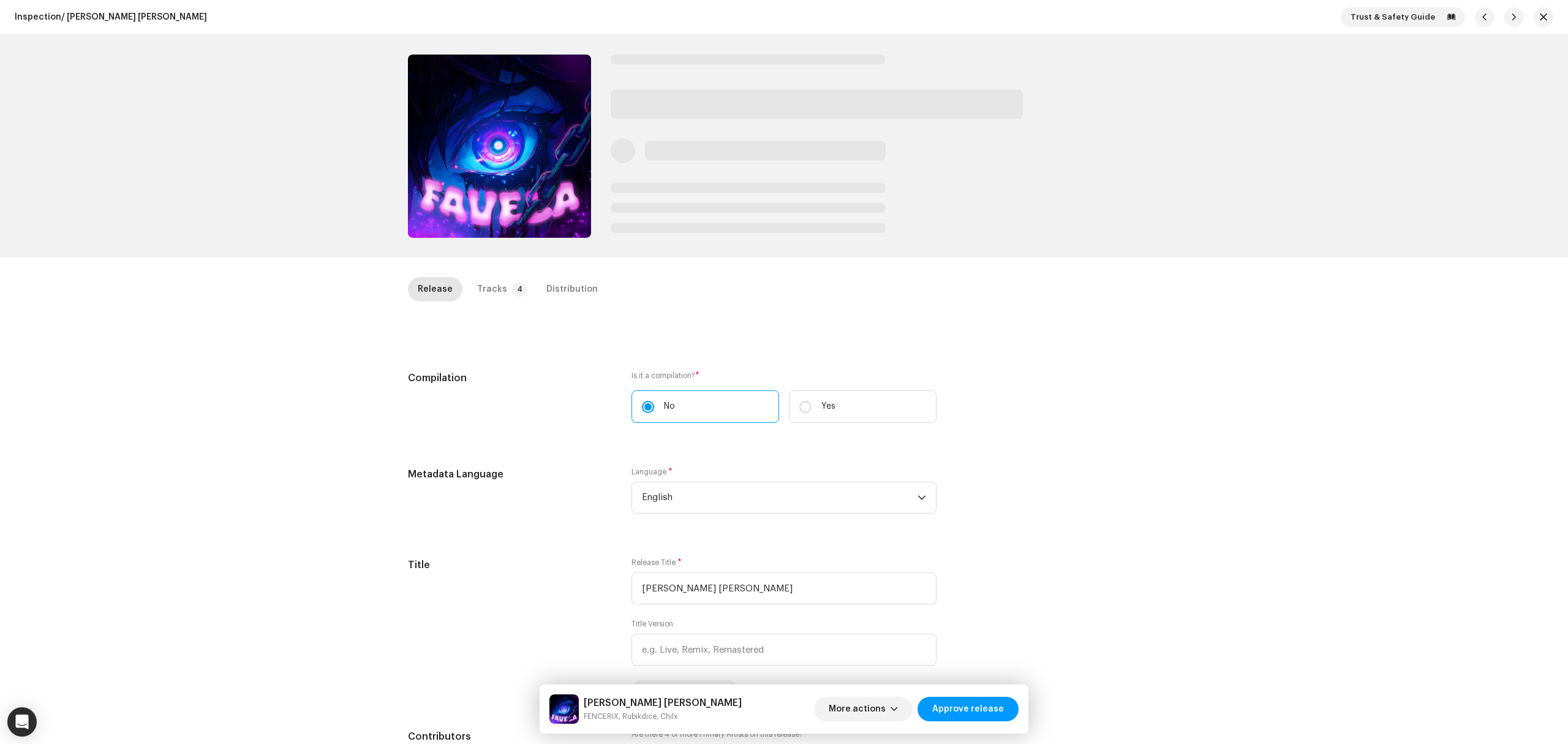
click at [228, 366] on div "Inspection / FAVELA FUNK Trust & Safety Guide FAVELA FUNK FENCERIX, Rubikdice, …" at bounding box center [784, 372] width 1568 height 744
click at [248, 363] on div "Inspection / FAVELA FUNK Trust & Safety Guide FAVELA FUNK FENCERIX, Rubikdice, …" at bounding box center [784, 372] width 1568 height 744
click at [1253, 412] on div "Inspection / FAVELA FUNK Trust & Safety Guide FAVELA FUNK FENCERIX, Rubikdice, …" at bounding box center [784, 372] width 1568 height 744
click at [1534, 23] on button "button" at bounding box center [1543, 16] width 19 height 19
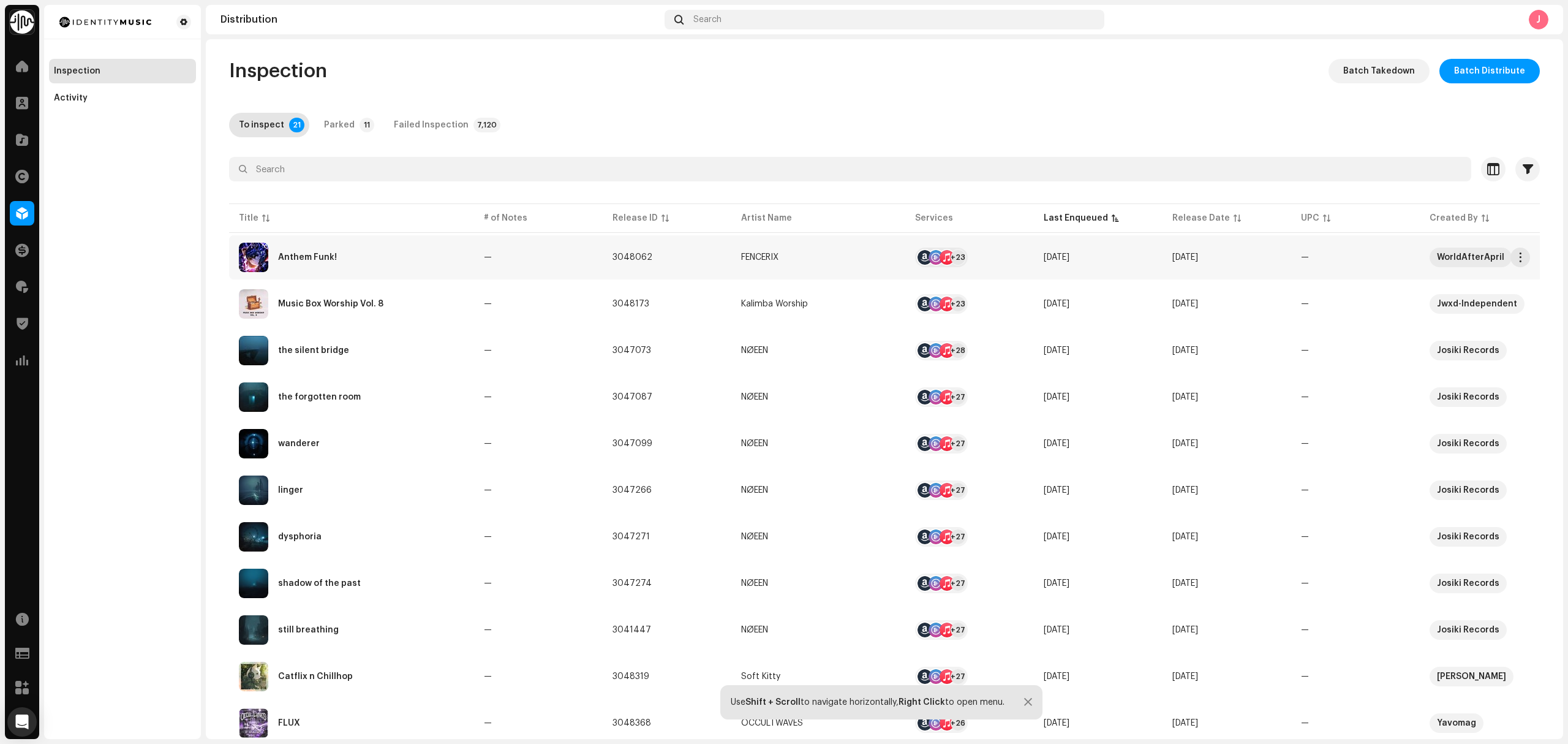
click at [420, 270] on div "Anthem Funk!" at bounding box center [351, 258] width 225 height 30
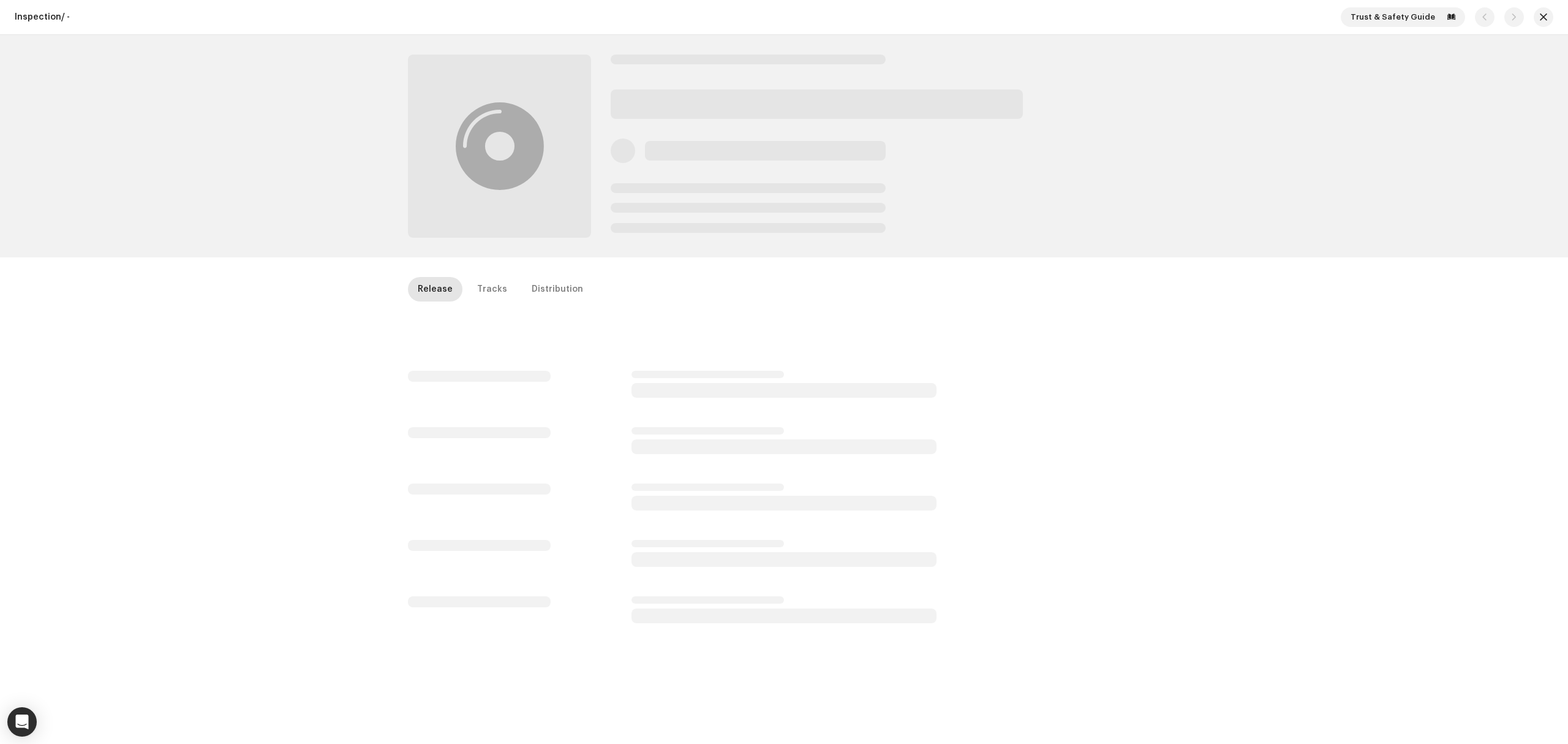
drag, startPoint x: 285, startPoint y: 435, endPoint x: 285, endPoint y: 445, distance: 10.0
click at [285, 445] on div "Inspection / - Trust & Safety Guide Release Tracks Distribution" at bounding box center [784, 372] width 1568 height 744
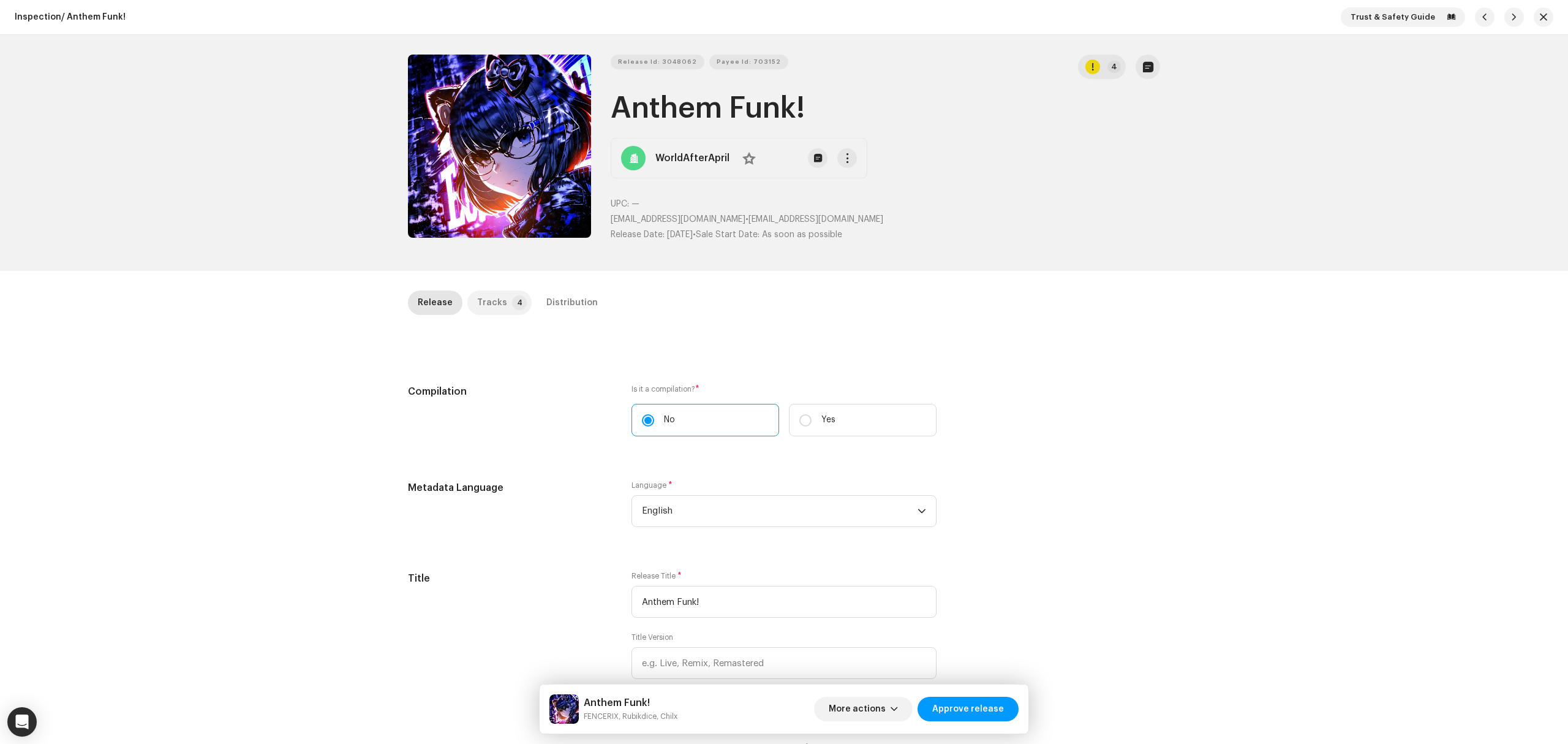
click at [504, 309] on p-tab "Tracks 4" at bounding box center [499, 302] width 65 height 24
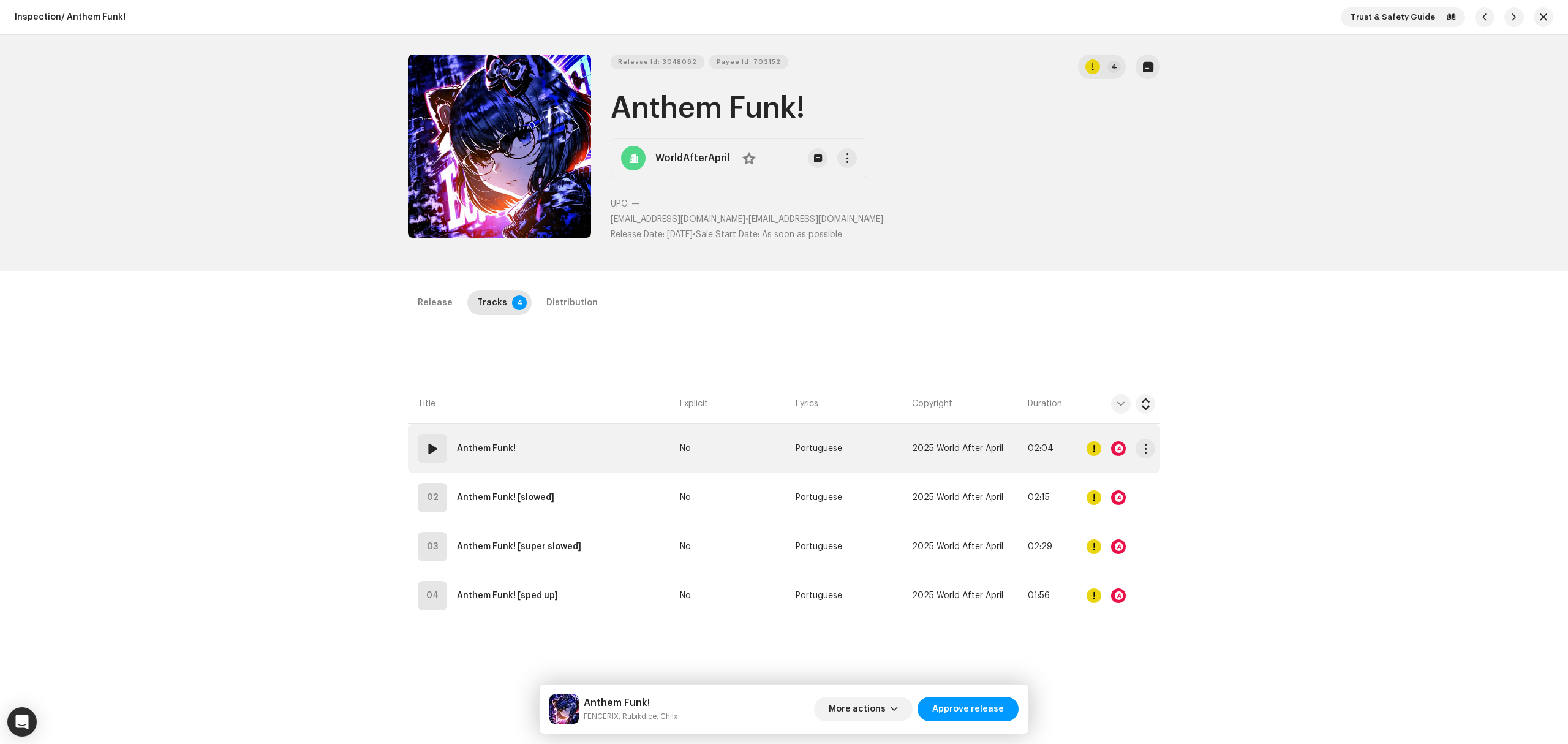
click at [564, 440] on td "01 Anthem Funk!" at bounding box center [541, 448] width 267 height 49
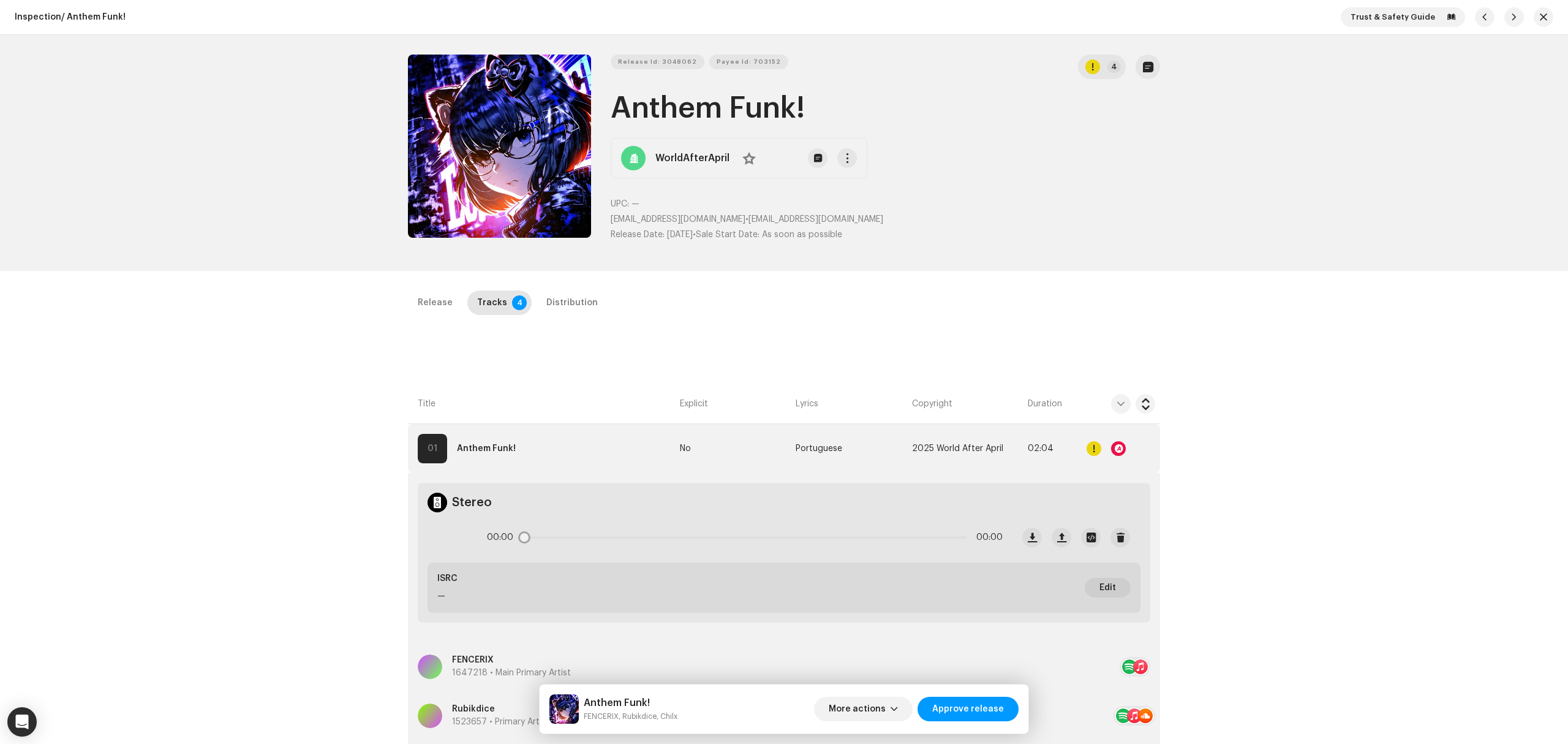
click at [452, 545] on icon at bounding box center [452, 538] width 27 height 27
click at [452, 540] on span at bounding box center [452, 538] width 10 height 10
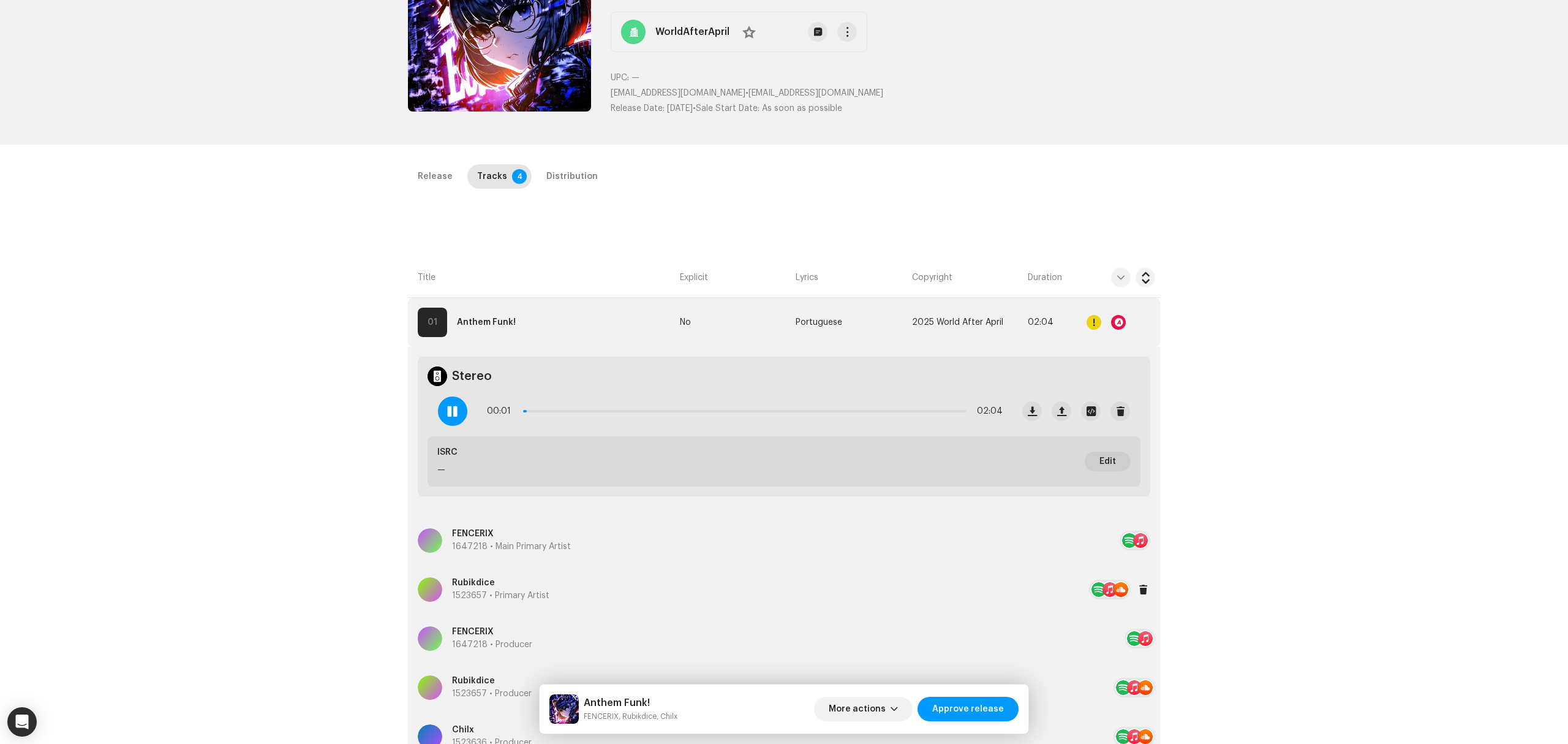
scroll to position [245, 0]
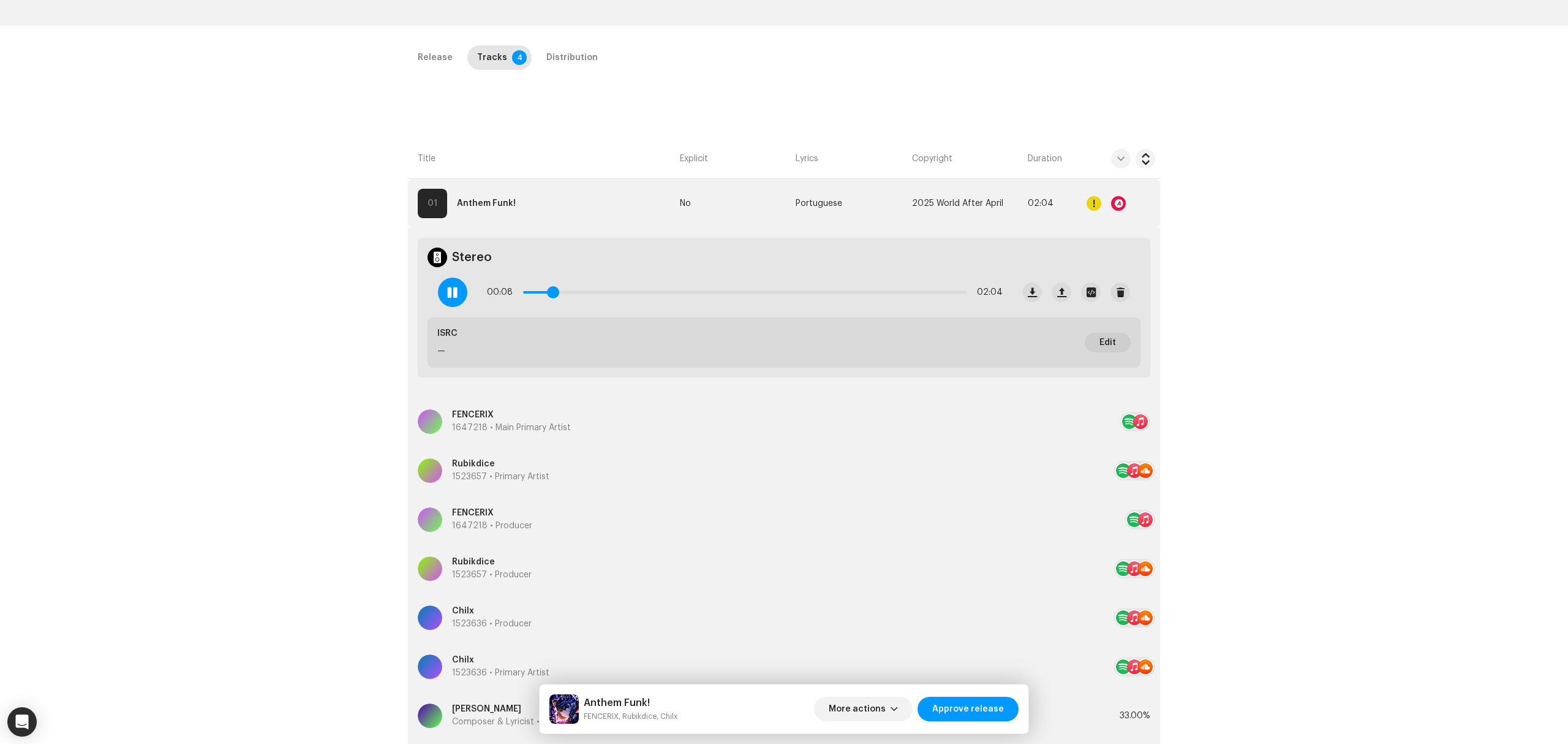
drag, startPoint x: 532, startPoint y: 290, endPoint x: 607, endPoint y: 295, distance: 75.2
click at [607, 295] on div "00:08 02:04" at bounding box center [744, 291] width 515 height 24
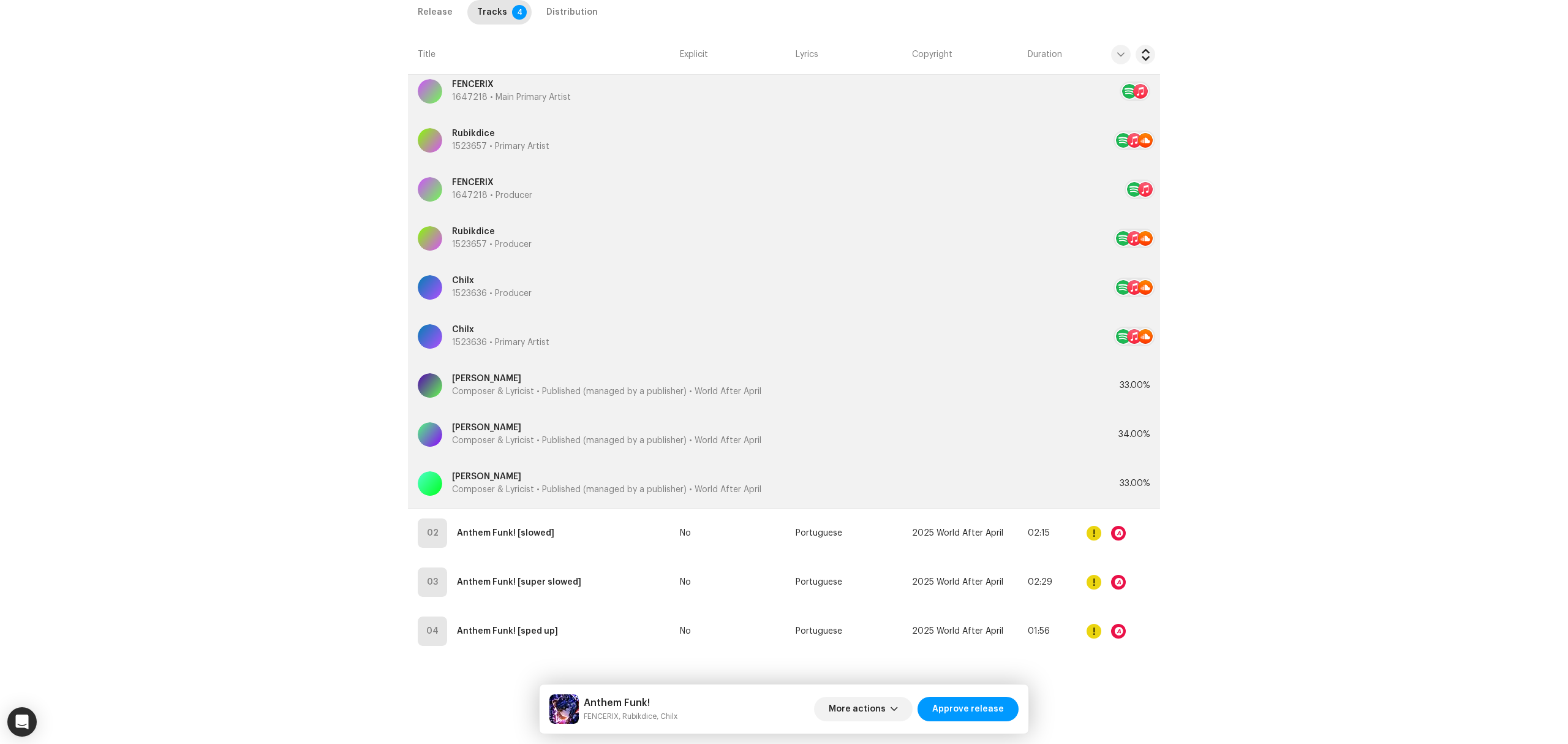
scroll to position [86, 0]
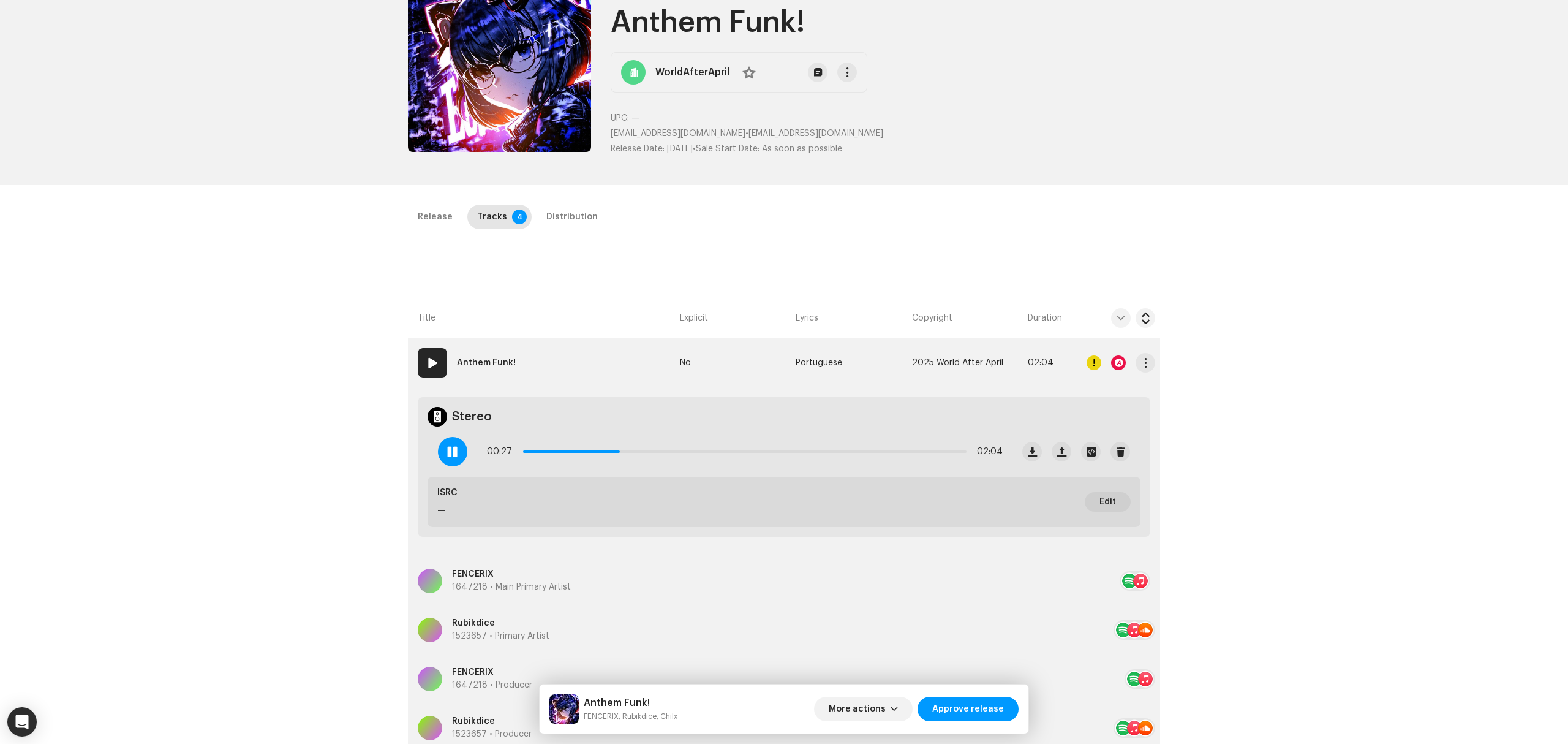
click at [1121, 361] on div at bounding box center [1118, 362] width 15 height 15
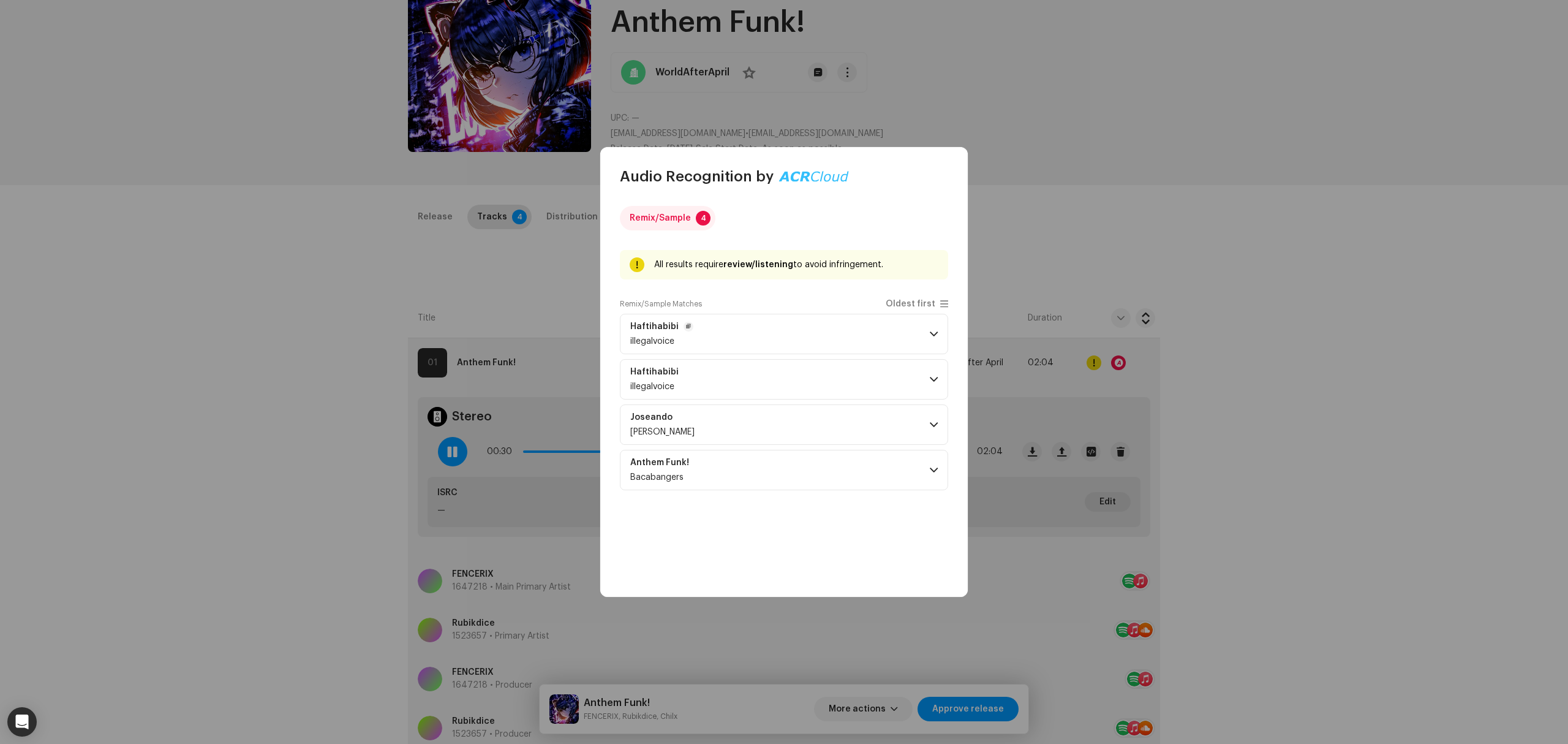
click at [811, 332] on p-accordion-header "Haftihabibi illegalvoice" at bounding box center [784, 334] width 329 height 41
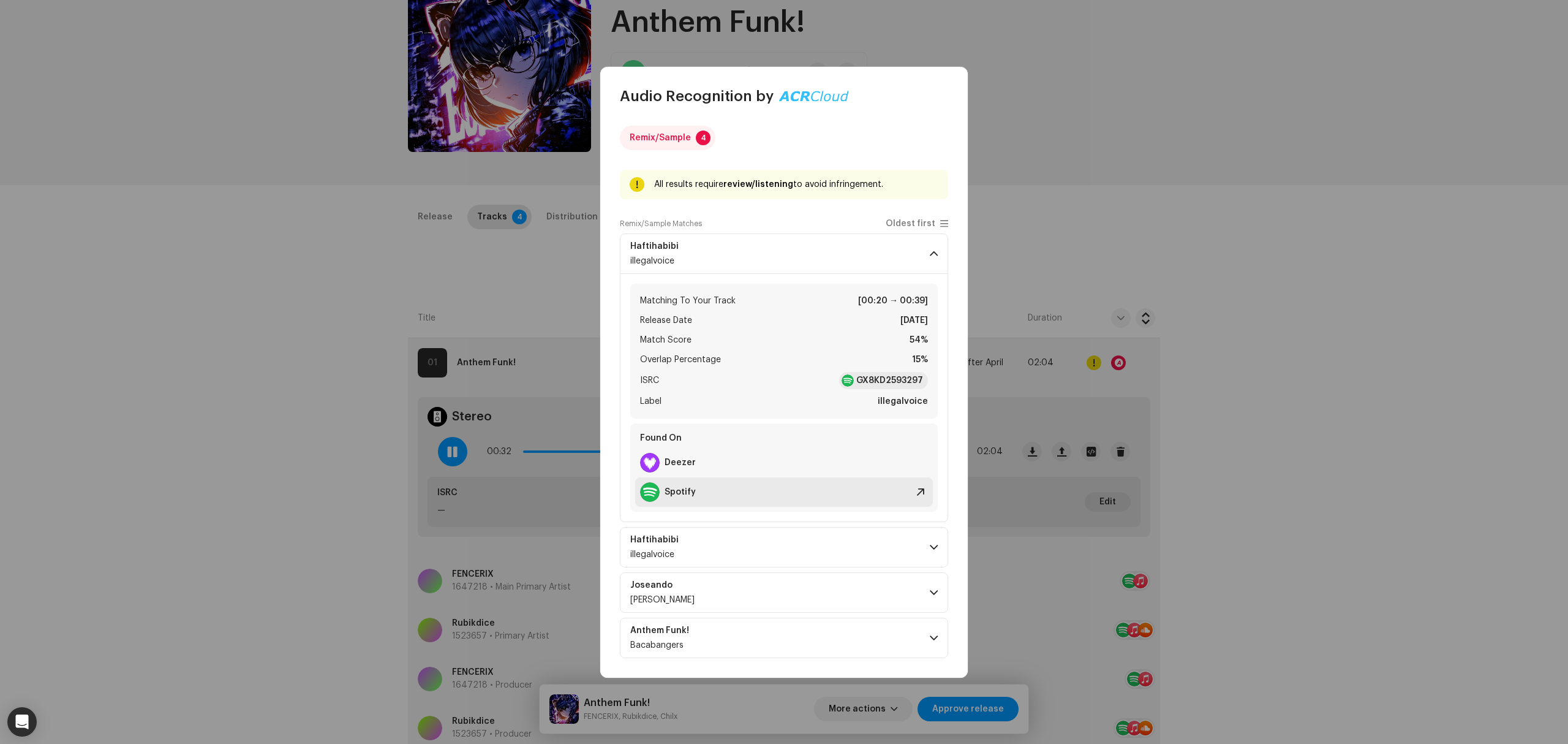
click at [722, 500] on div "Spotify" at bounding box center [784, 492] width 297 height 30
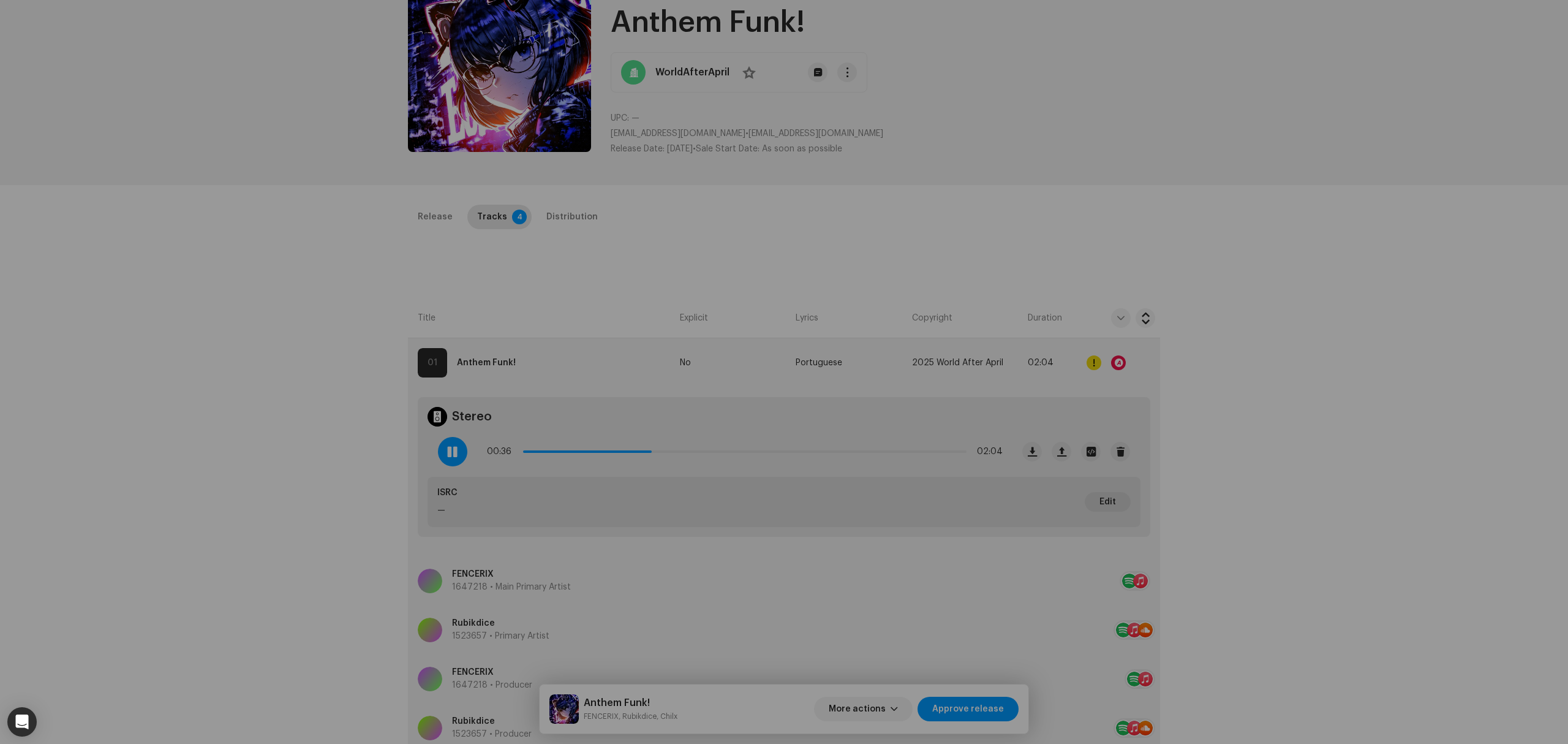
click at [442, 467] on div "Audio Recognition by Remix/Sample 4 All results require review/listening to avo…" at bounding box center [784, 372] width 1568 height 744
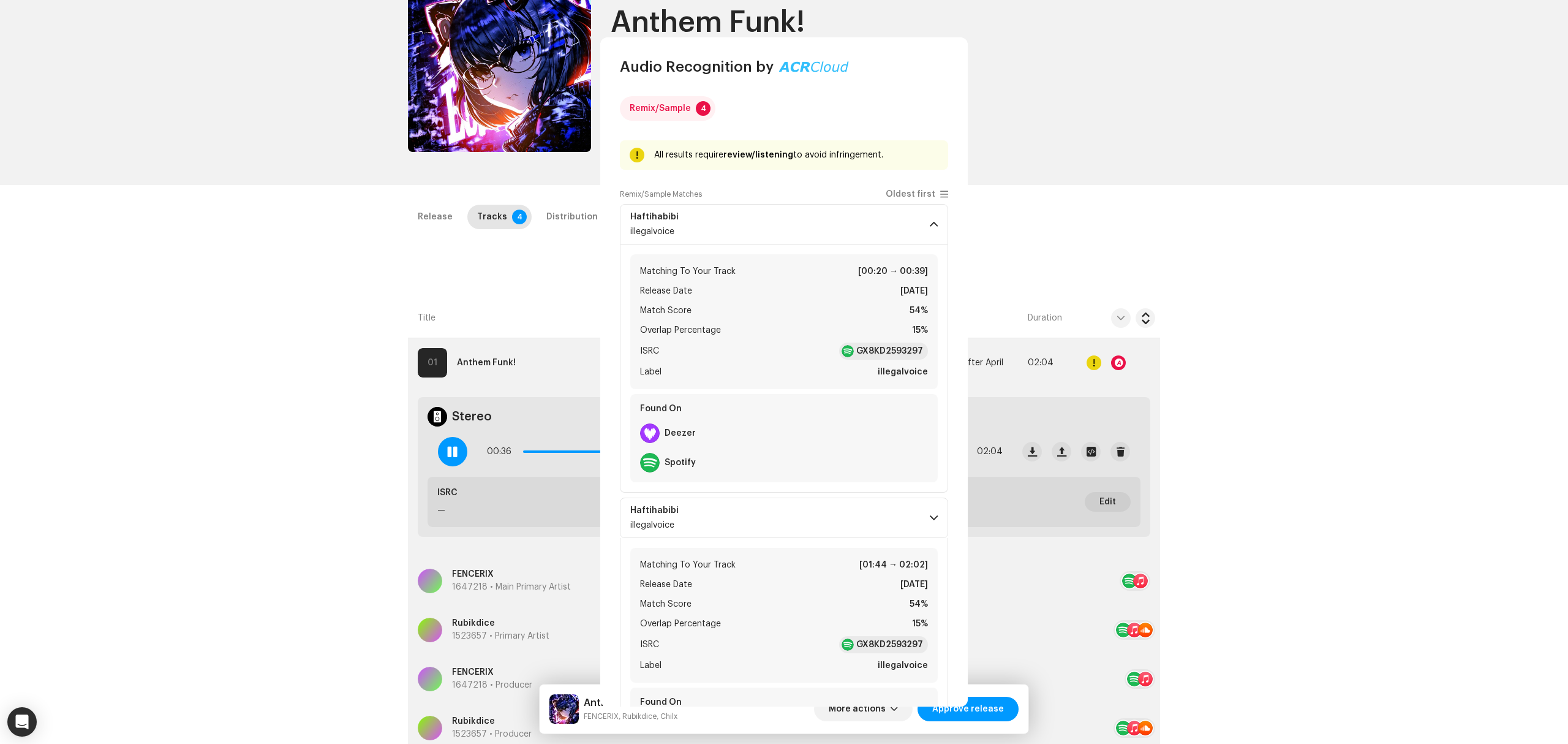
click at [447, 450] on span at bounding box center [452, 451] width 10 height 10
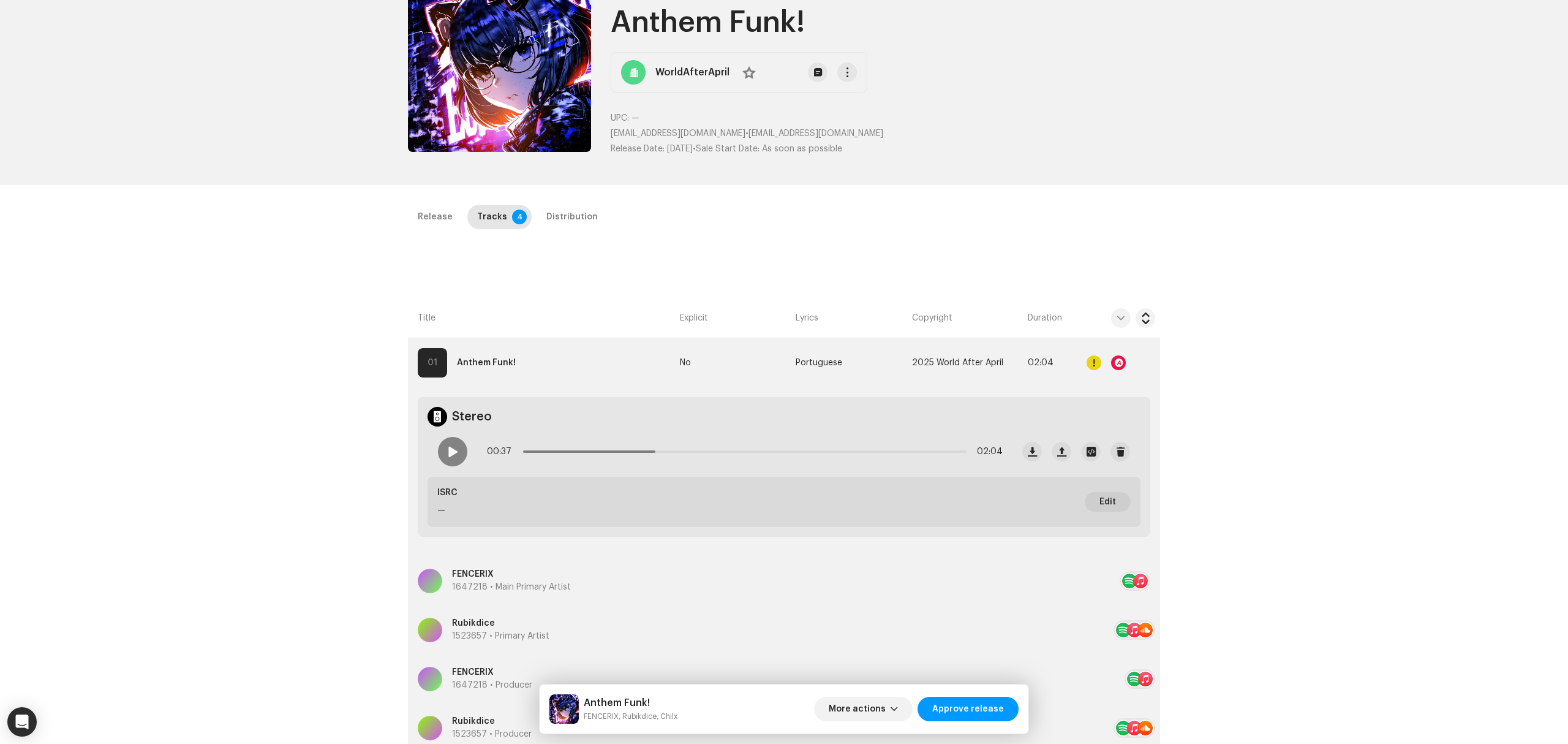
click at [343, 461] on div "Inspection / Anthem Funk! Trust & Safety Guide Release Id: 3048062 Payee Id: 70…" at bounding box center [784, 372] width 1568 height 744
click at [1038, 455] on button "button" at bounding box center [1032, 451] width 19 height 19
click at [429, 443] on div "00:37 02:04" at bounding box center [720, 451] width 584 height 49
click at [444, 450] on div at bounding box center [452, 452] width 30 height 30
click at [457, 452] on div at bounding box center [452, 452] width 30 height 30
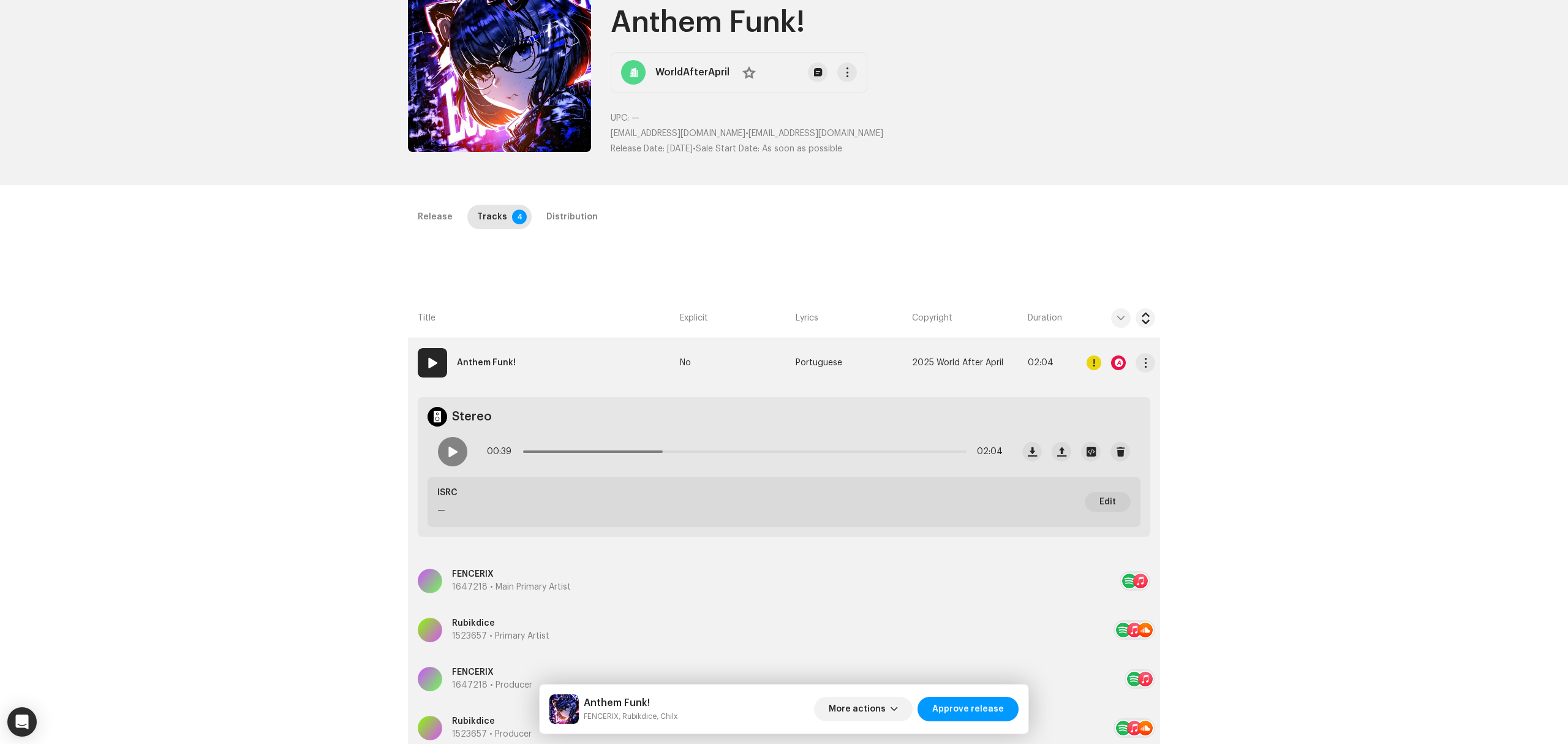
click at [1115, 359] on div at bounding box center [1118, 362] width 15 height 15
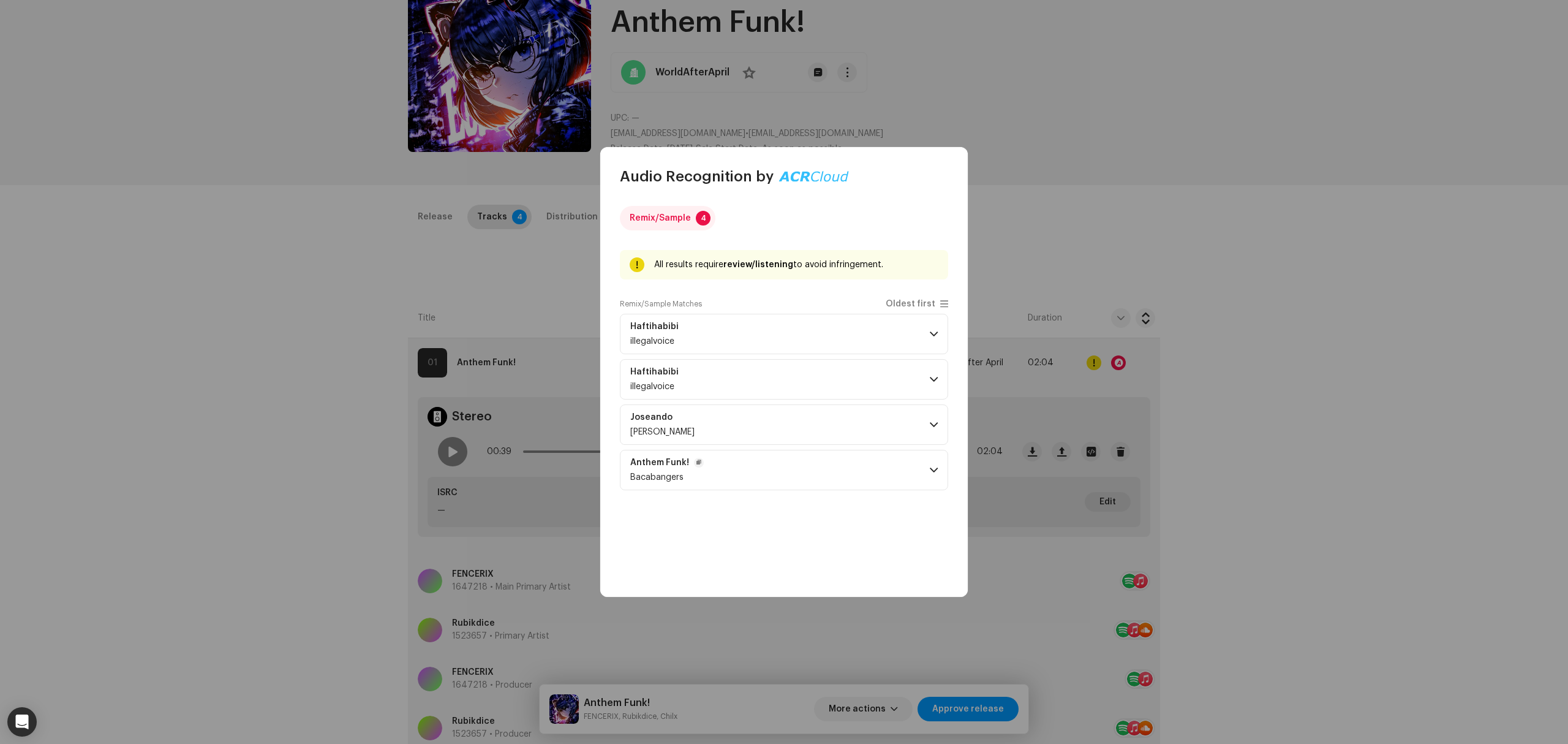
click at [796, 468] on p-accordion-header "Anthem Funk! Bacabangers" at bounding box center [784, 470] width 329 height 41
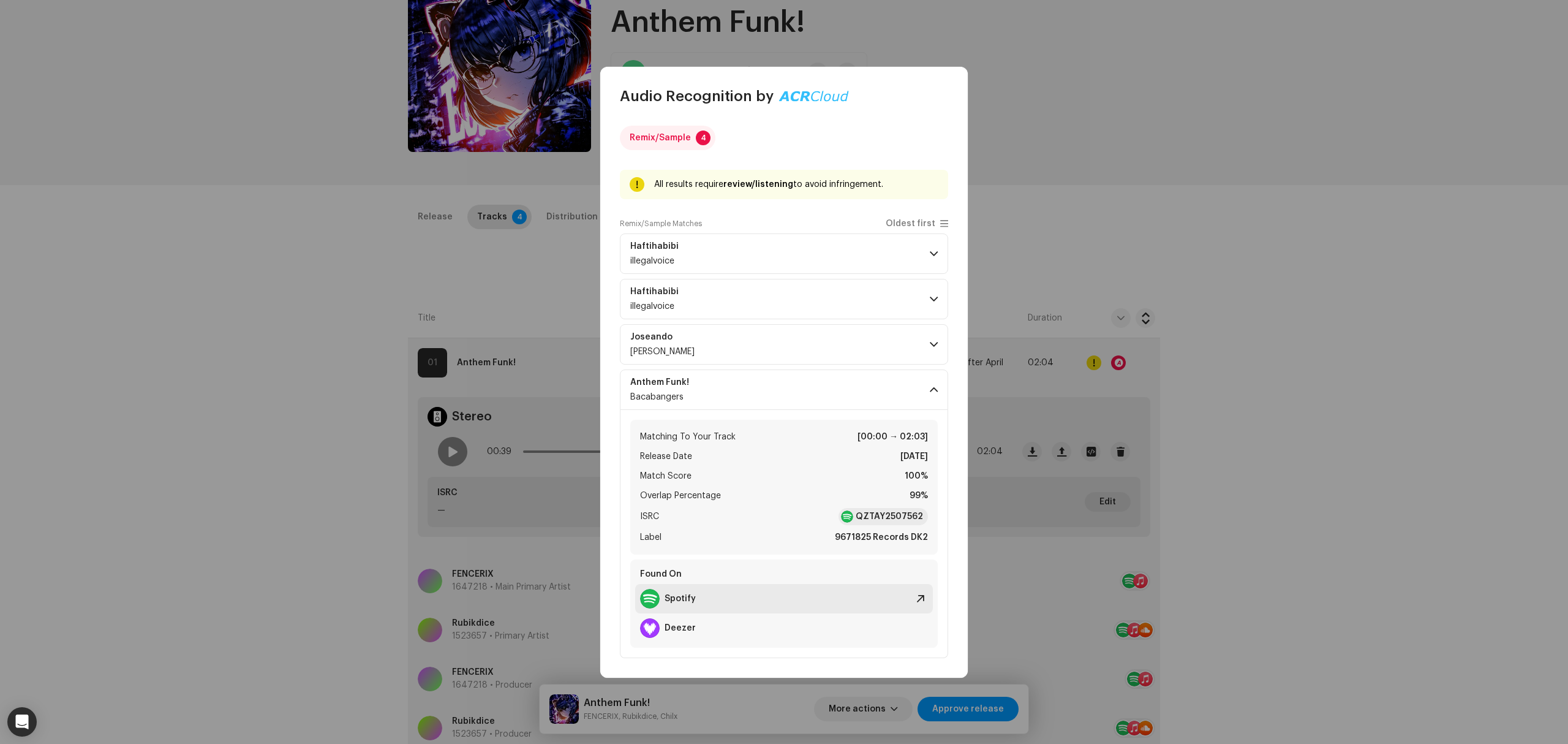
click at [820, 599] on div "Spotify" at bounding box center [784, 599] width 297 height 30
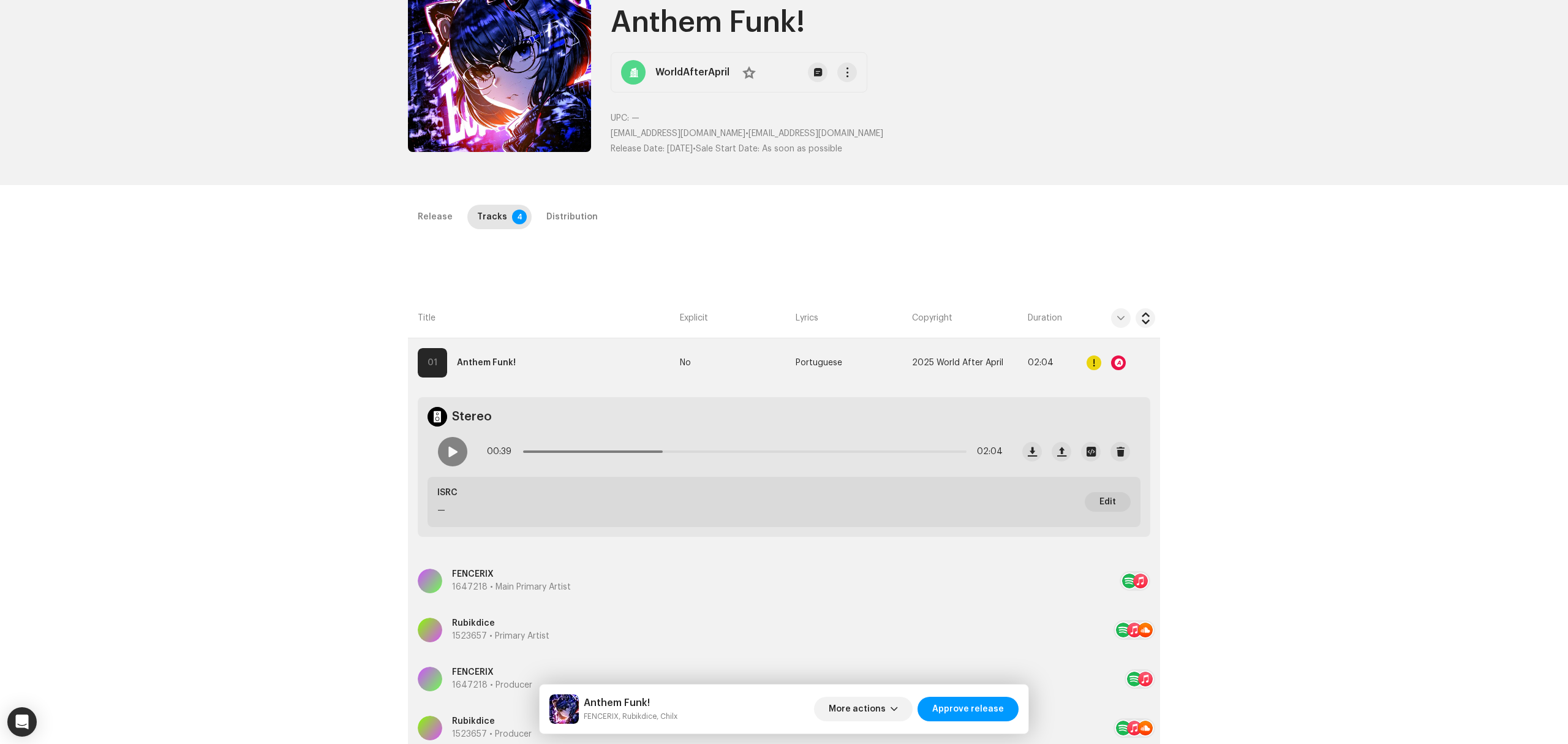
drag, startPoint x: 265, startPoint y: 327, endPoint x: 271, endPoint y: 332, distance: 7.8
click at [267, 329] on div "Audio Recognition by Remix/Sample 4 All results require review/listening to avo…" at bounding box center [784, 372] width 1568 height 744
click at [881, 714] on span "More actions" at bounding box center [856, 708] width 57 height 24
click at [863, 623] on div "Fail & Return" at bounding box center [890, 629] width 124 height 24
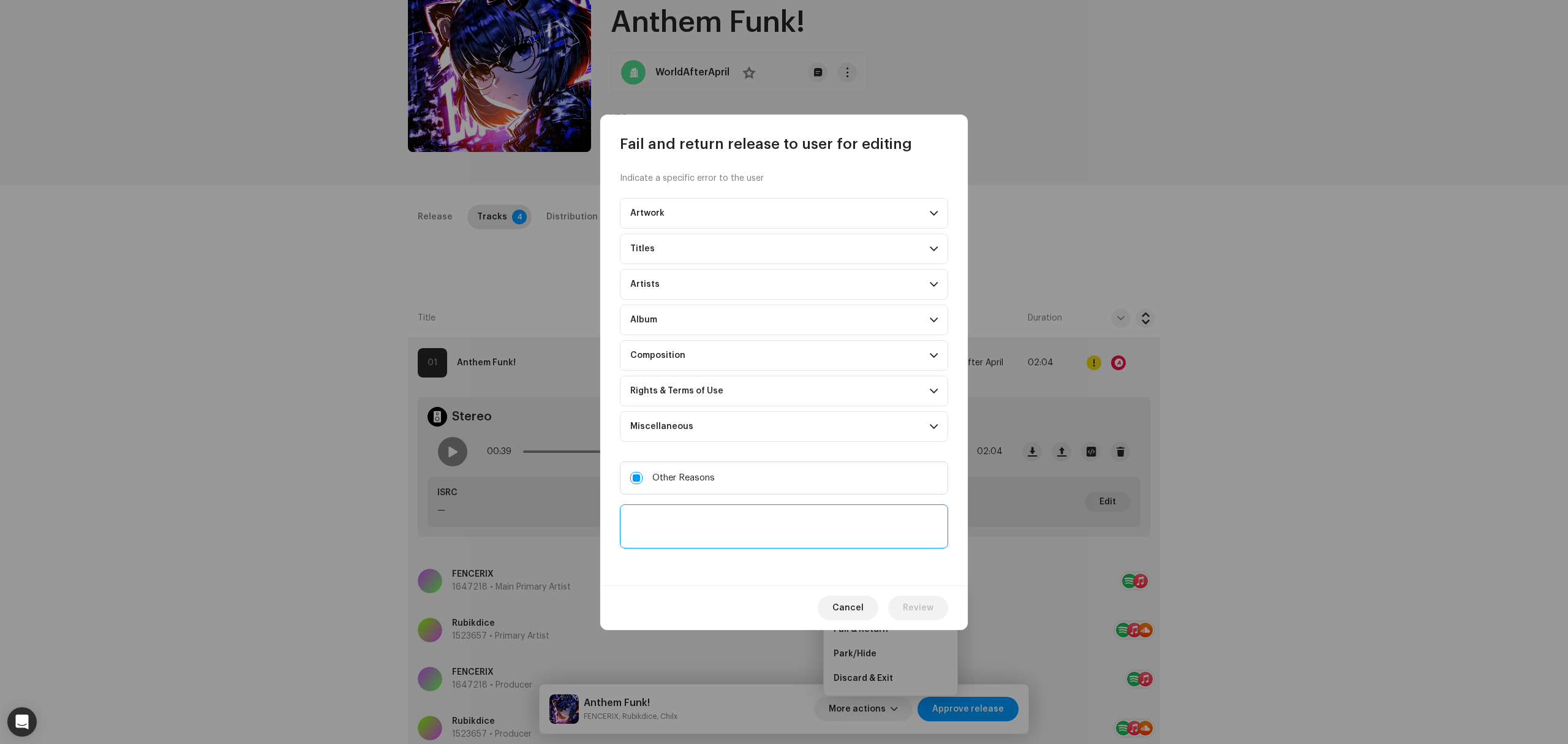
click at [733, 515] on textarea at bounding box center [784, 526] width 329 height 44
click at [737, 534] on textarea at bounding box center [784, 526] width 329 height 44
paste textarea "https://open.spotify.com/album/1MHOHLOp3DazFUh0gtDPjp?si=f1ECKkt3SaO86wDIFTc_Kg"
drag, startPoint x: 818, startPoint y: 538, endPoint x: 599, endPoint y: 547, distance: 219.2
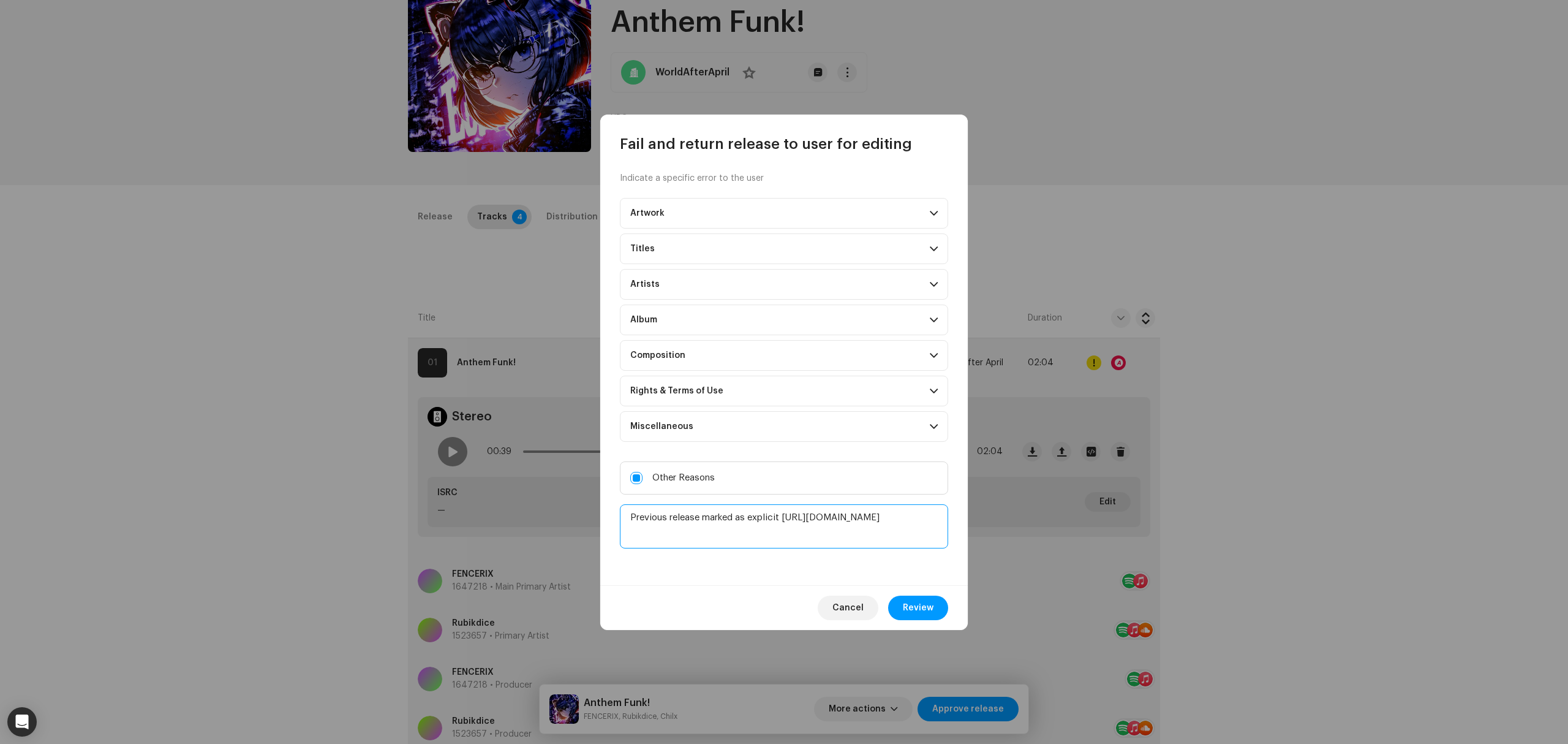
click at [599, 547] on div "Fail and return release to user for editing Indicate a specific error to the us…" at bounding box center [784, 372] width 1568 height 744
type textarea "Previous release marked as explicit https://open.spotify.com/album/1MHOHLOp3Daz…"
click at [944, 611] on button "Review" at bounding box center [918, 608] width 60 height 24
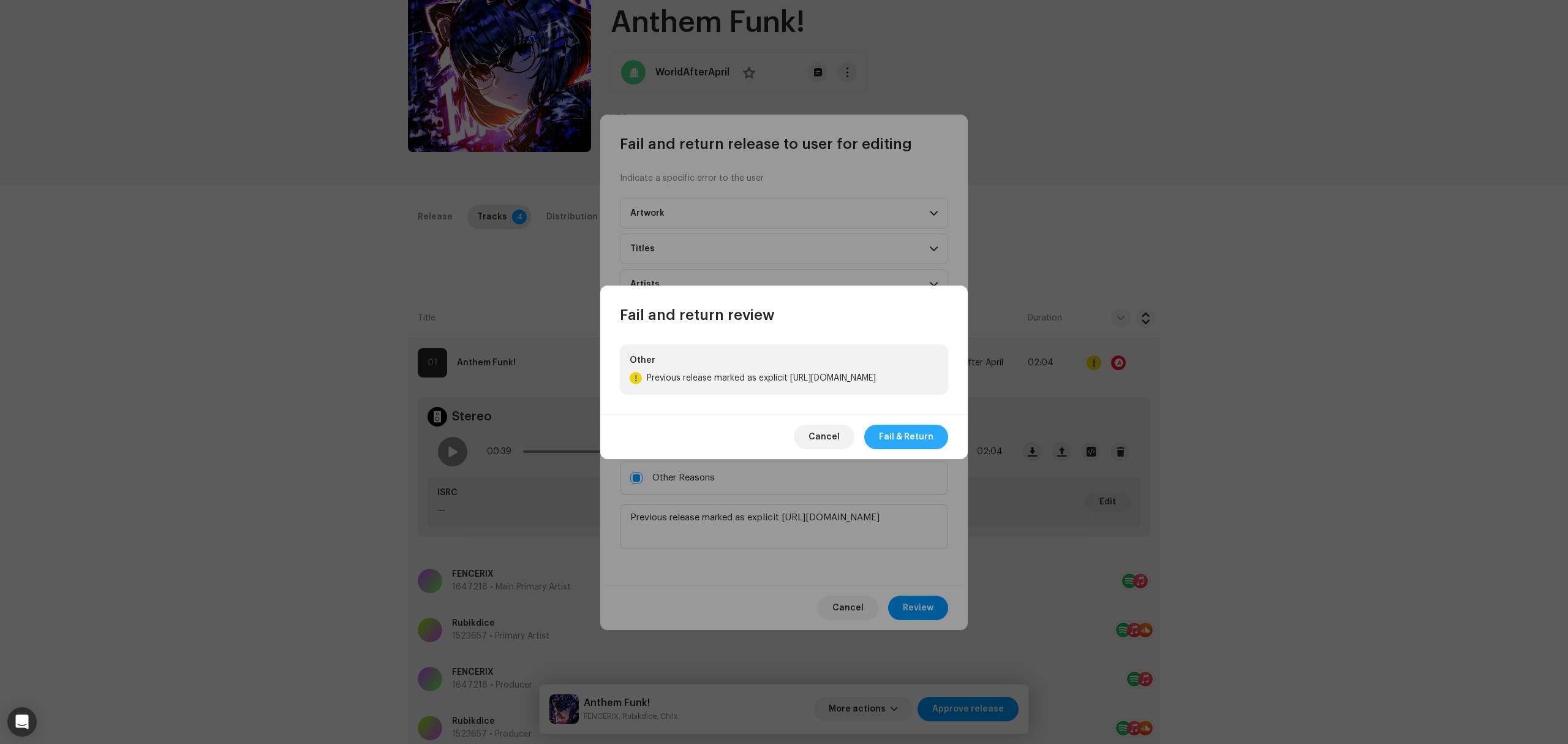
click at [917, 446] on span "Fail & Return" at bounding box center [906, 436] width 54 height 24
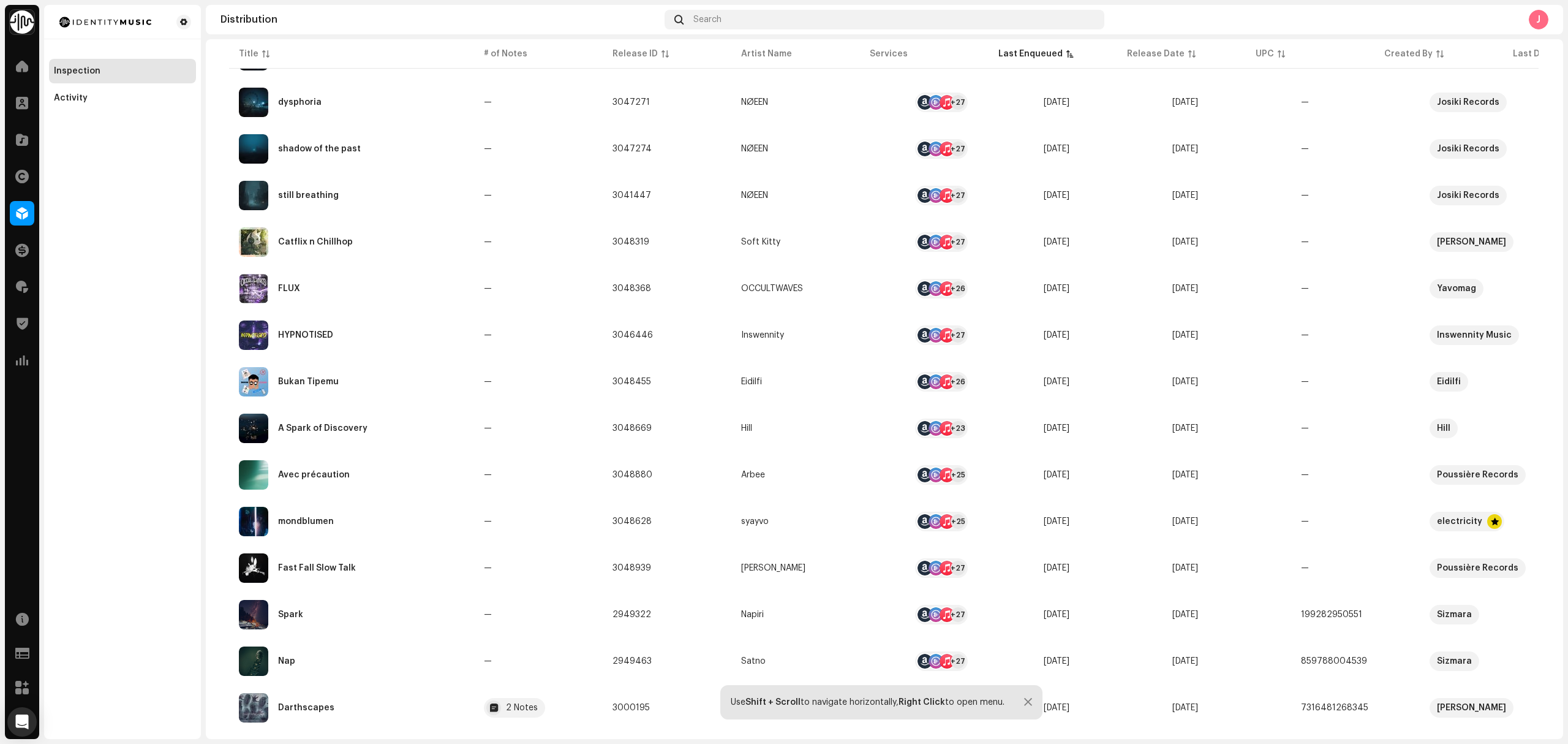
scroll to position [408, 0]
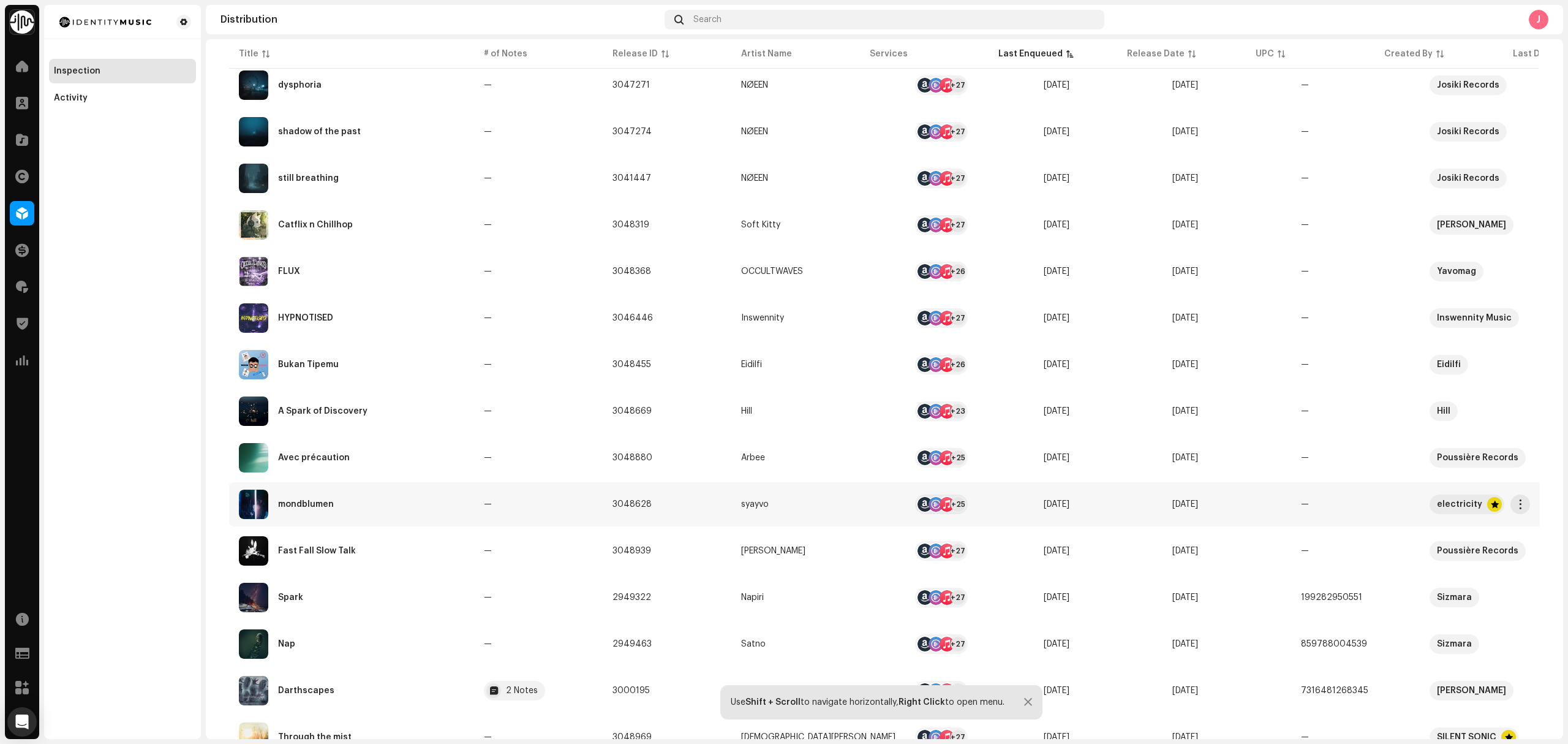
click at [446, 509] on div "mondblumen" at bounding box center [351, 505] width 225 height 30
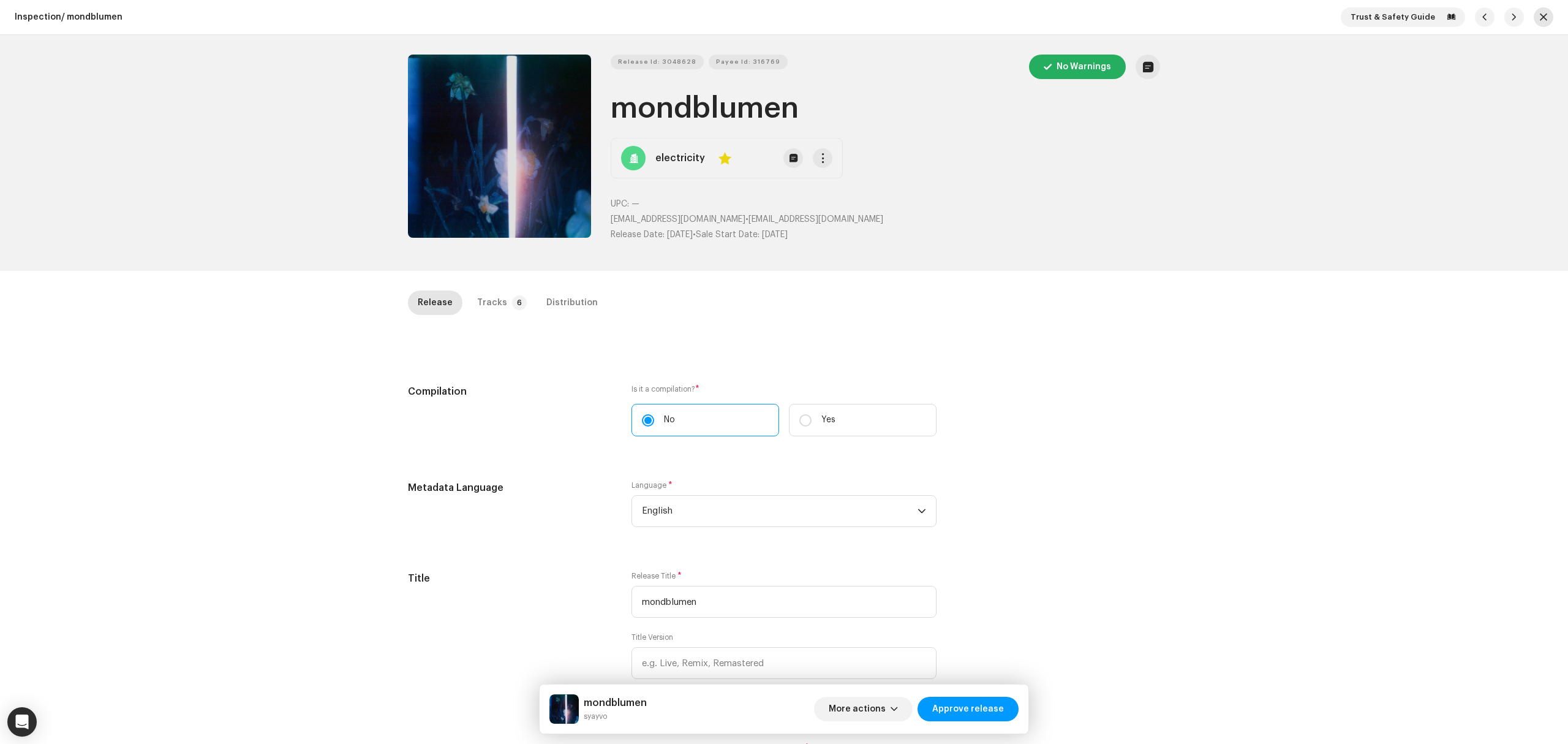
click at [1535, 19] on button "button" at bounding box center [1543, 16] width 19 height 19
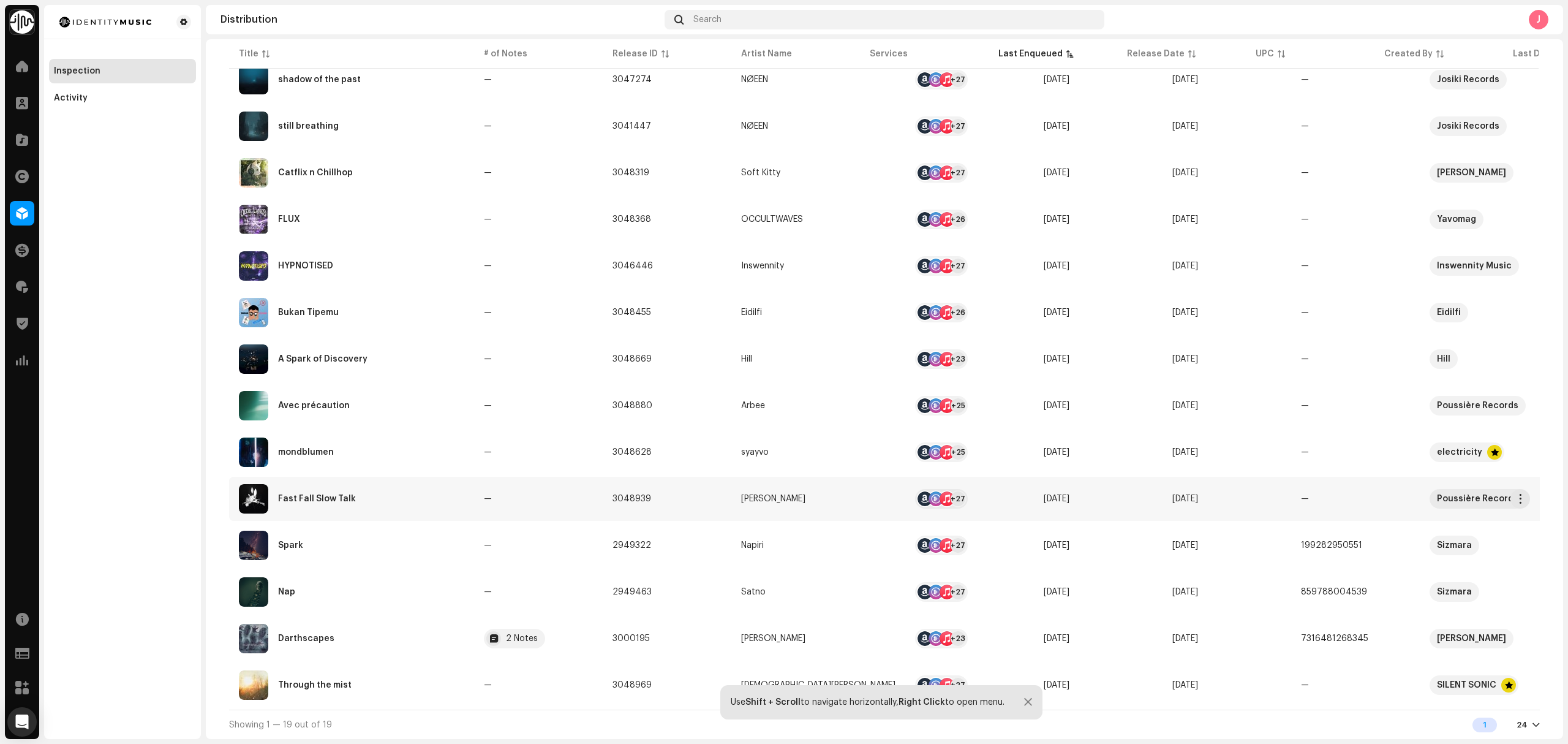
scroll to position [418, 0]
click at [353, 315] on div "Bukan Tipemu" at bounding box center [351, 312] width 225 height 30
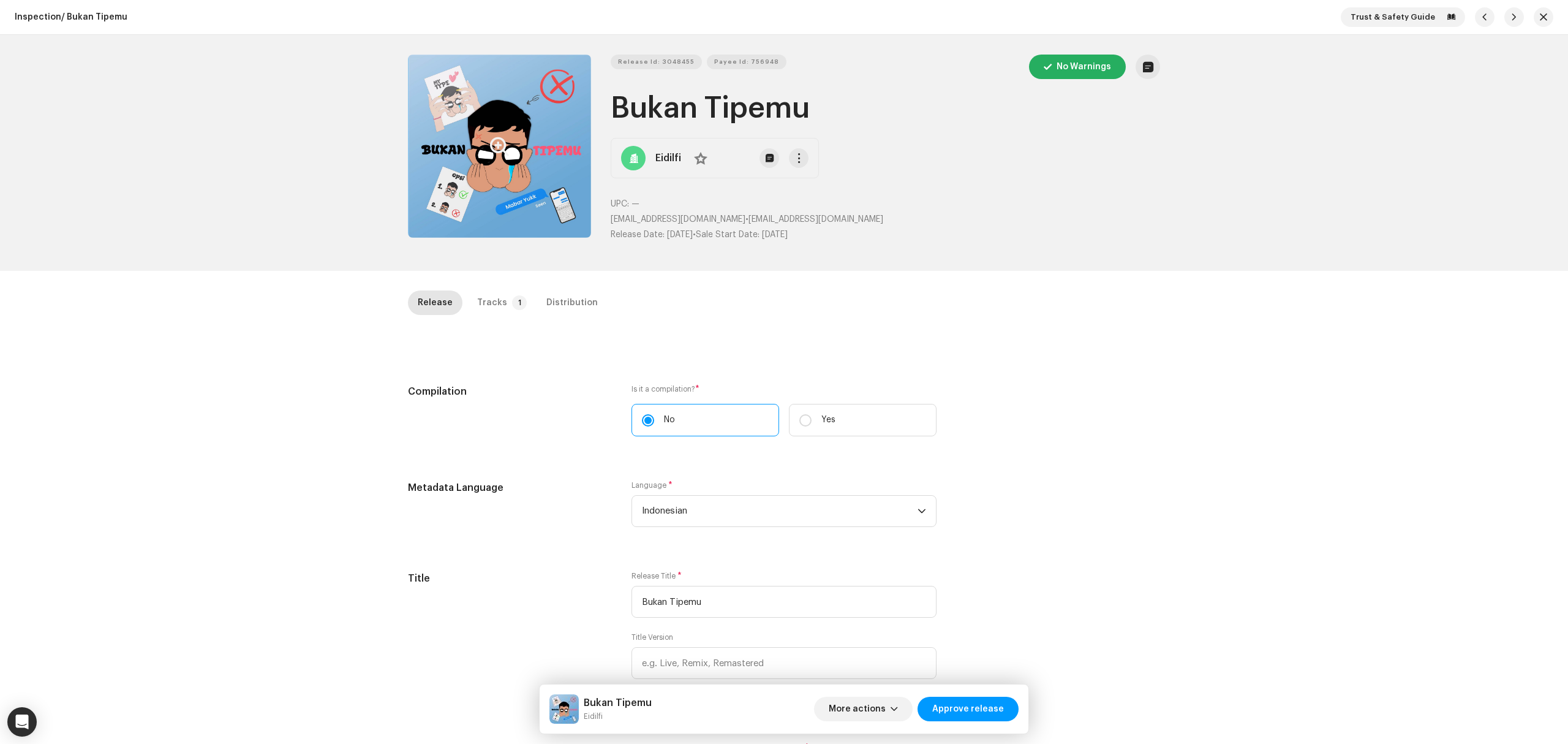
click at [520, 195] on button "Zoom Image" at bounding box center [499, 146] width 183 height 183
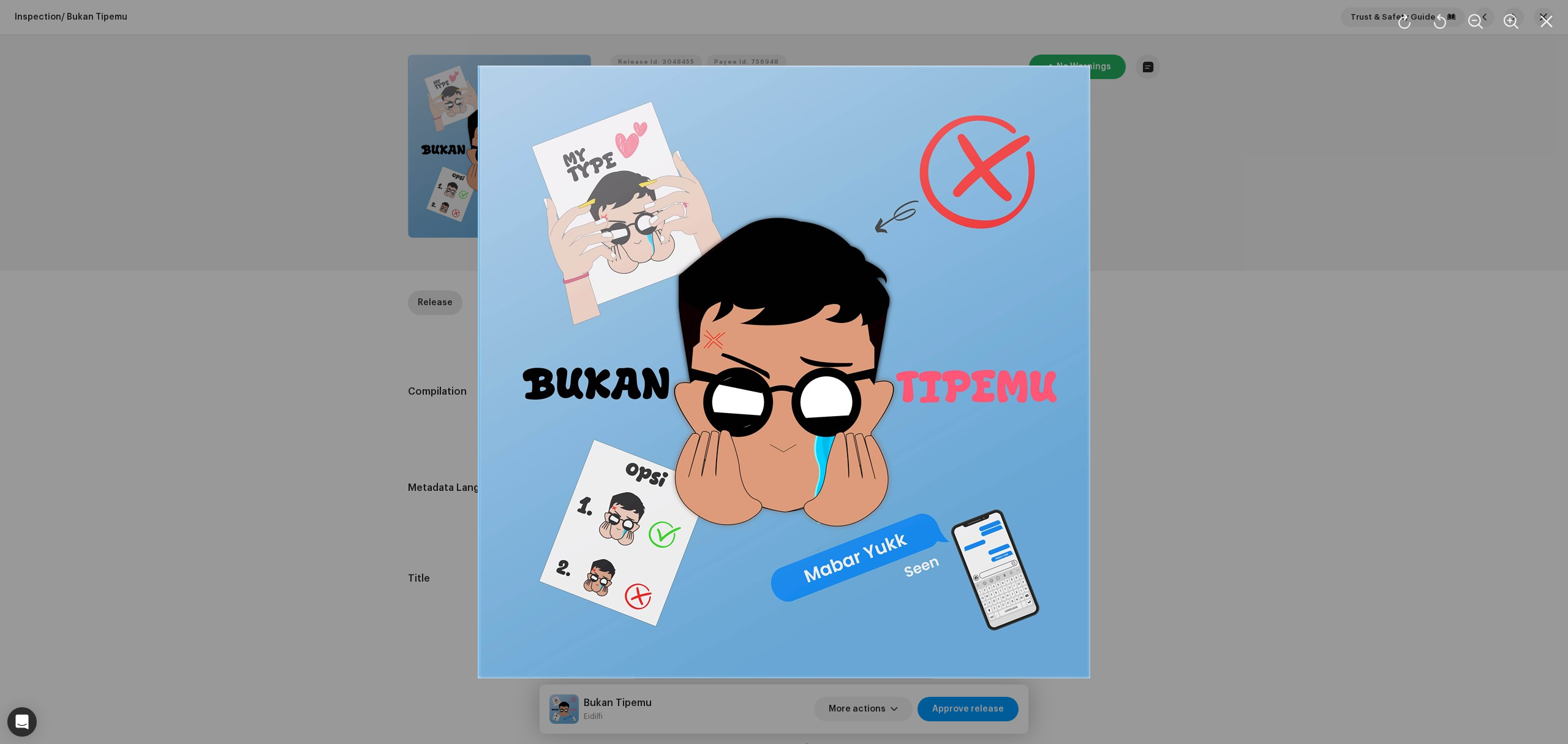
click at [202, 319] on div at bounding box center [784, 372] width 1568 height 744
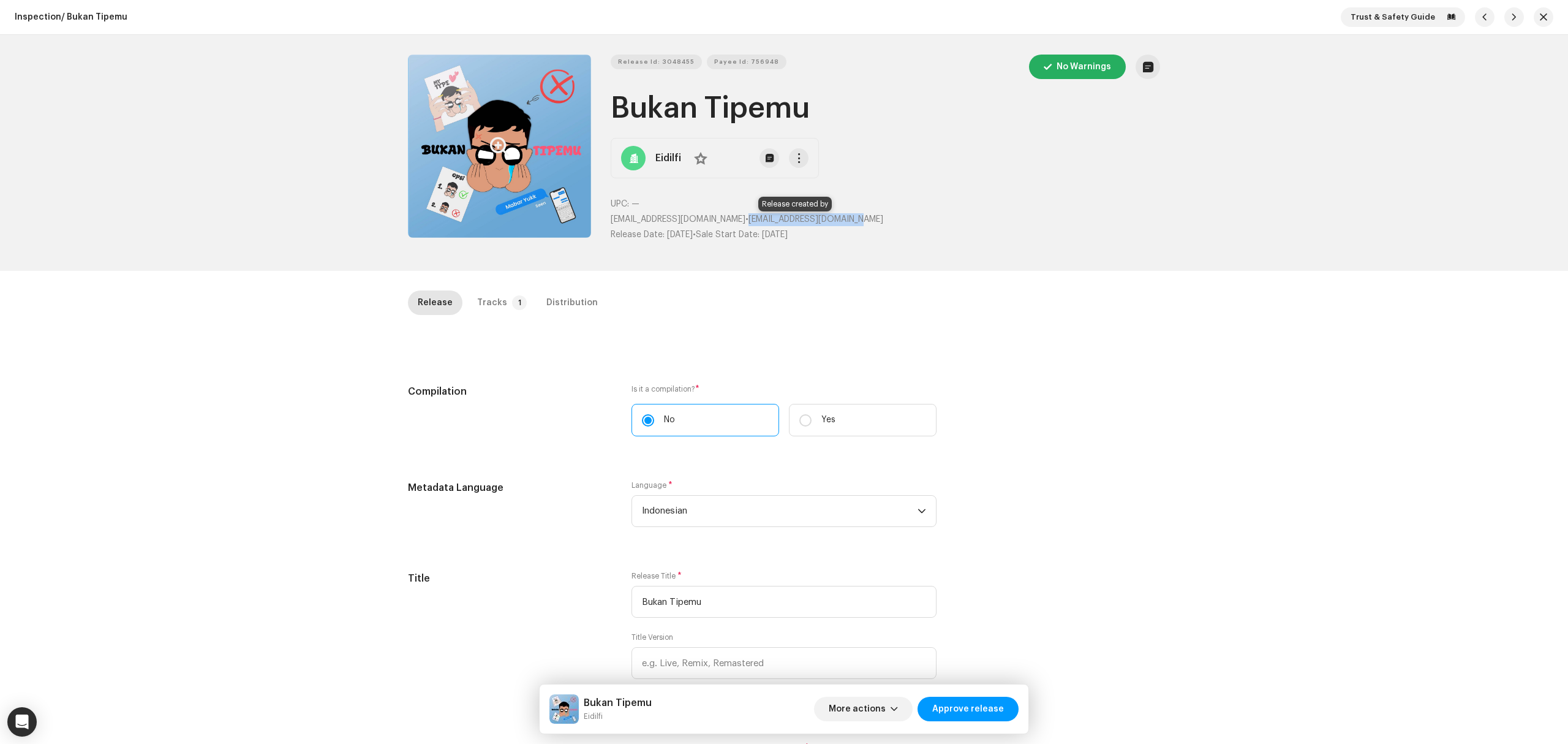
copy span "dimasarendra50@gmail.com"
drag, startPoint x: 859, startPoint y: 216, endPoint x: 736, endPoint y: 216, distance: 123.0
click at [736, 216] on p "dimasarendra50@gmail.com • dimasarendra50@gmail.com" at bounding box center [885, 220] width 550 height 13
click at [858, 719] on span "More actions" at bounding box center [856, 708] width 57 height 24
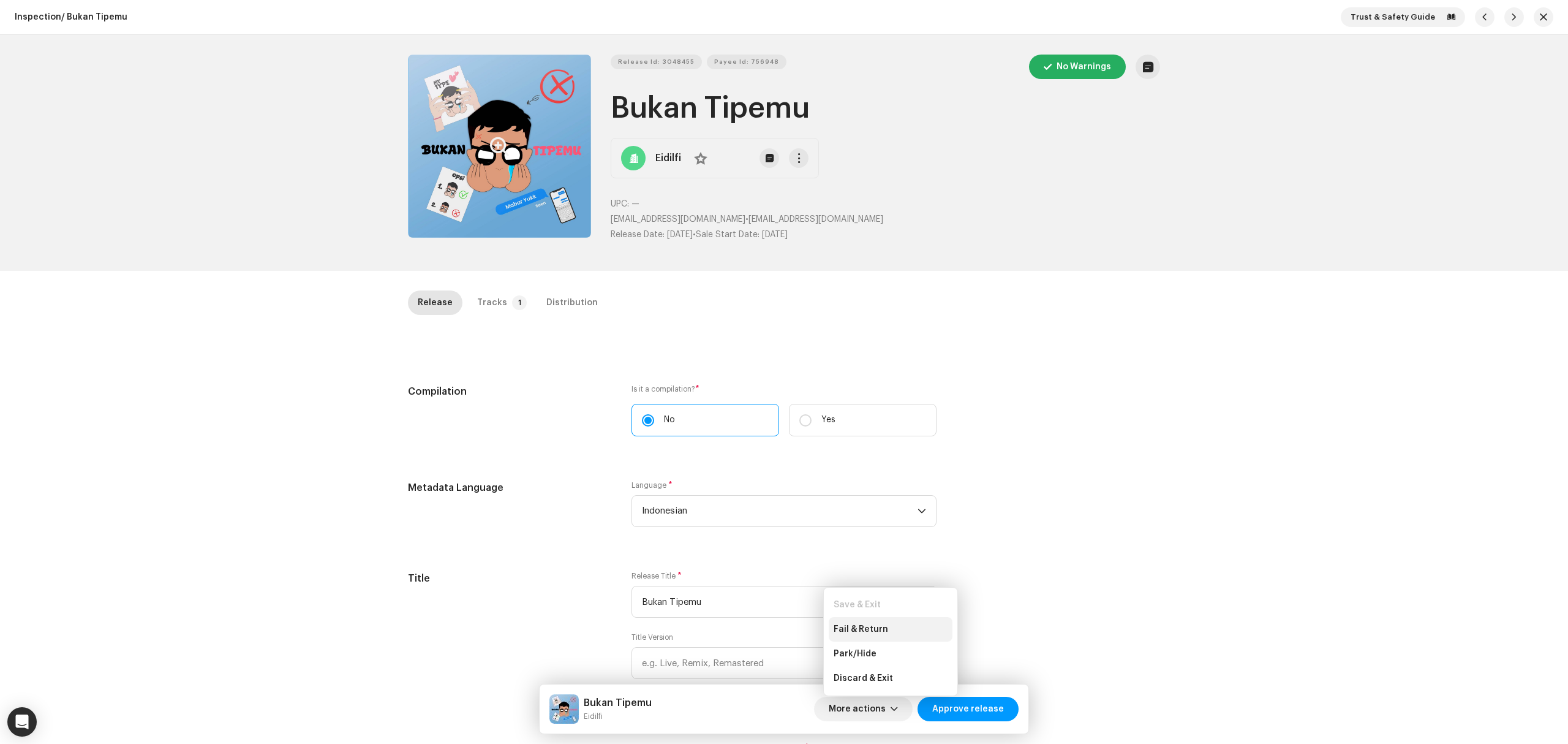
click at [860, 622] on div "Fail & Return" at bounding box center [890, 629] width 124 height 24
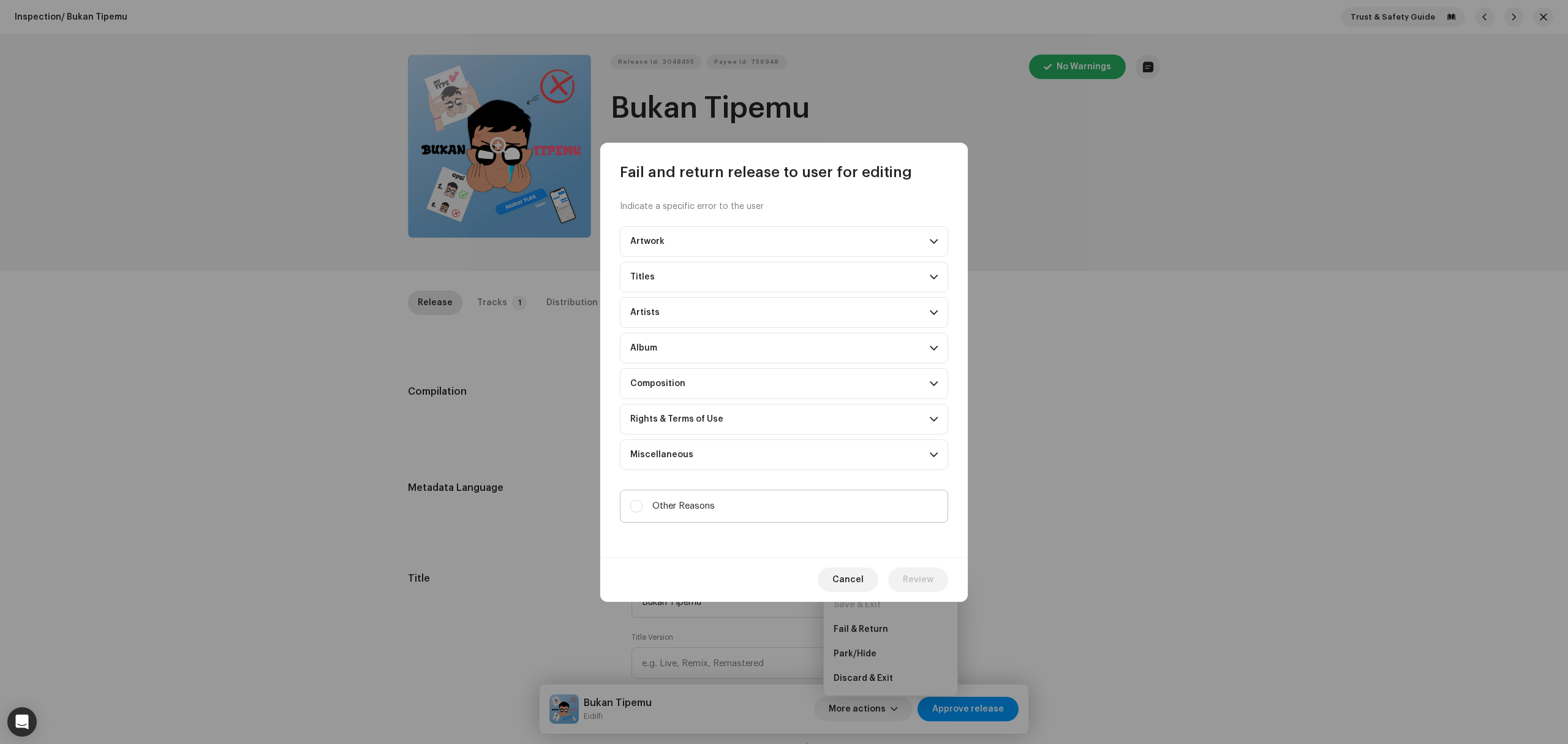
click at [711, 513] on span "Other Reasons" at bounding box center [684, 506] width 62 height 13
click at [642, 513] on input "Other Reasons" at bounding box center [636, 506] width 12 height 12
checkbox input "true"
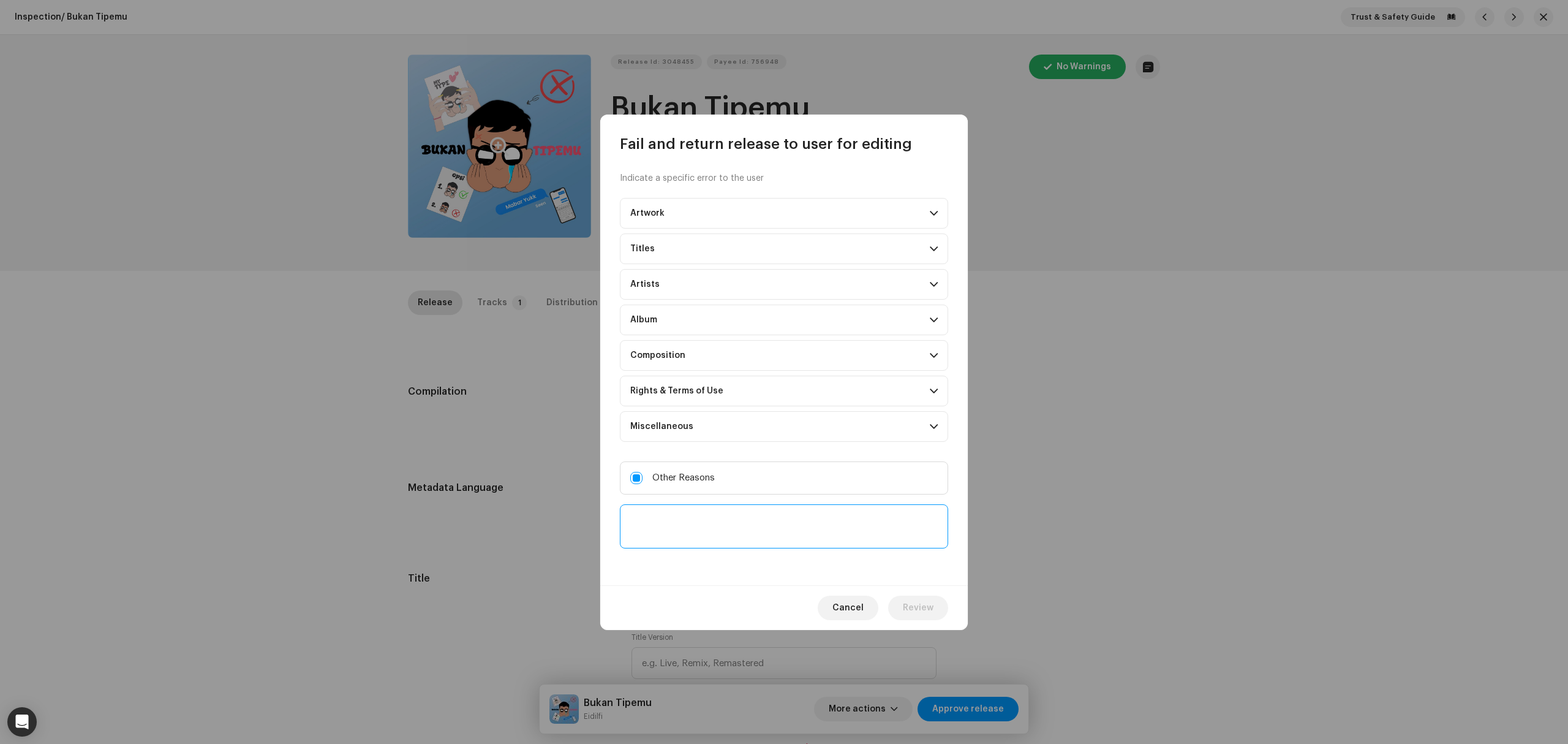
click at [720, 530] on textarea at bounding box center [784, 526] width 329 height 44
paste textarea "PLEASE READ: We've noticed you don't currently have a deal with us! We are an i…"
type textarea "PLEASE READ: We've noticed you don't currently have a deal with us! We are an i…"
click at [915, 615] on span "Review" at bounding box center [918, 608] width 30 height 24
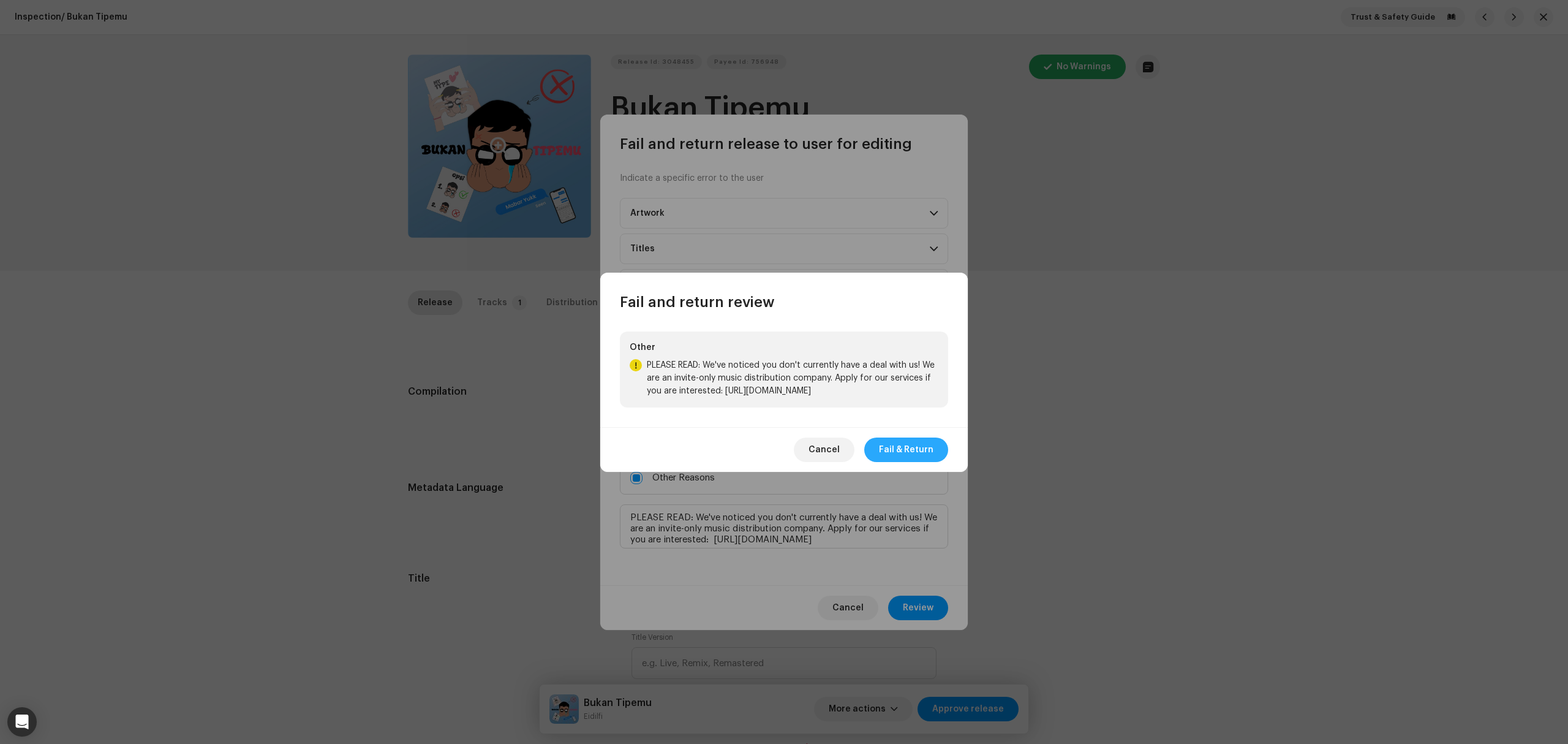
click at [917, 451] on span "Fail & Return" at bounding box center [906, 450] width 54 height 24
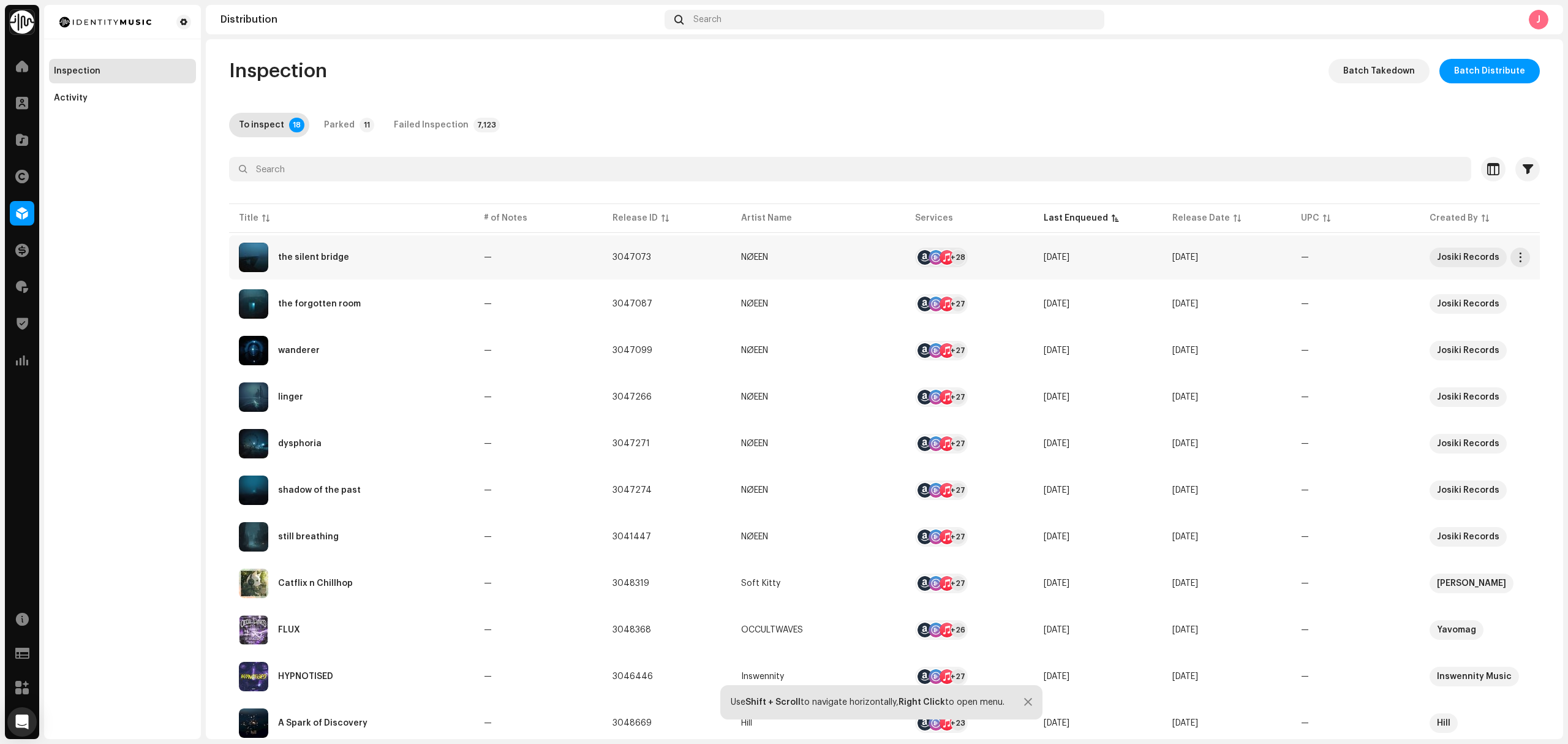
click at [387, 271] on div "the silent bridge" at bounding box center [351, 258] width 225 height 30
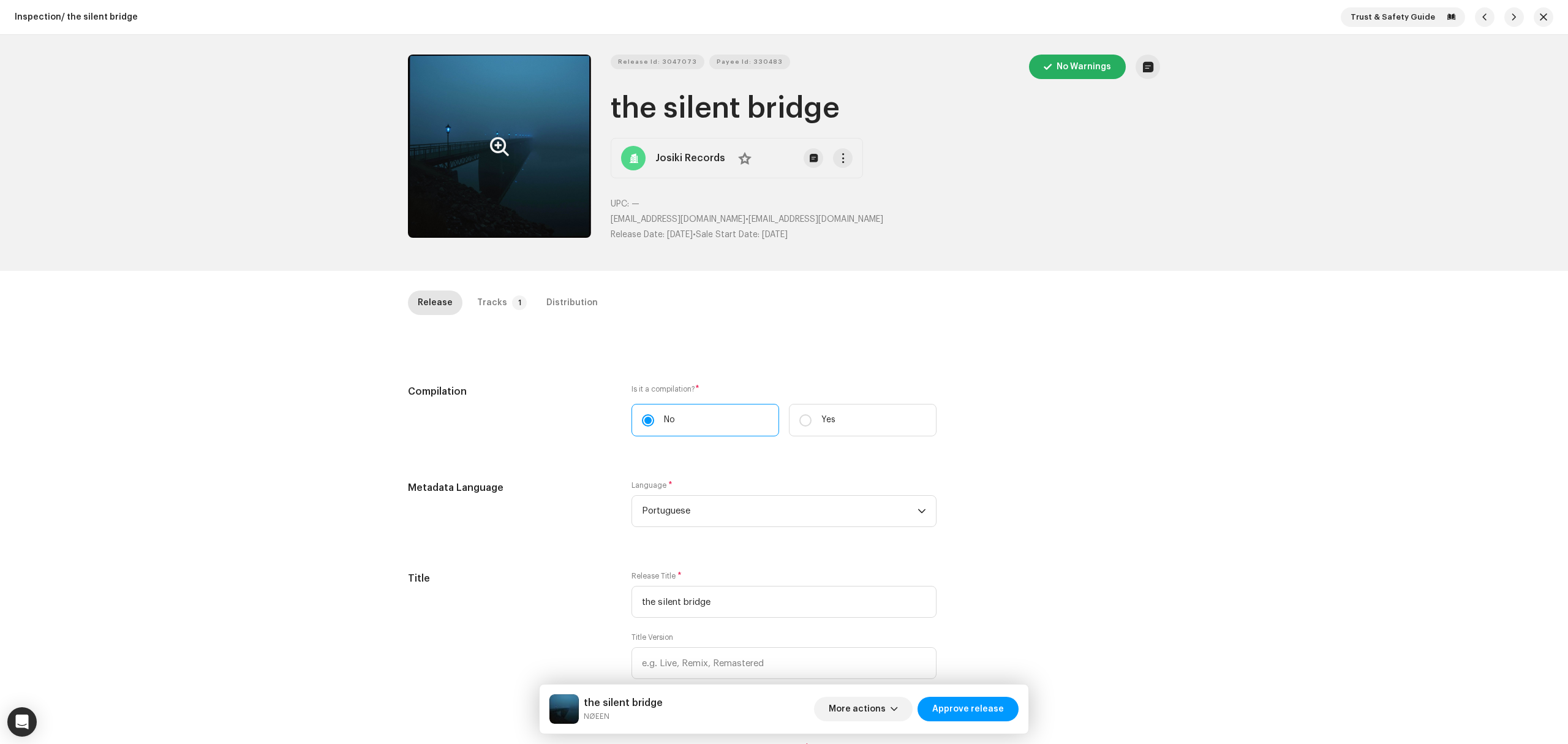
click at [473, 122] on button "Zoom Image" at bounding box center [499, 146] width 183 height 183
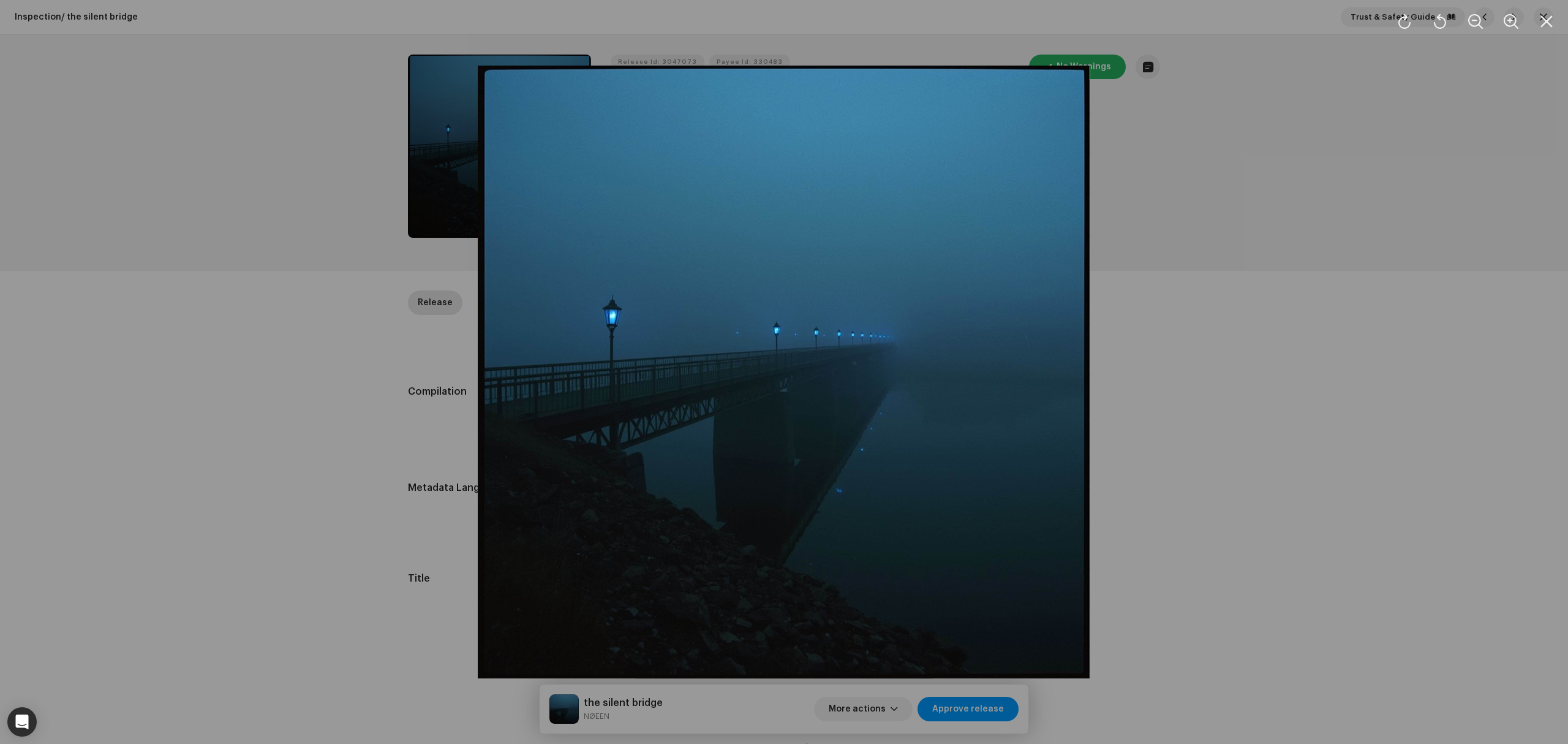
click at [233, 372] on div at bounding box center [784, 372] width 1568 height 744
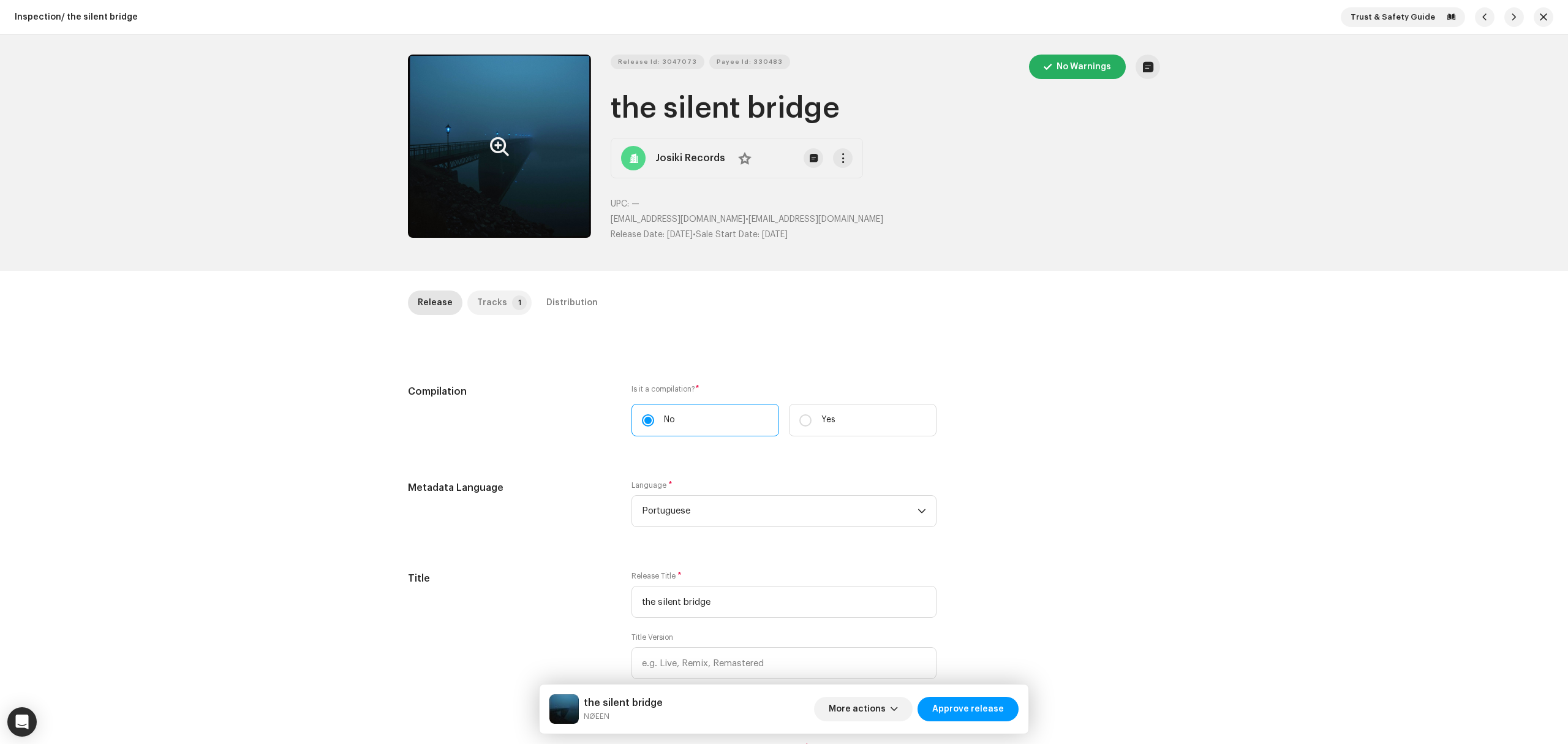
click at [477, 299] on div "Tracks" at bounding box center [492, 302] width 30 height 24
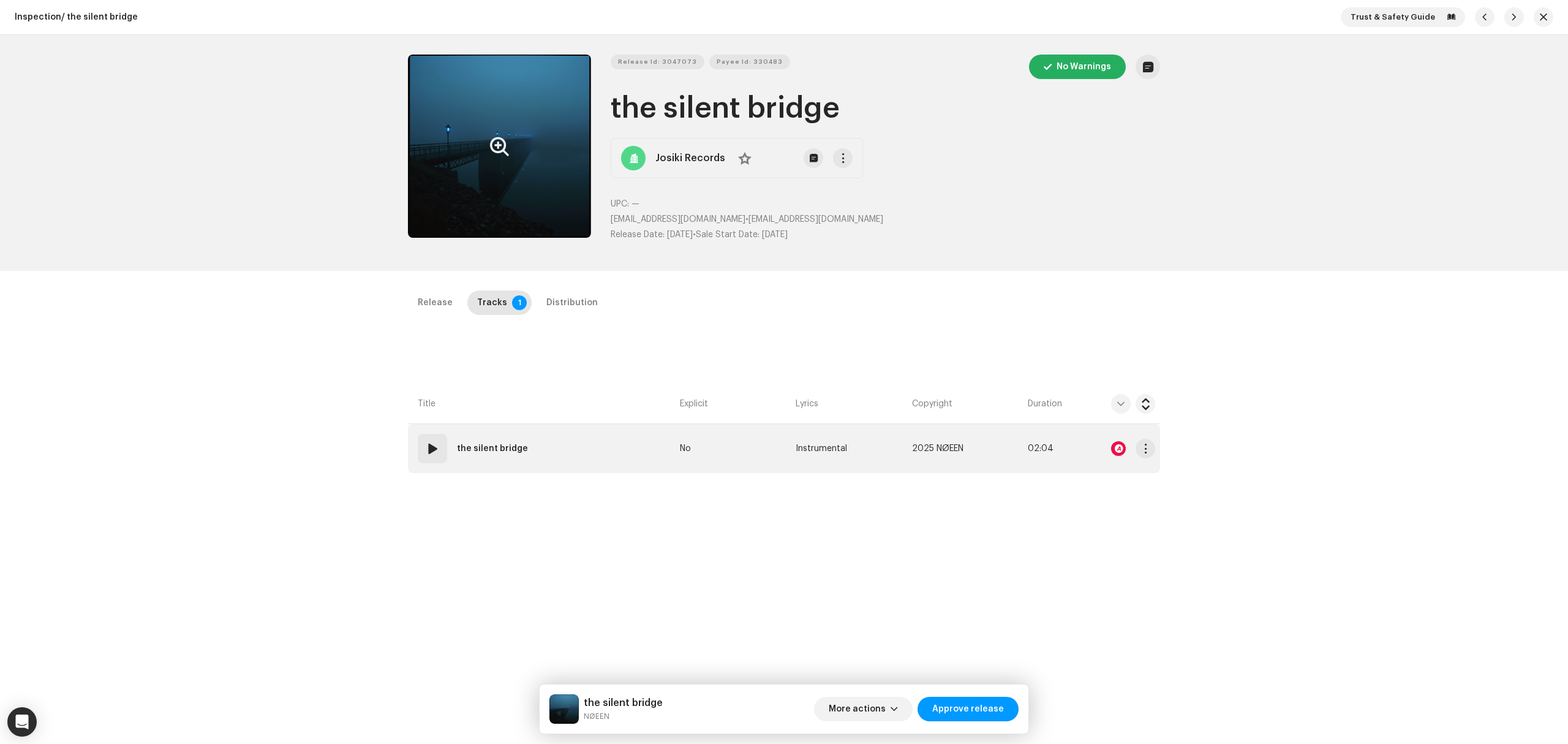
click at [581, 445] on td "01 the silent bridge" at bounding box center [541, 448] width 267 height 49
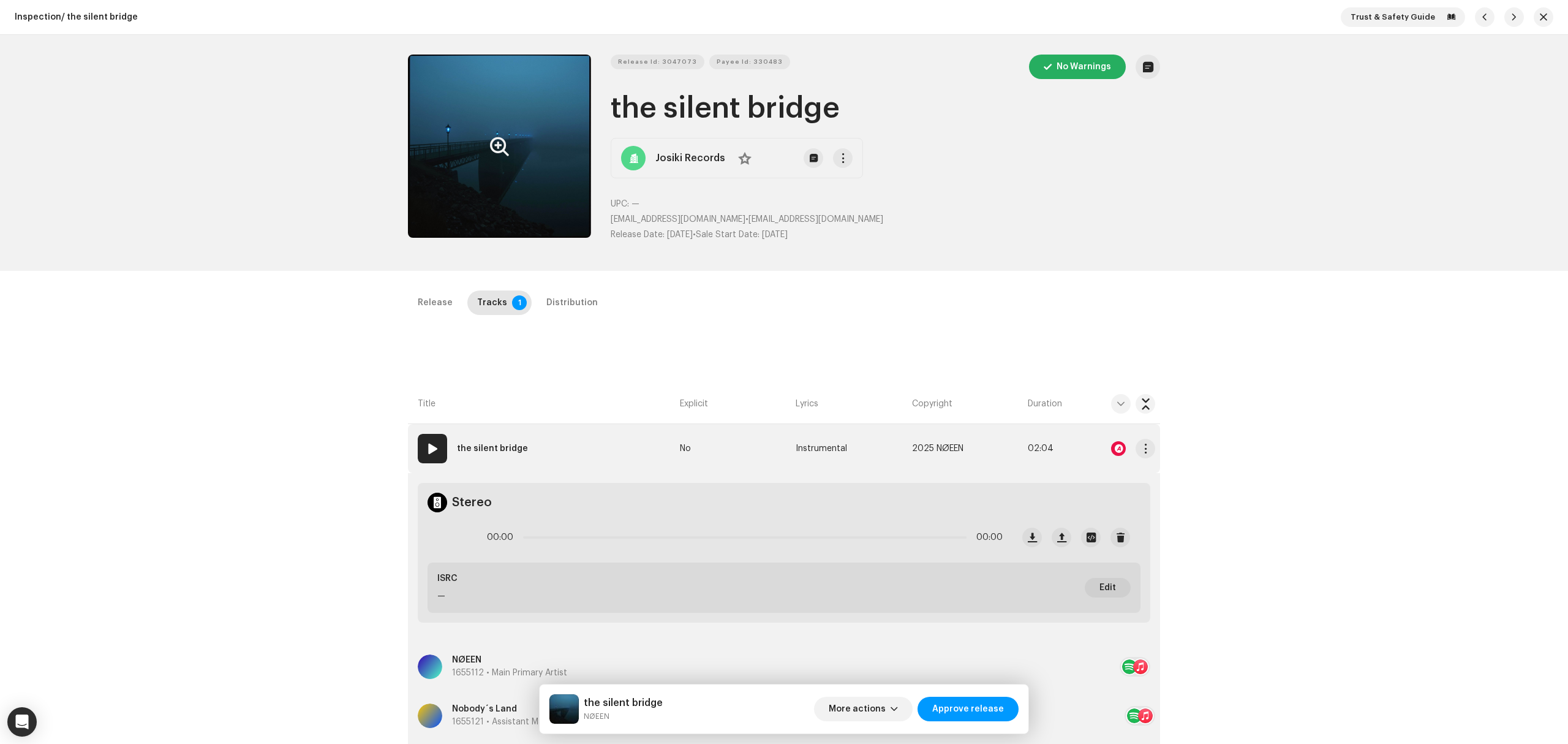
scroll to position [245, 0]
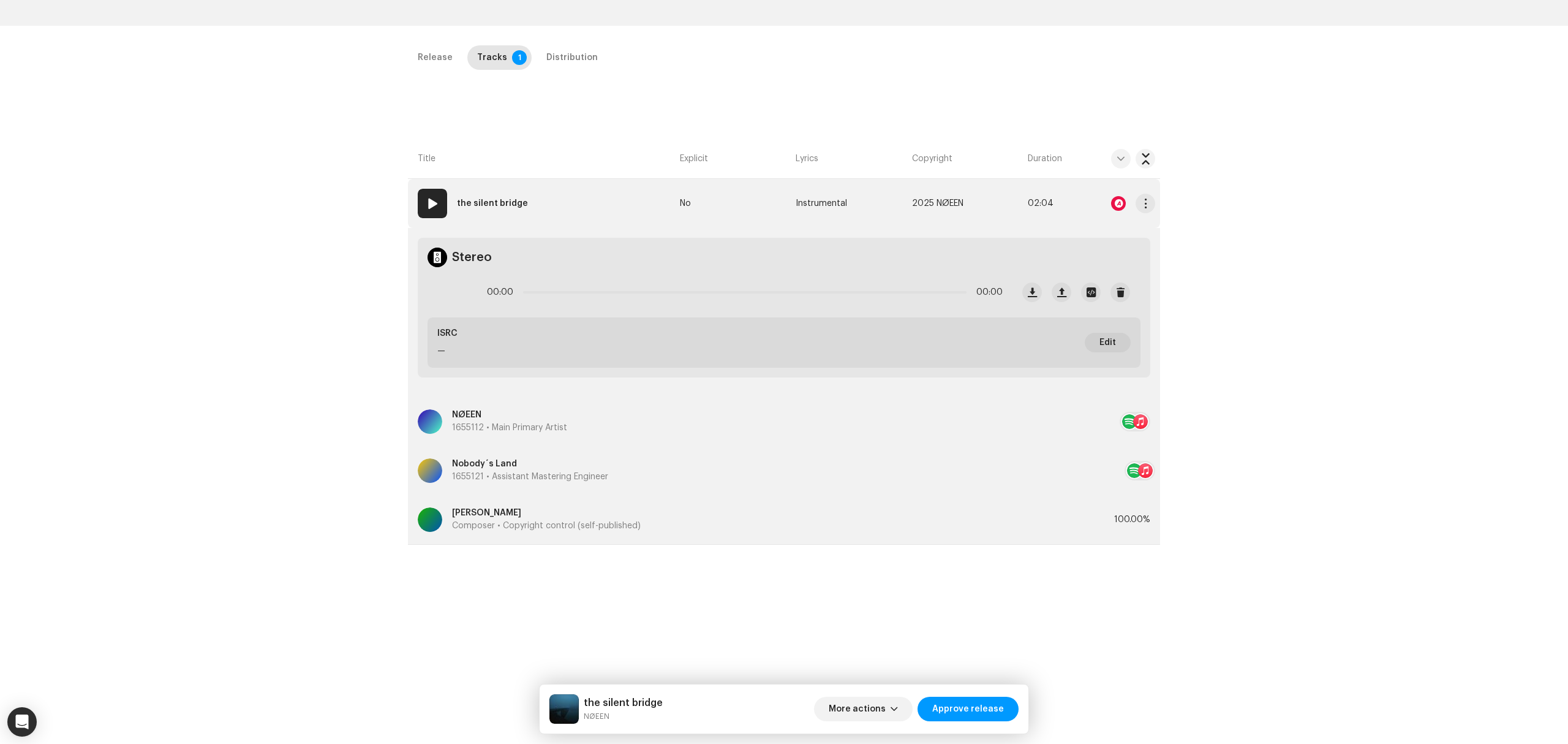
click at [1118, 203] on div at bounding box center [1118, 203] width 15 height 15
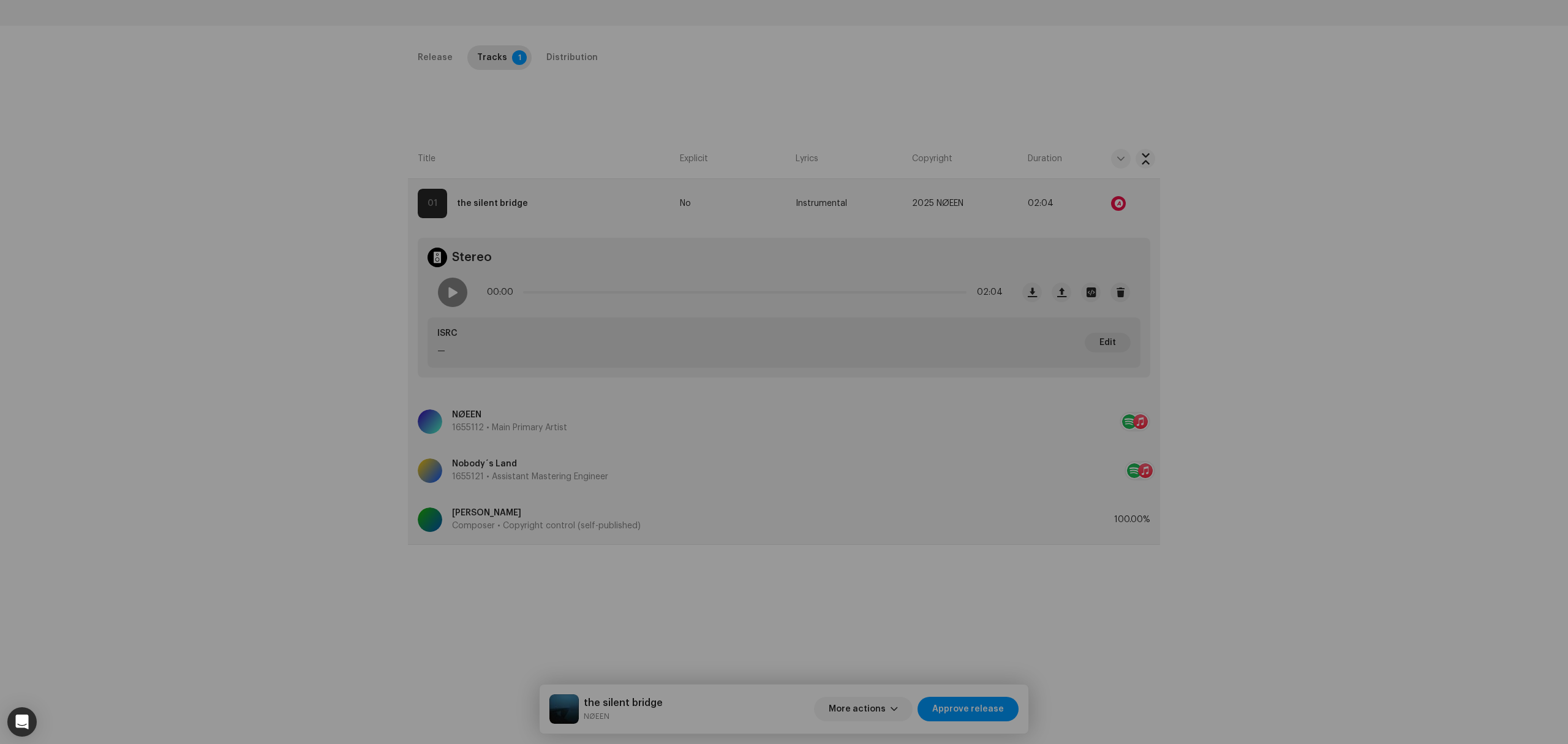
click at [267, 400] on div "Audio Recognition by Remix/Sample 9 All results require review/listening to avo…" at bounding box center [784, 372] width 1568 height 744
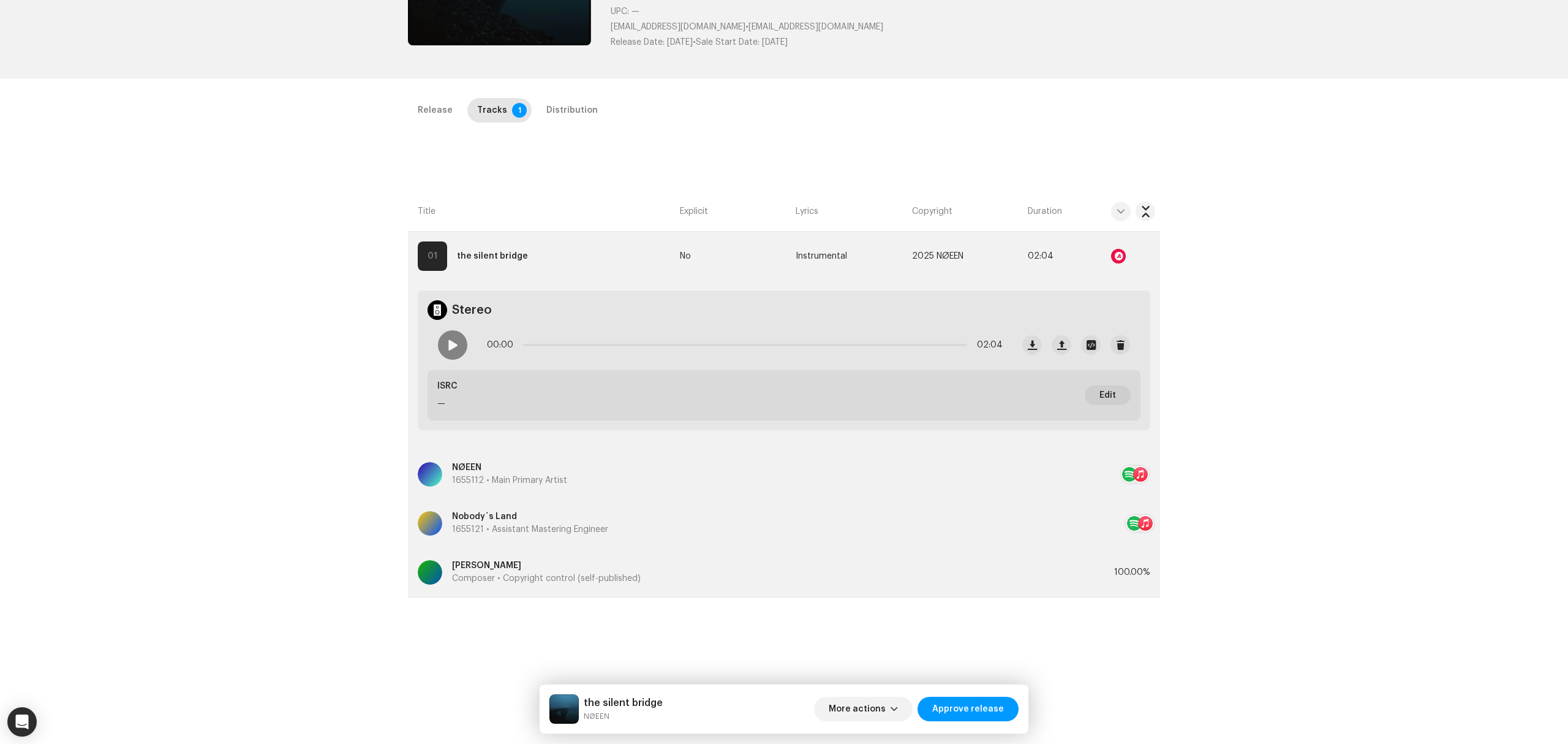
scroll to position [163, 0]
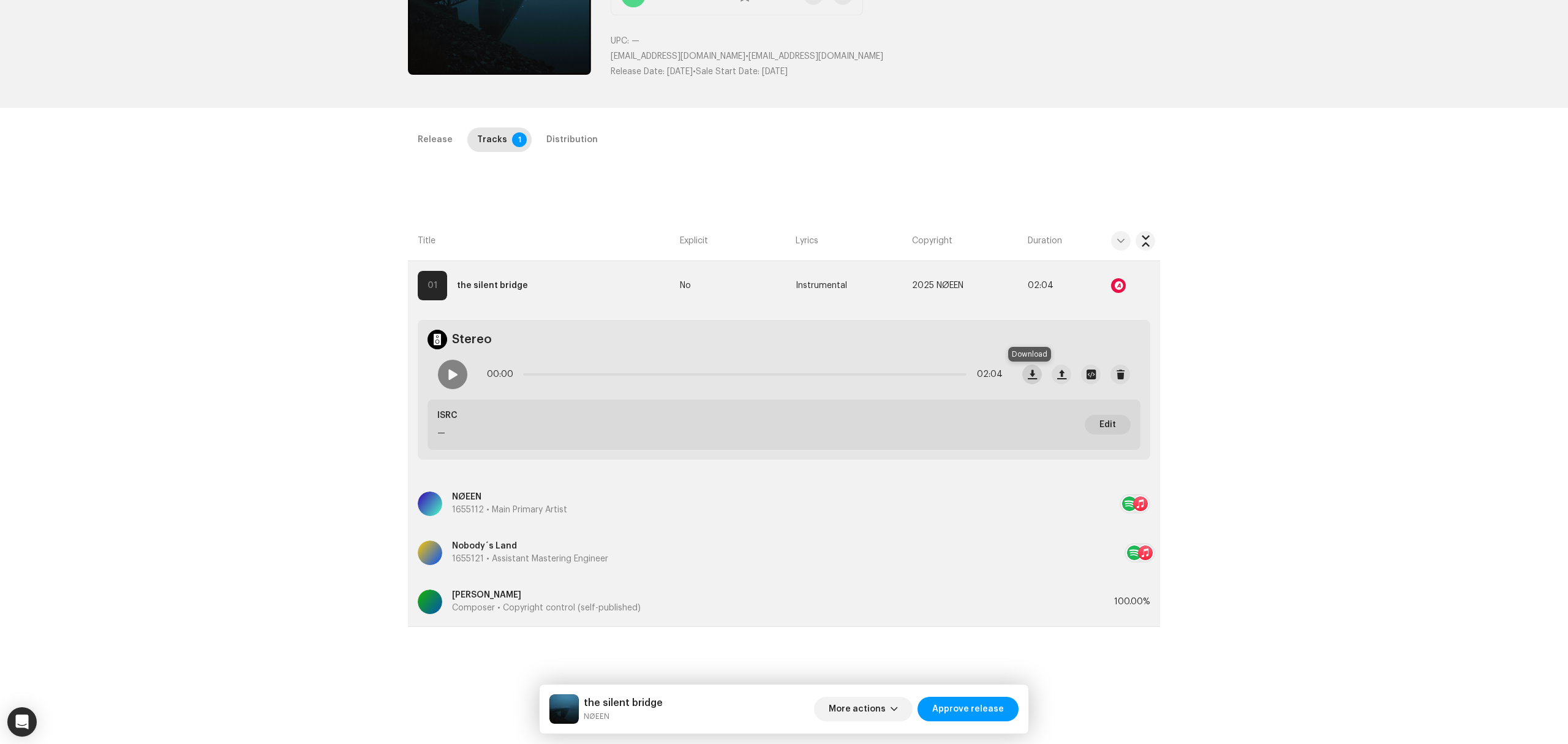
click at [1032, 379] on span "button" at bounding box center [1032, 374] width 9 height 10
click at [160, 365] on div "Inspection / the silent bridge Trust & Safety Guide Release Id: 3047073 Payee I…" at bounding box center [784, 372] width 1568 height 744
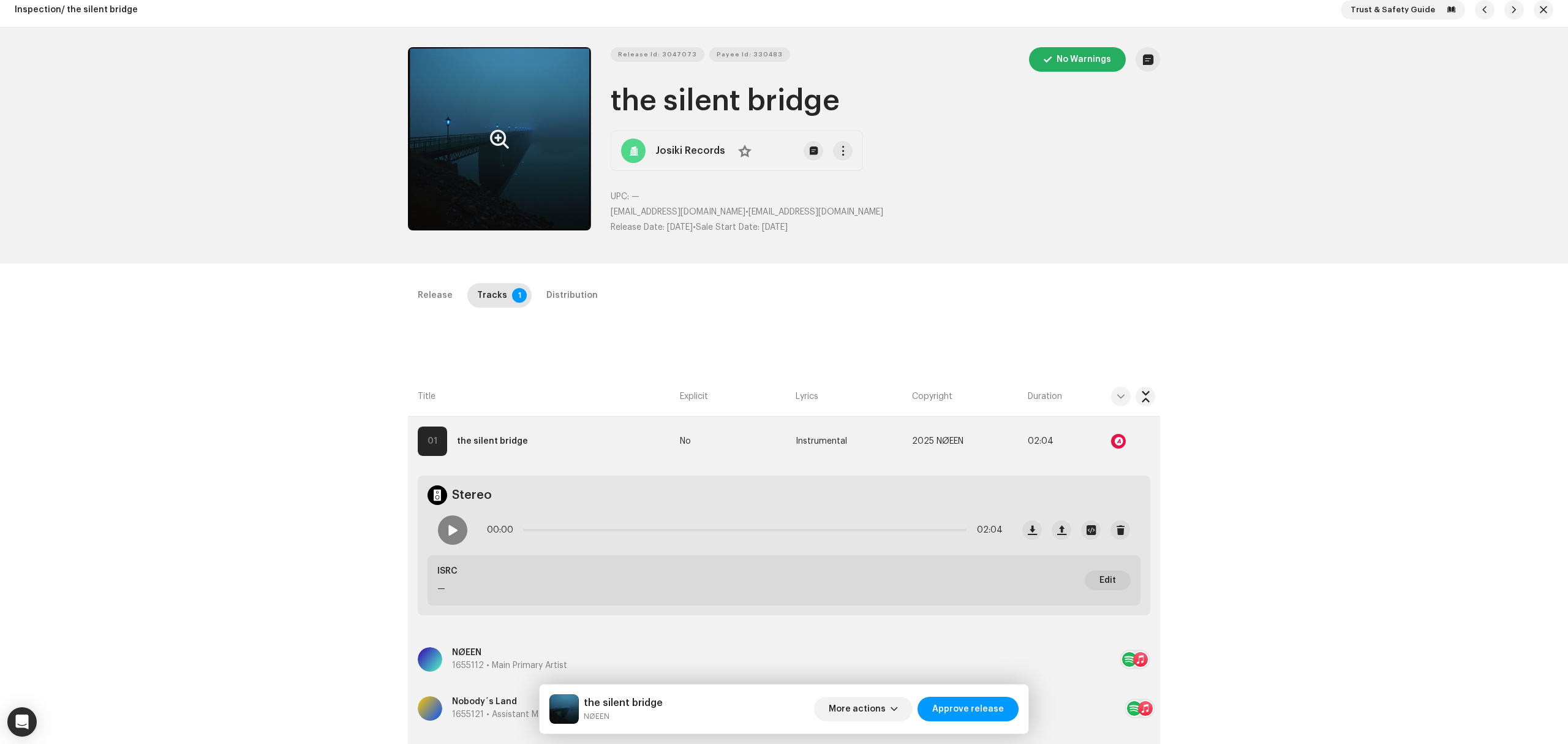
scroll to position [0, 0]
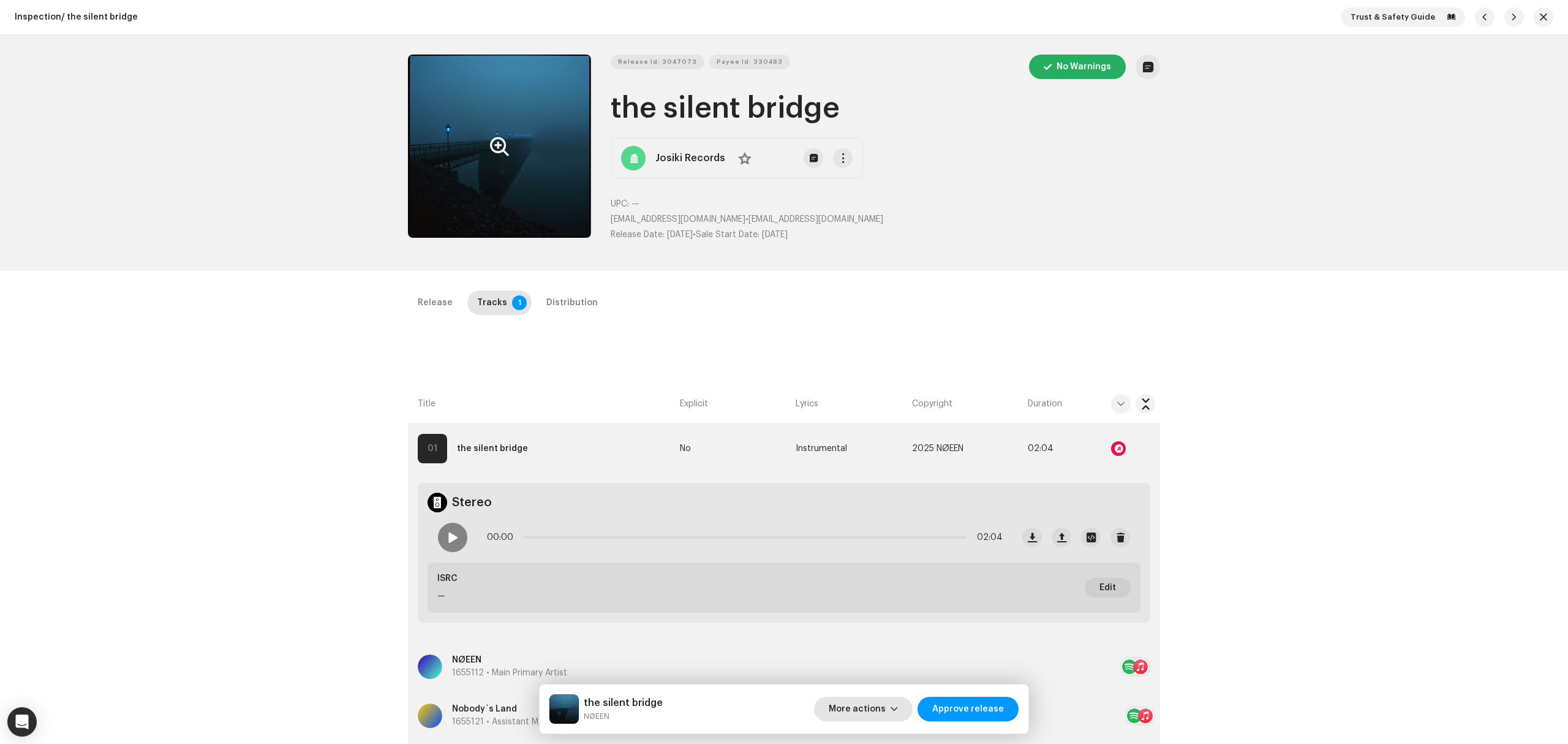
click at [858, 706] on span "More actions" at bounding box center [856, 708] width 57 height 24
click at [875, 630] on span "Fail & Return" at bounding box center [861, 629] width 54 height 10
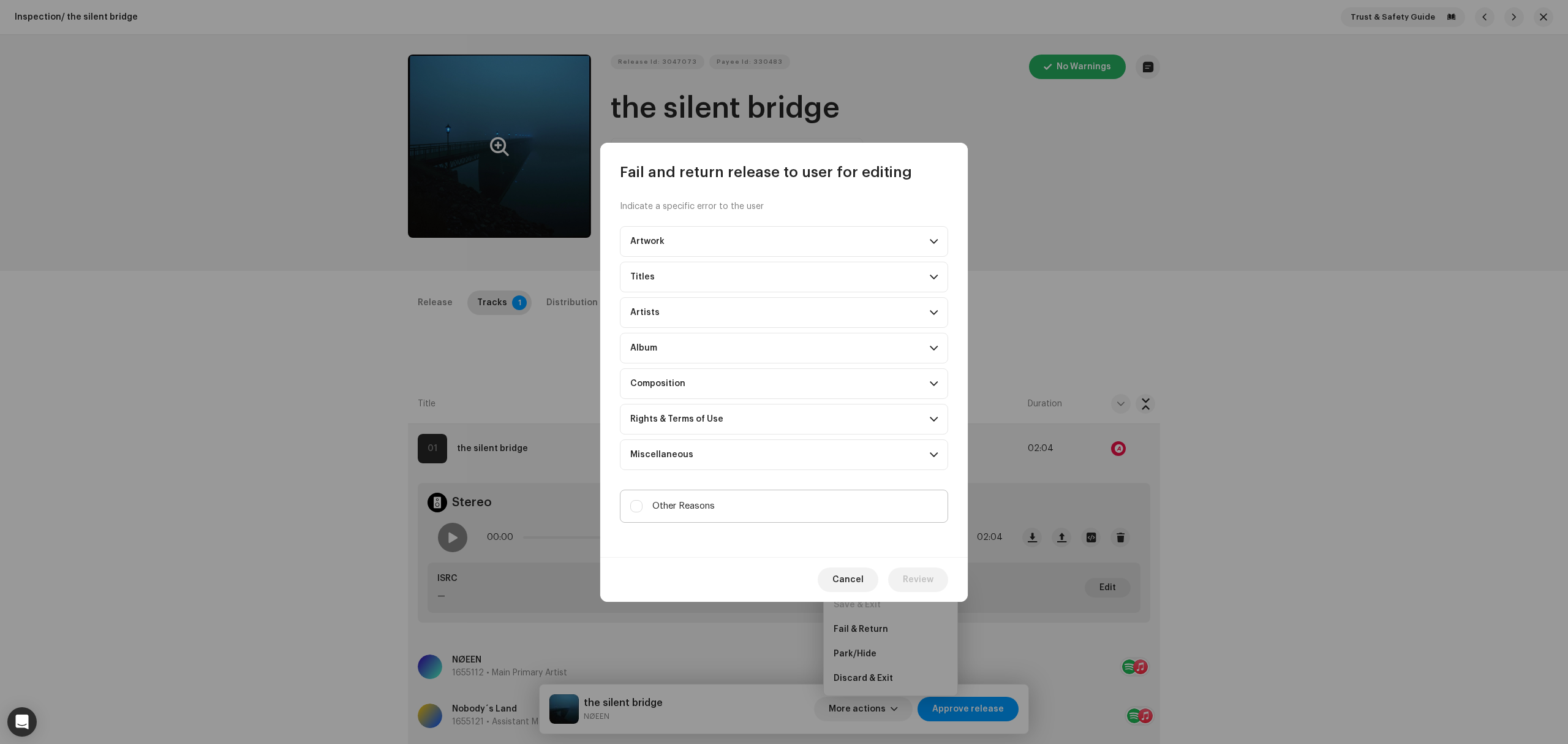
click at [774, 505] on label "Other Reasons" at bounding box center [784, 506] width 329 height 33
click at [642, 505] on input "Other Reasons" at bounding box center [636, 506] width 12 height 12
checkbox input "true"
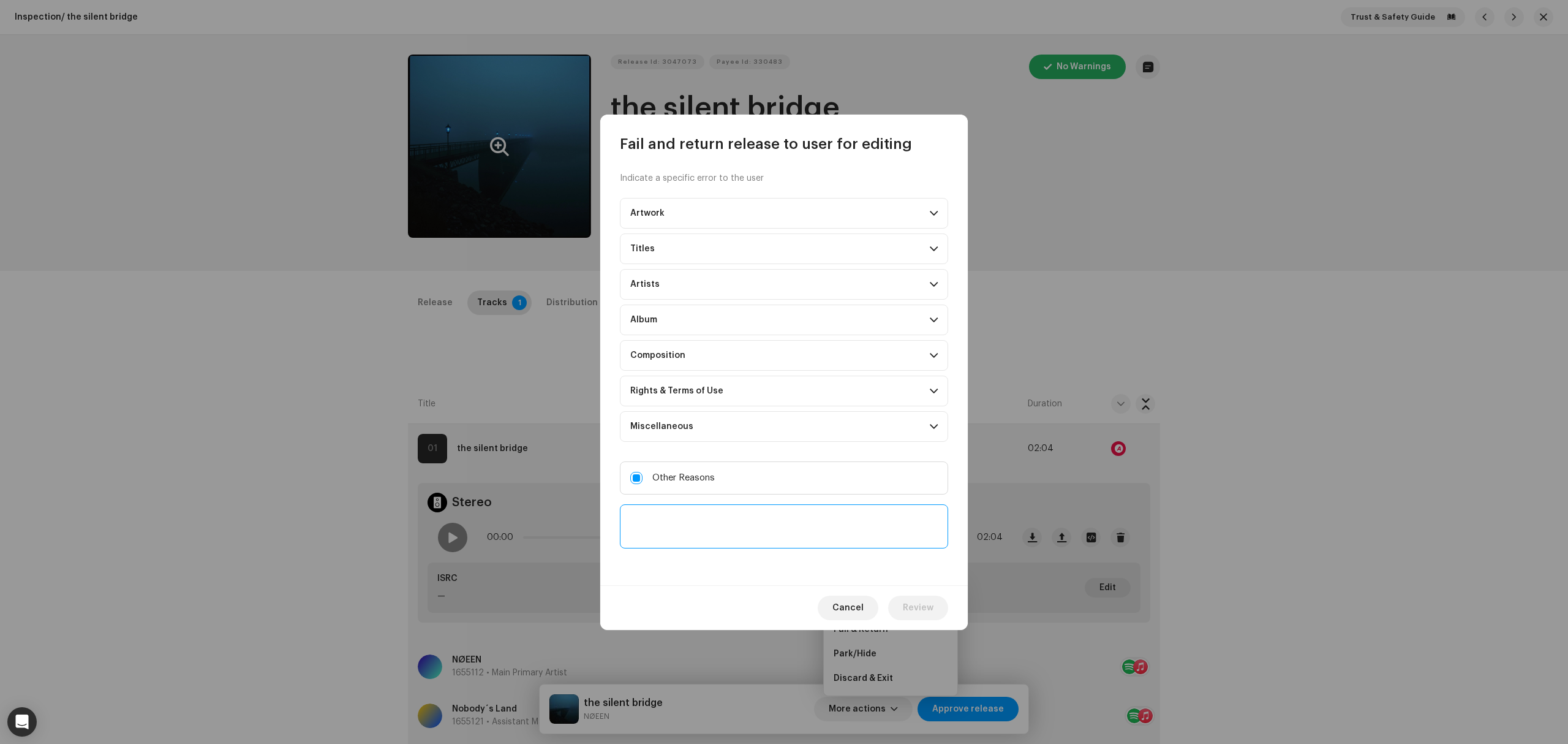
click at [761, 536] on textarea at bounding box center [784, 526] width 329 height 44
click at [785, 506] on textarea at bounding box center [784, 526] width 329 height 44
paste textarea "ElevenLabsMusic"
paste textarea "[EMAIL_ADDRESS][DOMAIN_NAME]"
type textarea "AI detected on the release ElevenLabsMusic please contact client-management@ide…"
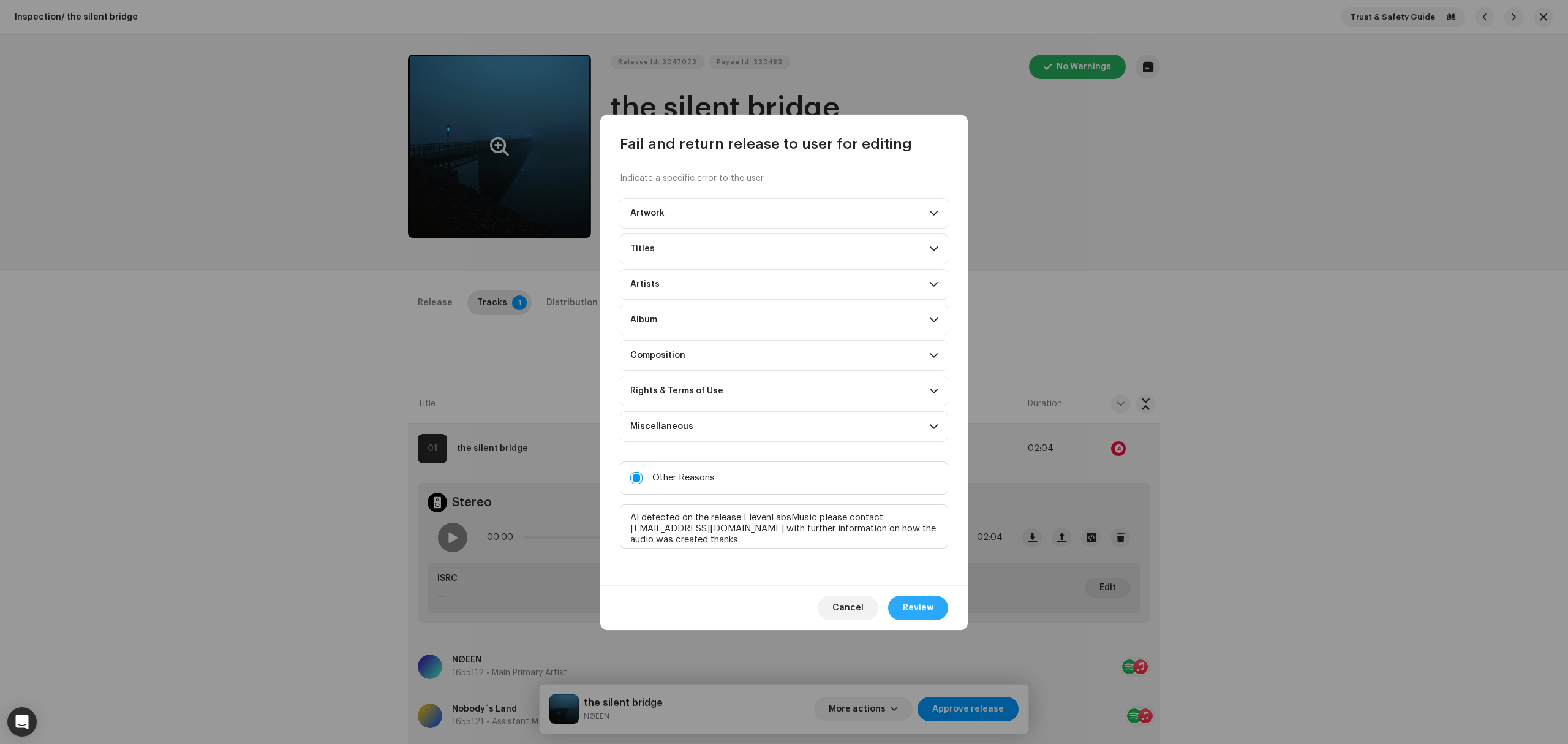
click at [930, 609] on span "Review" at bounding box center [918, 608] width 30 height 24
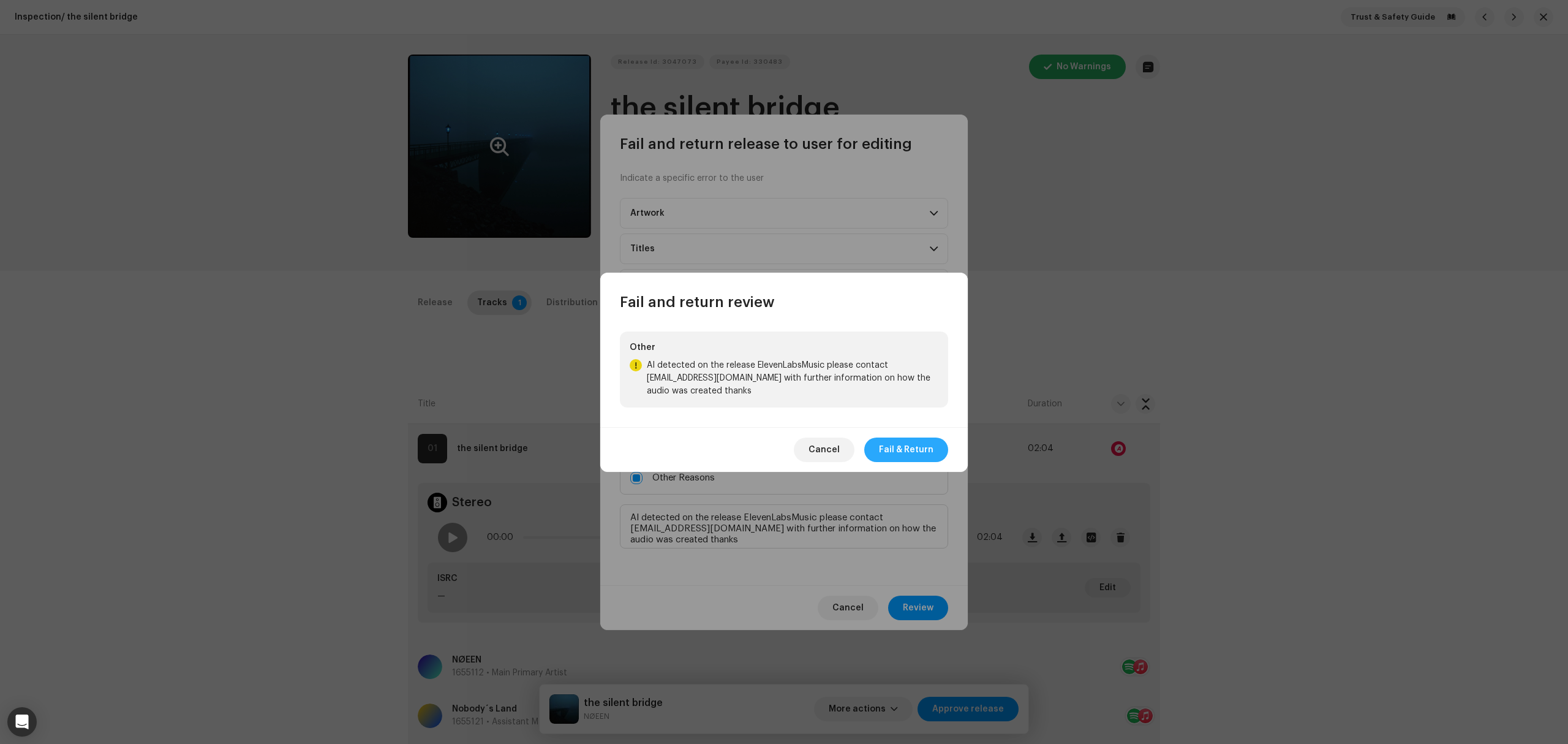
click at [898, 450] on span "Fail & Return" at bounding box center [906, 450] width 54 height 24
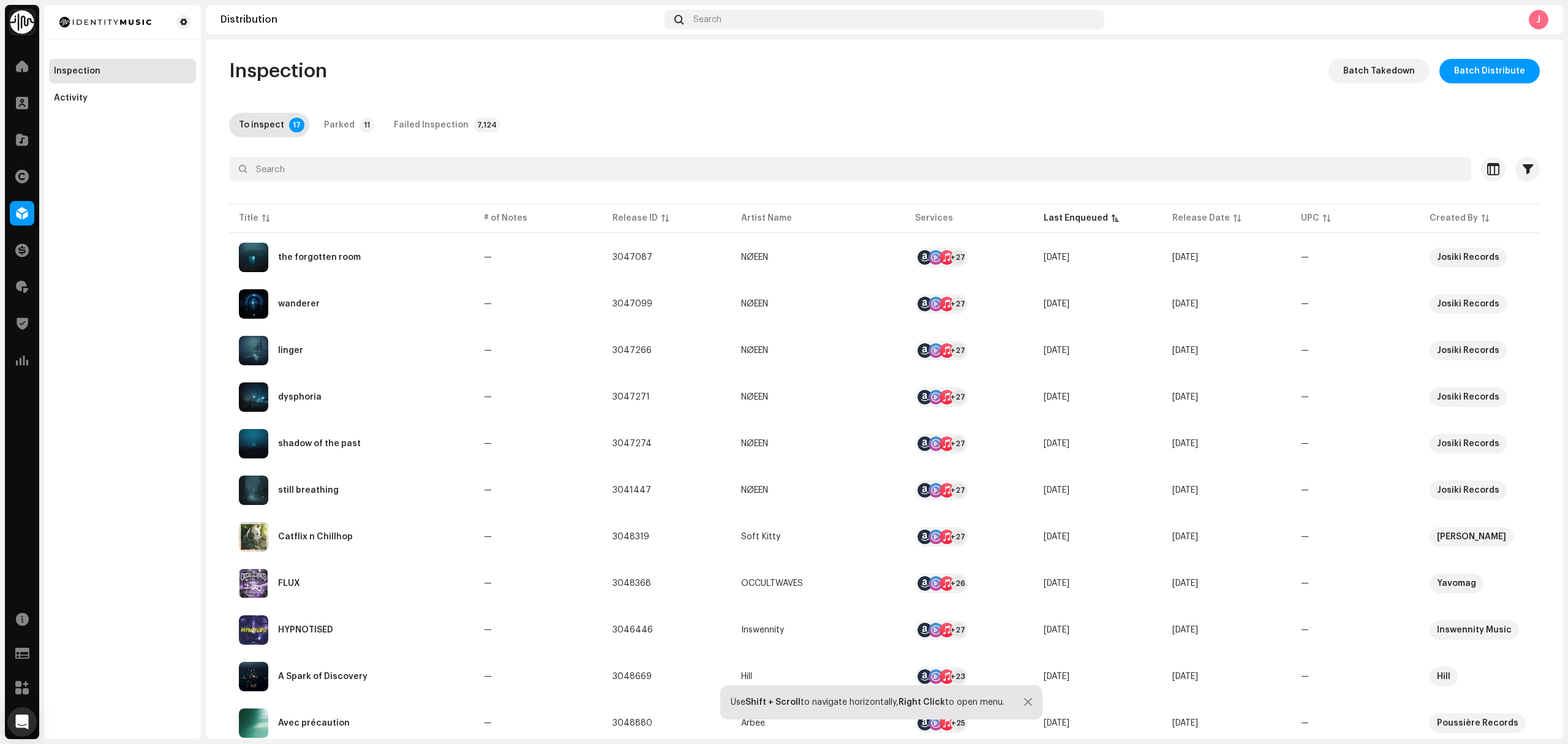
drag, startPoint x: 104, startPoint y: 349, endPoint x: 131, endPoint y: 349, distance: 27.0
click at [102, 351] on div "Inspection Activity" at bounding box center [122, 372] width 156 height 734
click at [407, 266] on div "the forgotten room" at bounding box center [351, 258] width 225 height 30
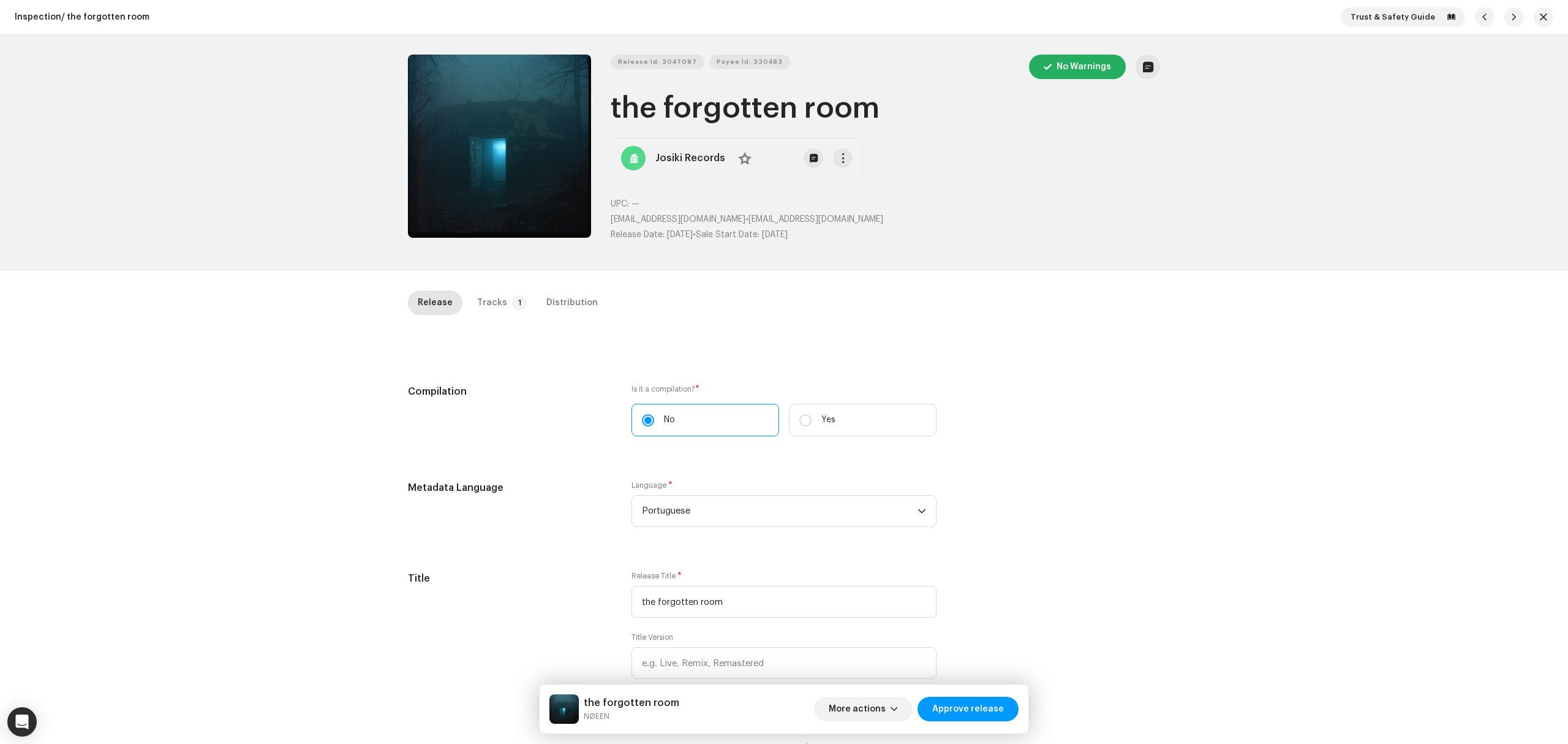
click at [312, 383] on div "Inspection / the forgotten room Trust & Safety Guide Release Id: 3047087 Payee …" at bounding box center [784, 372] width 1568 height 744
click at [494, 306] on div "Tracks" at bounding box center [492, 302] width 30 height 24
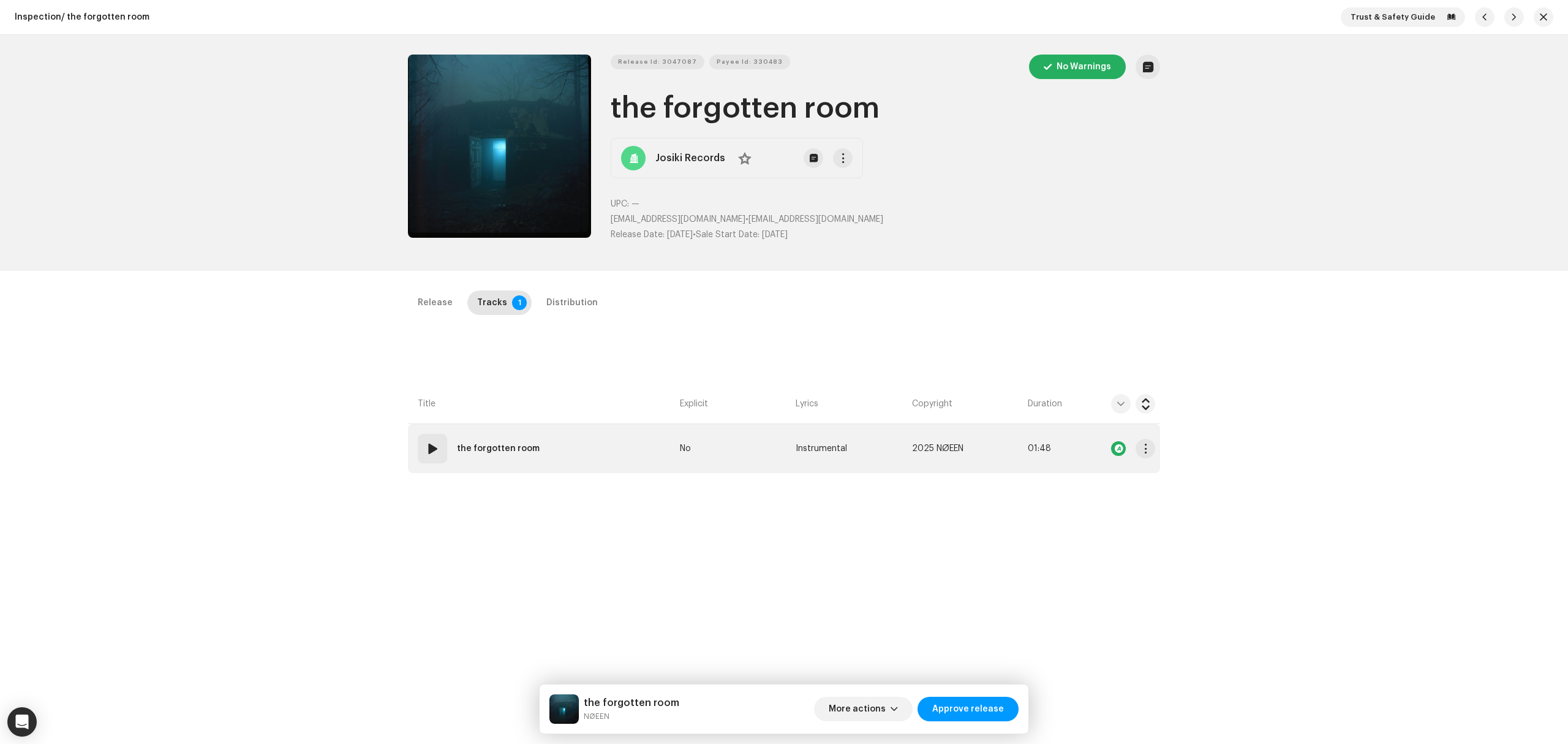
click at [639, 445] on td "01 the forgotten room" at bounding box center [541, 448] width 267 height 49
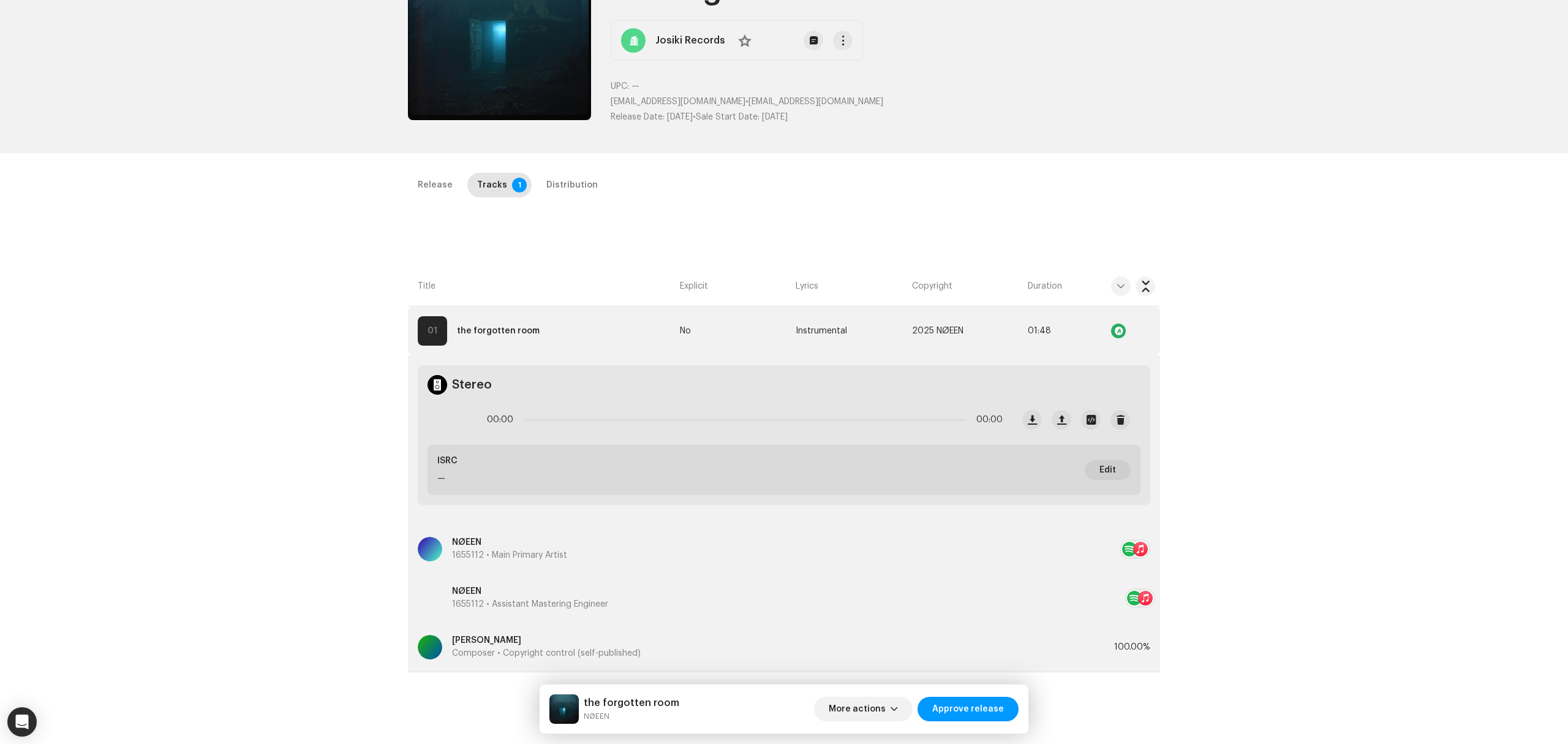
scroll to position [291, 0]
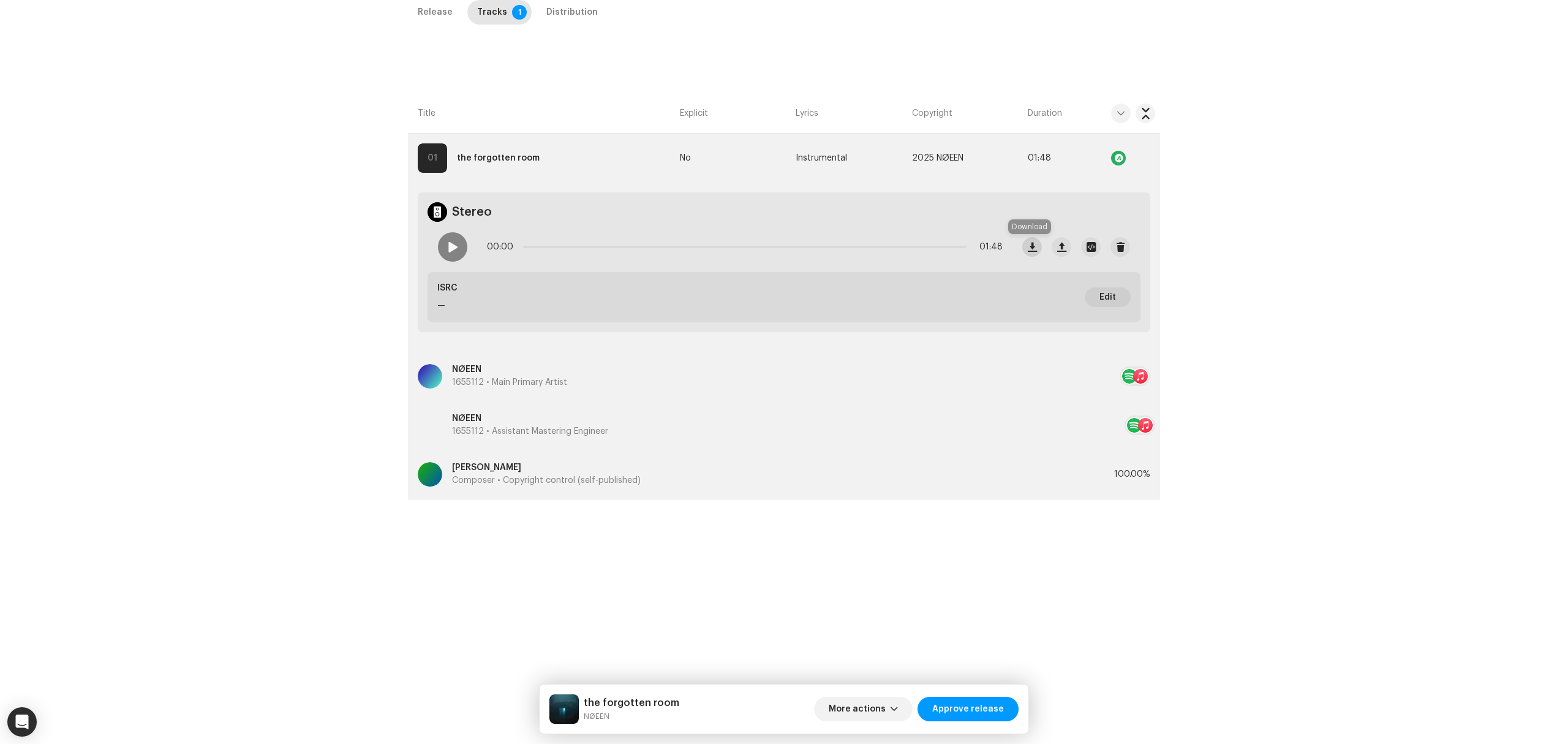
click at [1028, 251] on span "button" at bounding box center [1032, 247] width 9 height 10
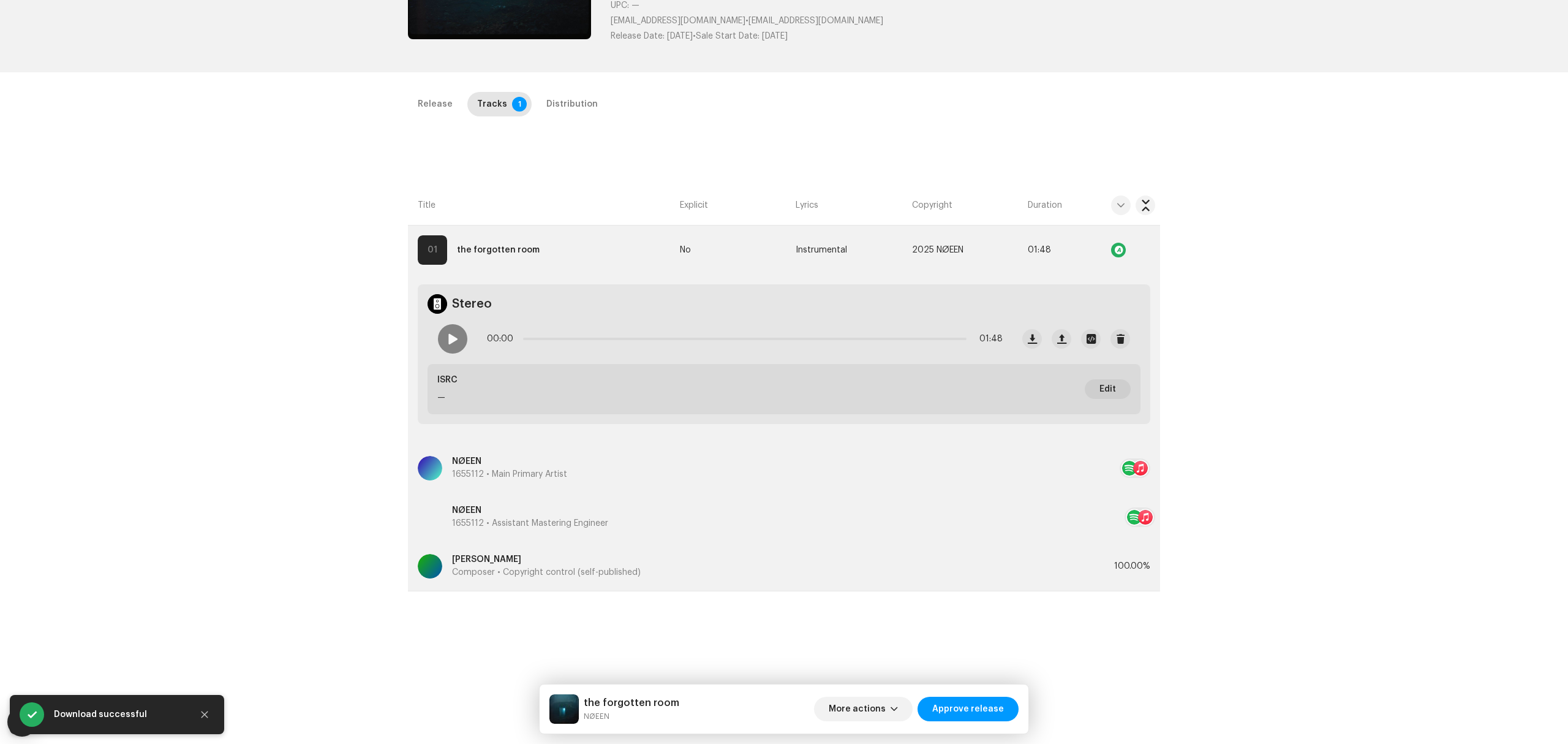
scroll to position [0, 0]
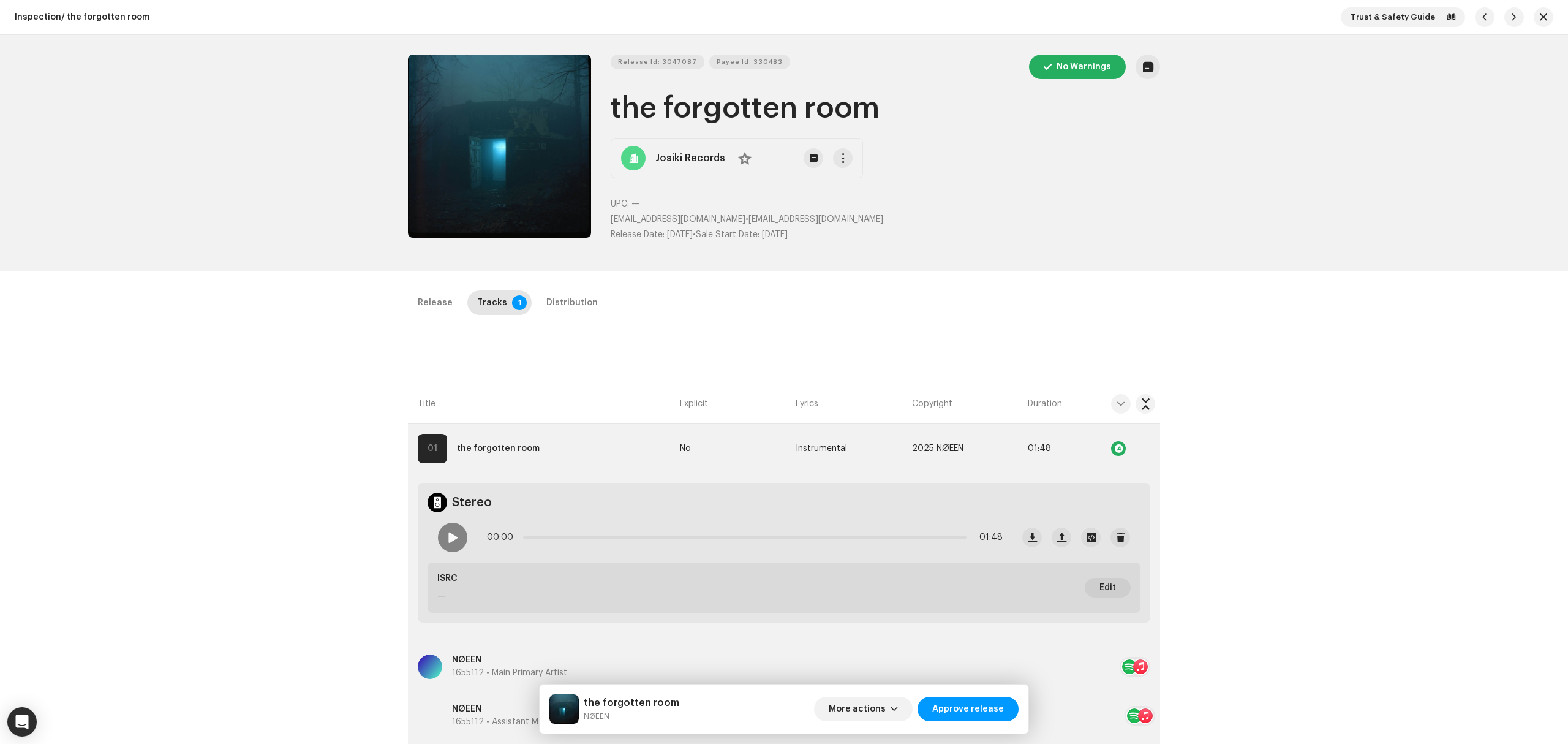
drag, startPoint x: 1524, startPoint y: 299, endPoint x: 1373, endPoint y: 271, distance: 153.6
click at [1524, 299] on div "Inspection / the forgotten room Trust & Safety Guide Release Id: 3047087 Payee …" at bounding box center [784, 372] width 1568 height 744
copy div "Josiki Records No"
drag, startPoint x: 728, startPoint y: 171, endPoint x: 652, endPoint y: 168, distance: 76.1
click at [652, 168] on div "Josiki Records No" at bounding box center [737, 158] width 252 height 41
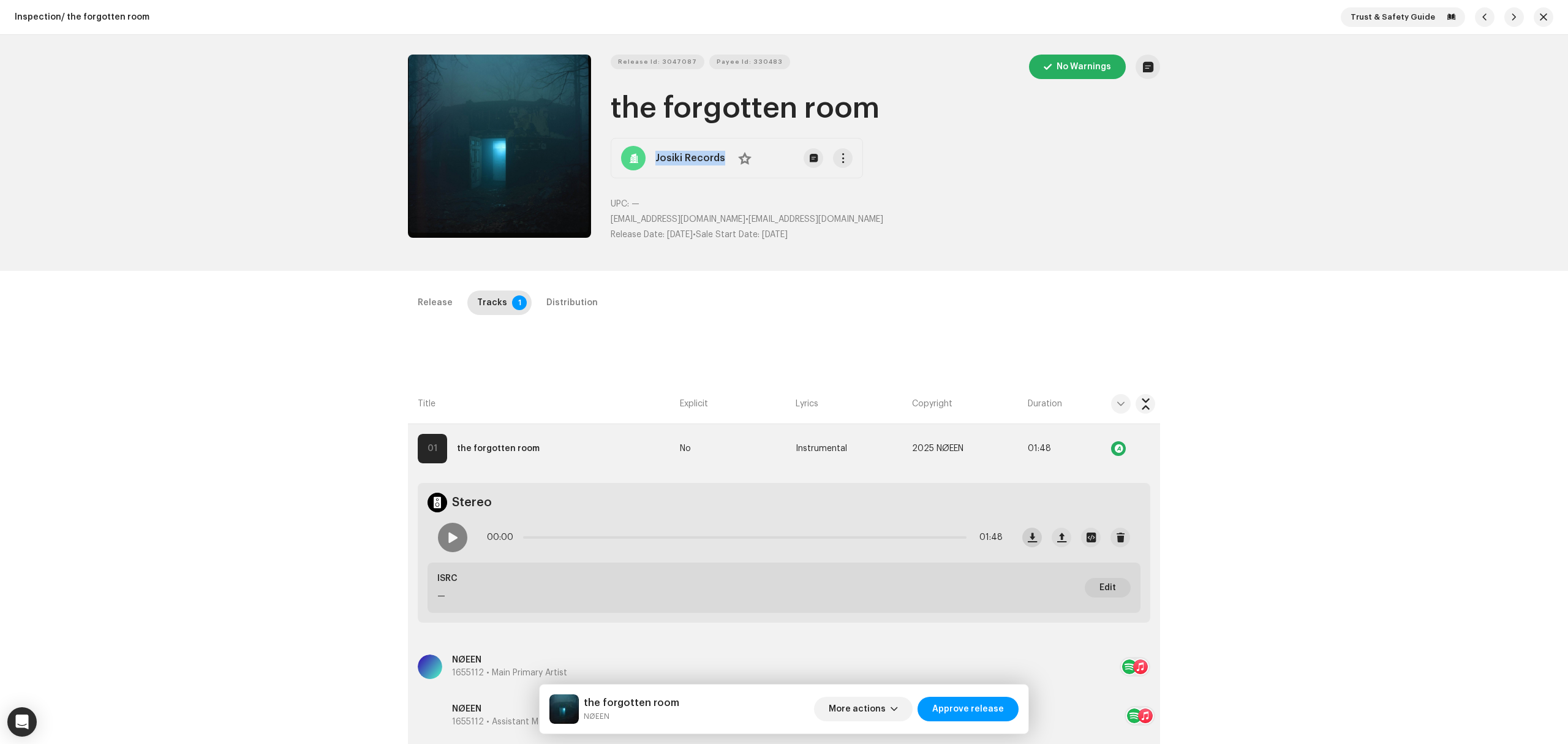
click at [1030, 539] on span "button" at bounding box center [1032, 538] width 9 height 10
click at [655, 54] on span "Release Id: 3047087" at bounding box center [657, 62] width 79 height 24
copy div "Josiki Records No"
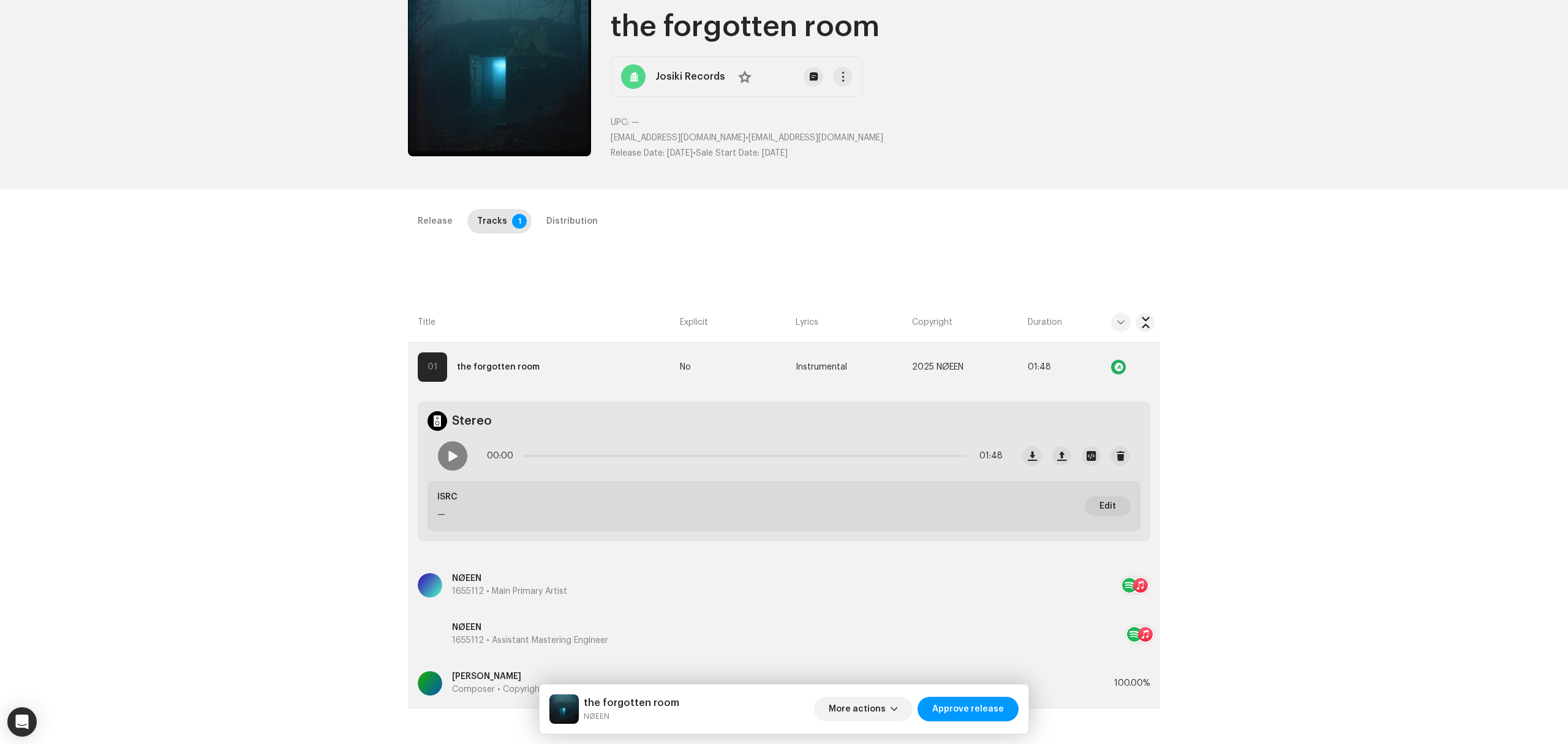
click at [860, 252] on div "Release Tracks 1 Distribution Compilation Is it a compilation? * No Yes Metadat…" at bounding box center [784, 551] width 791 height 685
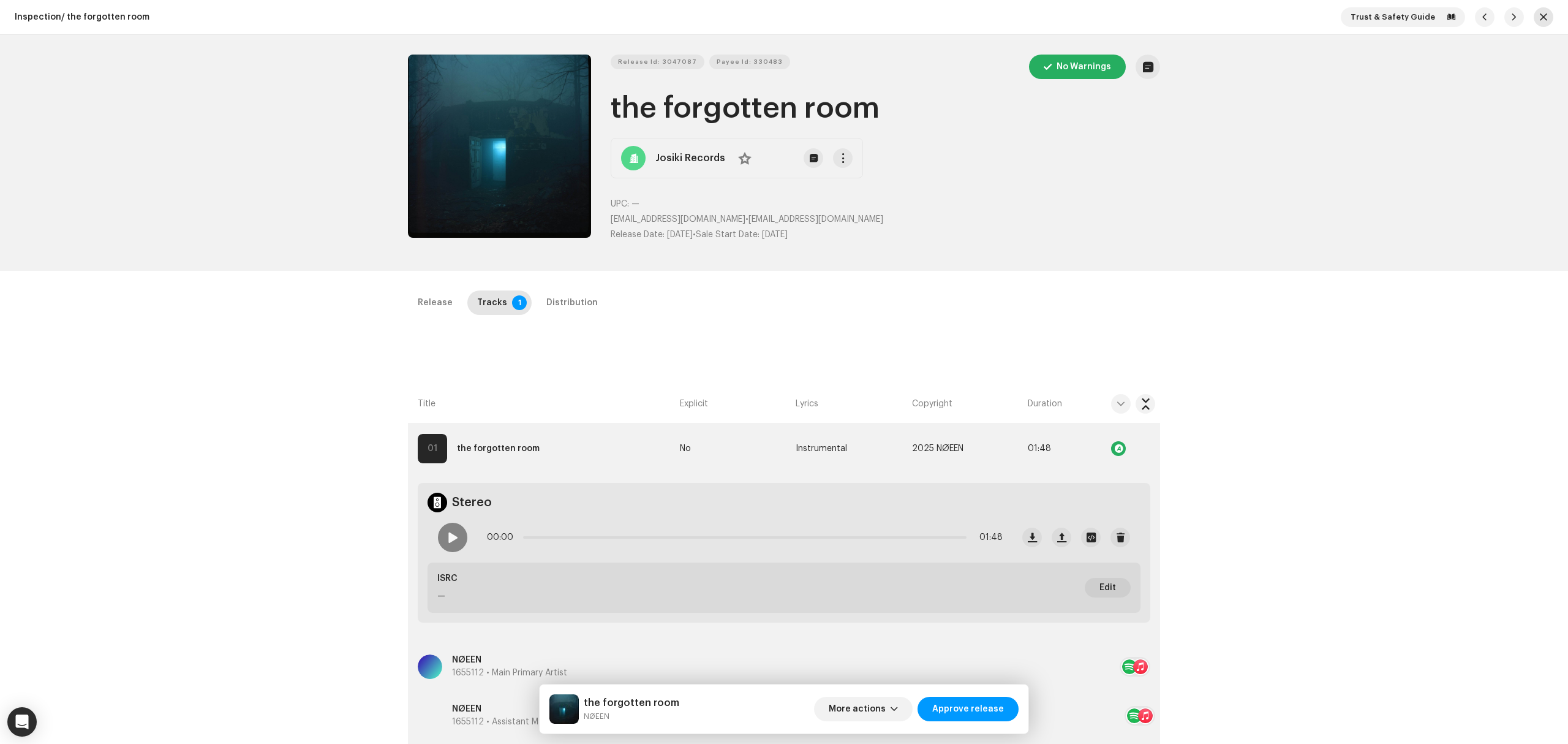
click at [1540, 18] on span "button" at bounding box center [1543, 17] width 7 height 10
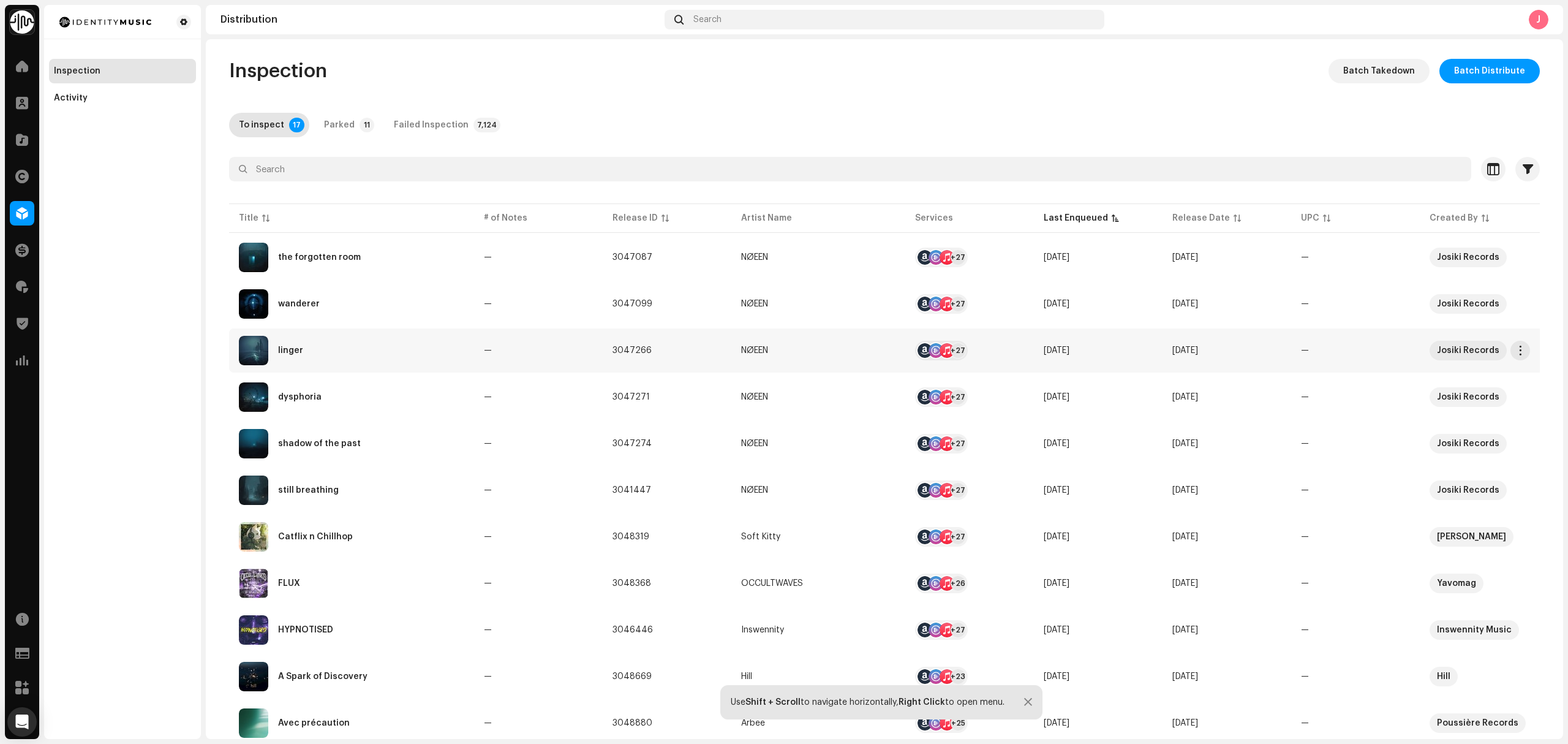
click at [363, 344] on div "linger" at bounding box center [351, 351] width 225 height 30
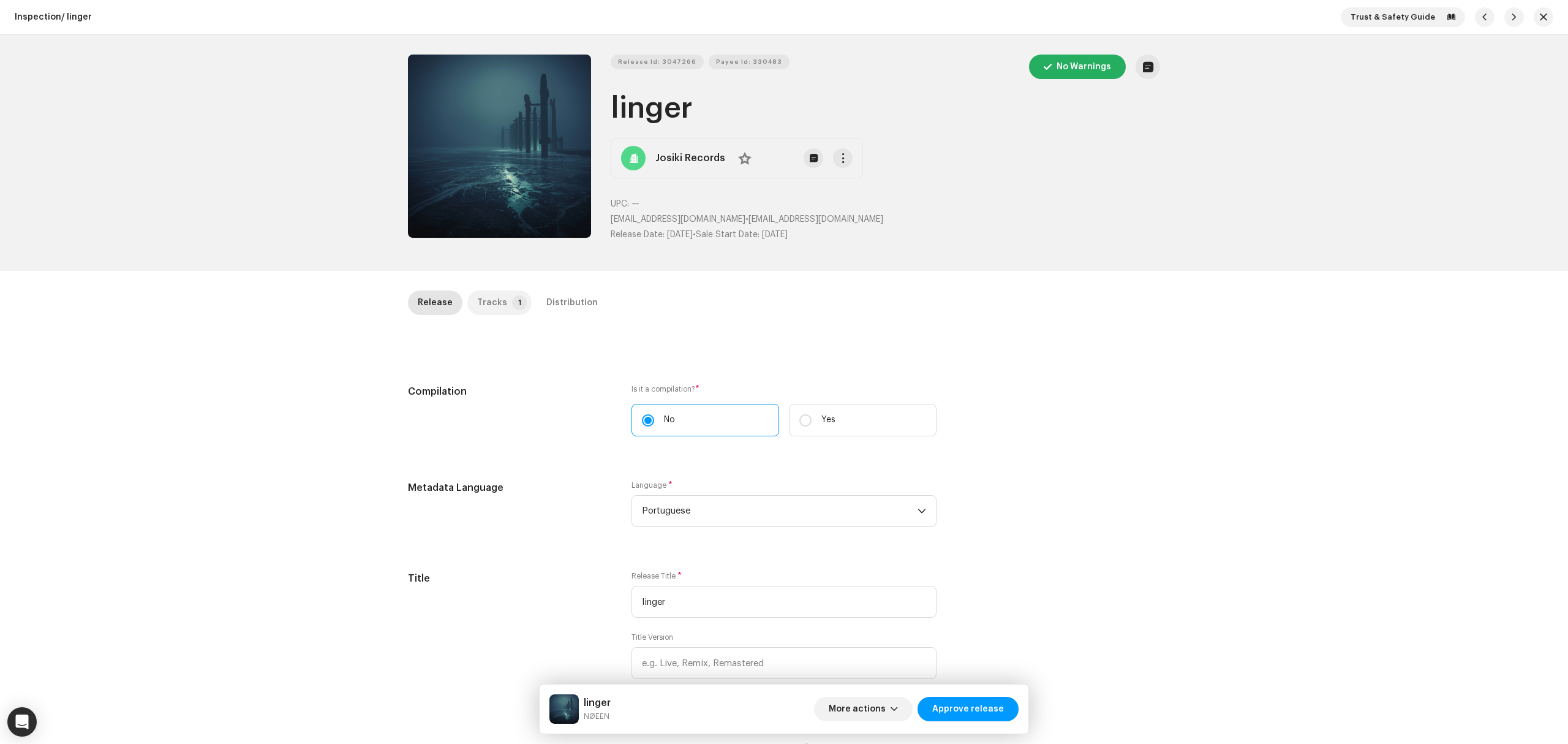
click at [487, 302] on div "Tracks" at bounding box center [492, 302] width 30 height 24
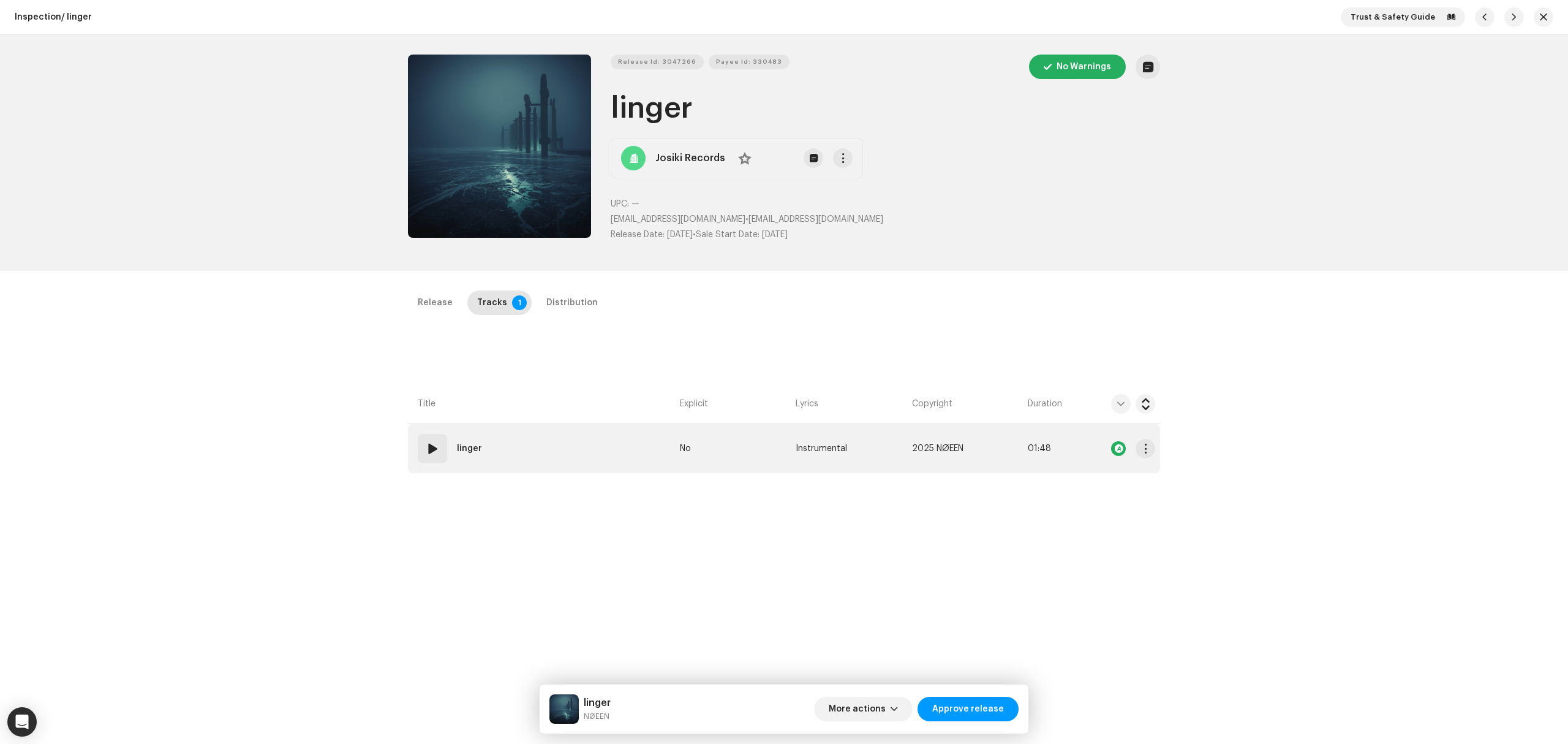
click at [578, 443] on td "01 linger" at bounding box center [541, 448] width 267 height 49
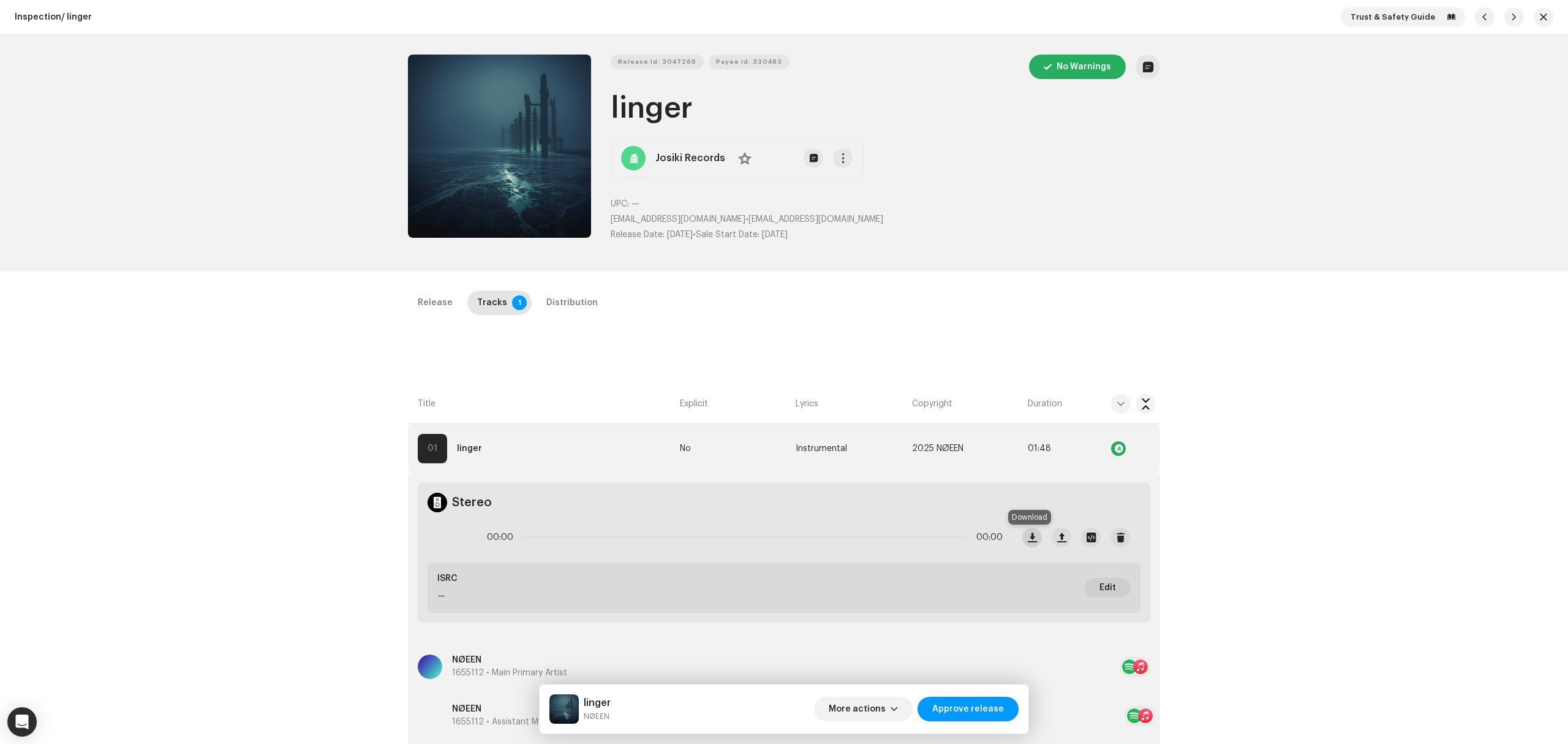
click at [1028, 541] on span "button" at bounding box center [1032, 538] width 9 height 10
click at [645, 62] on span "Release Id: 3047266" at bounding box center [657, 62] width 79 height 24
click at [1150, 283] on div "Inspection / linger Trust & Safety Guide Release Id: 3047266 Payee Id: 330483 N…" at bounding box center [784, 372] width 1568 height 744
click at [1540, 18] on span "button" at bounding box center [1543, 17] width 7 height 10
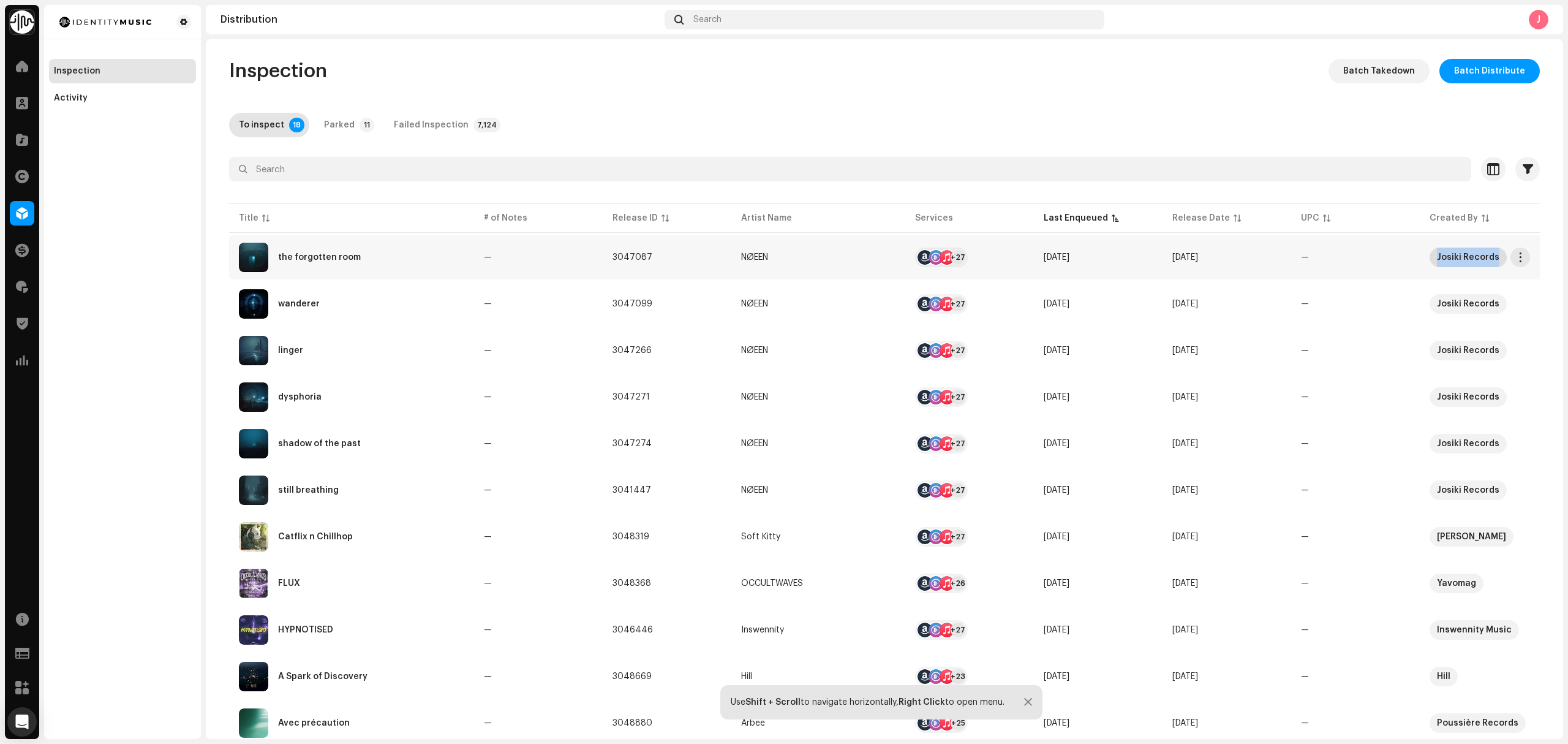
copy div "Josiki Records"
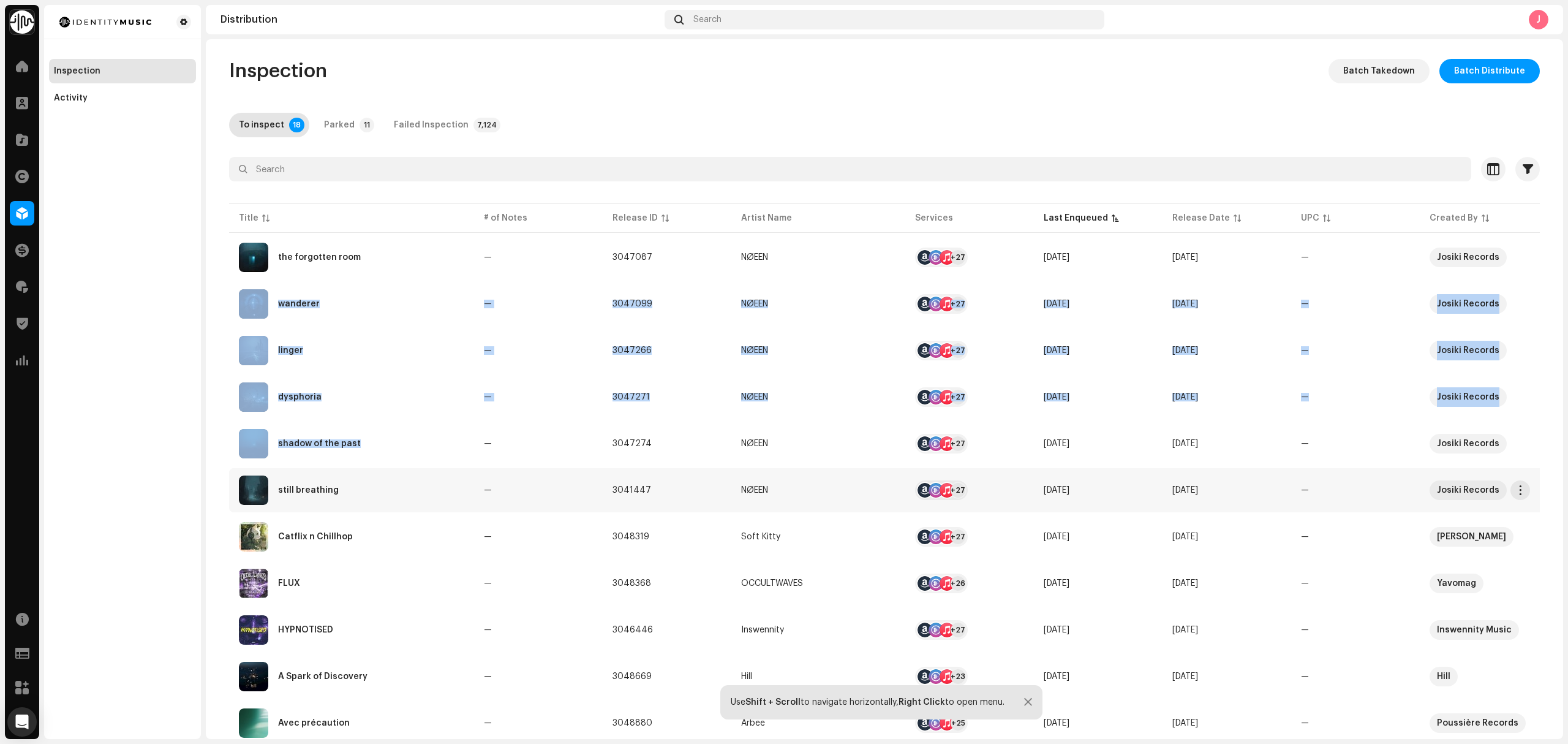
drag, startPoint x: 1454, startPoint y: 258, endPoint x: 269, endPoint y: 472, distance: 1204.2
click at [348, 464] on tbody "the forgotten room — 3047087 NØEEN +27 Oct 9, 2025 Nov 28, 2025 — Josiki Record…" at bounding box center [953, 653] width 1448 height 836
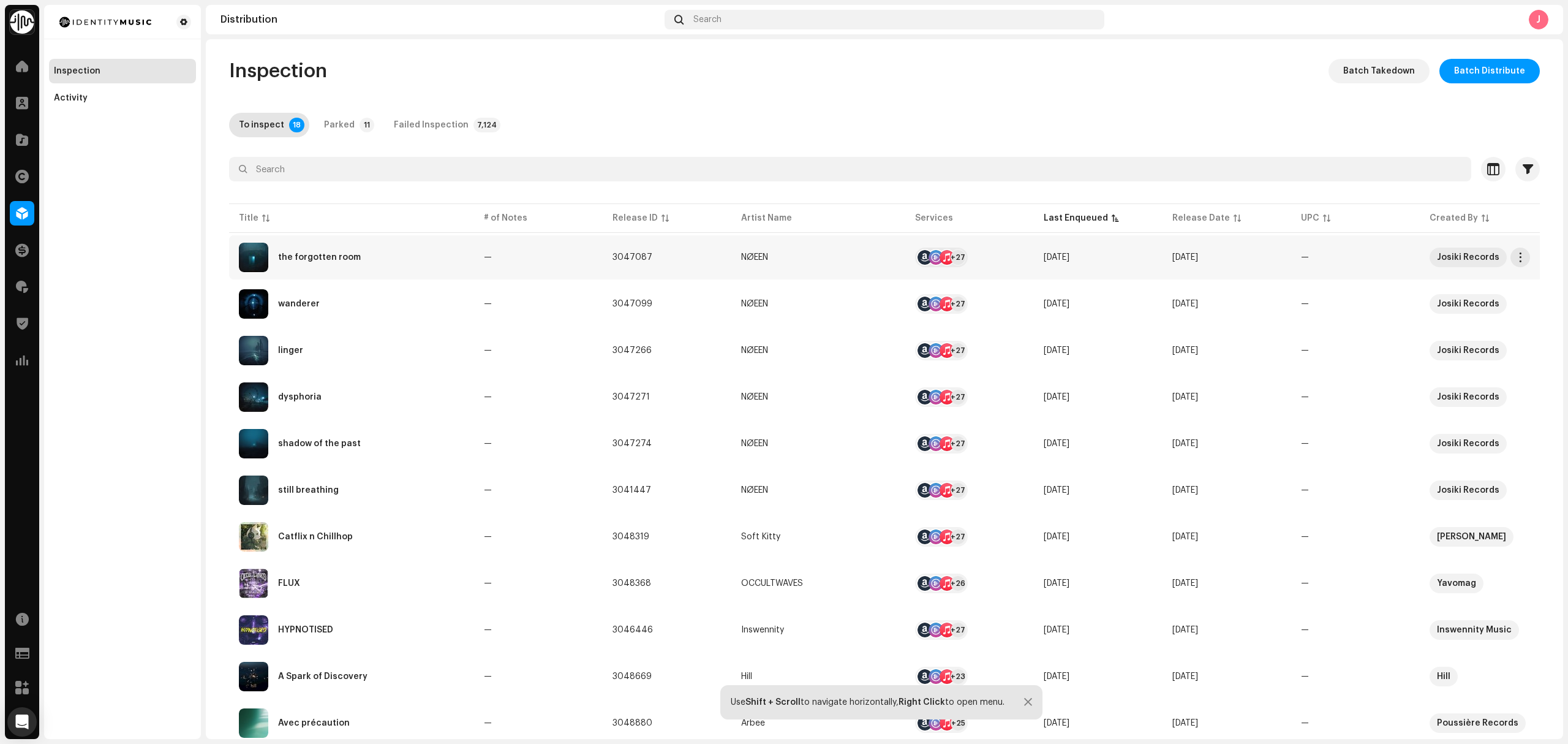
click at [424, 263] on div "the forgotten room" at bounding box center [351, 258] width 225 height 30
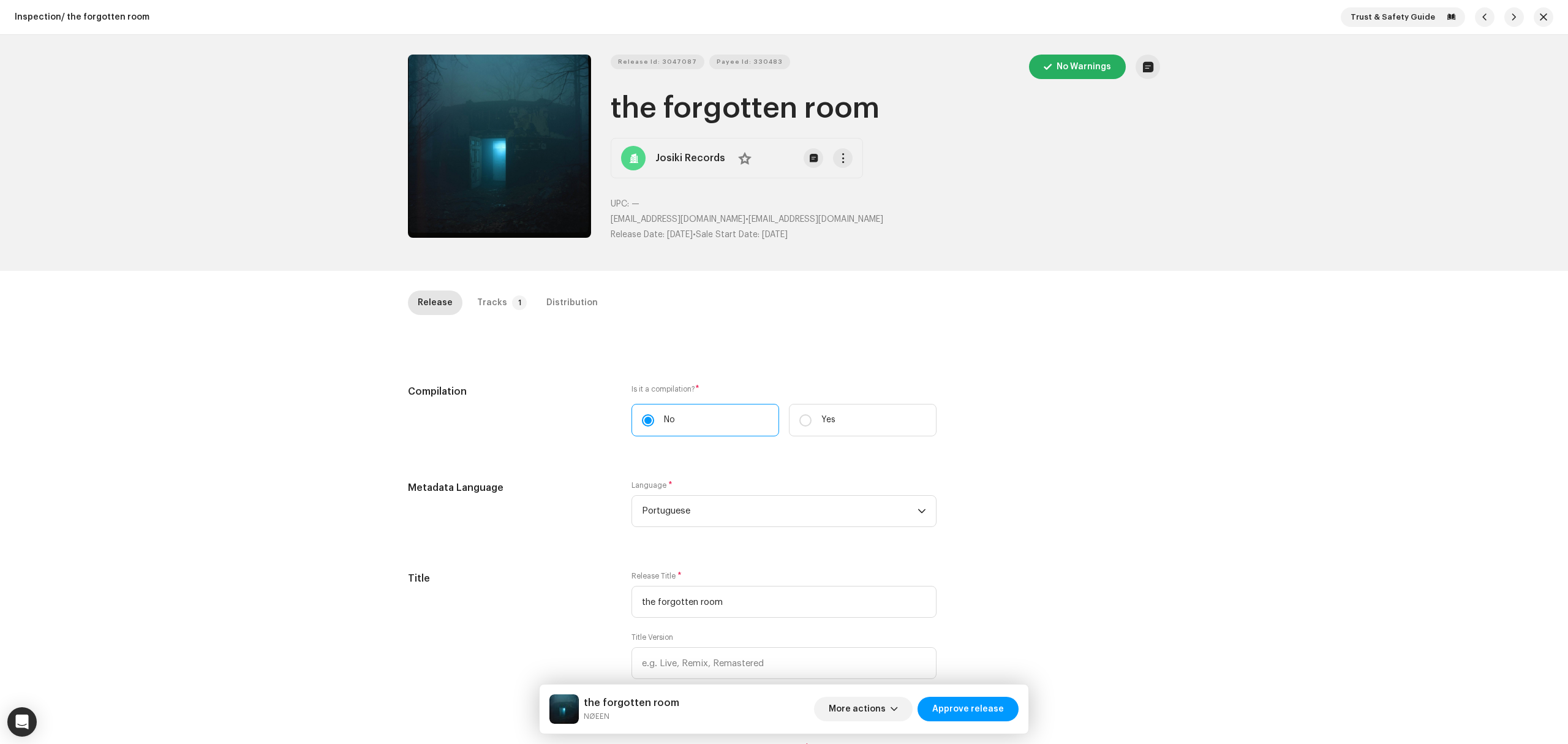
click at [474, 317] on div "Release Tracks 1 Distribution" at bounding box center [784, 308] width 752 height 35
click at [512, 303] on p-badge "1" at bounding box center [519, 302] width 15 height 15
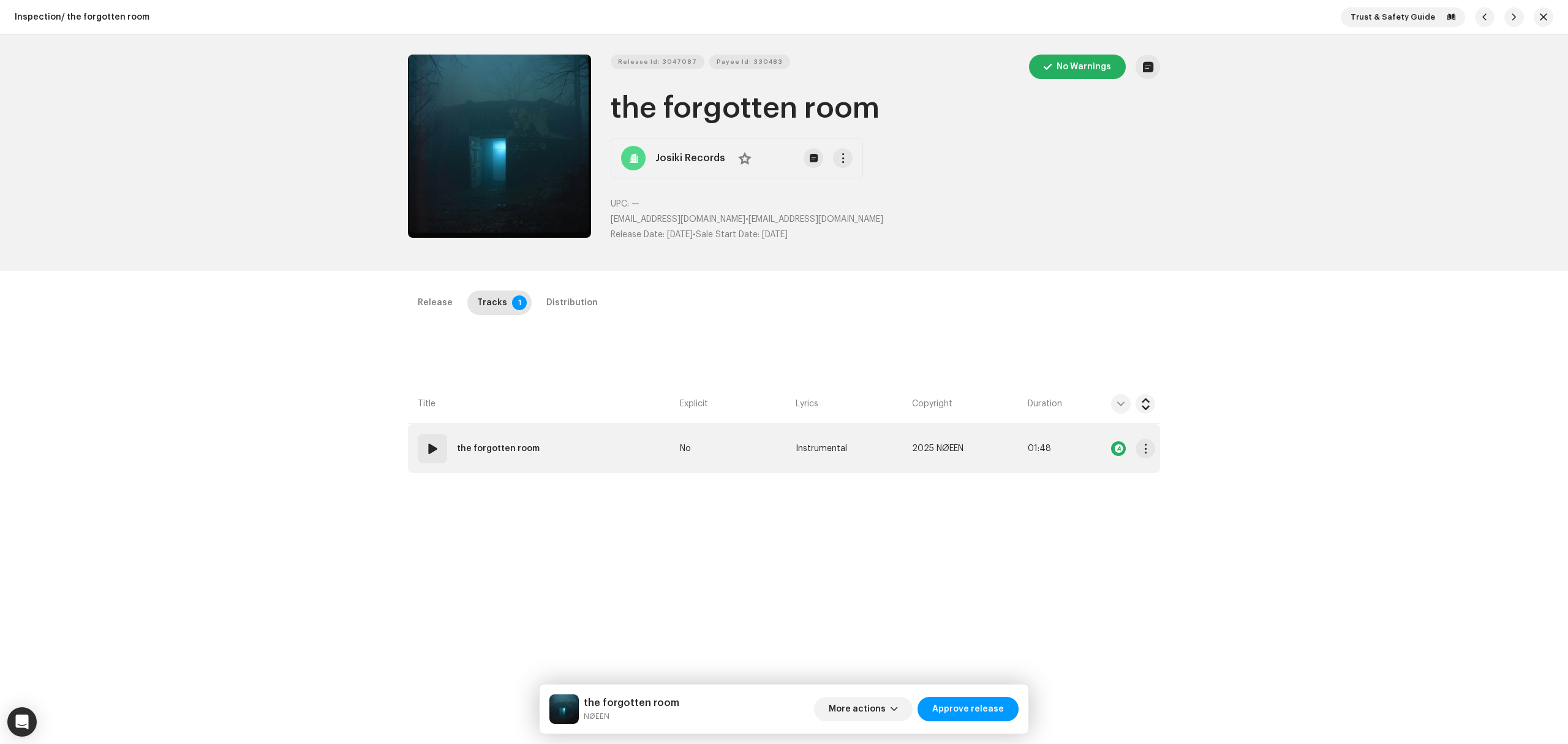
click at [625, 462] on td "01 the forgotten room" at bounding box center [541, 448] width 267 height 49
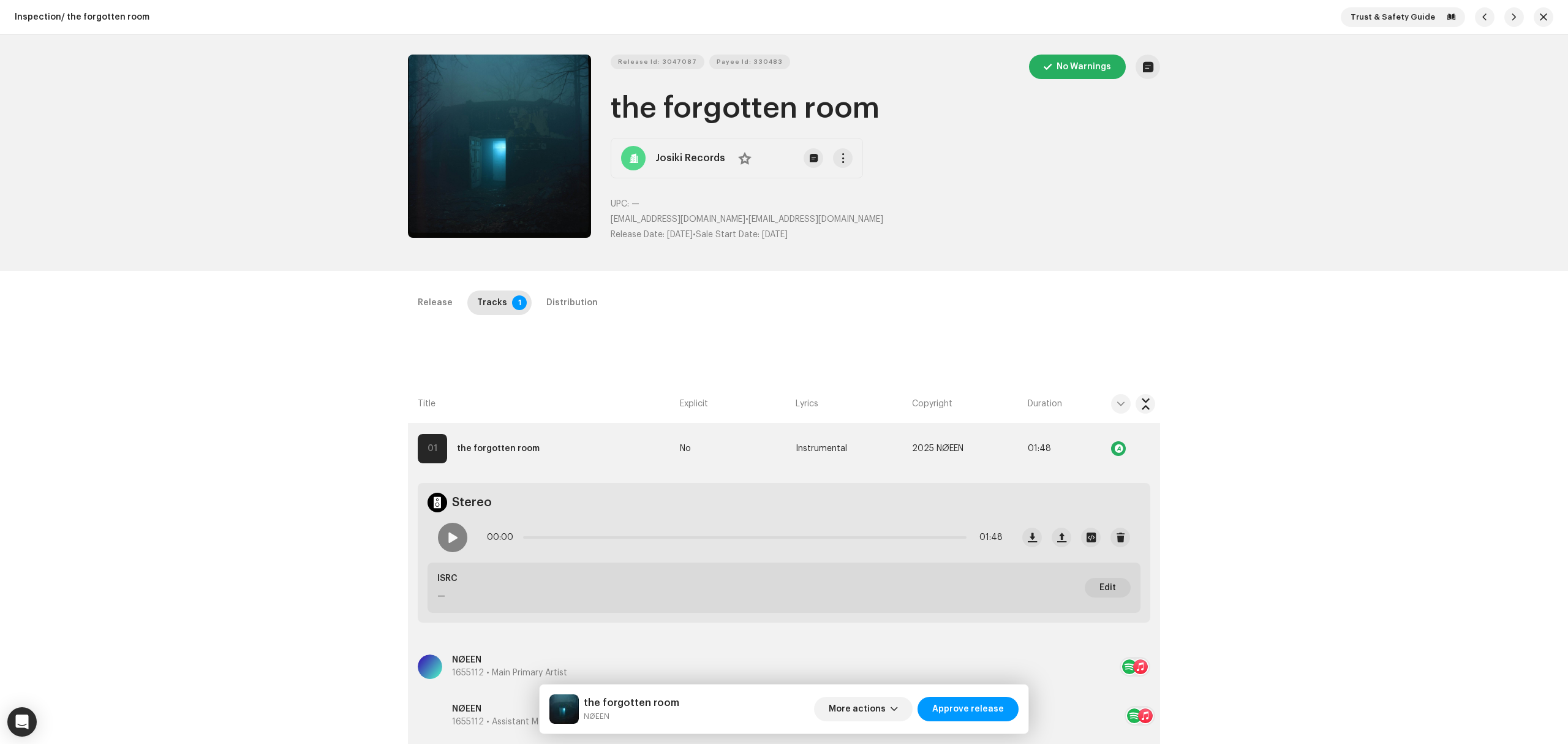
click at [670, 155] on strong "Josiki Records" at bounding box center [691, 158] width 70 height 15
drag, startPoint x: 207, startPoint y: 402, endPoint x: 190, endPoint y: 287, distance: 116.2
click at [208, 402] on div "Inspection / the forgotten room Trust & Safety Guide Release Id: 3047087 Payee …" at bounding box center [784, 372] width 1568 height 744
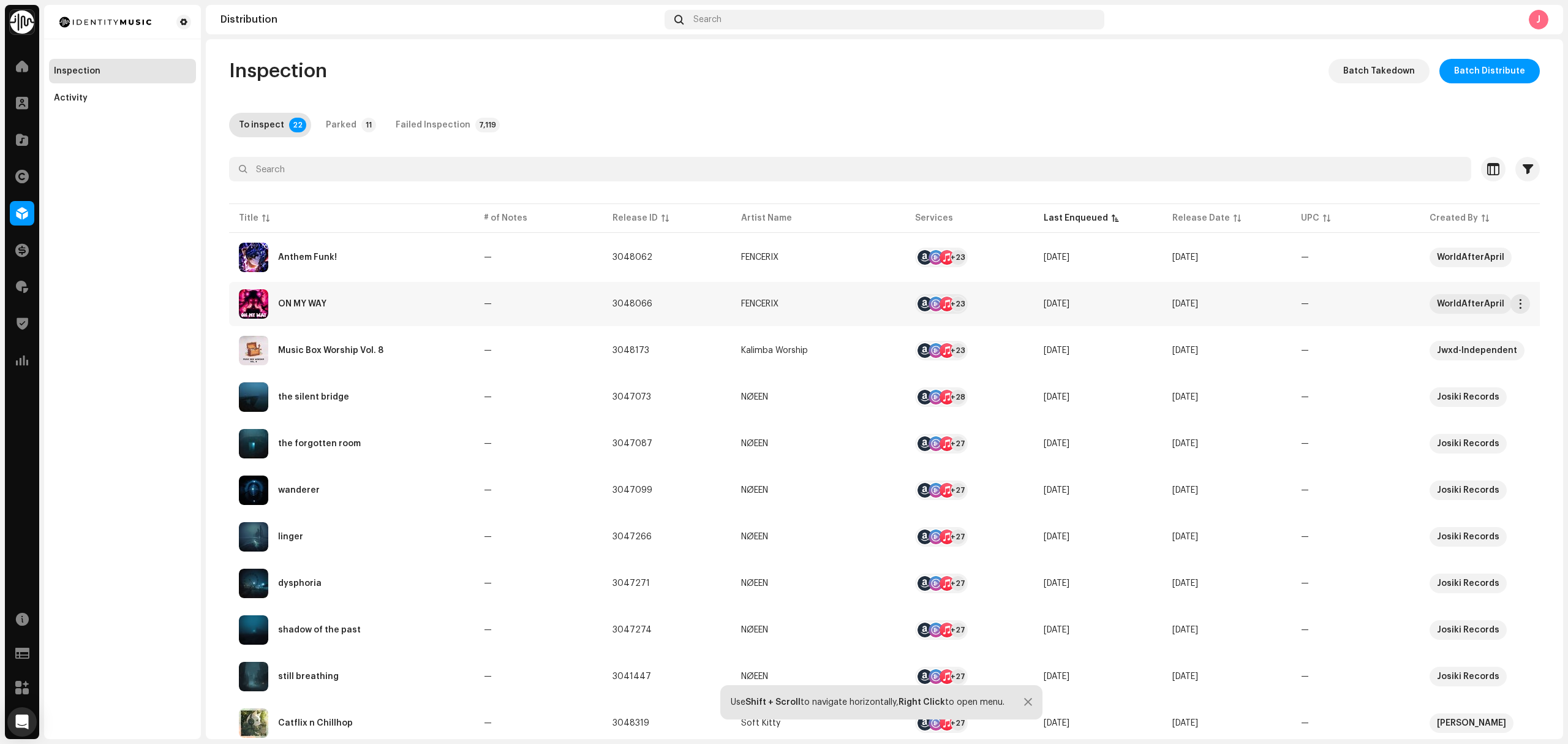
click at [364, 302] on div "ON MY WAY" at bounding box center [351, 304] width 225 height 30
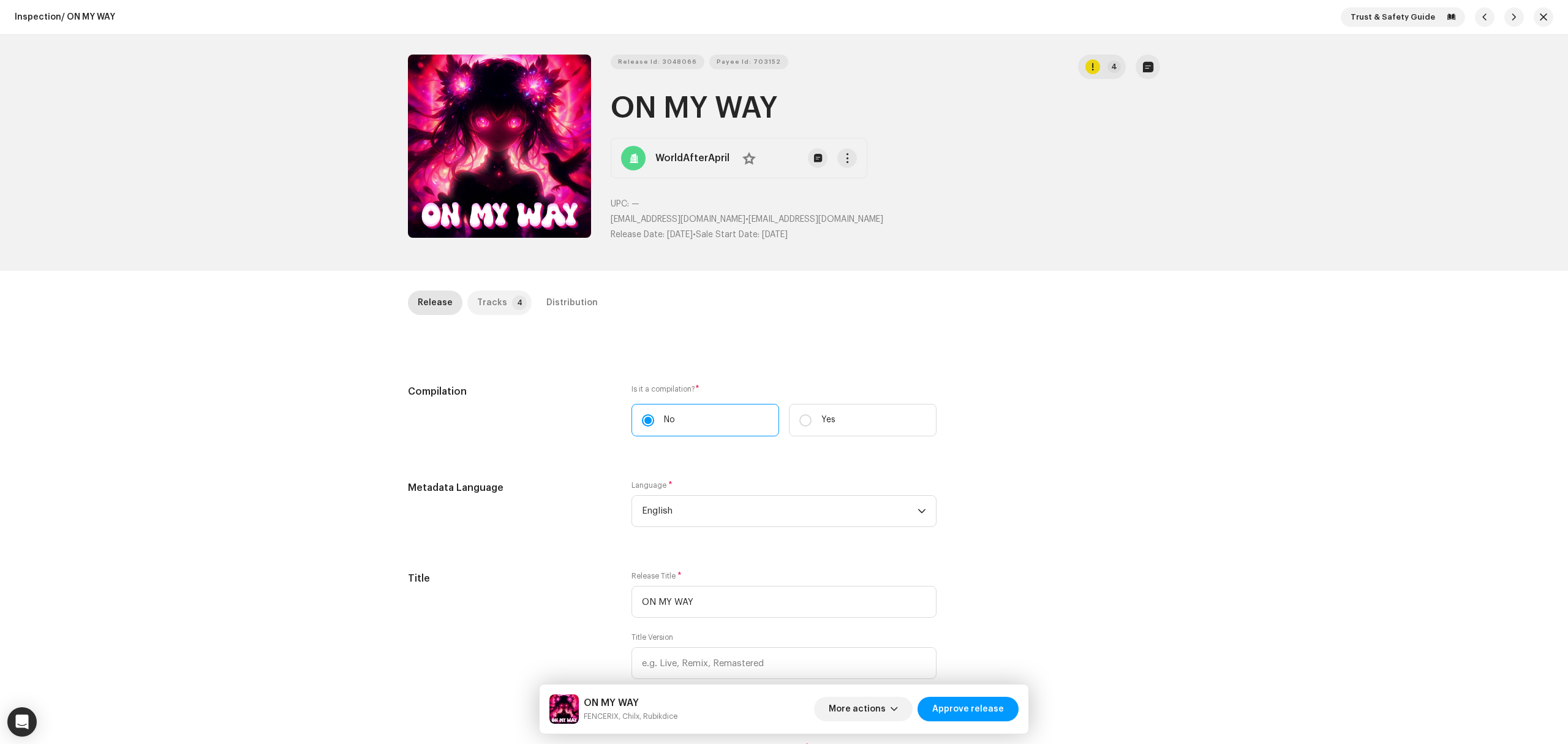
click at [498, 298] on p-tab "Tracks 4" at bounding box center [499, 302] width 65 height 24
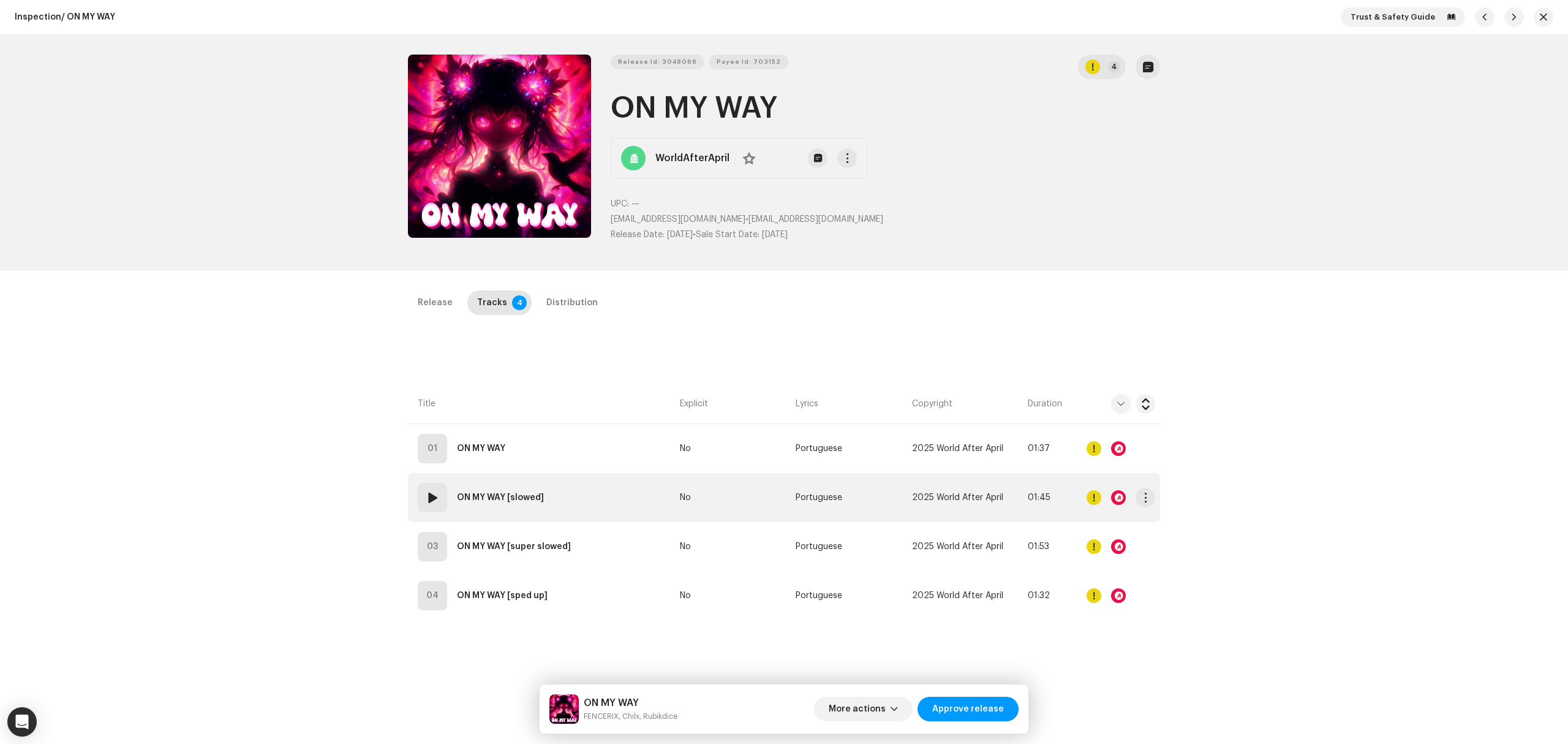
click at [605, 476] on td "02 ON MY WAY [slowed]" at bounding box center [541, 497] width 267 height 49
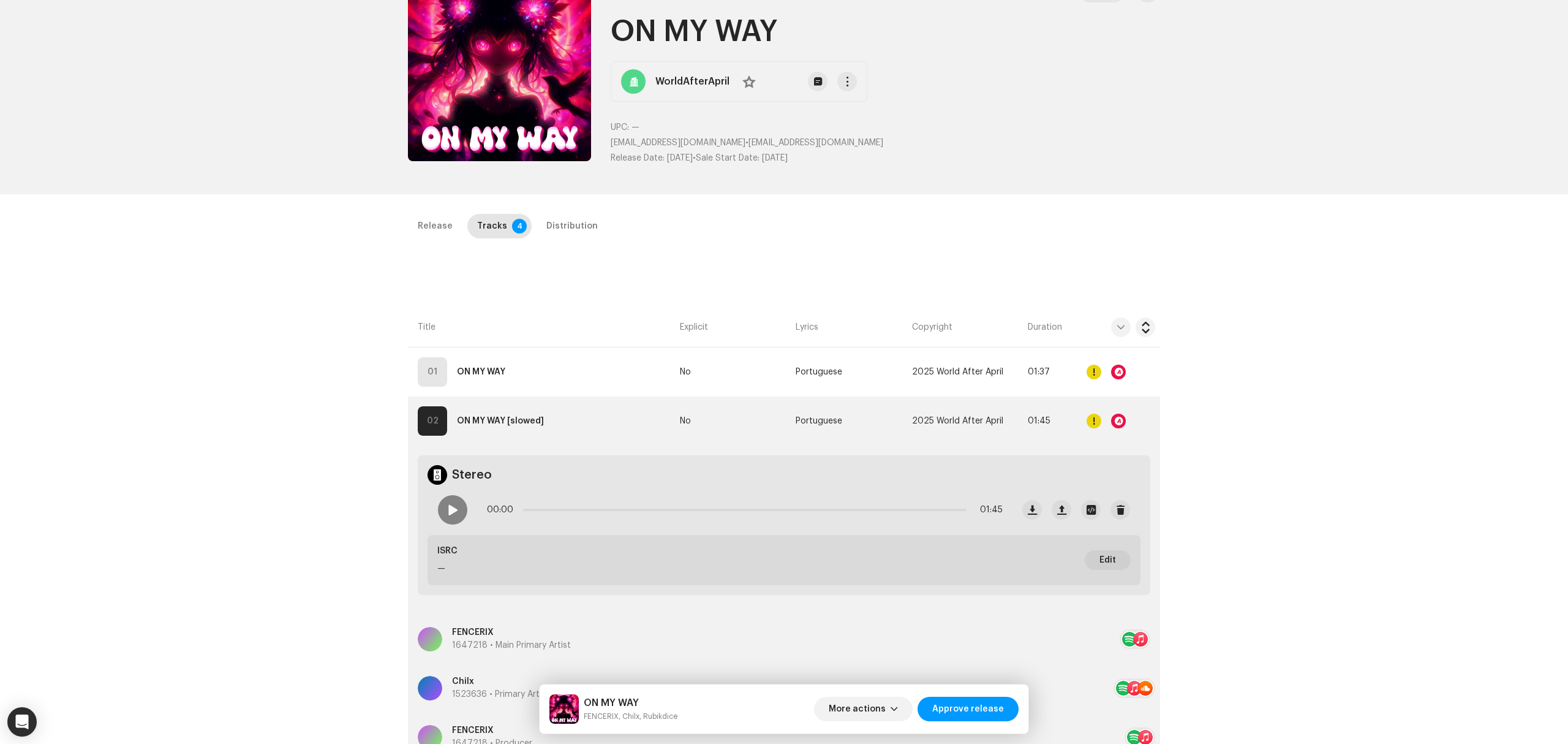
scroll to position [163, 0]
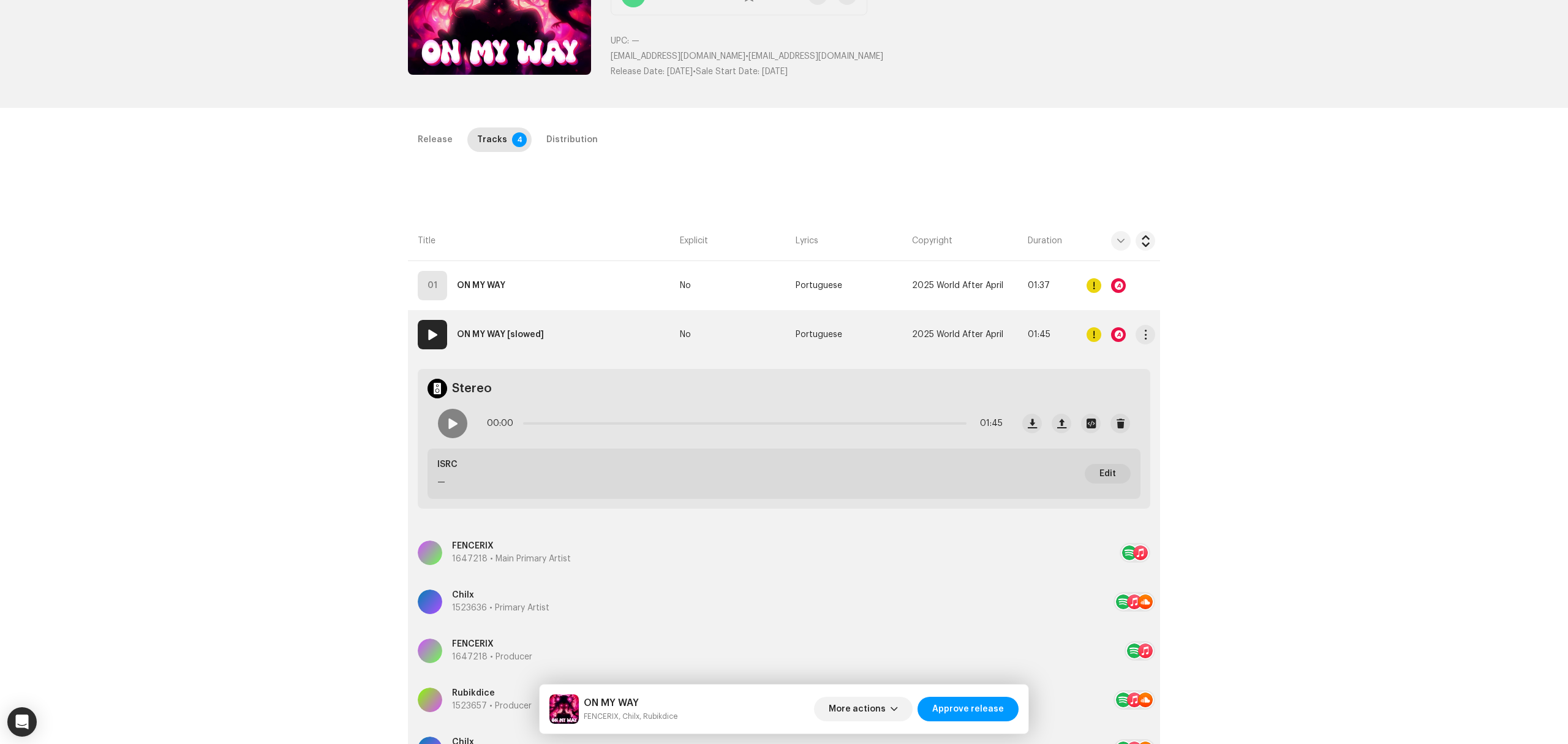
click at [1120, 330] on div at bounding box center [1118, 334] width 15 height 15
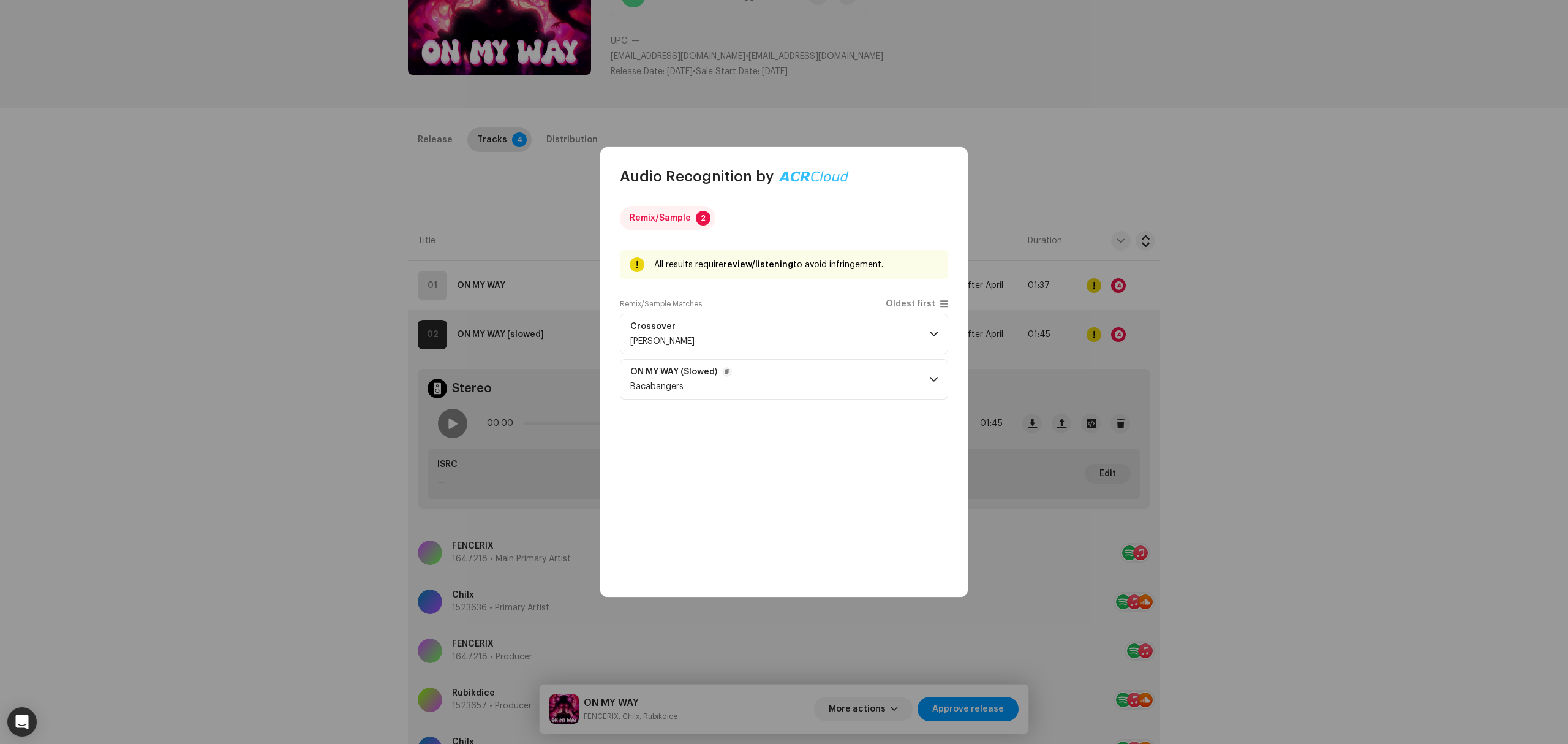
click at [850, 379] on p-accordion-header "ON MY WAY (Slowed) Bacabangers" at bounding box center [784, 379] width 329 height 41
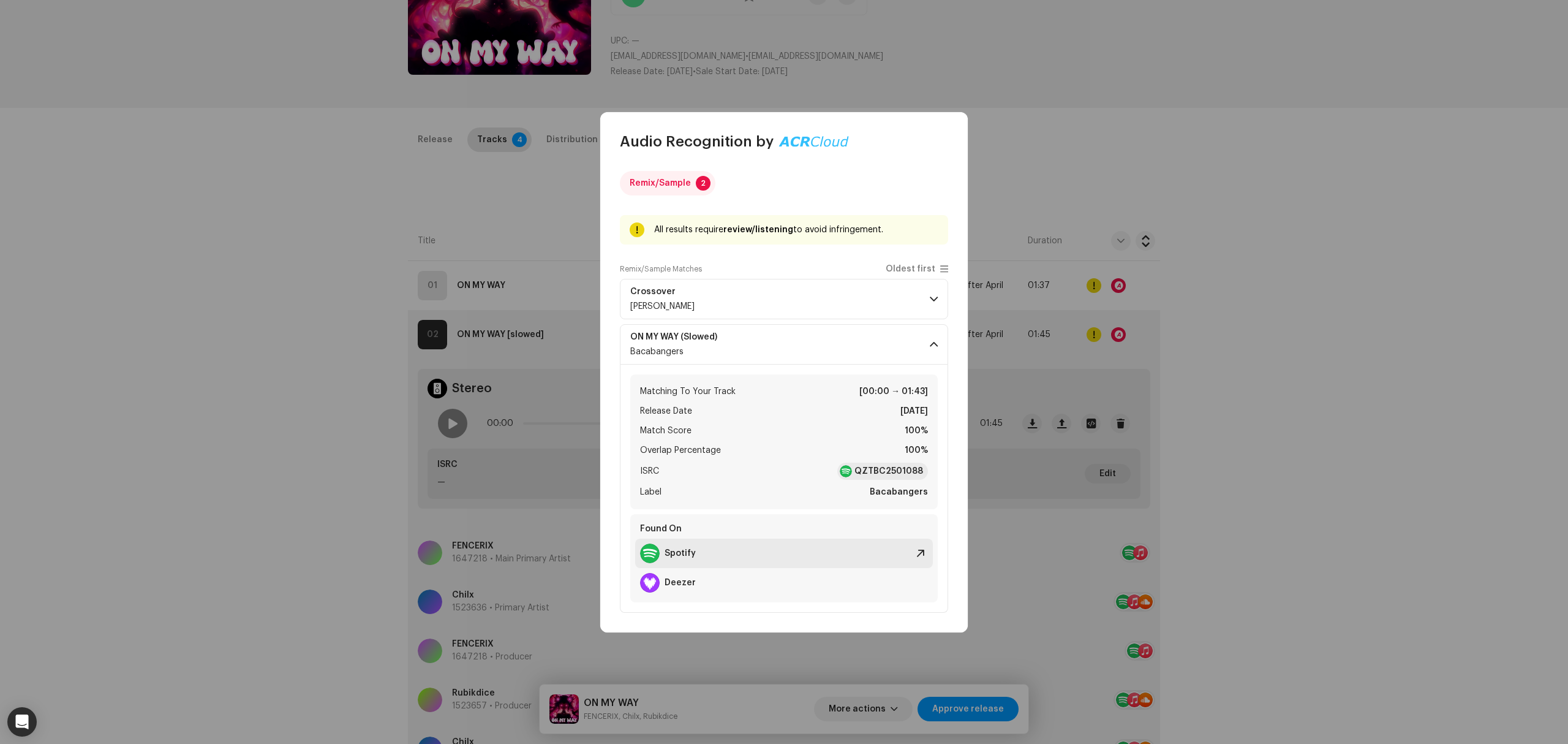
click at [787, 545] on div "Spotify" at bounding box center [784, 553] width 297 height 30
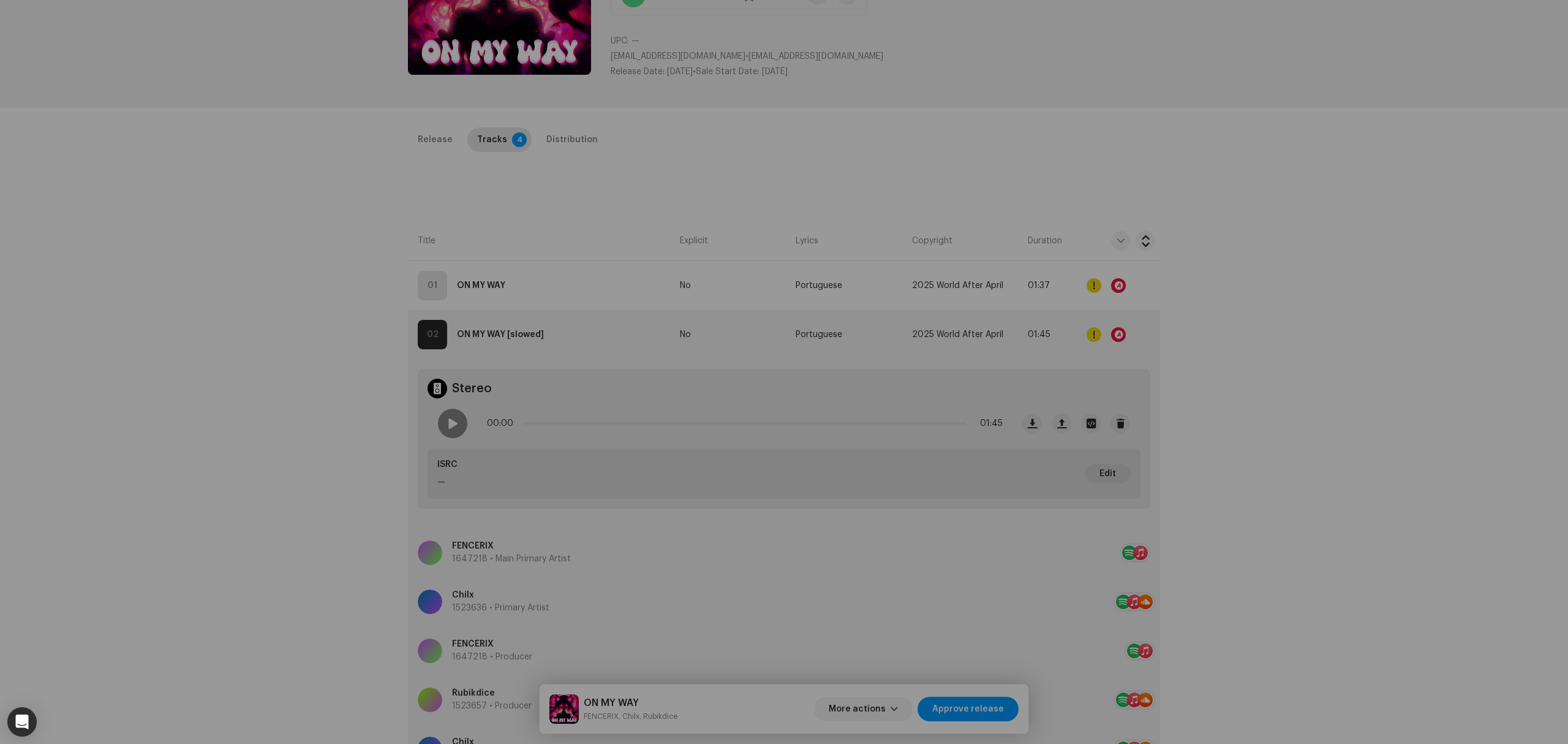
click at [272, 385] on div "Audio Recognition by Remix/Sample 2 All results require review/listening to avo…" at bounding box center [784, 372] width 1568 height 744
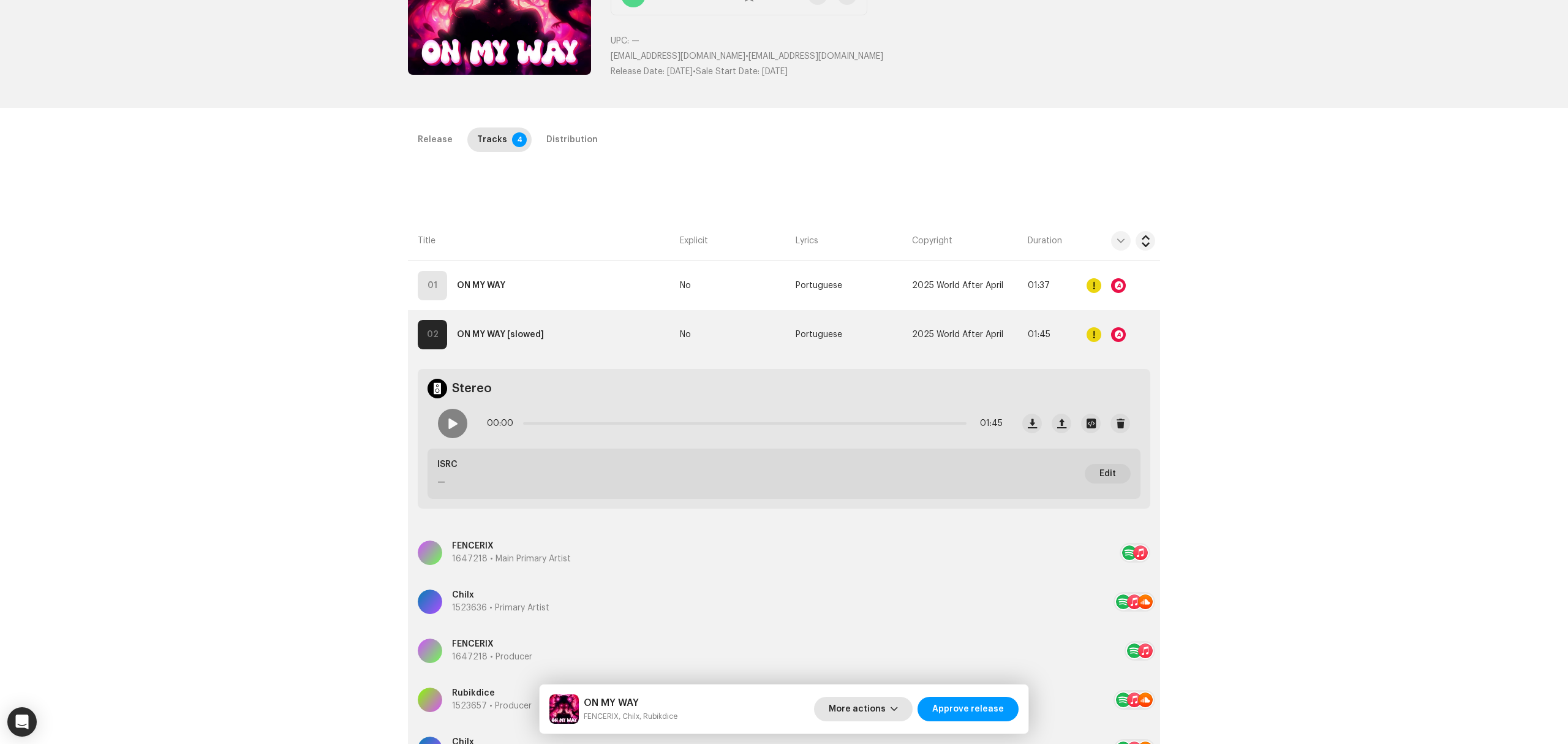
click at [860, 714] on span "More actions" at bounding box center [856, 708] width 57 height 24
click at [861, 633] on span "Fail & Return" at bounding box center [861, 629] width 54 height 10
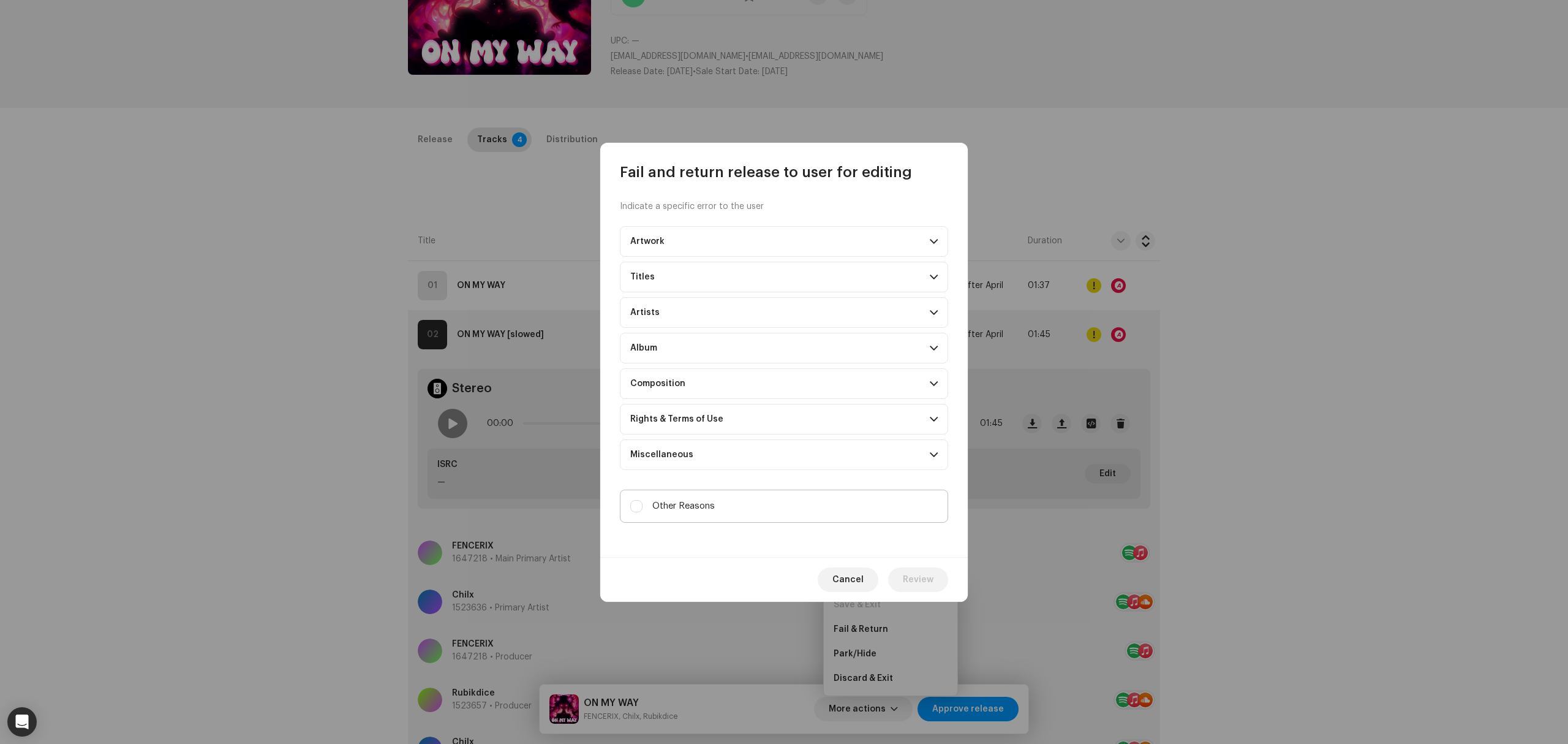
click at [733, 518] on label "Other Reasons" at bounding box center [784, 506] width 329 height 33
click at [642, 513] on input "Other Reasons" at bounding box center [636, 506] width 12 height 12
checkbox input "true"
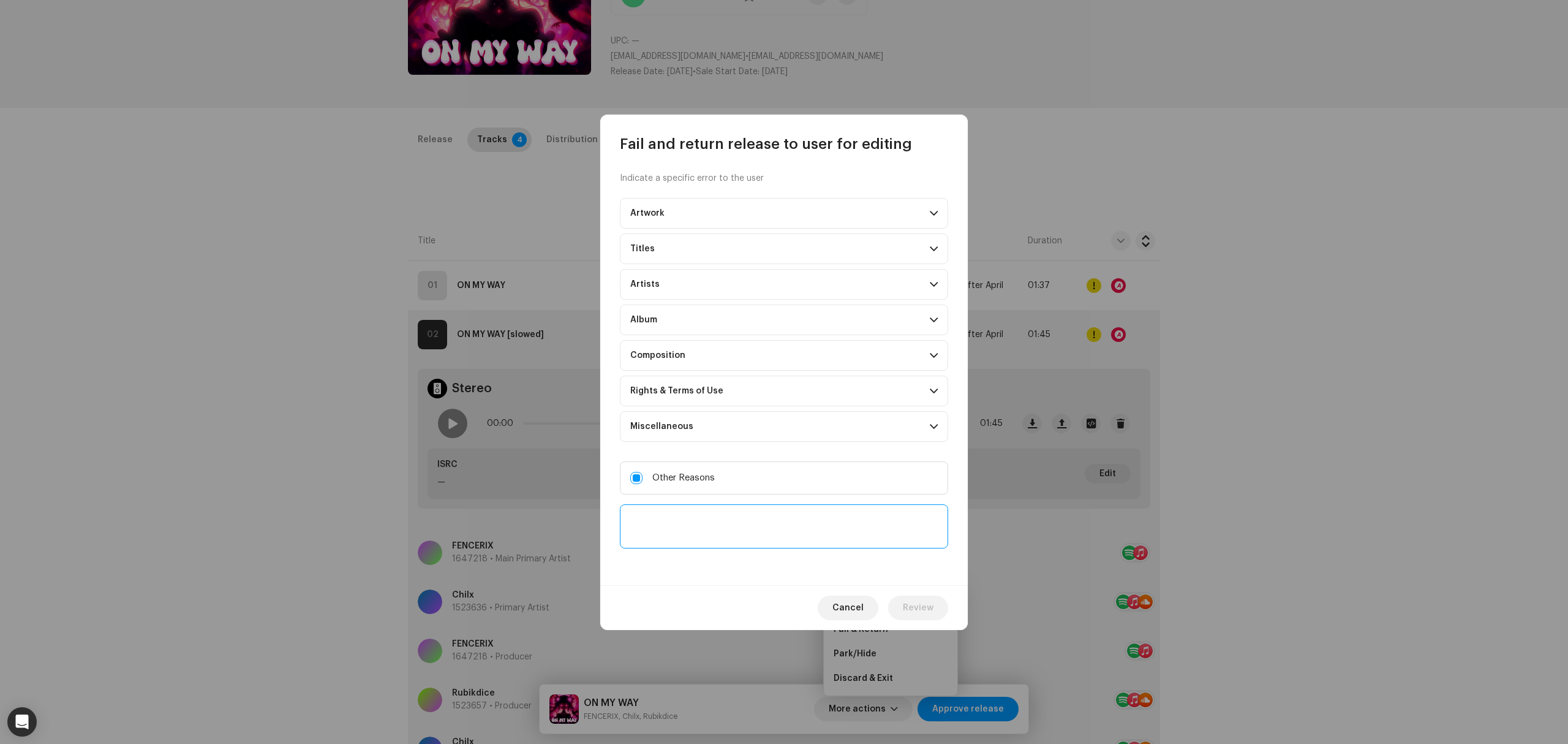
click at [737, 539] on textarea at bounding box center [784, 526] width 329 height 44
click at [905, 528] on textarea at bounding box center [784, 526] width 329 height 44
paste textarea "[URL][DOMAIN_NAME]"
type textarea "Previous release marked as explicit, please review [URL][DOMAIN_NAME]"
click at [912, 616] on span "Review" at bounding box center [918, 608] width 30 height 24
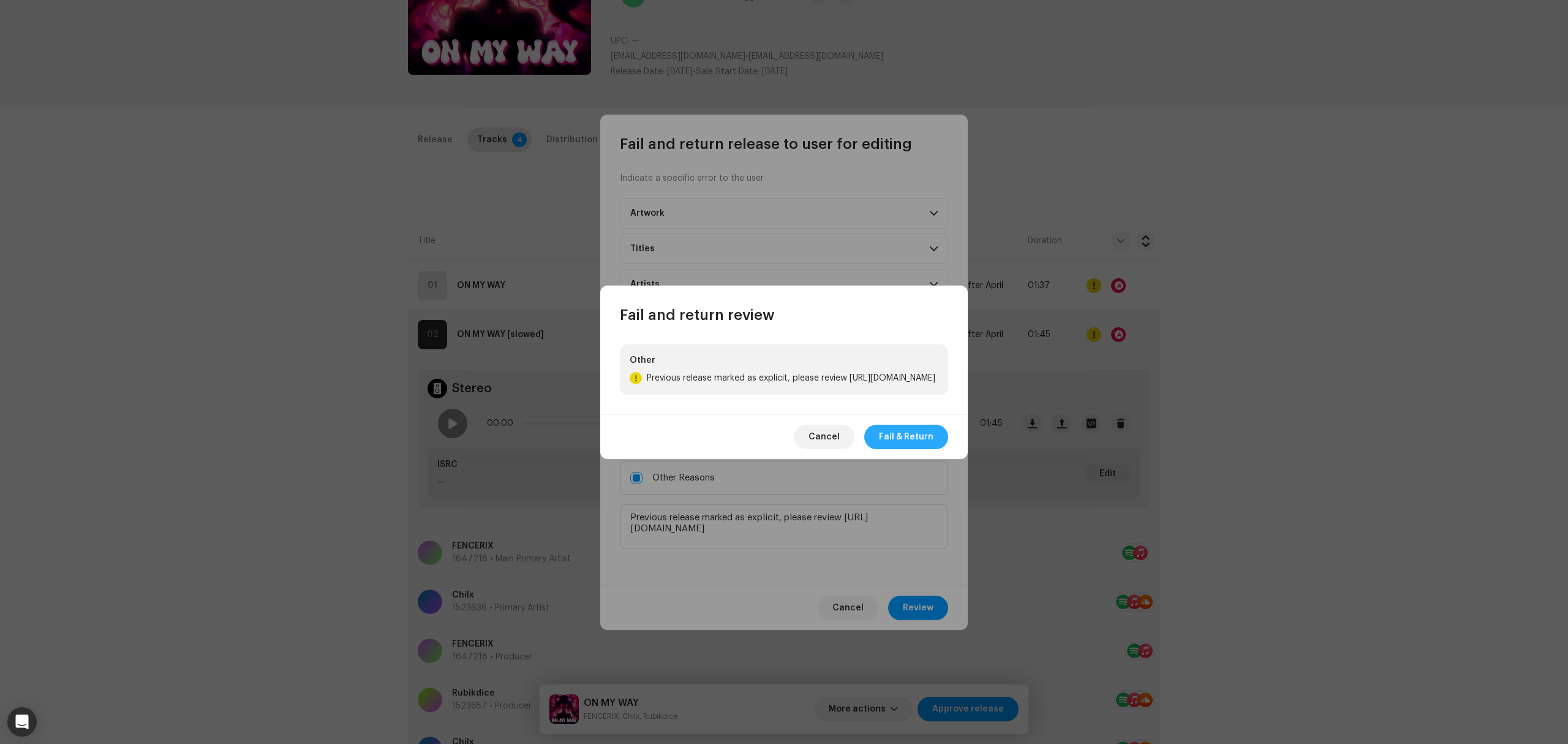
click at [905, 450] on span "Fail & Return" at bounding box center [906, 436] width 54 height 24
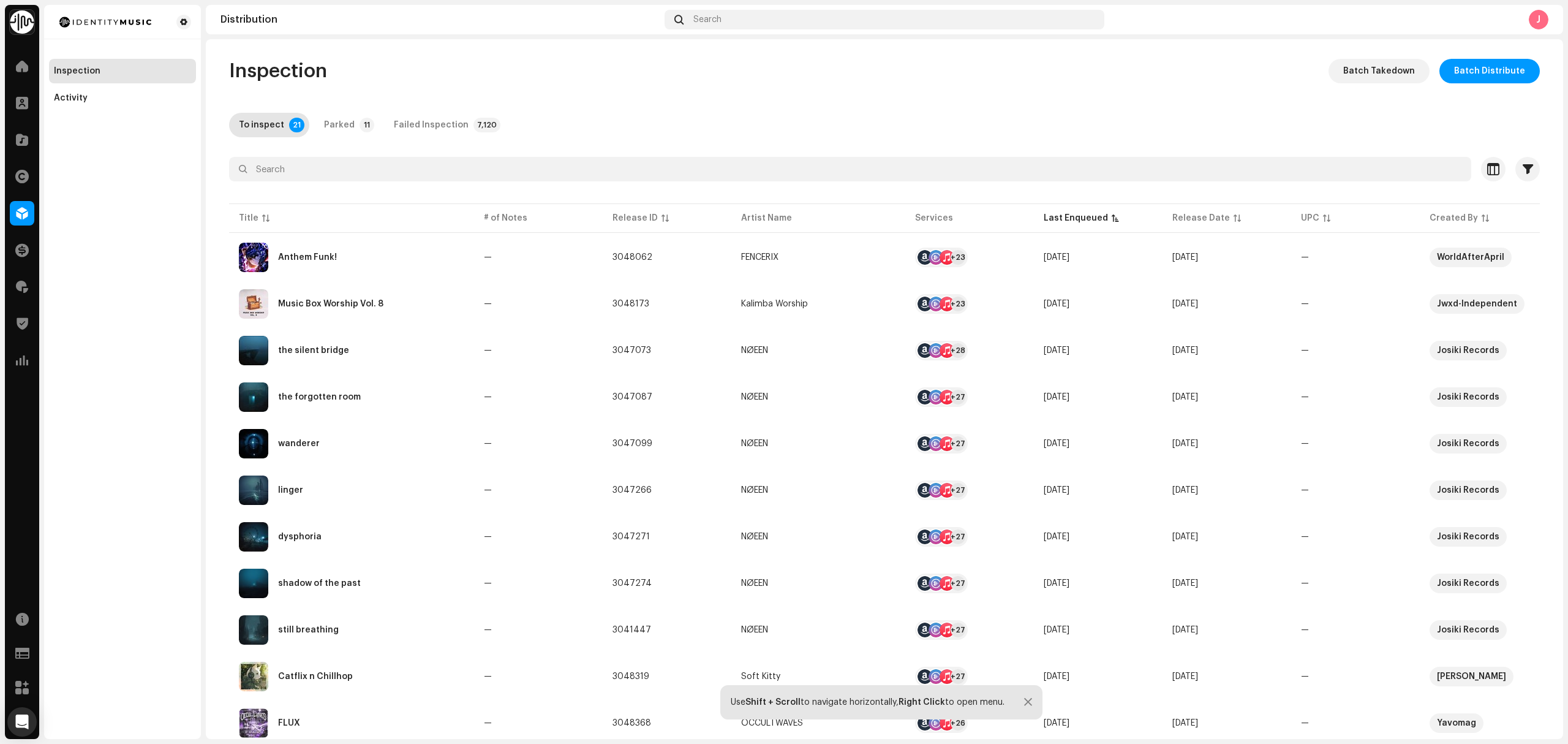
click at [103, 346] on div "Inspection Activity" at bounding box center [122, 372] width 156 height 734
click at [403, 324] on td "Music Box Worship Vol. 8" at bounding box center [351, 304] width 245 height 44
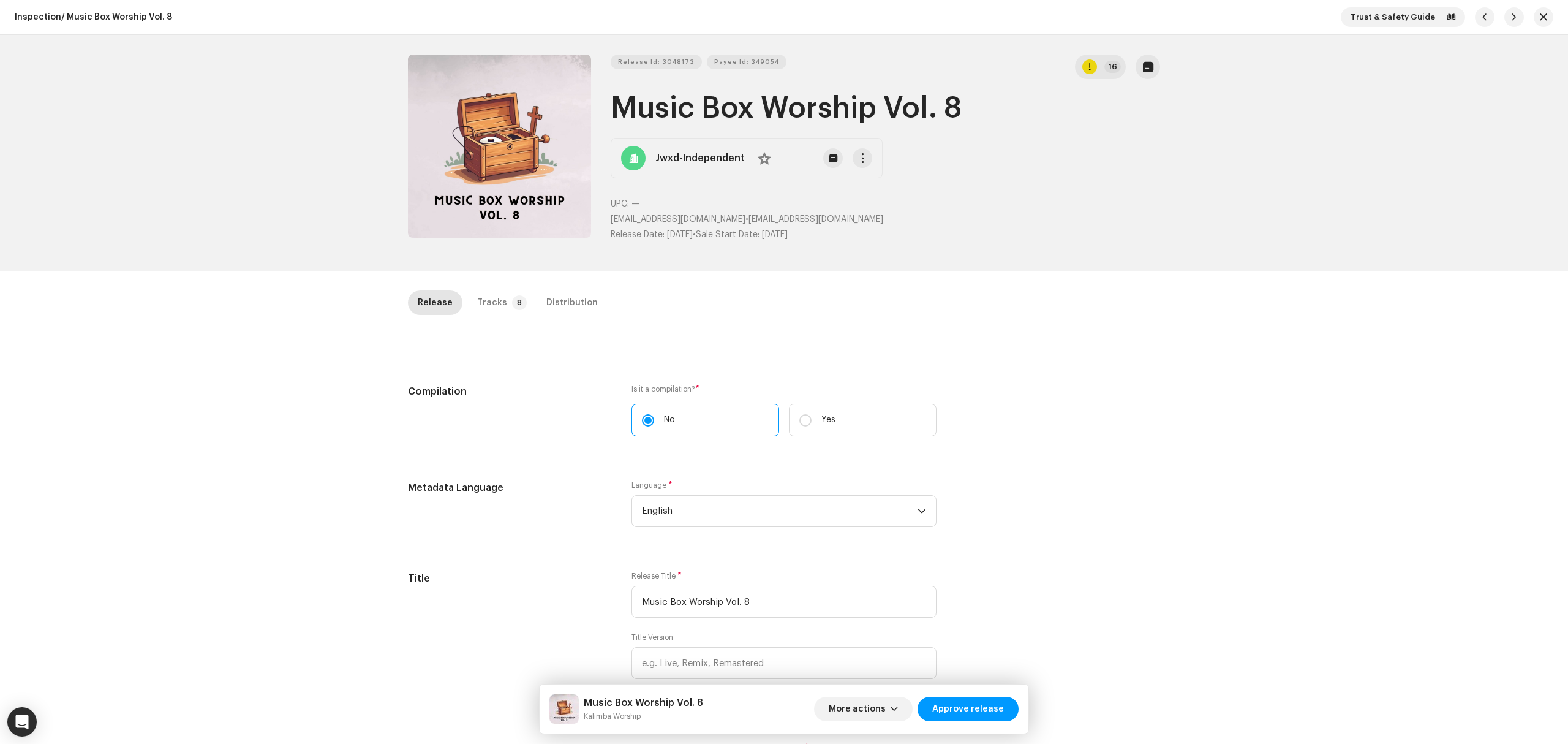
drag, startPoint x: 164, startPoint y: 339, endPoint x: 172, endPoint y: 326, distance: 15.3
click at [167, 337] on div "Inspection / Music Box Worship Vol. 8 Trust & Safety Guide Release Id: 3048173 …" at bounding box center [784, 372] width 1568 height 744
click at [189, 323] on div "Inspection / Music Box Worship Vol. 8 Trust & Safety Guide Release Id: 3048173 …" at bounding box center [784, 372] width 1568 height 744
click at [431, 180] on button "Zoom Image" at bounding box center [499, 146] width 183 height 183
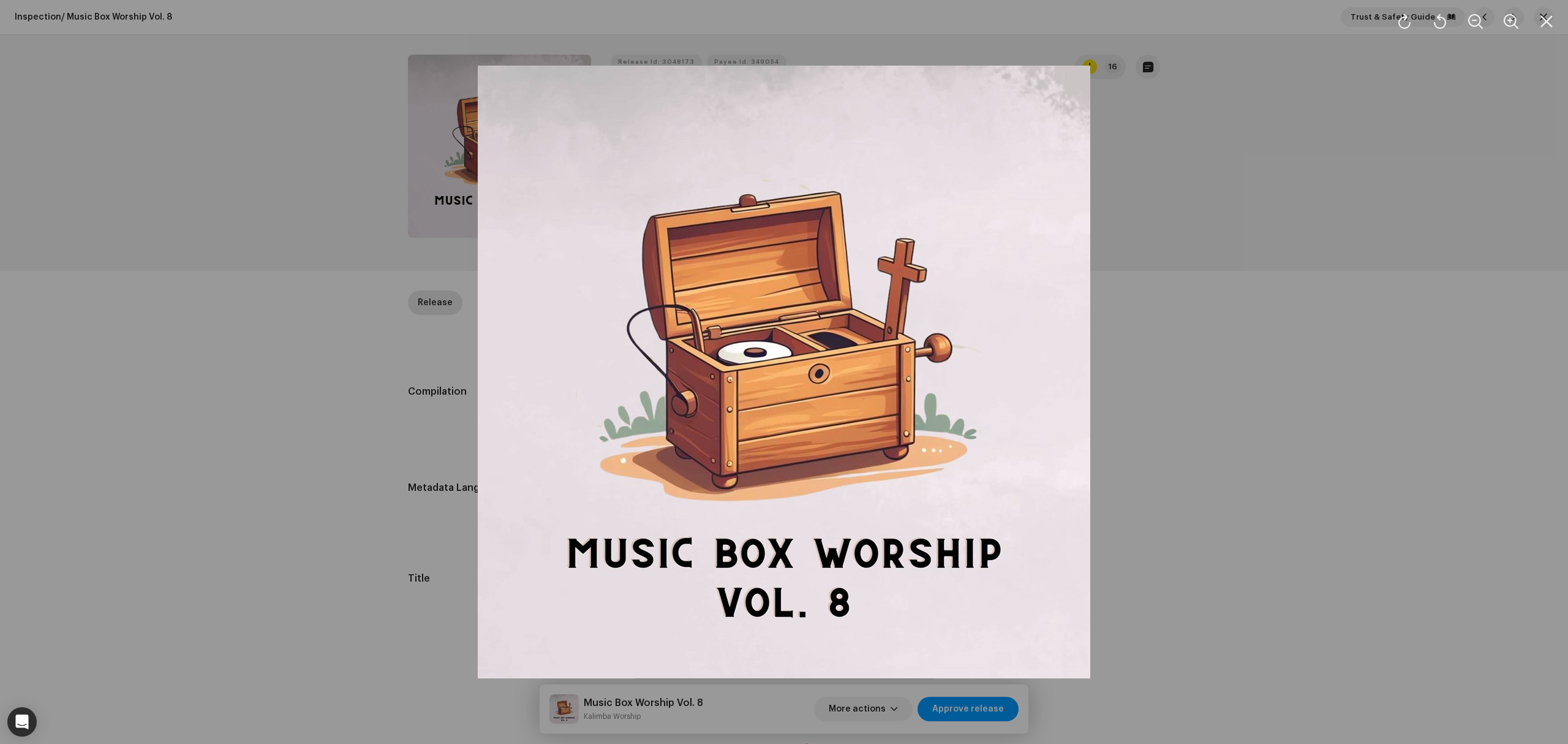
click at [357, 404] on div at bounding box center [784, 372] width 1568 height 744
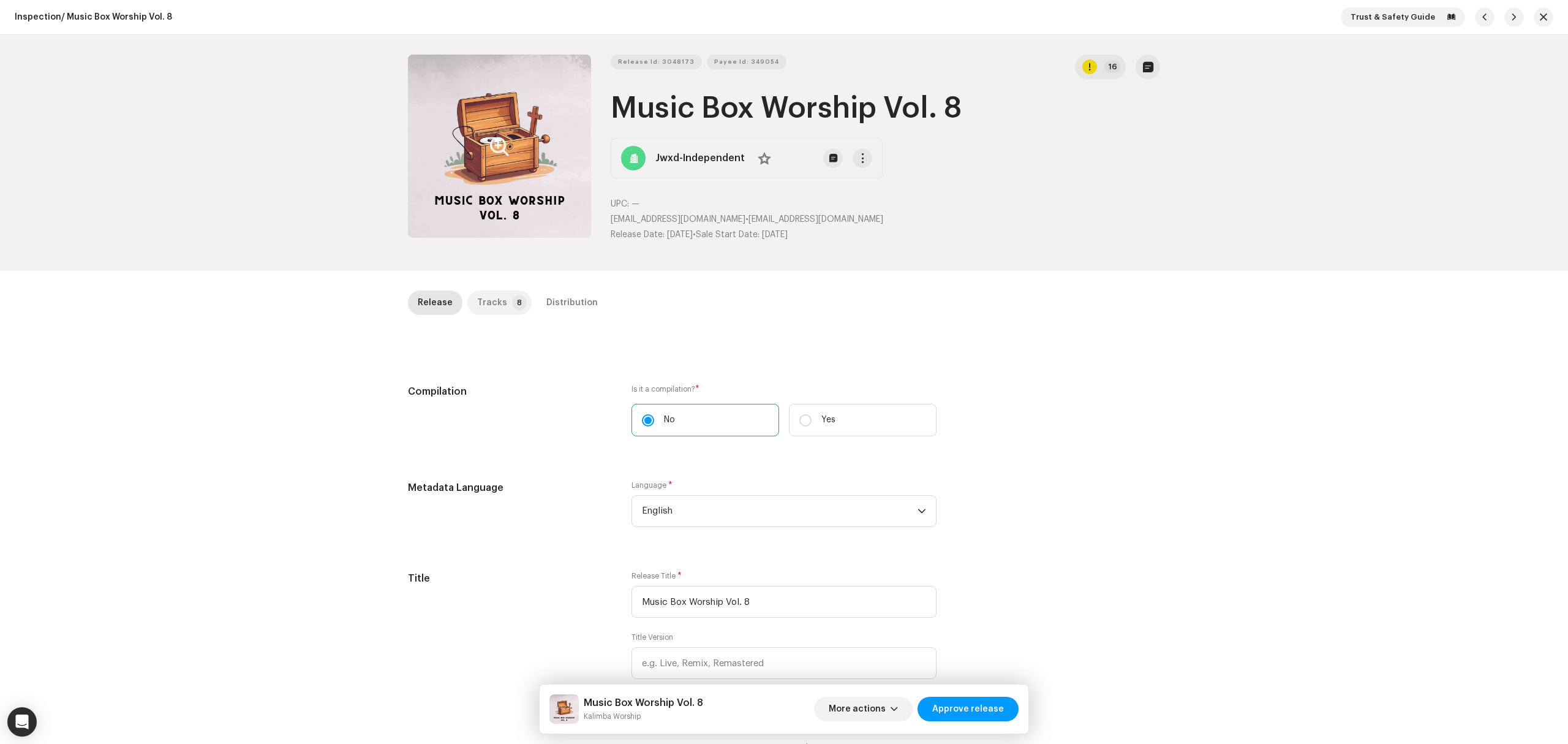
click at [507, 310] on p-tab "Tracks 8" at bounding box center [499, 302] width 65 height 24
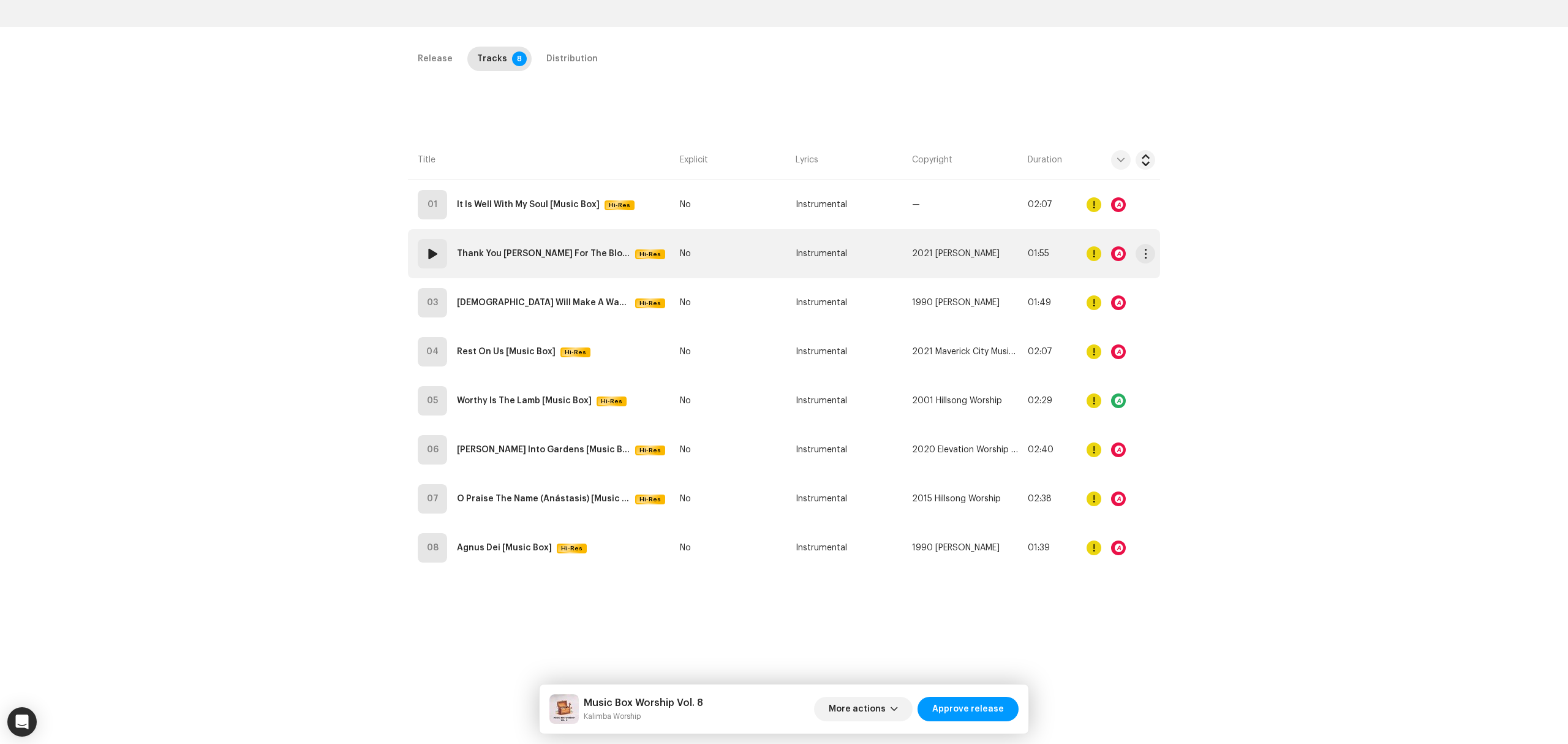
scroll to position [245, 0]
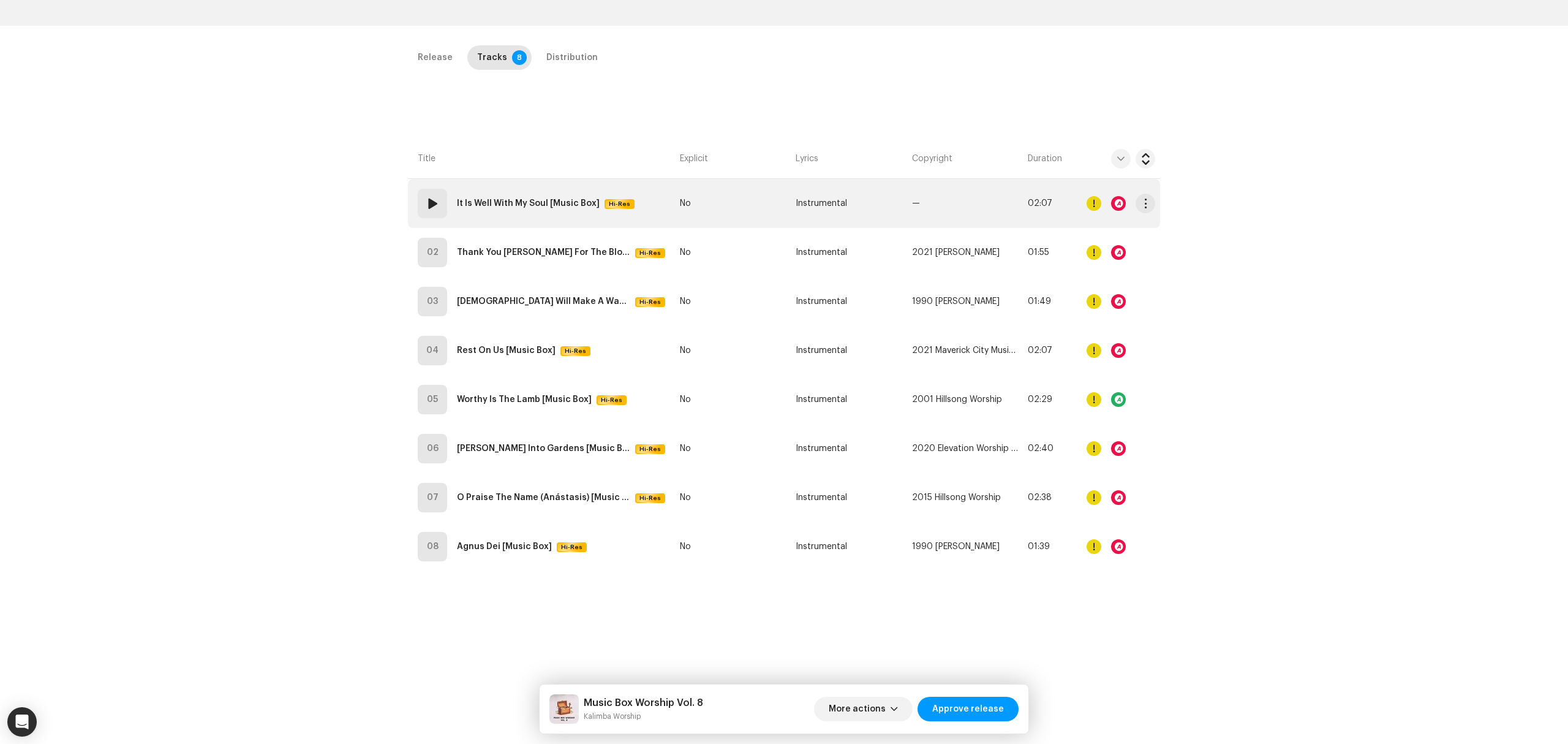
click at [657, 191] on td "01 It Is Well With My Soul [Music Box] Hi-Res" at bounding box center [541, 203] width 267 height 49
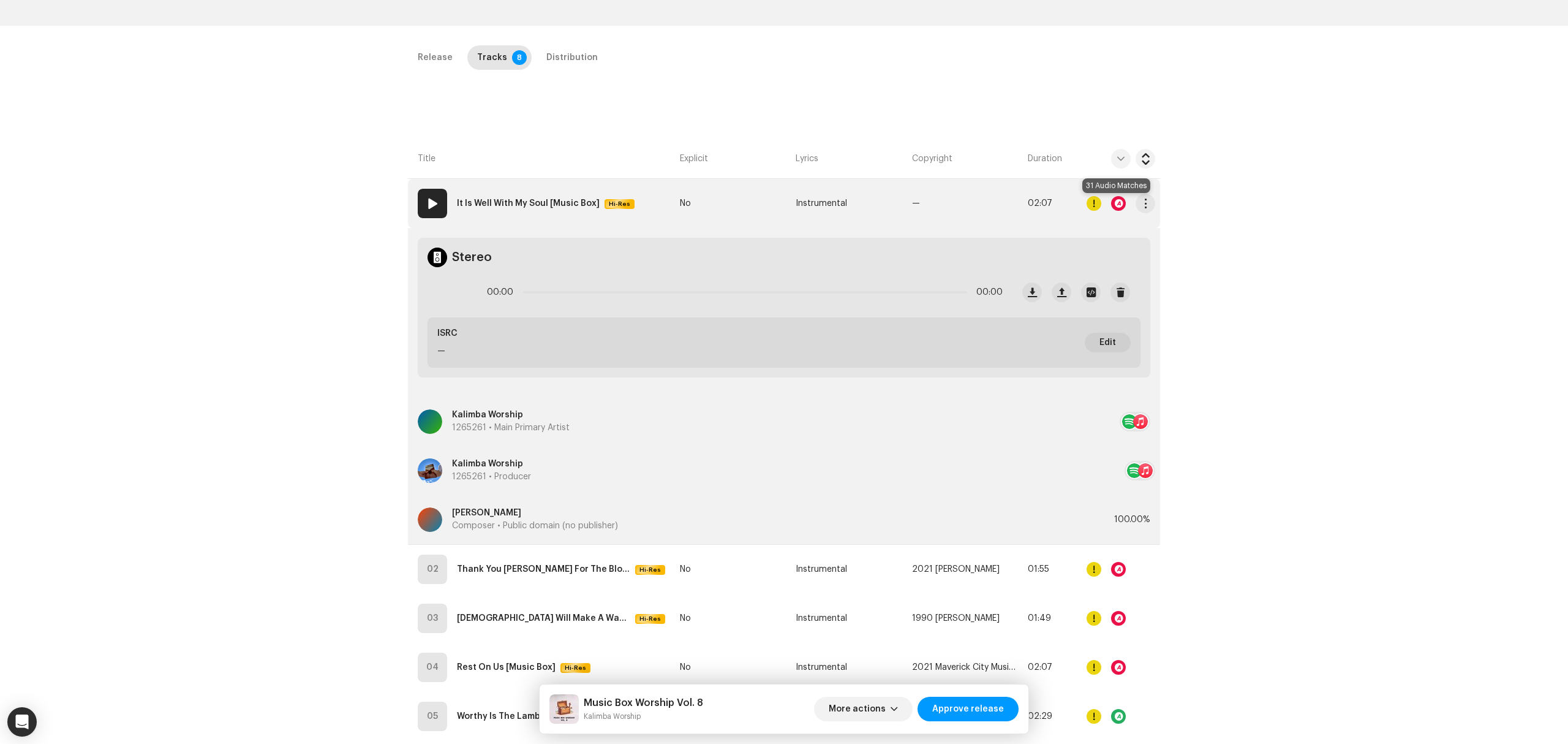
click at [1115, 206] on div at bounding box center [1118, 203] width 15 height 15
click at [1092, 209] on div "Audio Recognition by Cover Song 31 Speech ! All results require review/listenin…" at bounding box center [784, 372] width 1568 height 744
click at [1092, 209] on div at bounding box center [1094, 203] width 15 height 15
click at [1092, 209] on div "Errors & Warnings Error Warnings 2 Please review these warnings to see if you n…" at bounding box center [784, 372] width 1568 height 744
click at [1022, 300] on div at bounding box center [1076, 292] width 107 height 19
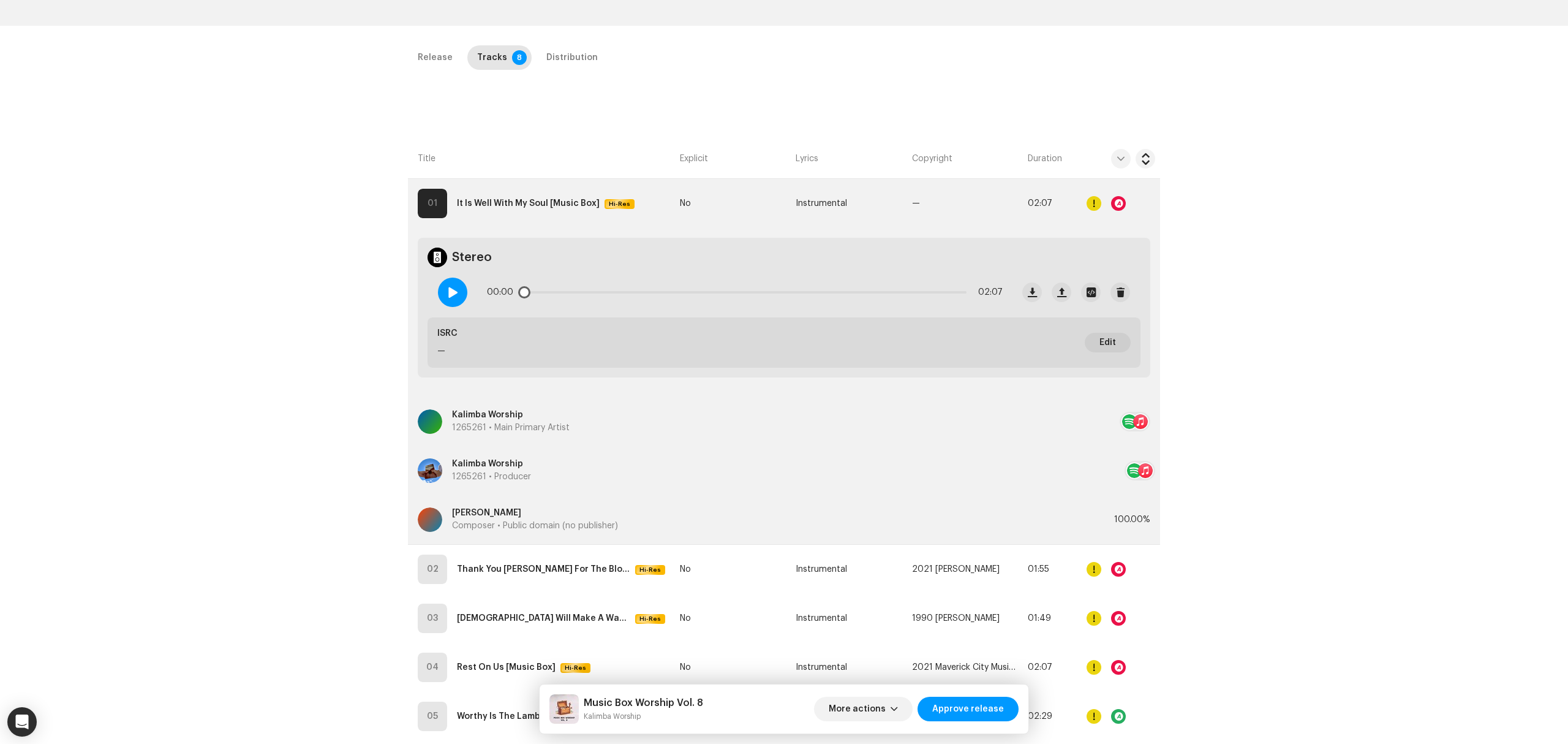
click at [451, 294] on span at bounding box center [452, 292] width 10 height 10
drag, startPoint x: 527, startPoint y: 294, endPoint x: 854, endPoint y: 291, distance: 327.0
click at [854, 291] on div "00:22 02:07" at bounding box center [744, 291] width 515 height 24
drag, startPoint x: 854, startPoint y: 291, endPoint x: 953, endPoint y: 290, distance: 99.0
click at [953, 290] on span at bounding box center [954, 292] width 12 height 12
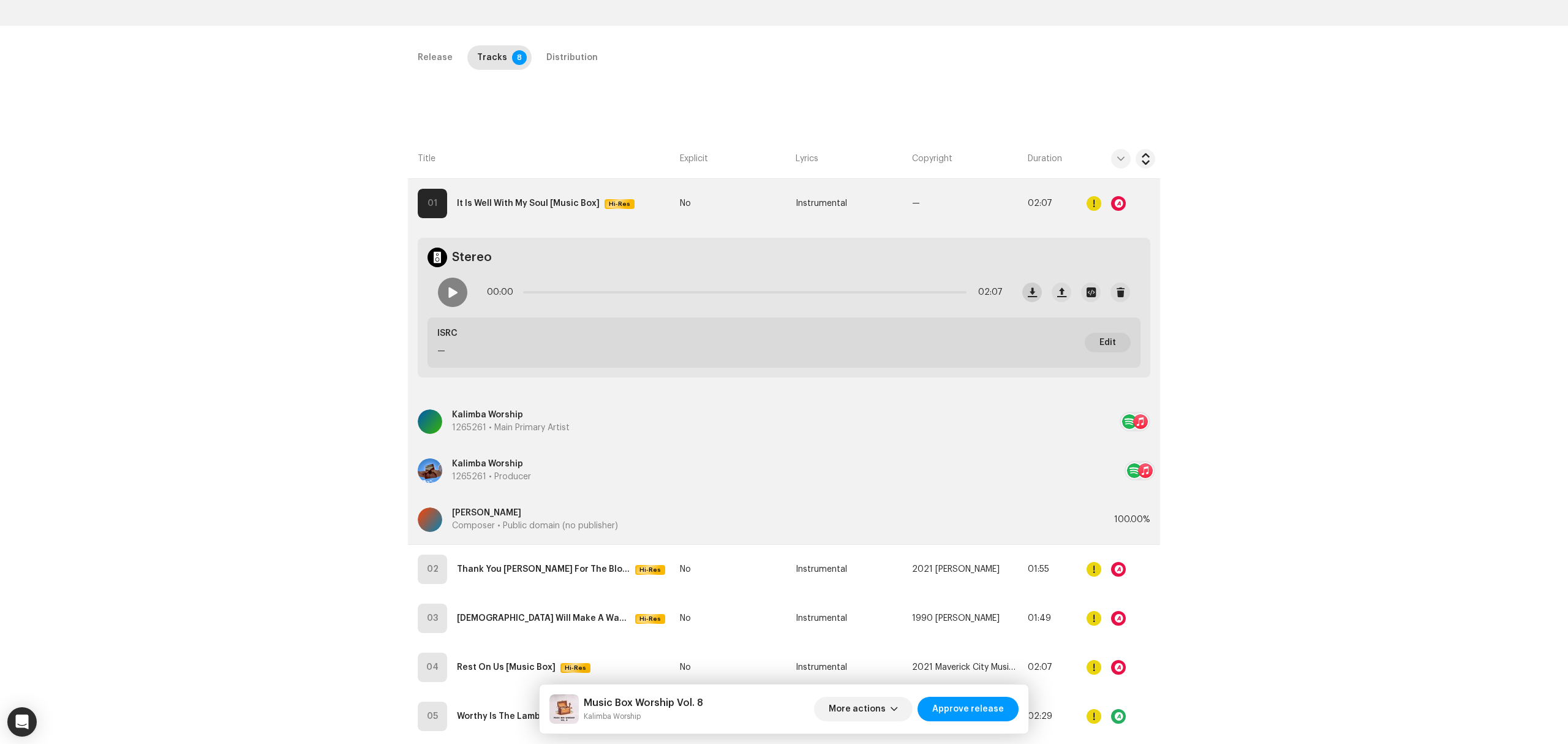
click at [1024, 290] on button "button" at bounding box center [1032, 292] width 19 height 19
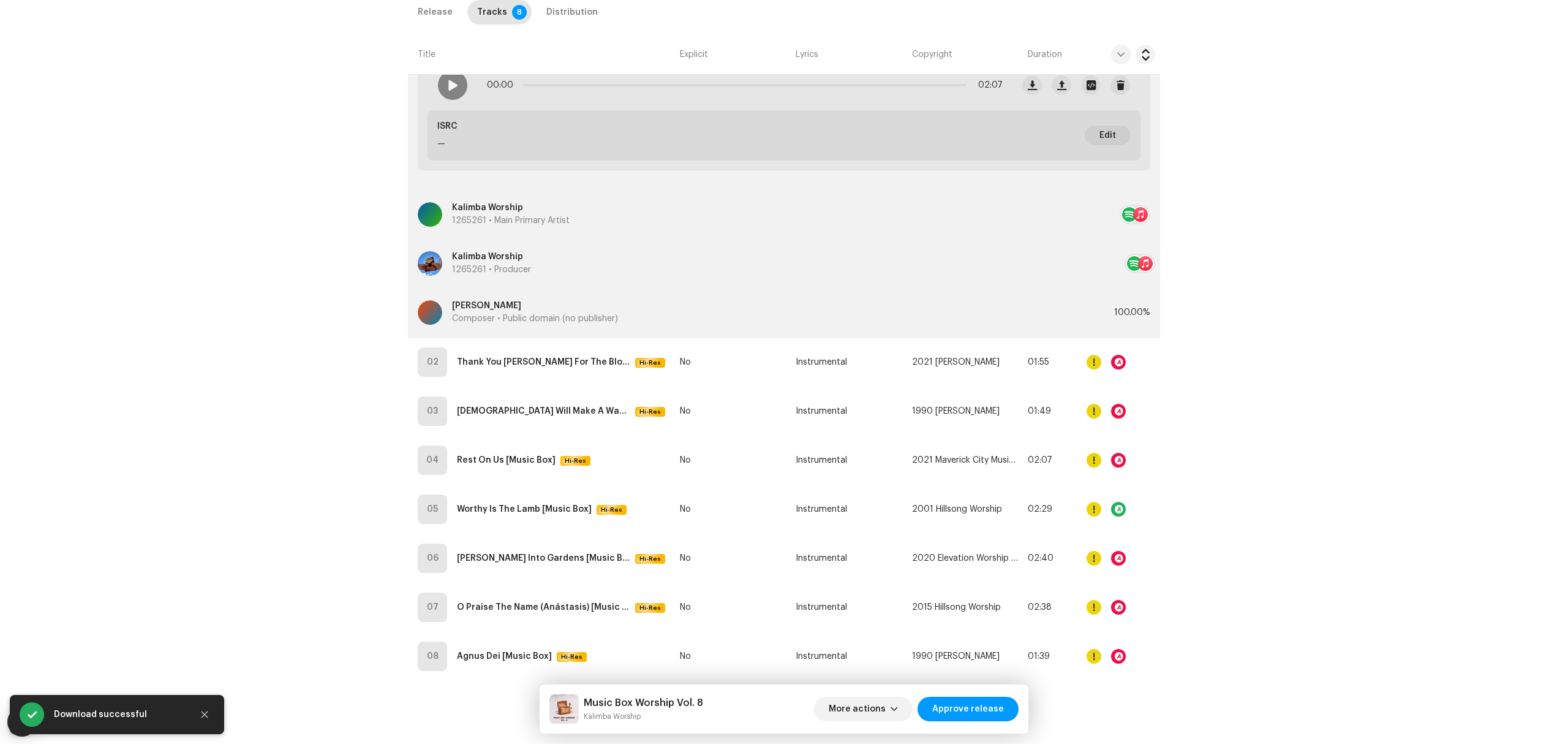
scroll to position [478, 0]
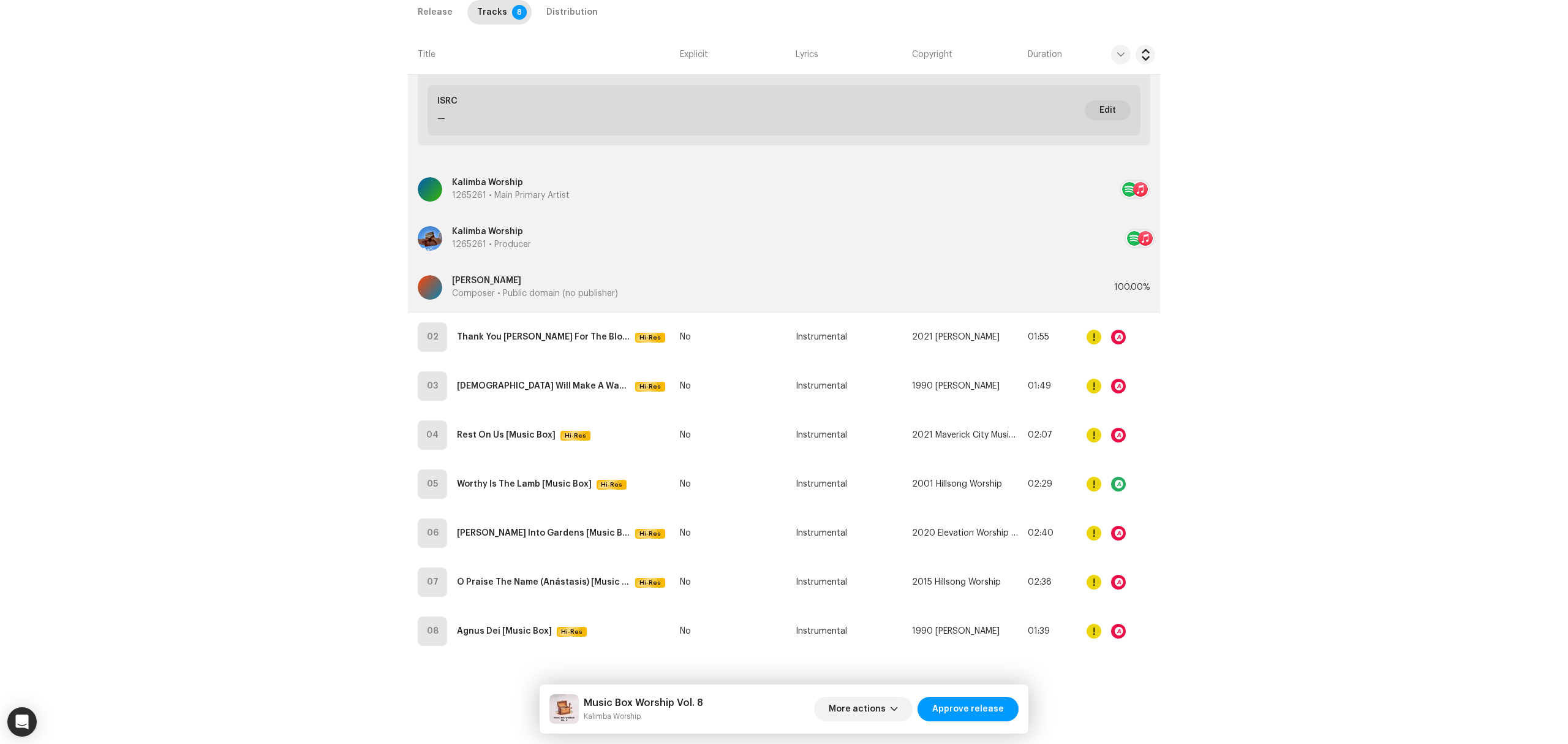
click at [325, 310] on div "Inspection / Music Box Worship Vol. 8 Trust & Safety Guide Release Id: 3048173 …" at bounding box center [784, 372] width 1568 height 744
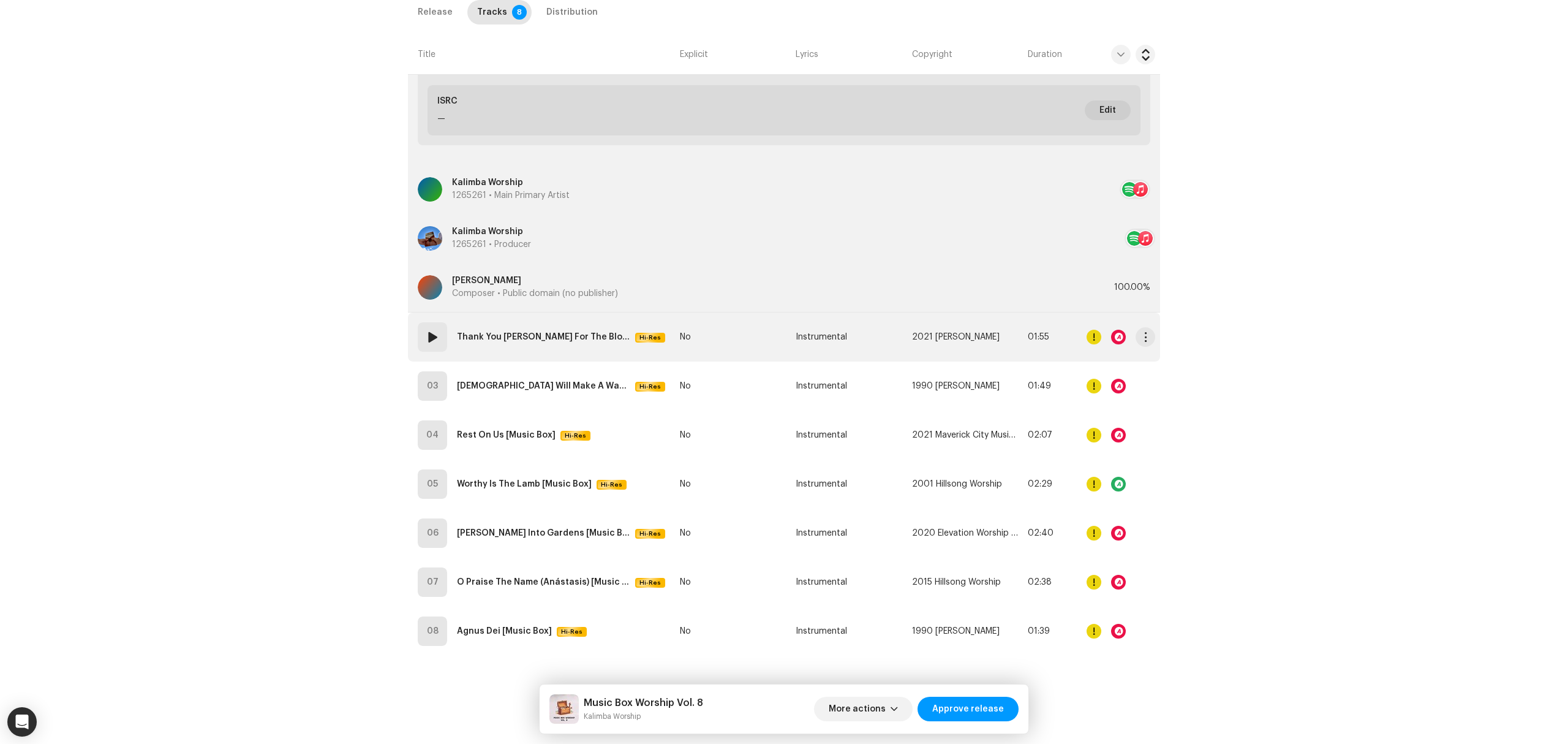
click at [800, 346] on td "Instrumental" at bounding box center [849, 337] width 116 height 49
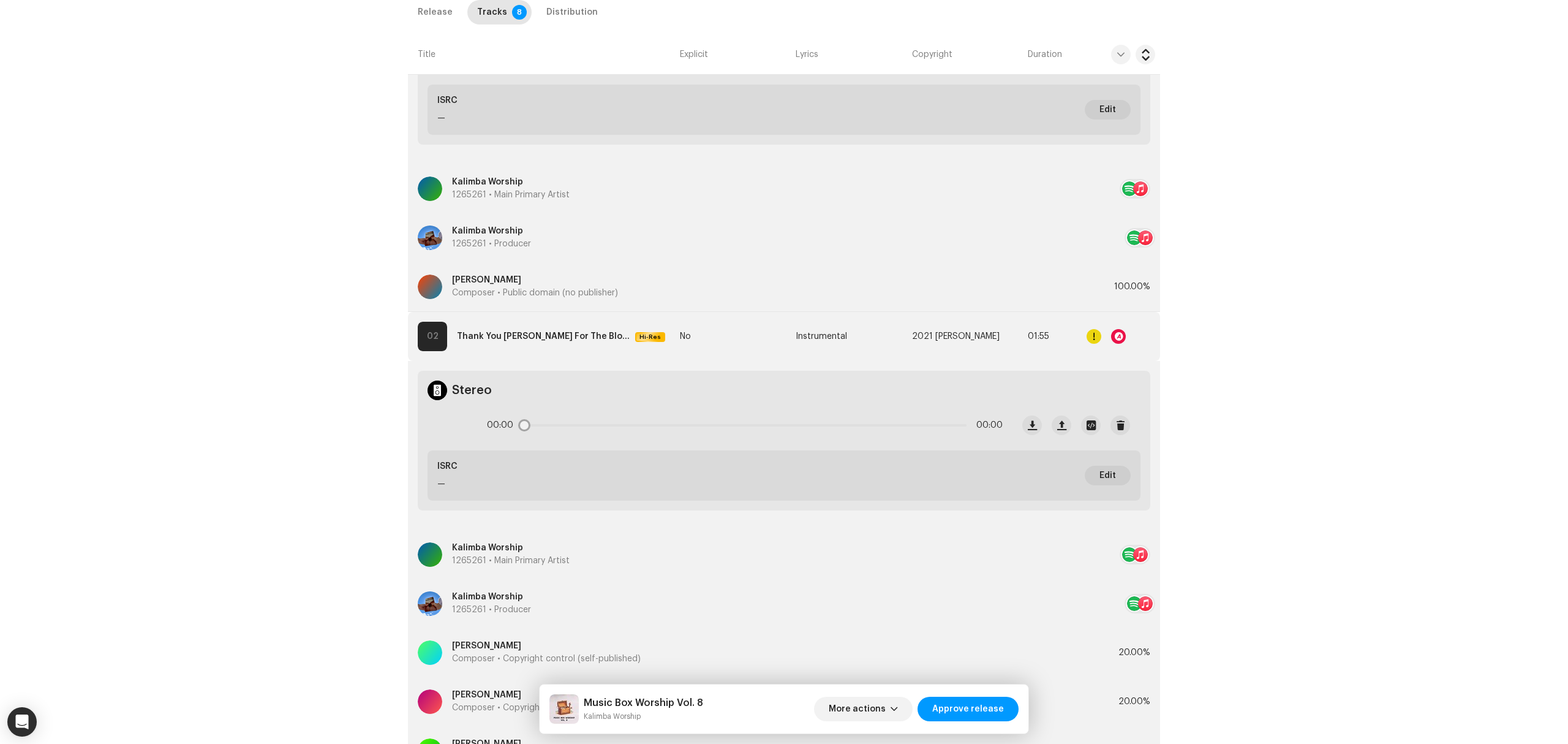
scroll to position [723, 0]
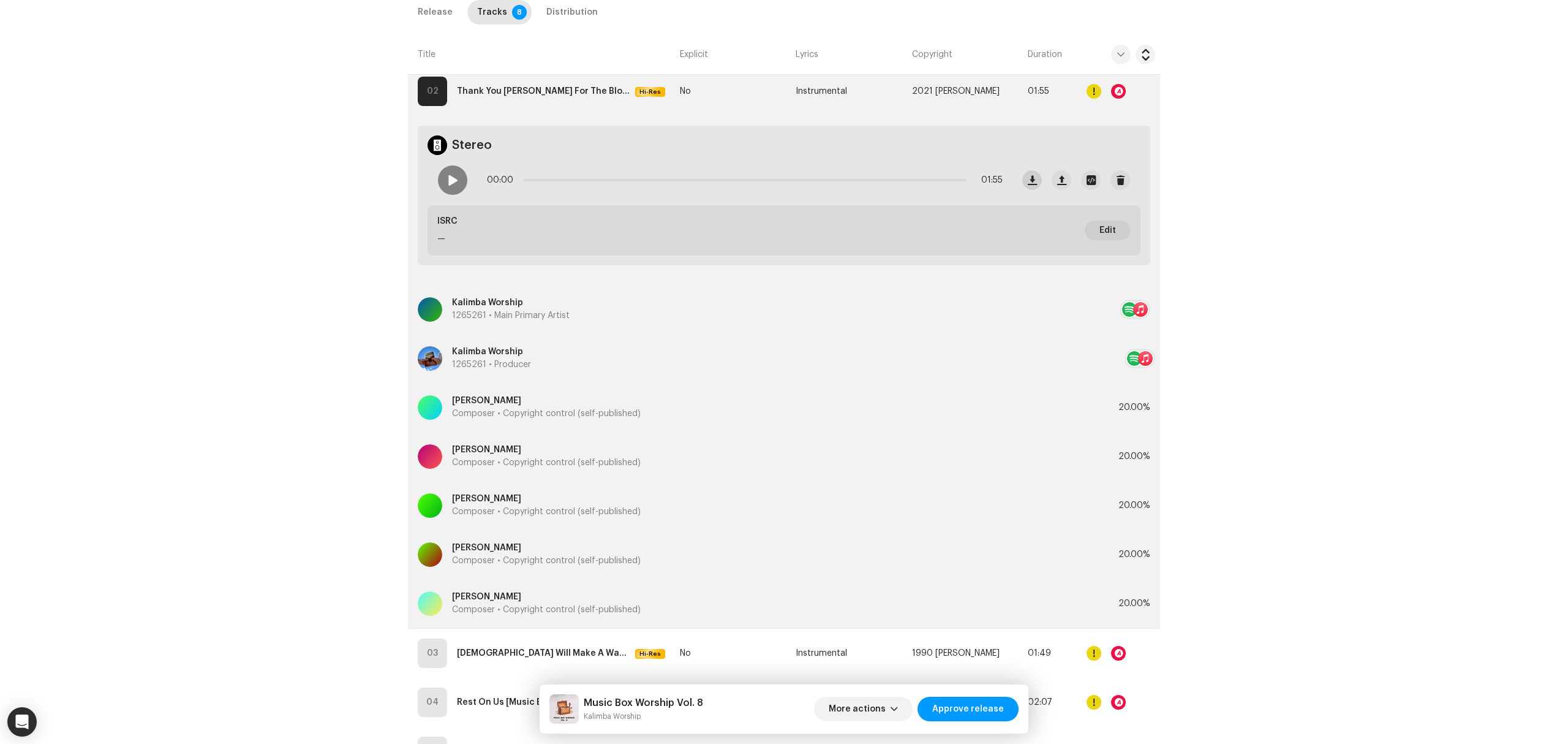
click at [1034, 182] on span "button" at bounding box center [1032, 180] width 9 height 10
copy div "Kalimba Worship"
drag, startPoint x: 521, startPoint y: 351, endPoint x: 926, endPoint y: 0, distance: 535.9
click at [741, 261] on tbody "01 It Is Well With My Soul [Music Box] Hi-Res No Instrumental — 02:07 Stereo 00…" at bounding box center [784, 312] width 752 height 1222
click at [265, 370] on div "Inspection / Music Box Worship Vol. 8 Trust & Safety Guide Release Id: 3048173 …" at bounding box center [784, 372] width 1568 height 744
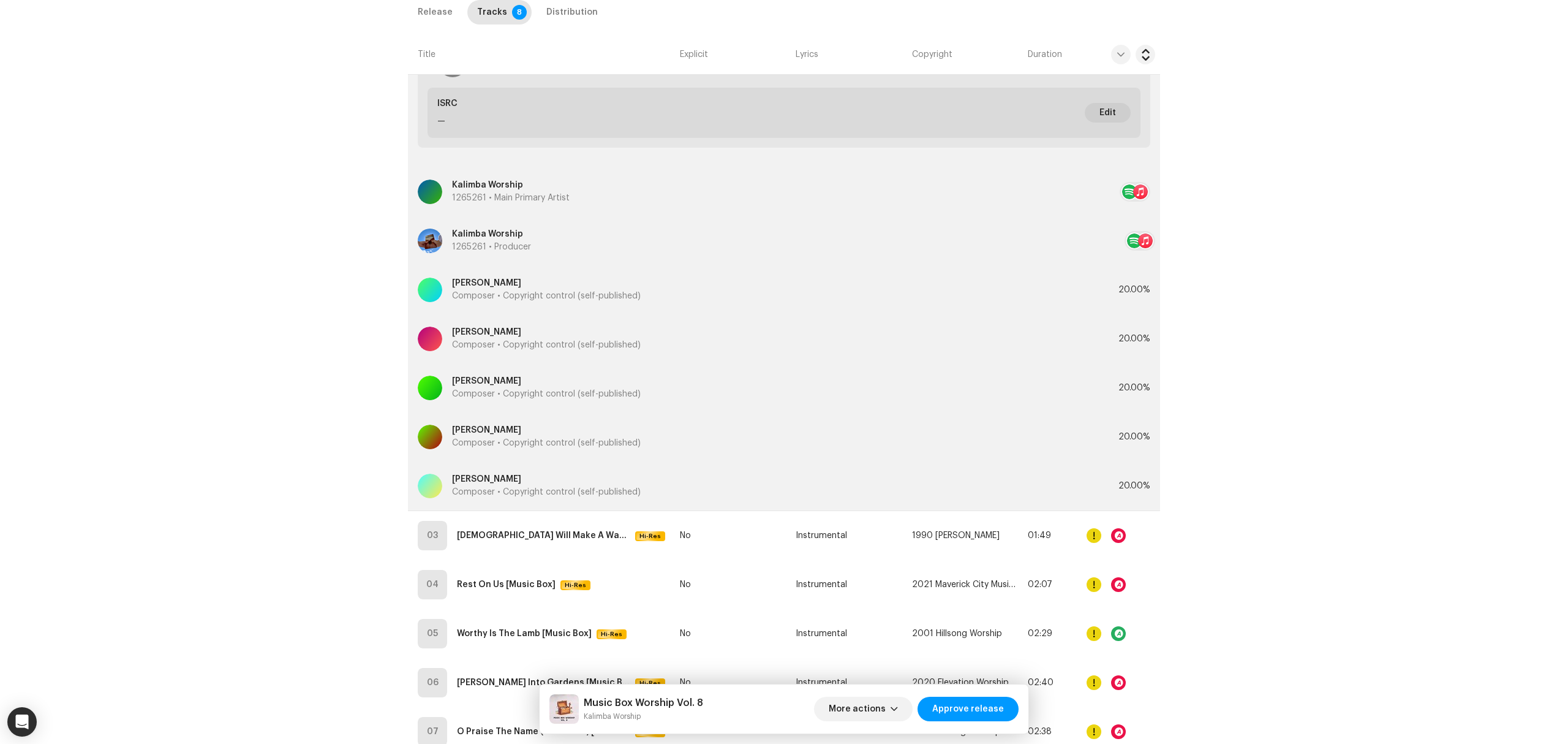
scroll to position [991, 0]
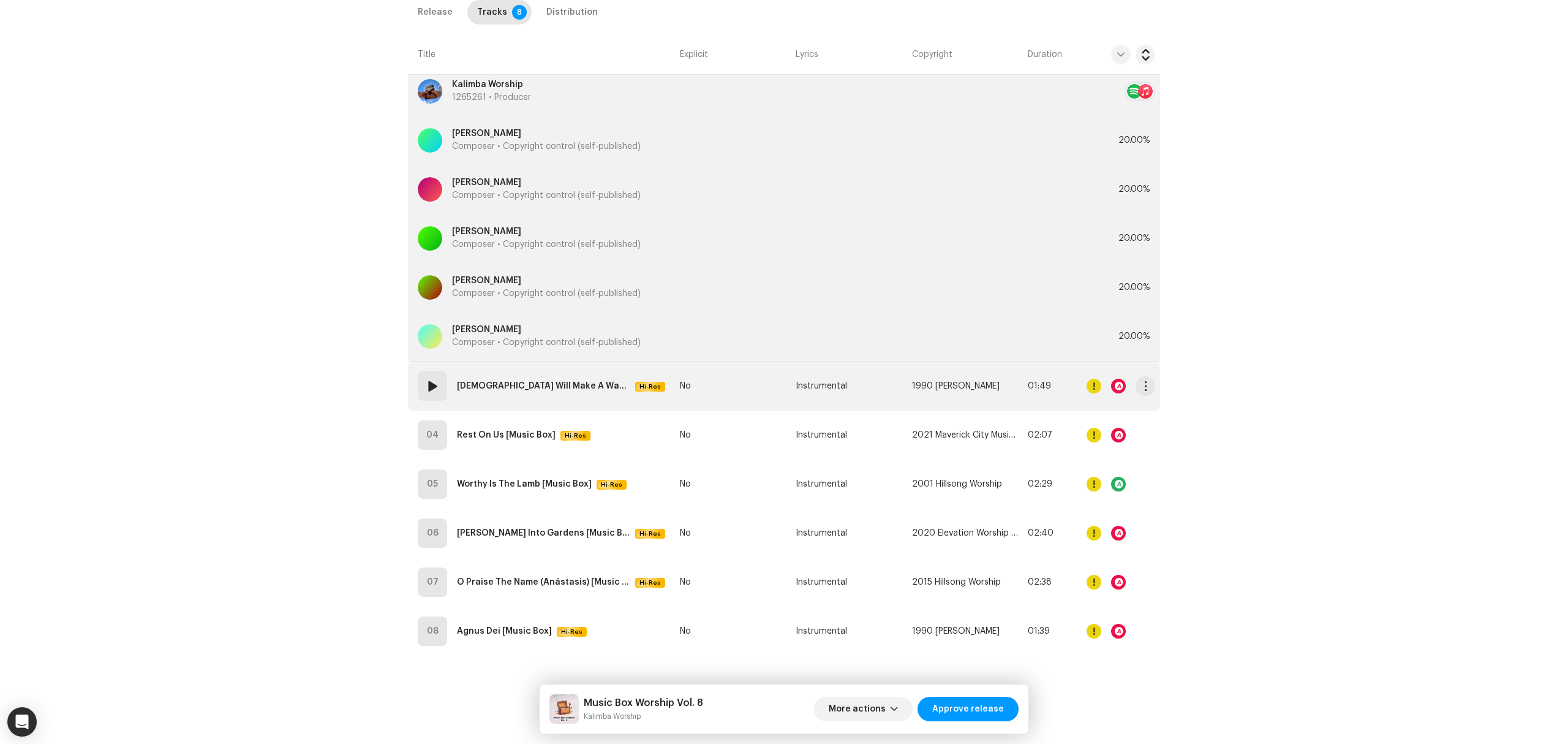
click at [641, 389] on td "03 [DEMOGRAPHIC_DATA] Will Make A Way [Music Box] Hi-Res" at bounding box center [541, 386] width 267 height 49
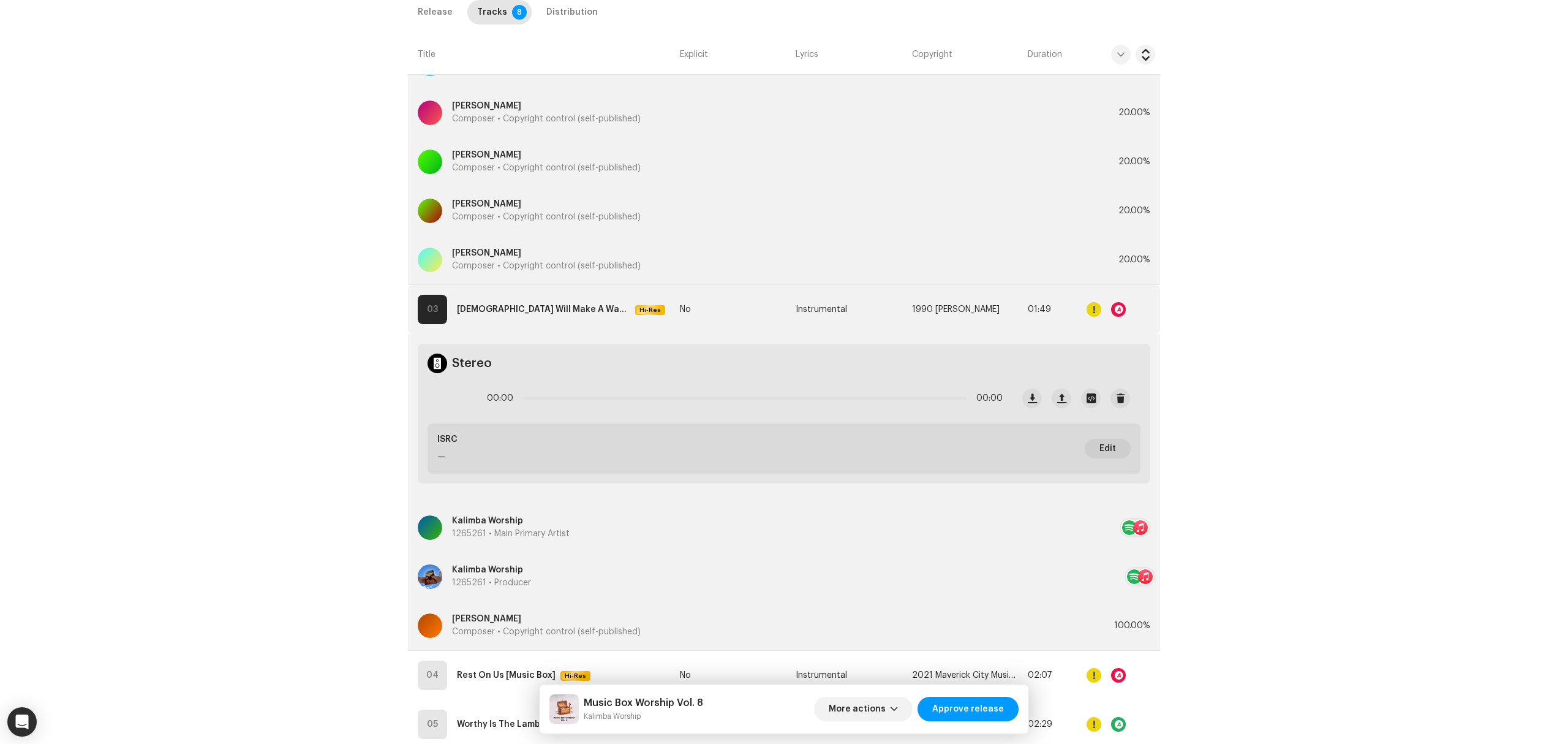
scroll to position [1155, 0]
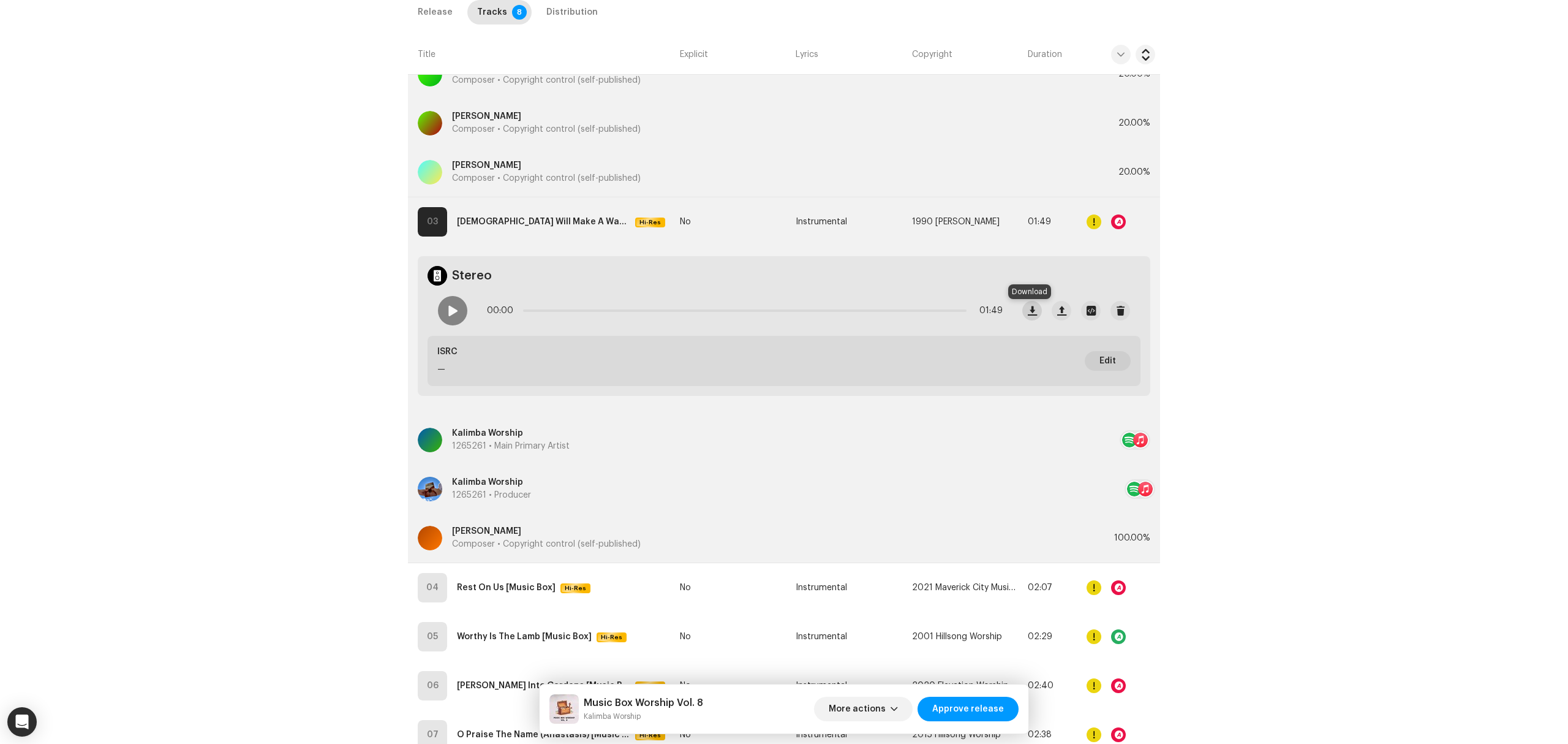
click at [1035, 312] on button "button" at bounding box center [1032, 310] width 19 height 19
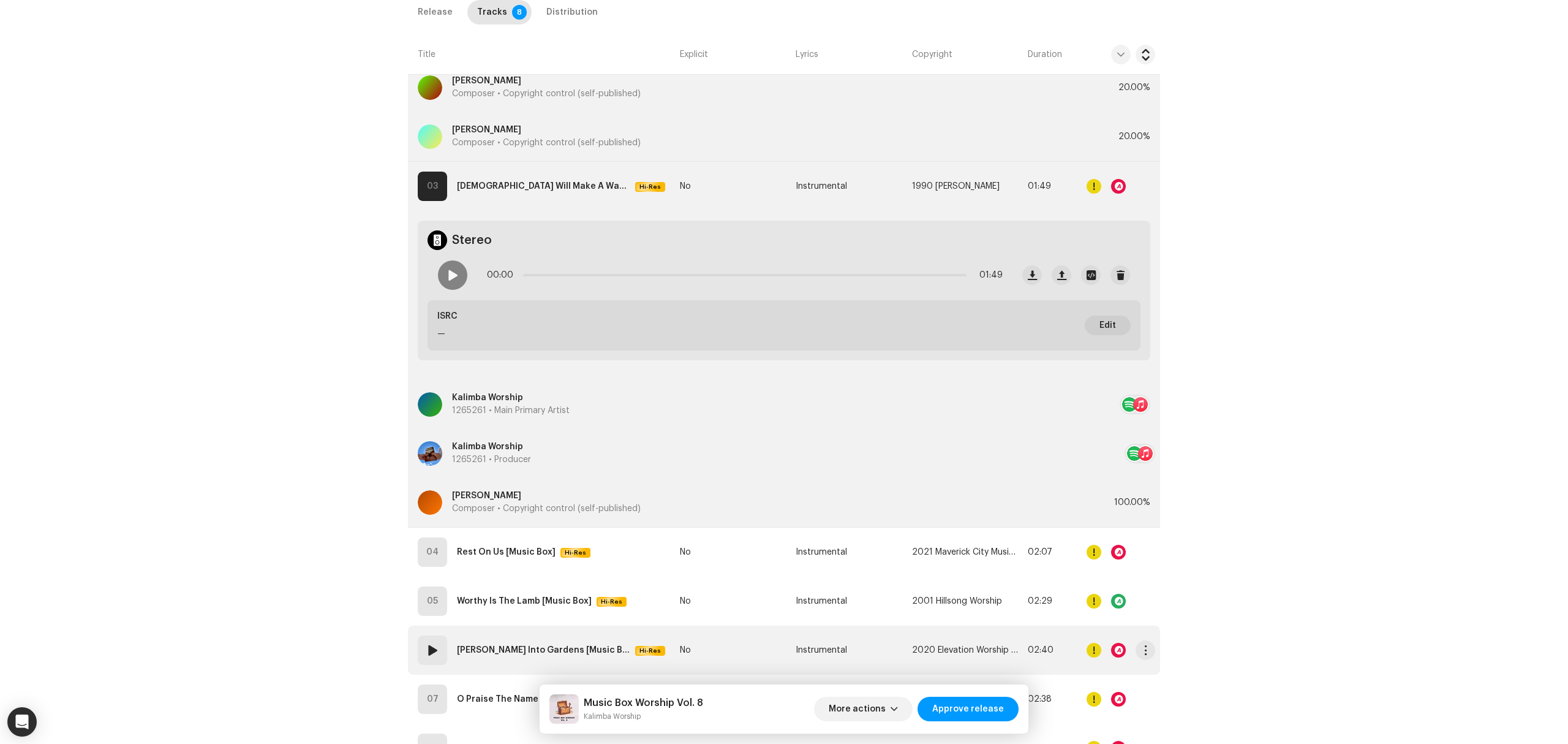
scroll to position [1309, 0]
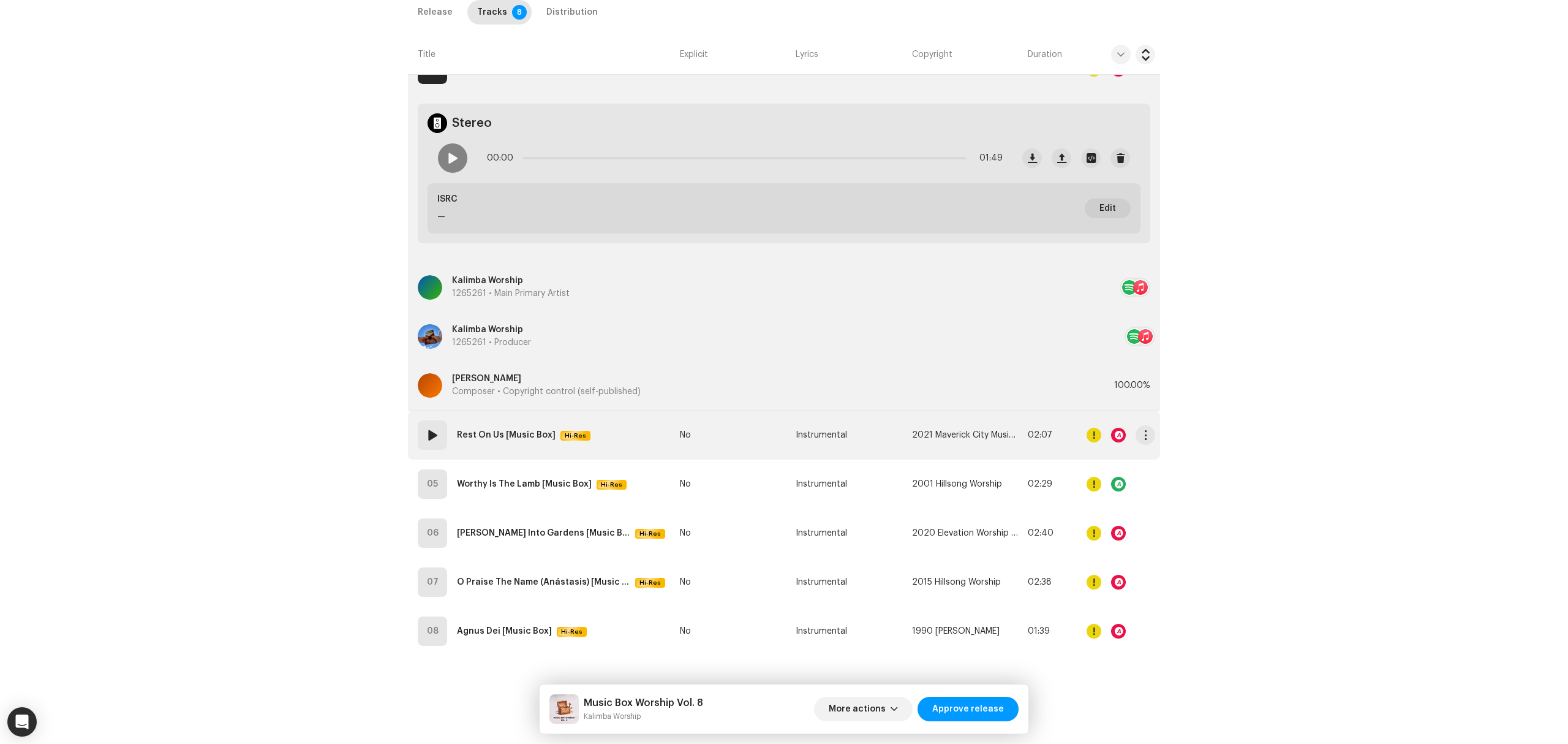
click at [615, 434] on td "04 Rest On Us [Music Box] Hi-Res" at bounding box center [541, 435] width 267 height 49
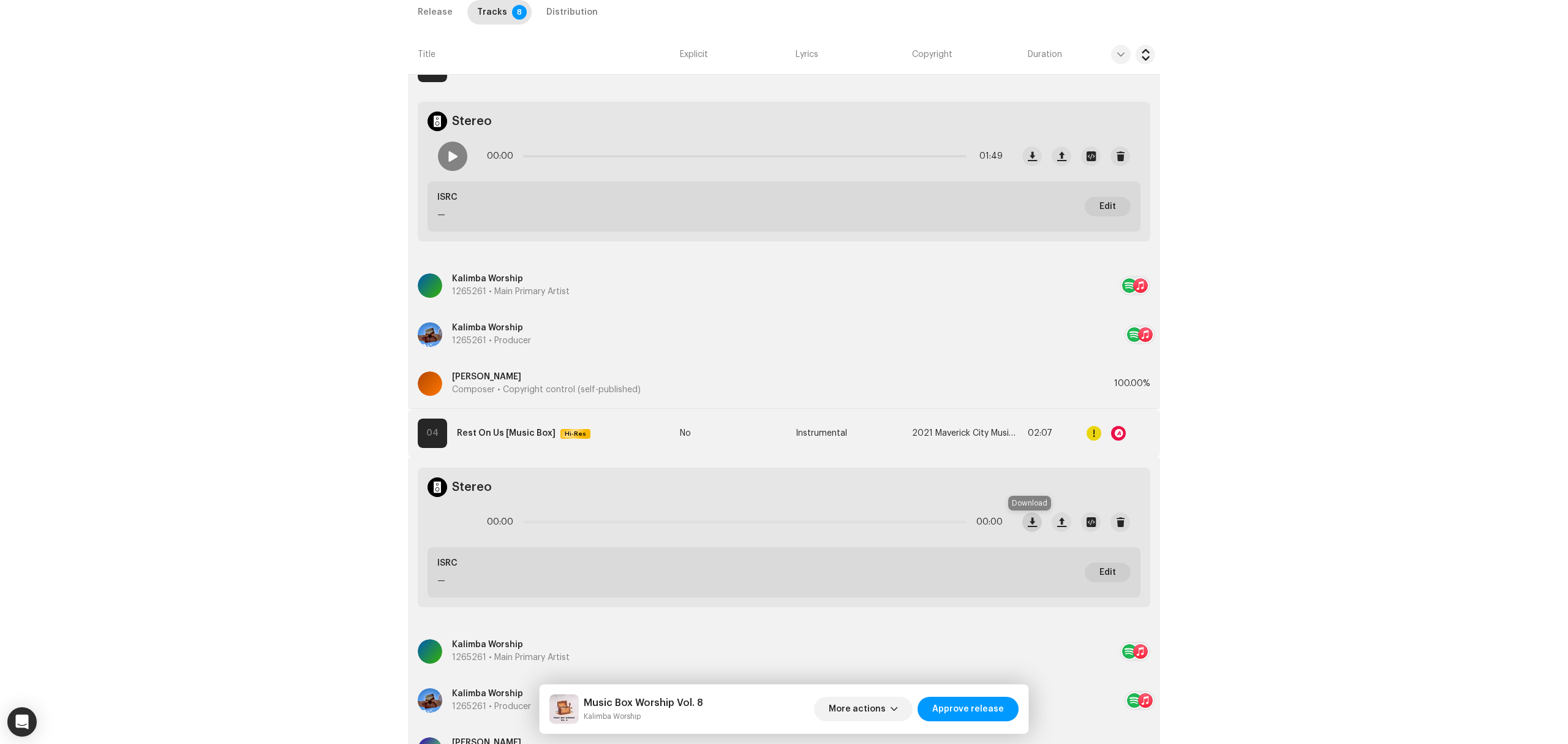
click at [1036, 530] on button "button" at bounding box center [1032, 522] width 19 height 19
copy div "Music Box Worship Vol. 8 Kalimba Worship"
copy small "Kalimba Worship"
drag, startPoint x: 662, startPoint y: 721, endPoint x: 575, endPoint y: 728, distance: 87.3
click at [579, 725] on div "Music Box Worship Vol. 8 Kalimba Worship More actions Approve release" at bounding box center [784, 709] width 489 height 49
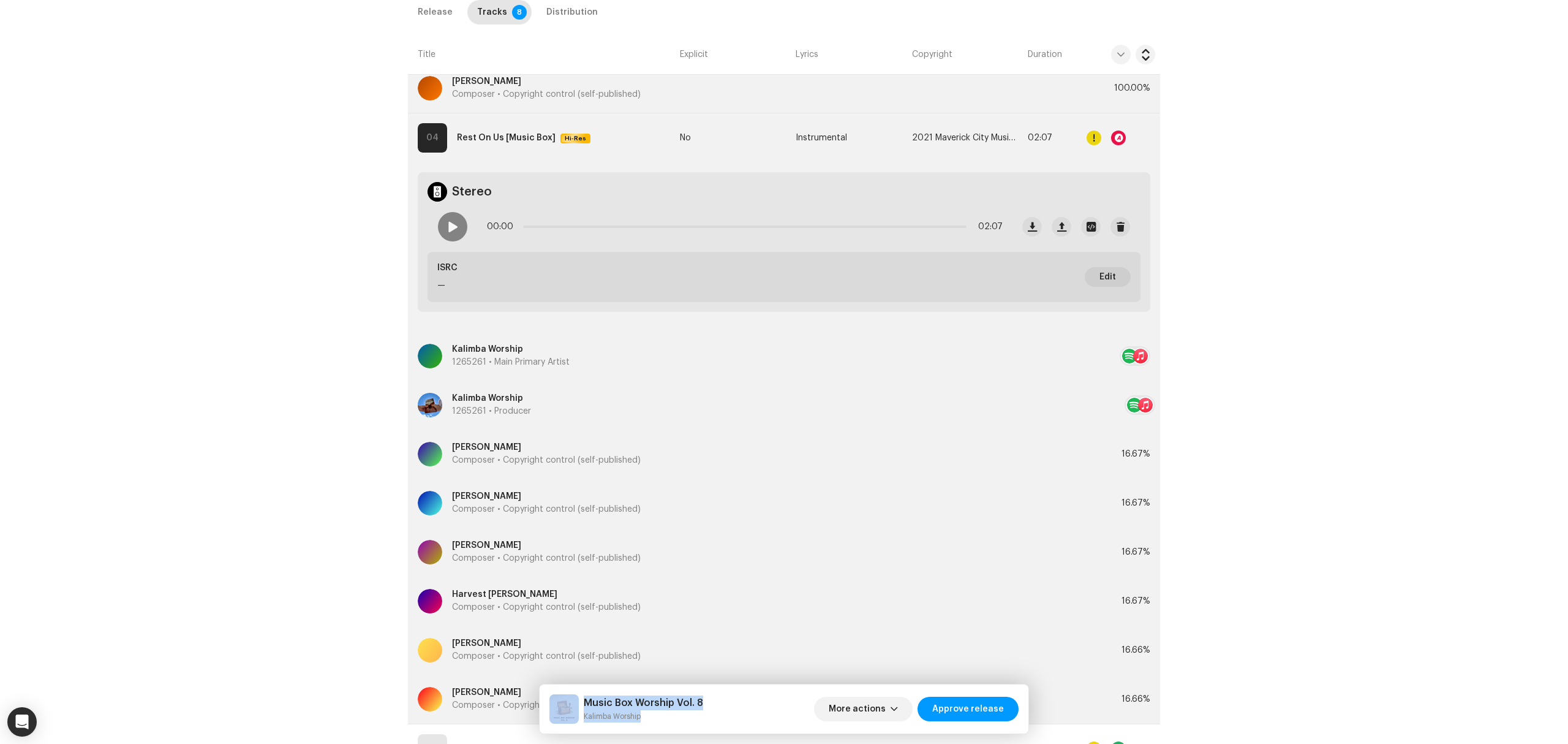
scroll to position [1871, 0]
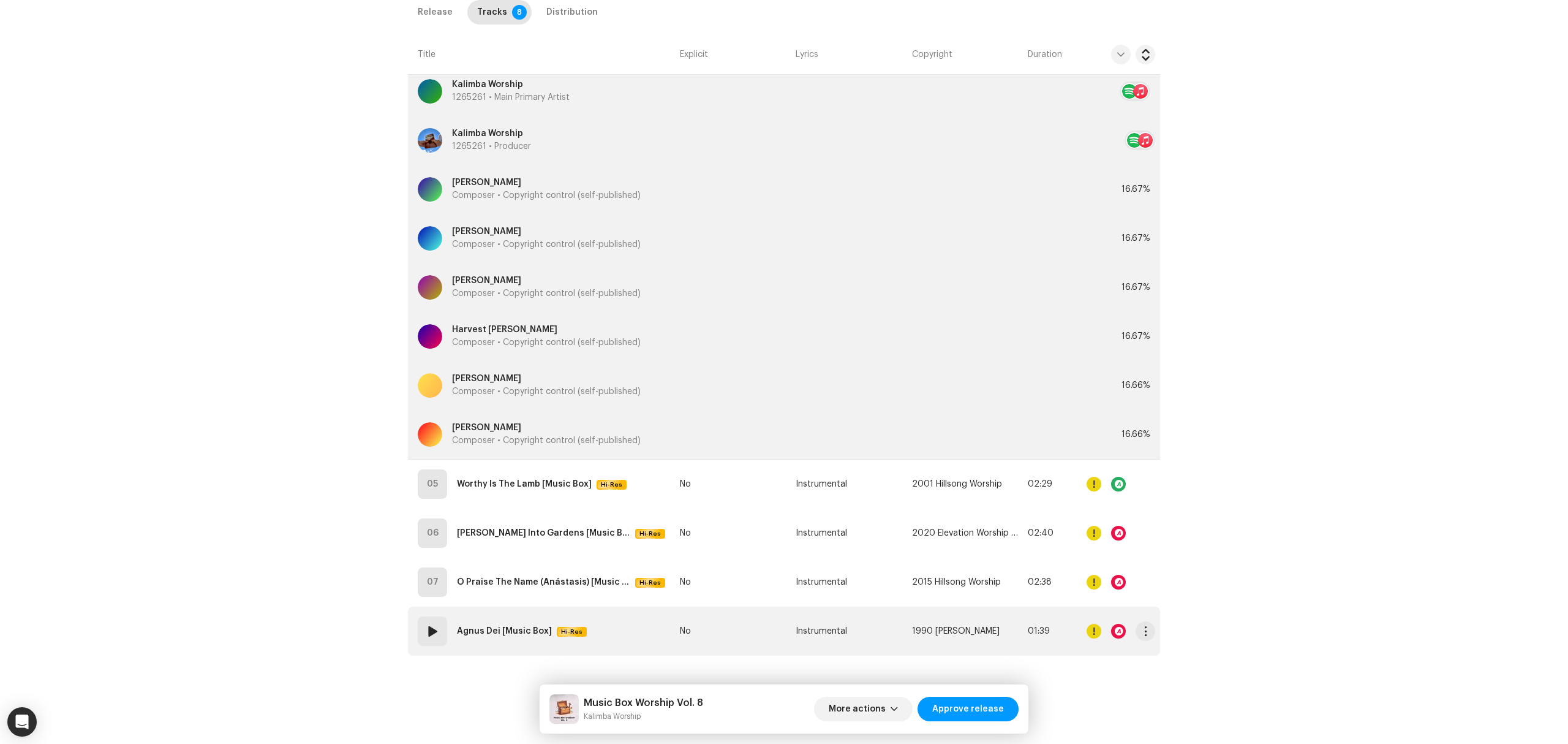
click at [599, 628] on td "08 Agnus Dei [Music Box] Hi-Res" at bounding box center [541, 631] width 267 height 49
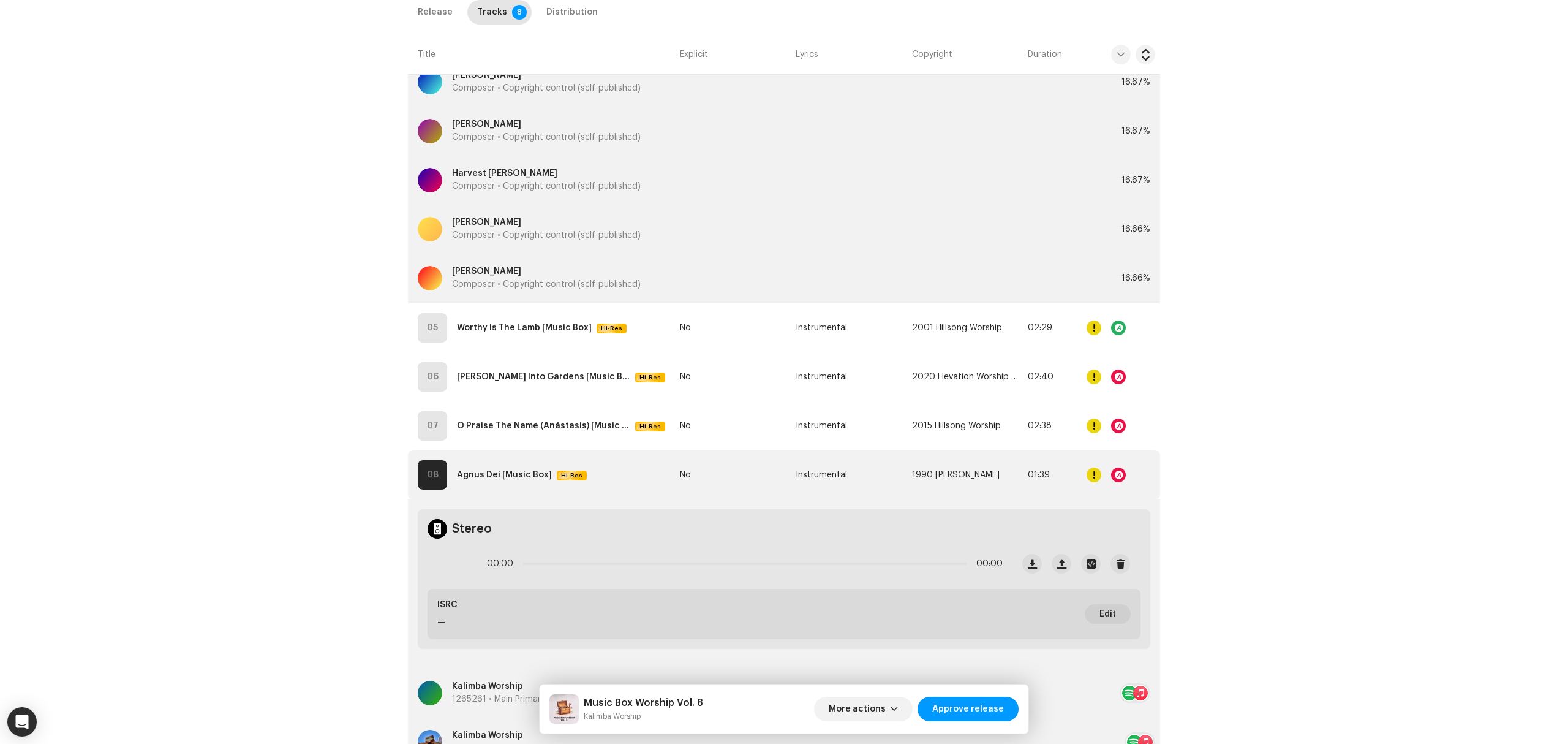
scroll to position [2188, 0]
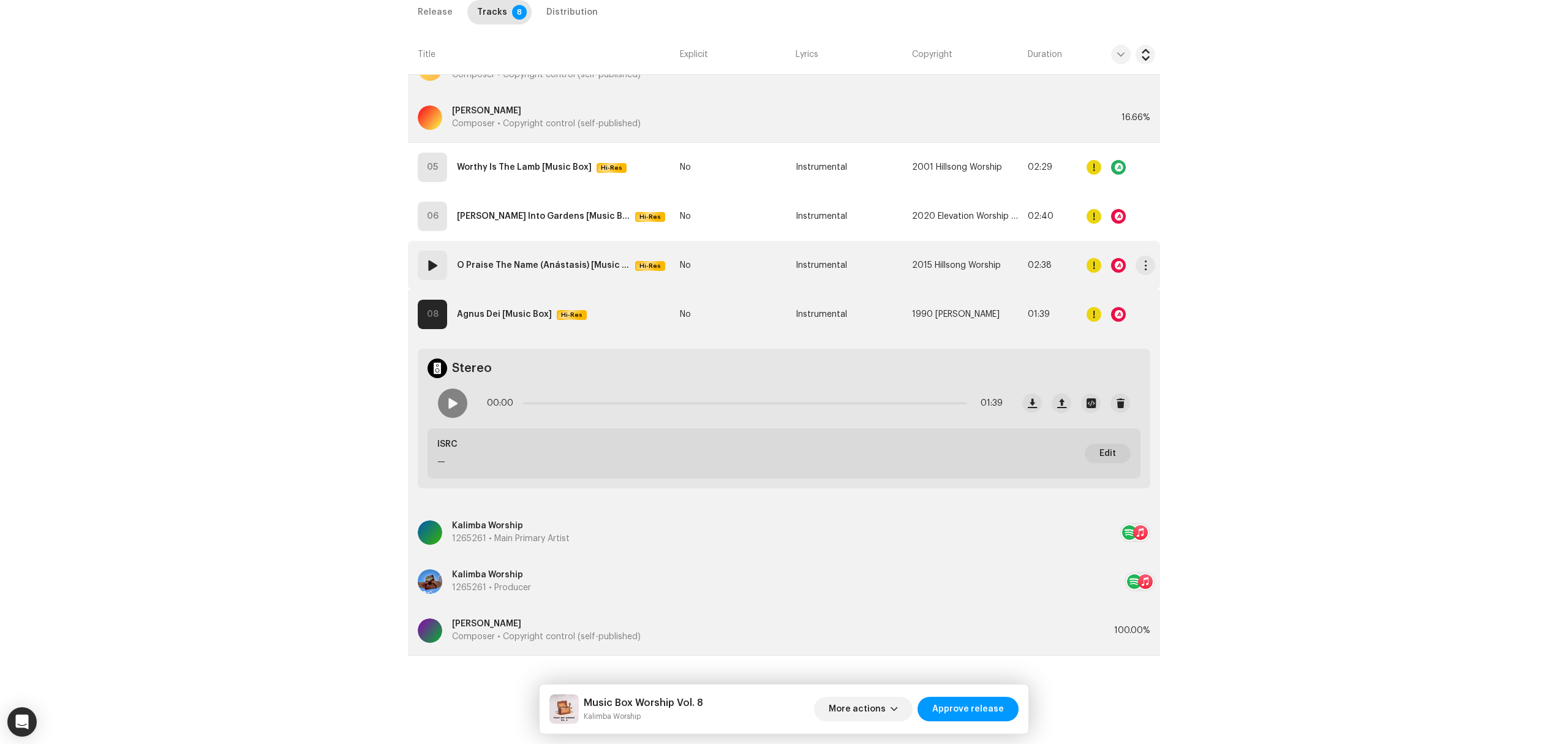
click at [542, 277] on div "07 O Praise The Name (Anástasis) [Music Box] Hi-Res" at bounding box center [543, 266] width 252 height 30
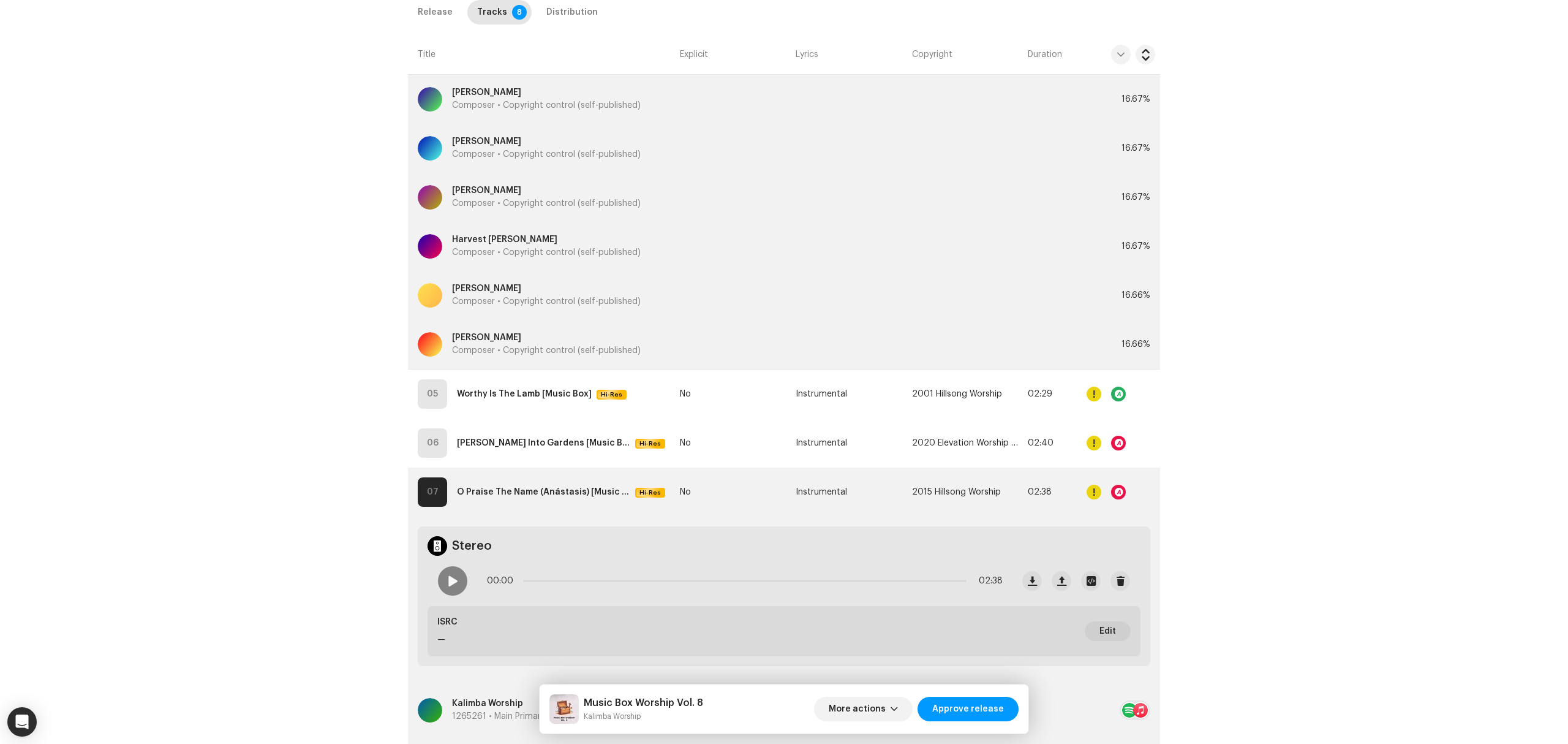
scroll to position [1949, 0]
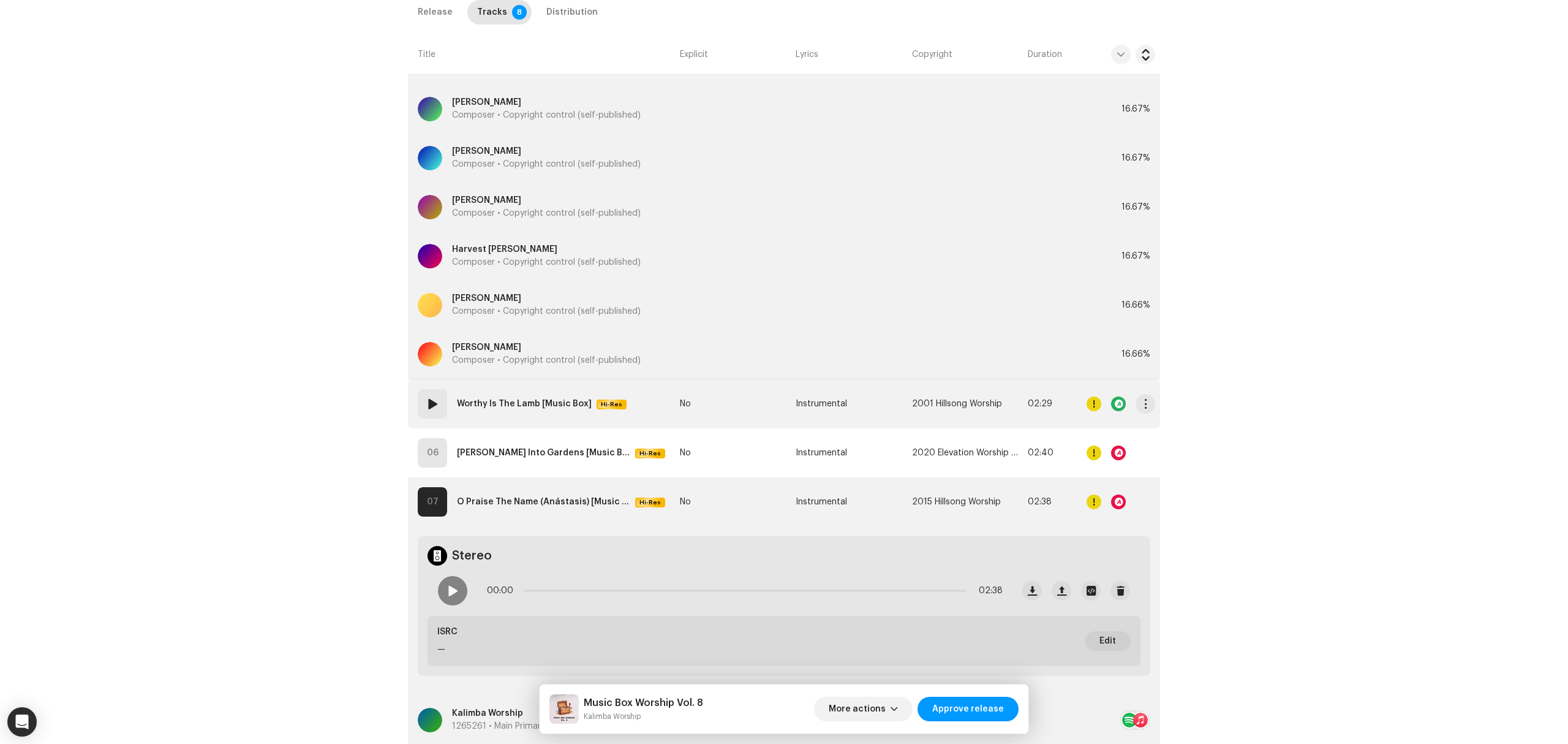
click at [645, 412] on td "05 Worthy Is The Lamb [Music Box] Hi-Res" at bounding box center [541, 404] width 267 height 49
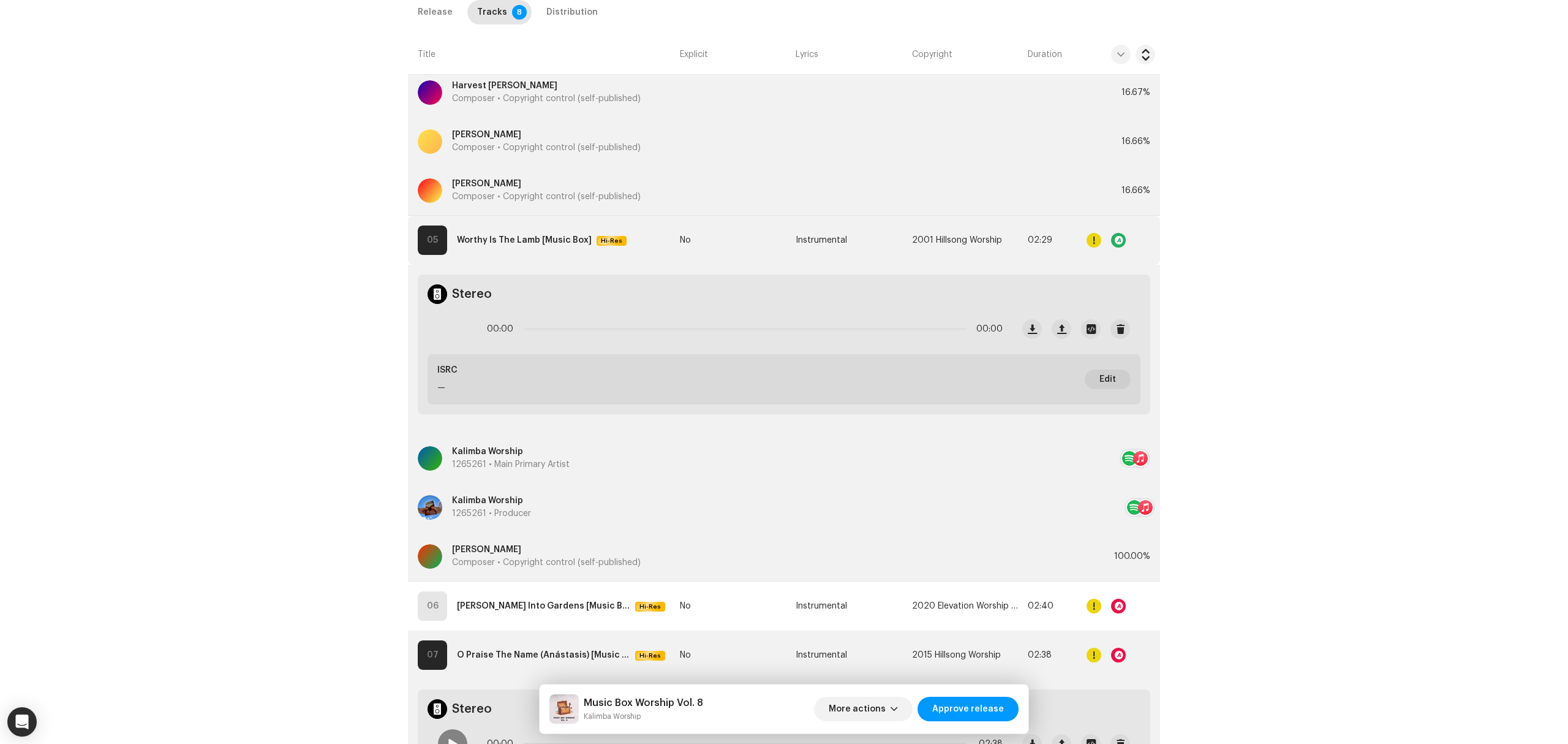
scroll to position [2276, 0]
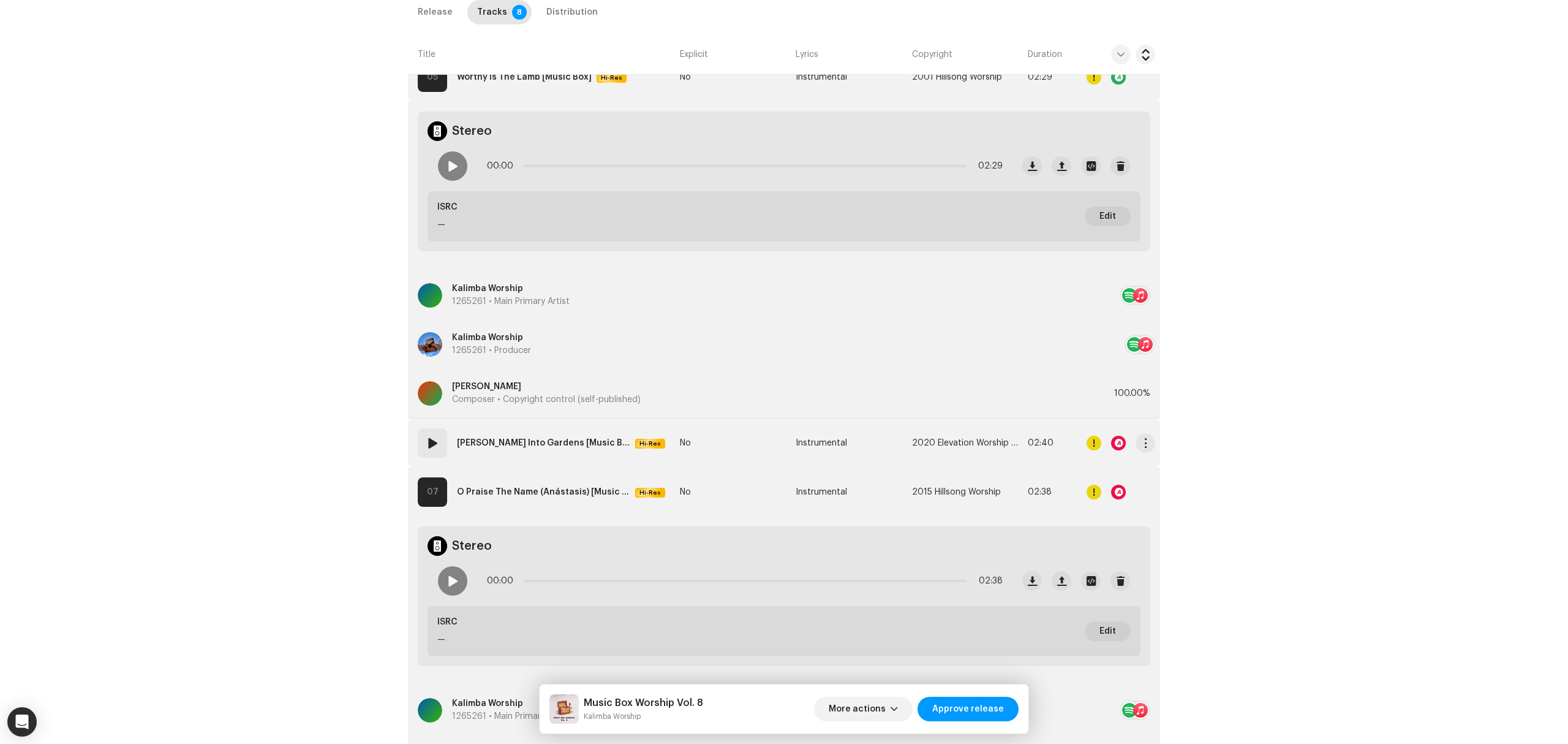
click at [631, 437] on td "06 [PERSON_NAME] Into Gardens [Music Box] Hi-Res" at bounding box center [541, 443] width 267 height 49
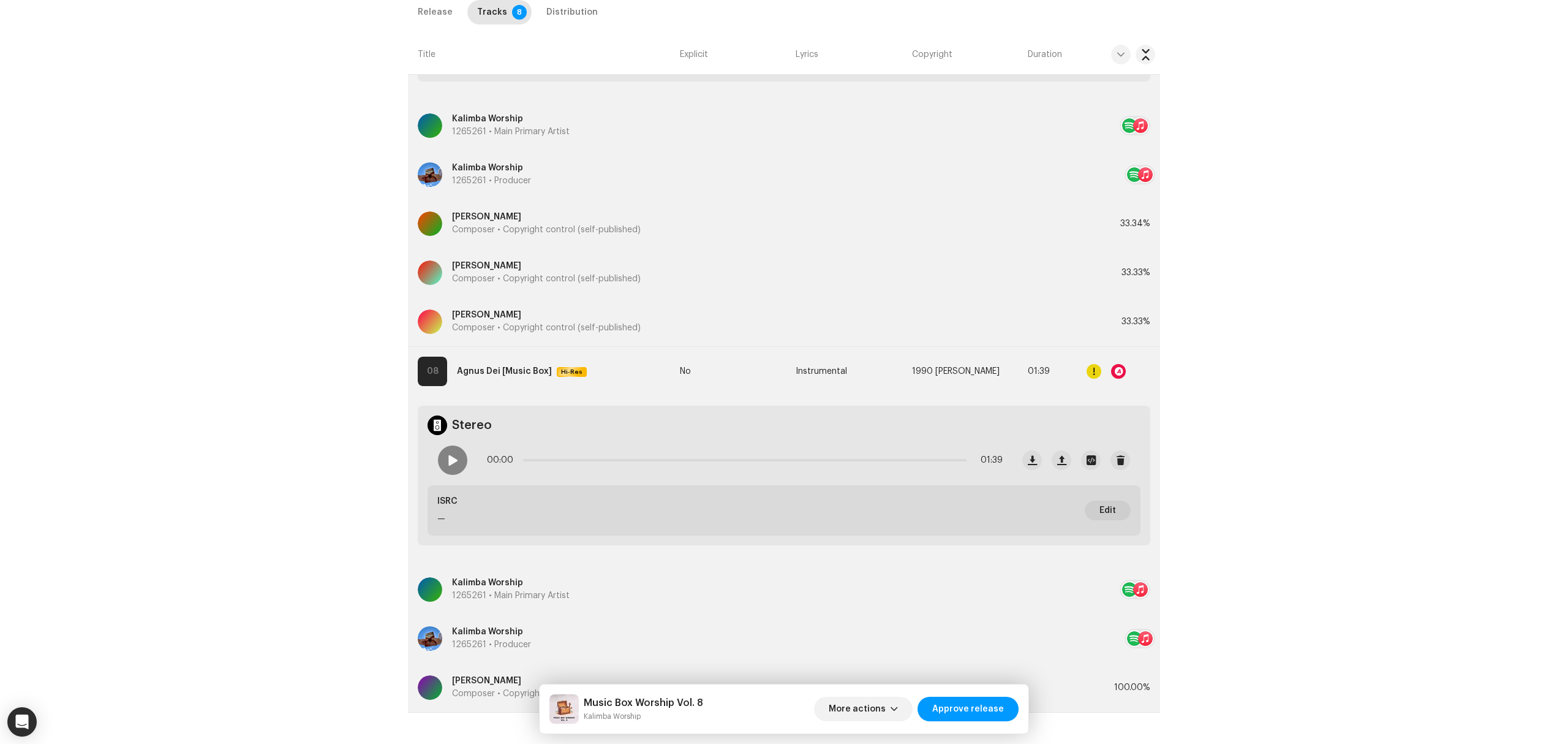
scroll to position [3385, 0]
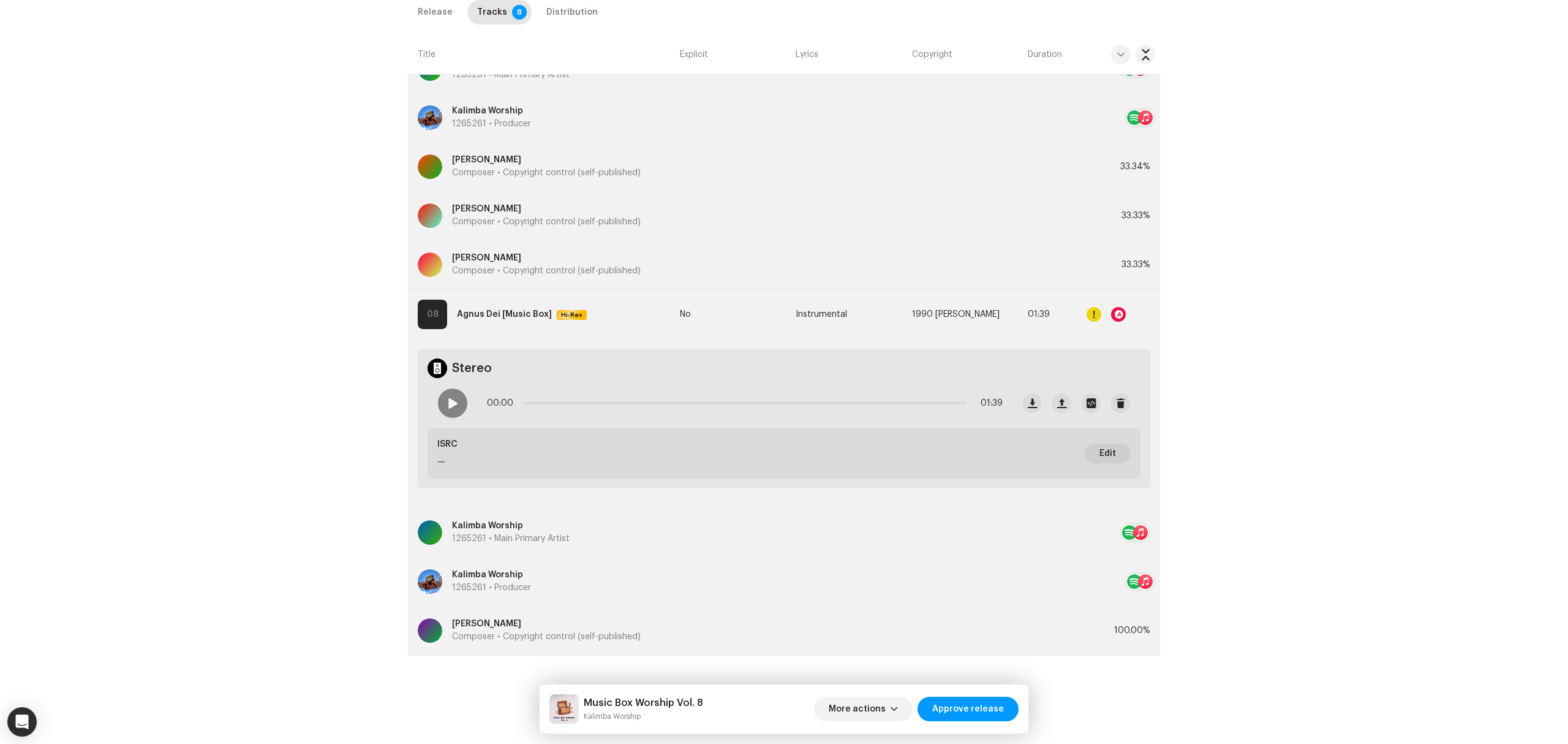
click at [1141, 635] on div "100.00%" at bounding box center [1132, 630] width 36 height 24
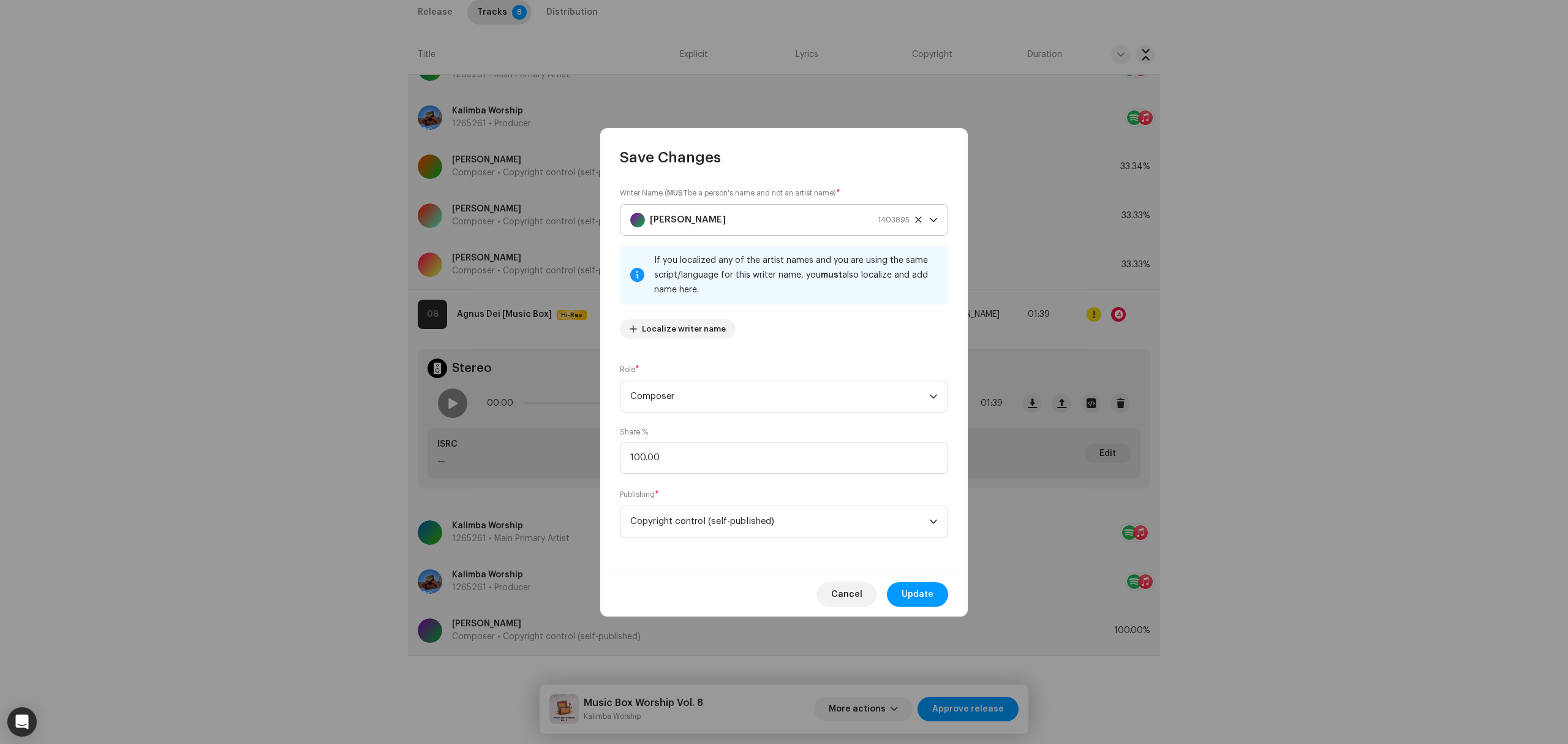
click at [916, 217] on icon at bounding box center [918, 220] width 8 height 8
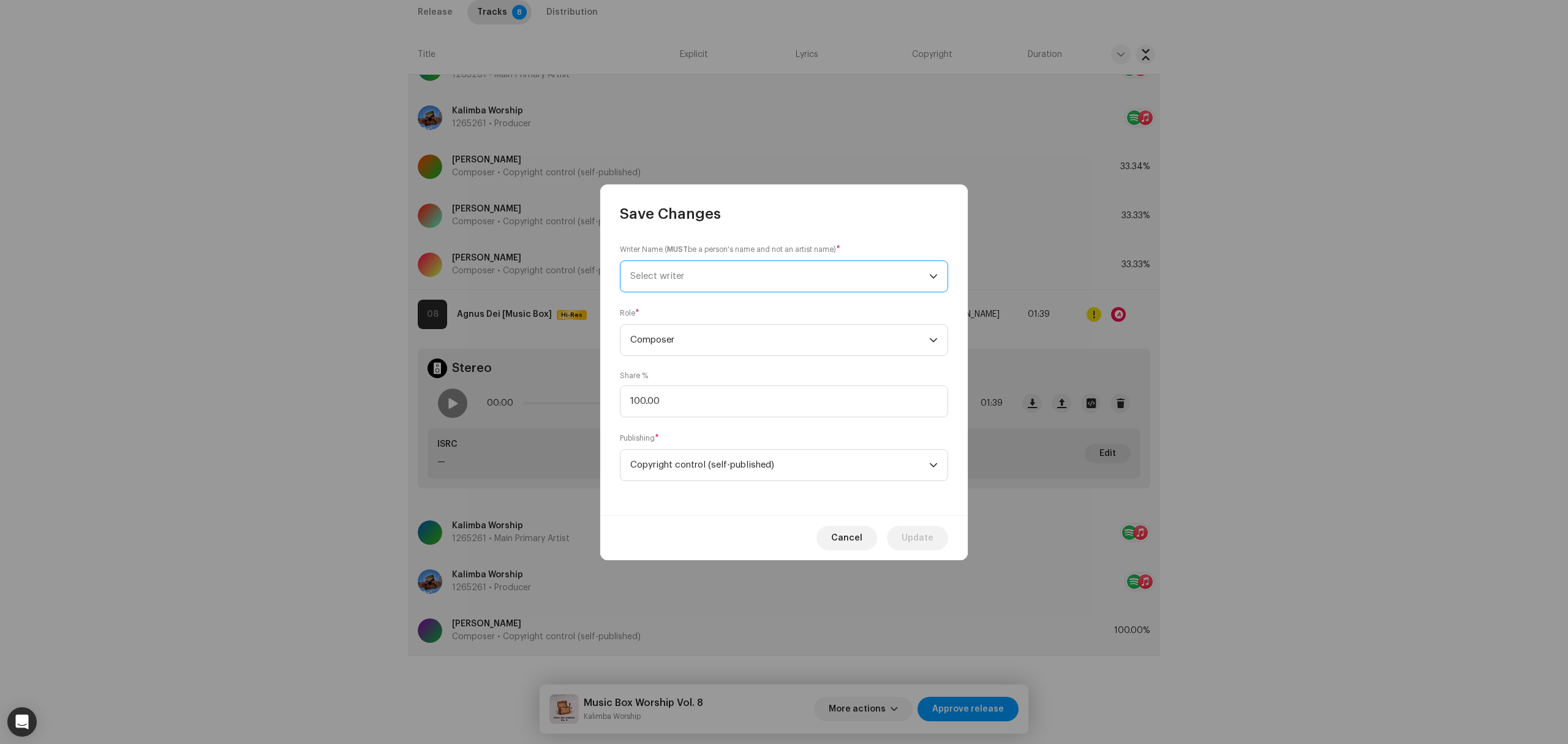
click at [765, 275] on span "Select writer" at bounding box center [779, 276] width 299 height 30
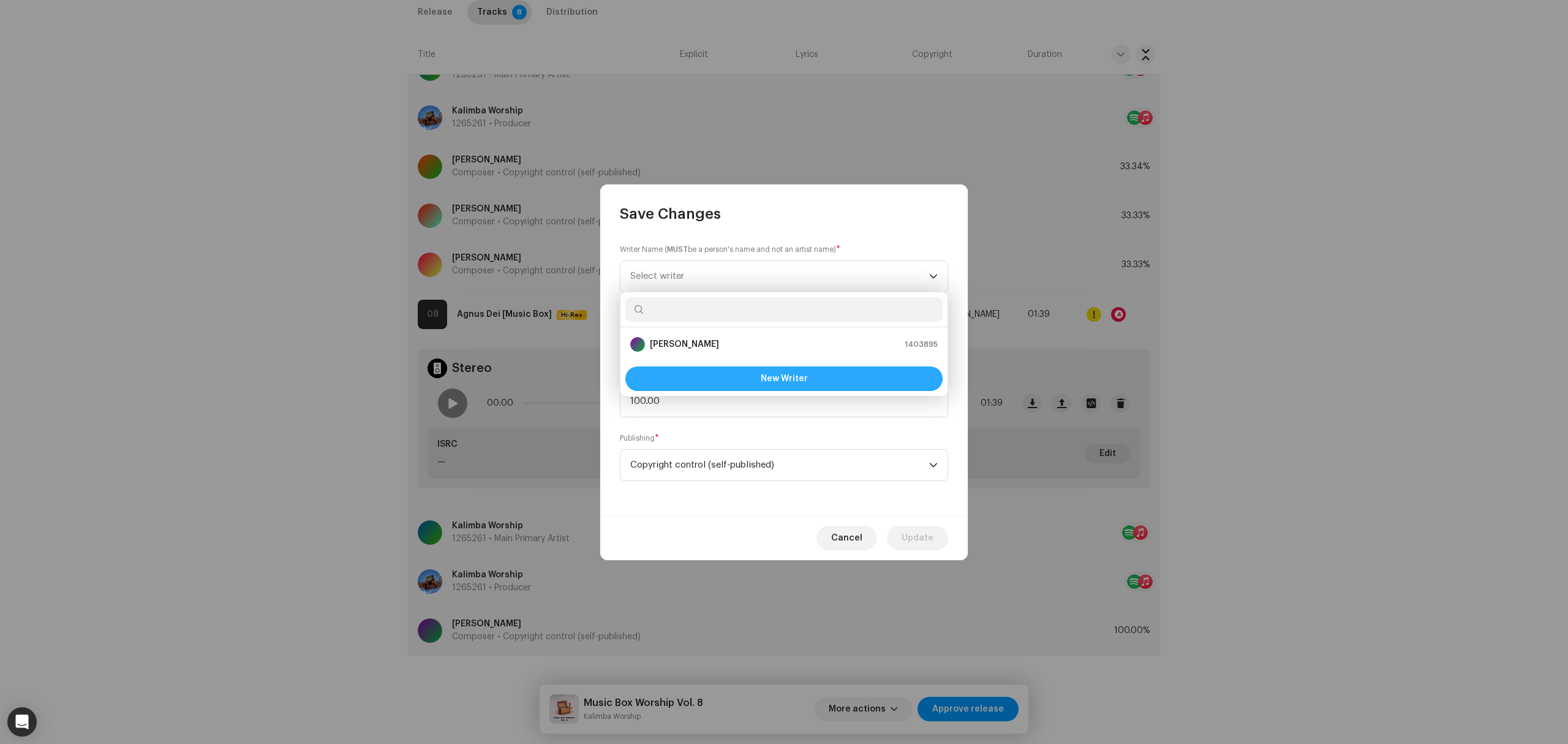
click at [765, 383] on span "New Writer" at bounding box center [784, 379] width 47 height 9
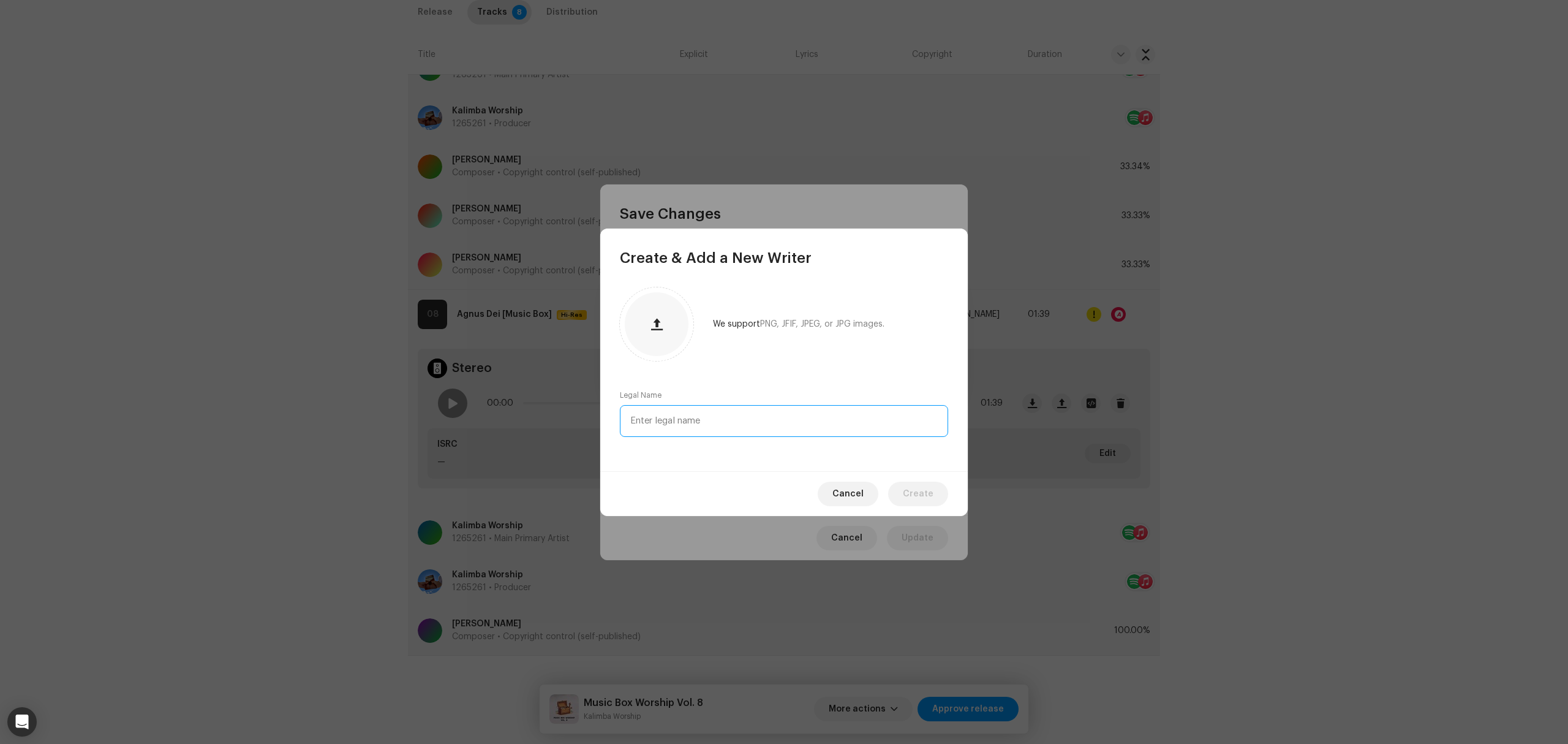
click at [723, 428] on input "text" at bounding box center [784, 421] width 329 height 32
type input "[PERSON_NAME]"
click at [930, 501] on span "Create" at bounding box center [918, 493] width 30 height 24
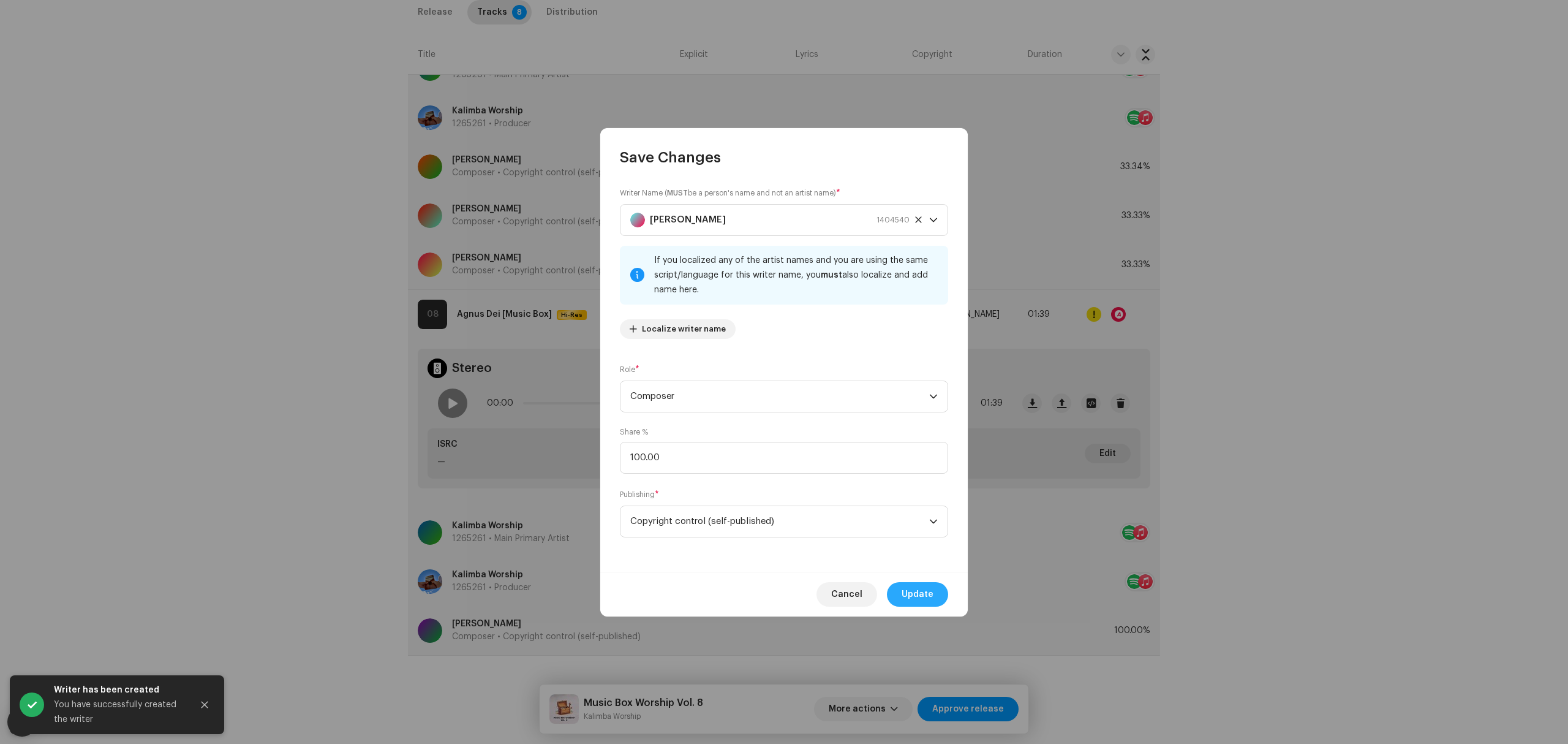
click at [937, 584] on button "Update" at bounding box center [917, 594] width 62 height 24
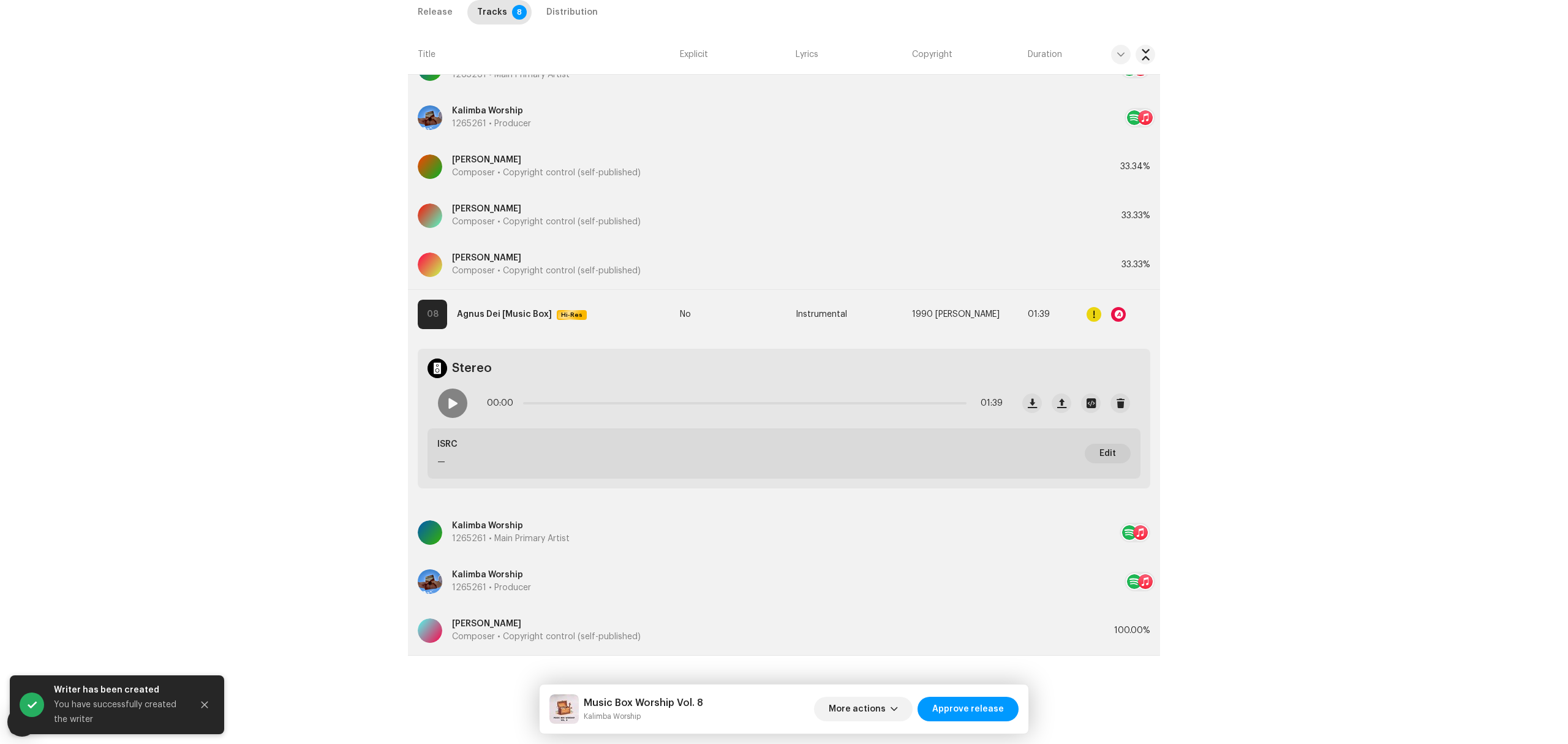
click at [292, 545] on div "Inspection / Music Box Worship Vol. 8 Trust & Safety Guide Release Id: 3048173 …" at bounding box center [784, 372] width 1568 height 744
click at [903, 714] on button "More actions" at bounding box center [863, 708] width 99 height 24
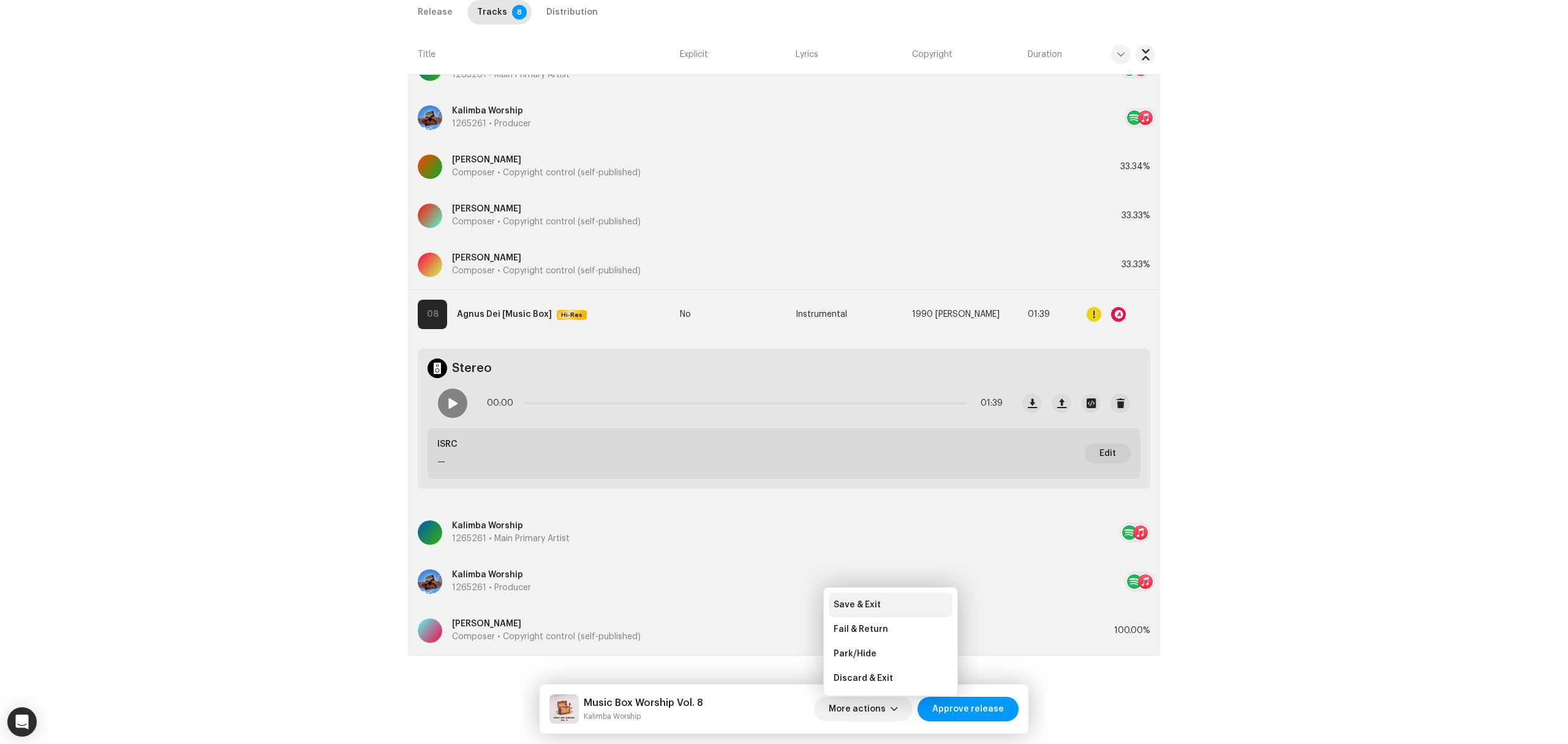
click at [883, 607] on div "Save & Exit" at bounding box center [891, 605] width 114 height 10
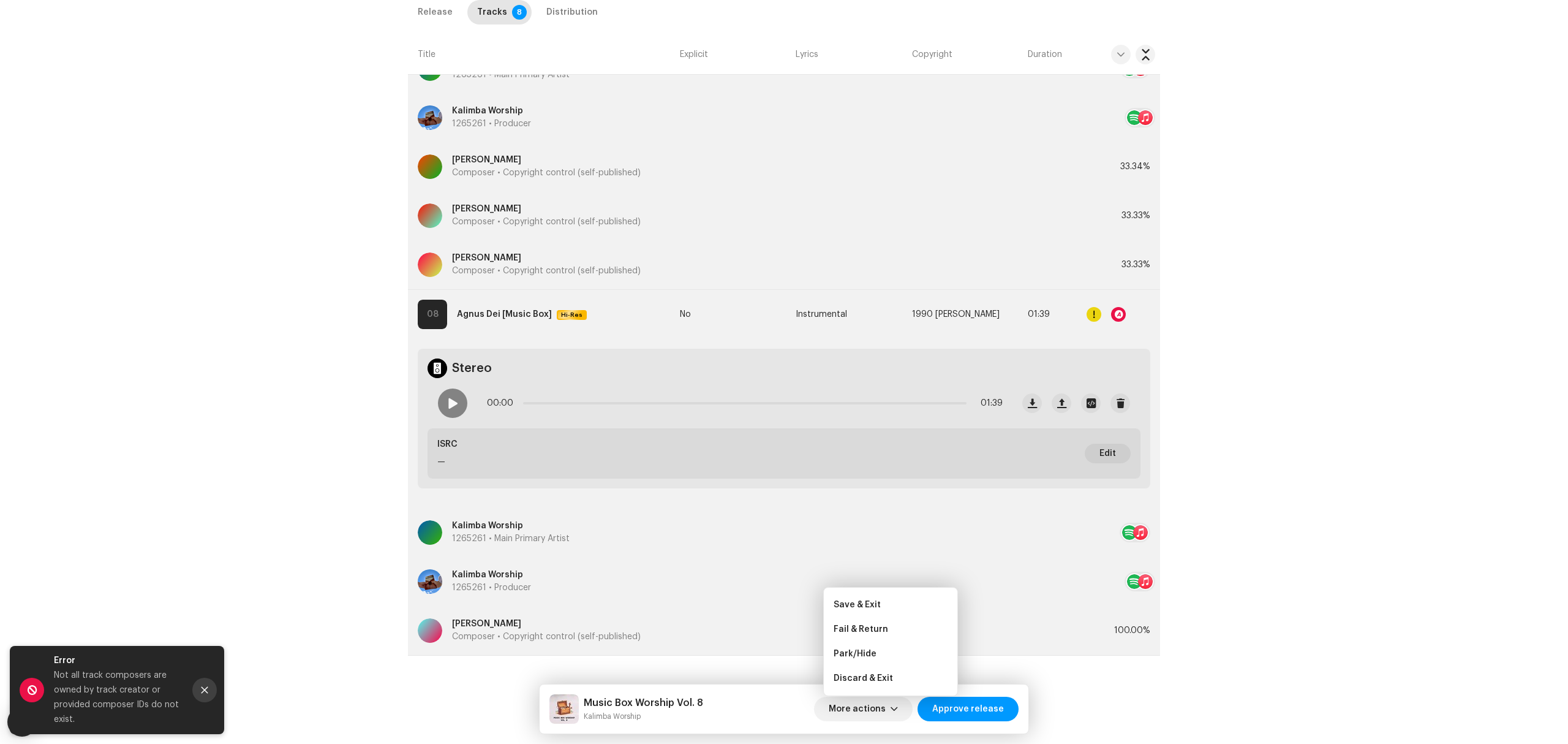
click at [212, 692] on button "Close" at bounding box center [204, 689] width 24 height 24
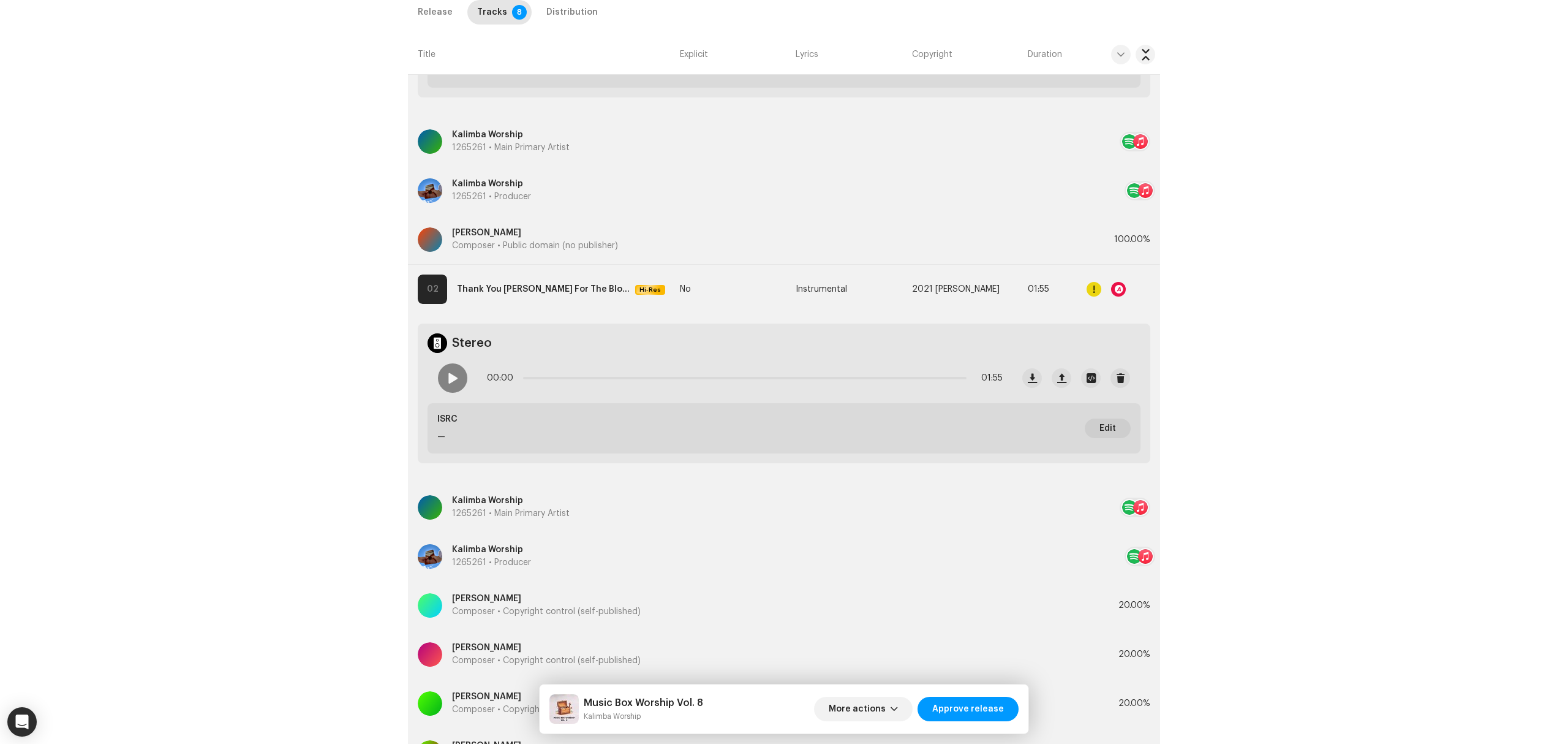
scroll to position [0, 0]
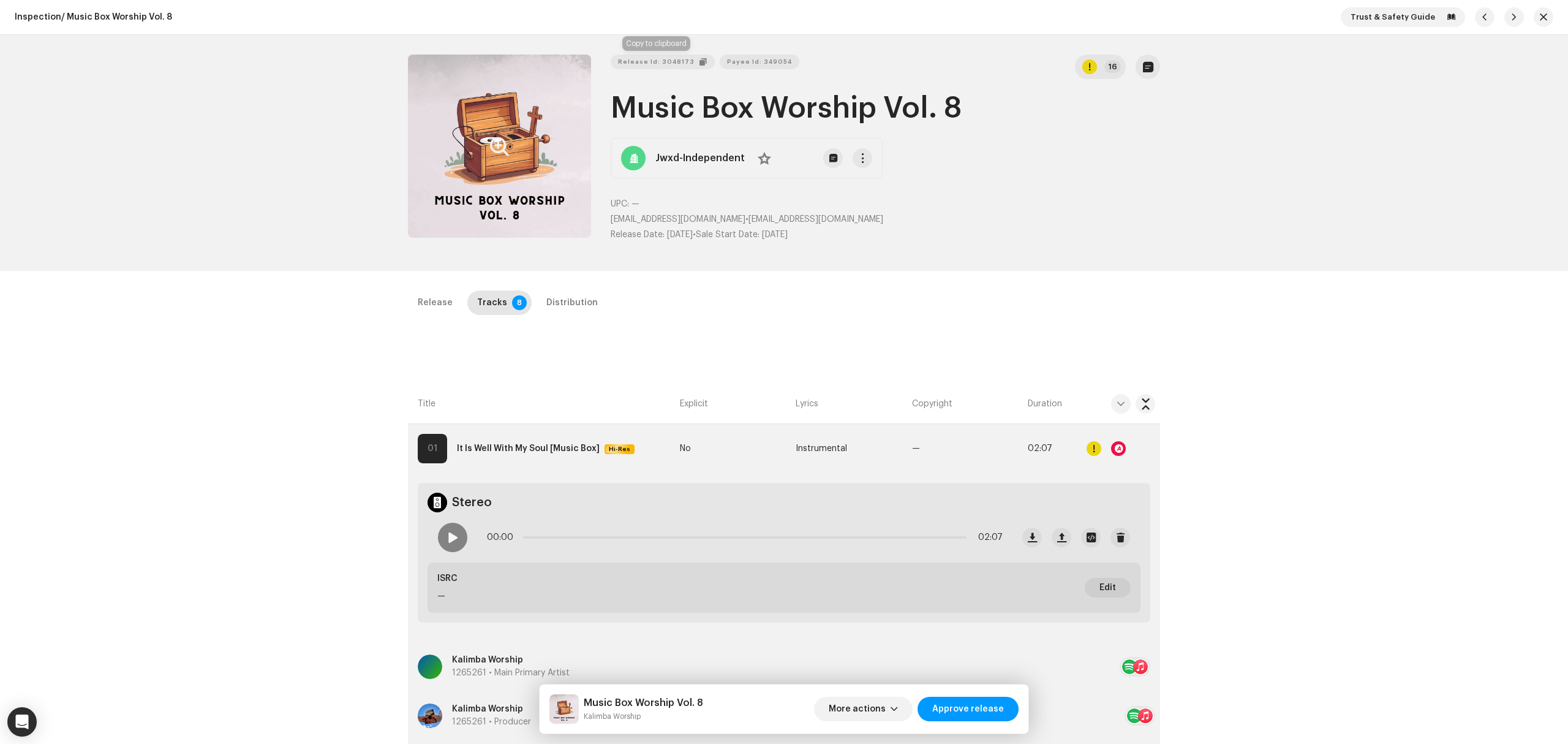
click at [645, 68] on span "Release Id: 3048173" at bounding box center [656, 62] width 76 height 24
drag, startPoint x: 541, startPoint y: 305, endPoint x: 549, endPoint y: 303, distance: 8.2
click at [549, 303] on div "Distribution" at bounding box center [572, 302] width 51 height 24
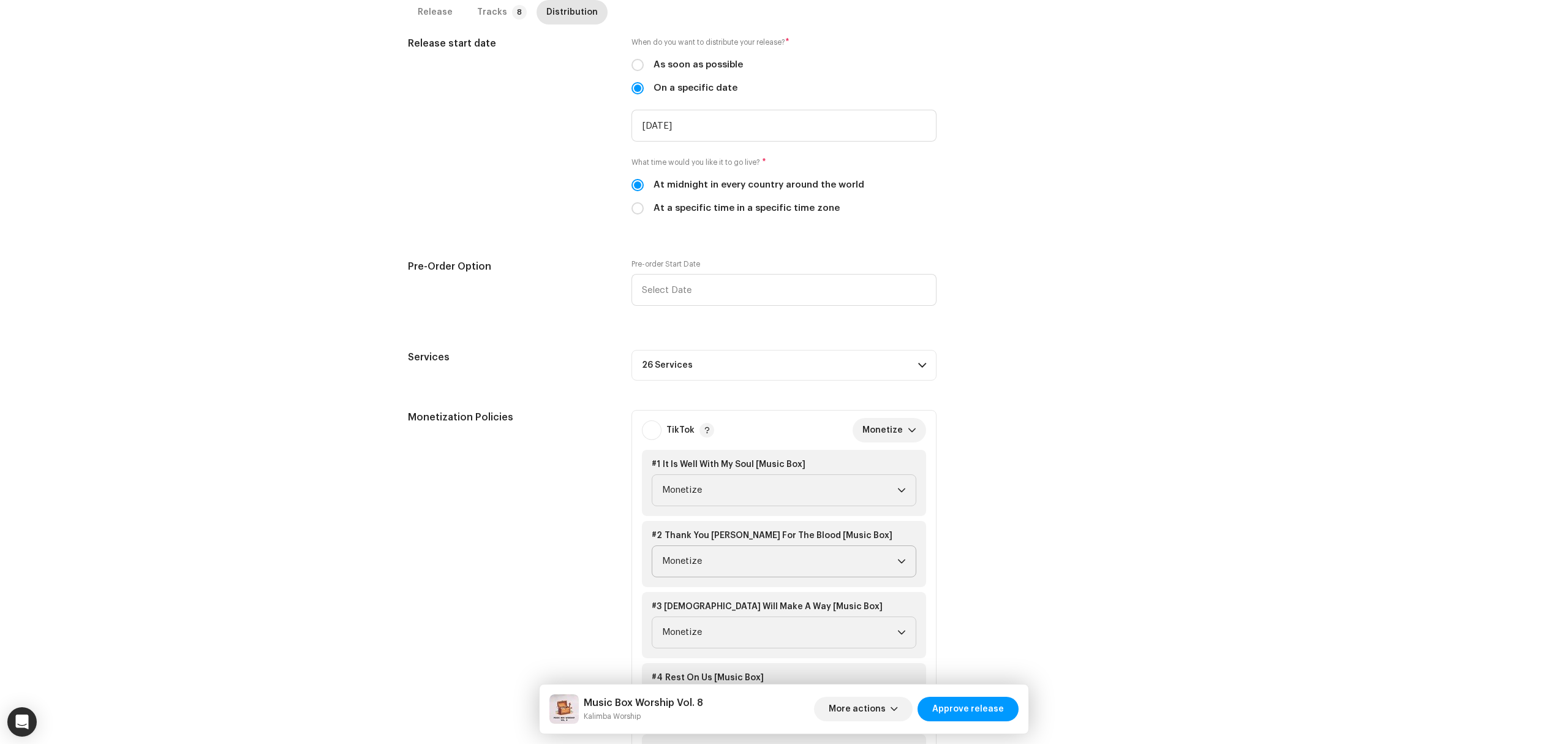
scroll to position [326, 0]
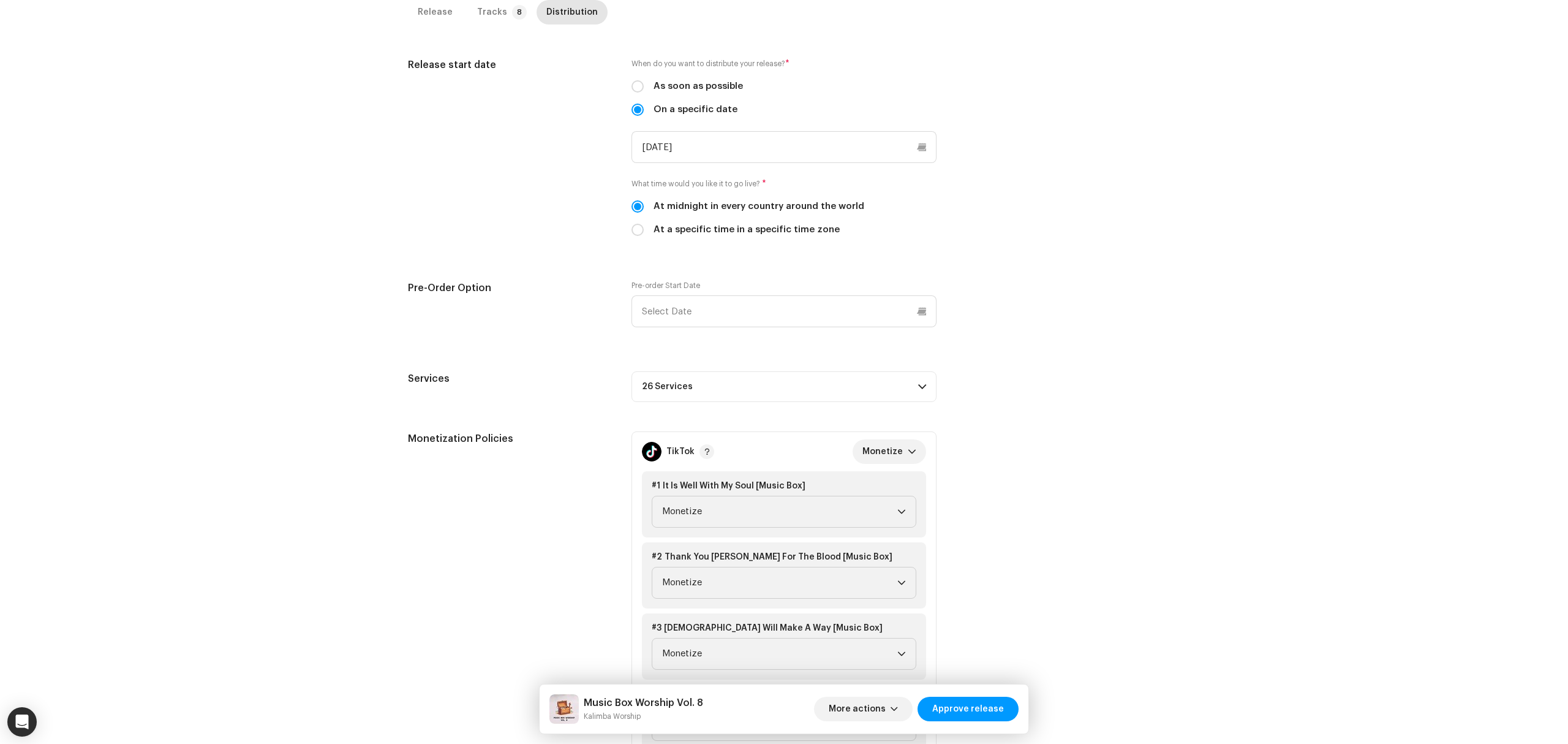
click at [357, 439] on div "Inspection / Music Box Worship Vol. 8 Trust & Safety Guide Release Id: 3048173 …" at bounding box center [784, 372] width 1568 height 744
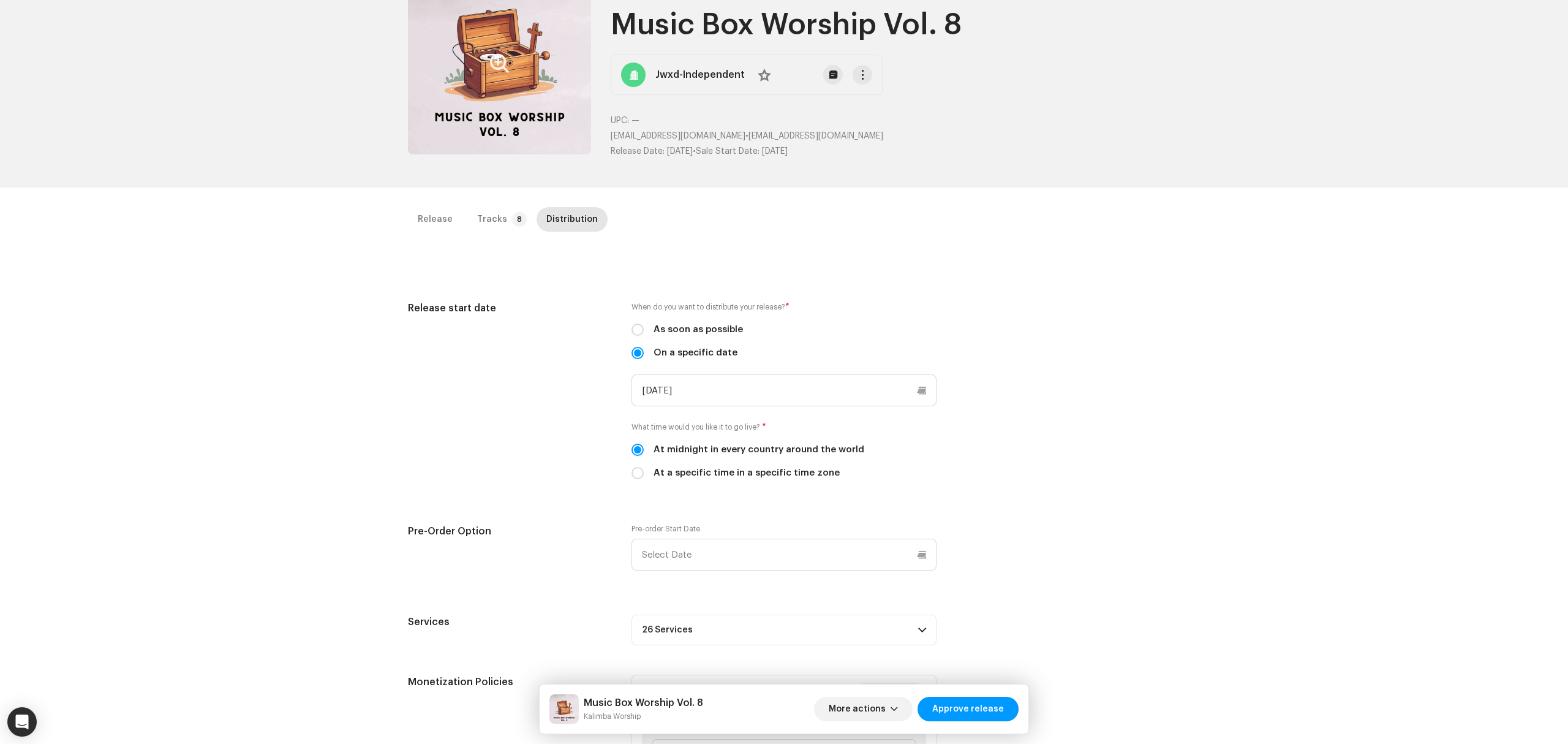
scroll to position [0, 0]
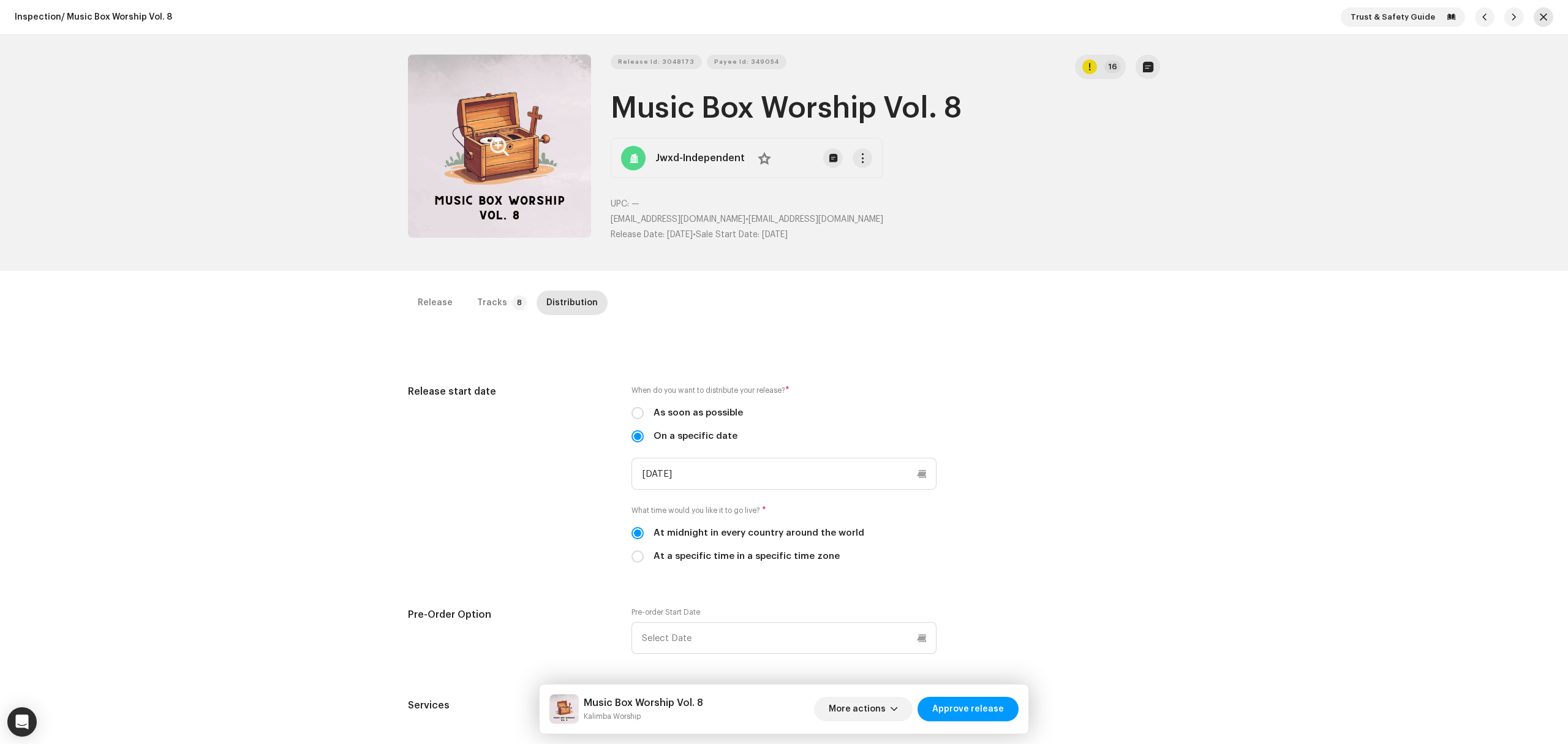
click at [1534, 18] on button "button" at bounding box center [1543, 16] width 19 height 19
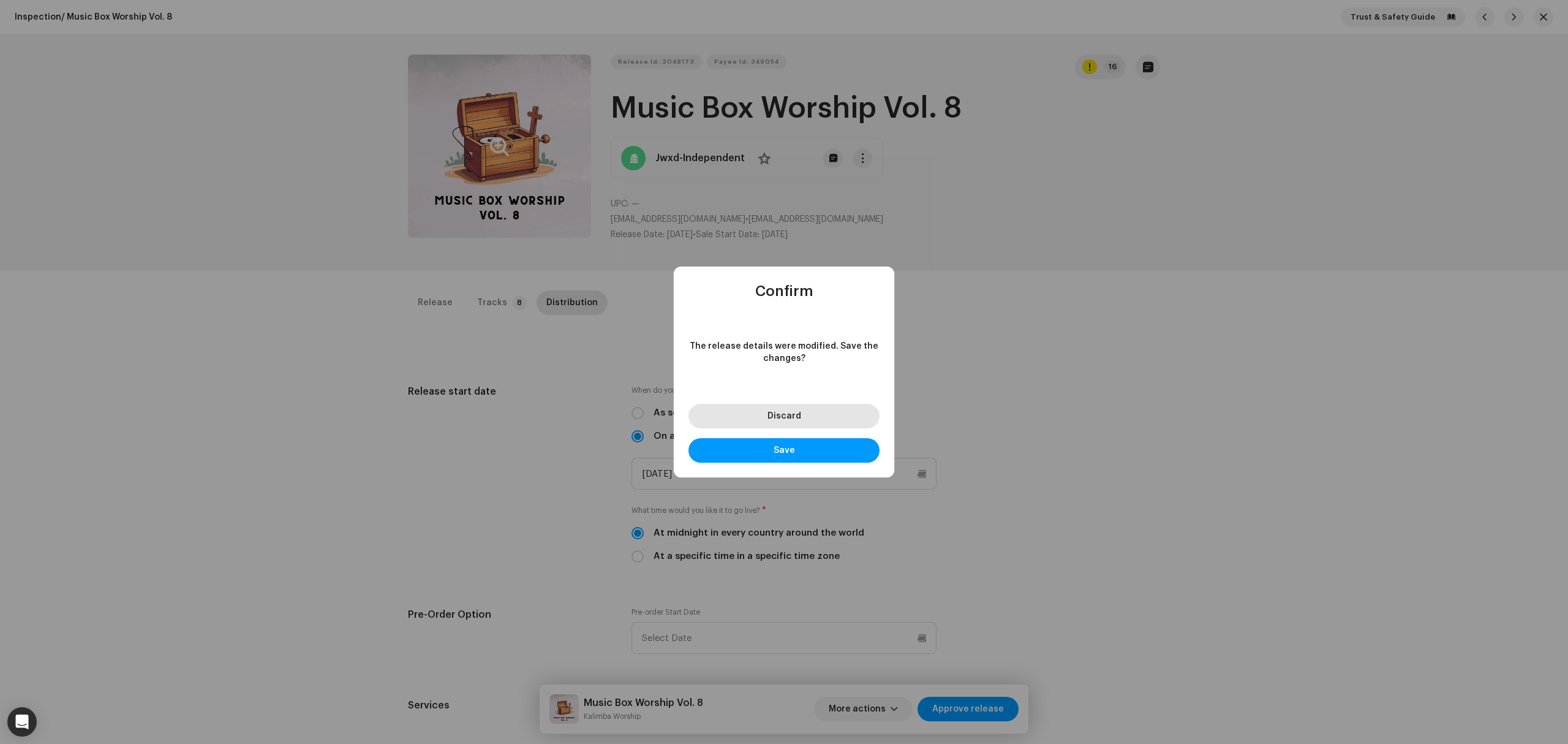
drag, startPoint x: 800, startPoint y: 423, endPoint x: 708, endPoint y: 423, distance: 92.0
click at [800, 423] on button "Discard" at bounding box center [783, 415] width 191 height 24
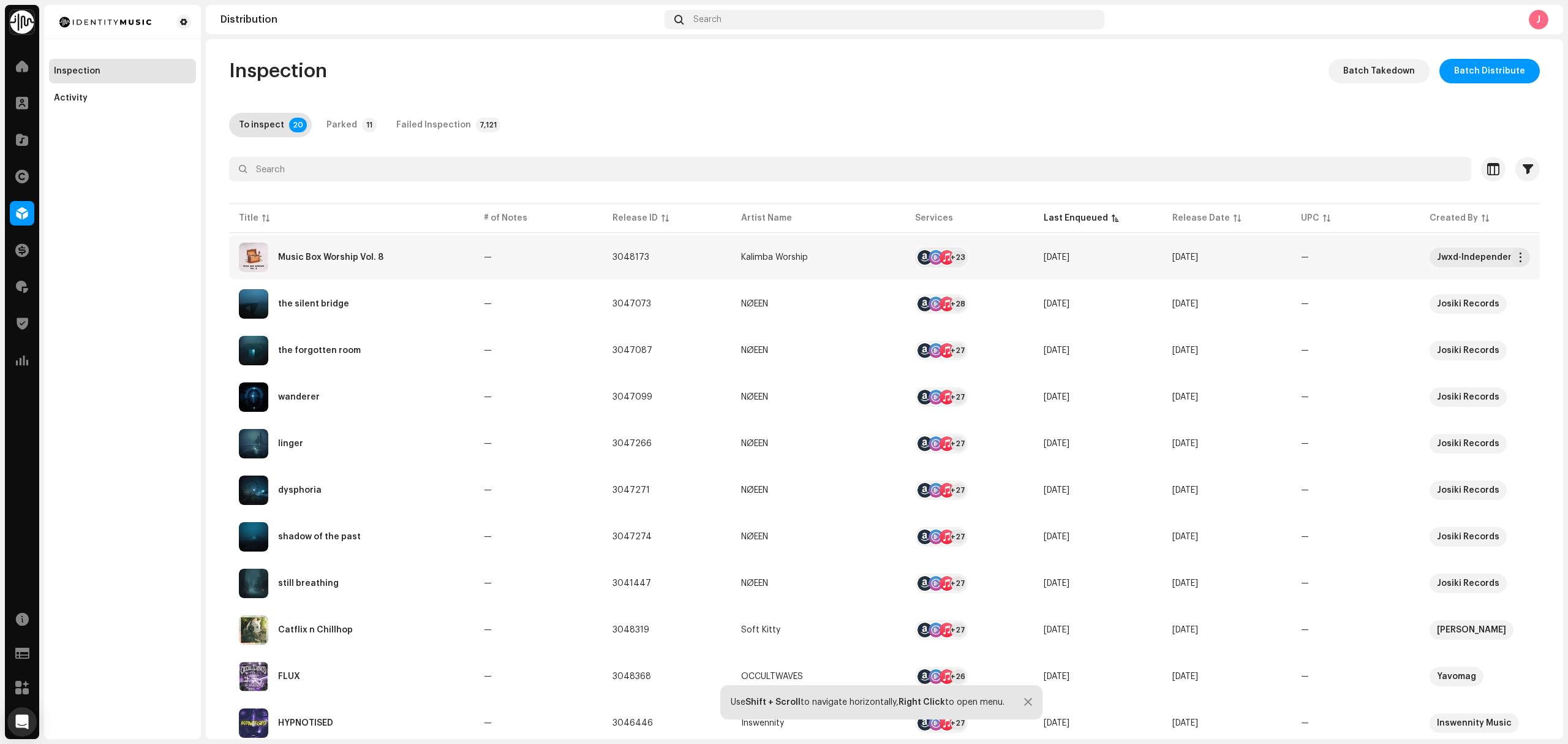
click at [392, 266] on div "Music Box Worship Vol. 8" at bounding box center [351, 258] width 225 height 30
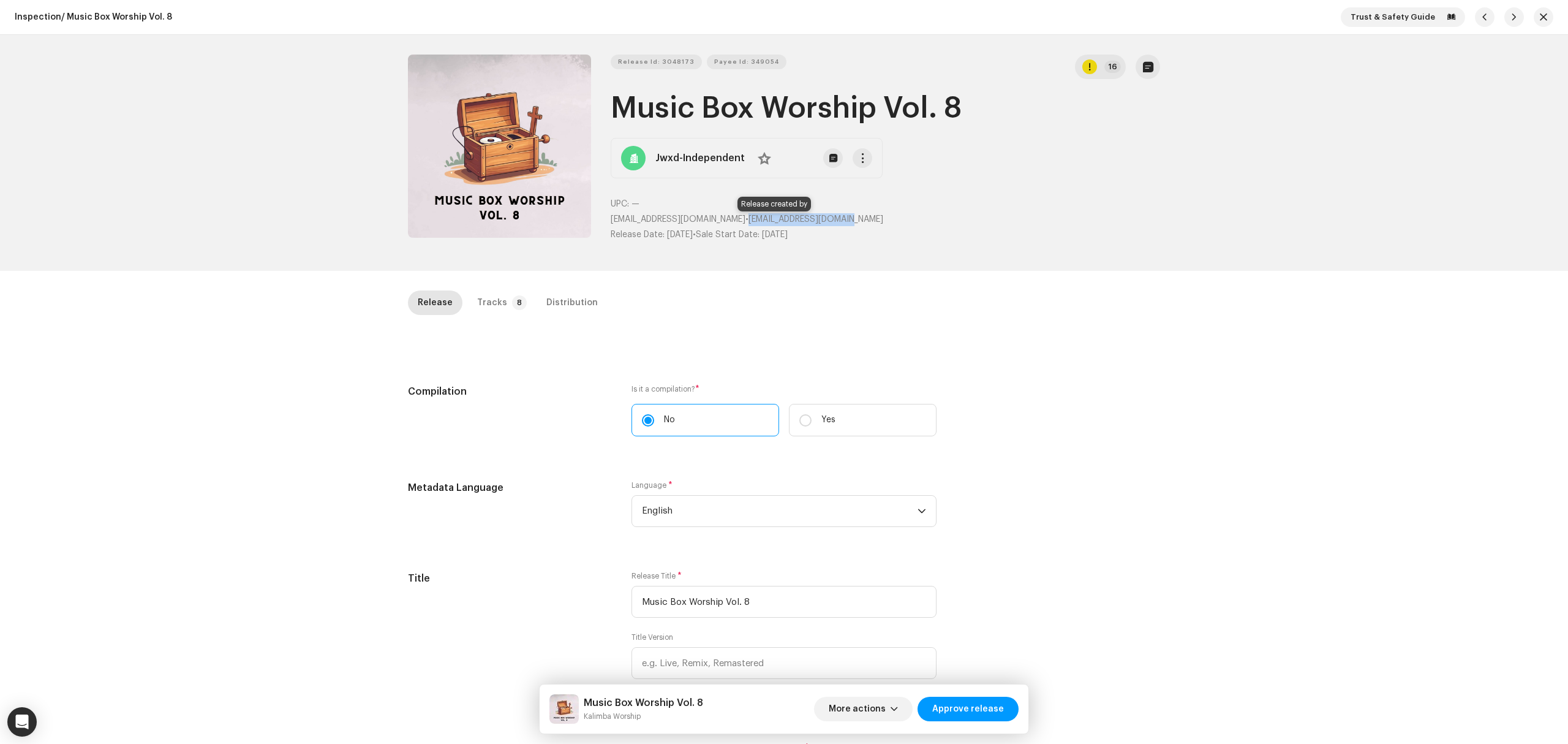
drag, startPoint x: 848, startPoint y: 212, endPoint x: 722, endPoint y: 224, distance: 126.6
click at [722, 224] on div "UPC: — [EMAIL_ADDRESS][DOMAIN_NAME] • [EMAIL_ADDRESS][DOMAIN_NAME] Release Date…" at bounding box center [885, 220] width 550 height 44
copy span "[EMAIL_ADDRESS][DOMAIN_NAME]"
click at [682, 160] on strong "Jwxd-Independent" at bounding box center [700, 158] width 90 height 15
click at [512, 301] on p-badge "8" at bounding box center [519, 302] width 15 height 15
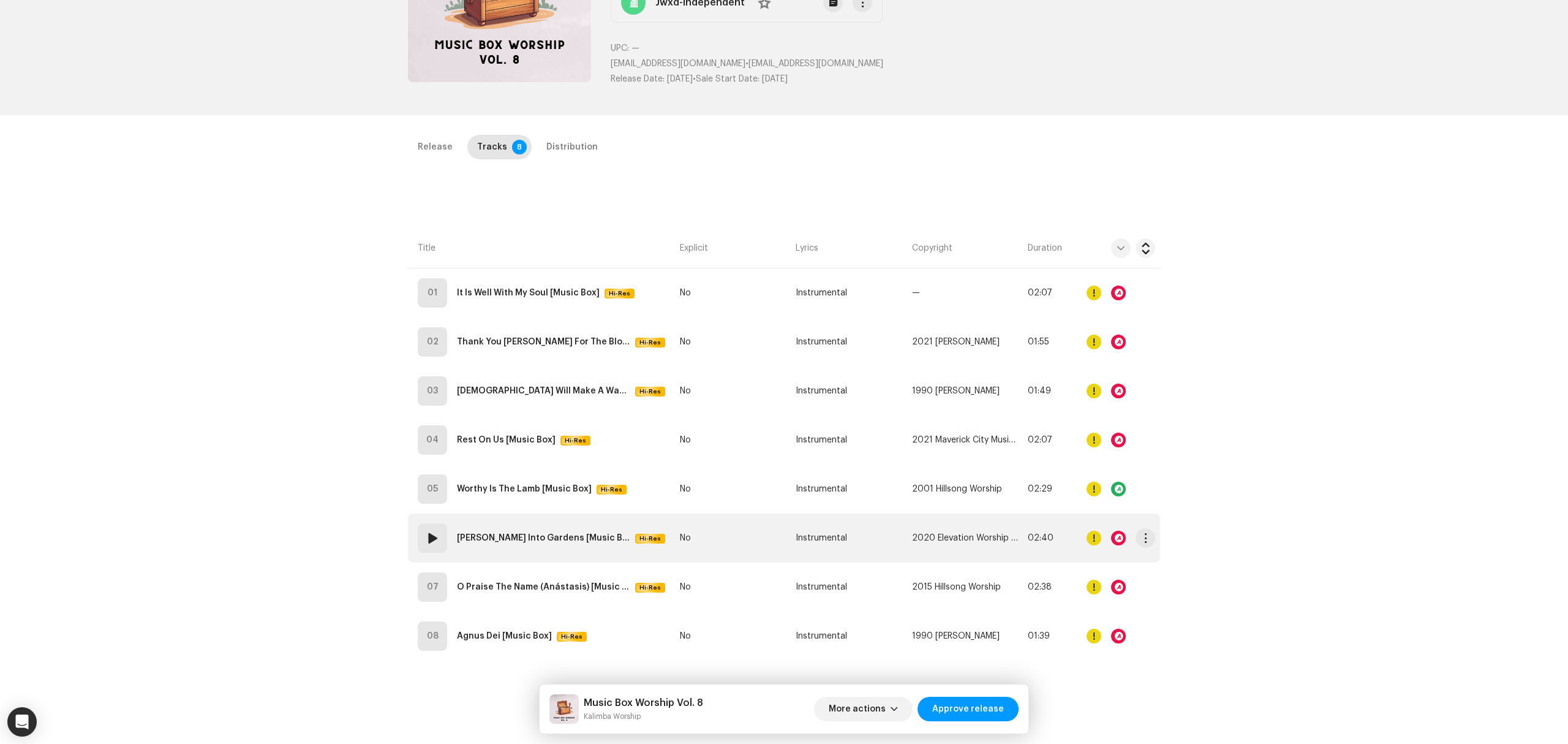
scroll to position [291, 0]
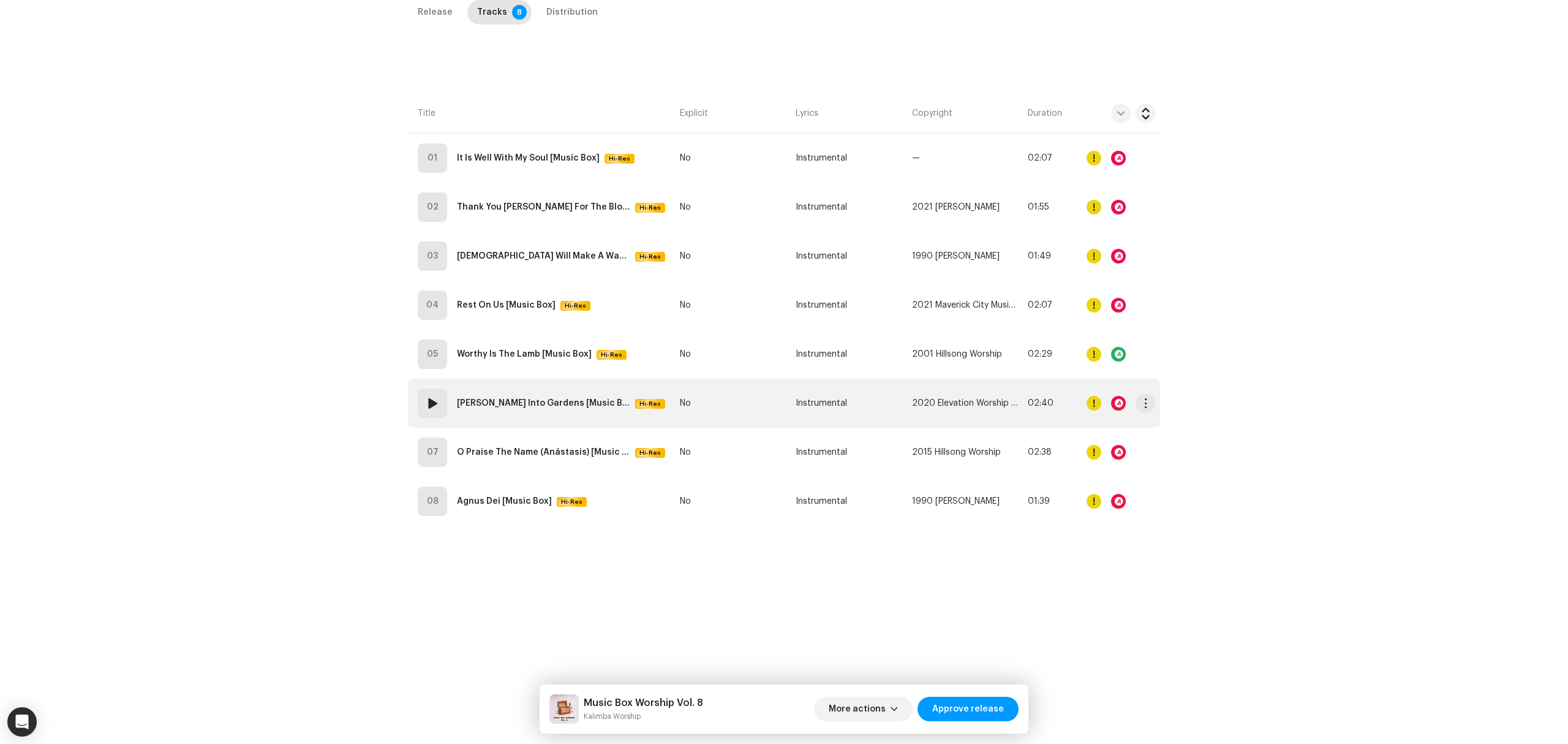
click at [645, 409] on td "06 [PERSON_NAME] Into Gardens [Music Box] Hi-Res" at bounding box center [541, 403] width 267 height 49
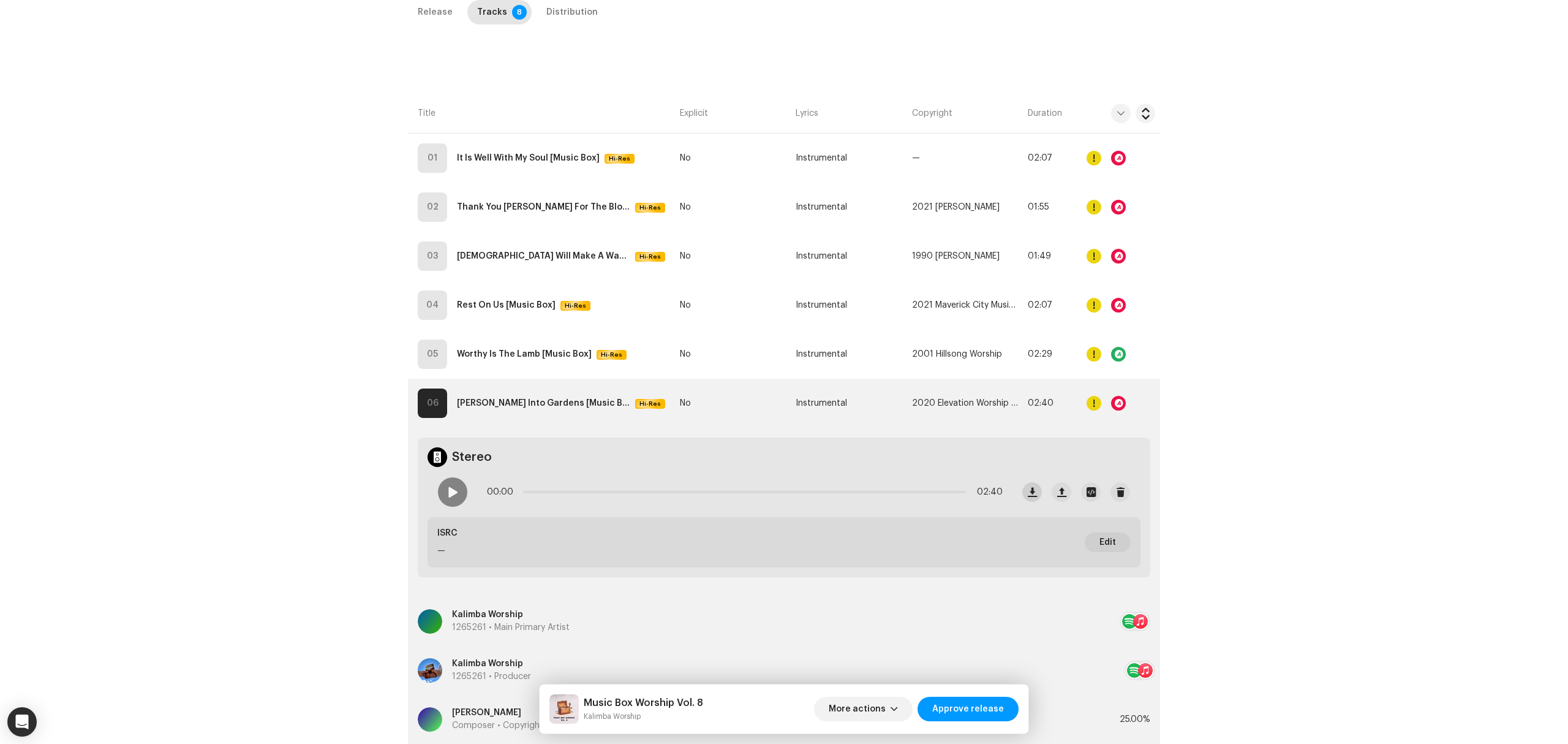
click at [1029, 492] on span "button" at bounding box center [1032, 492] width 9 height 10
click at [277, 432] on div "Inspection / Music Box Worship Vol. 8 Trust & Safety Guide Release Id: 3048173 …" at bounding box center [784, 372] width 1568 height 744
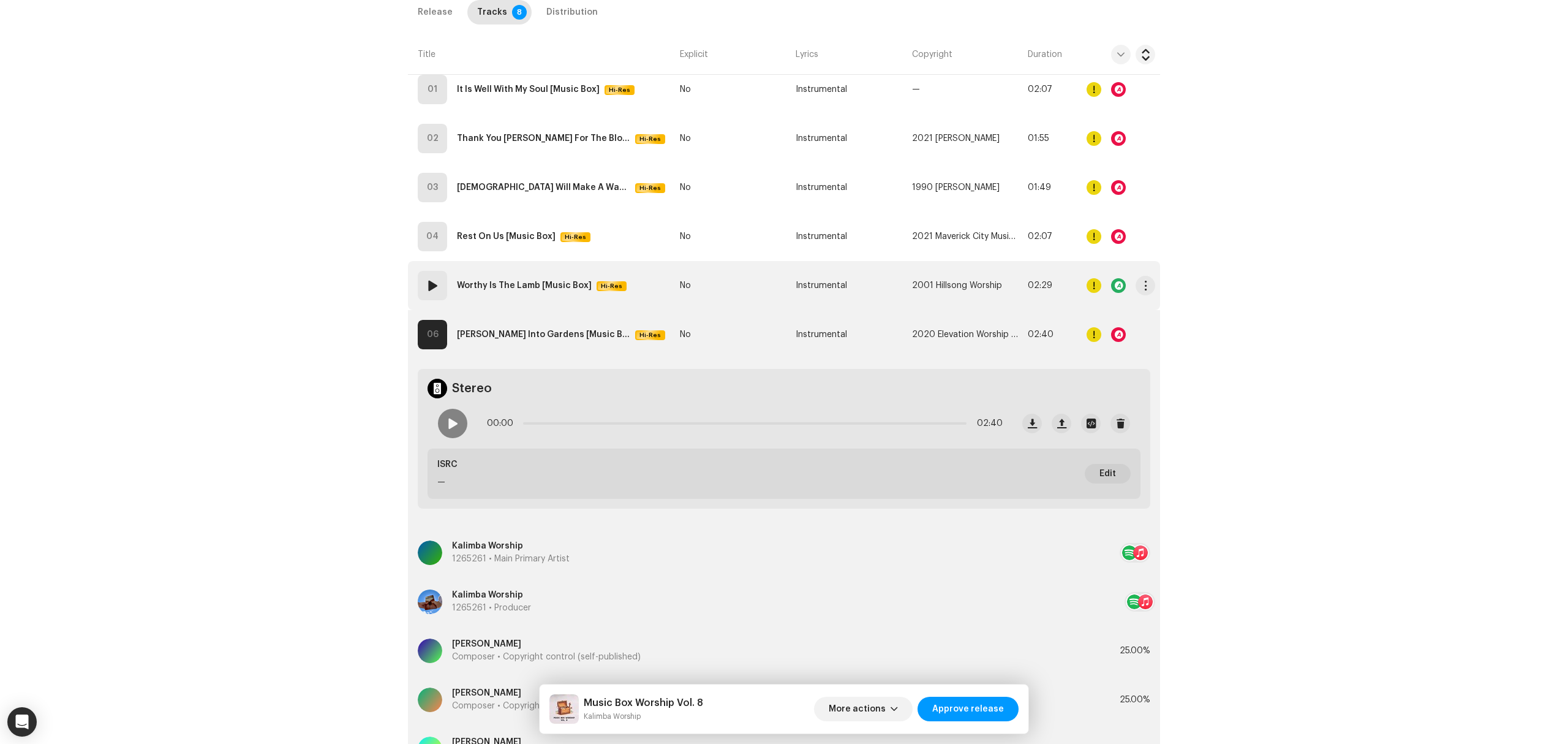
scroll to position [217, 0]
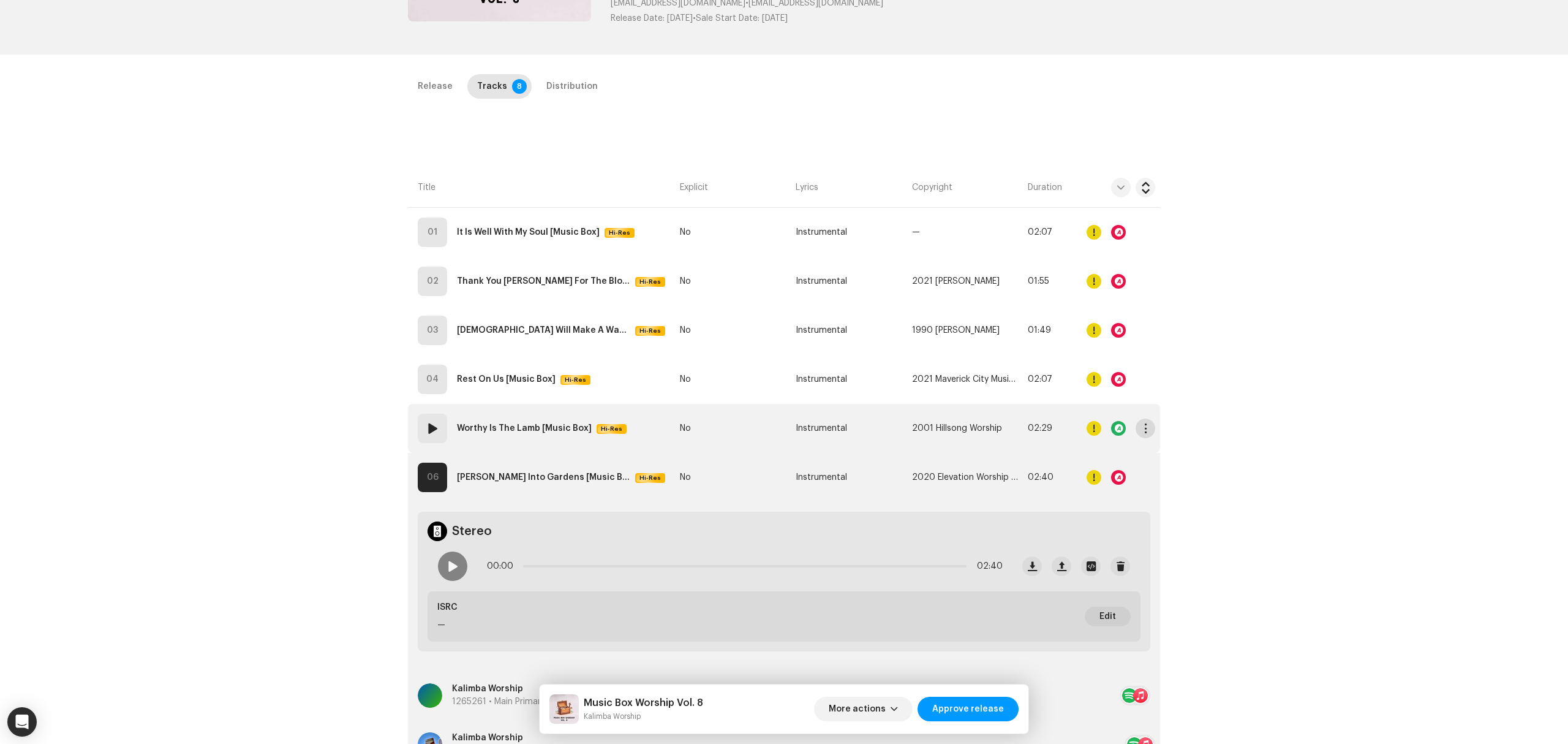
click at [1147, 435] on button "button" at bounding box center [1144, 428] width 19 height 19
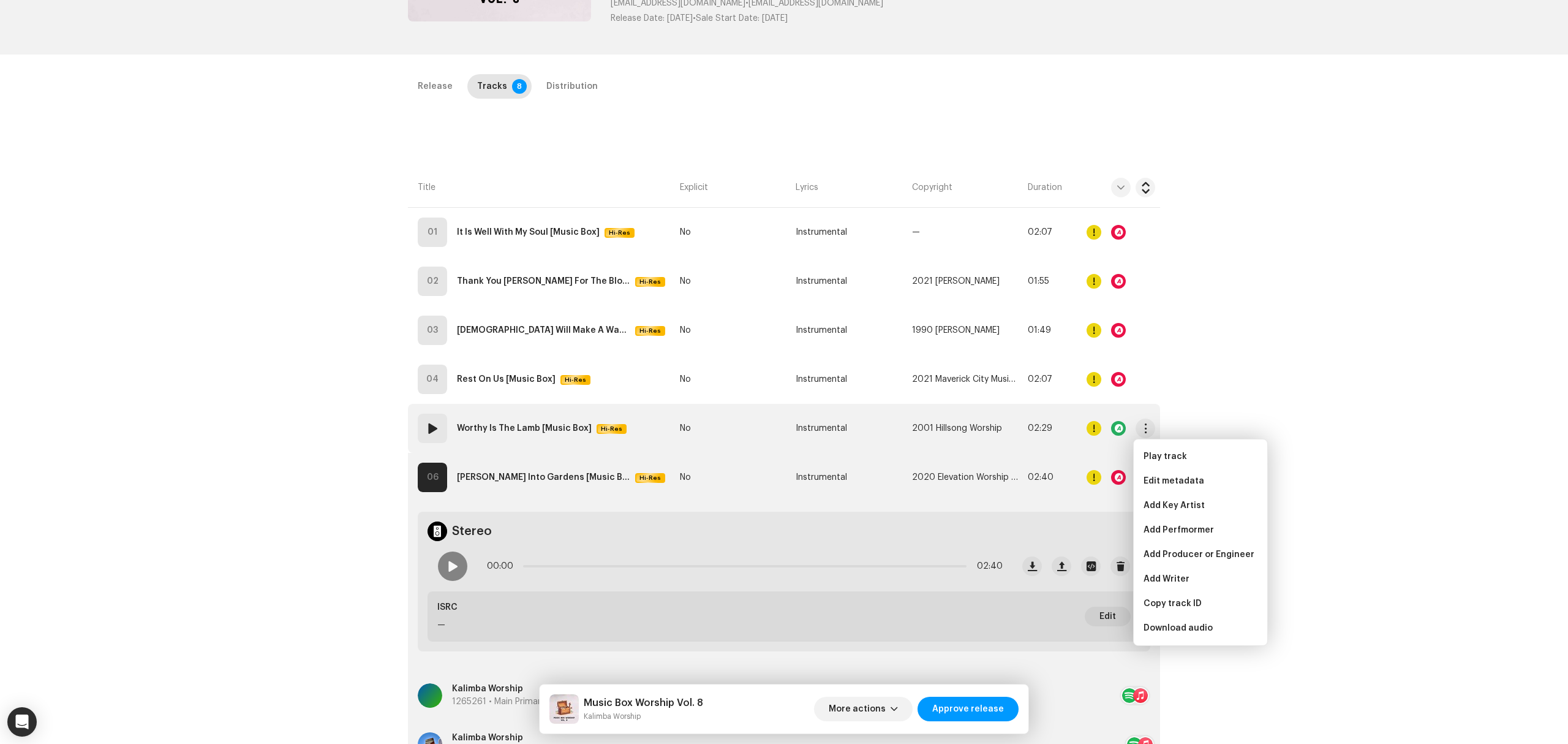
click at [625, 425] on td "05 Worthy Is The Lamb [Music Box] Hi-Res" at bounding box center [541, 428] width 267 height 49
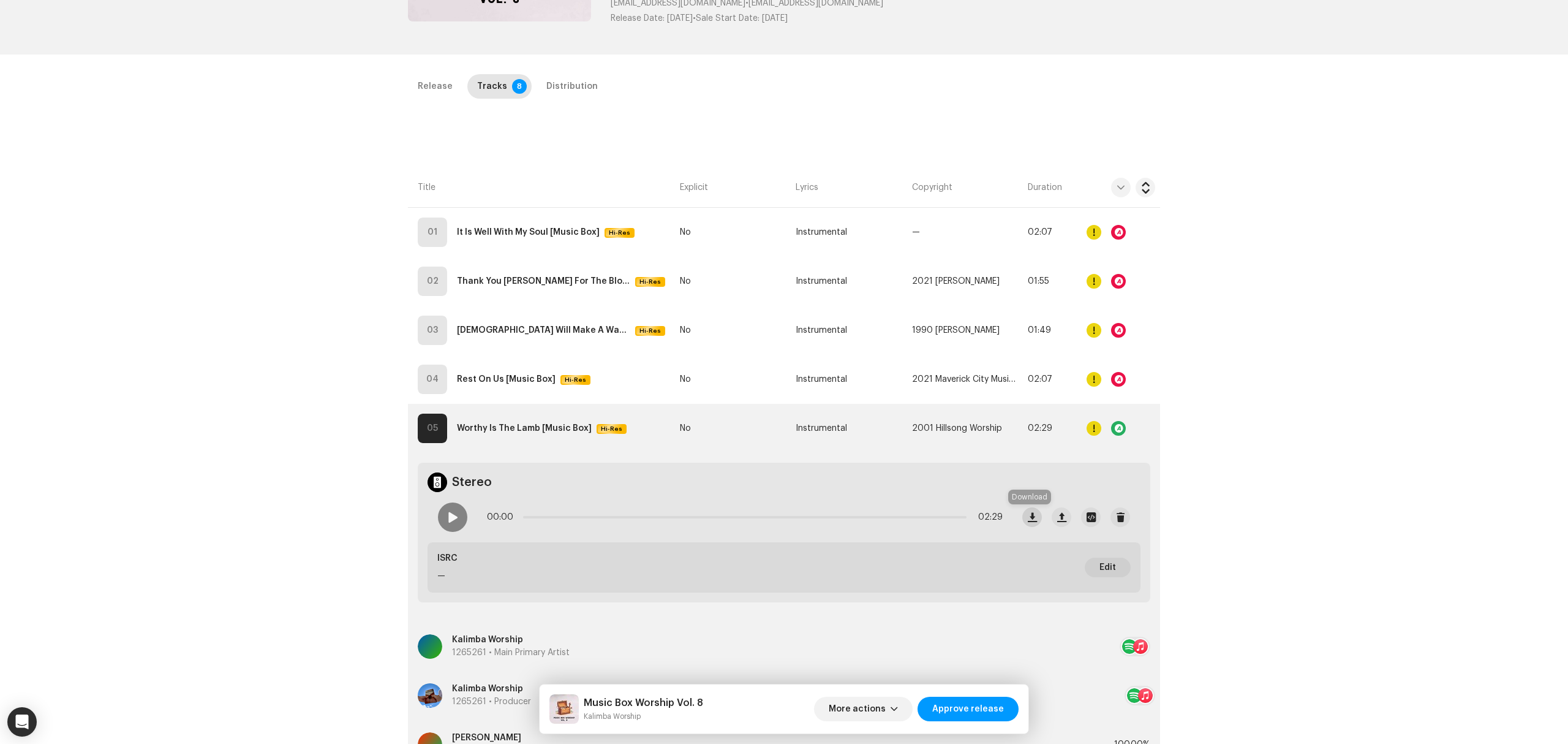
click at [1022, 521] on button "button" at bounding box center [1032, 517] width 19 height 19
copy small "Kalimba Worship"
drag, startPoint x: 657, startPoint y: 725, endPoint x: 582, endPoint y: 721, distance: 75.1
click at [582, 721] on div "Music Box Worship Vol. 8 Kalimba Worship More actions Approve release" at bounding box center [784, 709] width 489 height 49
click at [1370, 344] on div "Inspection / Music Box Worship Vol. 8 Trust & Safety Guide Release Id: 3048173 …" at bounding box center [784, 372] width 1568 height 744
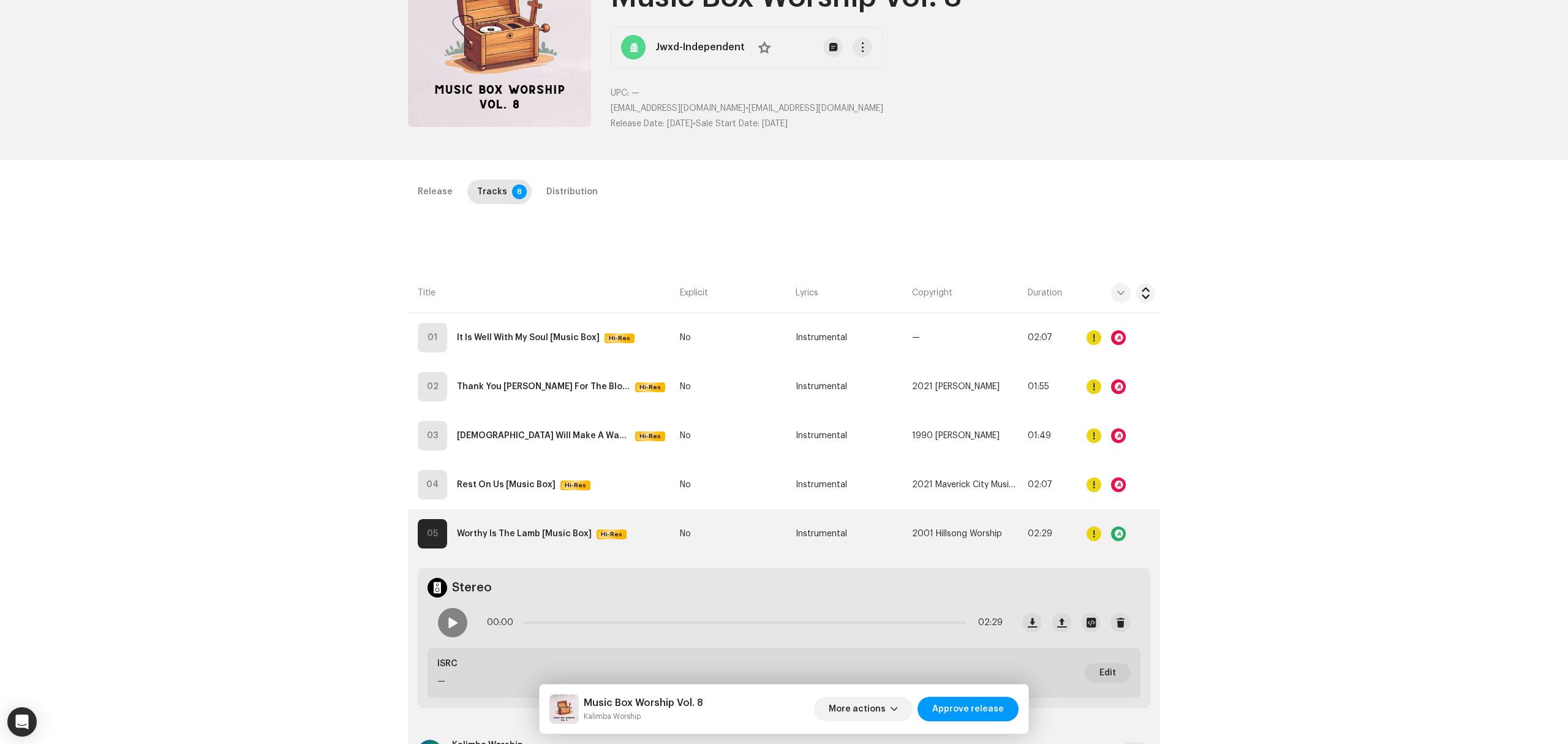
scroll to position [0, 0]
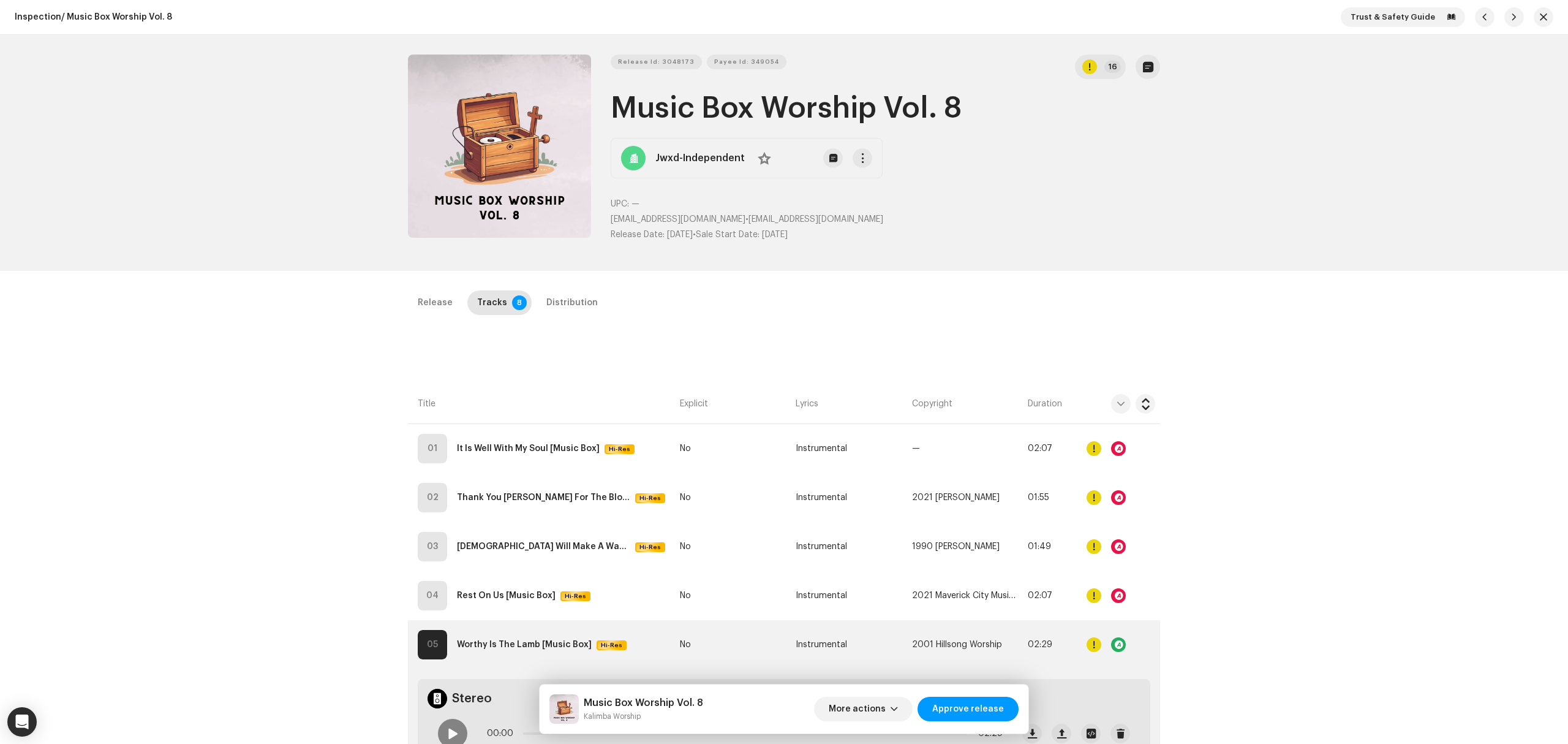
drag, startPoint x: 1063, startPoint y: 351, endPoint x: 1012, endPoint y: 424, distance: 89.1
click at [849, 702] on span "More actions" at bounding box center [856, 708] width 57 height 24
click at [880, 629] on span "Fail & Return" at bounding box center [861, 629] width 54 height 10
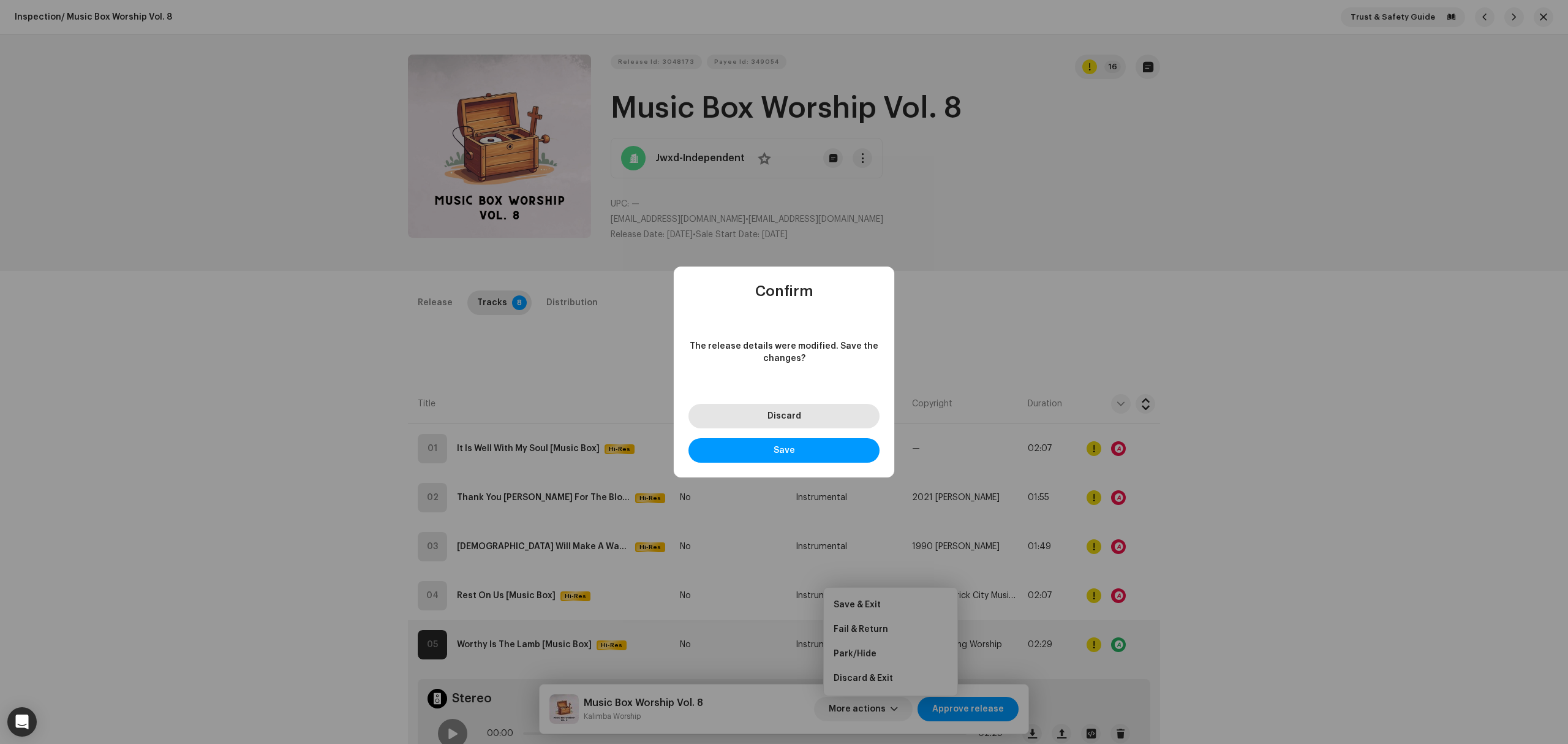
click at [741, 421] on button "Discard" at bounding box center [783, 415] width 191 height 24
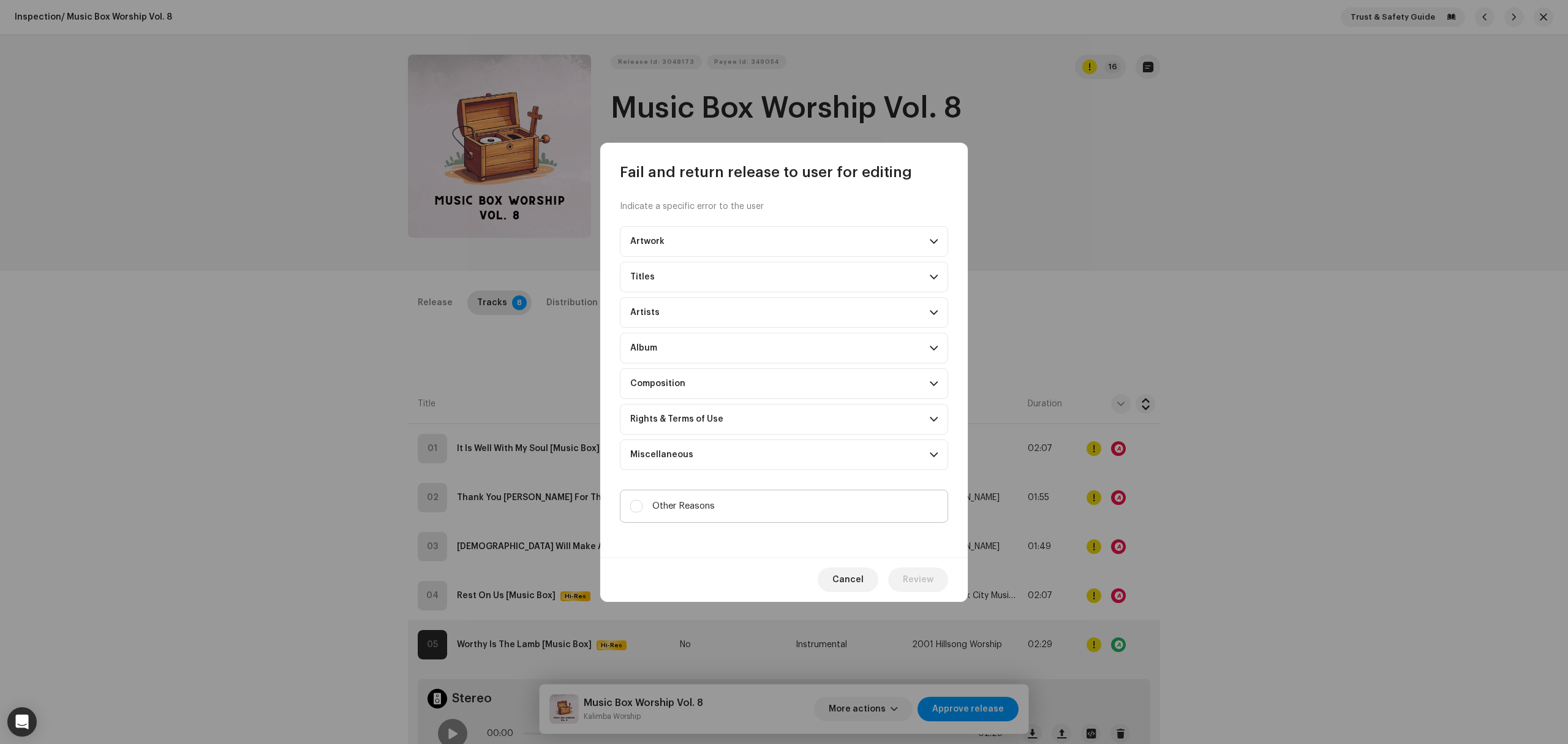
click at [722, 506] on label "Other Reasons" at bounding box center [784, 506] width 329 height 33
click at [642, 506] on input "Other Reasons" at bounding box center [636, 506] width 12 height 12
checkbox input "true"
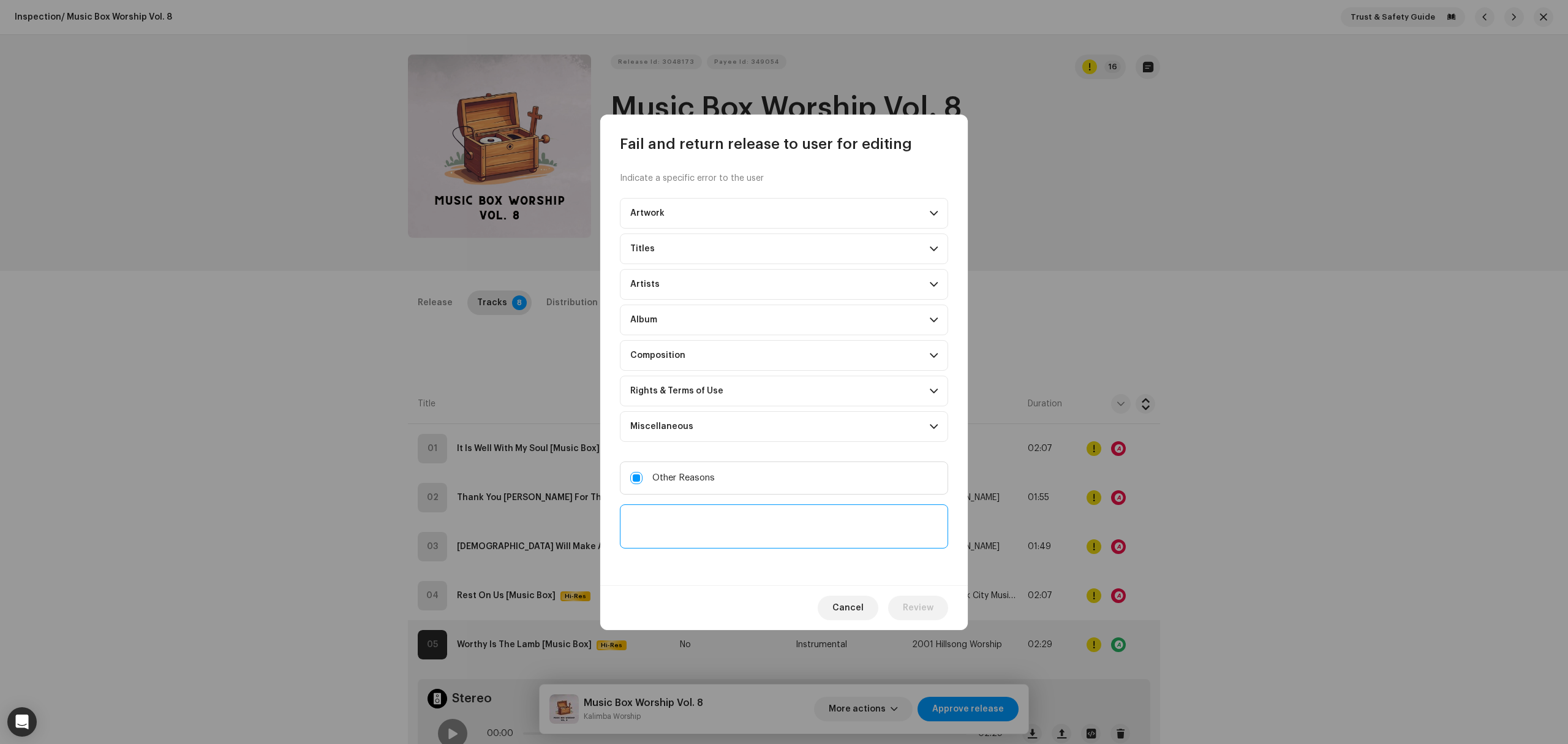
click at [722, 515] on textarea at bounding box center [784, 526] width 329 height 44
type textarea "W"
click at [826, 528] on textarea at bounding box center [784, 526] width 329 height 44
click at [772, 533] on textarea at bounding box center [784, 526] width 329 height 44
paste textarea "client-management@identitymusic.com"
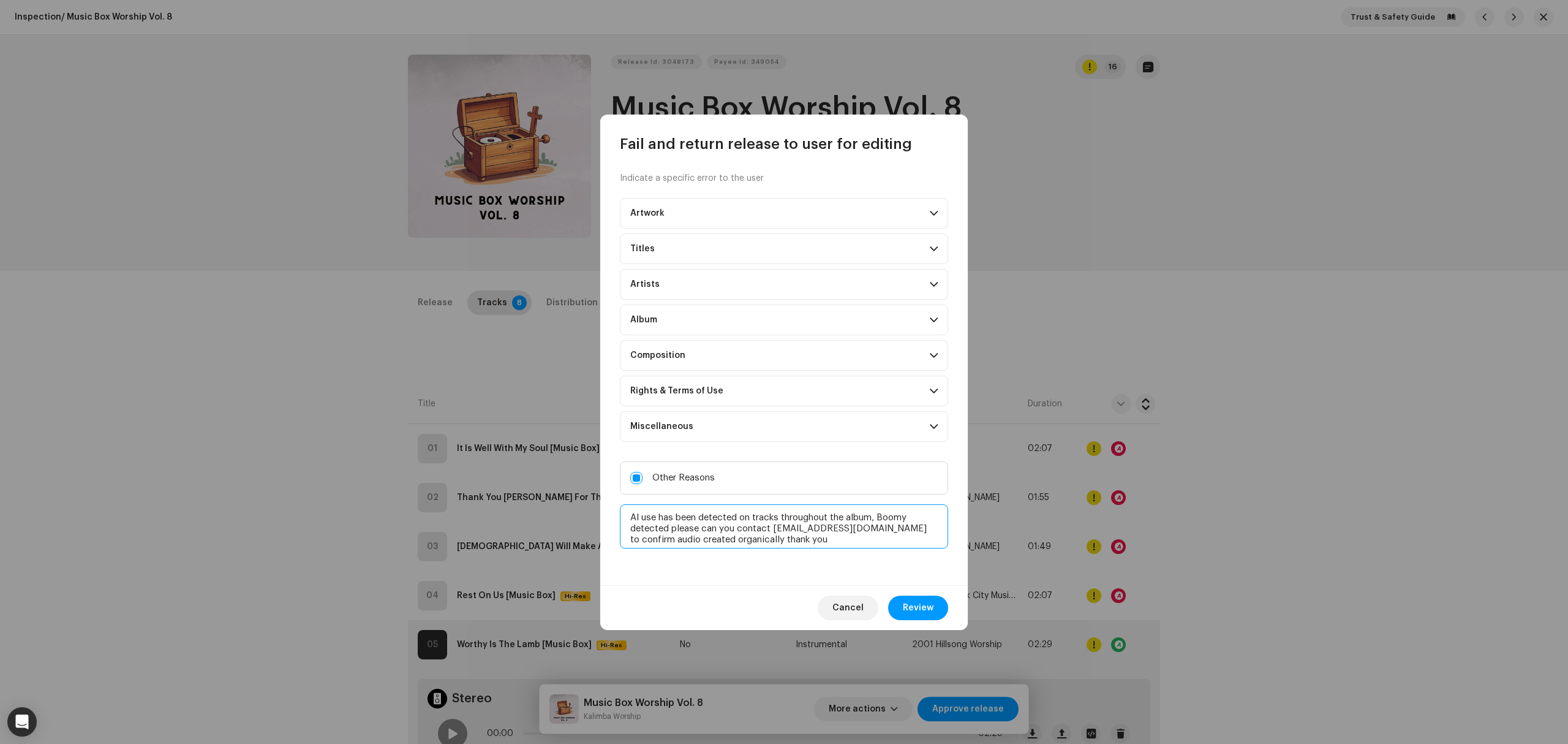
drag, startPoint x: 796, startPoint y: 545, endPoint x: 557, endPoint y: 499, distance: 243.4
click at [557, 499] on div "Fail and return release to user for editing Indicate a specific error to the us…" at bounding box center [784, 372] width 1568 height 744
click at [765, 552] on div "Indicate a specific error to the user Artwork Upscaled art / bad quality Logo /…" at bounding box center [784, 369] width 367 height 432
drag, startPoint x: 745, startPoint y: 535, endPoint x: 610, endPoint y: 535, distance: 135.0
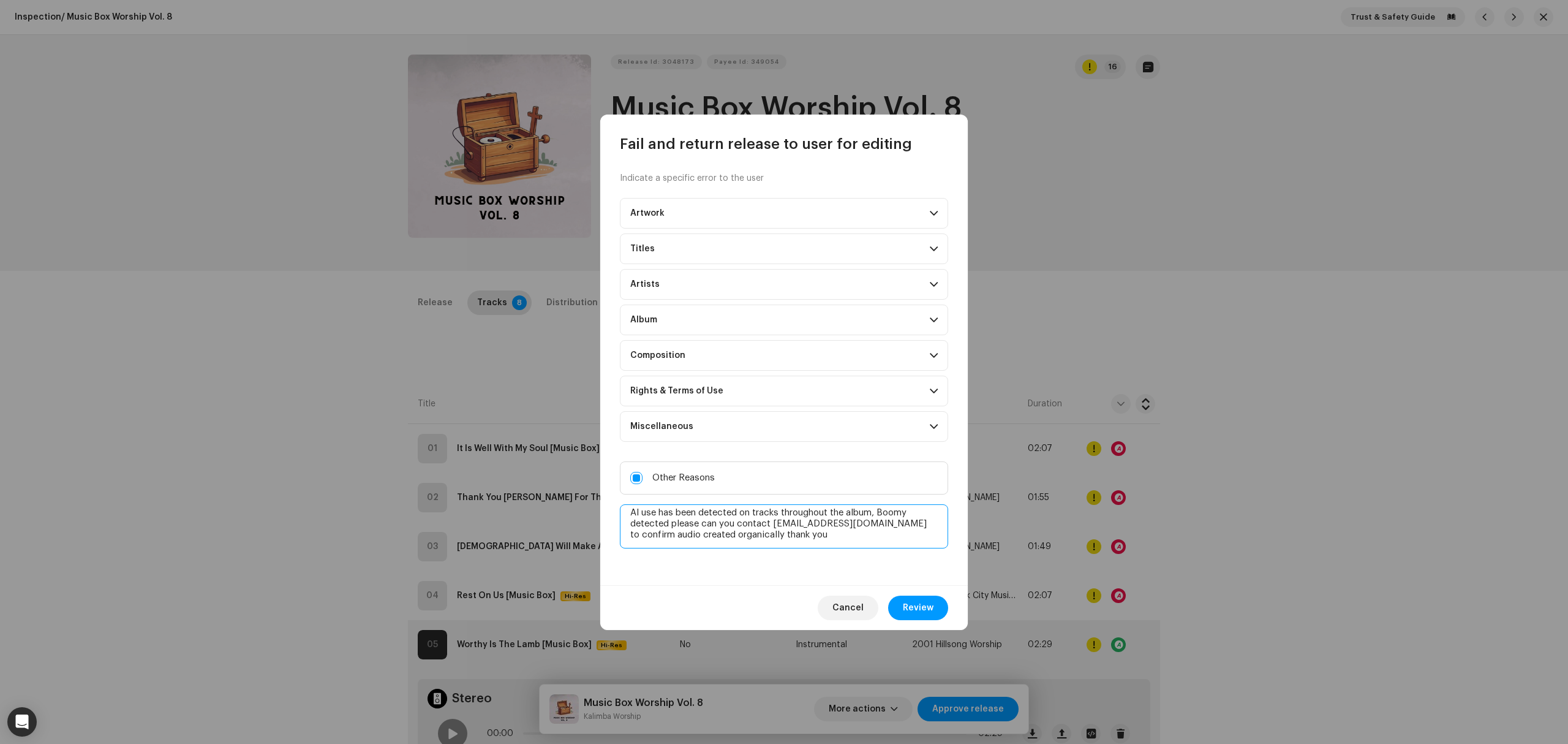
click at [610, 535] on div "Indicate a specific error to the user Artwork Upscaled art / bad quality Logo /…" at bounding box center [784, 369] width 367 height 432
type textarea "AI use has been detected on tracks throughout the album, Boomy detected please …"
click at [927, 607] on span "Review" at bounding box center [918, 608] width 30 height 24
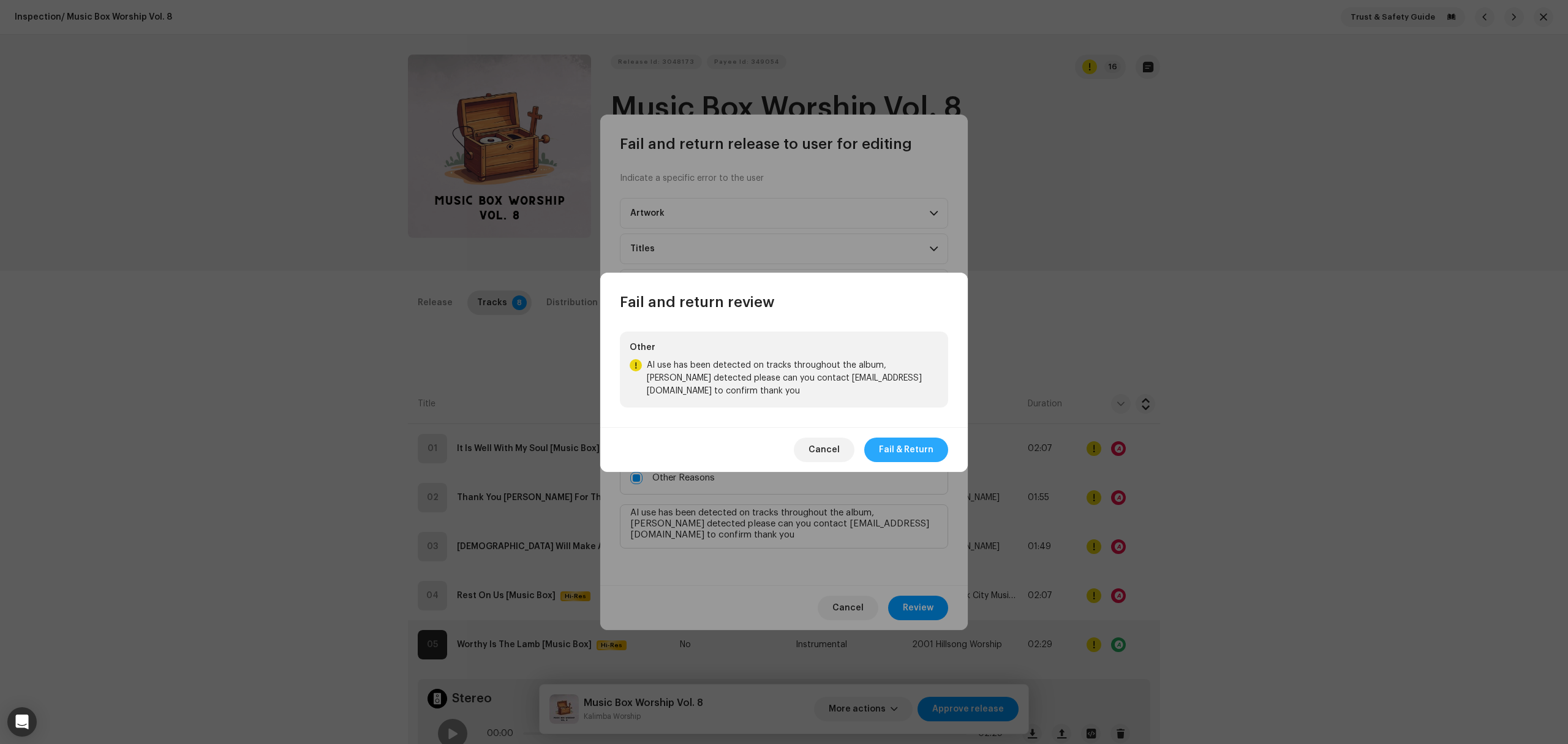
click at [908, 451] on span "Fail & Return" at bounding box center [906, 450] width 54 height 24
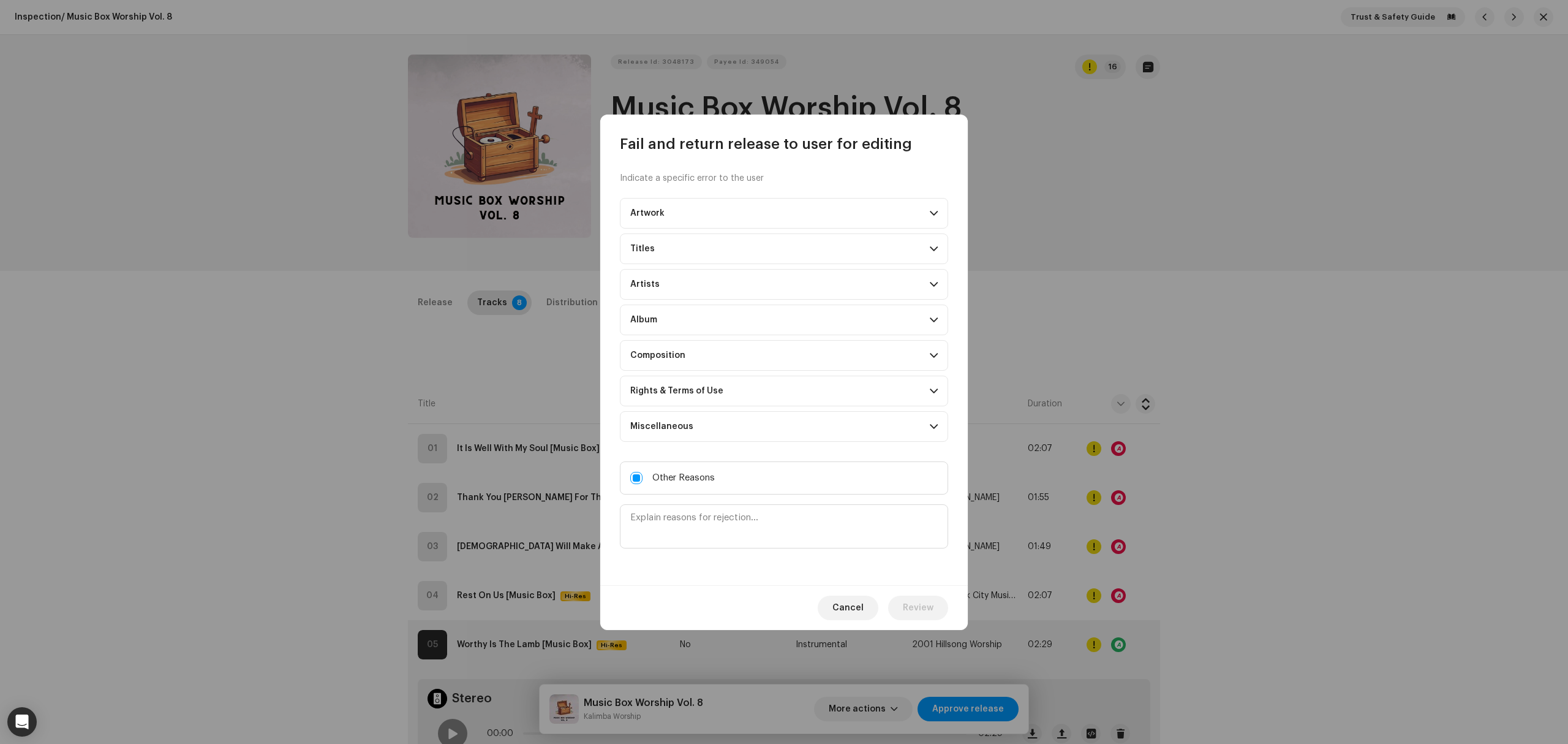
scroll to position [0, 0]
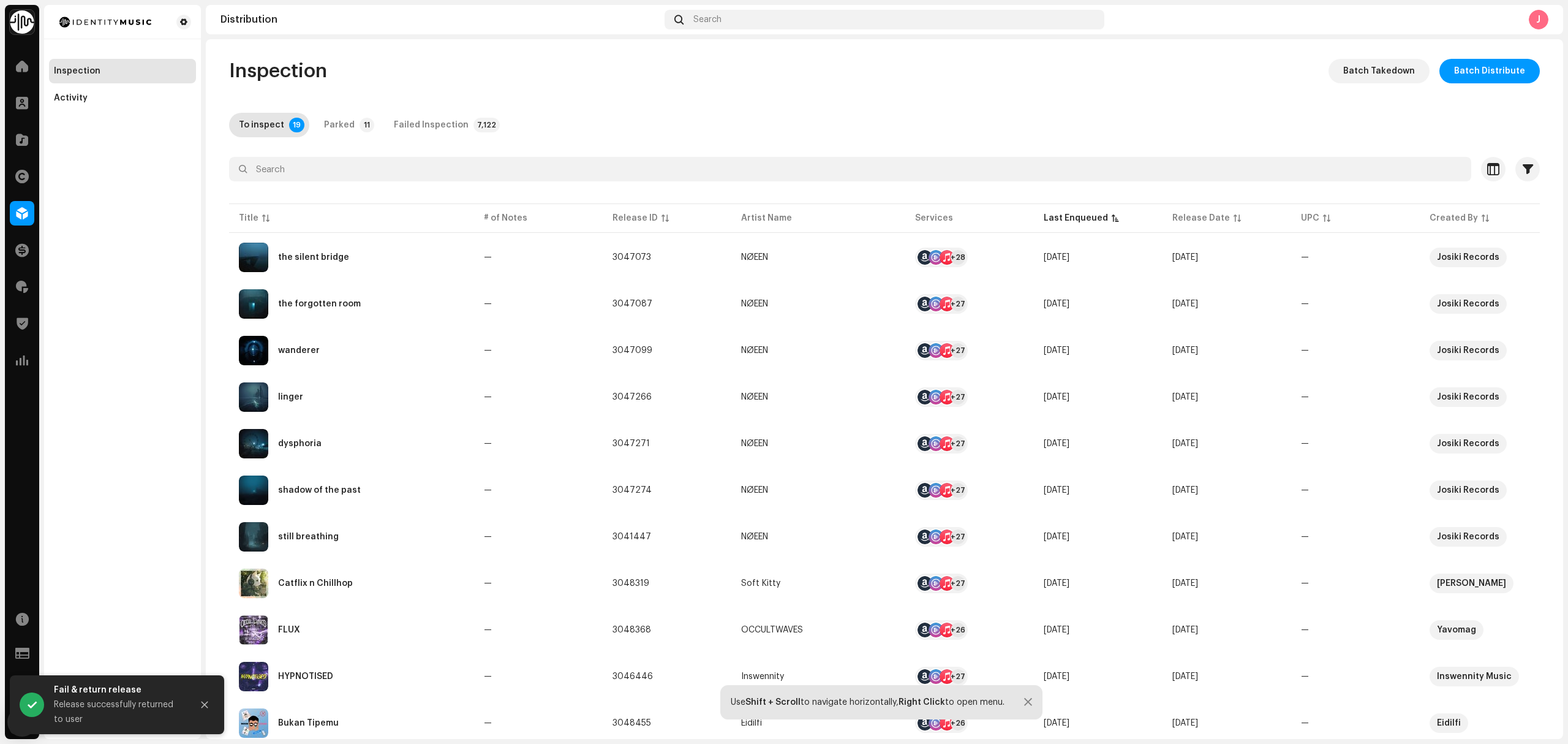
click at [182, 366] on div "Inspection Activity" at bounding box center [122, 372] width 156 height 734
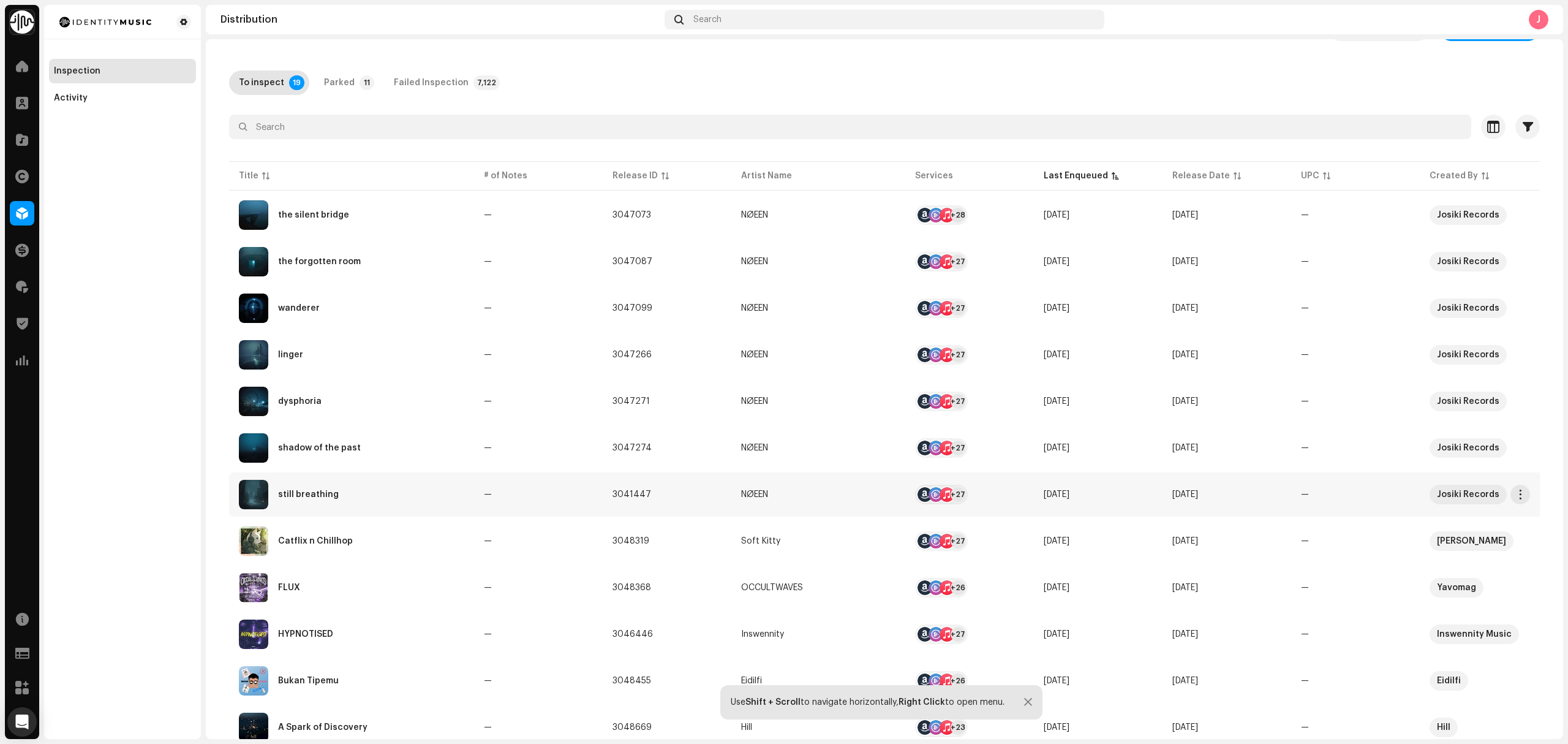
scroll to position [82, 0]
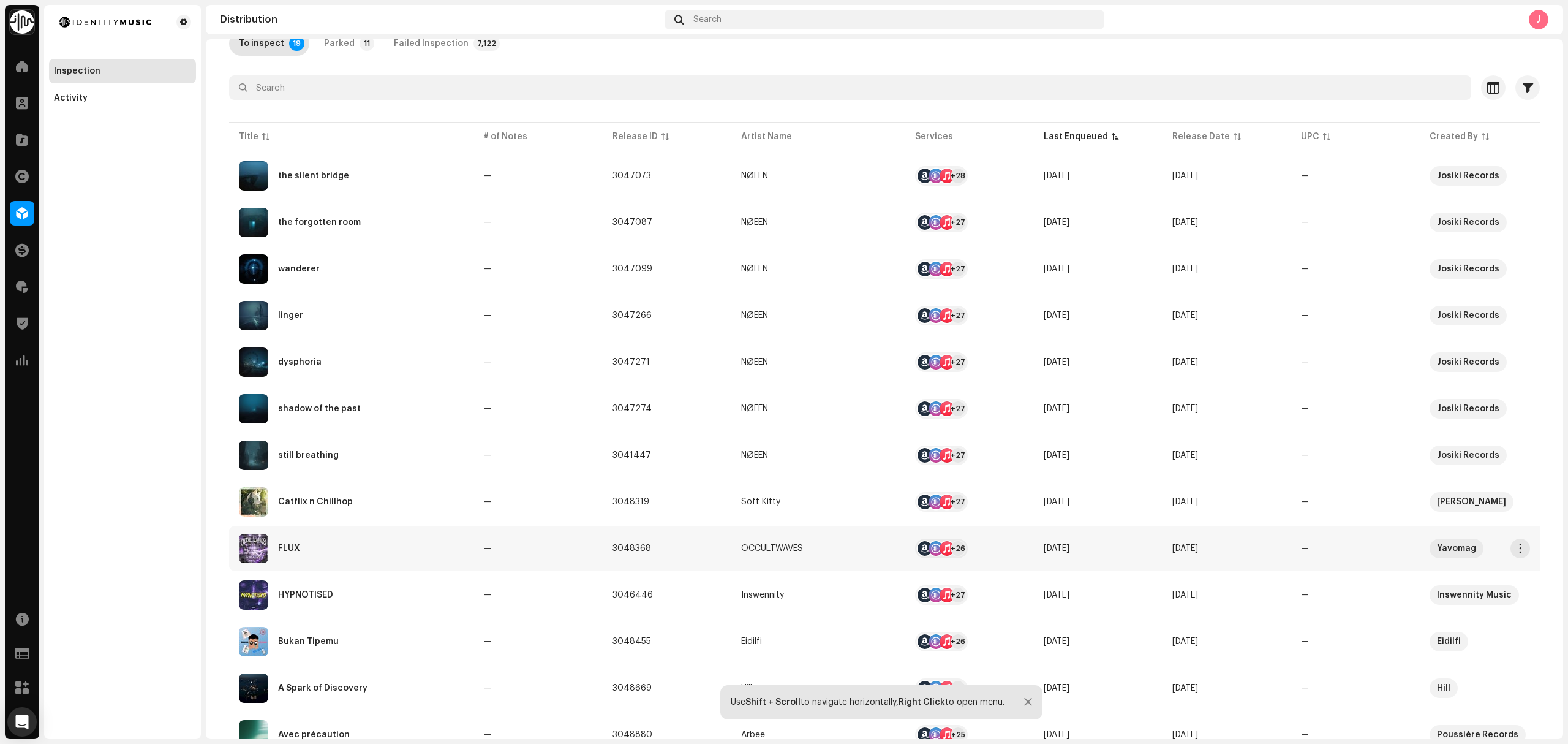
click at [440, 550] on div "FLUX" at bounding box center [351, 548] width 225 height 30
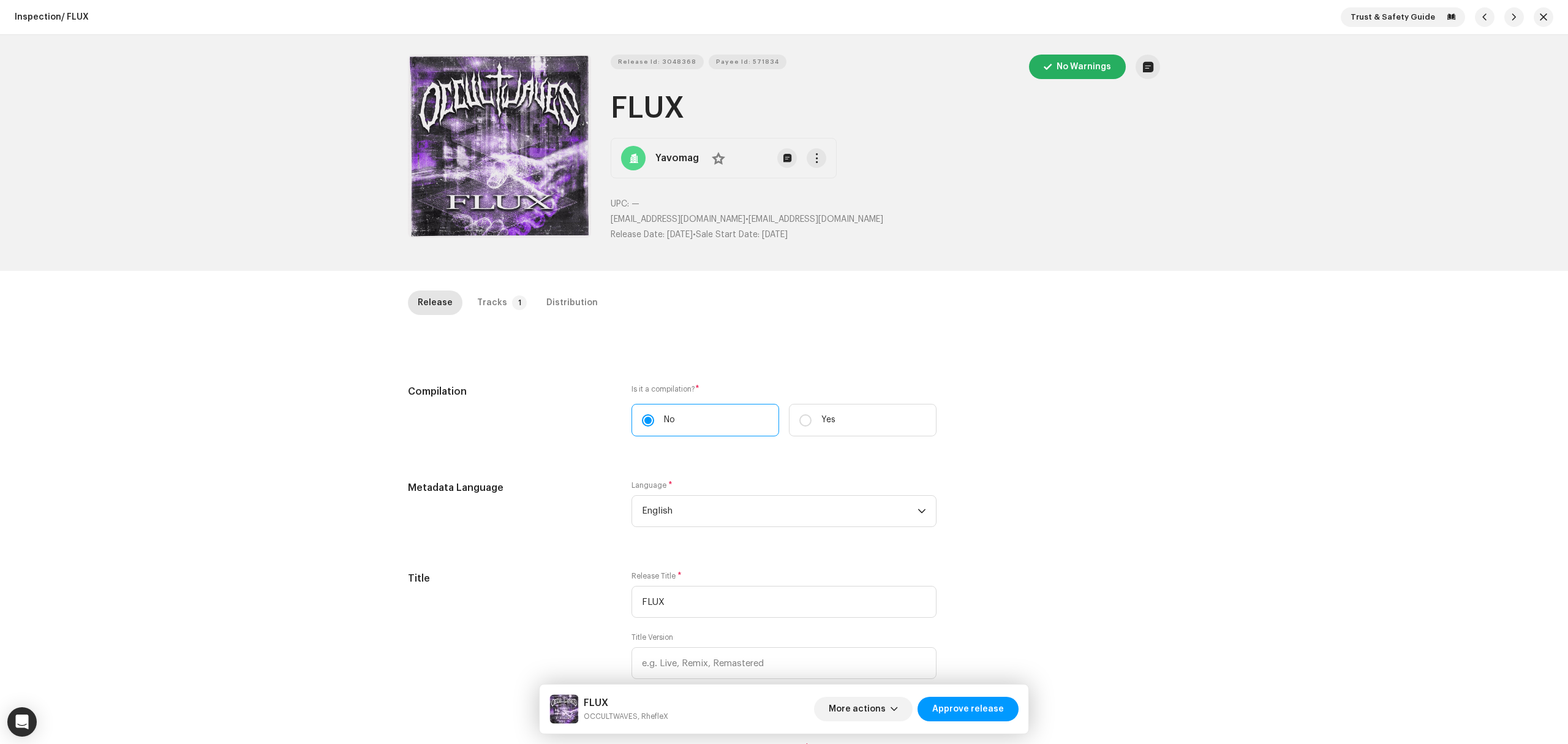
copy p "orbiscultum@gmail.com"
copy span "orbiscultum@gmail.com"
drag, startPoint x: 828, startPoint y: 217, endPoint x: 691, endPoint y: 226, distance: 137.3
click at [718, 220] on p "orbiscultum@gmail.com • orbiscultum@gmail.com" at bounding box center [885, 220] width 550 height 13
drag, startPoint x: 1401, startPoint y: 252, endPoint x: 1415, endPoint y: 241, distance: 17.8
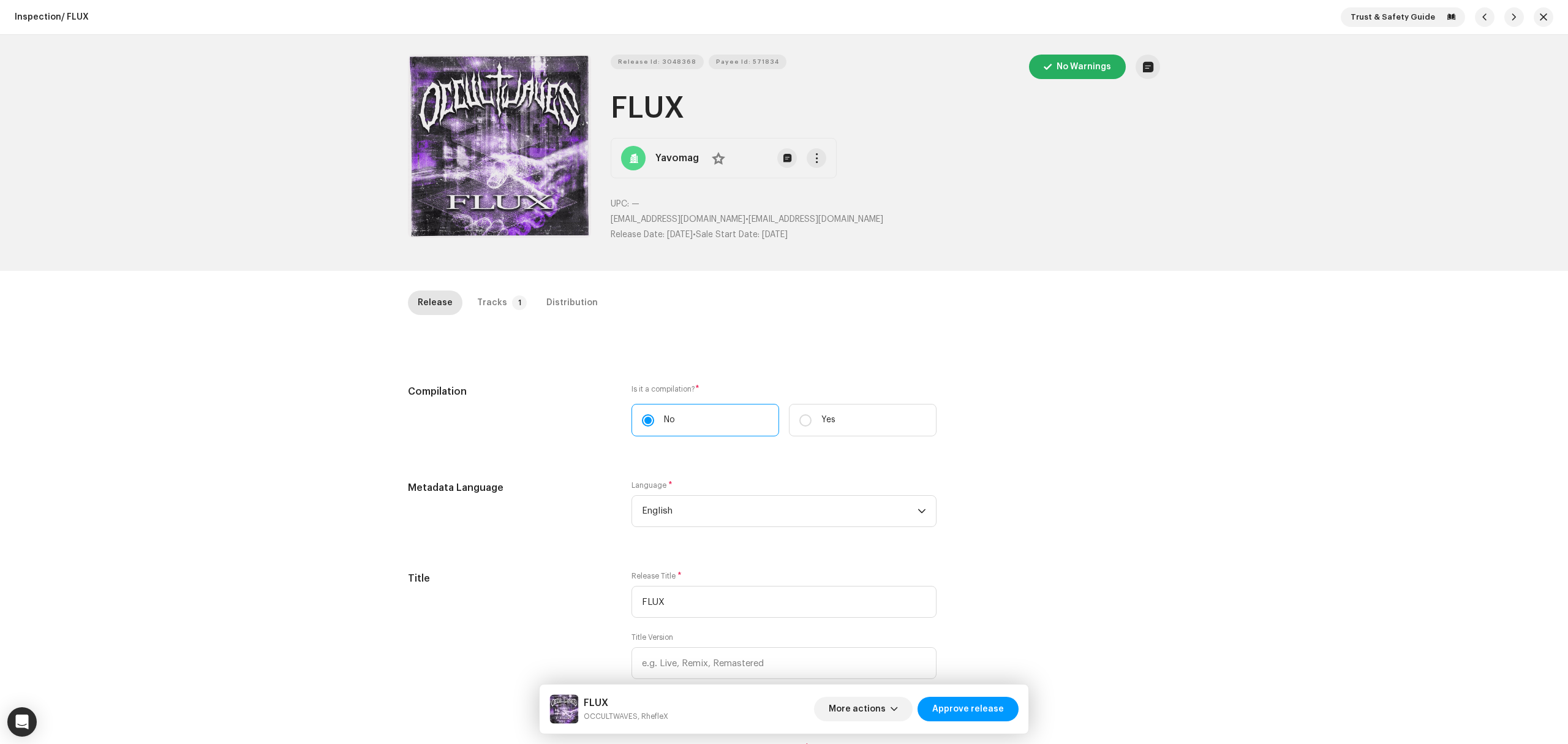
click at [1402, 252] on div "Release Id: 3048368 Payee Id: 571834 No Warnings FLUX Yavomag No UPC: — orbiscu…" at bounding box center [784, 153] width 1568 height 236
drag, startPoint x: 1547, startPoint y: 17, endPoint x: 1506, endPoint y: 17, distance: 41.0
click at [1546, 17] on button "button" at bounding box center [1543, 16] width 19 height 19
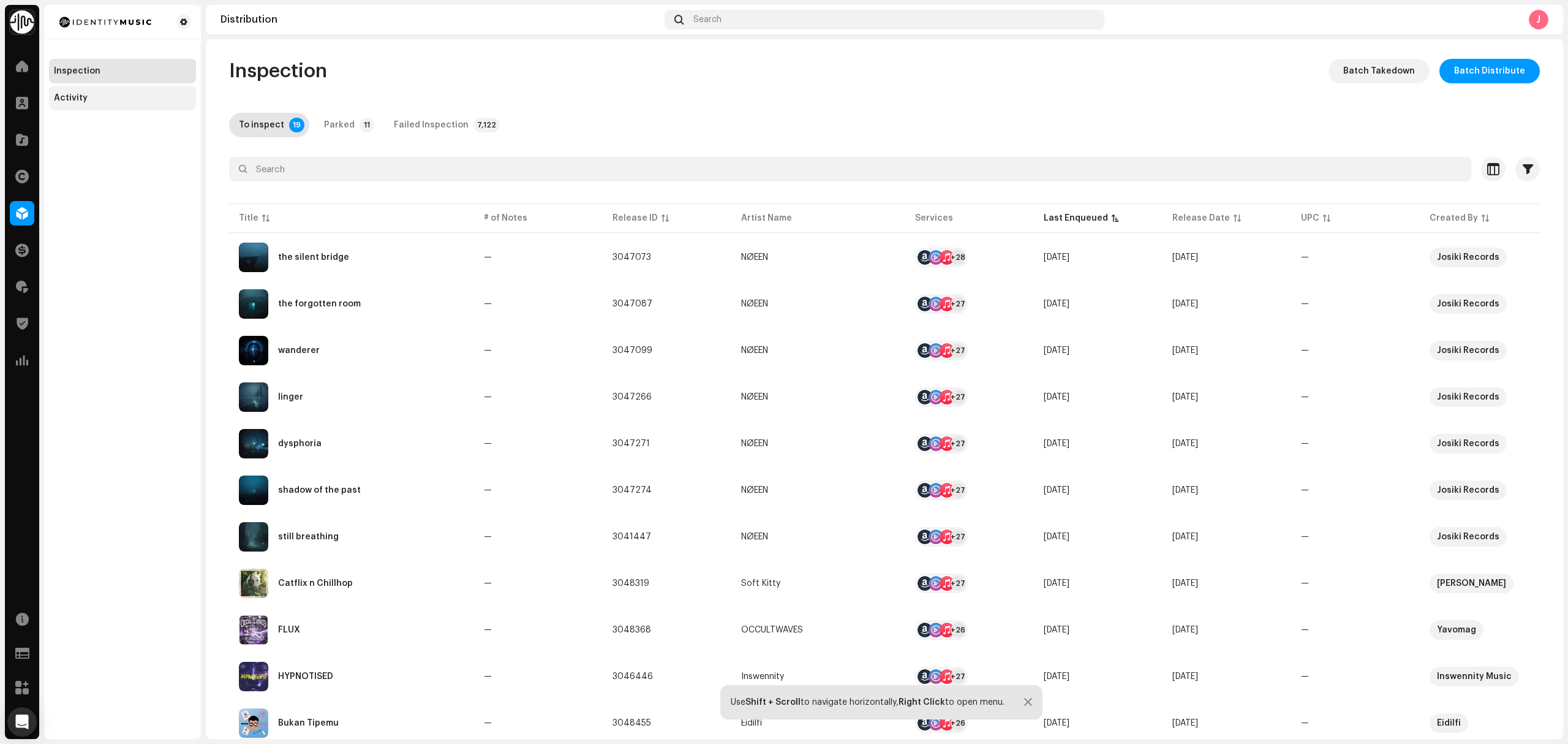
click at [100, 105] on div "Activity" at bounding box center [122, 97] width 147 height 24
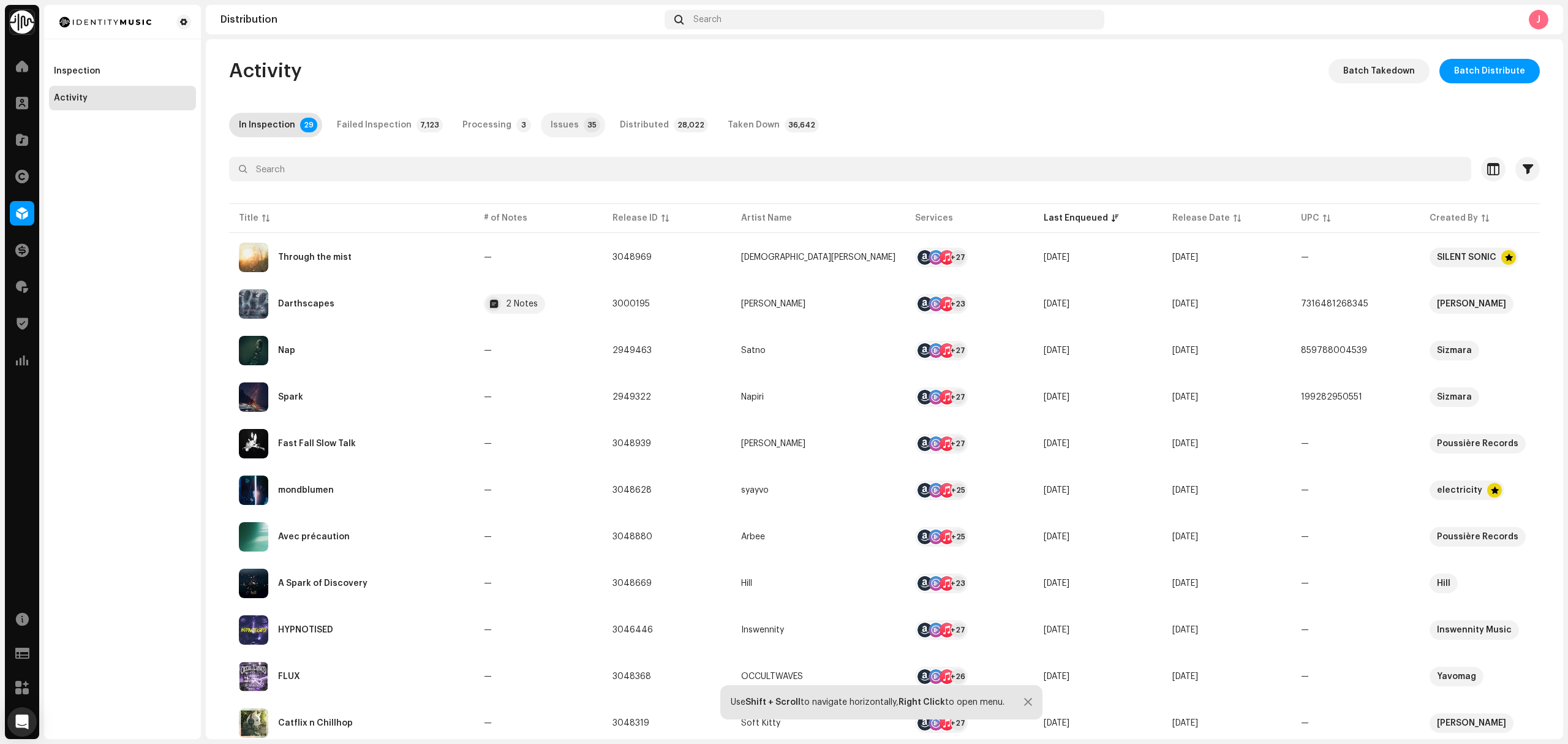
click at [554, 124] on div "Issues" at bounding box center [564, 125] width 28 height 24
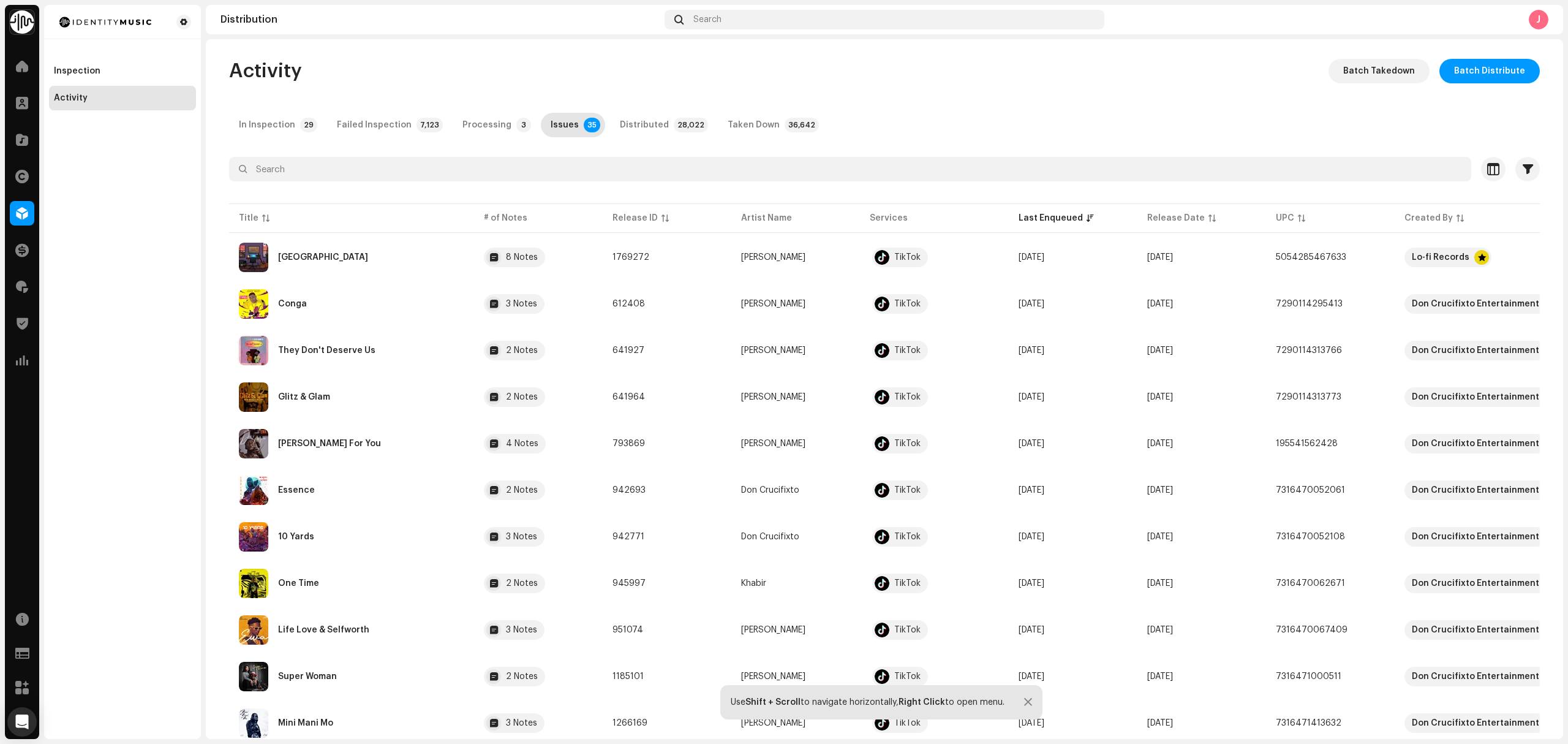
click at [128, 65] on div "Inspection" at bounding box center [122, 71] width 147 height 24
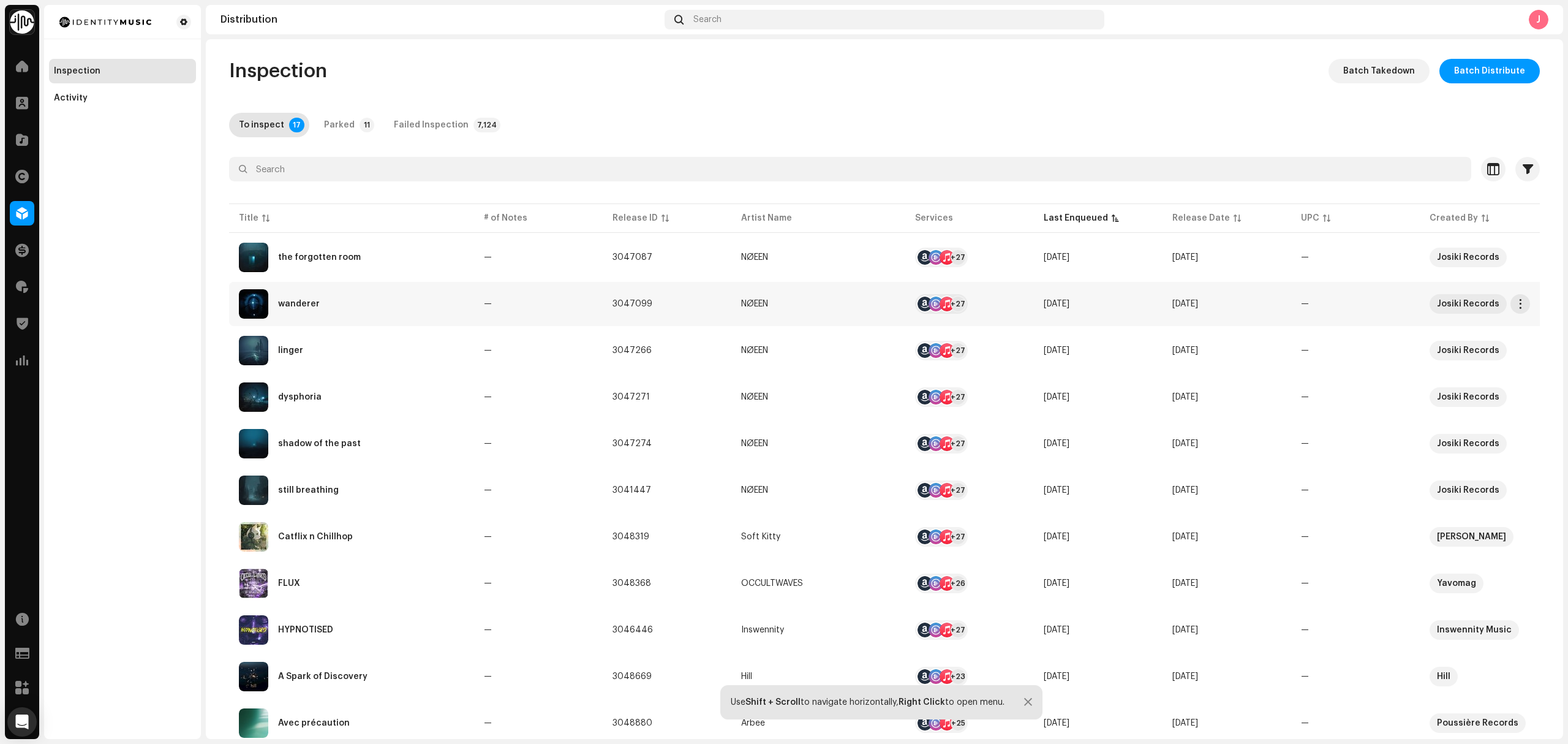
click at [410, 320] on td "wanderer" at bounding box center [351, 304] width 245 height 44
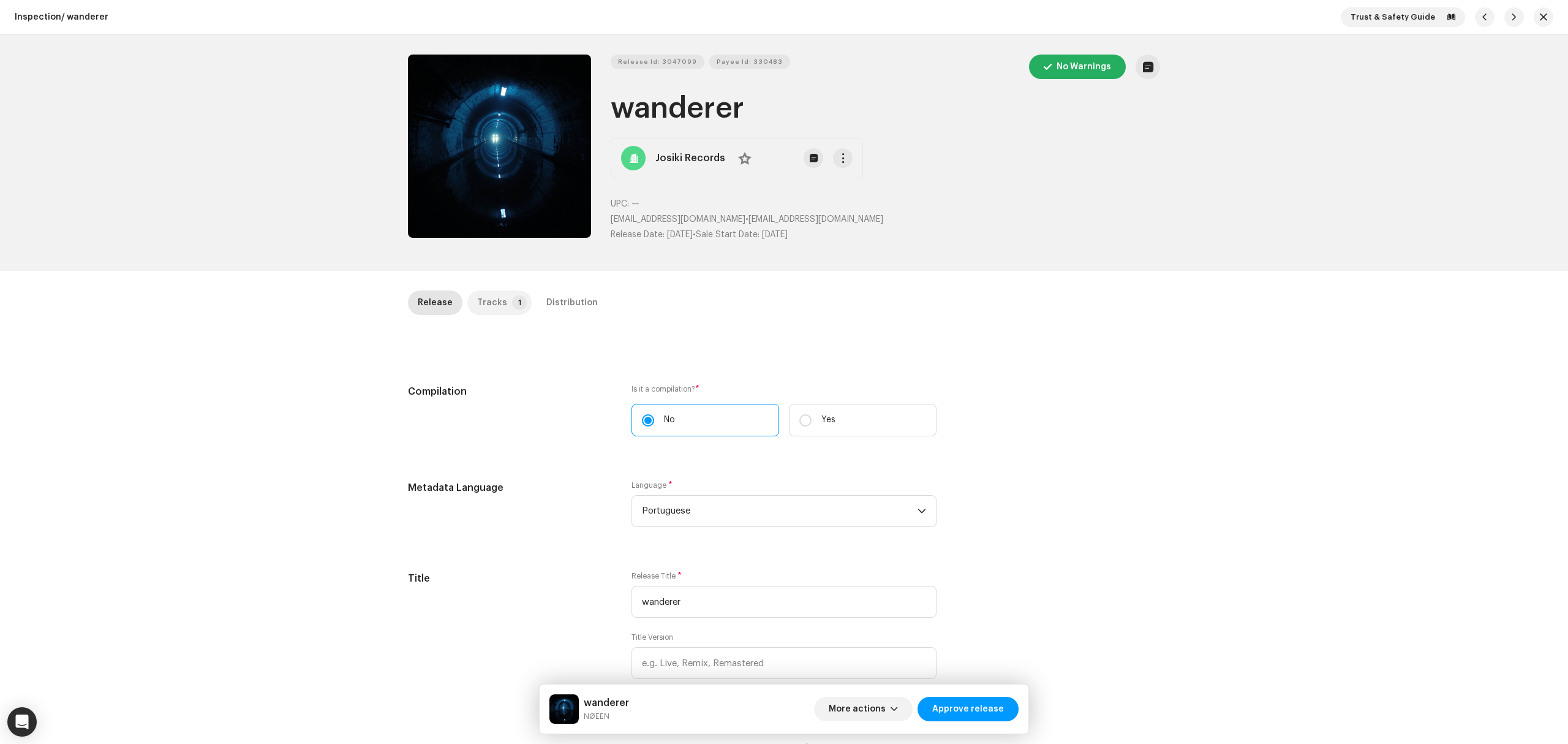
click at [500, 300] on p-tab "Tracks 1" at bounding box center [499, 302] width 65 height 24
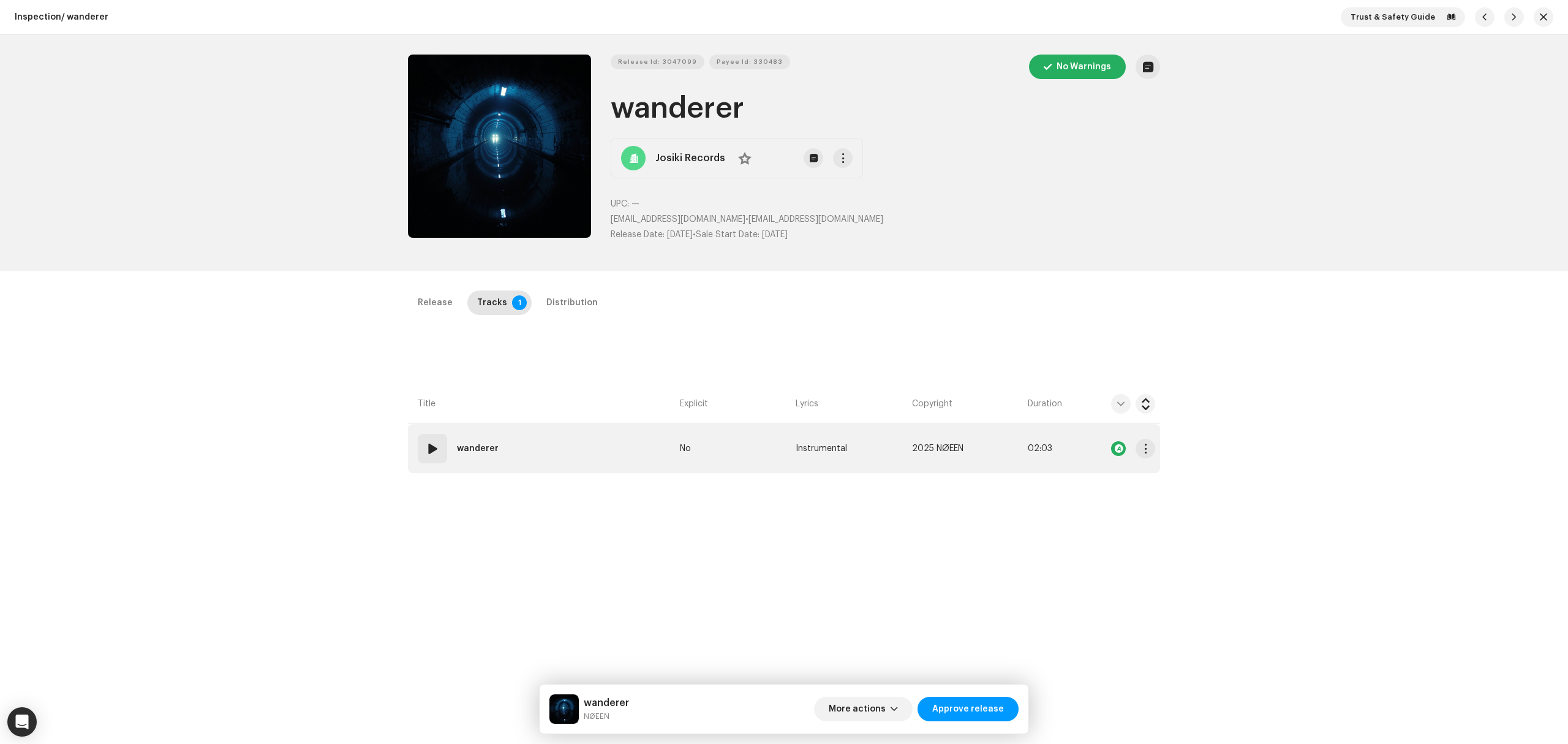
click at [610, 438] on td "01 wanderer" at bounding box center [541, 448] width 267 height 49
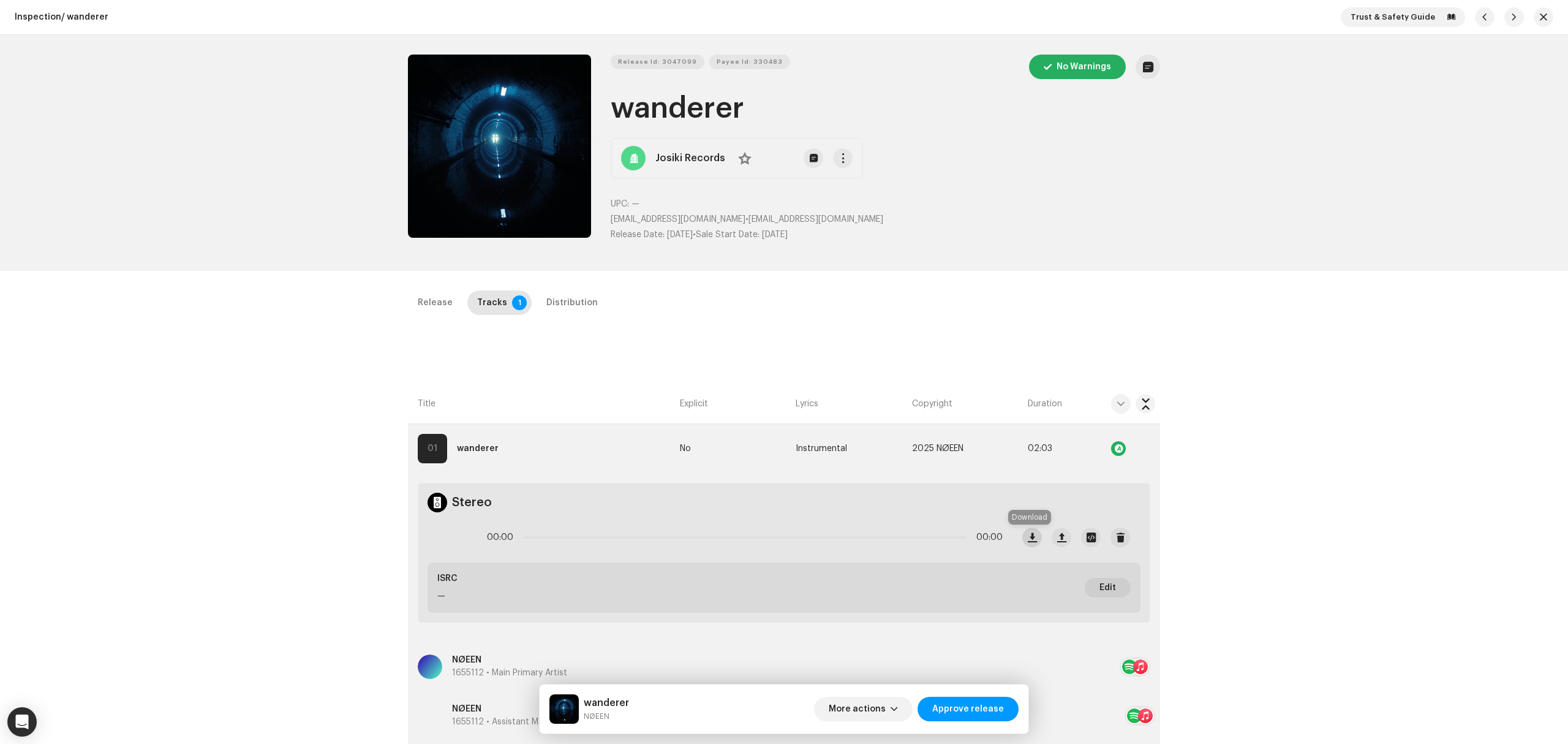
click at [1028, 538] on span "button" at bounding box center [1032, 538] width 9 height 10
click at [660, 58] on span "Release Id: 3047099" at bounding box center [657, 62] width 79 height 24
click at [1091, 306] on div "Release Tracks 1 Distribution" at bounding box center [784, 302] width 752 height 24
click at [1524, 22] on div "Trust & Safety Guide" at bounding box center [1447, 16] width 213 height 19
click at [1534, 19] on button "button" at bounding box center [1543, 16] width 19 height 19
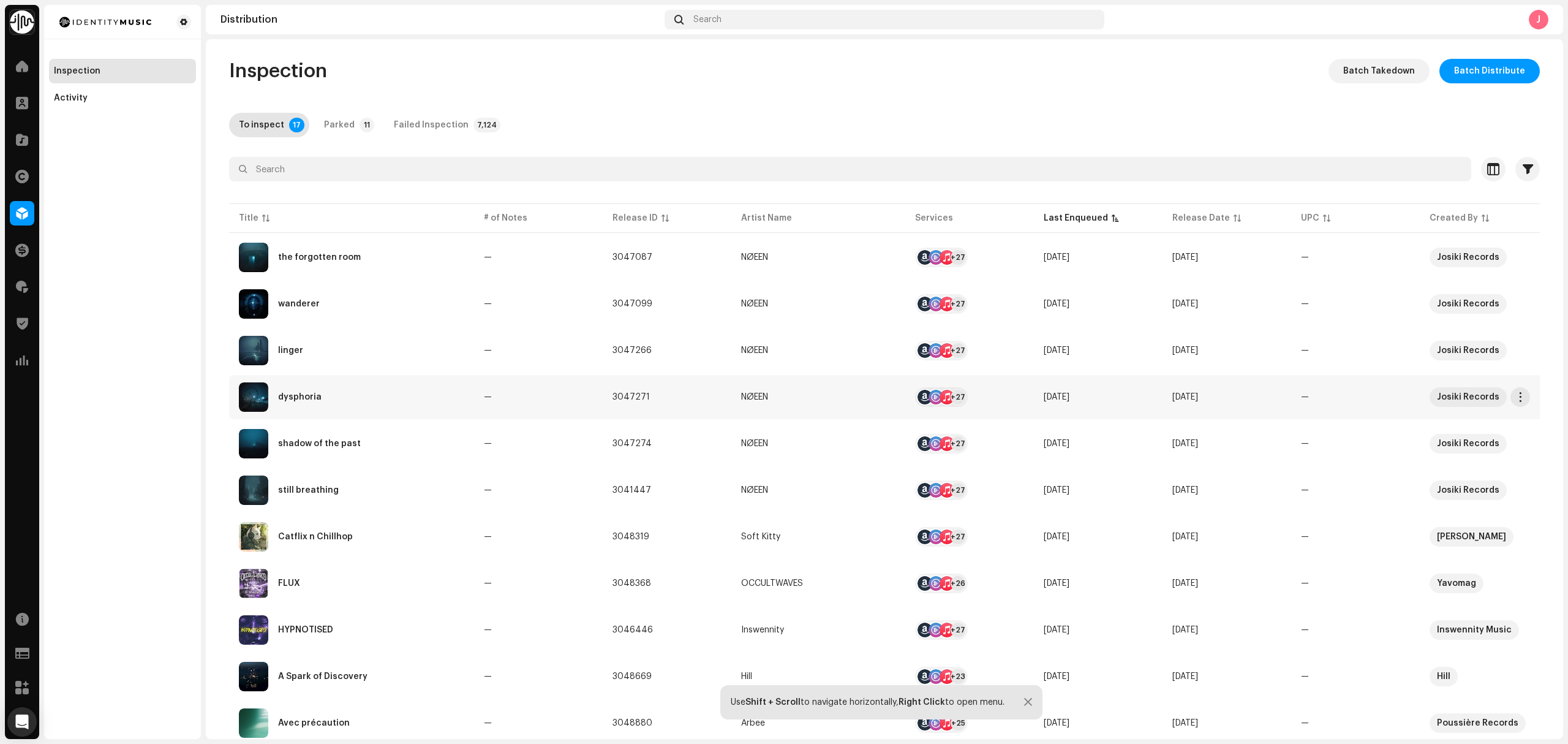
click at [387, 407] on div "dysphoria" at bounding box center [351, 397] width 225 height 30
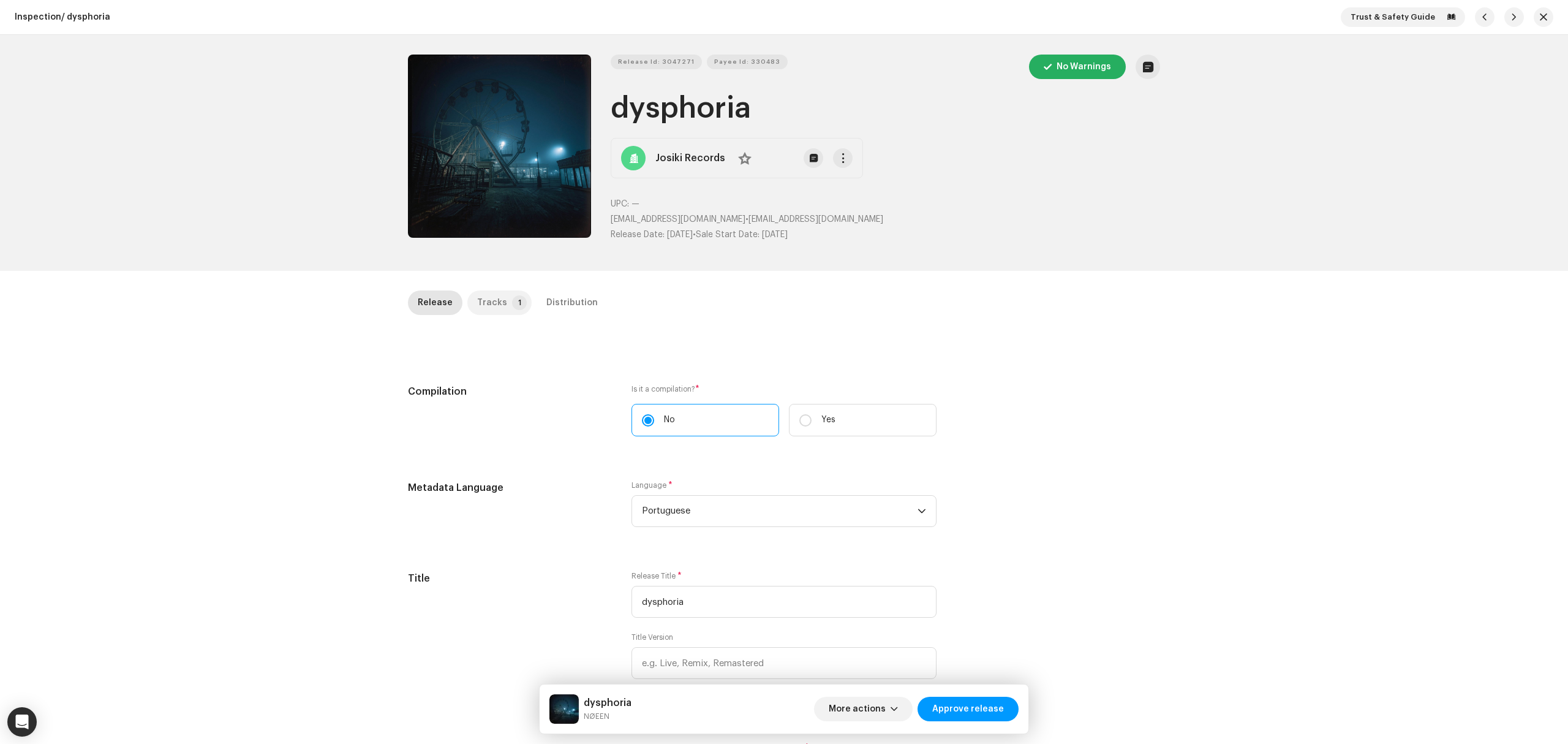
click at [491, 308] on div "Tracks" at bounding box center [492, 302] width 30 height 24
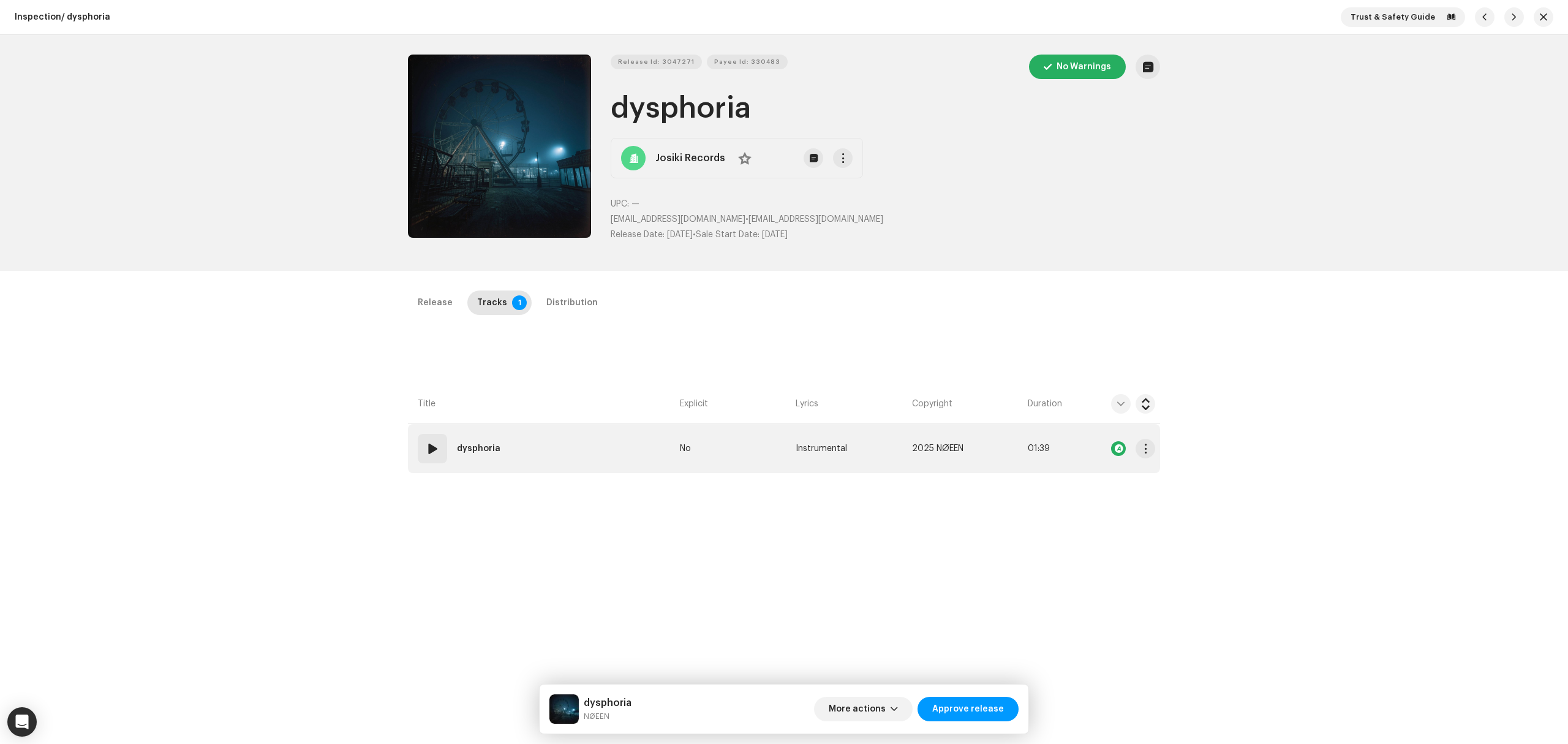
click at [571, 471] on td "01 dysphoria" at bounding box center [541, 448] width 267 height 49
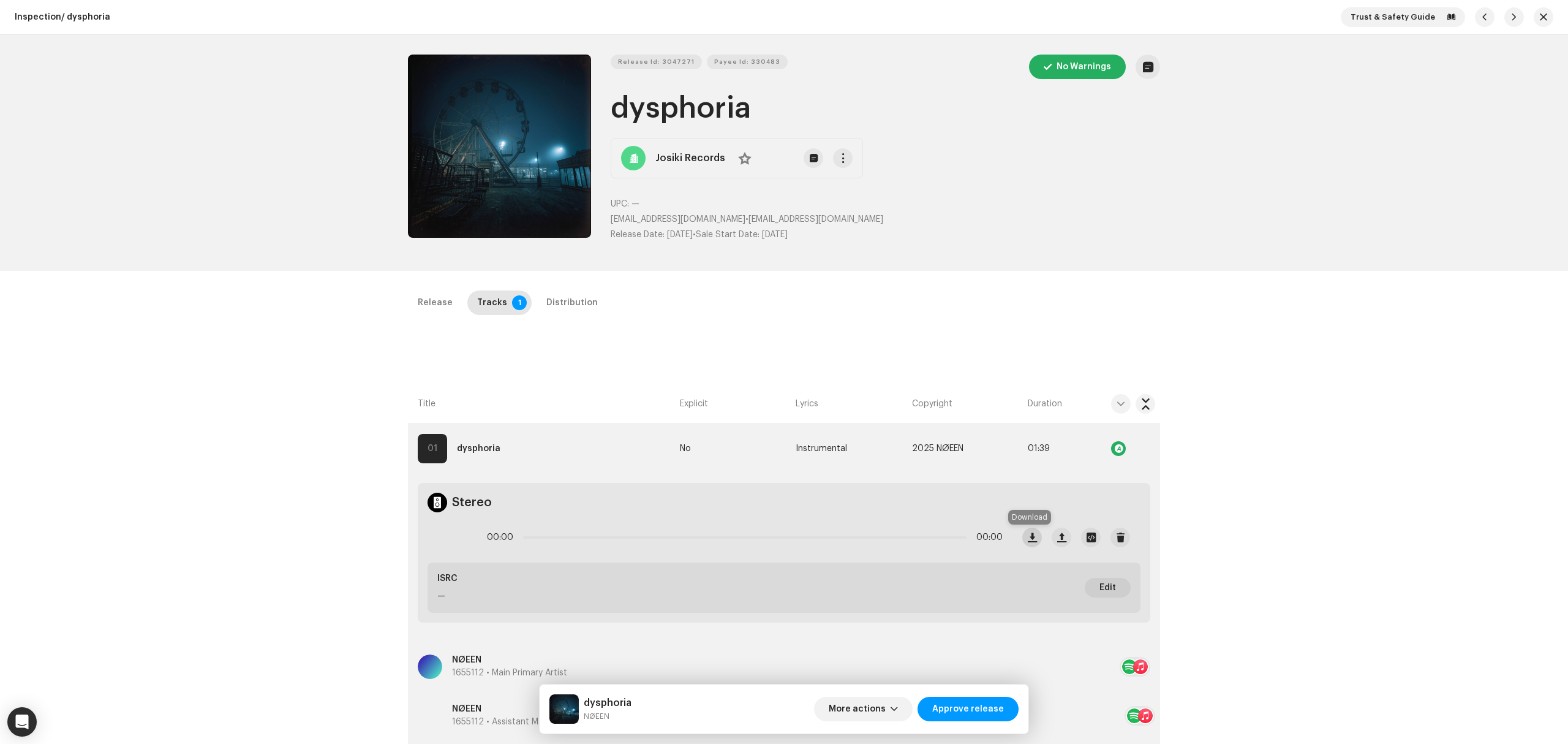
click at [1032, 538] on span "button" at bounding box center [1032, 538] width 9 height 10
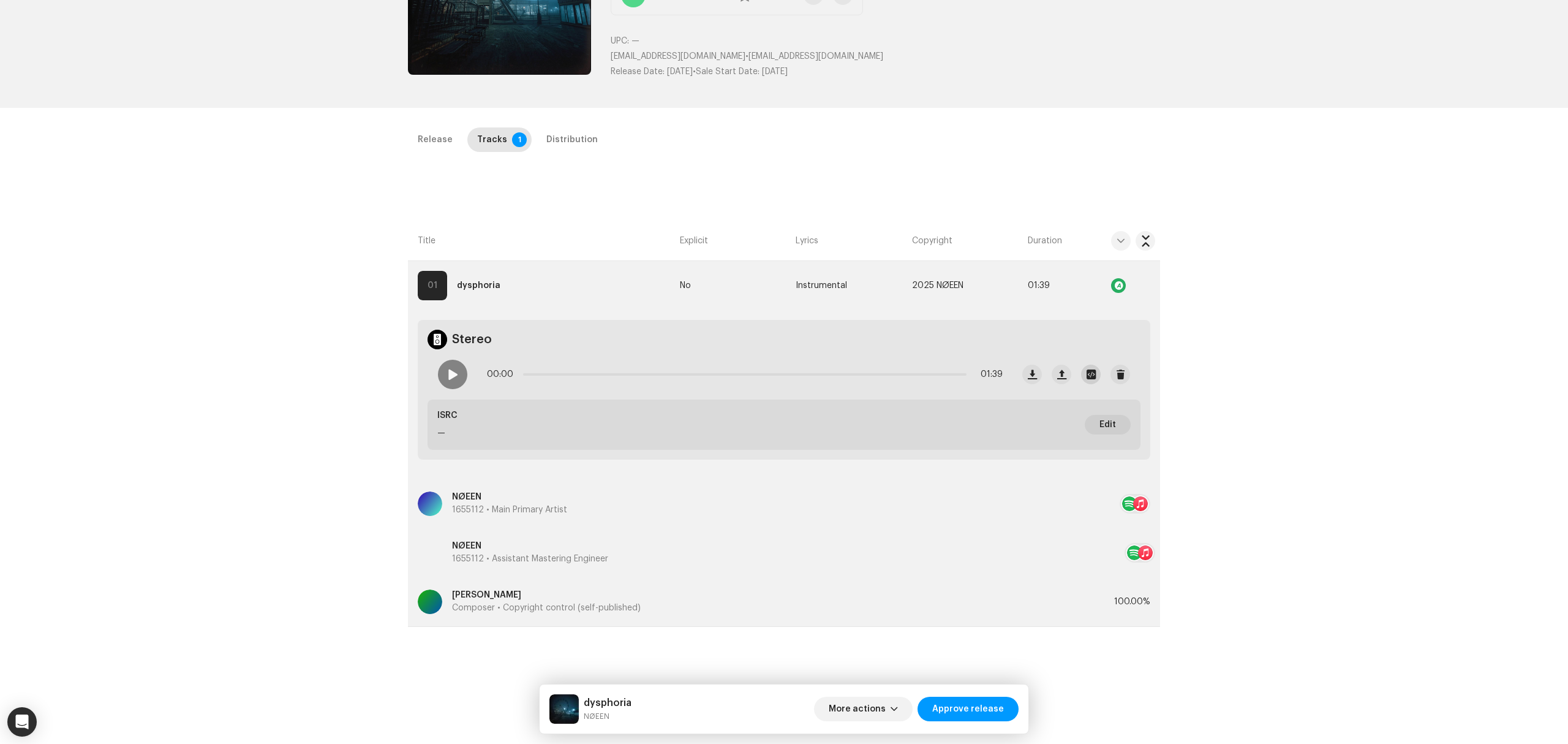
click at [1101, 375] on div at bounding box center [1076, 374] width 107 height 19
click at [1088, 374] on span "button" at bounding box center [1092, 374] width 9 height 10
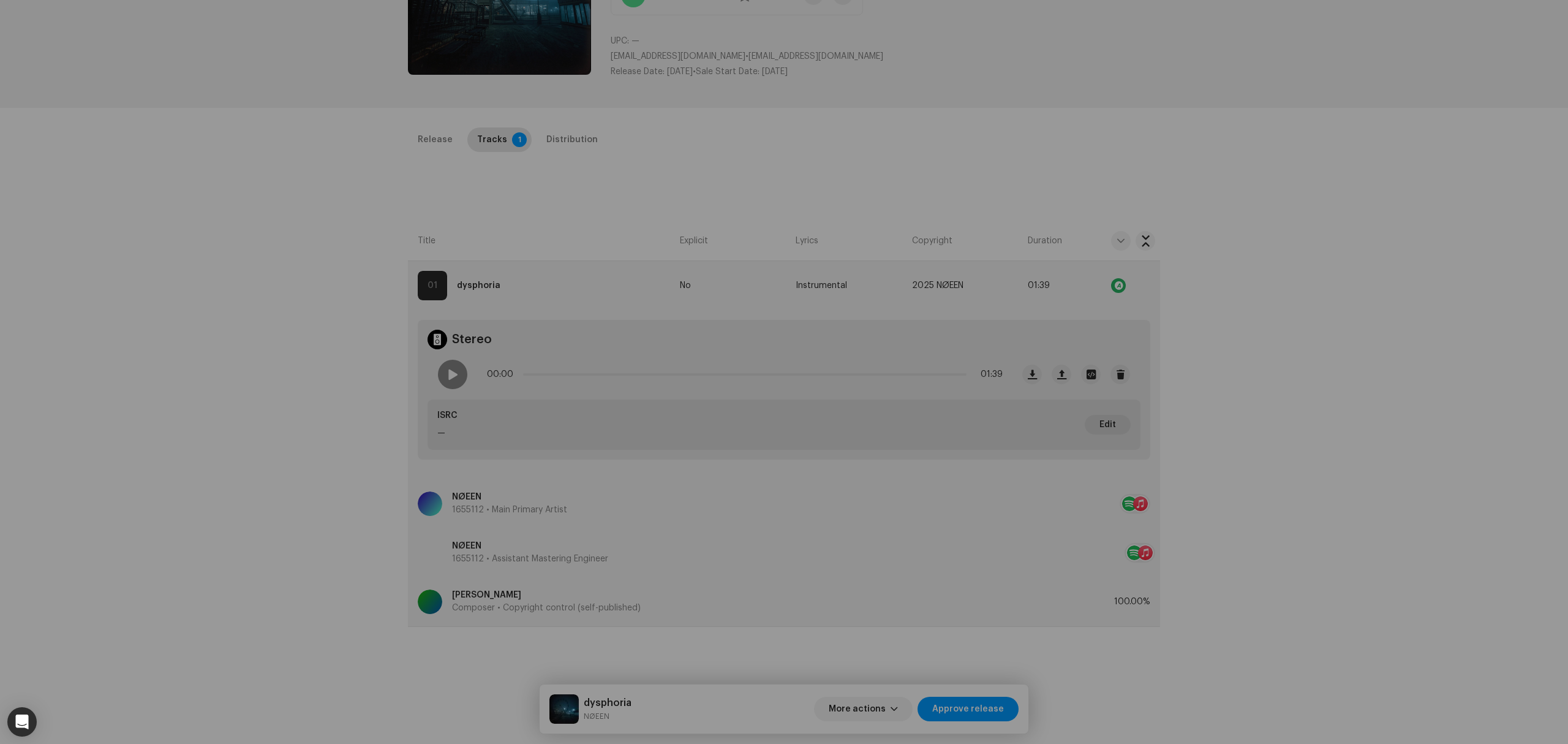
click at [329, 375] on div "dysphoria.wav File Name dysphoria.wav 24.78MB Duration 01:39 Bitrate 2.117 Mbit…" at bounding box center [784, 372] width 1568 height 744
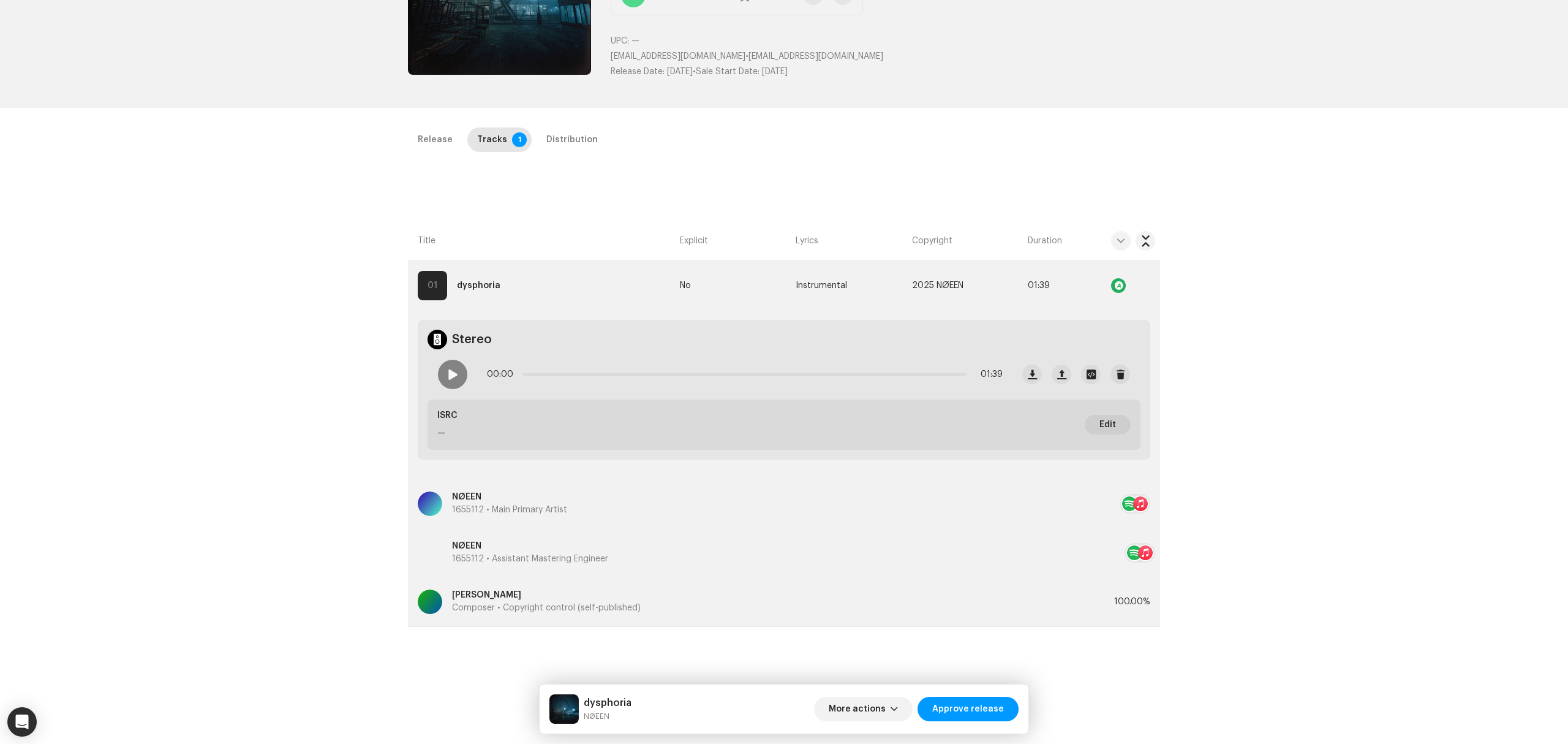
scroll to position [0, 0]
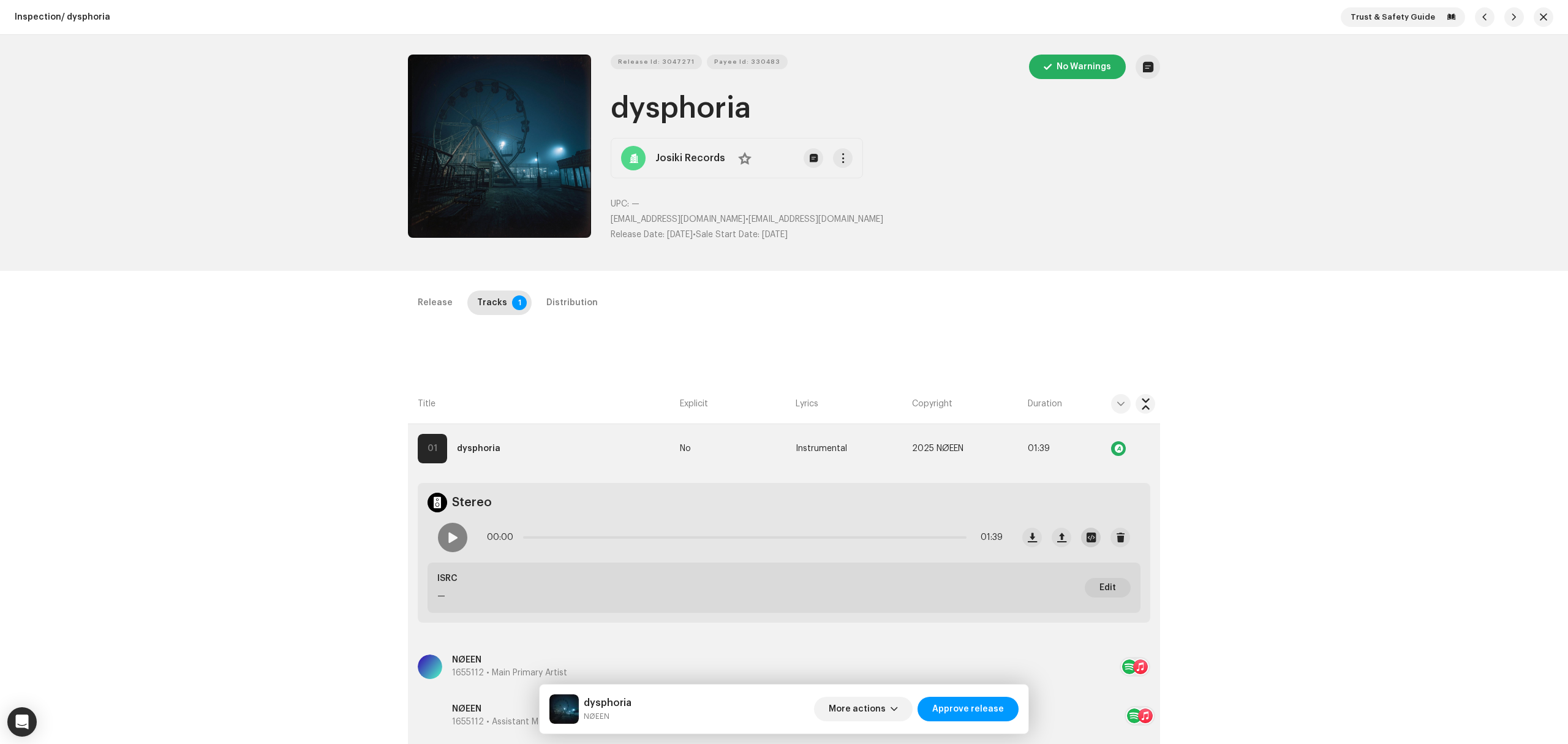
click at [1087, 538] on span "button" at bounding box center [1092, 538] width 9 height 10
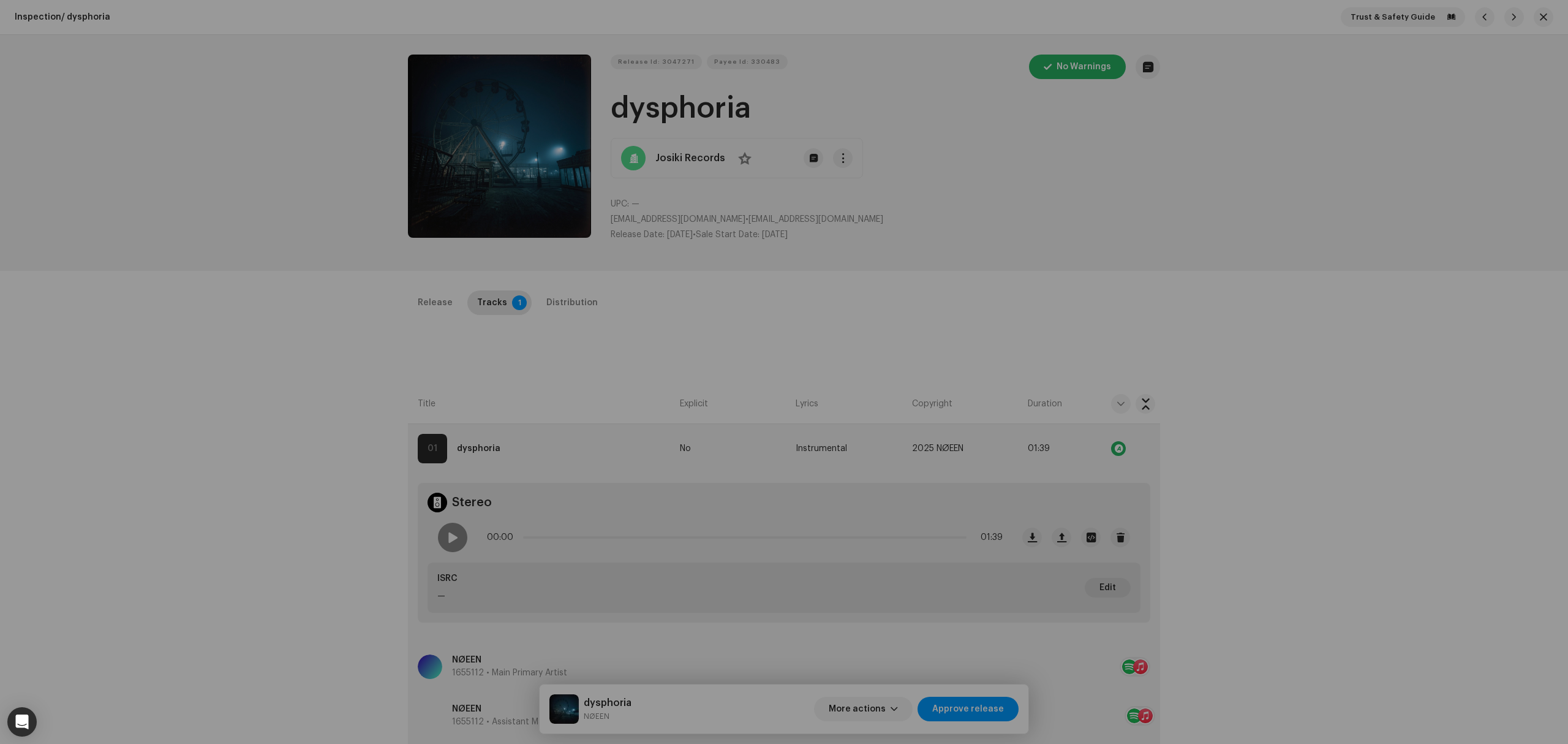
click at [1260, 344] on div "dysphoria.wav File Name dysphoria.wav 24.78MB Duration 01:39 Bitrate 2.117 Mbit…" at bounding box center [784, 372] width 1568 height 744
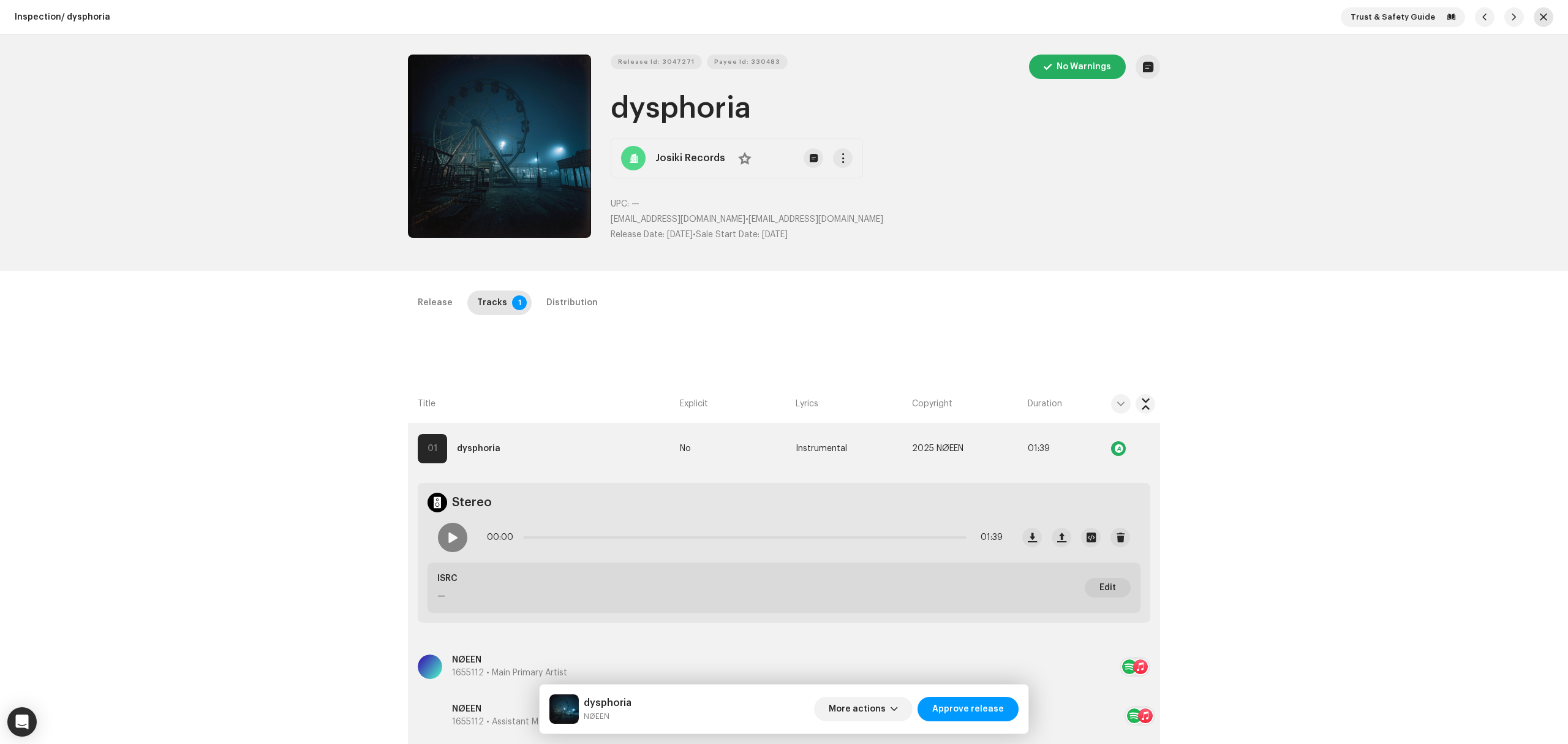
click at [1537, 23] on button "button" at bounding box center [1543, 16] width 19 height 19
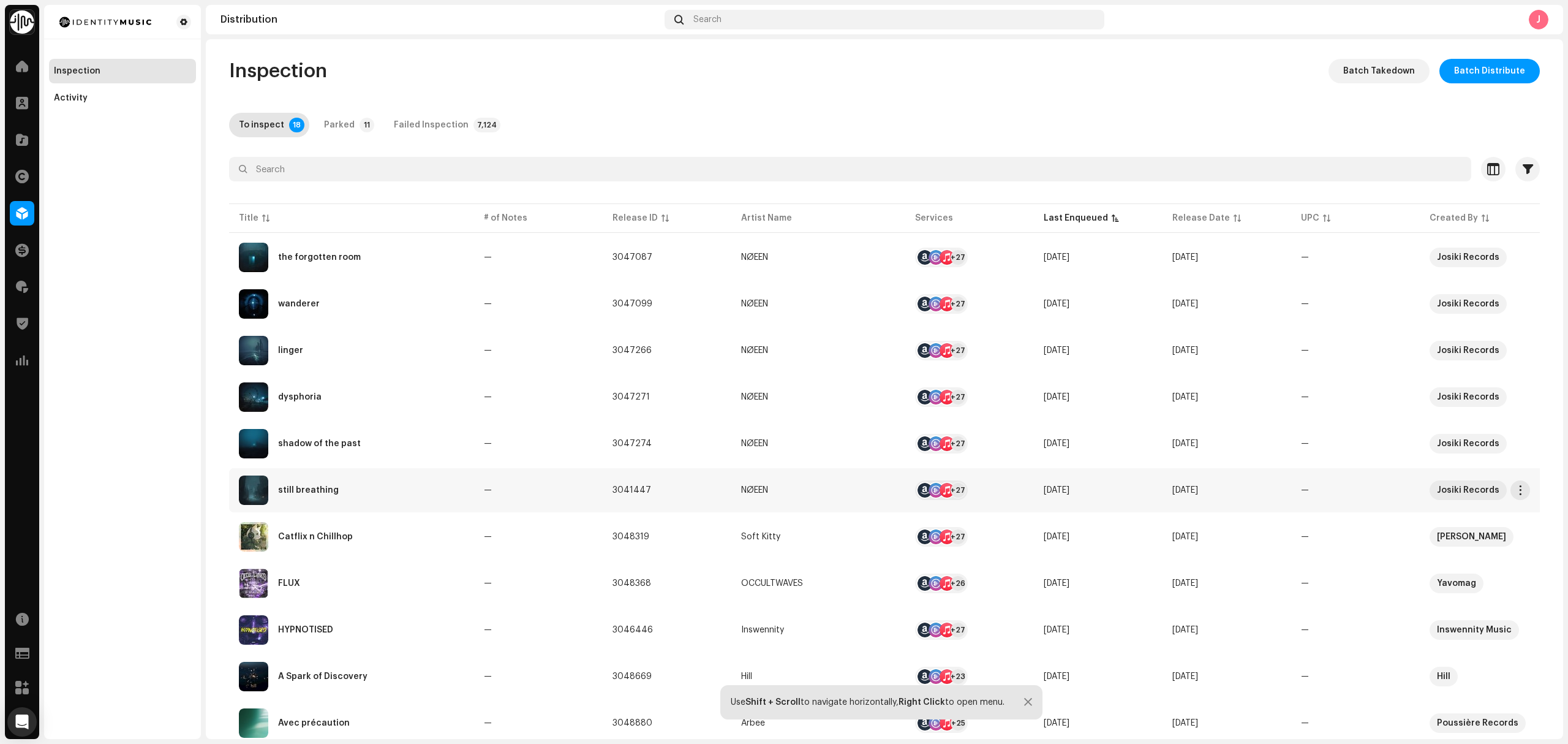
click at [357, 485] on div "still breathing" at bounding box center [351, 490] width 225 height 30
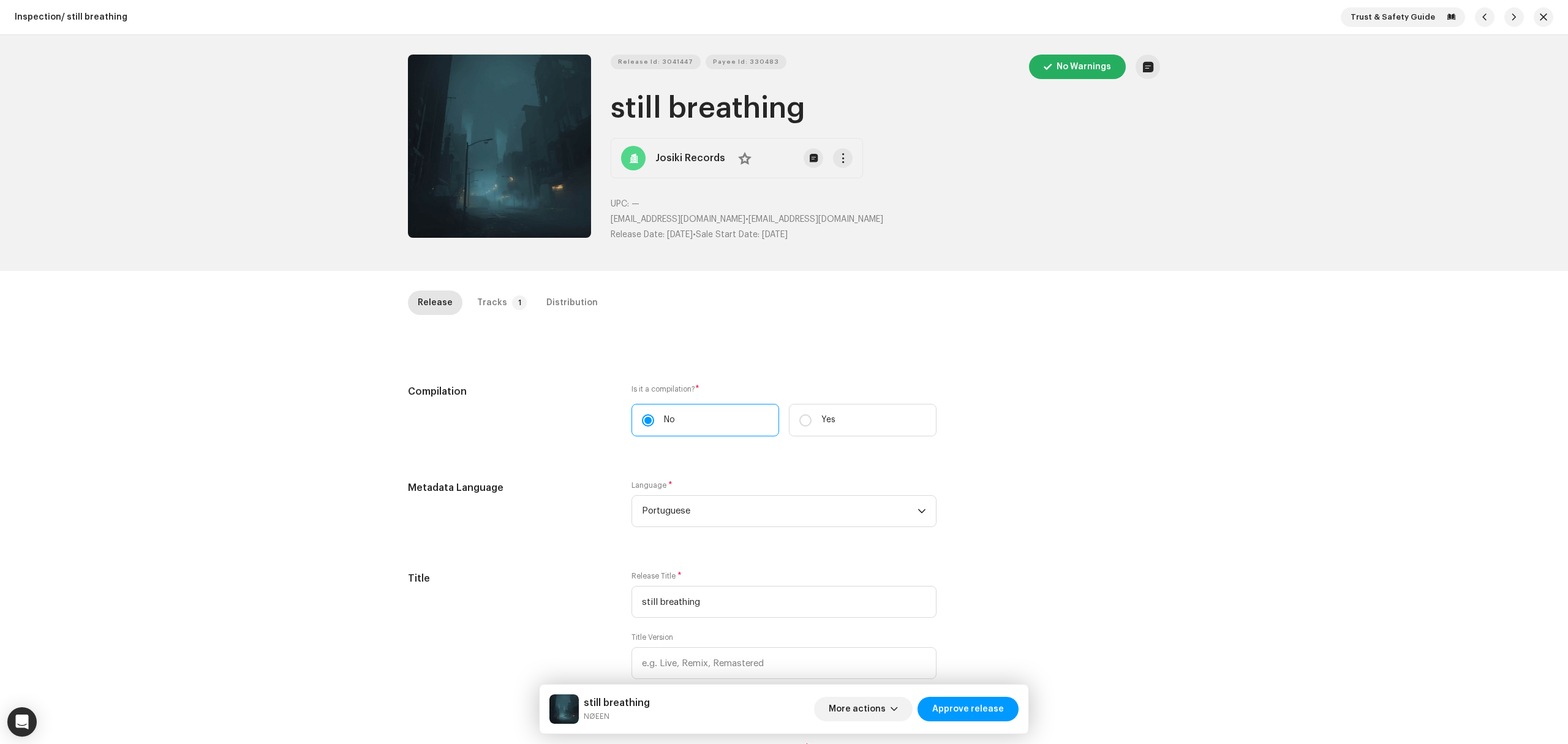
drag, startPoint x: 489, startPoint y: 304, endPoint x: 496, endPoint y: 327, distance: 24.0
click at [491, 304] on div "Tracks" at bounding box center [492, 302] width 30 height 24
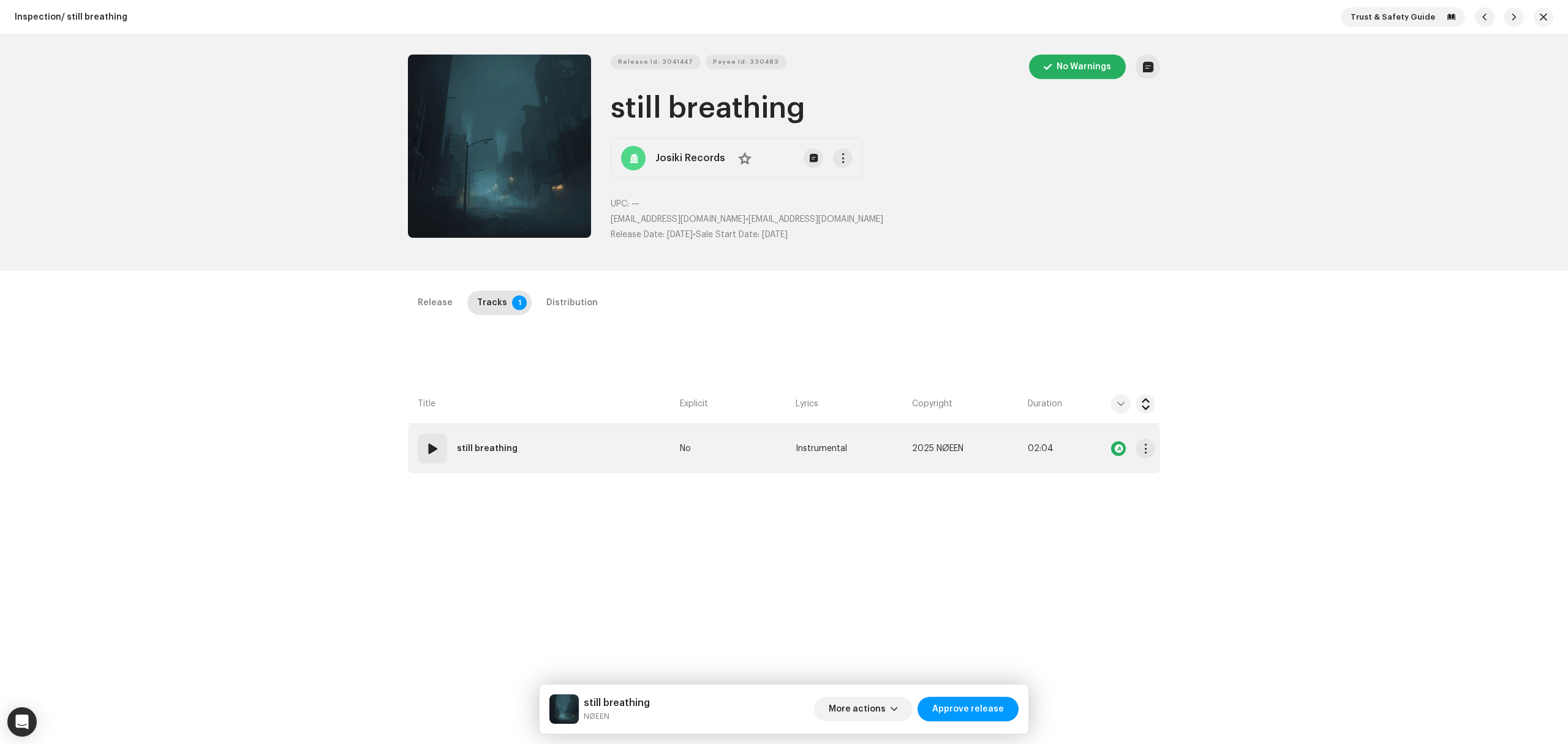
click at [547, 456] on td "01 still breathing" at bounding box center [541, 448] width 267 height 49
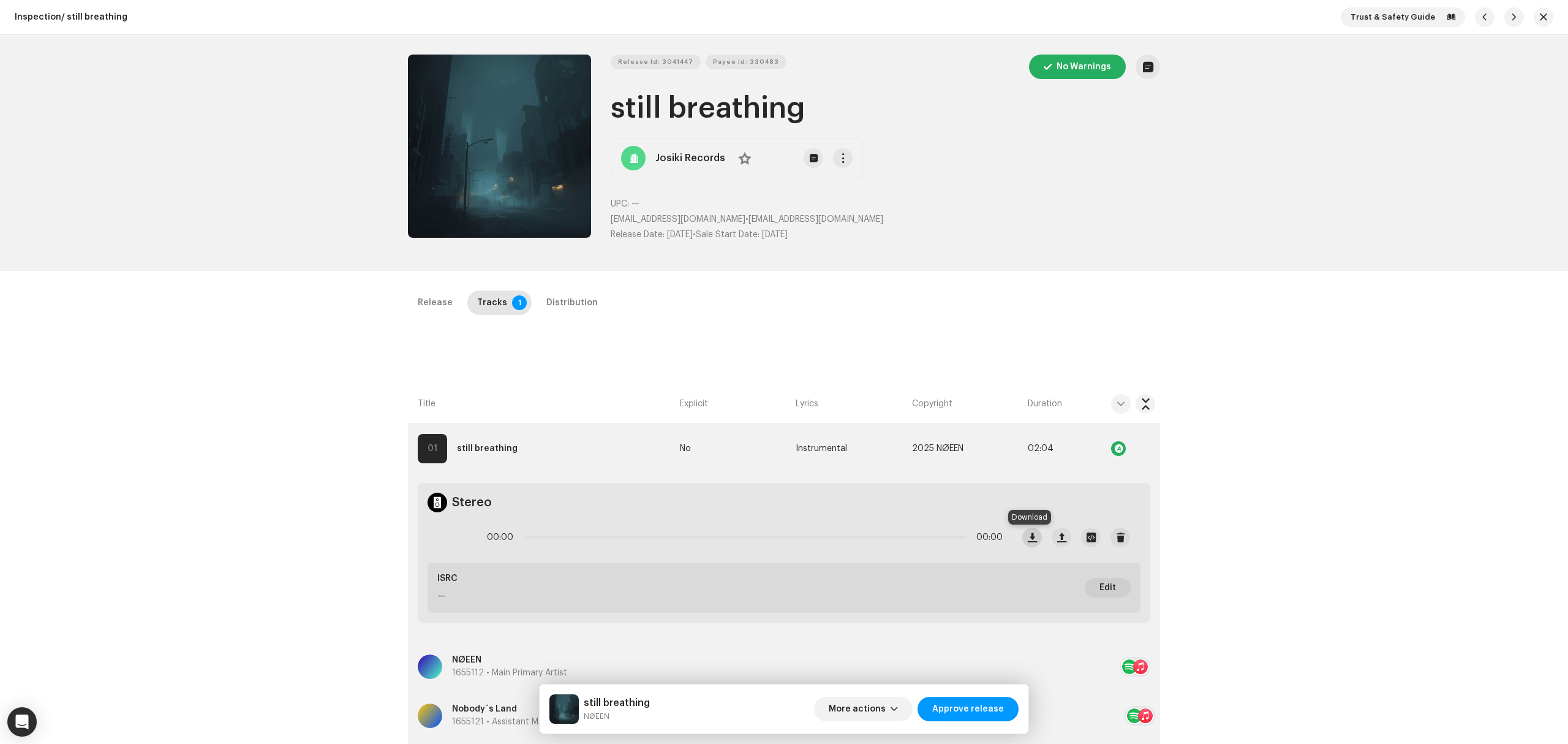
click at [1029, 542] on span "button" at bounding box center [1032, 538] width 9 height 10
click at [649, 52] on div "Release Id: 3041447 Payee Id: 330483 No Warnings still breathing Josiki Records…" at bounding box center [784, 153] width 791 height 236
click at [650, 58] on span "Release Id: 3041447" at bounding box center [656, 62] width 76 height 24
click at [1541, 19] on span "button" at bounding box center [1543, 17] width 7 height 10
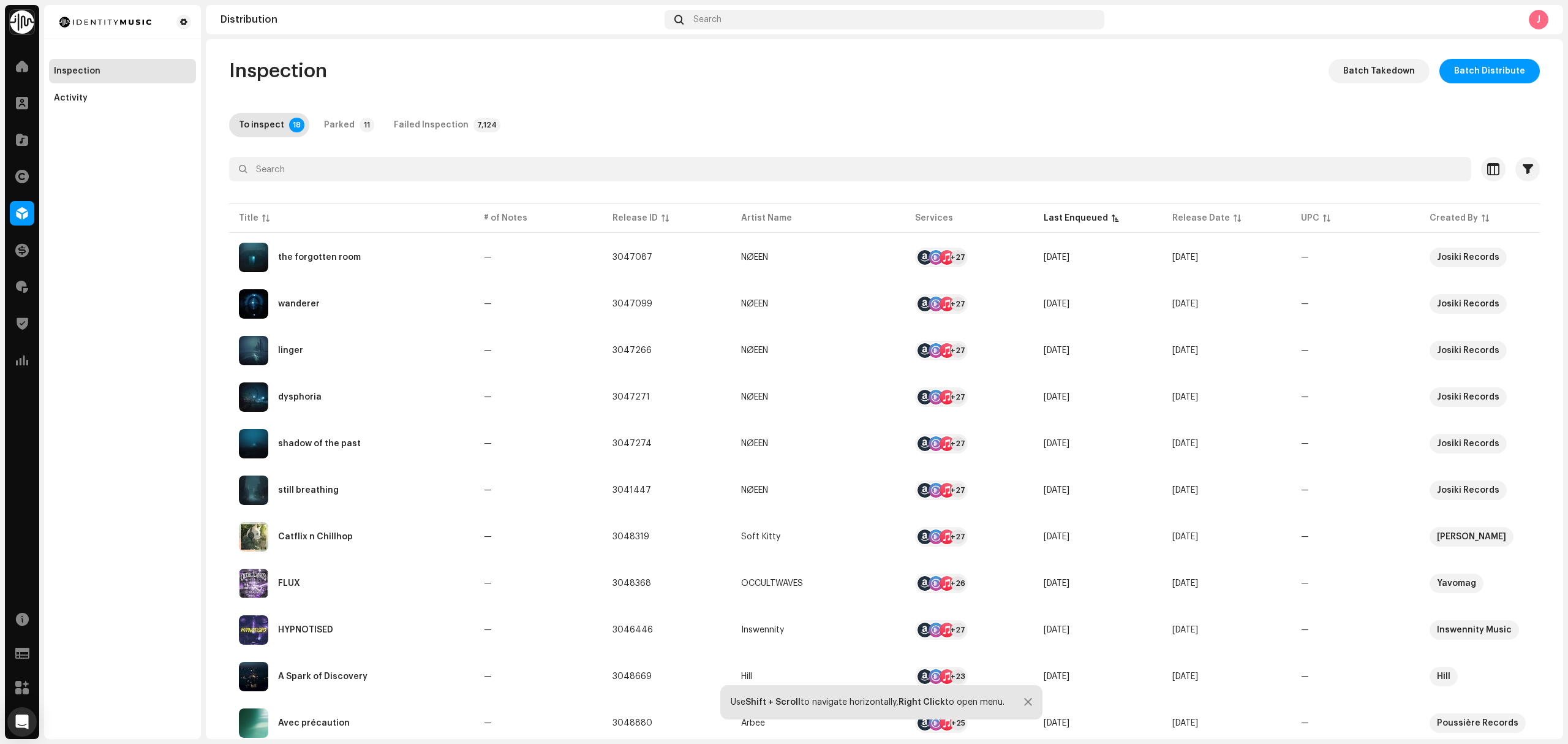
click at [151, 493] on div "Inspection Activity" at bounding box center [122, 372] width 156 height 734
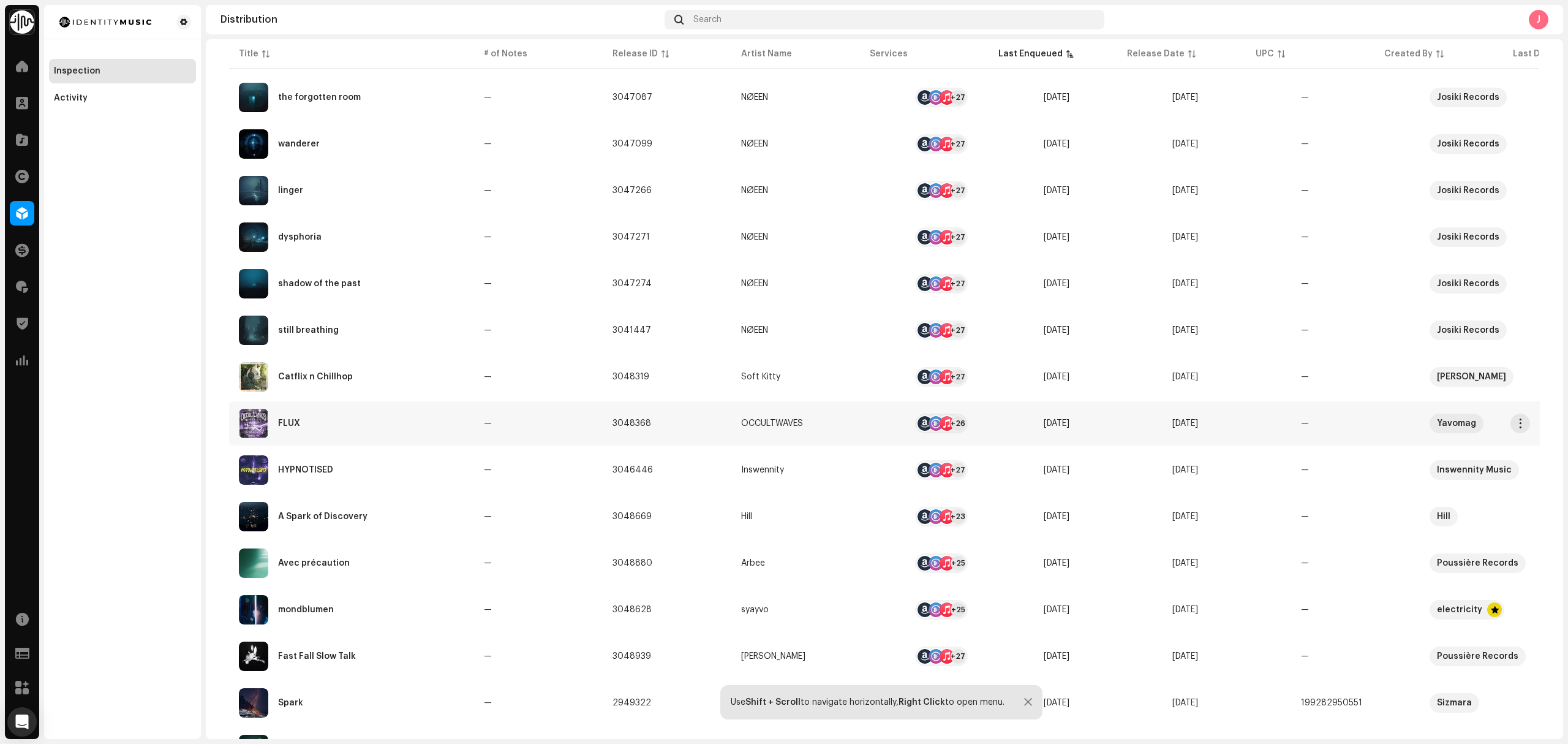
scroll to position [245, 0]
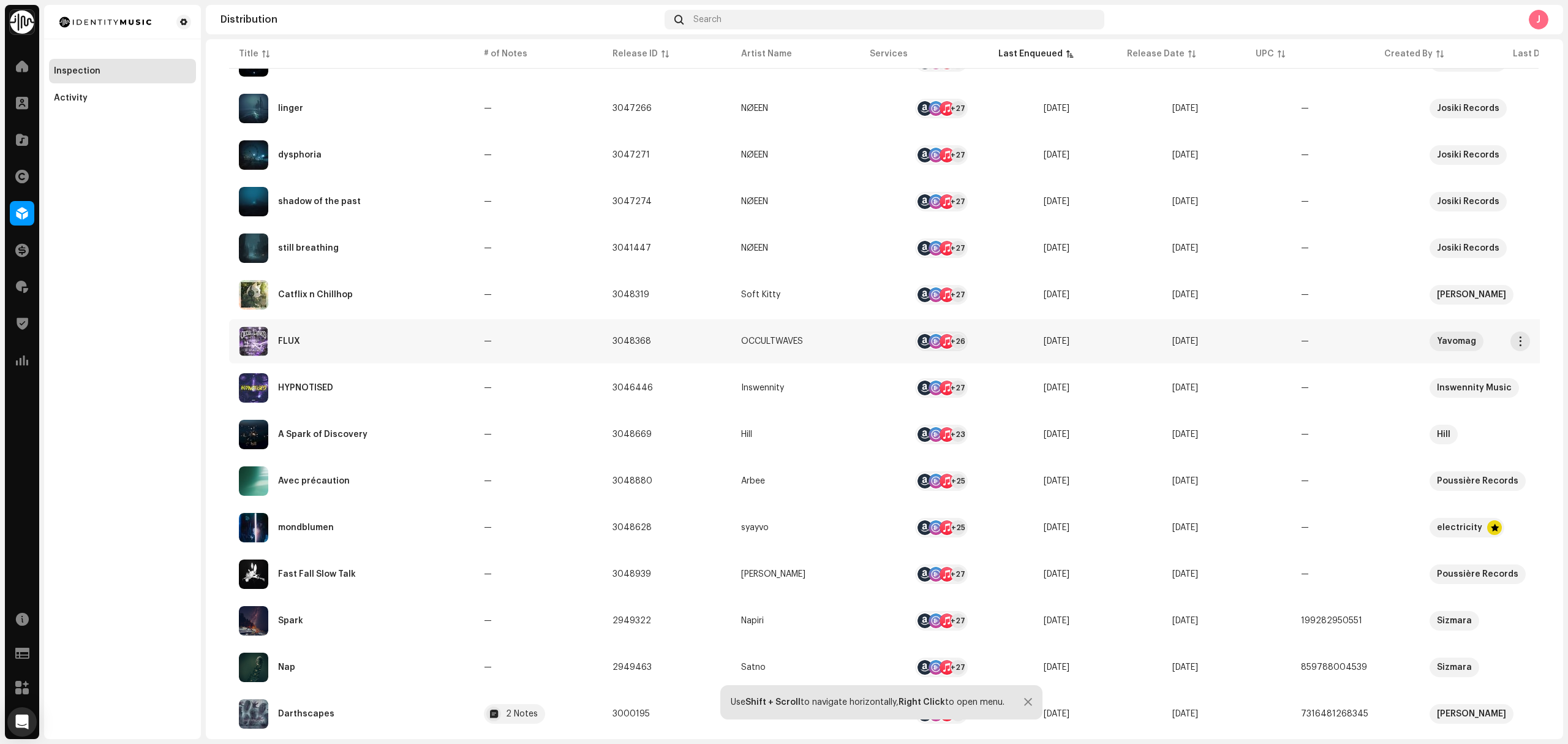
click at [391, 352] on div "FLUX" at bounding box center [351, 341] width 225 height 30
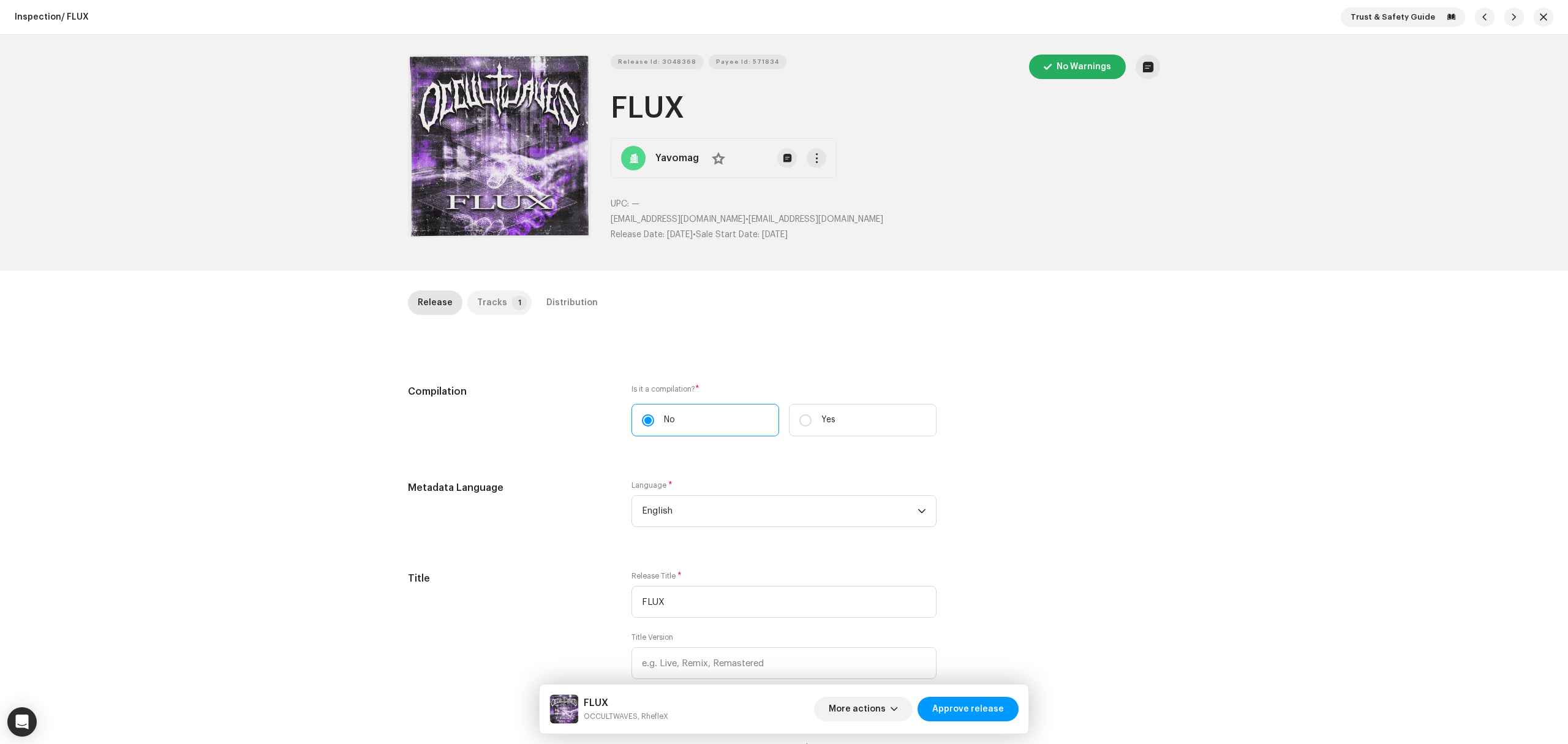
click at [495, 308] on div "Tracks" at bounding box center [492, 302] width 30 height 24
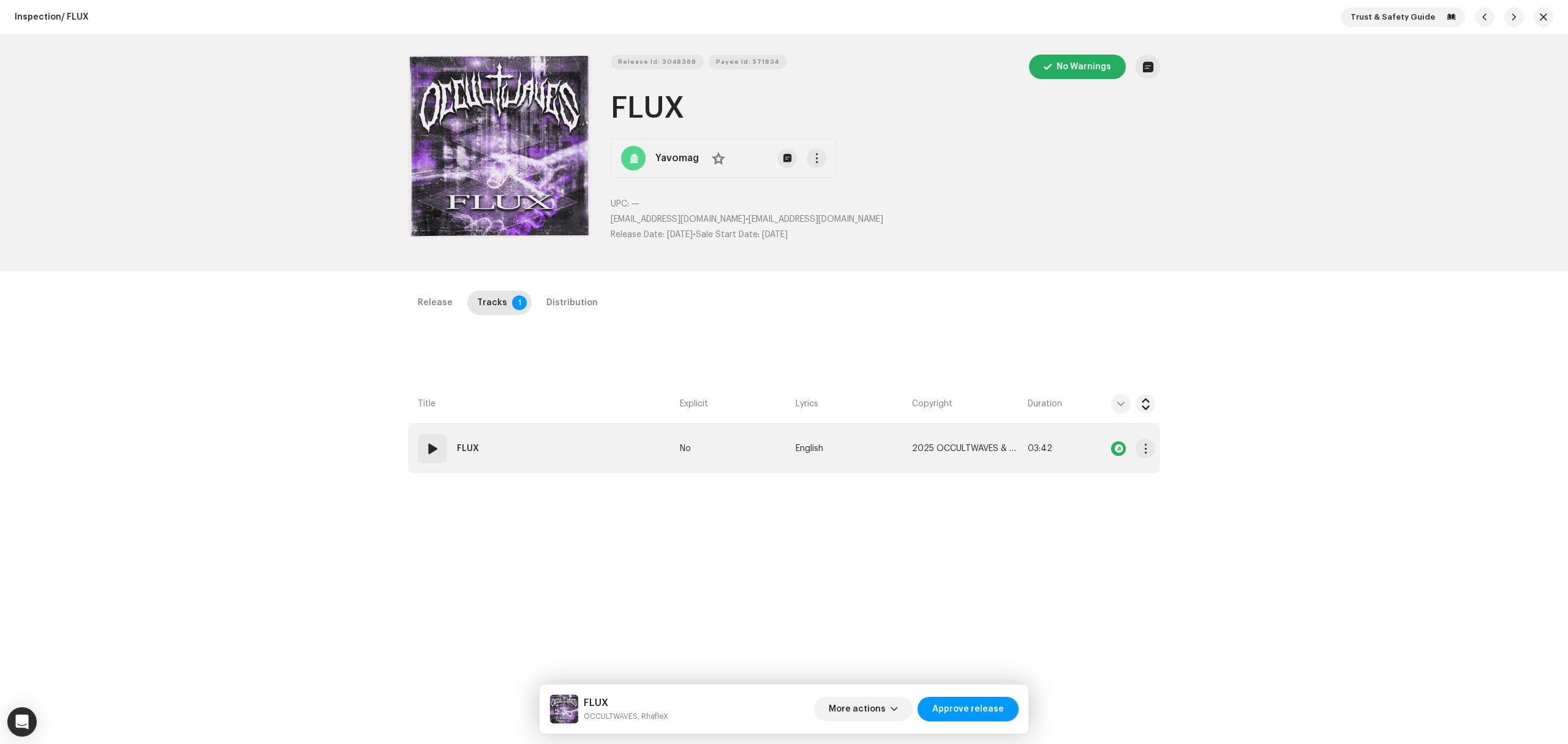
click at [577, 451] on td "01 FLUX" at bounding box center [541, 448] width 267 height 49
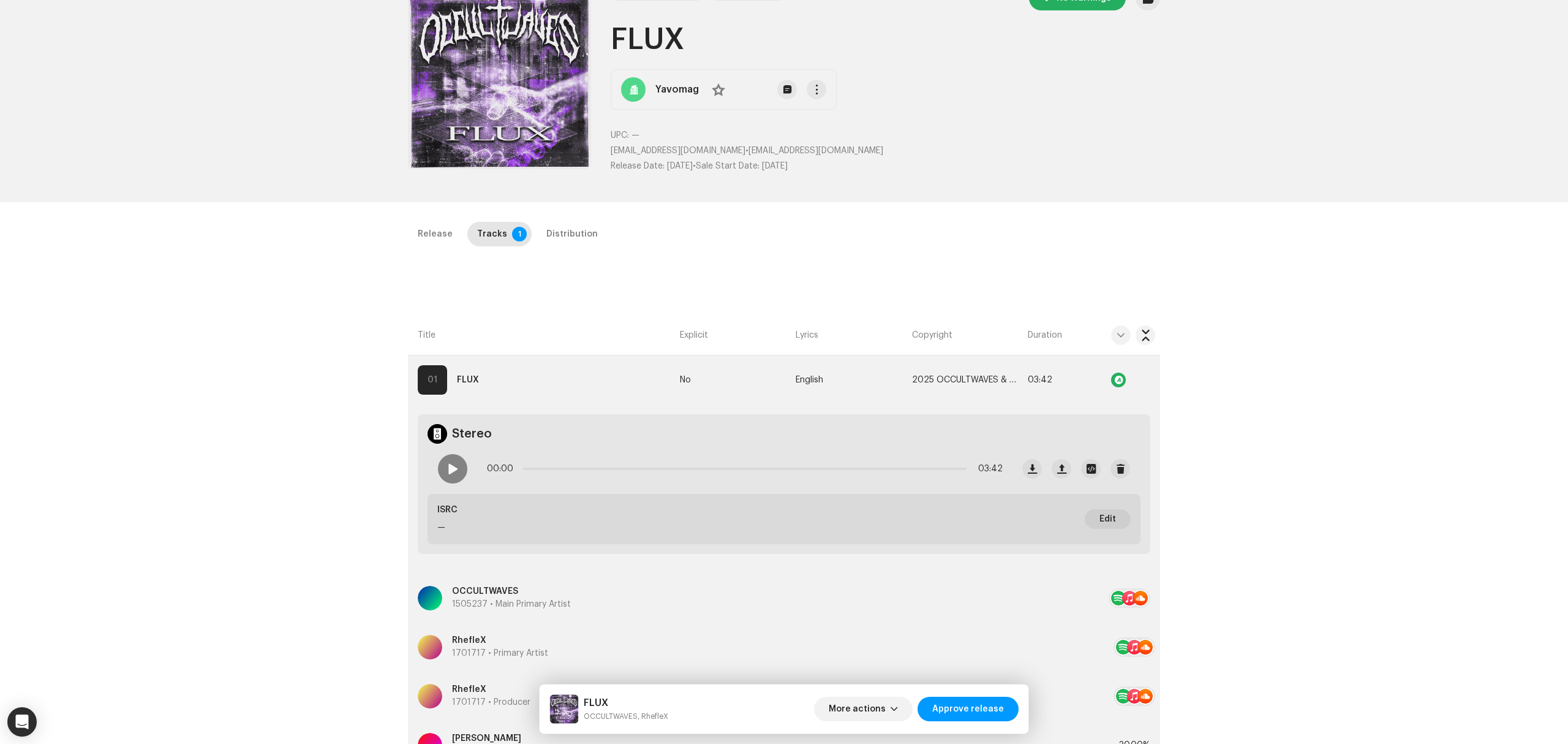
scroll to position [163, 0]
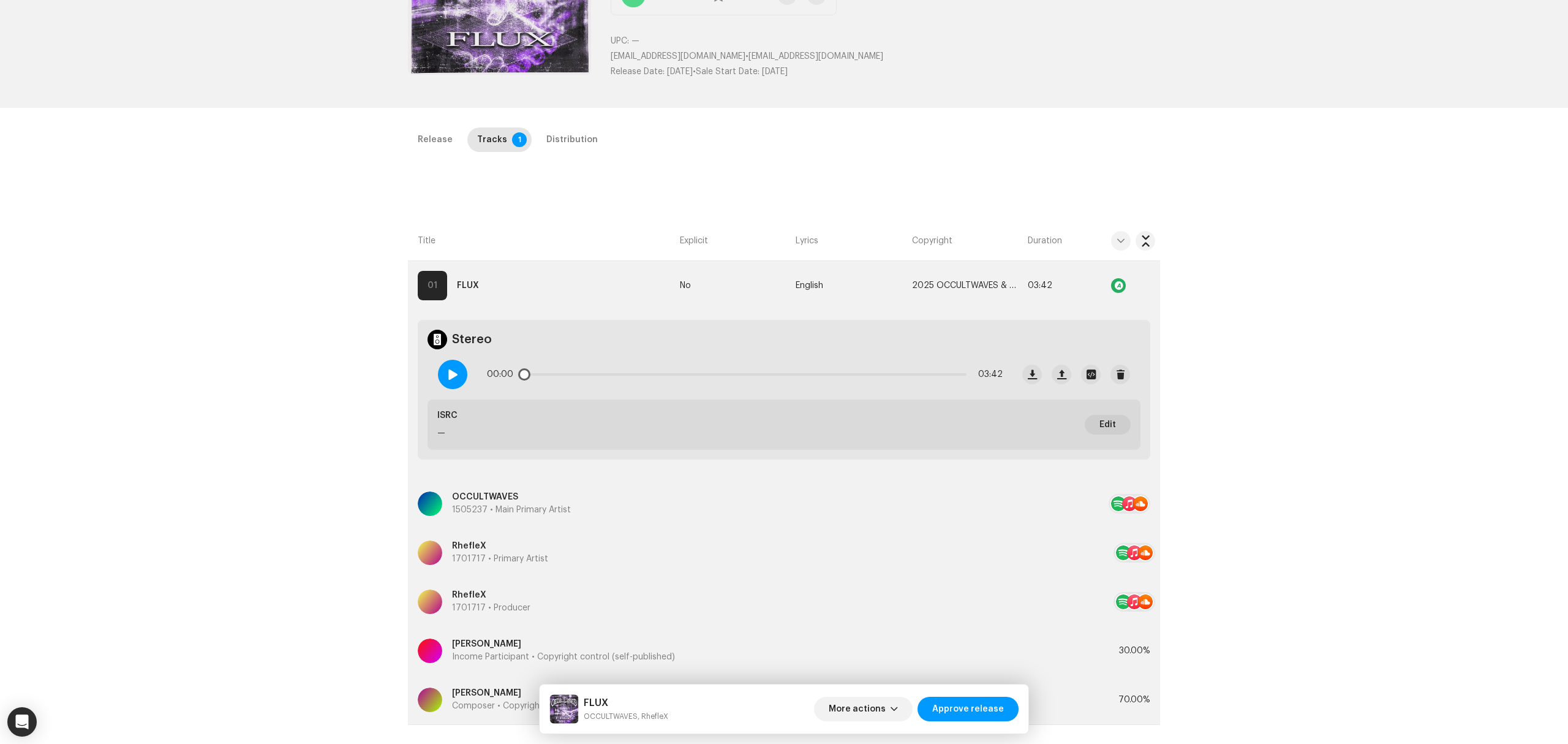
click at [459, 373] on div at bounding box center [452, 375] width 30 height 30
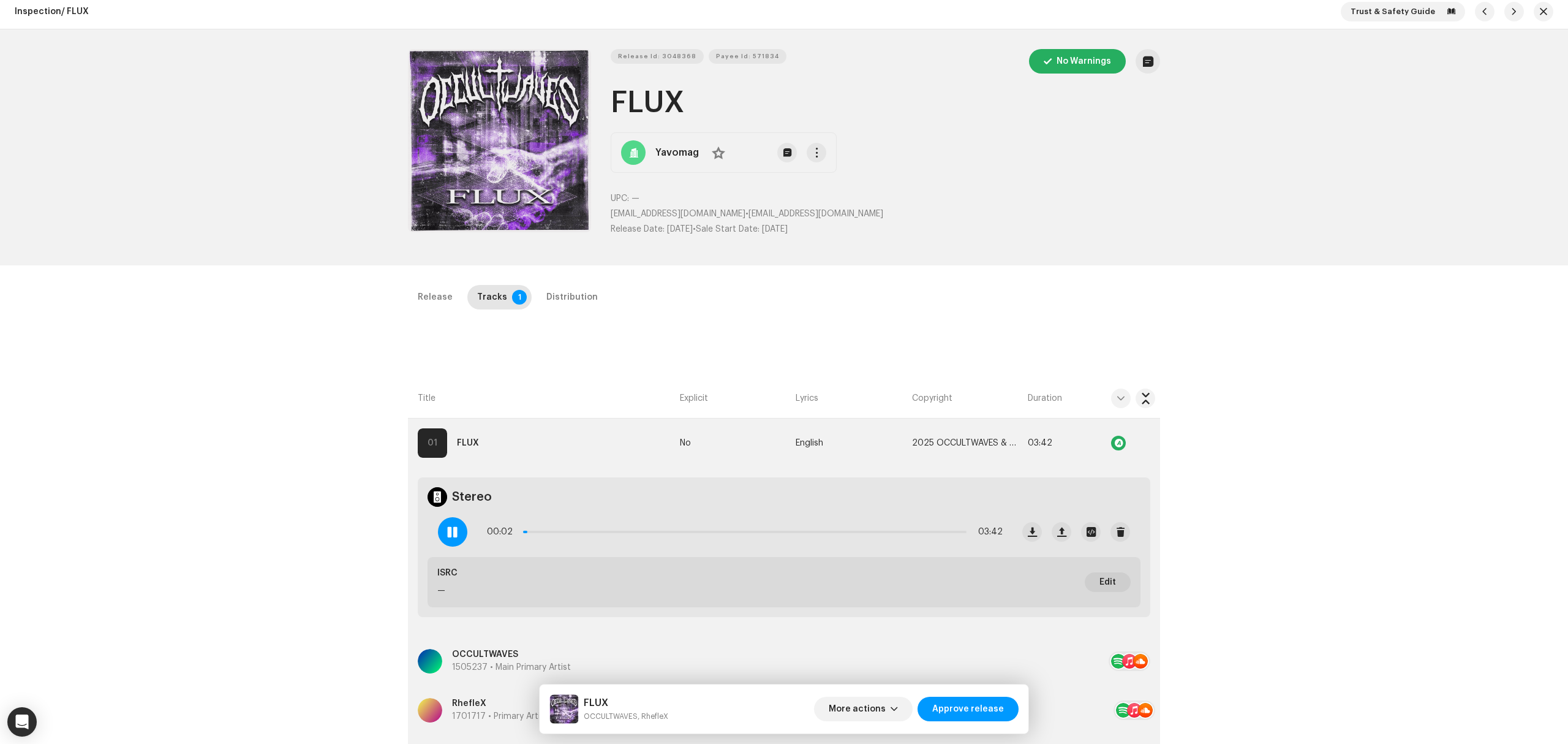
scroll to position [0, 0]
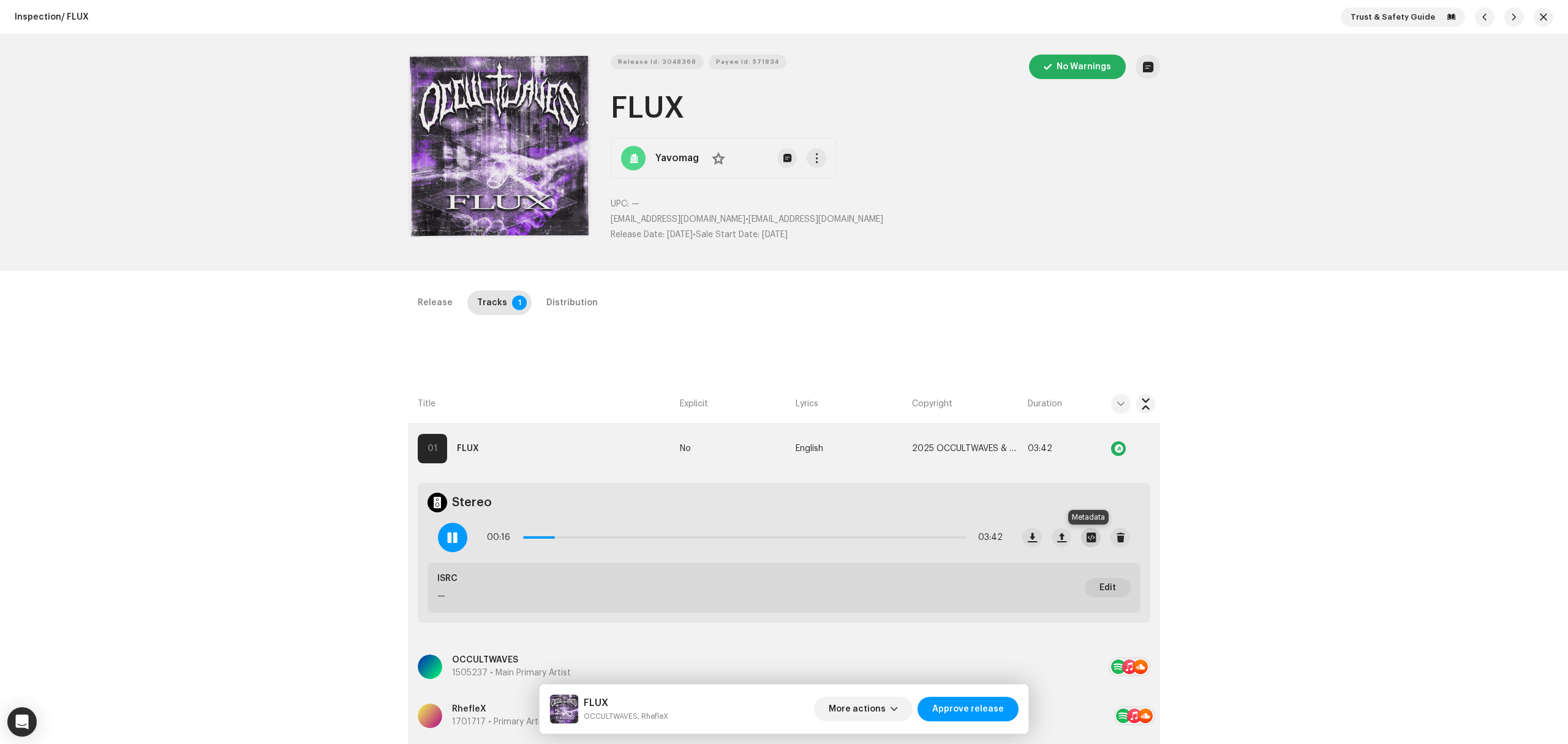
click at [1088, 534] on span "button" at bounding box center [1092, 538] width 9 height 10
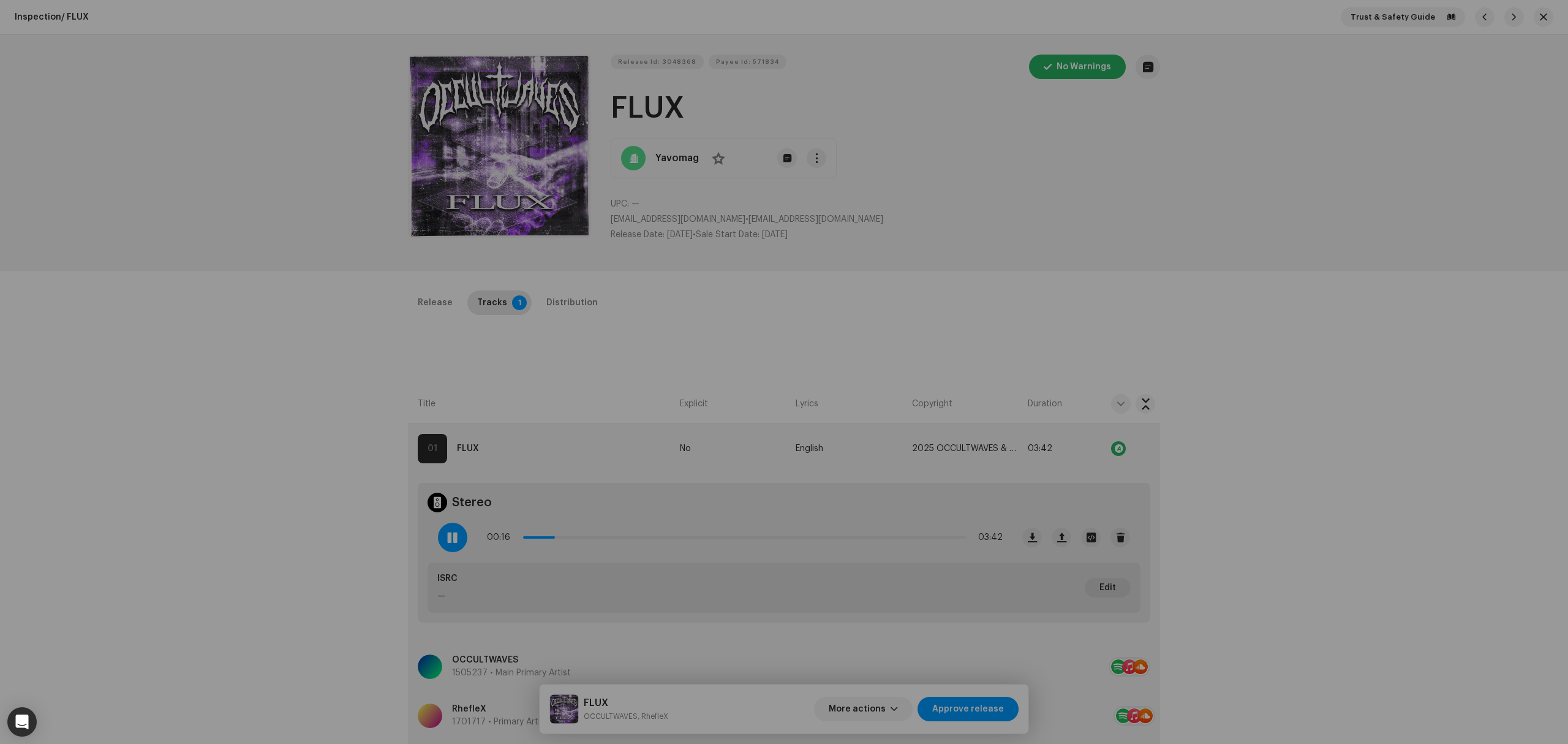
click at [436, 386] on div "Flux -7.7 comp.wav File Name Flux -7.7 comp.wav 55.93MB Duration 03:42 Bitrate …" at bounding box center [784, 372] width 1568 height 744
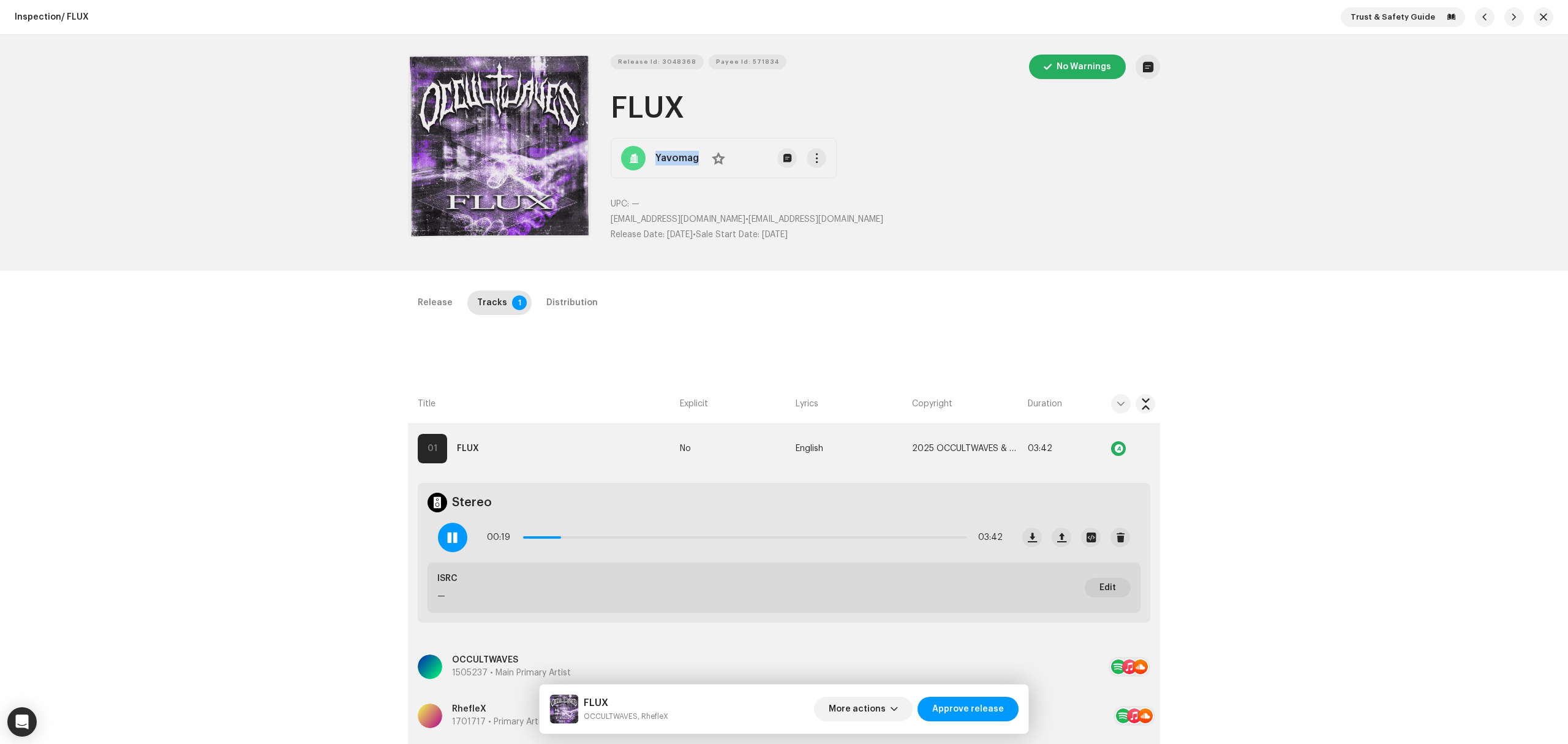
copy strong "Yavomag"
drag, startPoint x: 696, startPoint y: 171, endPoint x: 192, endPoint y: 307, distance: 522.0
click at [603, 203] on div "Release Id: 3048368 Payee Id: 571834 No Warnings FLUX Yavomag No UPC: — orbiscu…" at bounding box center [784, 153] width 752 height 197
click at [302, 398] on div "Inspection / FLUX Trust & Safety Guide Release Id: 3048368 Payee Id: 571834 No …" at bounding box center [784, 372] width 1568 height 744
click at [1029, 536] on span "button" at bounding box center [1032, 538] width 9 height 10
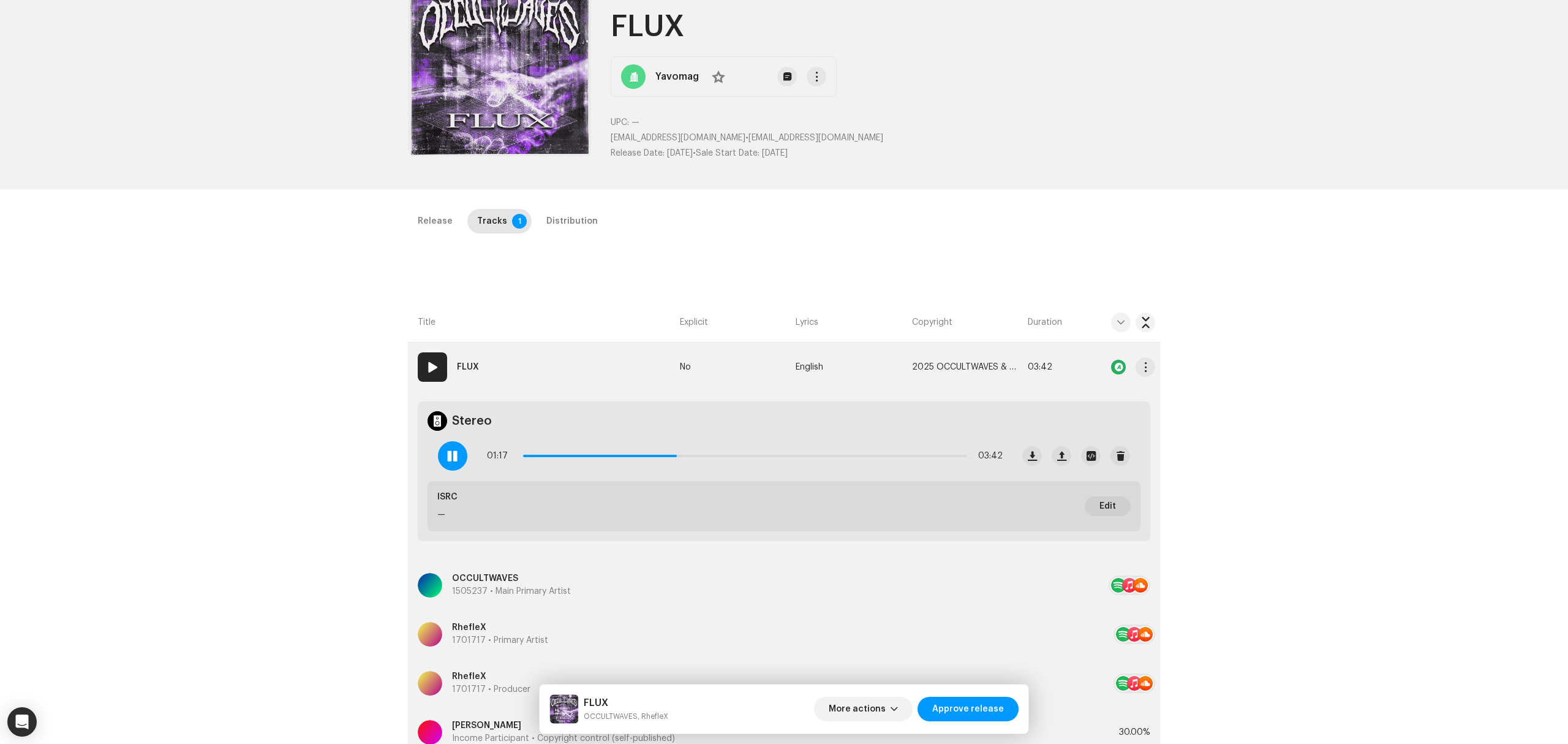
scroll to position [163, 0]
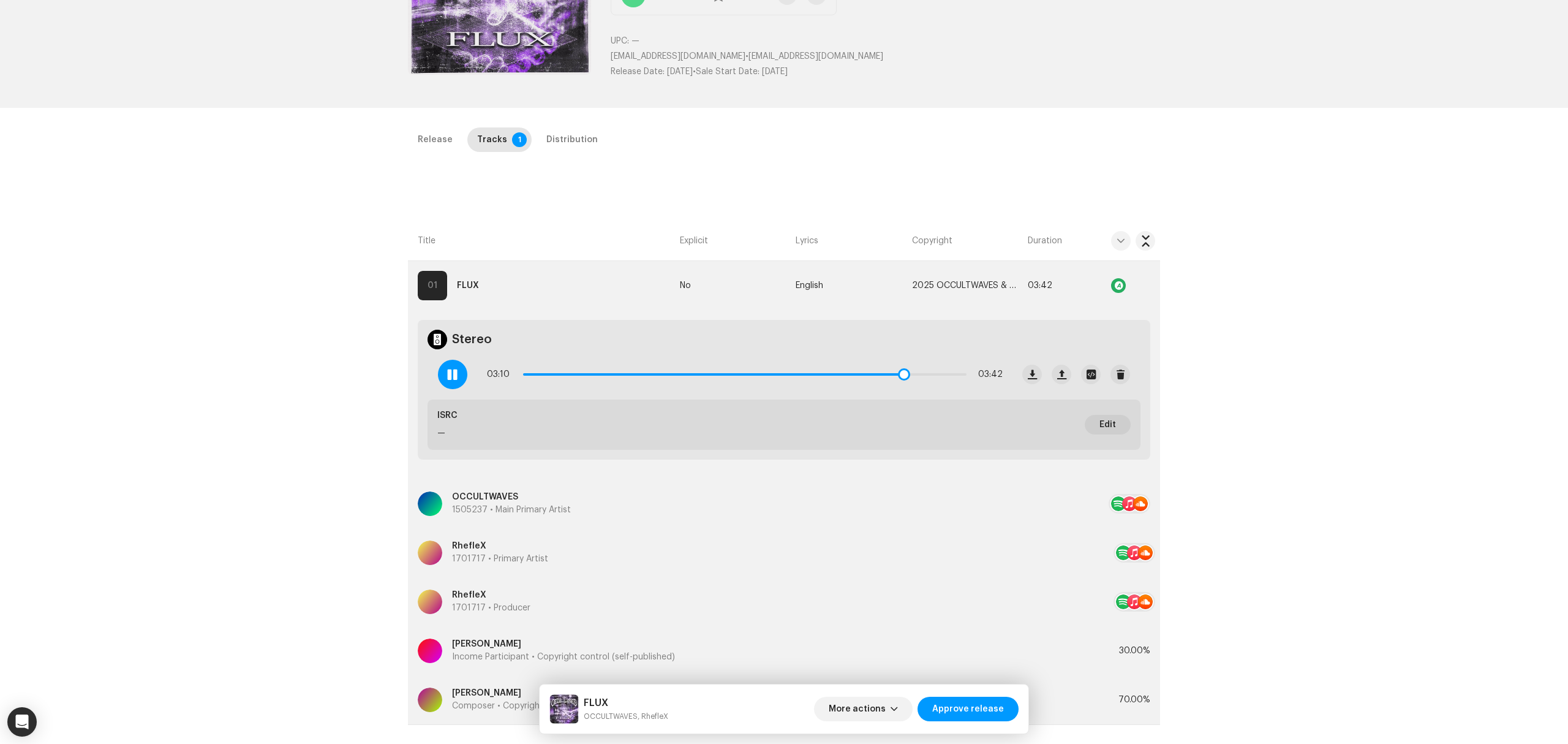
drag, startPoint x: 680, startPoint y: 372, endPoint x: 900, endPoint y: 381, distance: 220.2
click at [900, 381] on span at bounding box center [904, 375] width 12 height 12
click at [900, 381] on div "03:11 03:42" at bounding box center [744, 374] width 515 height 24
drag, startPoint x: 900, startPoint y: 374, endPoint x: 761, endPoint y: 375, distance: 139.0
click at [808, 375] on span at bounding box center [814, 375] width 12 height 12
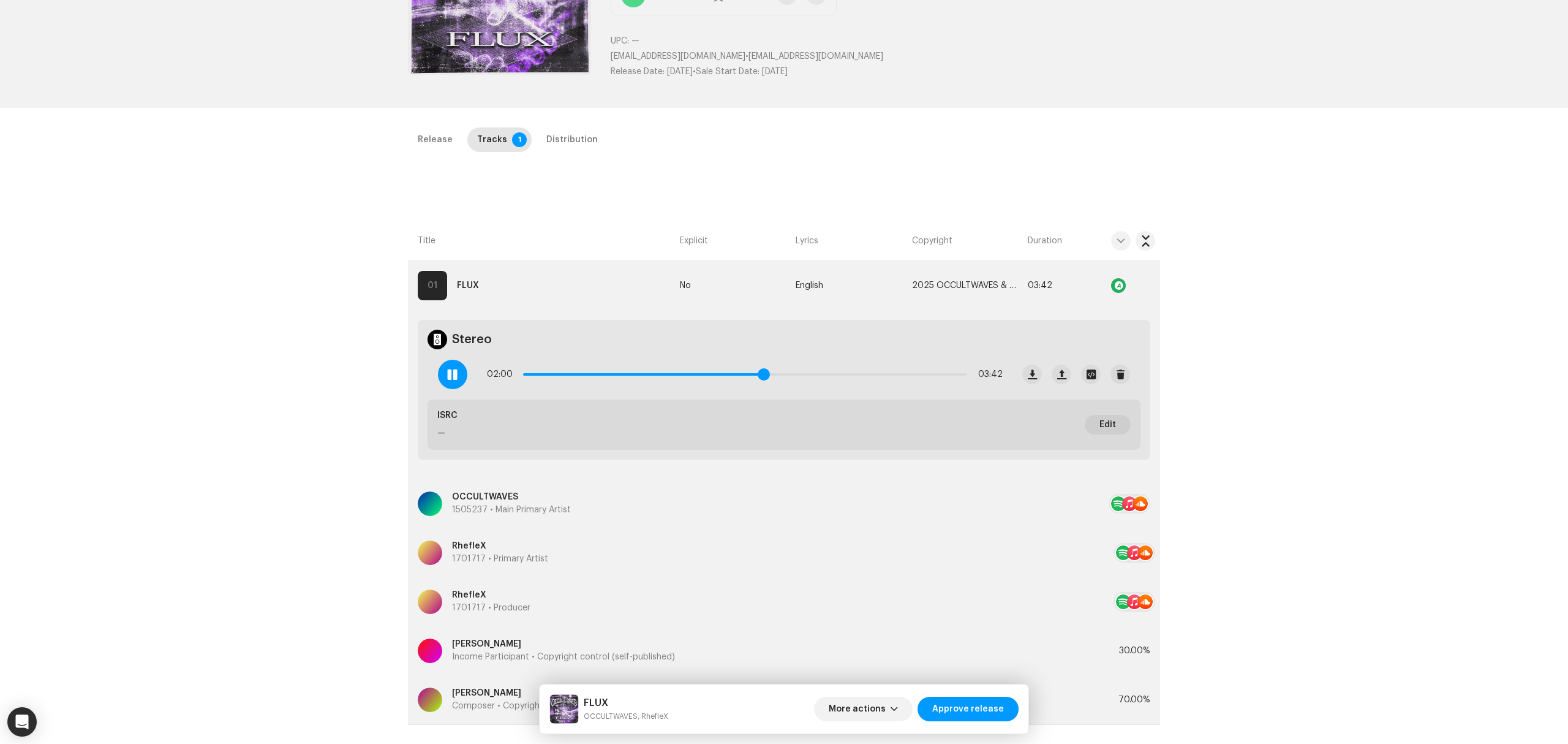
click at [761, 375] on span at bounding box center [764, 375] width 12 height 12
click at [1092, 368] on button "button" at bounding box center [1090, 374] width 19 height 19
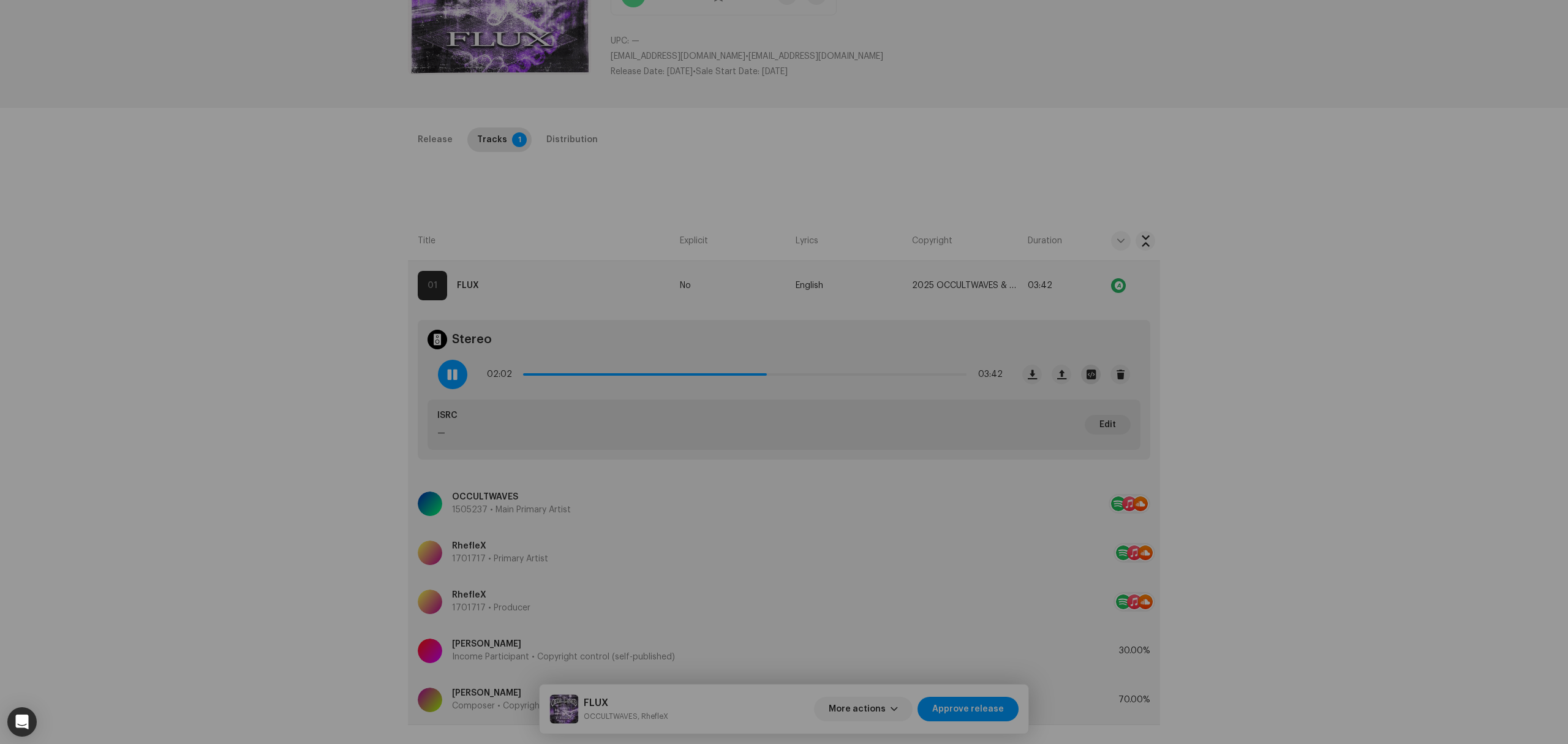
click at [1090, 371] on div "Flux -7.7 comp.wav File Name Flux -7.7 comp.wav 55.93MB Duration 03:42 Bitrate …" at bounding box center [784, 372] width 1568 height 744
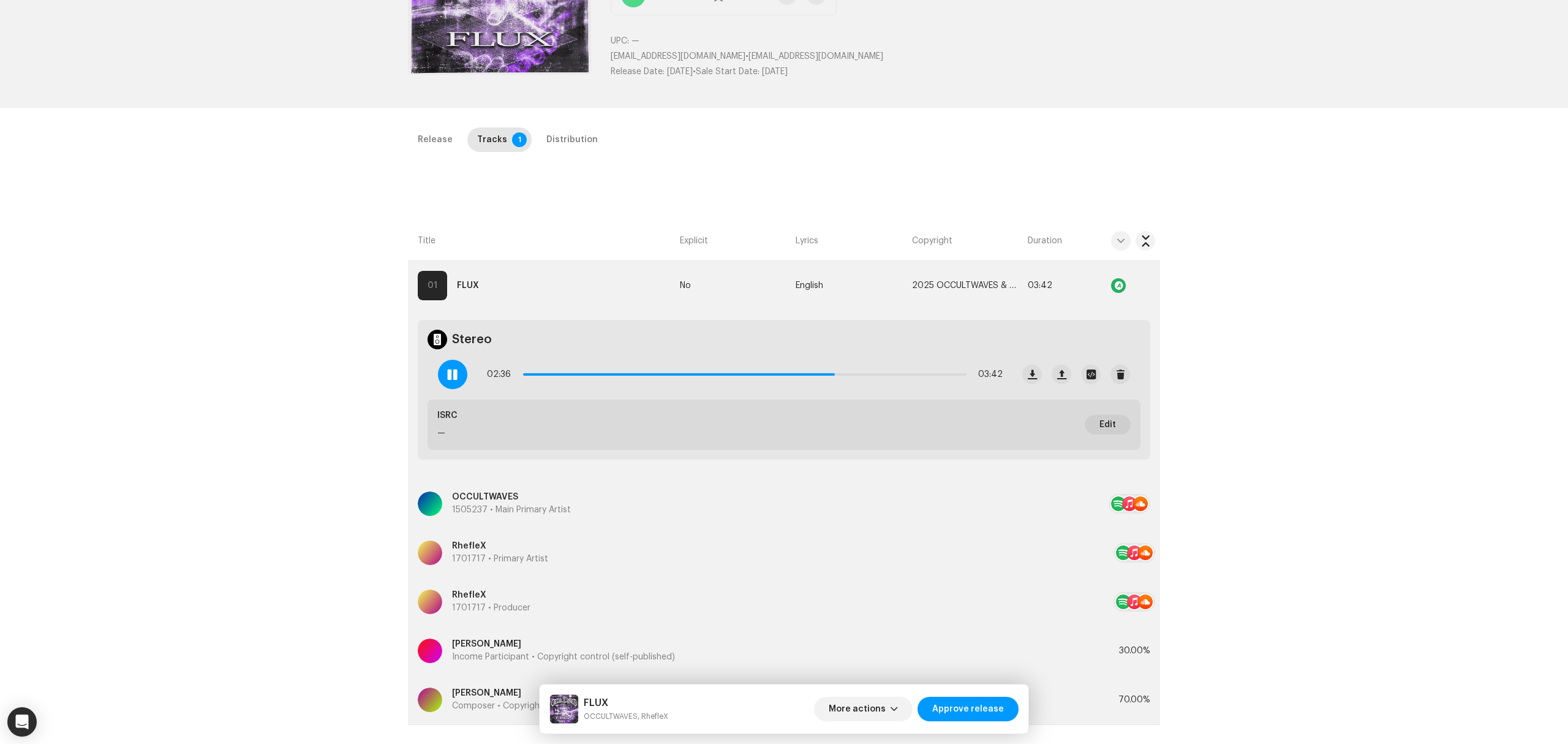
click at [1143, 171] on div "Release Tracks 1 Distribution Compilation Is it a compilation? * No Yes Metadat…" at bounding box center [784, 470] width 791 height 685
drag, startPoint x: 833, startPoint y: 375, endPoint x: 673, endPoint y: 378, distance: 160.0
click at [673, 378] on span at bounding box center [677, 375] width 12 height 12
drag, startPoint x: 706, startPoint y: 378, endPoint x: 829, endPoint y: 375, distance: 123.0
click at [768, 375] on span at bounding box center [762, 375] width 12 height 12
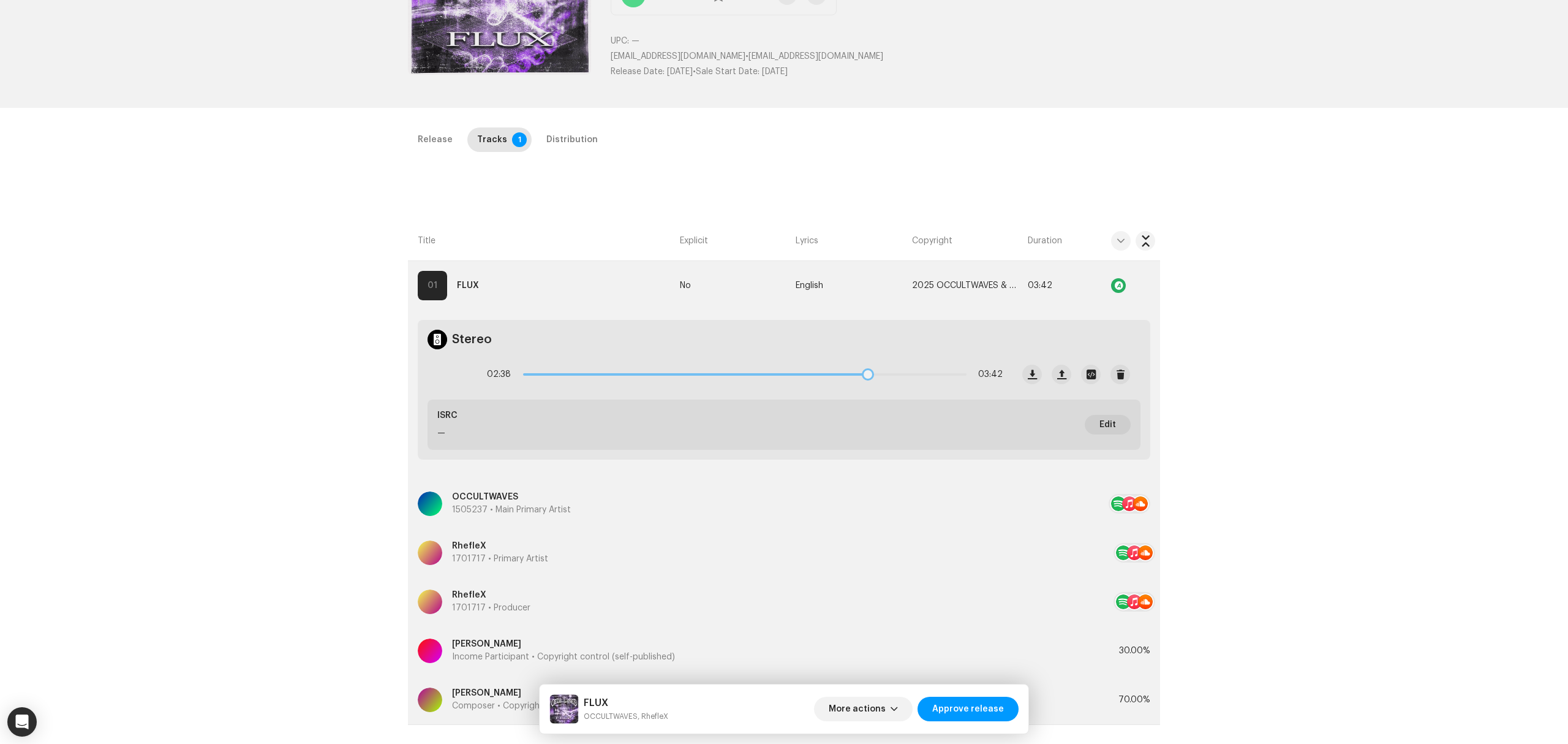
drag, startPoint x: 829, startPoint y: 375, endPoint x: 926, endPoint y: 383, distance: 97.3
click at [926, 383] on div "02:38 03:42" at bounding box center [744, 374] width 515 height 24
drag, startPoint x: 926, startPoint y: 373, endPoint x: 951, endPoint y: 376, distance: 25.2
click at [951, 376] on span at bounding box center [955, 375] width 12 height 12
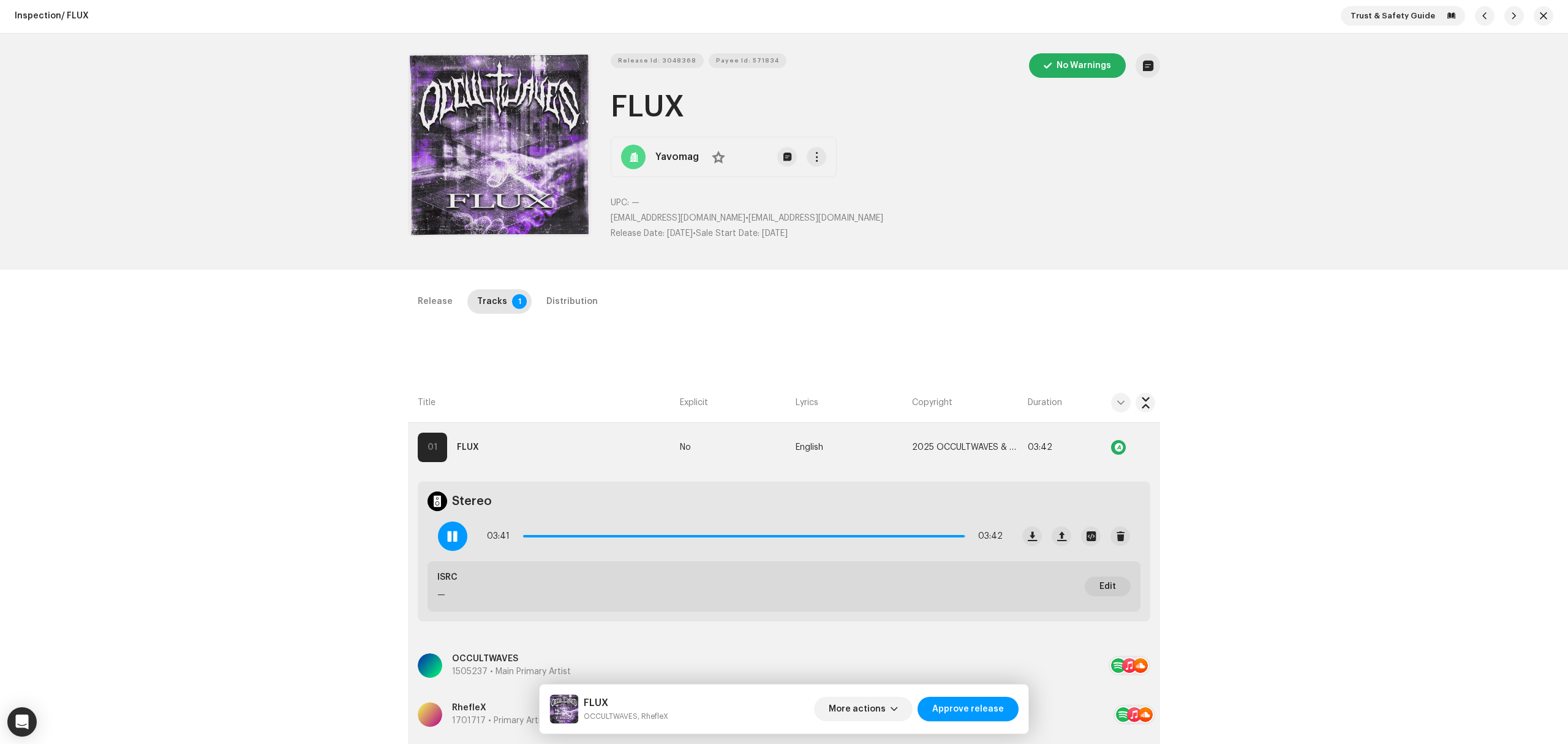
scroll to position [0, 0]
click at [560, 278] on div "Inspection / FLUX Trust & Safety Guide Release Id: 3048368 Payee Id: 571834 No …" at bounding box center [784, 372] width 1568 height 744
click at [573, 305] on div "Distribution" at bounding box center [572, 302] width 51 height 24
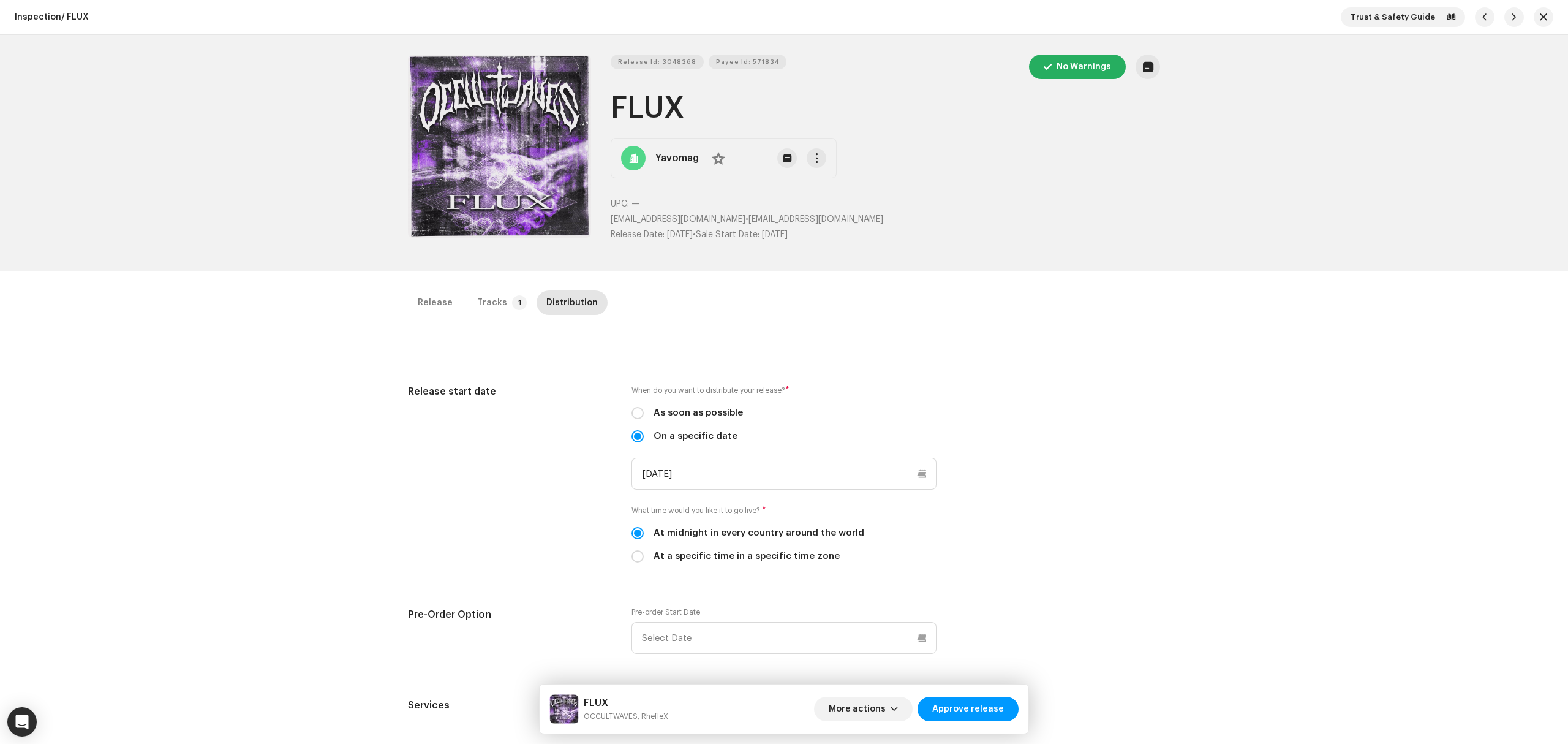
scroll to position [245, 0]
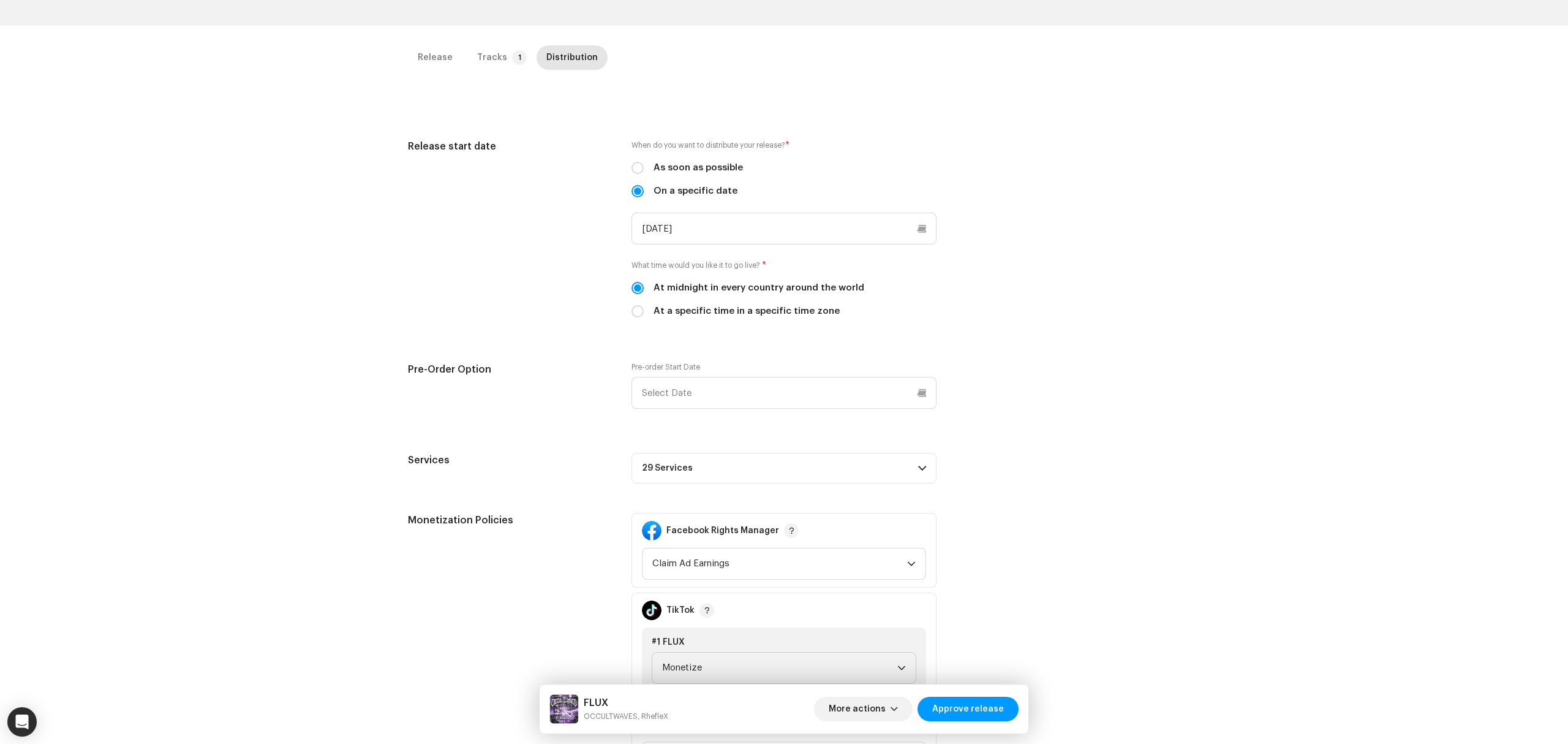
click at [859, 461] on p-accordion-header "29 Services" at bounding box center [784, 467] width 305 height 30
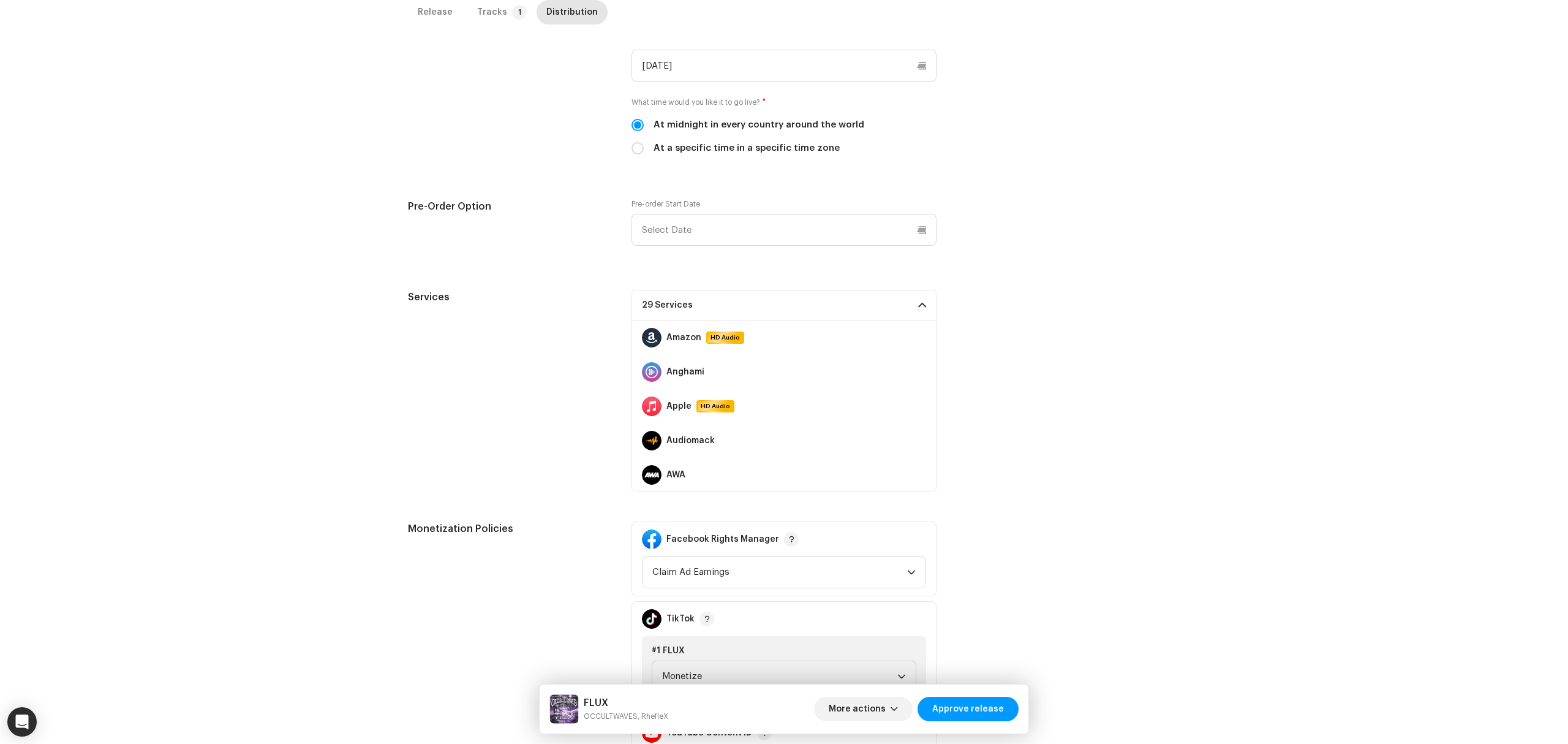
scroll to position [0, 0]
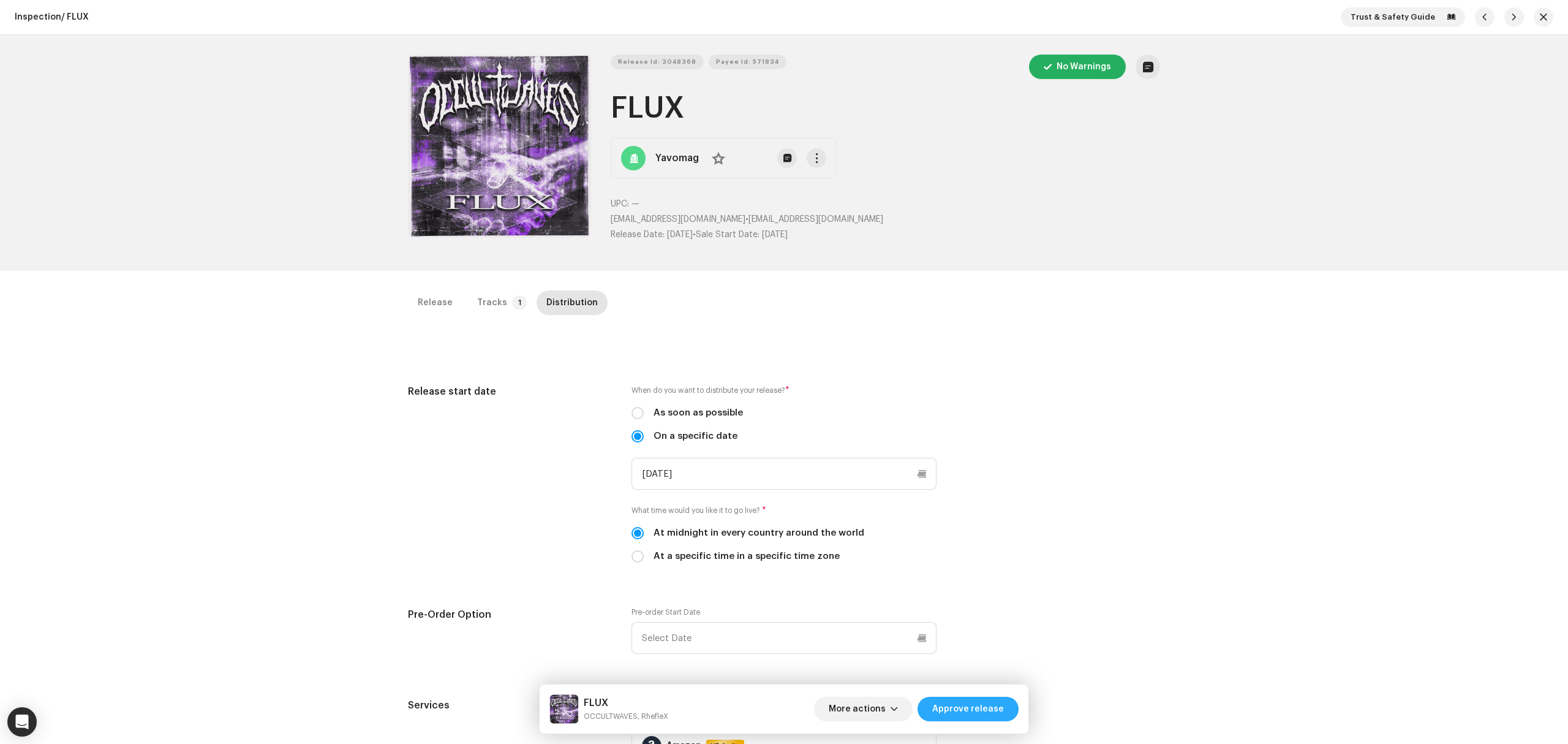
click at [995, 707] on span "Approve release" at bounding box center [968, 708] width 72 height 24
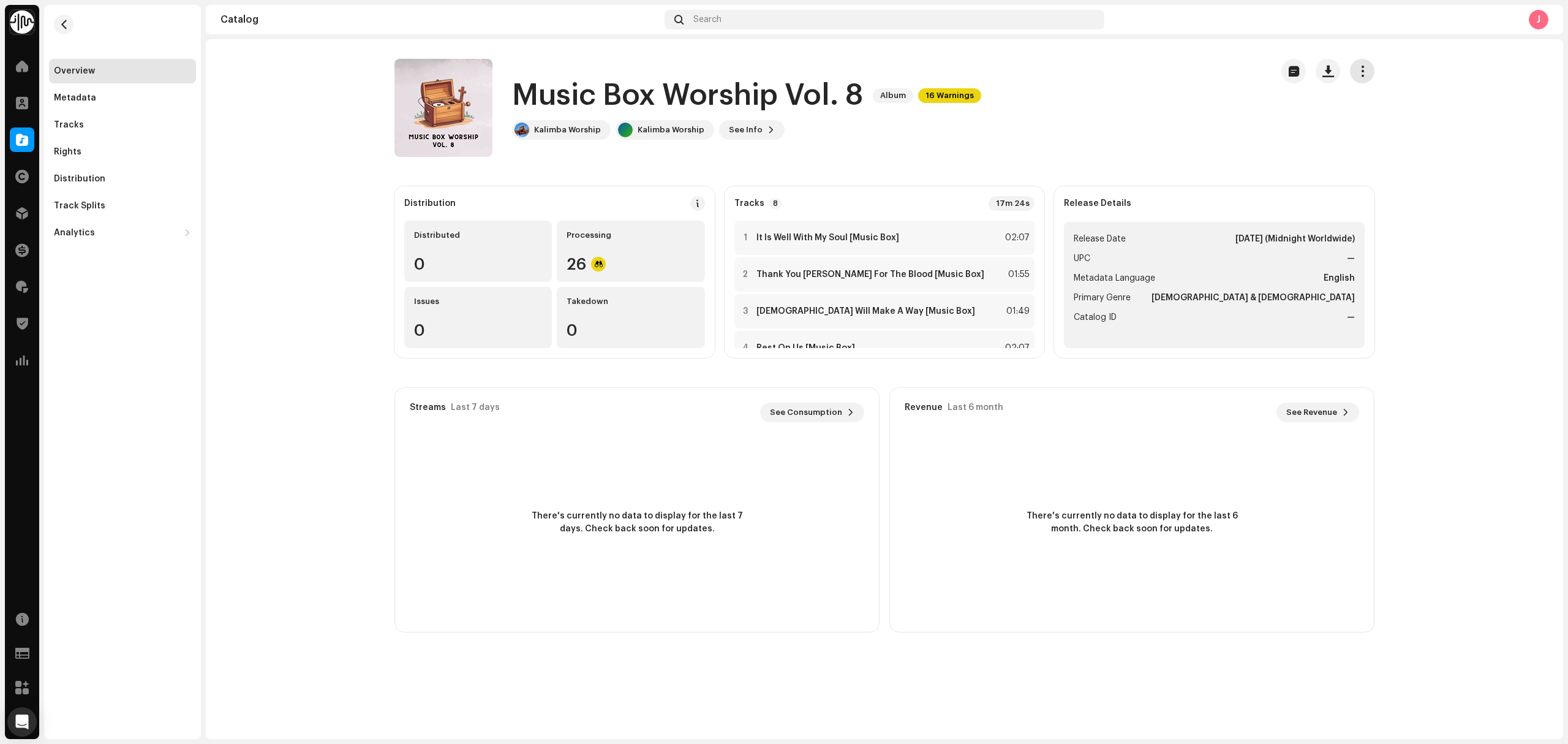
click at [1365, 74] on span "button" at bounding box center [1362, 71] width 12 height 10
click at [1355, 128] on div "Edit" at bounding box center [1417, 125] width 124 height 24
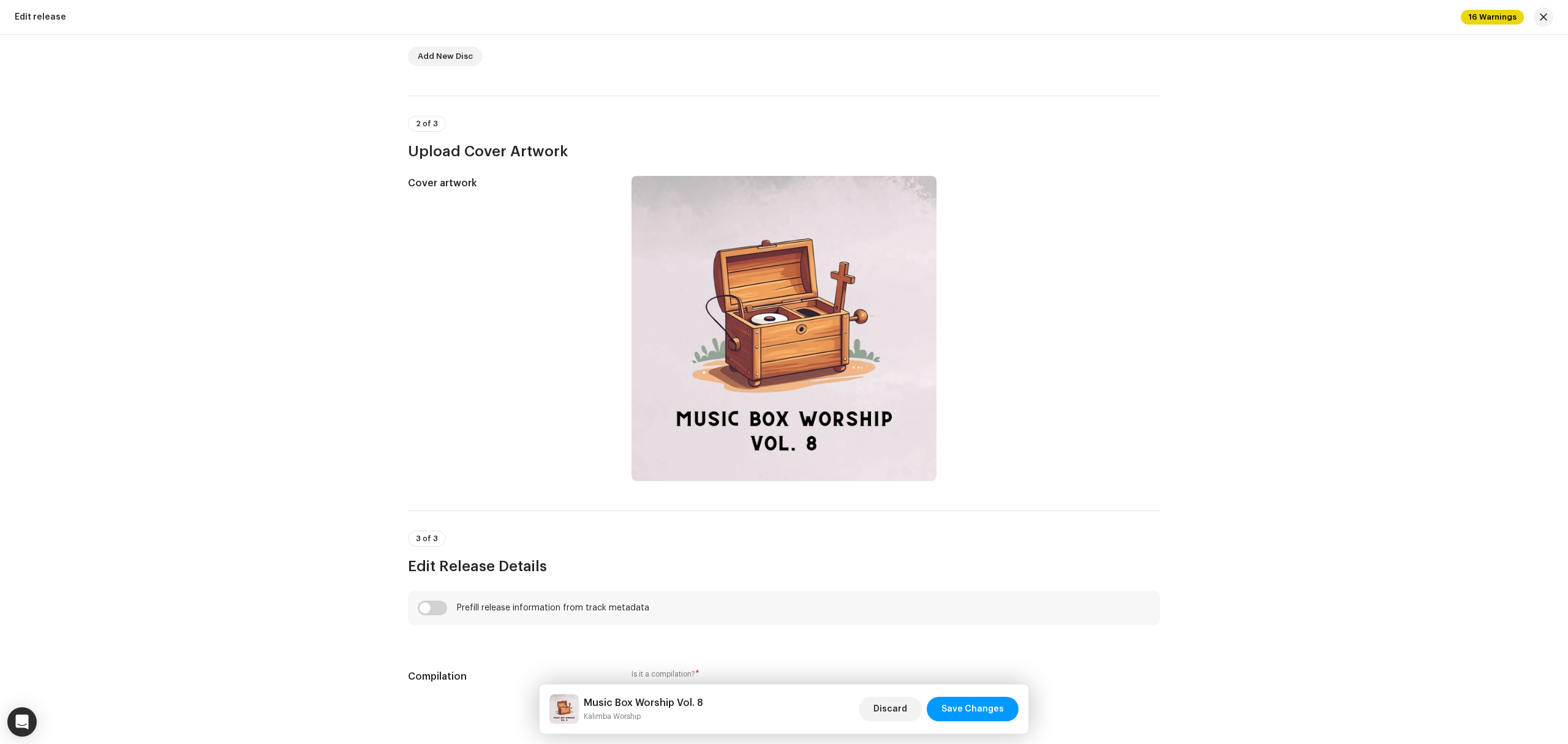
scroll to position [408, 0]
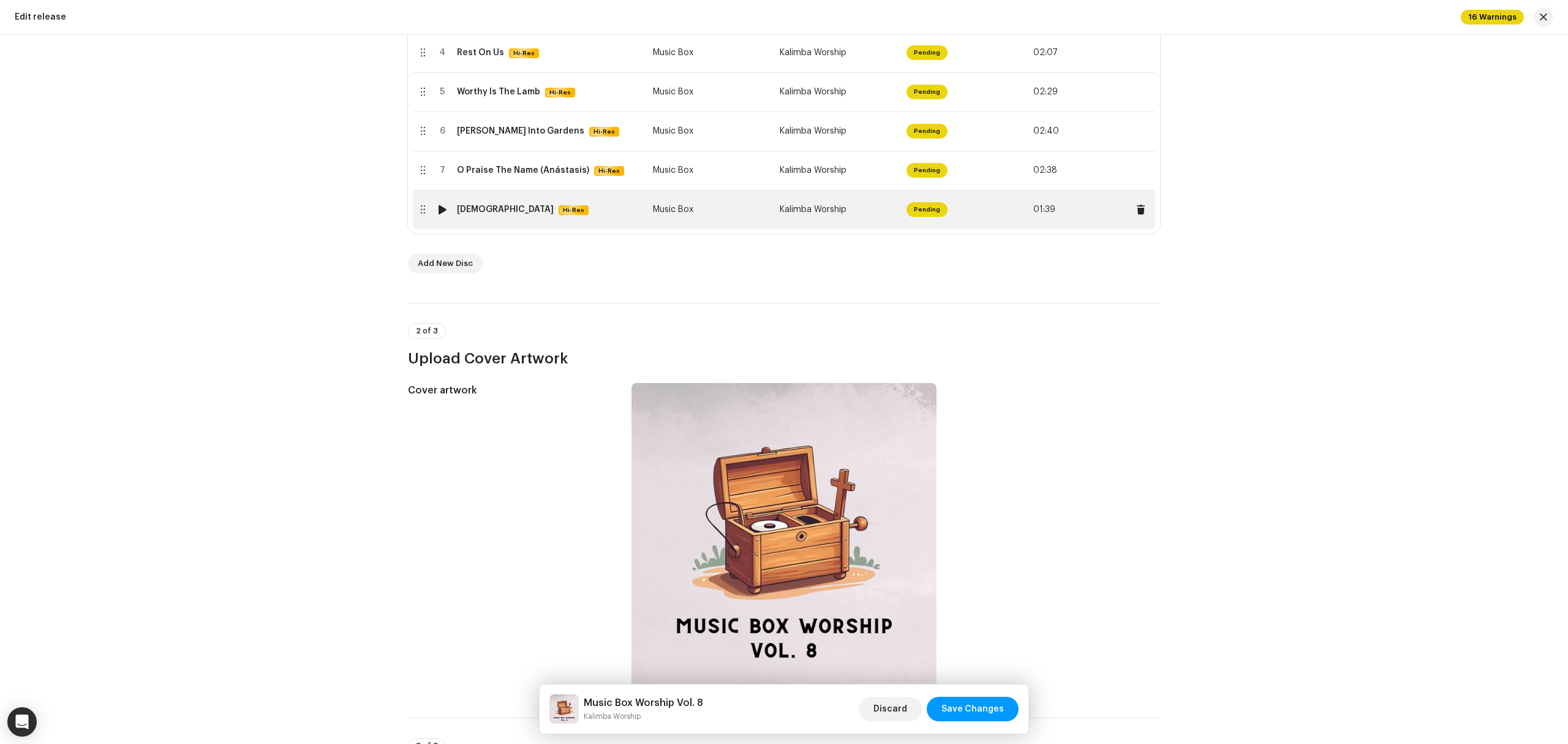
click at [613, 217] on td "[DEMOGRAPHIC_DATA] Hi-Res" at bounding box center [550, 210] width 196 height 39
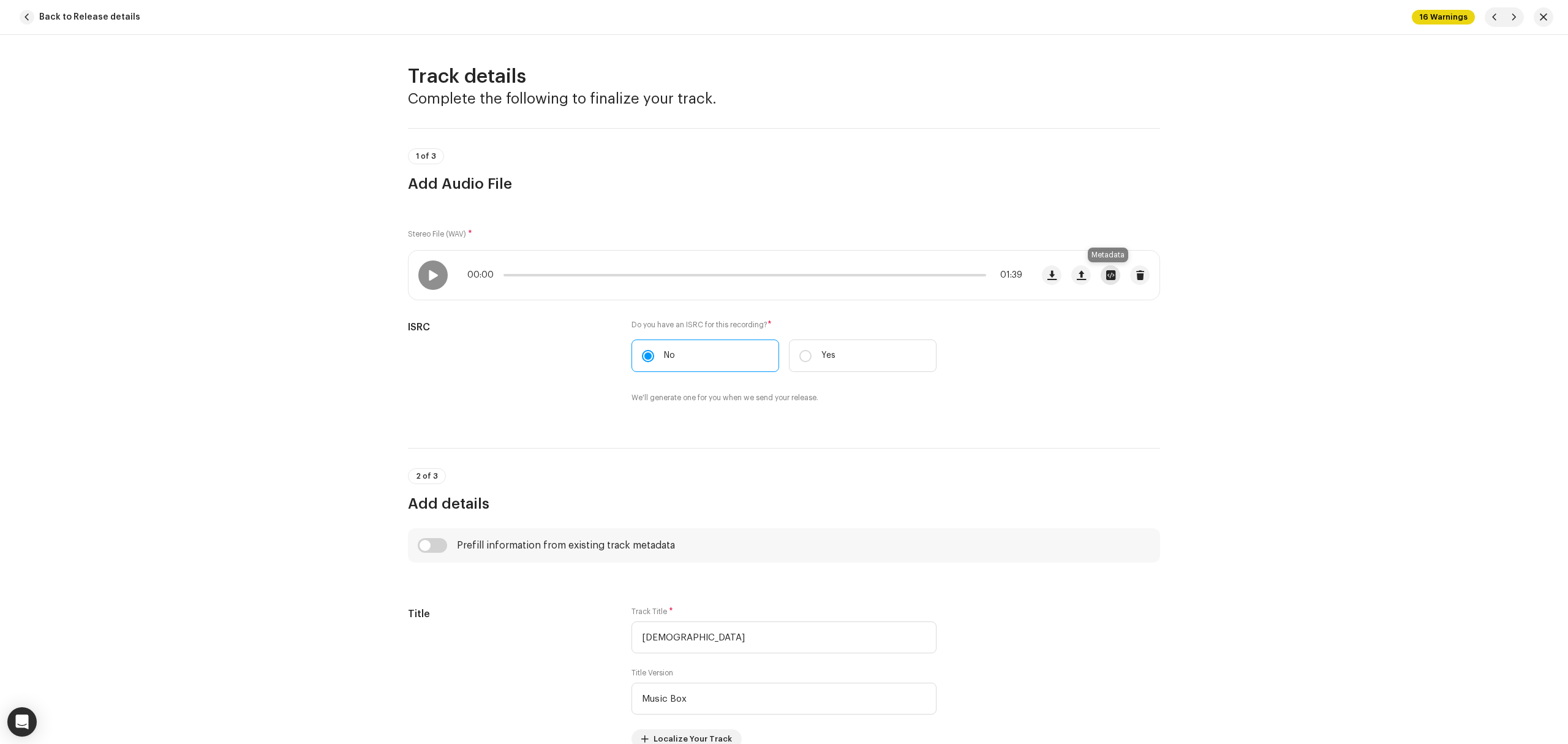
click at [1106, 278] on span "button" at bounding box center [1111, 275] width 9 height 10
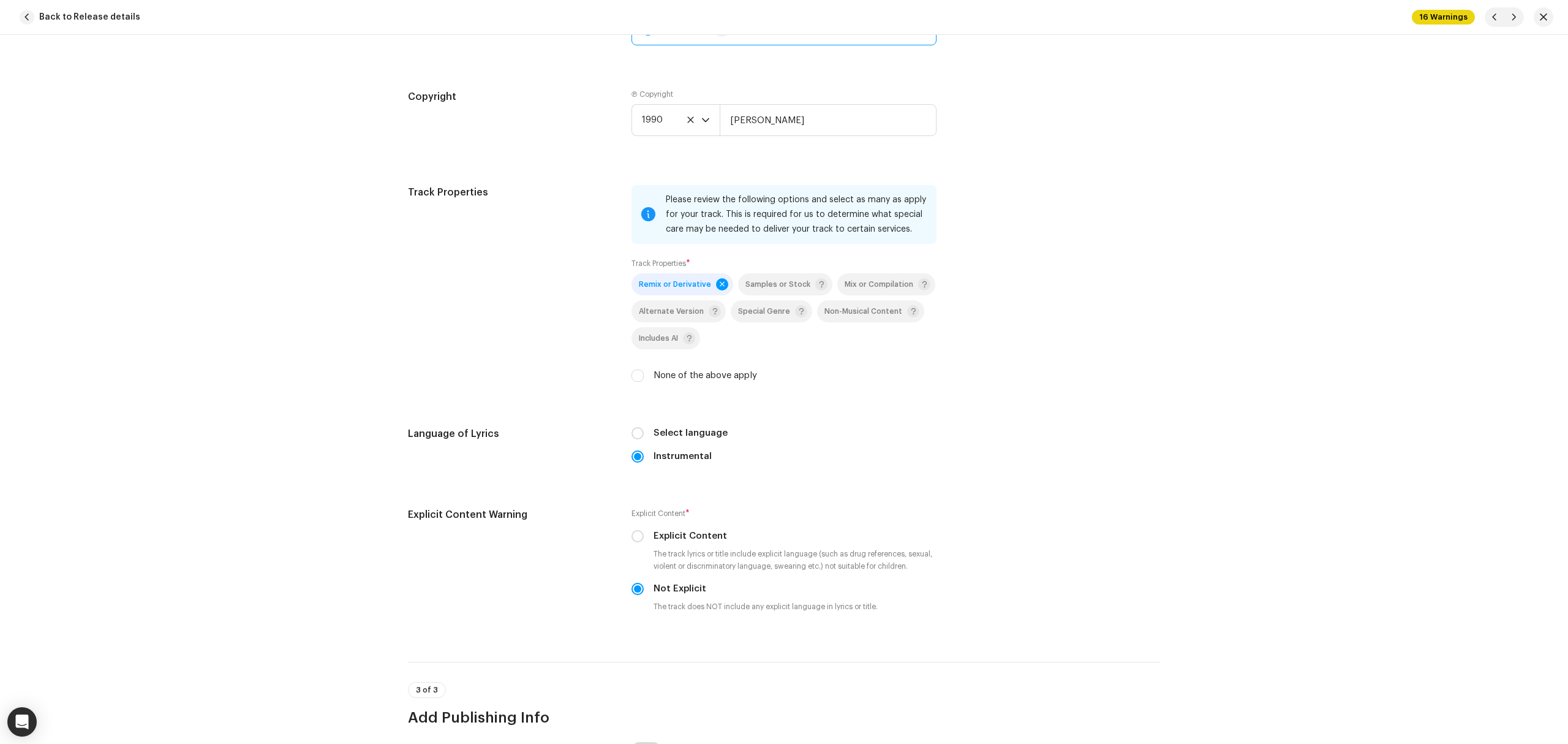
scroll to position [1990, 0]
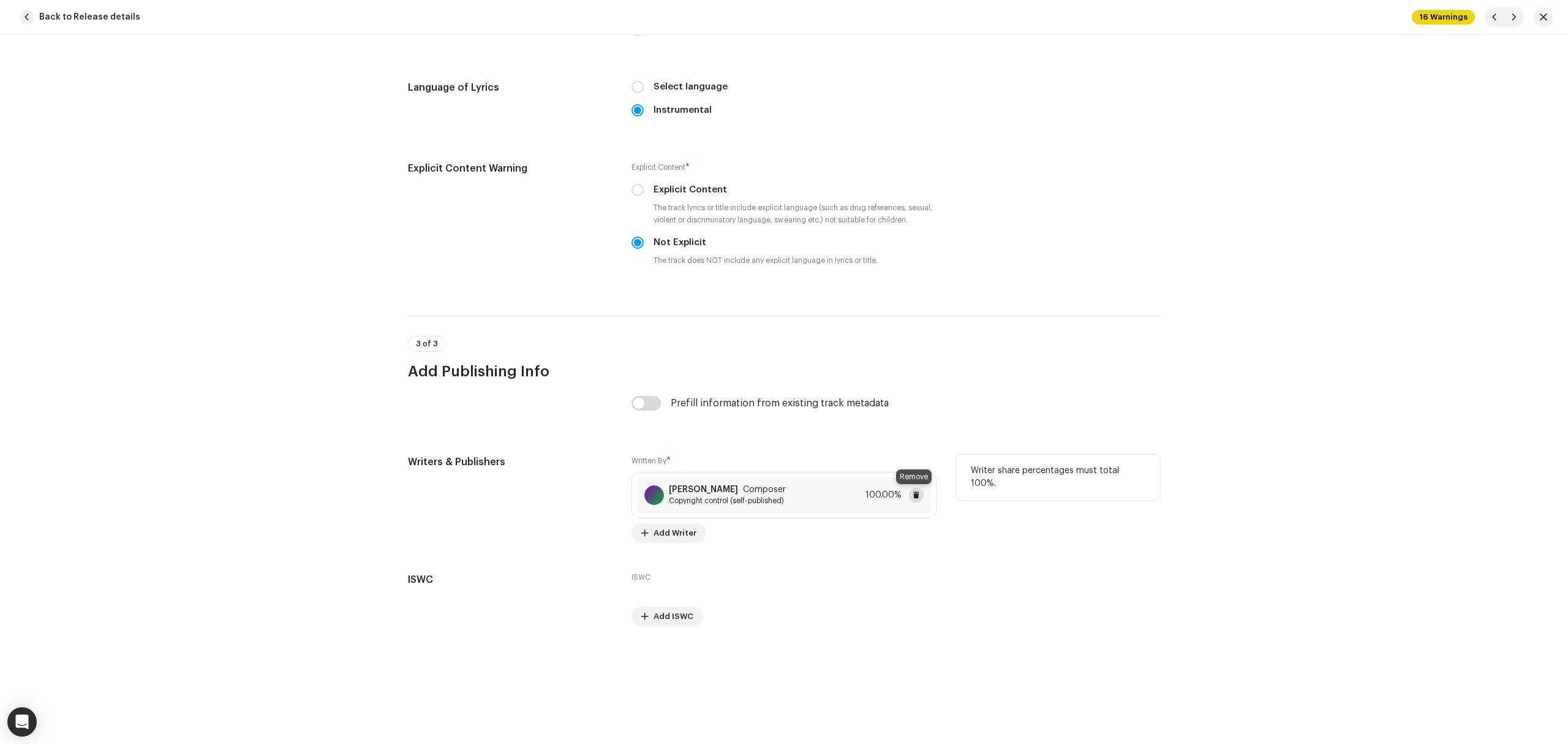
click at [916, 495] on span at bounding box center [916, 495] width 7 height 10
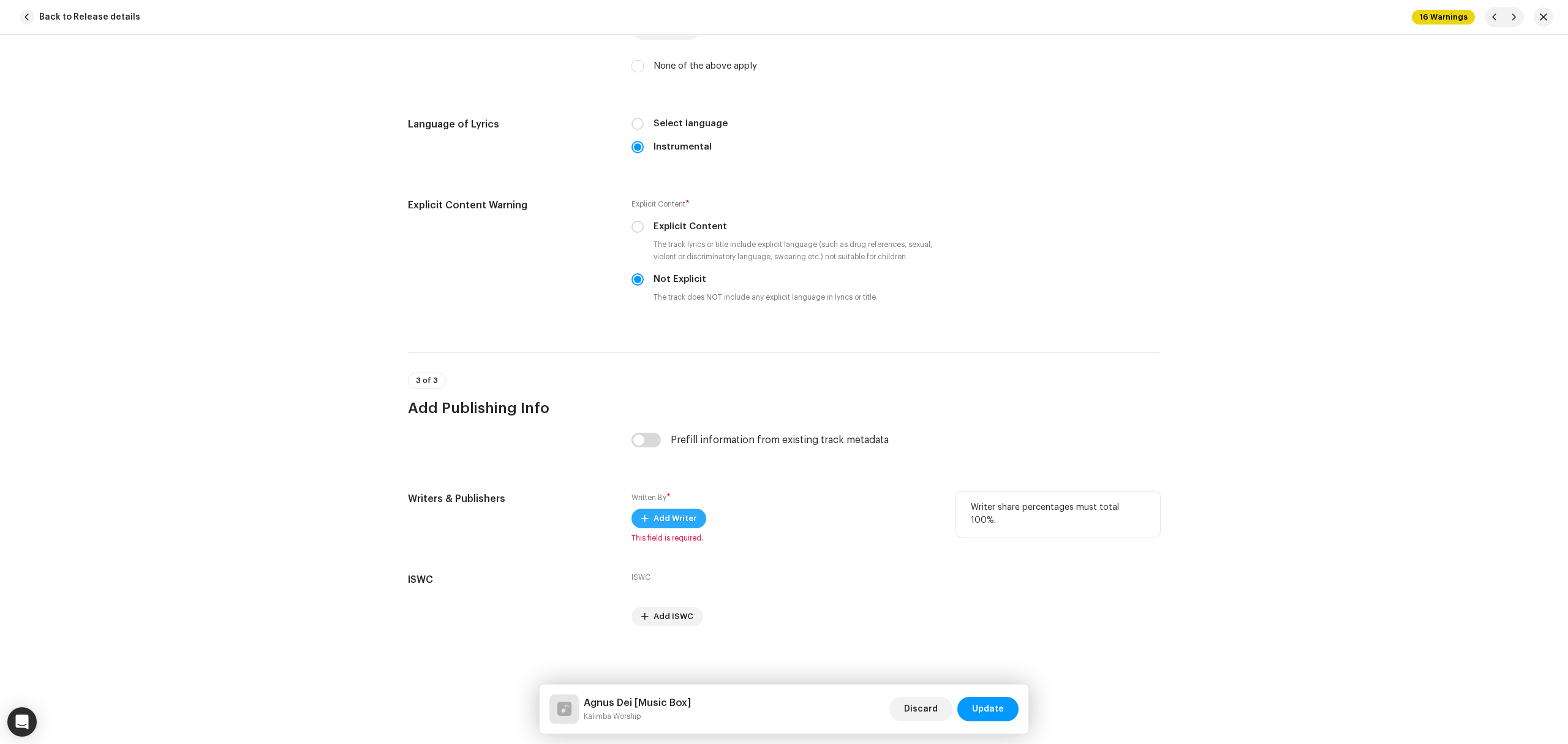
click at [656, 517] on span "Add Writer" at bounding box center [674, 518] width 43 height 24
drag, startPoint x: 1235, startPoint y: 577, endPoint x: 1208, endPoint y: 569, distance: 28.2
click at [1236, 577] on div "Add Writer Writer Name ( MUST be a person's name and not an artist name) * Sele…" at bounding box center [784, 372] width 1568 height 744
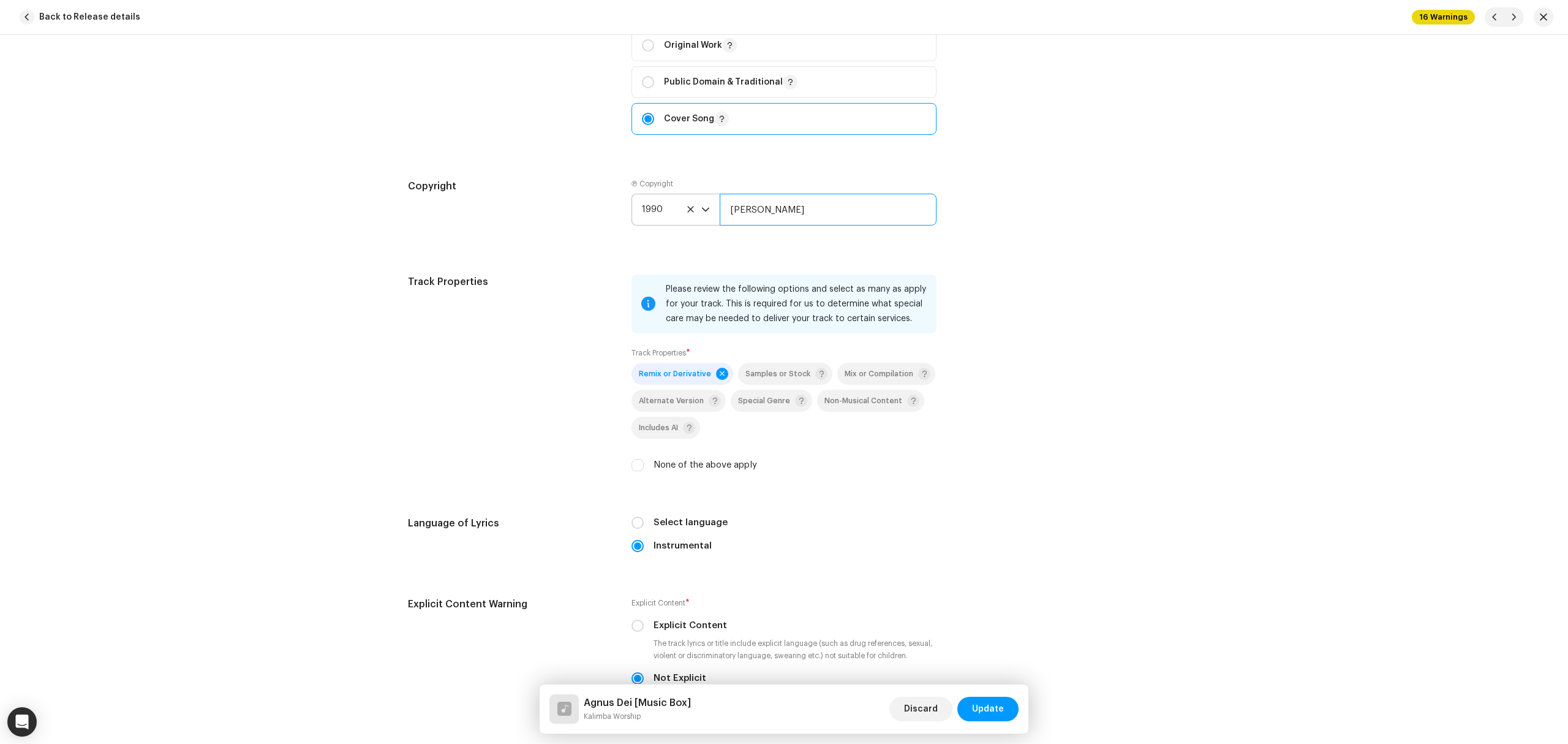
drag, startPoint x: 828, startPoint y: 227, endPoint x: 701, endPoint y: 217, distance: 127.4
click at [701, 217] on div "1990 [PERSON_NAME]" at bounding box center [784, 210] width 305 height 32
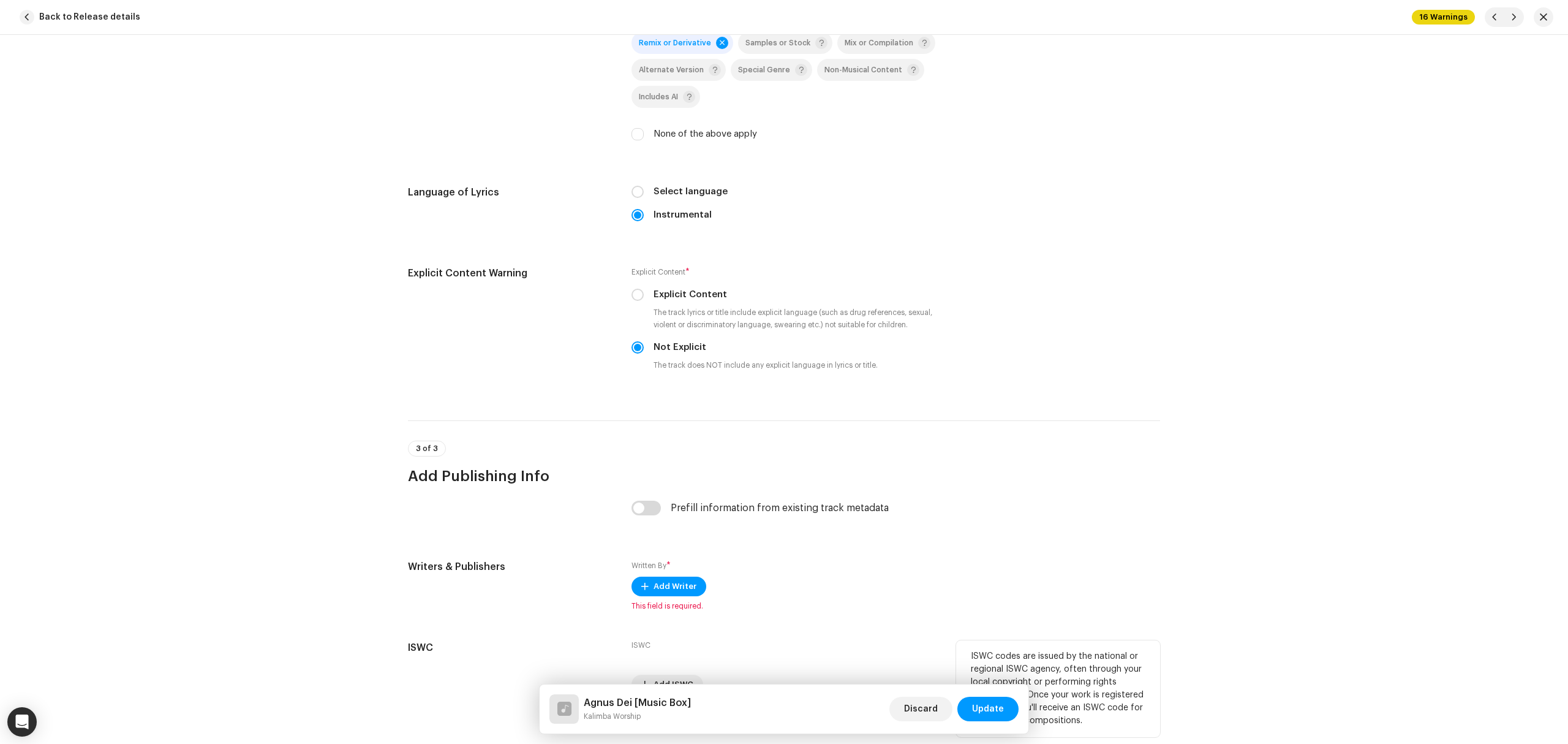
scroll to position [1952, 0]
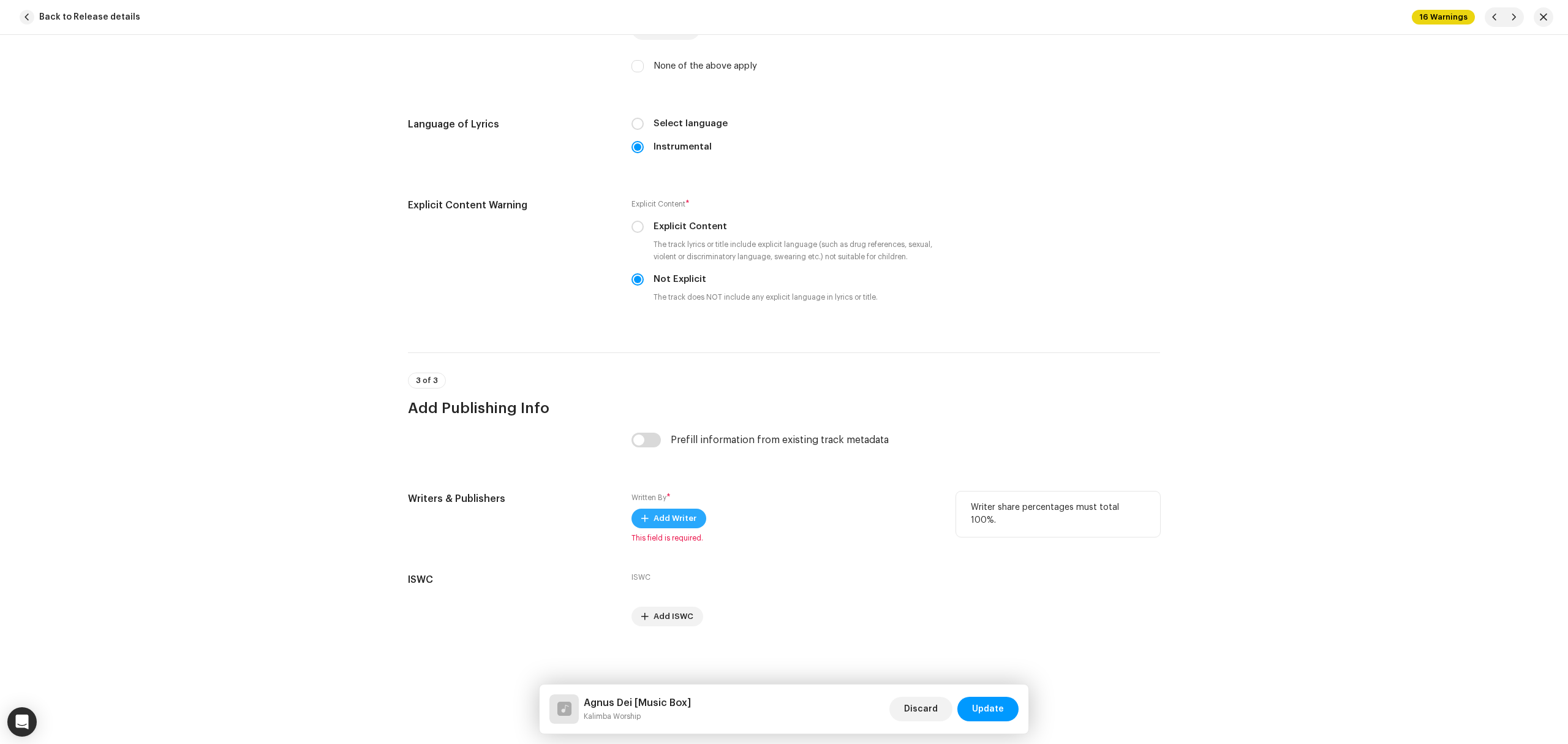
click at [662, 513] on span "Add Writer" at bounding box center [674, 518] width 43 height 24
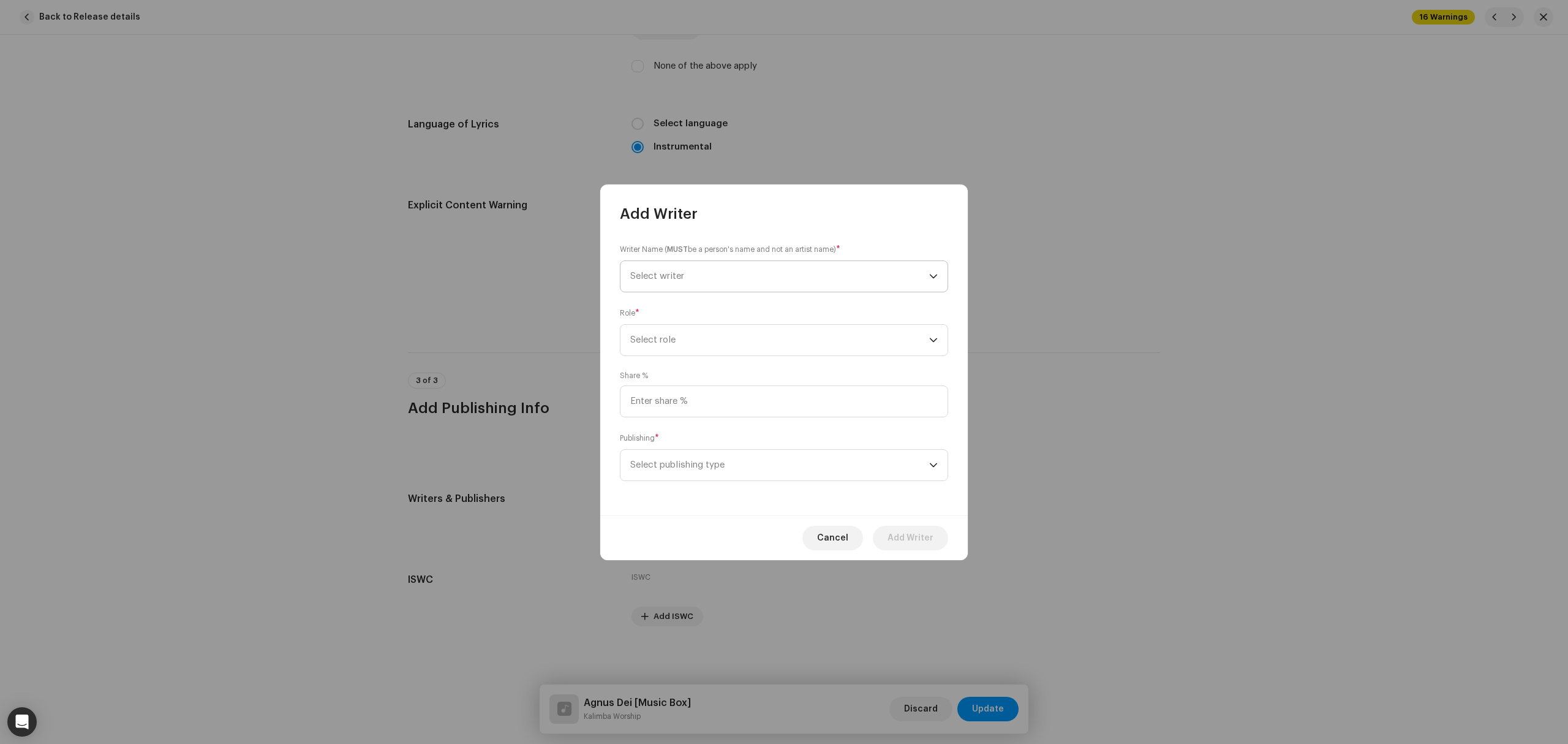
click at [755, 280] on span "Select writer" at bounding box center [779, 276] width 299 height 30
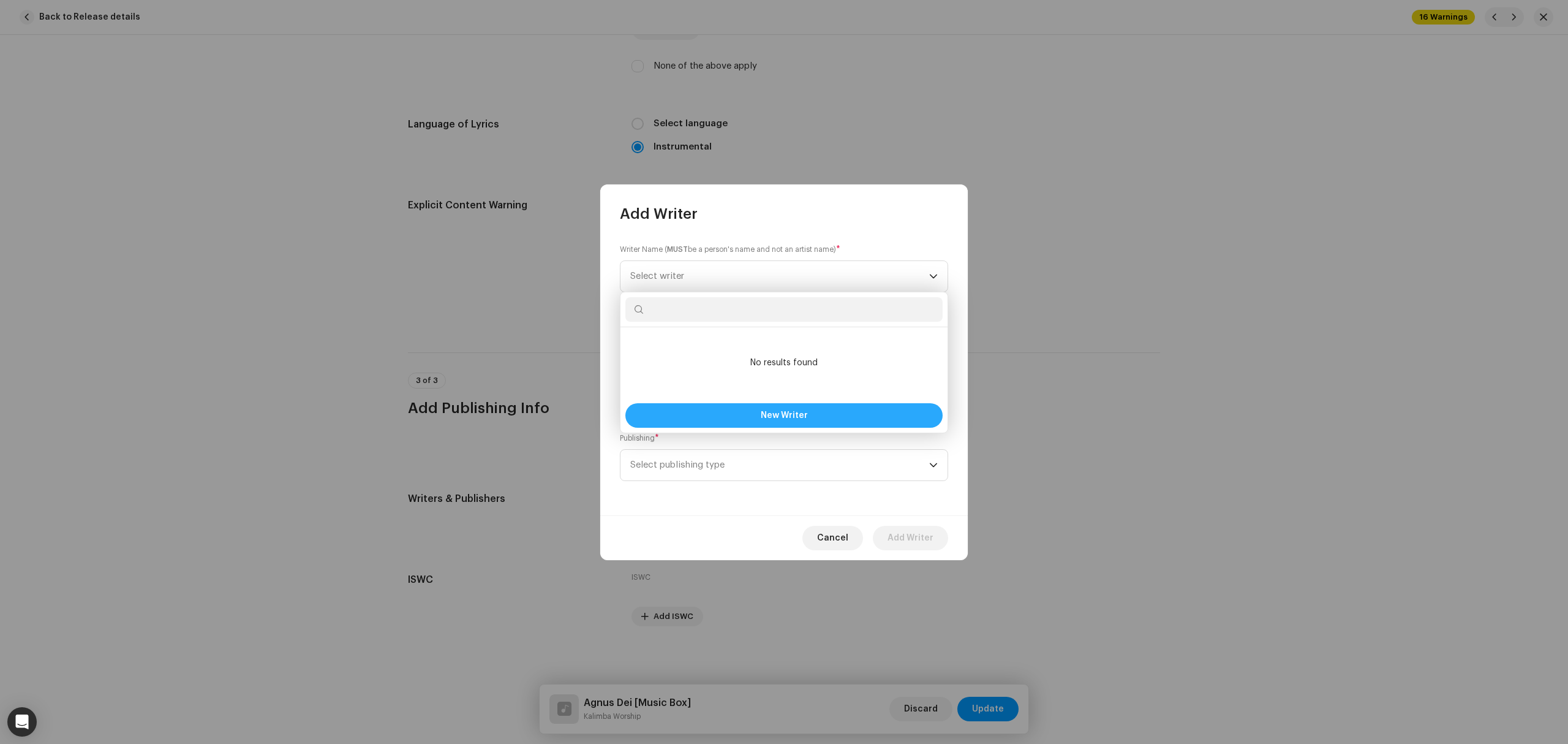
click at [759, 413] on button "New Writer" at bounding box center [783, 415] width 317 height 24
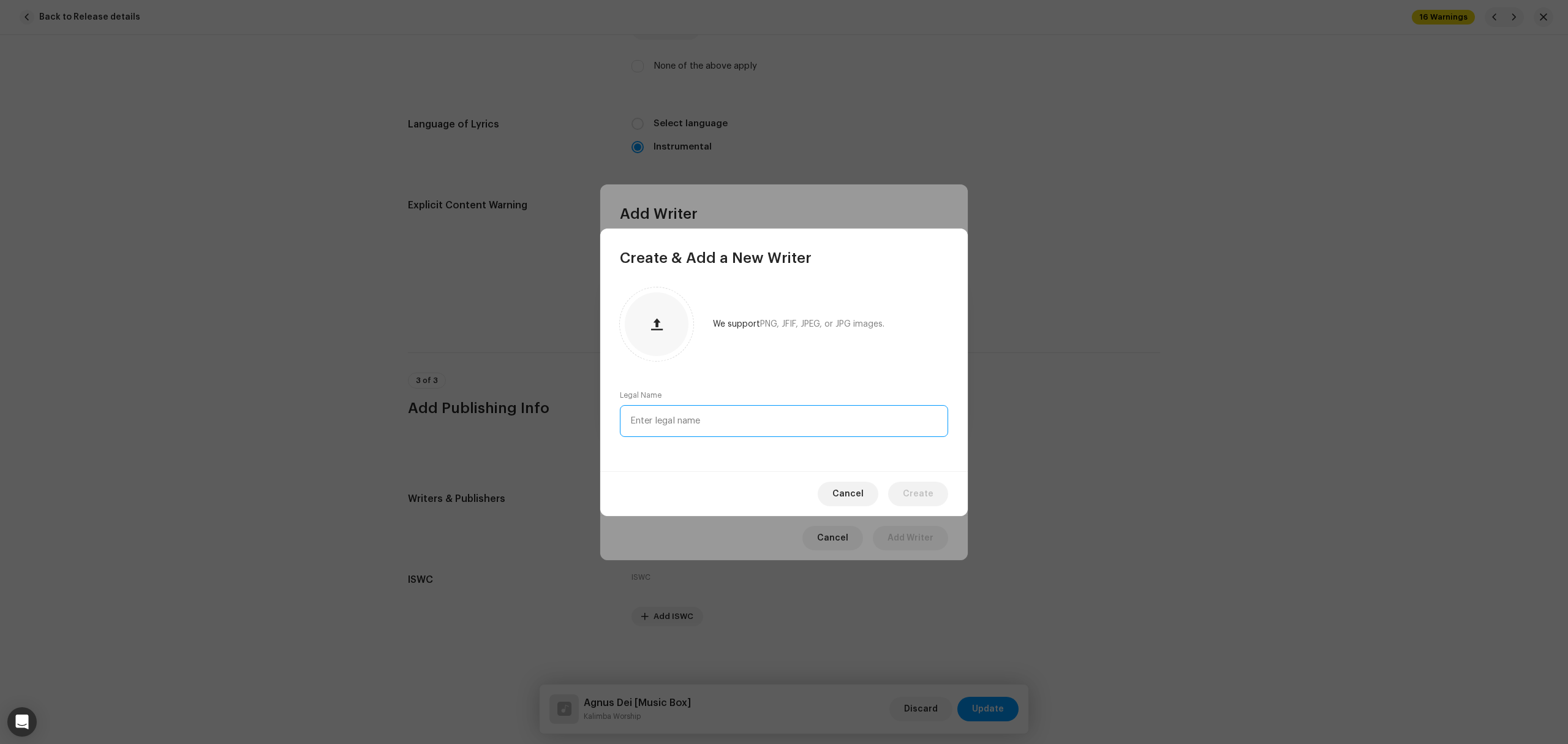
click at [718, 428] on input "text" at bounding box center [784, 421] width 329 height 32
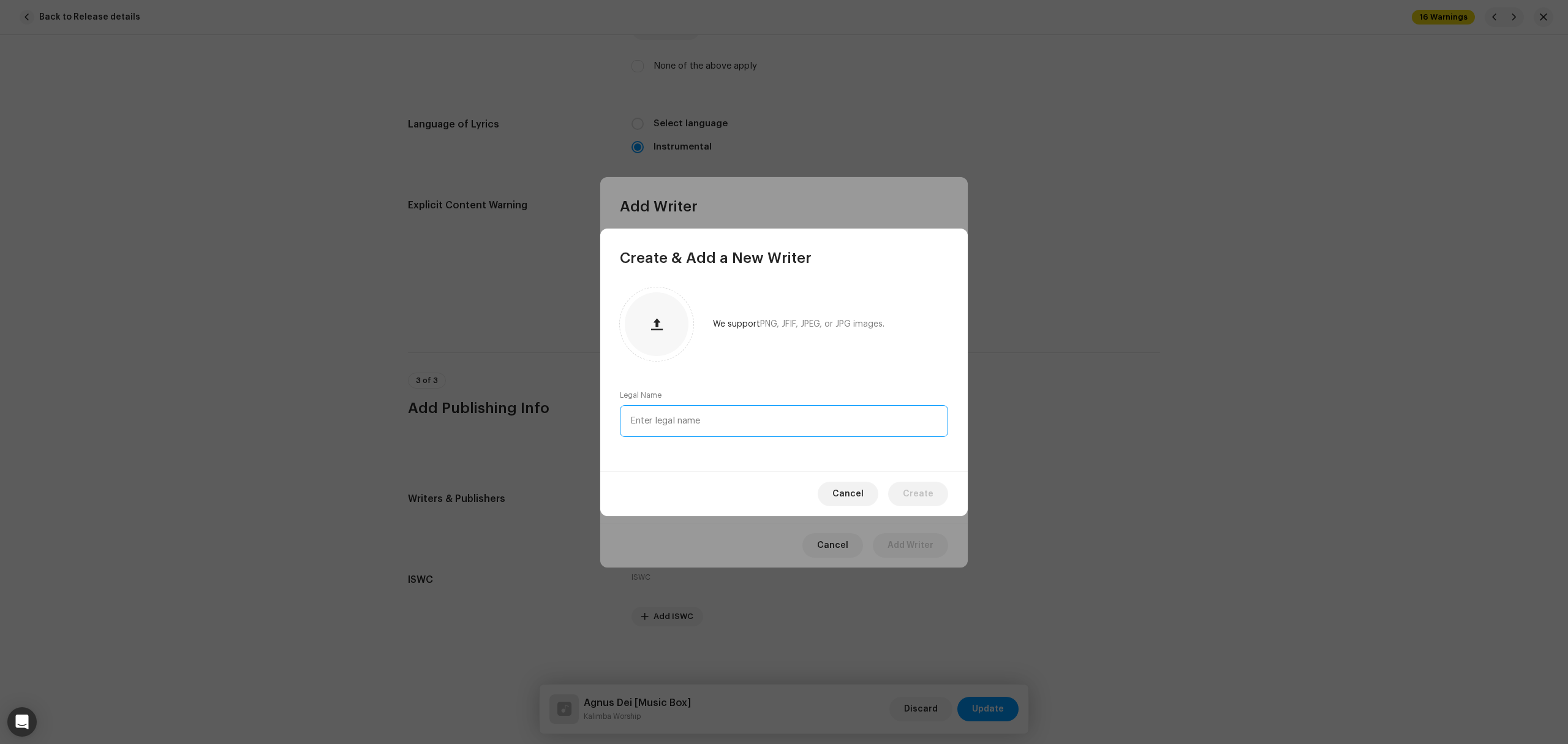
paste input "[PERSON_NAME]"
click at [680, 418] on input "[PERSON_NAME]" at bounding box center [784, 421] width 329 height 32
type input "[PERSON_NAME]"
click at [921, 493] on span "Create" at bounding box center [918, 493] width 30 height 24
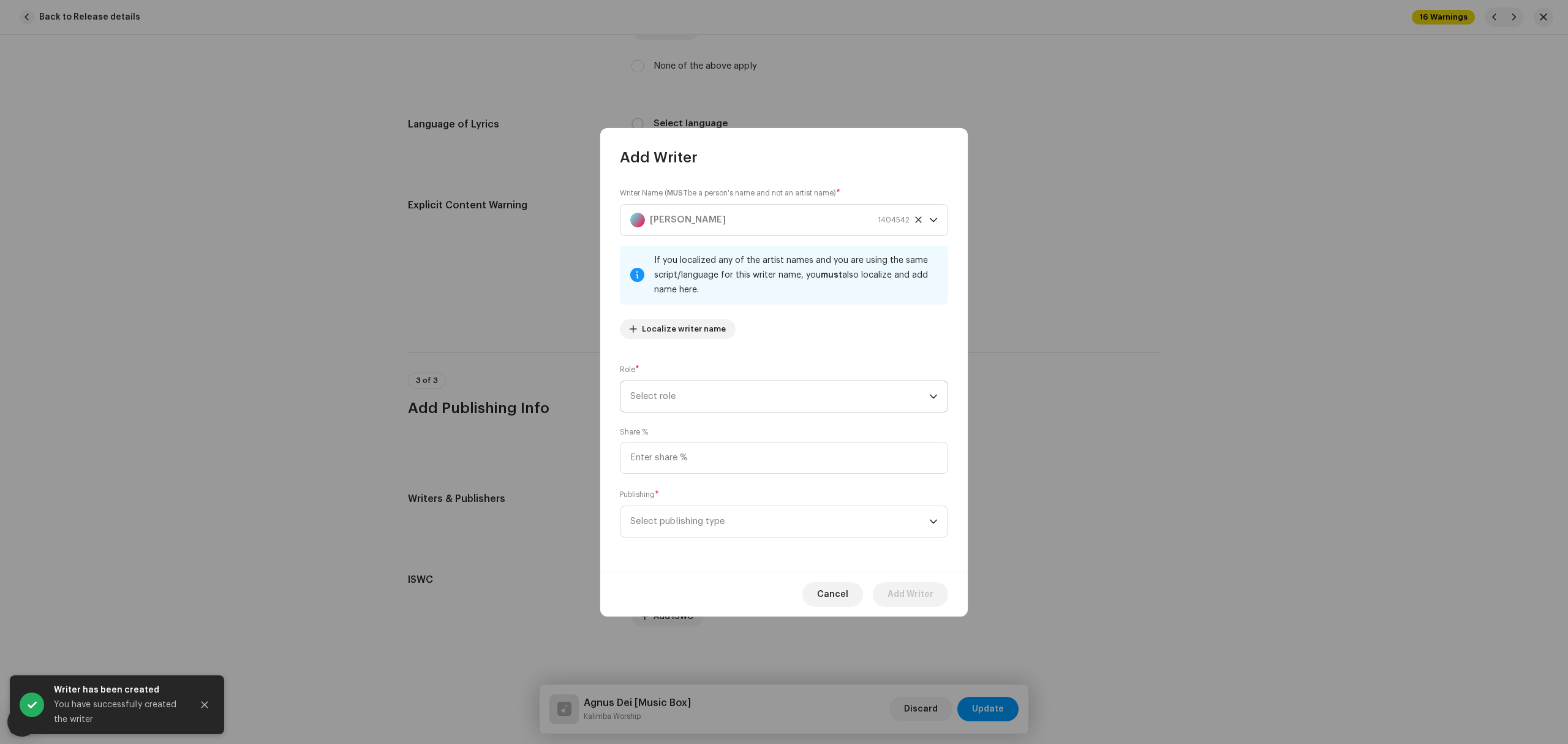
click at [735, 400] on span "Select role" at bounding box center [779, 396] width 299 height 30
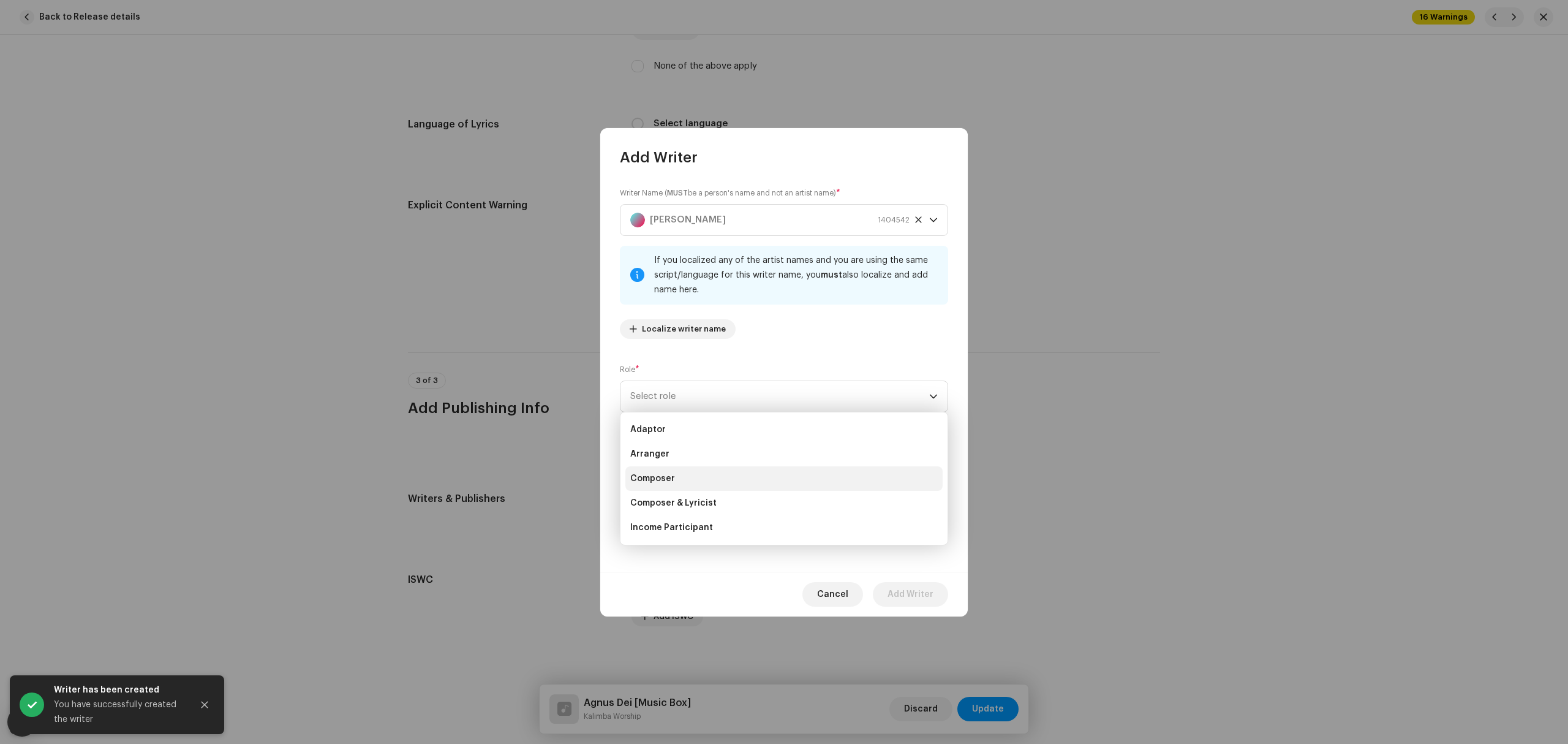
click at [713, 471] on li "Composer" at bounding box center [783, 478] width 317 height 24
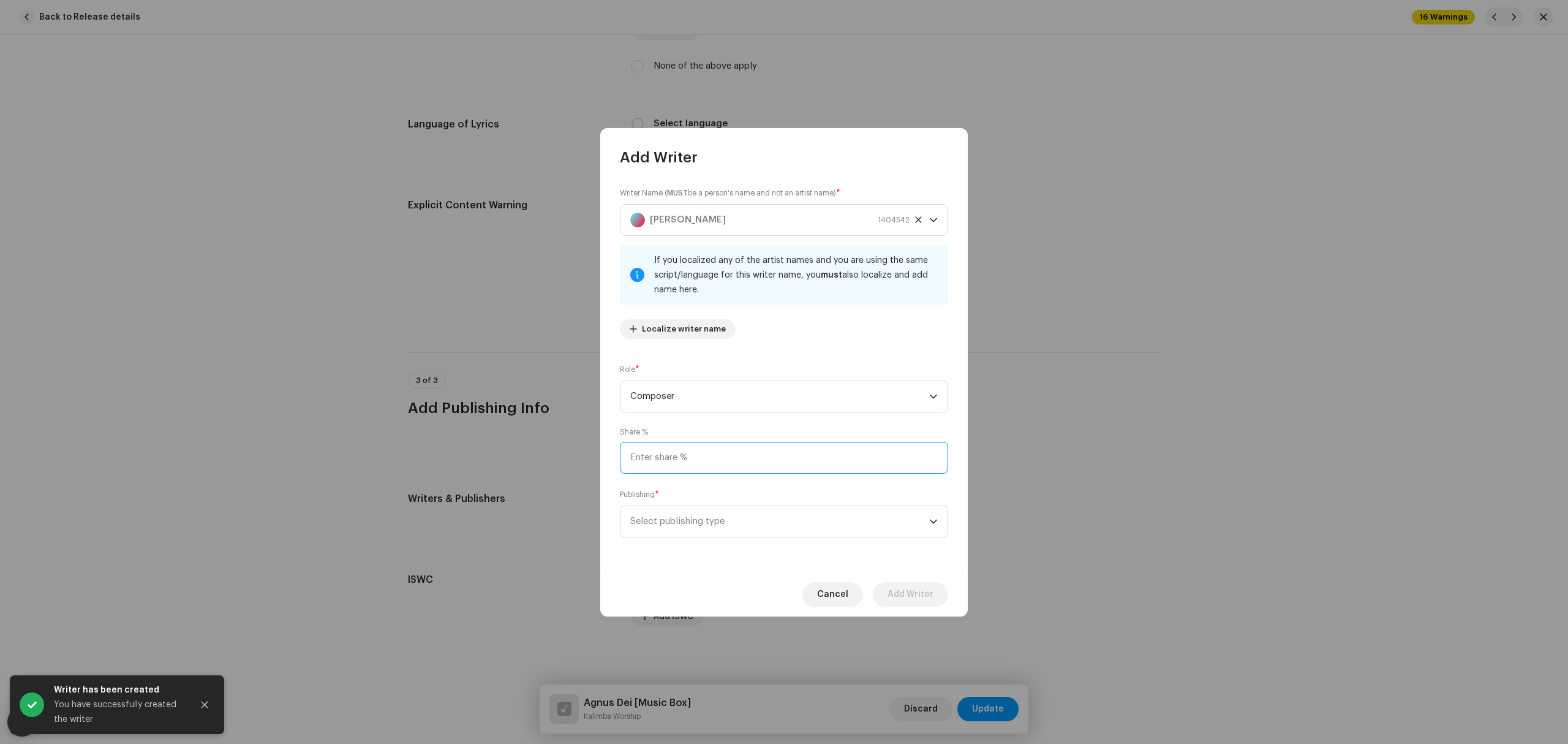
click at [718, 451] on input at bounding box center [784, 457] width 329 height 32
type input "100.00"
click at [720, 498] on div "Publishing * Select publishing type" at bounding box center [784, 513] width 329 height 49
click at [714, 533] on span "Select publishing type" at bounding box center [779, 521] width 299 height 30
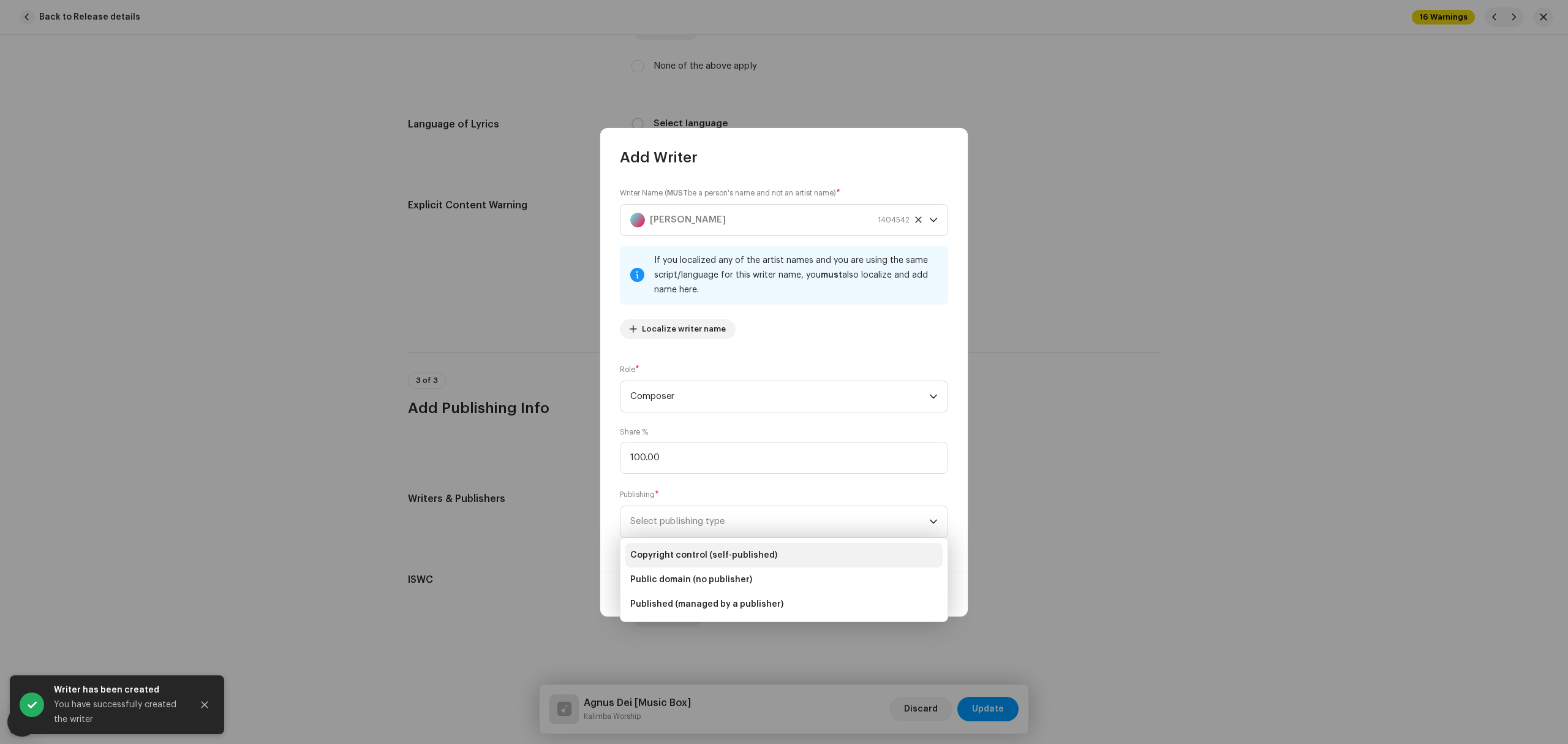
click at [703, 556] on span "Copyright control (self-published)" at bounding box center [703, 555] width 147 height 12
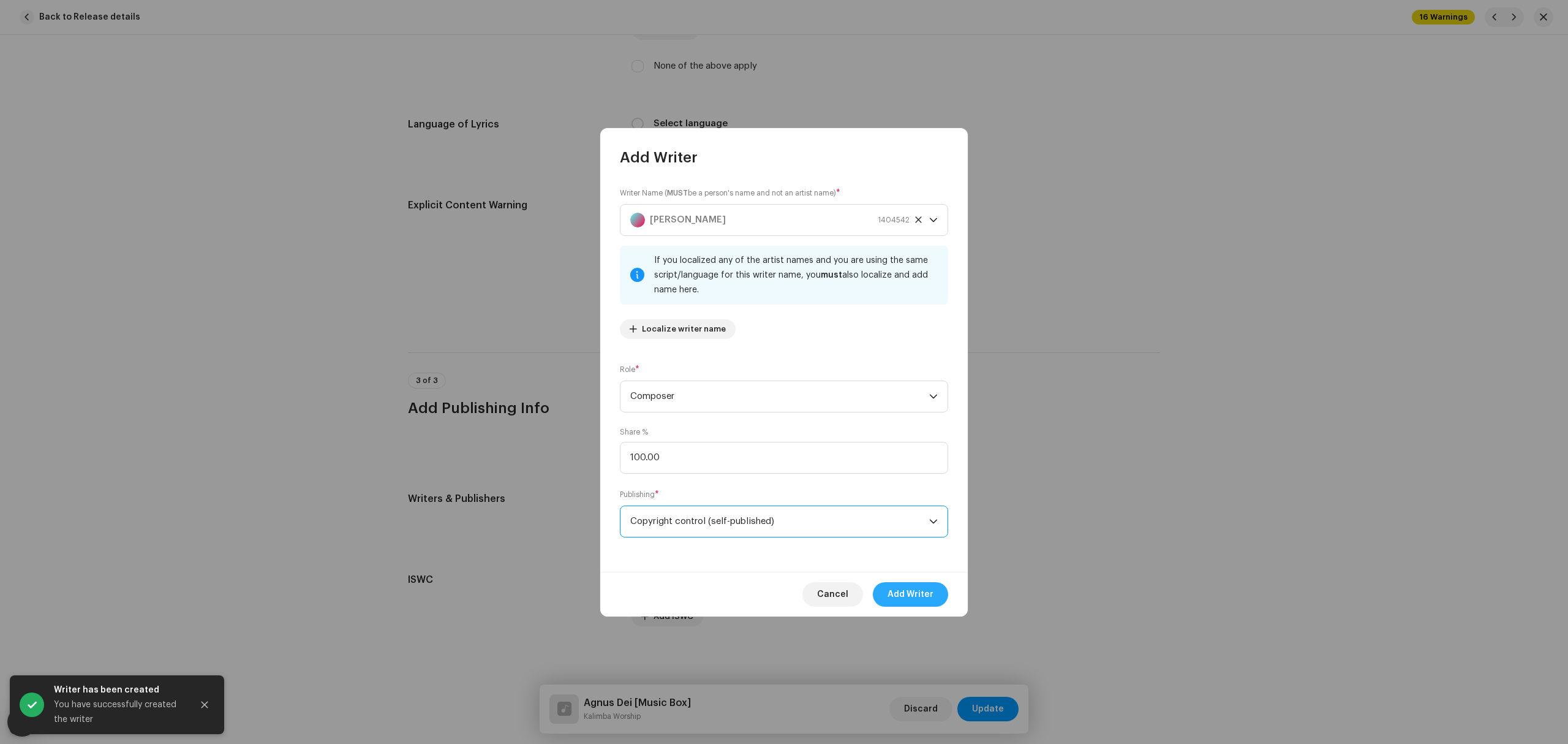
click at [905, 586] on span "Add Writer" at bounding box center [910, 594] width 46 height 24
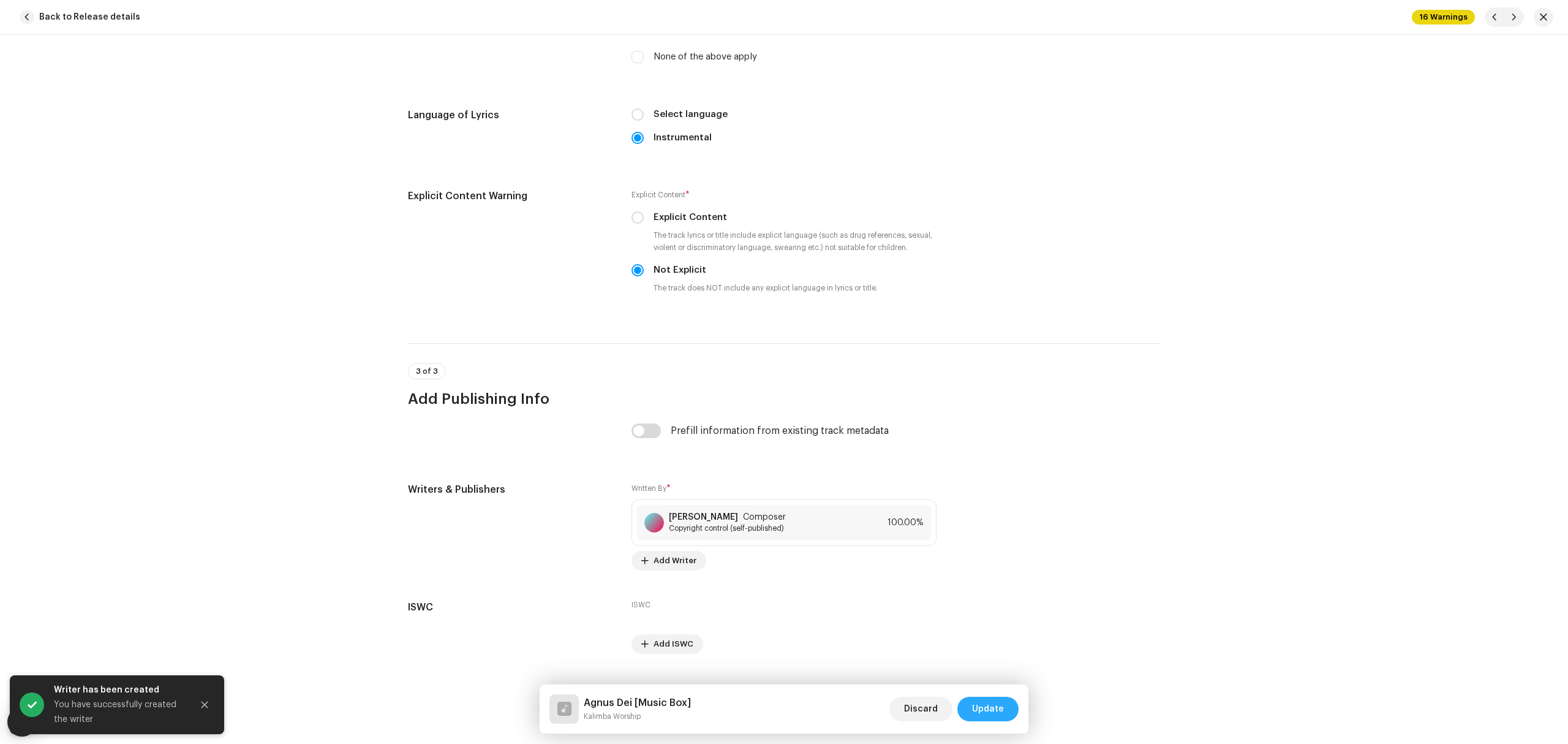
click at [985, 704] on span "Update" at bounding box center [987, 708] width 32 height 24
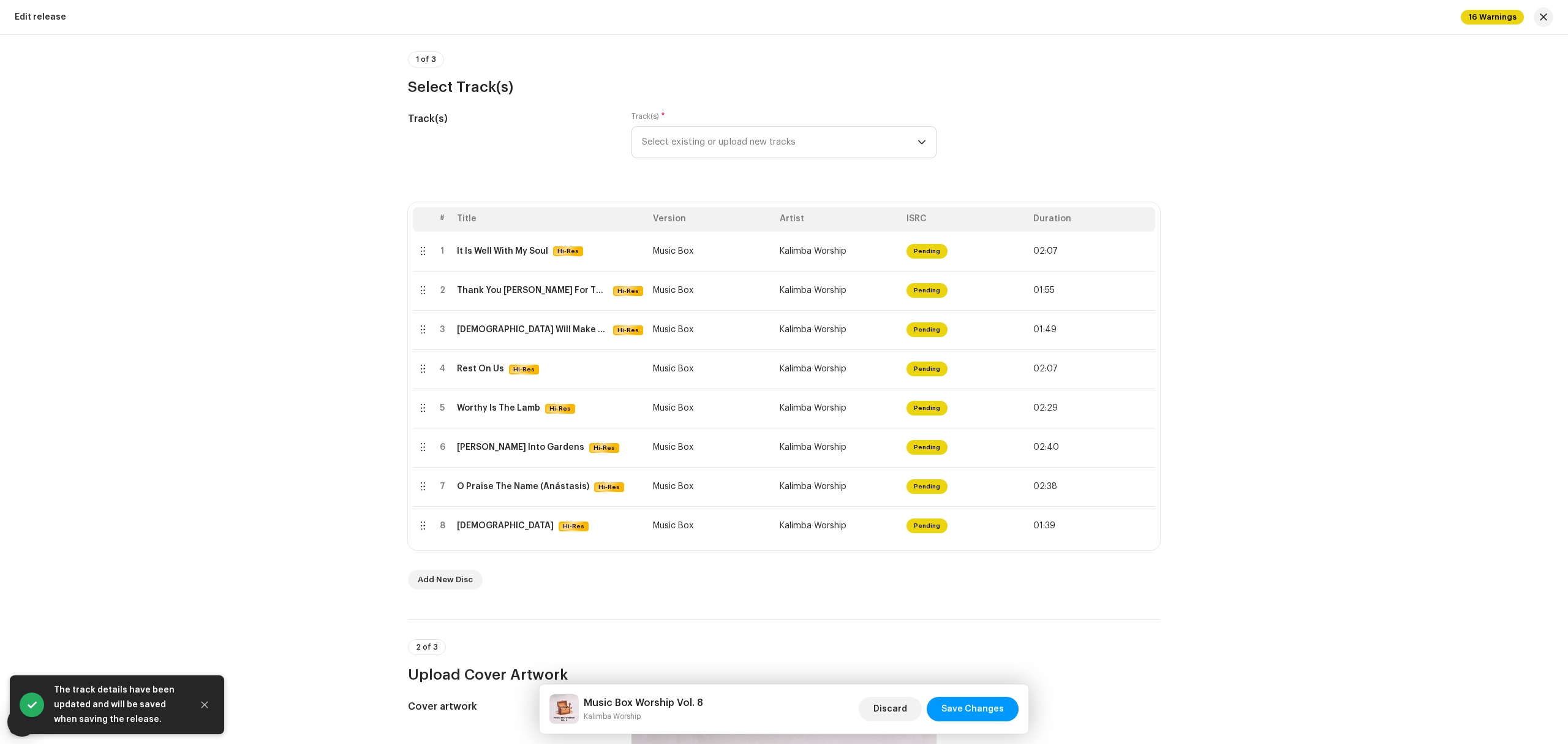
scroll to position [0, 0]
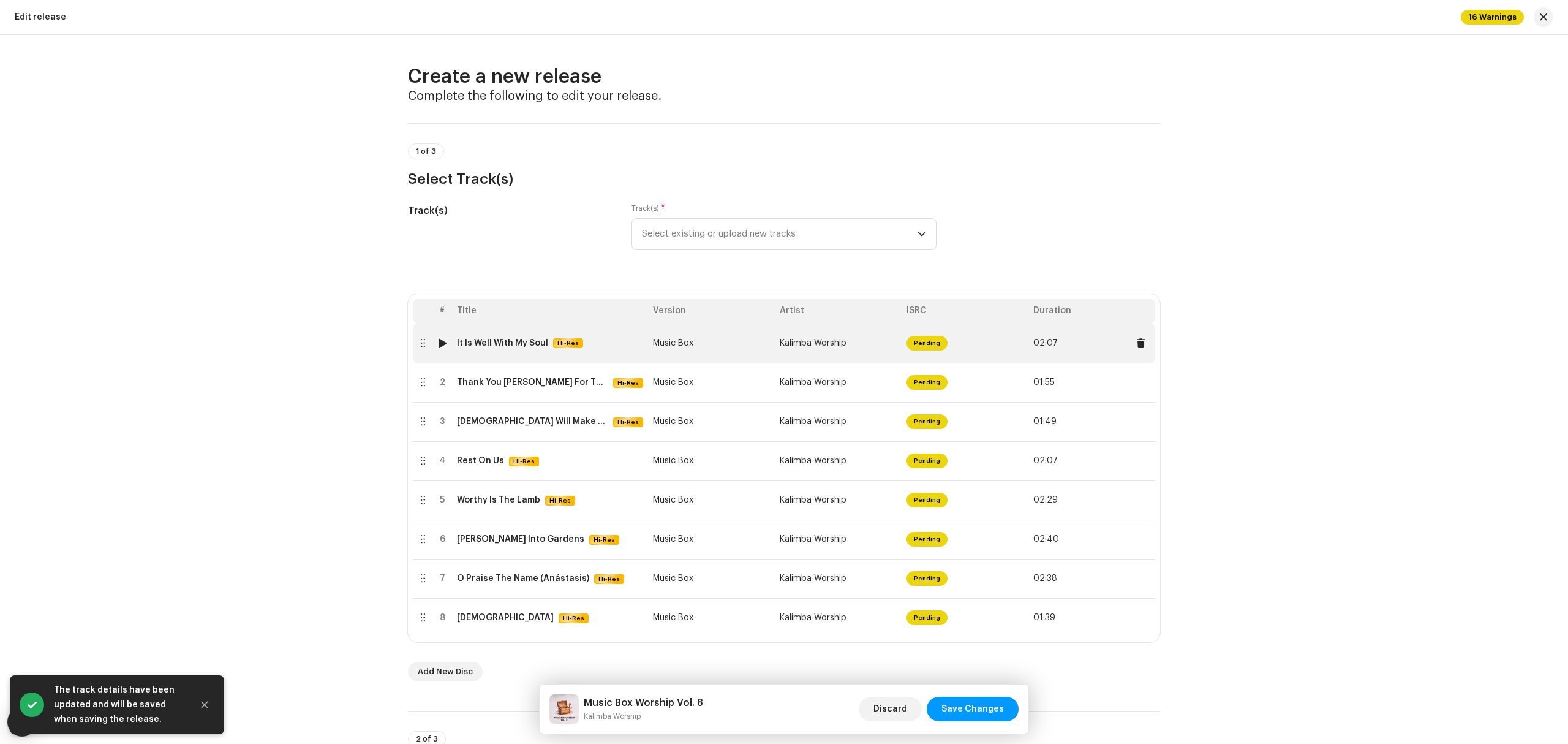
click at [601, 351] on td "It Is Well With My Soul Hi-Res" at bounding box center [550, 343] width 196 height 39
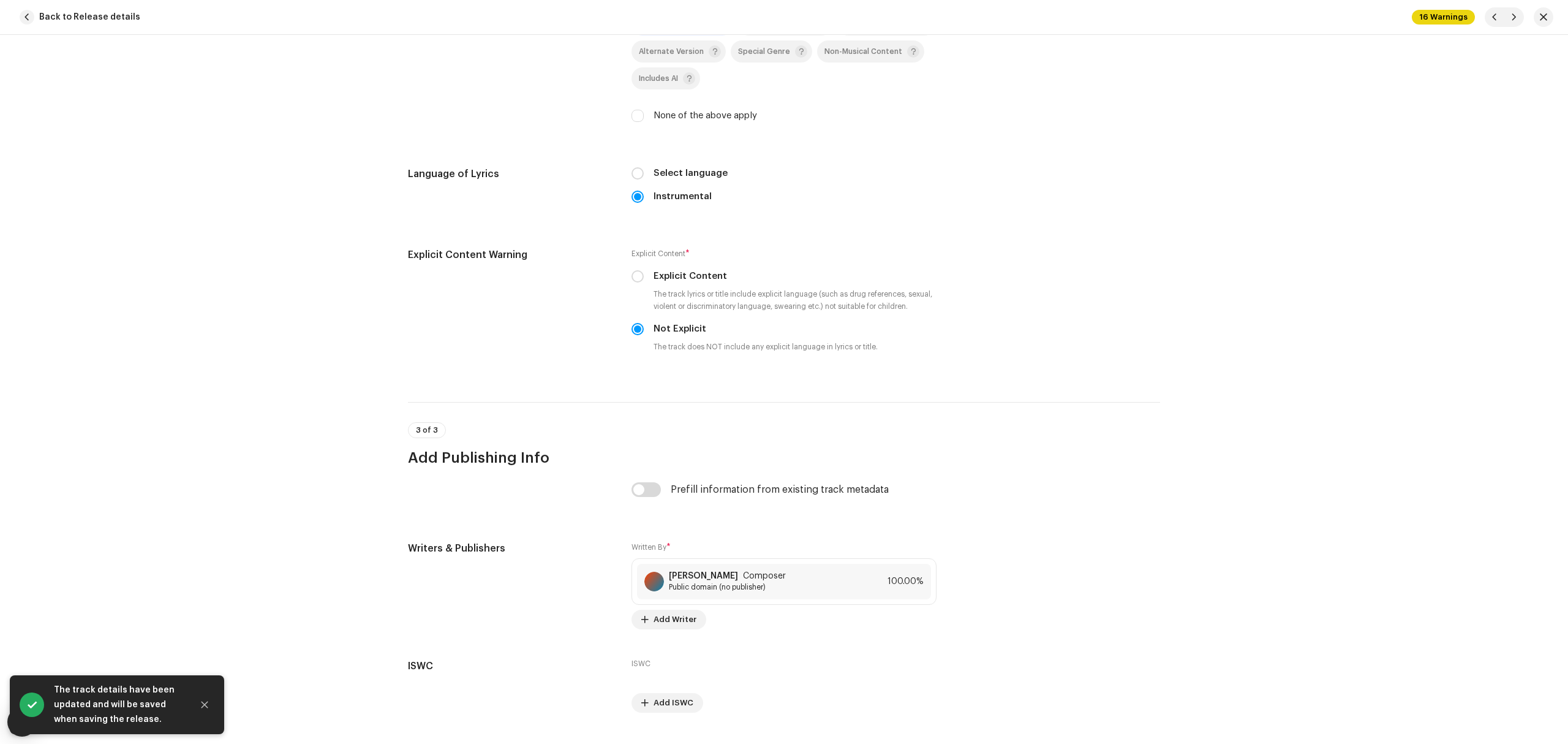
scroll to position [1990, 0]
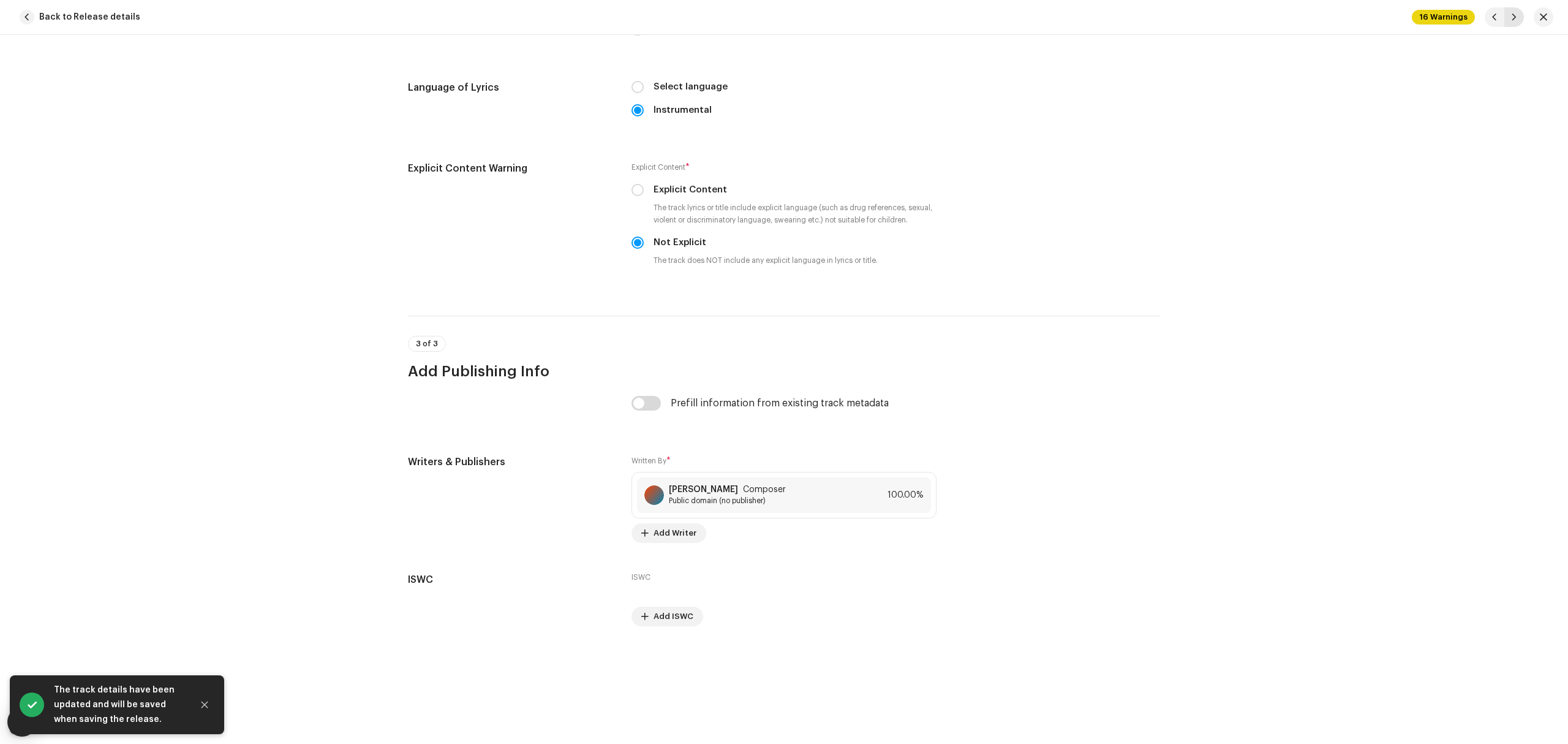
click at [1522, 20] on button "button" at bounding box center [1514, 16] width 19 height 19
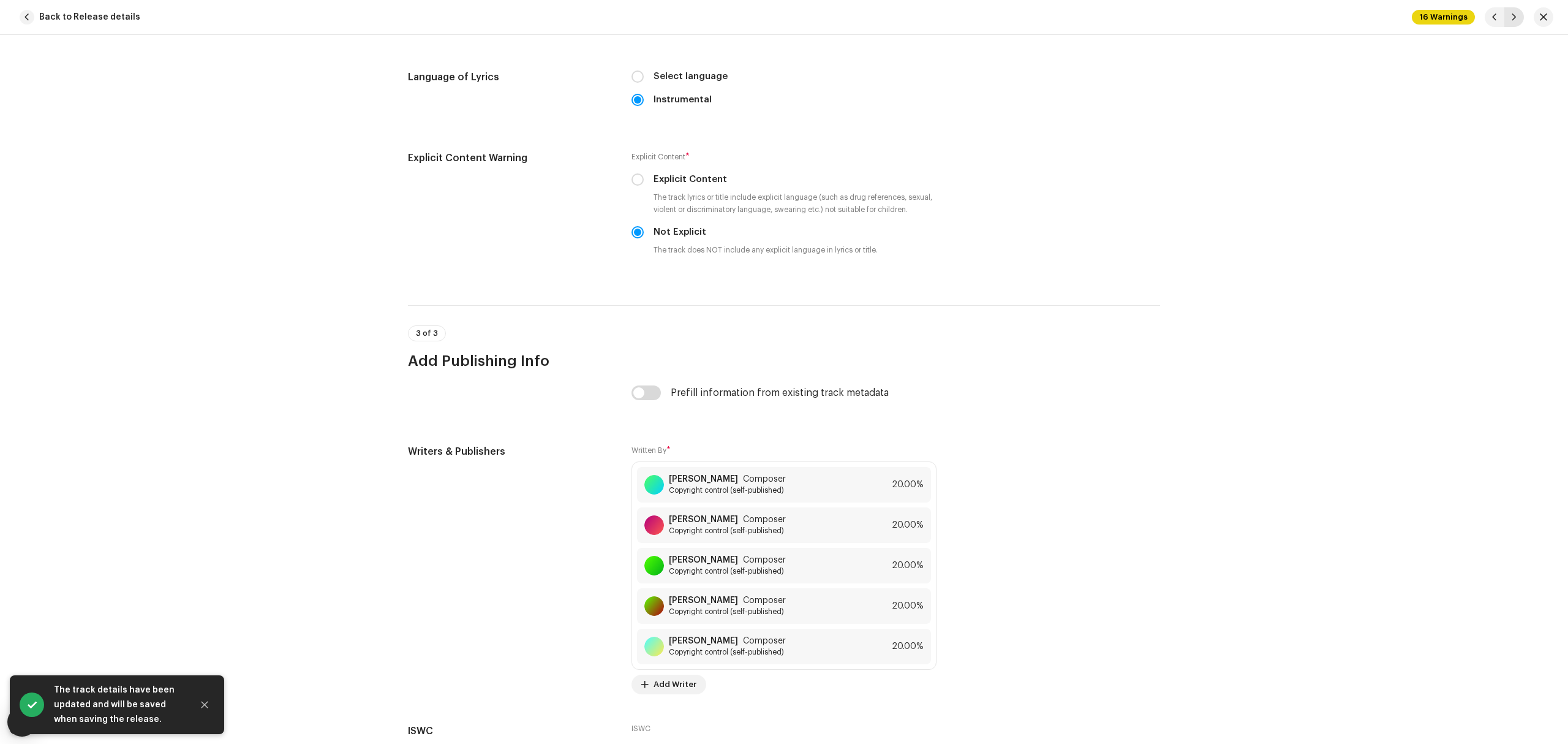
type input "Thank You [PERSON_NAME] For The Blood"
type input "01:08"
radio input "false"
radio input "true"
type input "Charity Gayle"
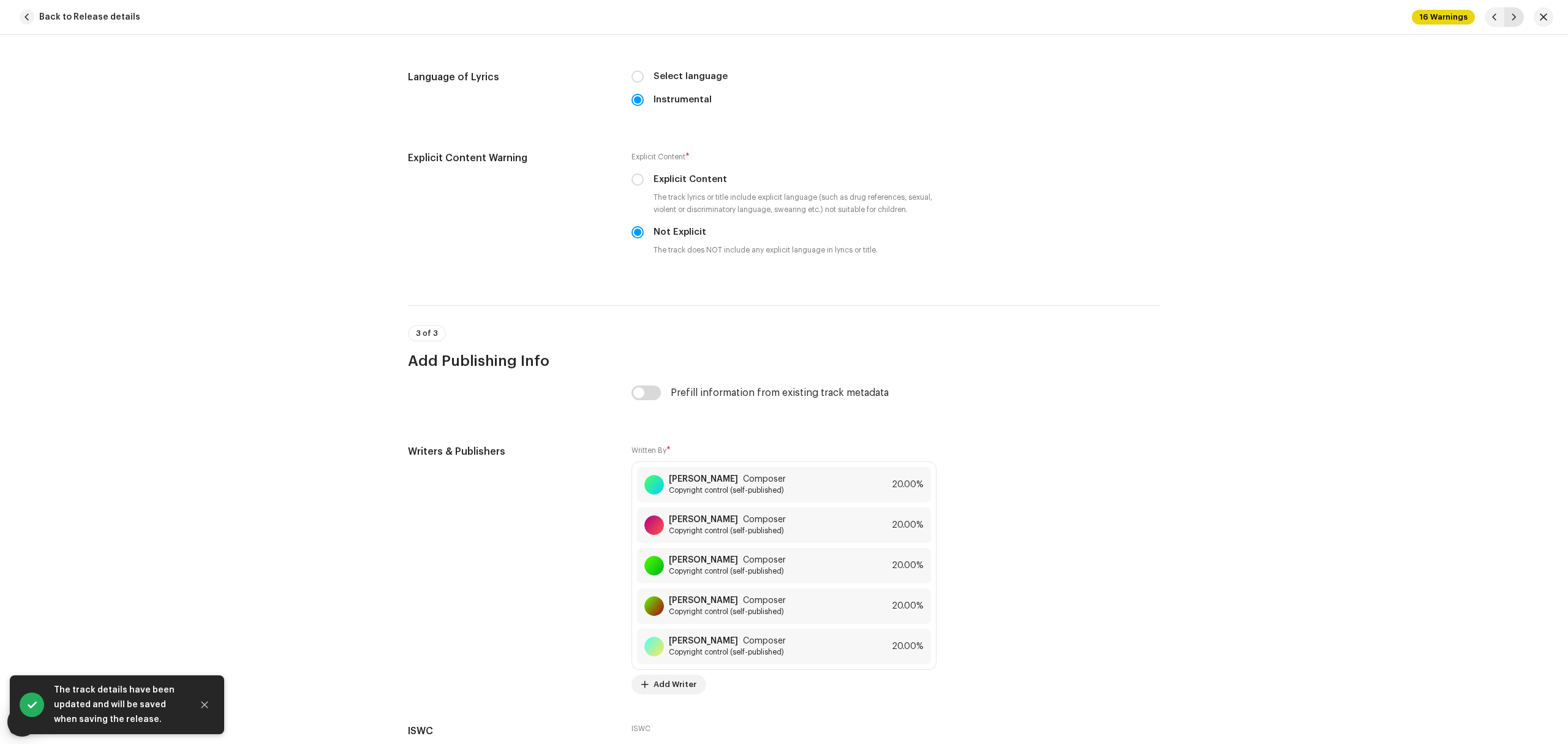
click at [1522, 20] on button "button" at bounding box center [1514, 16] width 19 height 19
type input "God Will Make A Way"
type input "00:00"
type input "Don Moen"
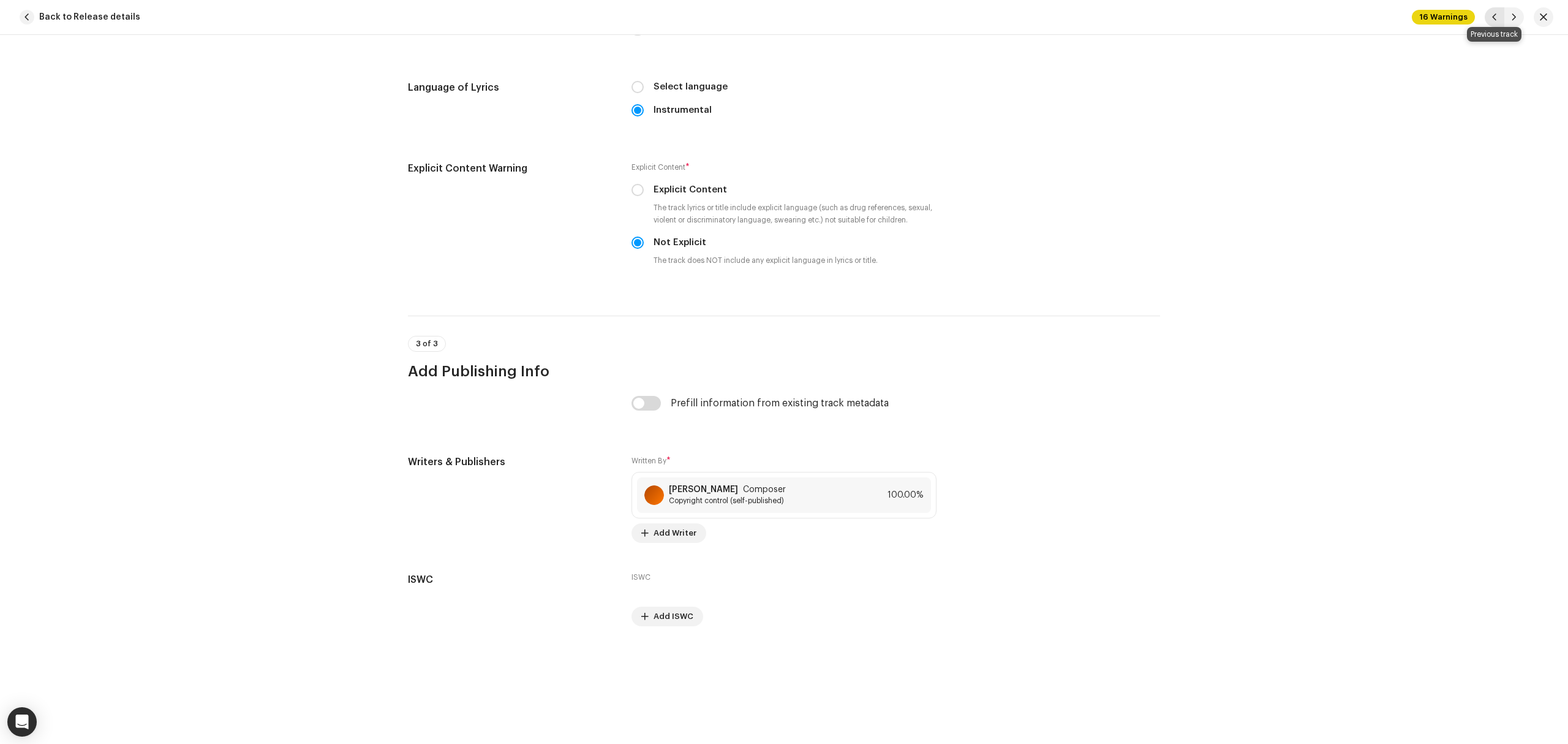
click at [1497, 23] on button "button" at bounding box center [1494, 16] width 19 height 19
type input "Thank You Jesus For The Blood"
type input "01:08"
type input "Charity Gayle"
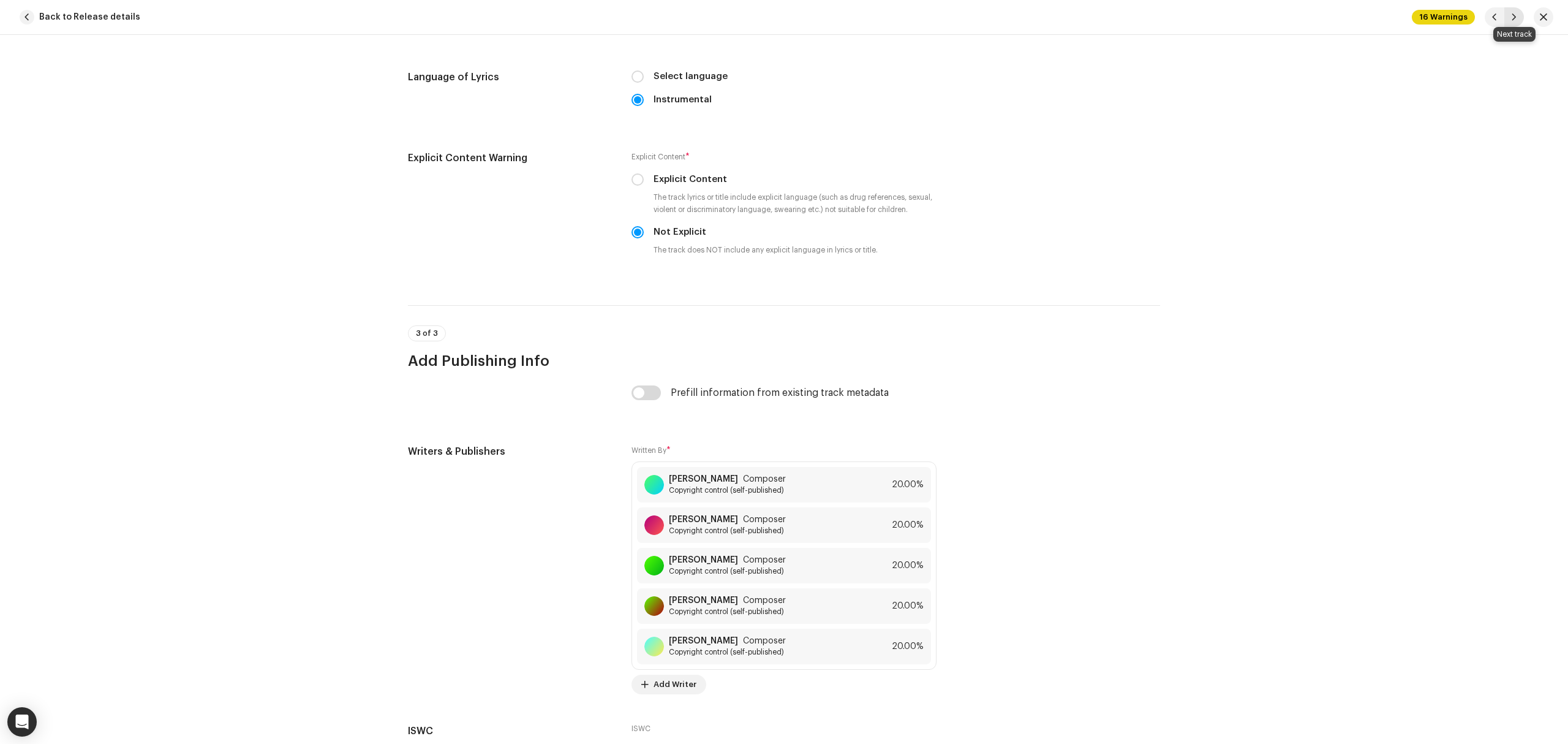
click at [1517, 20] on span "button" at bounding box center [1514, 17] width 7 height 10
type input "God Will Make A Way"
type input "00:00"
type input "Don Moen"
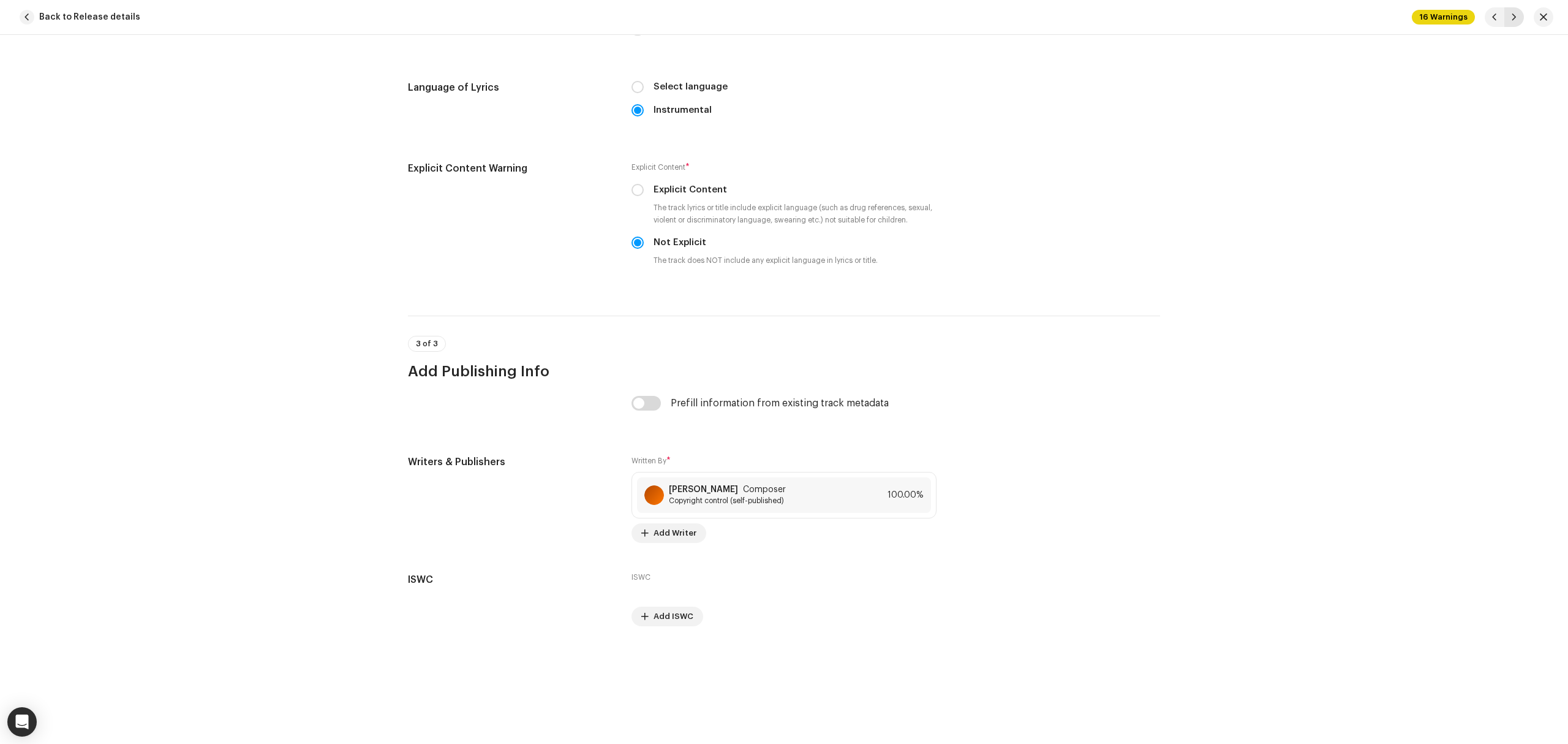
click at [1517, 20] on span "button" at bounding box center [1514, 17] width 7 height 10
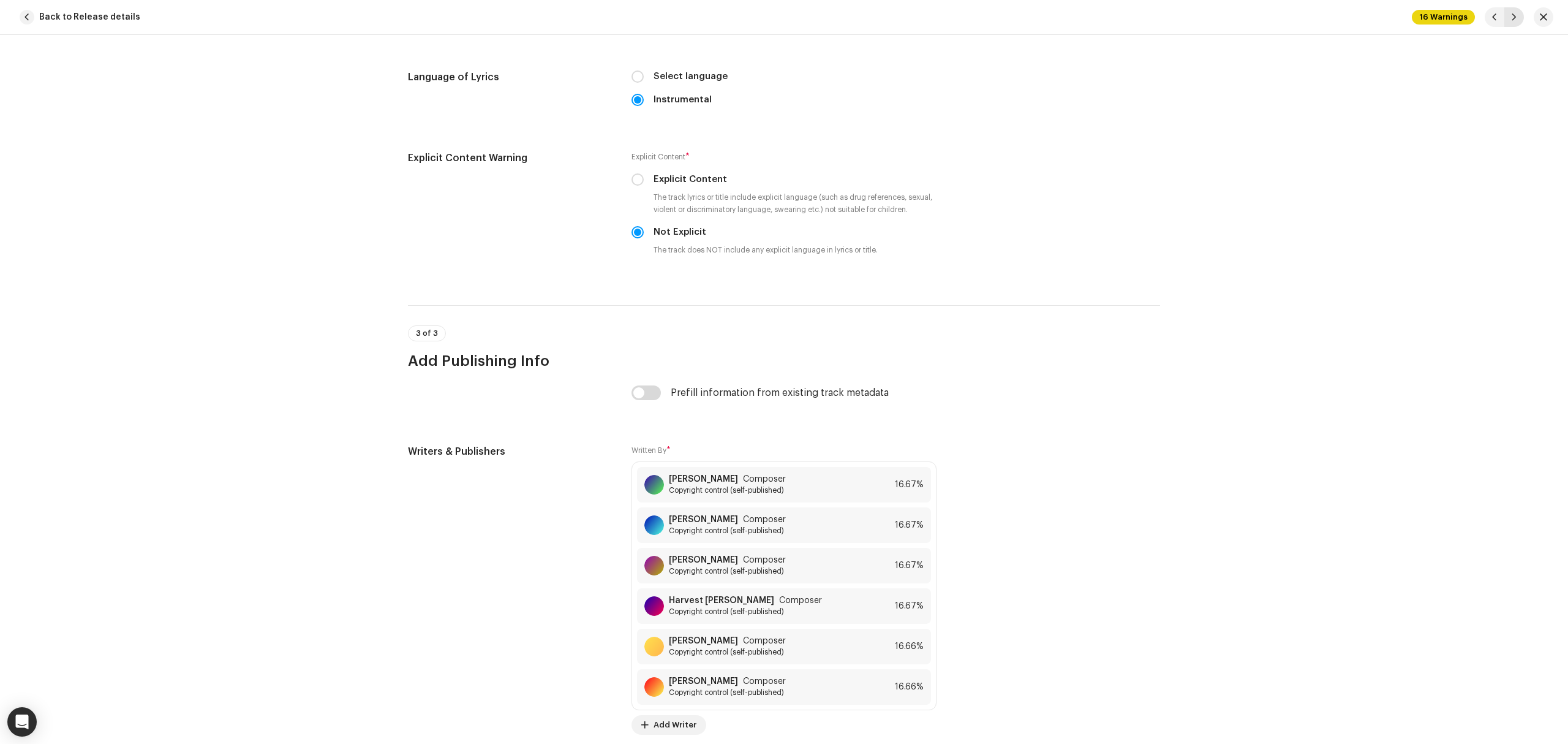
type input "Rest On Us"
type input "Maverick City Music & UPPERROOM"
click at [1517, 20] on span "button" at bounding box center [1514, 17] width 7 height 10
type input "Worthy Is The Lamb"
type input "01:08"
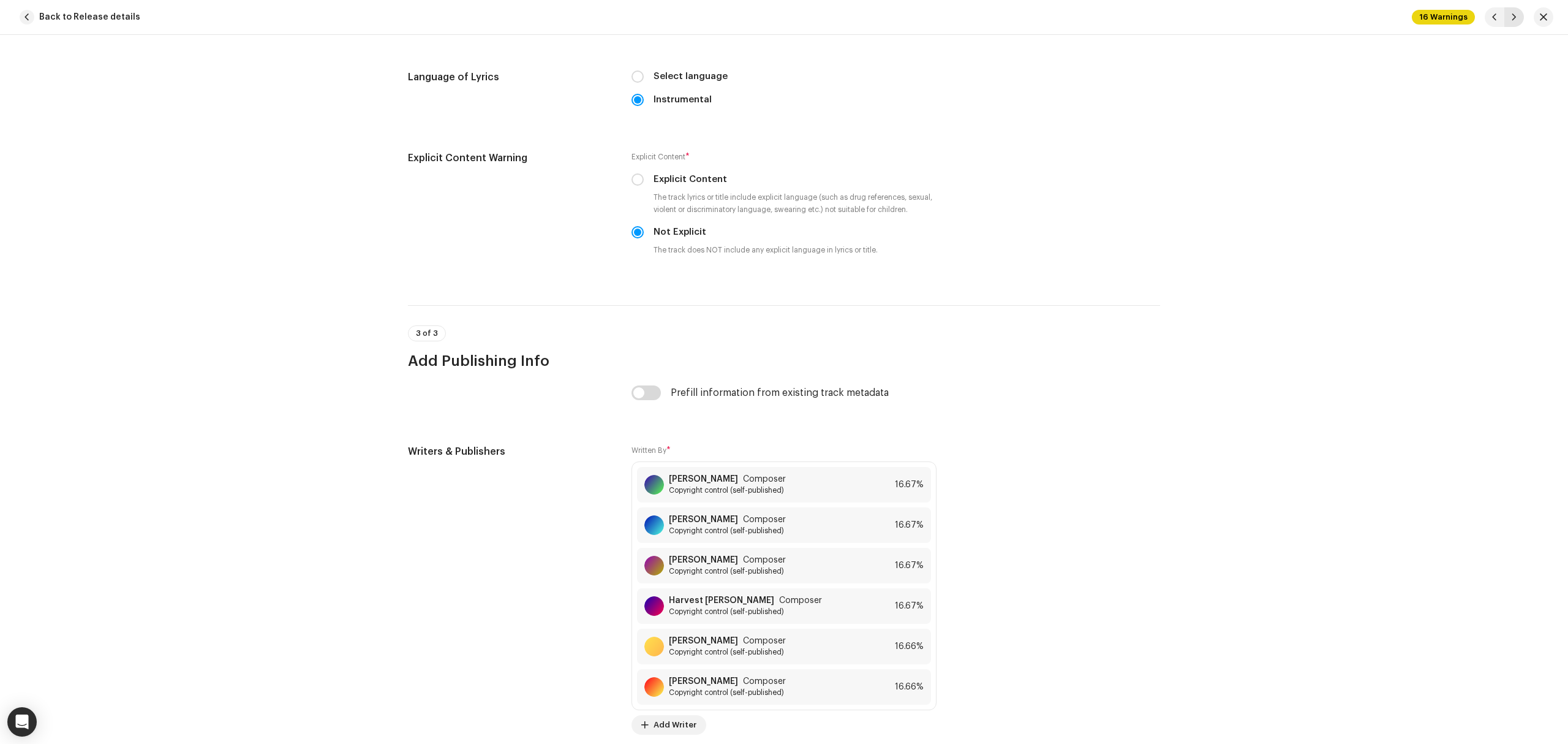
type input "Hillsong Worship"
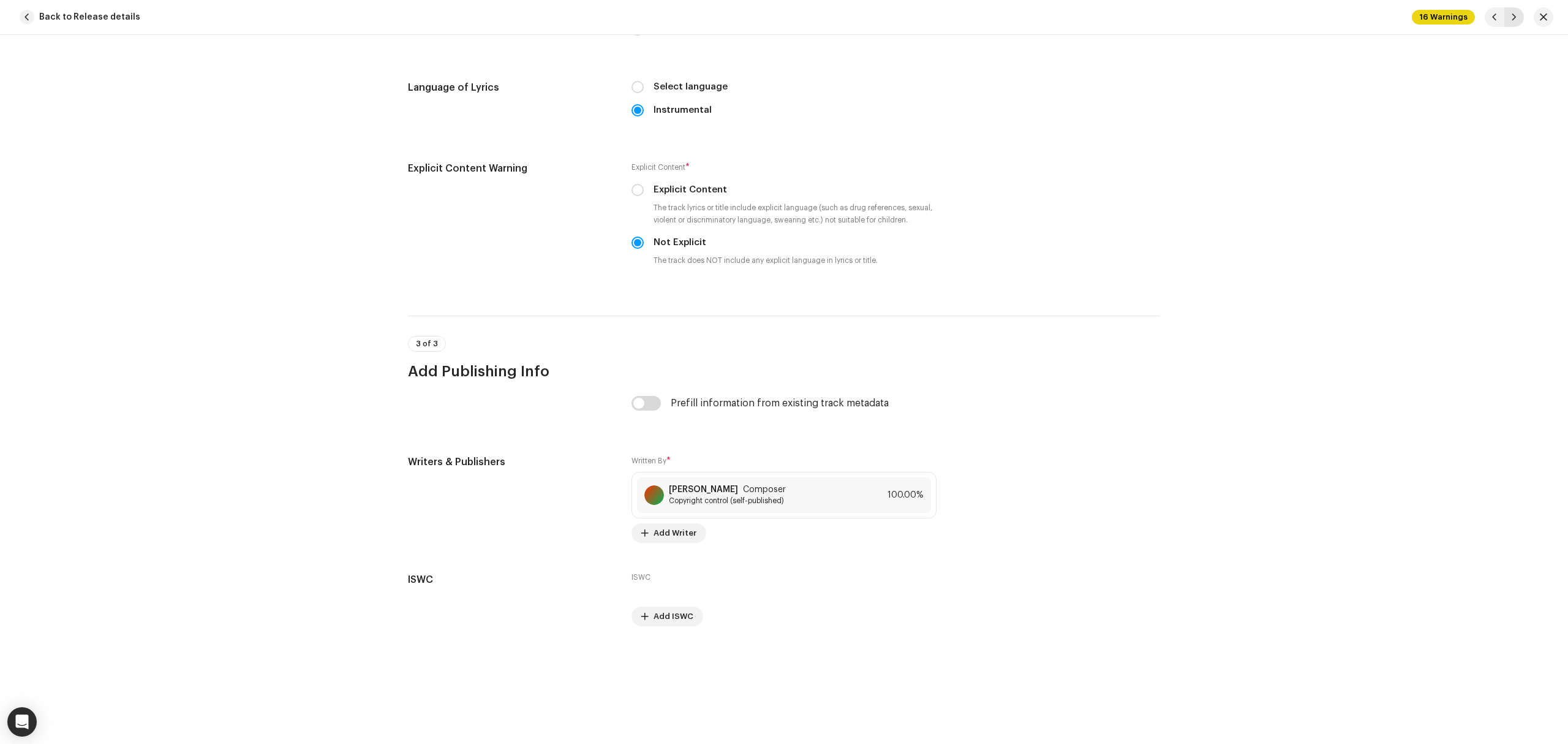
click at [1517, 20] on span "button" at bounding box center [1514, 17] width 7 height 10
type input "Graves Into Gardens"
type input "00:46"
type input "Elevation Worship & Brandon Lake"
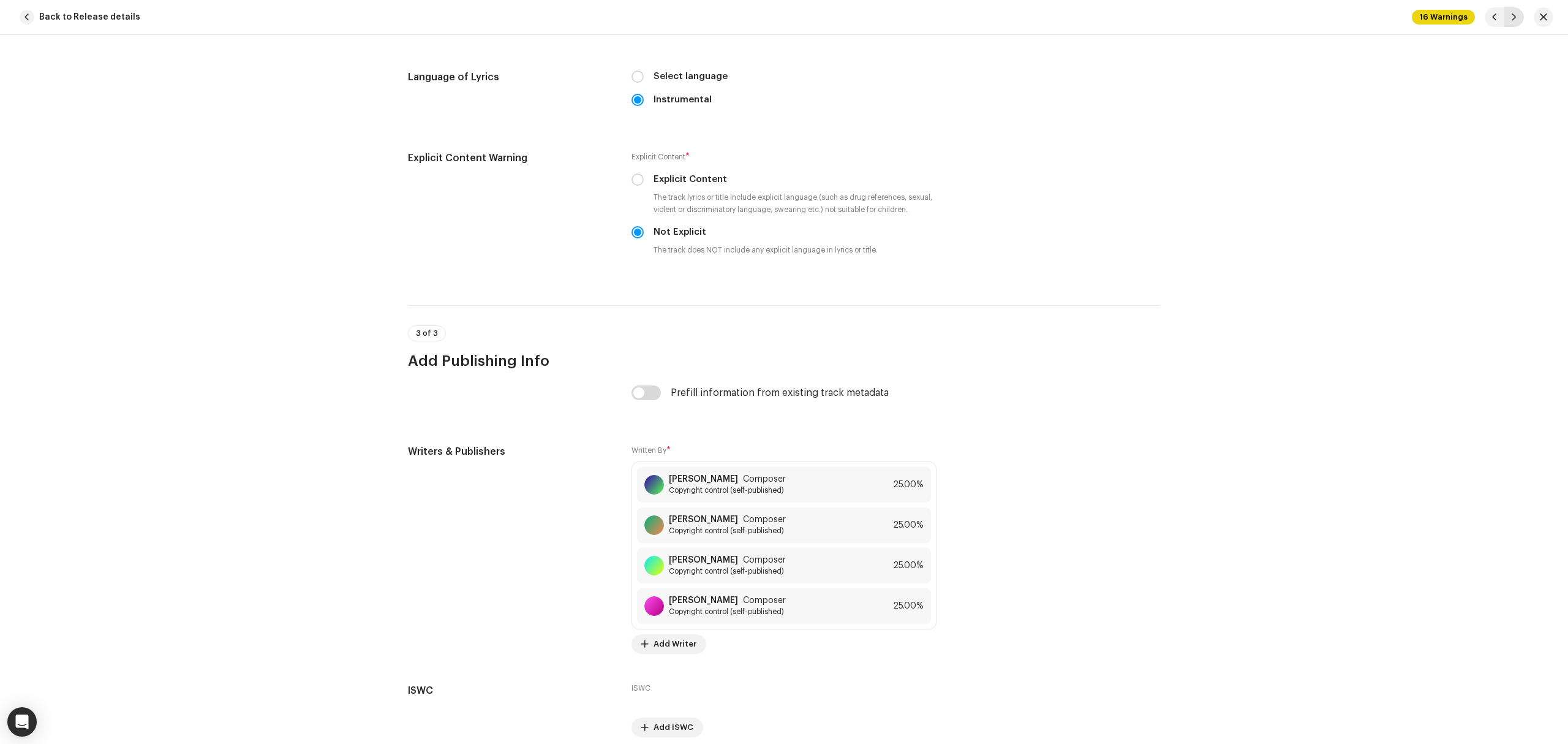
click at [1517, 20] on span "button" at bounding box center [1514, 17] width 7 height 10
type input "O Praise The Name (Anástasis)"
type input "01:15"
type input "Hillsong Worship"
click at [1517, 20] on span "button" at bounding box center [1514, 17] width 7 height 10
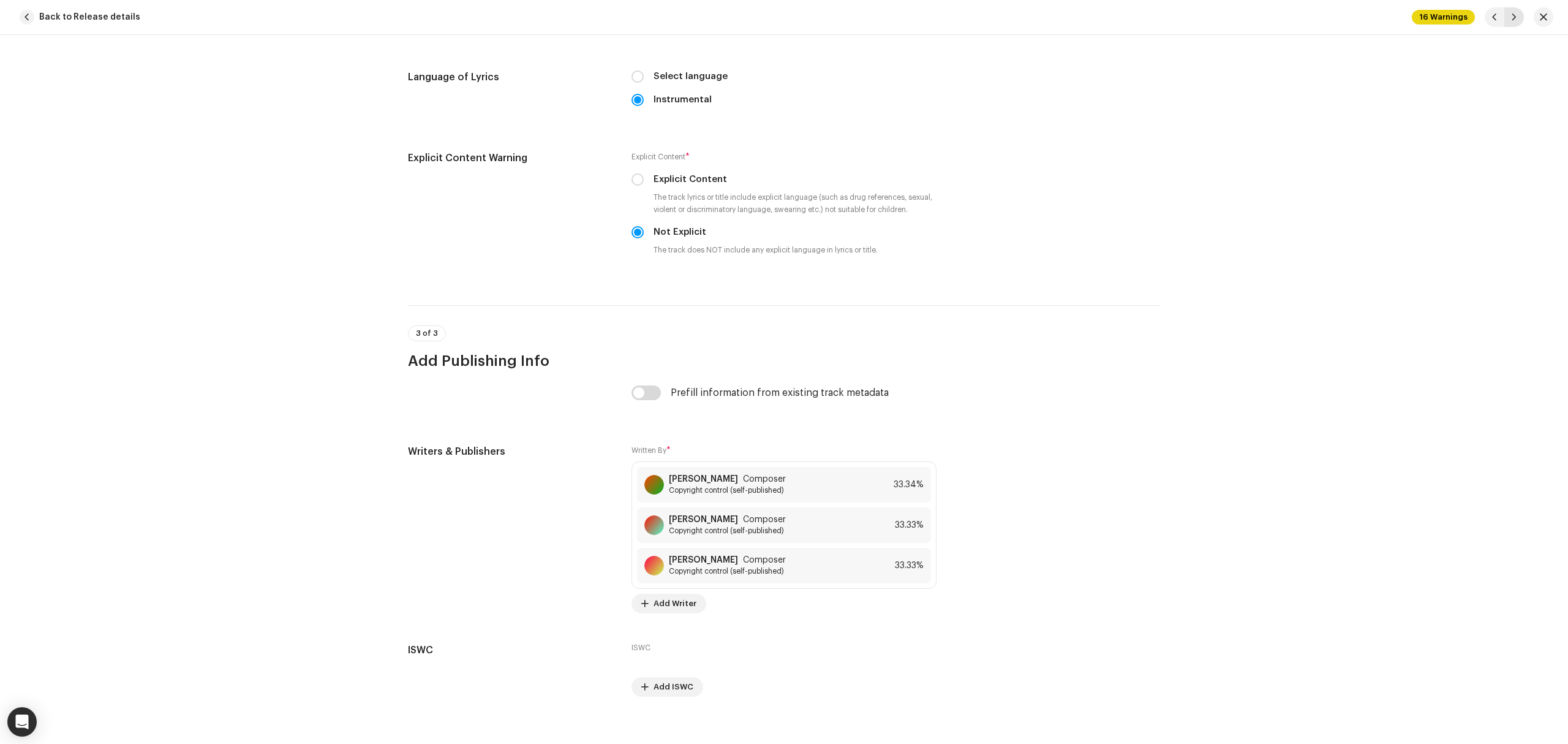
type input "Agnus Dei"
type input "00:18"
type input "Michael W. Smith"
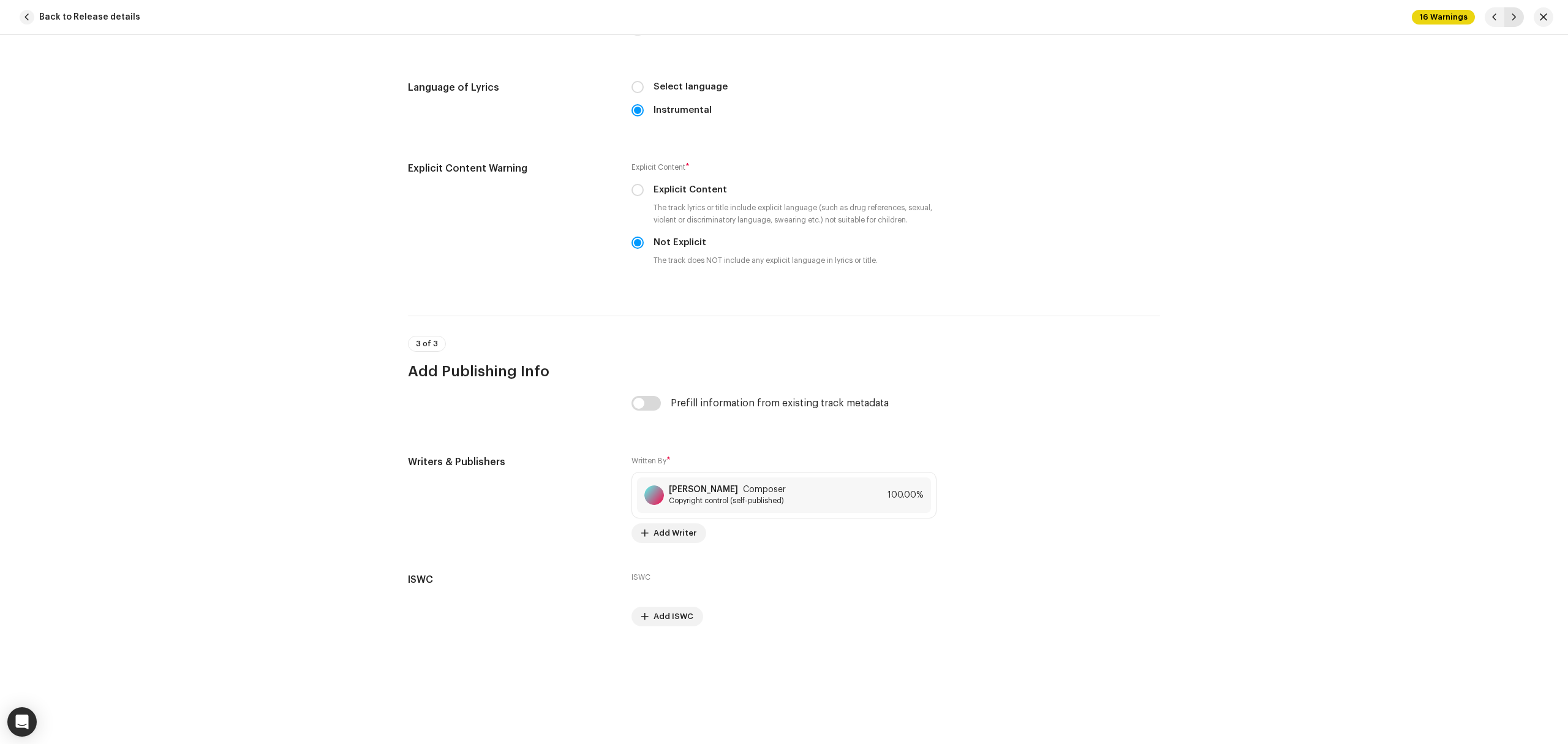
click at [1517, 20] on span "button" at bounding box center [1514, 17] width 7 height 10
type input "It Is Well With My Soul"
type input "00:00"
radio input "true"
click at [1517, 20] on span "button" at bounding box center [1514, 17] width 7 height 10
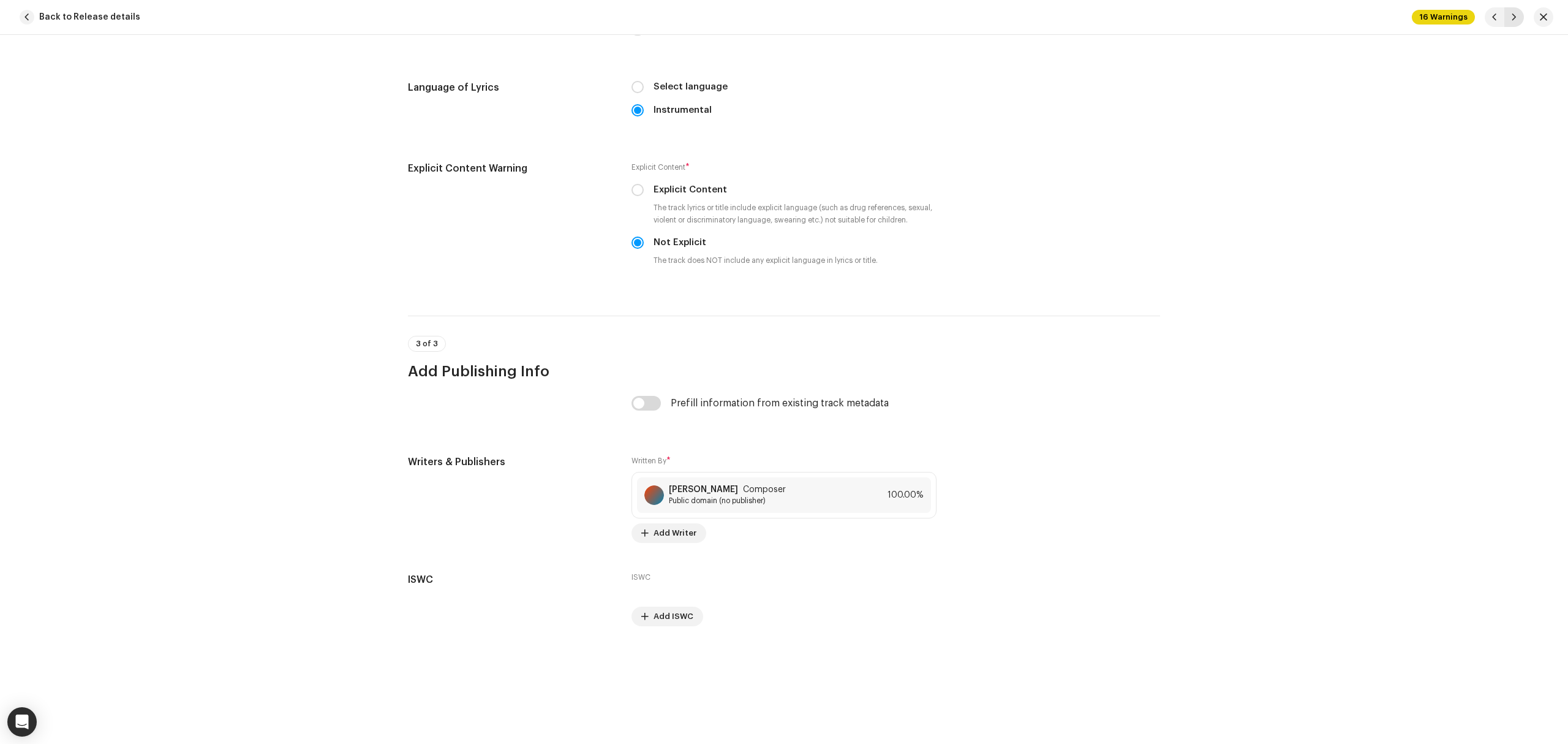
type input "Thank You Jesus For The Blood"
type input "01:08"
radio input "false"
radio input "true"
type input "Charity Gayle"
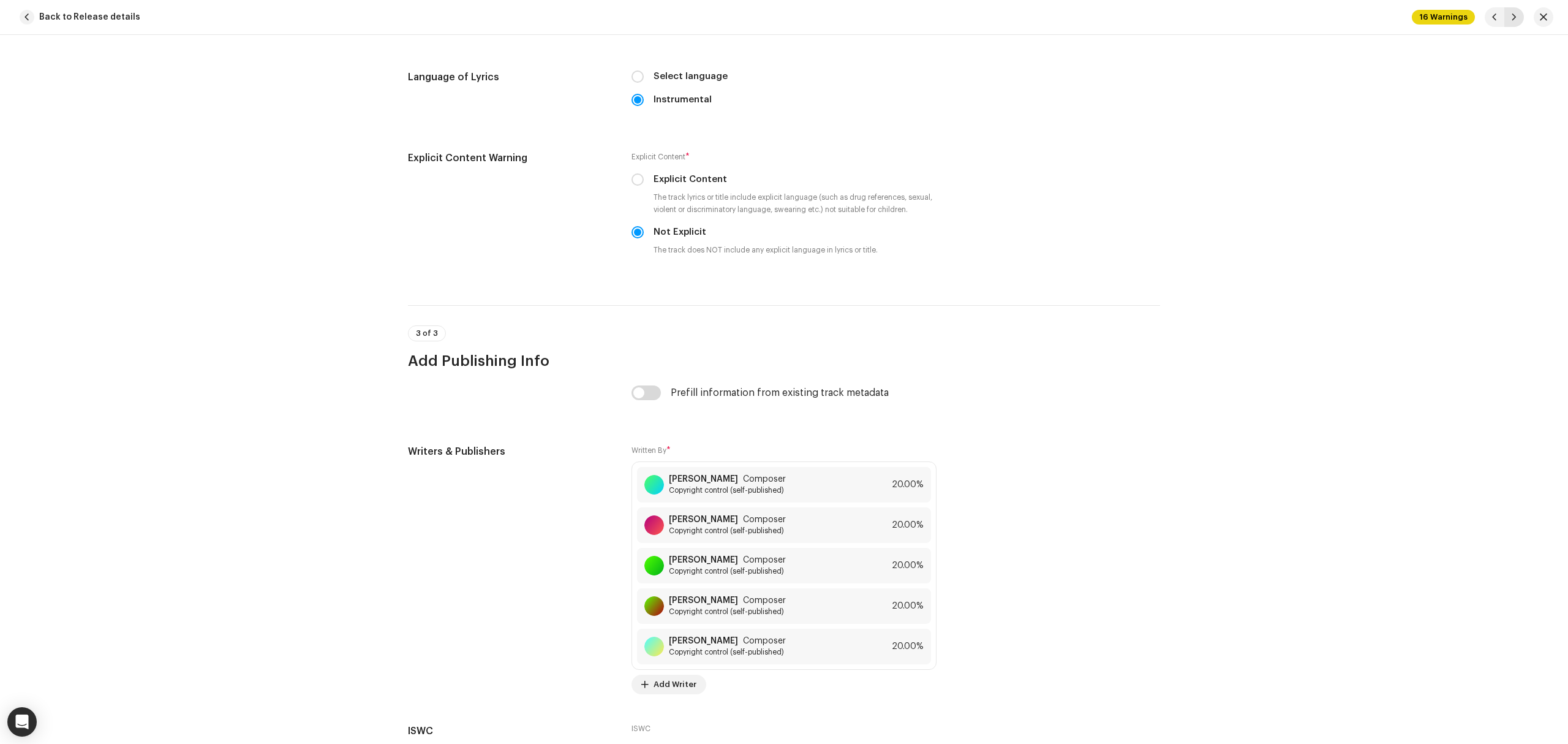
click at [1517, 20] on span "button" at bounding box center [1514, 17] width 7 height 10
type input "God Will Make A Way"
type input "00:00"
type input "Don Moen"
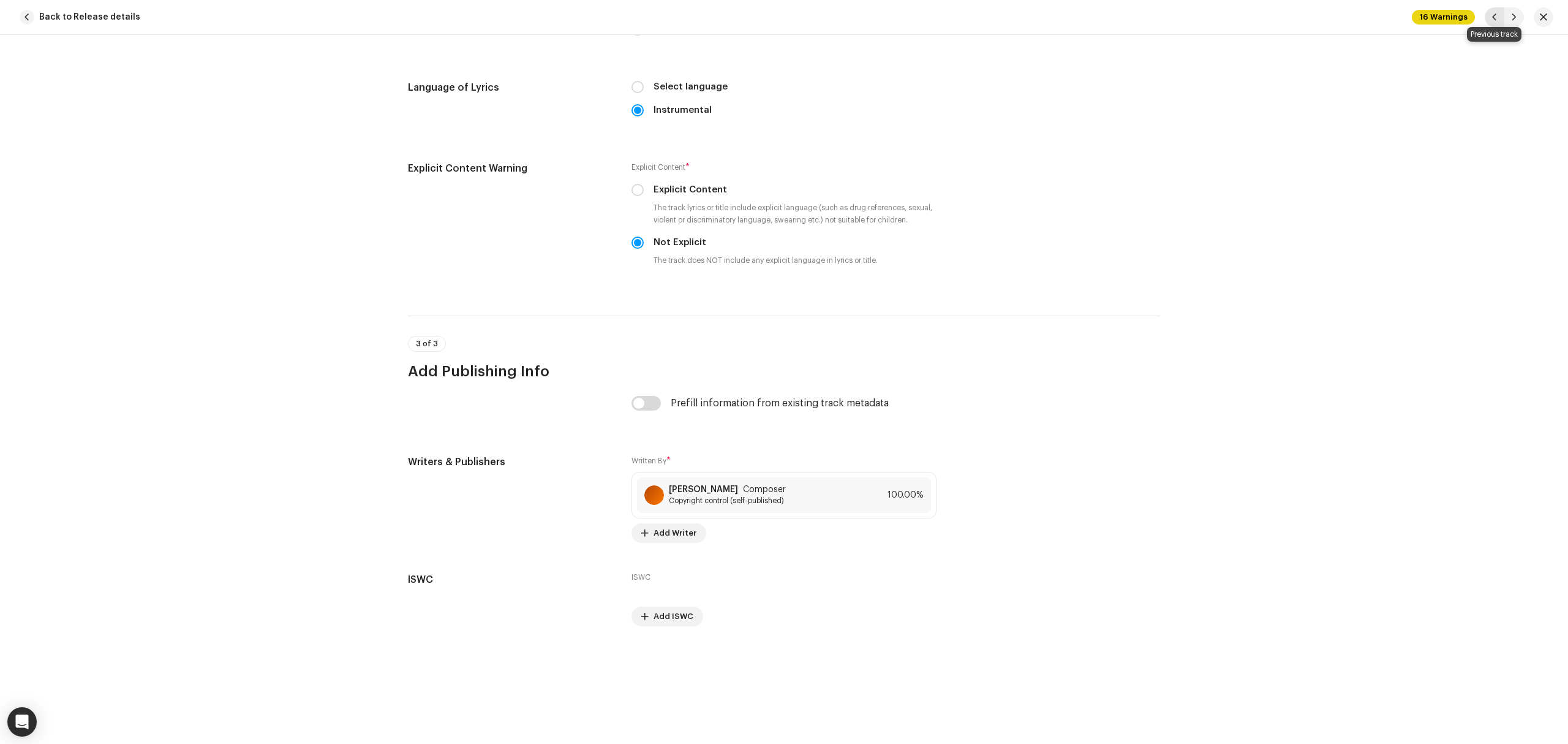
click at [1494, 20] on span "button" at bounding box center [1494, 17] width 7 height 10
type input "Thank You Jesus For The Blood"
type input "01:08"
type input "Charity Gayle"
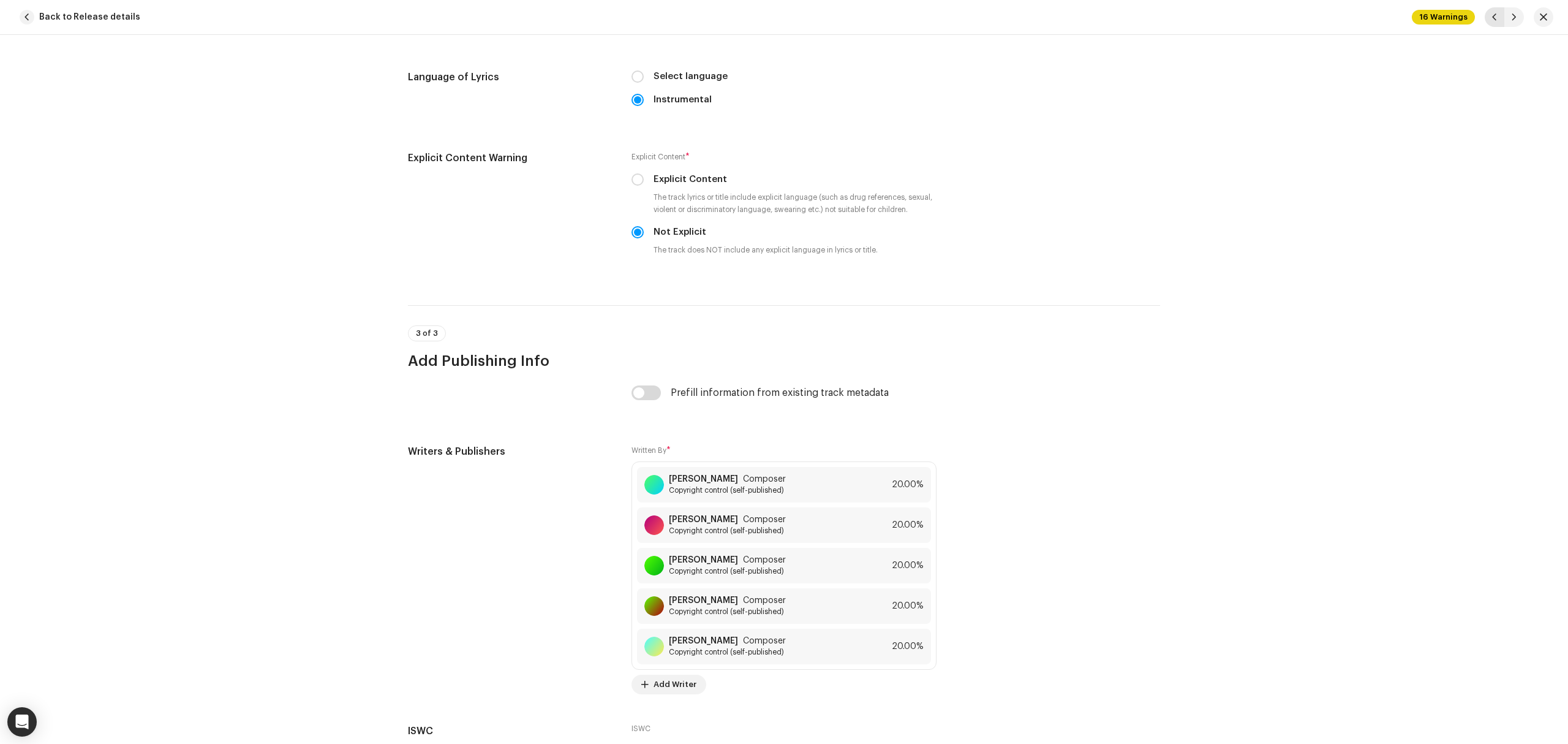
click at [1494, 20] on span "button" at bounding box center [1494, 17] width 7 height 10
type input "It Is Well With My Soul"
type input "00:00"
radio input "true"
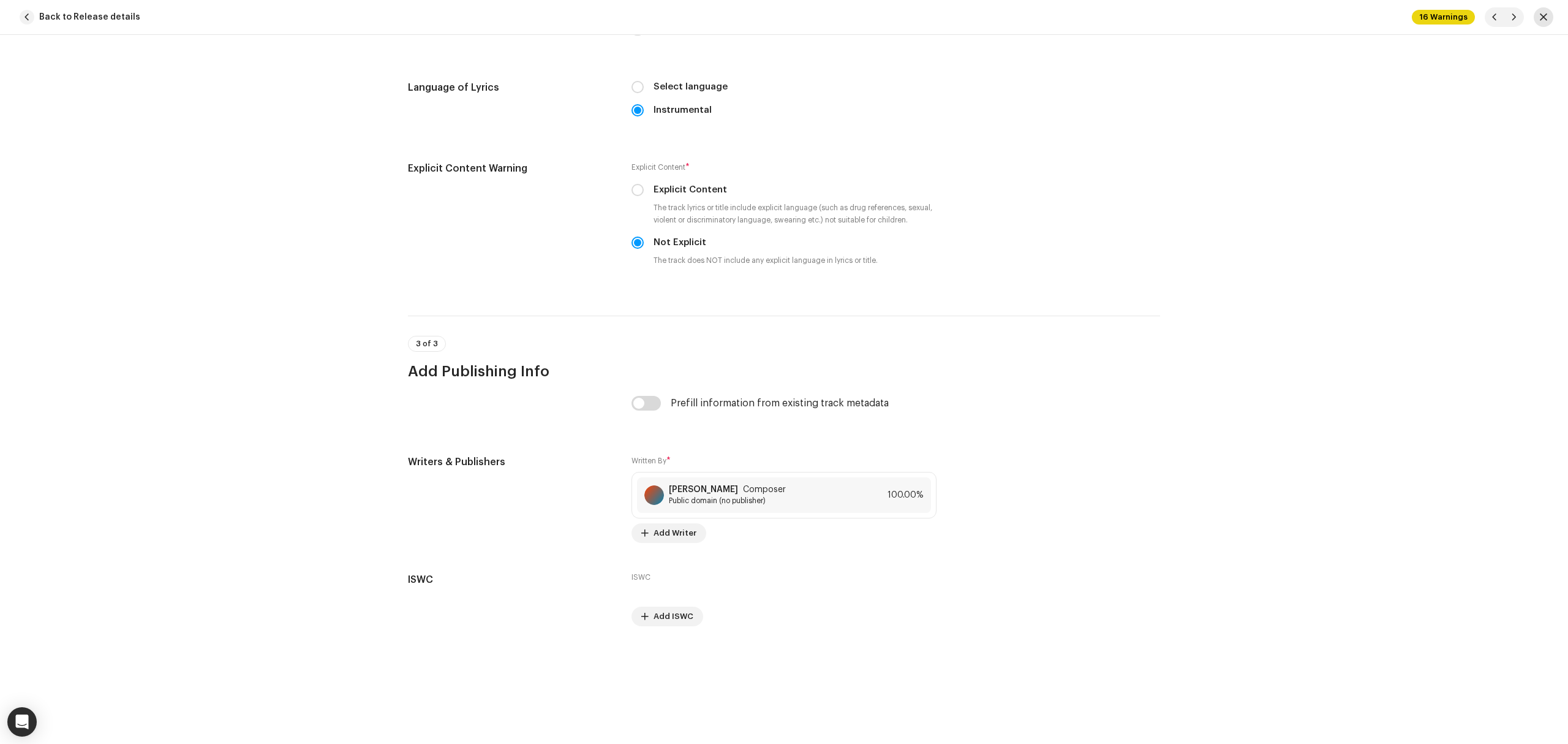
click at [1536, 16] on button "button" at bounding box center [1543, 16] width 19 height 19
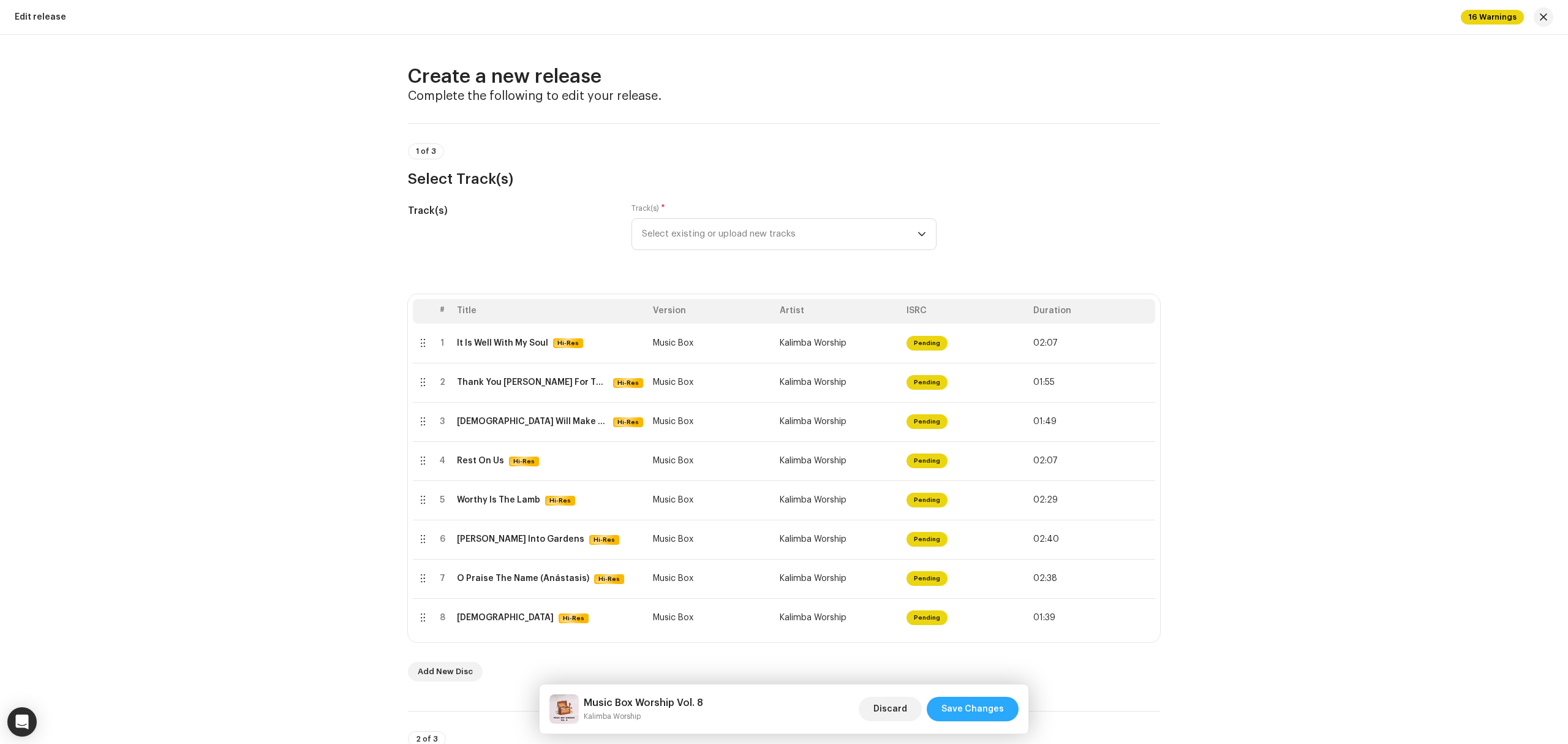
click at [991, 707] on span "Save Changes" at bounding box center [972, 708] width 62 height 24
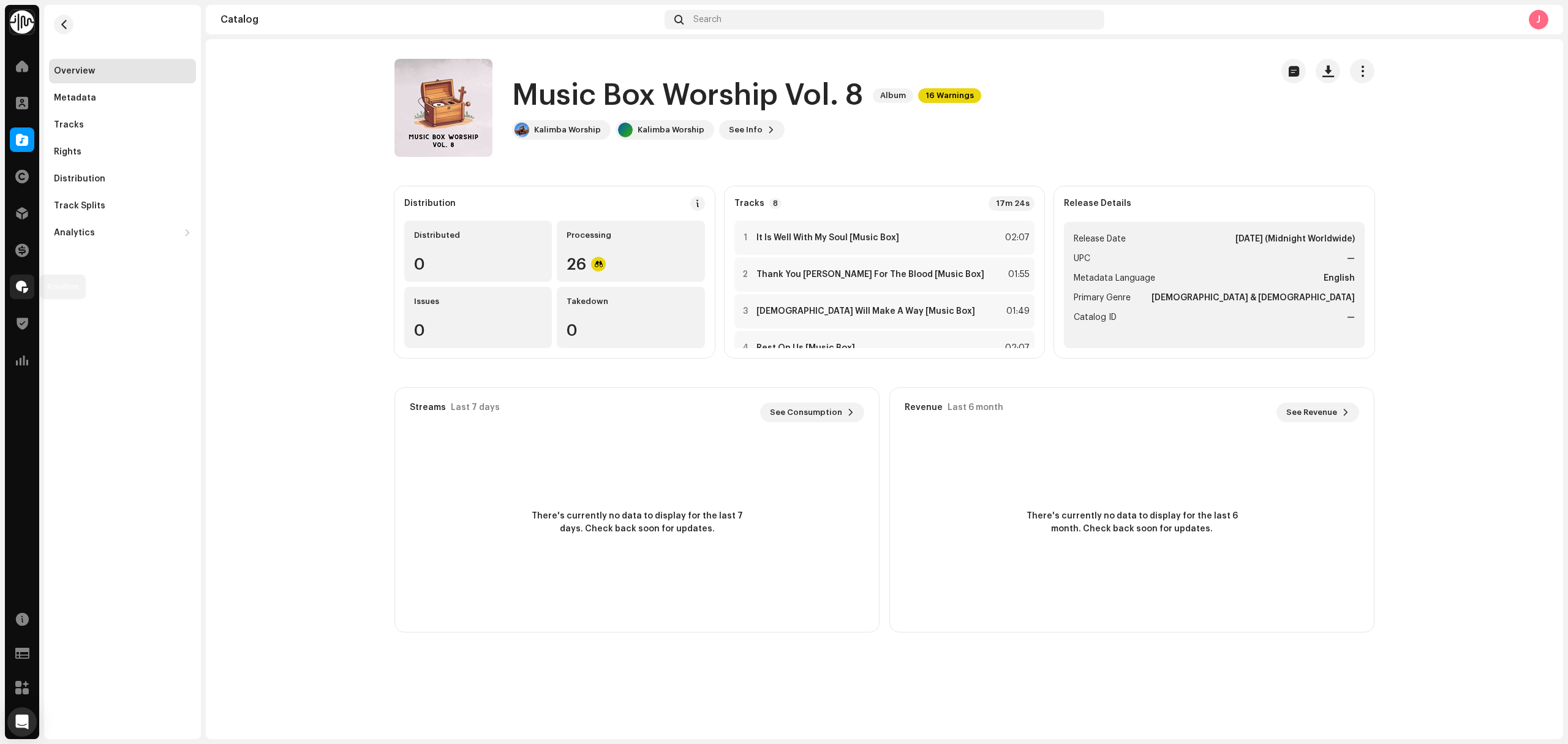
click at [16, 278] on div at bounding box center [22, 286] width 24 height 24
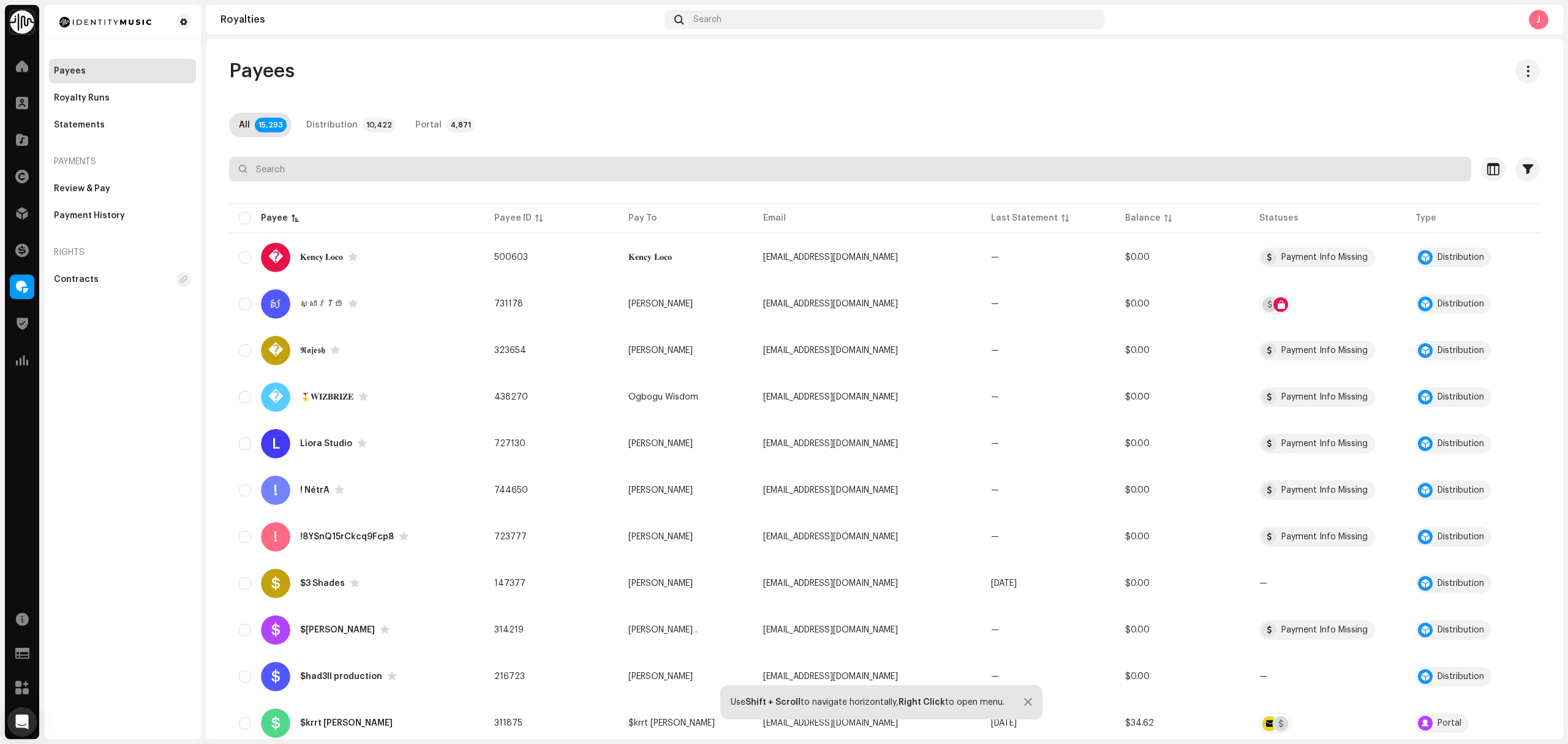
click at [346, 167] on input "text" at bounding box center [849, 168] width 1242 height 24
paste input "admin@ceymusic.com.au"
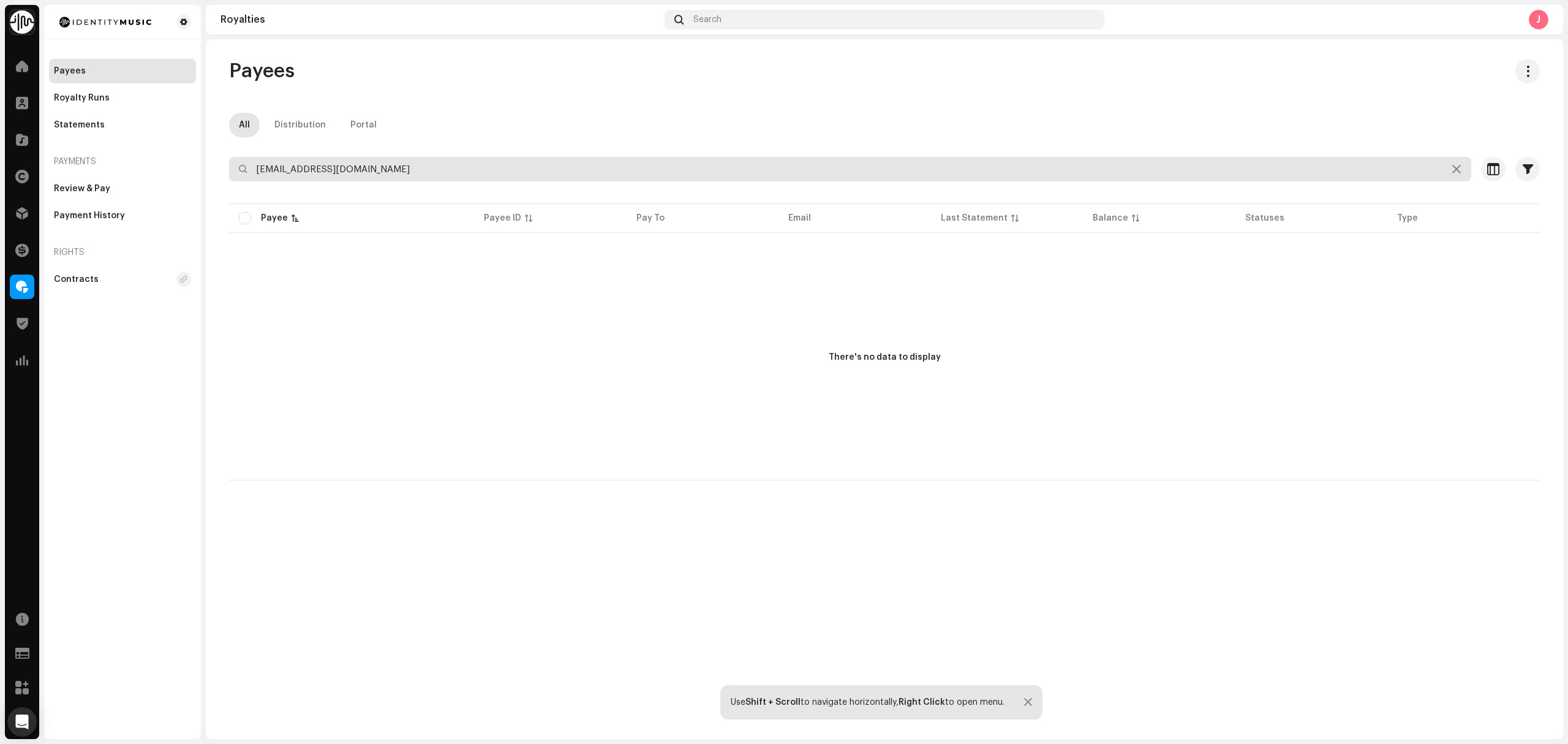
click at [262, 170] on input "admin@ceymusic.com.au" at bounding box center [849, 168] width 1242 height 24
type input "admin@ceymusic.com.au"
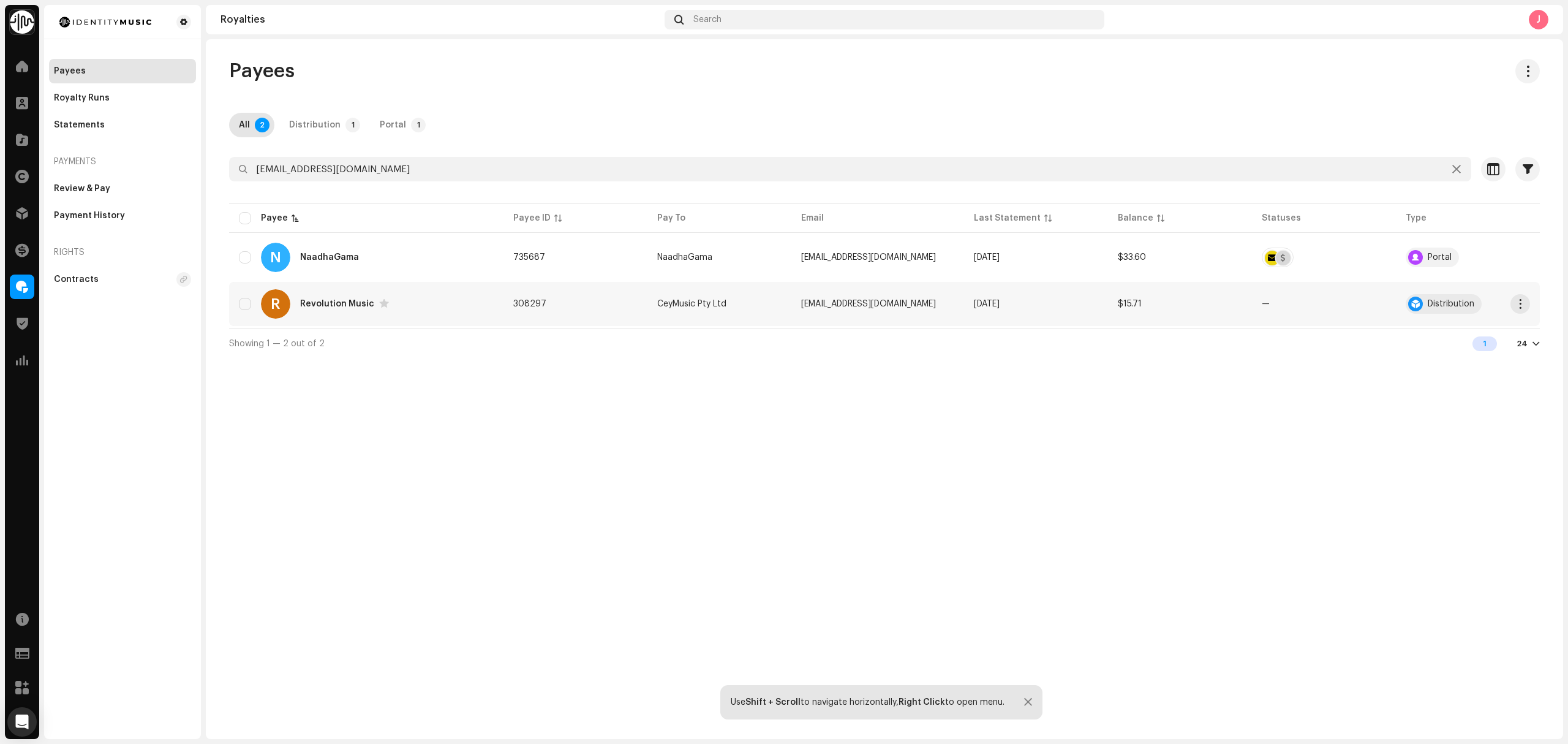
click at [430, 312] on div "R Revolution Music" at bounding box center [366, 304] width 255 height 30
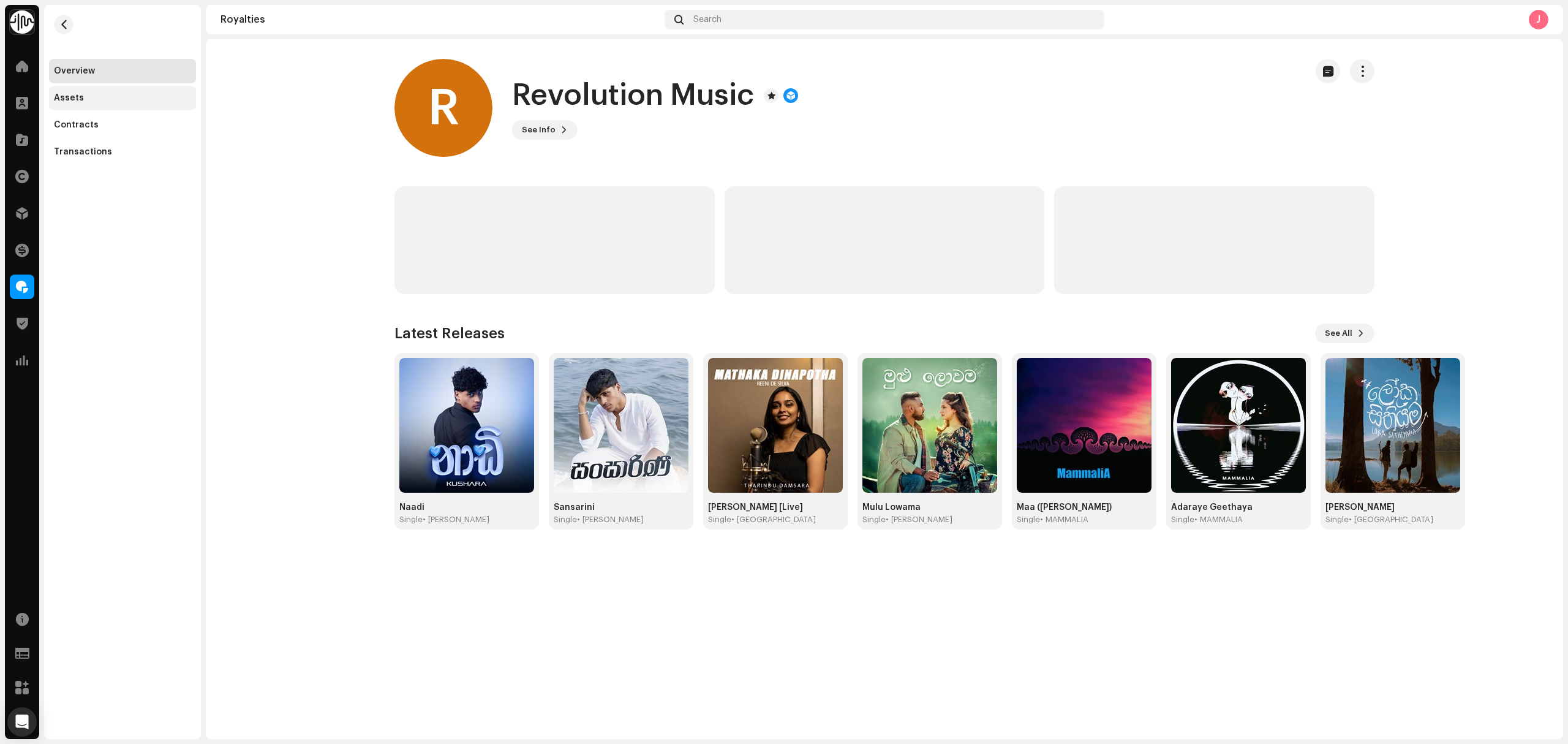
click at [145, 99] on div "Assets" at bounding box center [122, 98] width 137 height 10
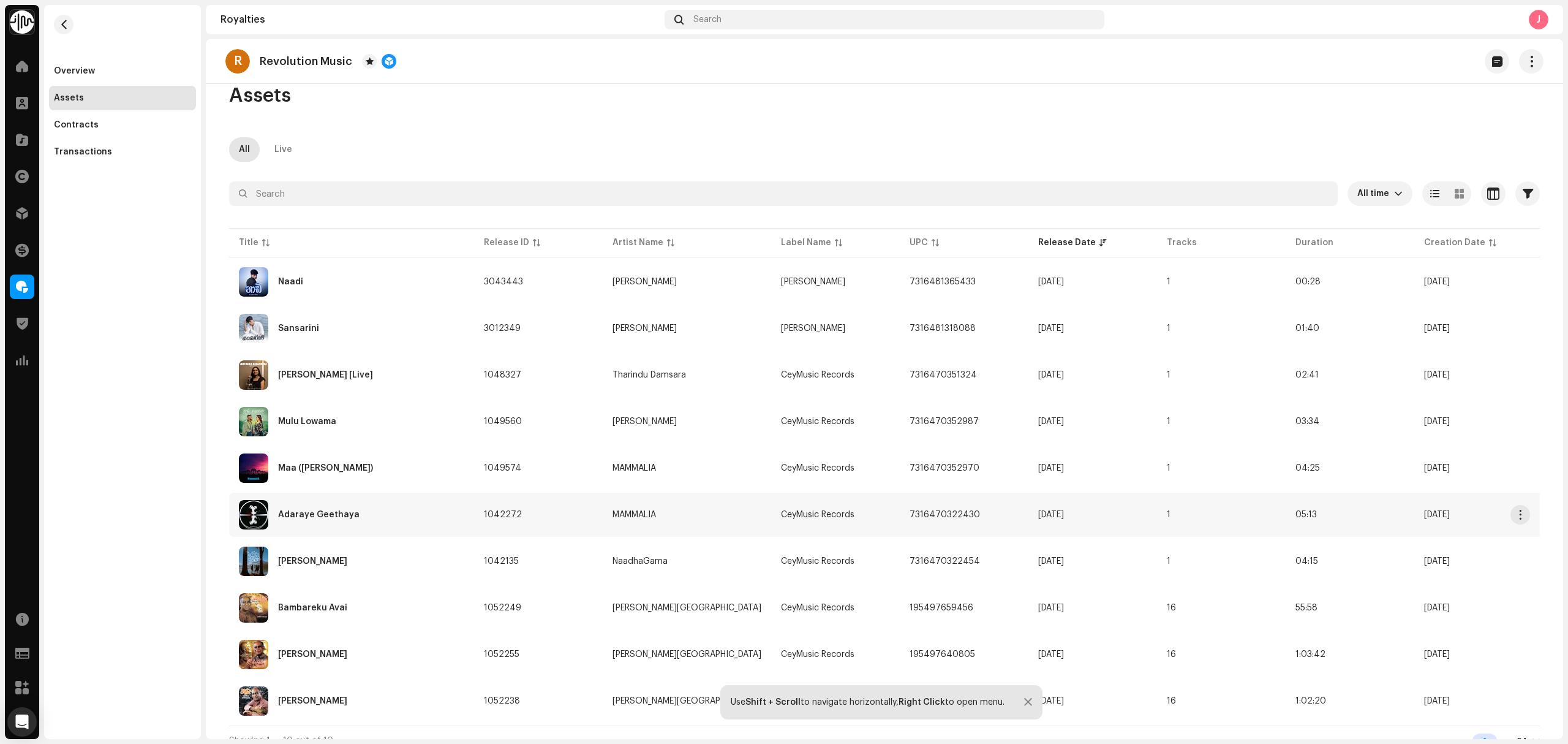
scroll to position [37, 0]
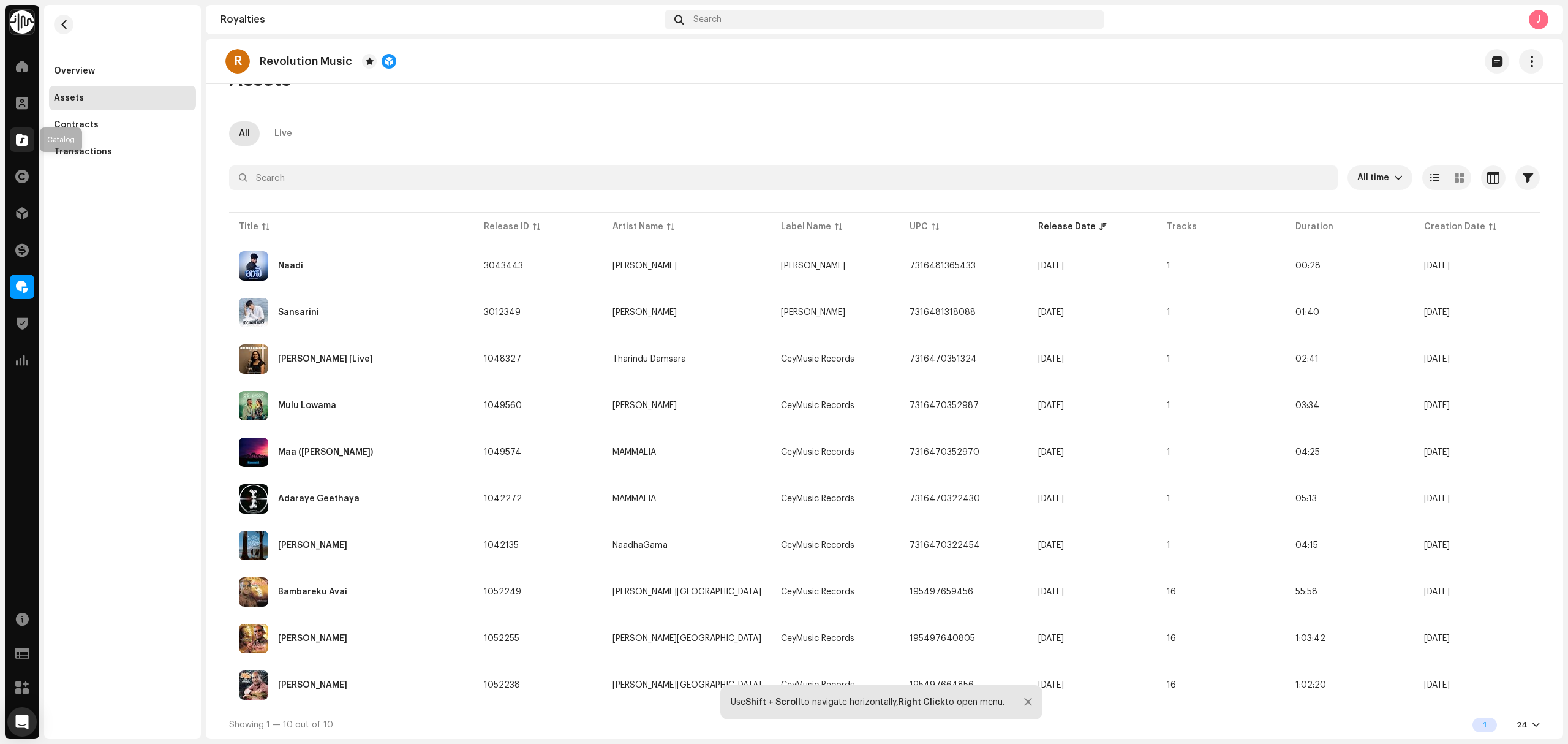
click at [19, 145] on div at bounding box center [22, 139] width 24 height 24
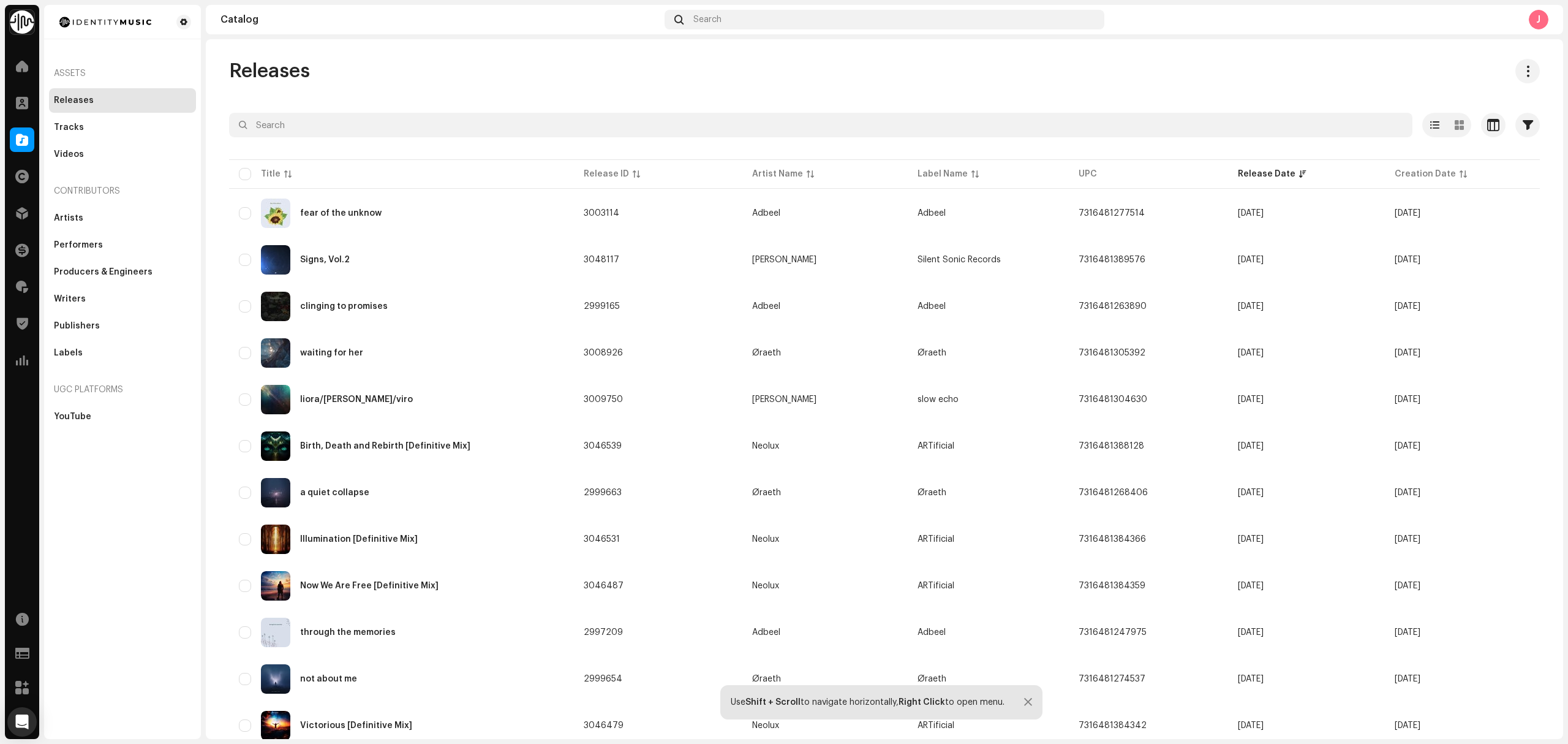
click at [90, 477] on div "Assets Releases Tracks Videos Contributors Artists Performers Producers & Engin…" at bounding box center [122, 372] width 156 height 734
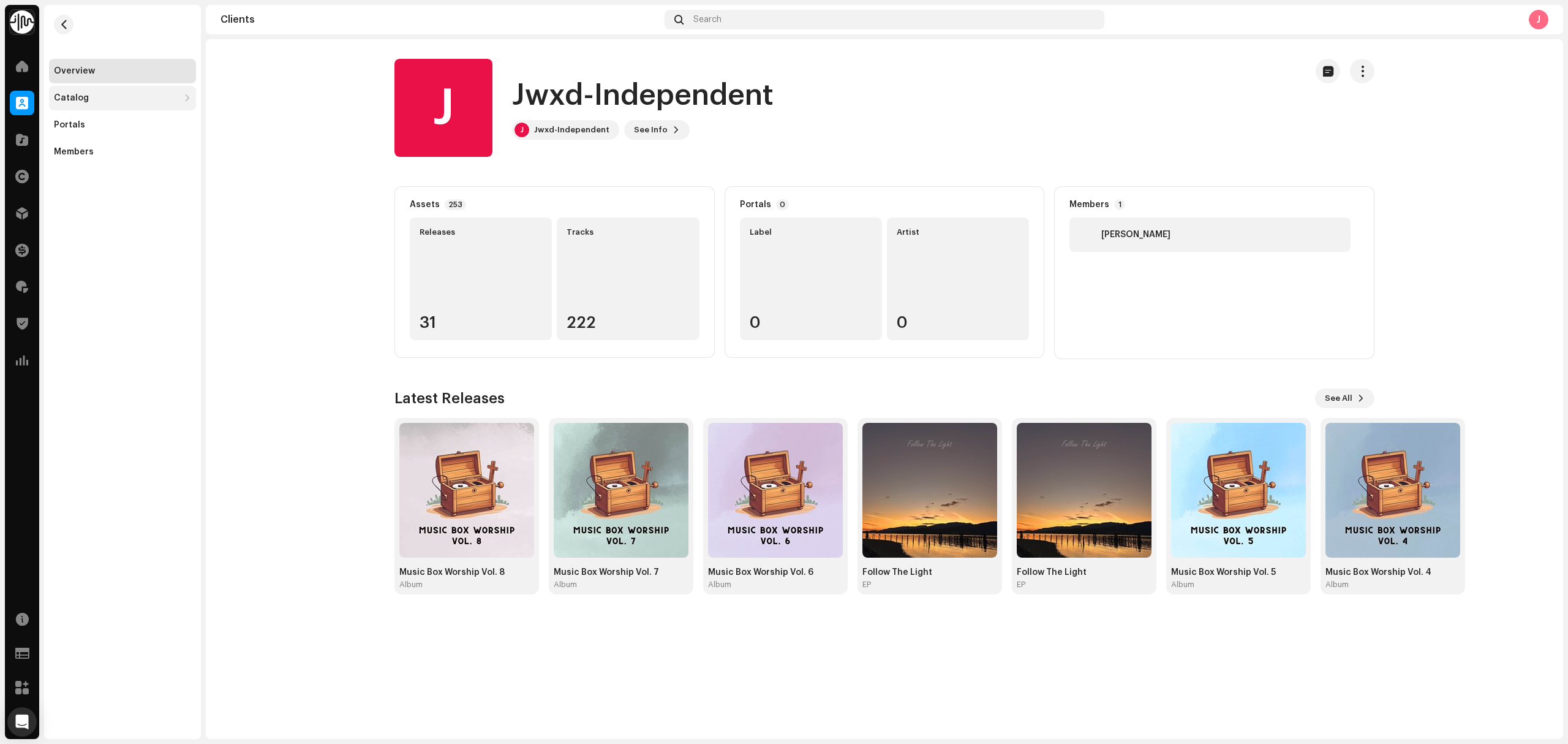
click at [128, 99] on div "Catalog" at bounding box center [116, 98] width 125 height 10
click at [141, 131] on div "Releases" at bounding box center [122, 125] width 147 height 24
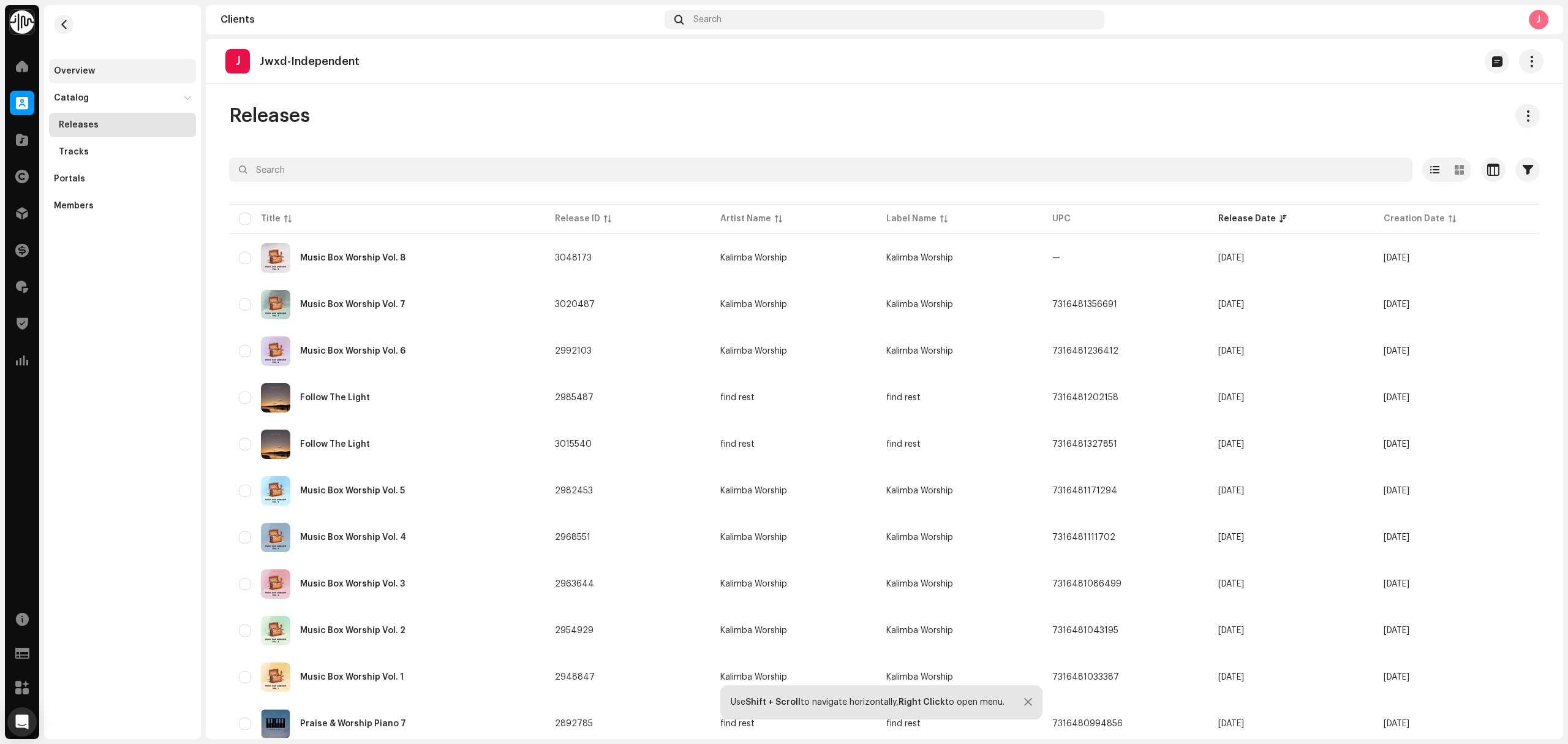
click at [73, 60] on div "Overview" at bounding box center [122, 71] width 147 height 24
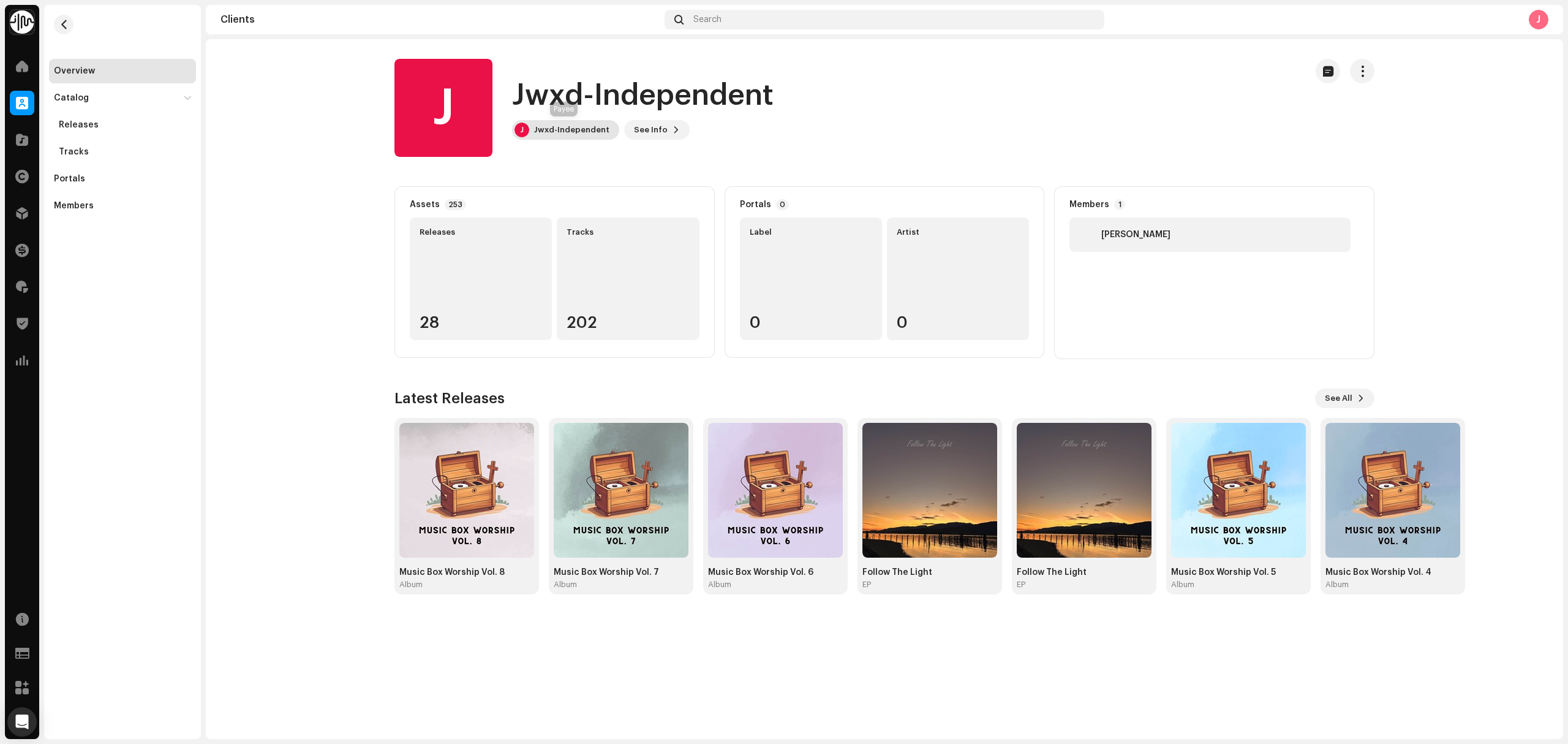
click at [574, 131] on div "Jwxd-Independent" at bounding box center [571, 129] width 76 height 10
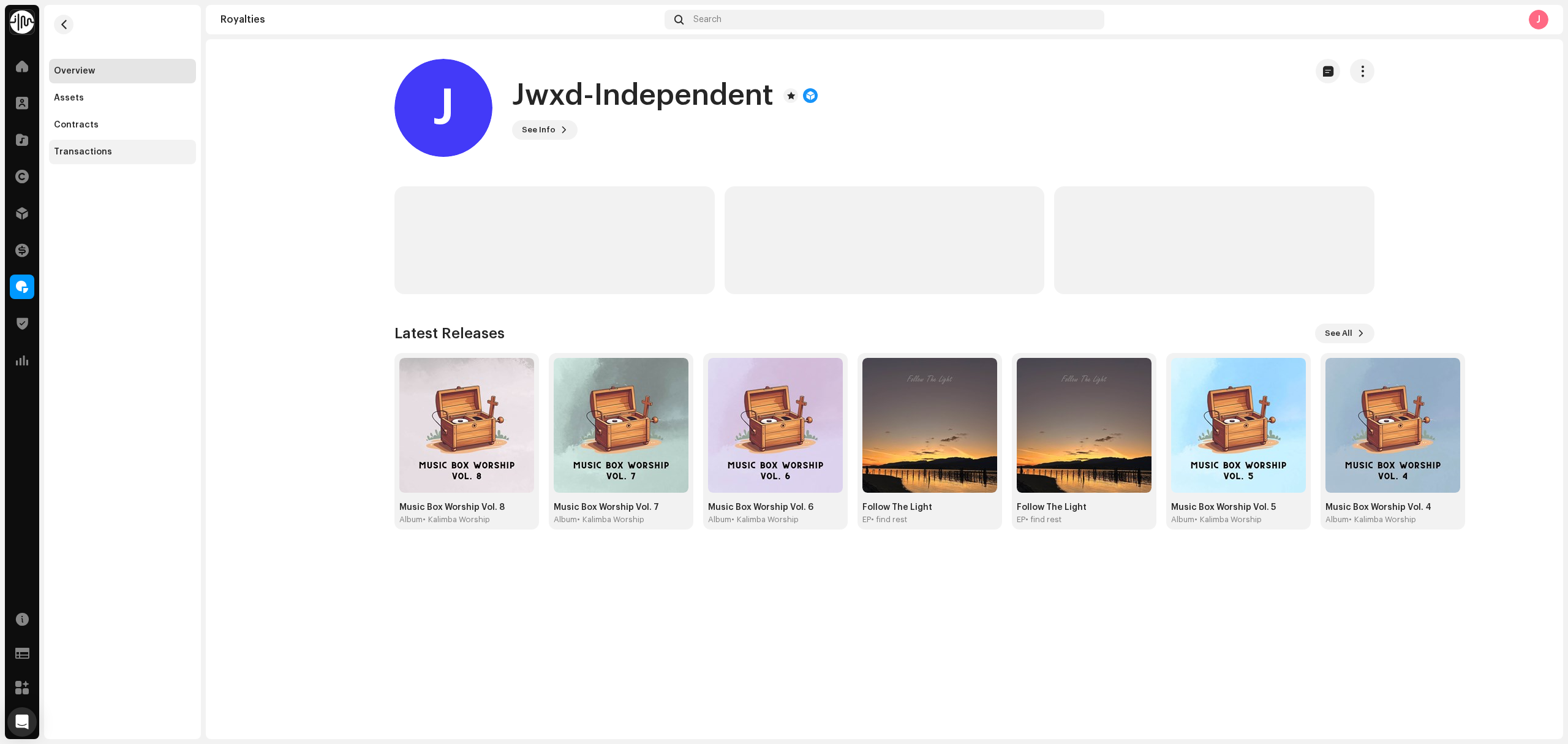
click at [113, 154] on div "Transactions" at bounding box center [122, 152] width 137 height 10
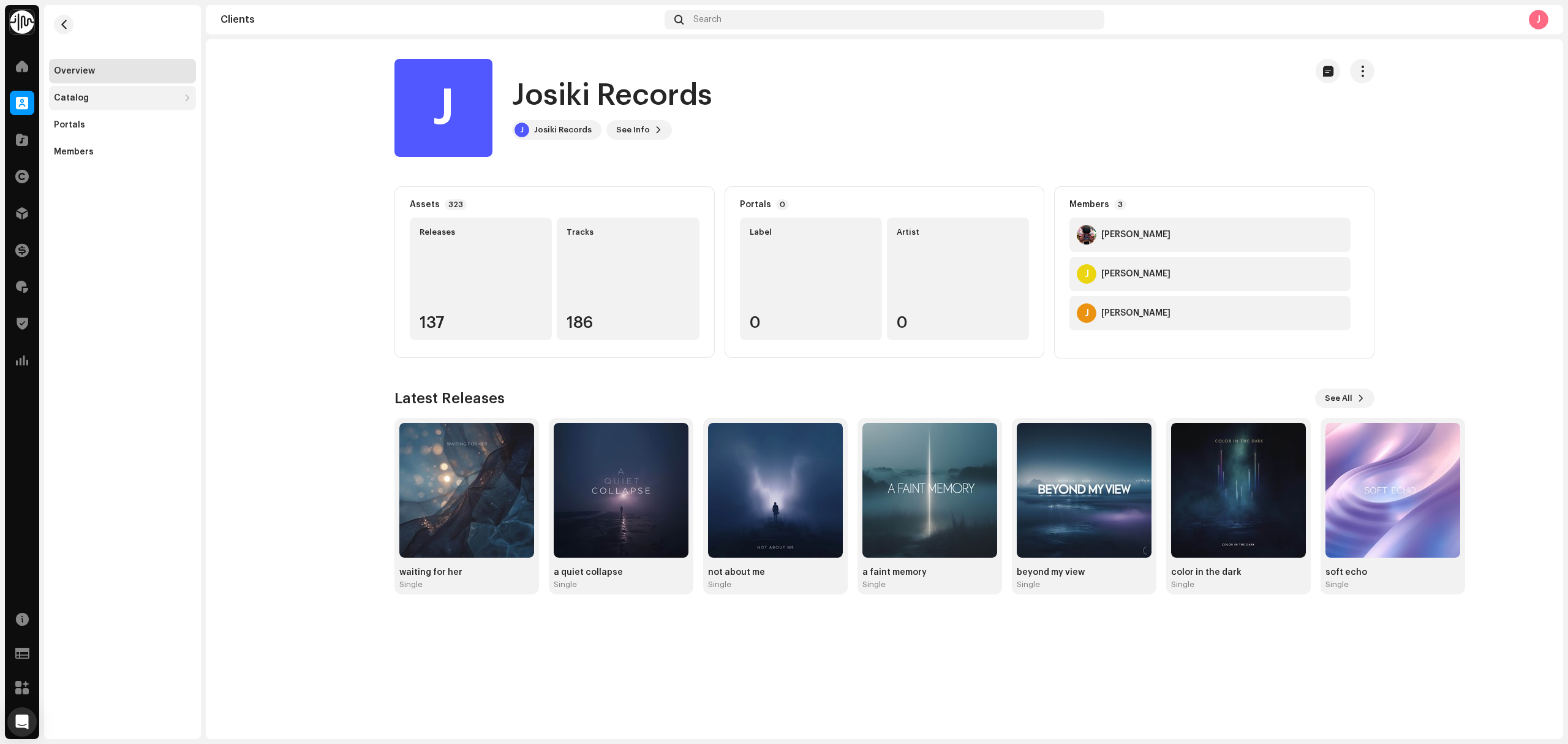
click at [97, 99] on div "Catalog" at bounding box center [116, 98] width 125 height 10
click at [107, 122] on div "Releases" at bounding box center [125, 125] width 132 height 10
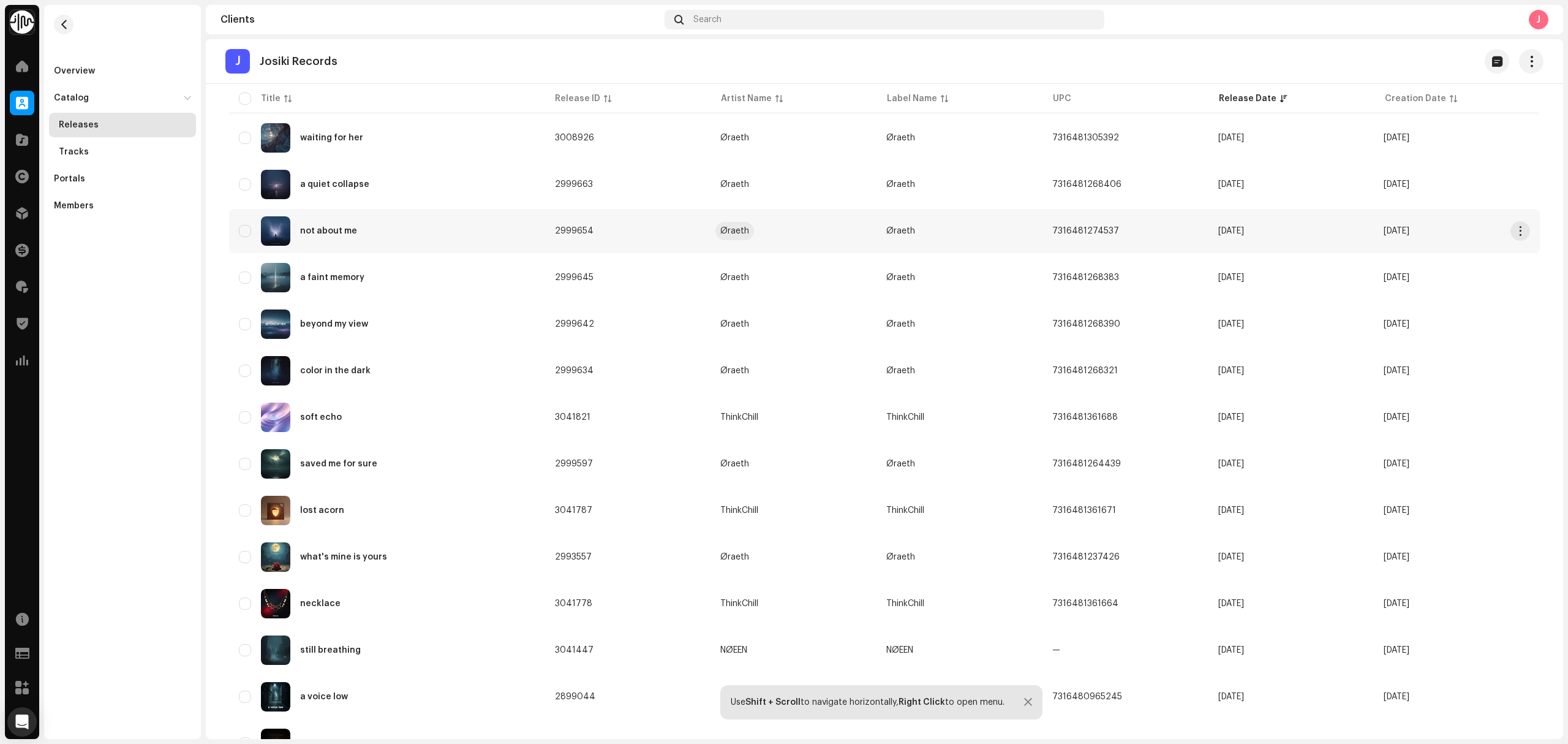
scroll to position [245, 0]
